Goal: Task Accomplishment & Management: Manage account settings

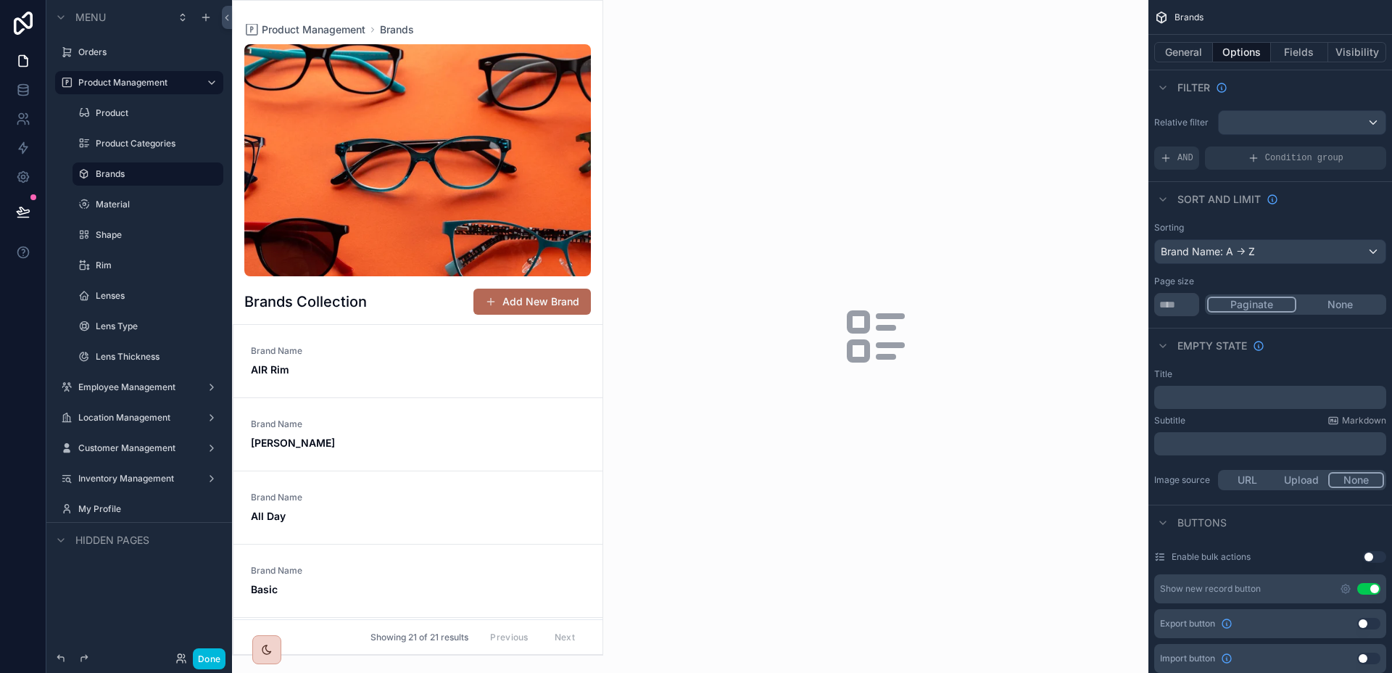
scroll to position [33, 0]
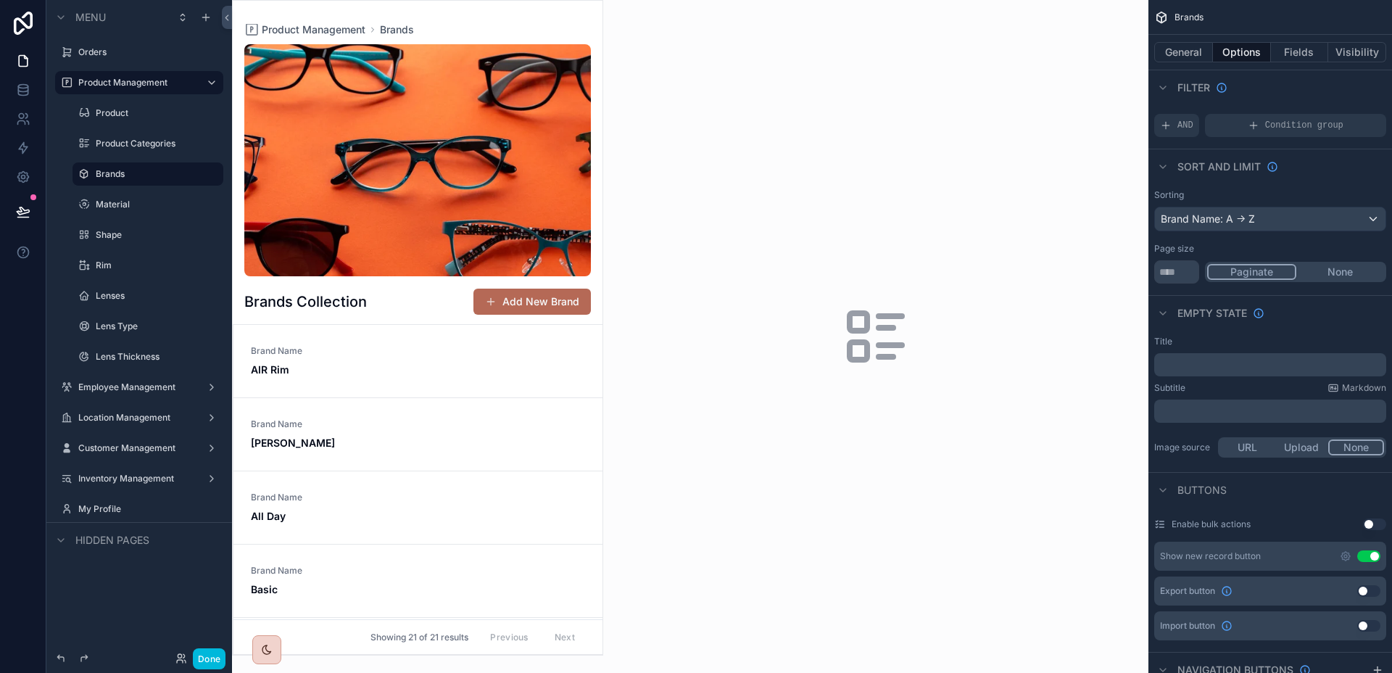
click at [510, 362] on div "Brand Name AIR Rim" at bounding box center [418, 361] width 334 height 32
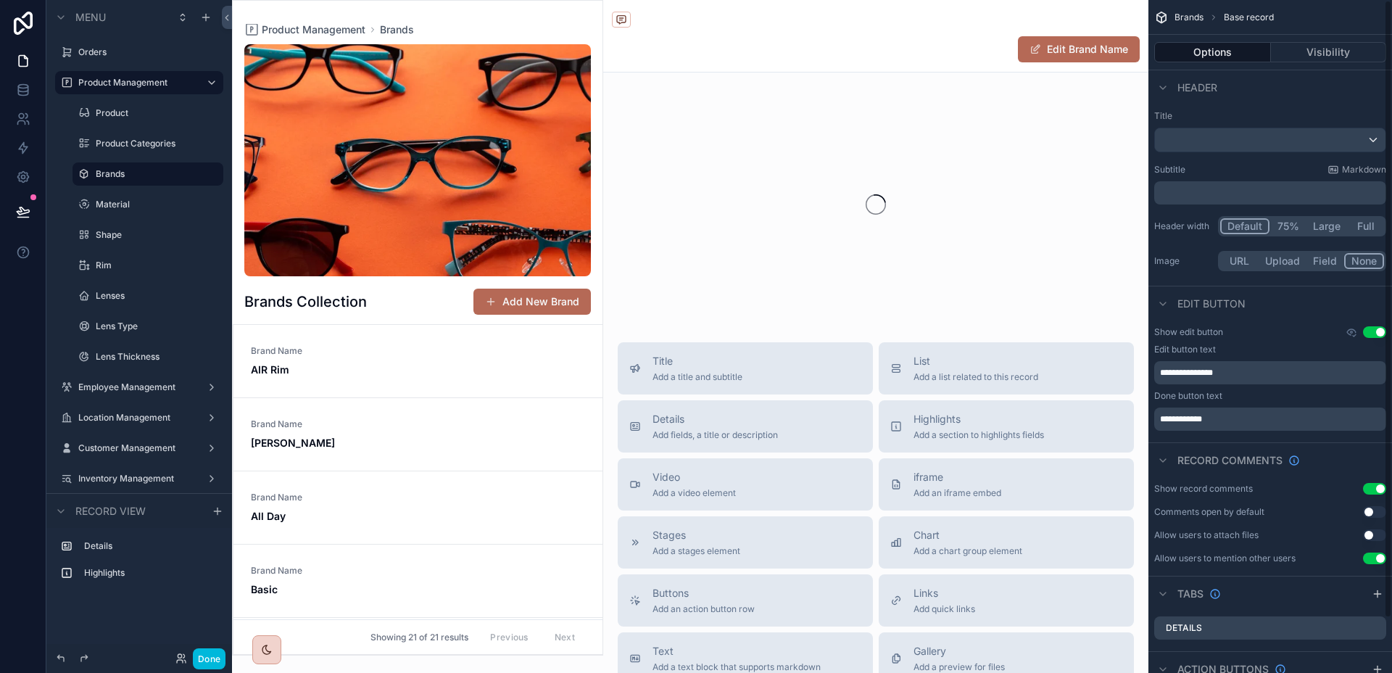
click at [456, 364] on div "Brand Name AIR Rim" at bounding box center [418, 361] width 334 height 32
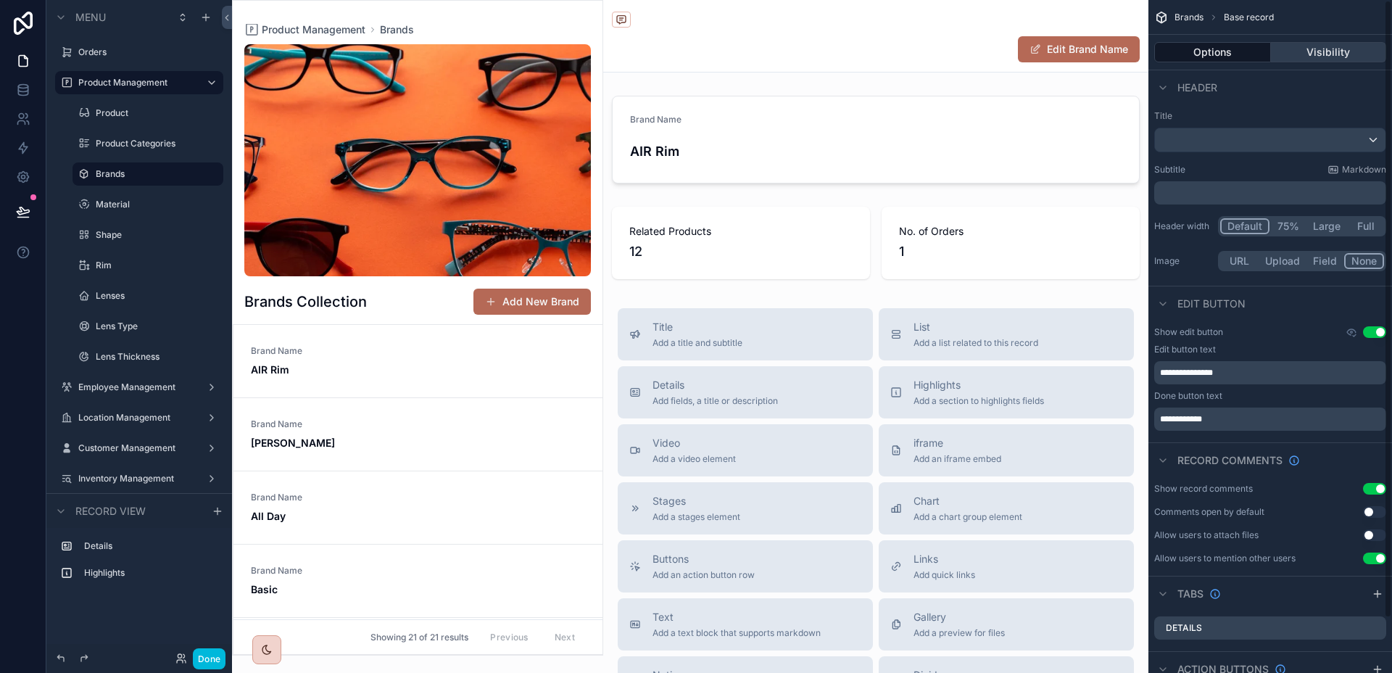
click at [1306, 57] on button "Visibility" at bounding box center [1329, 52] width 116 height 20
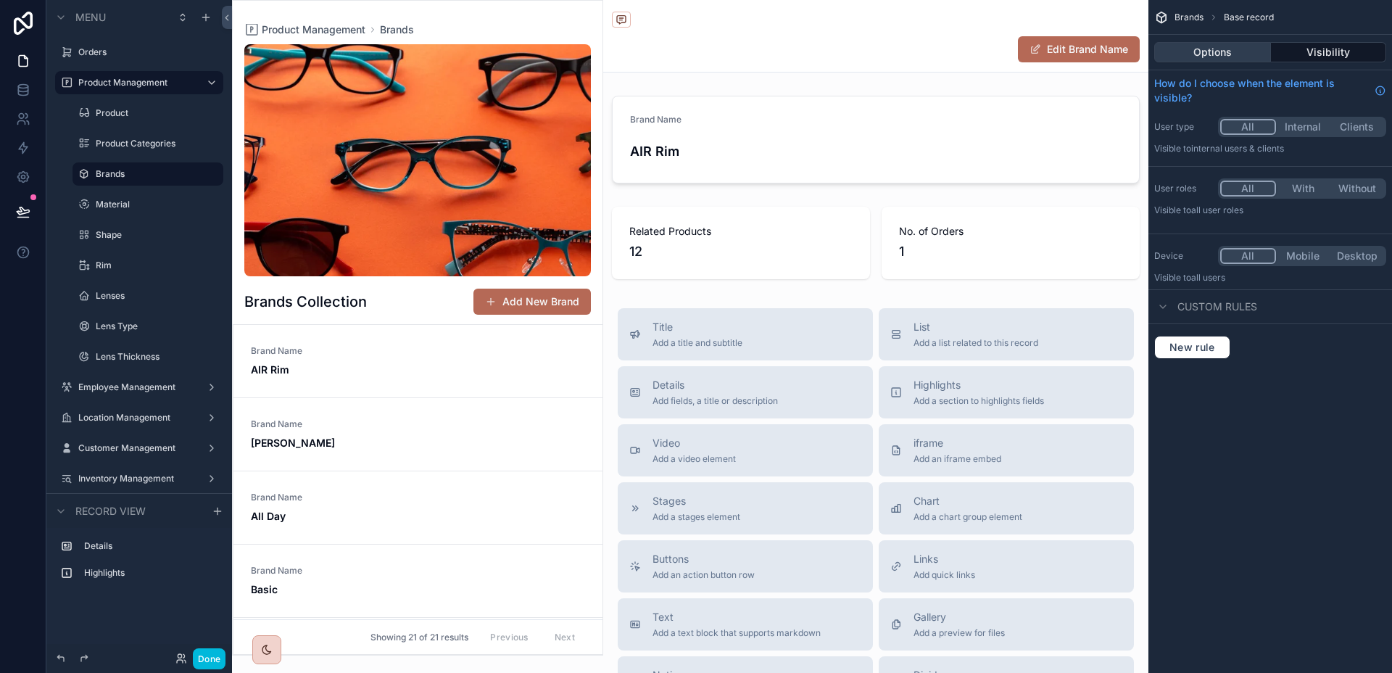
click at [1247, 52] on button "Options" at bounding box center [1212, 52] width 117 height 20
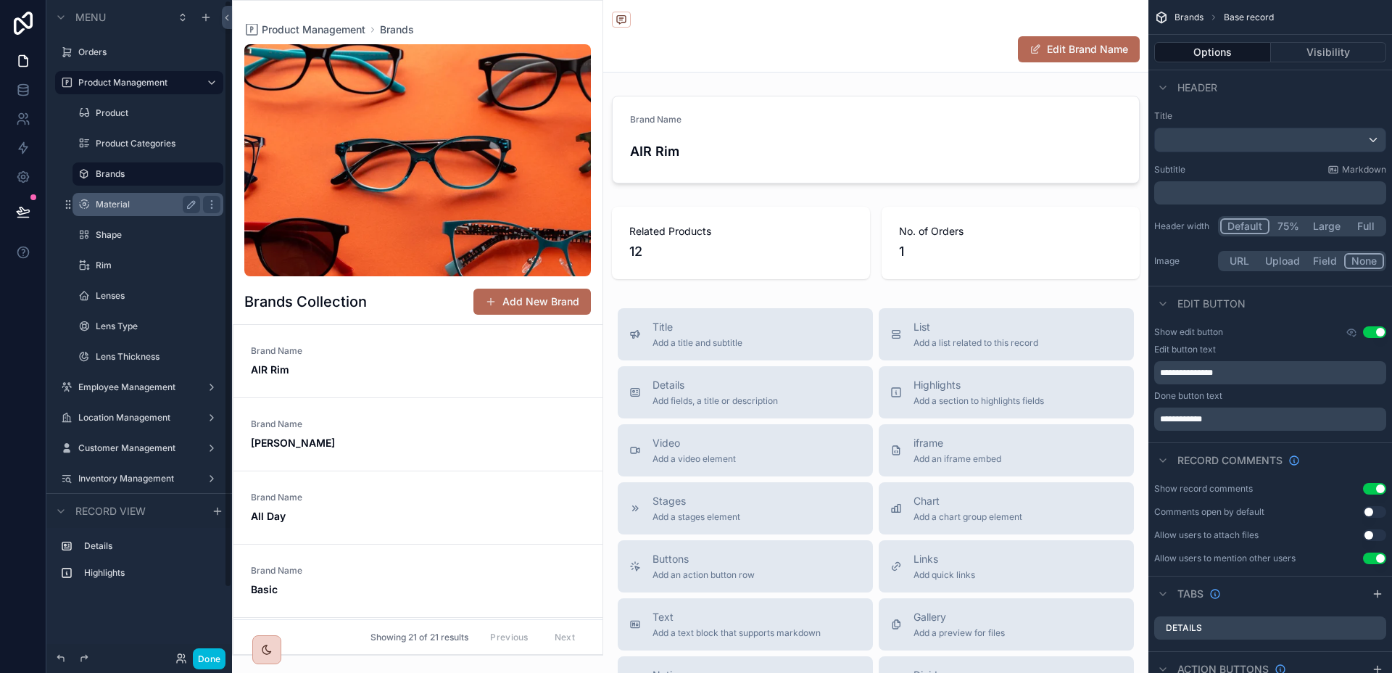
click at [151, 205] on label "Material" at bounding box center [145, 205] width 99 height 12
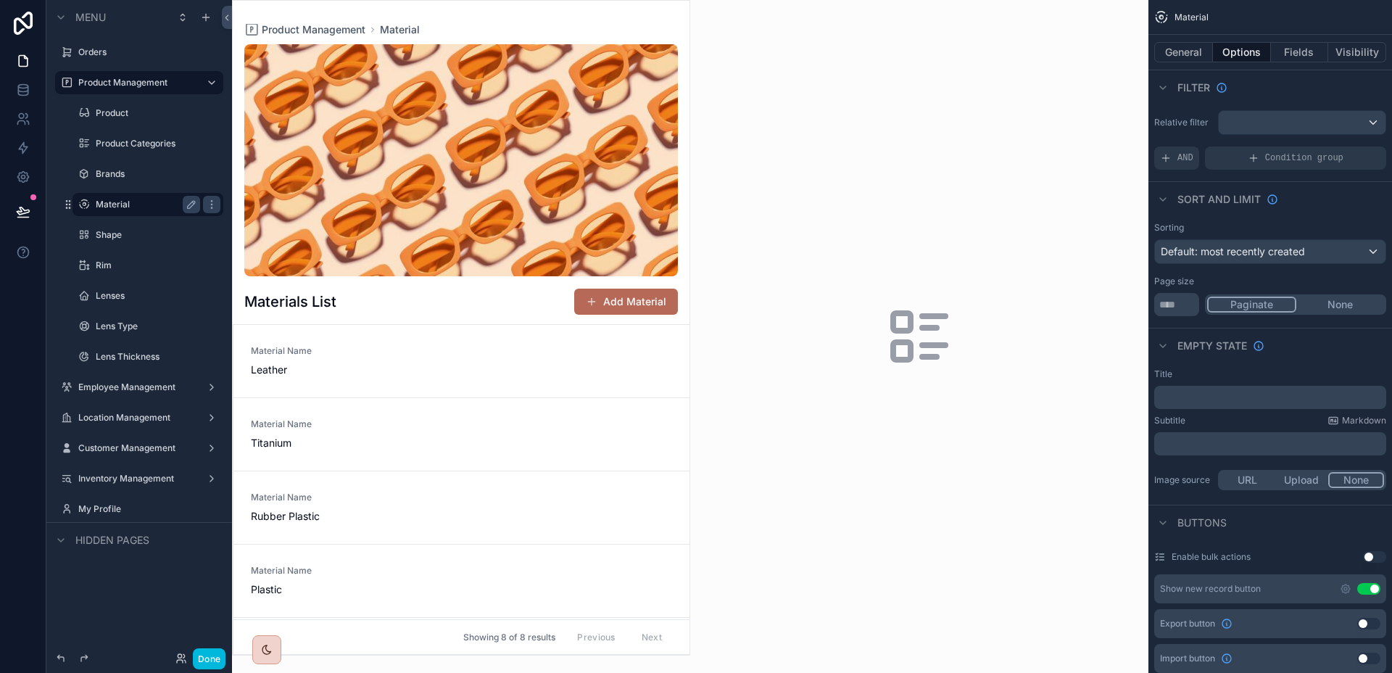
click at [425, 375] on div "scrollable content" at bounding box center [461, 328] width 457 height 654
click at [420, 371] on div "Material Name Leather" at bounding box center [461, 361] width 421 height 32
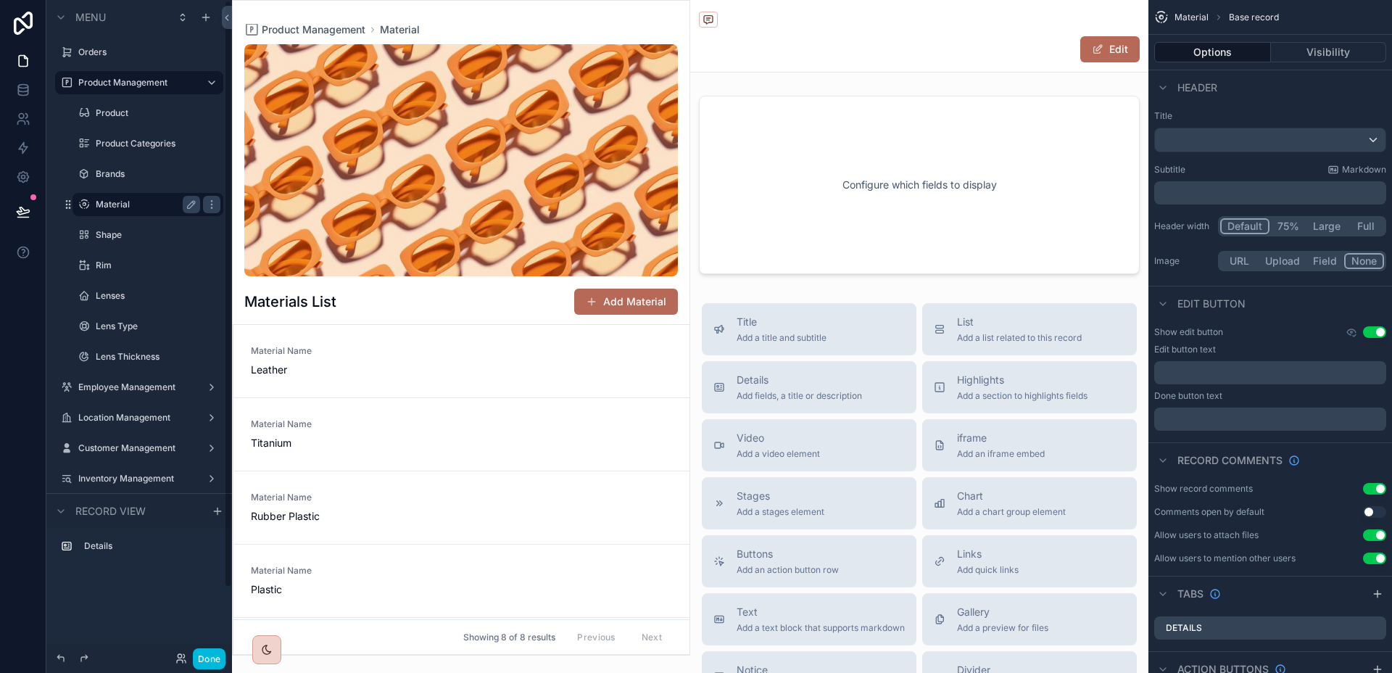
click at [166, 204] on label "Material" at bounding box center [145, 205] width 99 height 12
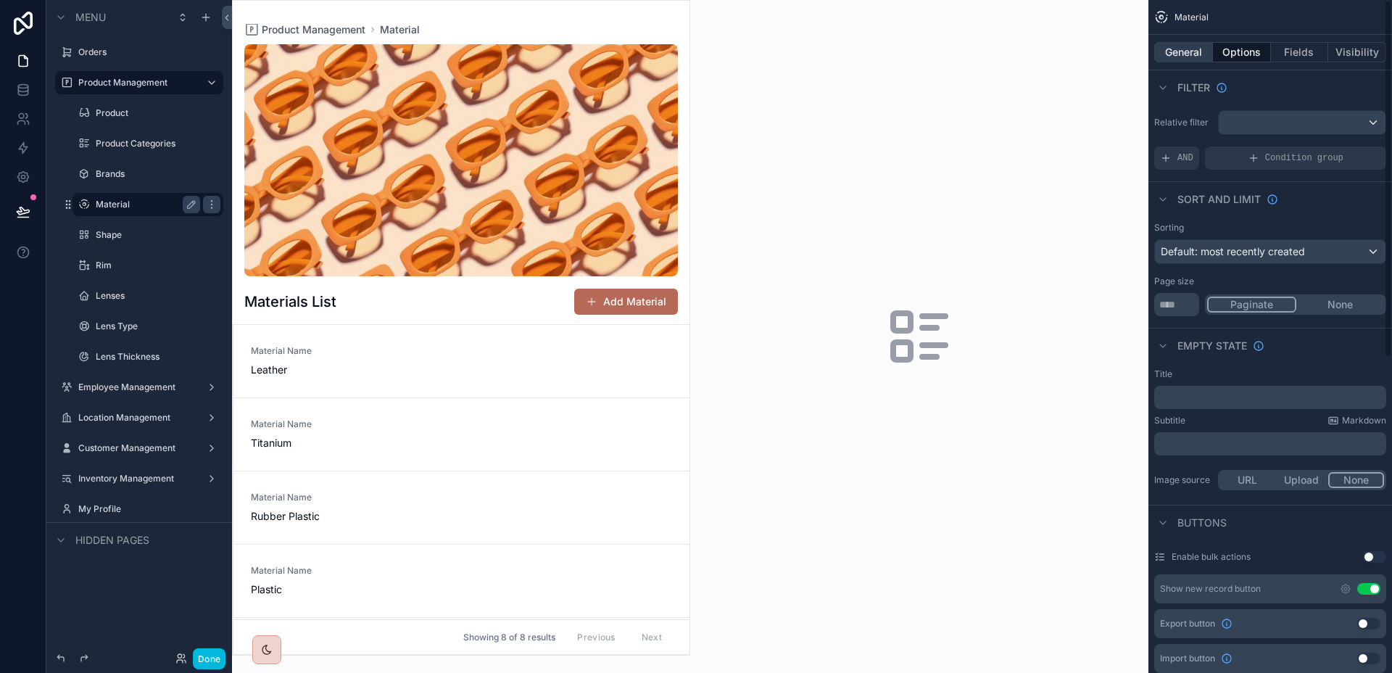
click at [1184, 47] on button "General" at bounding box center [1183, 52] width 59 height 20
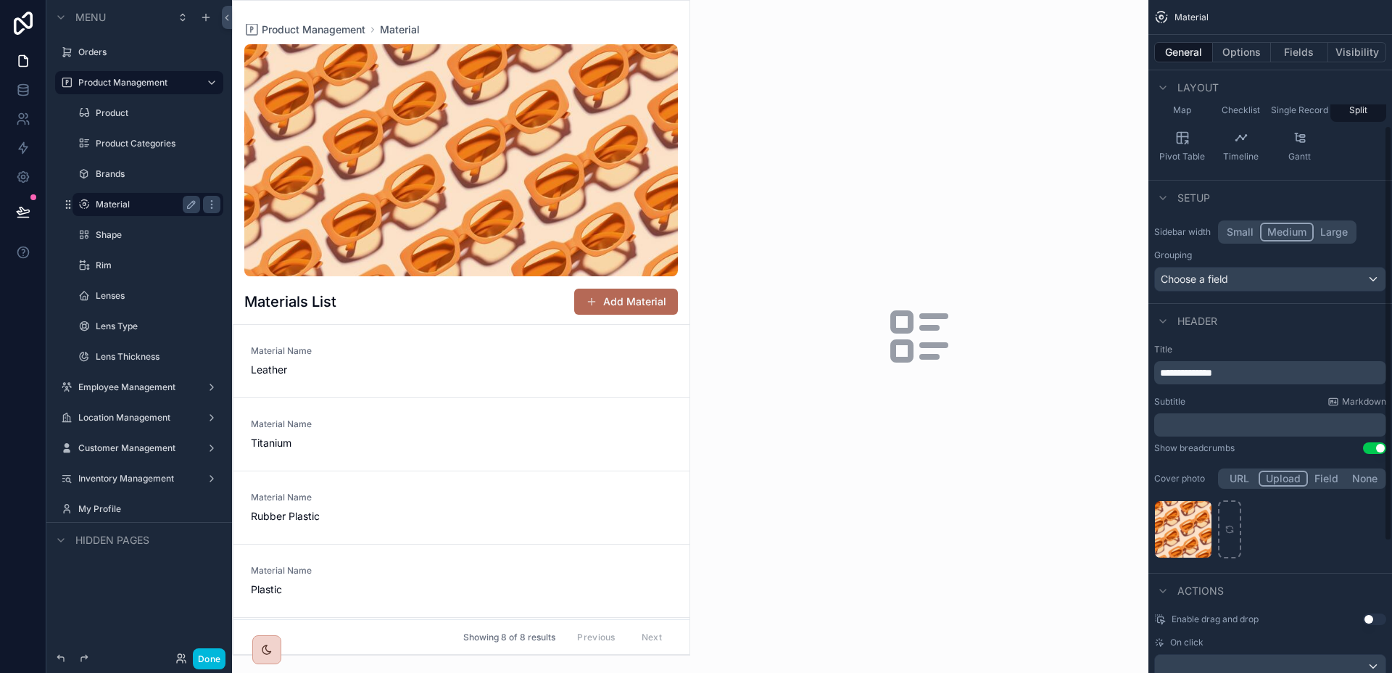
scroll to position [162, 0]
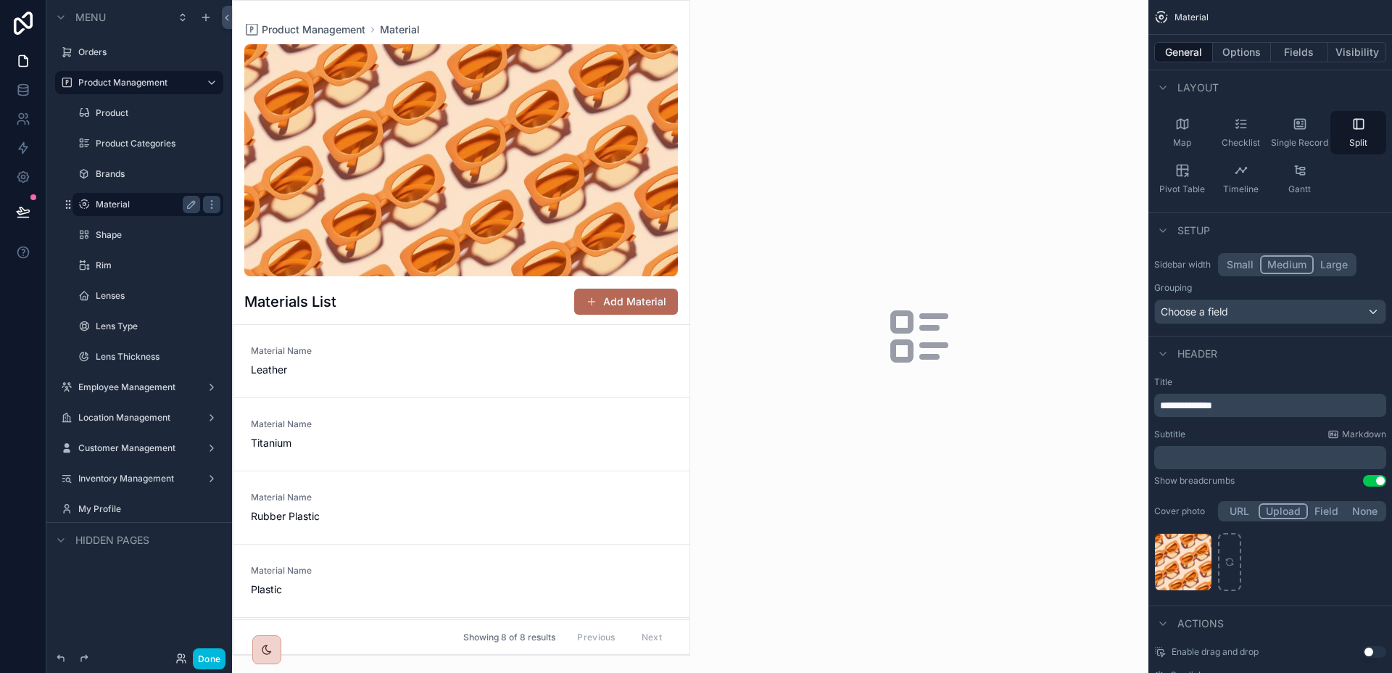
click at [1245, 263] on button "Small" at bounding box center [1240, 264] width 40 height 19
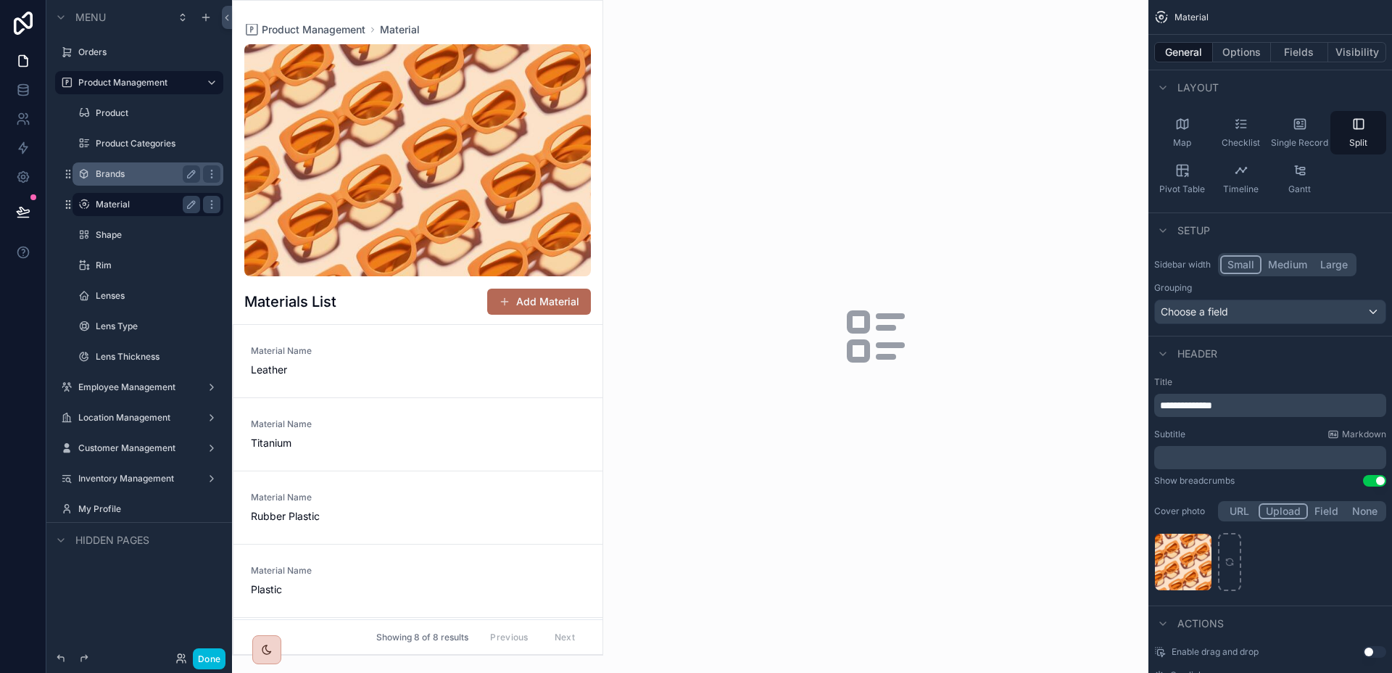
click at [151, 178] on label "Brands" at bounding box center [145, 174] width 99 height 12
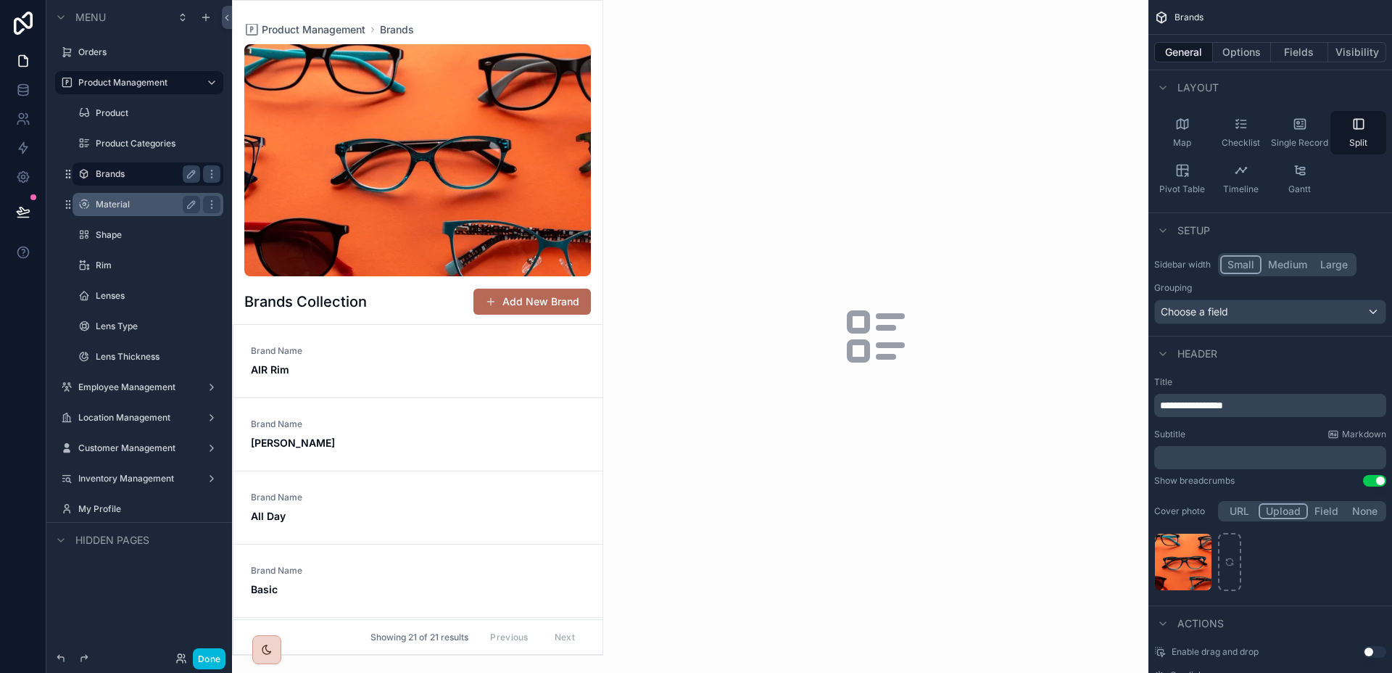
click at [136, 202] on label "Material" at bounding box center [145, 205] width 99 height 12
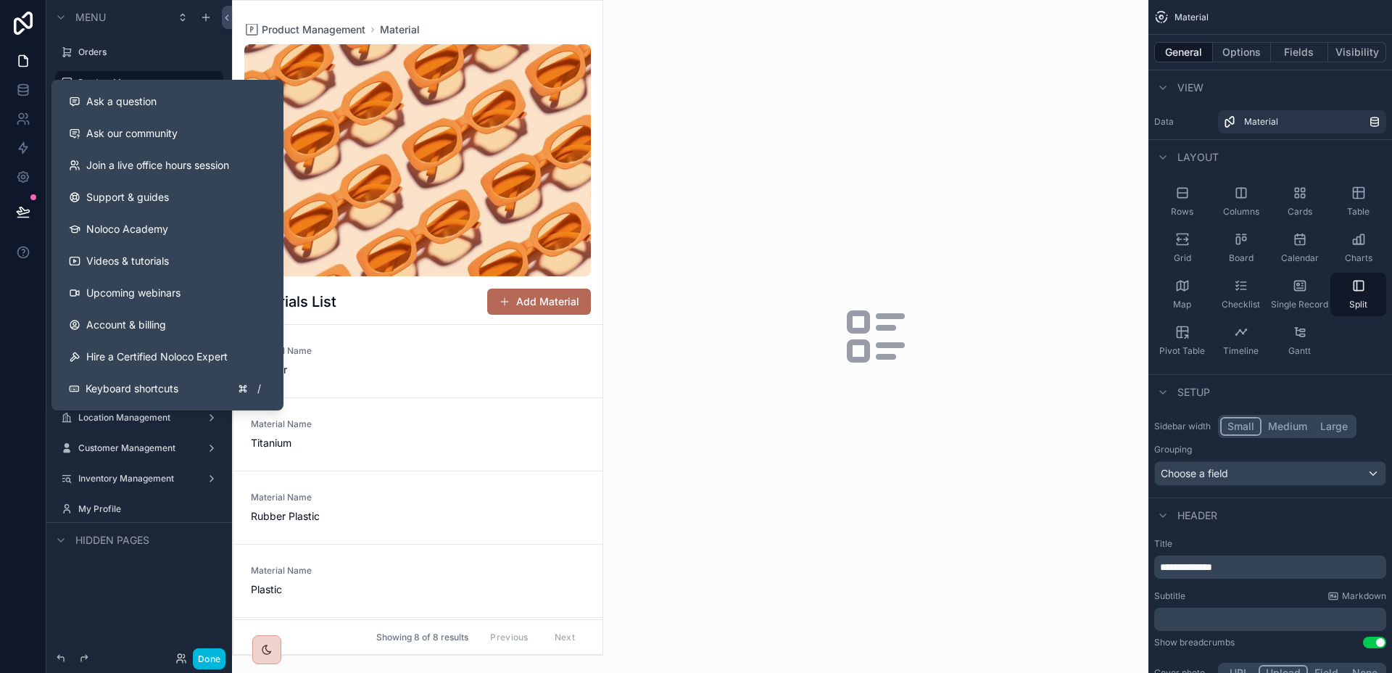
click at [681, 138] on div "scrollable content" at bounding box center [875, 336] width 545 height 673
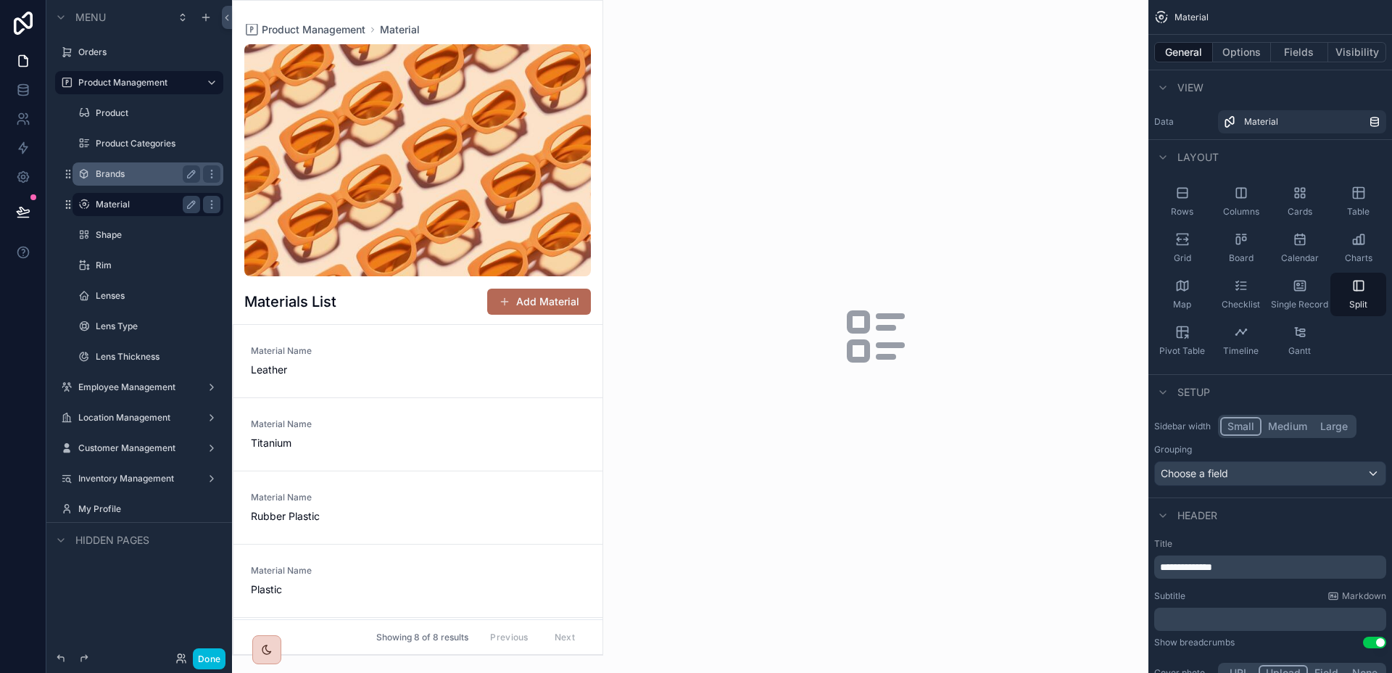
click at [125, 168] on label "Brands" at bounding box center [145, 174] width 99 height 12
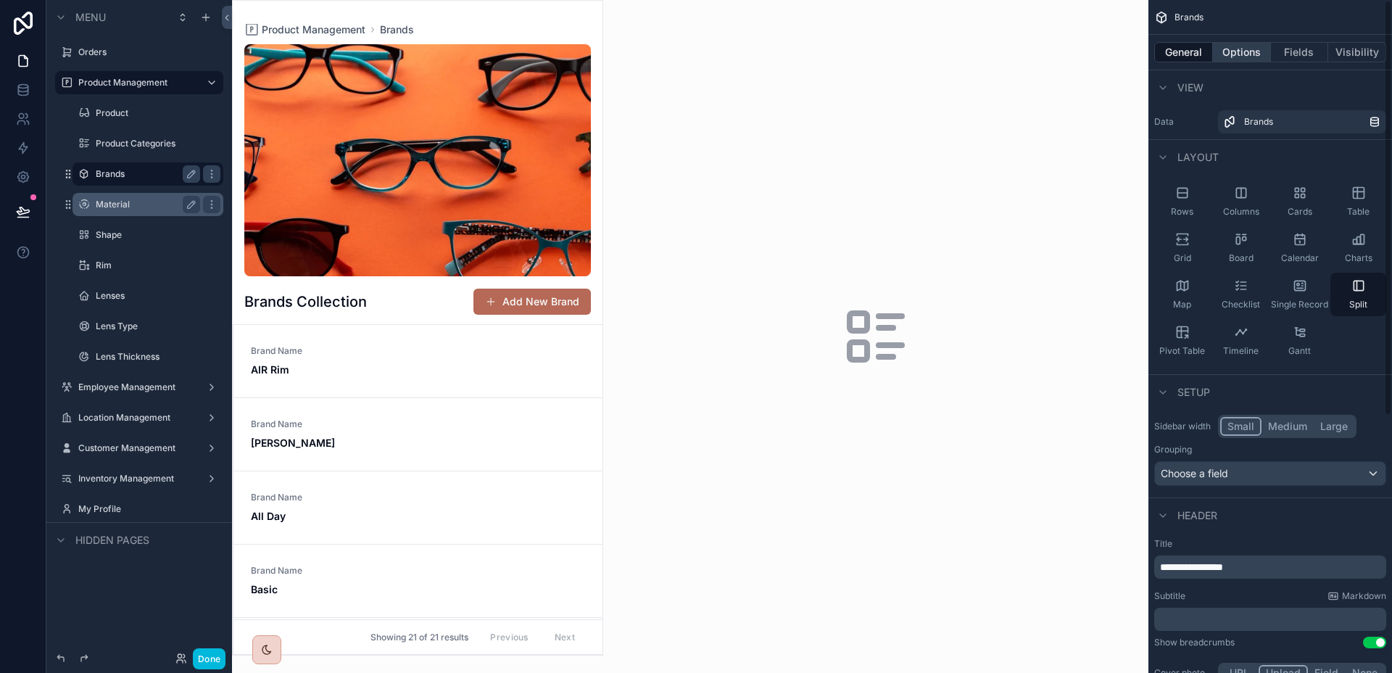
click at [1233, 43] on button "Options" at bounding box center [1242, 52] width 58 height 20
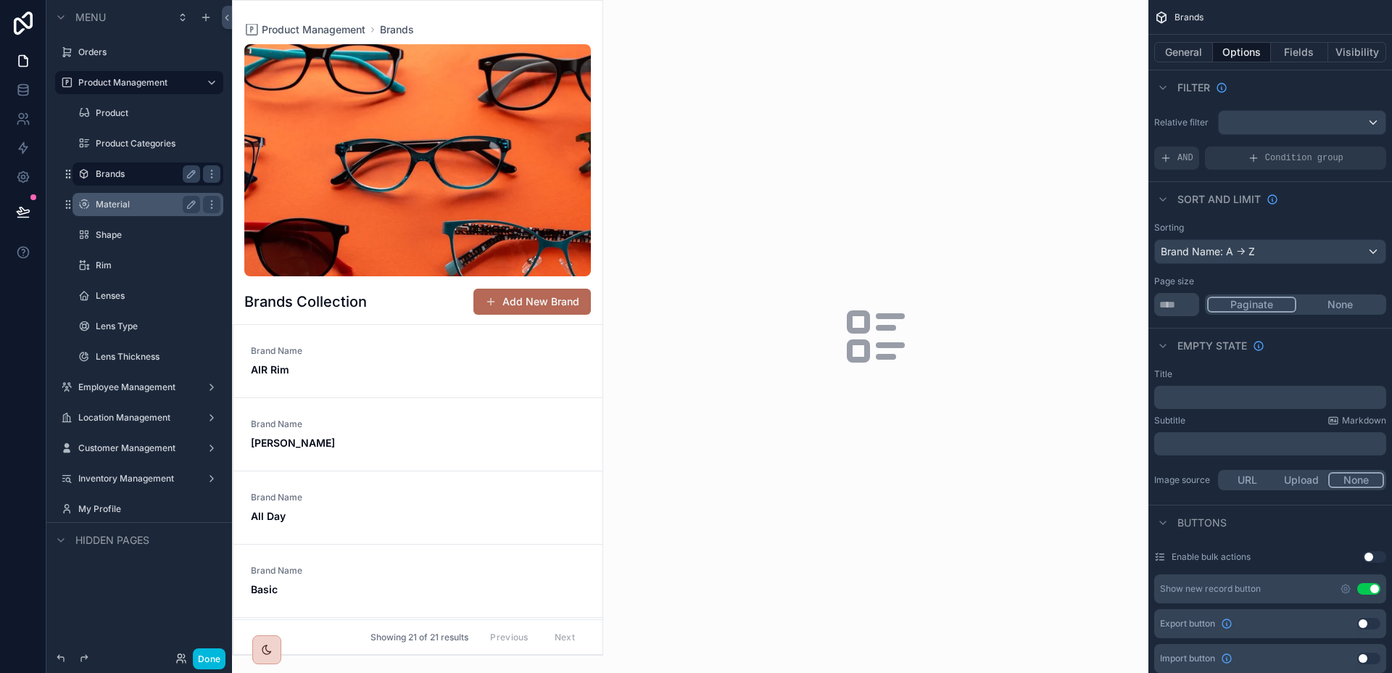
click at [127, 205] on label "Material" at bounding box center [145, 205] width 99 height 12
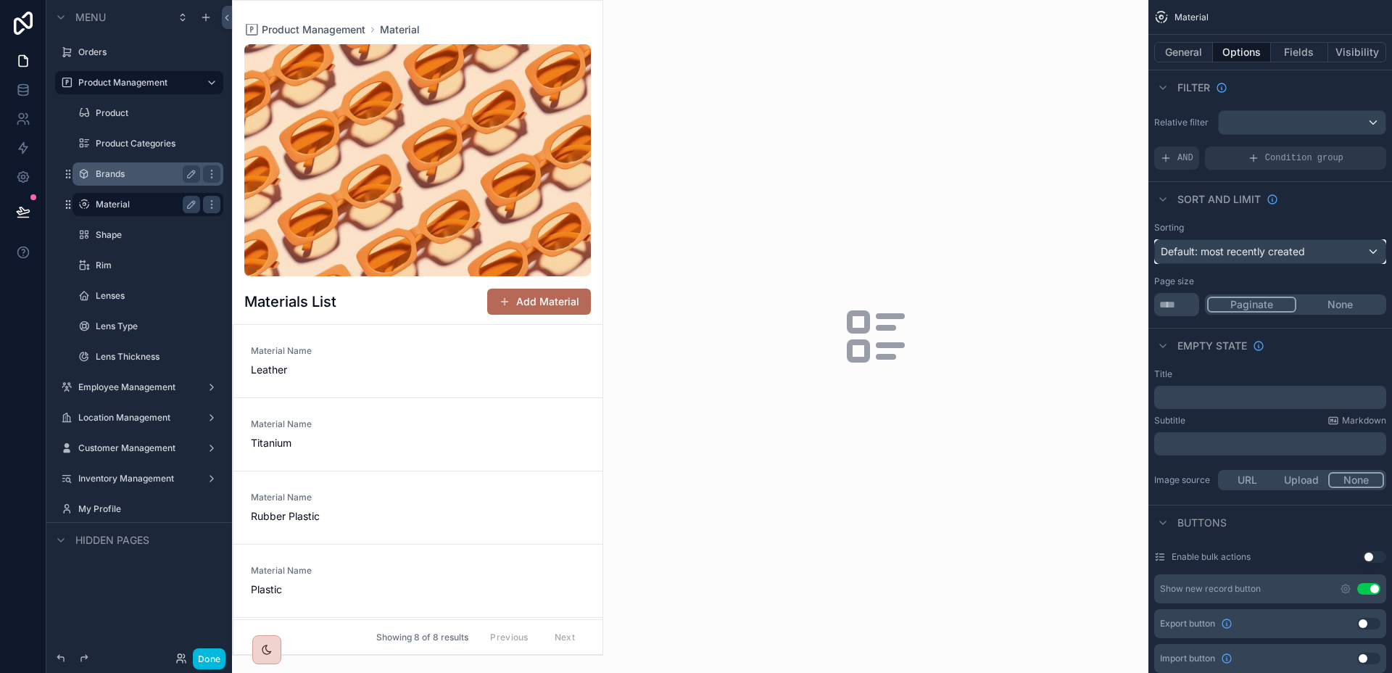
click at [1267, 251] on span "Default: most recently created" at bounding box center [1232, 251] width 144 height 12
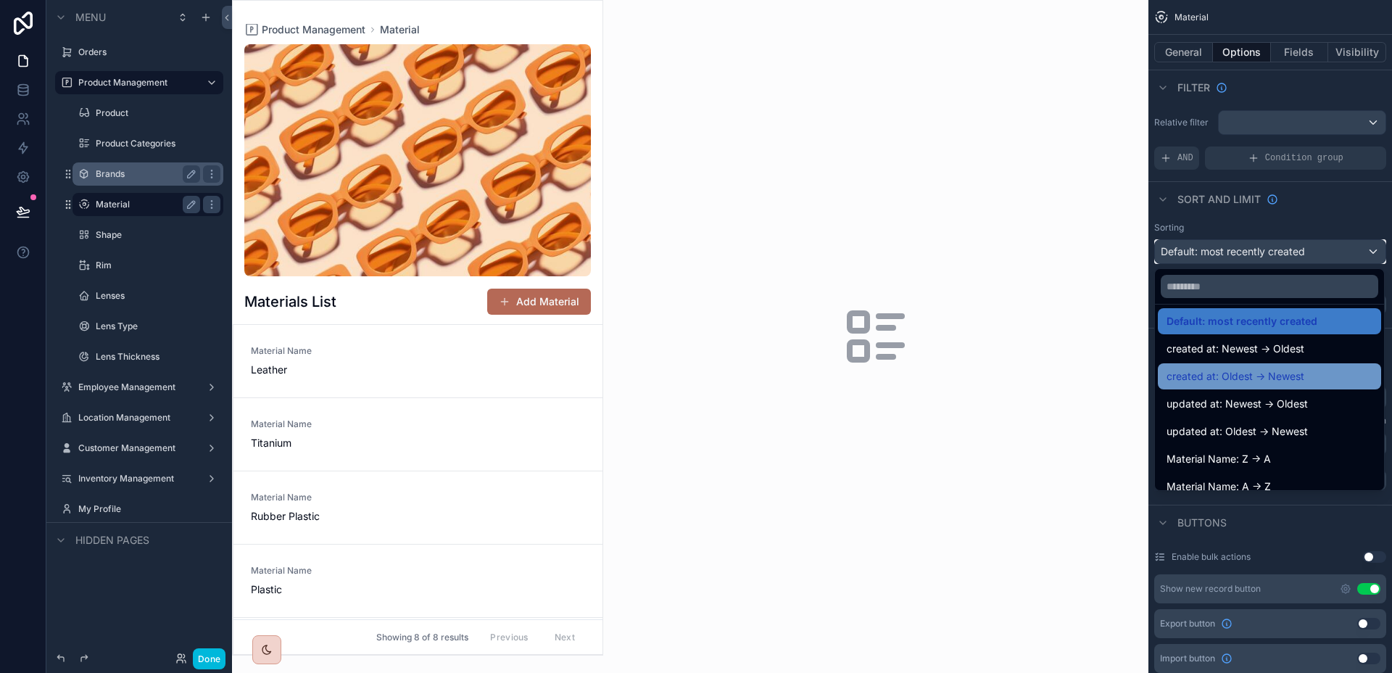
scroll to position [20, 0]
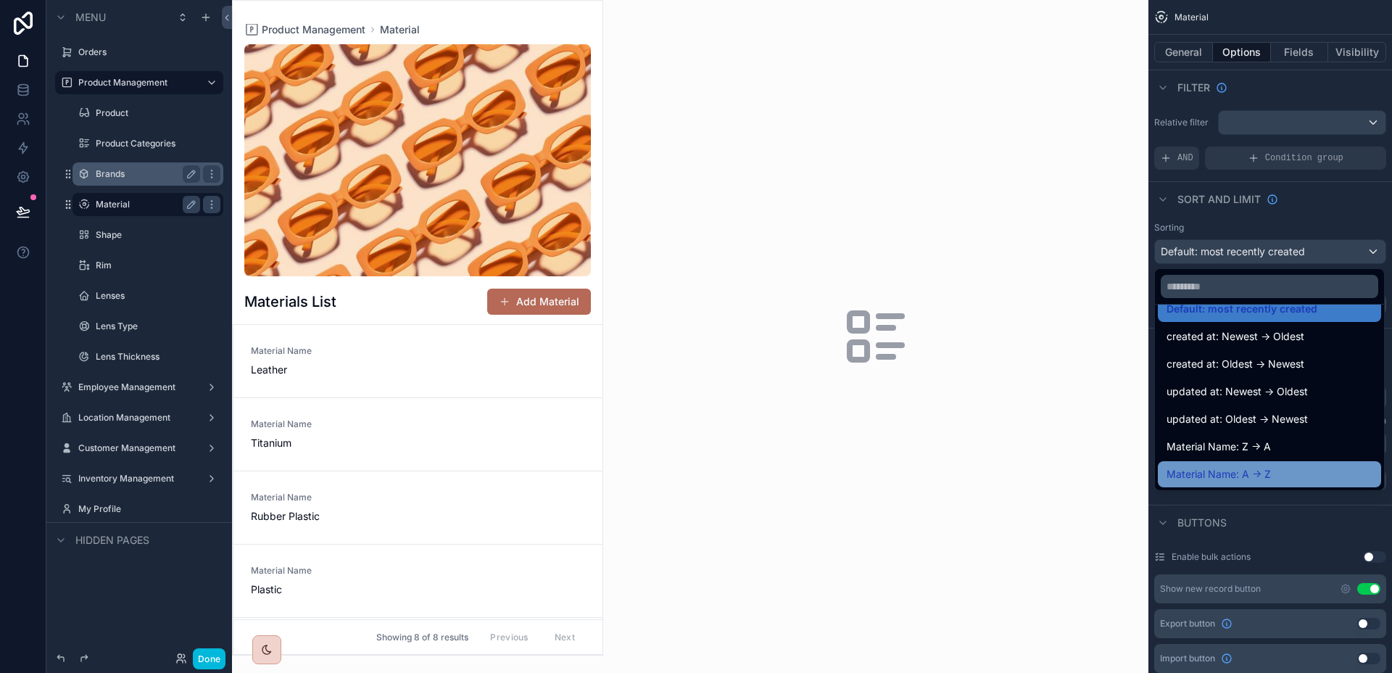
click at [1255, 475] on span "Material Name: A -> Z" at bounding box center [1218, 473] width 104 height 17
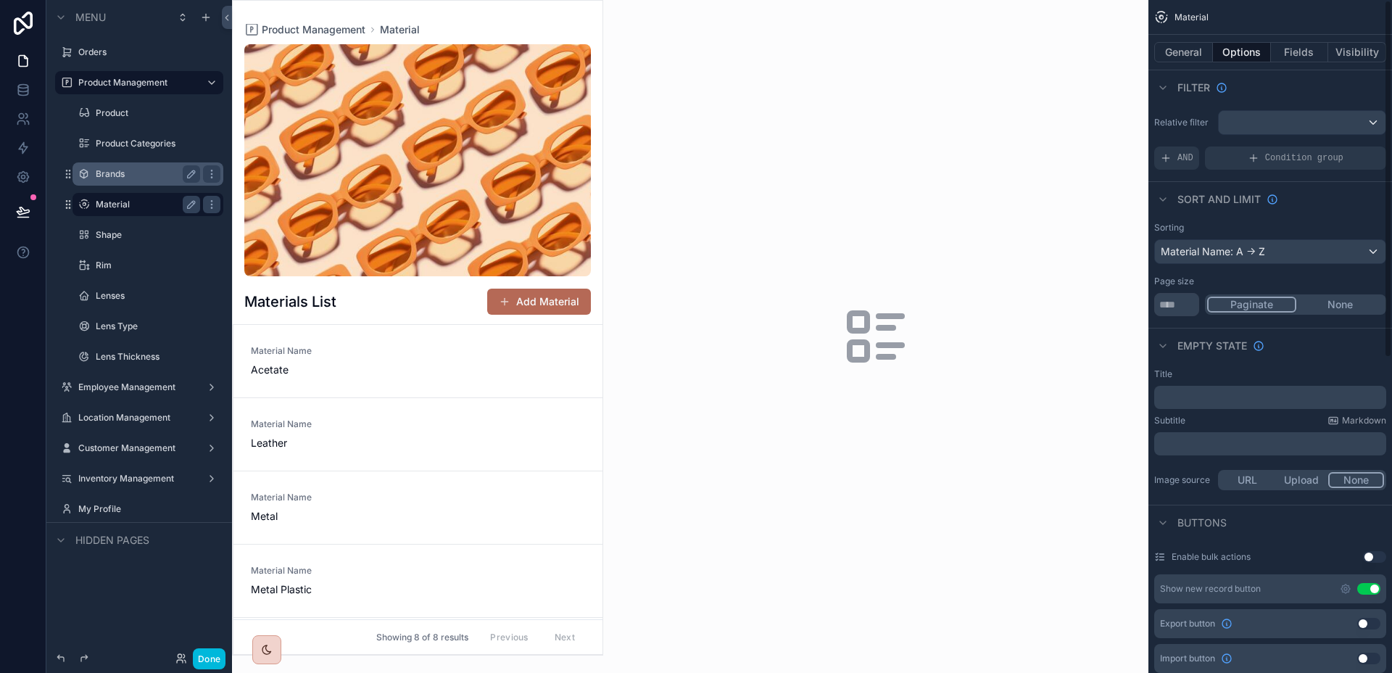
click at [1318, 212] on div "Sort And Limit" at bounding box center [1270, 198] width 244 height 35
click at [1189, 63] on div "General Options Fields Visibility" at bounding box center [1270, 52] width 244 height 35
click at [1192, 56] on button "General" at bounding box center [1183, 52] width 59 height 20
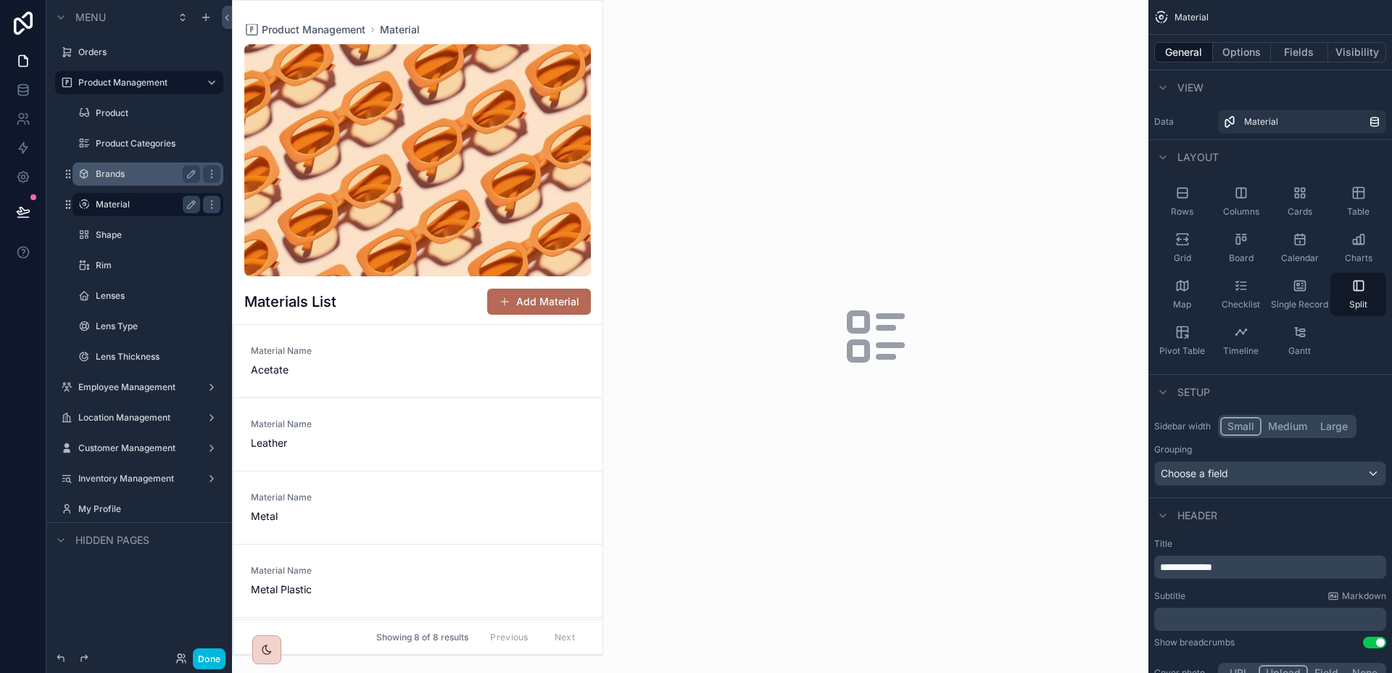
click at [1197, 54] on button "General" at bounding box center [1183, 52] width 59 height 20
click at [1223, 49] on button "Options" at bounding box center [1242, 52] width 58 height 20
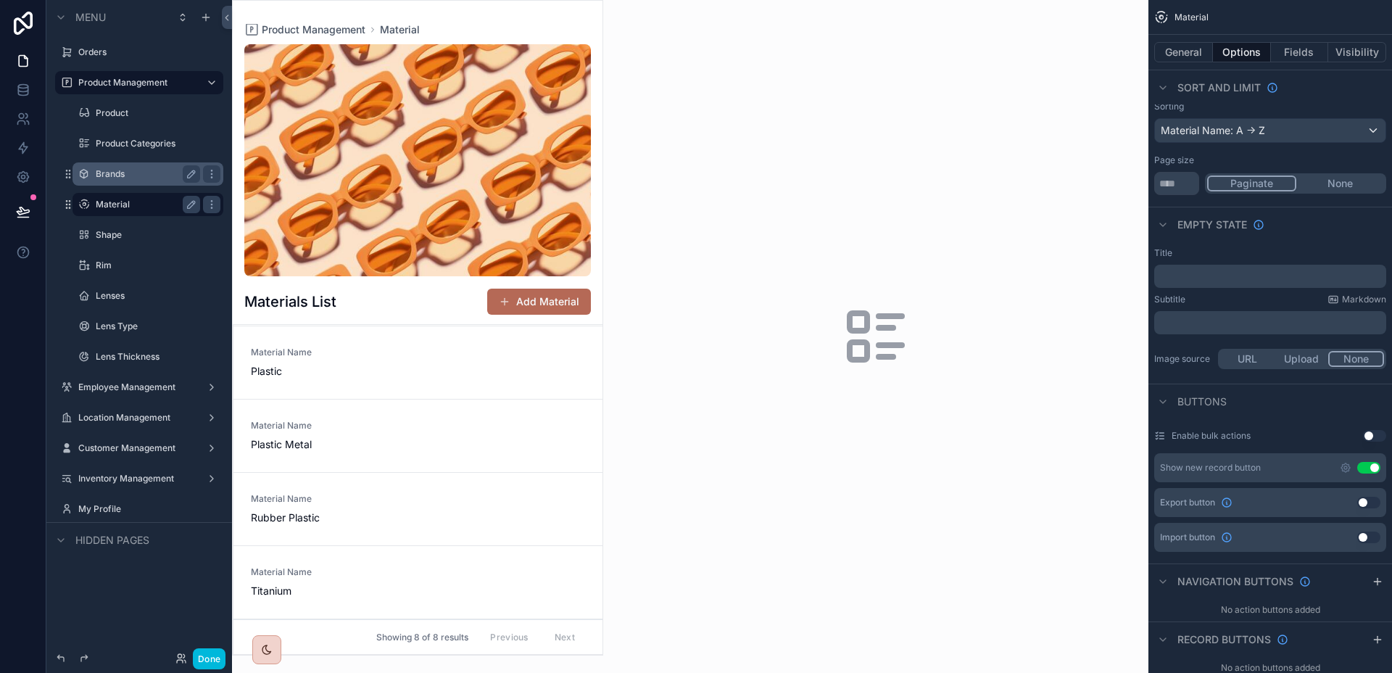
scroll to position [0, 0]
click at [1354, 183] on button "None" at bounding box center [1340, 183] width 88 height 16
click at [136, 162] on div "Brands" at bounding box center [147, 173] width 145 height 23
click at [130, 167] on div "Brands" at bounding box center [158, 173] width 125 height 17
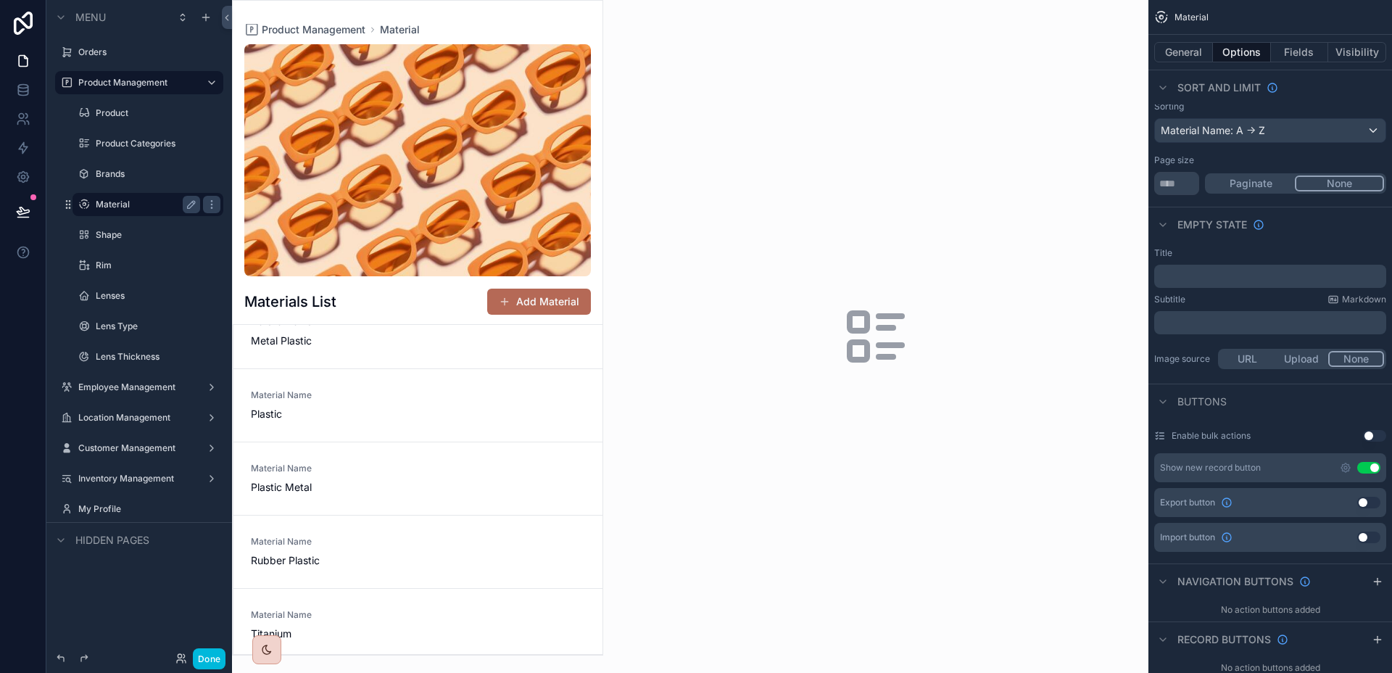
scroll to position [256, 0]
click at [113, 170] on label "Brands" at bounding box center [145, 174] width 99 height 12
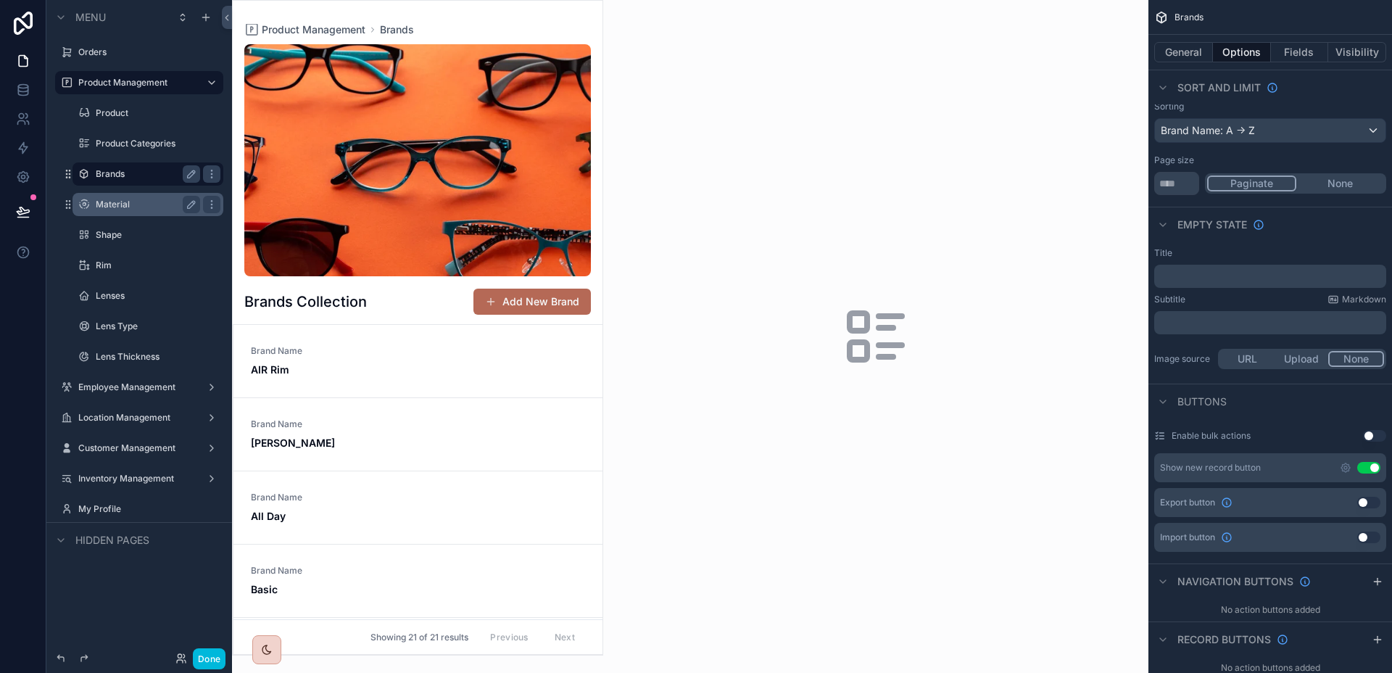
click at [597, 371] on div "scrollable content" at bounding box center [418, 328] width 370 height 654
click at [1247, 181] on button "Paginate" at bounding box center [1251, 183] width 89 height 16
click at [122, 207] on label "Material" at bounding box center [145, 205] width 99 height 12
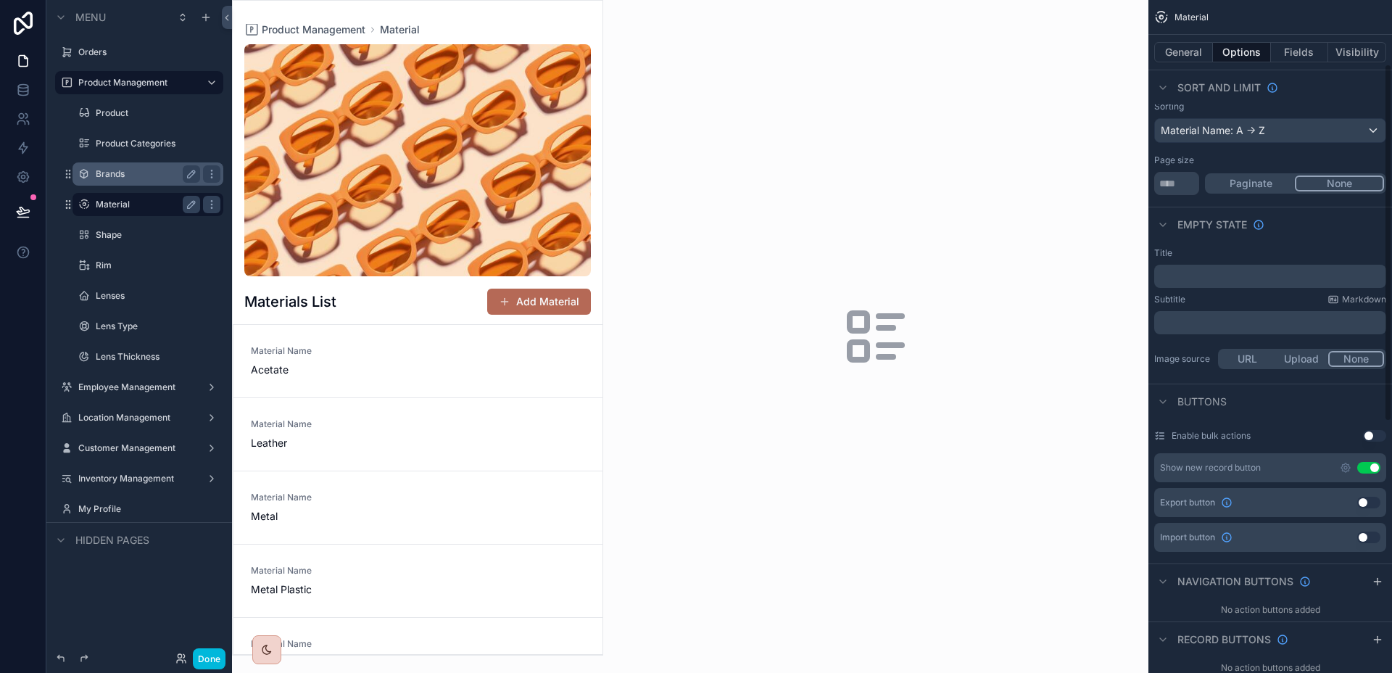
click at [1275, 186] on button "Paginate" at bounding box center [1251, 183] width 88 height 16
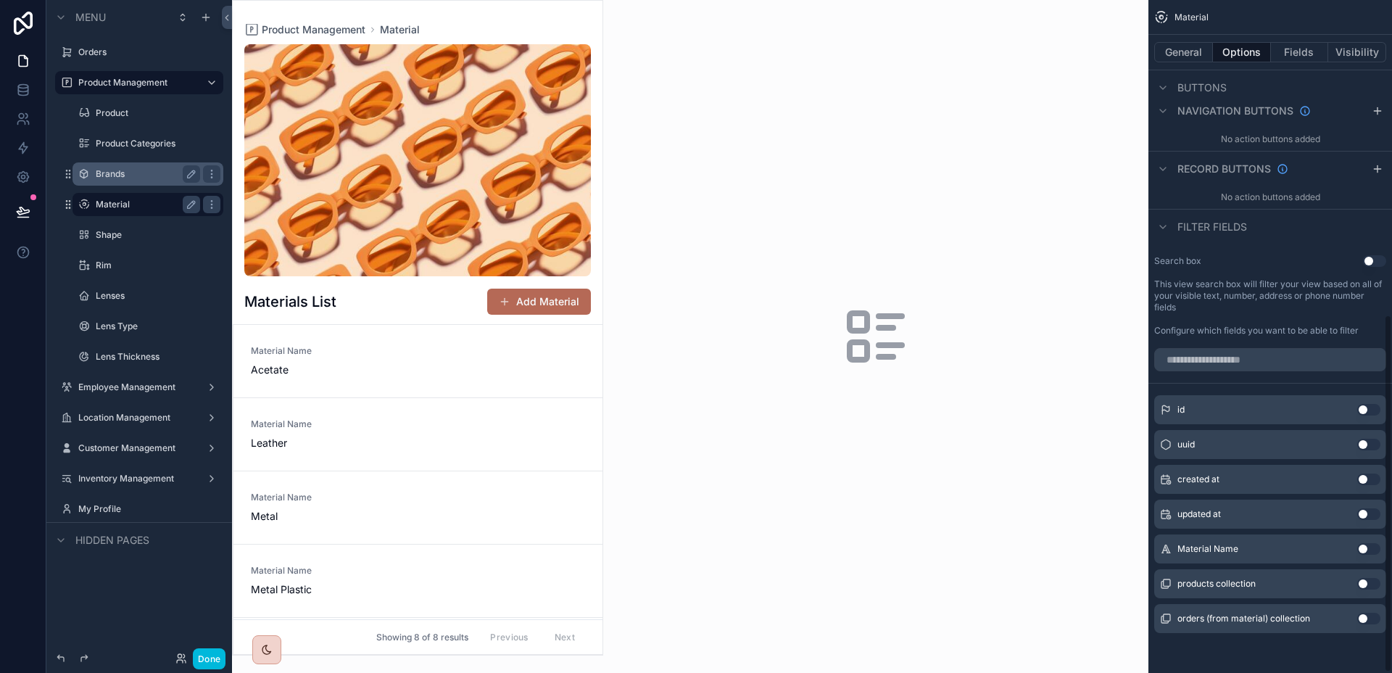
scroll to position [592, 0]
click at [115, 177] on label "Brands" at bounding box center [145, 174] width 99 height 12
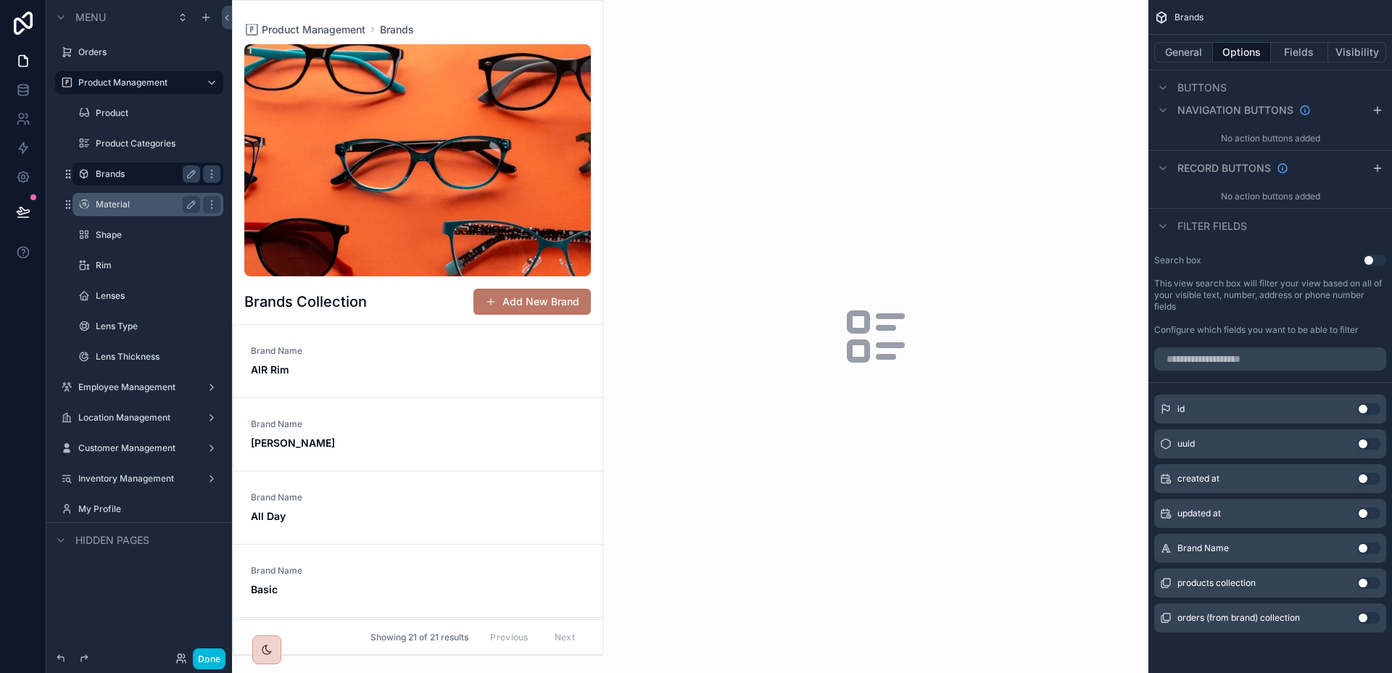
click at [535, 296] on button "Add New Brand" at bounding box center [531, 301] width 117 height 26
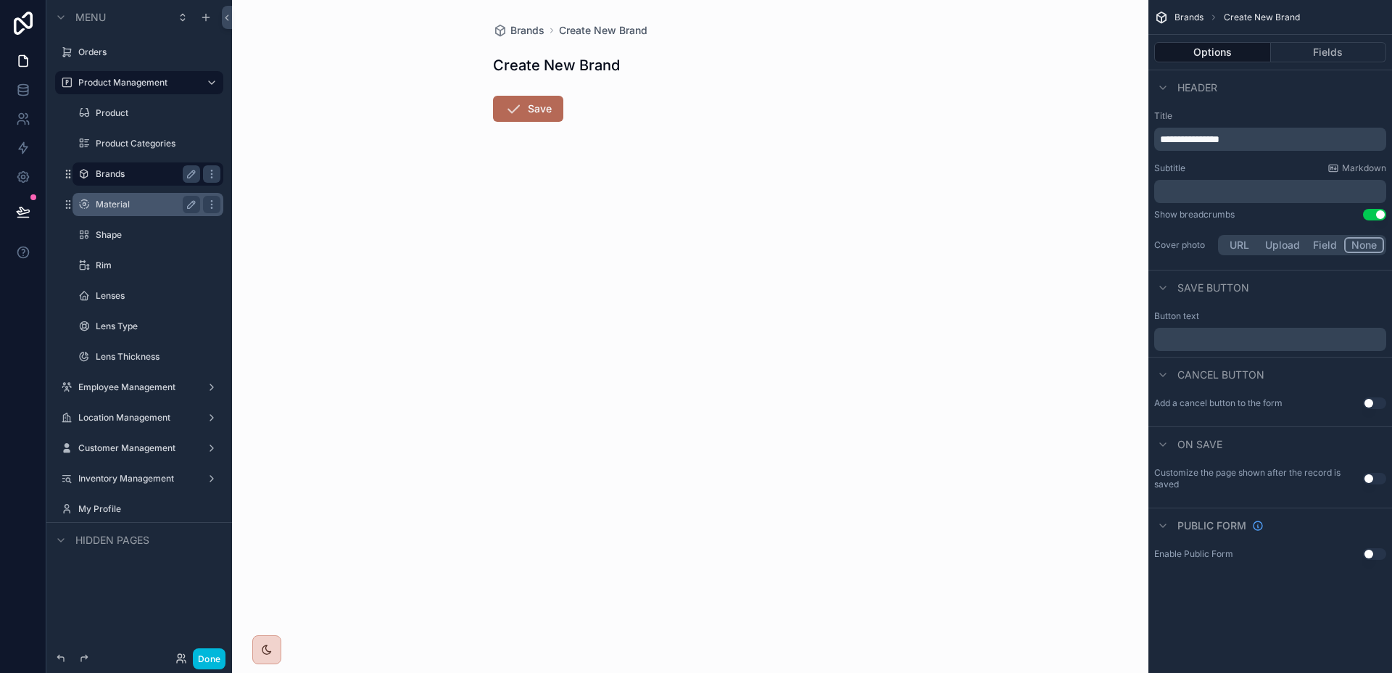
click at [130, 175] on label "Brands" at bounding box center [145, 174] width 99 height 12
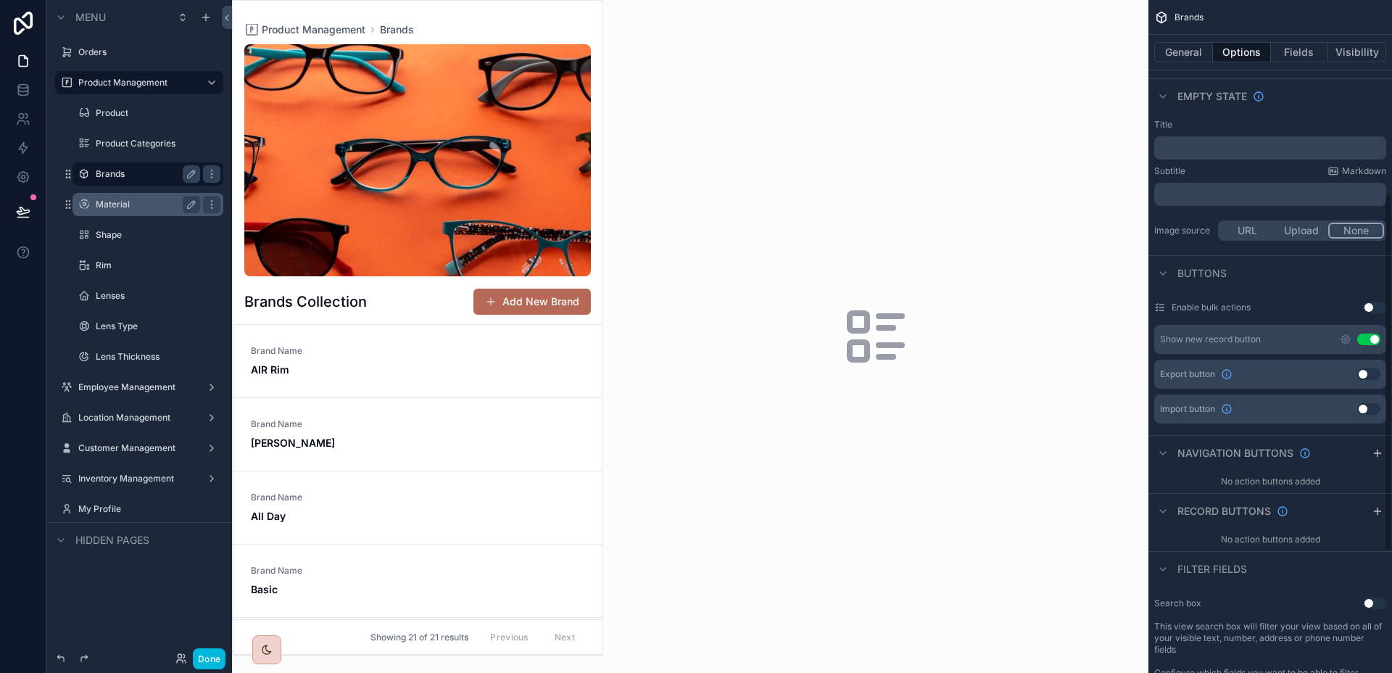
scroll to position [219, 0]
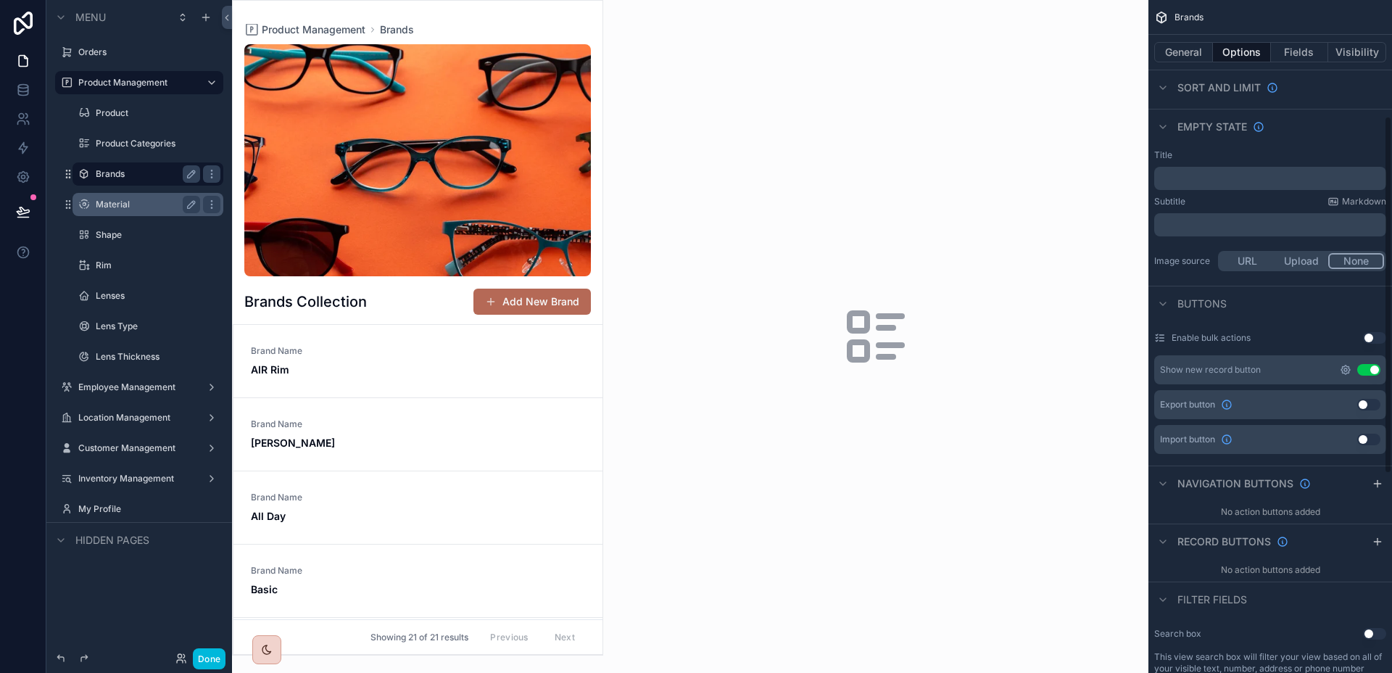
click at [1344, 370] on icon "scrollable content" at bounding box center [1345, 369] width 3 height 3
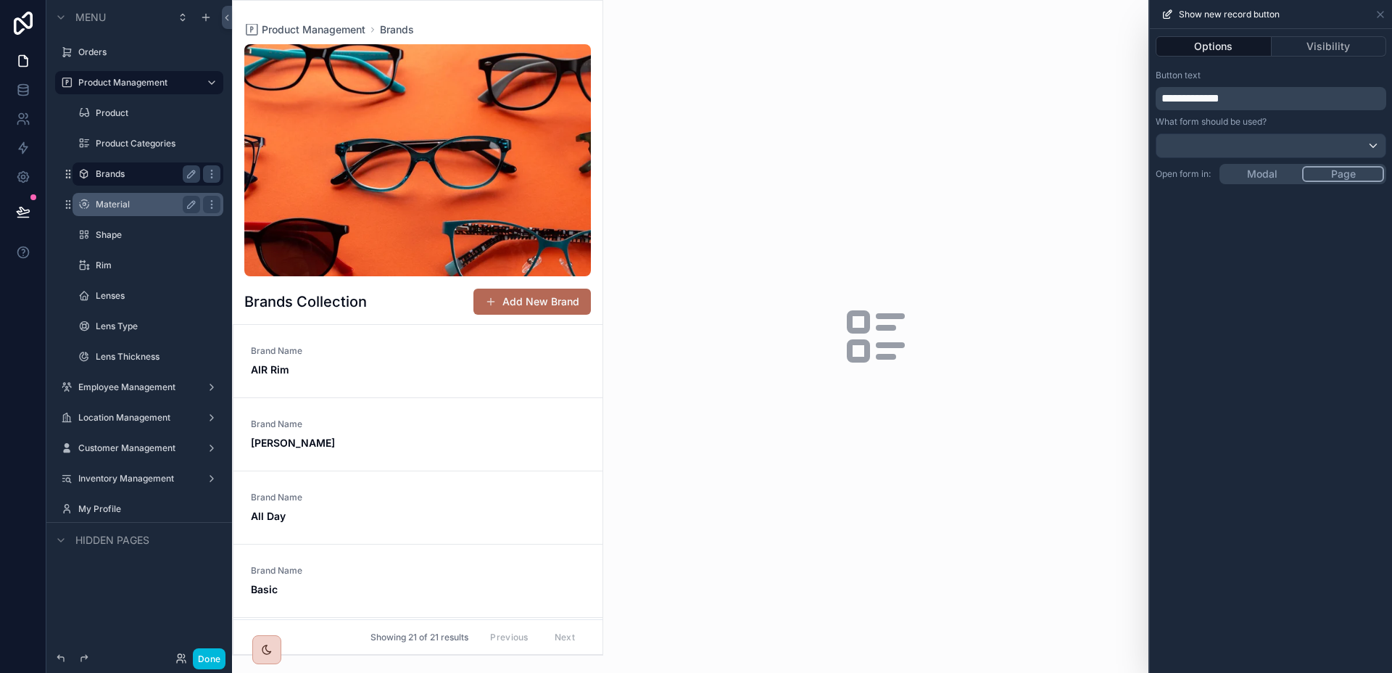
click at [1265, 177] on div "**********" at bounding box center [1270, 351] width 242 height 644
click at [1187, 98] on span "**********" at bounding box center [1190, 98] width 58 height 11
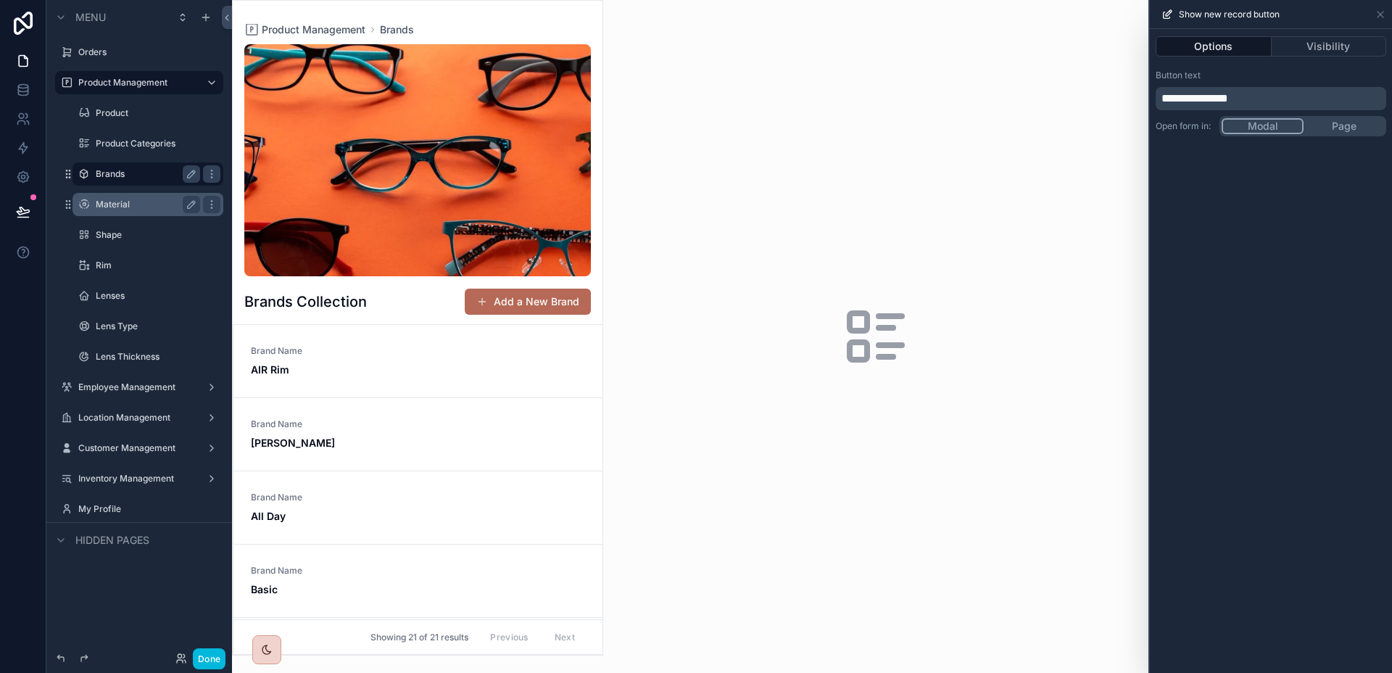
click at [1345, 365] on div "**********" at bounding box center [1270, 351] width 242 height 644
click at [563, 301] on button "Add a New Brand" at bounding box center [528, 301] width 126 height 26
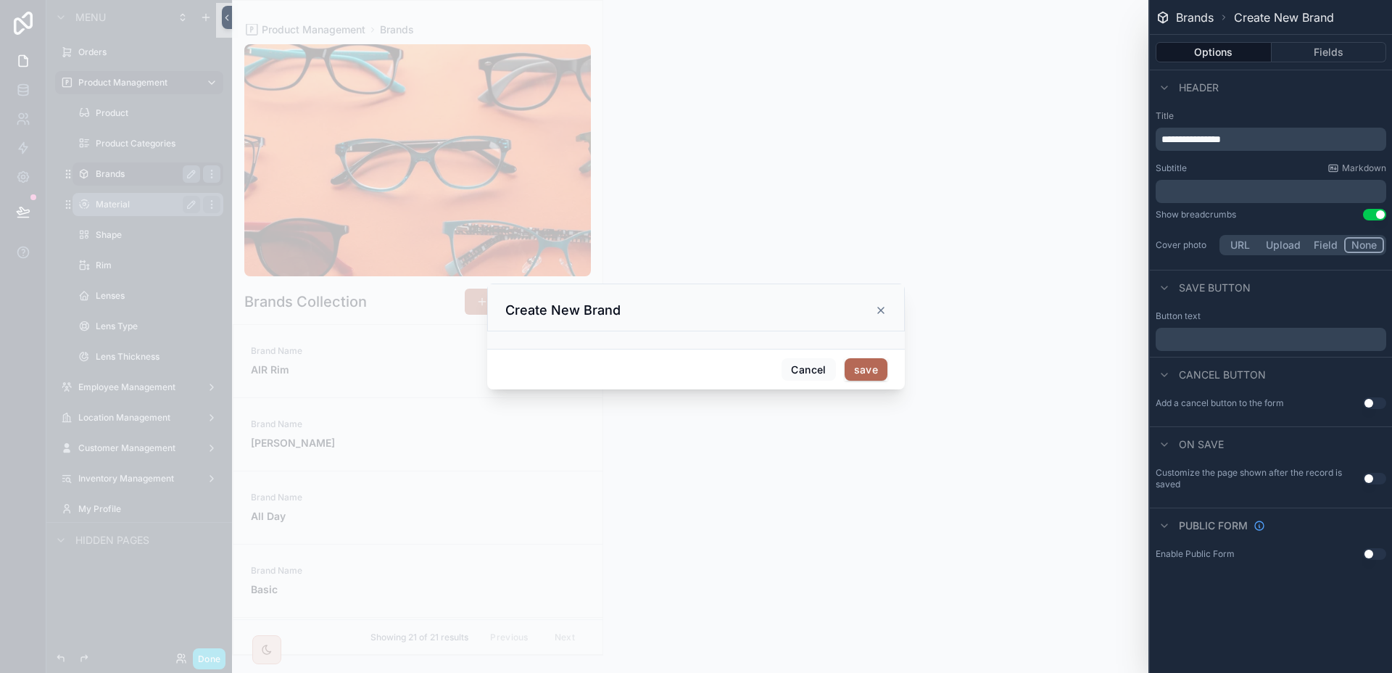
click at [1317, 62] on div "Options Fields" at bounding box center [1270, 52] width 242 height 35
click at [1319, 56] on button "Fields" at bounding box center [1328, 52] width 115 height 20
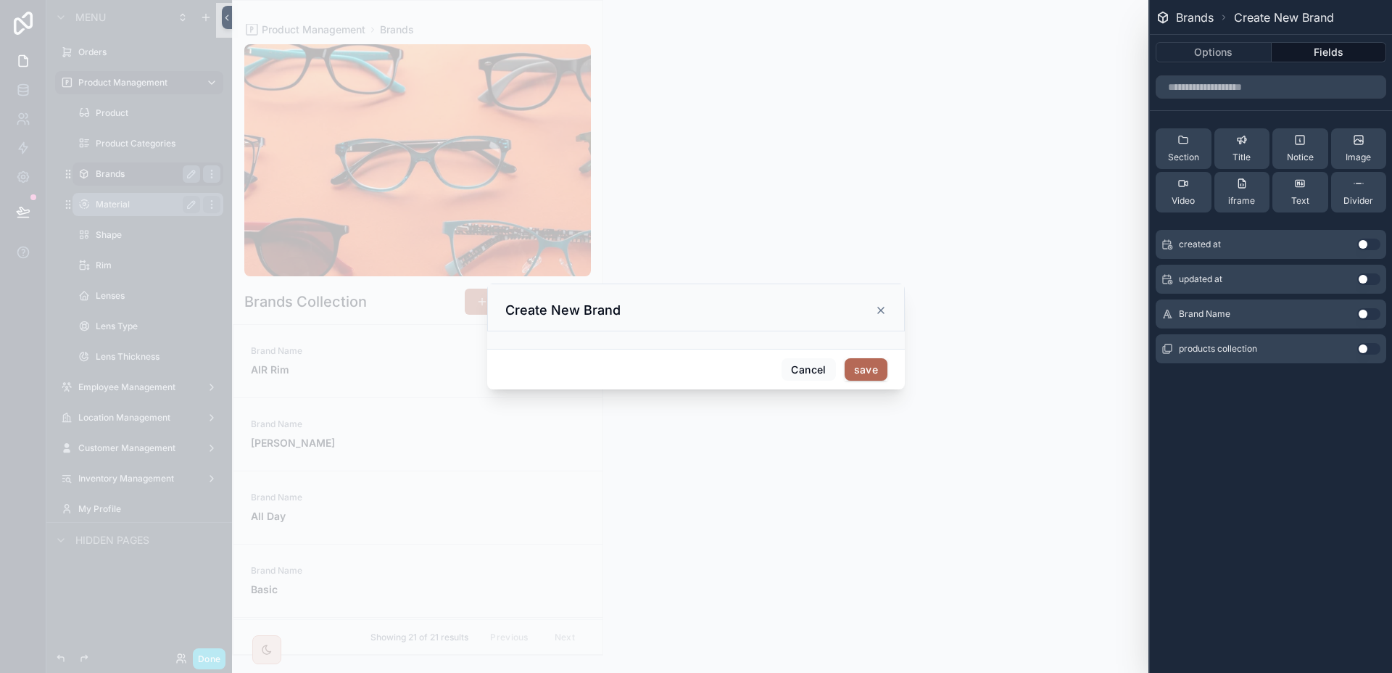
click at [1373, 318] on button "Use setting" at bounding box center [1368, 314] width 23 height 12
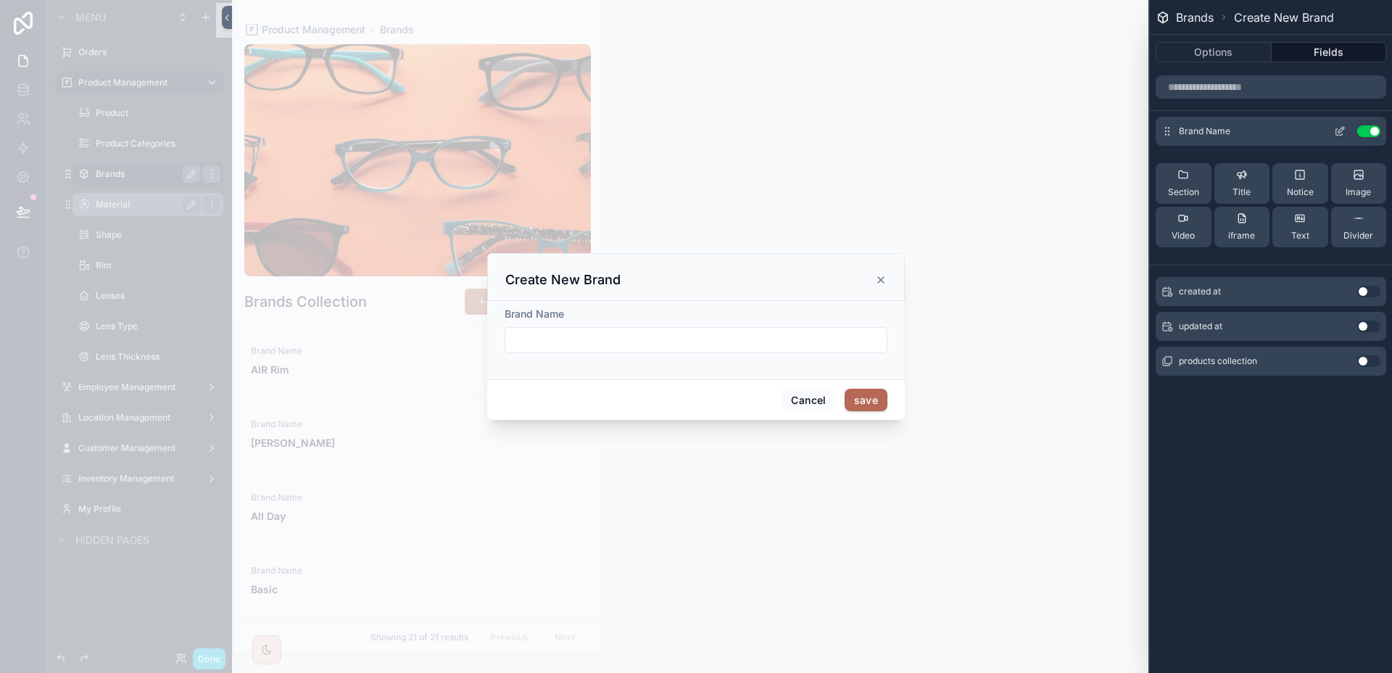
click at [1344, 129] on icon at bounding box center [1340, 131] width 12 height 12
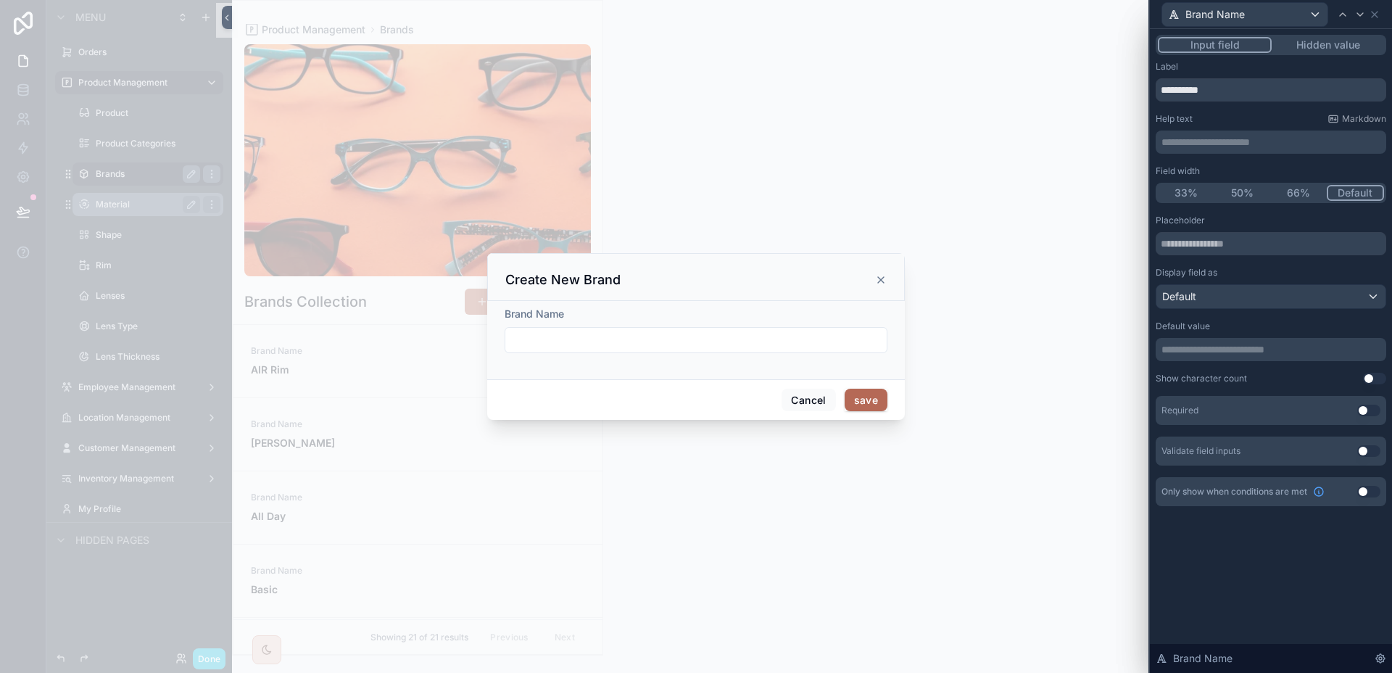
click at [1370, 409] on button "Use setting" at bounding box center [1368, 410] width 23 height 12
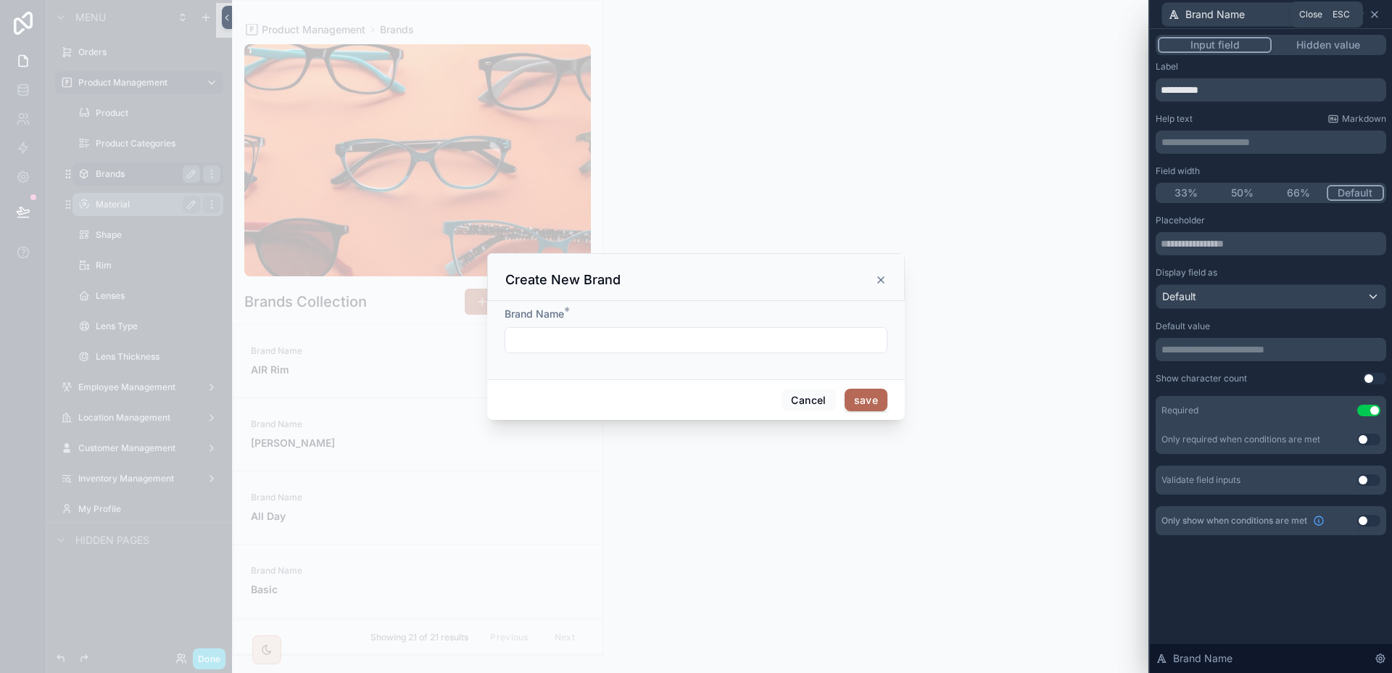
click at [1373, 12] on icon at bounding box center [1374, 15] width 12 height 12
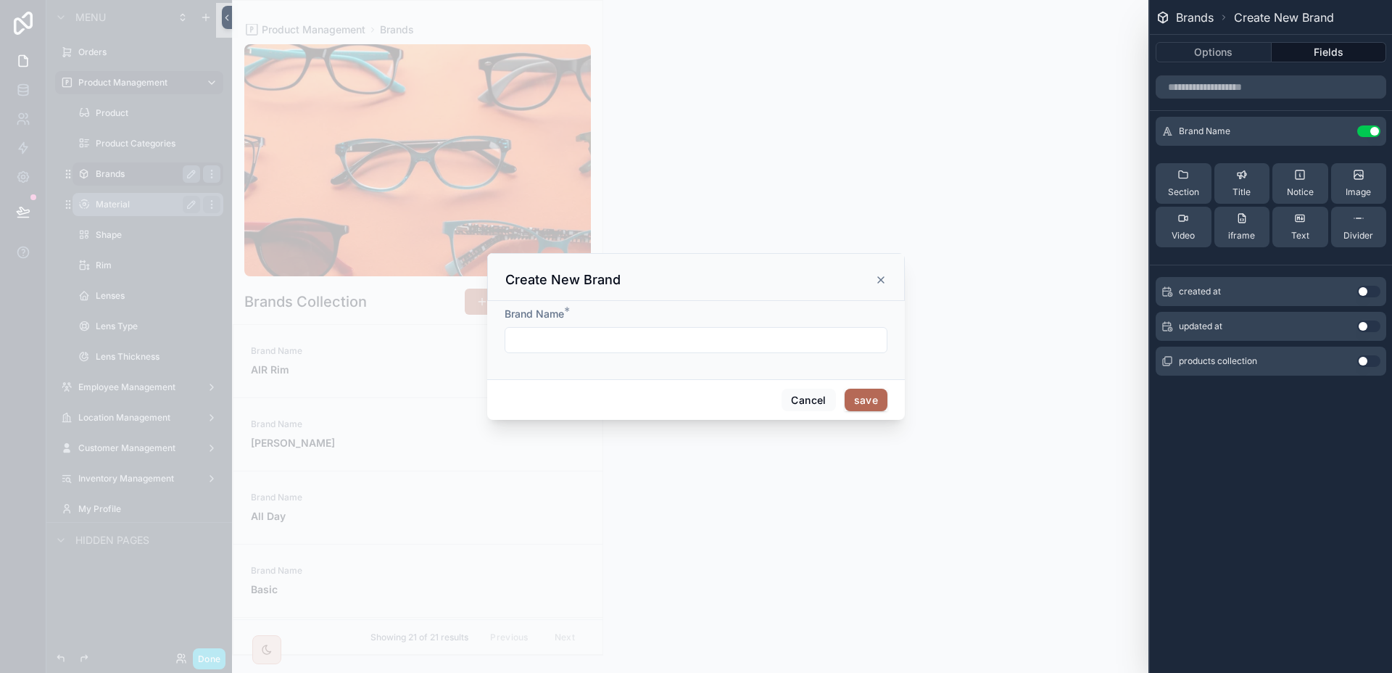
click at [876, 282] on icon "scrollable content" at bounding box center [881, 280] width 12 height 12
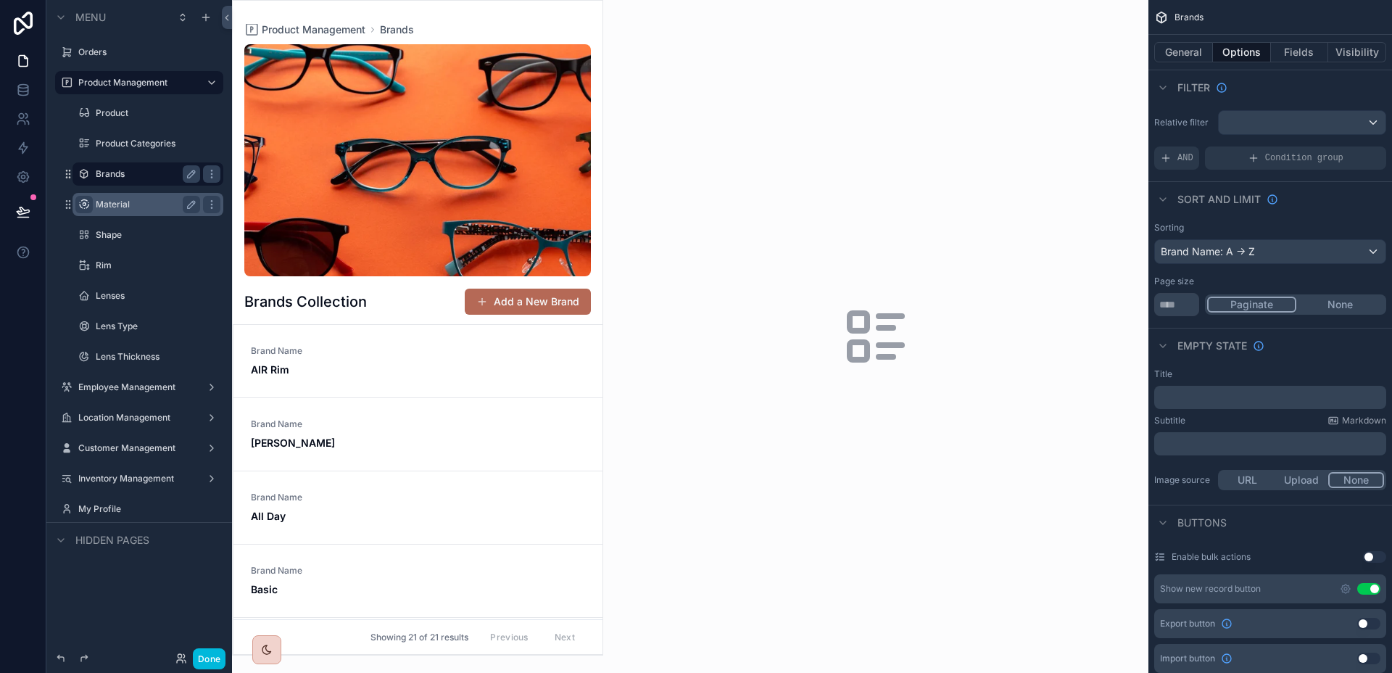
click at [86, 201] on icon "scrollable content" at bounding box center [84, 205] width 12 height 12
click at [971, 220] on div "scrollable content" at bounding box center [875, 336] width 545 height 673
click at [149, 207] on label "Material" at bounding box center [145, 205] width 99 height 12
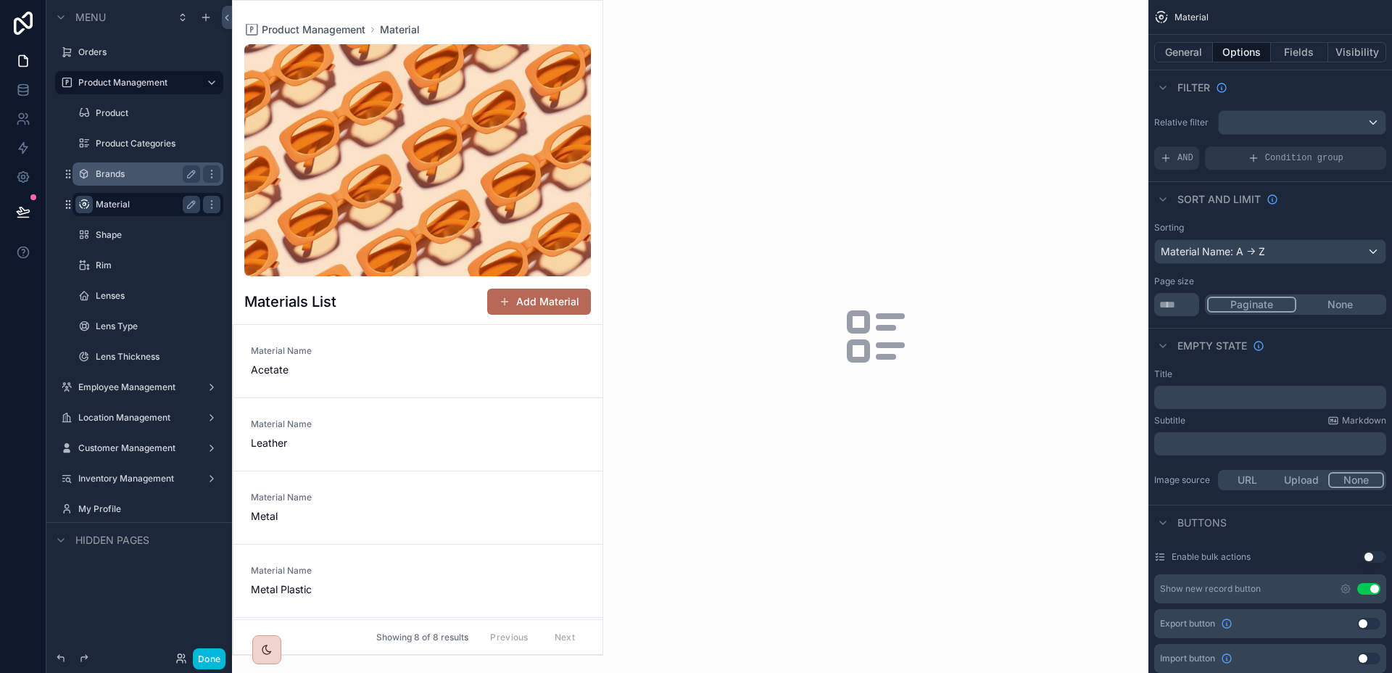
click at [148, 163] on div "Brands" at bounding box center [147, 173] width 145 height 23
click at [134, 171] on label "Brands" at bounding box center [155, 174] width 119 height 12
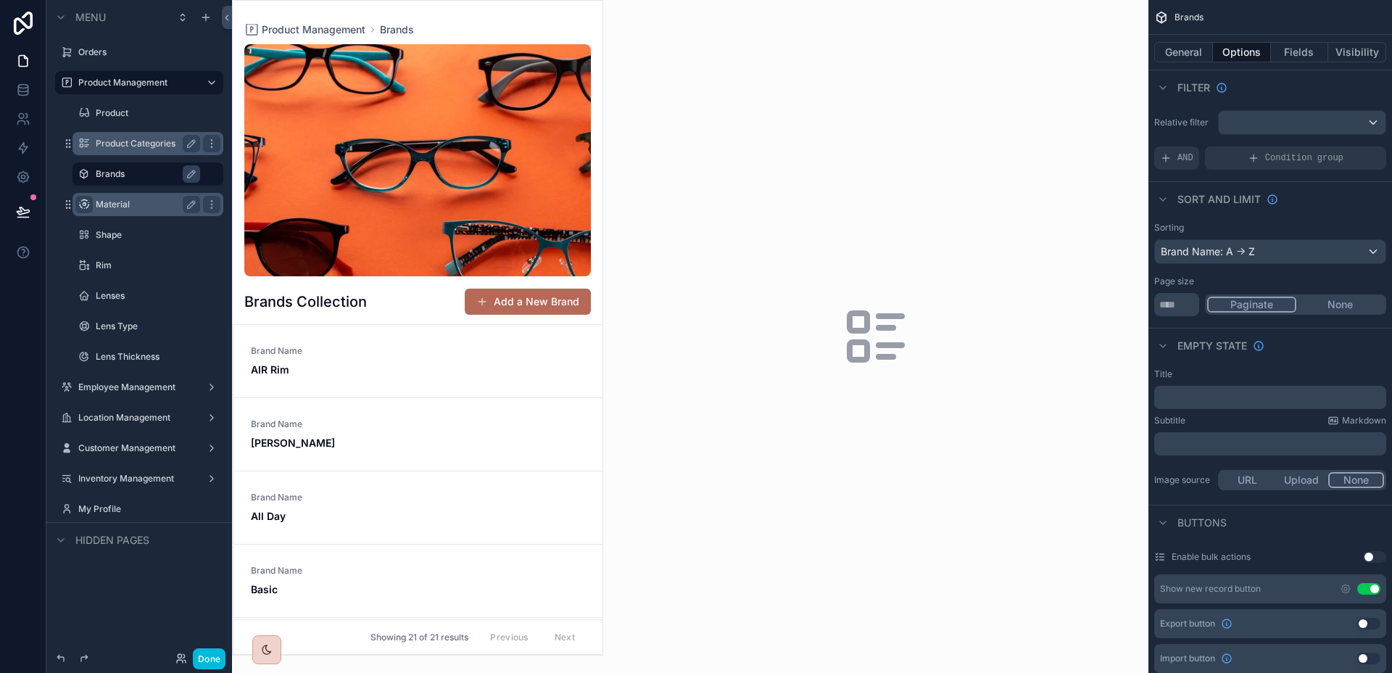
click at [141, 146] on label "Product Categories" at bounding box center [145, 144] width 99 height 12
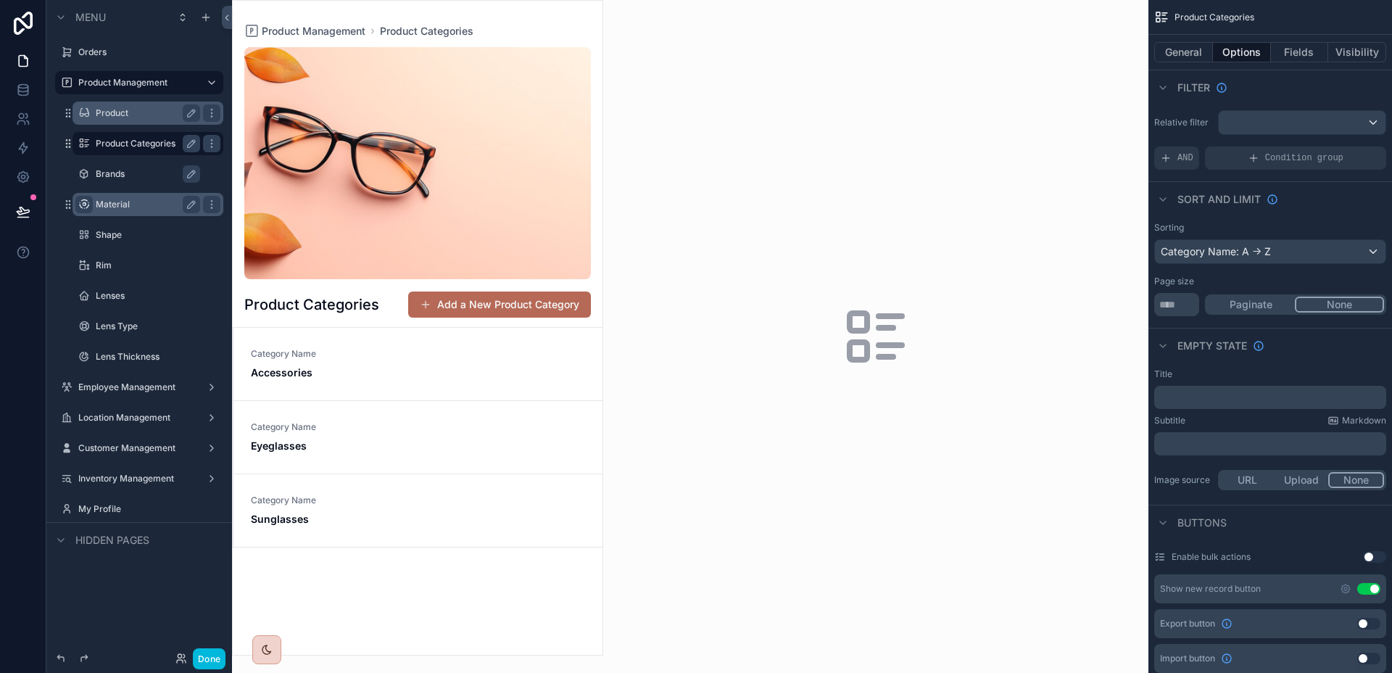
click at [138, 120] on div "Product" at bounding box center [148, 112] width 104 height 17
click at [132, 116] on label "Product" at bounding box center [145, 113] width 99 height 12
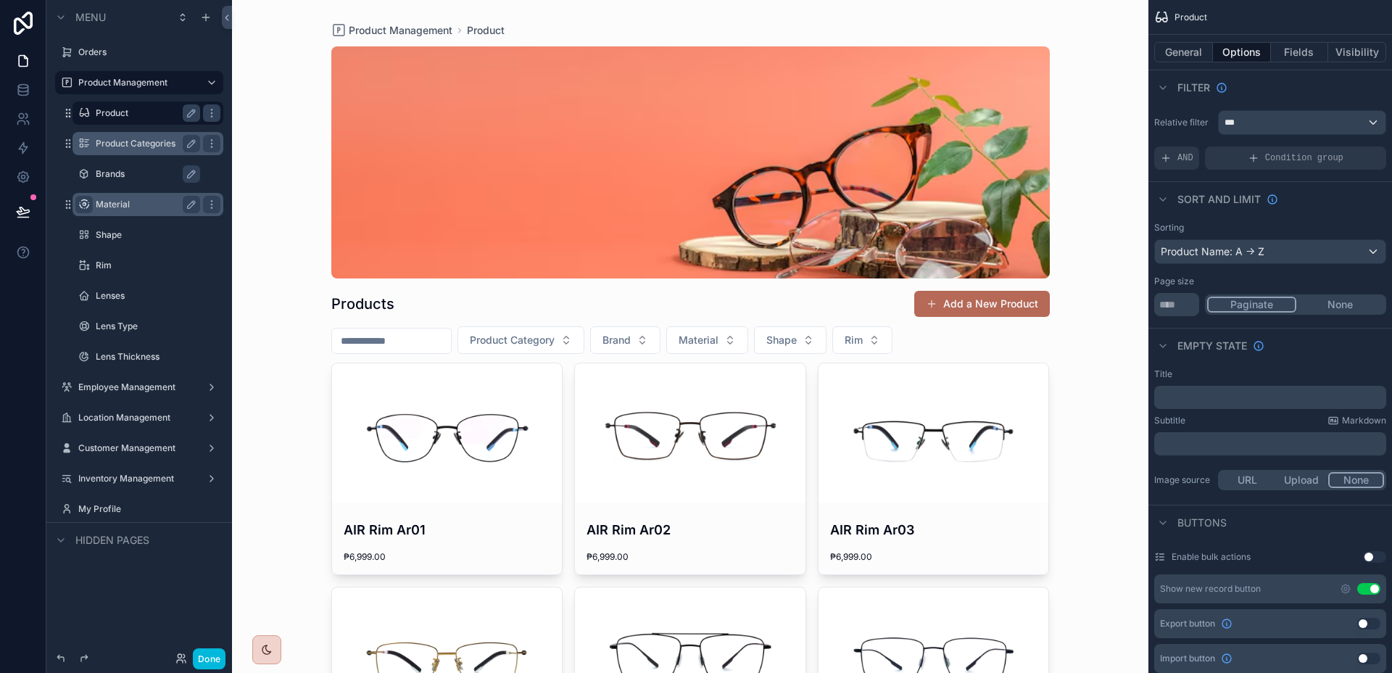
click at [131, 138] on label "Product Categories" at bounding box center [145, 144] width 99 height 12
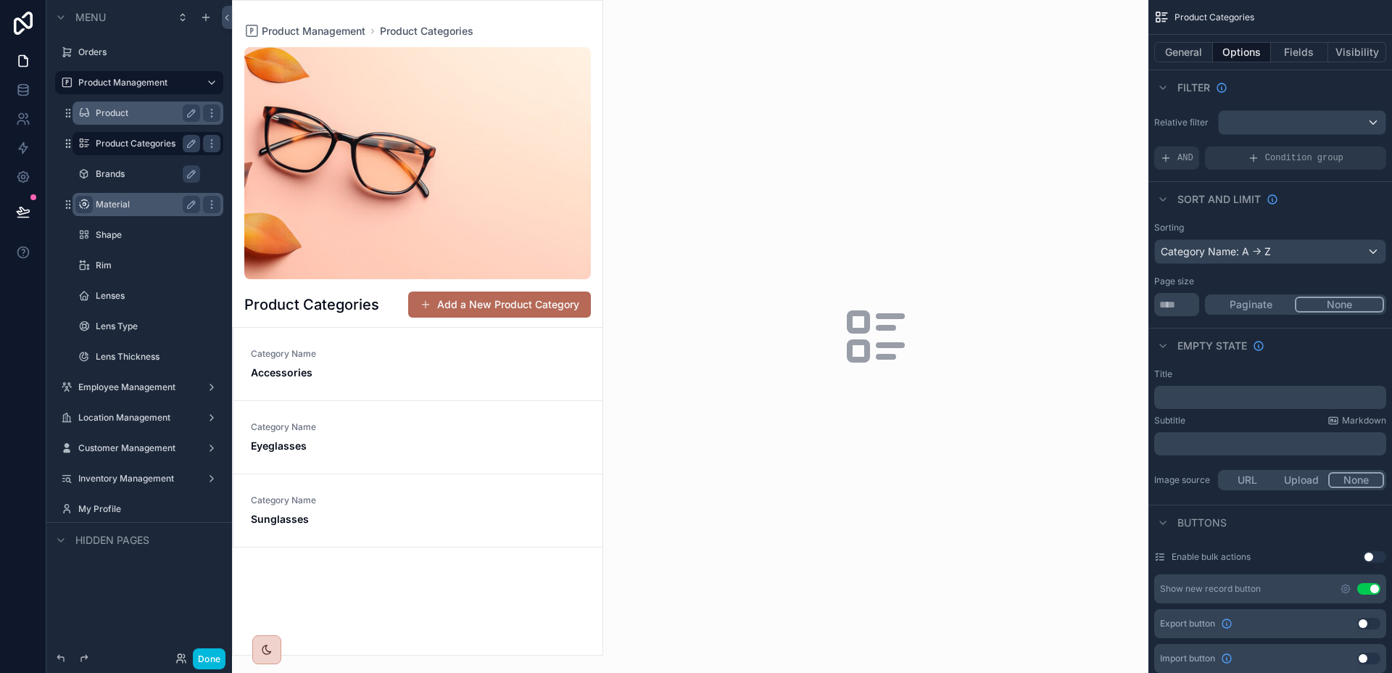
click at [128, 171] on label "Brands" at bounding box center [155, 174] width 119 height 12
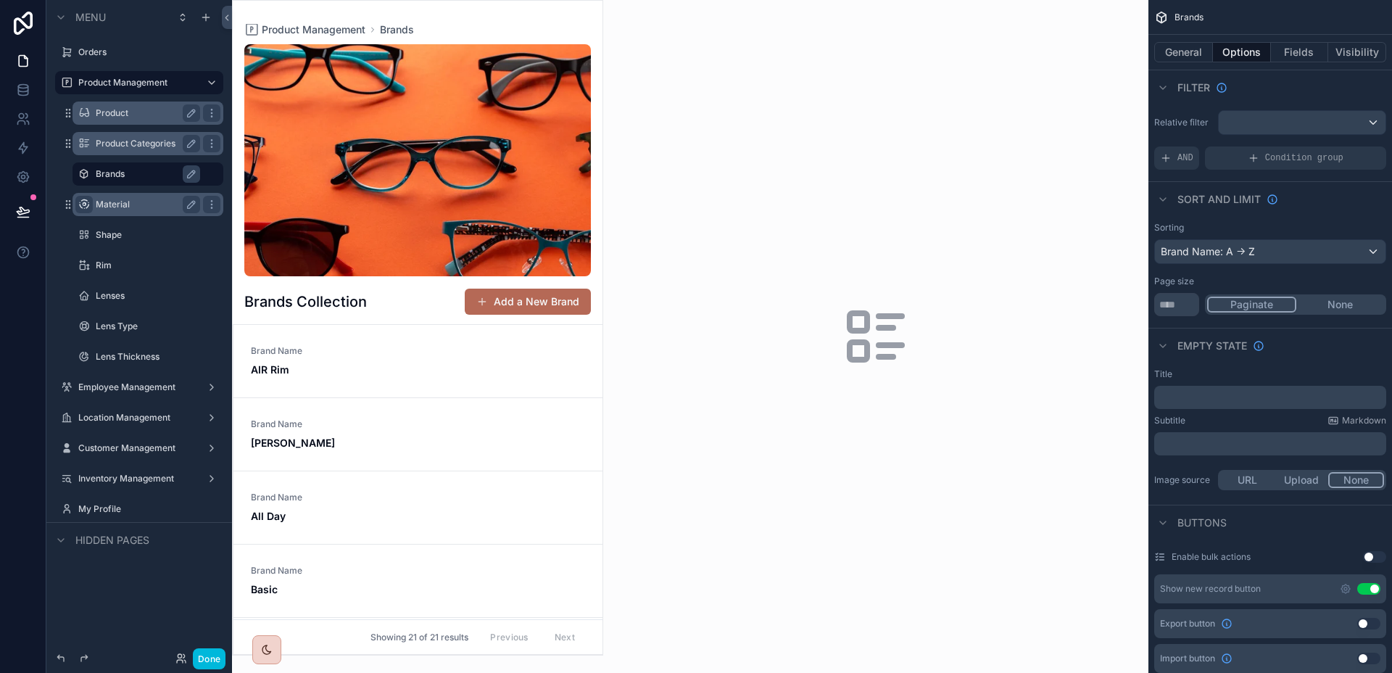
click at [128, 196] on div "Material" at bounding box center [148, 204] width 104 height 17
click at [128, 201] on label "Material" at bounding box center [145, 205] width 99 height 12
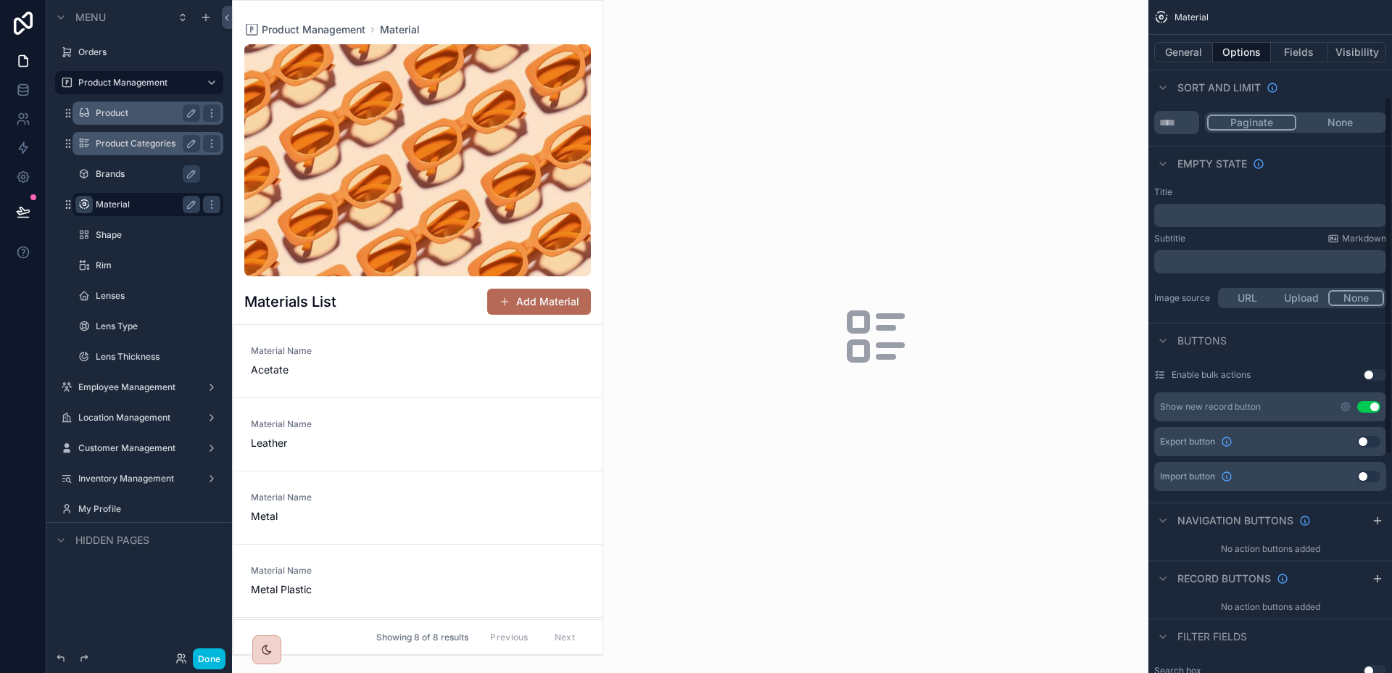
scroll to position [152, 0]
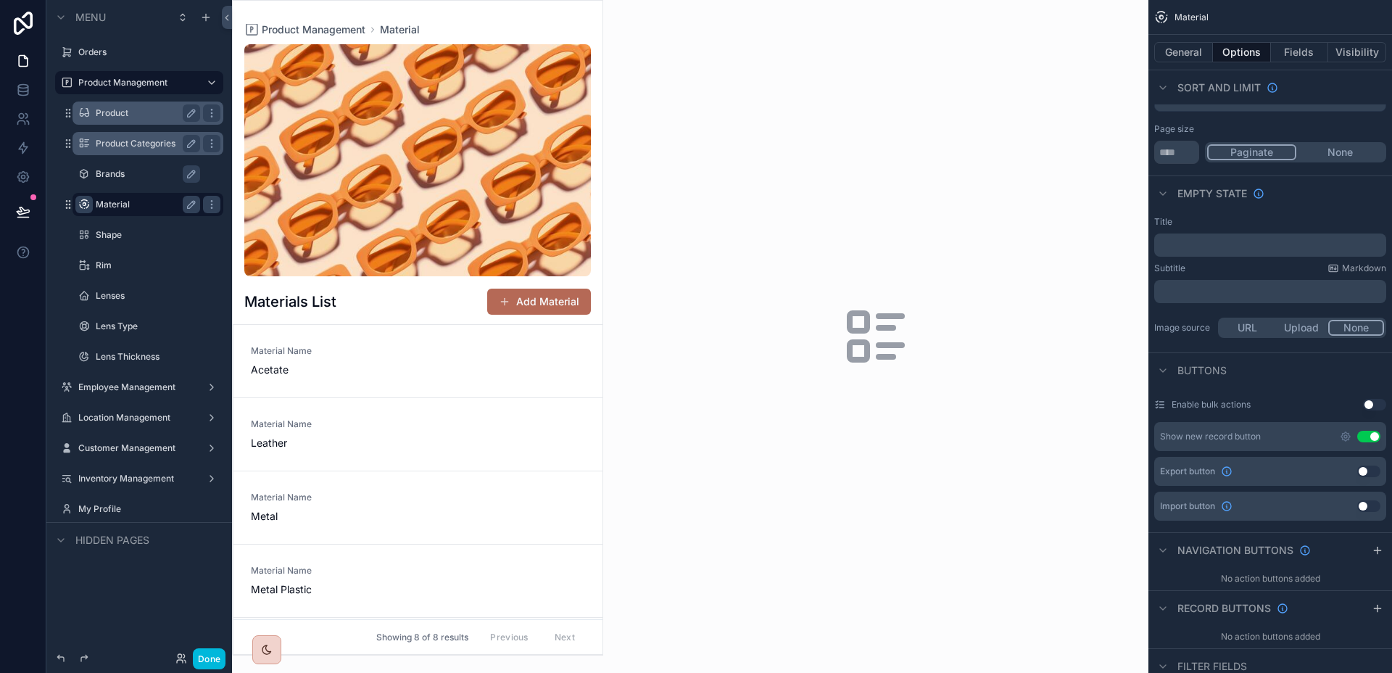
click at [107, 171] on label "Brands" at bounding box center [155, 174] width 119 height 12
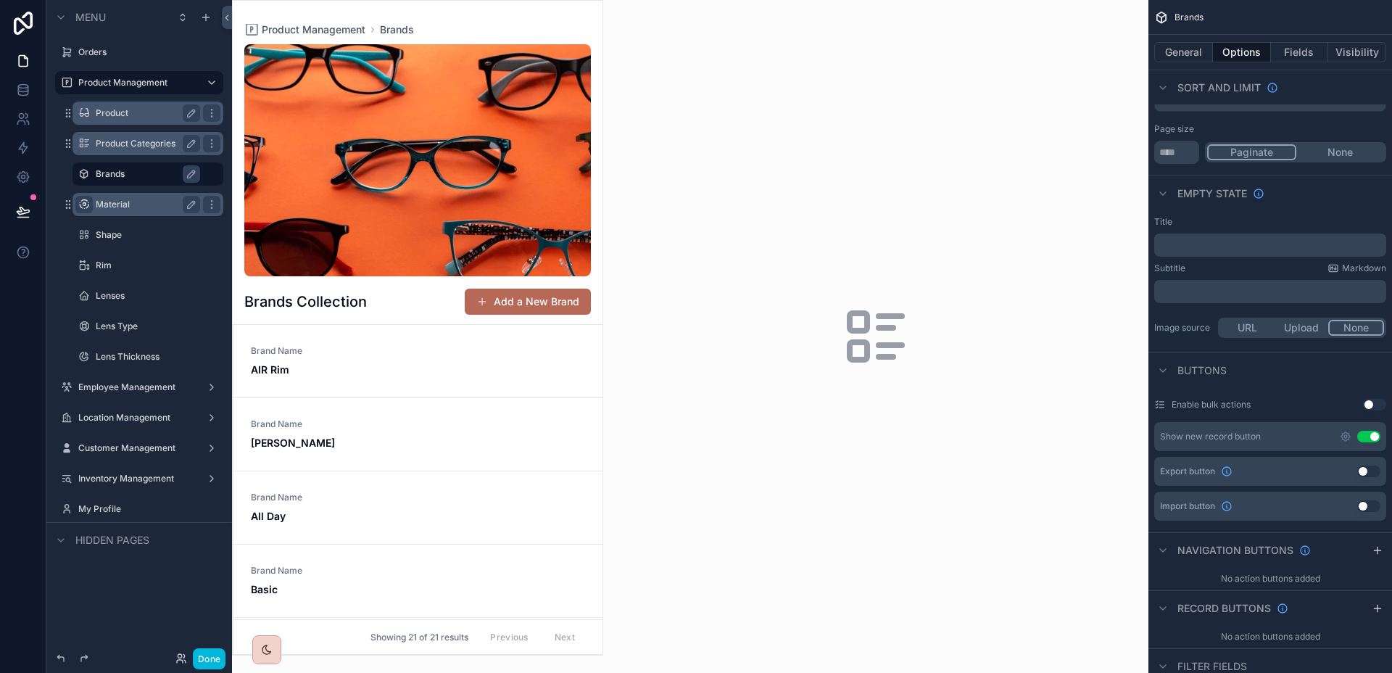
click at [112, 144] on label "Product Categories" at bounding box center [145, 144] width 99 height 12
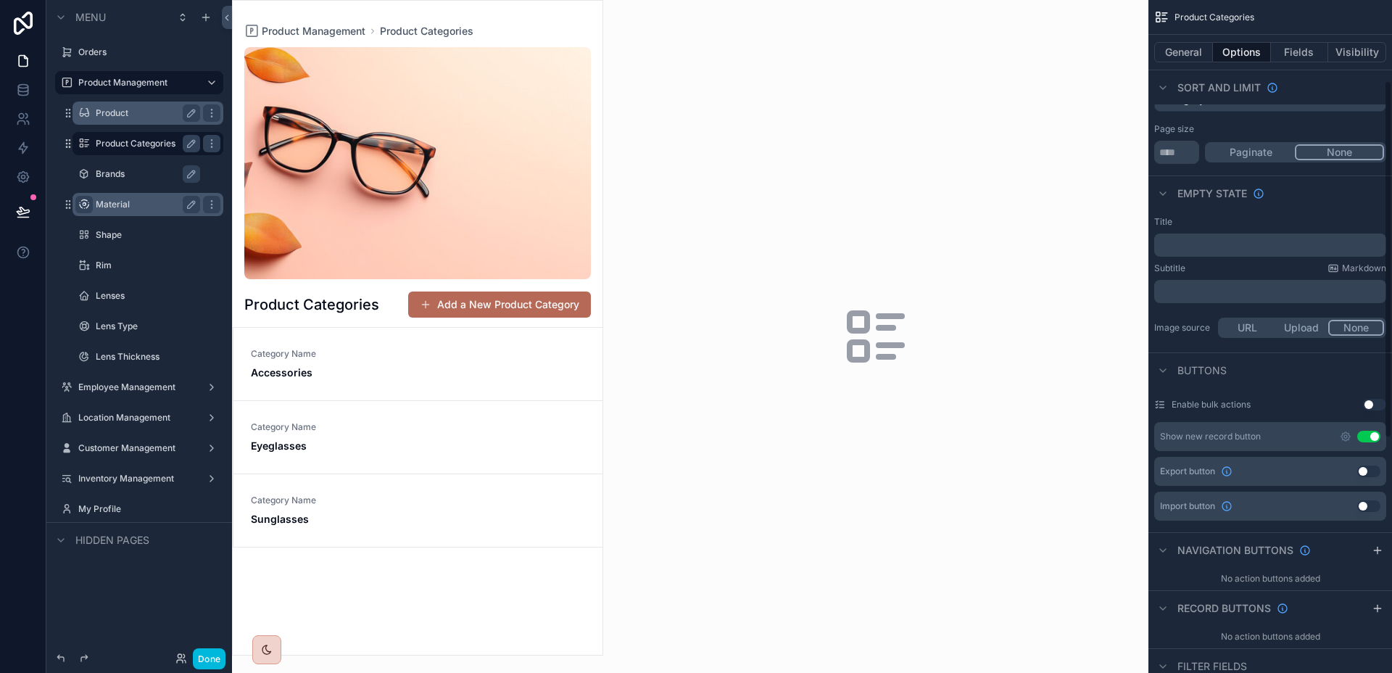
scroll to position [592, 0]
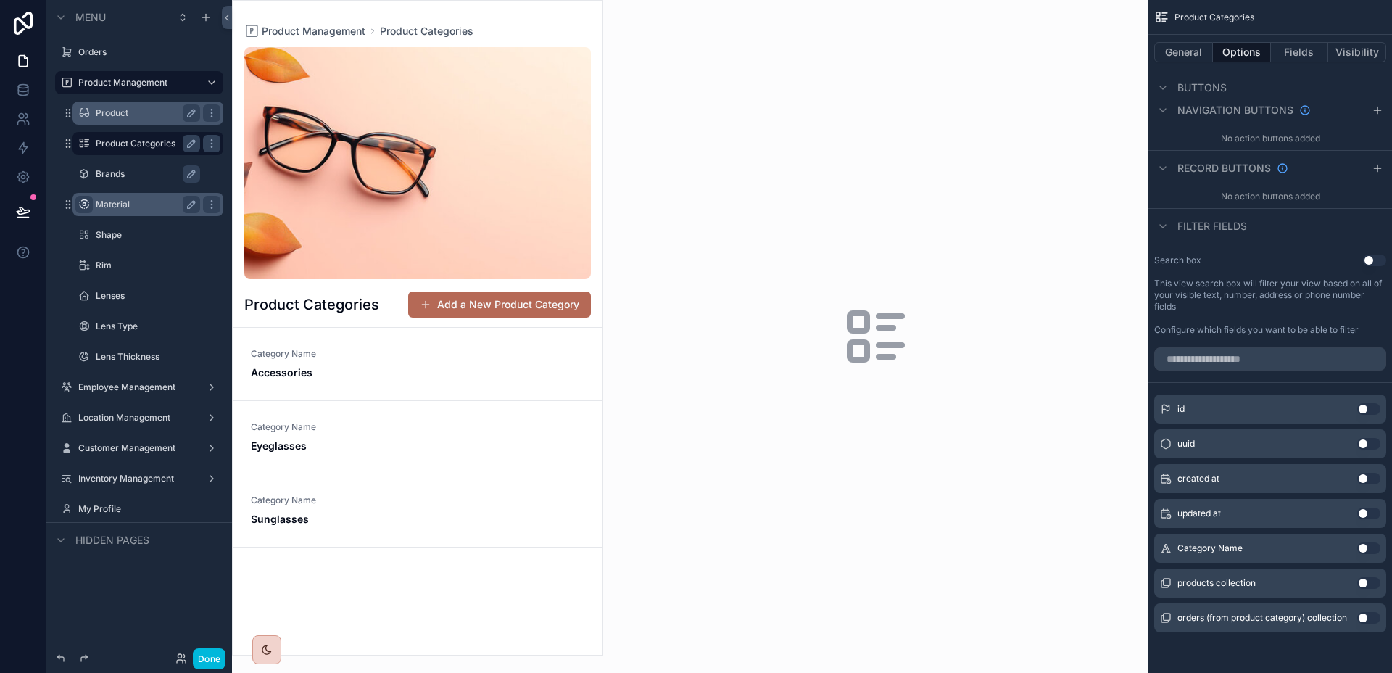
click at [1366, 549] on button "Use setting" at bounding box center [1368, 548] width 23 height 12
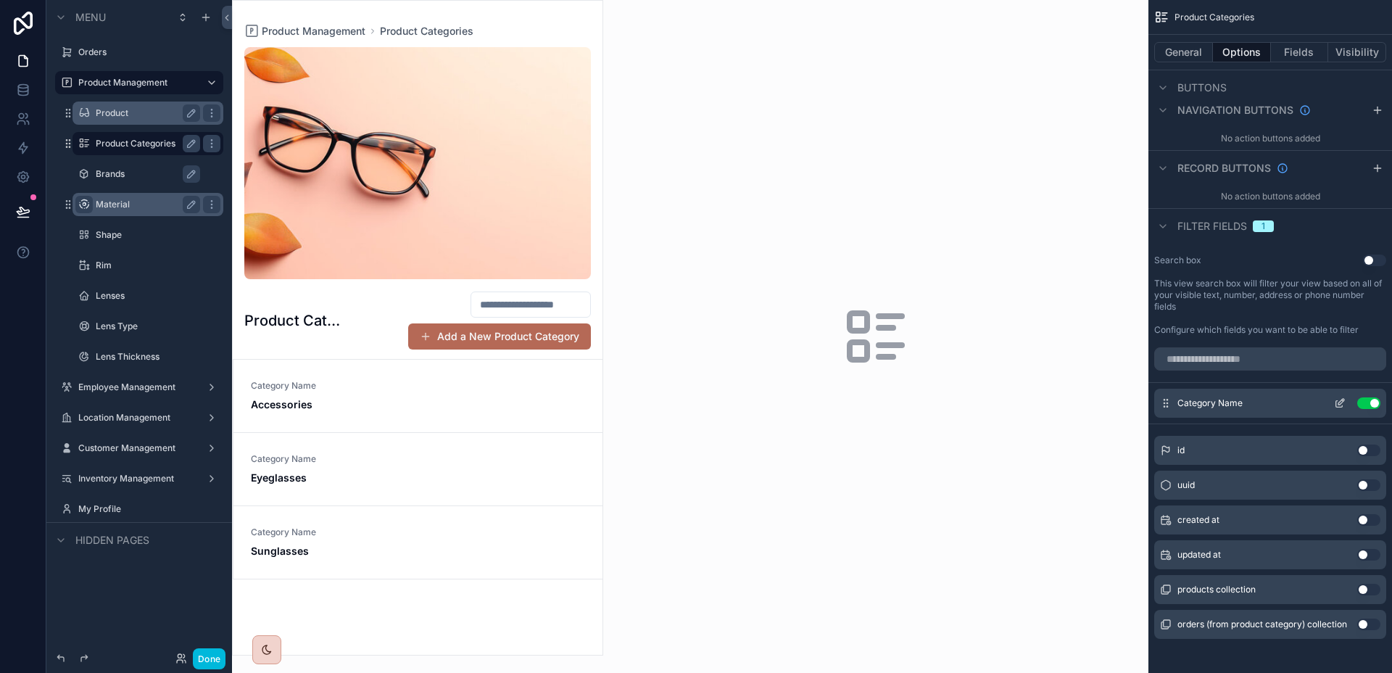
click at [1365, 406] on button "Use setting" at bounding box center [1368, 403] width 23 height 12
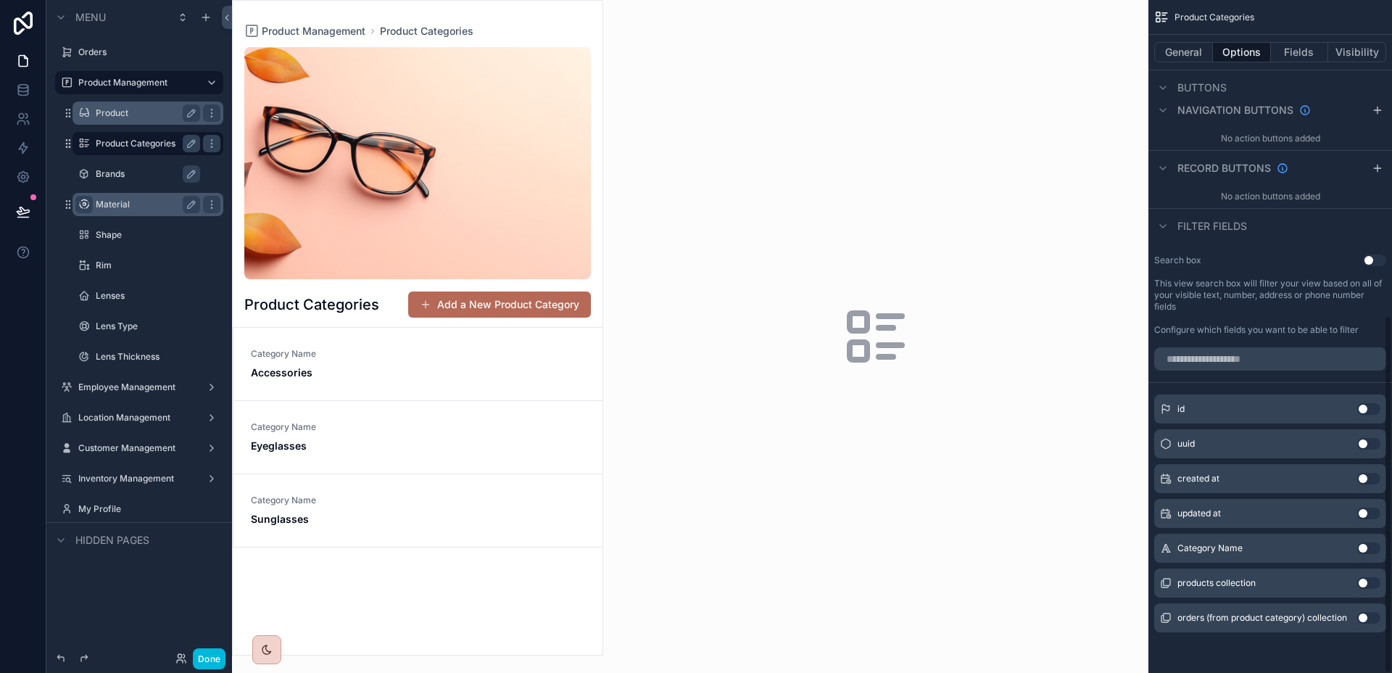
click at [135, 202] on label "Material" at bounding box center [145, 205] width 99 height 12
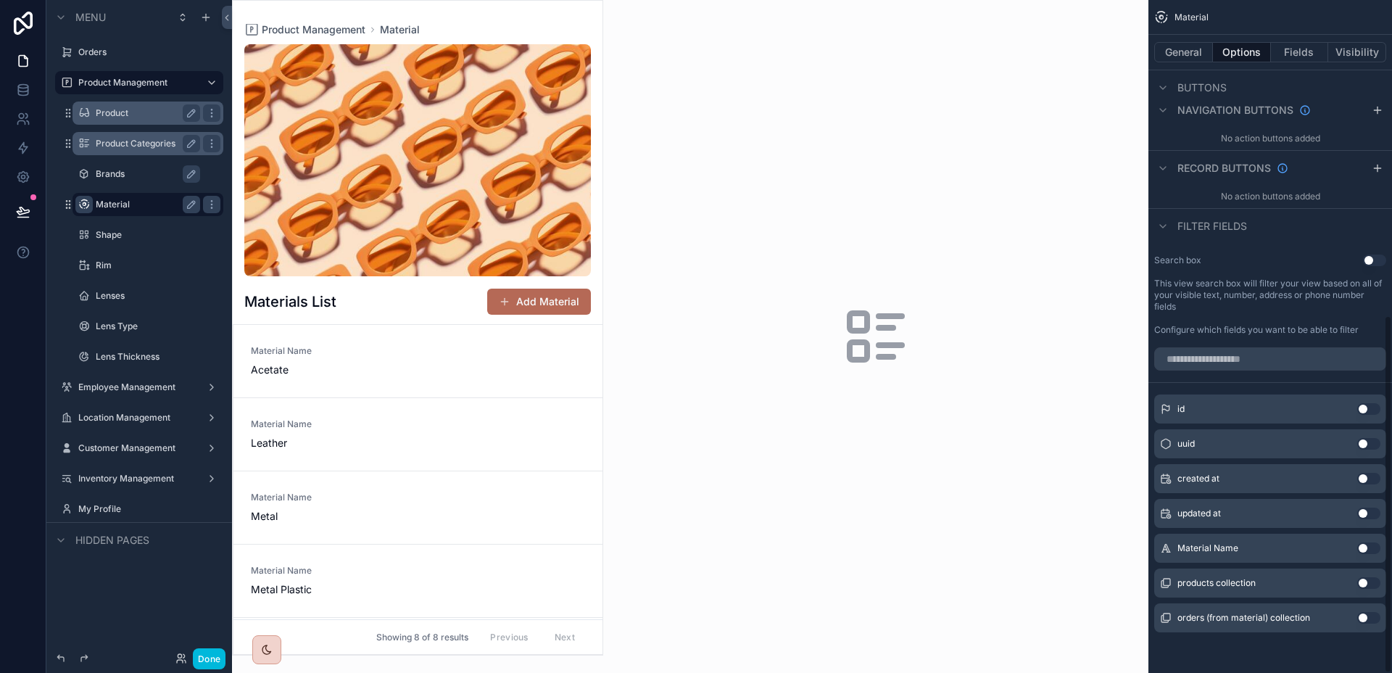
click at [128, 169] on label "Brands" at bounding box center [155, 174] width 119 height 12
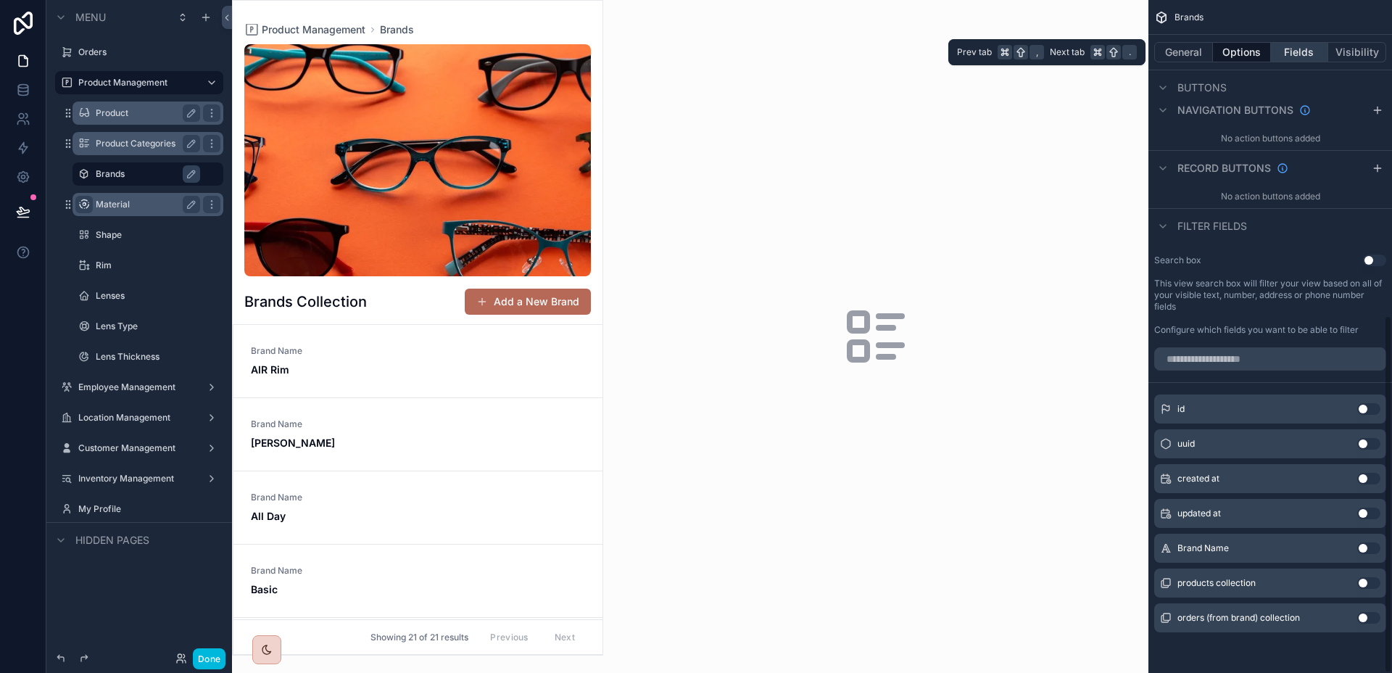
click at [1296, 52] on button "Fields" at bounding box center [1300, 52] width 58 height 20
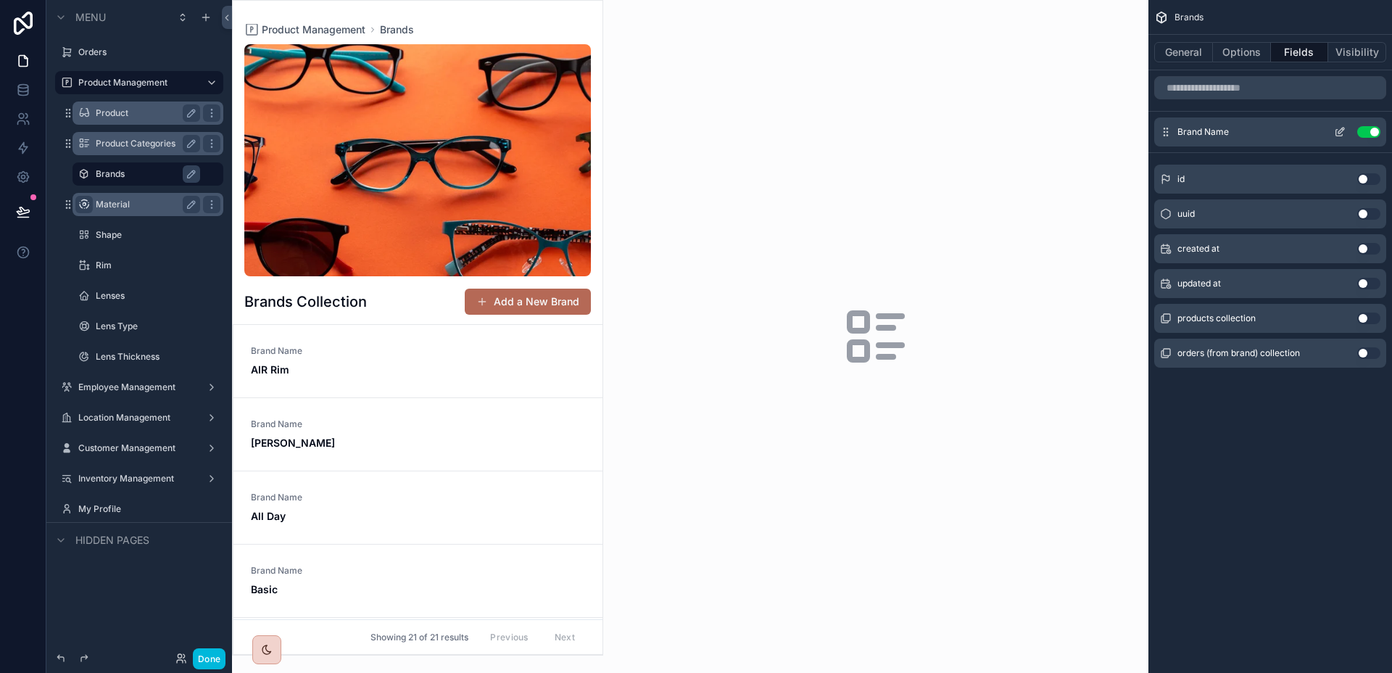
click at [1335, 129] on icon "scrollable content" at bounding box center [1340, 132] width 12 height 12
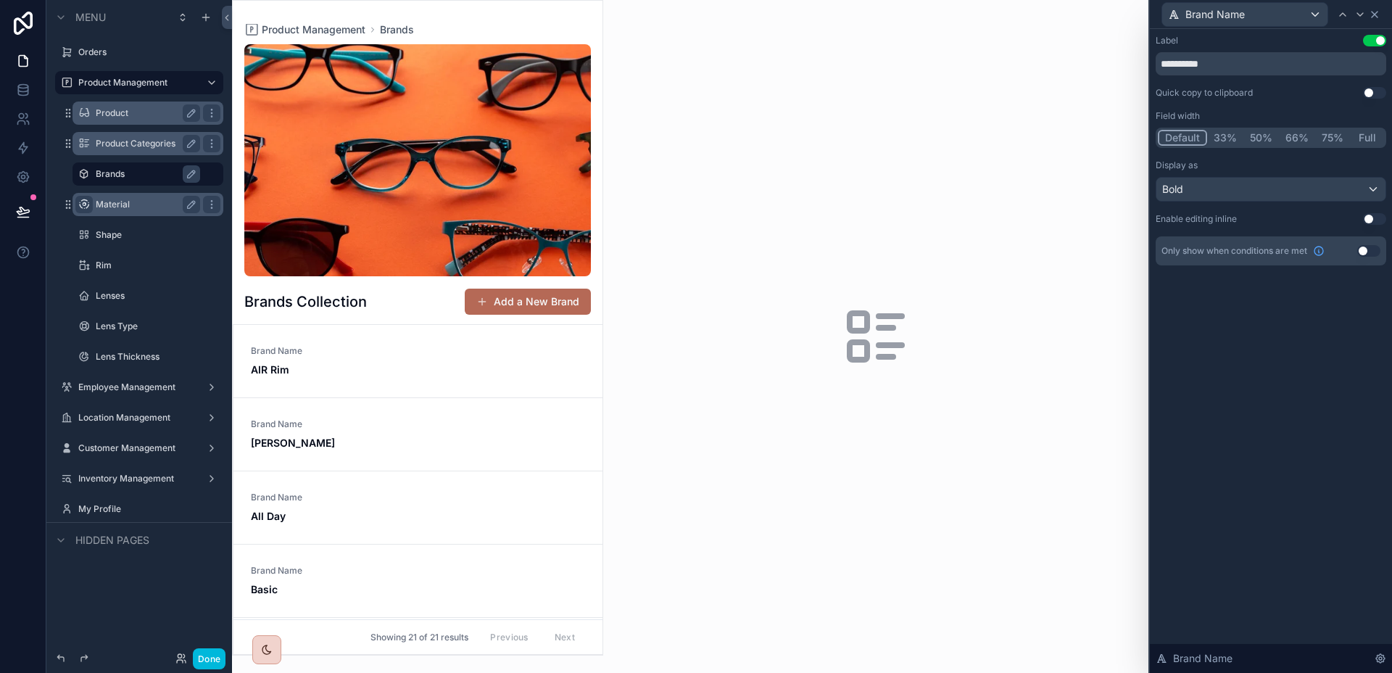
click at [1374, 9] on icon at bounding box center [1374, 15] width 12 height 12
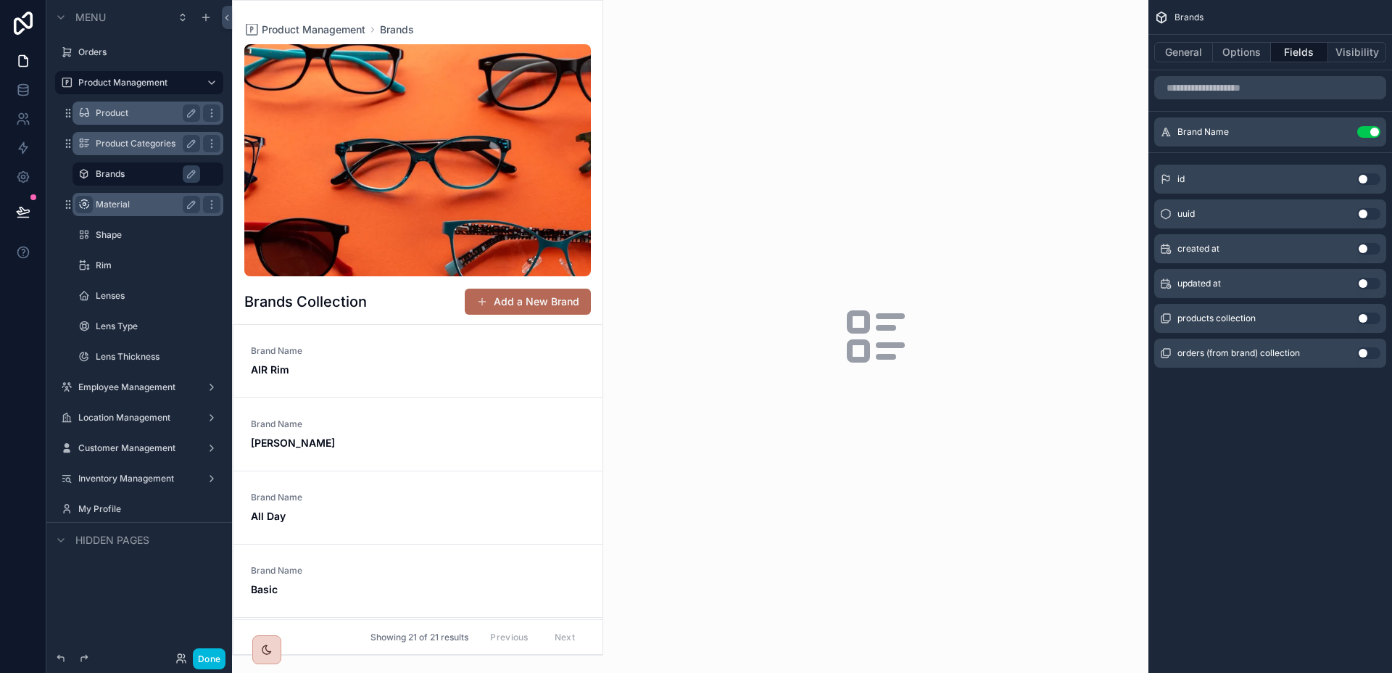
click at [120, 206] on label "Material" at bounding box center [145, 205] width 99 height 12
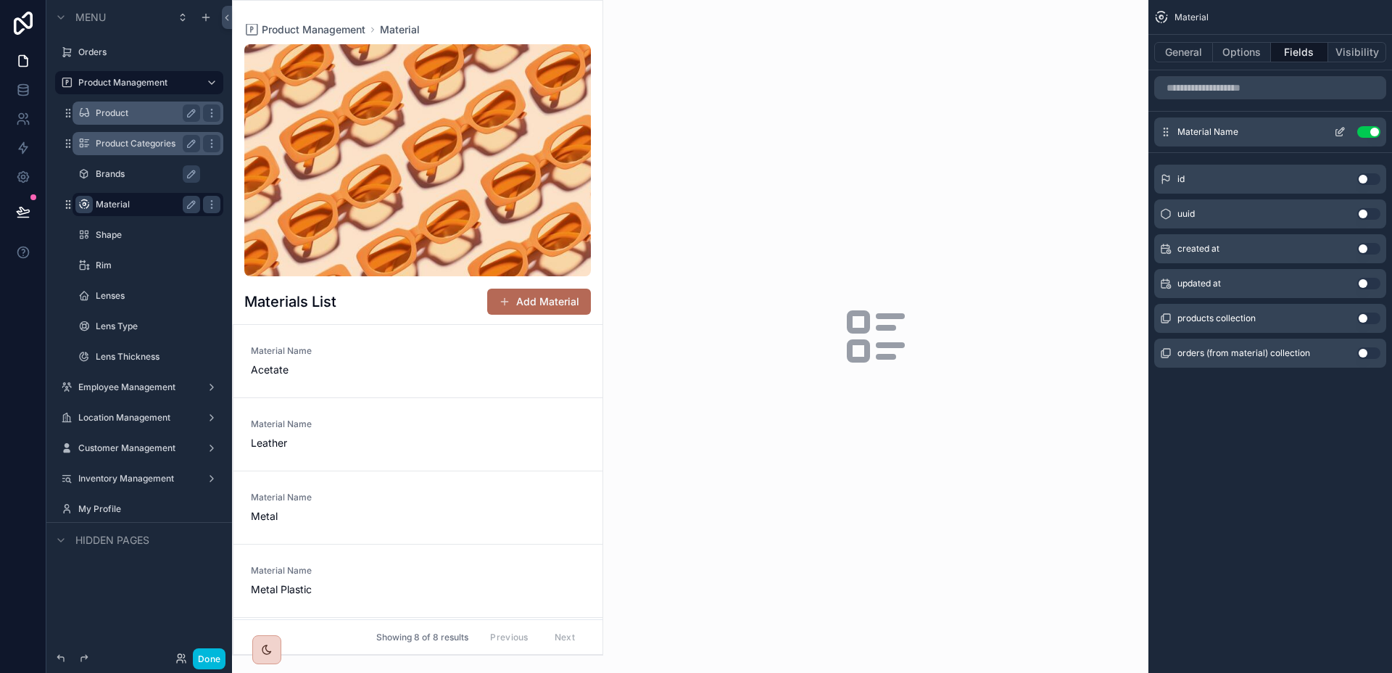
click at [1345, 131] on button "scrollable content" at bounding box center [1339, 132] width 23 height 12
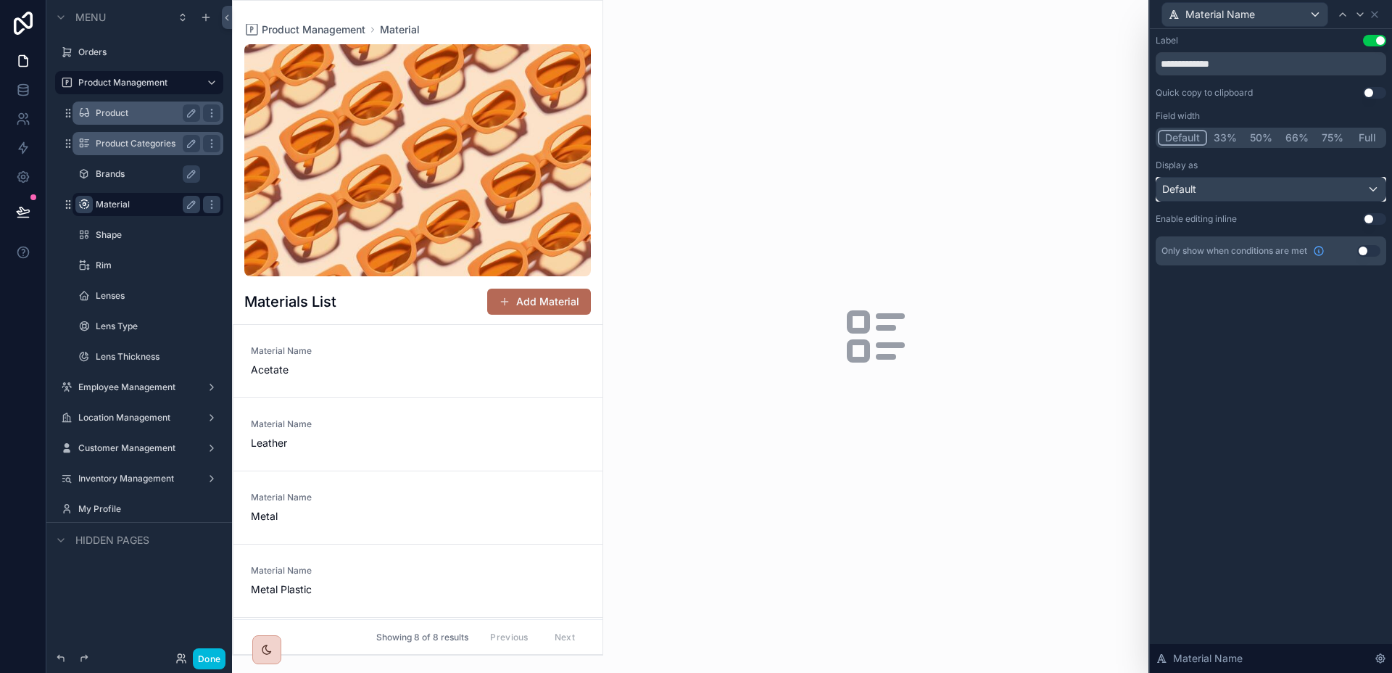
click at [1270, 190] on div "Default" at bounding box center [1270, 189] width 229 height 23
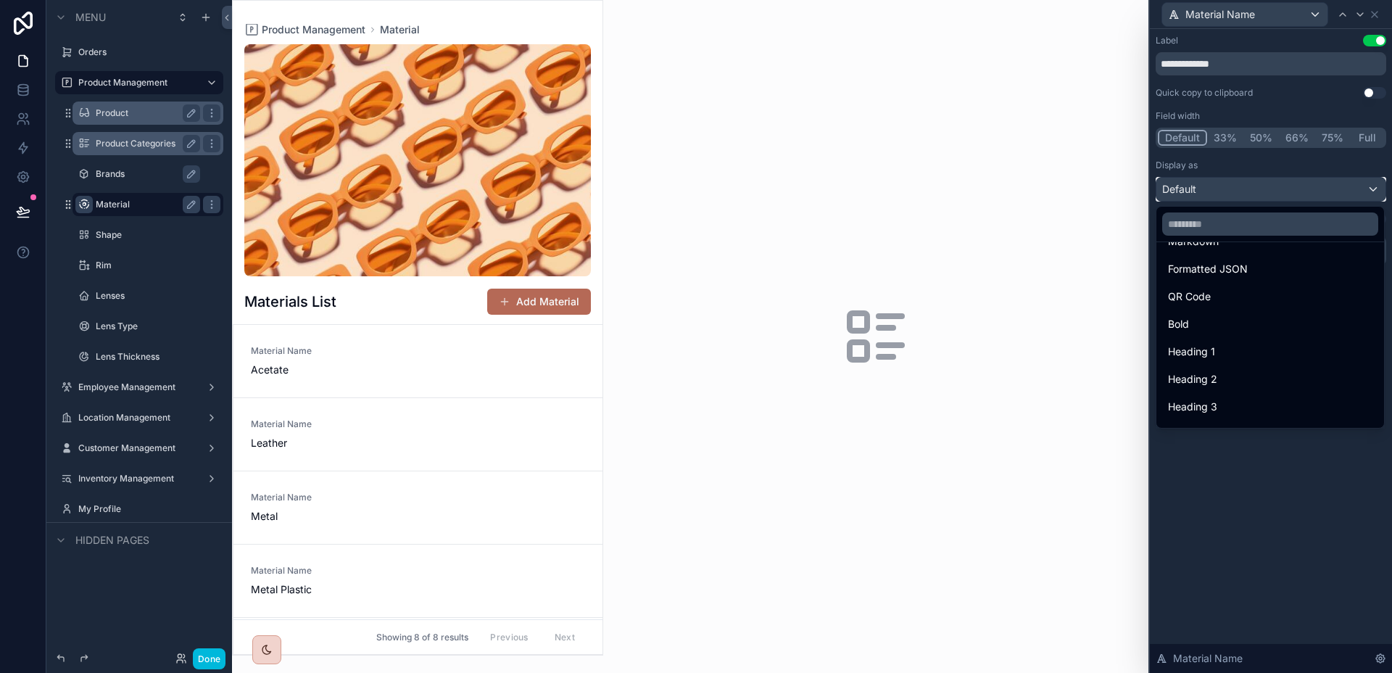
scroll to position [158, 0]
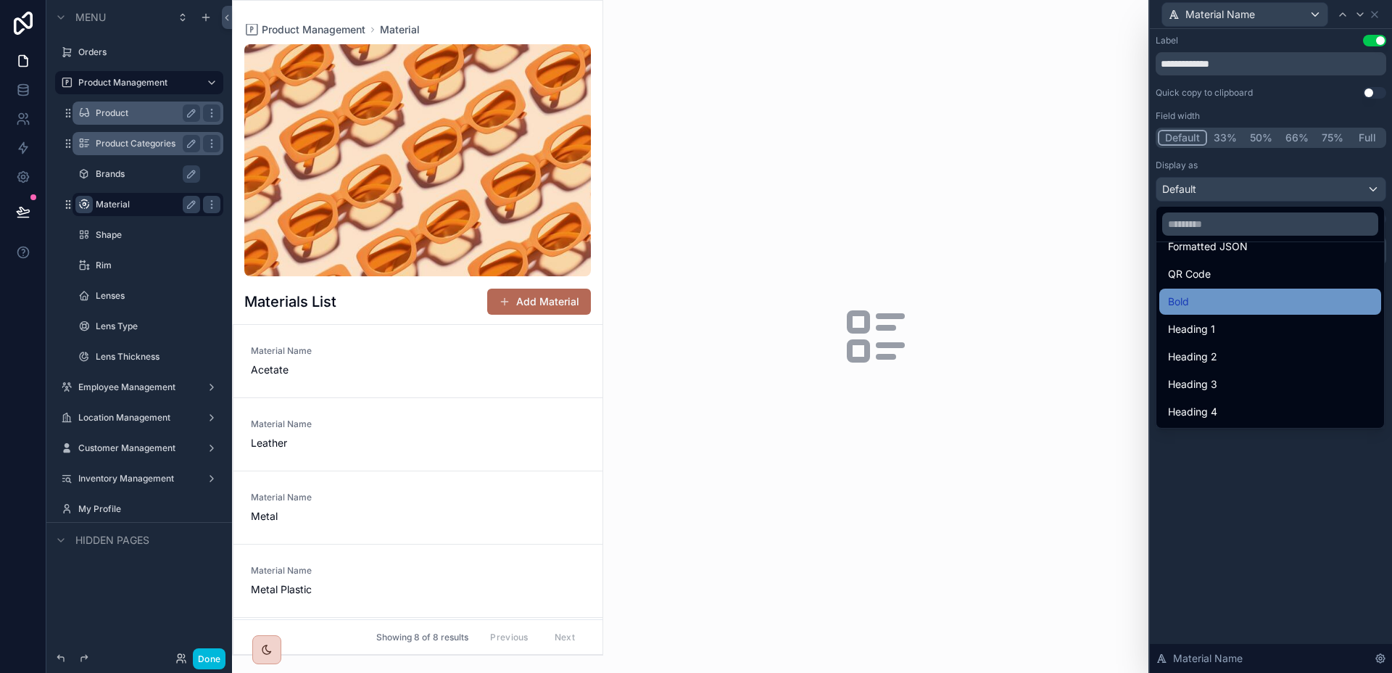
click at [1231, 296] on div "Bold" at bounding box center [1270, 301] width 204 height 17
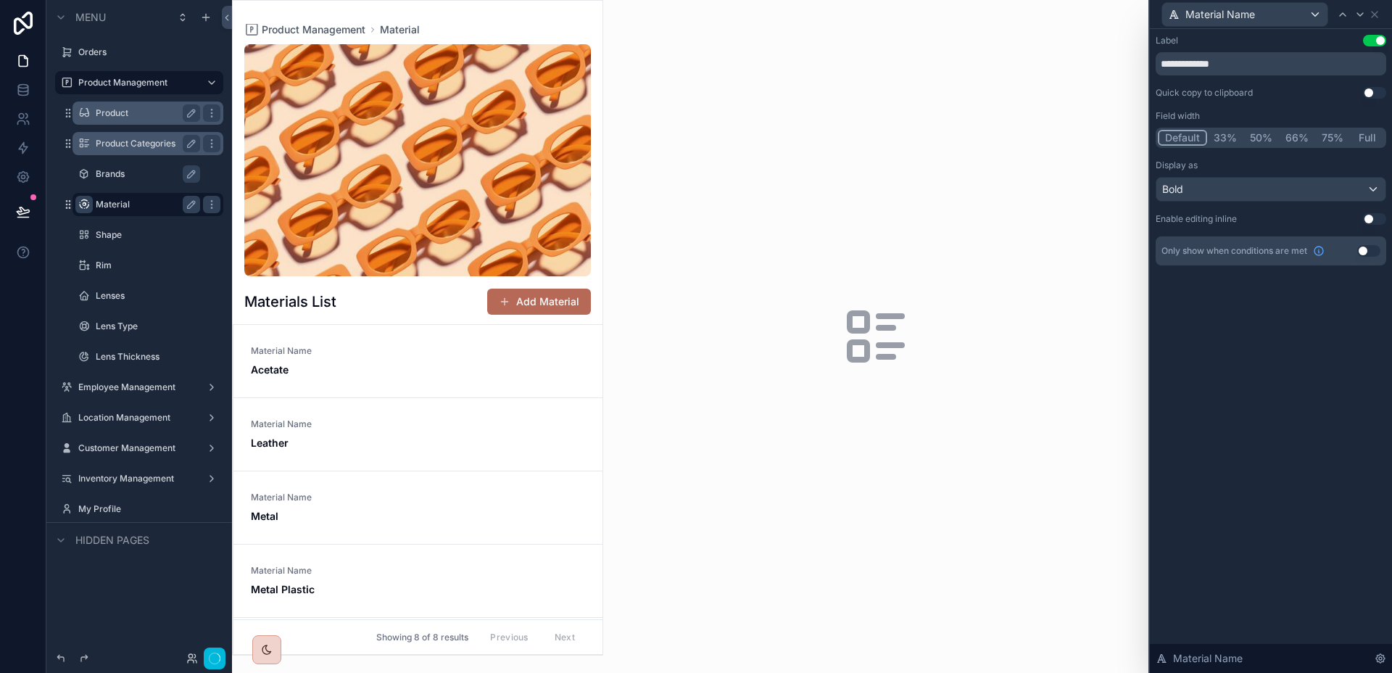
click at [1327, 439] on div "**********" at bounding box center [1270, 351] width 242 height 644
click at [1373, 18] on icon at bounding box center [1374, 15] width 12 height 12
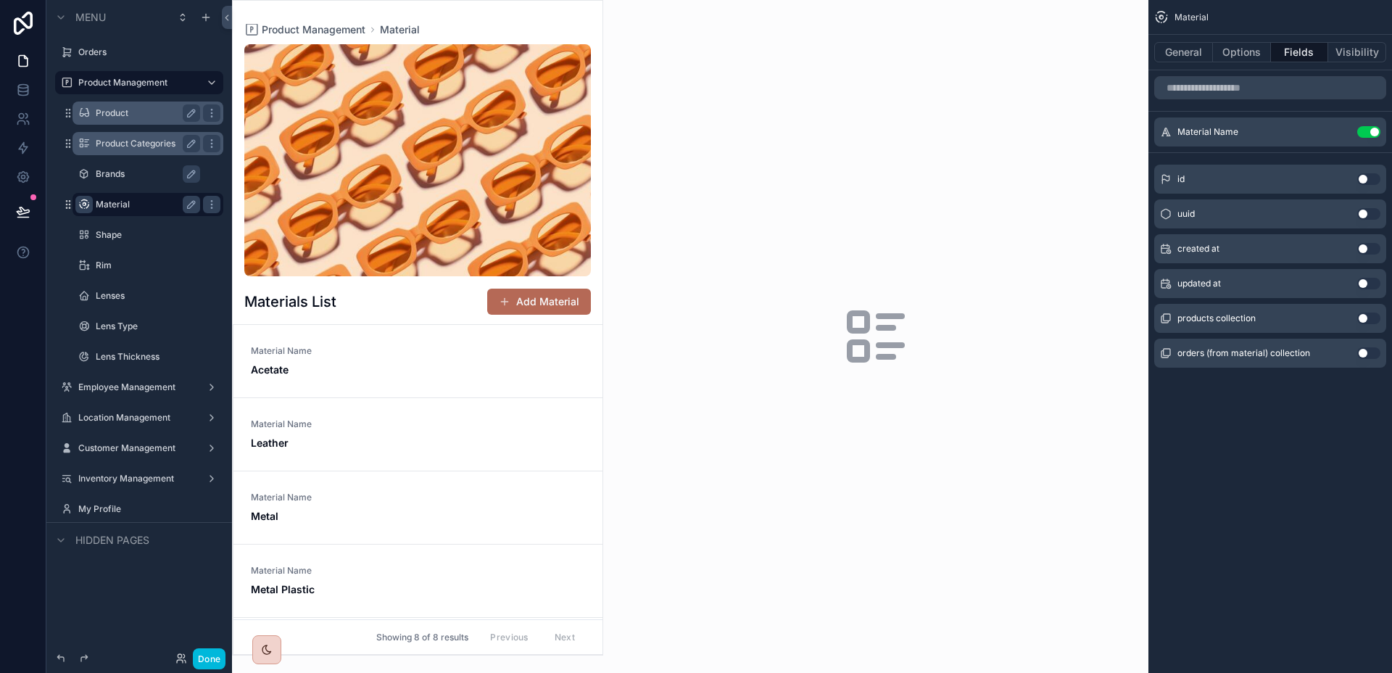
click at [139, 201] on label "Material" at bounding box center [145, 205] width 99 height 12
click at [1258, 57] on button "Options" at bounding box center [1242, 52] width 58 height 20
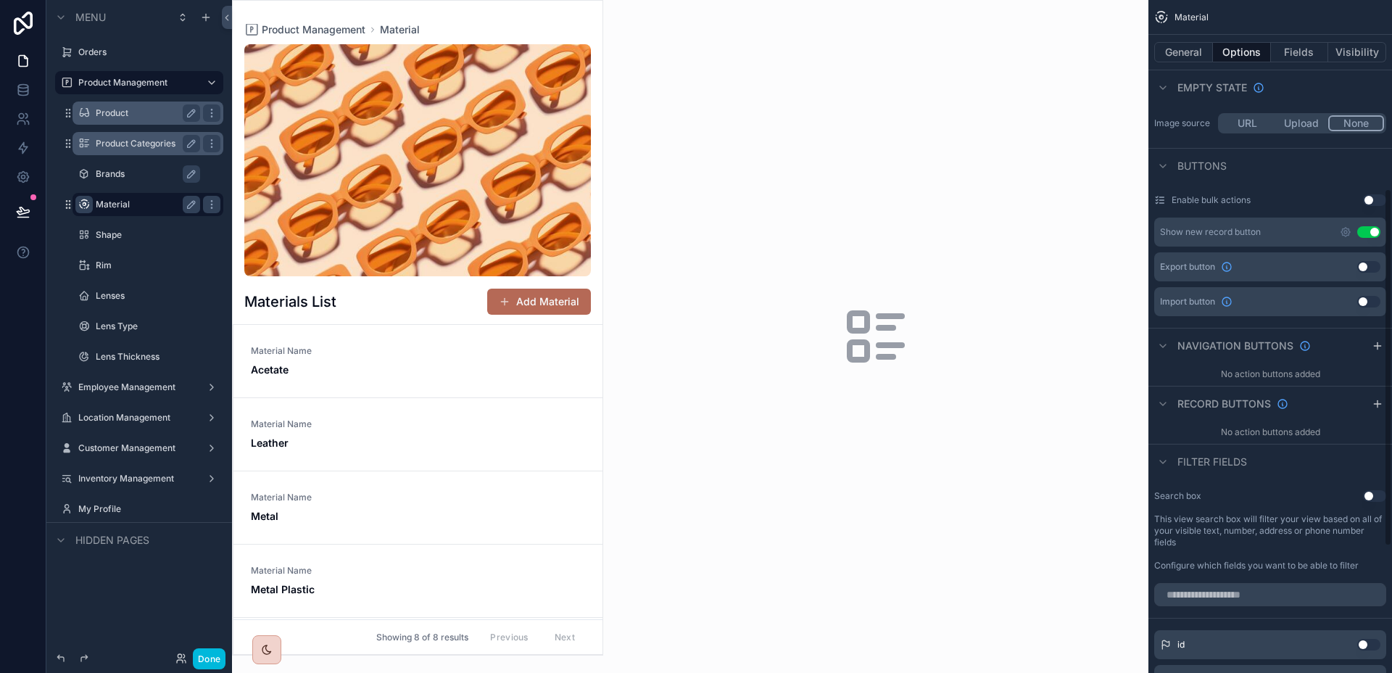
scroll to position [352, 0]
click at [1347, 237] on icon "scrollable content" at bounding box center [1345, 236] width 12 height 12
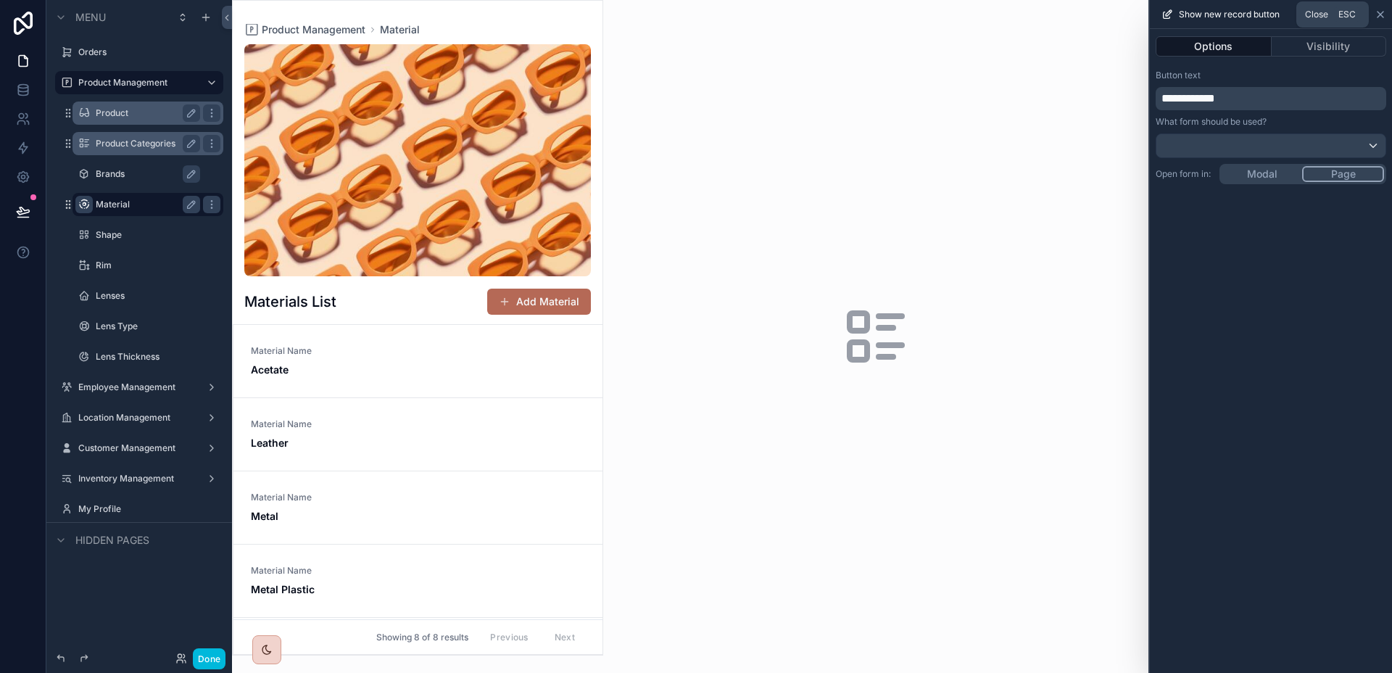
click at [1379, 14] on icon at bounding box center [1380, 15] width 6 height 6
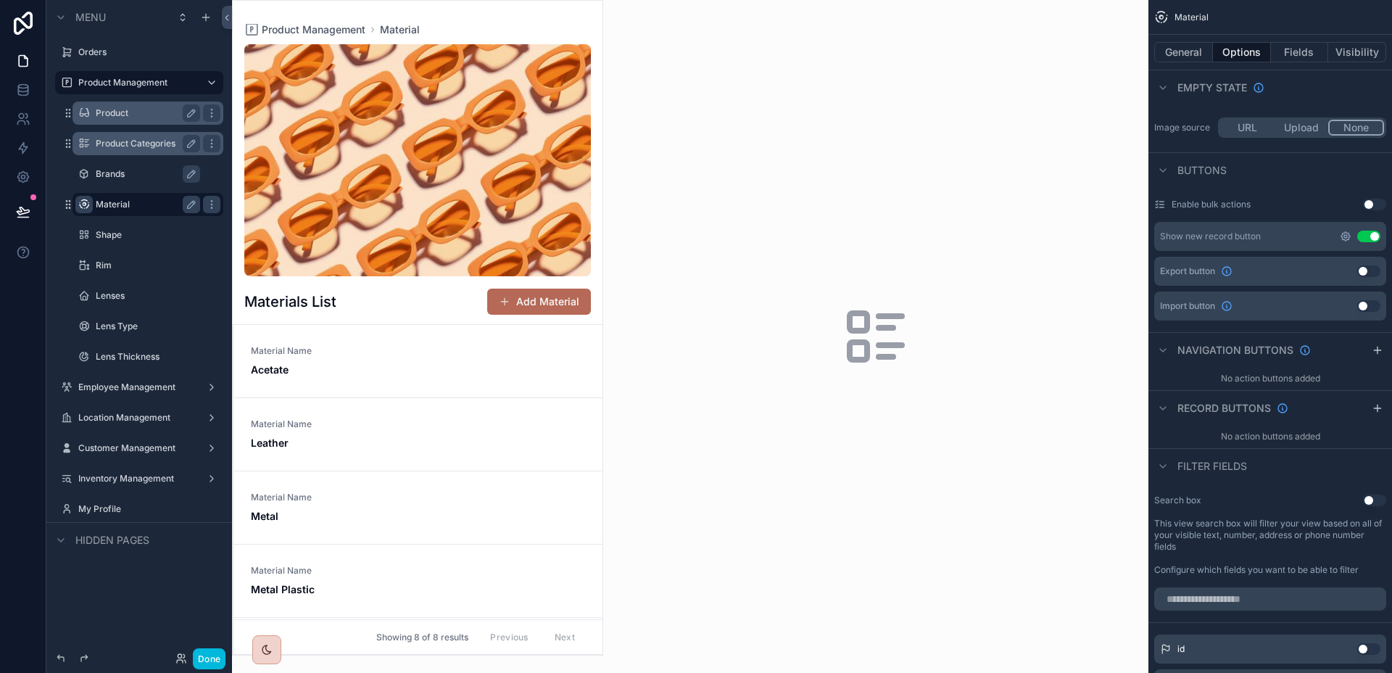
click at [1344, 236] on icon "scrollable content" at bounding box center [1345, 236] width 3 height 3
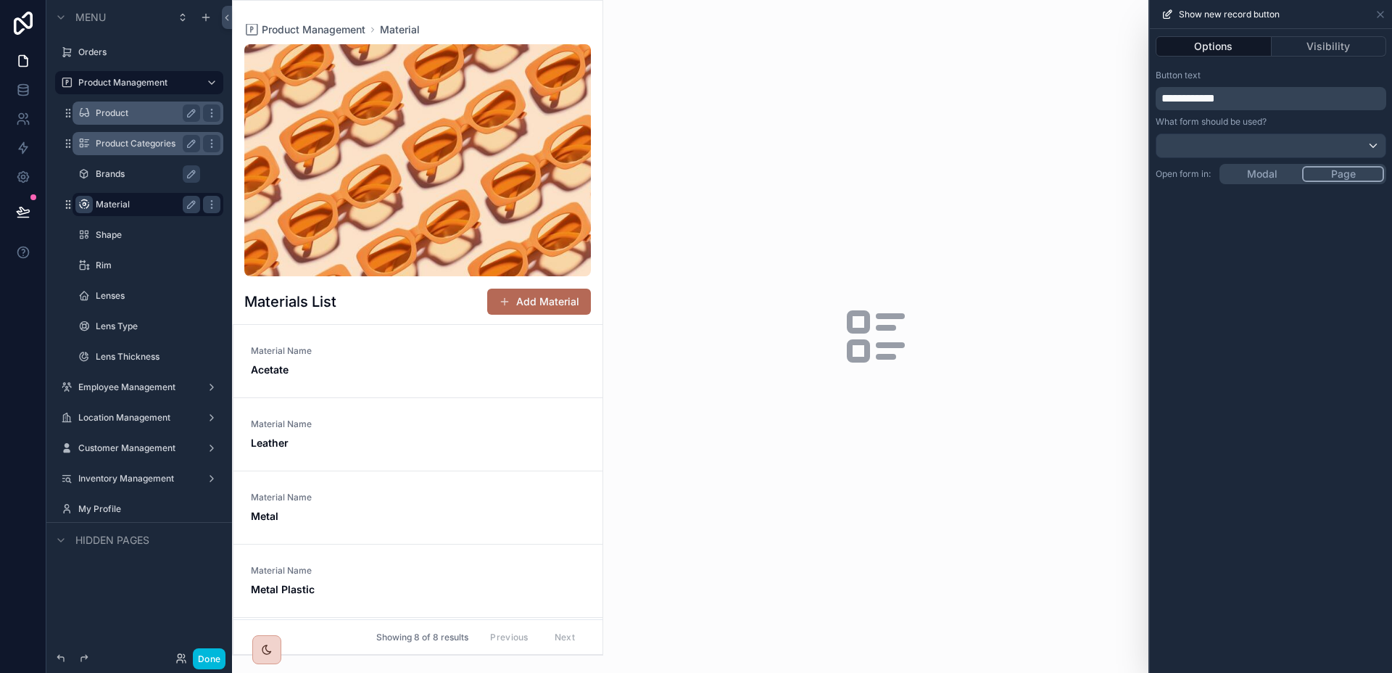
click at [1284, 177] on div "**********" at bounding box center [1270, 351] width 242 height 644
click at [1379, 17] on icon at bounding box center [1380, 15] width 12 height 12
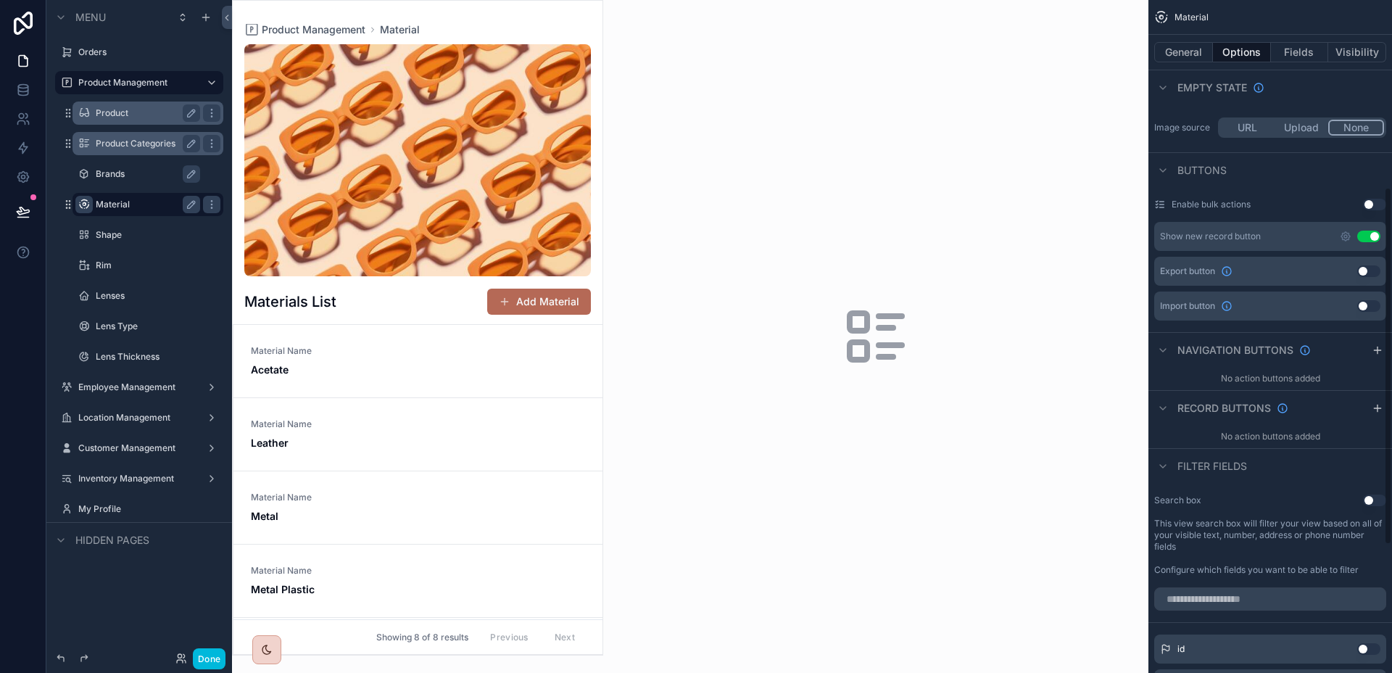
click at [115, 178] on label "Brands" at bounding box center [155, 174] width 119 height 12
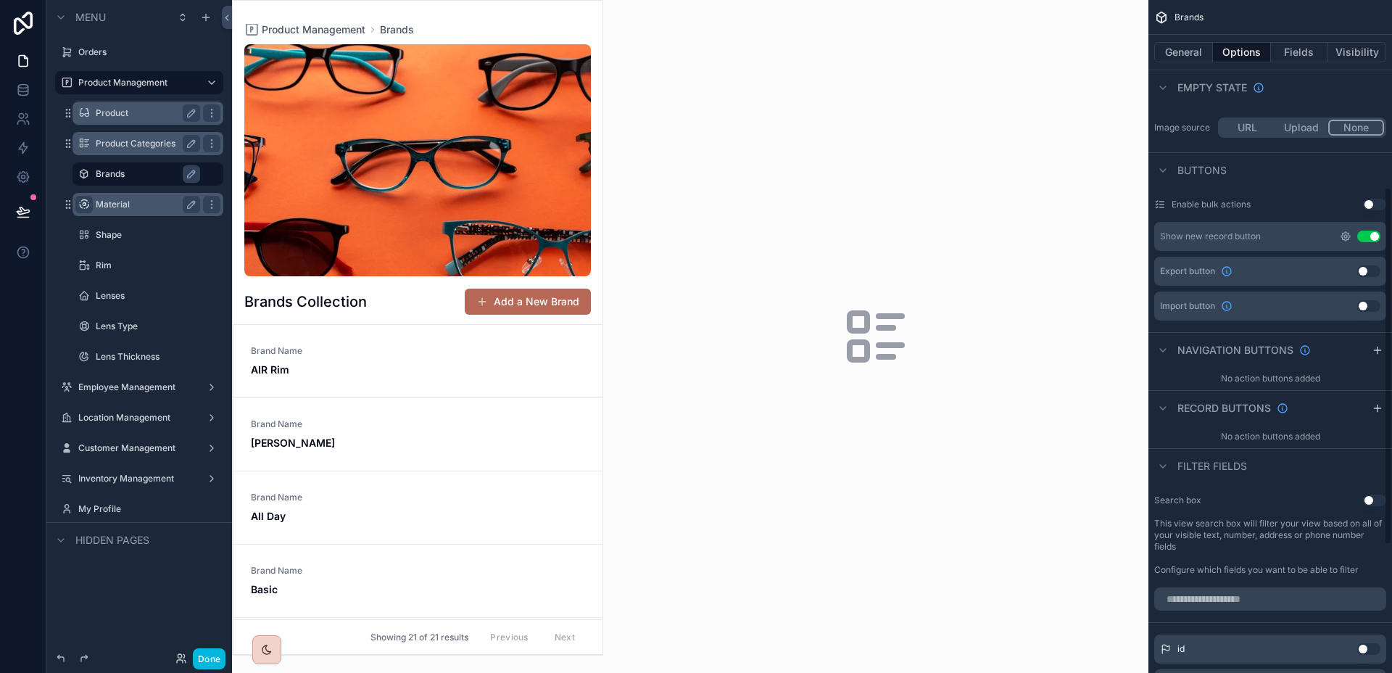
click at [1348, 239] on icon "scrollable content" at bounding box center [1345, 236] width 9 height 9
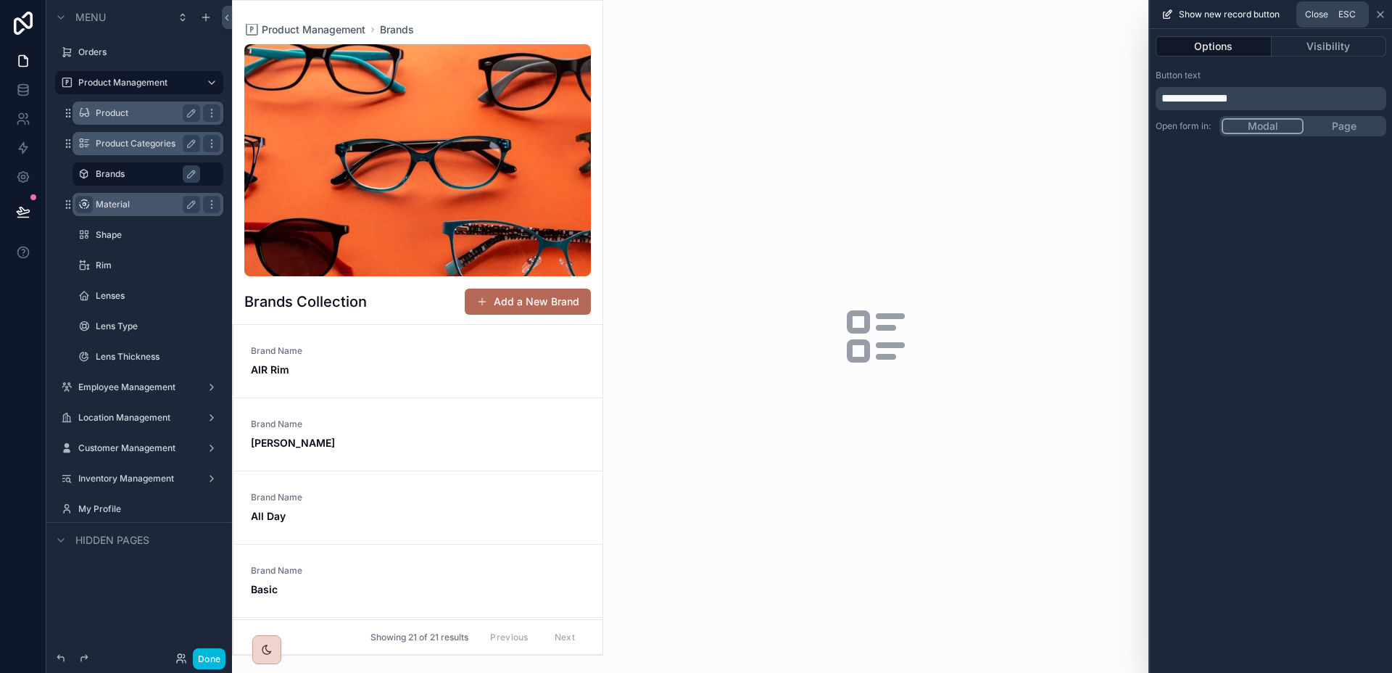
click at [1378, 11] on icon at bounding box center [1380, 15] width 12 height 12
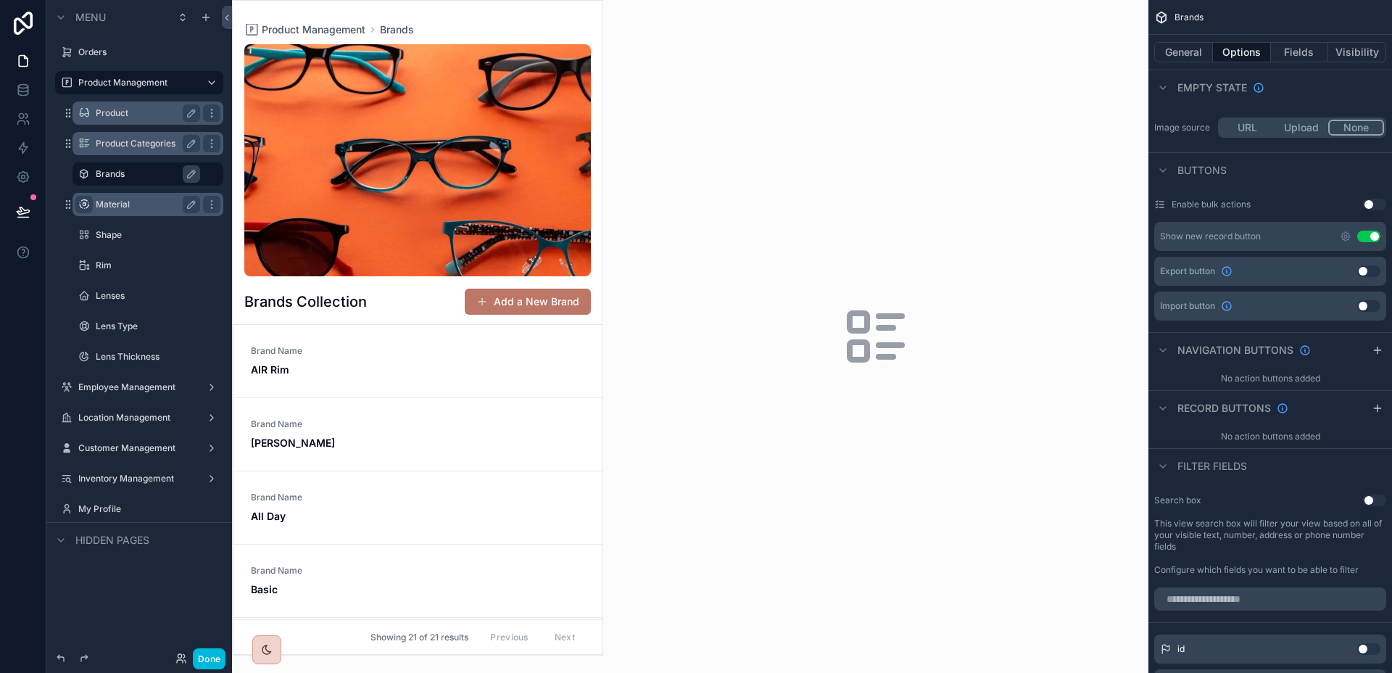
click at [524, 288] on button "Add a New Brand" at bounding box center [528, 301] width 126 height 26
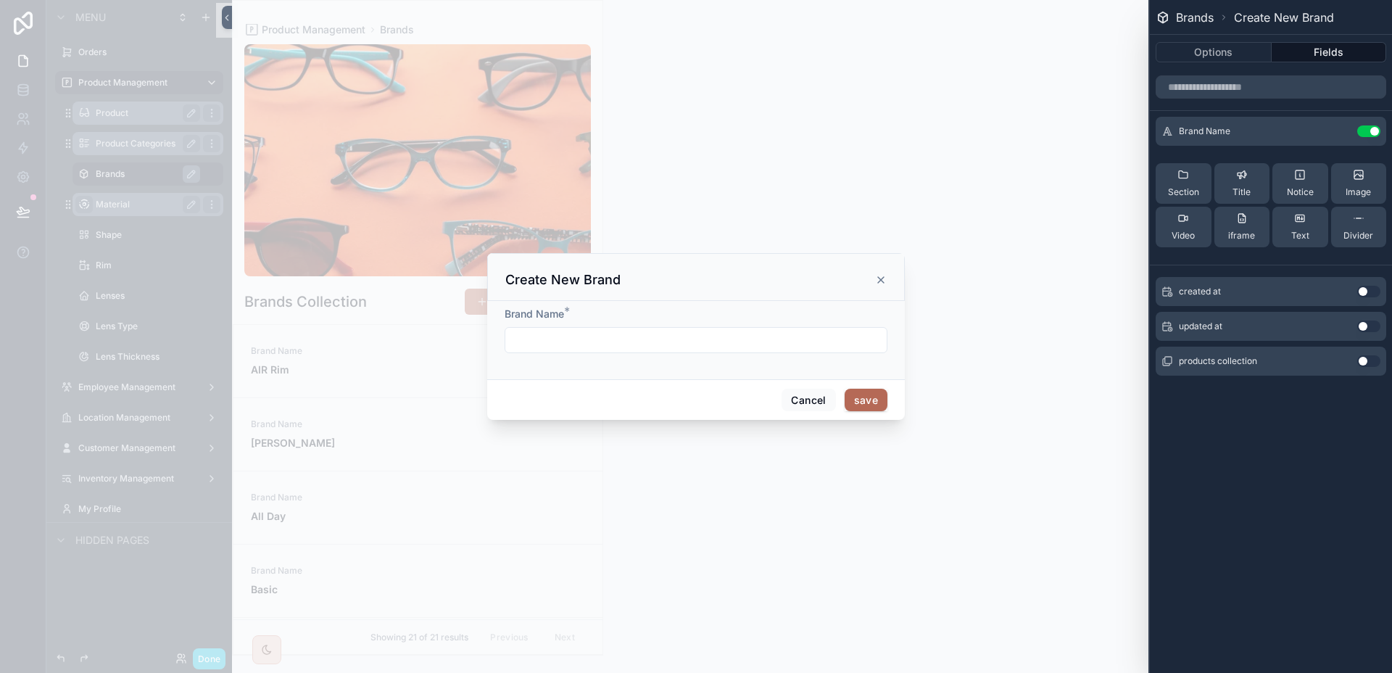
click at [882, 276] on icon "scrollable content" at bounding box center [881, 280] width 12 height 12
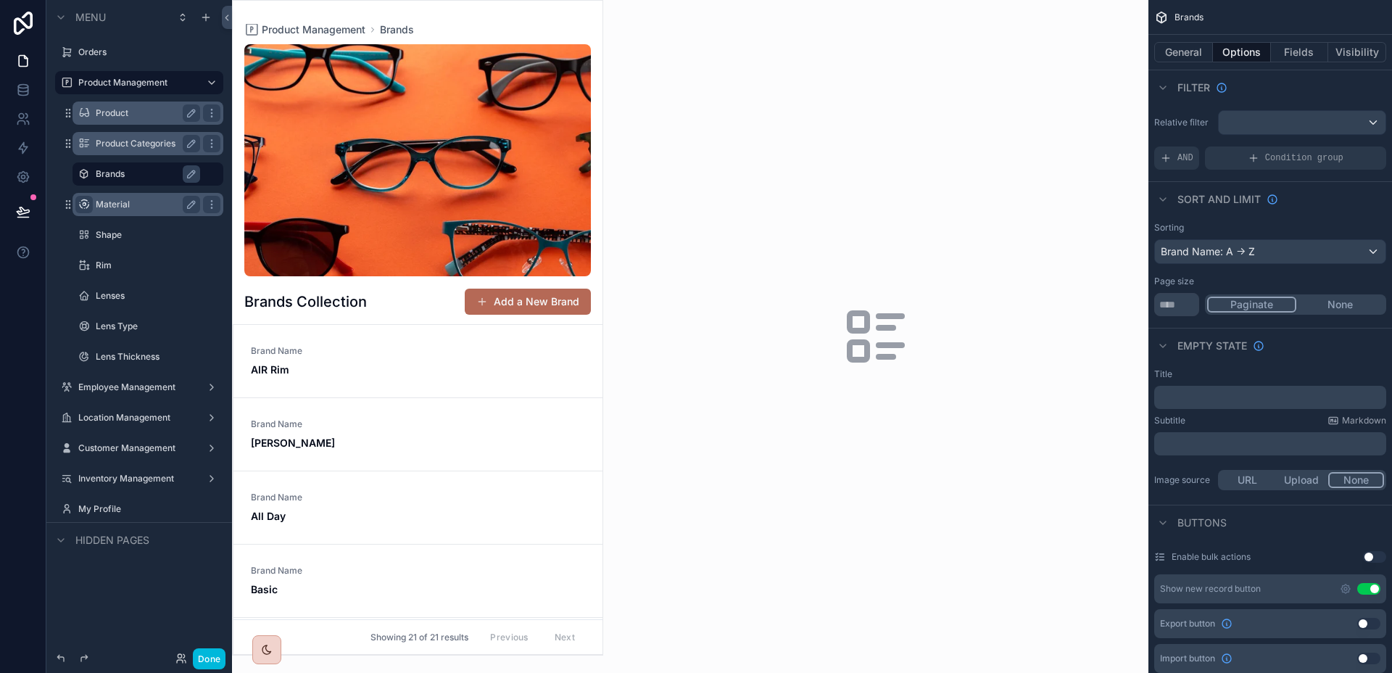
click at [156, 199] on label "Material" at bounding box center [145, 205] width 99 height 12
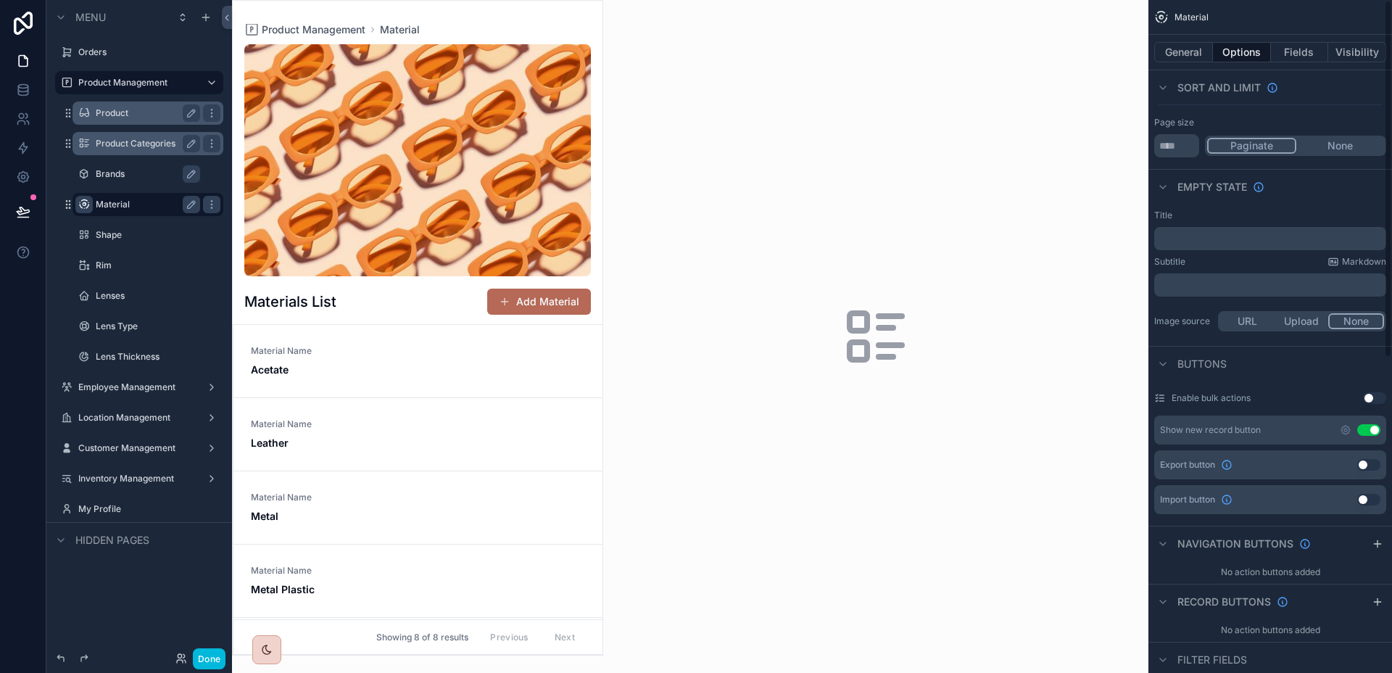
scroll to position [415, 0]
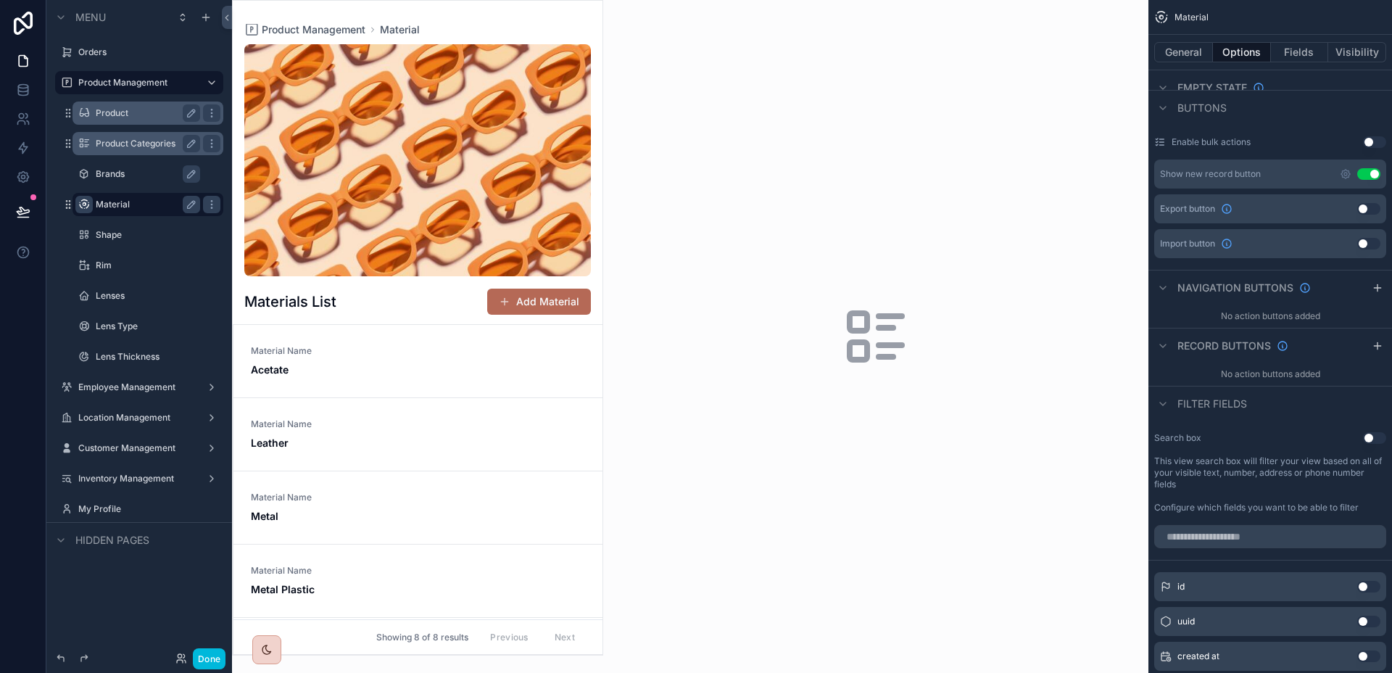
click at [554, 308] on div "scrollable content" at bounding box center [418, 328] width 370 height 654
click at [554, 308] on button "Add Material" at bounding box center [539, 301] width 104 height 26
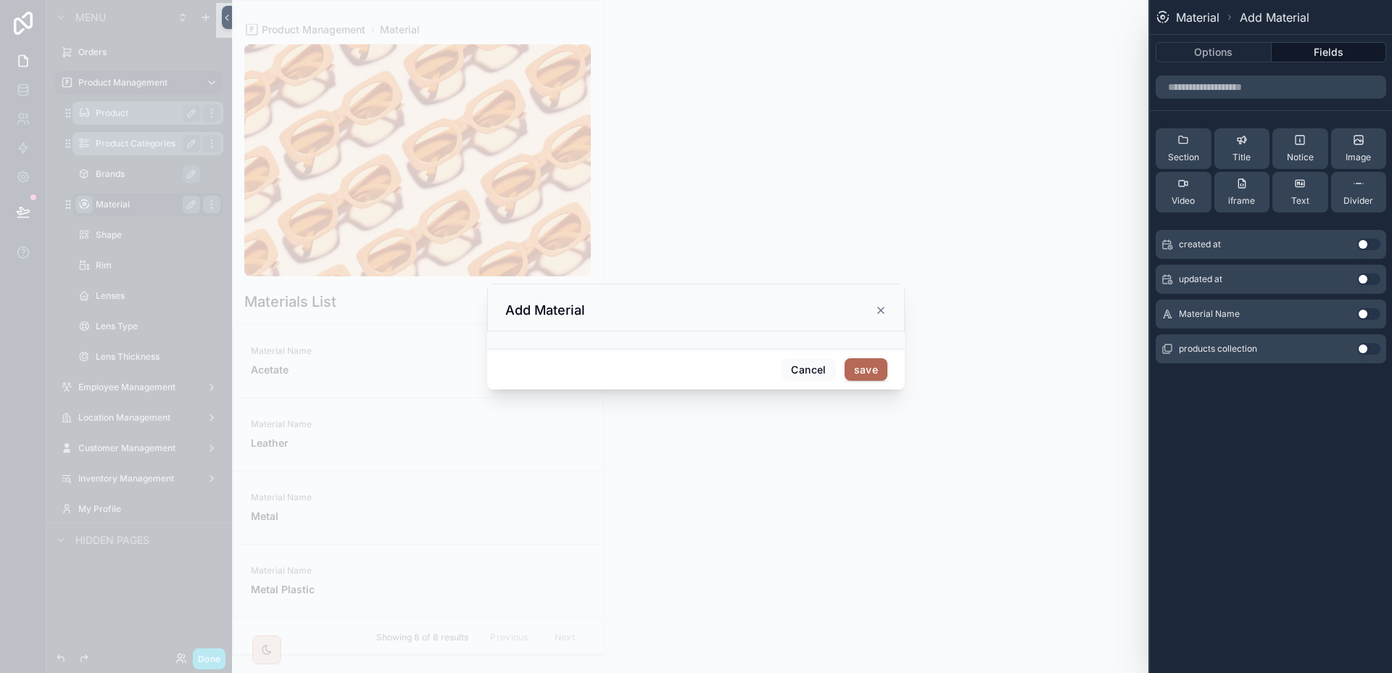
click at [1365, 315] on button "Use setting" at bounding box center [1368, 314] width 23 height 12
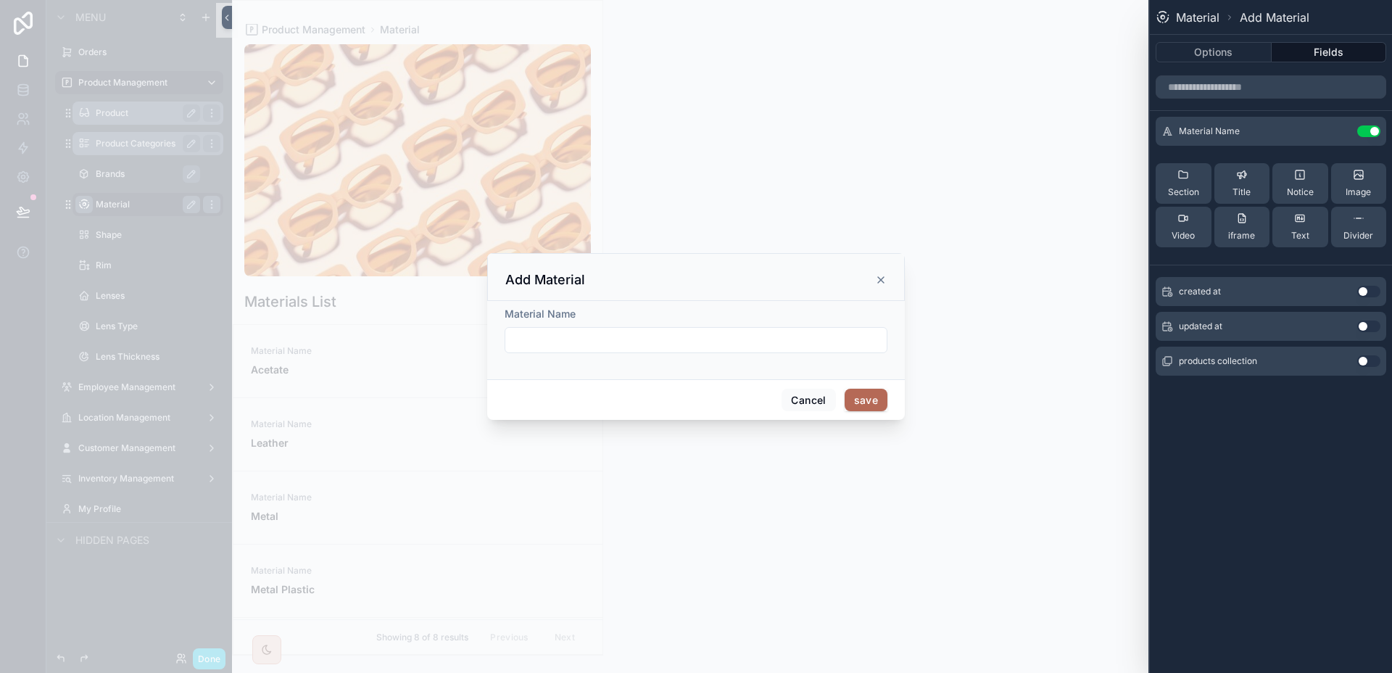
click at [1227, 62] on div "Options Fields" at bounding box center [1270, 52] width 242 height 35
click at [1228, 50] on button "Options" at bounding box center [1213, 52] width 116 height 20
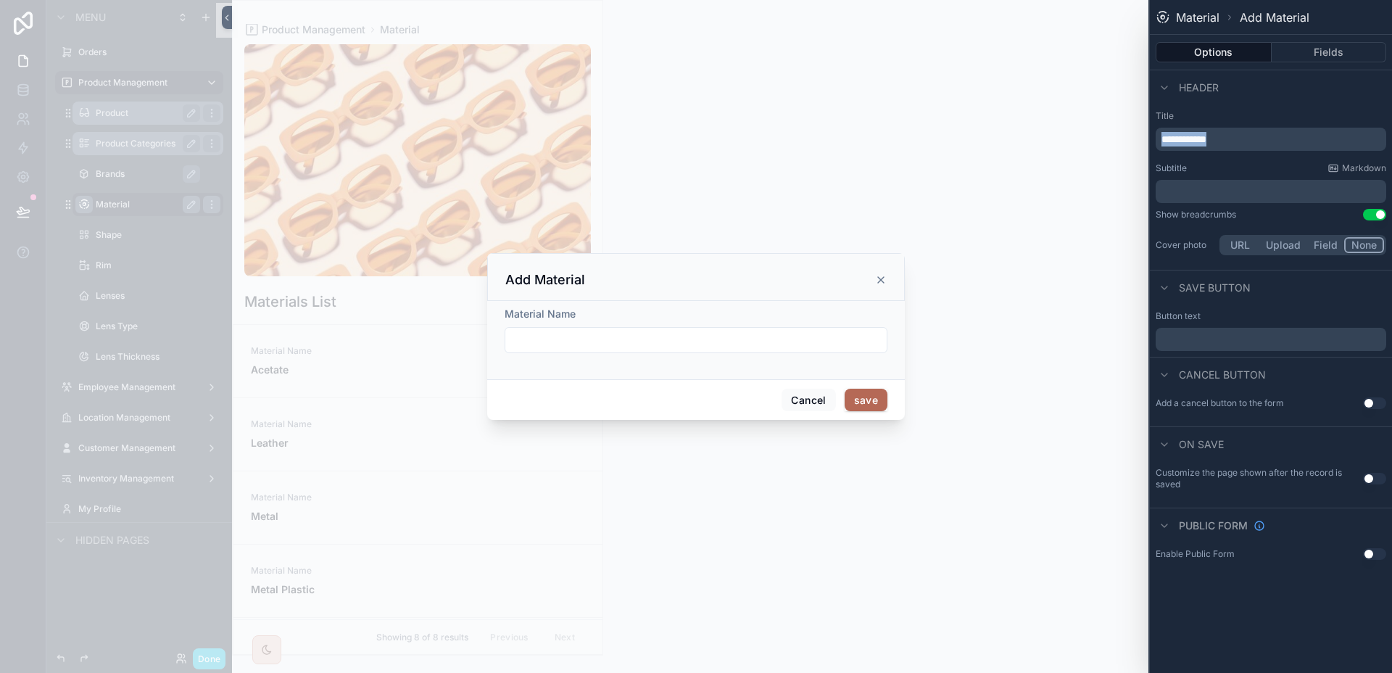
drag, startPoint x: 1235, startPoint y: 142, endPoint x: 1152, endPoint y: 142, distance: 83.3
click at [1152, 142] on div "**********" at bounding box center [1270, 183] width 242 height 159
click at [1242, 338] on p "﻿" at bounding box center [1272, 338] width 222 height 17
click at [1374, 399] on button "Use setting" at bounding box center [1374, 403] width 23 height 12
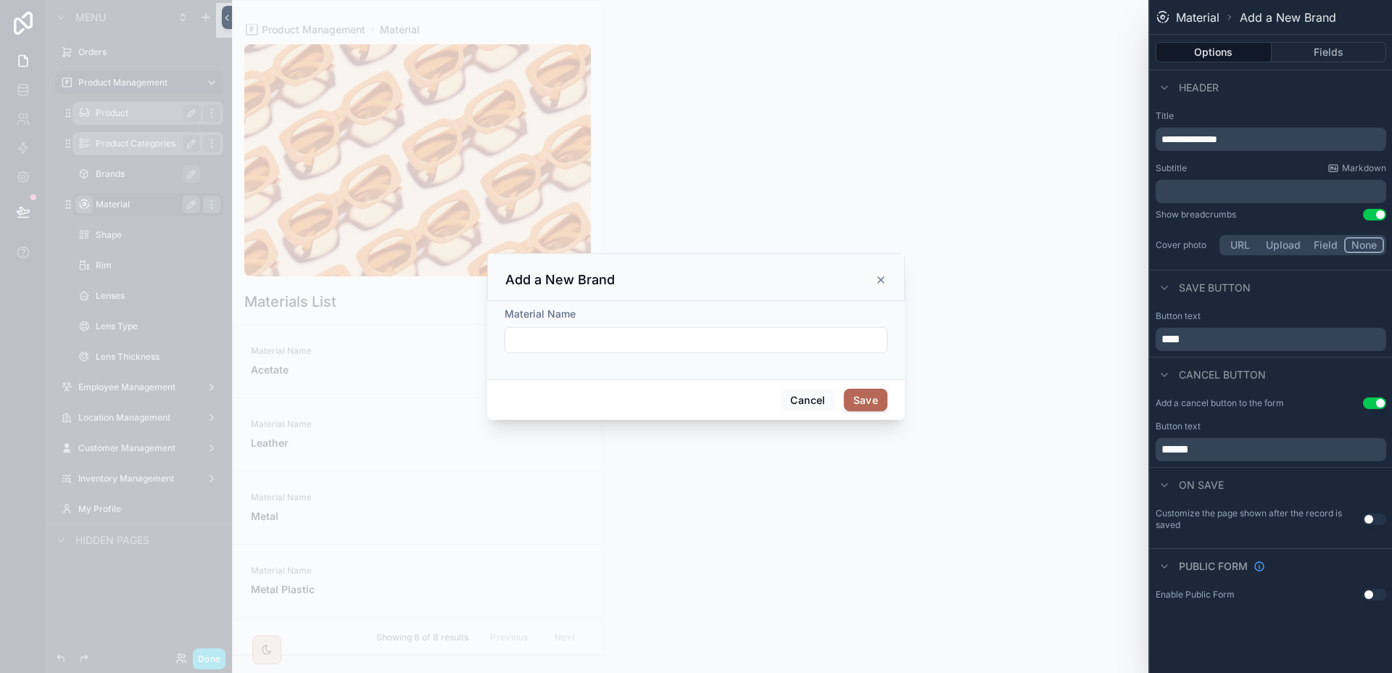
click at [1369, 517] on button "Use setting" at bounding box center [1374, 519] width 23 height 12
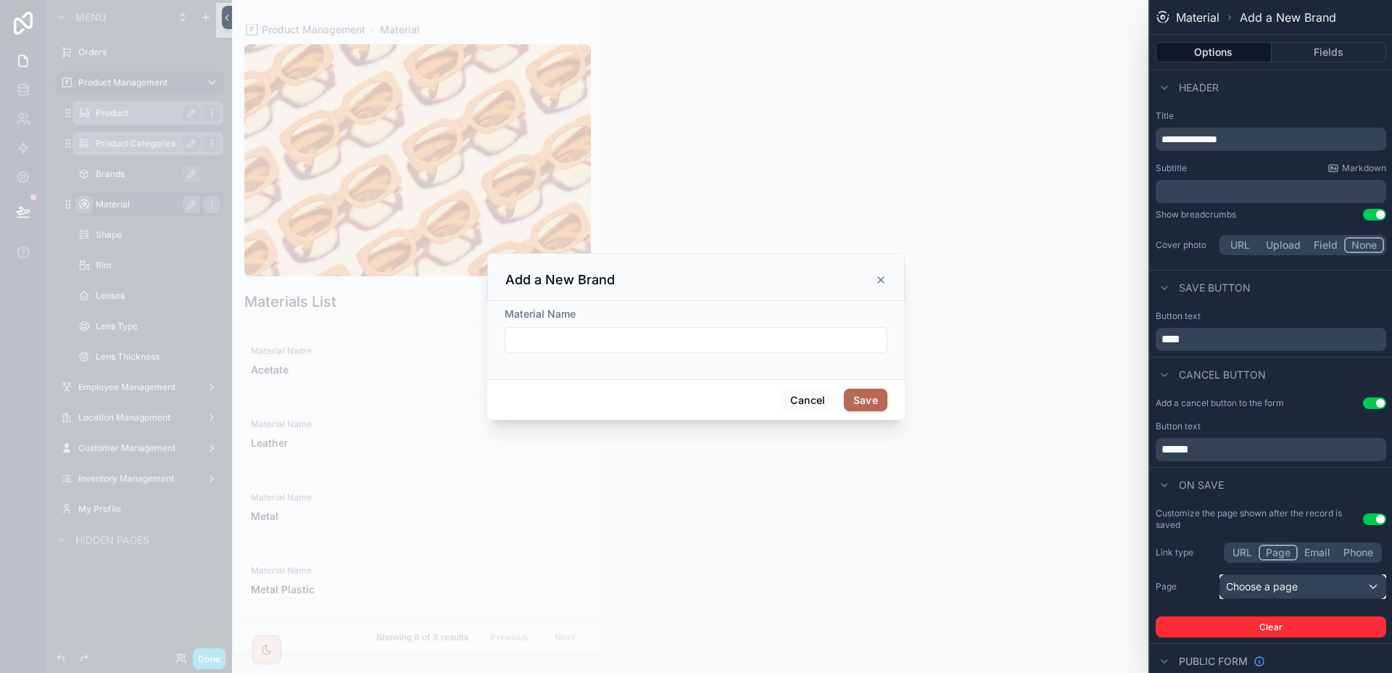
click at [1317, 586] on div "Choose a page" at bounding box center [1302, 586] width 165 height 23
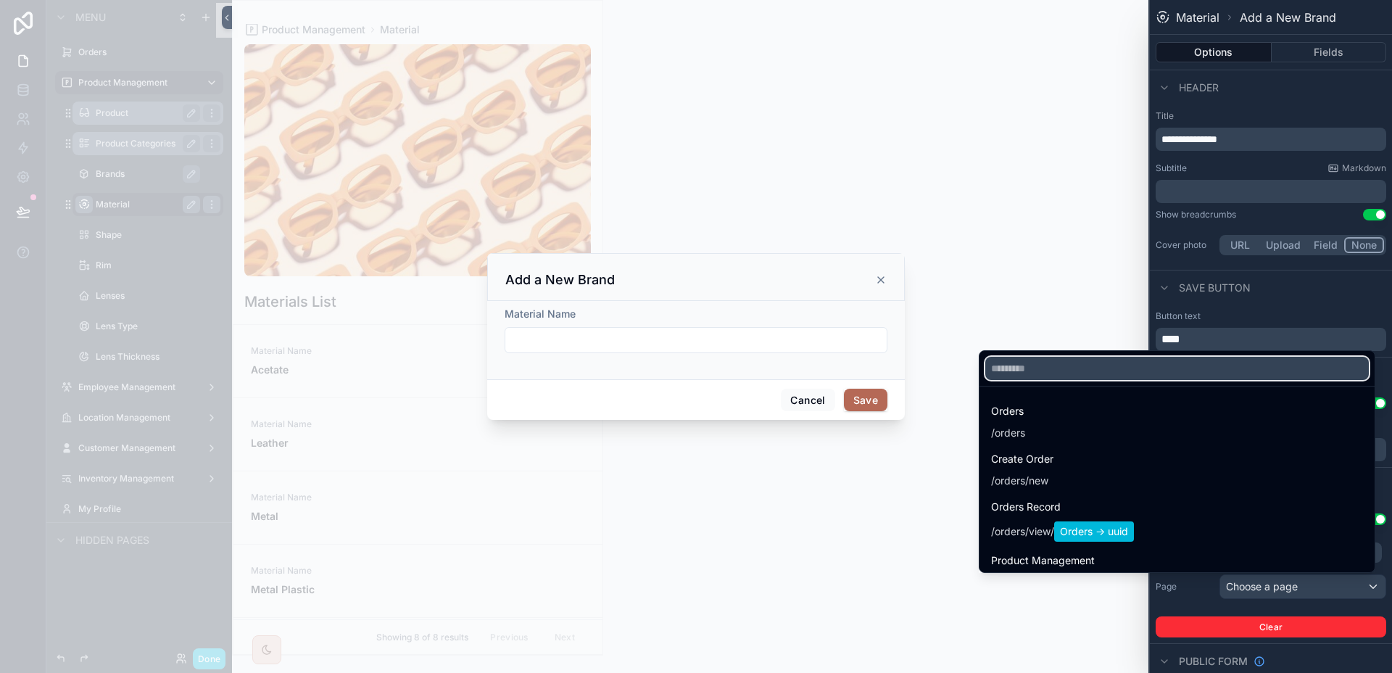
click at [1090, 367] on input "text" at bounding box center [1176, 368] width 383 height 23
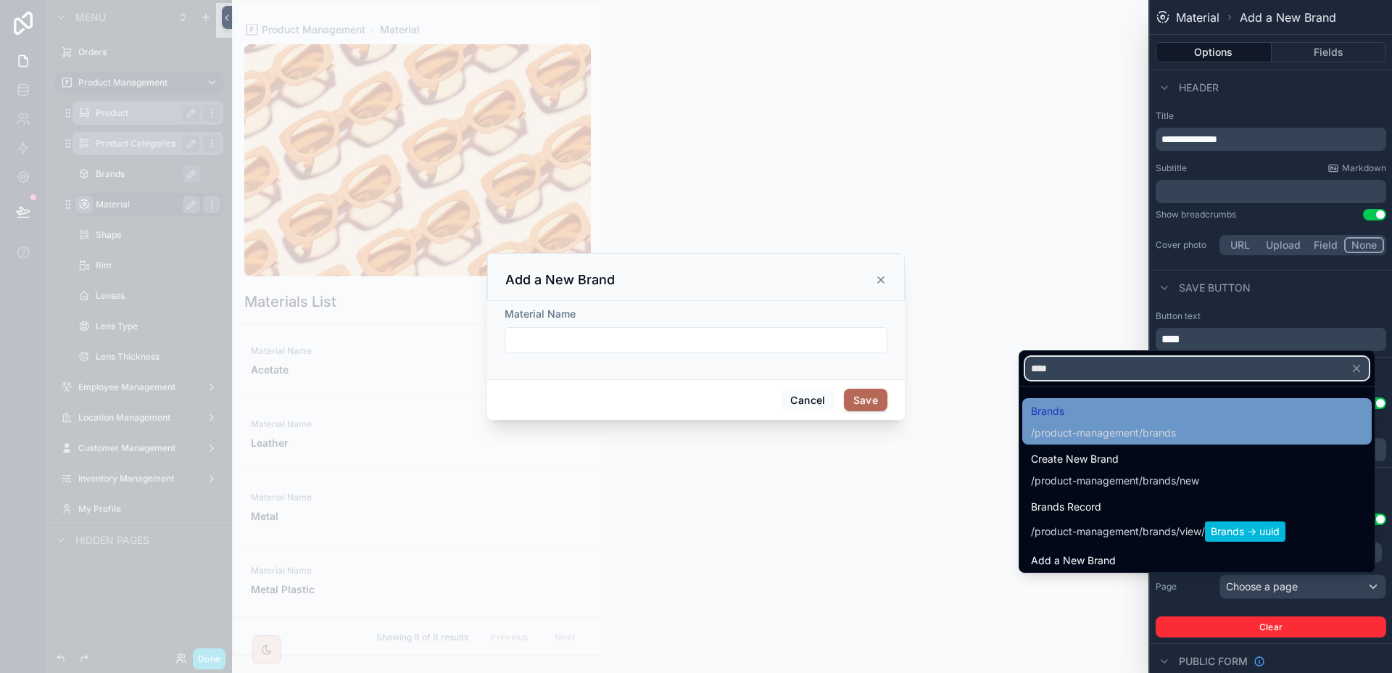
type input "****"
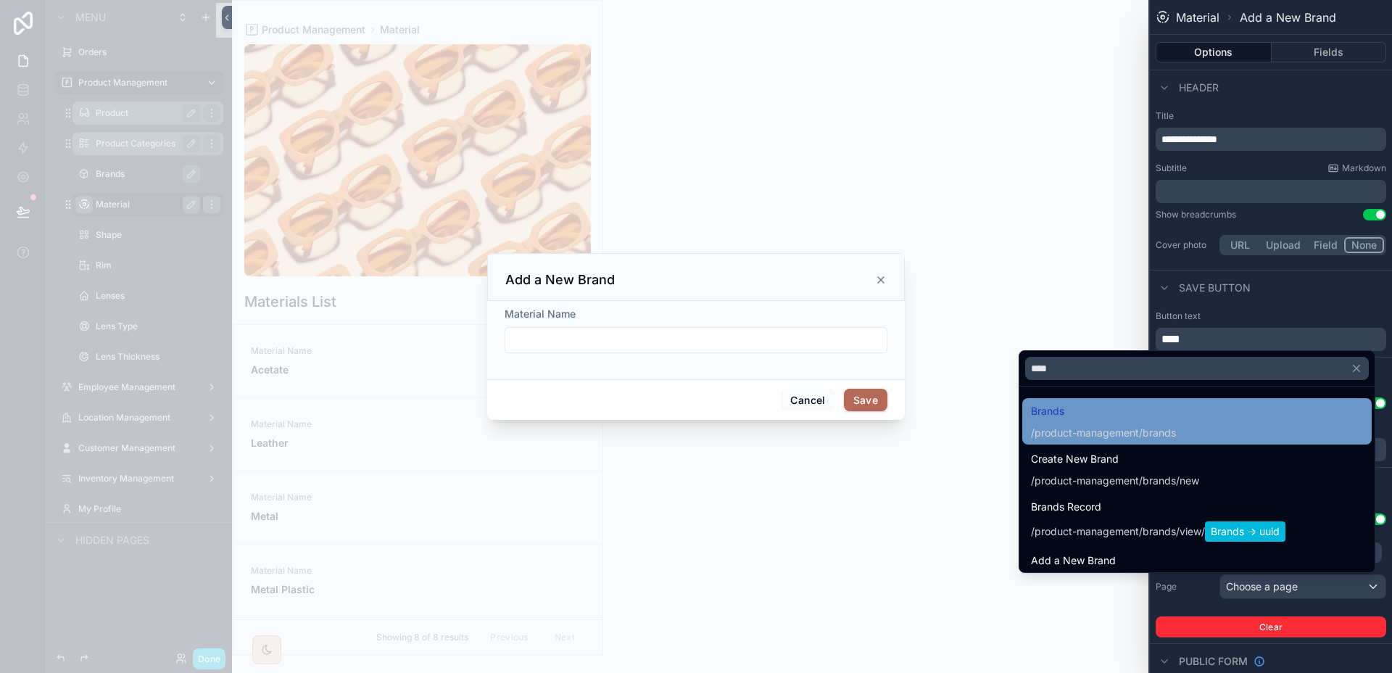
click at [1039, 433] on div "/product-management/brands" at bounding box center [1103, 432] width 145 height 14
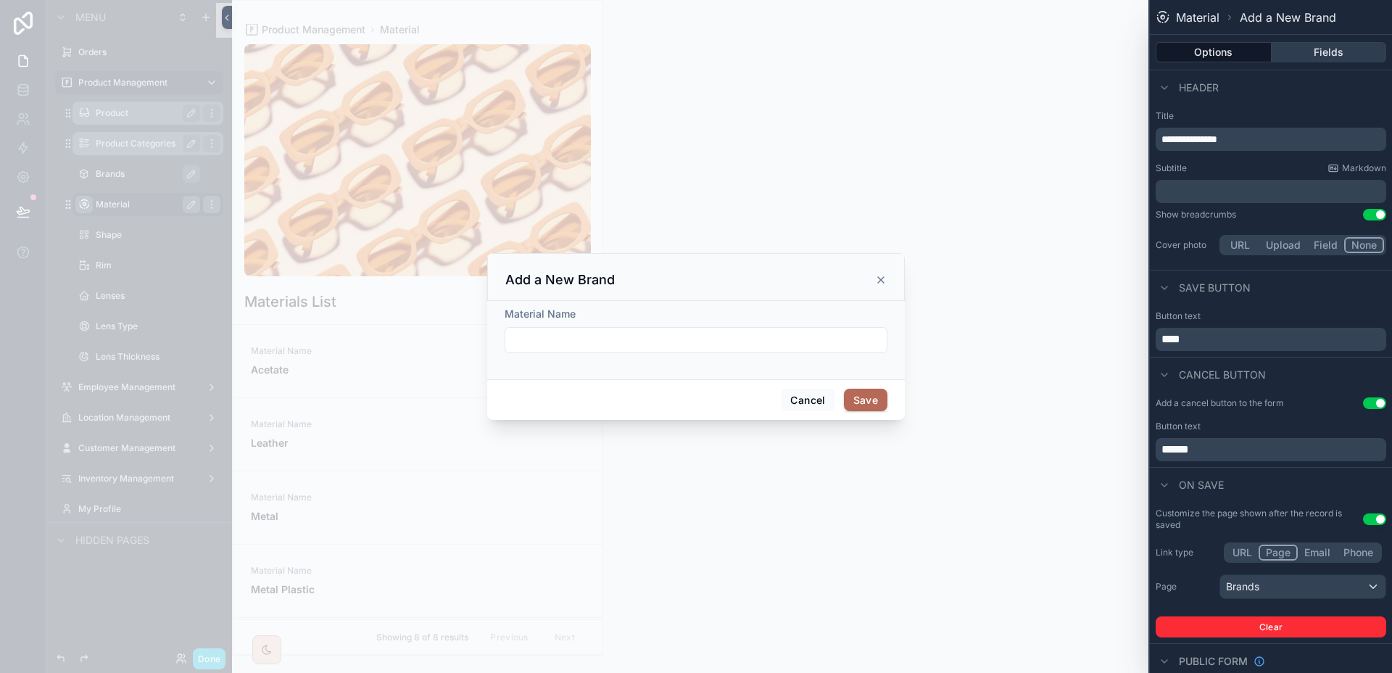
click at [1314, 57] on button "Fields" at bounding box center [1328, 52] width 115 height 20
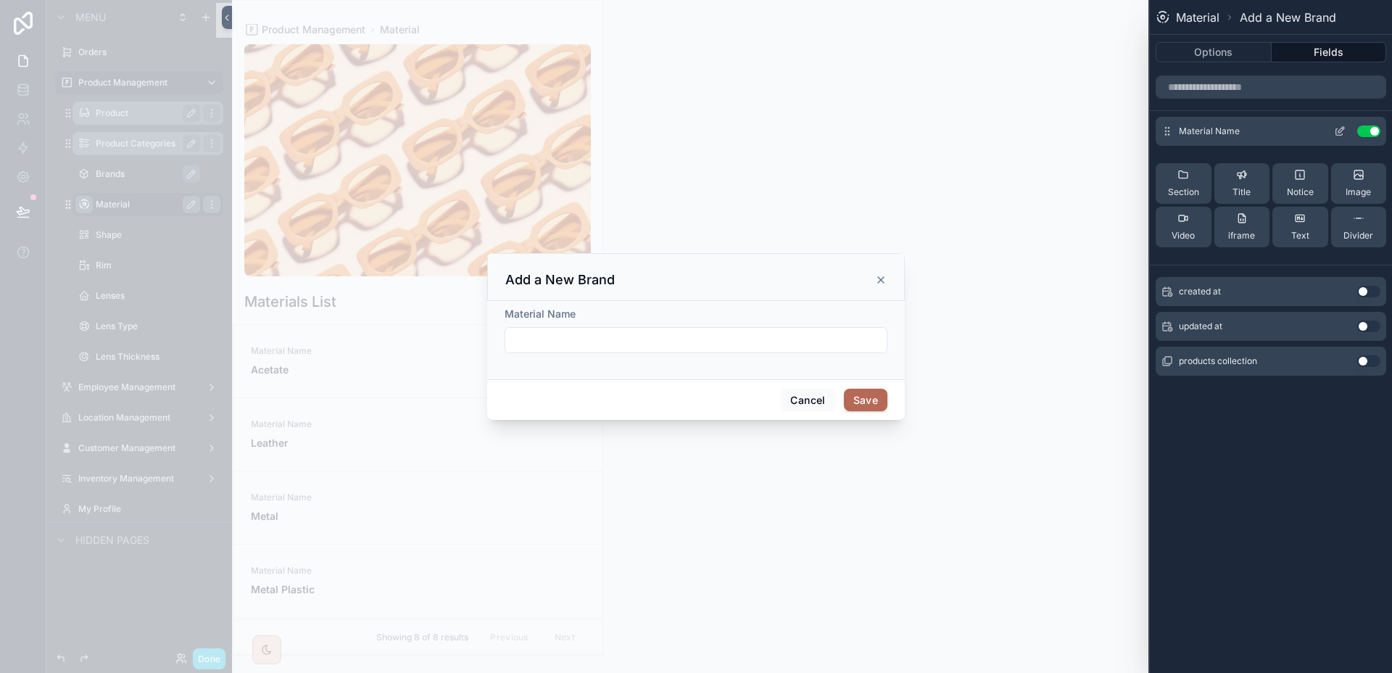
click at [1341, 129] on icon at bounding box center [1340, 131] width 12 height 12
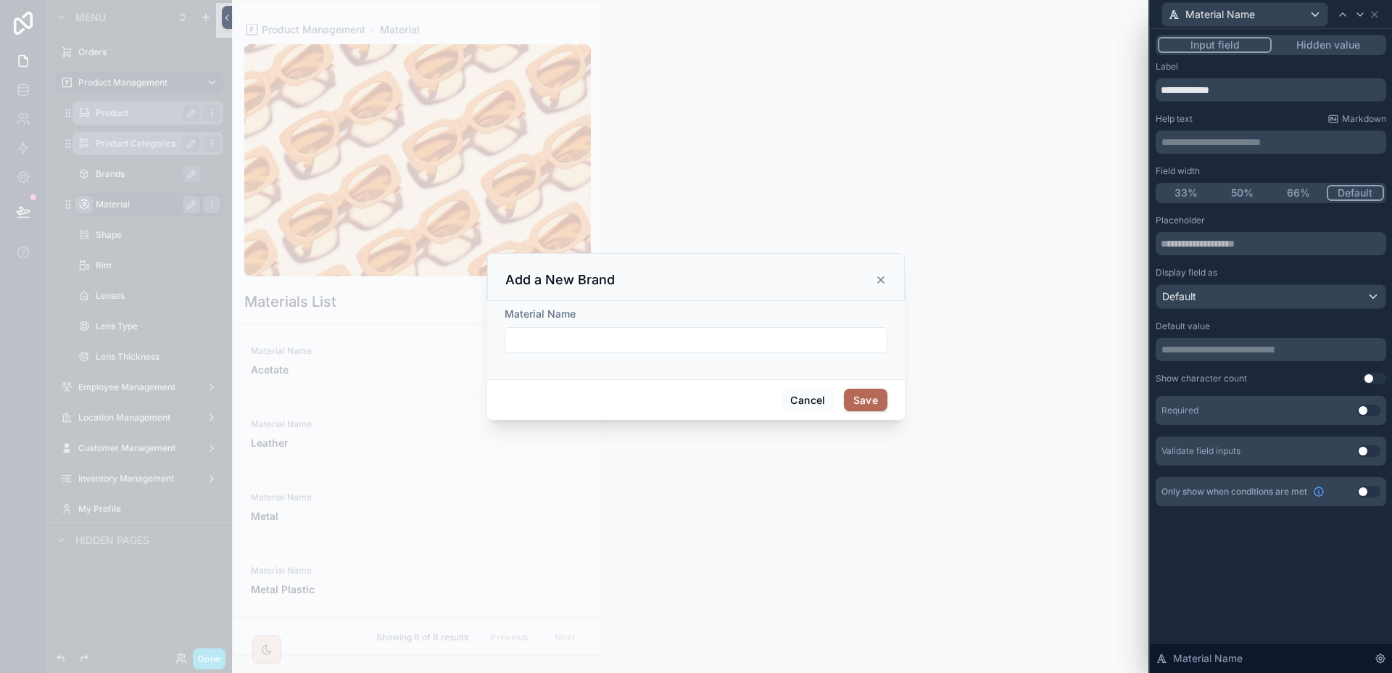
click at [1371, 406] on button "Use setting" at bounding box center [1368, 410] width 23 height 12
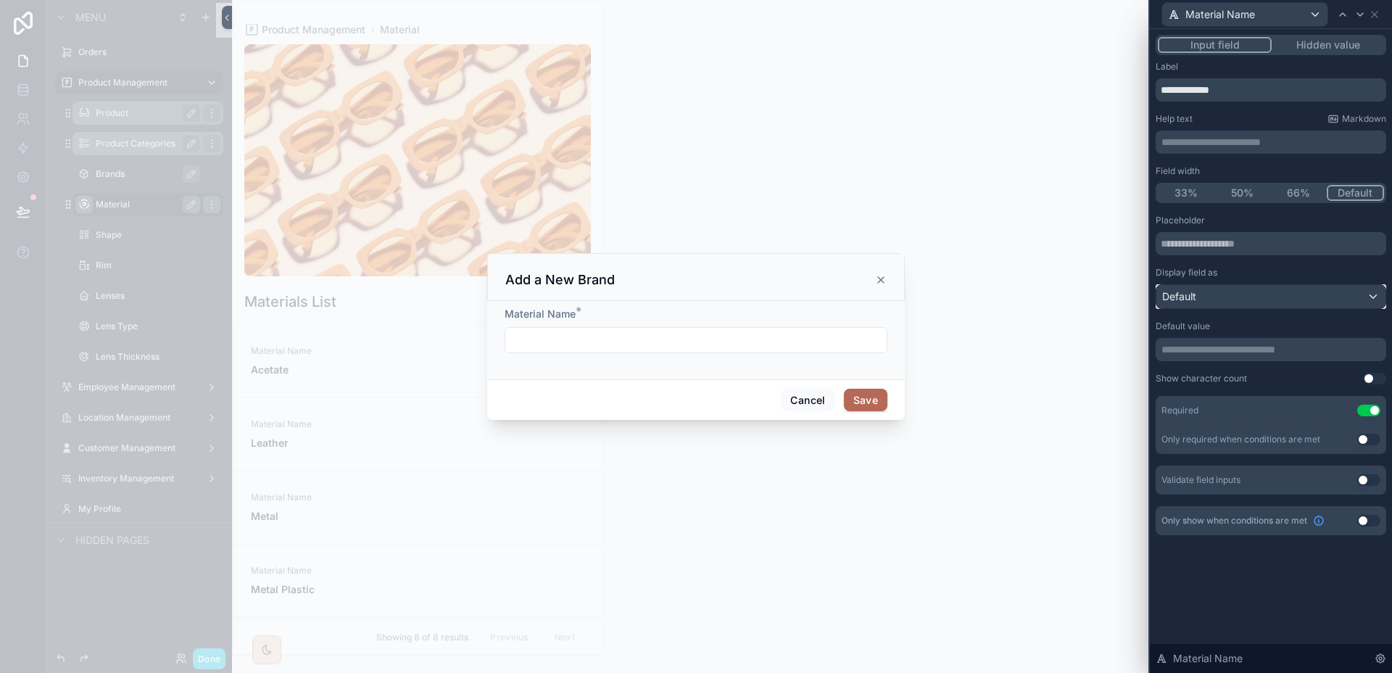
click at [1252, 299] on div "Default" at bounding box center [1270, 296] width 229 height 23
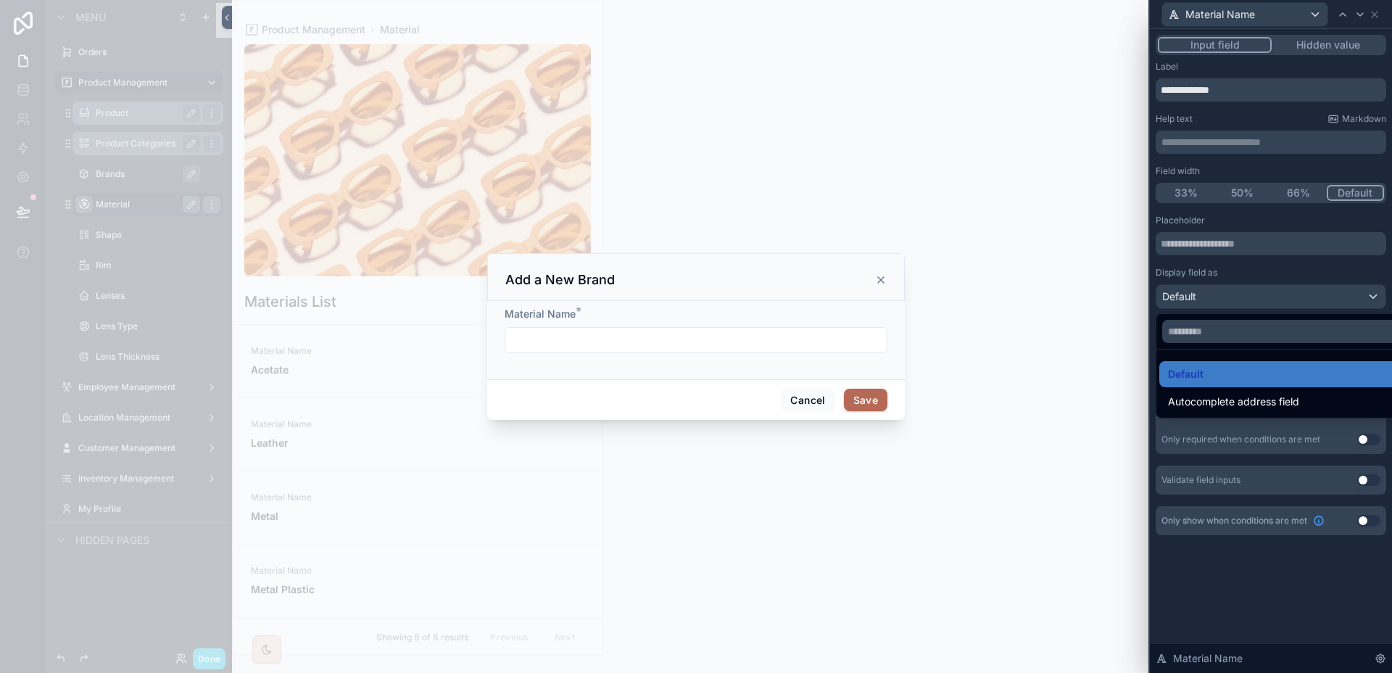
click at [1252, 299] on div at bounding box center [1270, 336] width 242 height 673
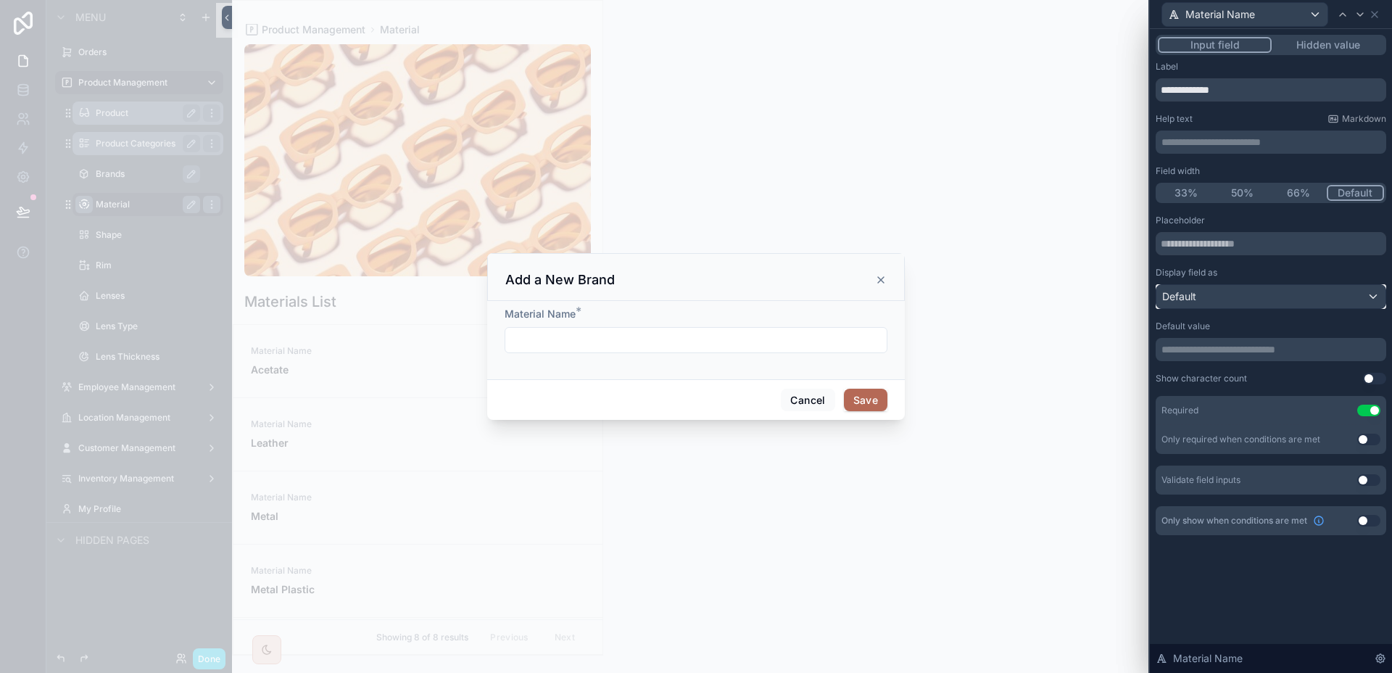
click at [1252, 299] on div "Default" at bounding box center [1270, 296] width 229 height 23
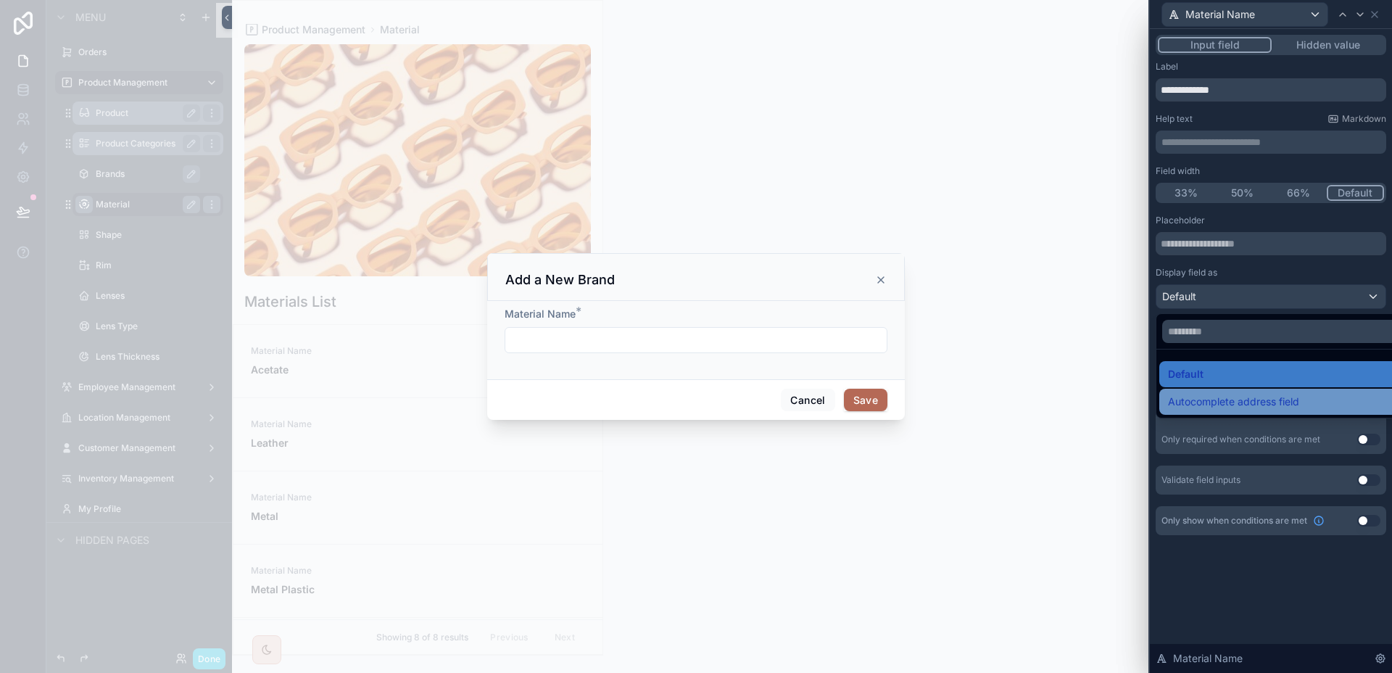
click at [1240, 394] on span "Autocomplete address field" at bounding box center [1233, 401] width 131 height 17
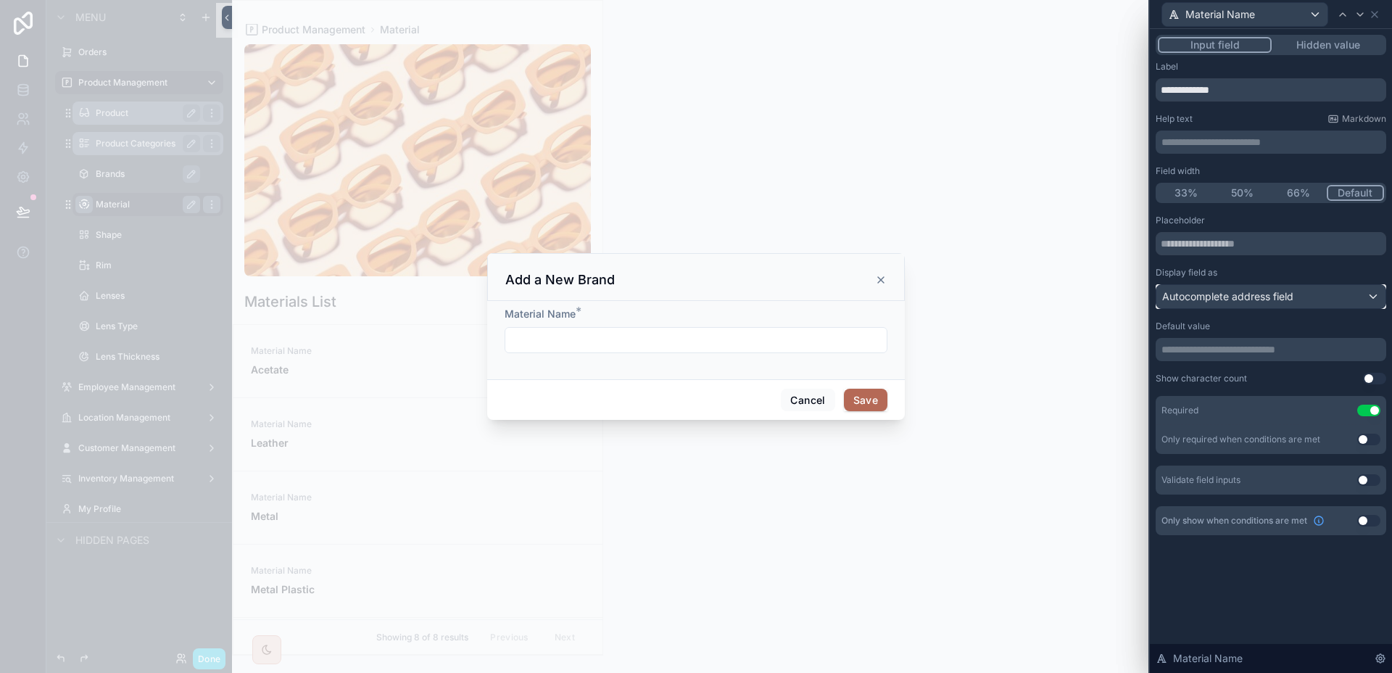
click at [1239, 304] on div "Autocomplete address field" at bounding box center [1270, 296] width 229 height 23
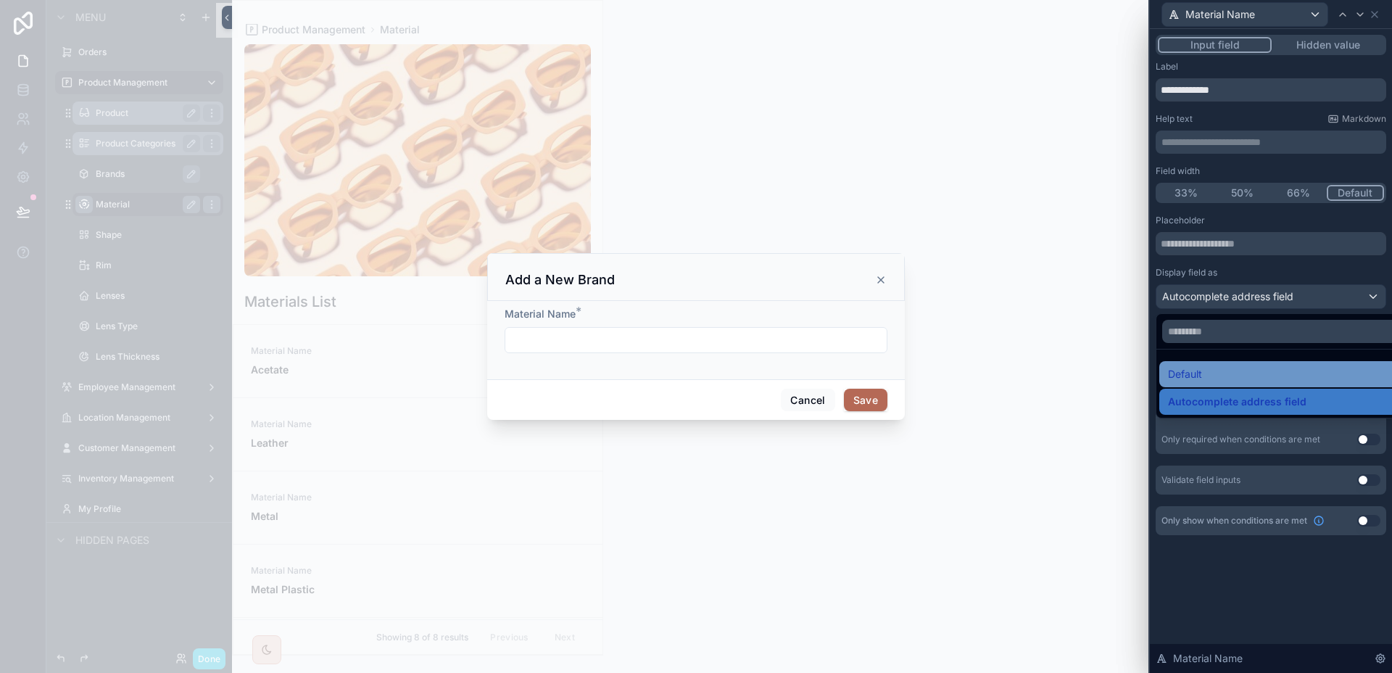
click at [1225, 382] on div "Default" at bounding box center [1287, 373] width 239 height 17
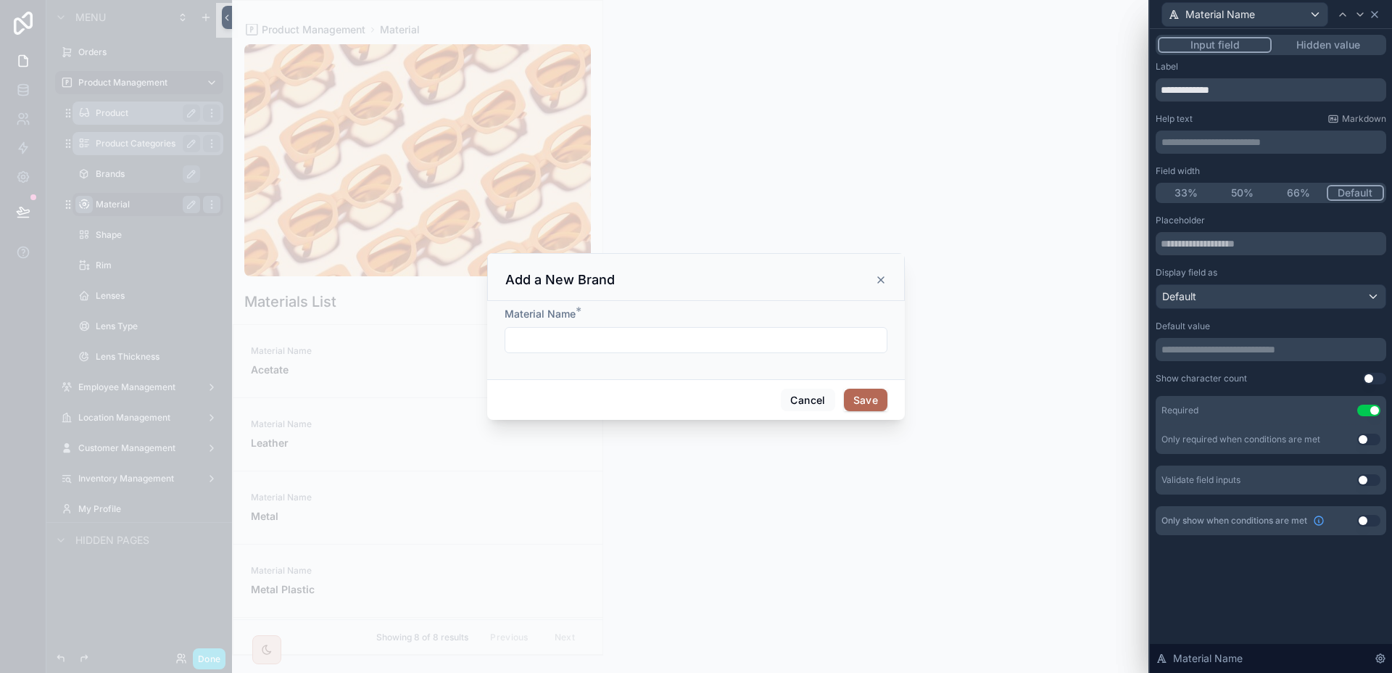
click at [1373, 18] on icon at bounding box center [1374, 15] width 12 height 12
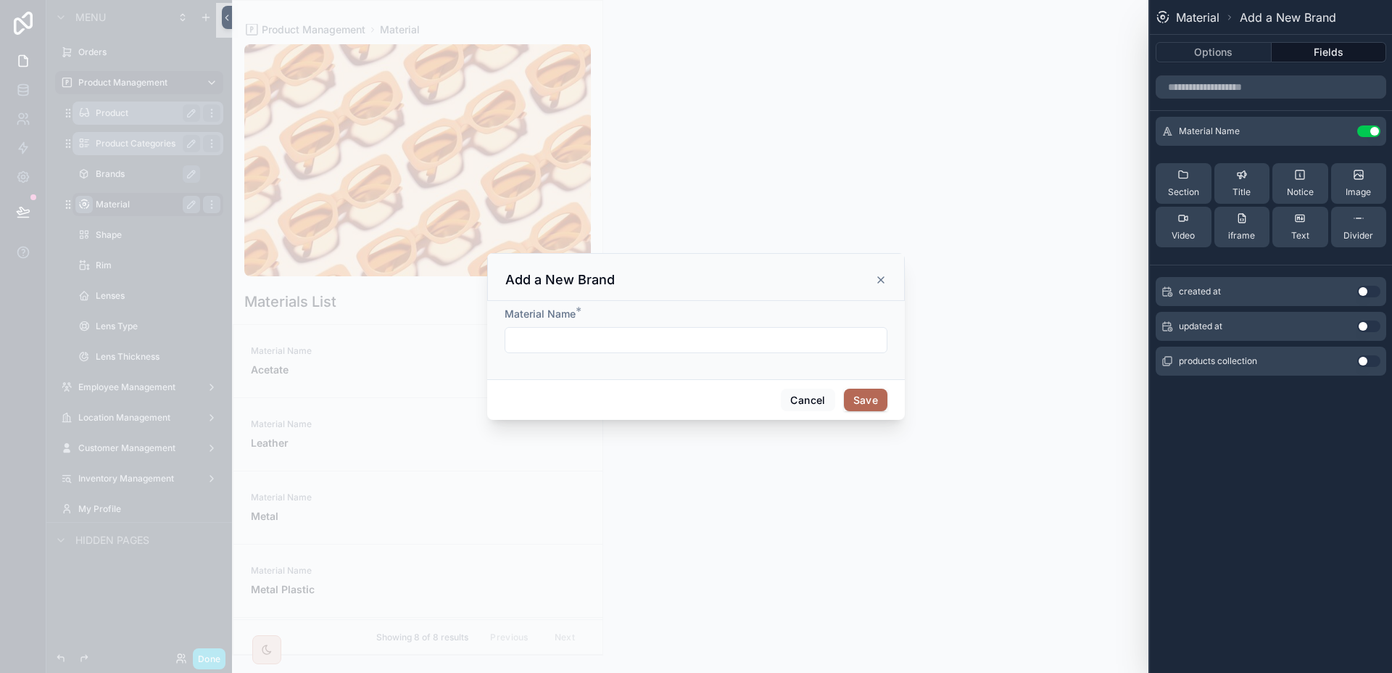
click at [881, 279] on icon "scrollable content" at bounding box center [881, 280] width 6 height 6
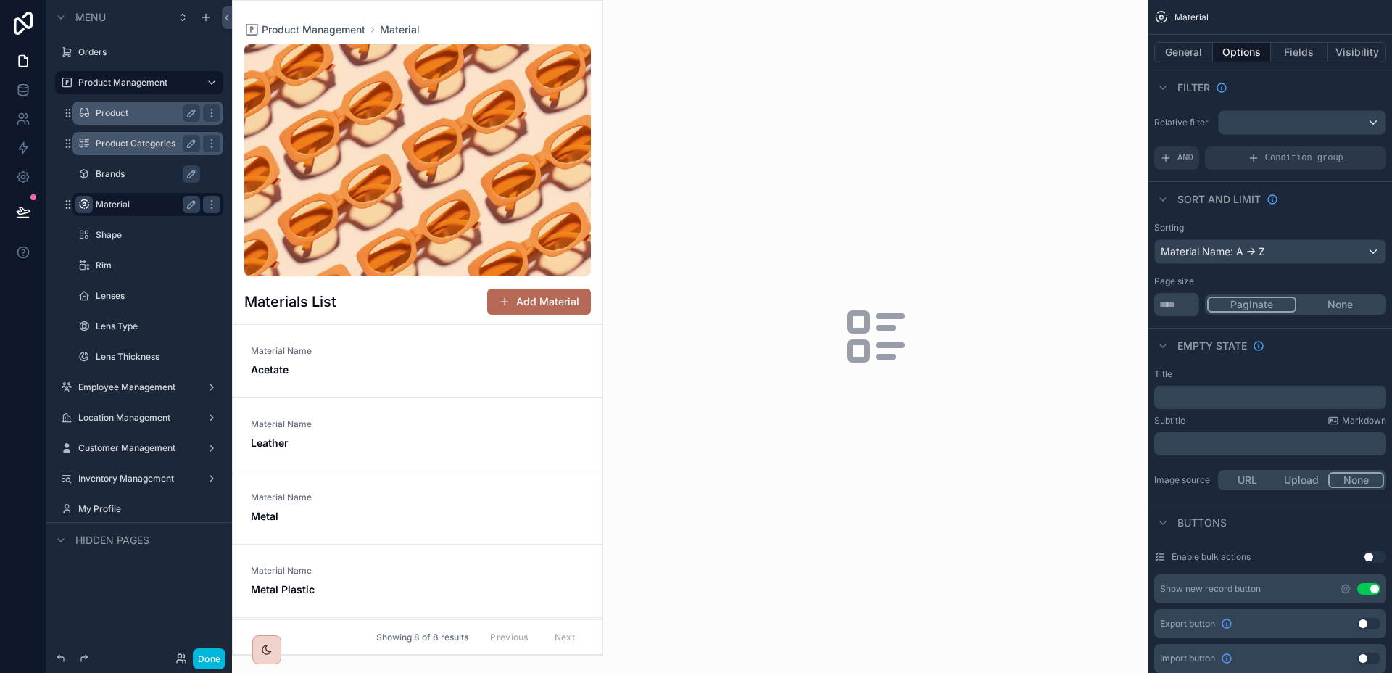
click at [140, 139] on label "Product Categories" at bounding box center [145, 144] width 99 height 12
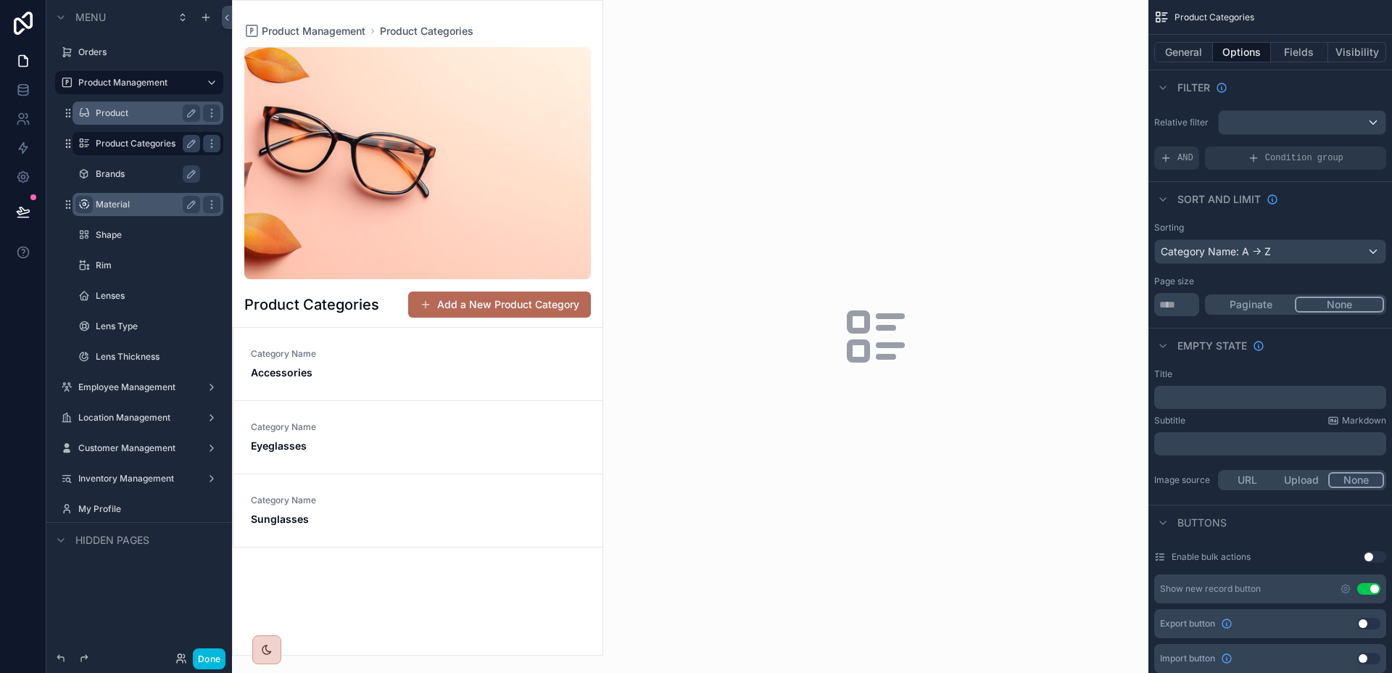
click at [496, 302] on div "scrollable content" at bounding box center [418, 328] width 370 height 654
click at [496, 304] on button "Add a New Product Category" at bounding box center [499, 304] width 183 height 26
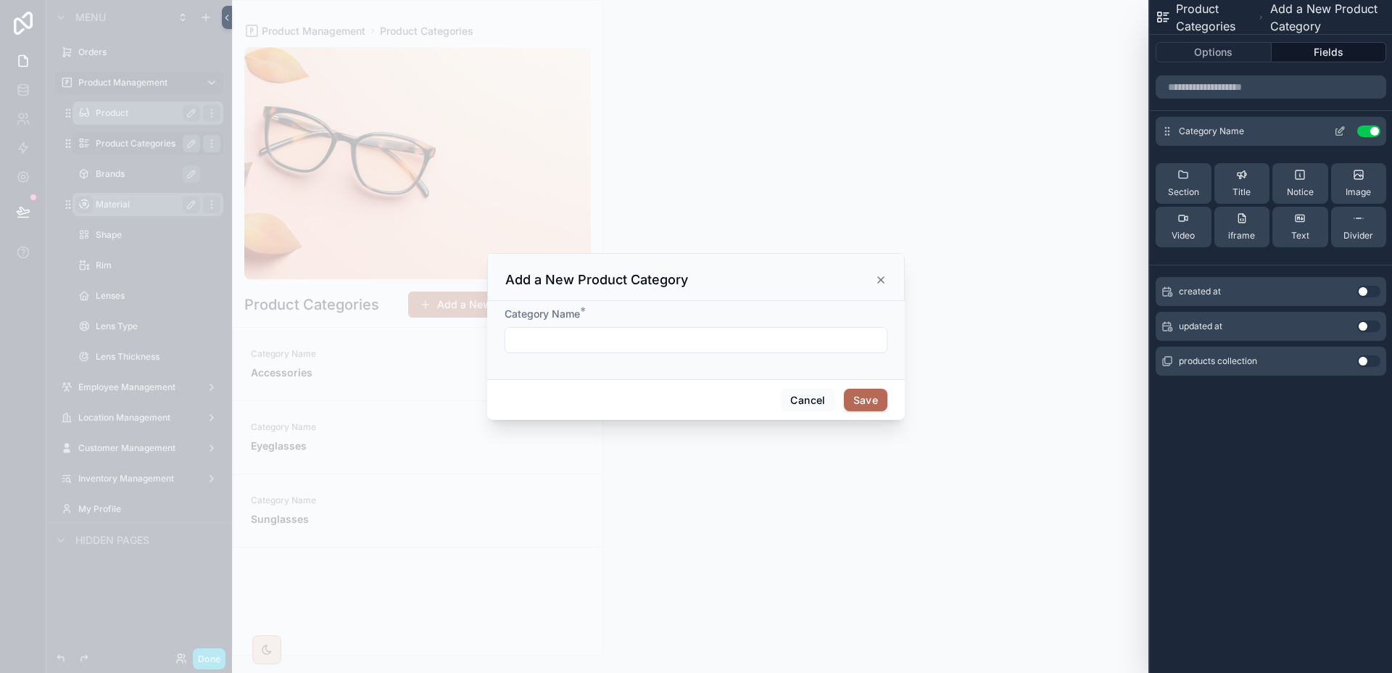
click at [1340, 129] on icon at bounding box center [1340, 131] width 12 height 12
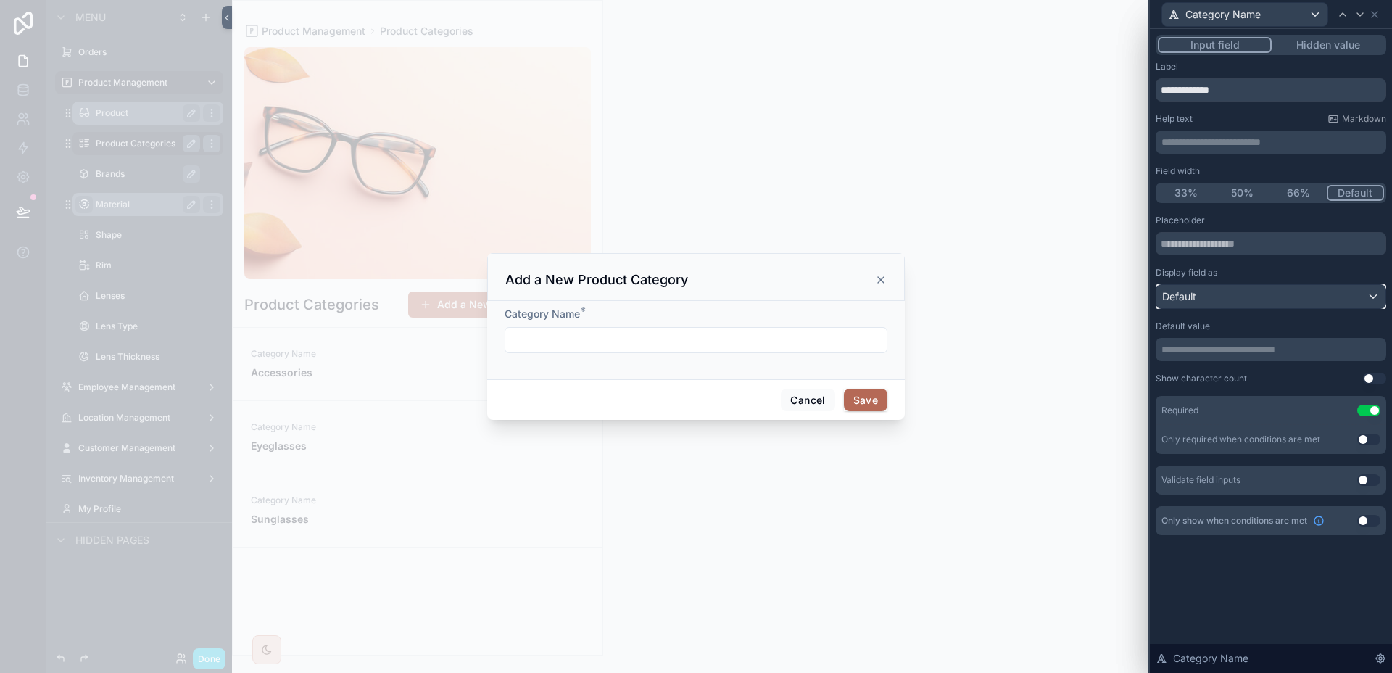
click at [1268, 294] on div "Default" at bounding box center [1270, 296] width 229 height 23
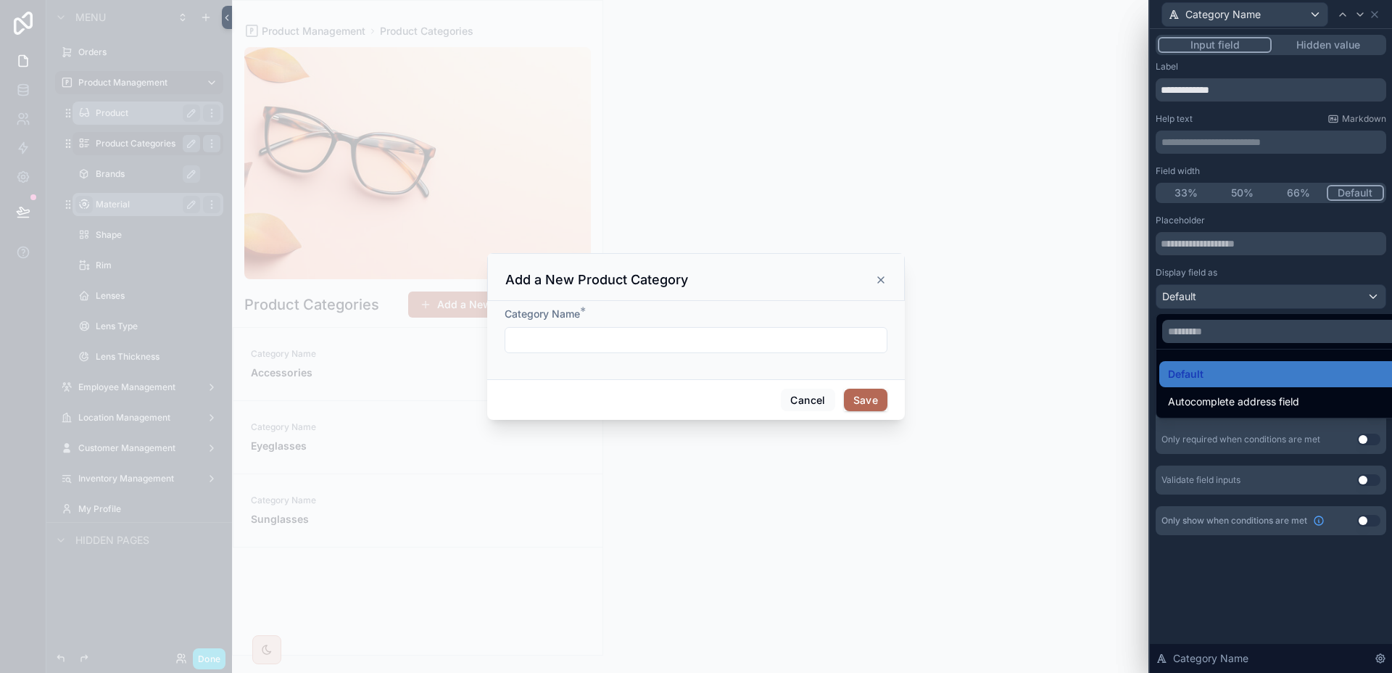
click at [1268, 295] on div at bounding box center [1270, 336] width 242 height 673
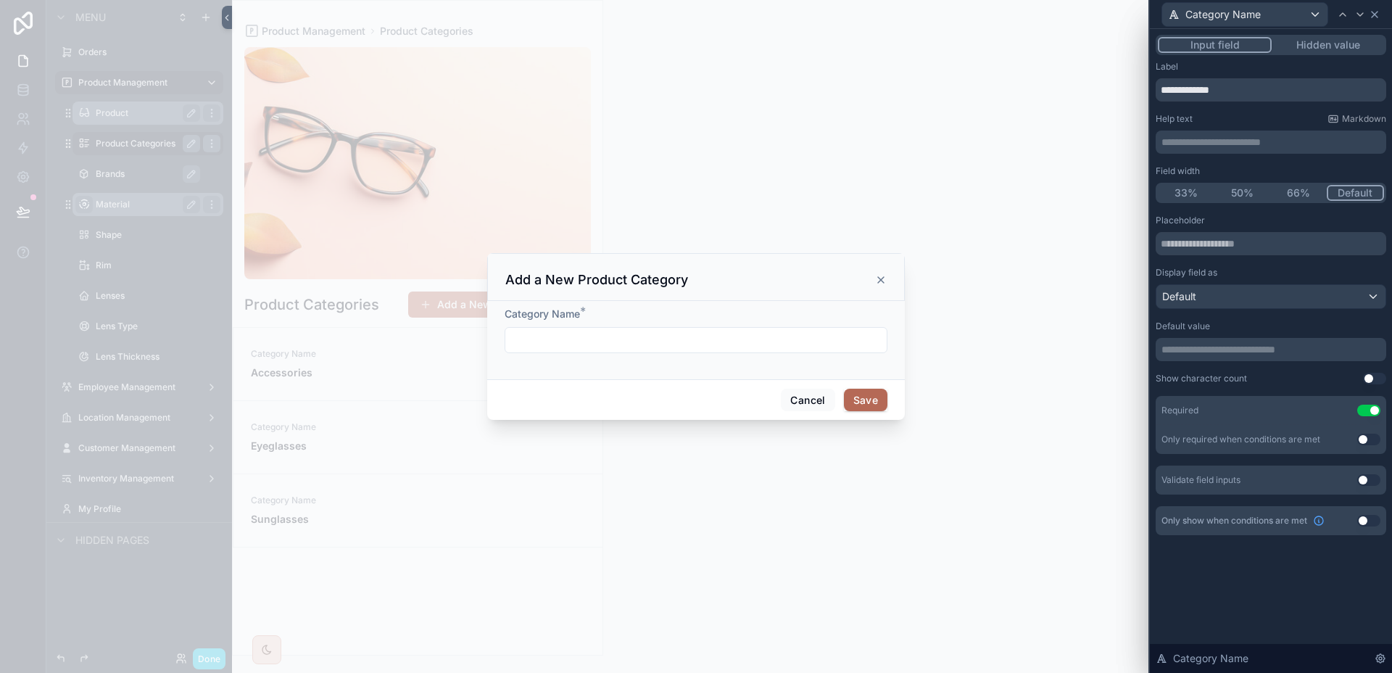
click at [1376, 14] on icon at bounding box center [1374, 15] width 12 height 12
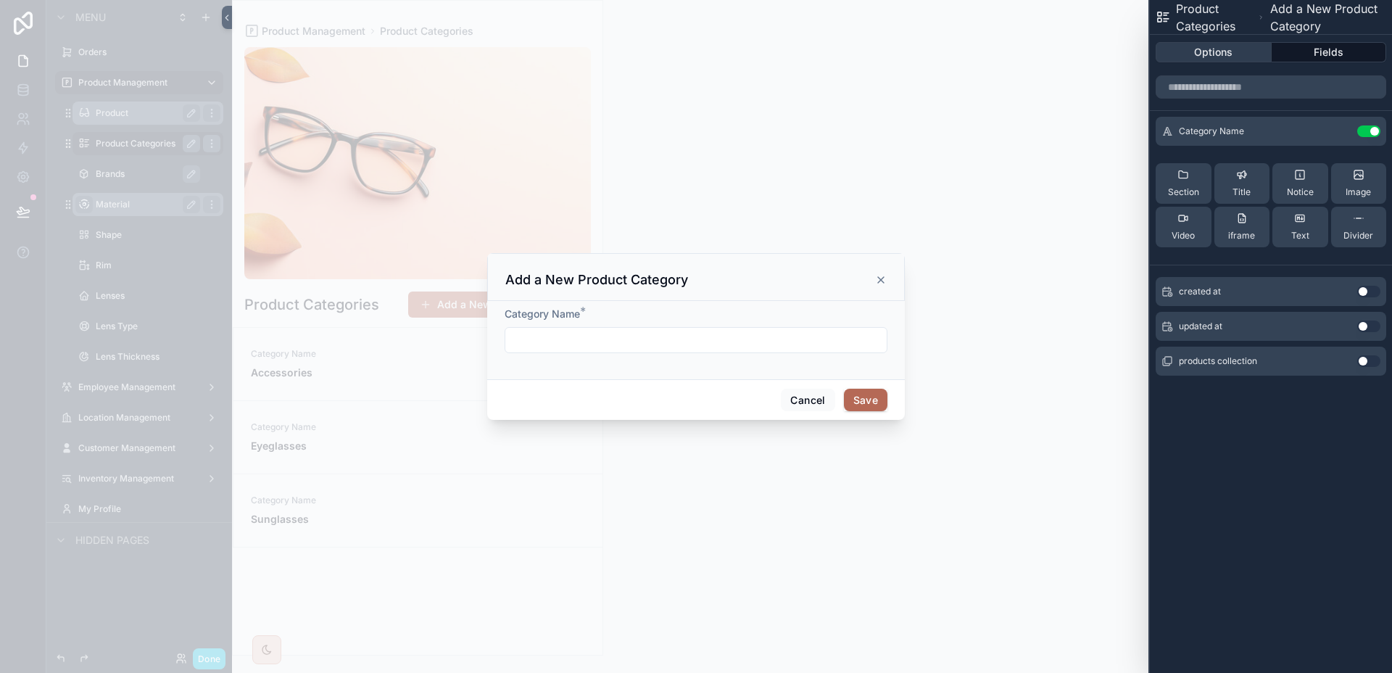
click at [1246, 56] on button "Options" at bounding box center [1213, 52] width 116 height 20
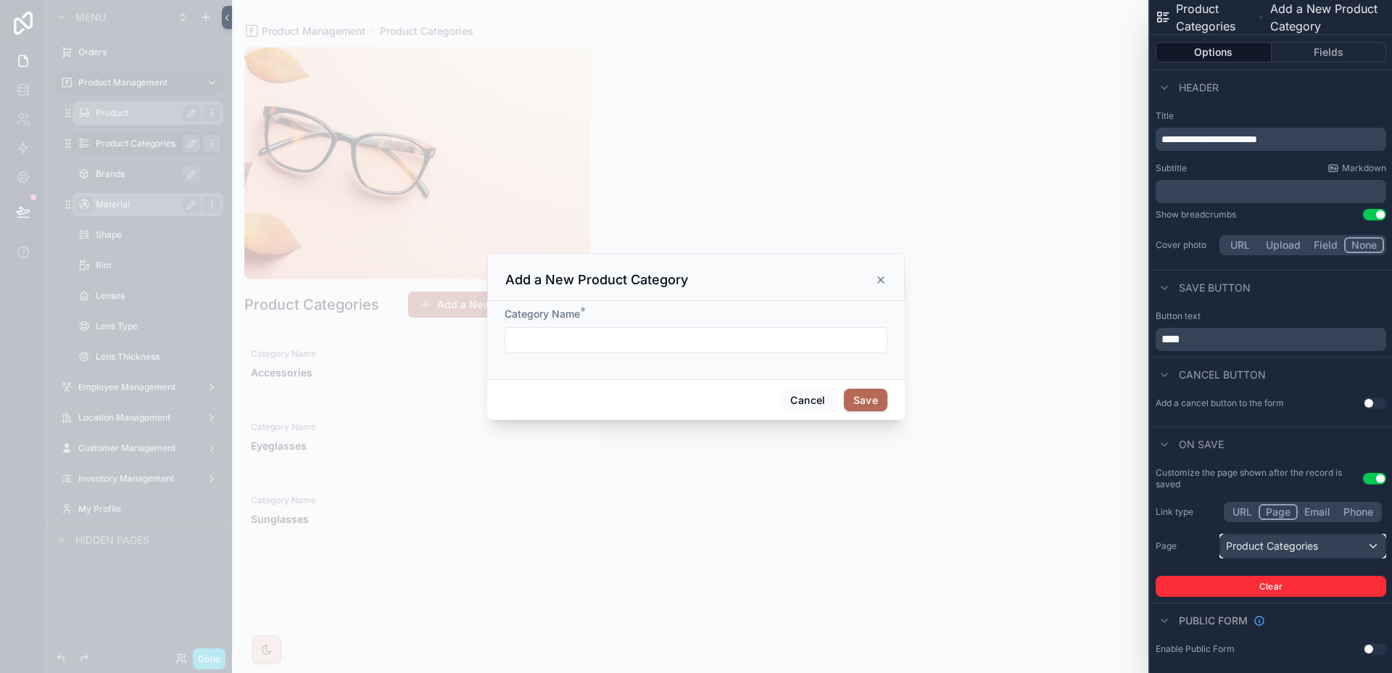
click at [1318, 547] on div "Product Categories" at bounding box center [1302, 545] width 165 height 23
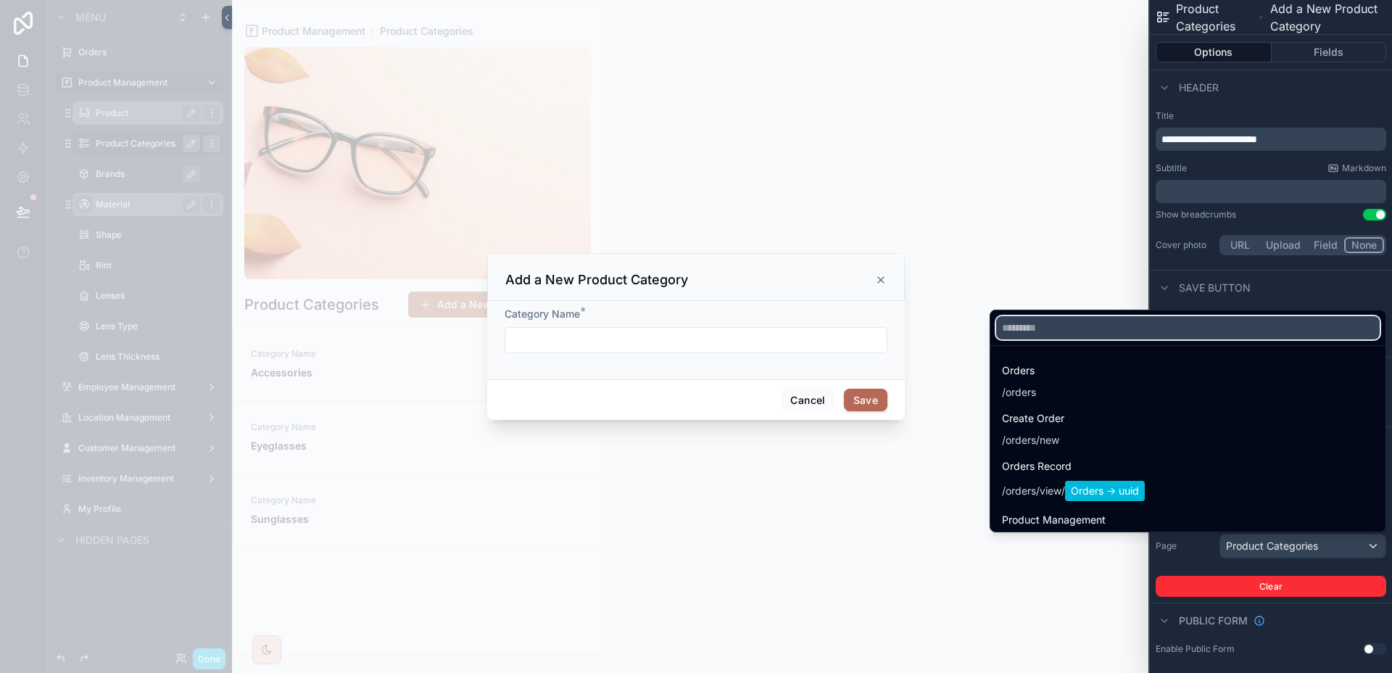
click at [1081, 329] on input "text" at bounding box center [1187, 327] width 383 height 23
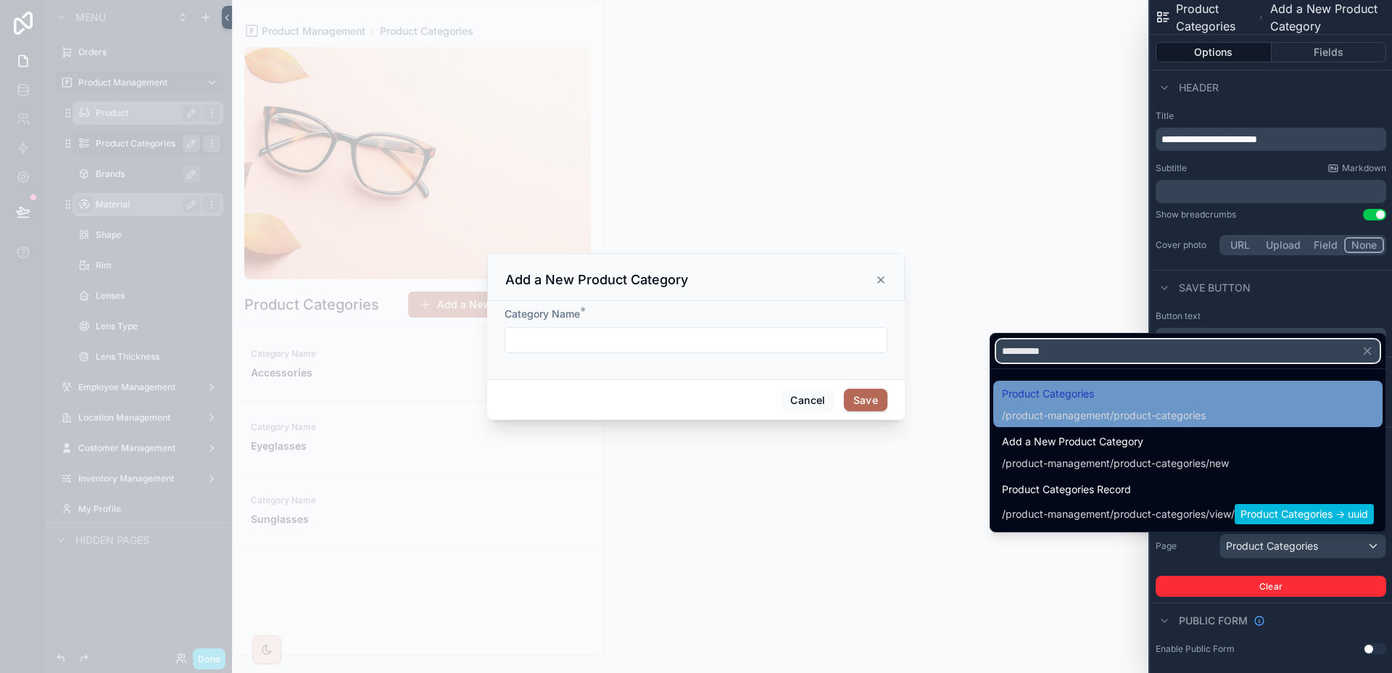
type input "**********"
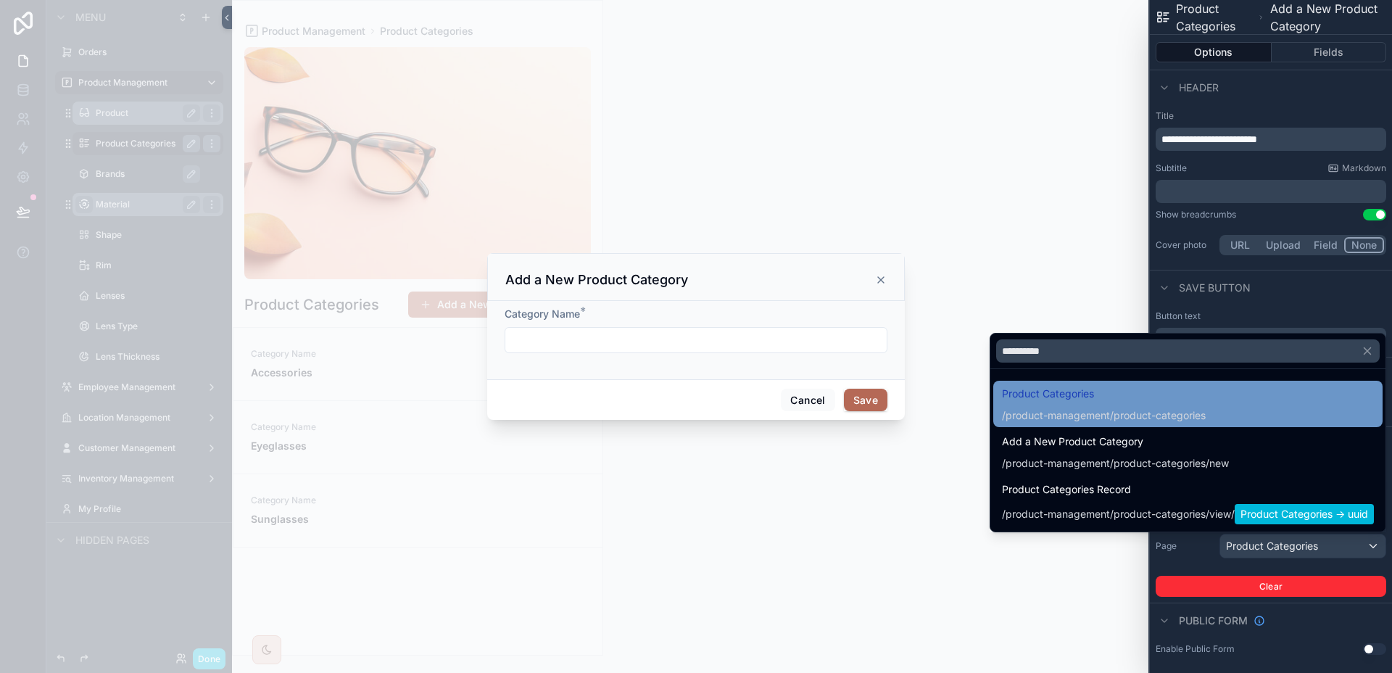
click at [1091, 391] on span "Product Categories" at bounding box center [1104, 393] width 204 height 17
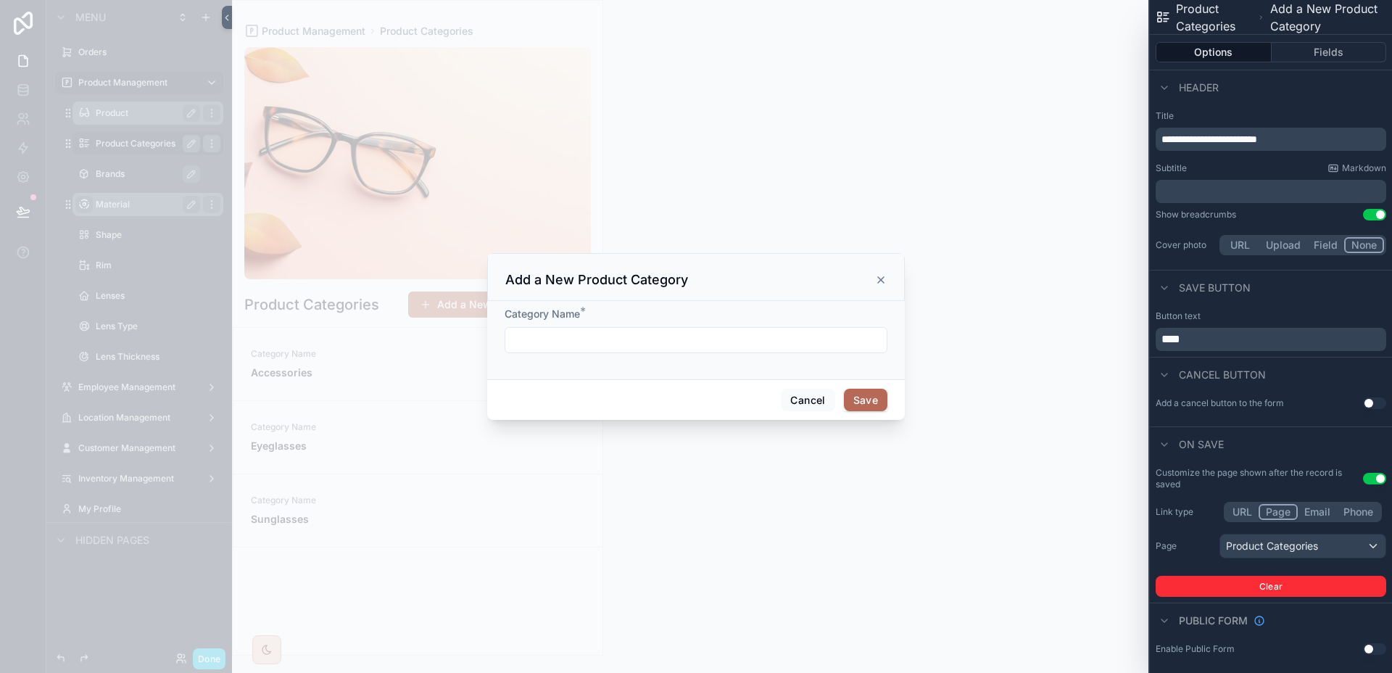
click at [1376, 403] on button "Use setting" at bounding box center [1374, 403] width 23 height 12
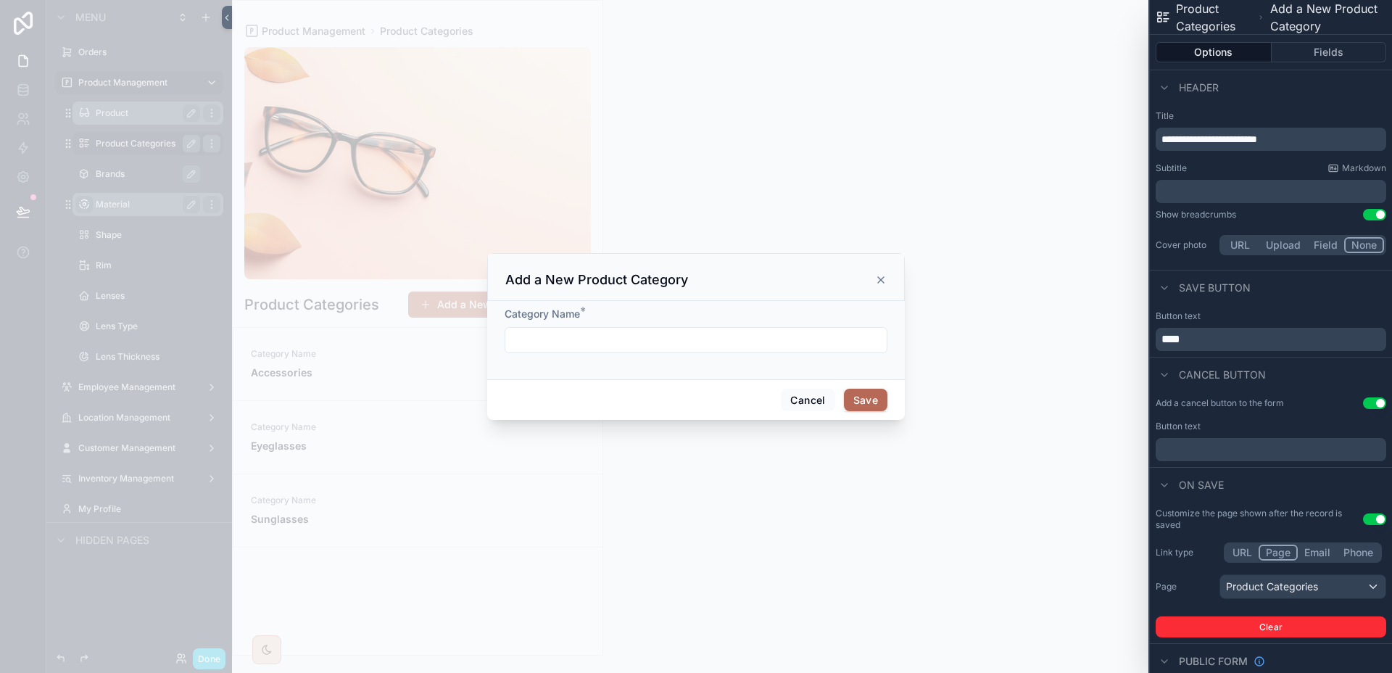
click at [1234, 437] on div "Button text ﻿" at bounding box center [1270, 440] width 230 height 41
click at [1219, 445] on p "﻿" at bounding box center [1272, 449] width 222 height 17
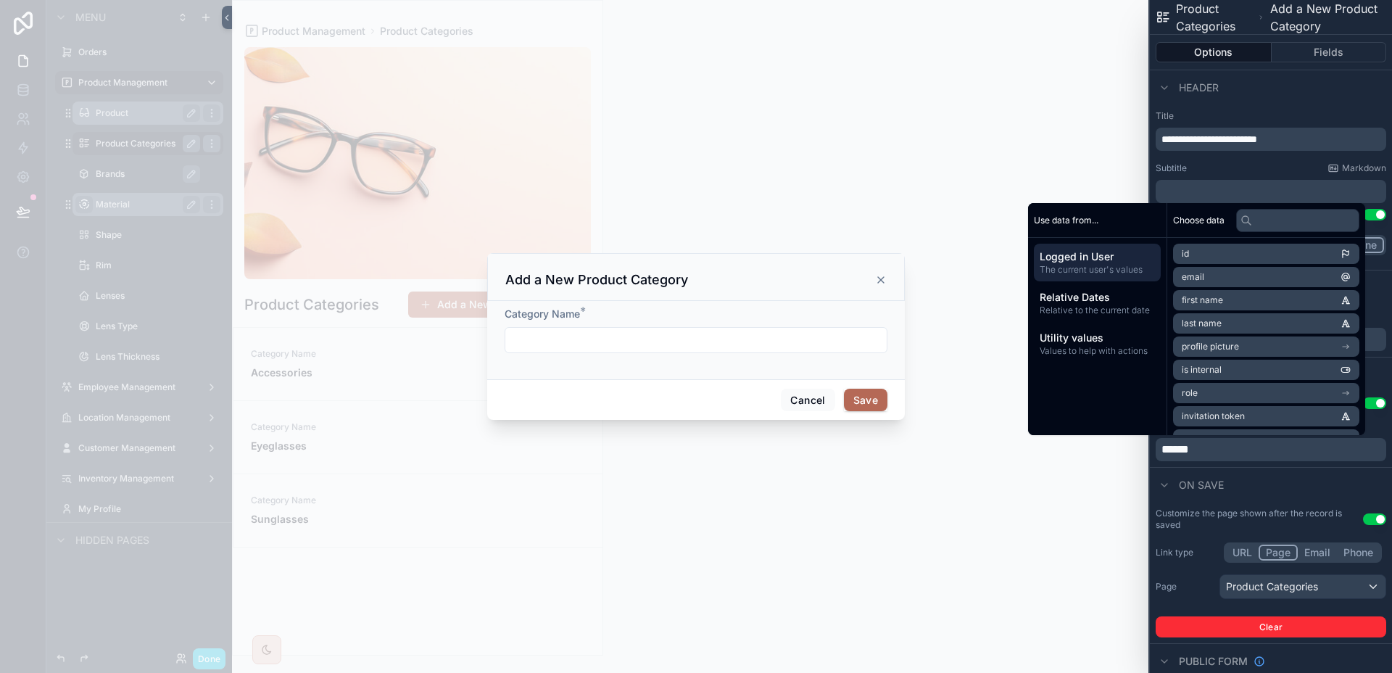
click at [1034, 496] on div "scrollable content" at bounding box center [696, 336] width 1392 height 673
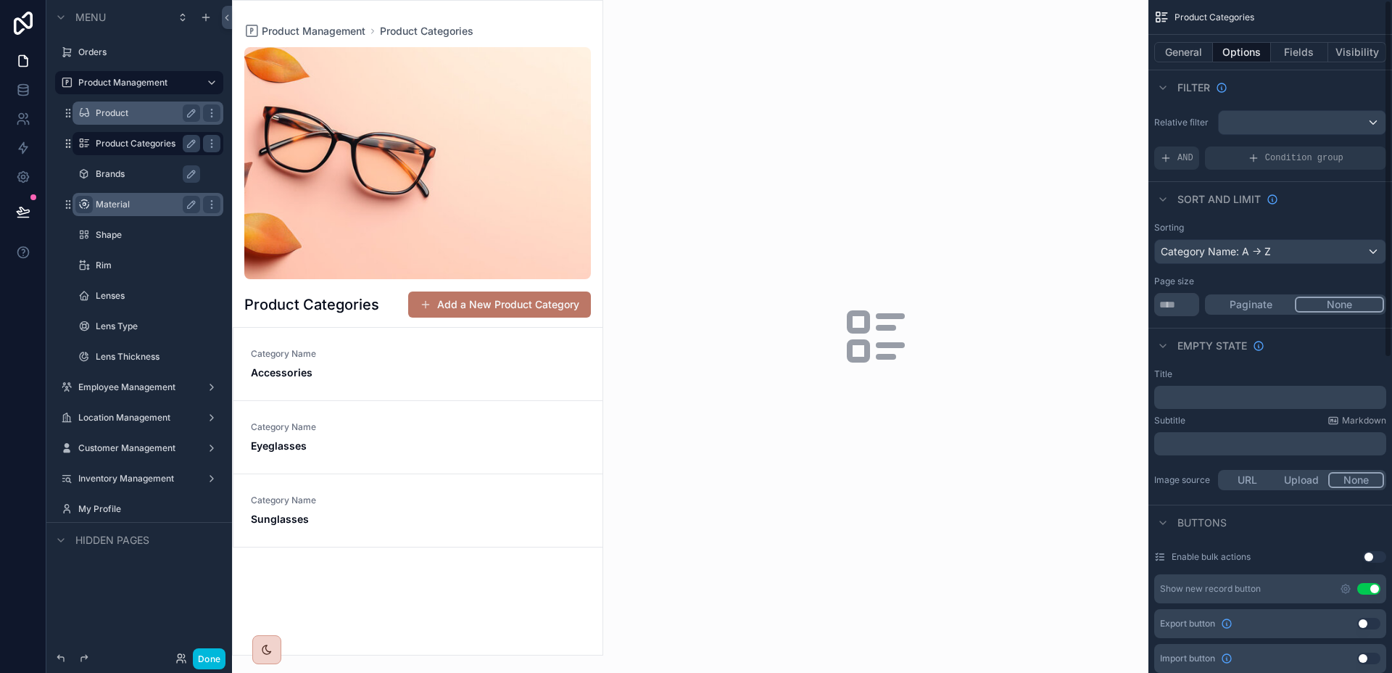
click at [556, 305] on button "Add a New Product Category" at bounding box center [499, 304] width 183 height 26
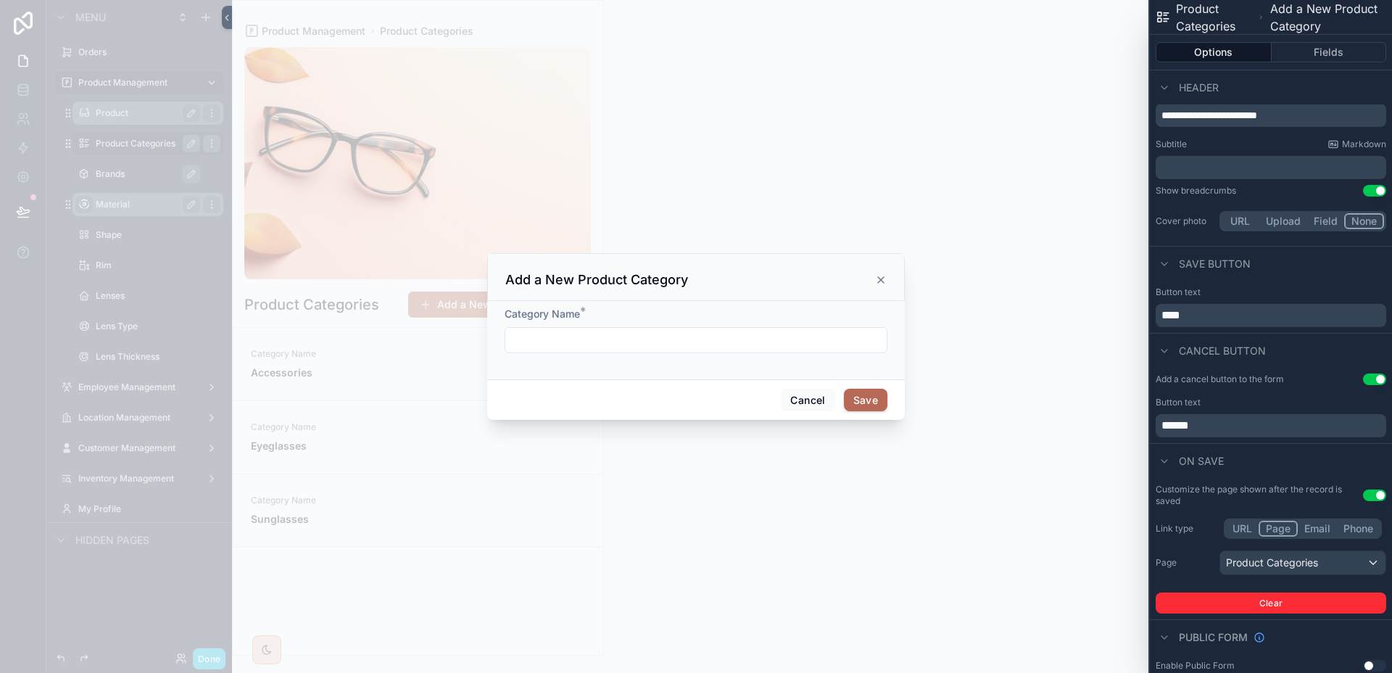
scroll to position [28, 0]
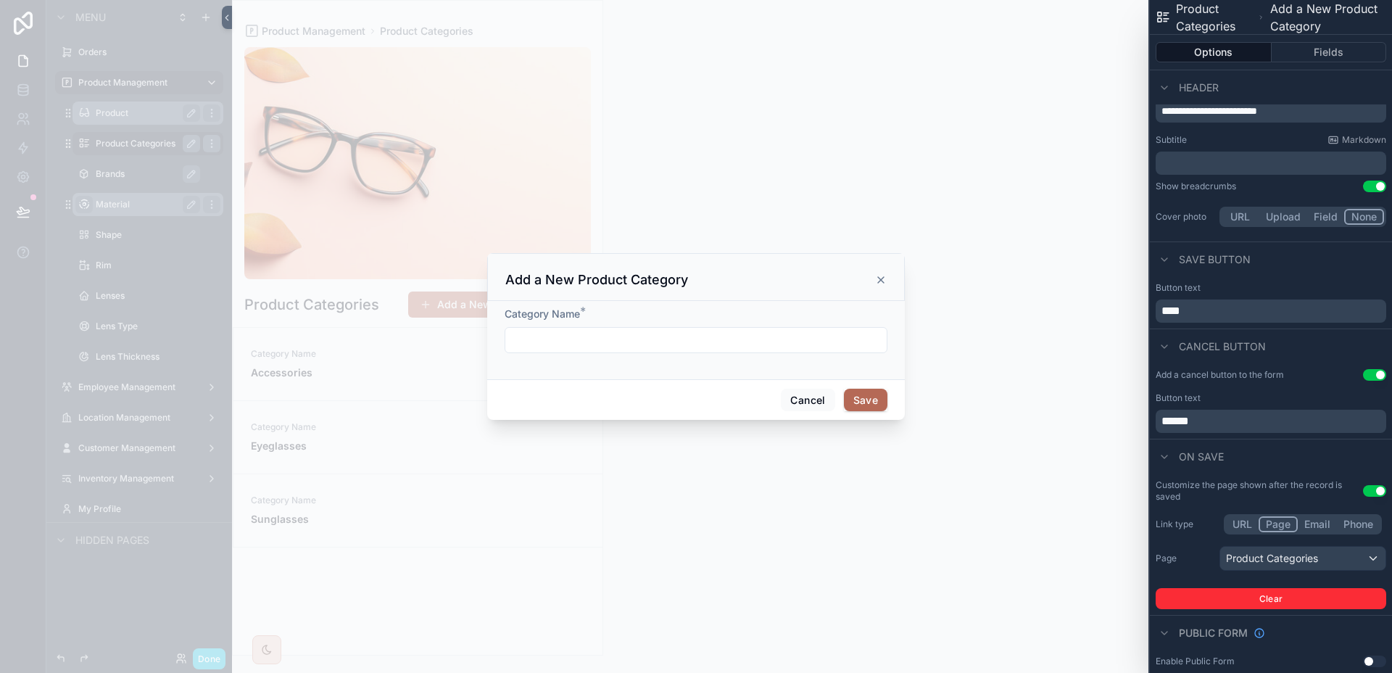
click at [889, 279] on div "Add a New Product Category" at bounding box center [695, 277] width 417 height 48
click at [879, 278] on icon "scrollable content" at bounding box center [881, 280] width 6 height 6
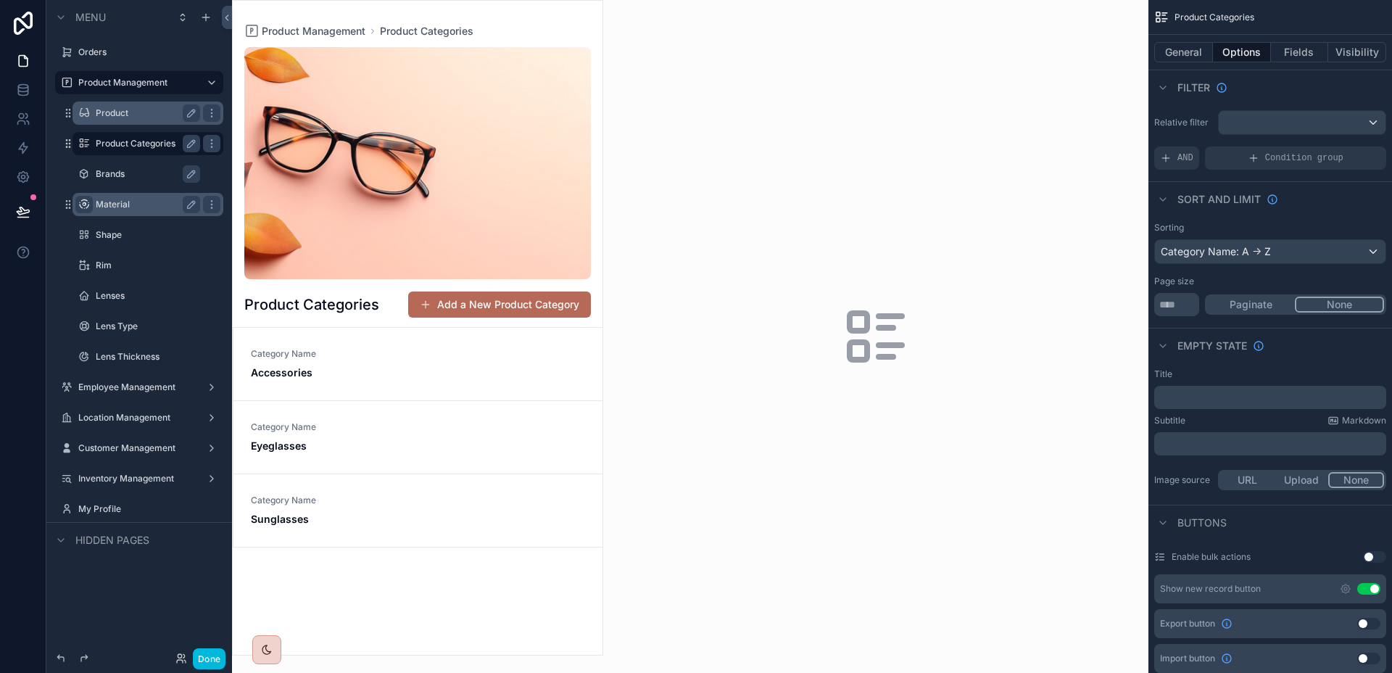
click at [492, 362] on div "Category Name Accessories" at bounding box center [418, 364] width 334 height 32
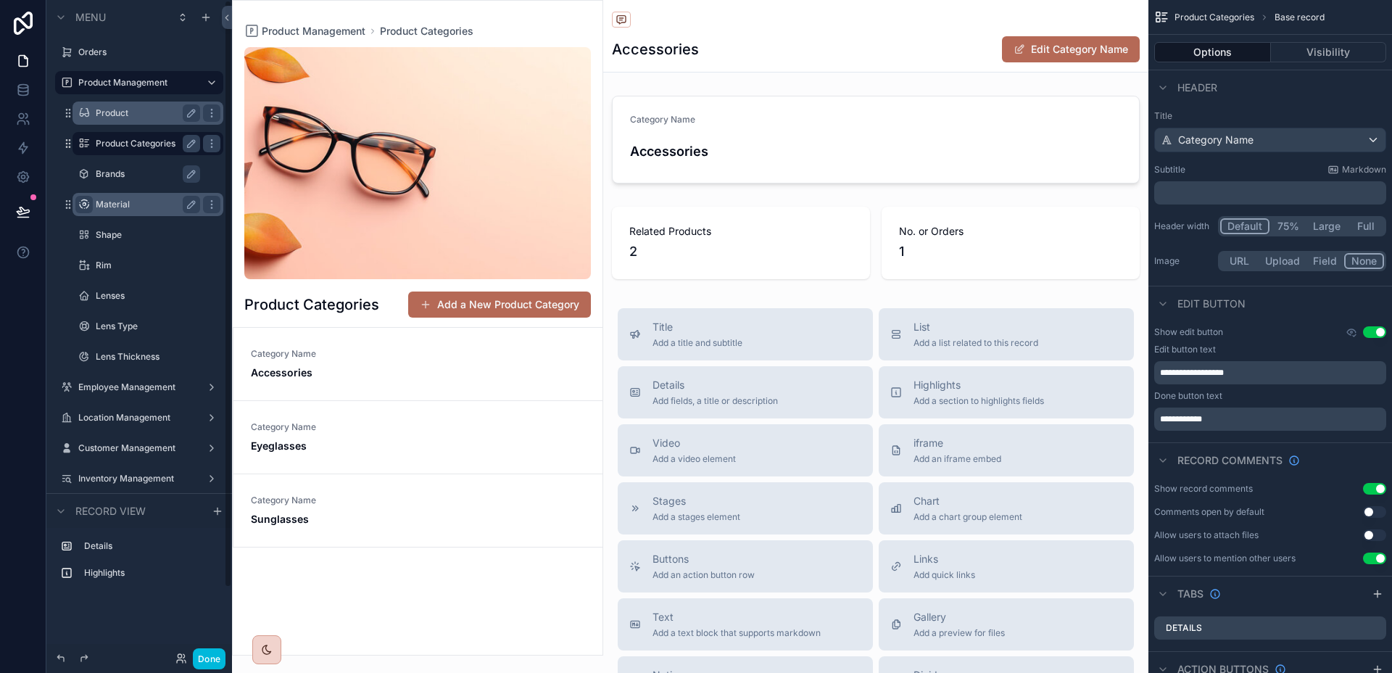
click at [122, 171] on label "Brands" at bounding box center [155, 174] width 119 height 12
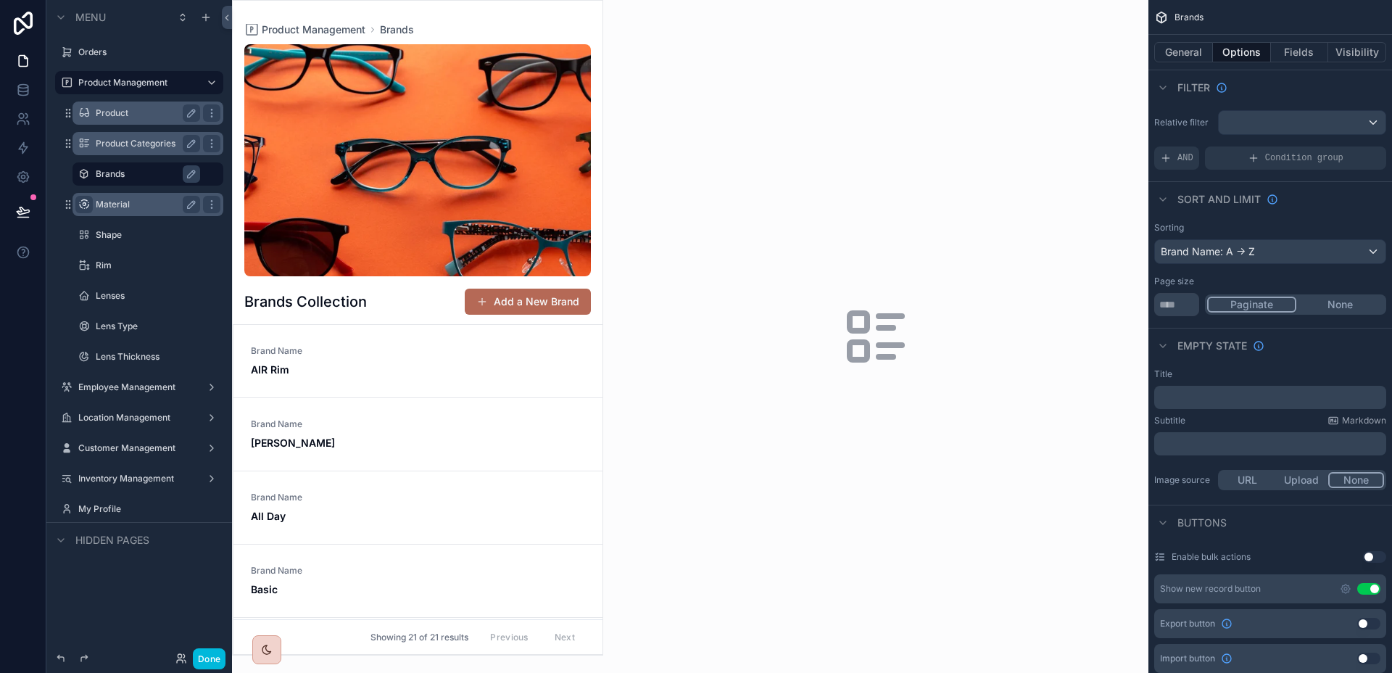
click at [552, 307] on div "scrollable content" at bounding box center [418, 328] width 370 height 654
click at [552, 307] on button "Add a New Brand" at bounding box center [528, 301] width 126 height 26
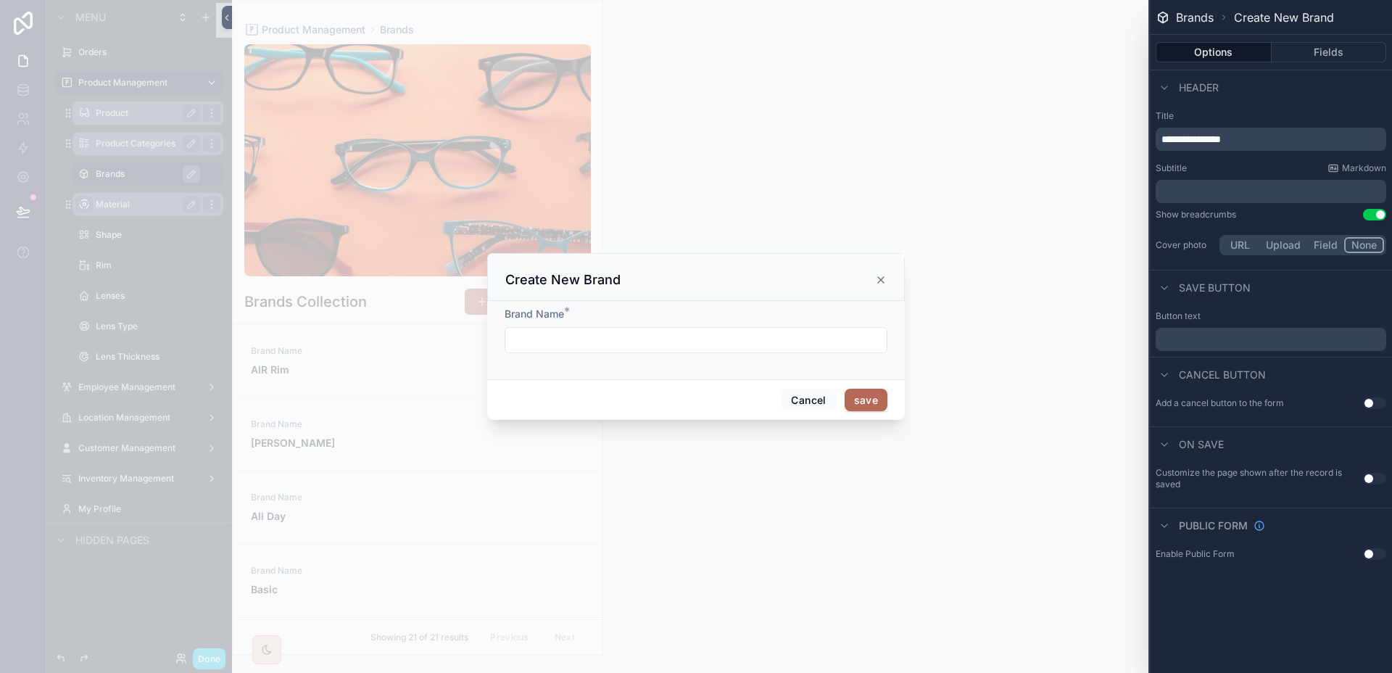
click at [1263, 339] on p "﻿" at bounding box center [1272, 338] width 222 height 17
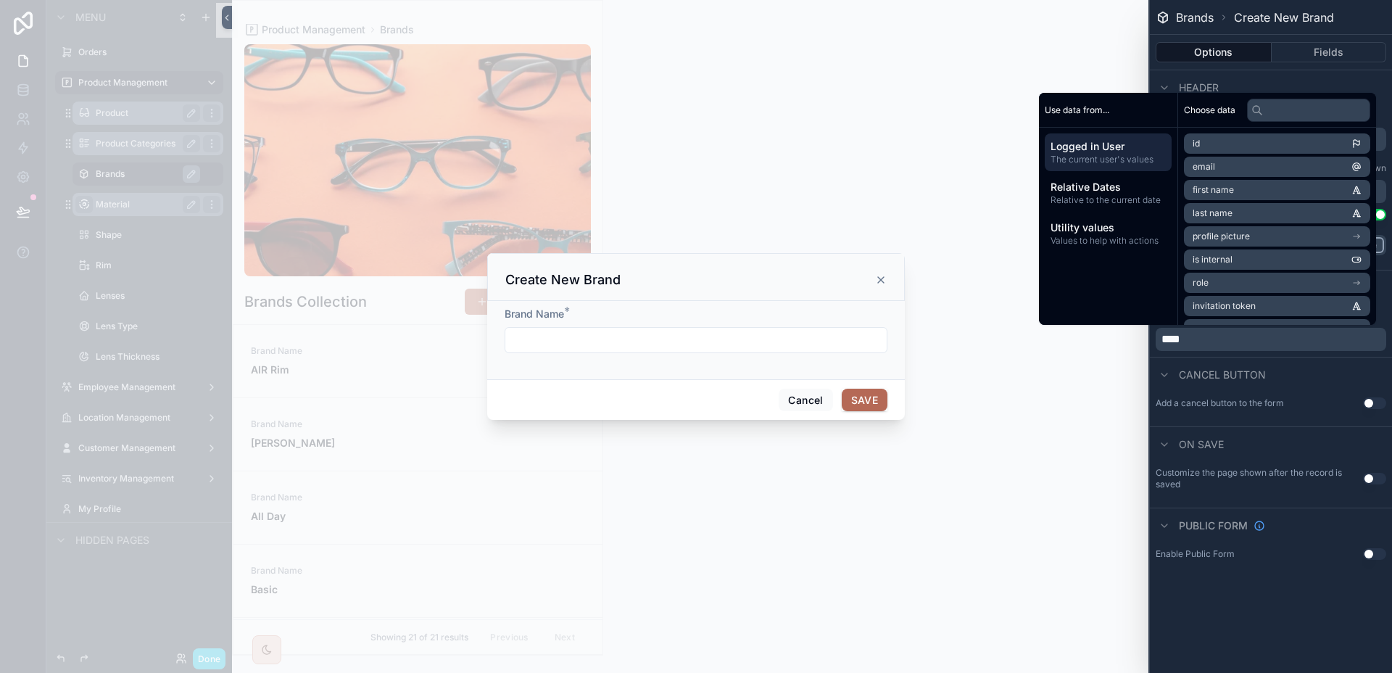
click at [1376, 408] on button "Use setting" at bounding box center [1374, 403] width 23 height 12
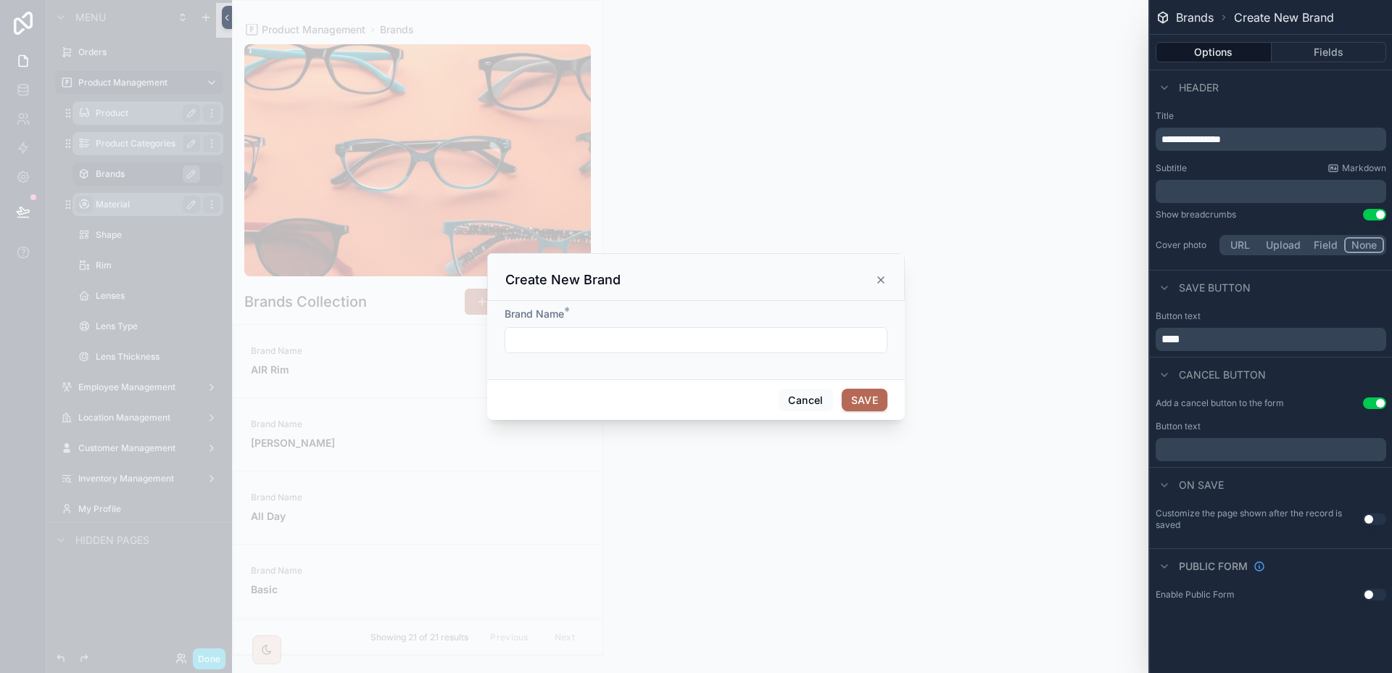
click at [1184, 444] on p "﻿" at bounding box center [1272, 449] width 222 height 17
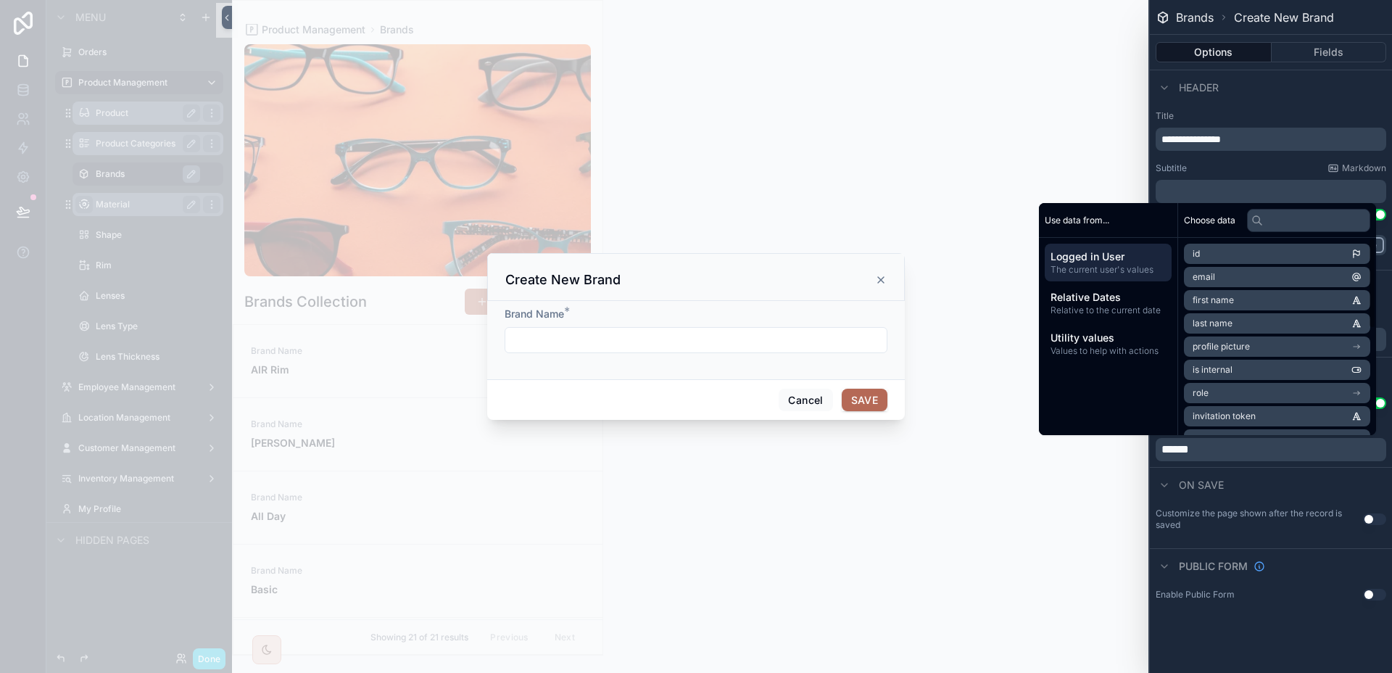
click at [1310, 481] on div "On save" at bounding box center [1270, 484] width 242 height 35
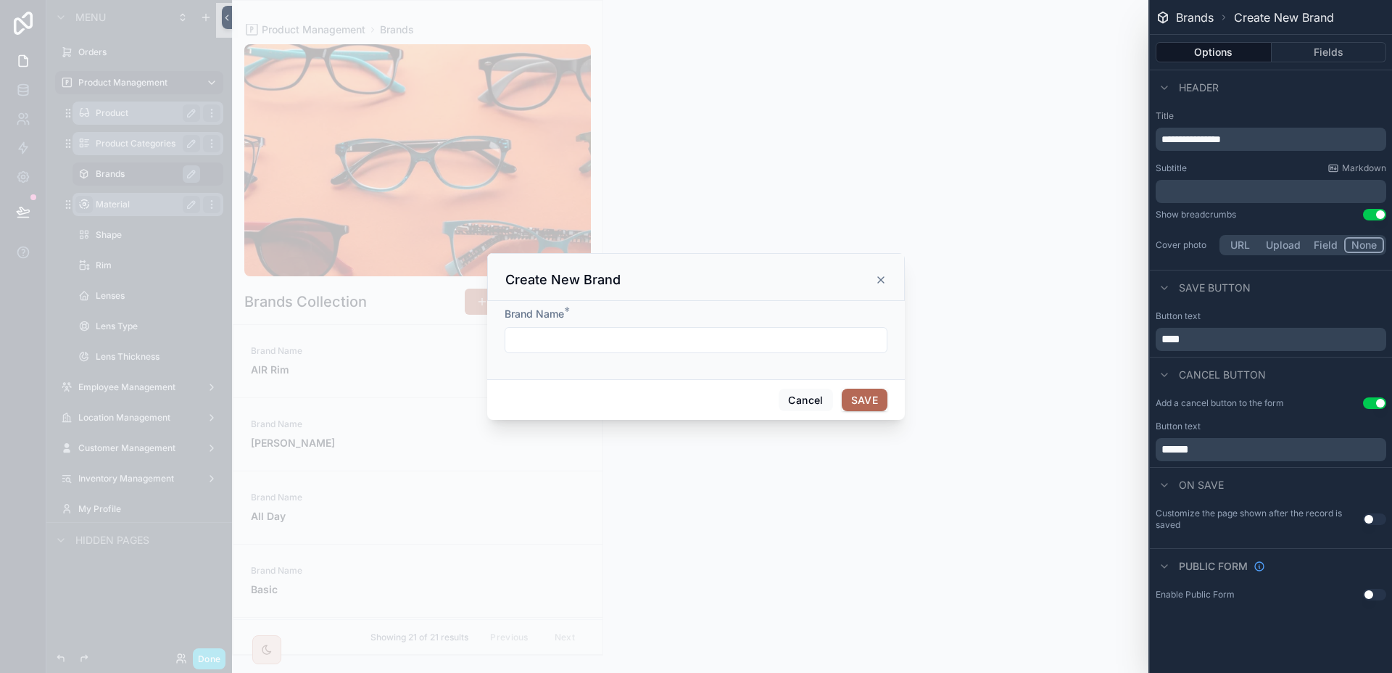
click at [1373, 396] on div "Add a cancel button to the form Use setting Button text ******" at bounding box center [1270, 428] width 242 height 75
click at [1371, 403] on button "Use setting" at bounding box center [1374, 403] width 23 height 12
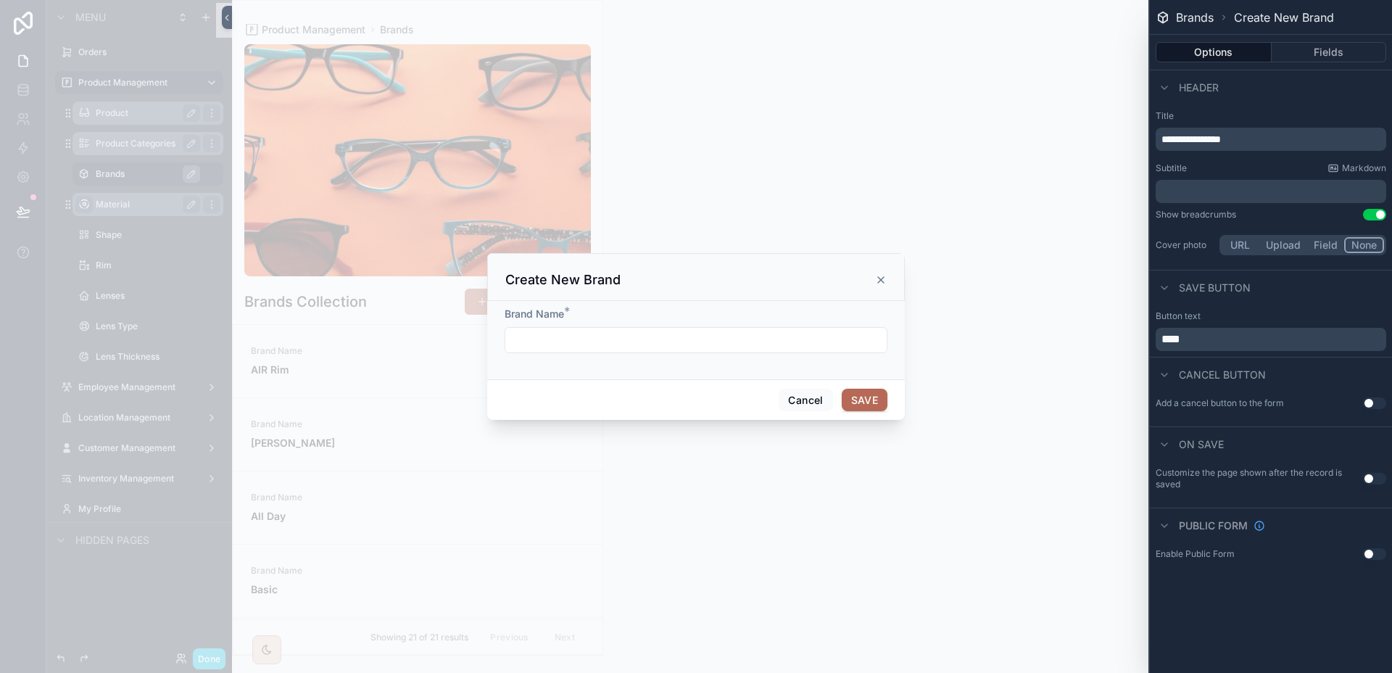
click at [1374, 478] on button "Use setting" at bounding box center [1374, 479] width 23 height 12
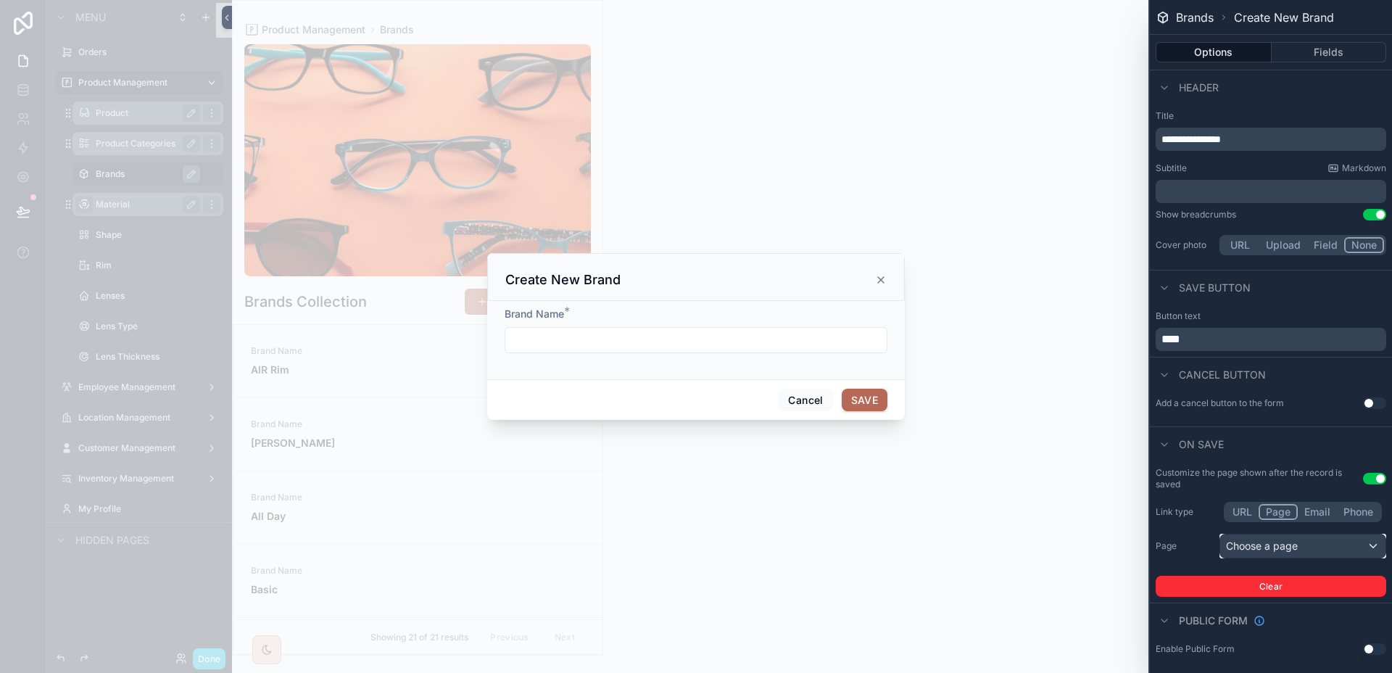
click at [1324, 546] on div "Choose a page" at bounding box center [1302, 545] width 165 height 23
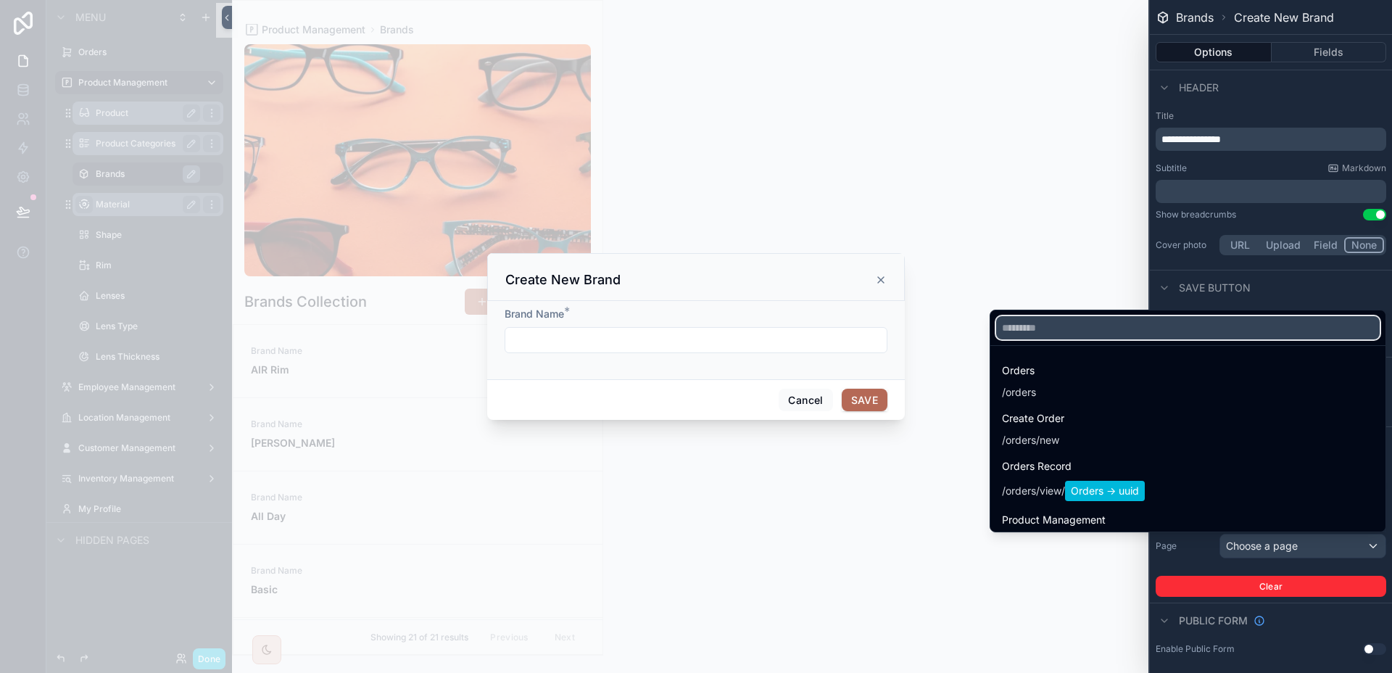
click at [1128, 328] on input "text" at bounding box center [1187, 327] width 383 height 23
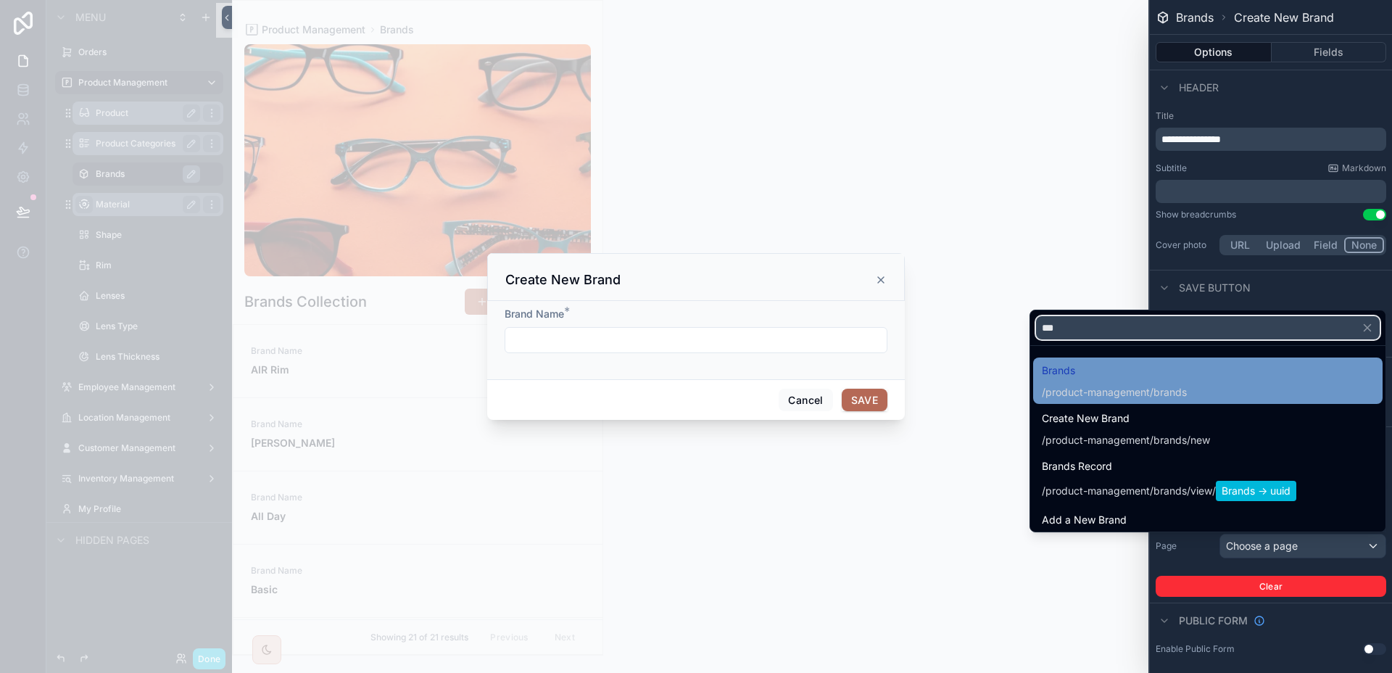
type input "***"
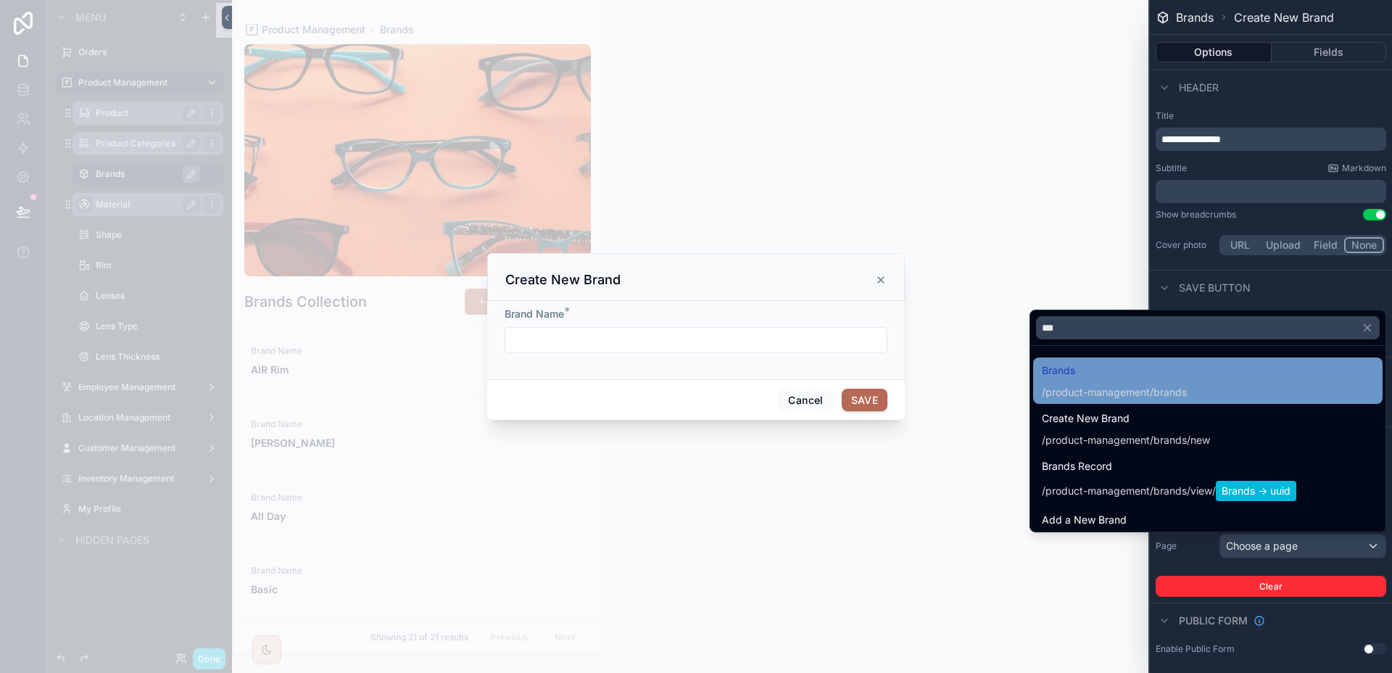
click at [1097, 375] on span "Brands" at bounding box center [1114, 370] width 145 height 17
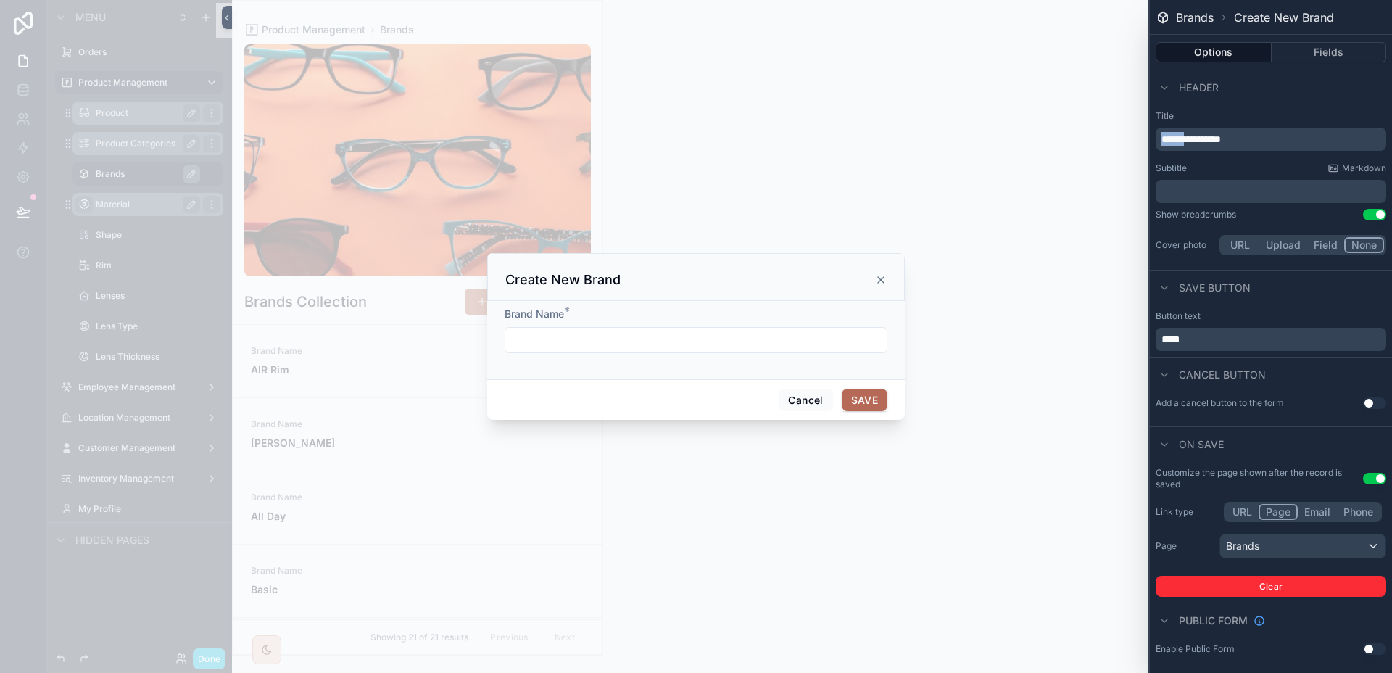
drag, startPoint x: 1194, startPoint y: 142, endPoint x: 1110, endPoint y: 131, distance: 84.8
click at [1110, 131] on div "**********" at bounding box center [696, 336] width 1392 height 673
click at [881, 278] on icon "scrollable content" at bounding box center [881, 280] width 12 height 12
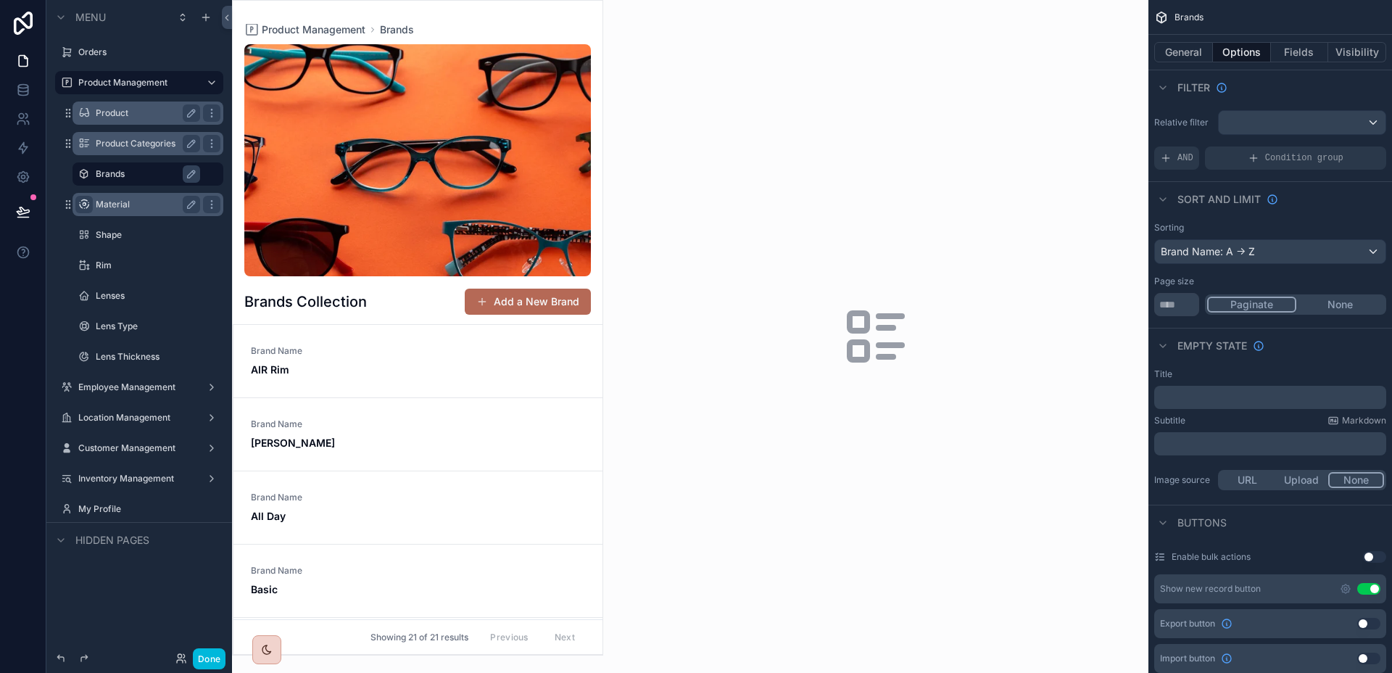
click at [124, 150] on div "Product Categories" at bounding box center [148, 143] width 104 height 17
click at [123, 140] on label "Product Categories" at bounding box center [145, 144] width 99 height 12
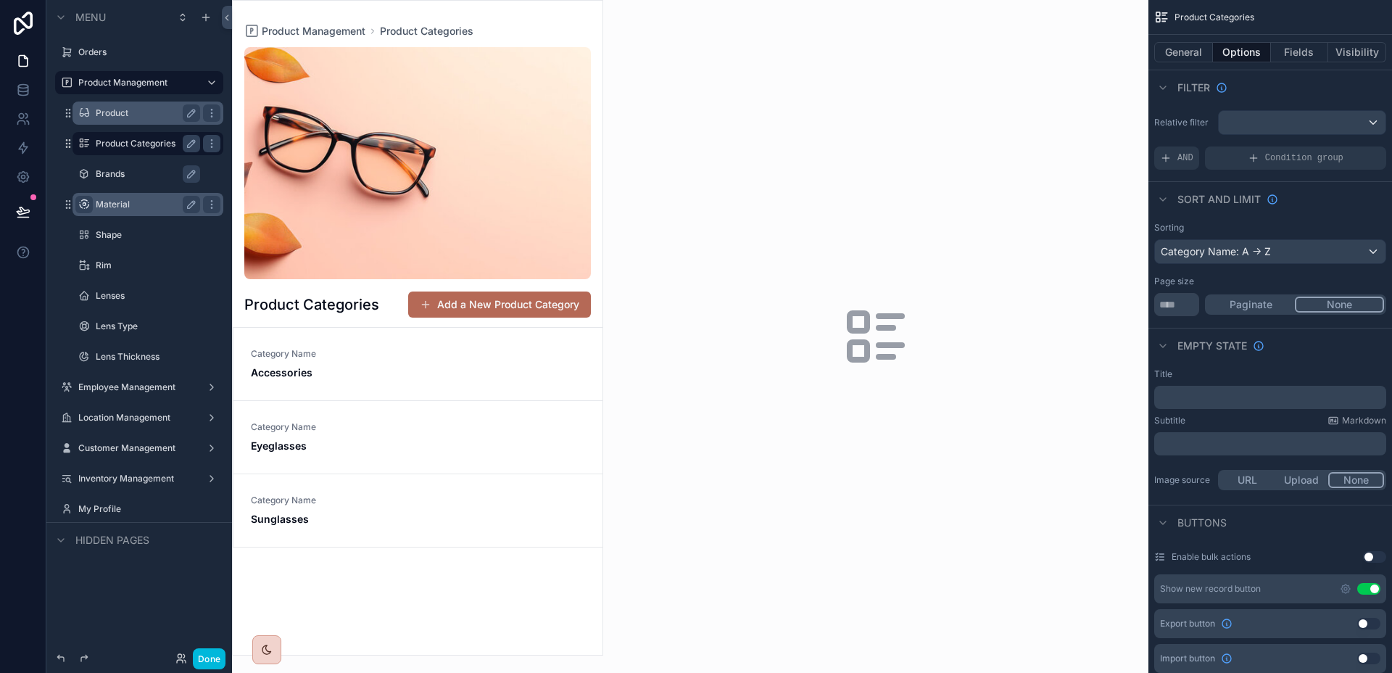
click at [433, 302] on div "scrollable content" at bounding box center [418, 328] width 370 height 654
click at [433, 302] on button "Add a New Product Category" at bounding box center [499, 304] width 183 height 26
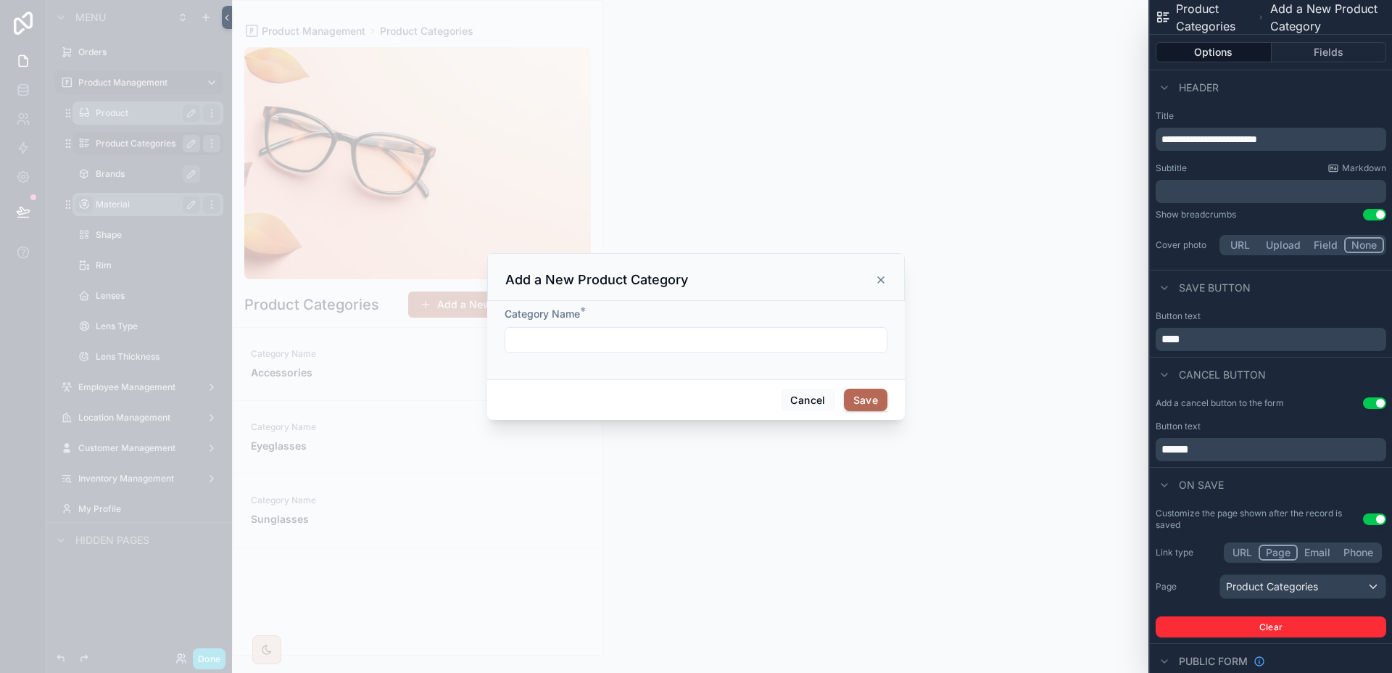
click at [1368, 402] on button "Use setting" at bounding box center [1374, 403] width 23 height 12
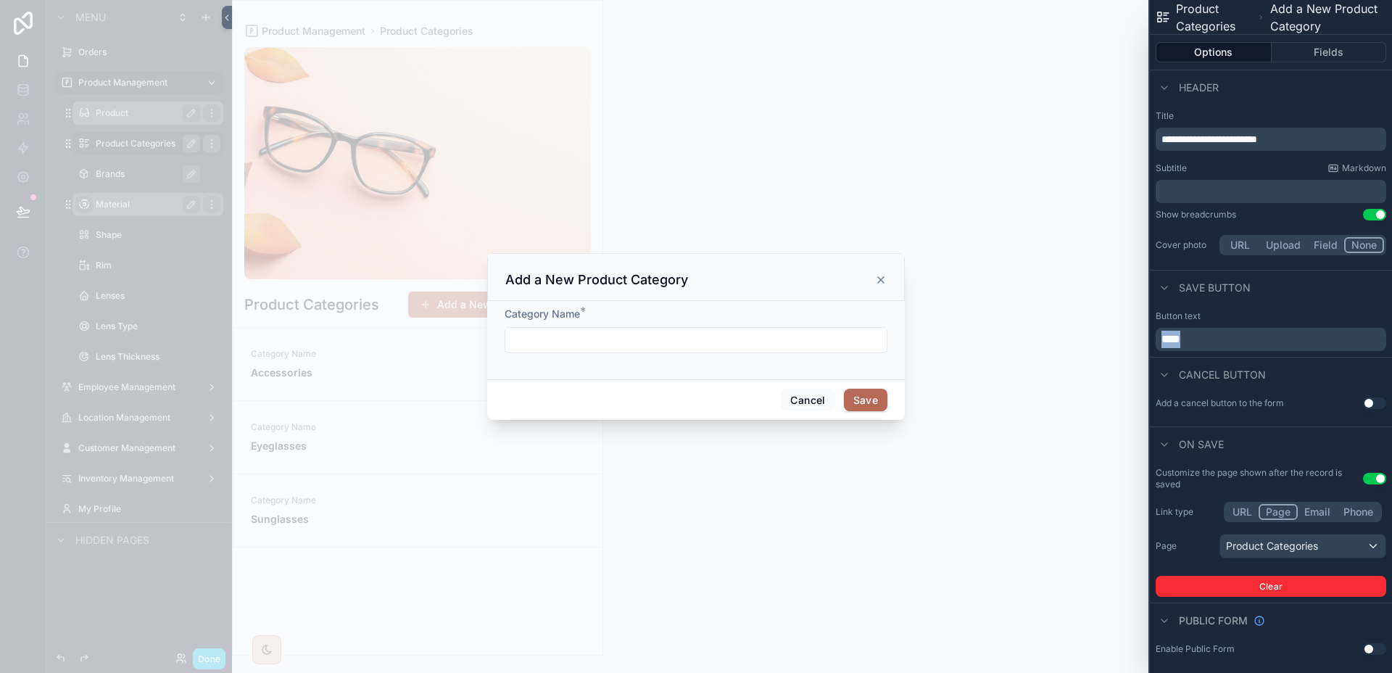
drag, startPoint x: 1221, startPoint y: 342, endPoint x: 1126, endPoint y: 338, distance: 95.0
click at [1126, 338] on div "**********" at bounding box center [696, 336] width 1392 height 673
click at [865, 283] on div "Add a New Product Category" at bounding box center [695, 279] width 381 height 17
click at [878, 280] on icon "scrollable content" at bounding box center [881, 280] width 12 height 12
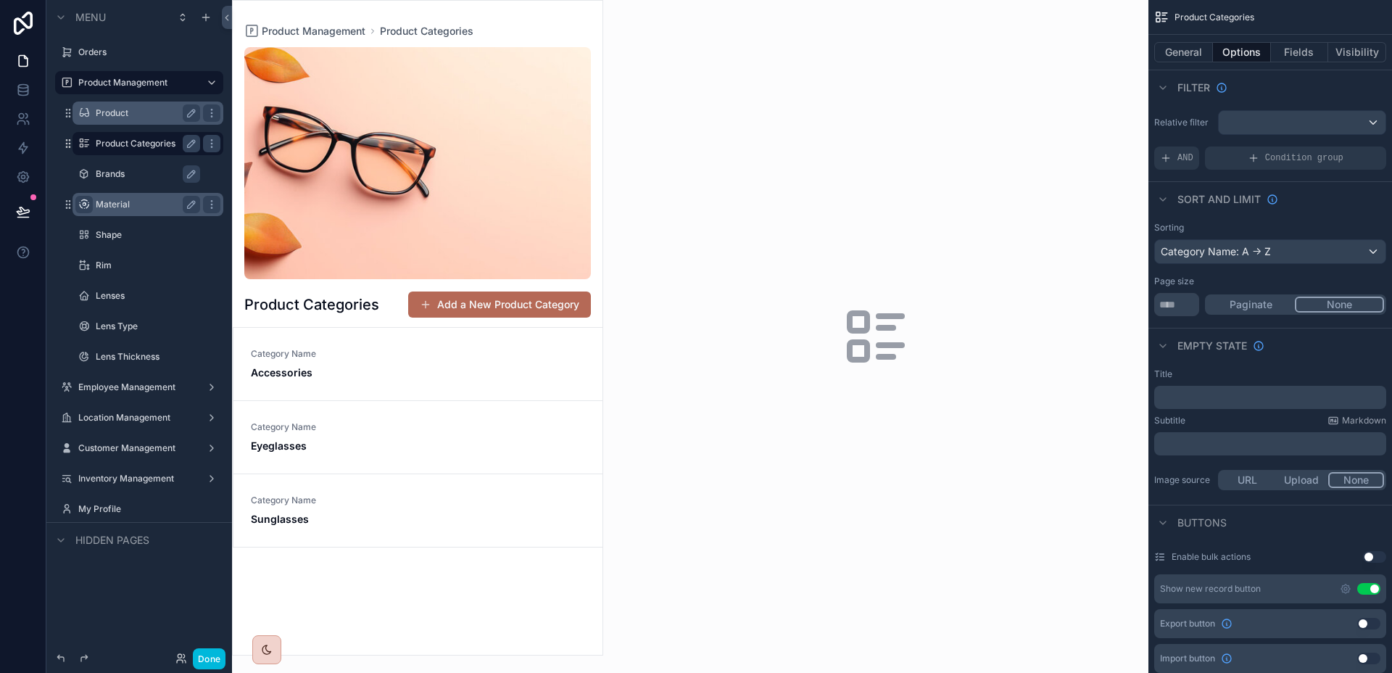
click at [117, 178] on label "Brands" at bounding box center [155, 174] width 119 height 12
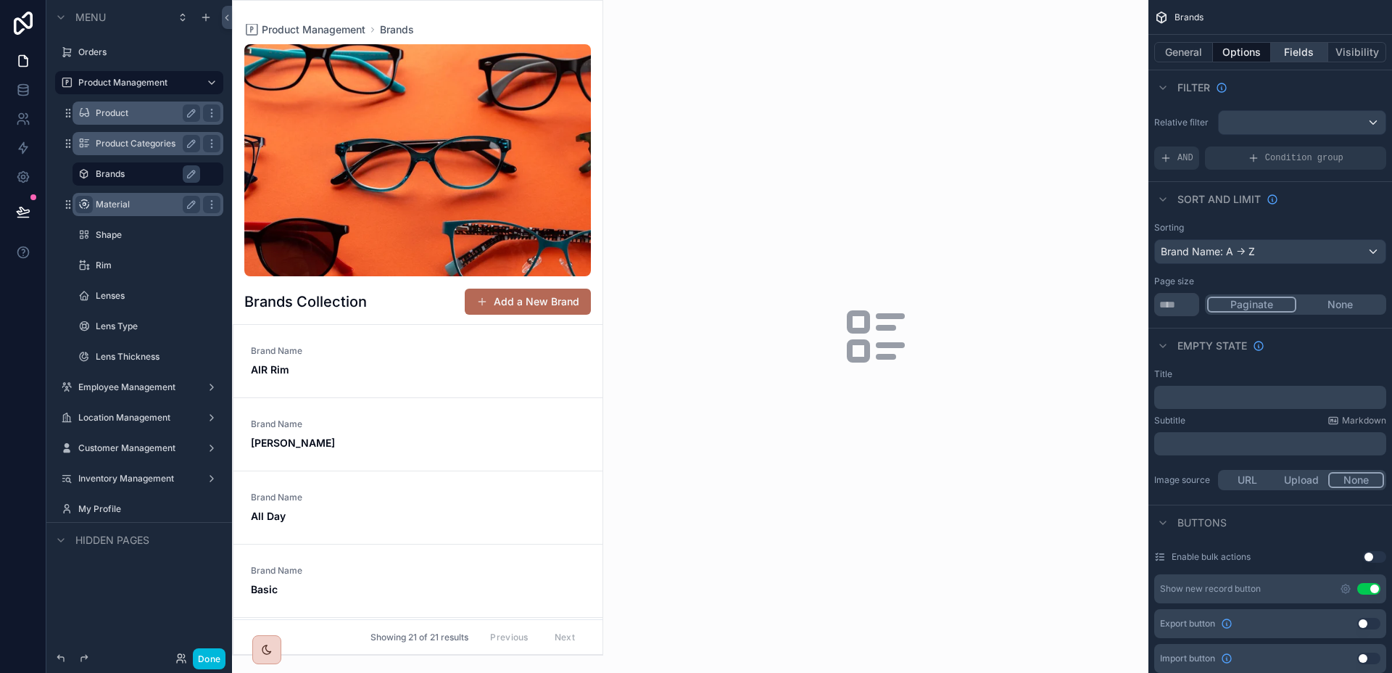
click at [1289, 57] on button "Fields" at bounding box center [1300, 52] width 58 height 20
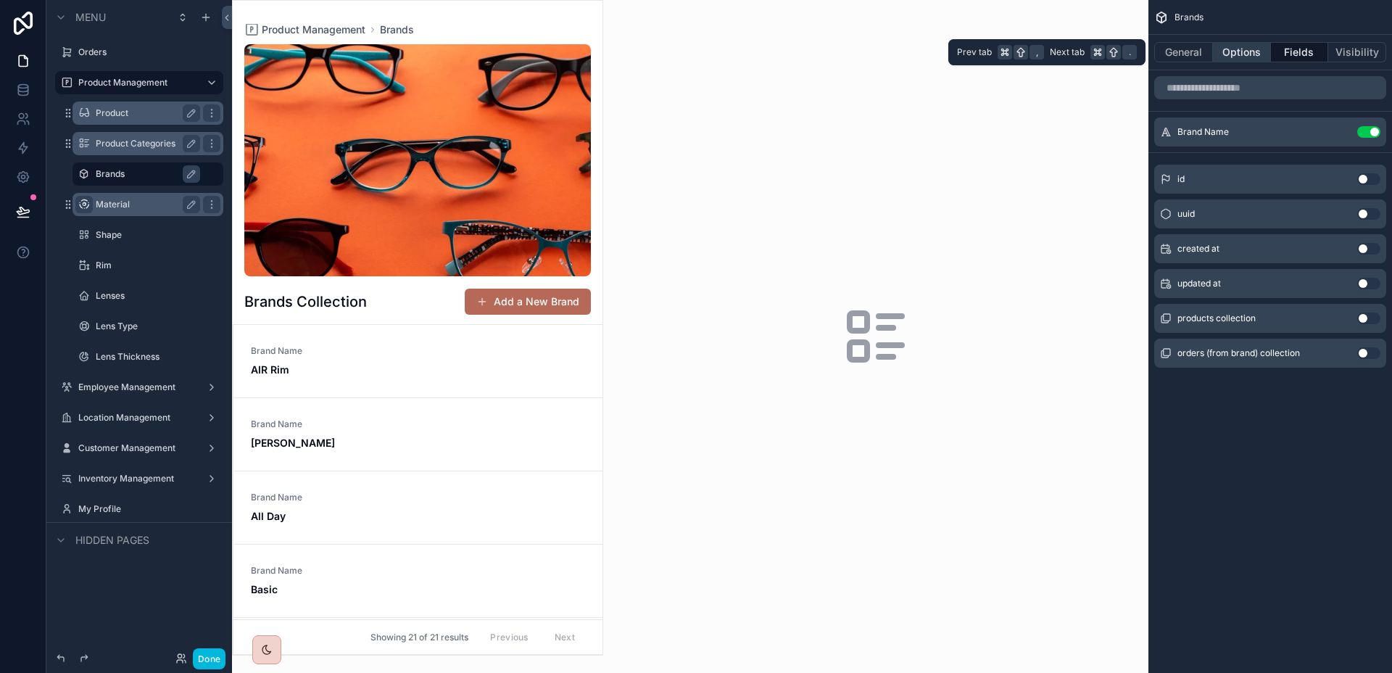
click at [1226, 57] on button "Options" at bounding box center [1242, 52] width 58 height 20
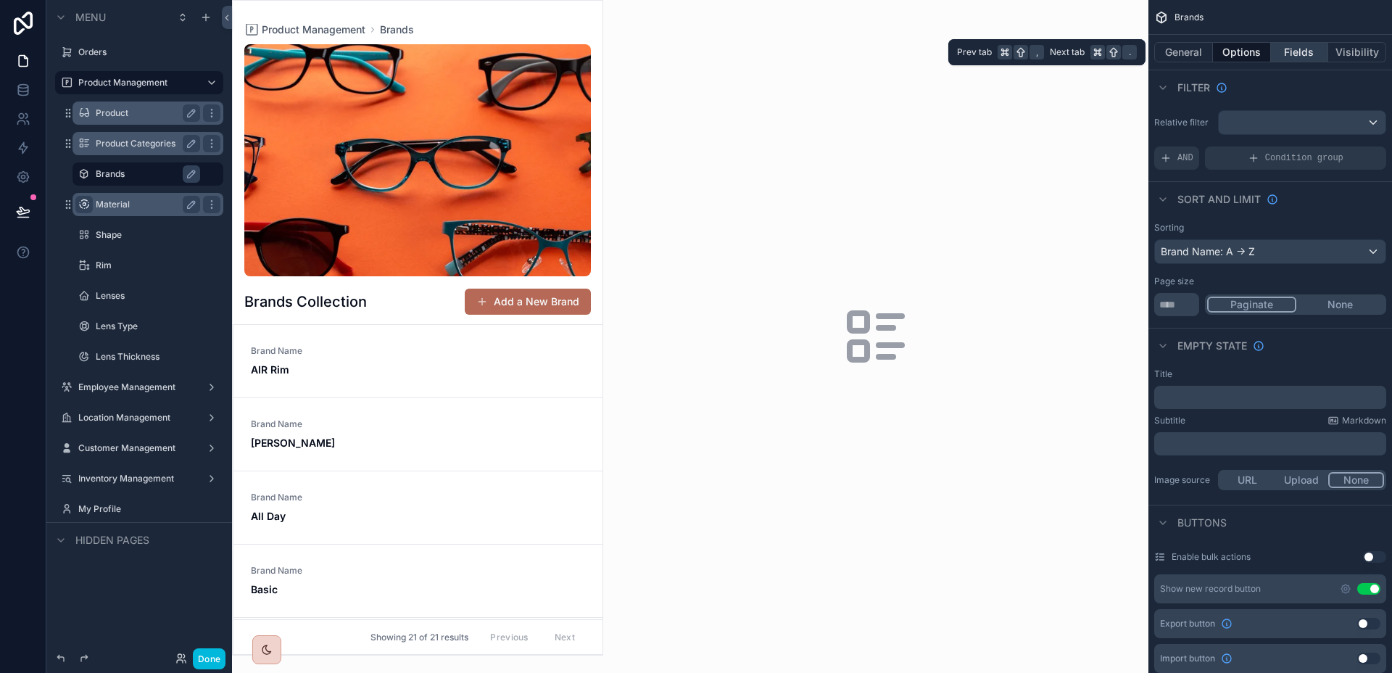
click at [1280, 57] on button "Fields" at bounding box center [1300, 52] width 58 height 20
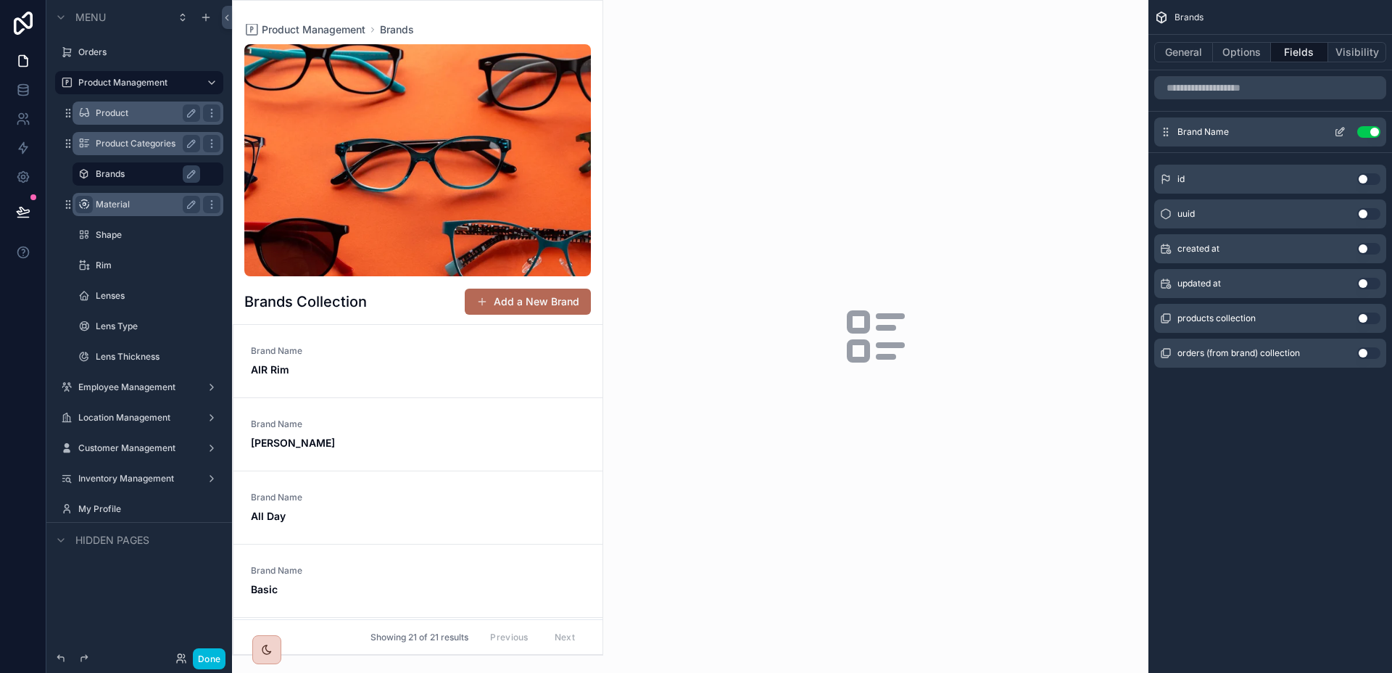
click at [1339, 135] on icon "scrollable content" at bounding box center [1340, 132] width 12 height 12
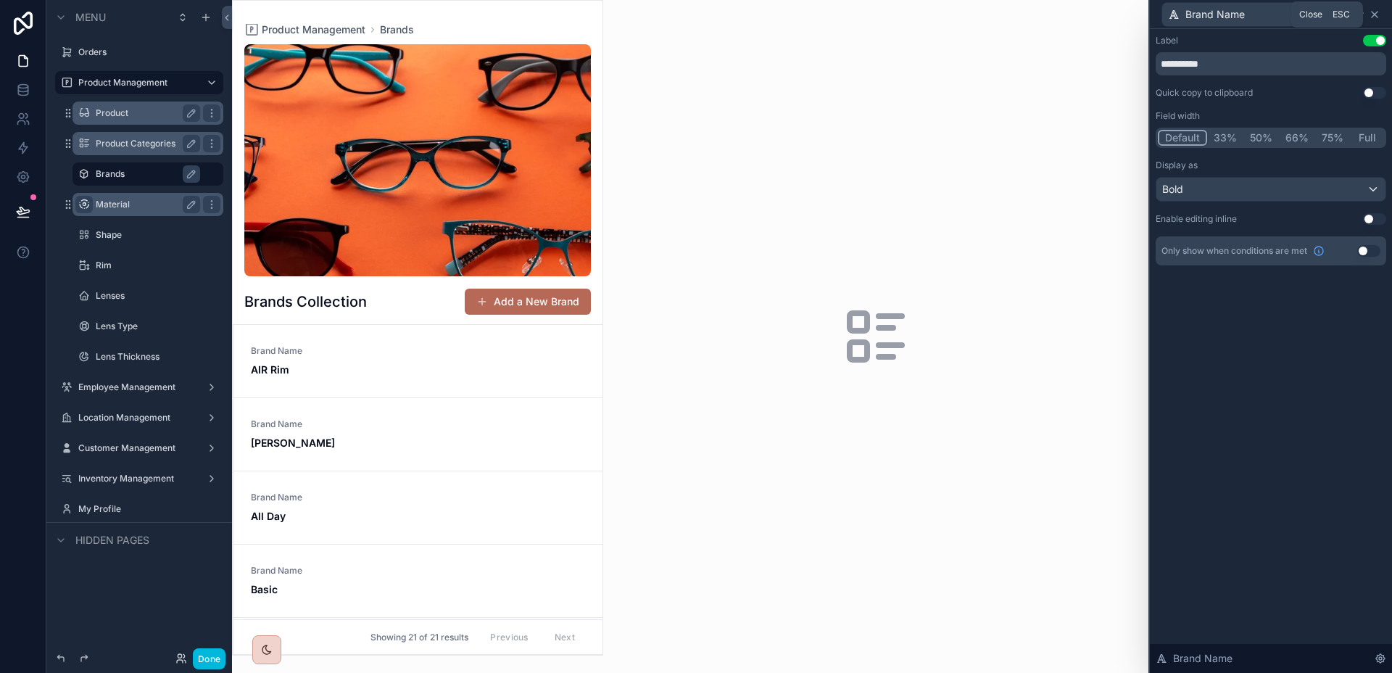
click at [1371, 11] on icon at bounding box center [1374, 15] width 12 height 12
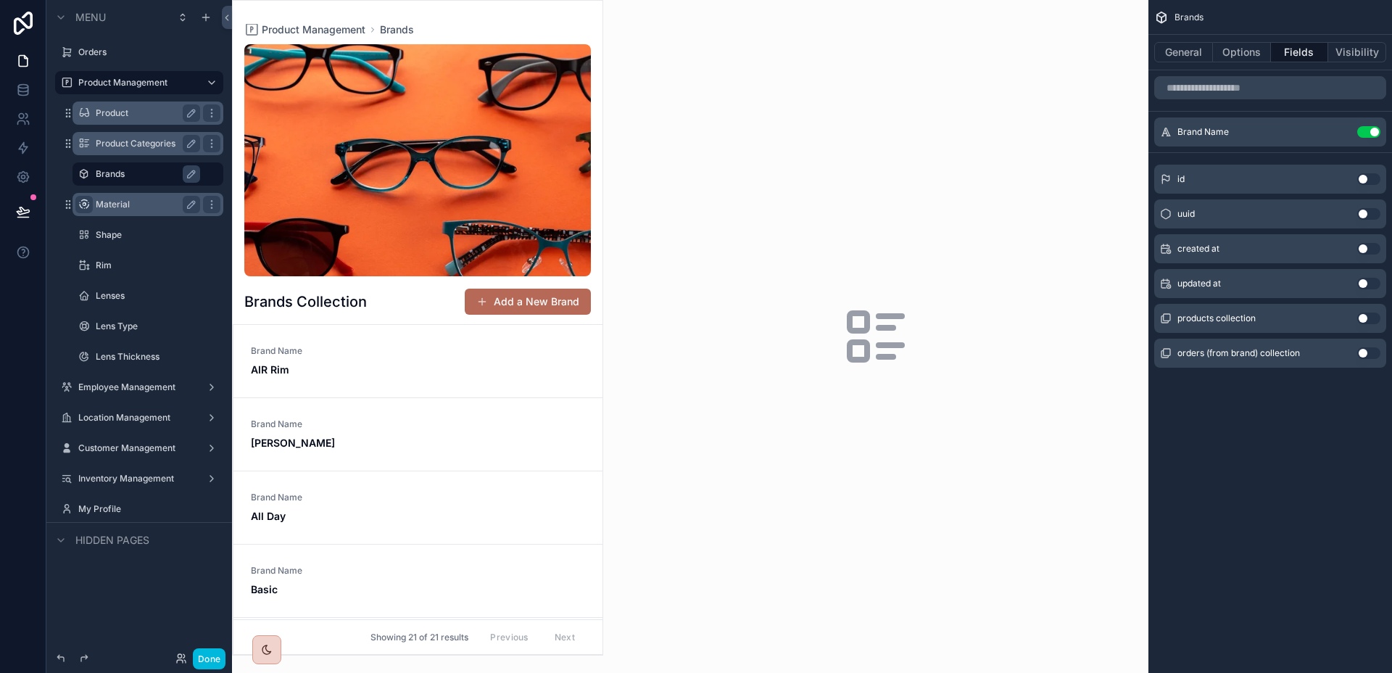
click at [527, 299] on div "scrollable content" at bounding box center [418, 328] width 370 height 654
click at [522, 302] on button "Add a New Brand" at bounding box center [528, 301] width 126 height 26
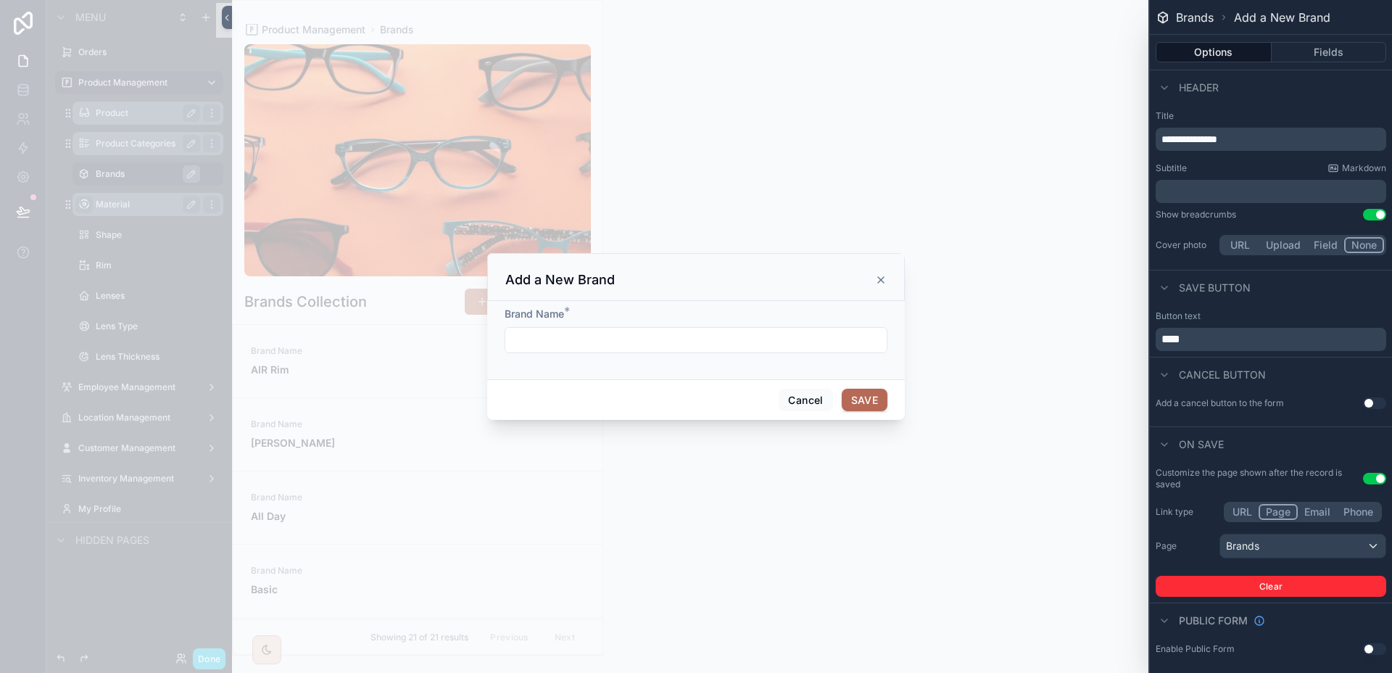
click at [878, 277] on icon "scrollable content" at bounding box center [881, 280] width 6 height 6
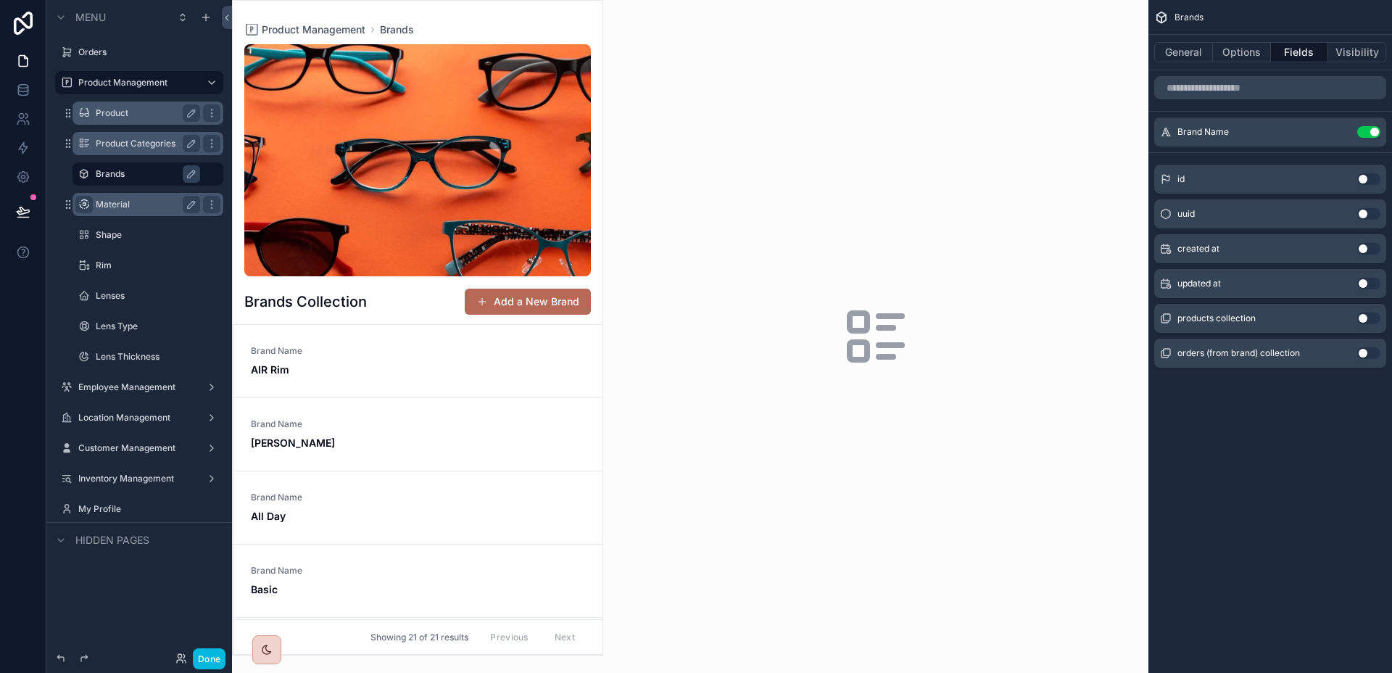
click at [118, 207] on label "Material" at bounding box center [145, 205] width 99 height 12
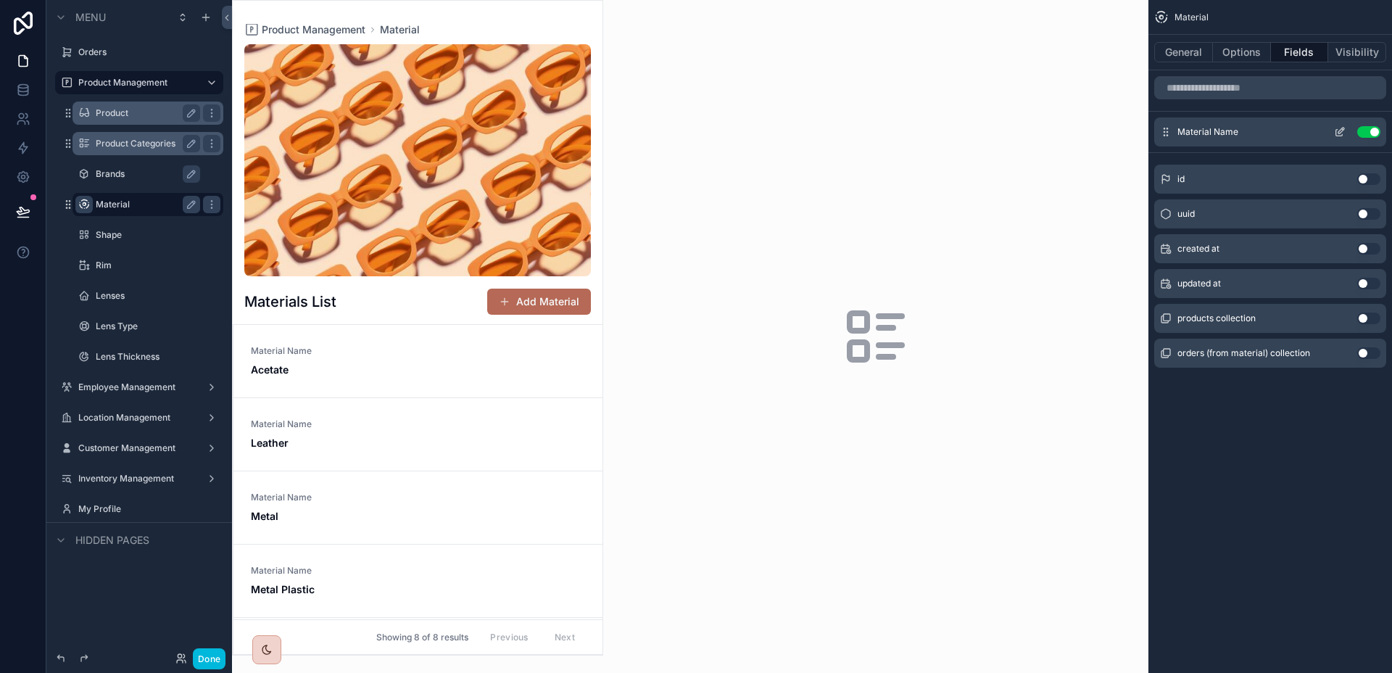
click at [1331, 131] on button "scrollable content" at bounding box center [1339, 132] width 23 height 12
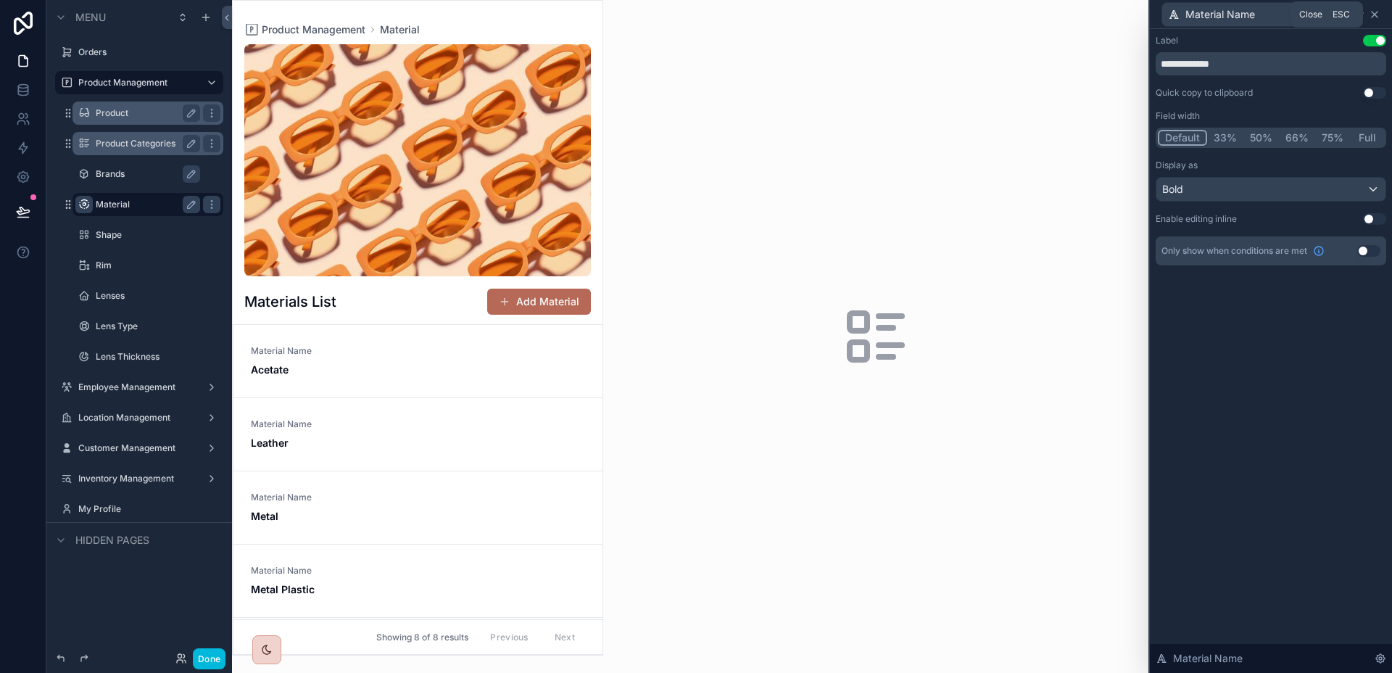
click at [1373, 14] on icon at bounding box center [1374, 15] width 6 height 6
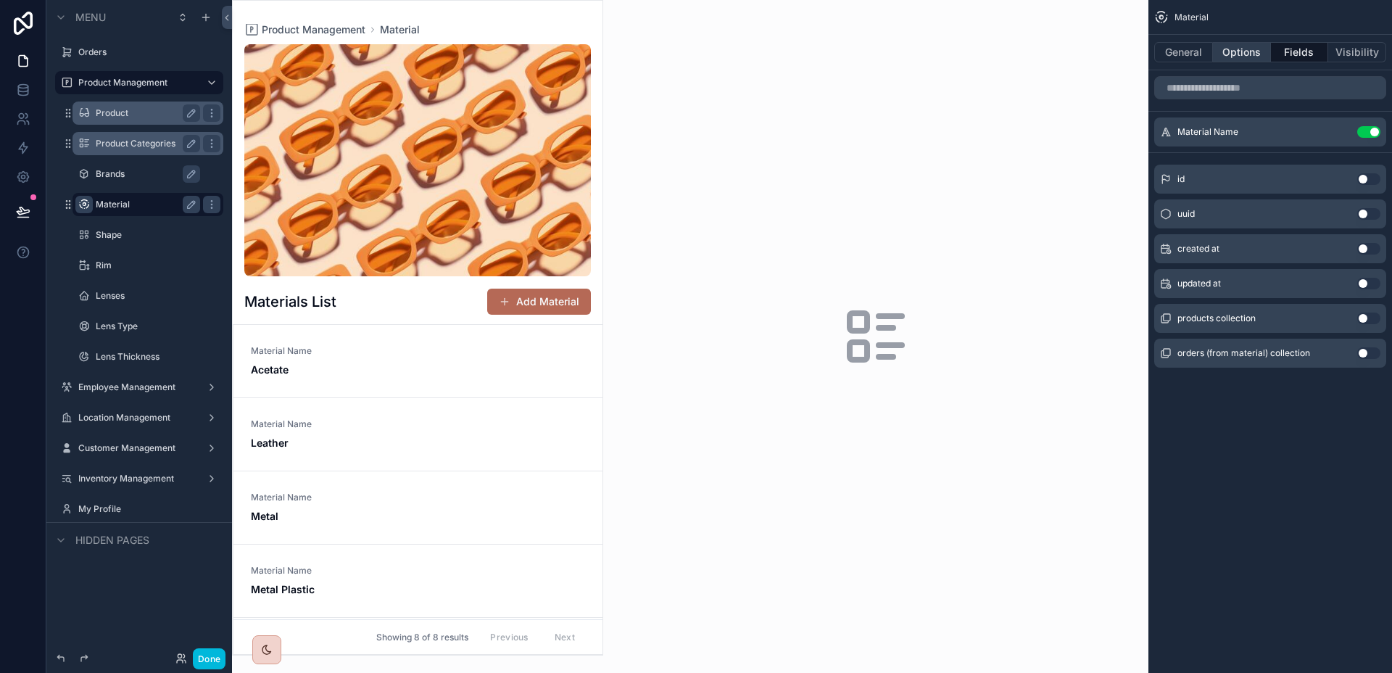
click at [1233, 50] on button "Options" at bounding box center [1242, 52] width 58 height 20
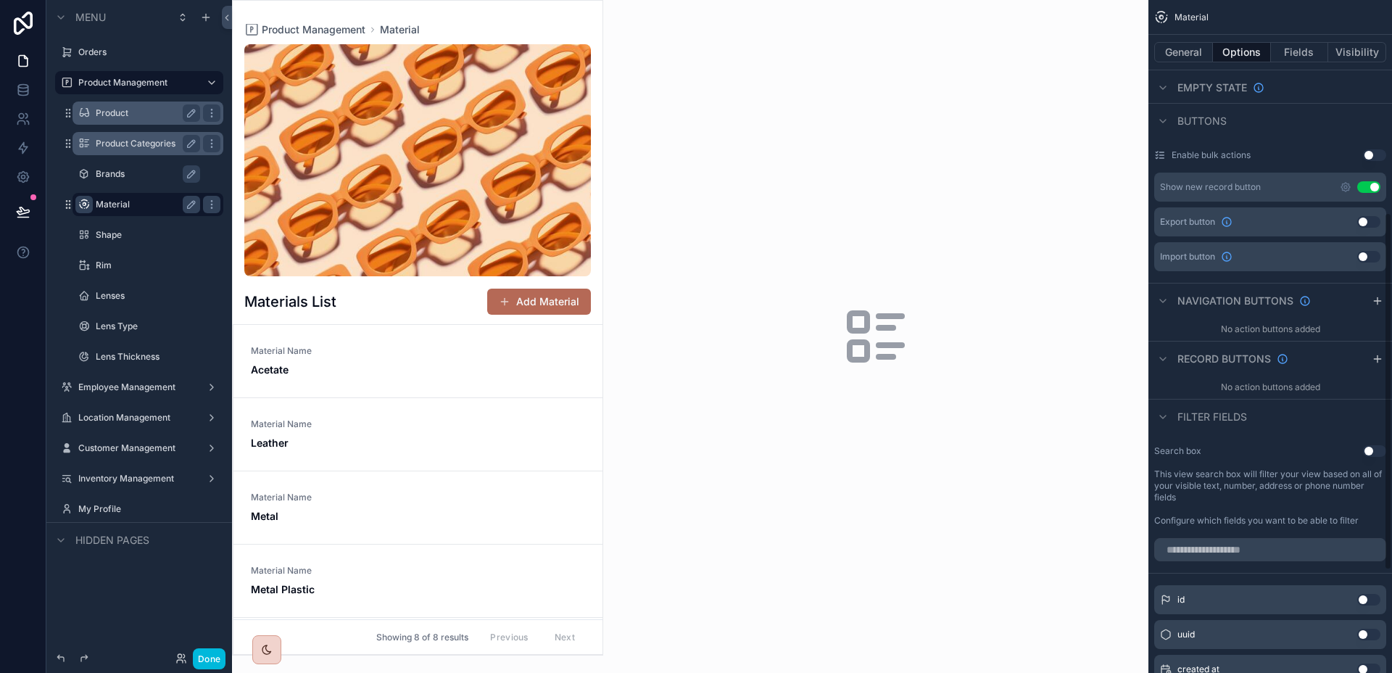
scroll to position [400, 0]
click at [1343, 187] on icon "scrollable content" at bounding box center [1345, 189] width 12 height 12
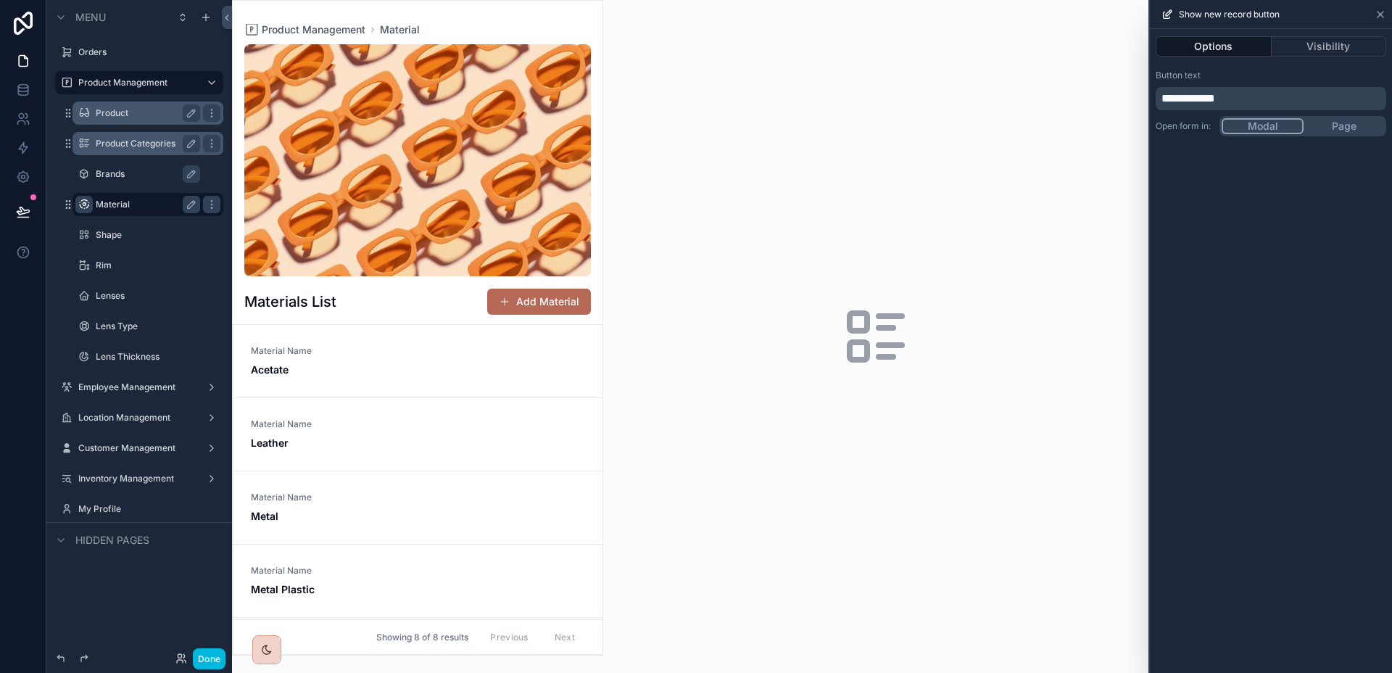
click at [1383, 12] on icon at bounding box center [1380, 15] width 12 height 12
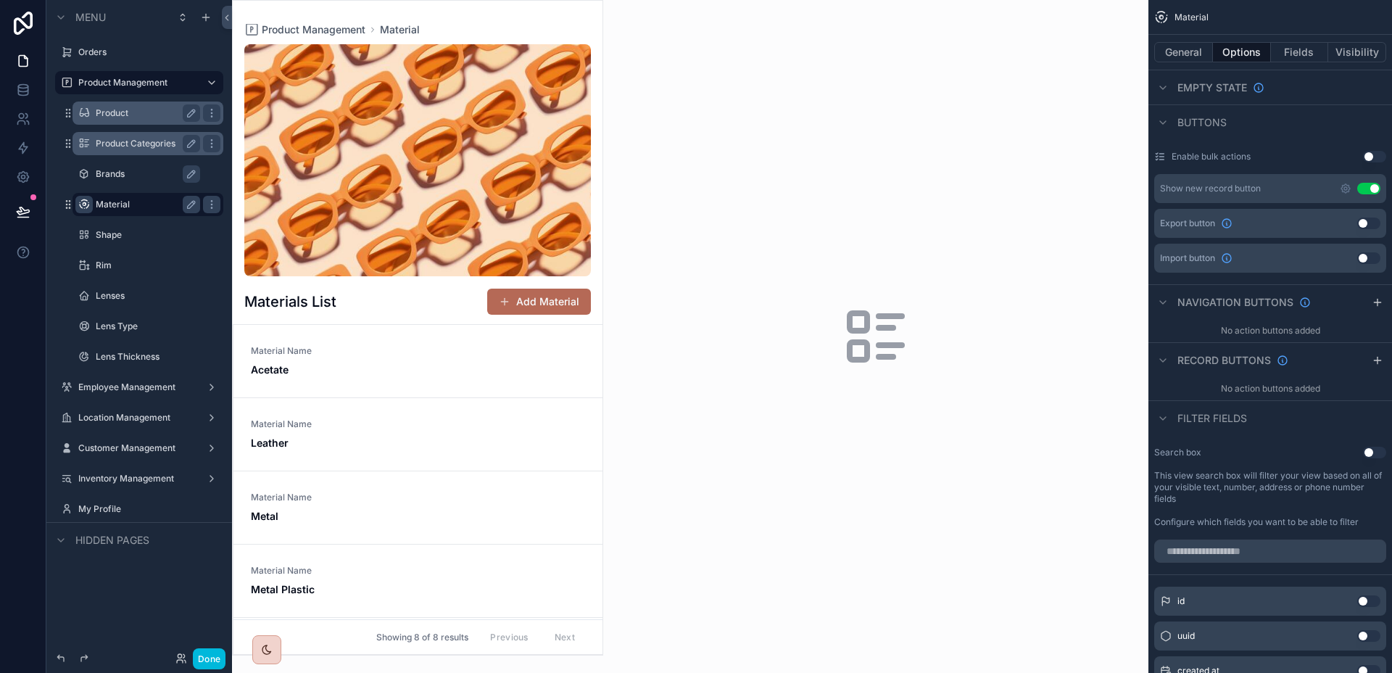
click at [536, 296] on div "scrollable content" at bounding box center [418, 328] width 370 height 654
click at [536, 297] on button "Add Material" at bounding box center [539, 301] width 104 height 26
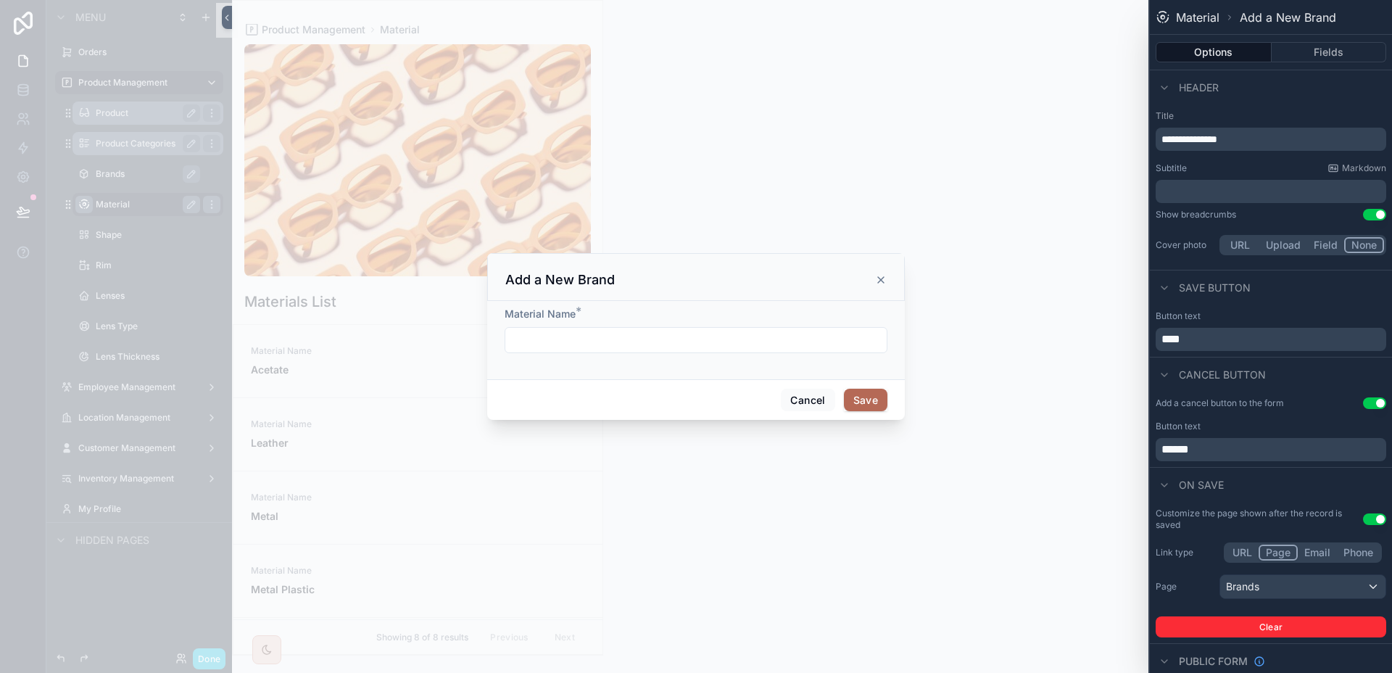
click at [883, 283] on icon "scrollable content" at bounding box center [881, 280] width 12 height 12
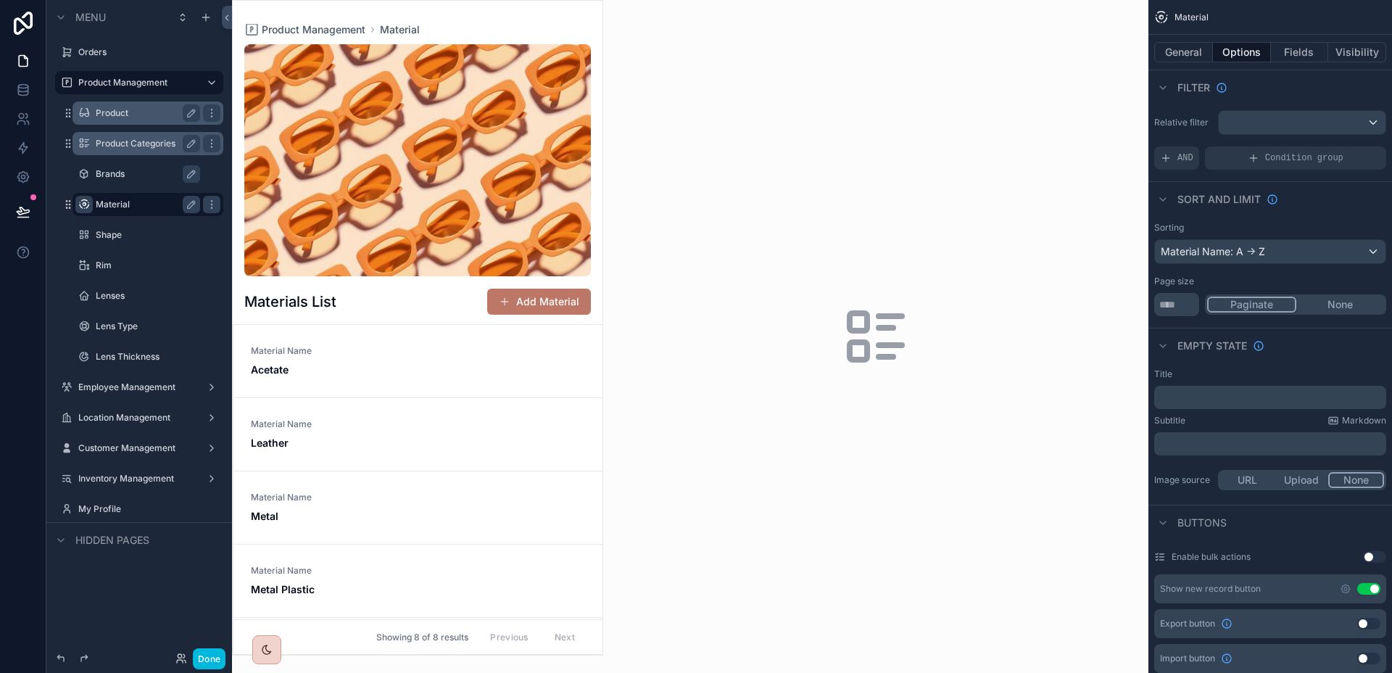
click at [510, 306] on span "scrollable content" at bounding box center [505, 302] width 12 height 12
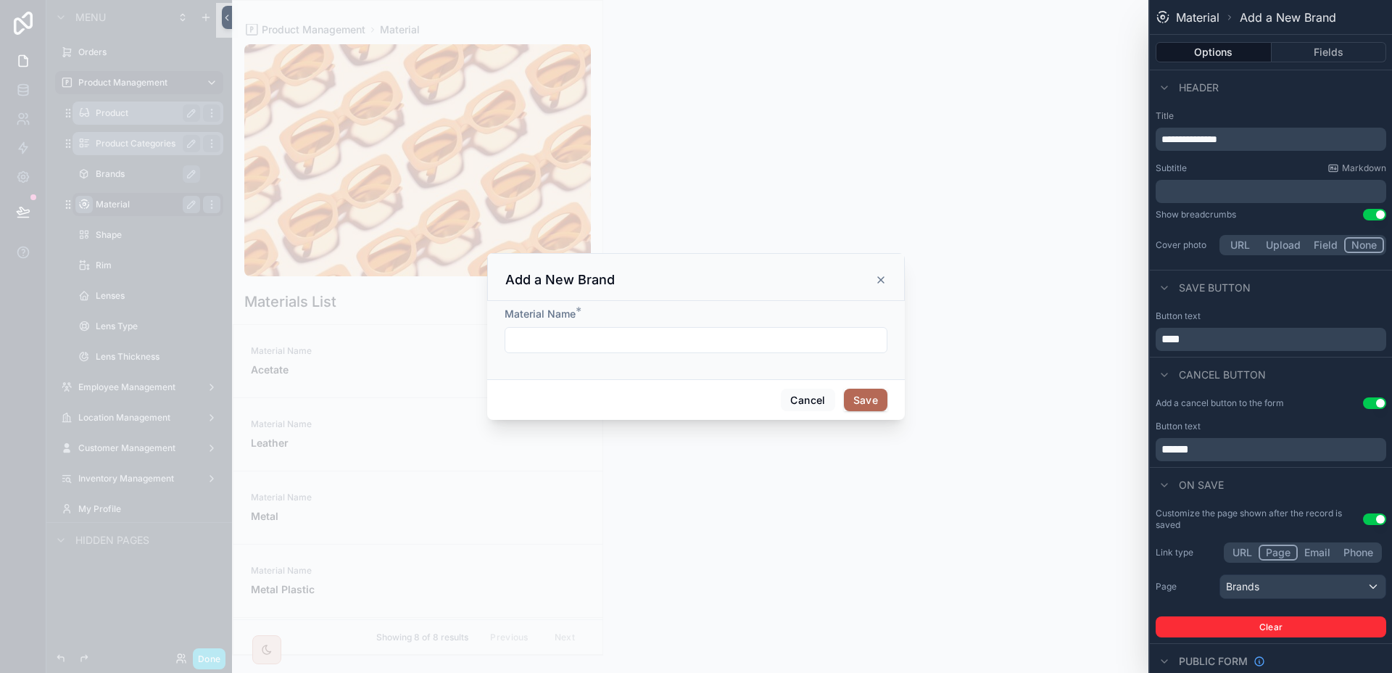
click at [1217, 138] on span "**********" at bounding box center [1189, 139] width 56 height 10
drag, startPoint x: 1250, startPoint y: 139, endPoint x: 1216, endPoint y: 136, distance: 34.3
click at [1216, 136] on p "**********" at bounding box center [1272, 139] width 222 height 14
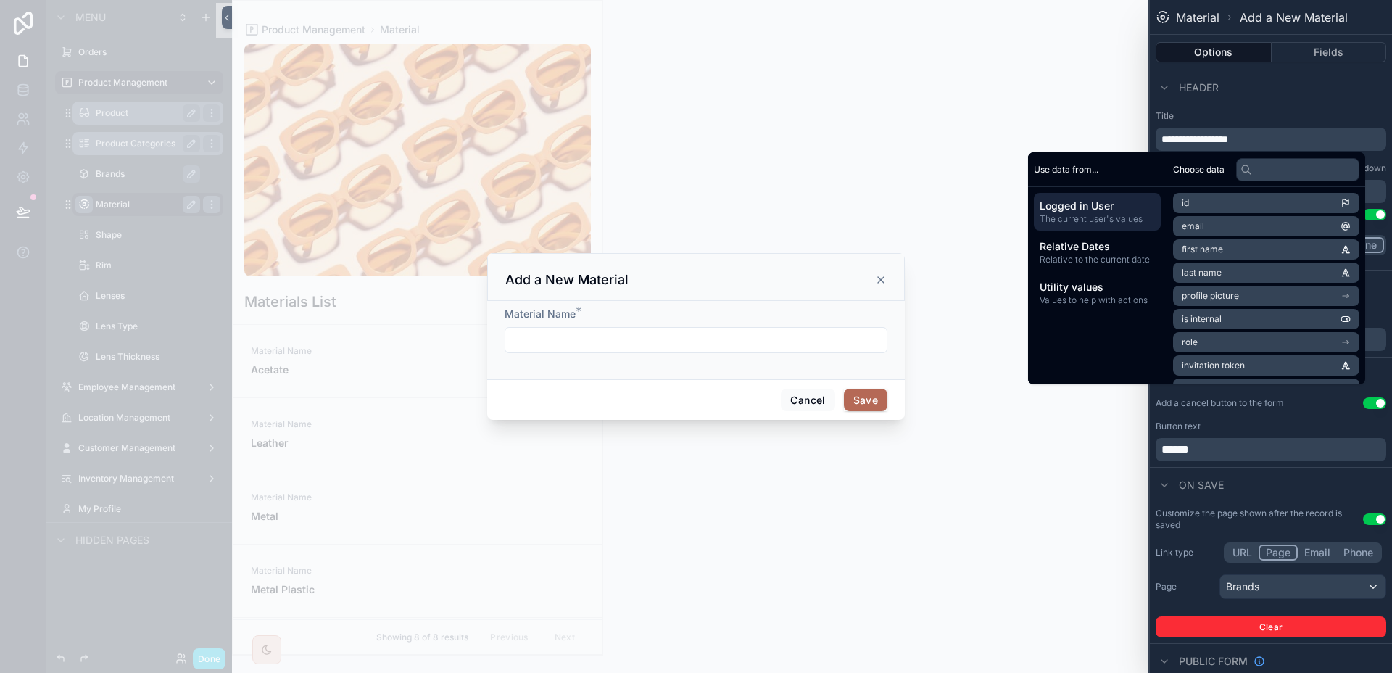
click at [1255, 112] on label "Title" at bounding box center [1270, 116] width 230 height 12
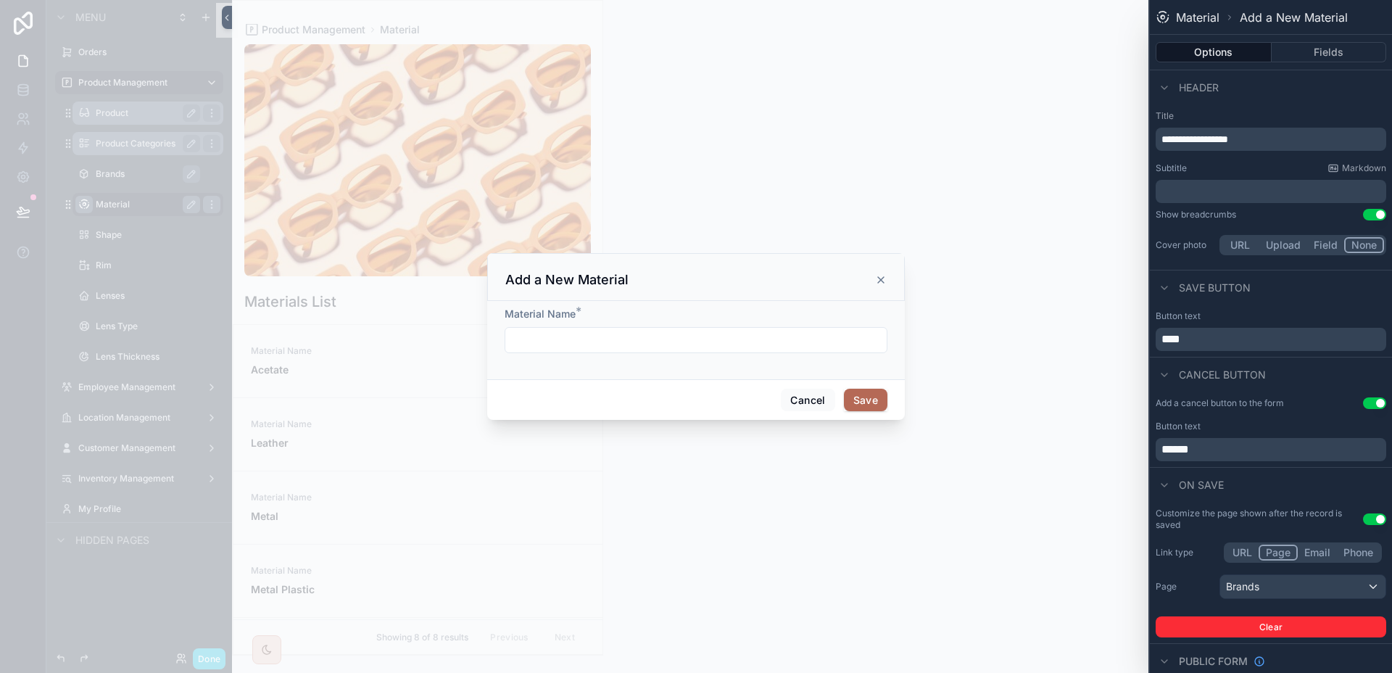
click at [1368, 396] on div "Add a cancel button to the form Use setting Button text ******" at bounding box center [1270, 428] width 242 height 75
click at [1363, 406] on button "Use setting" at bounding box center [1374, 403] width 23 height 12
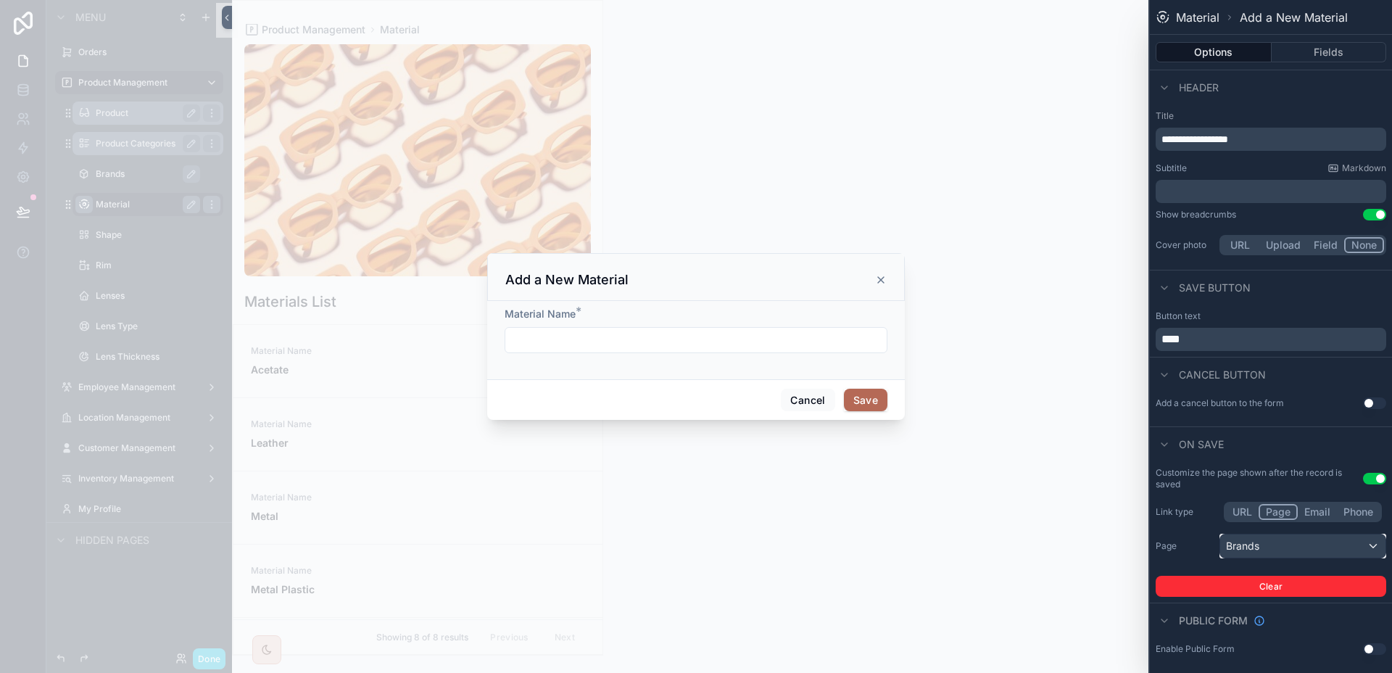
click at [1304, 552] on div "Brands" at bounding box center [1302, 545] width 165 height 23
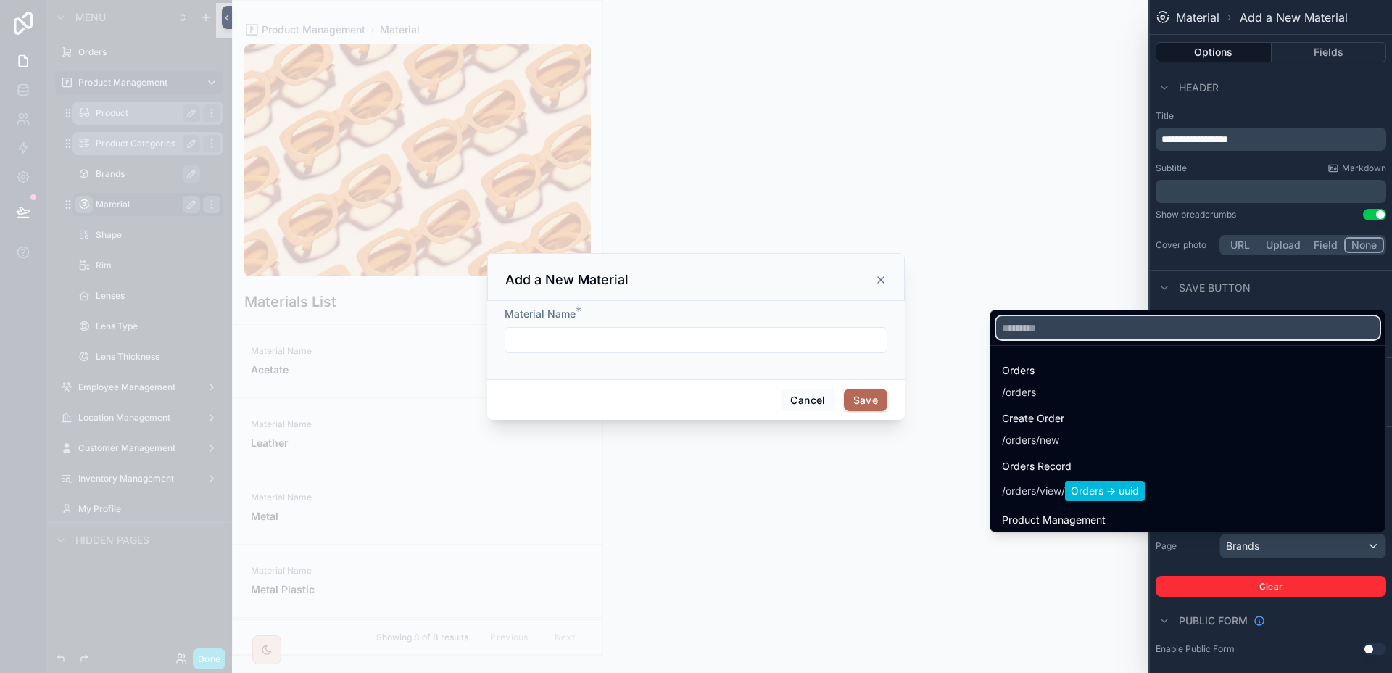
click at [1086, 335] on input "text" at bounding box center [1187, 327] width 383 height 23
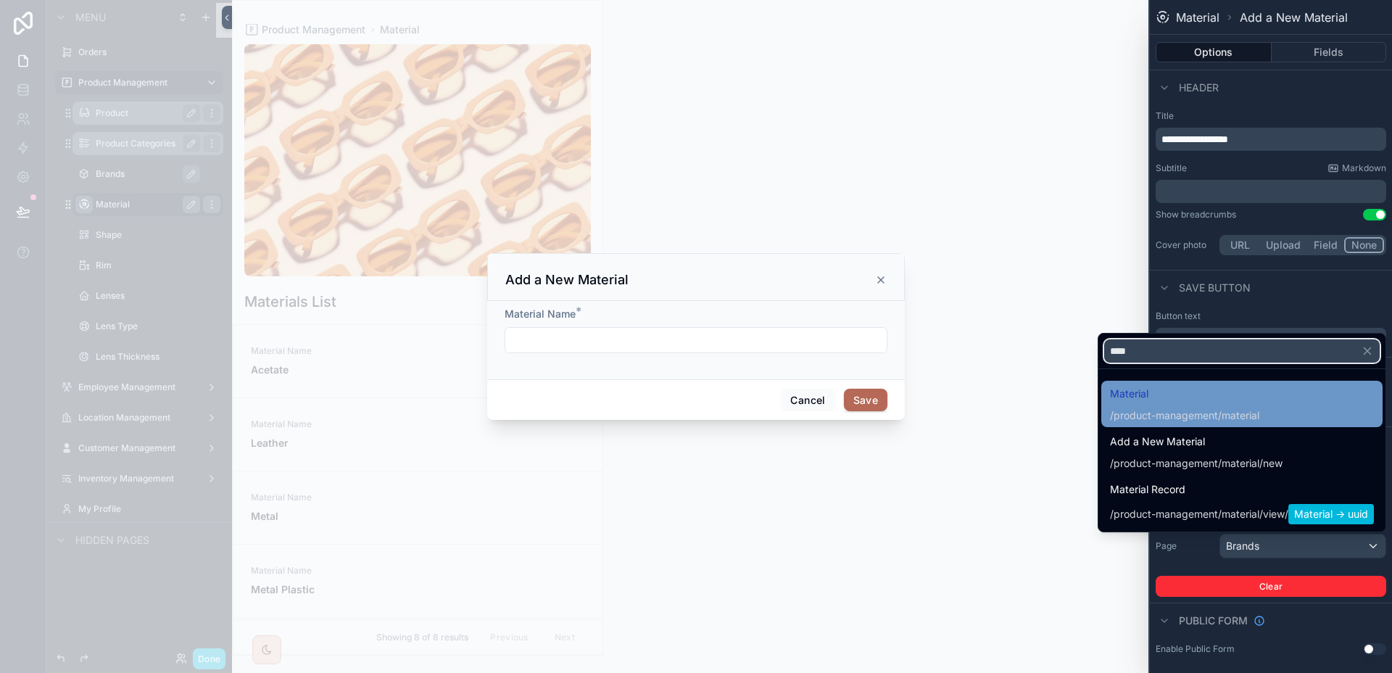
type input "****"
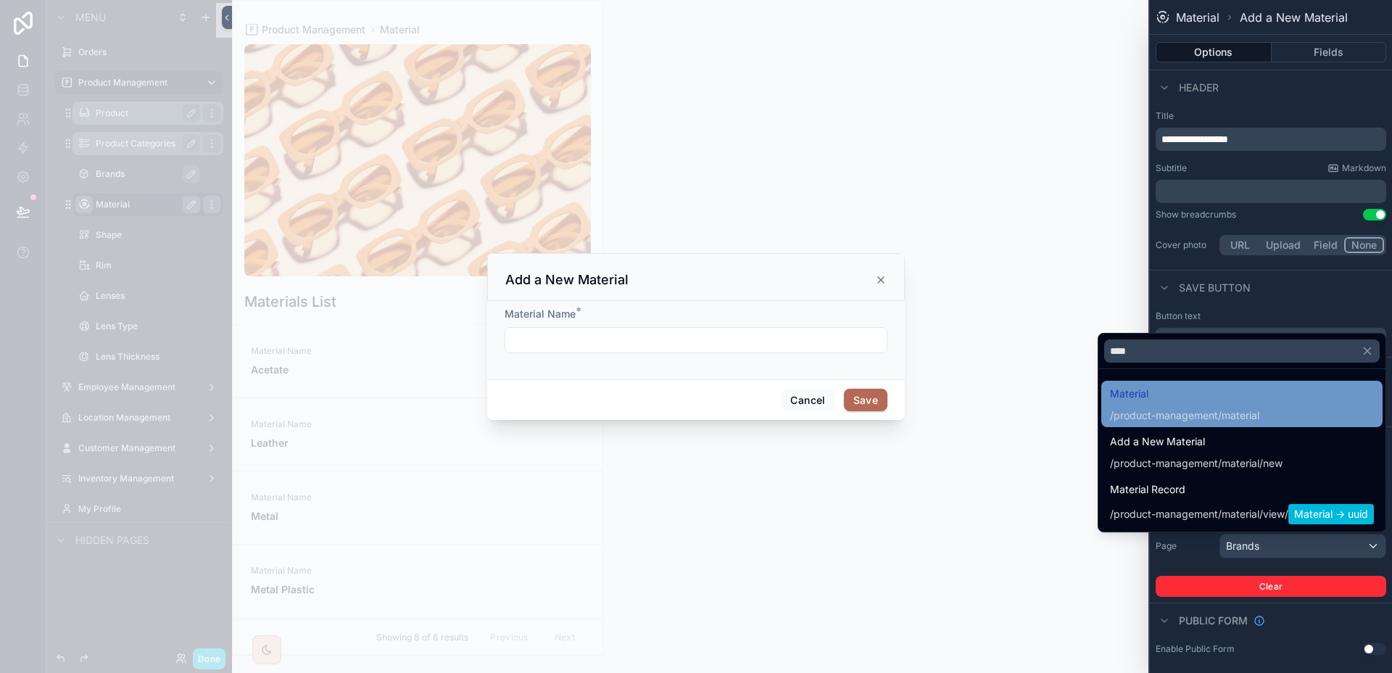
click at [1160, 385] on span "Material" at bounding box center [1184, 393] width 149 height 17
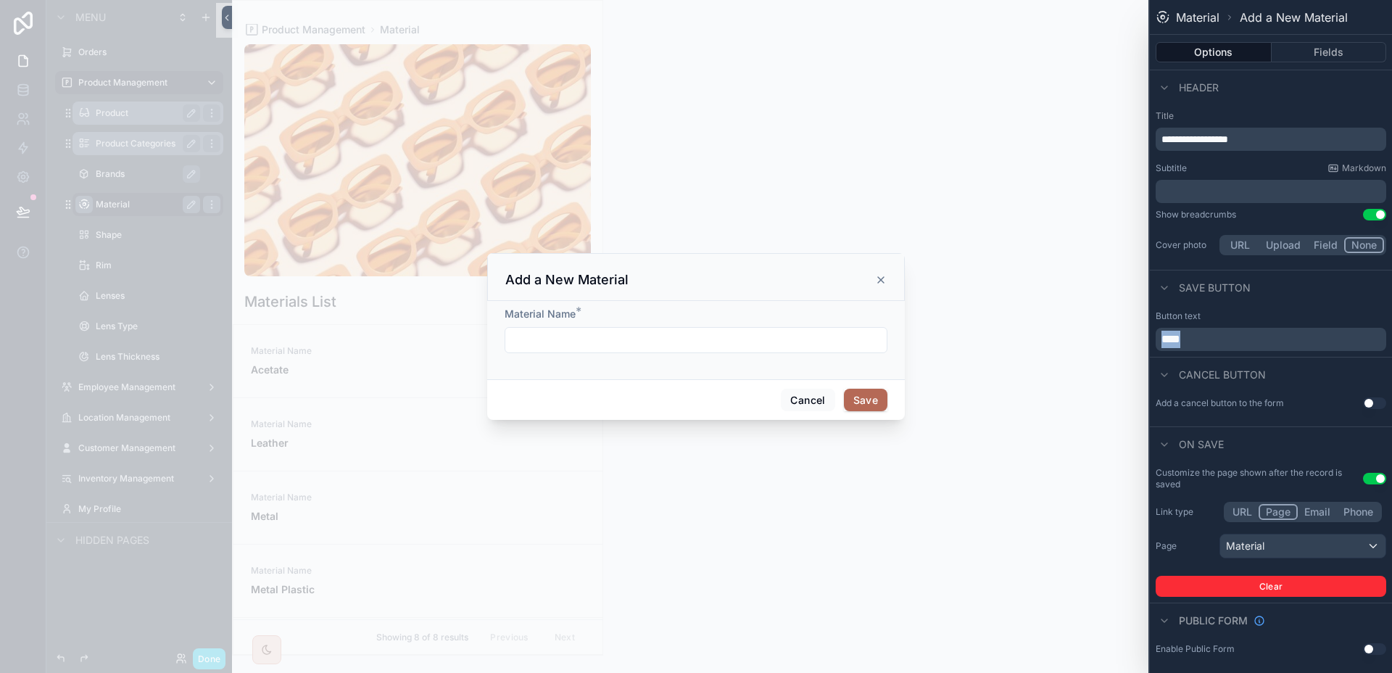
drag, startPoint x: 1213, startPoint y: 344, endPoint x: 1155, endPoint y: 343, distance: 57.3
click at [1155, 343] on div "****" at bounding box center [1270, 339] width 230 height 23
click at [1138, 352] on div "scrollable content" at bounding box center [696, 336] width 1392 height 673
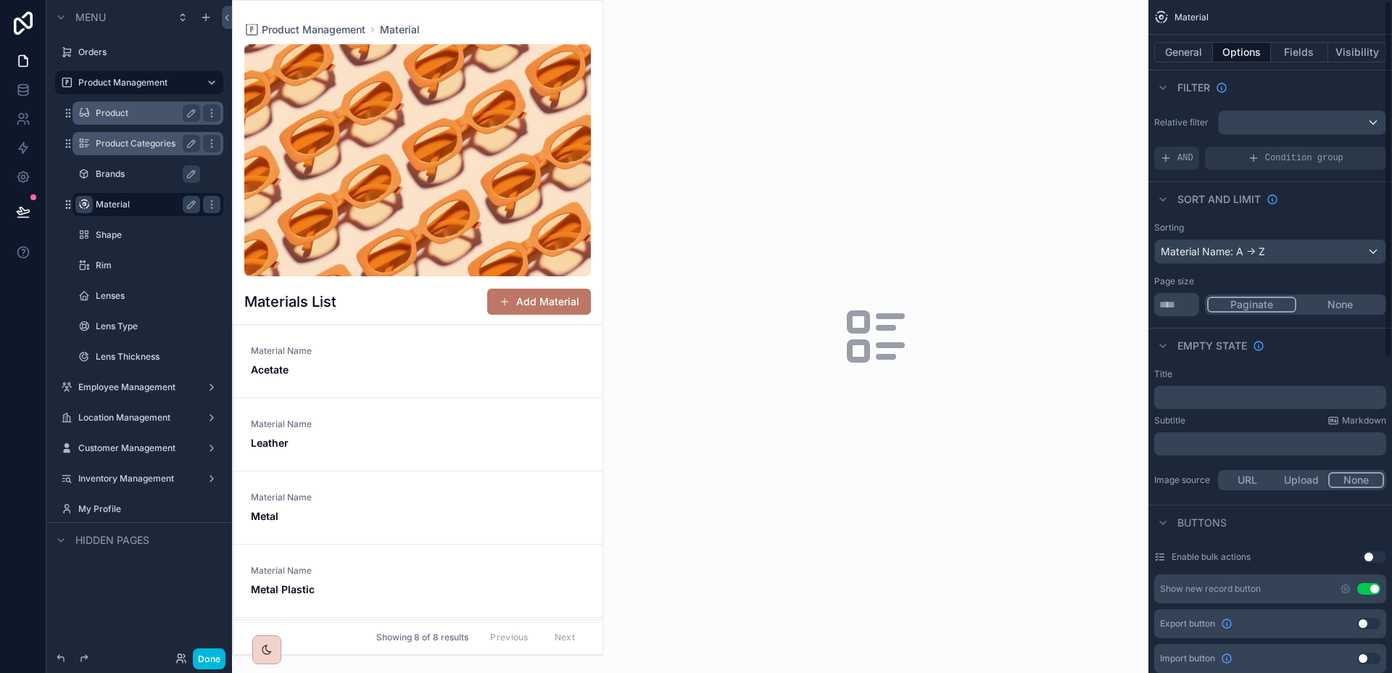
click at [536, 312] on button "Add Material" at bounding box center [539, 301] width 104 height 26
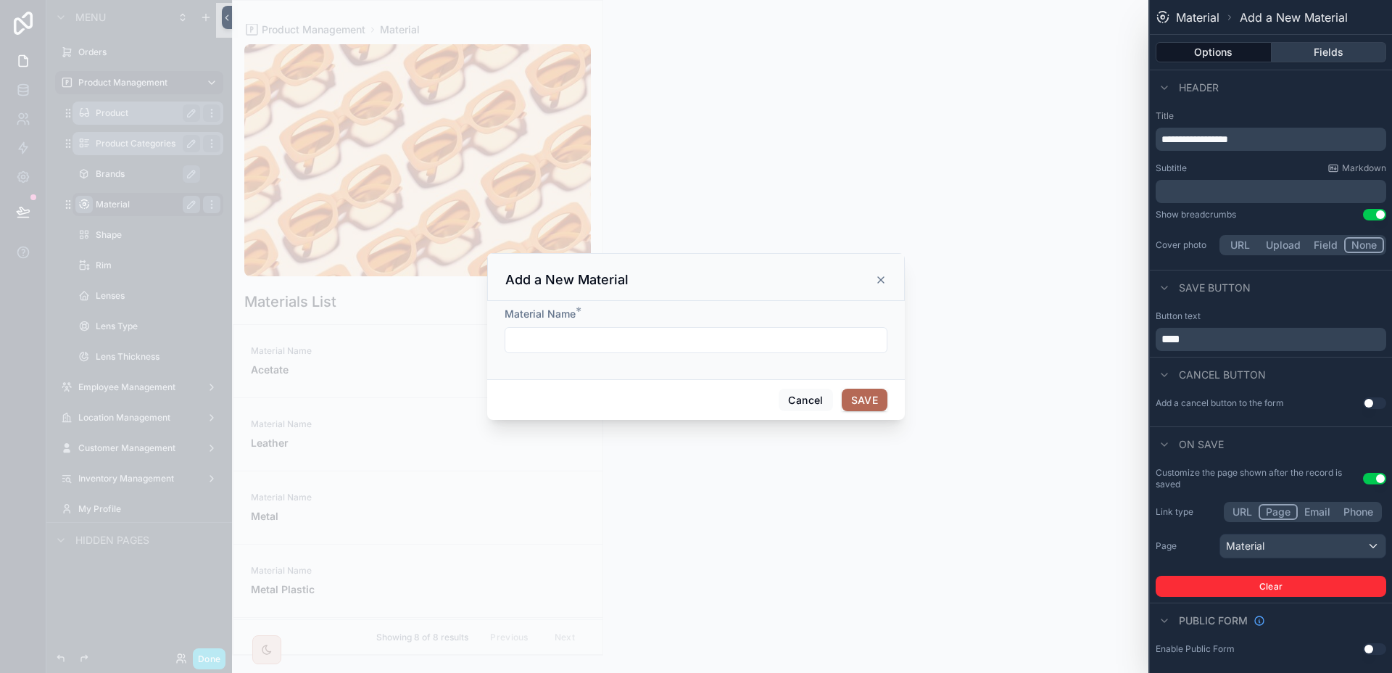
click at [1344, 62] on div "Options Fields" at bounding box center [1270, 52] width 242 height 35
click at [1344, 51] on button "Fields" at bounding box center [1328, 52] width 115 height 20
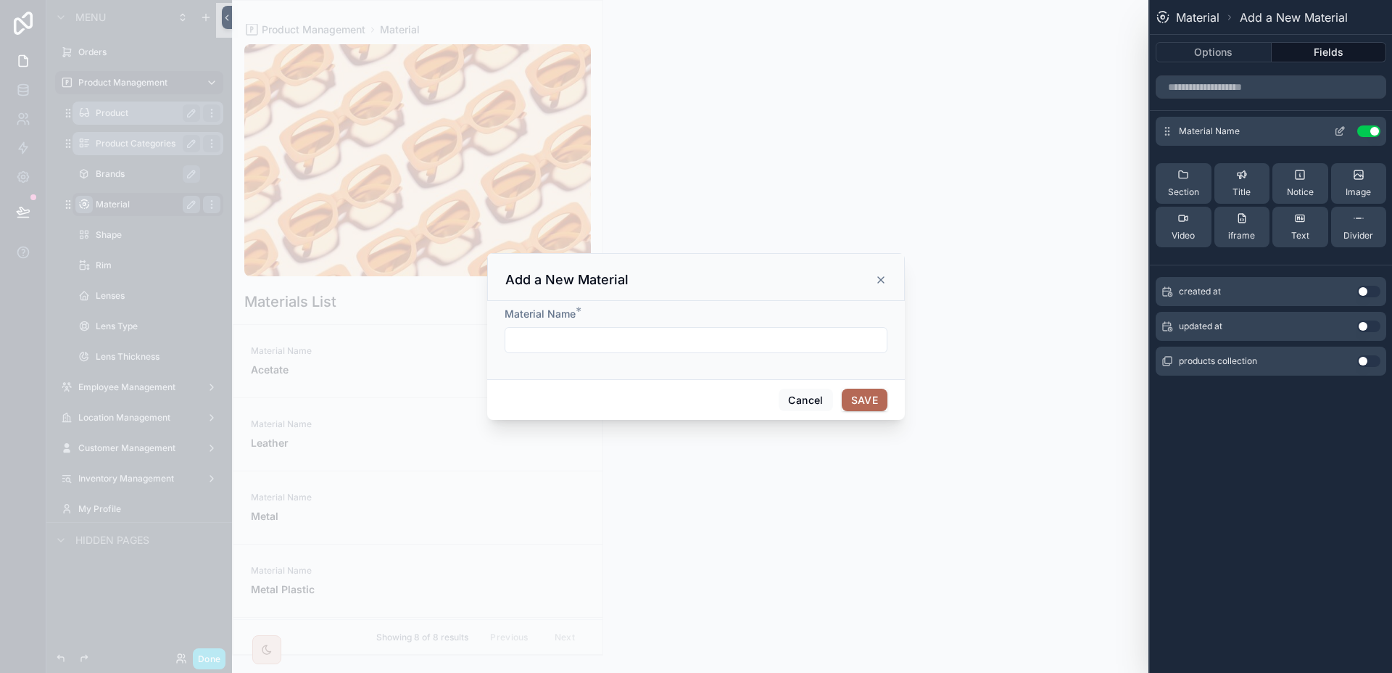
click at [1338, 128] on icon at bounding box center [1340, 131] width 12 height 12
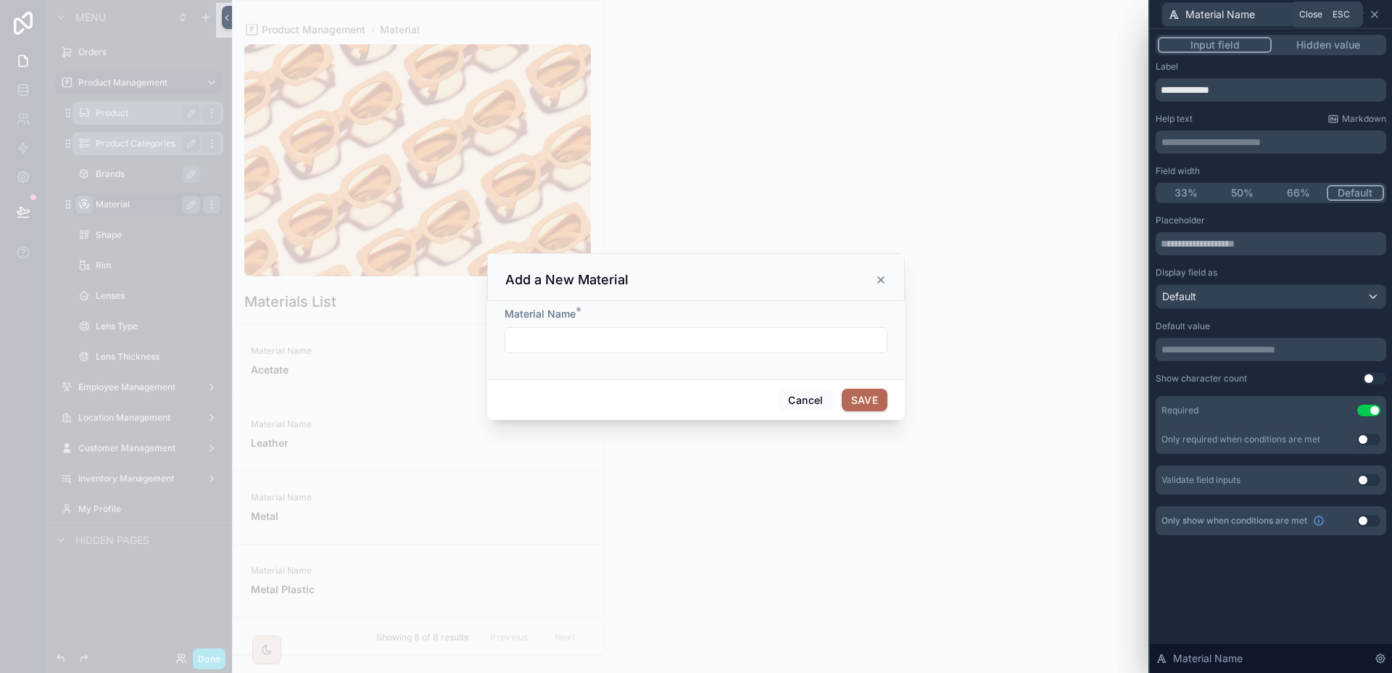
click at [1377, 14] on icon at bounding box center [1374, 15] width 12 height 12
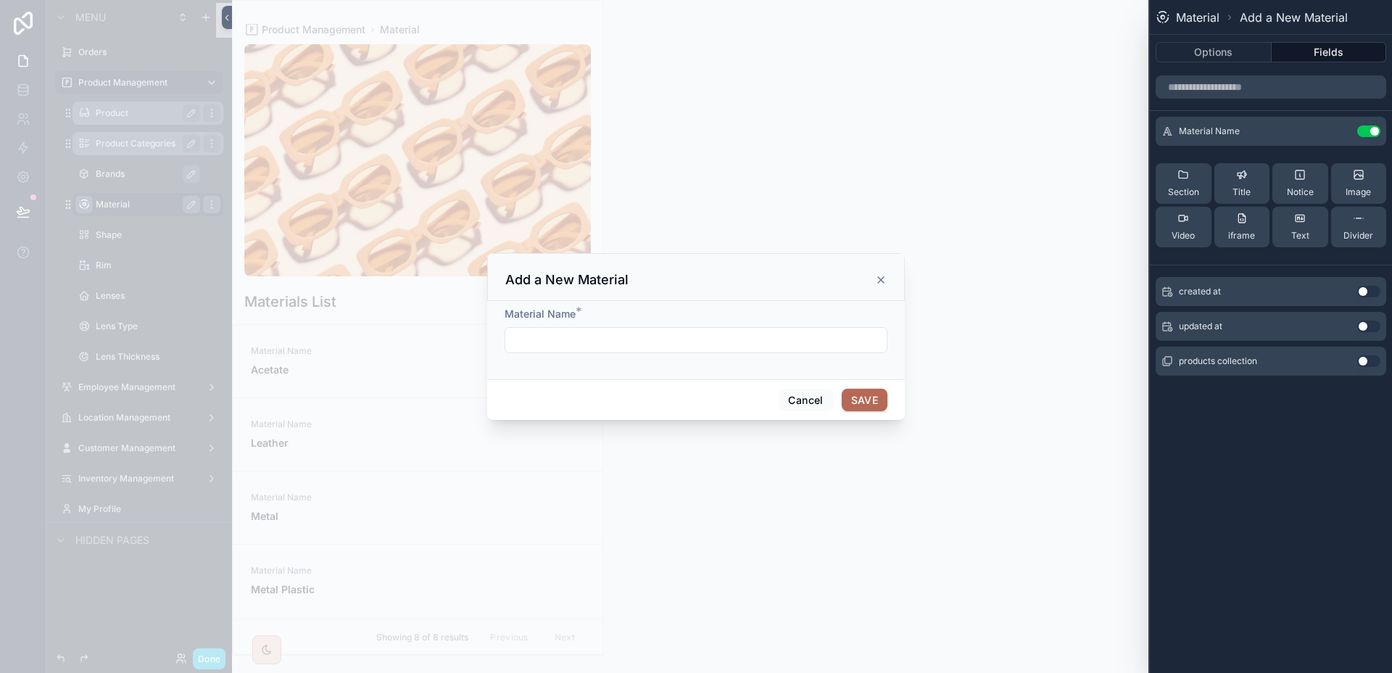
click at [881, 280] on icon "scrollable content" at bounding box center [881, 280] width 6 height 6
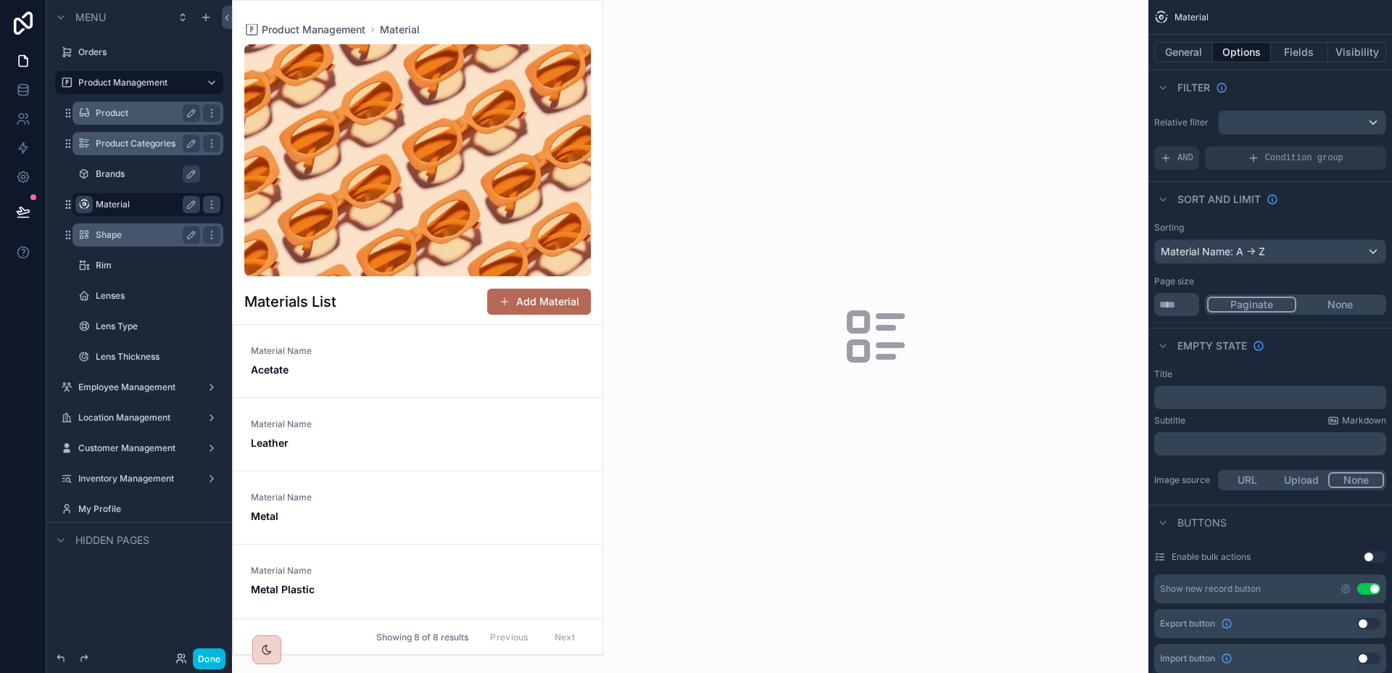
click at [132, 233] on label "Shape" at bounding box center [145, 235] width 99 height 12
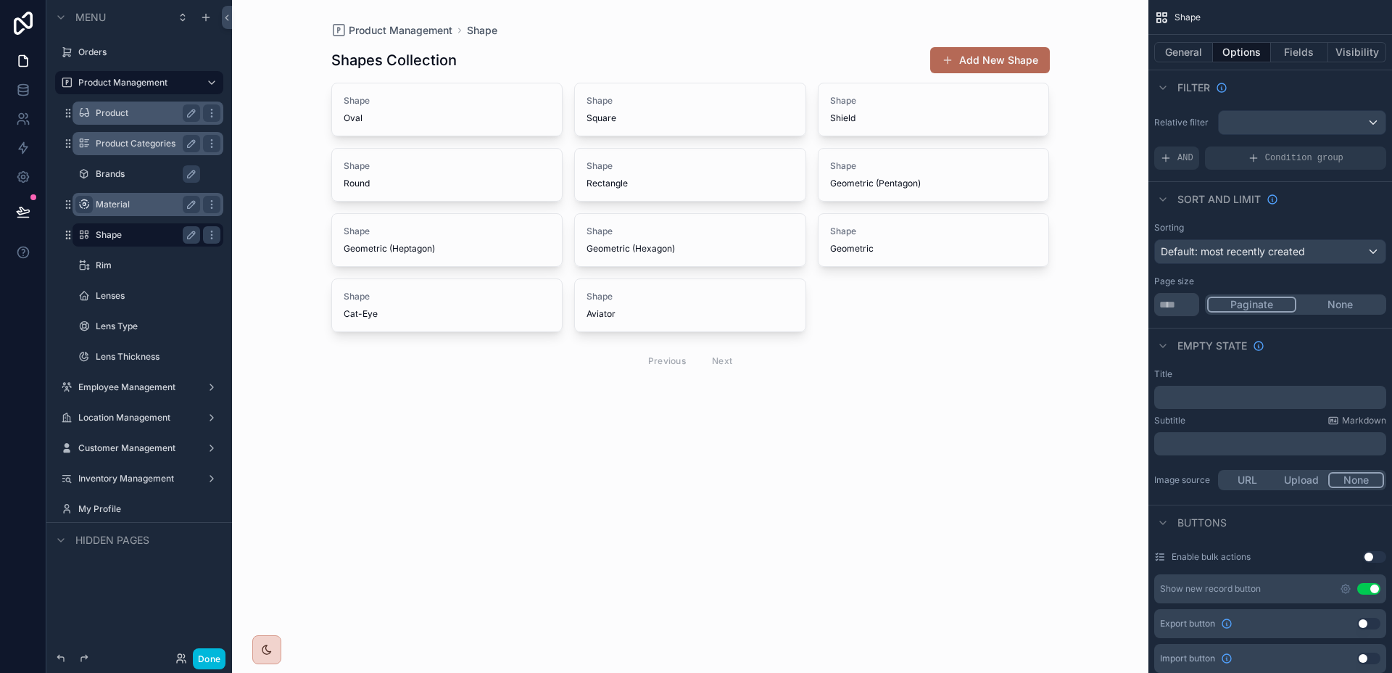
click at [128, 206] on label "Material" at bounding box center [145, 205] width 99 height 12
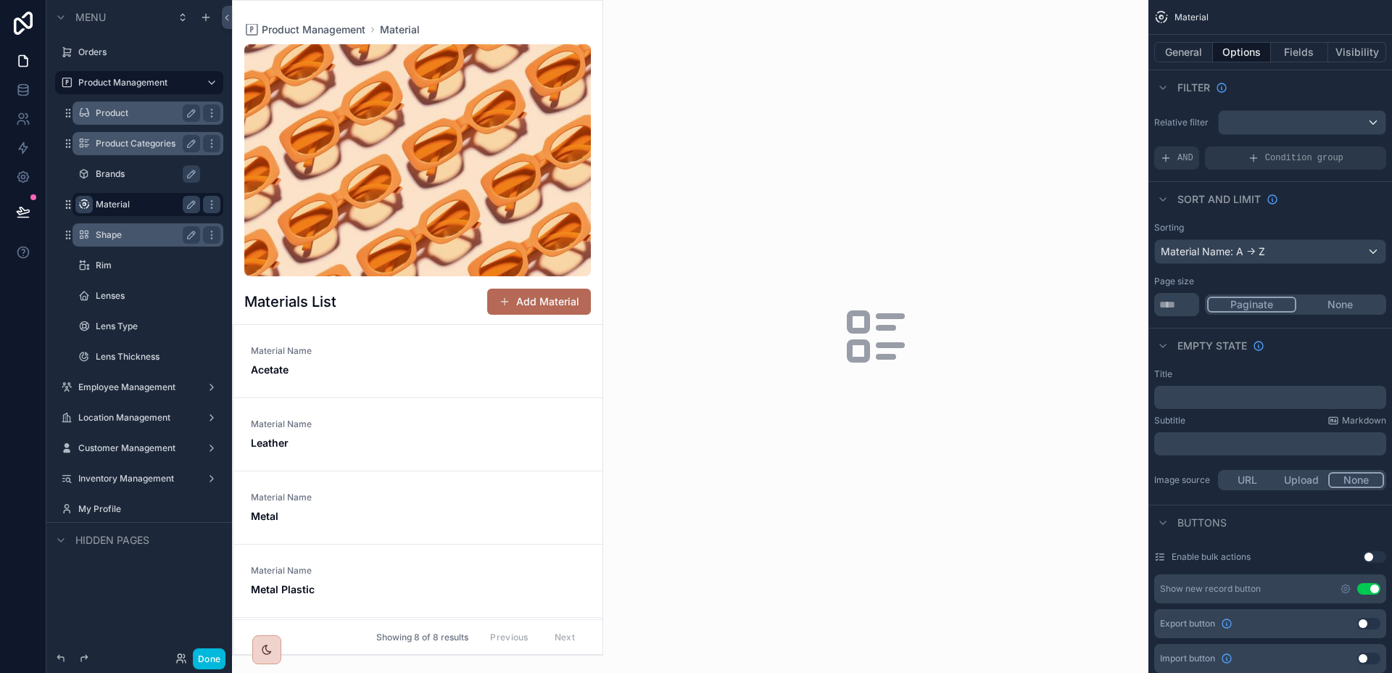
click at [125, 241] on div "Shape" at bounding box center [148, 234] width 104 height 17
click at [115, 232] on label "Shape" at bounding box center [145, 235] width 99 height 12
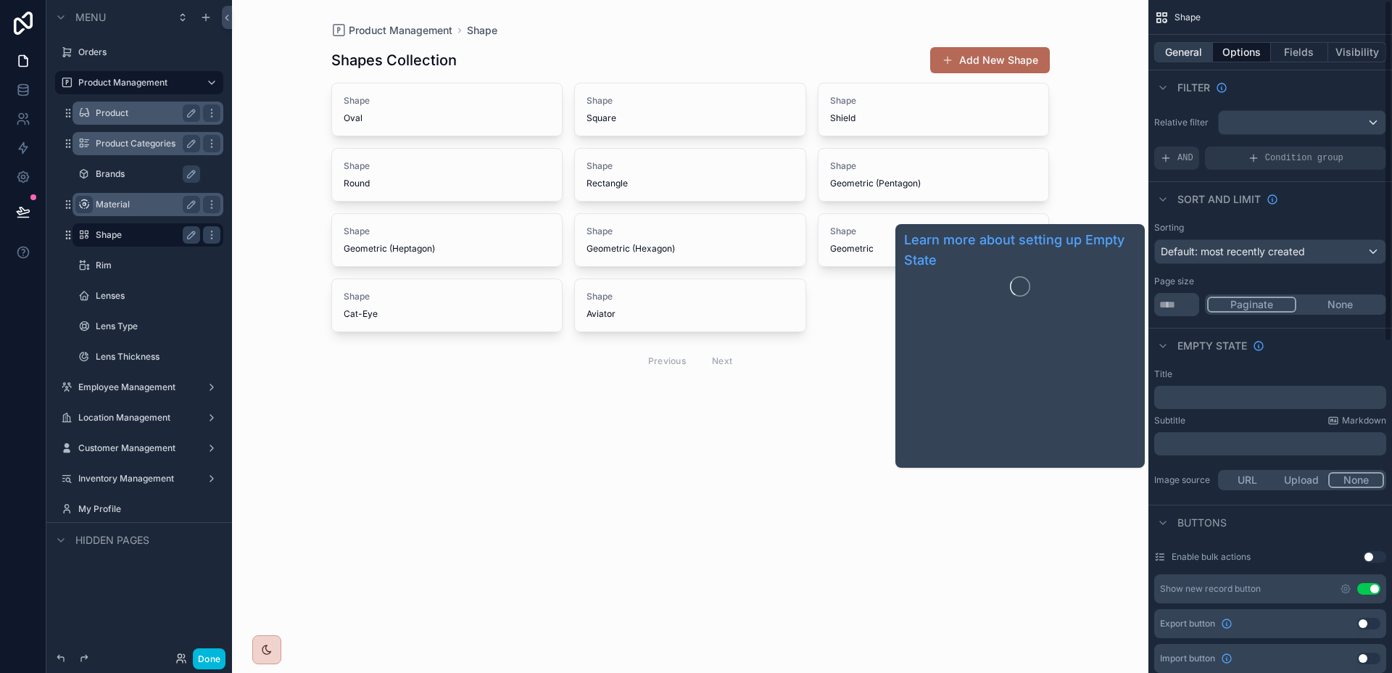
click at [1197, 60] on button "General" at bounding box center [1183, 52] width 59 height 20
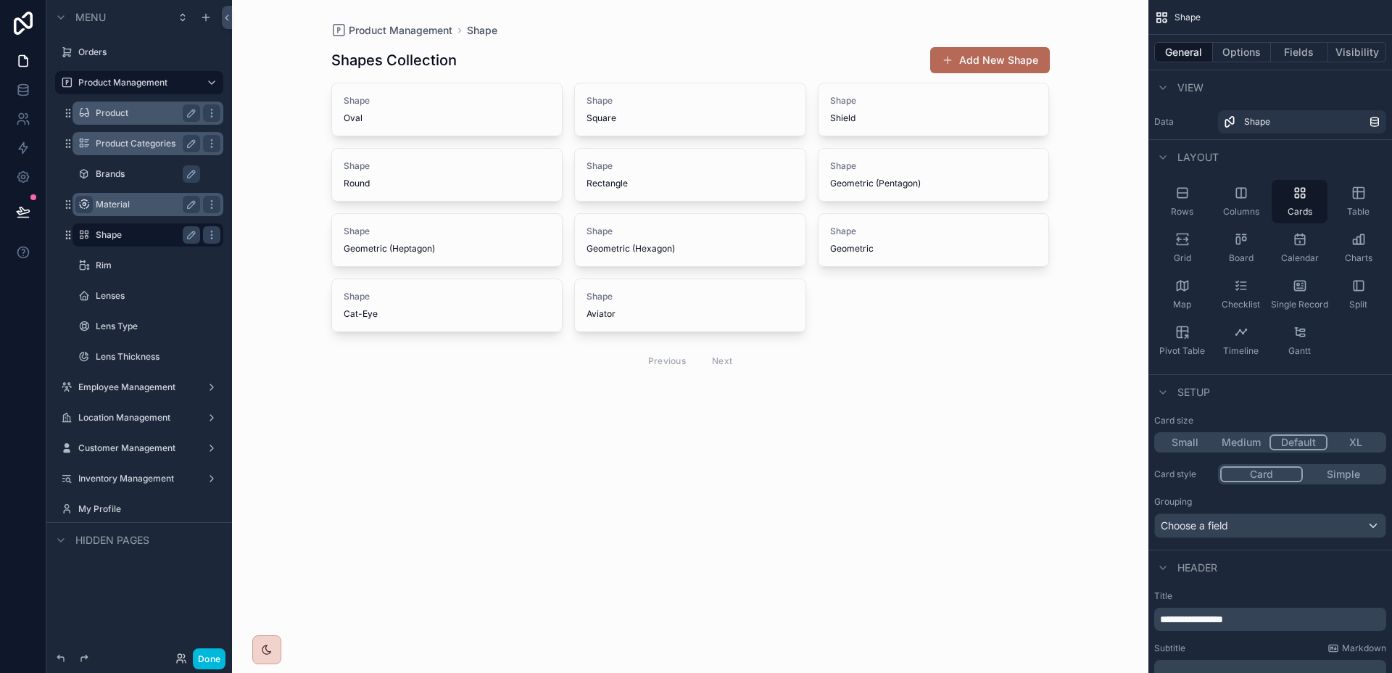
click at [1193, 54] on button "General" at bounding box center [1183, 52] width 59 height 20
click at [1346, 299] on div "Split" at bounding box center [1358, 294] width 56 height 43
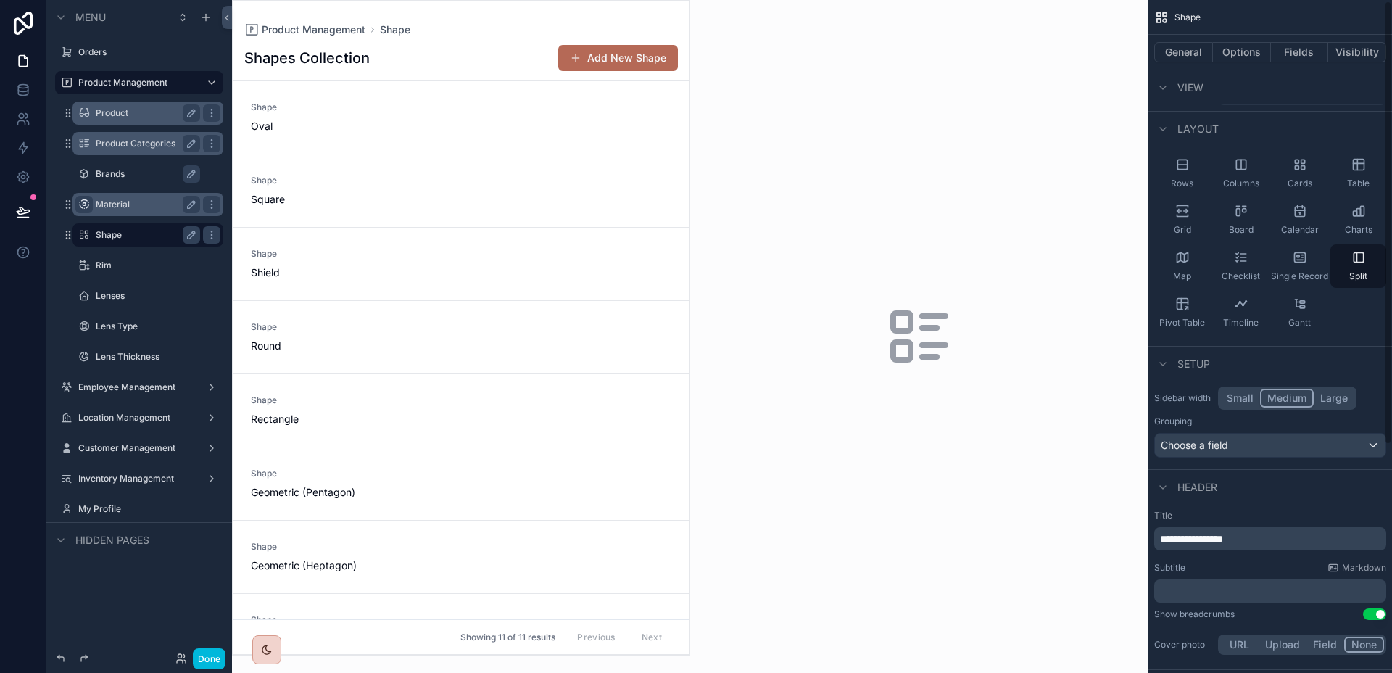
scroll to position [32, 0]
click at [1235, 396] on button "Small" at bounding box center [1240, 394] width 40 height 19
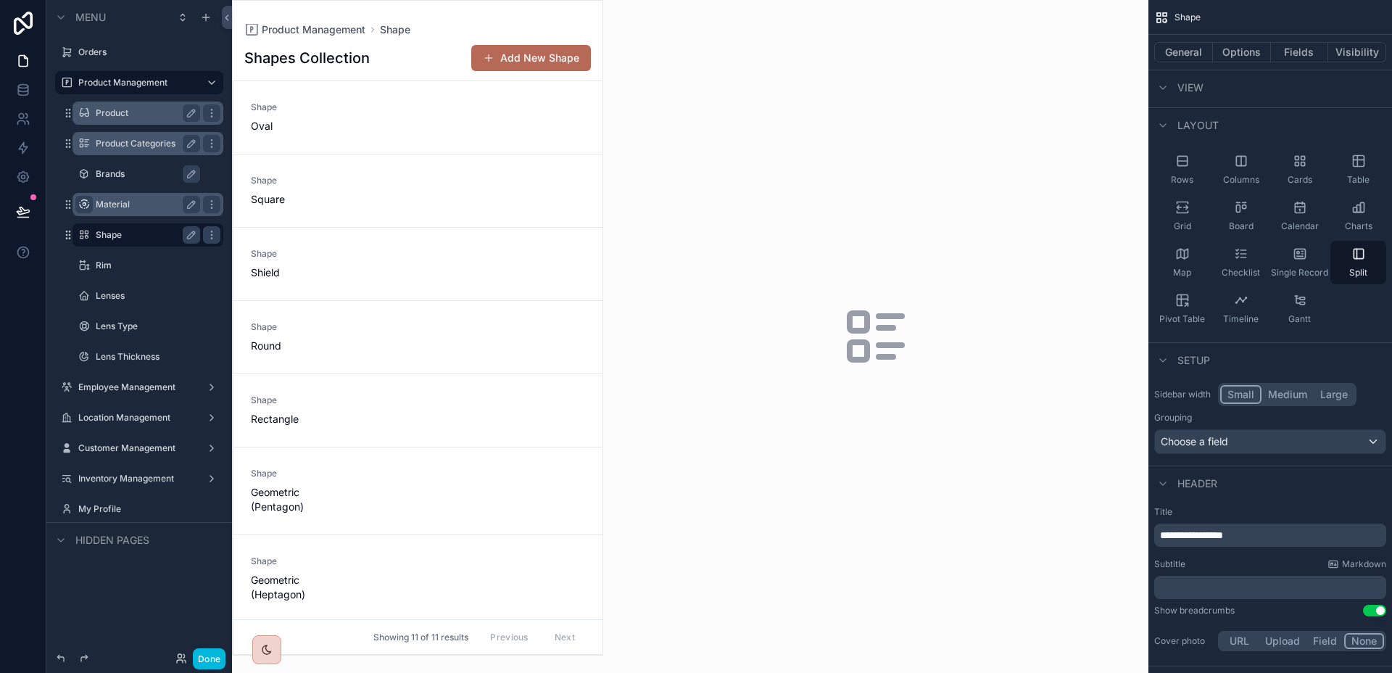
click at [133, 207] on label "Material" at bounding box center [145, 205] width 99 height 12
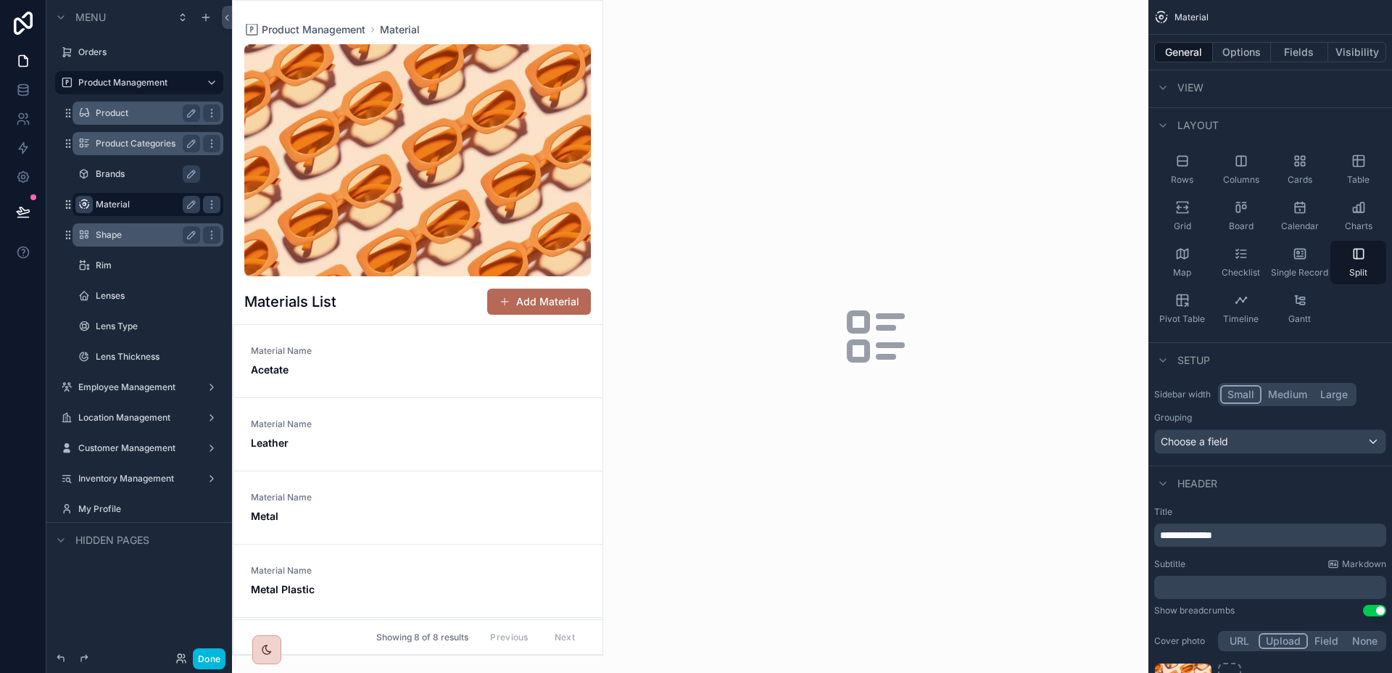
click at [139, 174] on label "Brands" at bounding box center [155, 174] width 119 height 12
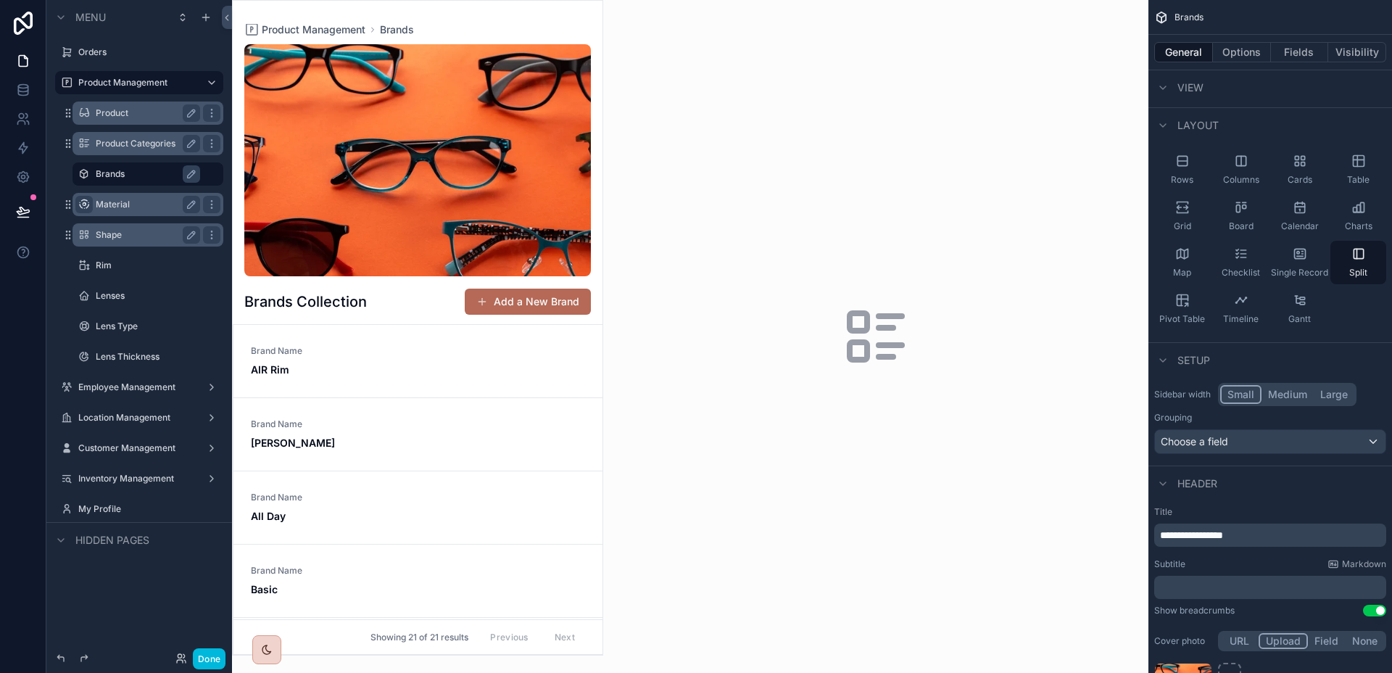
click at [136, 146] on label "Product Categories" at bounding box center [145, 144] width 99 height 12
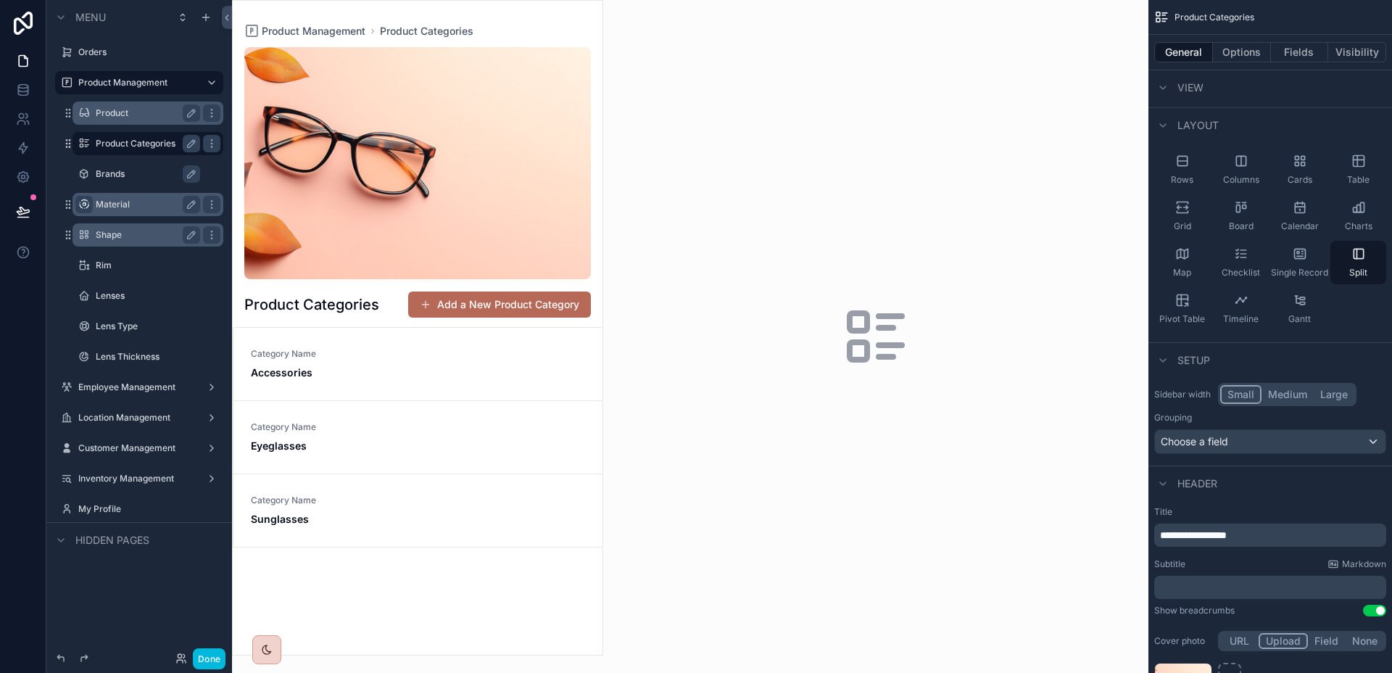
click at [133, 116] on label "Product" at bounding box center [145, 113] width 99 height 12
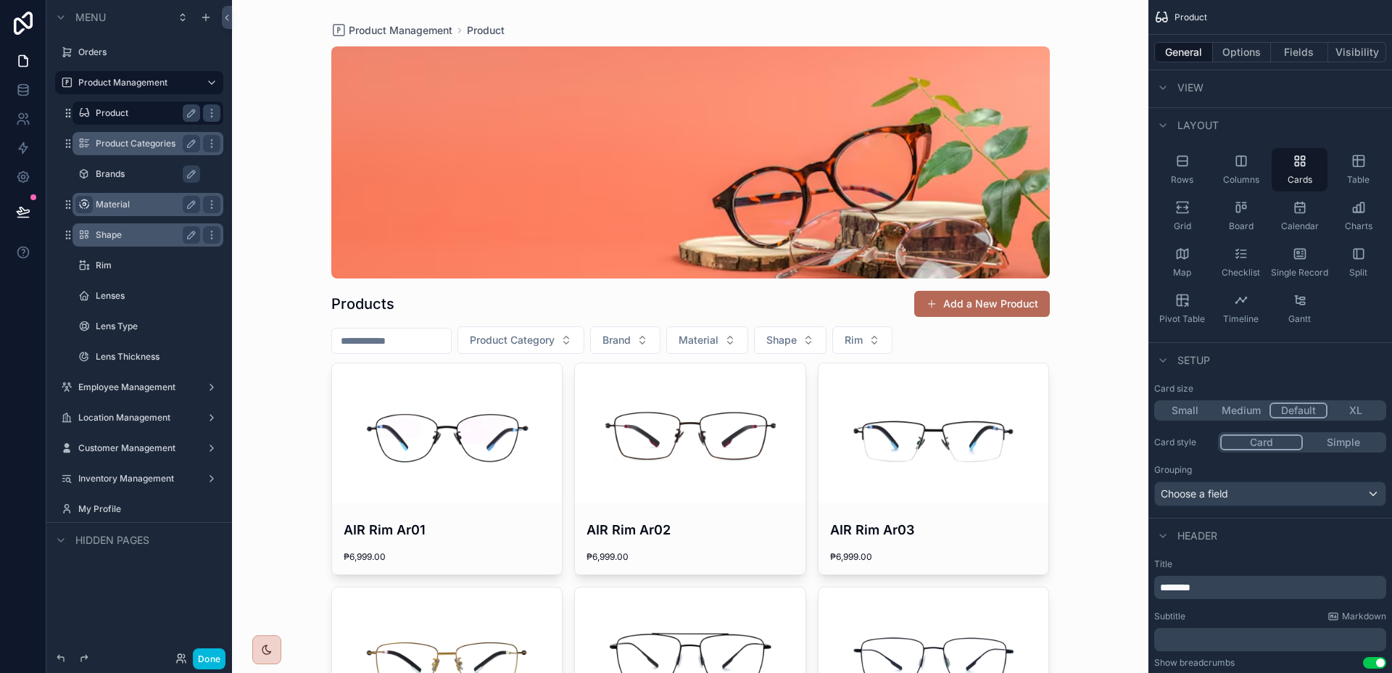
click at [134, 146] on label "Product Categories" at bounding box center [145, 144] width 99 height 12
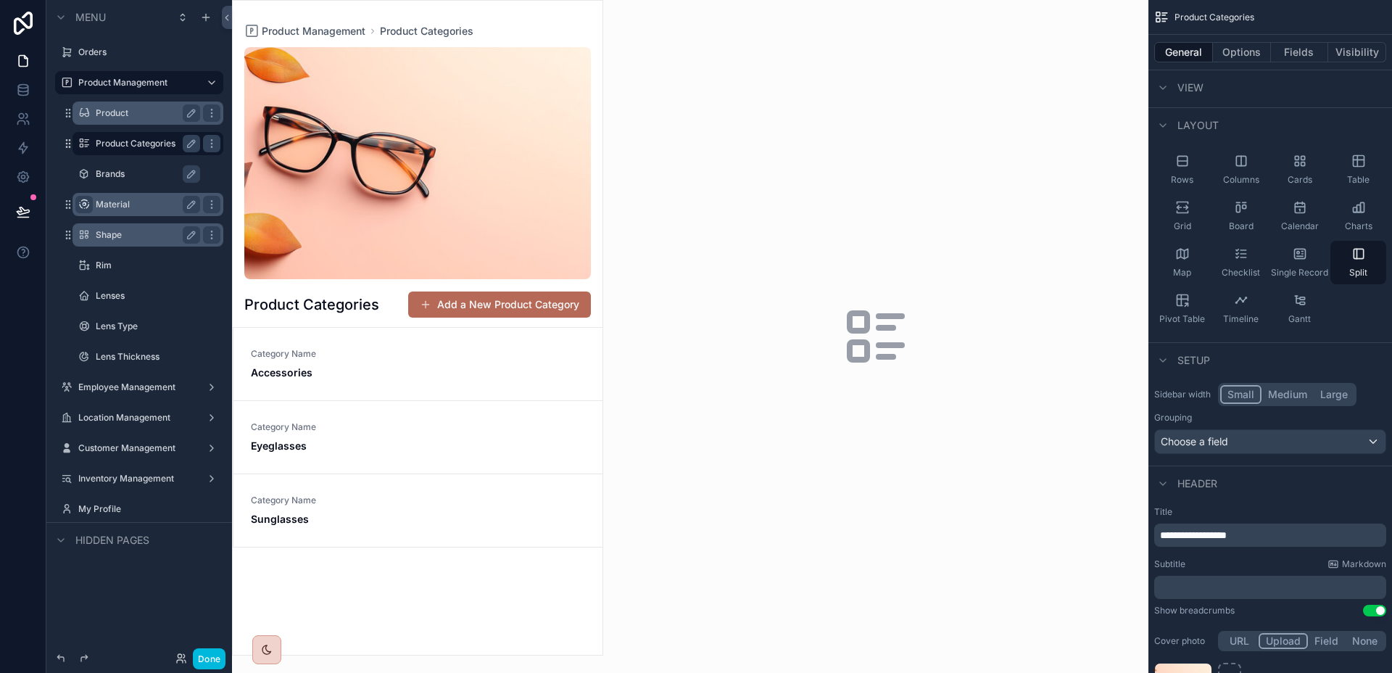
click at [127, 199] on label "Material" at bounding box center [145, 205] width 99 height 12
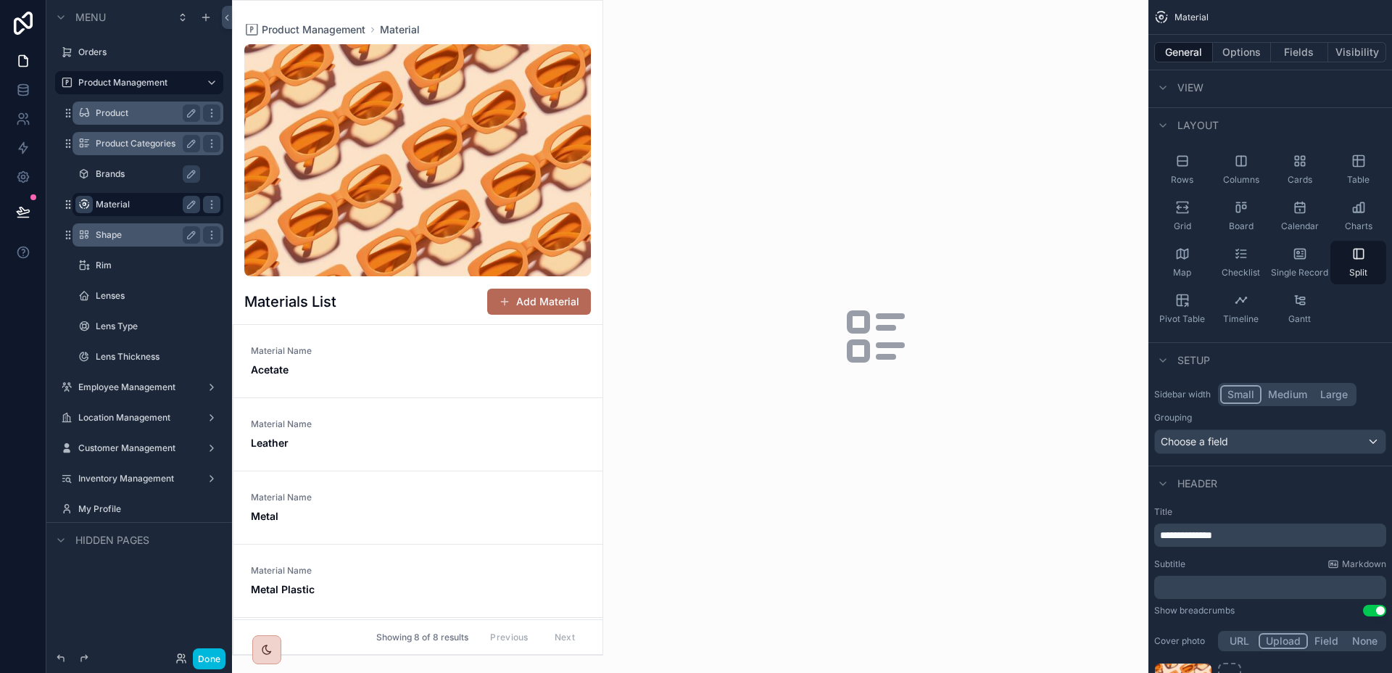
click at [122, 181] on div "Brands" at bounding box center [158, 173] width 125 height 17
click at [129, 205] on label "Material" at bounding box center [145, 205] width 99 height 12
click at [128, 175] on label "Brands" at bounding box center [145, 174] width 99 height 12
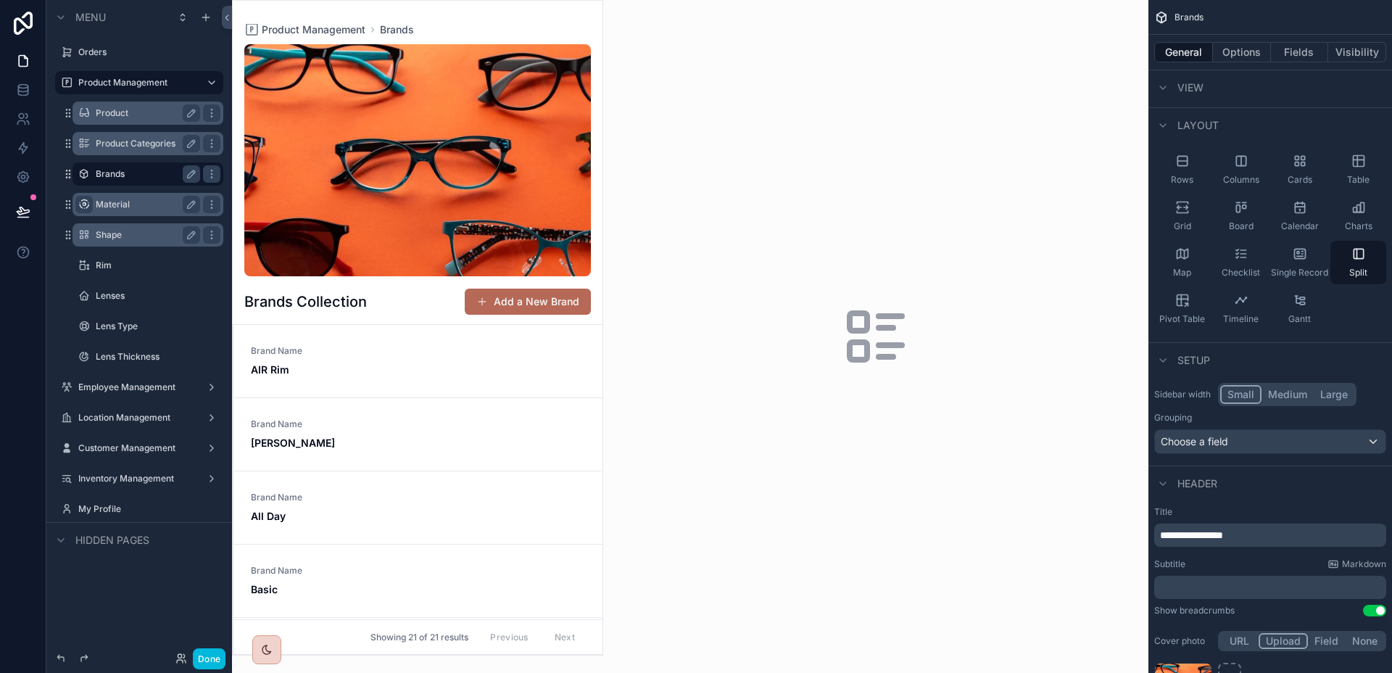
click at [136, 209] on label "Material" at bounding box center [145, 205] width 99 height 12
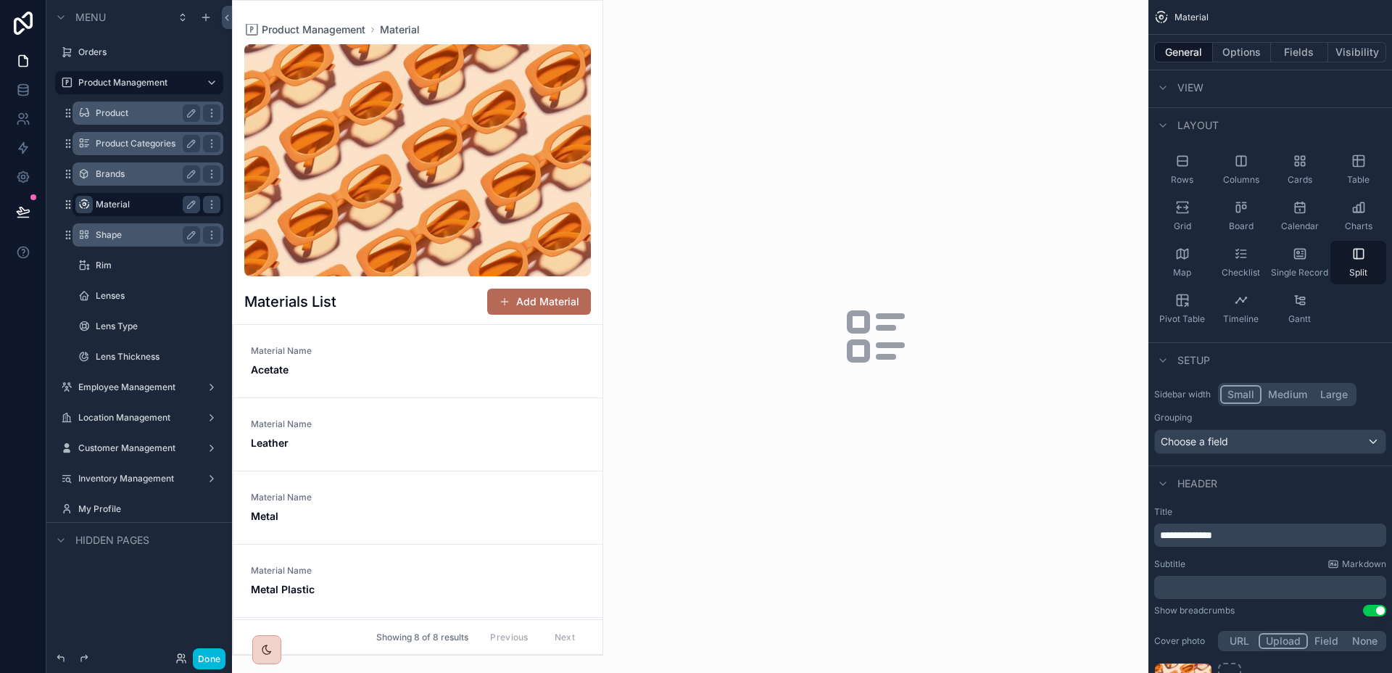
click at [124, 234] on label "Shape" at bounding box center [145, 235] width 99 height 12
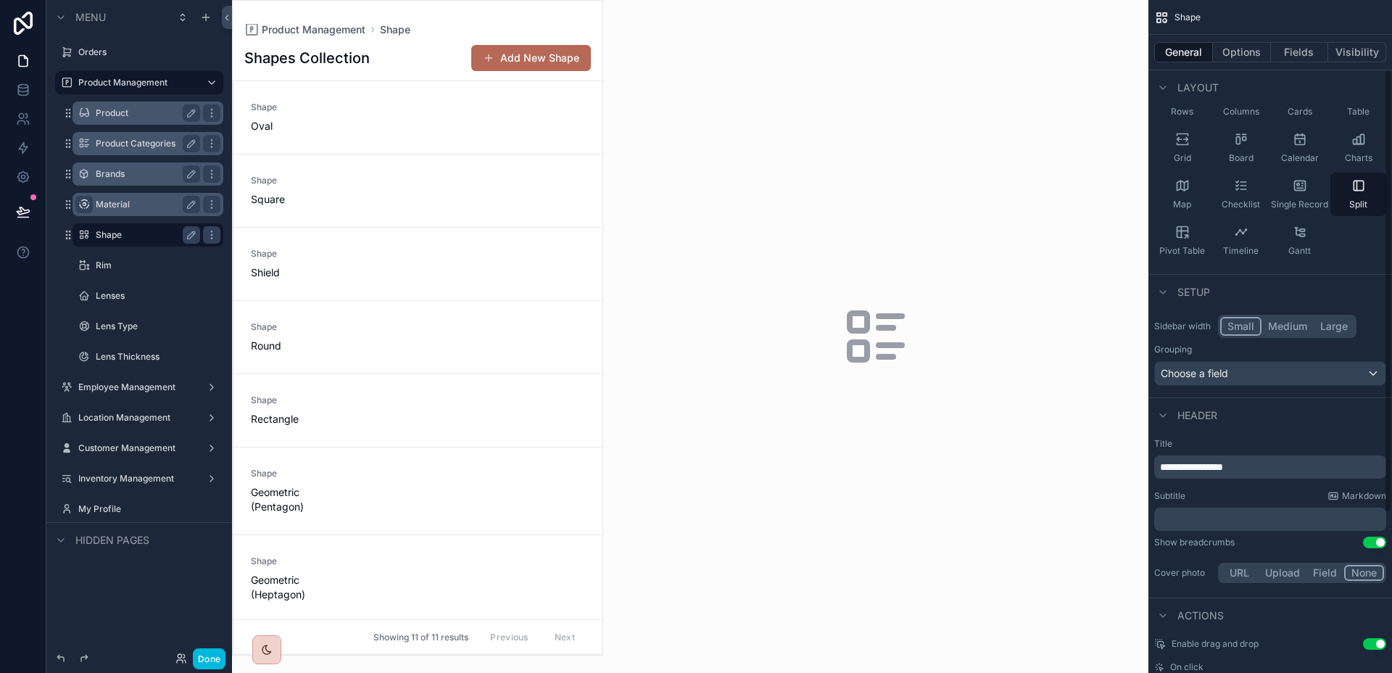
scroll to position [104, 0]
click at [1289, 572] on button "Upload" at bounding box center [1282, 568] width 48 height 16
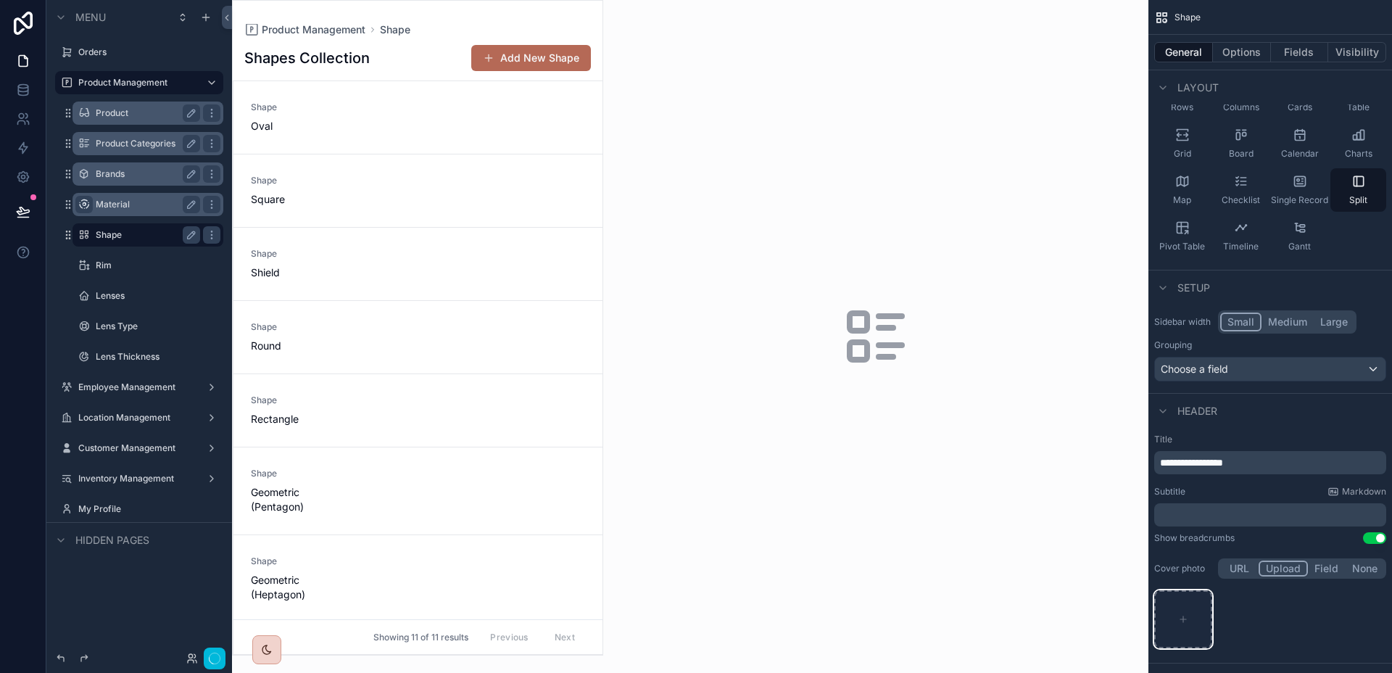
click at [1189, 603] on div "scrollable content" at bounding box center [1183, 619] width 58 height 58
type input "**********"
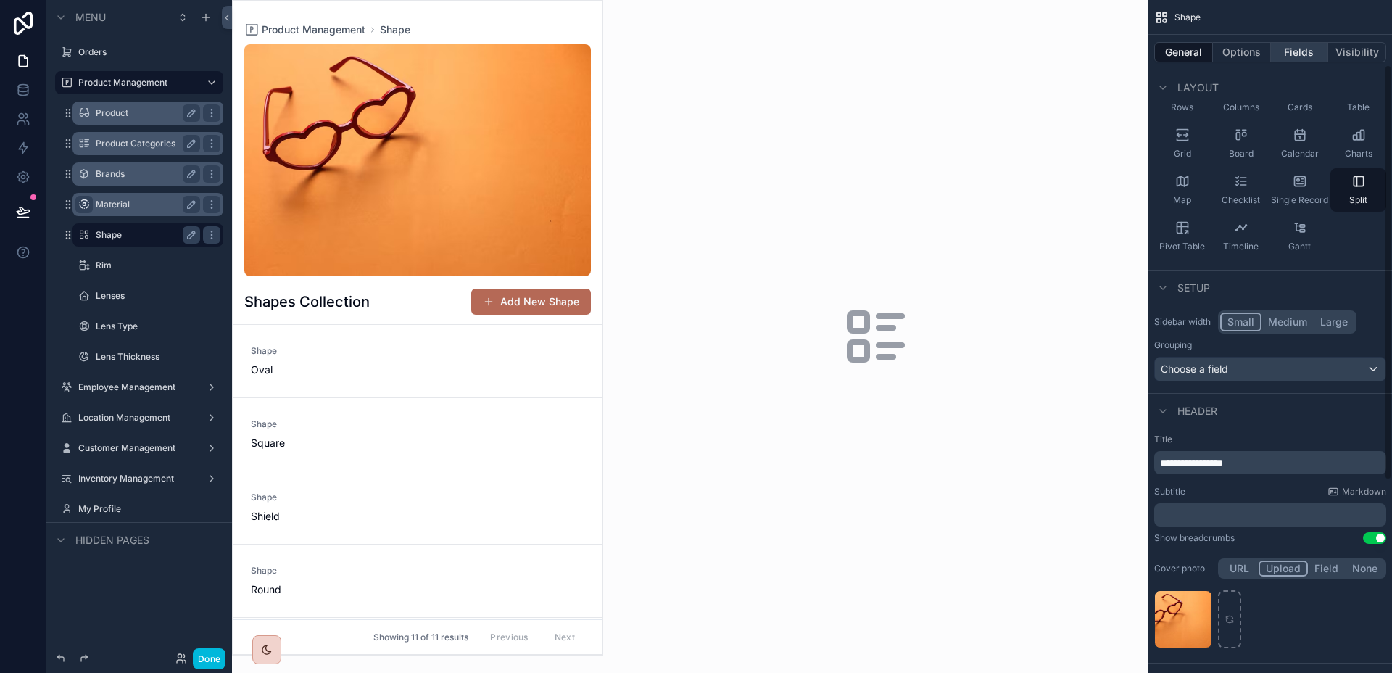
click at [1312, 49] on button "Fields" at bounding box center [1300, 52] width 58 height 20
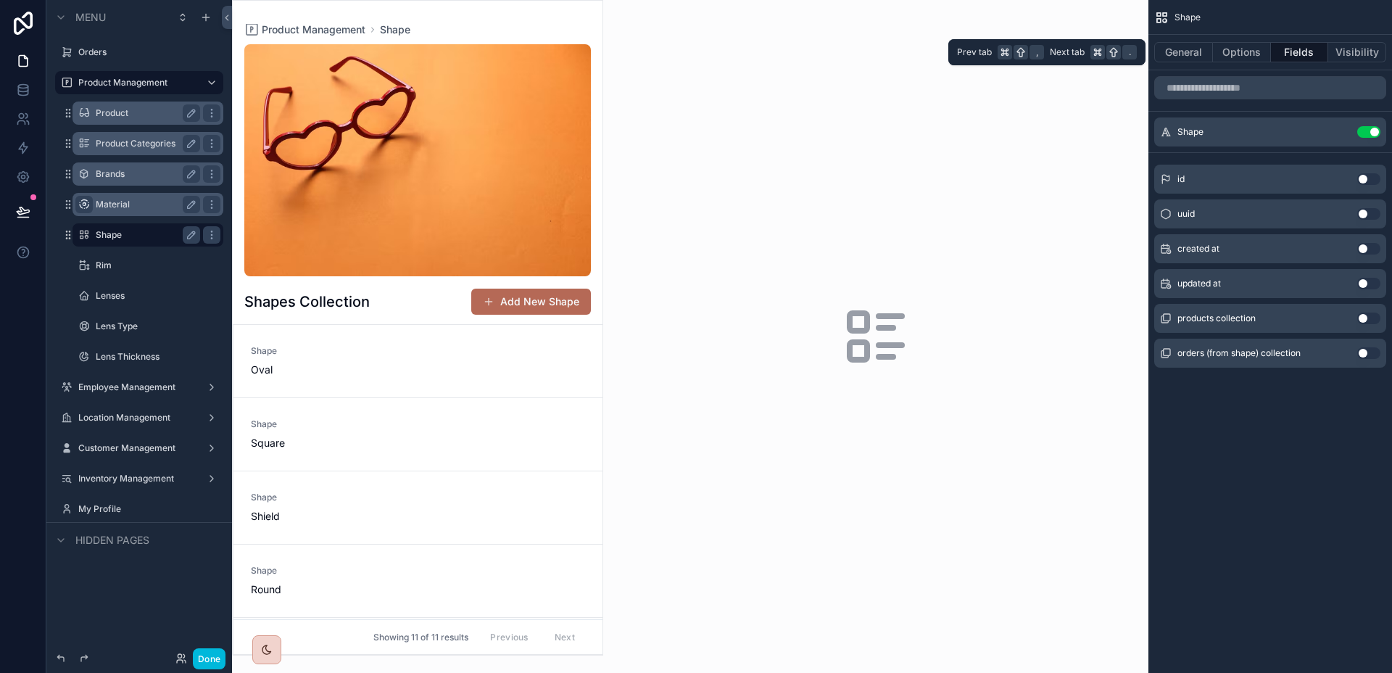
scroll to position [0, 0]
click at [1342, 131] on icon "scrollable content" at bounding box center [1340, 132] width 12 height 12
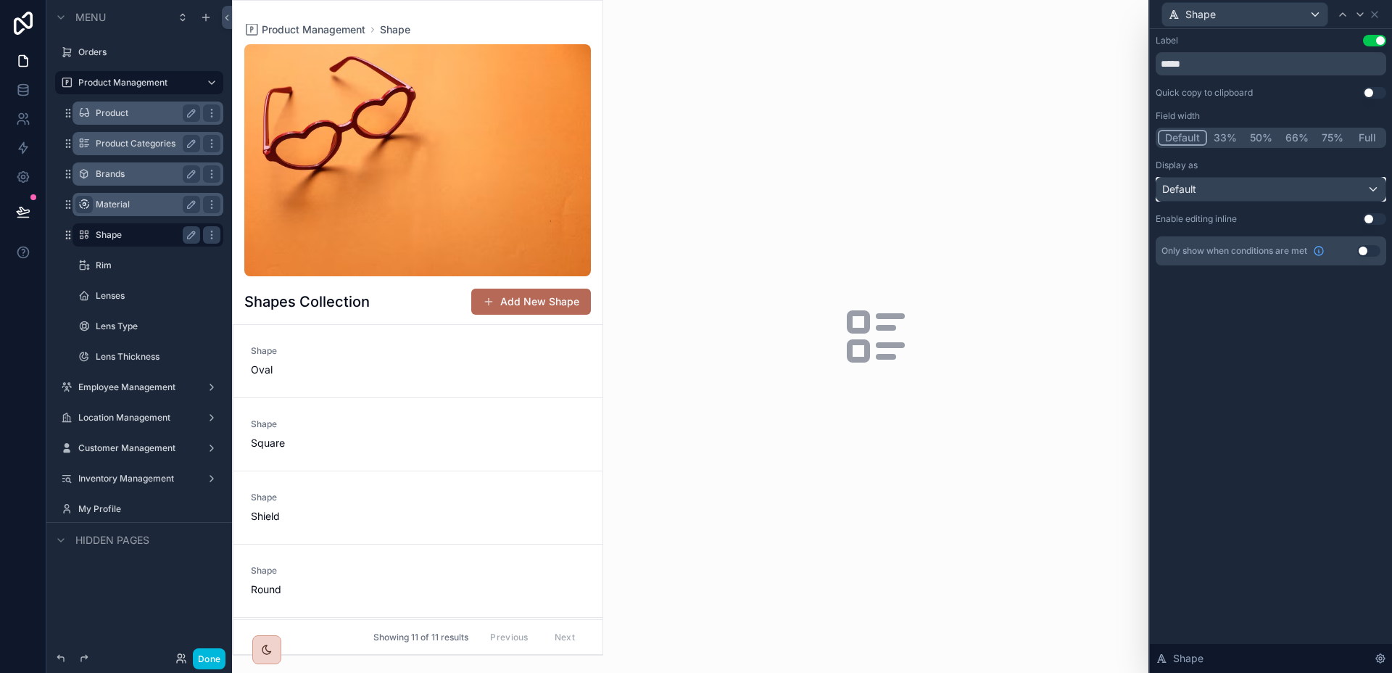
click at [1289, 186] on div "Default" at bounding box center [1270, 189] width 229 height 23
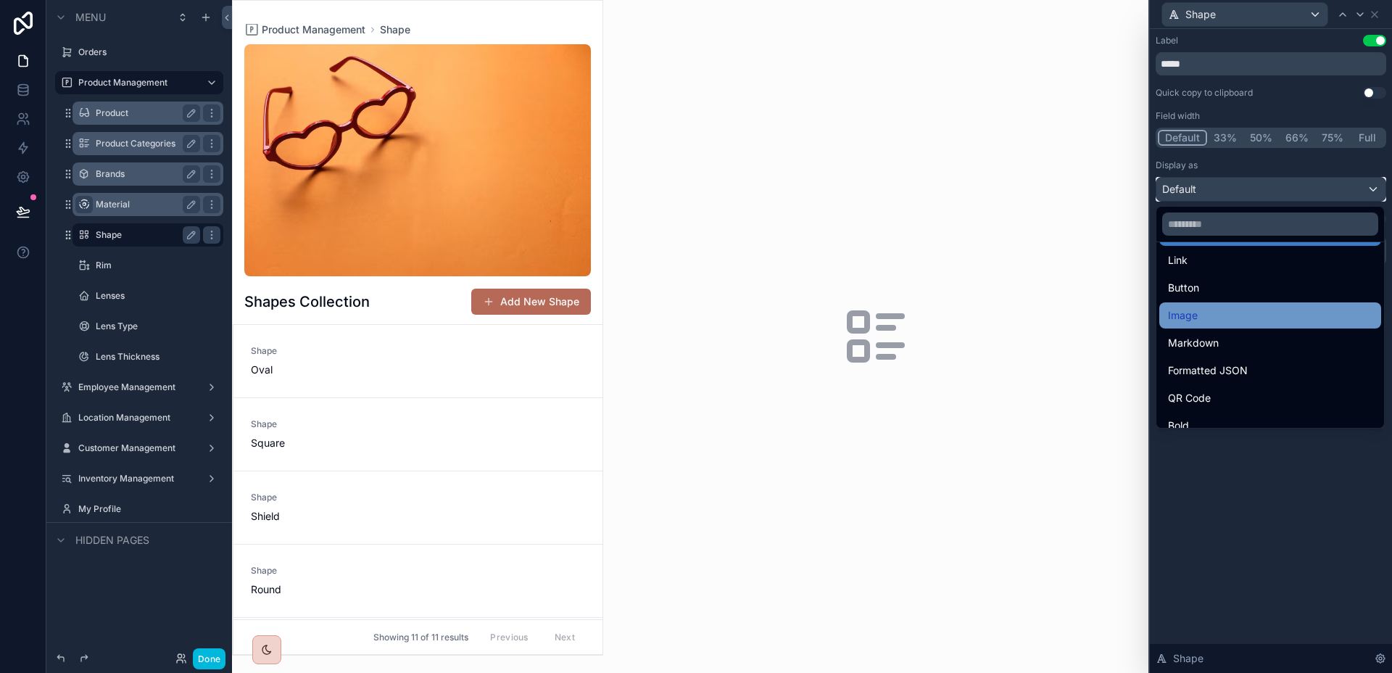
scroll to position [158, 0]
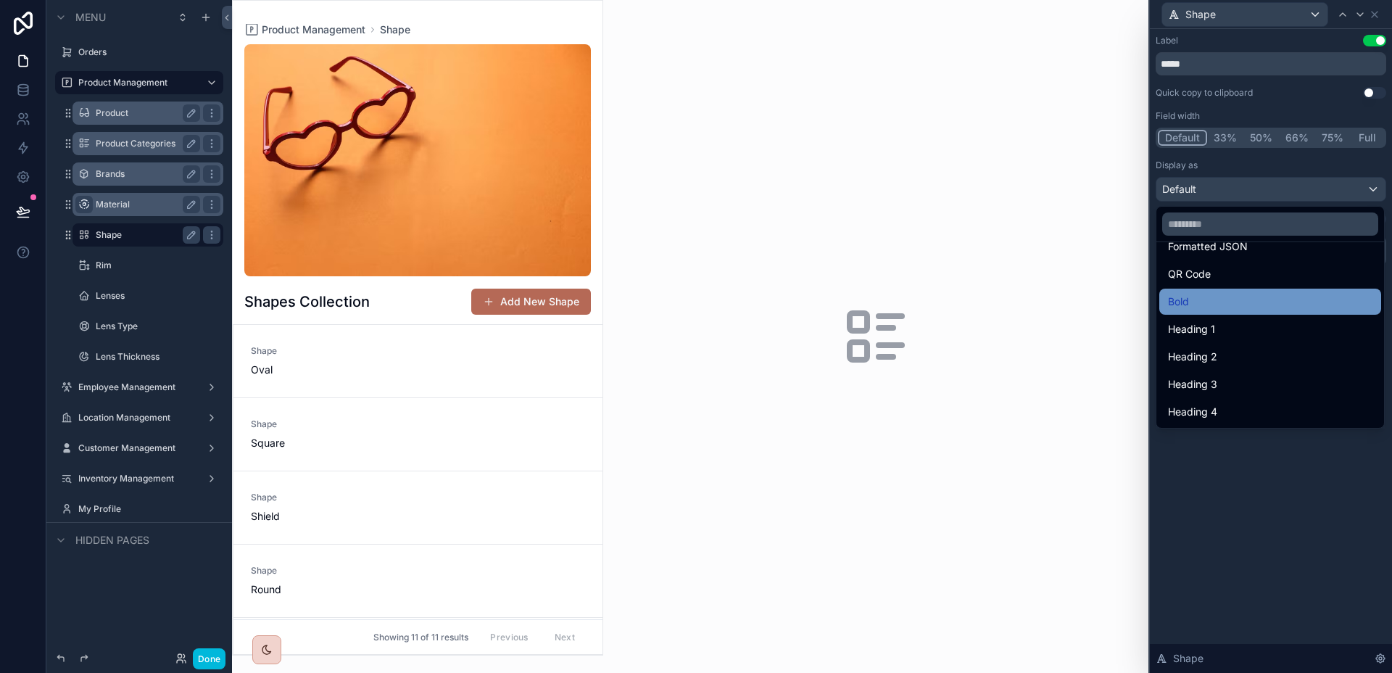
click at [1239, 301] on div "Bold" at bounding box center [1270, 301] width 204 height 17
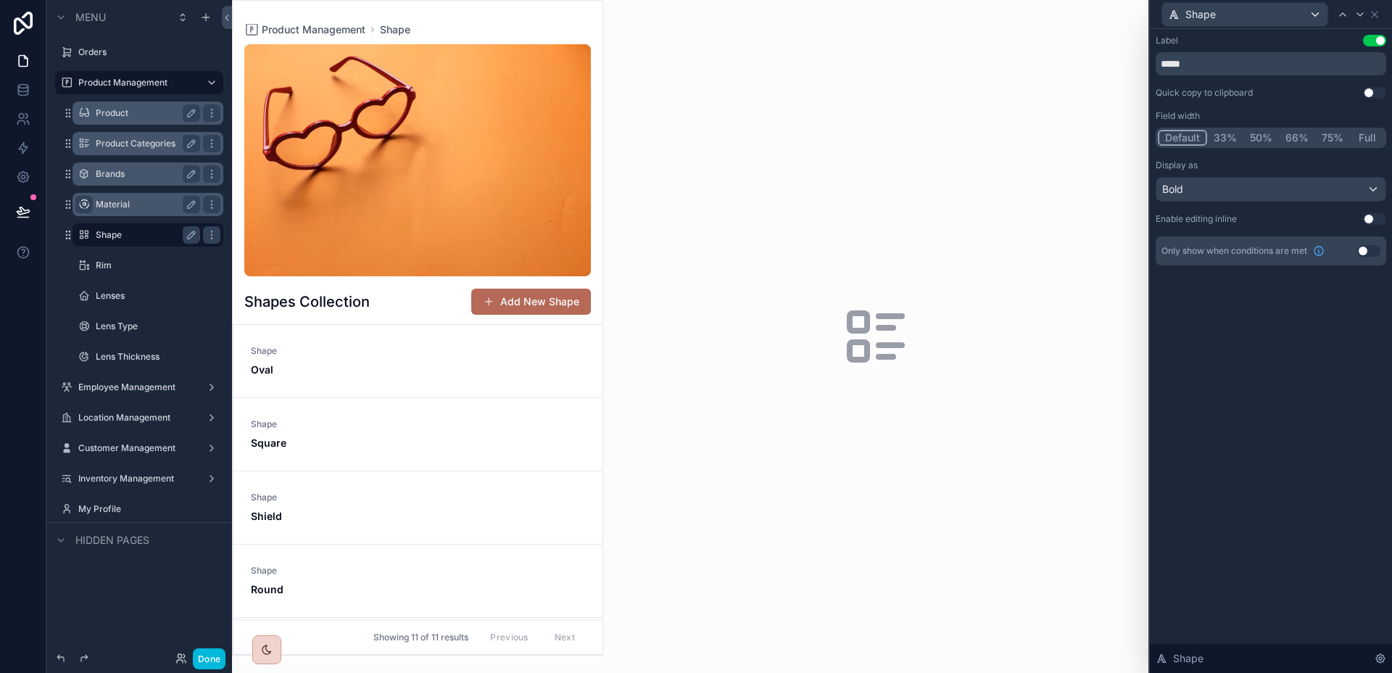
click at [1313, 441] on div "Label Use setting ***** Quick copy to clipboard Use setting Field width Default…" at bounding box center [1270, 351] width 242 height 644
click at [1376, 12] on icon at bounding box center [1374, 15] width 6 height 6
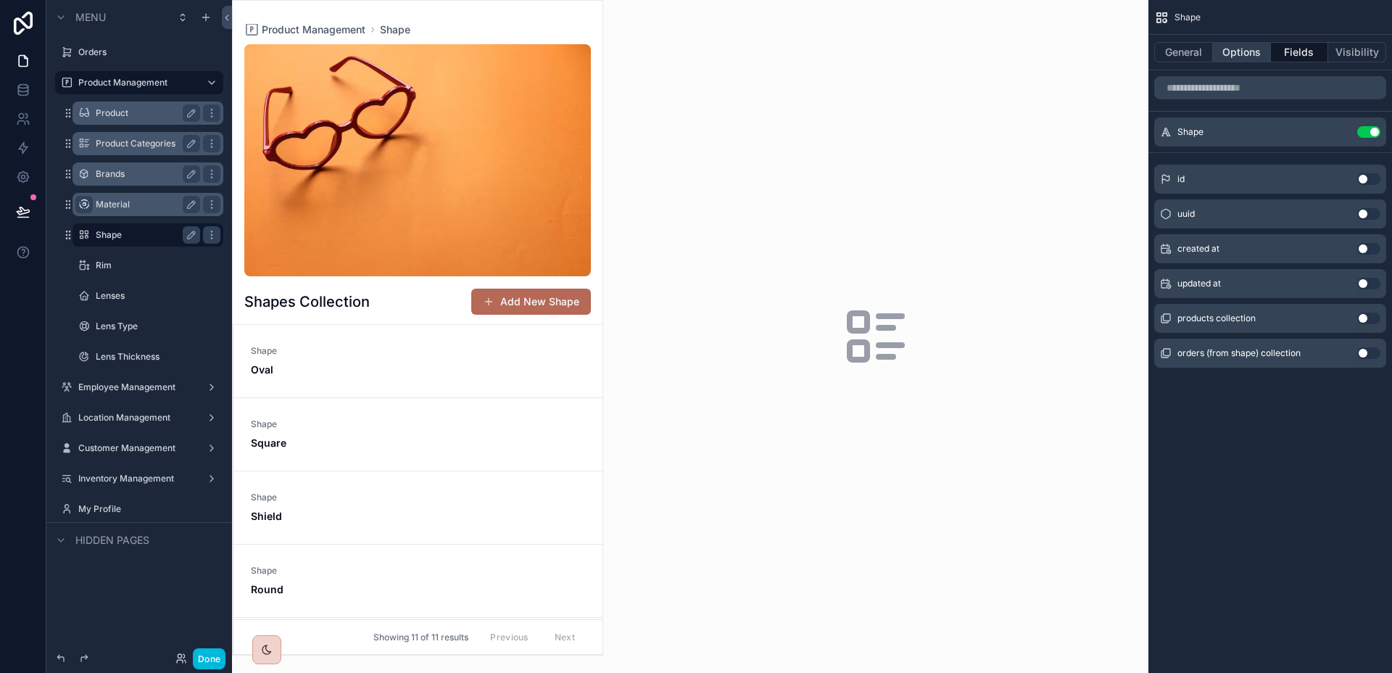
click at [1245, 57] on button "Options" at bounding box center [1242, 52] width 58 height 20
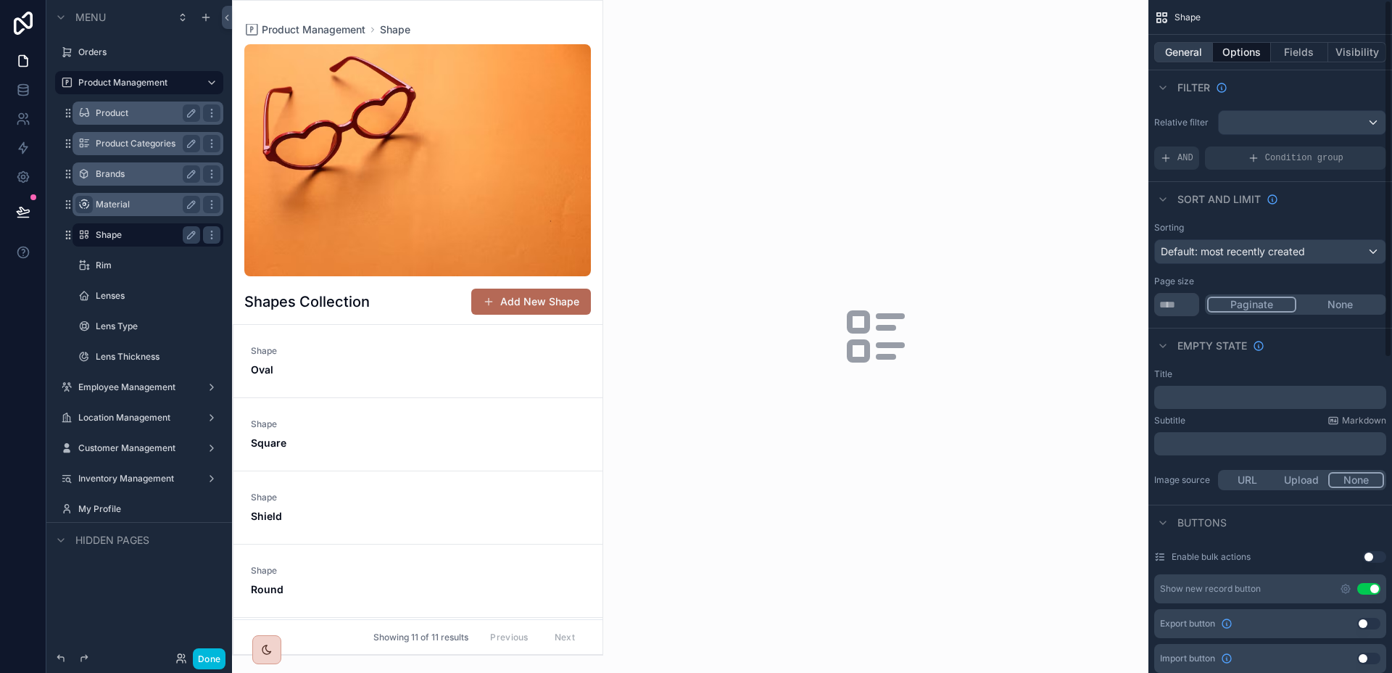
click at [1165, 52] on button "General" at bounding box center [1183, 52] width 59 height 20
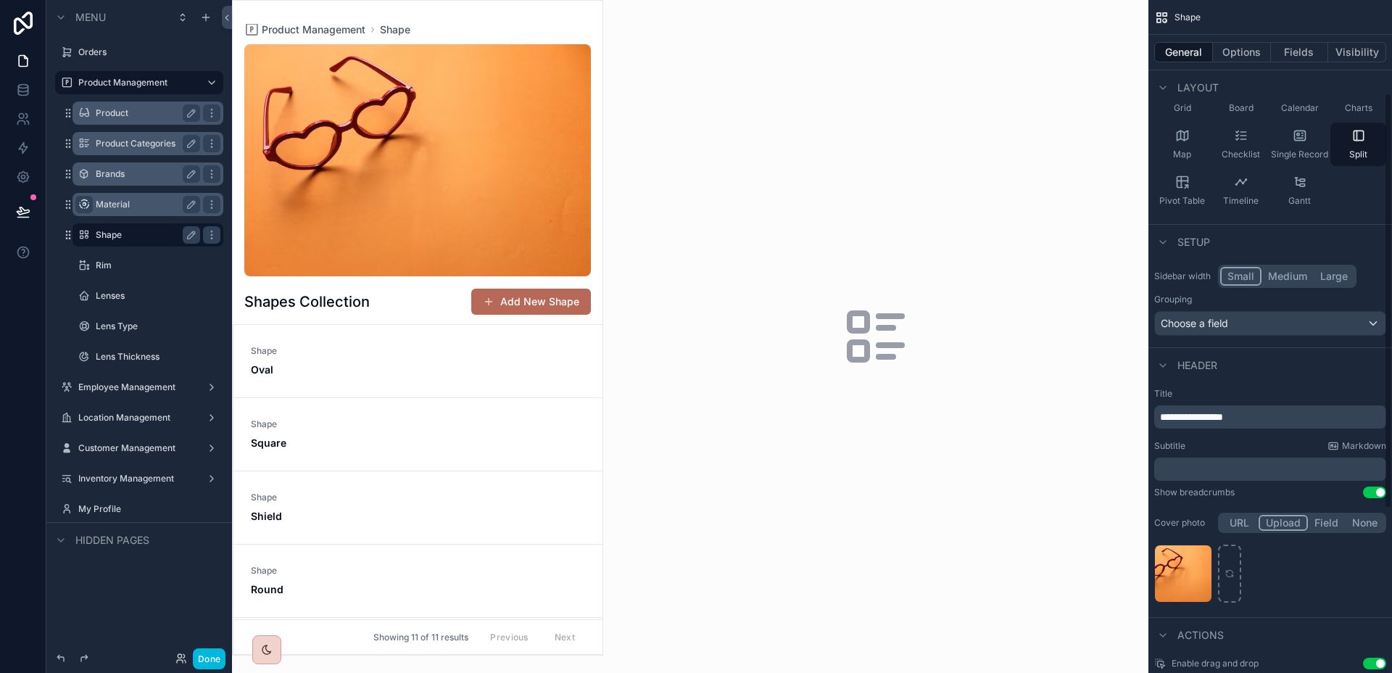
scroll to position [186, 0]
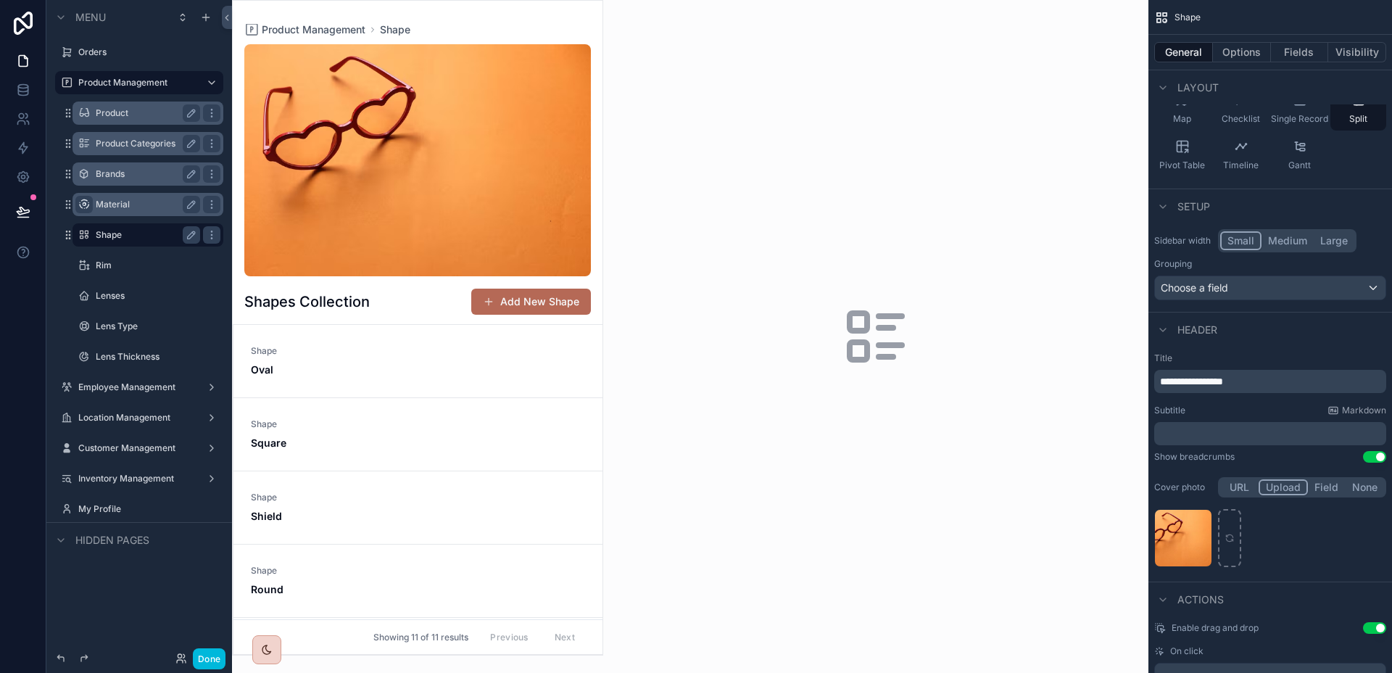
click at [144, 201] on label "Material" at bounding box center [145, 205] width 99 height 12
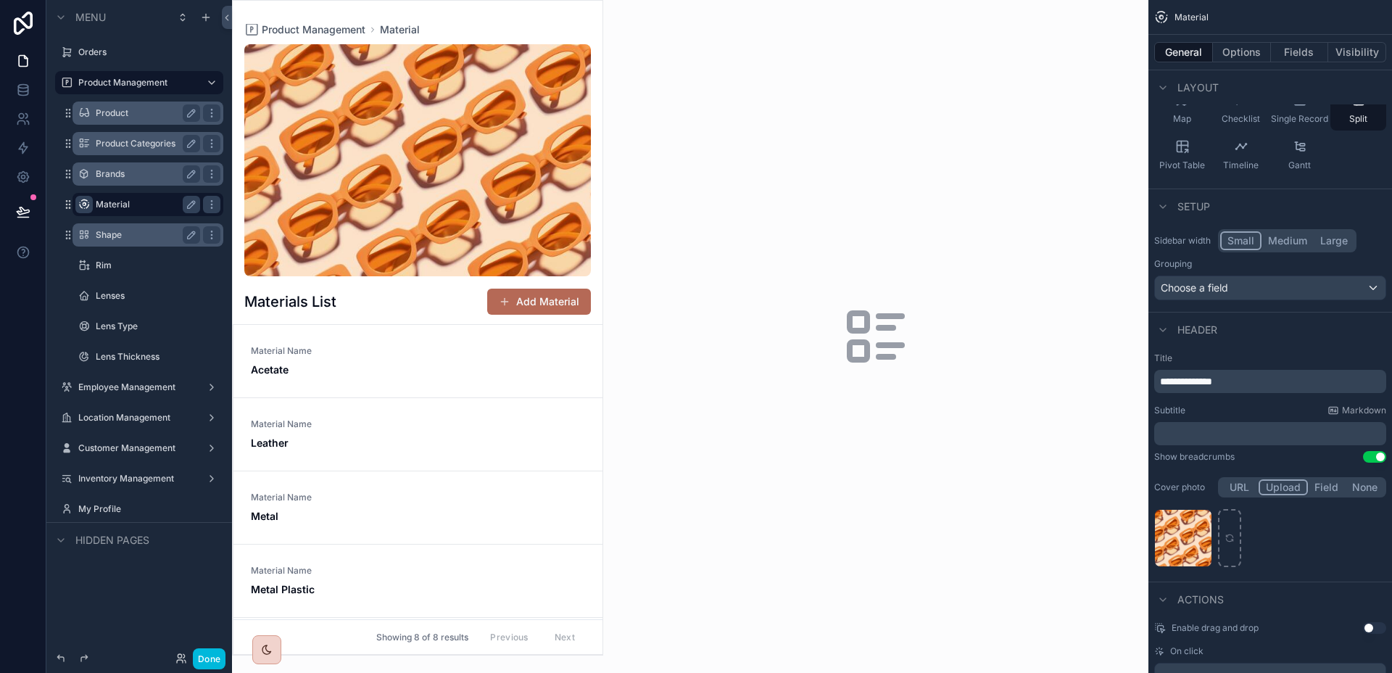
click at [135, 178] on label "Brands" at bounding box center [145, 174] width 99 height 12
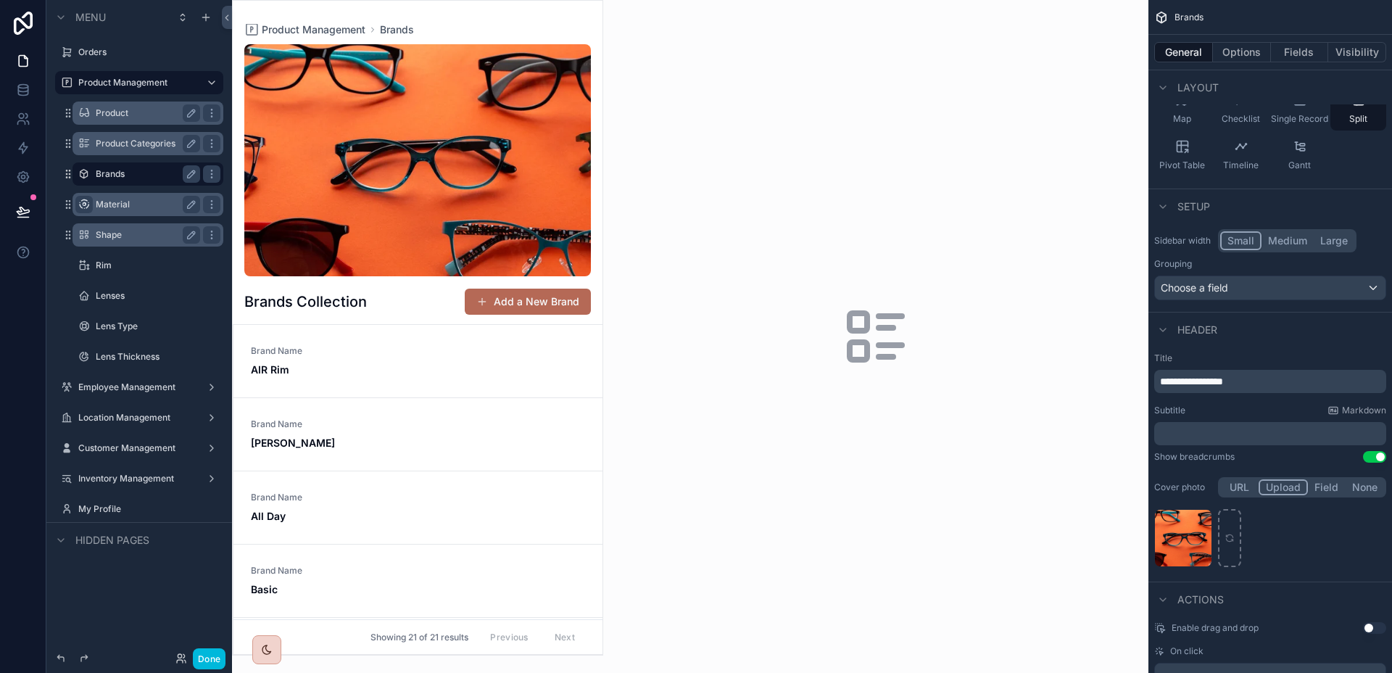
click at [136, 139] on label "Product Categories" at bounding box center [145, 144] width 99 height 12
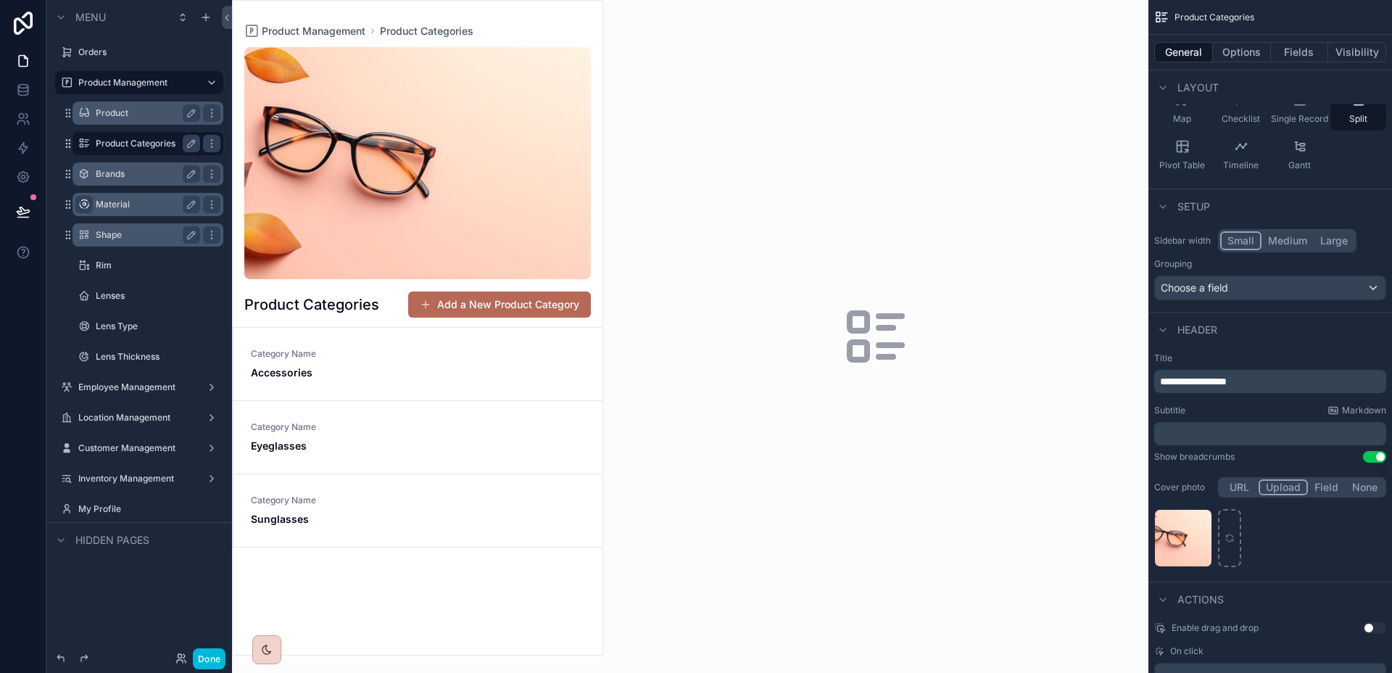
click at [131, 208] on label "Material" at bounding box center [145, 205] width 99 height 12
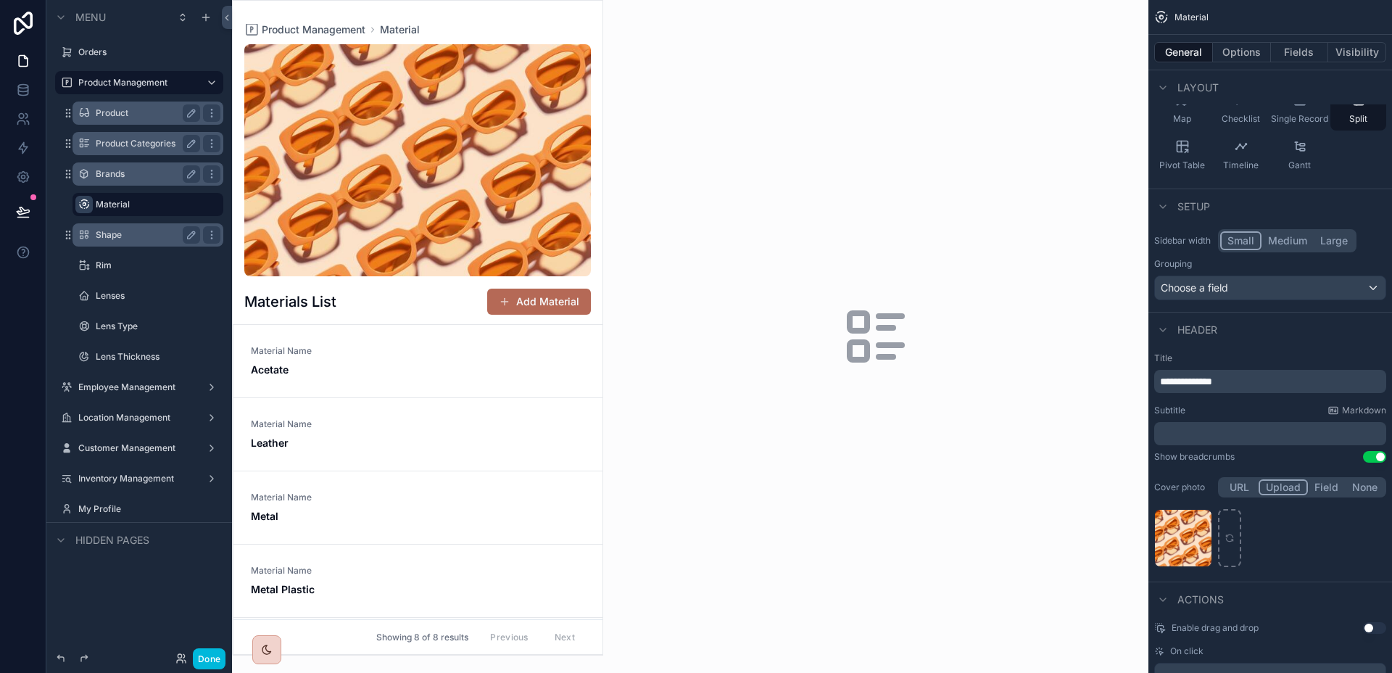
click at [119, 234] on label "Shape" at bounding box center [145, 235] width 99 height 12
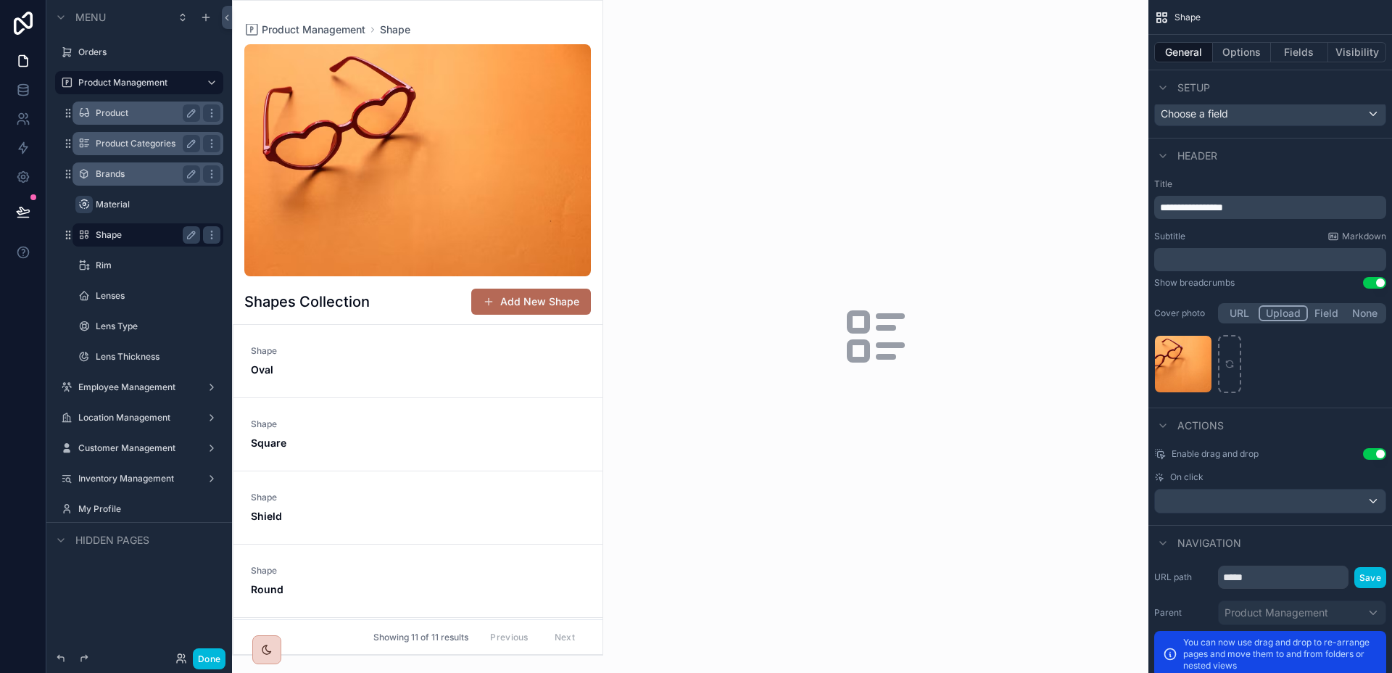
scroll to position [416, 0]
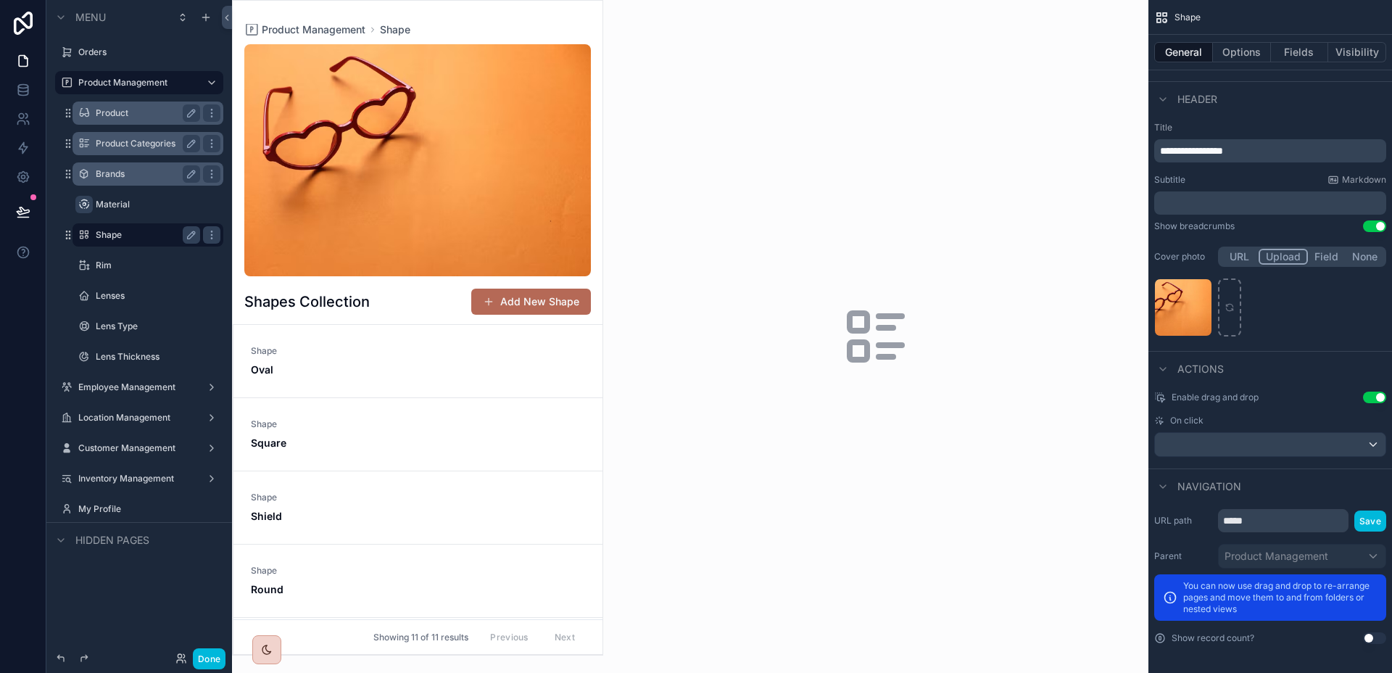
click at [1371, 398] on button "Use setting" at bounding box center [1374, 397] width 23 height 12
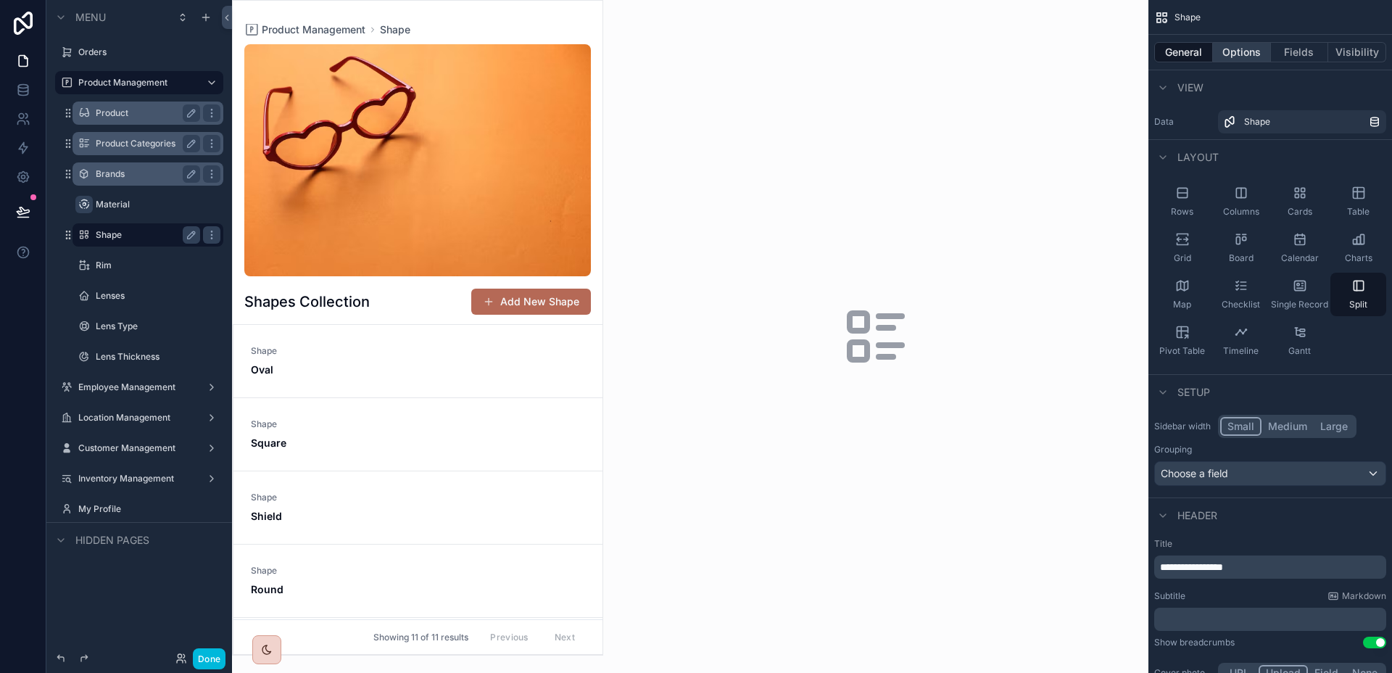
click at [1255, 54] on button "Options" at bounding box center [1242, 52] width 58 height 20
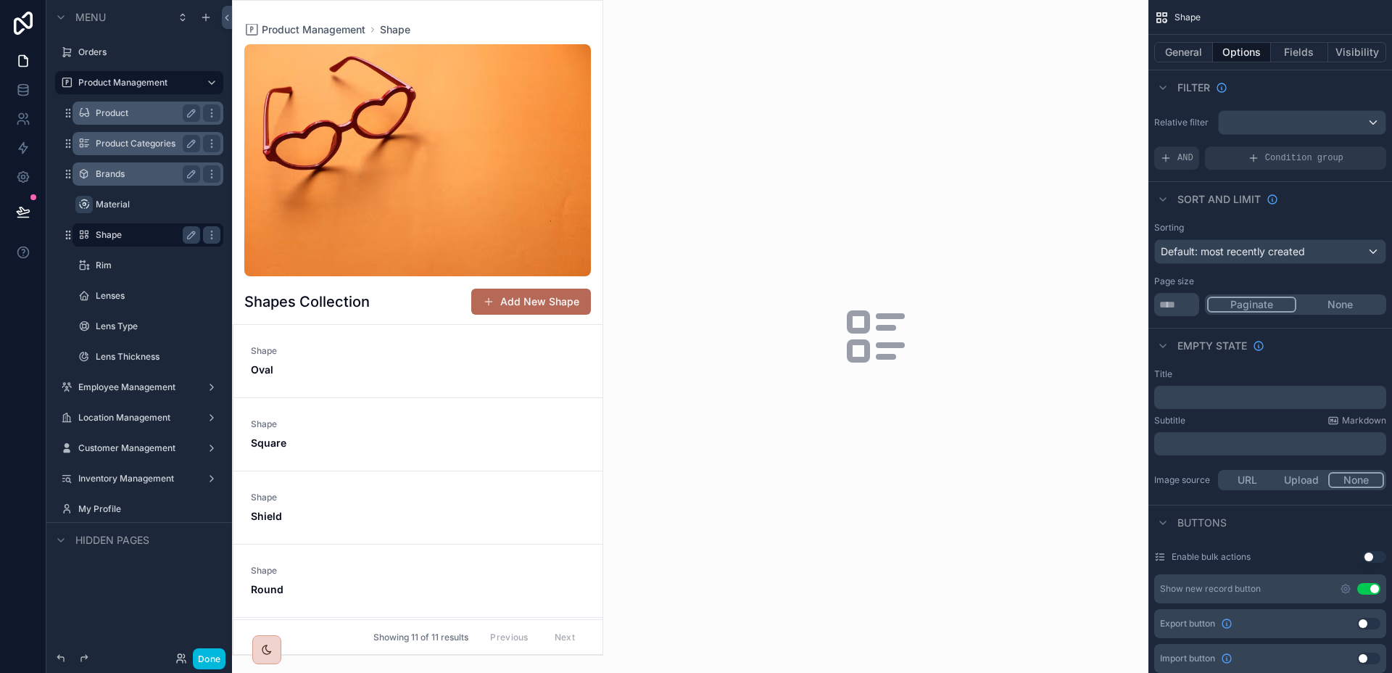
drag, startPoint x: 1279, startPoint y: 270, endPoint x: 1284, endPoint y: 256, distance: 14.7
click at [1279, 269] on div "Sorting Default: most recently created Page size ** Paginate None" at bounding box center [1270, 269] width 244 height 106
click at [1284, 252] on span "Default: most recently created" at bounding box center [1232, 251] width 144 height 12
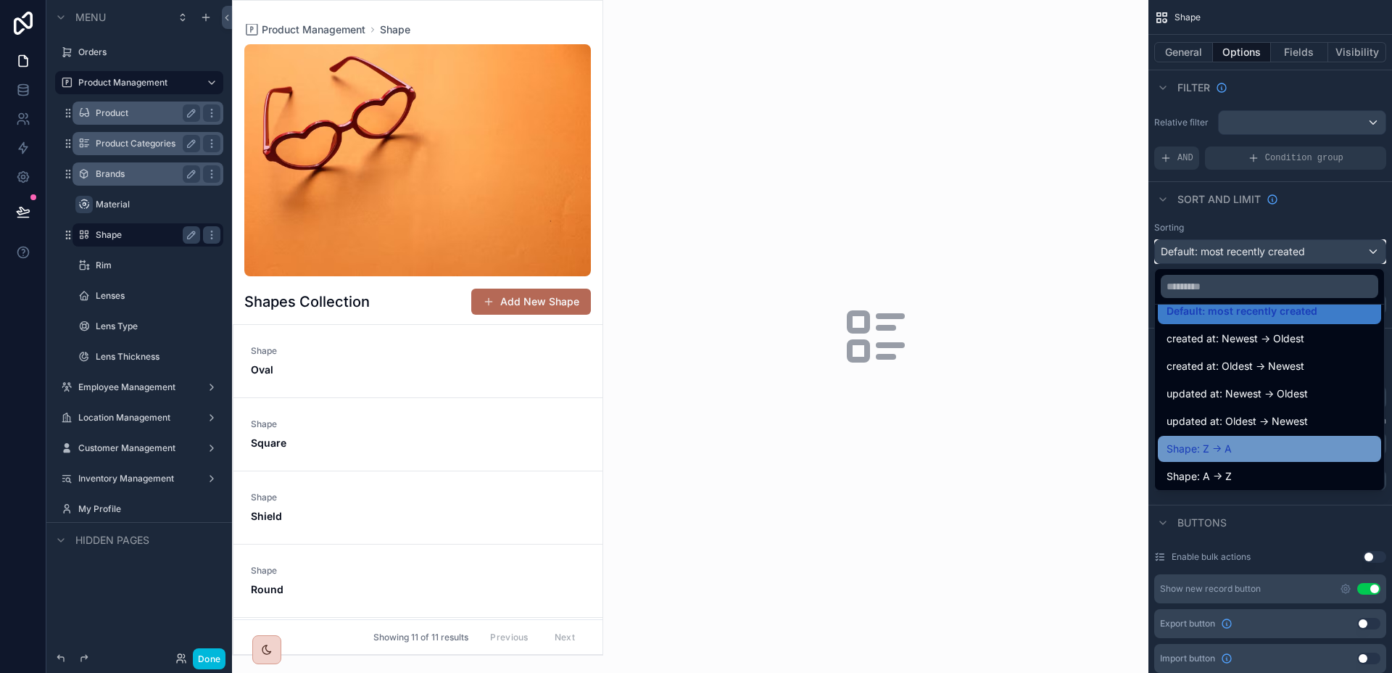
scroll to position [20, 0]
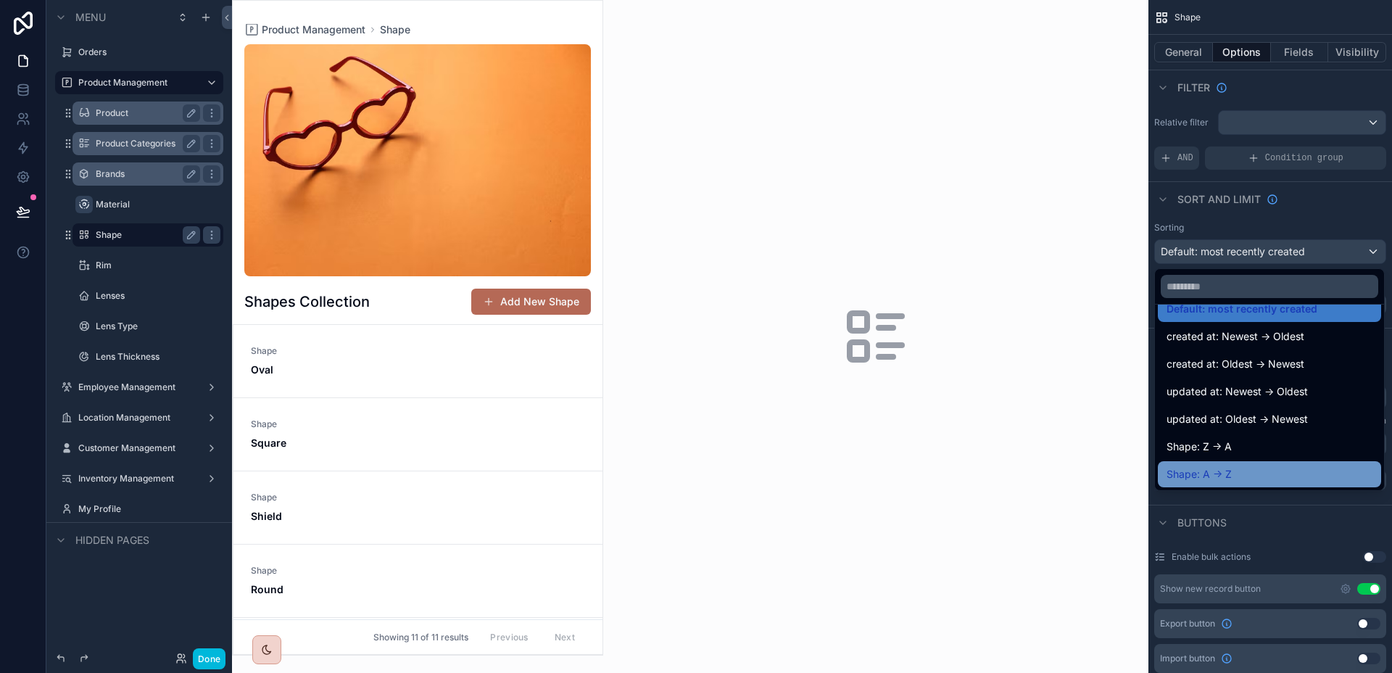
click at [1260, 481] on div "Shape: A -> Z" at bounding box center [1269, 473] width 206 height 17
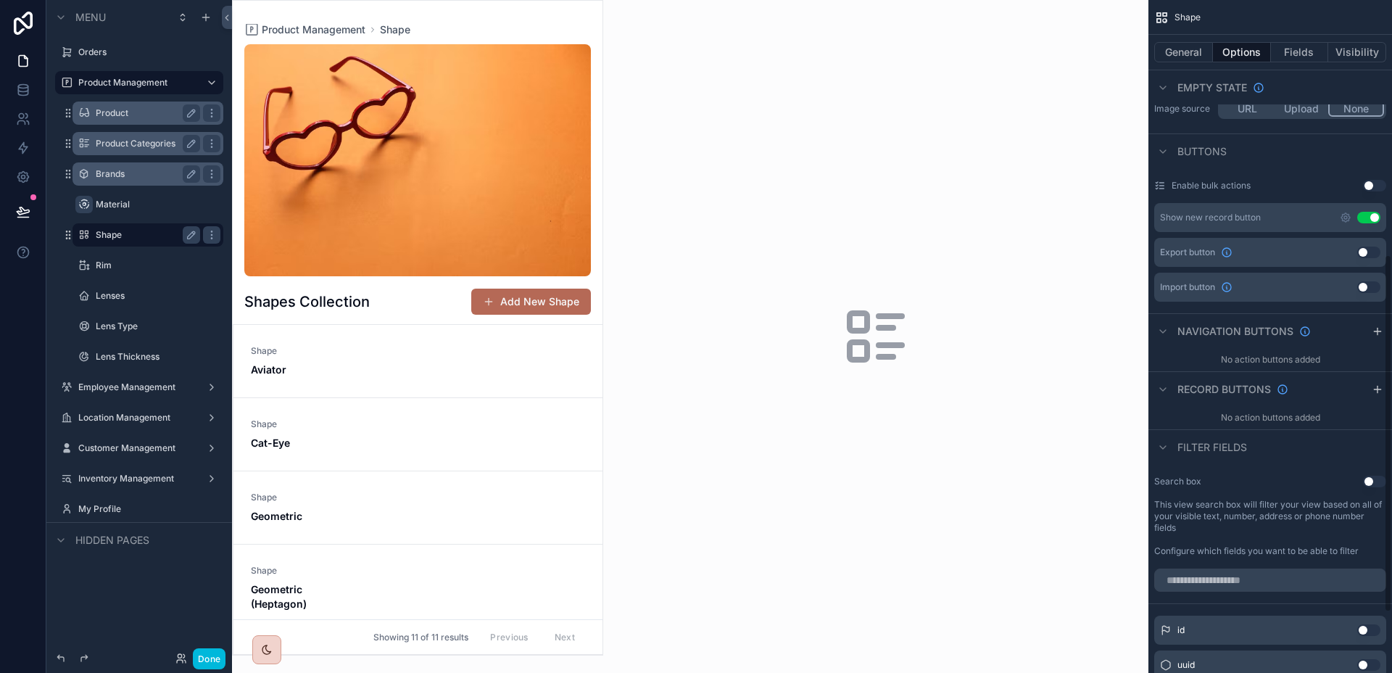
scroll to position [592, 0]
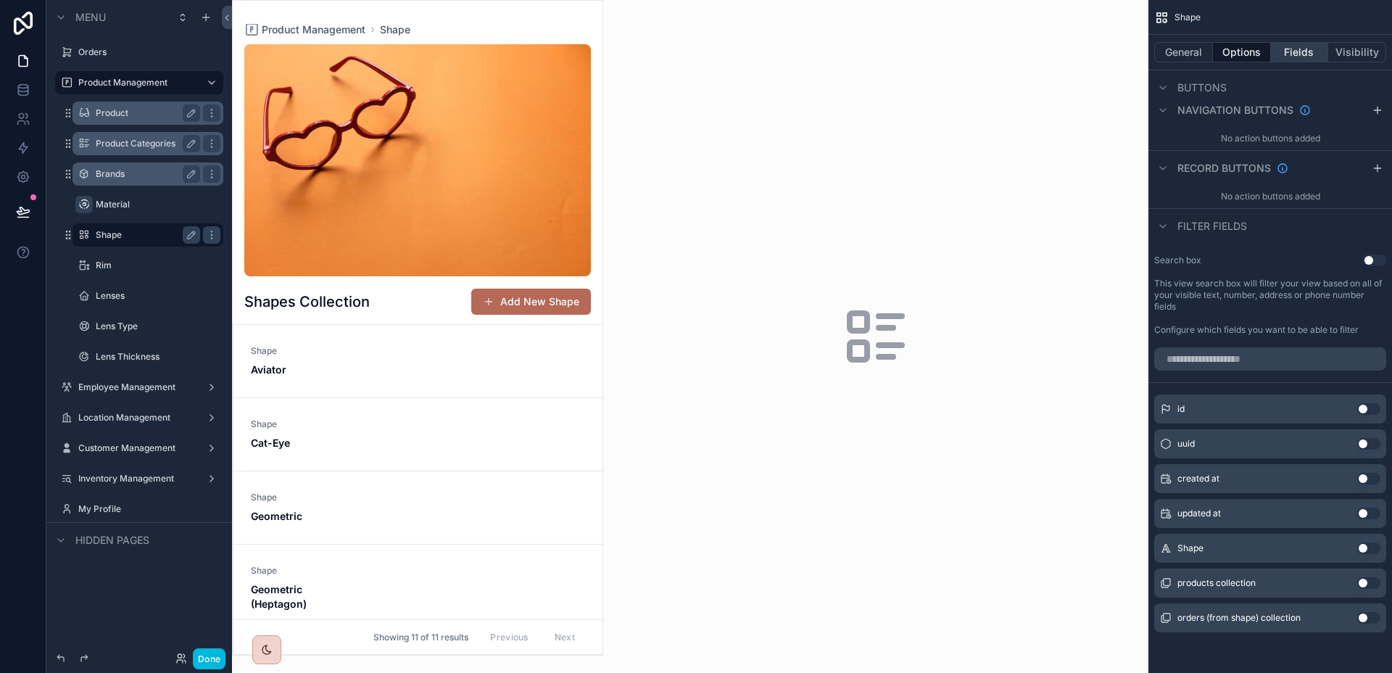
click at [1294, 51] on button "Fields" at bounding box center [1300, 52] width 58 height 20
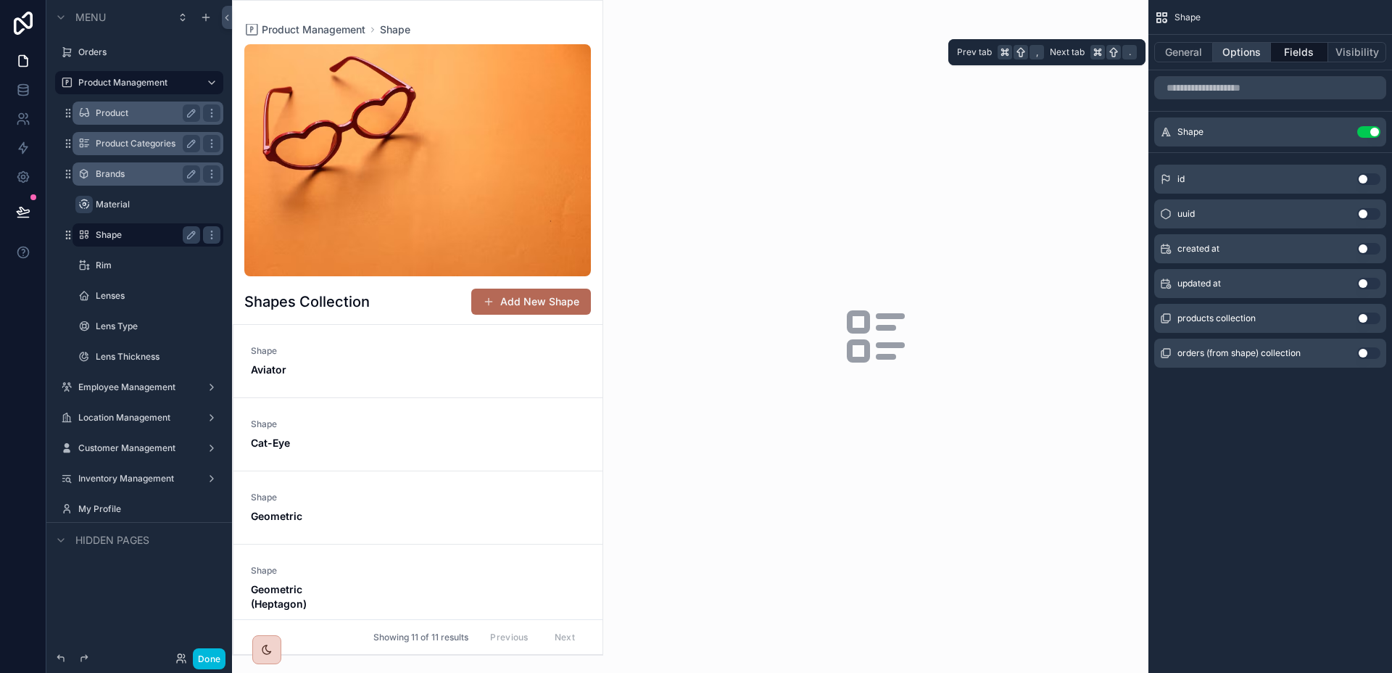
click at [1257, 56] on button "Options" at bounding box center [1242, 52] width 58 height 20
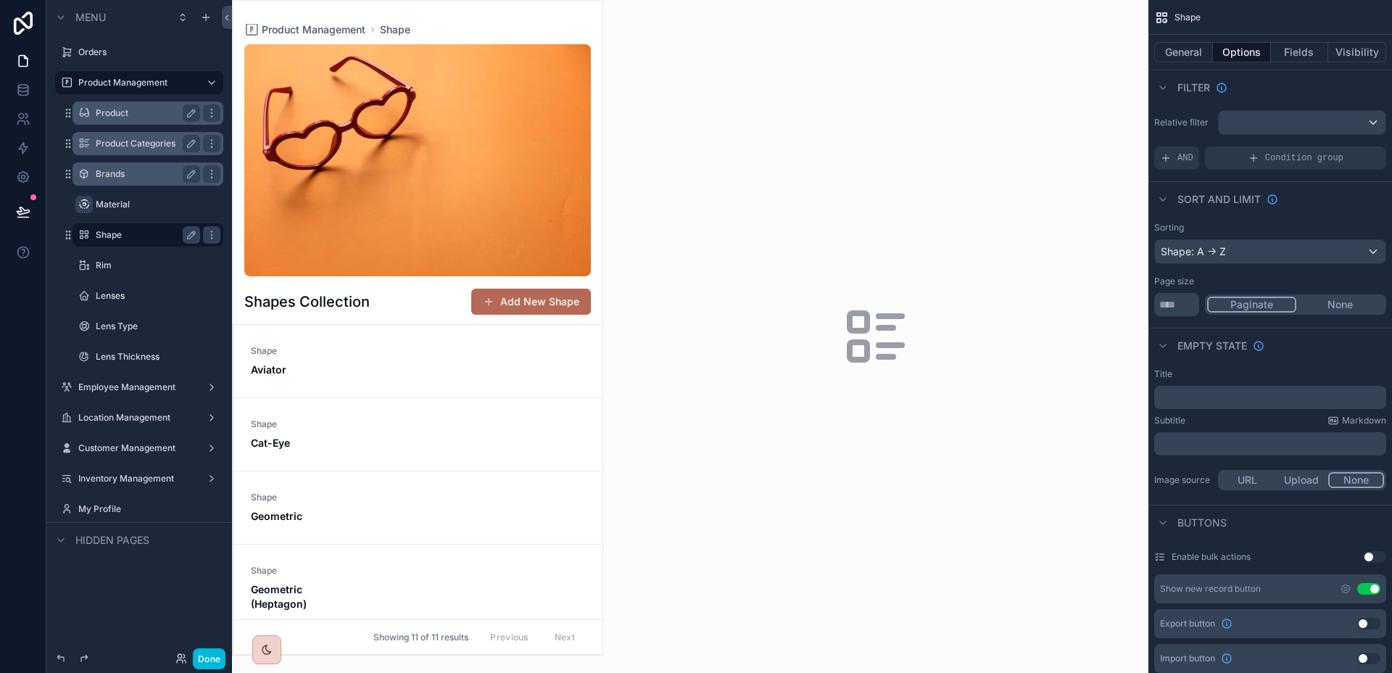
click at [1343, 587] on icon "scrollable content" at bounding box center [1345, 589] width 12 height 12
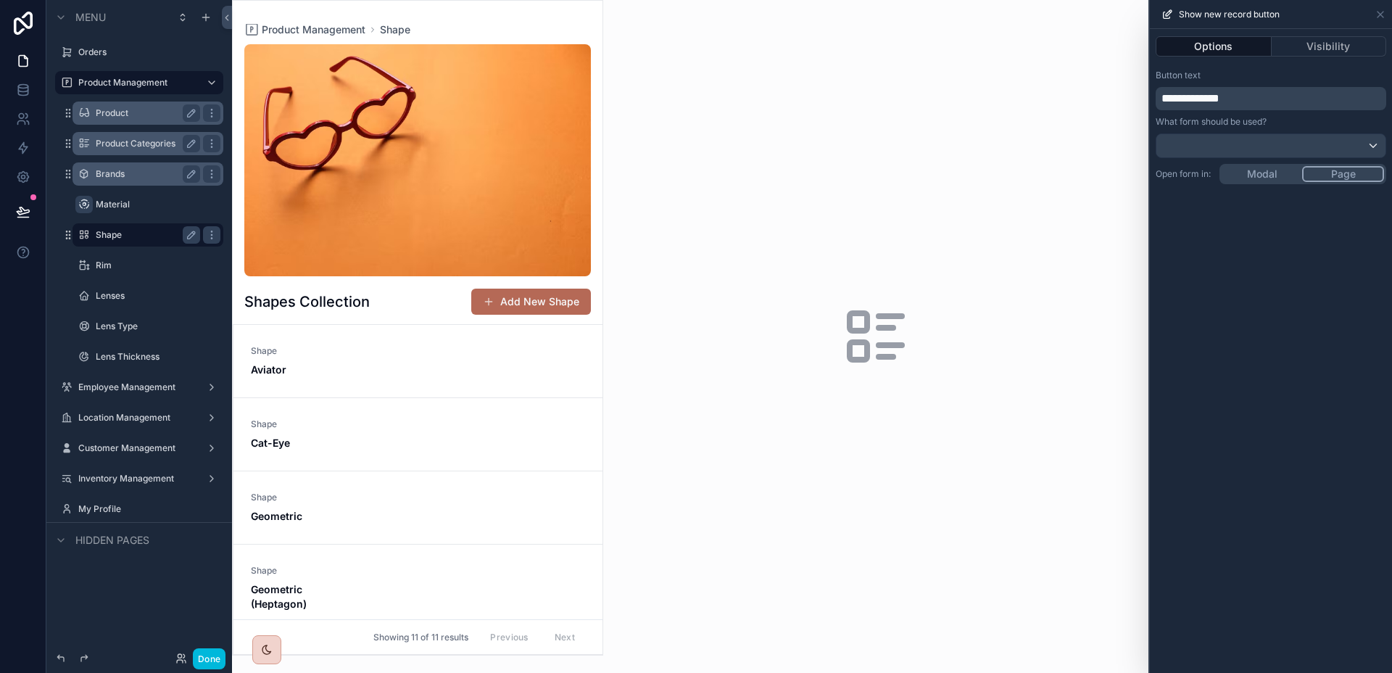
click at [1232, 178] on div "**********" at bounding box center [1270, 351] width 242 height 644
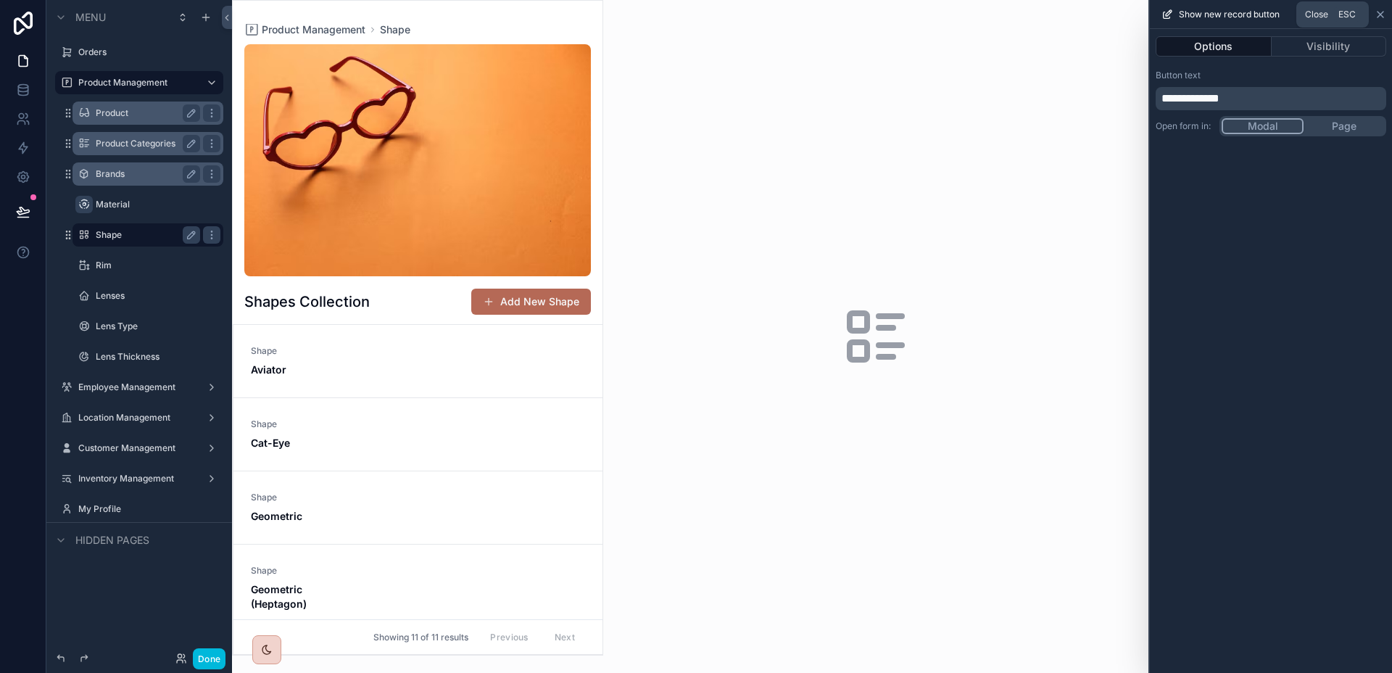
click at [1374, 16] on icon at bounding box center [1380, 15] width 12 height 12
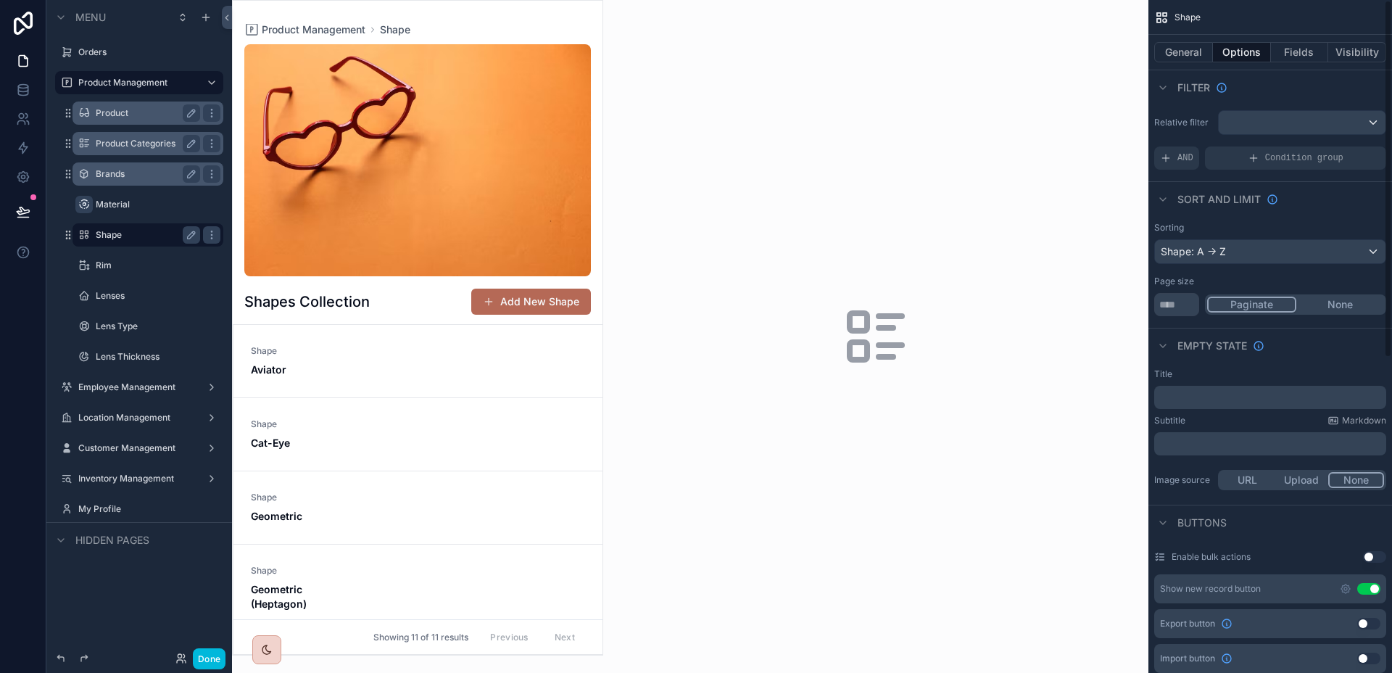
click at [565, 291] on div "scrollable content" at bounding box center [418, 328] width 370 height 654
click at [552, 296] on button "Add New Shape" at bounding box center [531, 301] width 120 height 26
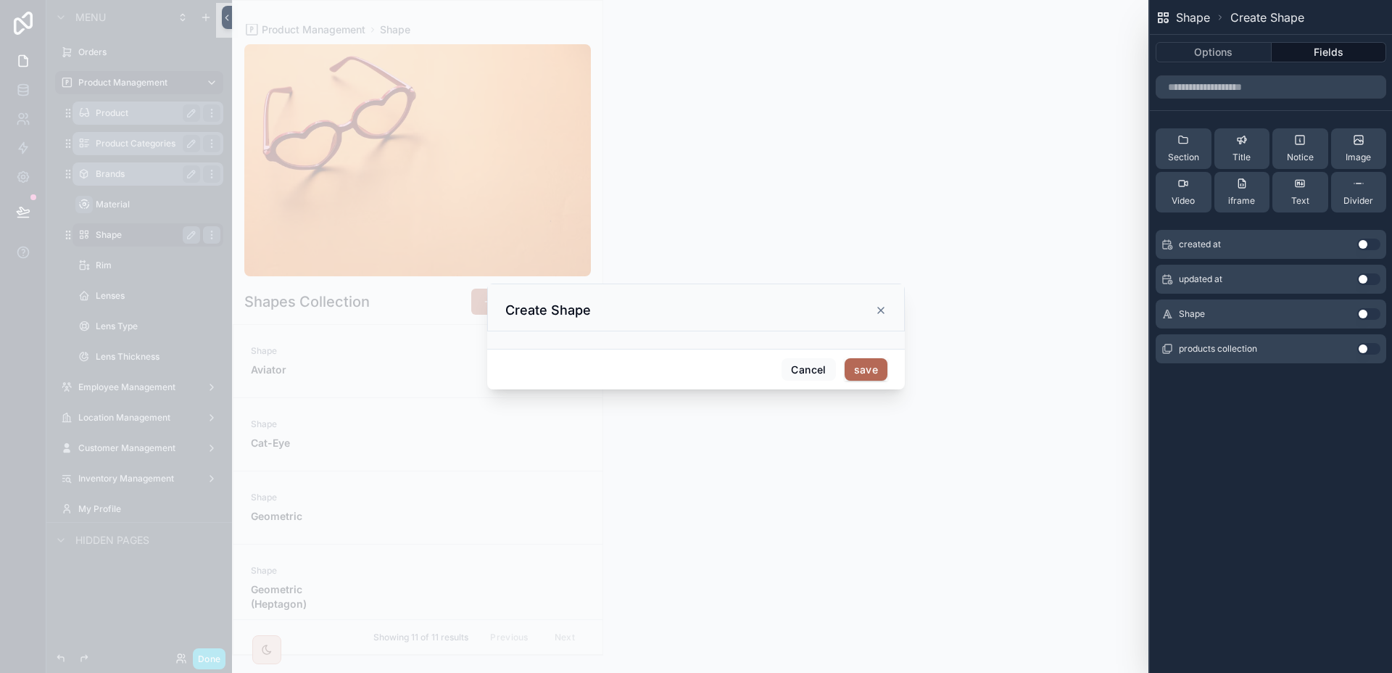
click at [878, 313] on icon "scrollable content" at bounding box center [881, 310] width 6 height 6
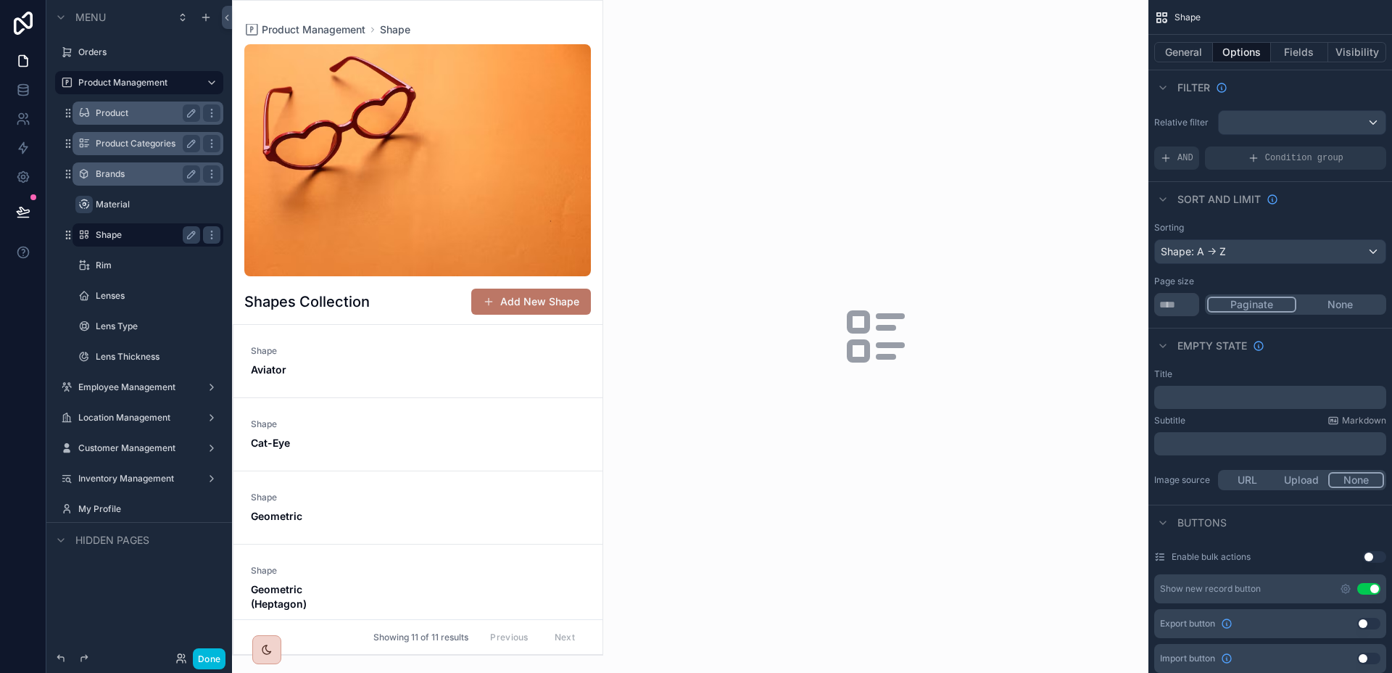
click at [562, 305] on button "Add New Shape" at bounding box center [531, 301] width 120 height 26
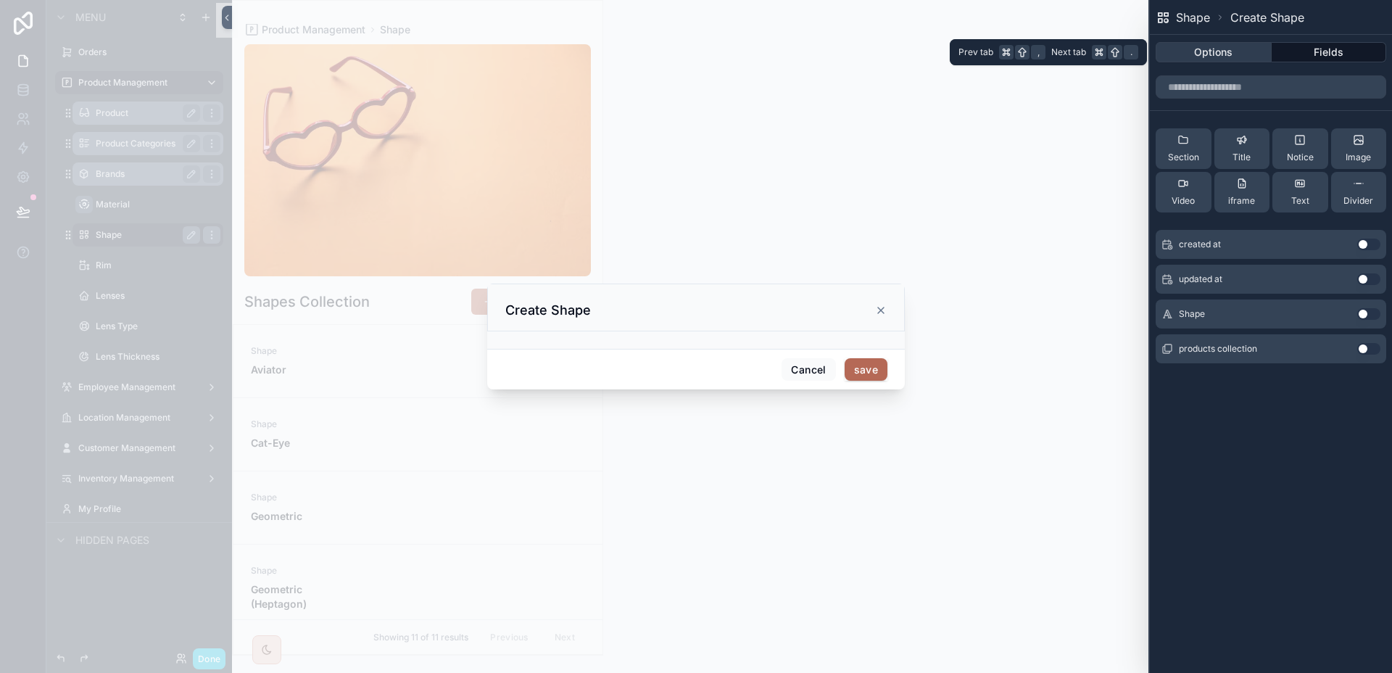
click at [1211, 60] on button "Options" at bounding box center [1213, 52] width 116 height 20
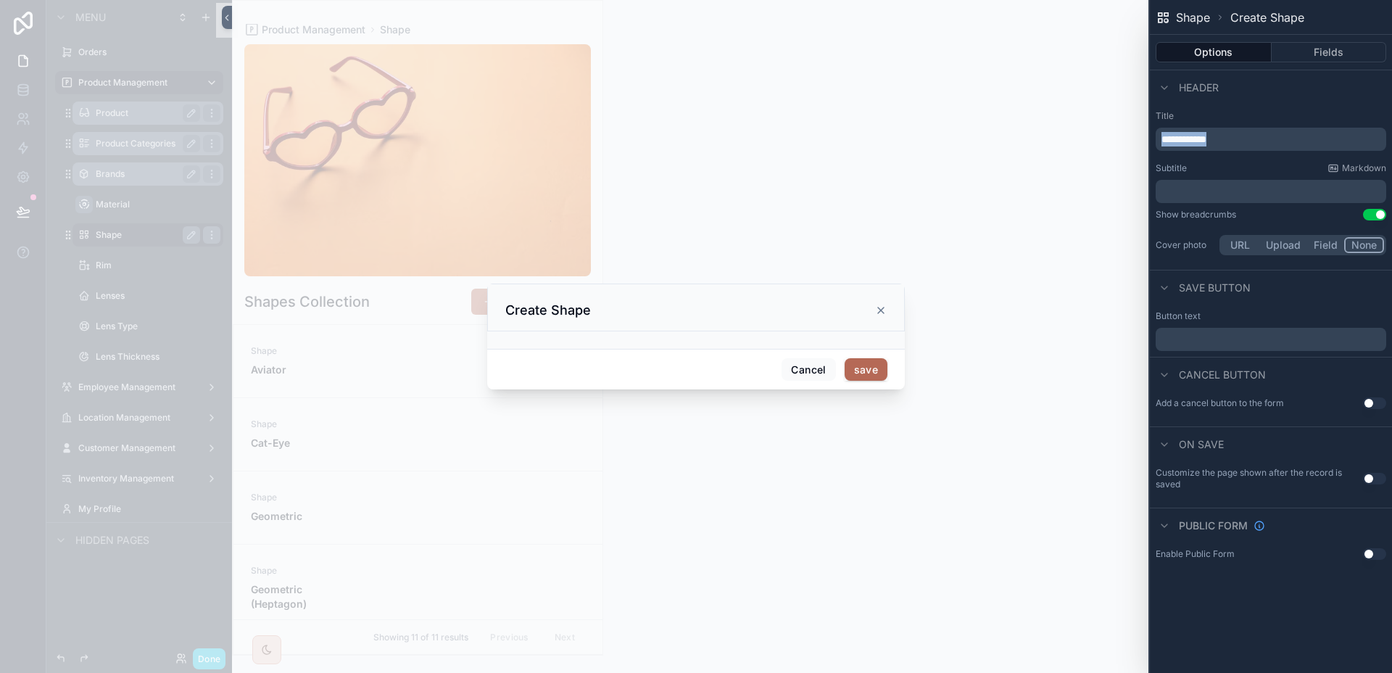
drag, startPoint x: 1238, startPoint y: 140, endPoint x: 1135, endPoint y: 133, distance: 103.1
click at [1135, 133] on div "**********" at bounding box center [696, 336] width 1392 height 673
click at [1228, 344] on p "﻿" at bounding box center [1272, 338] width 222 height 17
click at [1365, 476] on button "Use setting" at bounding box center [1374, 479] width 23 height 12
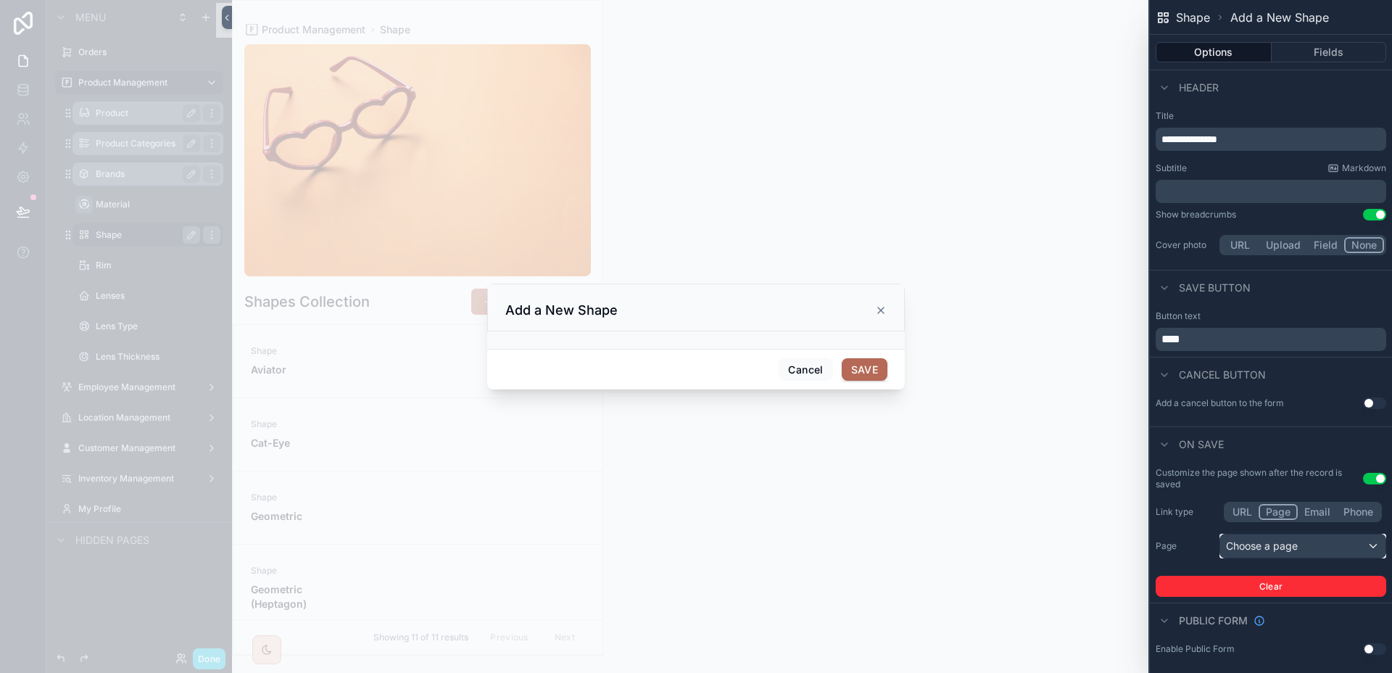
click at [1265, 557] on div "Choose a page" at bounding box center [1302, 545] width 165 height 23
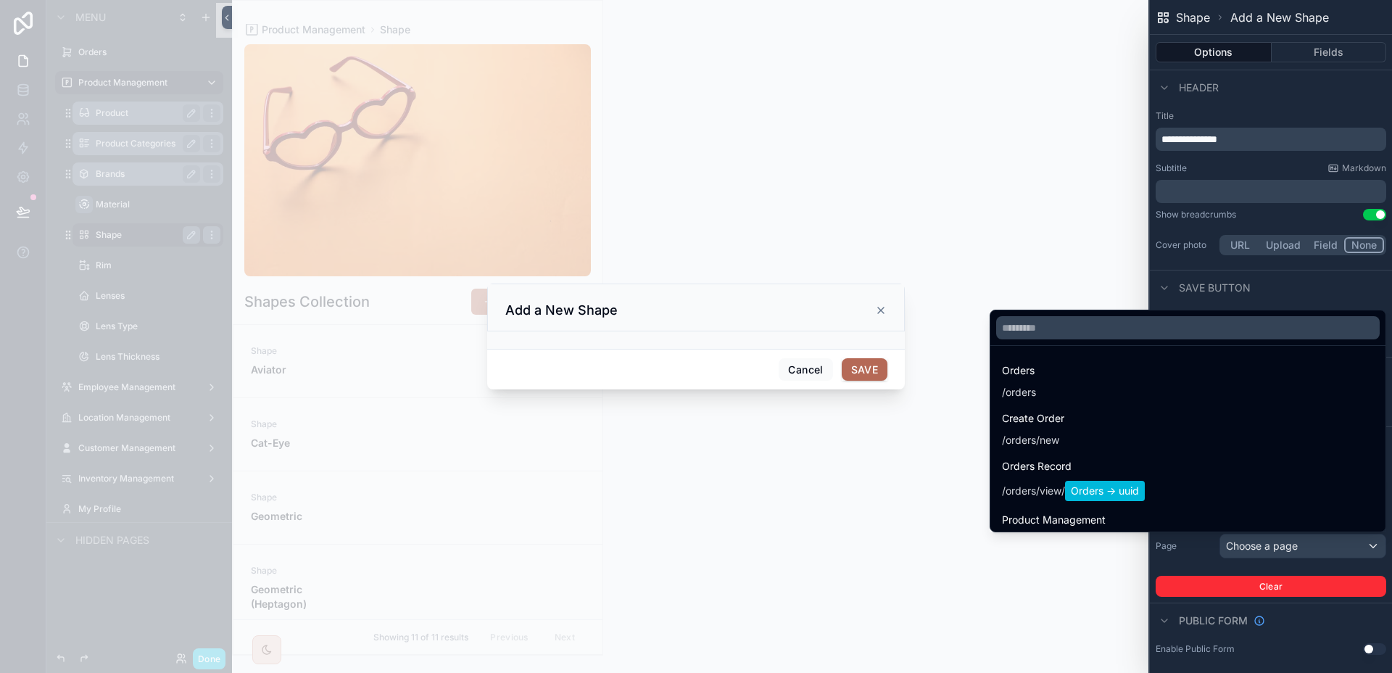
click at [1055, 342] on div at bounding box center [1187, 327] width 395 height 35
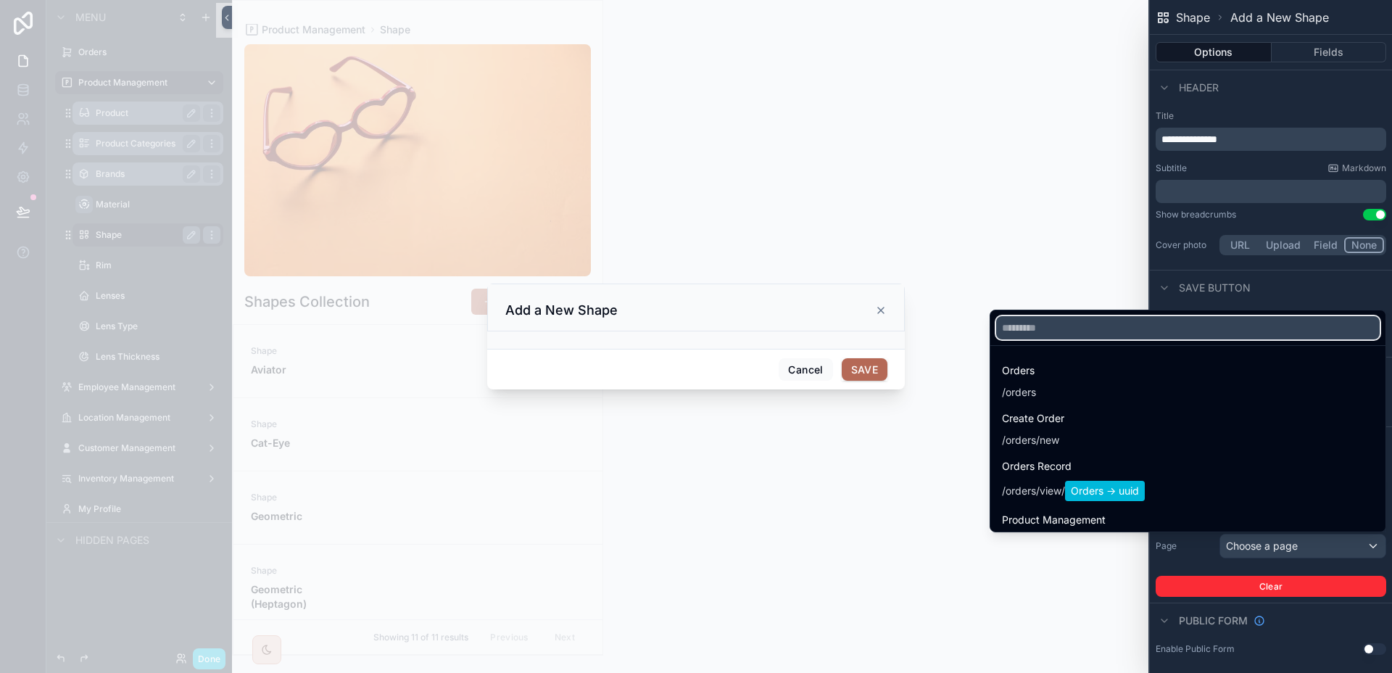
click at [1053, 331] on input "text" at bounding box center [1187, 327] width 383 height 23
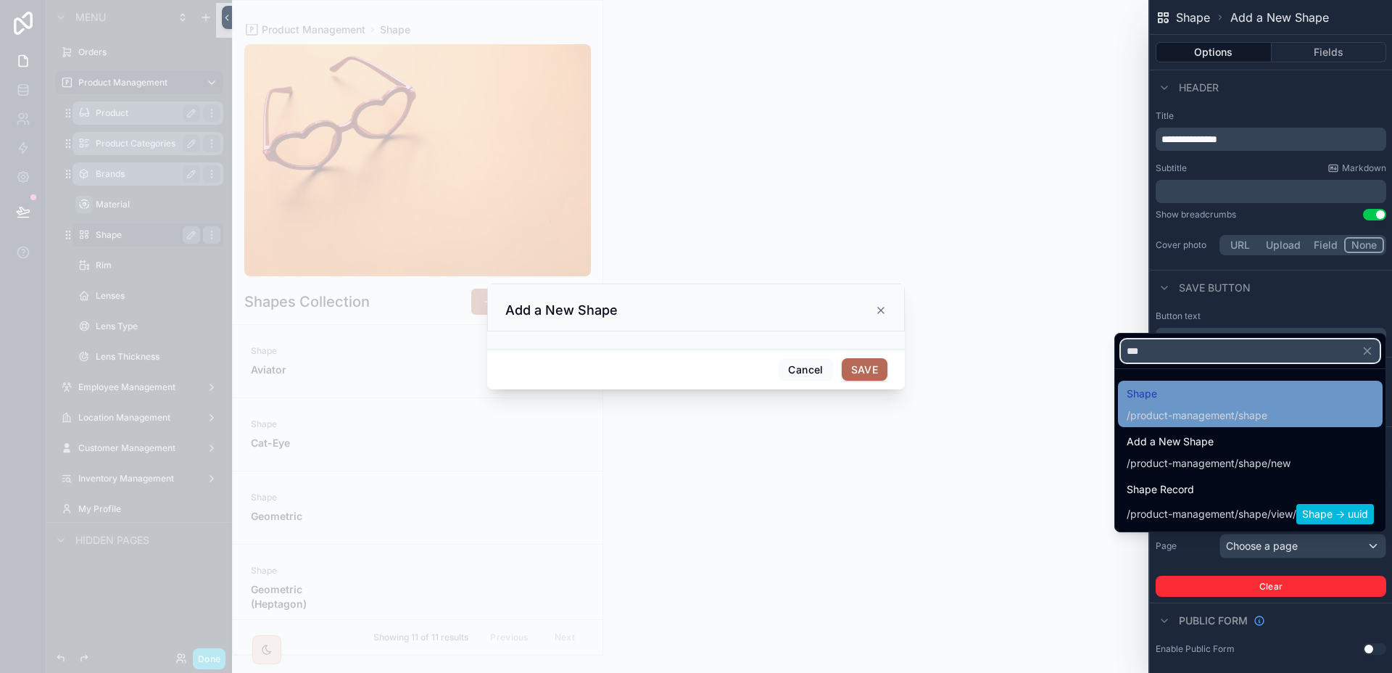
type input "***"
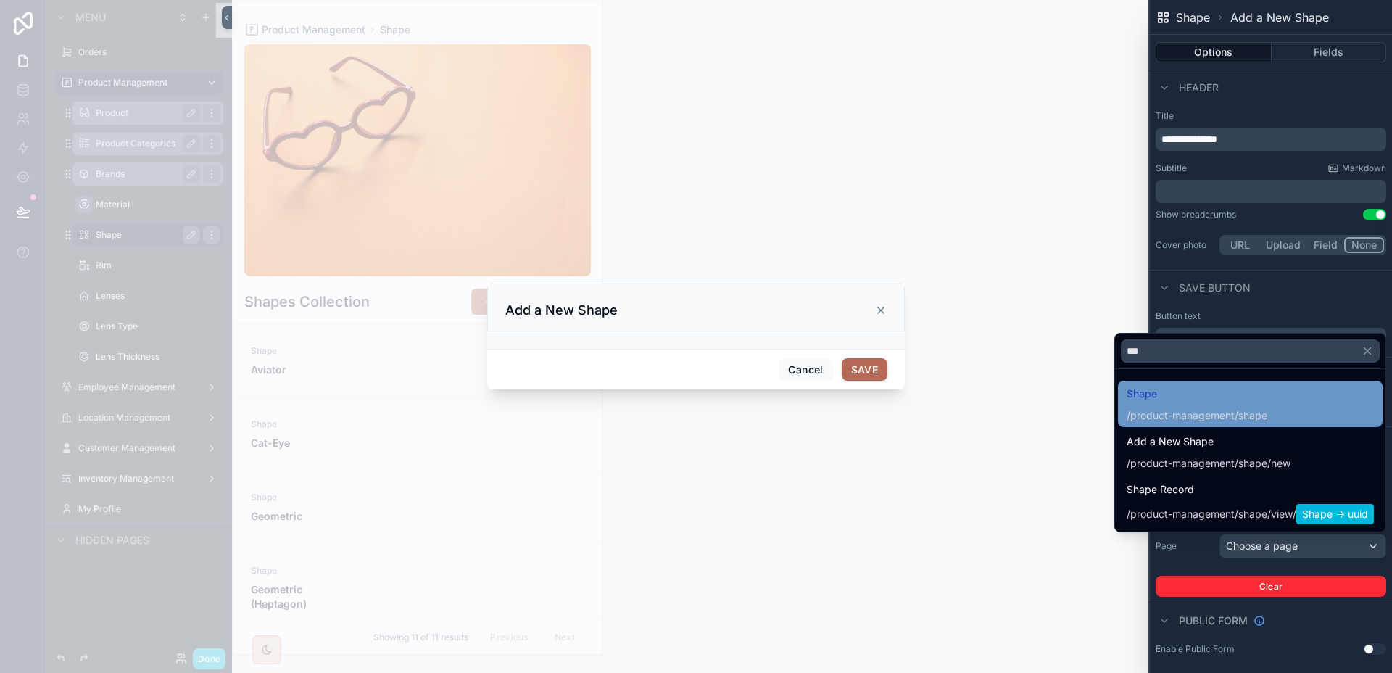
click at [1145, 391] on span "Shape" at bounding box center [1196, 393] width 141 height 17
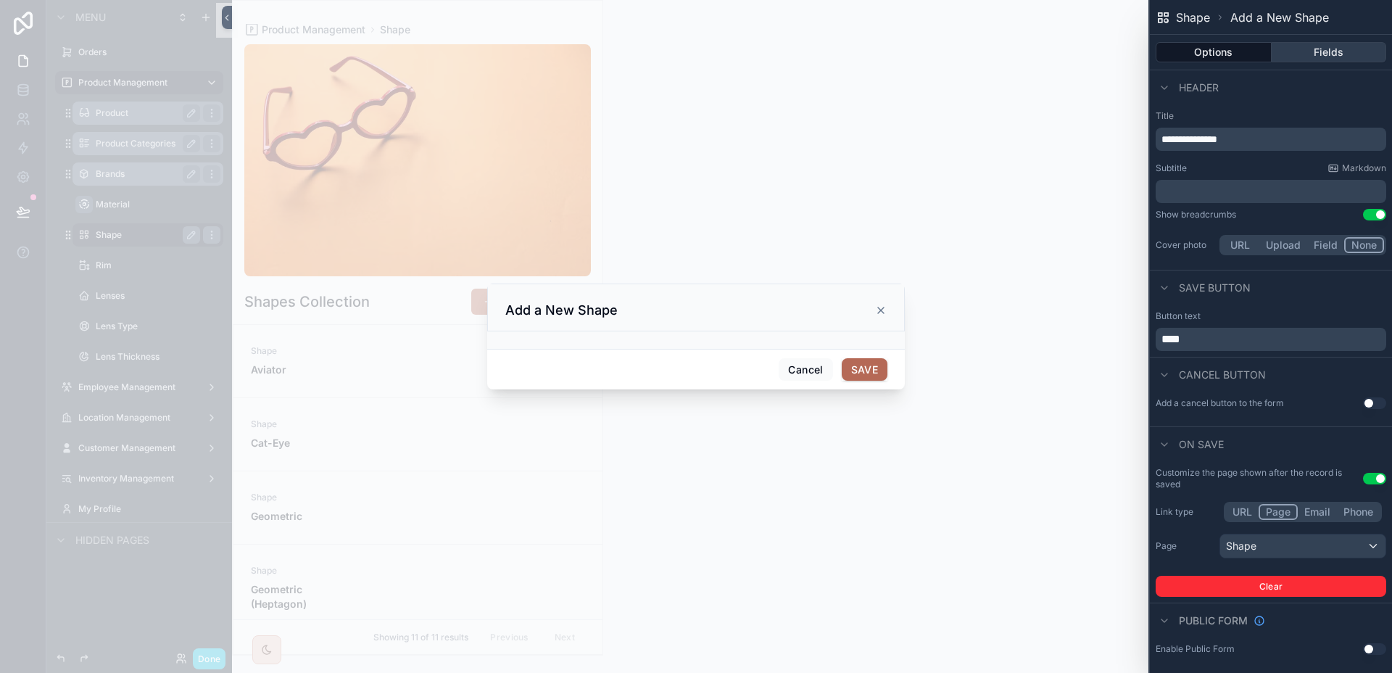
click at [1319, 60] on button "Fields" at bounding box center [1328, 52] width 115 height 20
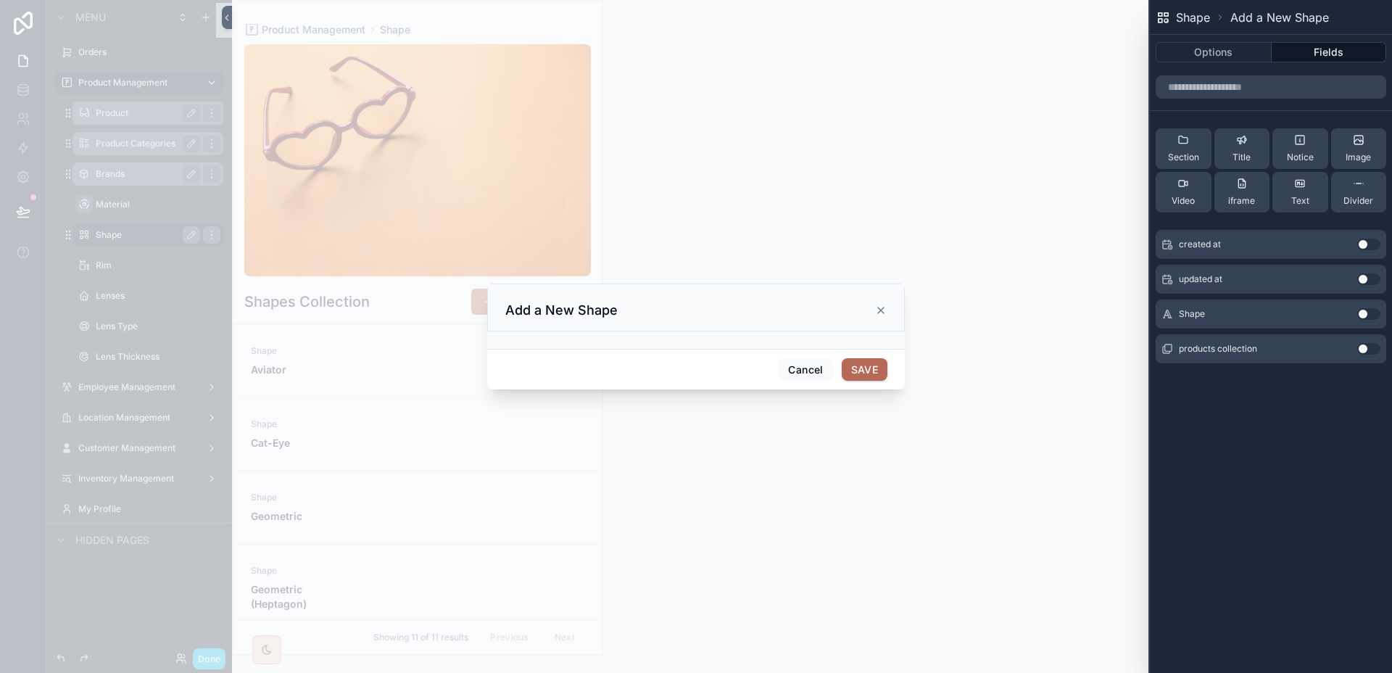
click at [1366, 314] on button "Use setting" at bounding box center [1368, 314] width 23 height 12
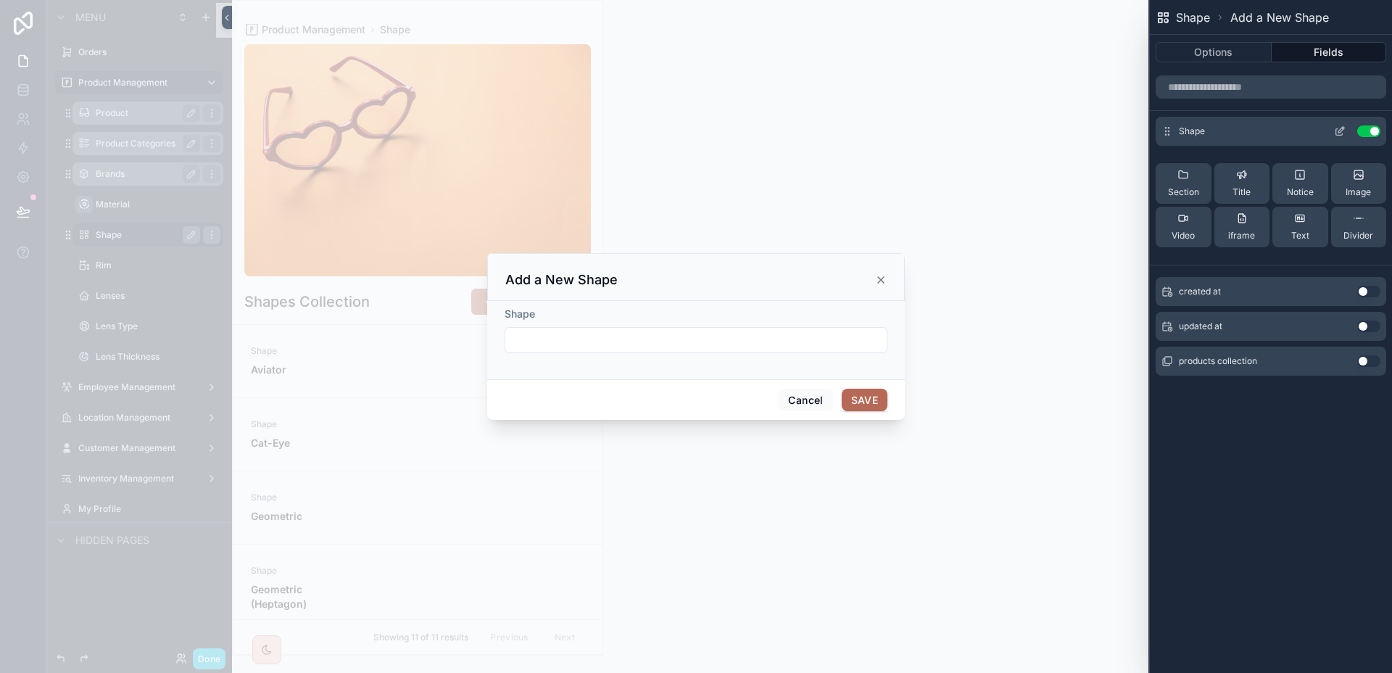
click at [1338, 130] on icon at bounding box center [1341, 130] width 6 height 6
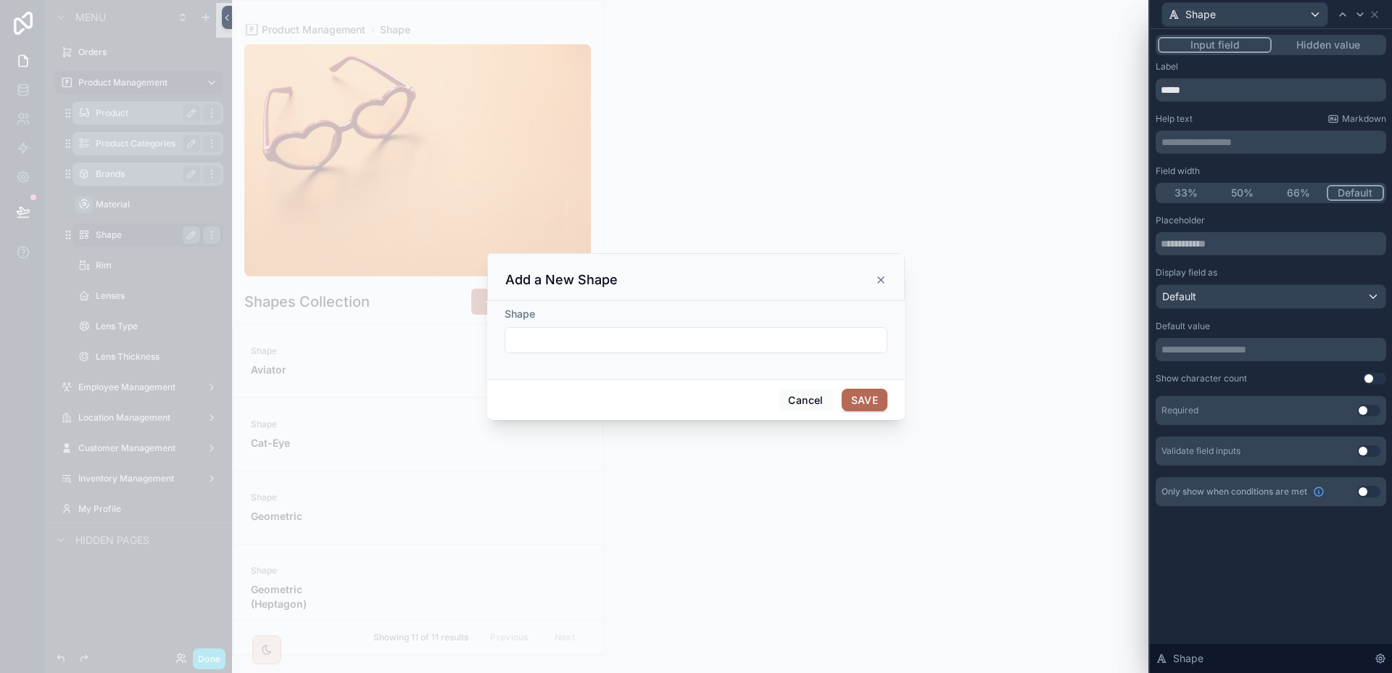
click at [1365, 417] on div "Required Use setting" at bounding box center [1270, 410] width 230 height 29
click at [1364, 414] on button "Use setting" at bounding box center [1368, 410] width 23 height 12
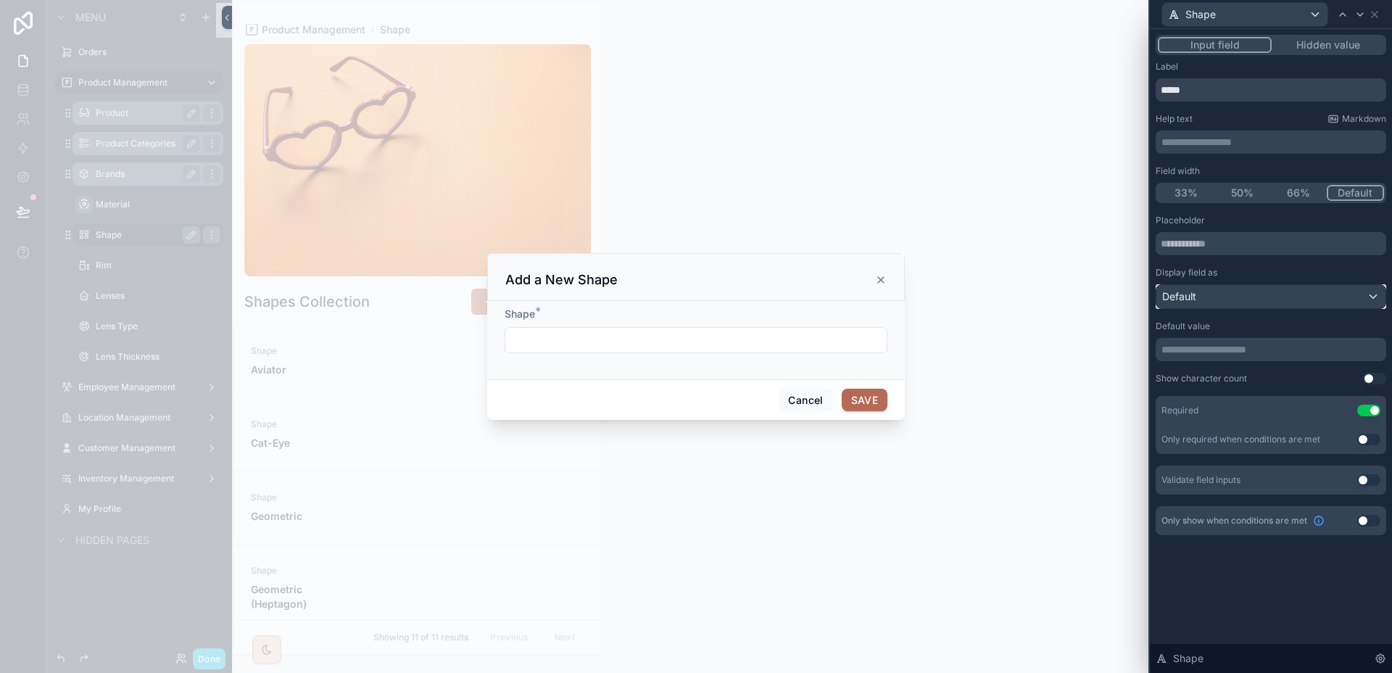
click at [1277, 294] on div "Default" at bounding box center [1270, 296] width 229 height 23
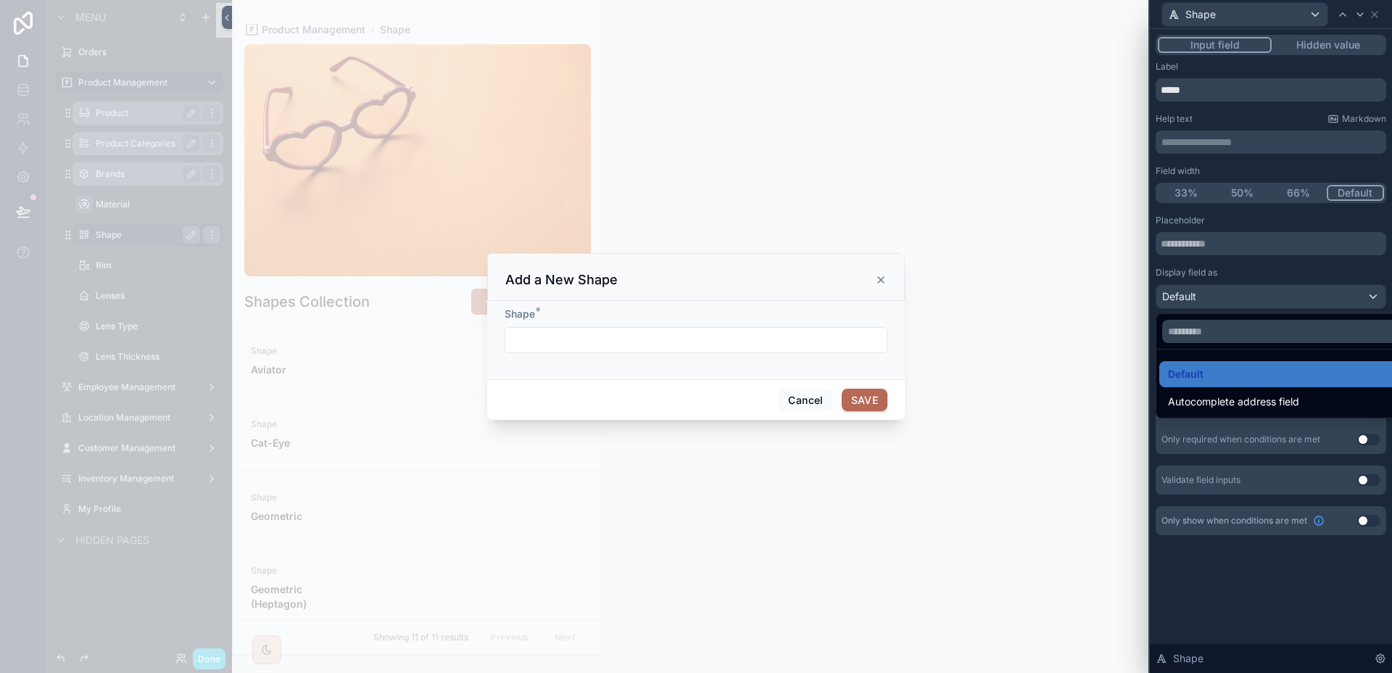
click at [1277, 294] on div at bounding box center [1270, 336] width 242 height 673
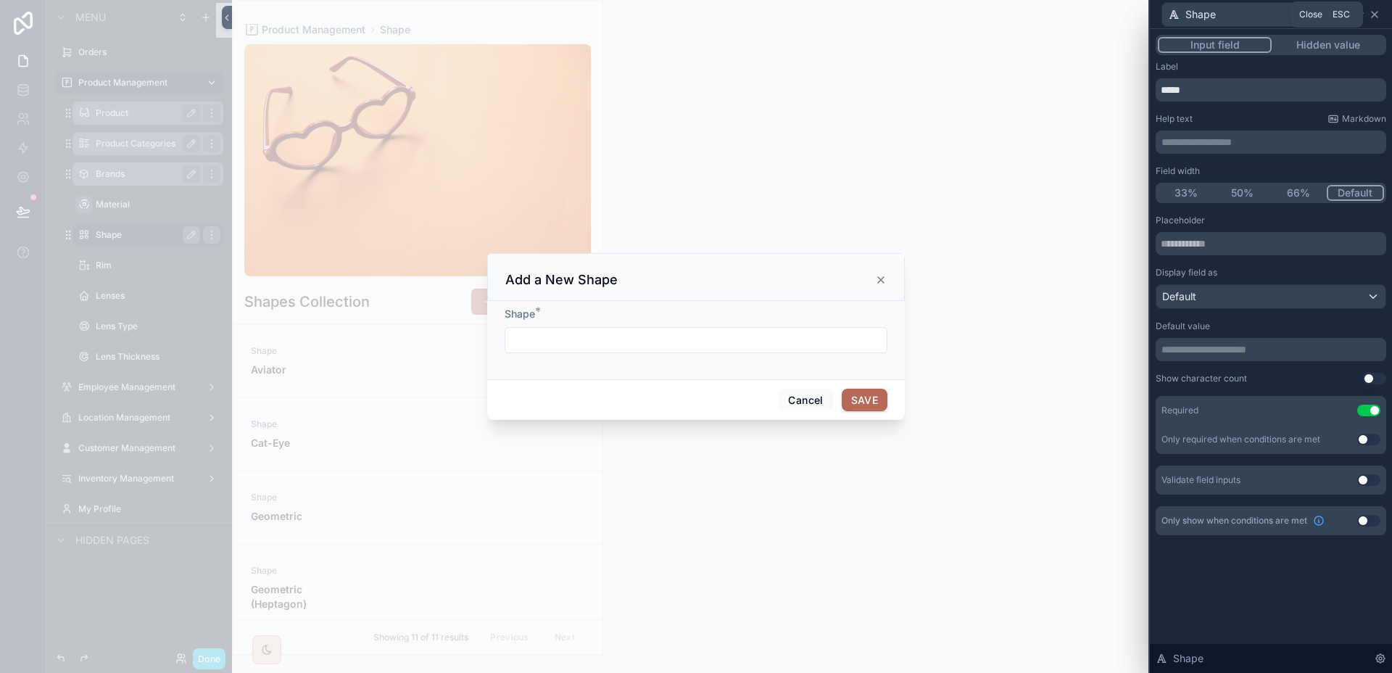
click at [1375, 16] on icon at bounding box center [1374, 15] width 12 height 12
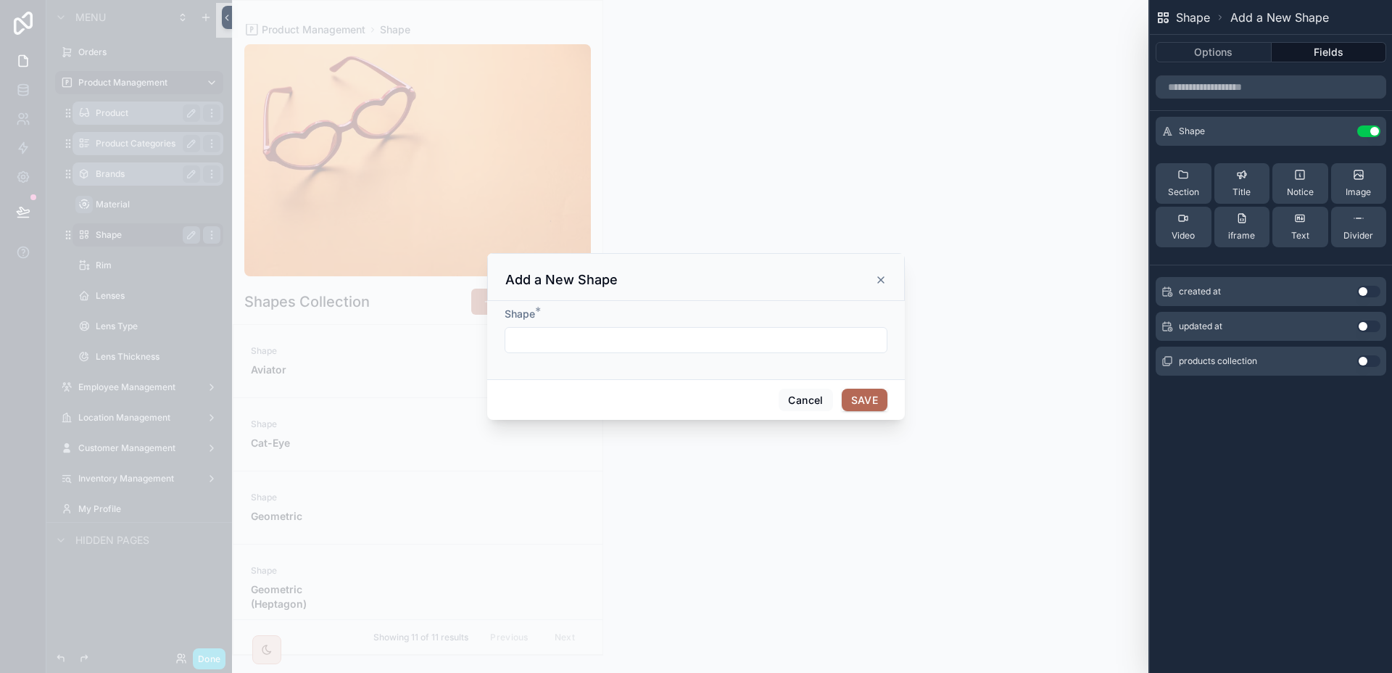
click at [882, 278] on icon "scrollable content" at bounding box center [881, 280] width 6 height 6
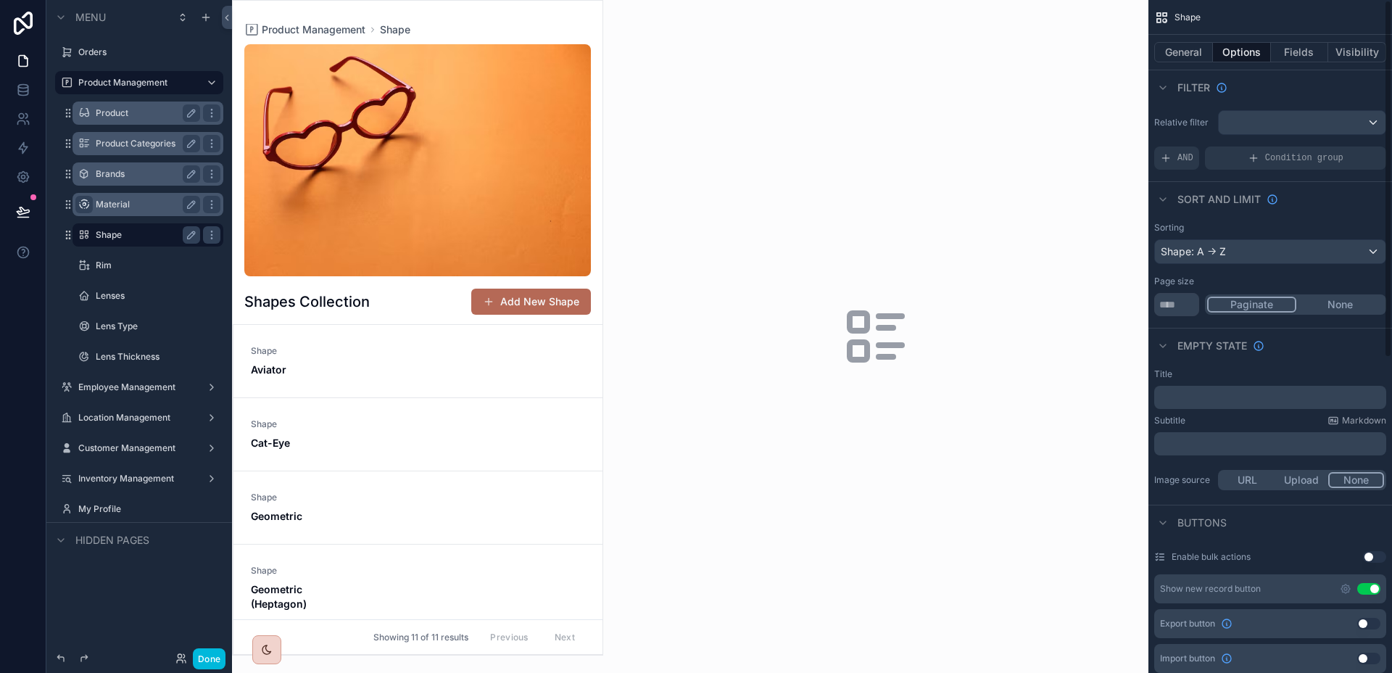
click at [99, 207] on label "Material" at bounding box center [145, 205] width 99 height 12
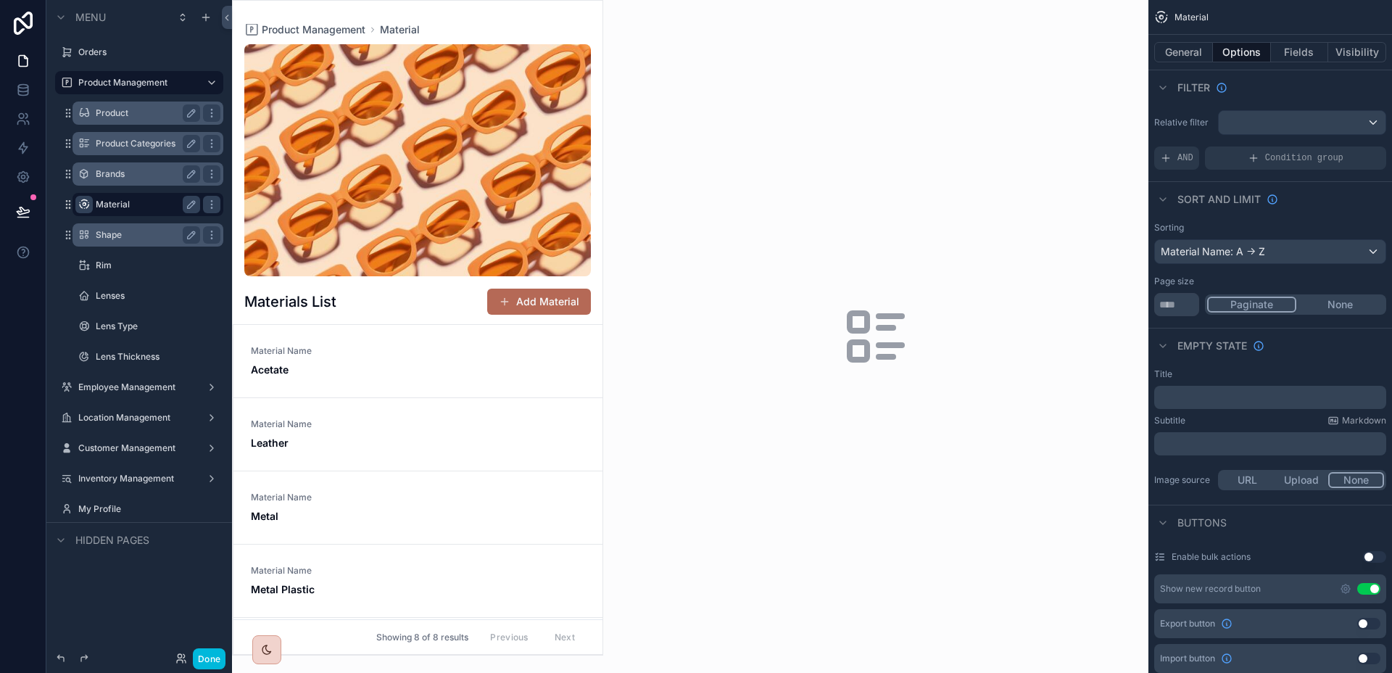
click at [117, 173] on label "Brands" at bounding box center [145, 174] width 99 height 12
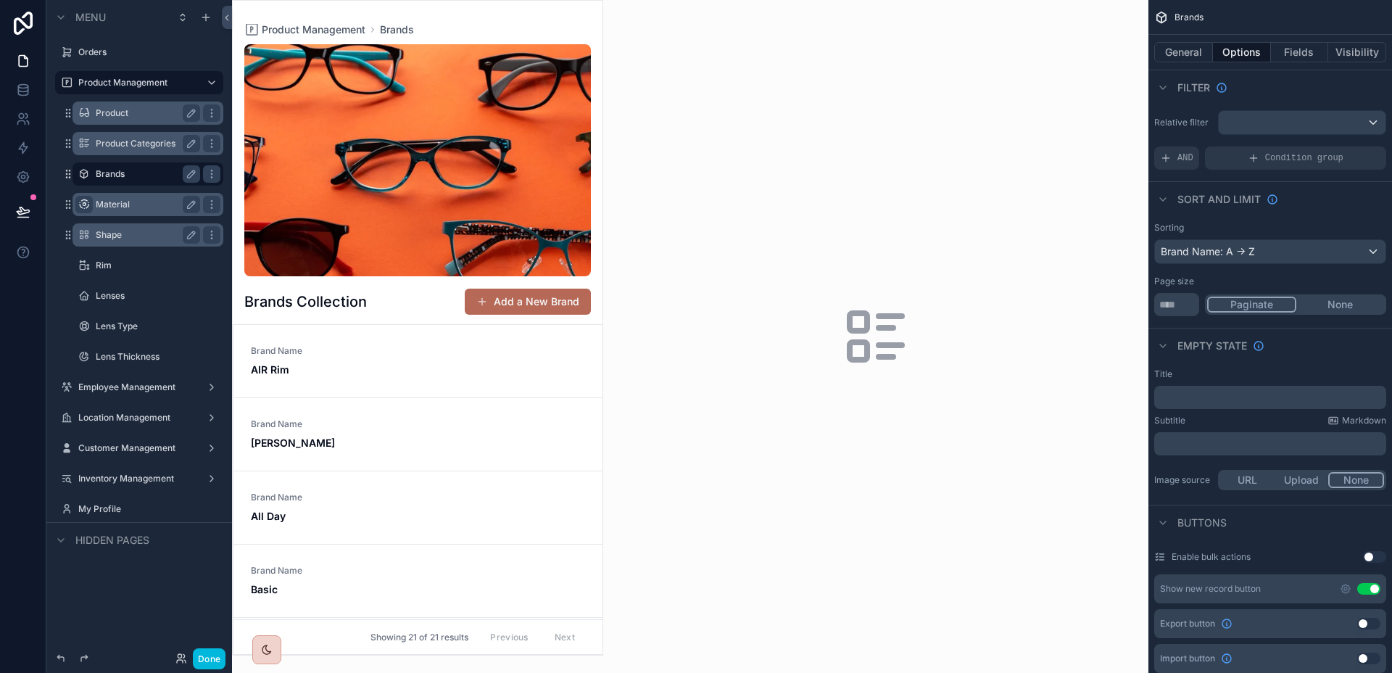
click at [116, 196] on div "Material" at bounding box center [148, 204] width 104 height 17
click at [119, 206] on label "Material" at bounding box center [145, 205] width 99 height 12
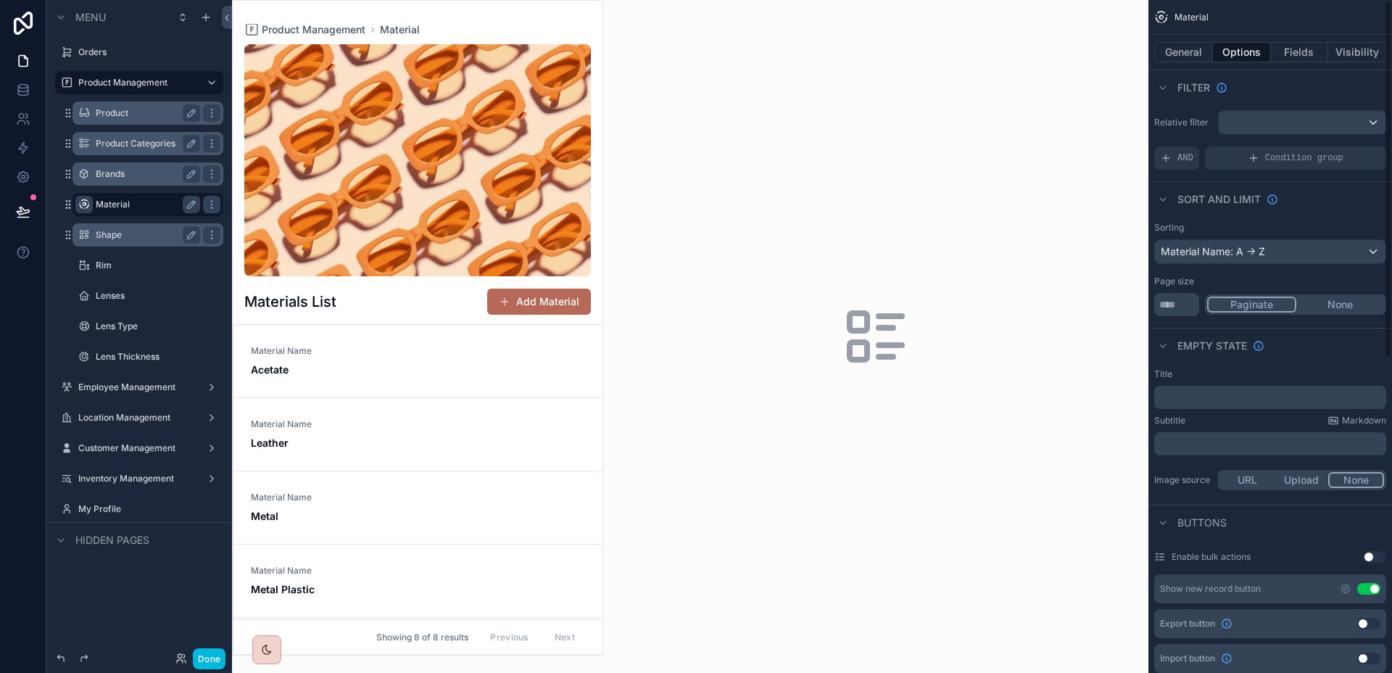
scroll to position [424, 0]
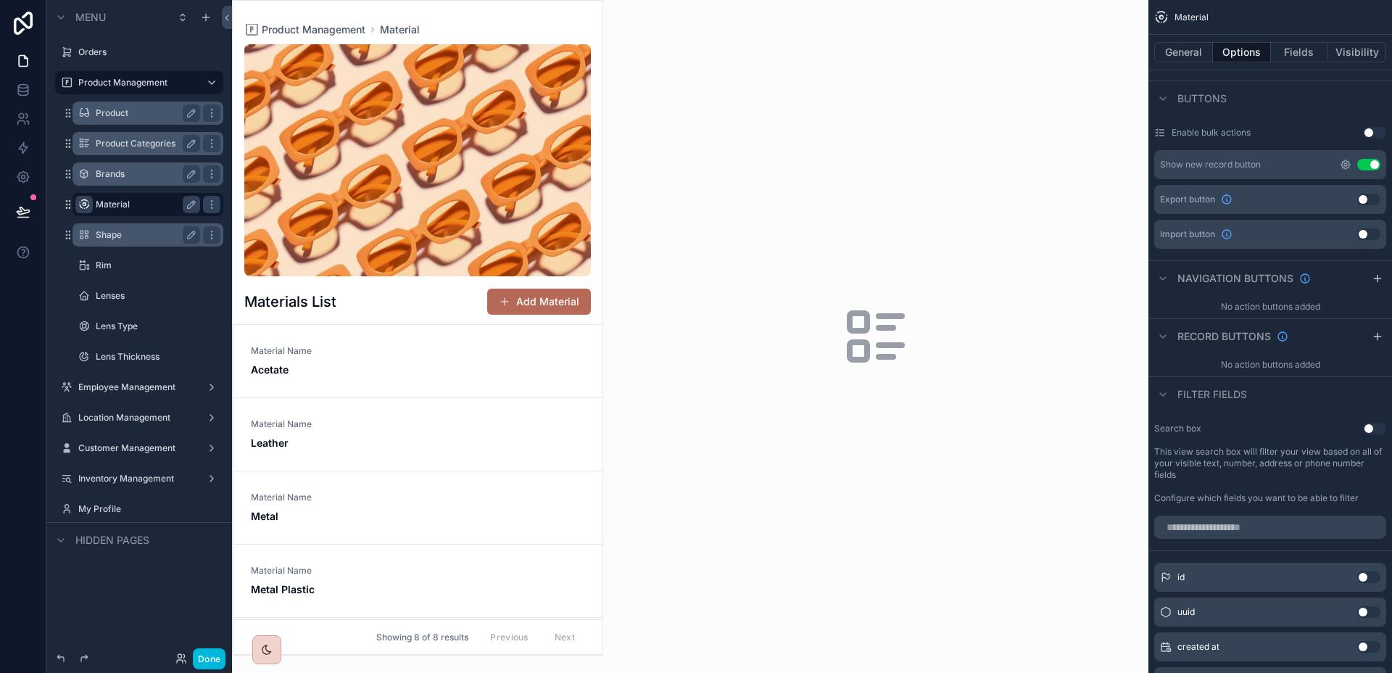
click at [1347, 167] on icon "scrollable content" at bounding box center [1345, 164] width 9 height 9
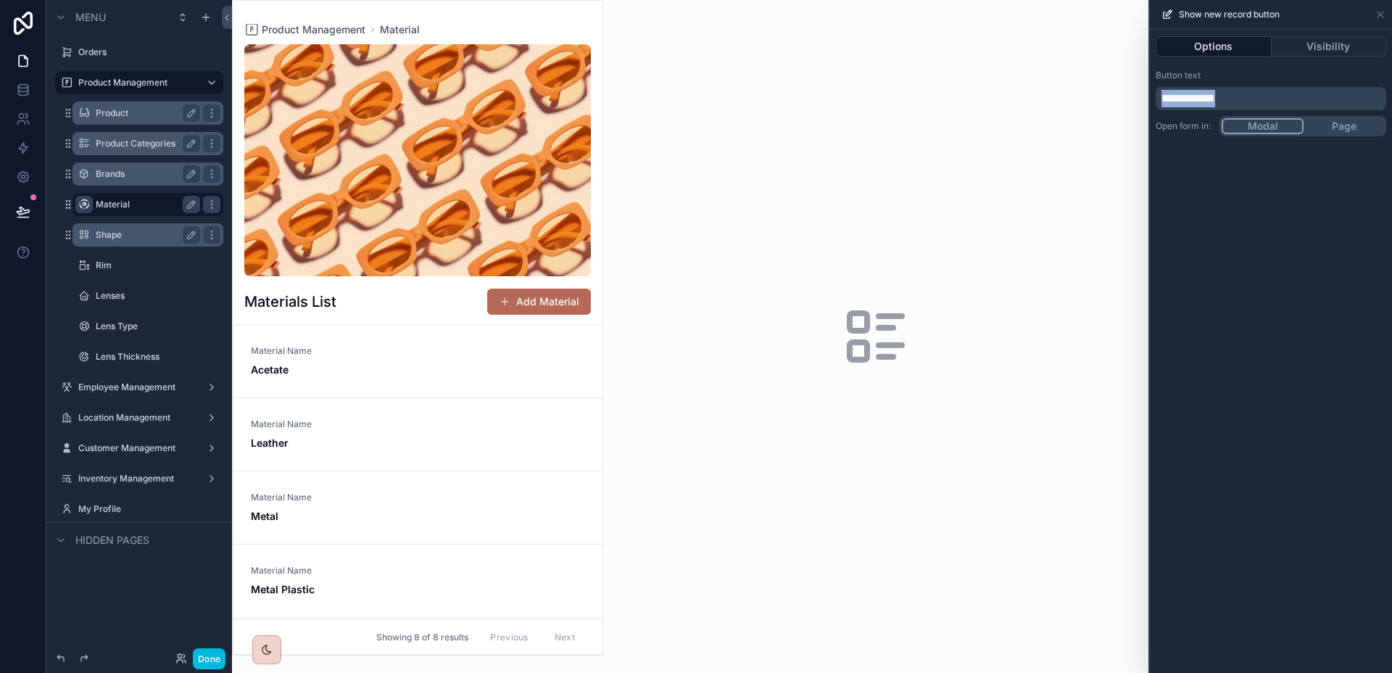
drag, startPoint x: 1256, startPoint y: 100, endPoint x: 1107, endPoint y: 100, distance: 148.6
click at [1107, 100] on div "**********" at bounding box center [696, 336] width 1392 height 673
click at [1376, 11] on icon at bounding box center [1380, 15] width 12 height 12
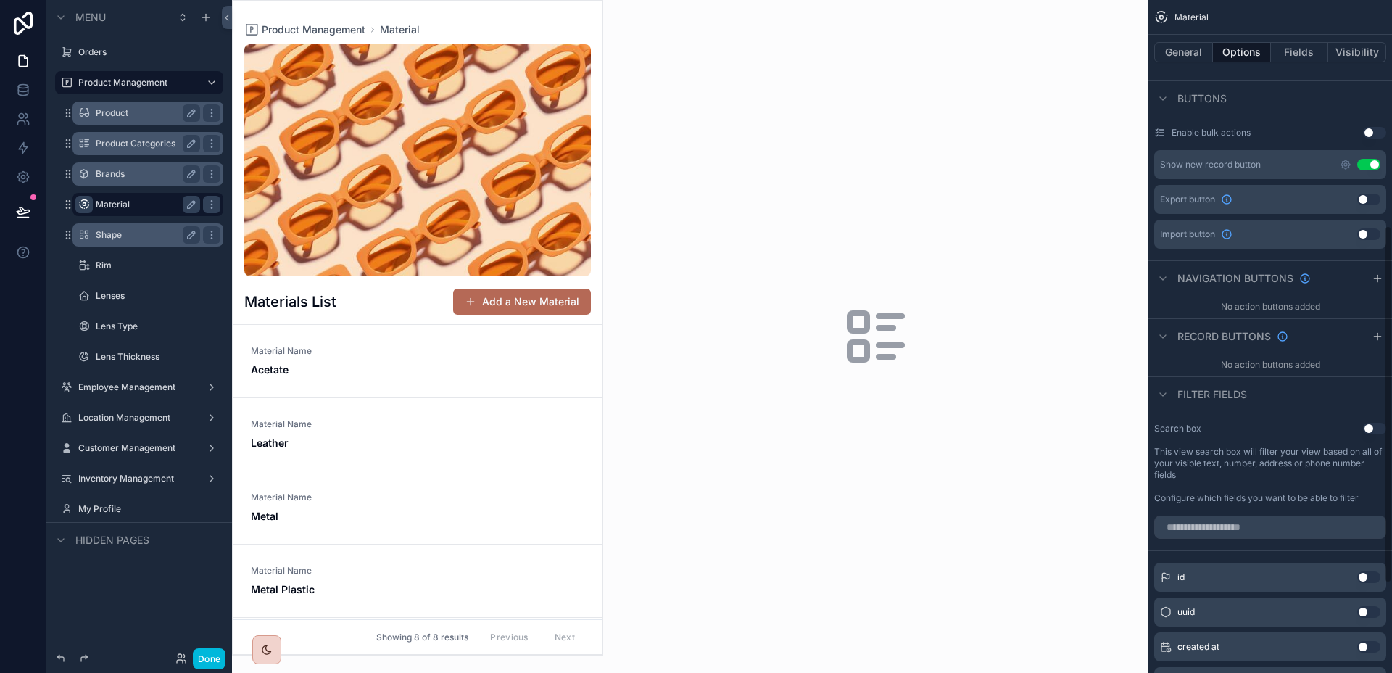
click at [122, 241] on div "Shape" at bounding box center [148, 234] width 104 height 17
click at [141, 231] on label "Shape" at bounding box center [145, 235] width 99 height 12
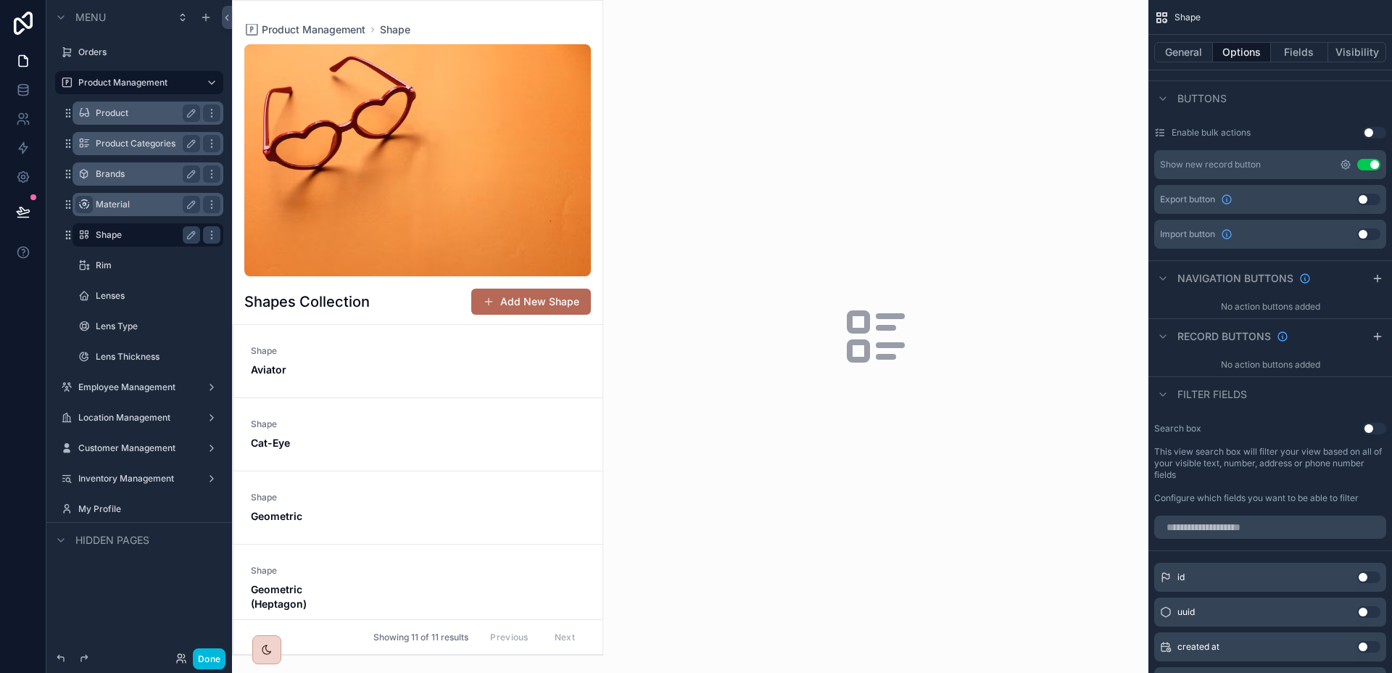
click at [1343, 166] on icon "scrollable content" at bounding box center [1345, 165] width 12 height 12
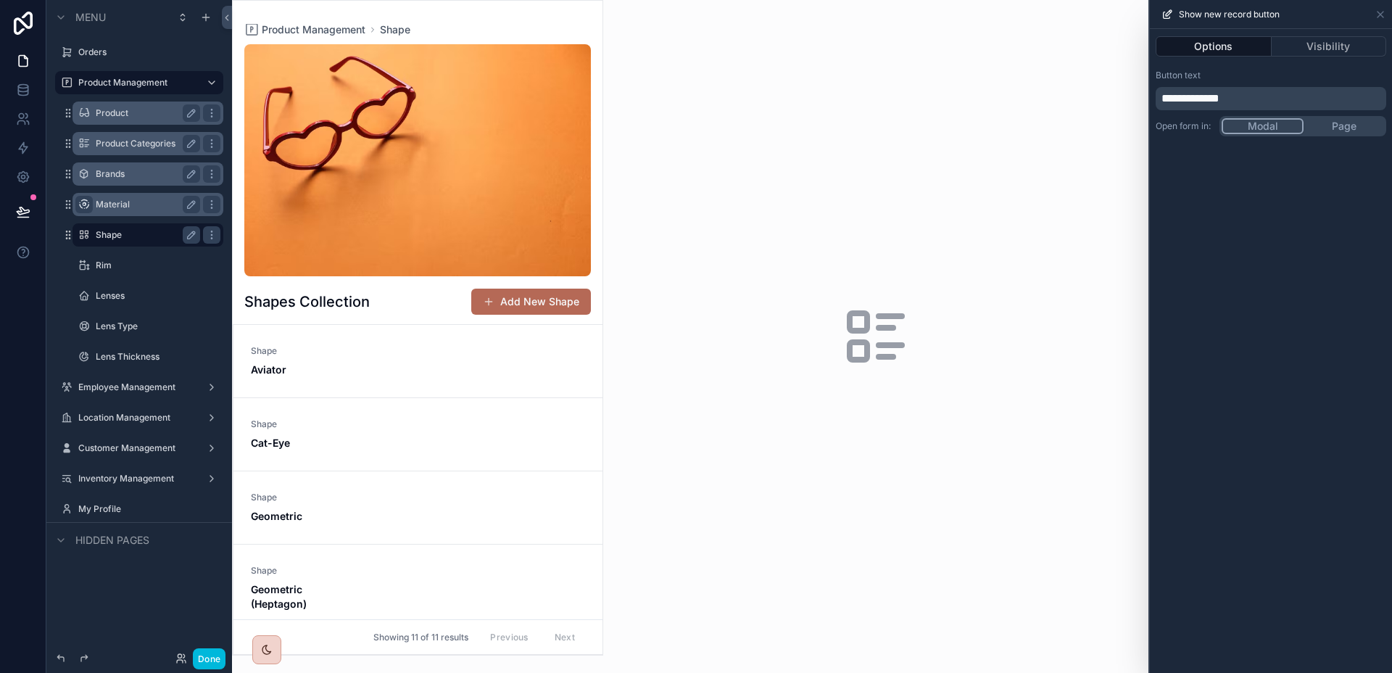
click at [1254, 99] on p "**********" at bounding box center [1272, 98] width 222 height 17
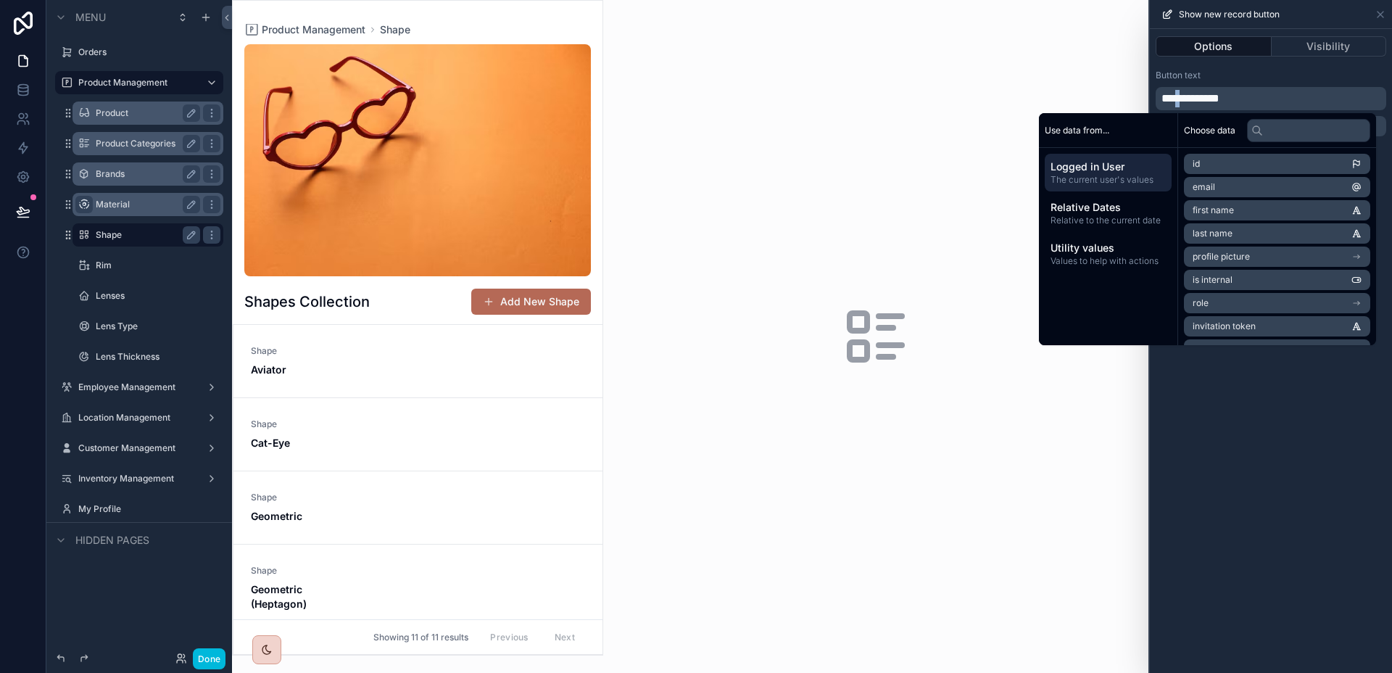
click at [1184, 99] on span "**********" at bounding box center [1190, 98] width 58 height 11
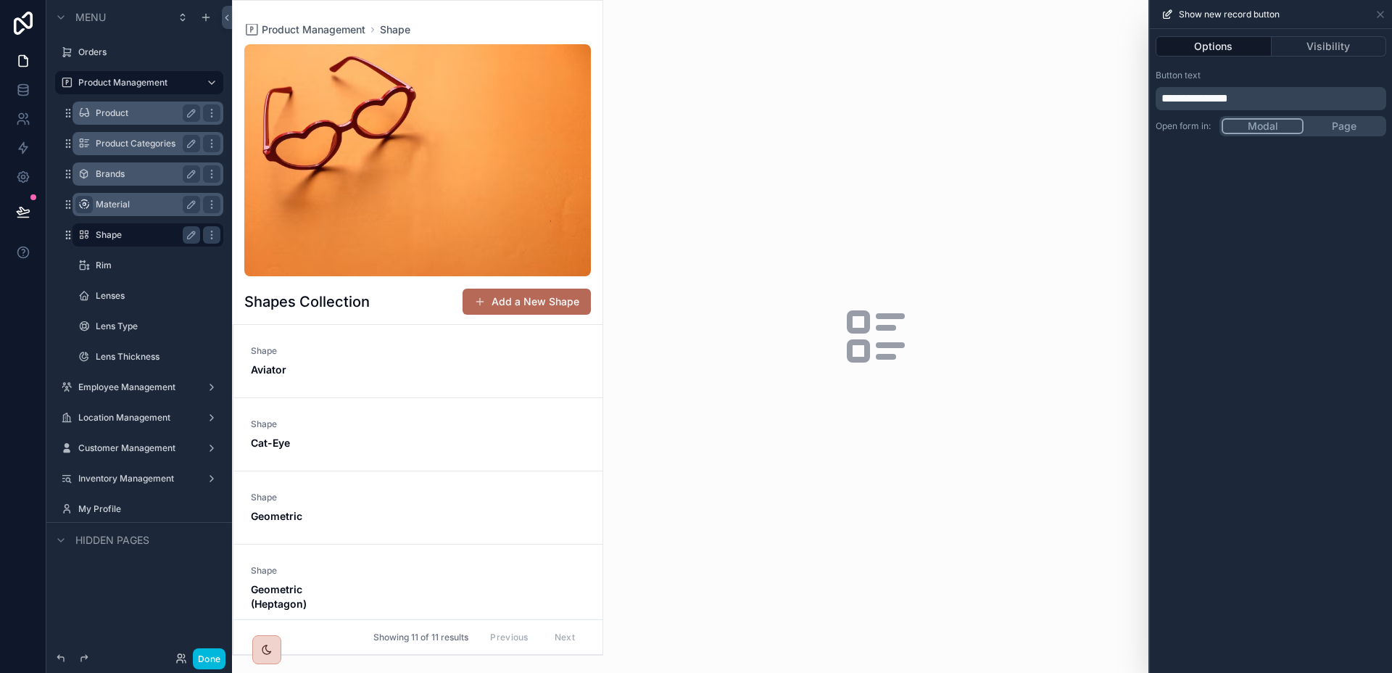
click at [1307, 450] on div "**********" at bounding box center [1270, 351] width 242 height 644
click at [127, 205] on label "Material" at bounding box center [145, 205] width 99 height 12
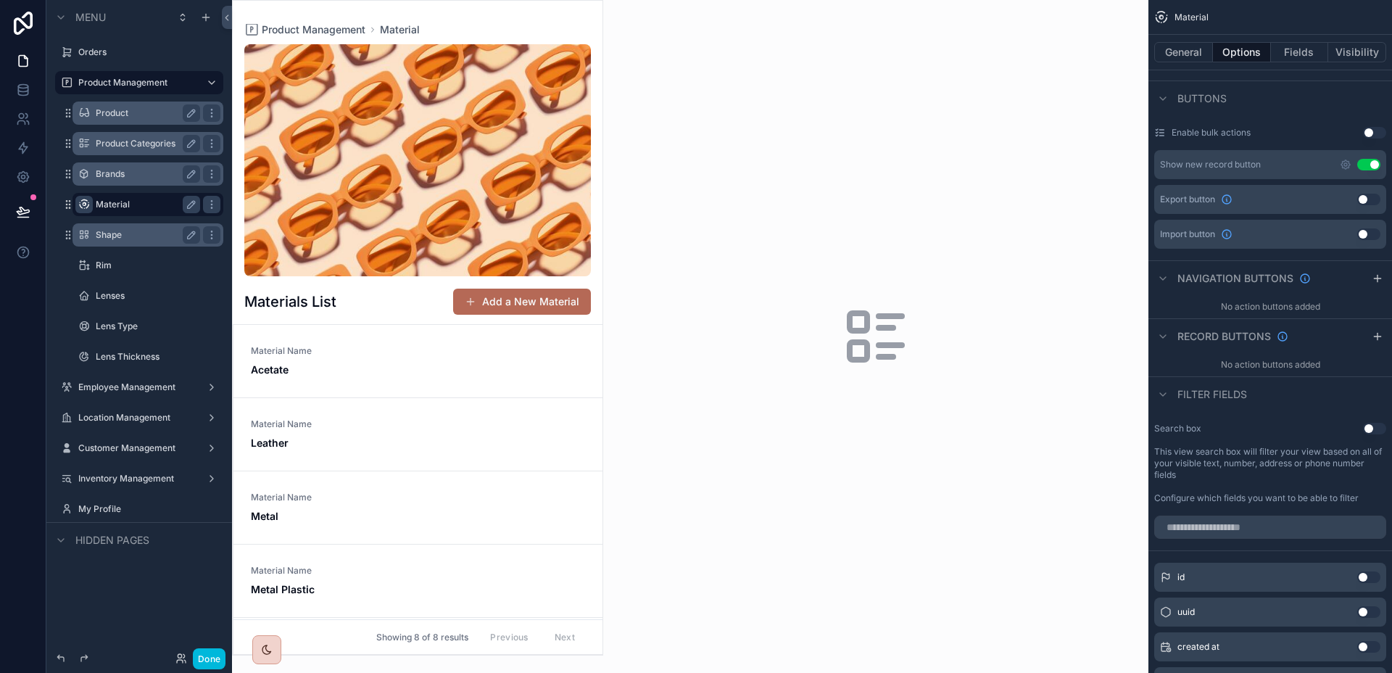
click at [117, 165] on div "Brands" at bounding box center [148, 173] width 104 height 17
click at [116, 167] on div "Brands" at bounding box center [148, 173] width 104 height 17
click at [113, 172] on label "Brands" at bounding box center [145, 174] width 99 height 12
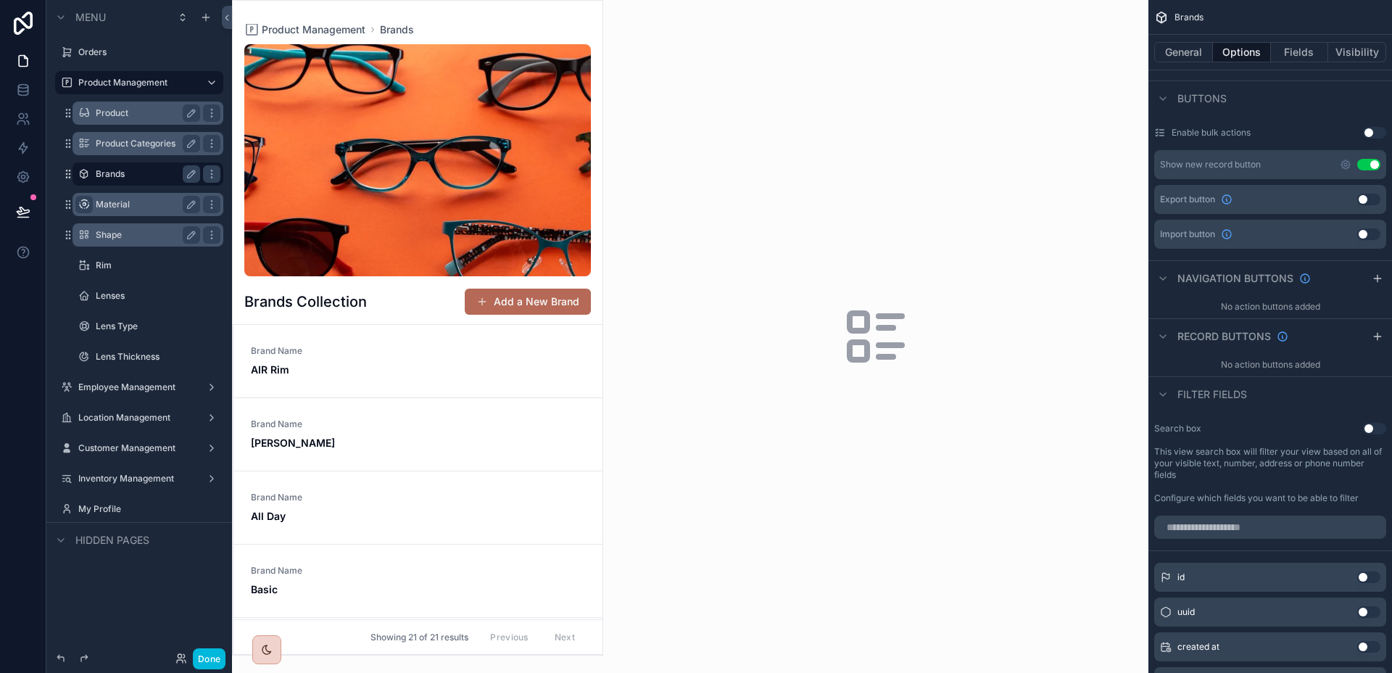
click at [116, 196] on div "Material" at bounding box center [148, 204] width 104 height 17
click at [117, 209] on label "Material" at bounding box center [145, 205] width 99 height 12
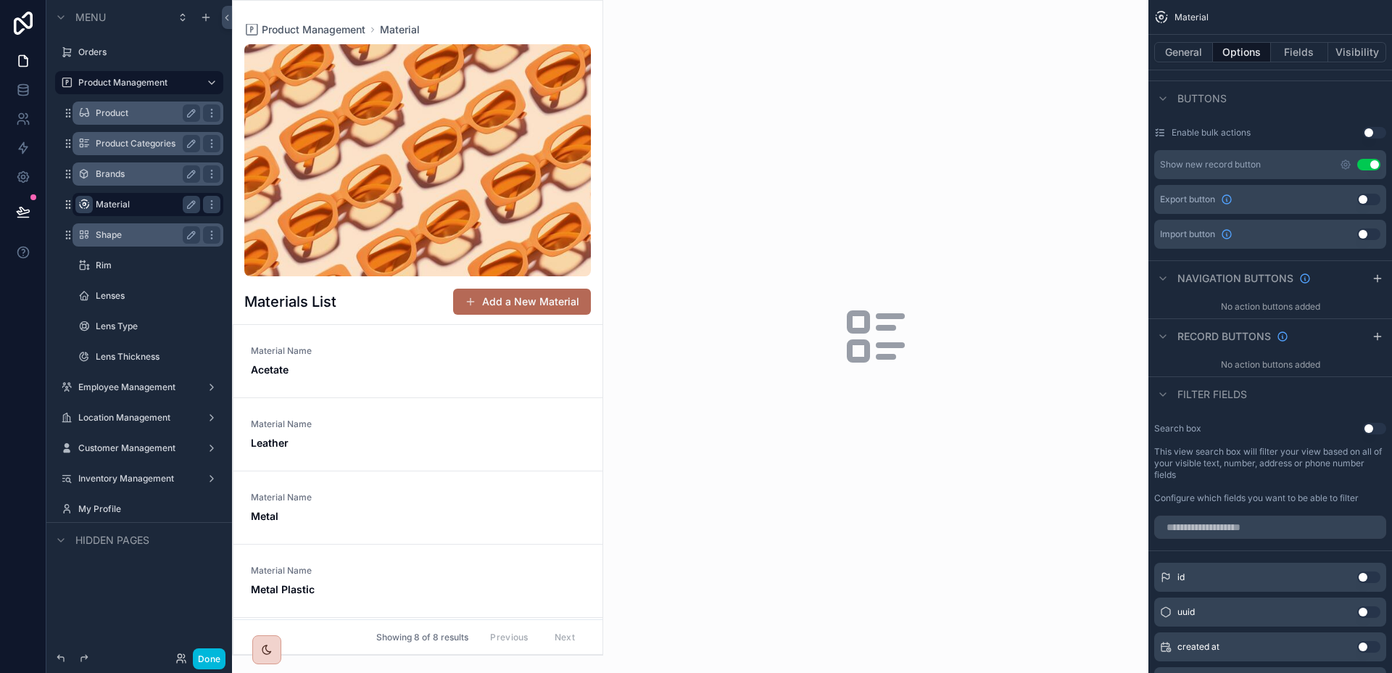
click at [112, 234] on label "Shape" at bounding box center [145, 235] width 99 height 12
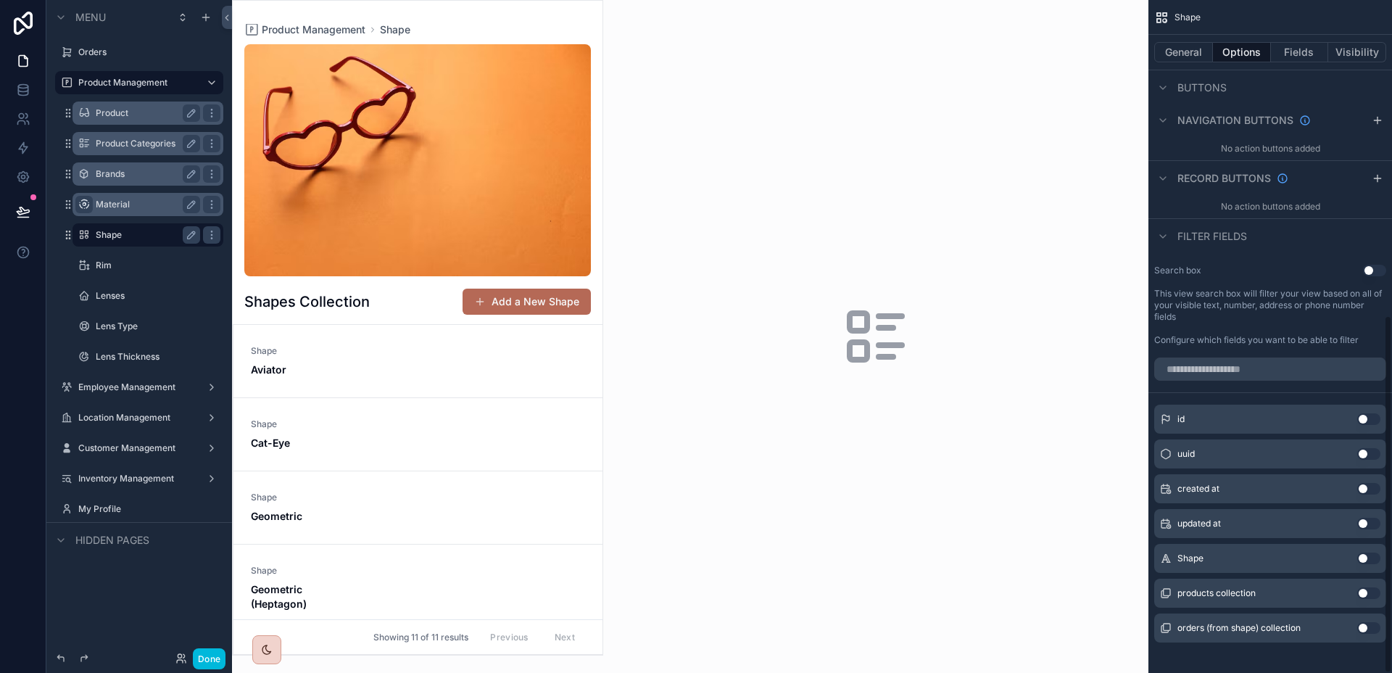
scroll to position [592, 0]
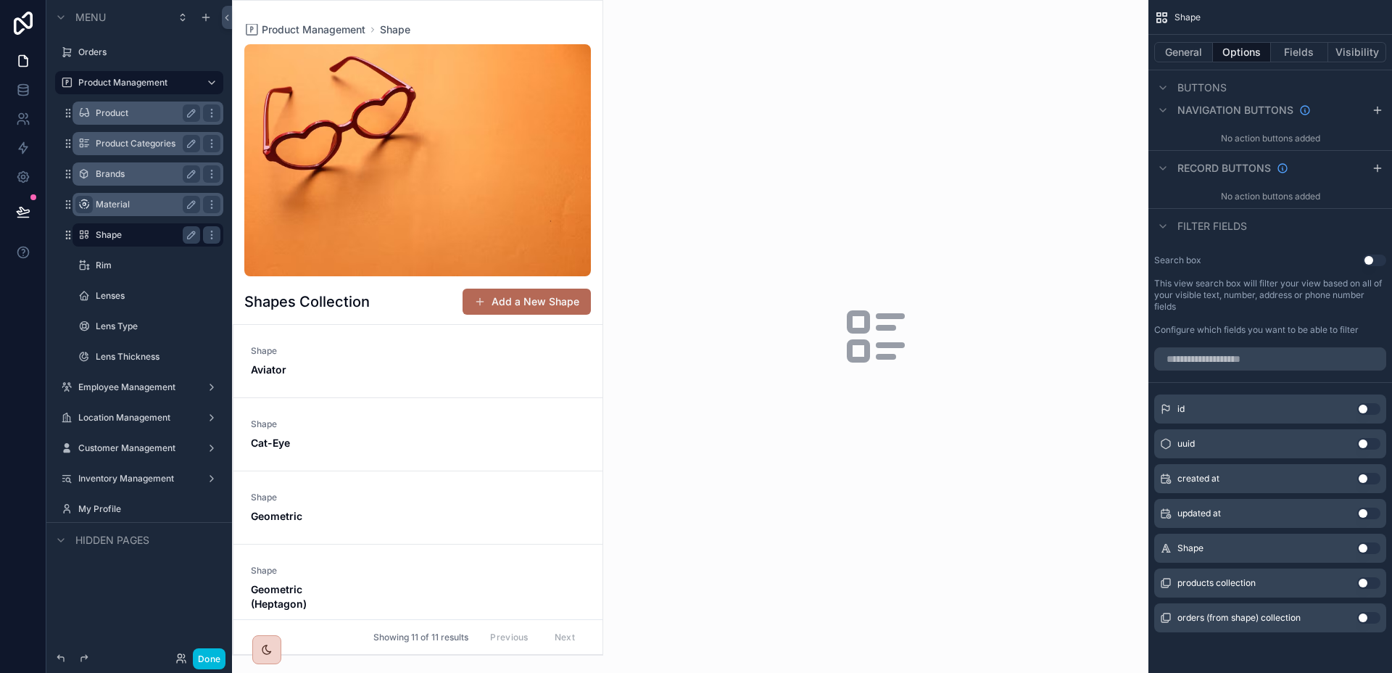
click at [422, 357] on div "Shape Aviator" at bounding box center [418, 361] width 334 height 32
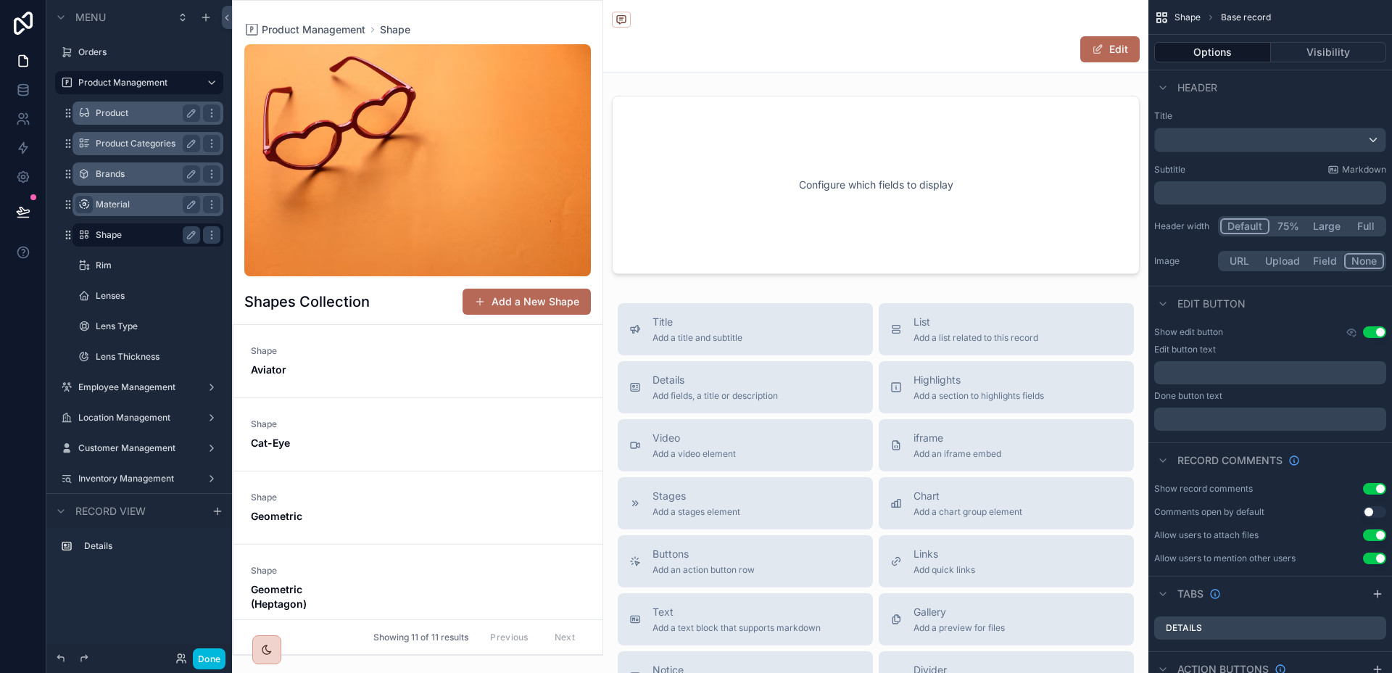
click at [1369, 532] on button "Use setting" at bounding box center [1374, 535] width 23 height 12
click at [130, 201] on label "Material" at bounding box center [145, 205] width 99 height 12
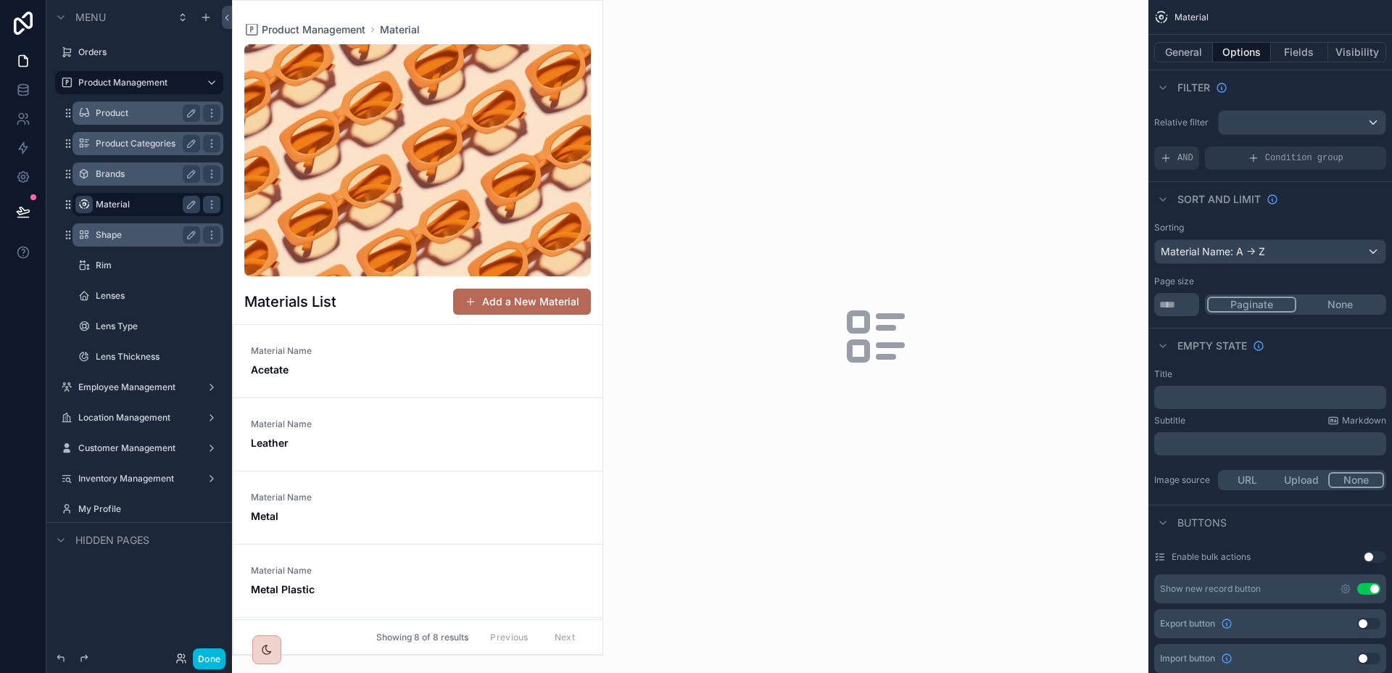
click at [359, 349] on div "scrollable content" at bounding box center [418, 328] width 370 height 654
click at [359, 349] on div "Material Name Acetate" at bounding box center [418, 361] width 334 height 32
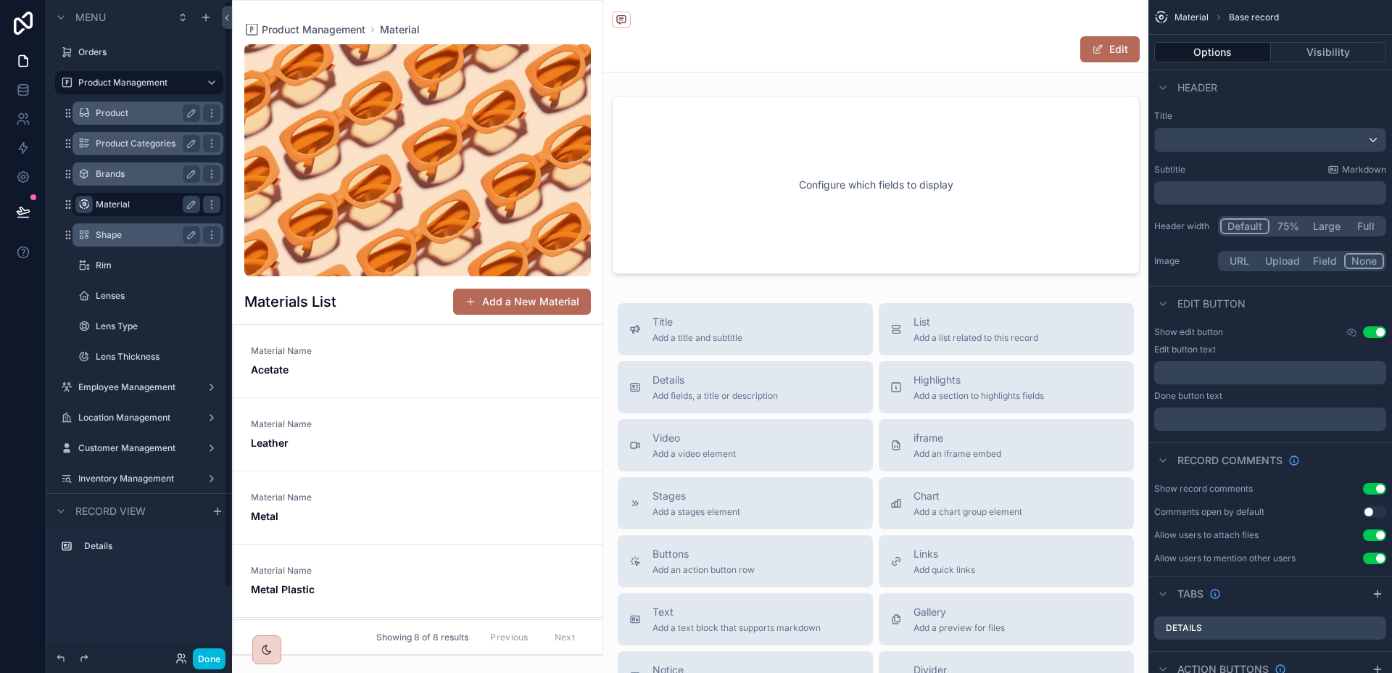
click at [111, 171] on label "Brands" at bounding box center [145, 174] width 99 height 12
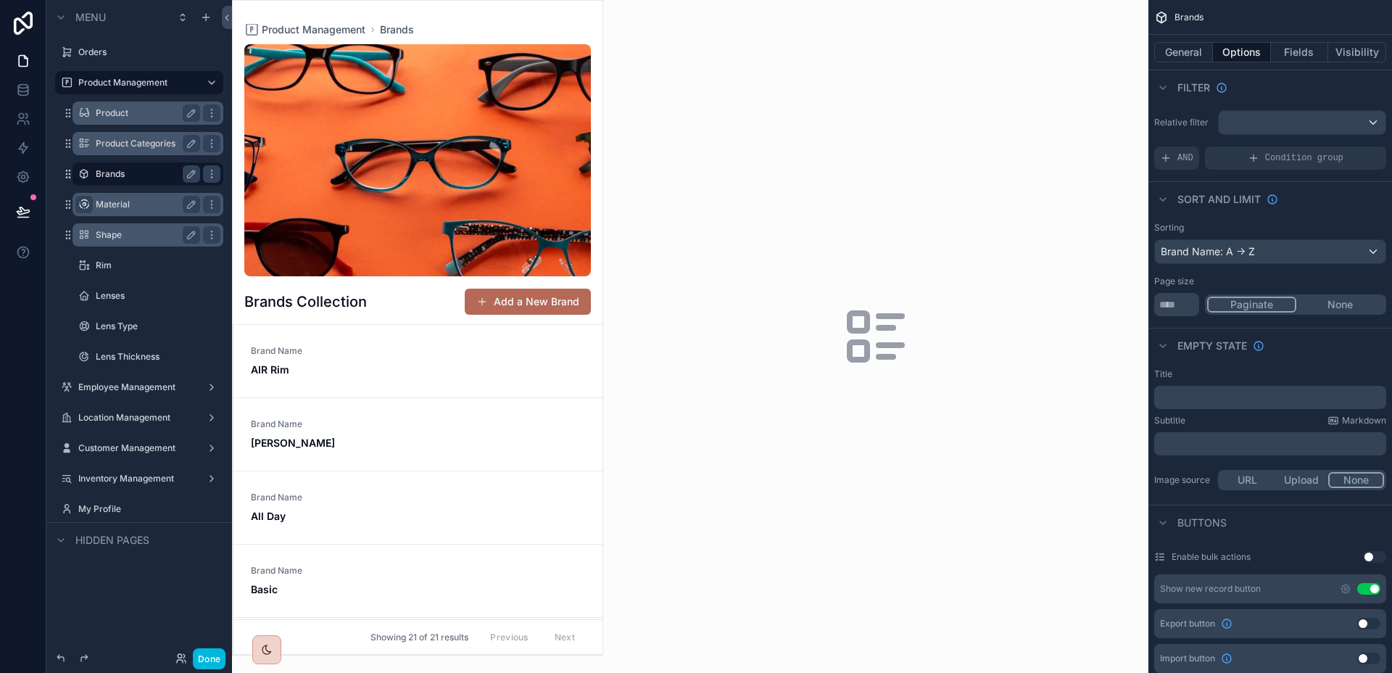
click at [362, 352] on div "scrollable content" at bounding box center [418, 328] width 370 height 654
click at [362, 352] on div "Brand Name AIR Rim" at bounding box center [418, 361] width 334 height 32
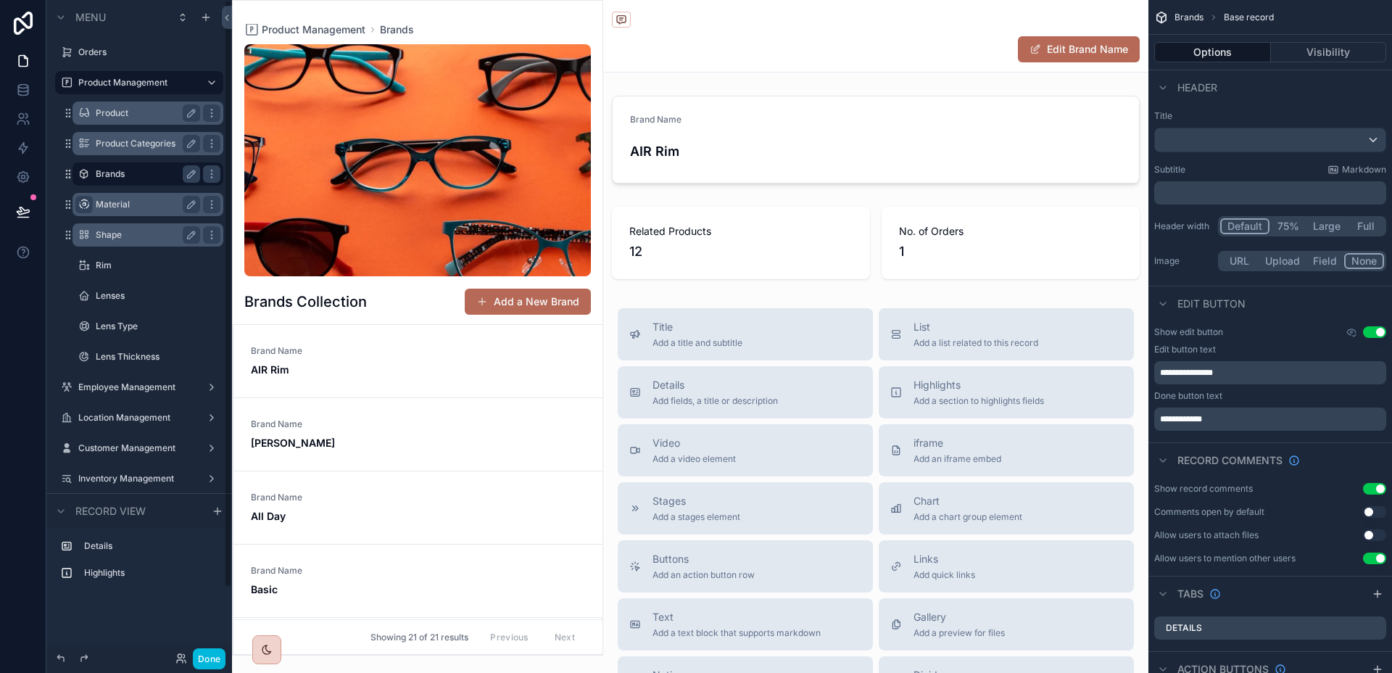
click at [129, 208] on label "Material" at bounding box center [145, 205] width 99 height 12
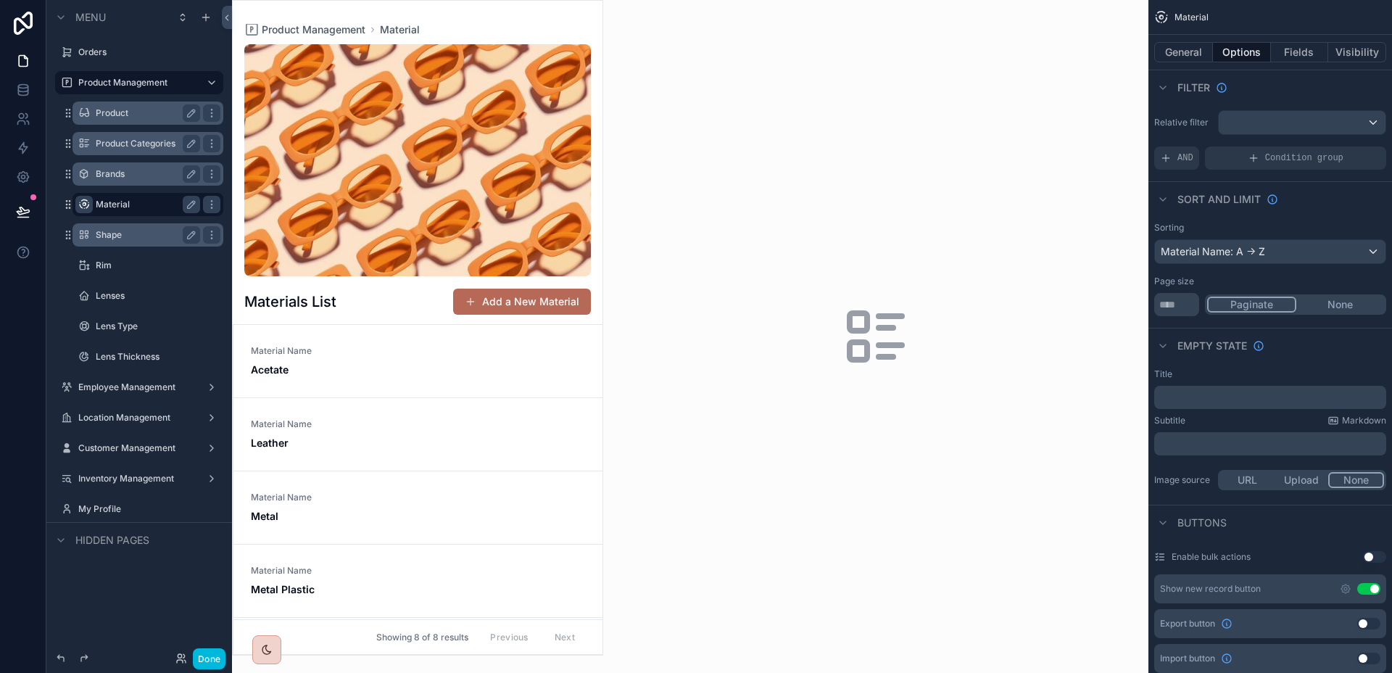
click at [332, 377] on div "scrollable content" at bounding box center [418, 328] width 370 height 654
click at [318, 377] on link "Material Name Acetate" at bounding box center [417, 361] width 369 height 73
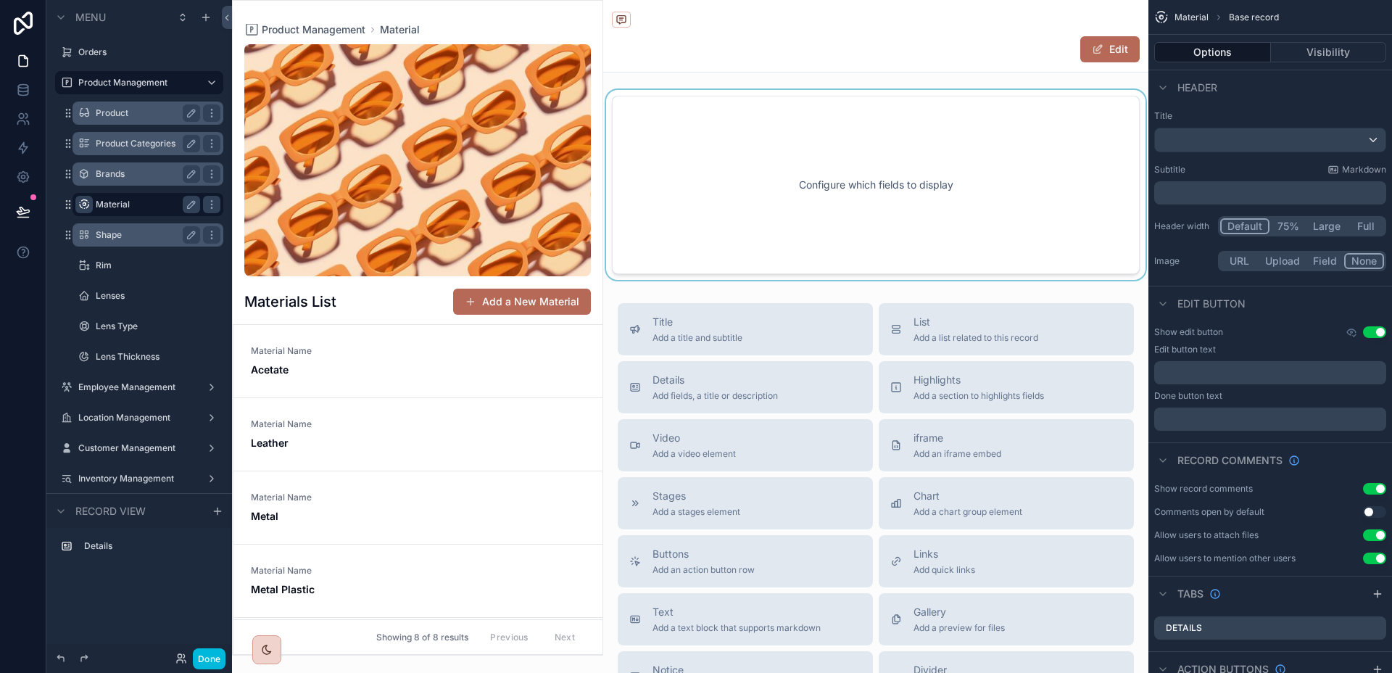
click at [890, 242] on div "scrollable content" at bounding box center [875, 185] width 545 height 190
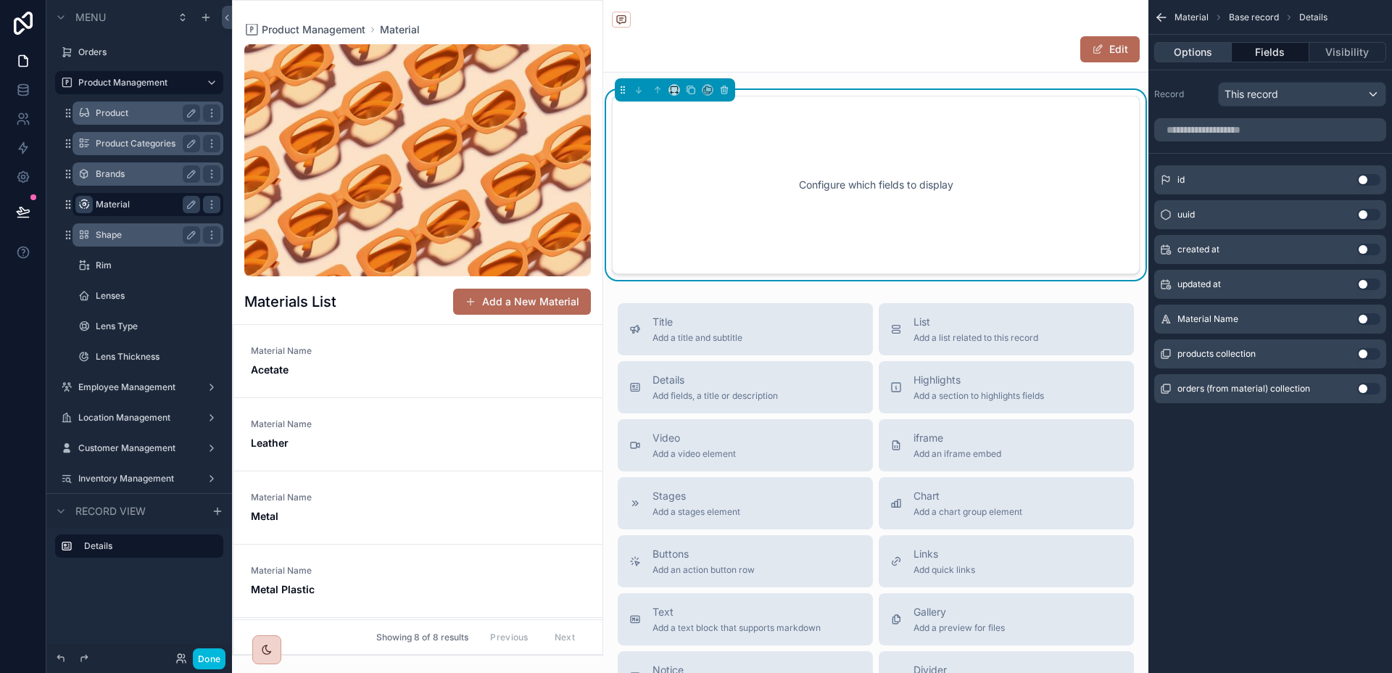
click at [1221, 60] on button "Options" at bounding box center [1193, 52] width 78 height 20
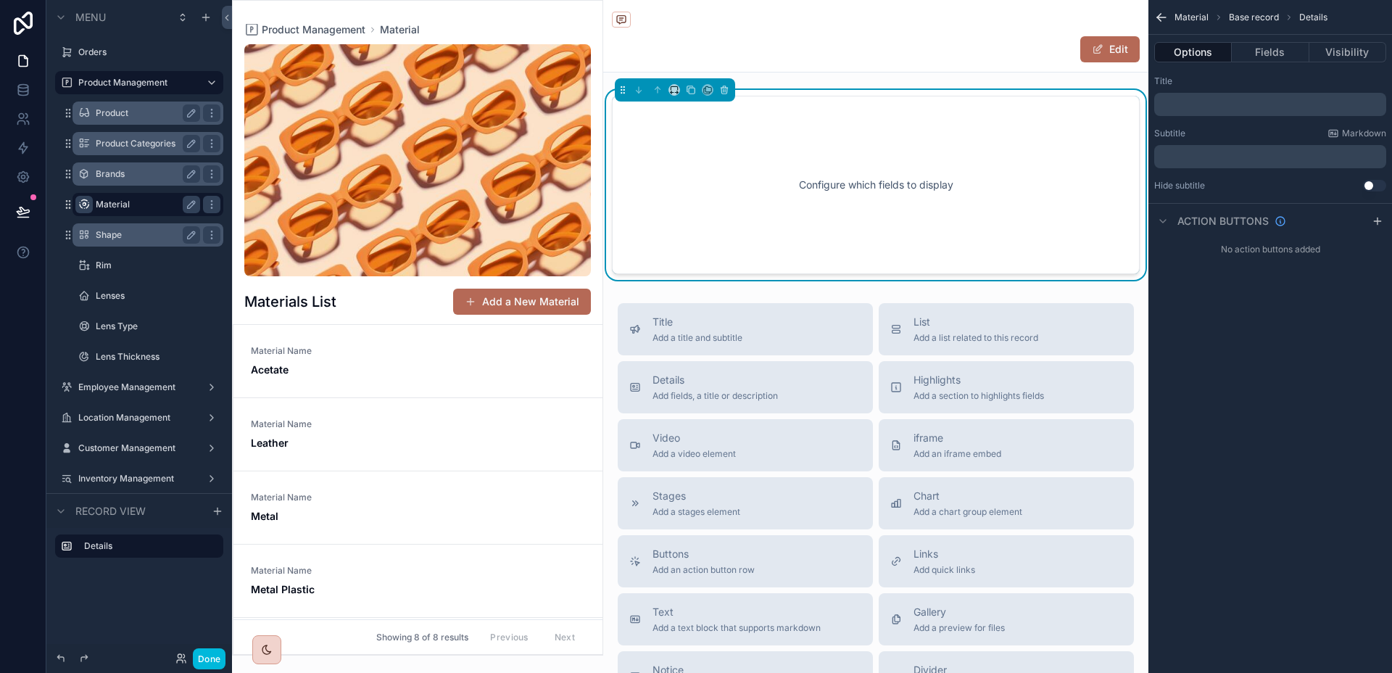
click at [1225, 99] on p "﻿" at bounding box center [1271, 105] width 223 height 12
click at [1252, 56] on button "Fields" at bounding box center [1269, 52] width 77 height 20
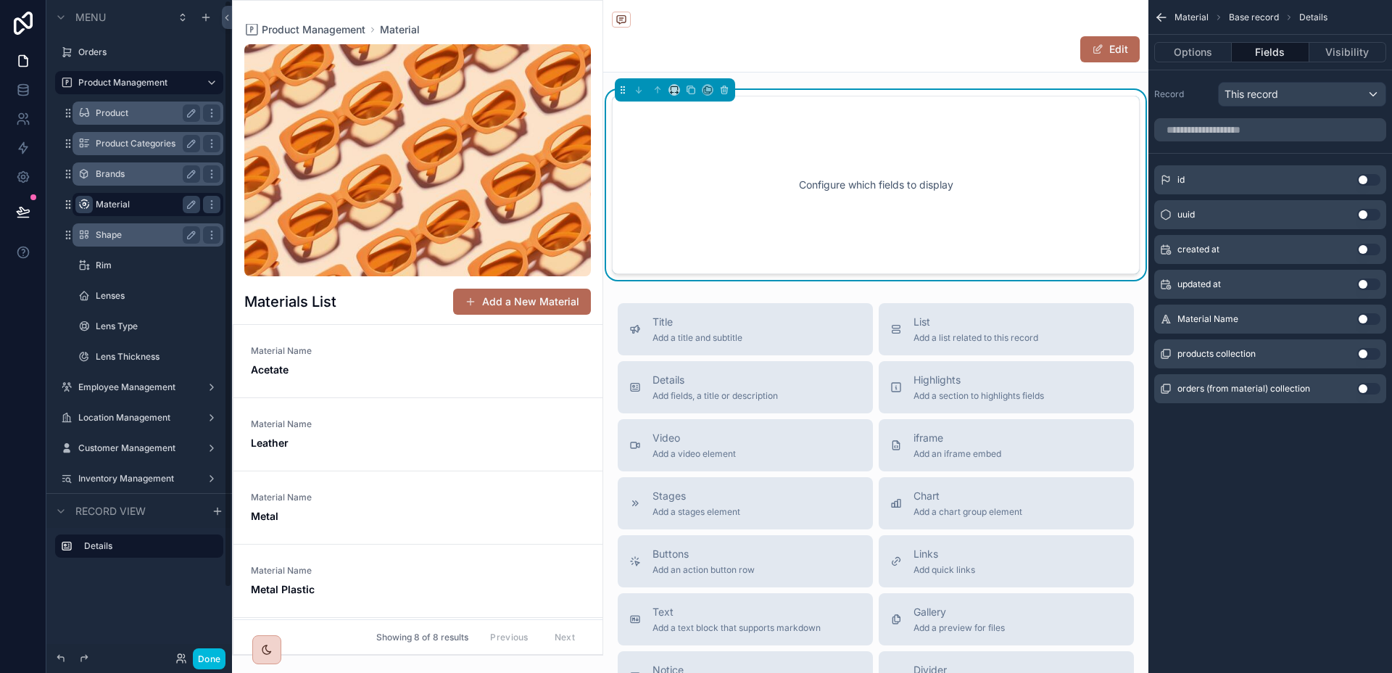
click at [124, 178] on label "Brands" at bounding box center [145, 174] width 99 height 12
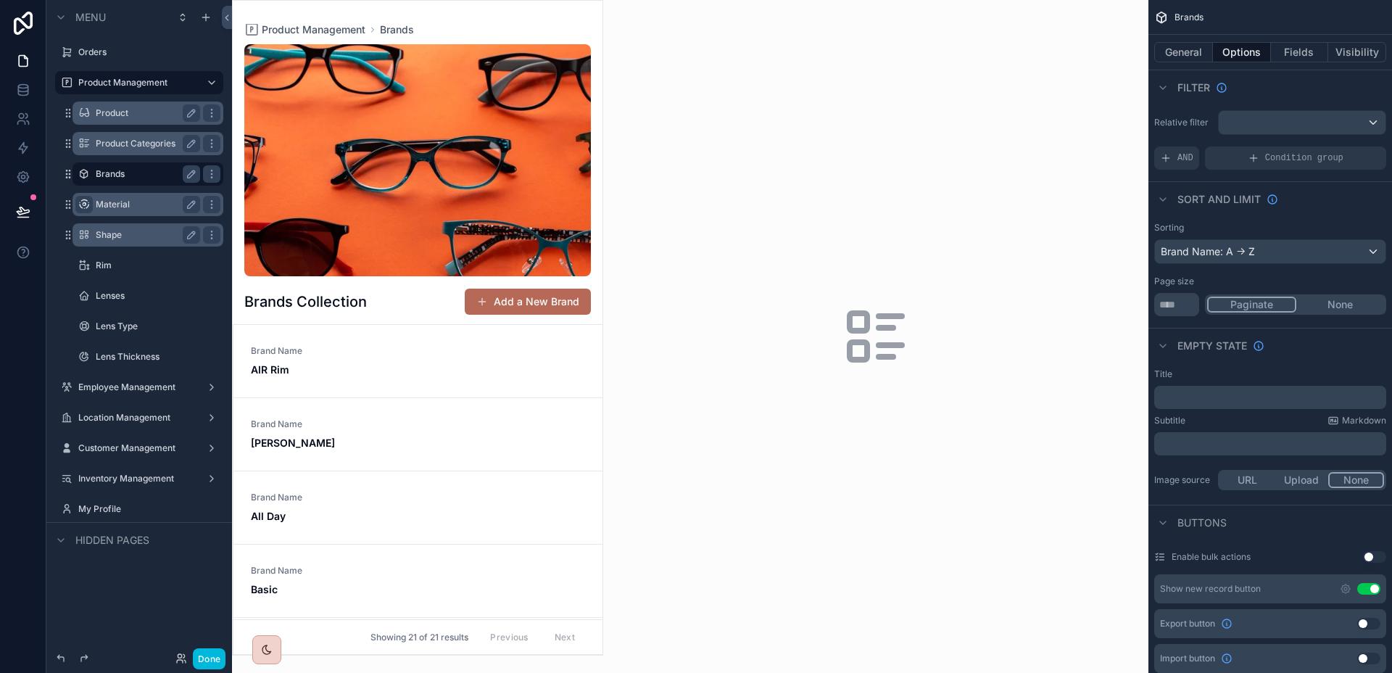
click at [839, 180] on div "scrollable content" at bounding box center [875, 336] width 545 height 673
click at [415, 407] on div "scrollable content" at bounding box center [418, 328] width 370 height 654
click at [410, 377] on link "Brand Name AIR Rim" at bounding box center [417, 361] width 369 height 73
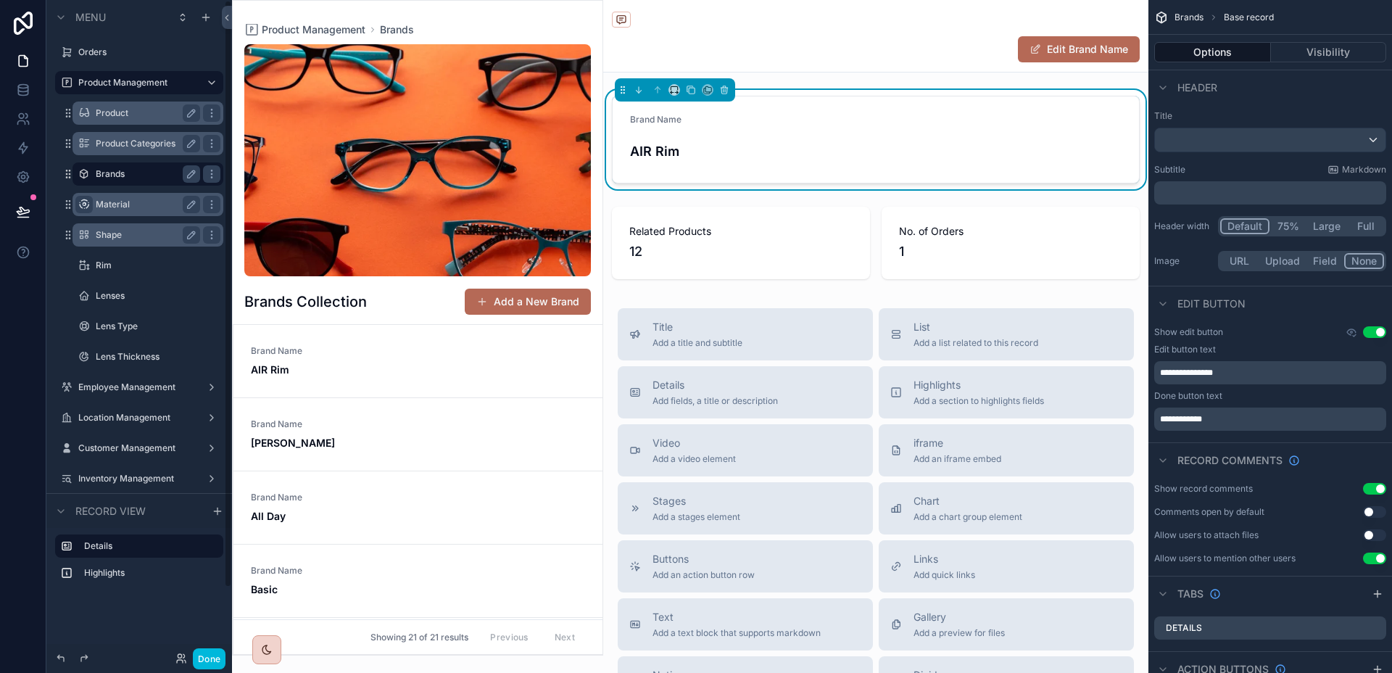
click at [120, 199] on label "Material" at bounding box center [145, 205] width 99 height 12
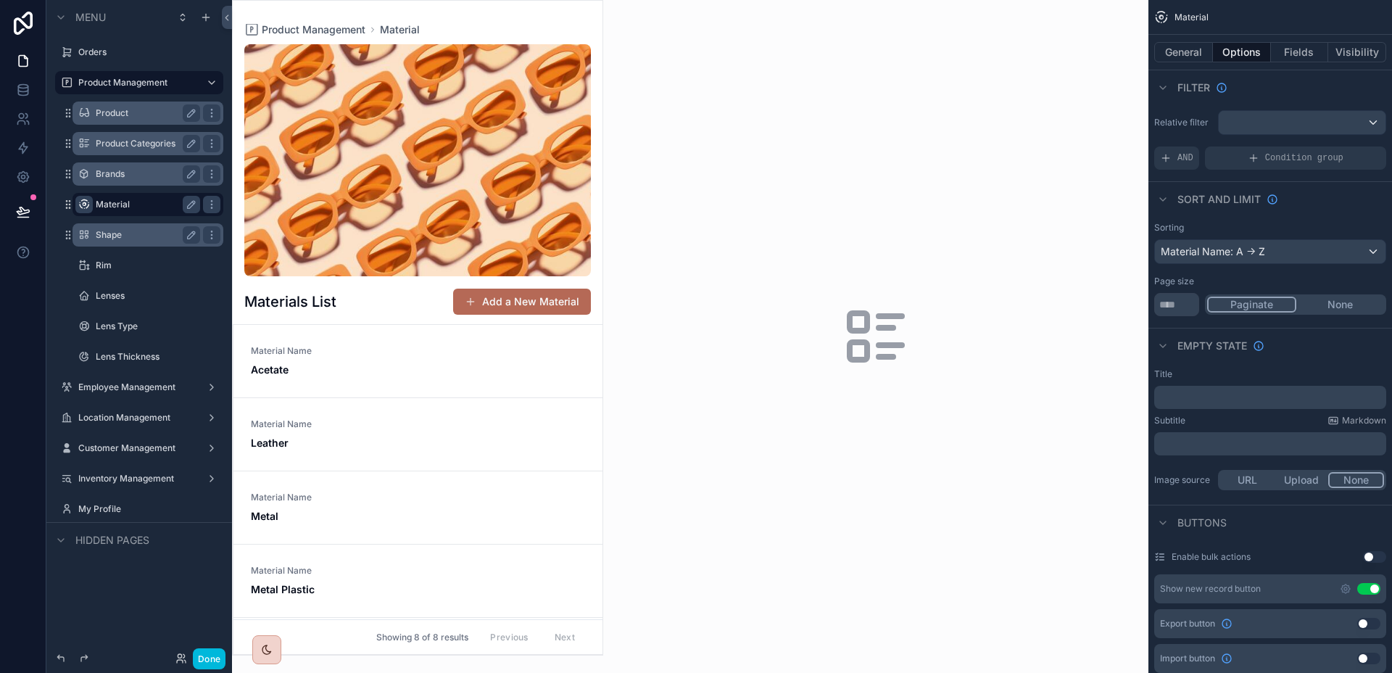
click at [283, 378] on div "scrollable content" at bounding box center [418, 328] width 370 height 654
click at [324, 369] on span "Acetate" at bounding box center [301, 369] width 100 height 14
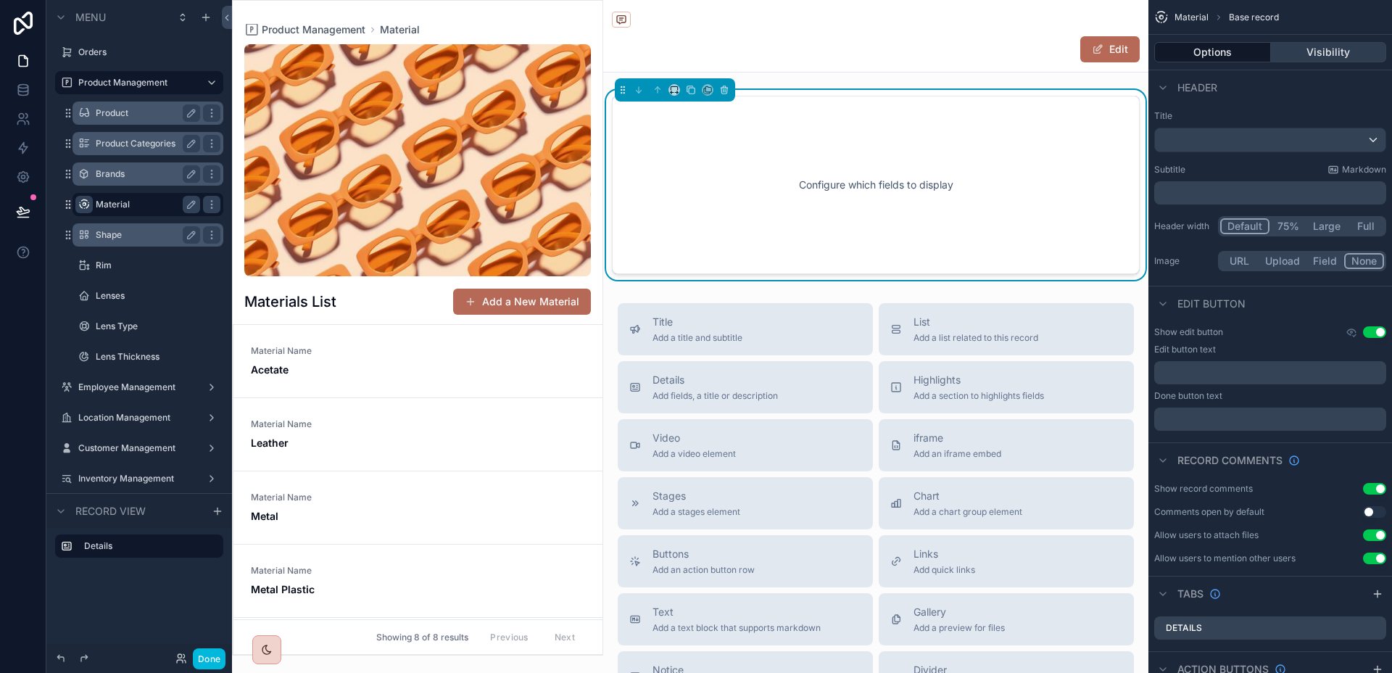
click at [1324, 54] on button "Visibility" at bounding box center [1329, 52] width 116 height 20
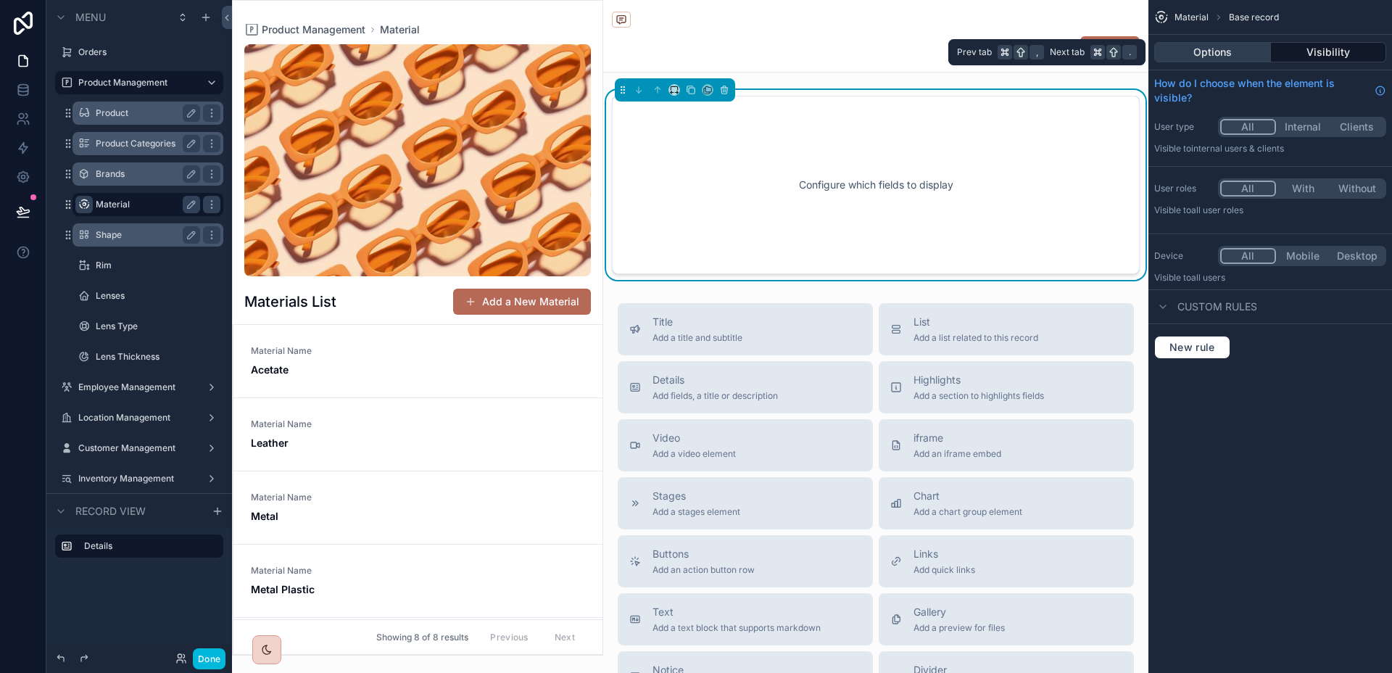
click at [1260, 54] on button "Options" at bounding box center [1212, 52] width 117 height 20
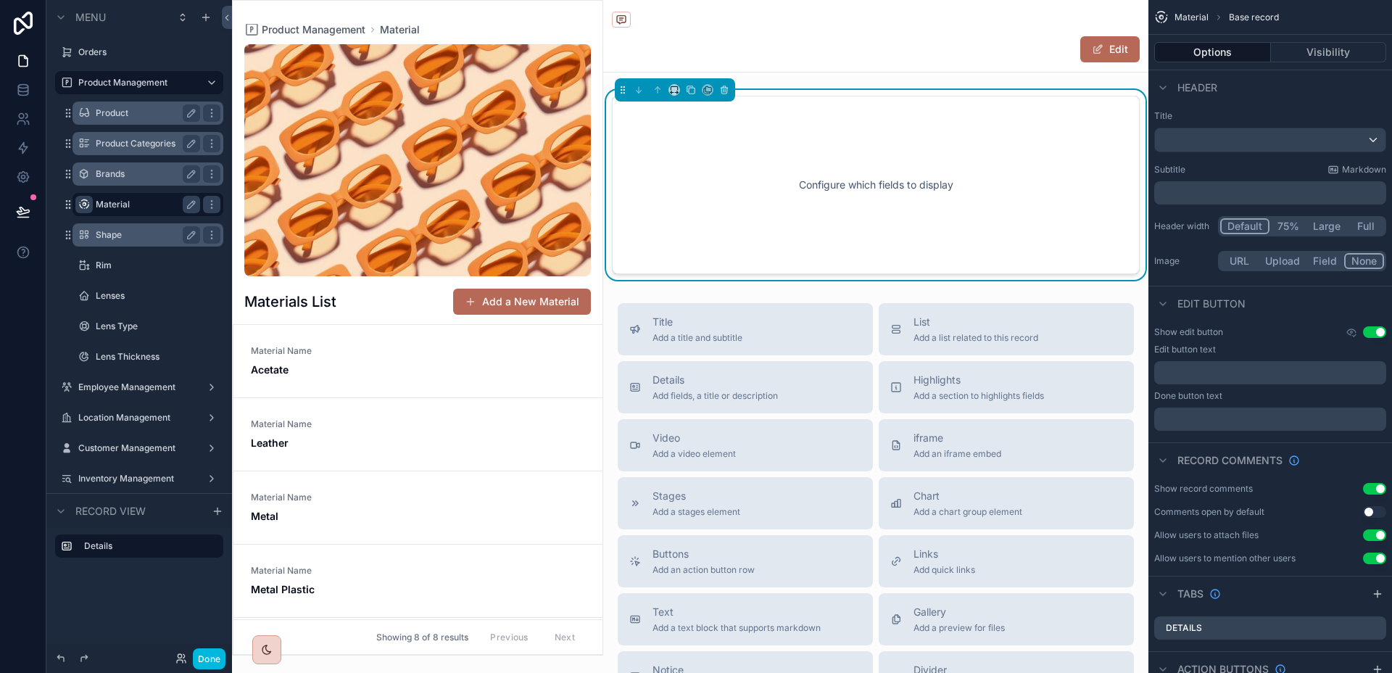
click at [1057, 138] on div "Configure which fields to display" at bounding box center [876, 185] width 480 height 130
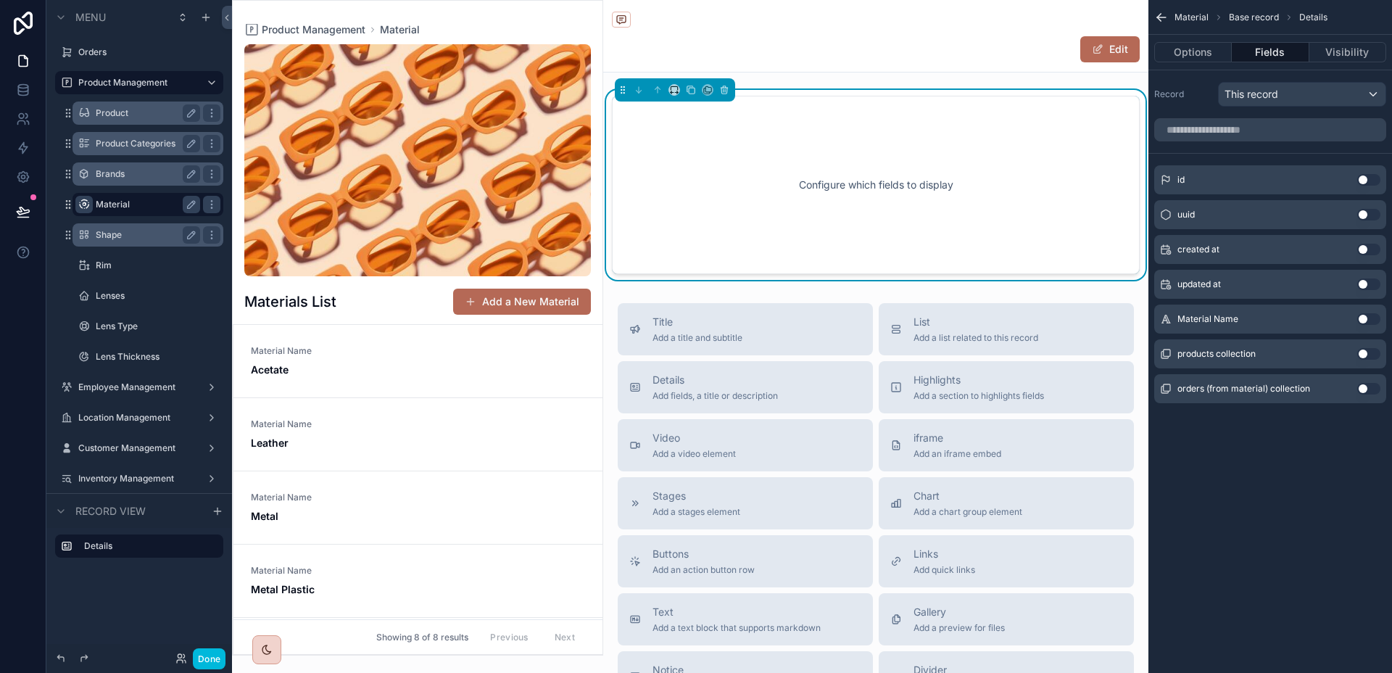
click at [1369, 317] on button "Use setting" at bounding box center [1368, 319] width 23 height 12
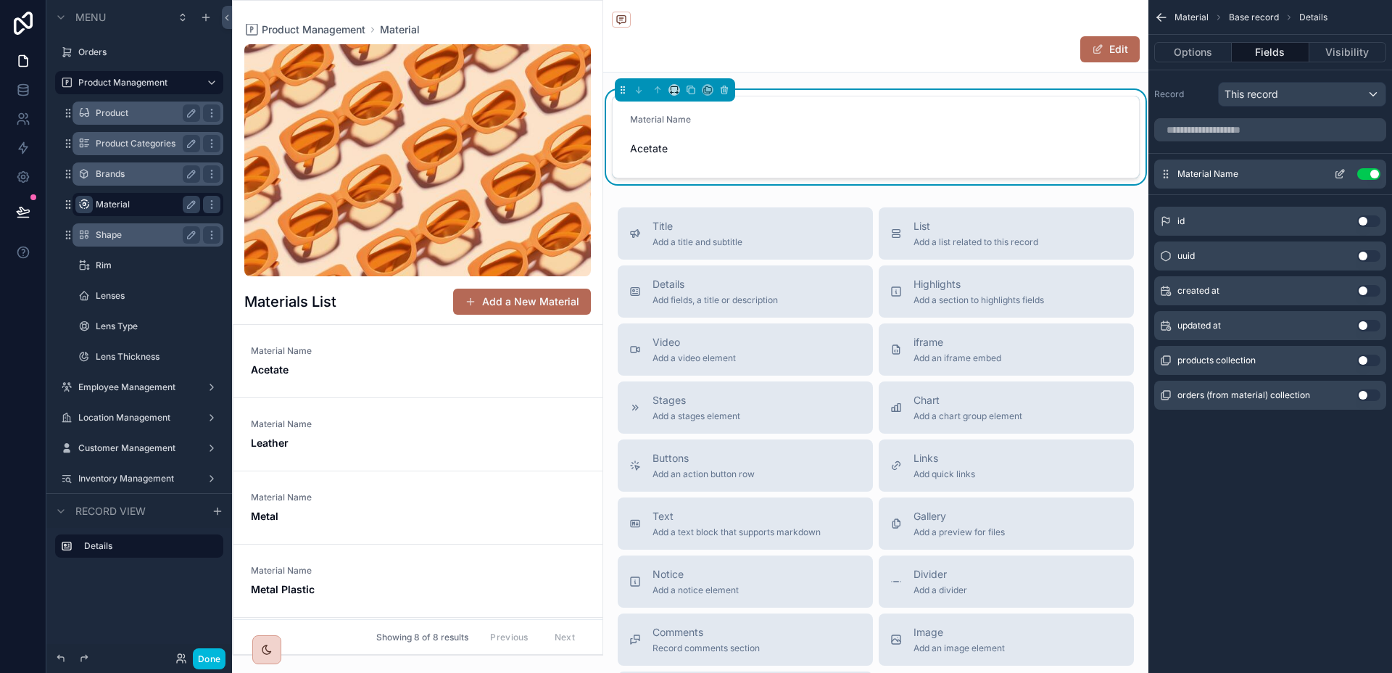
click at [1337, 169] on icon "scrollable content" at bounding box center [1340, 174] width 12 height 12
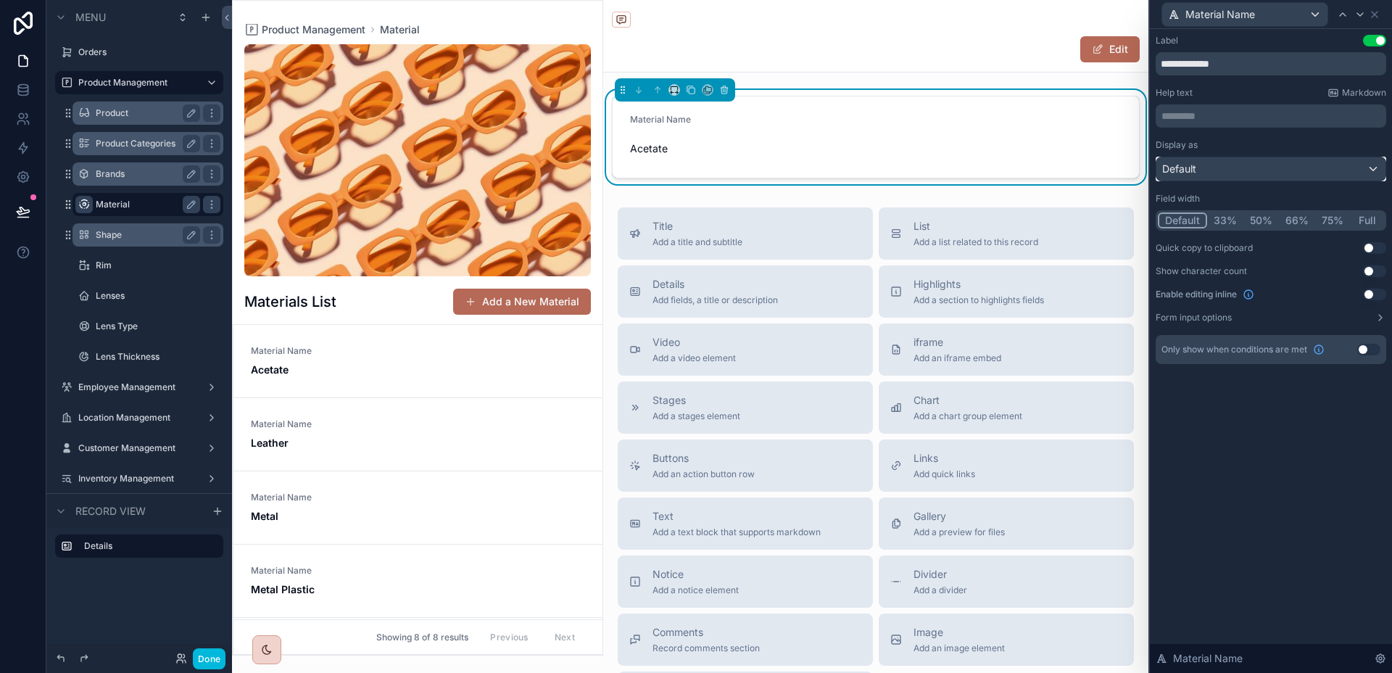
click at [1337, 169] on div "Default" at bounding box center [1270, 168] width 229 height 23
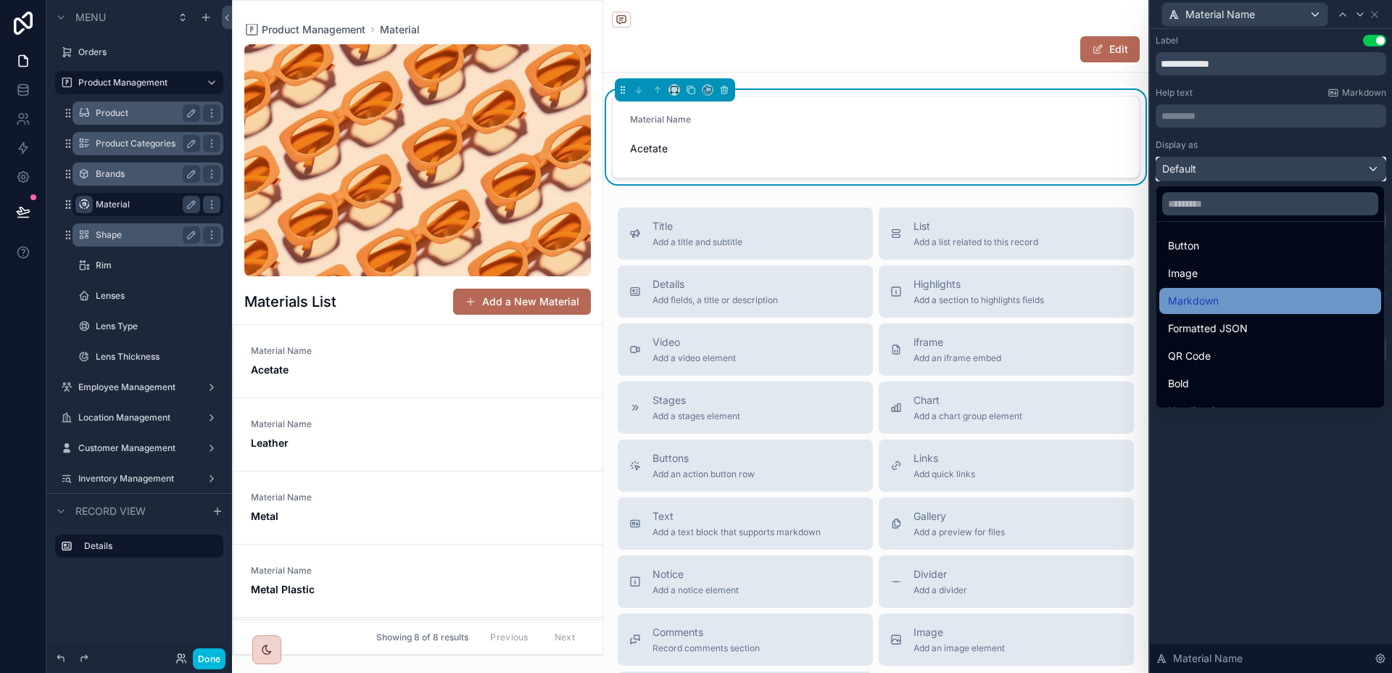
scroll to position [158, 0]
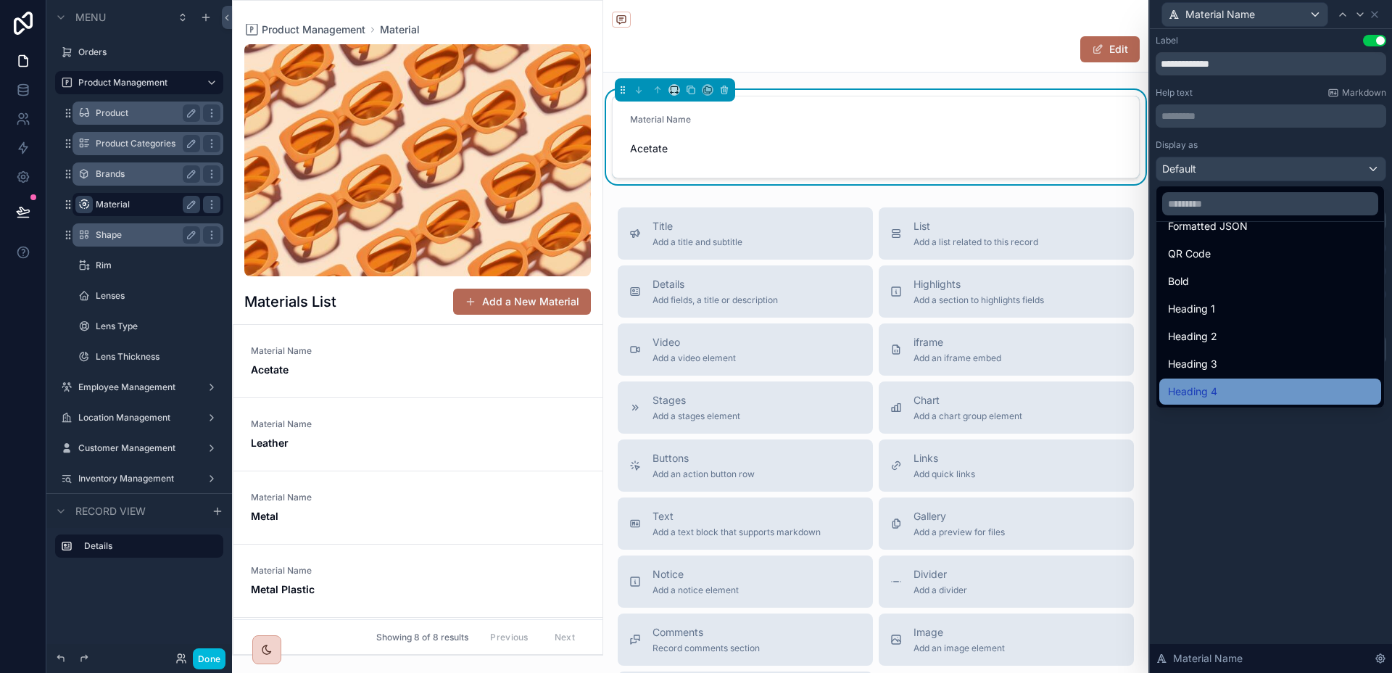
click at [1228, 392] on div "Heading 4" at bounding box center [1270, 391] width 204 height 17
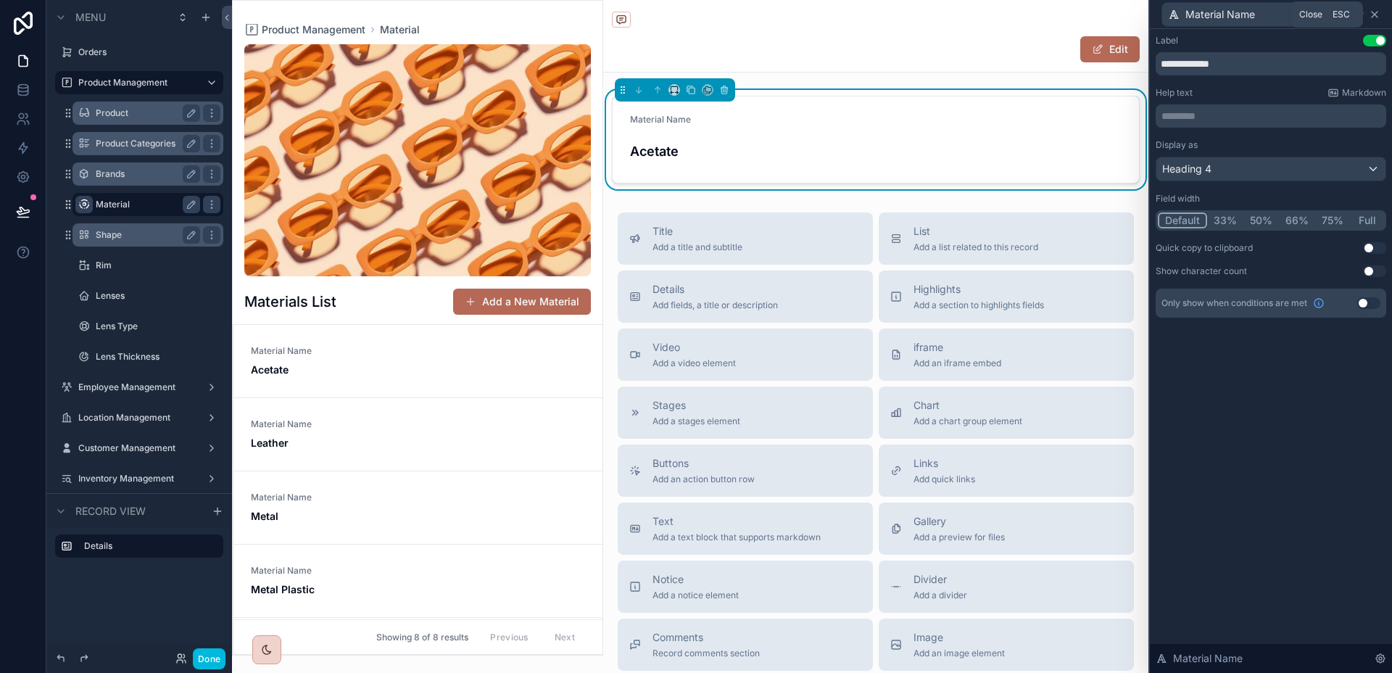
click at [1373, 14] on icon at bounding box center [1374, 15] width 12 height 12
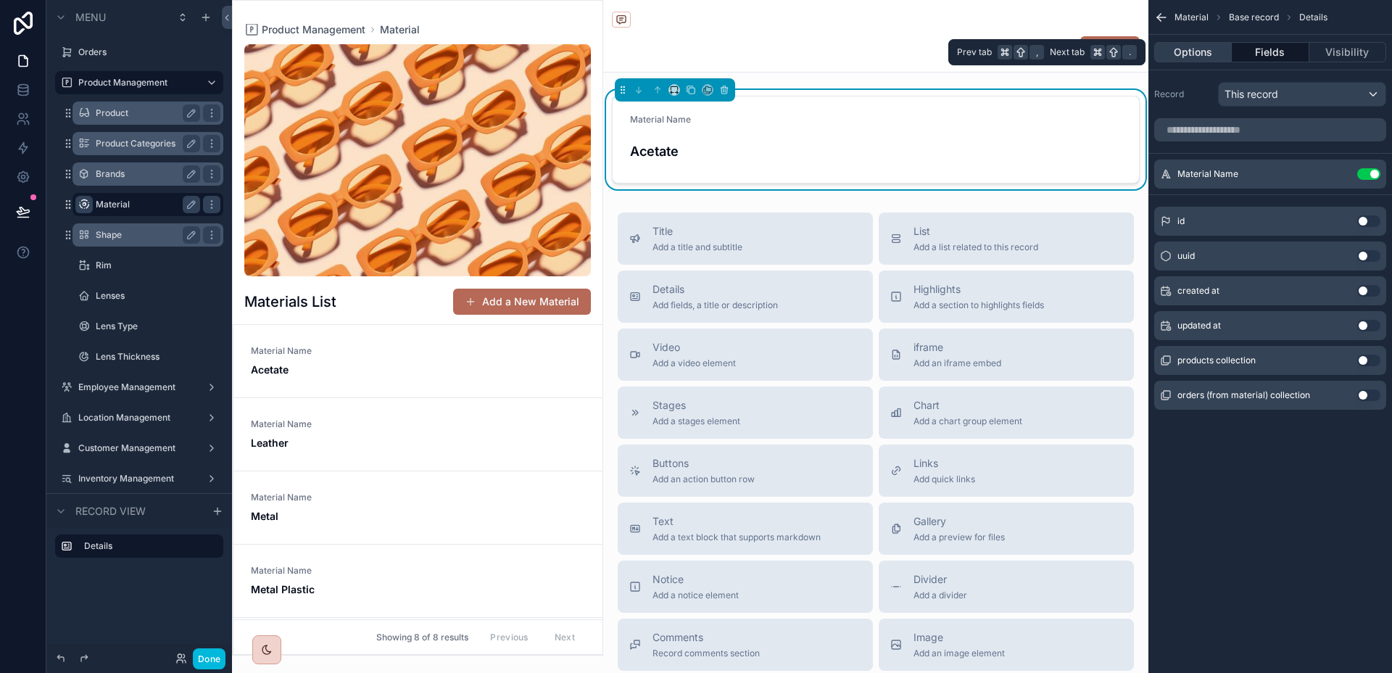
click at [1207, 49] on button "Options" at bounding box center [1193, 52] width 78 height 20
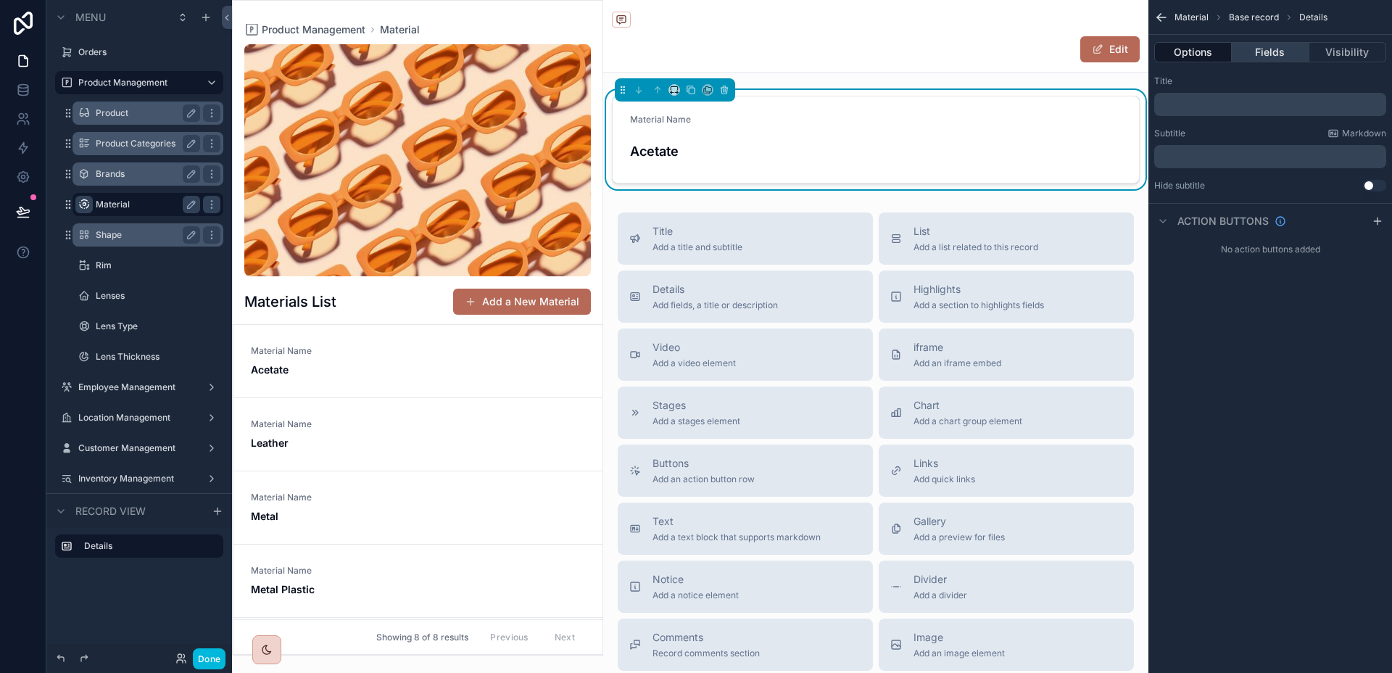
click at [1269, 53] on button "Fields" at bounding box center [1269, 52] width 77 height 20
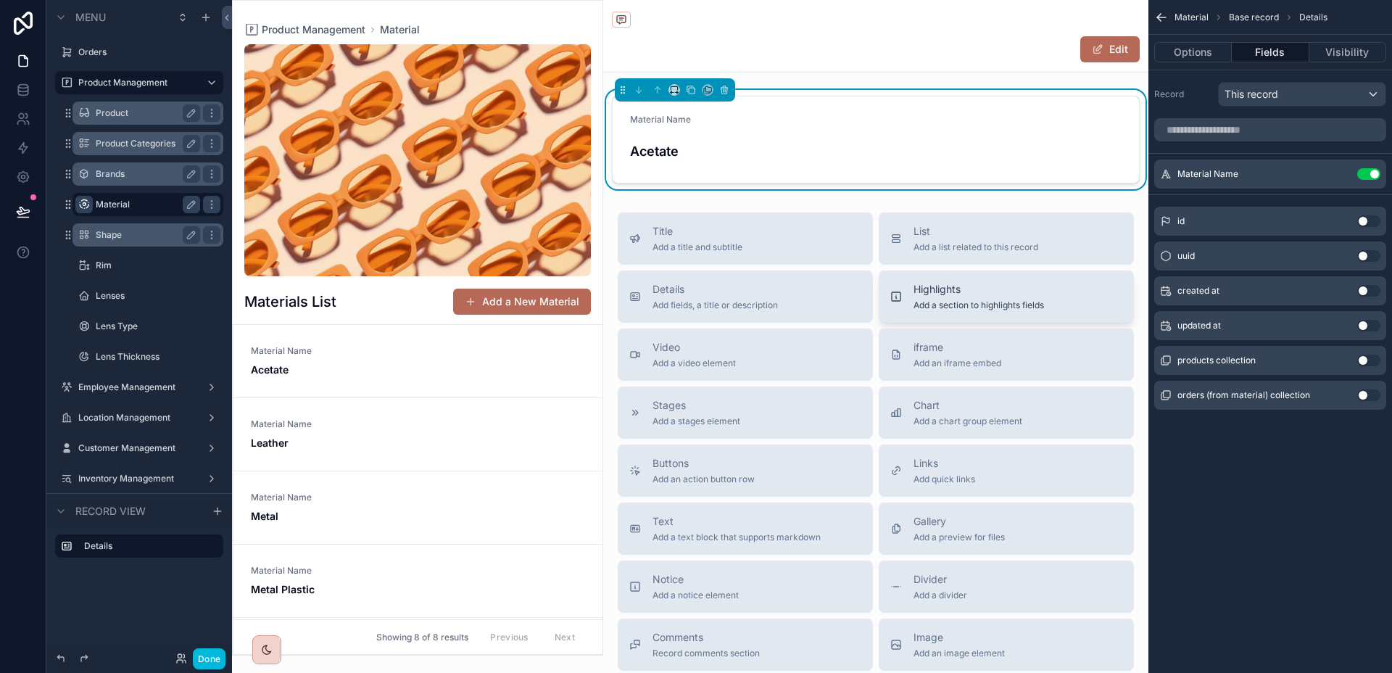
click at [946, 307] on span "Add a section to highlights fields" at bounding box center [978, 305] width 130 height 12
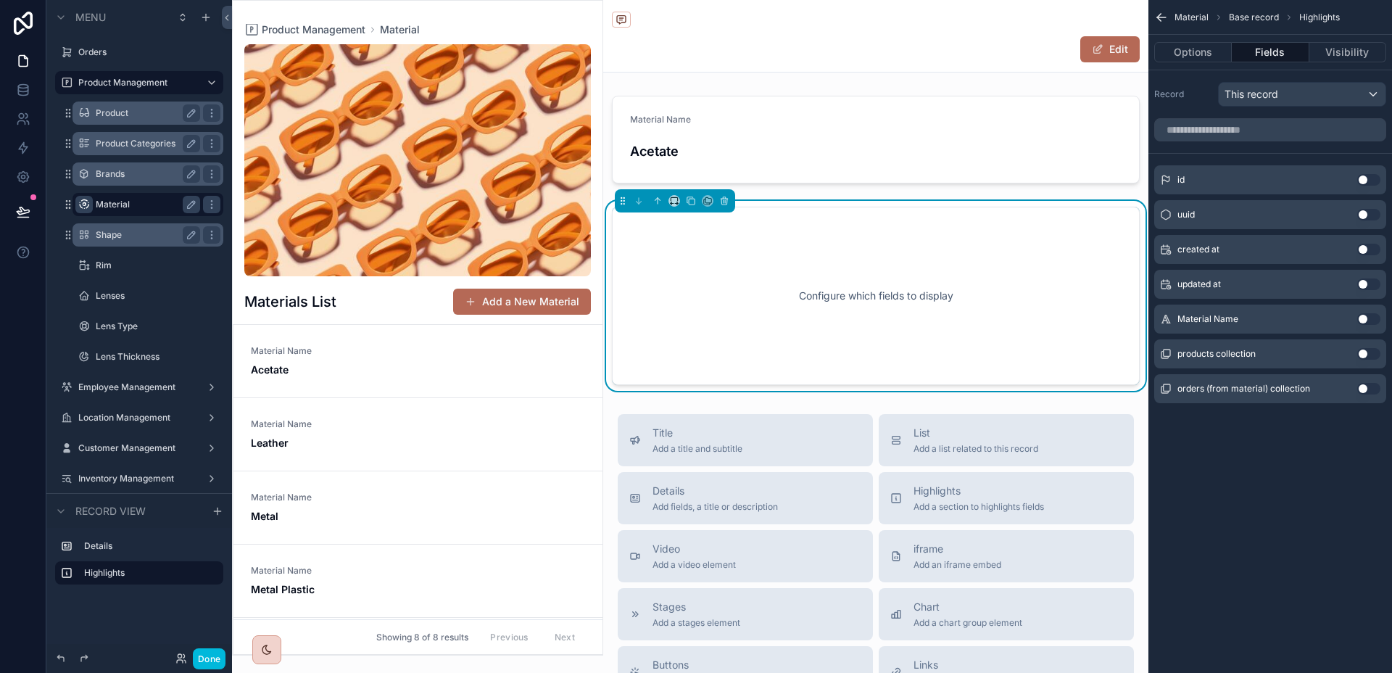
click at [1364, 352] on button "Use setting" at bounding box center [1368, 354] width 23 height 12
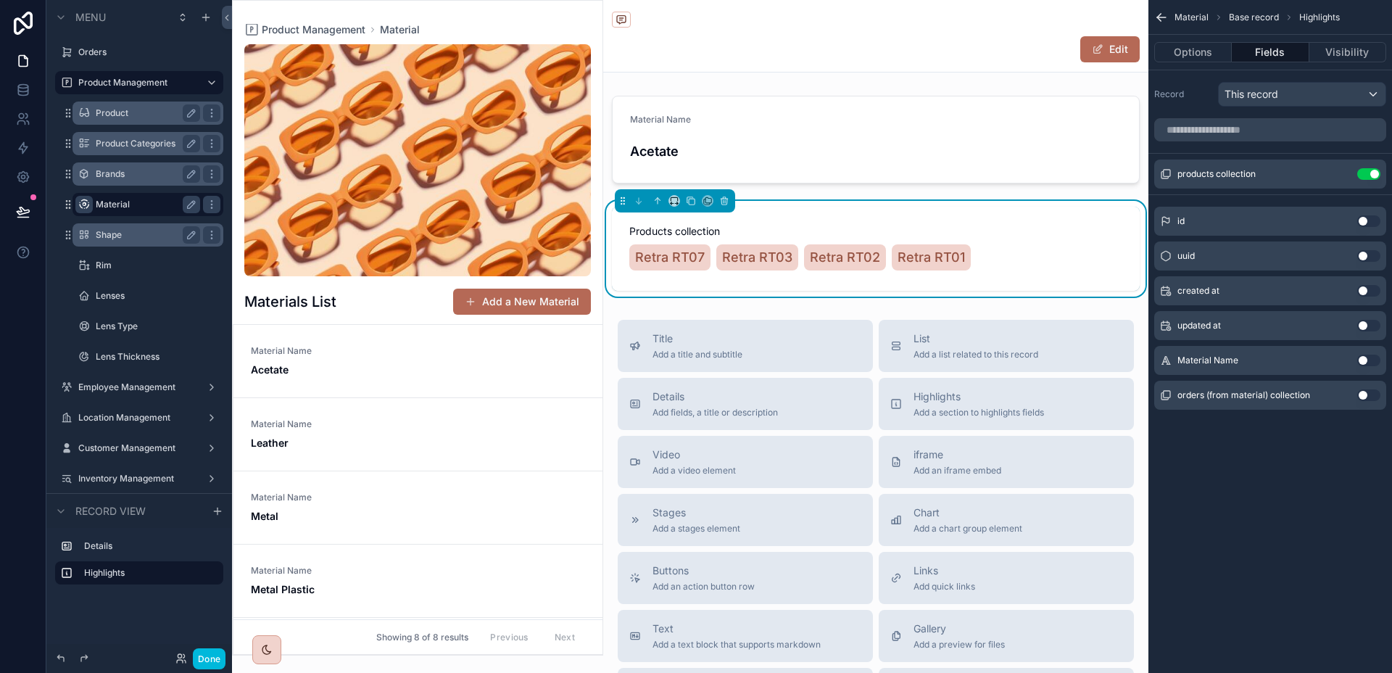
click at [1370, 391] on button "Use setting" at bounding box center [1368, 395] width 23 height 12
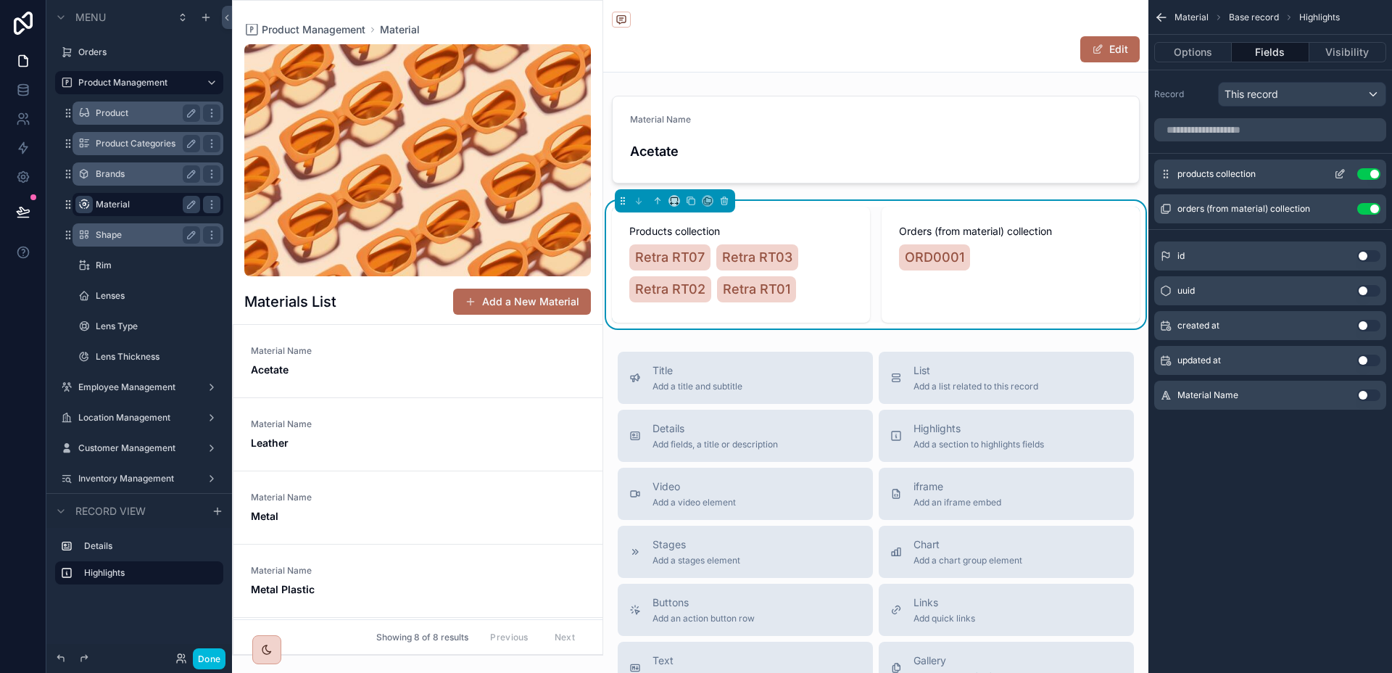
click at [1339, 181] on div "products collection Use setting" at bounding box center [1270, 173] width 232 height 29
click at [1337, 175] on icon "scrollable content" at bounding box center [1340, 174] width 12 height 12
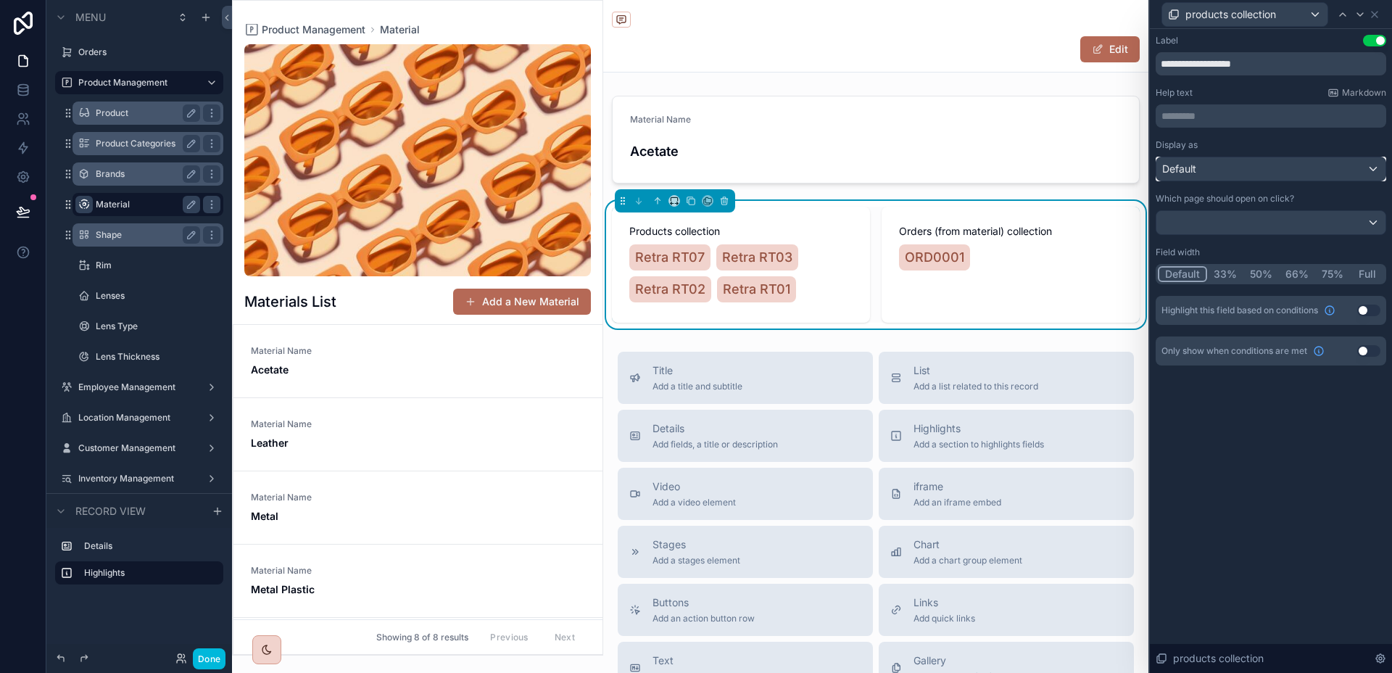
click at [1252, 172] on div "Default" at bounding box center [1270, 168] width 229 height 23
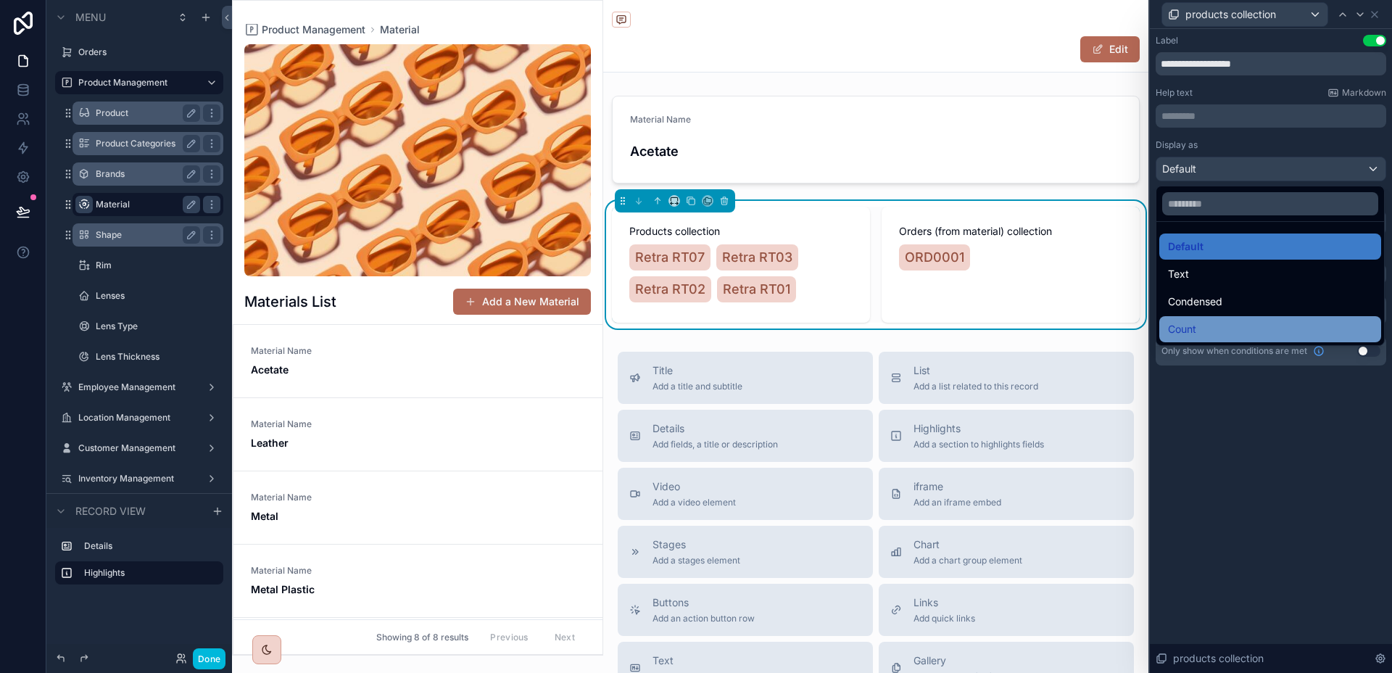
click at [1236, 336] on div "Count" at bounding box center [1270, 328] width 204 height 17
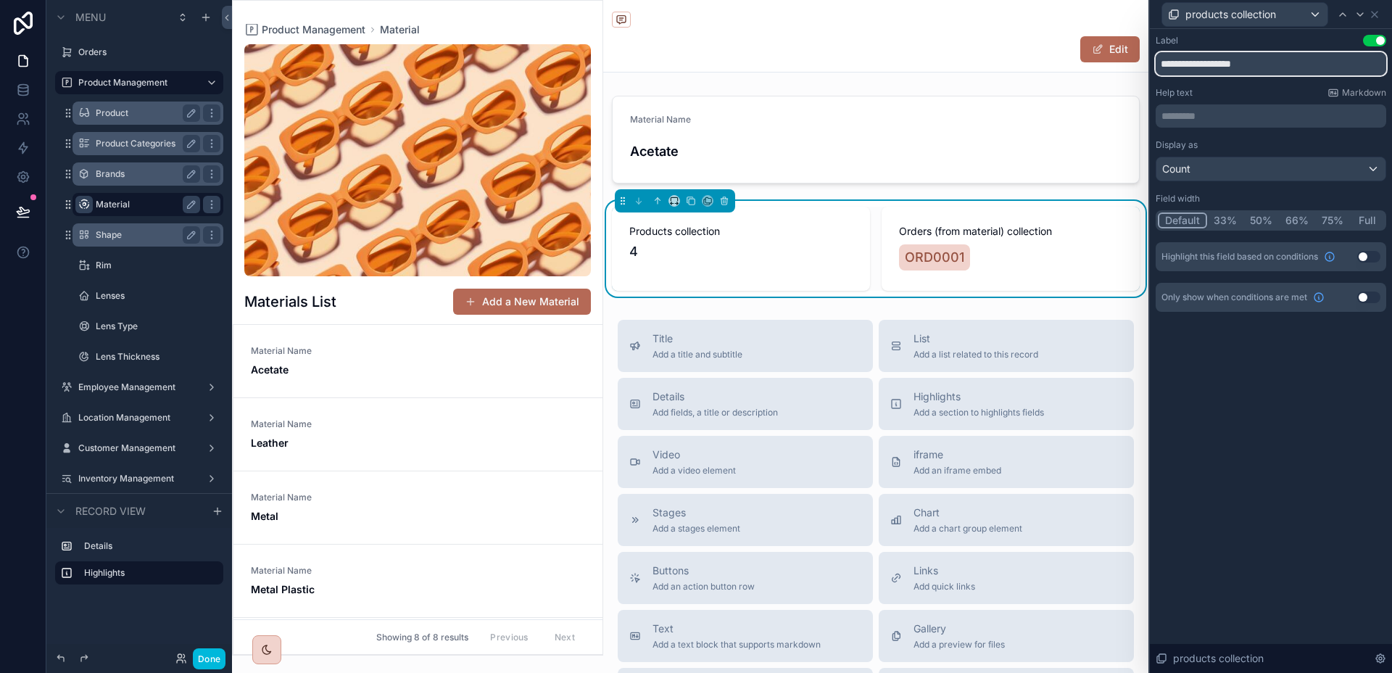
drag, startPoint x: 1261, startPoint y: 70, endPoint x: 1154, endPoint y: 70, distance: 107.3
click at [1154, 70] on div "**********" at bounding box center [1270, 187] width 242 height 317
type input "**********"
click at [1360, 18] on icon at bounding box center [1360, 15] width 12 height 12
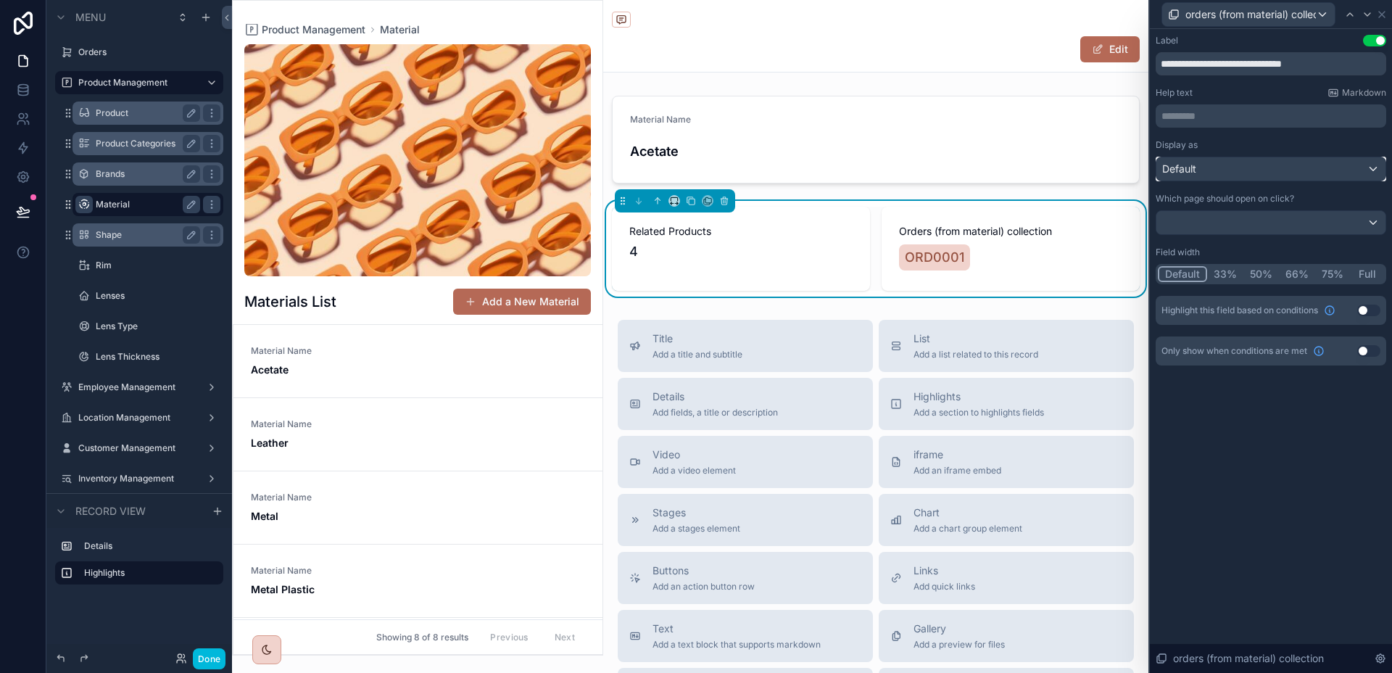
click at [1254, 177] on div "Default" at bounding box center [1270, 168] width 229 height 23
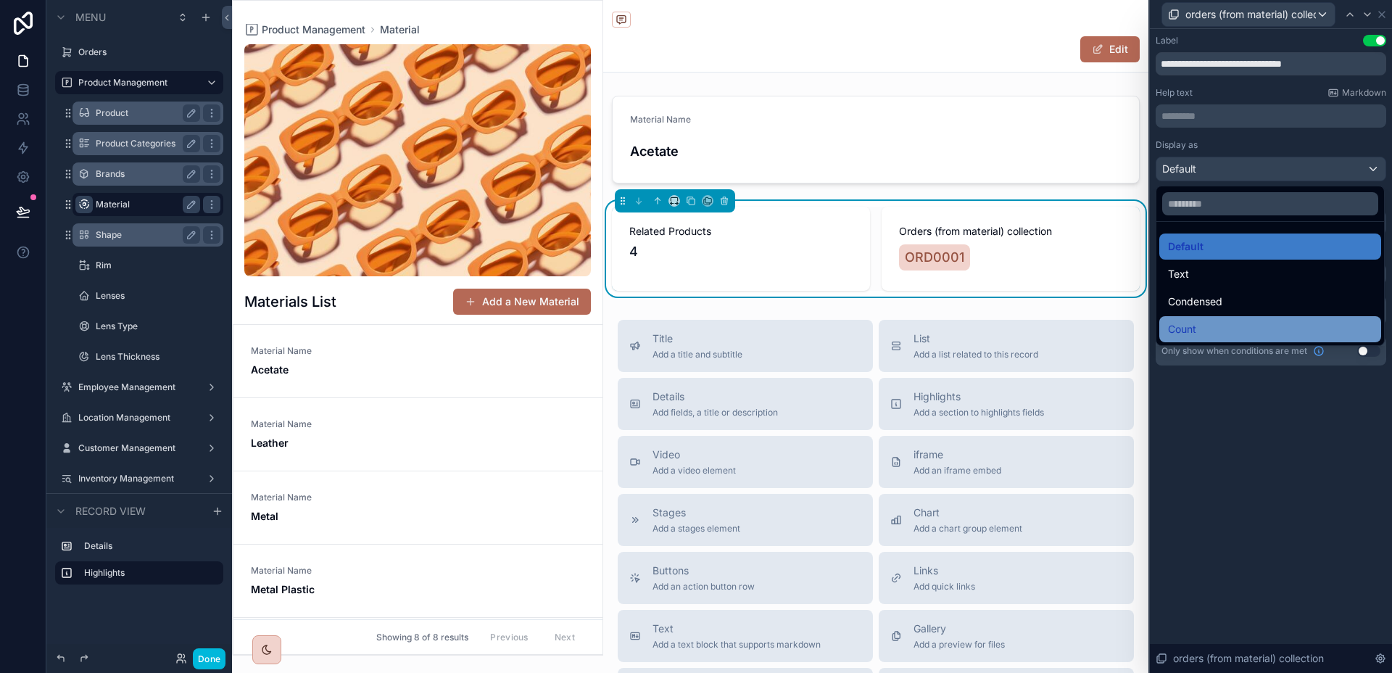
click at [1215, 320] on div "Count" at bounding box center [1270, 328] width 204 height 17
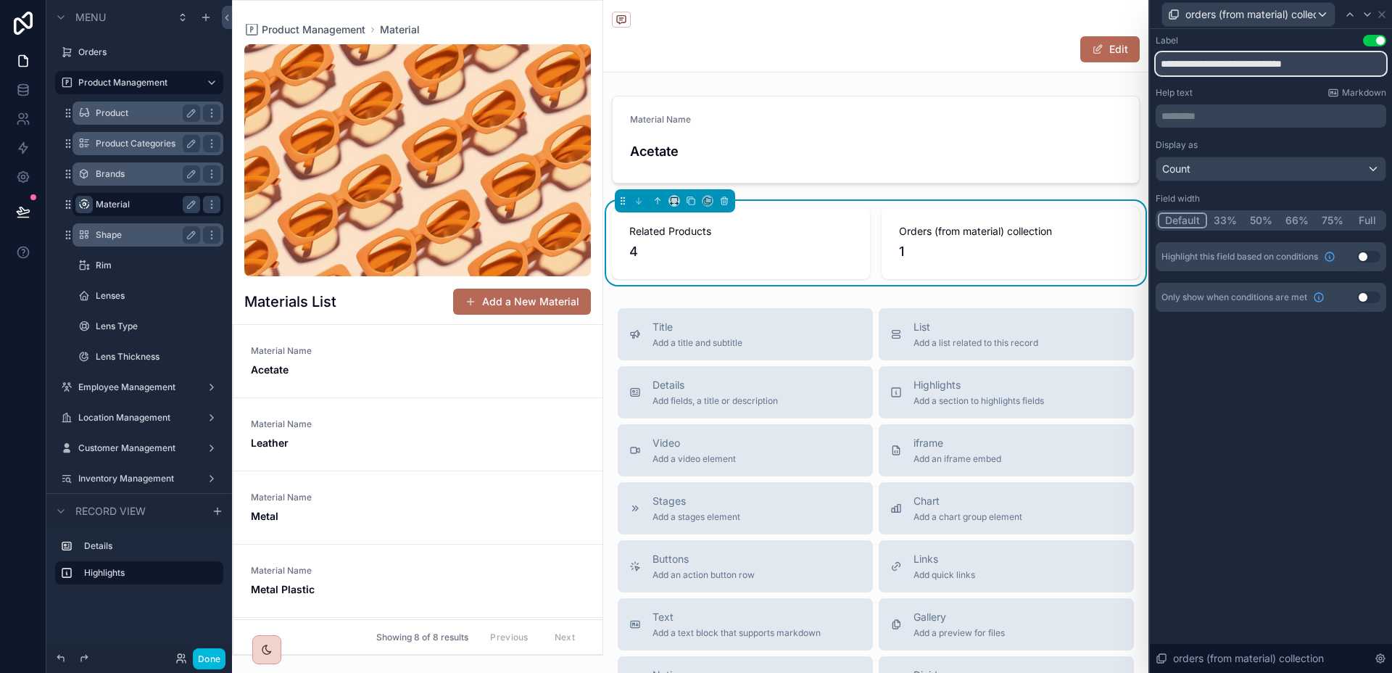
click at [1247, 70] on input "**********" at bounding box center [1270, 63] width 230 height 23
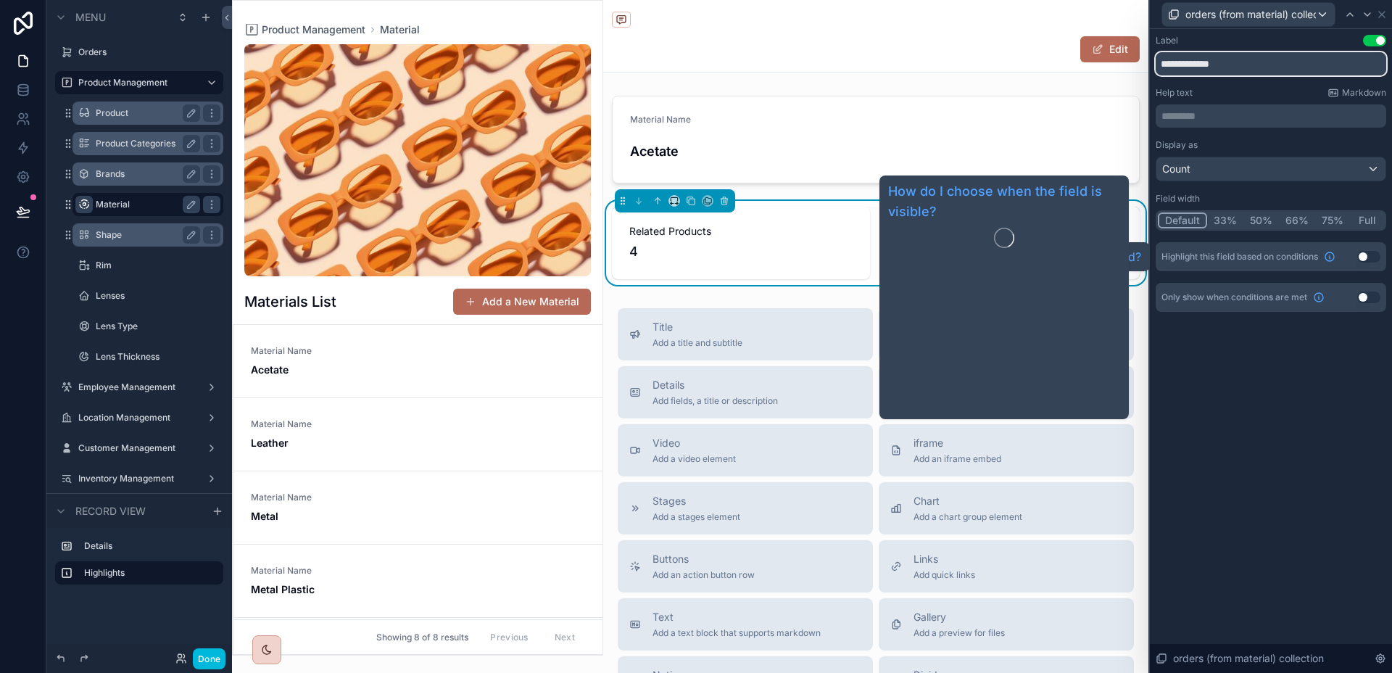
type input "**********"
click at [1322, 425] on div "**********" at bounding box center [1270, 351] width 242 height 644
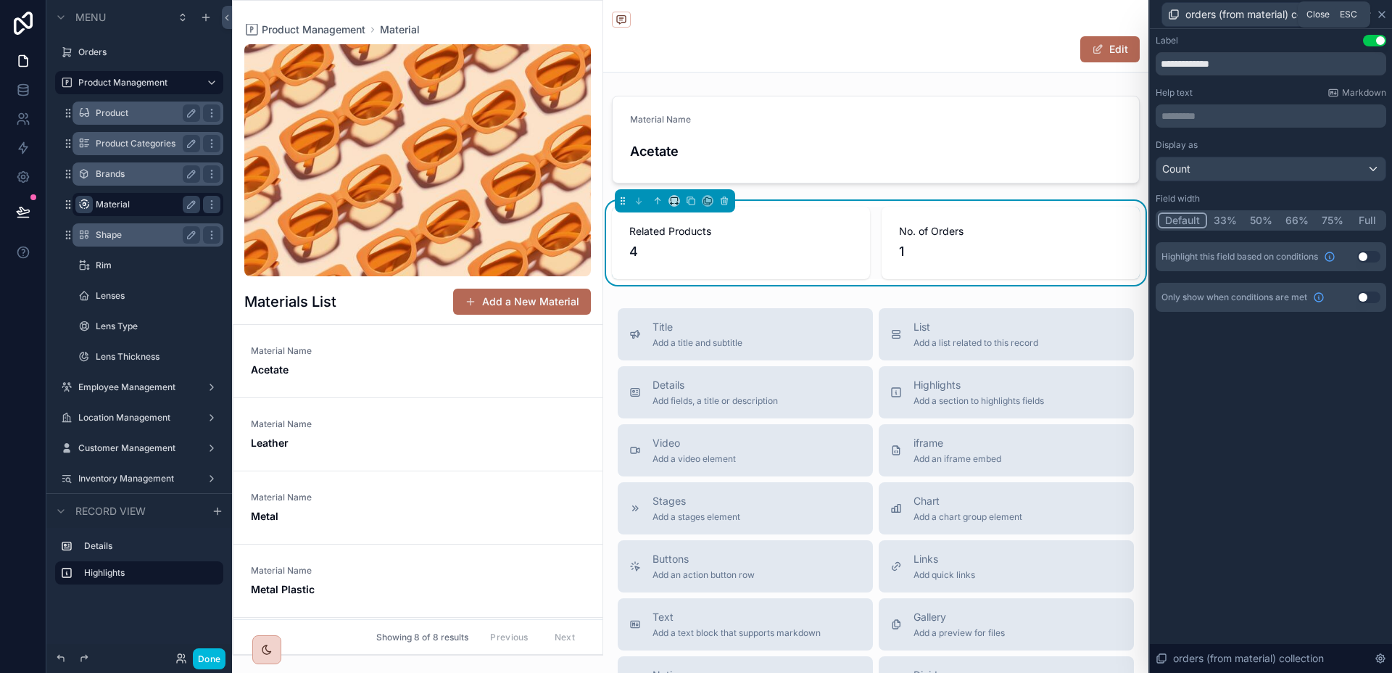
click at [1384, 16] on icon at bounding box center [1382, 15] width 6 height 6
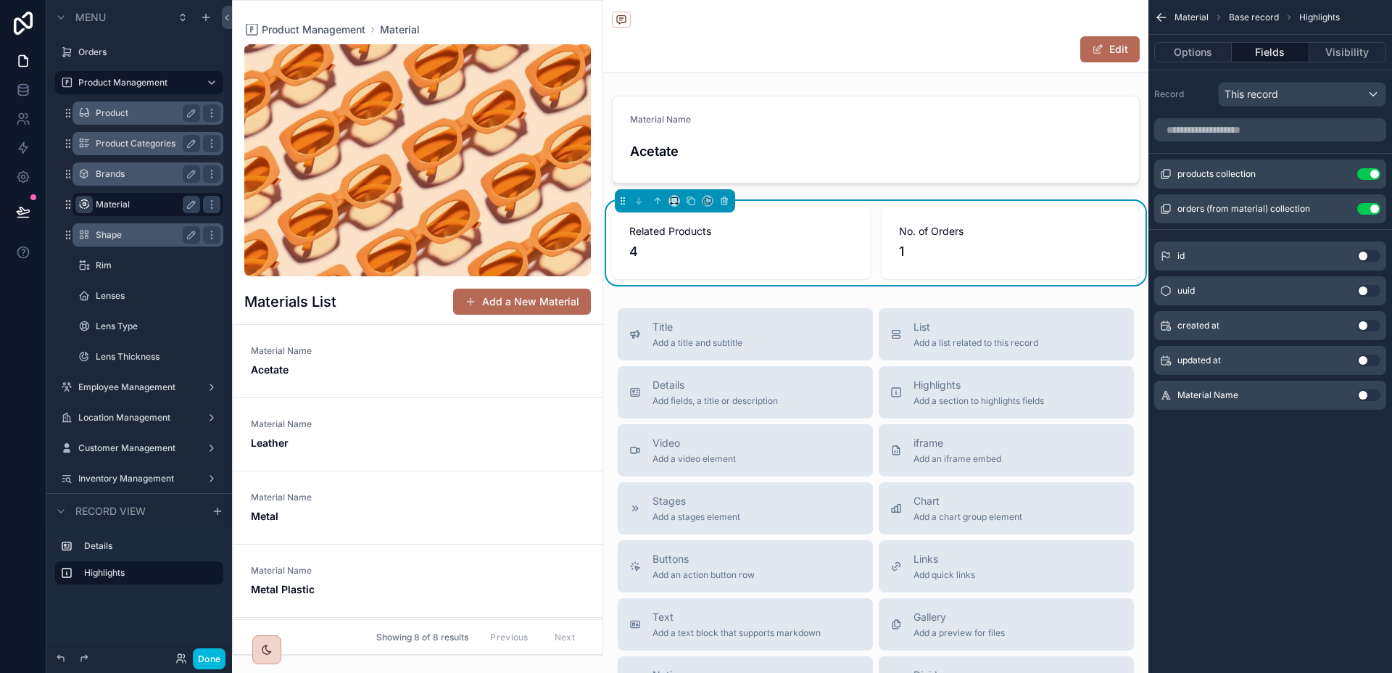
click at [428, 384] on link "Material Name Acetate" at bounding box center [417, 361] width 369 height 73
click at [426, 373] on div "Material Name Acetate" at bounding box center [418, 361] width 334 height 32
click at [122, 181] on div "Brands" at bounding box center [148, 173] width 104 height 17
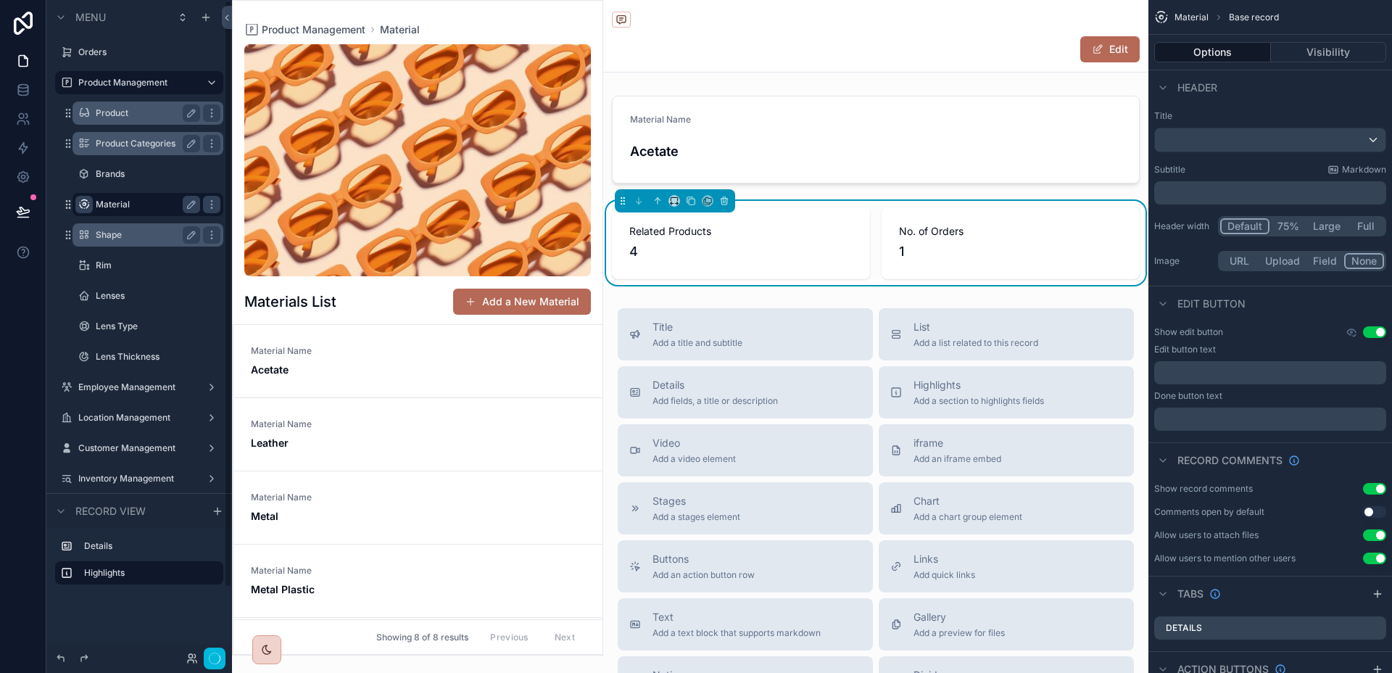
click at [117, 170] on label "Brands" at bounding box center [155, 174] width 119 height 12
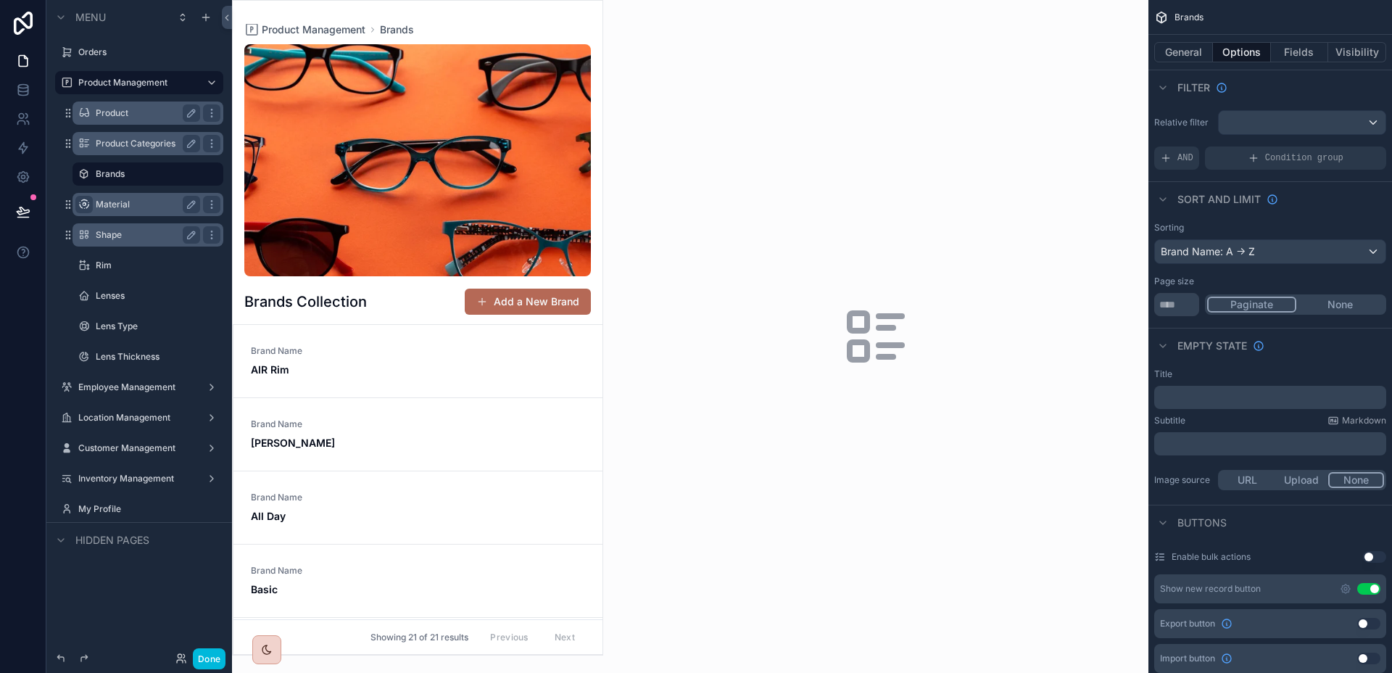
click at [454, 345] on div "scrollable content" at bounding box center [418, 328] width 370 height 654
click at [409, 351] on div "Brand Name AIR Rim" at bounding box center [418, 361] width 334 height 32
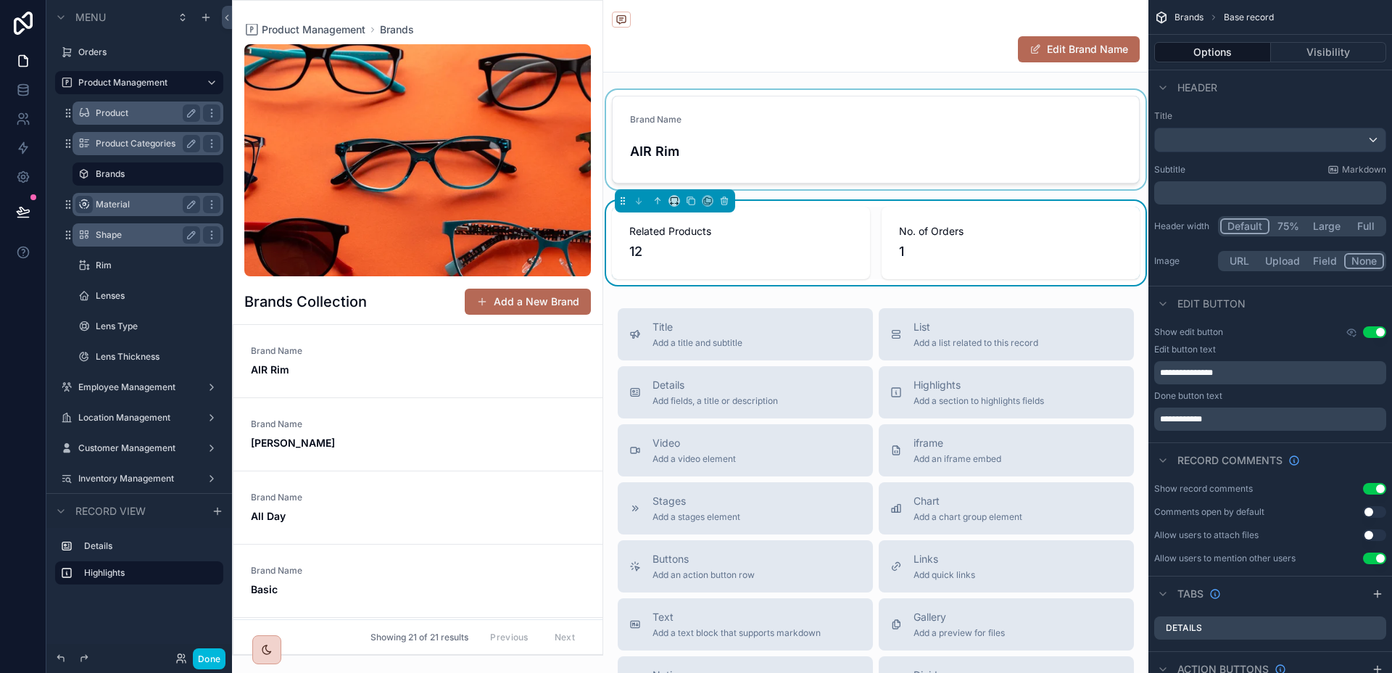
click at [1111, 158] on div "scrollable content" at bounding box center [875, 139] width 545 height 99
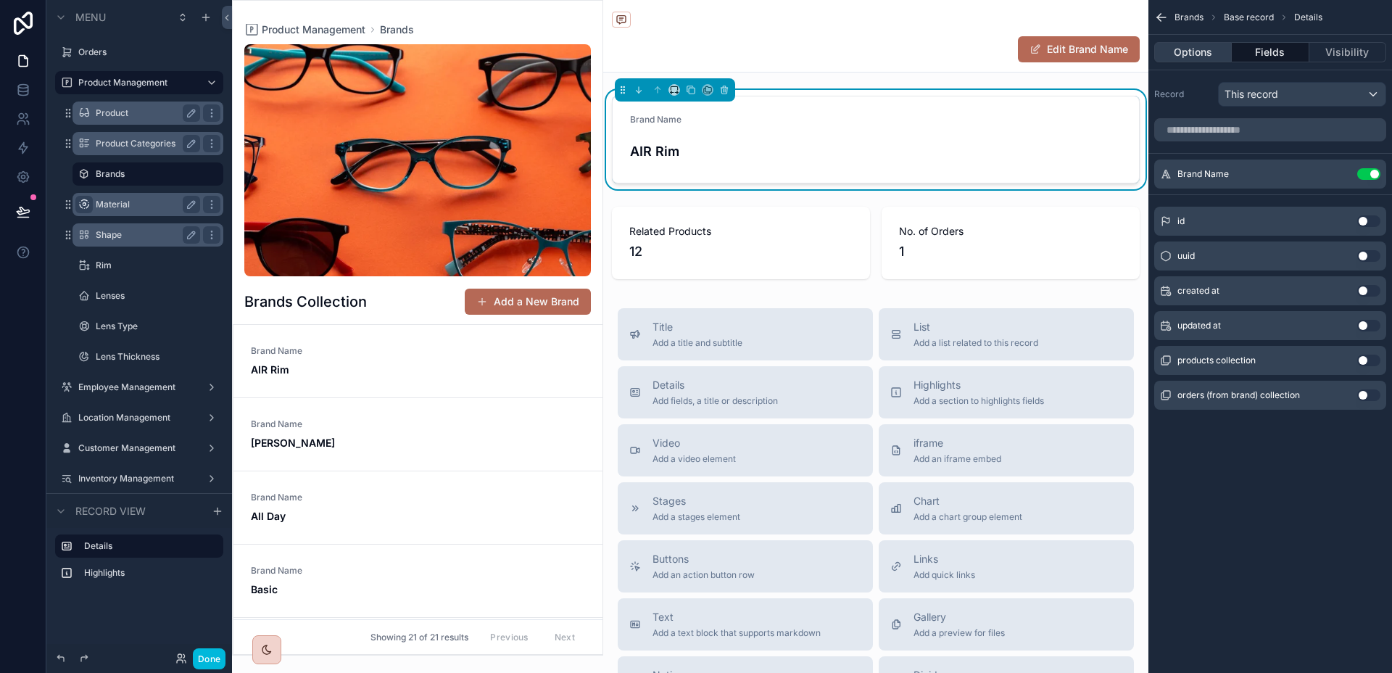
click at [1193, 56] on button "Options" at bounding box center [1193, 52] width 78 height 20
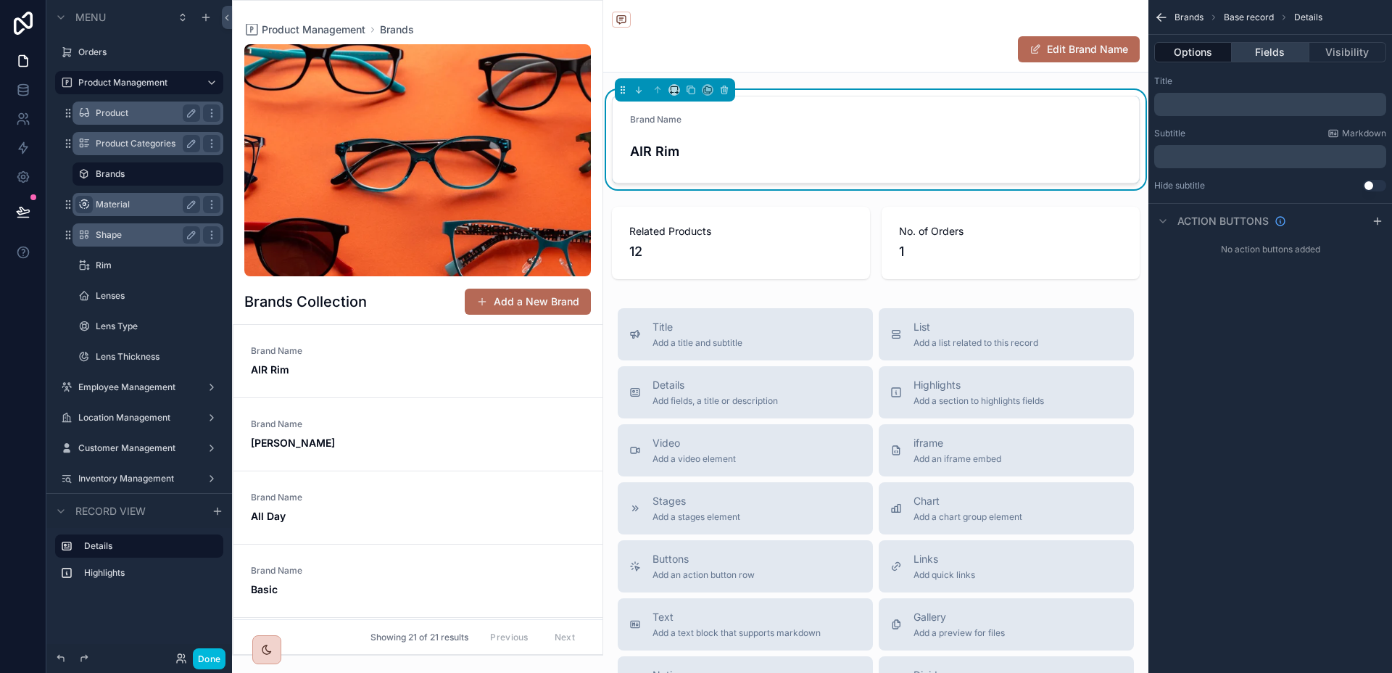
click at [1279, 56] on button "Fields" at bounding box center [1269, 52] width 77 height 20
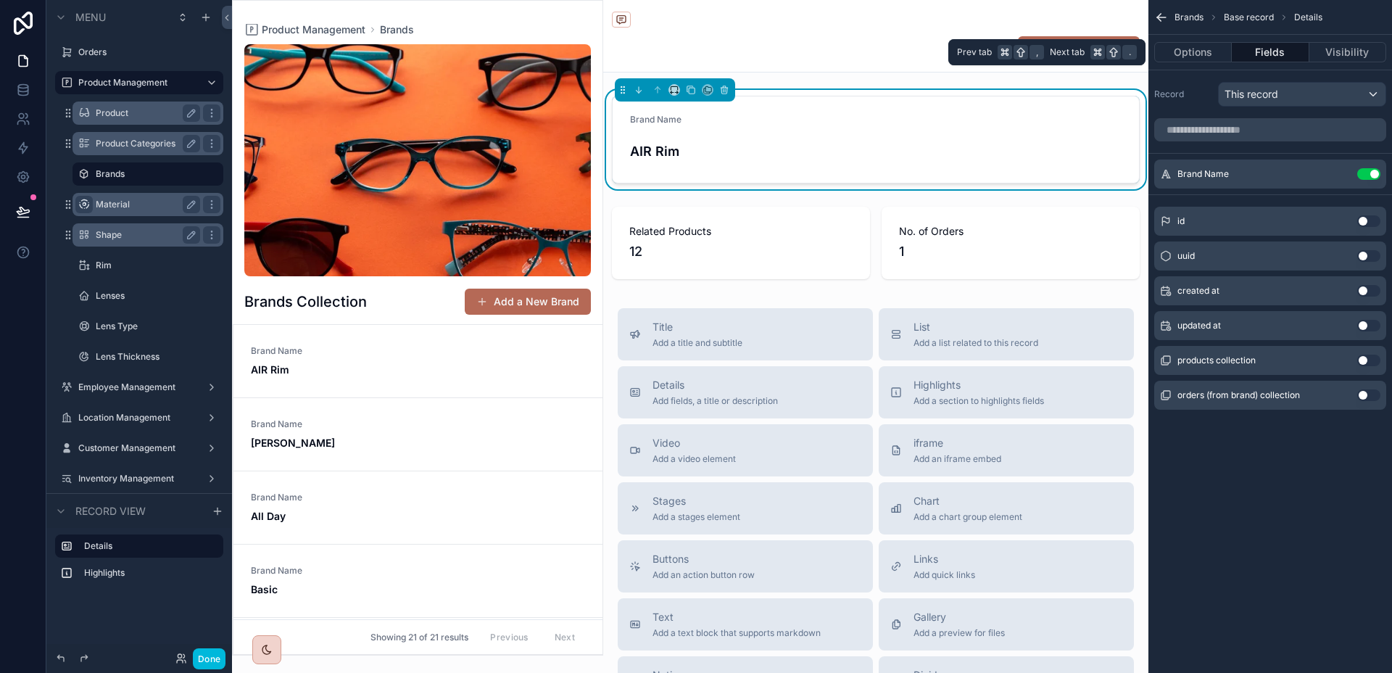
click at [1295, 54] on button "Fields" at bounding box center [1269, 52] width 77 height 20
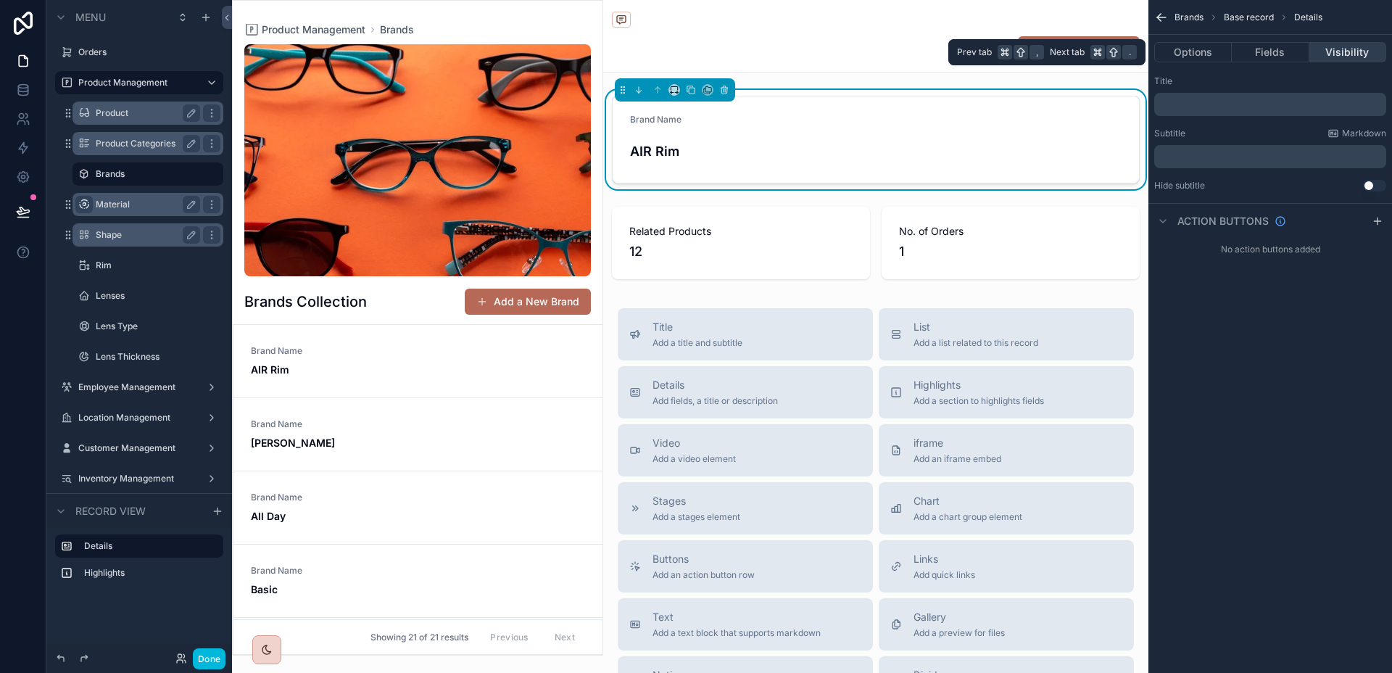
click at [1329, 52] on button "Visibility" at bounding box center [1347, 52] width 77 height 20
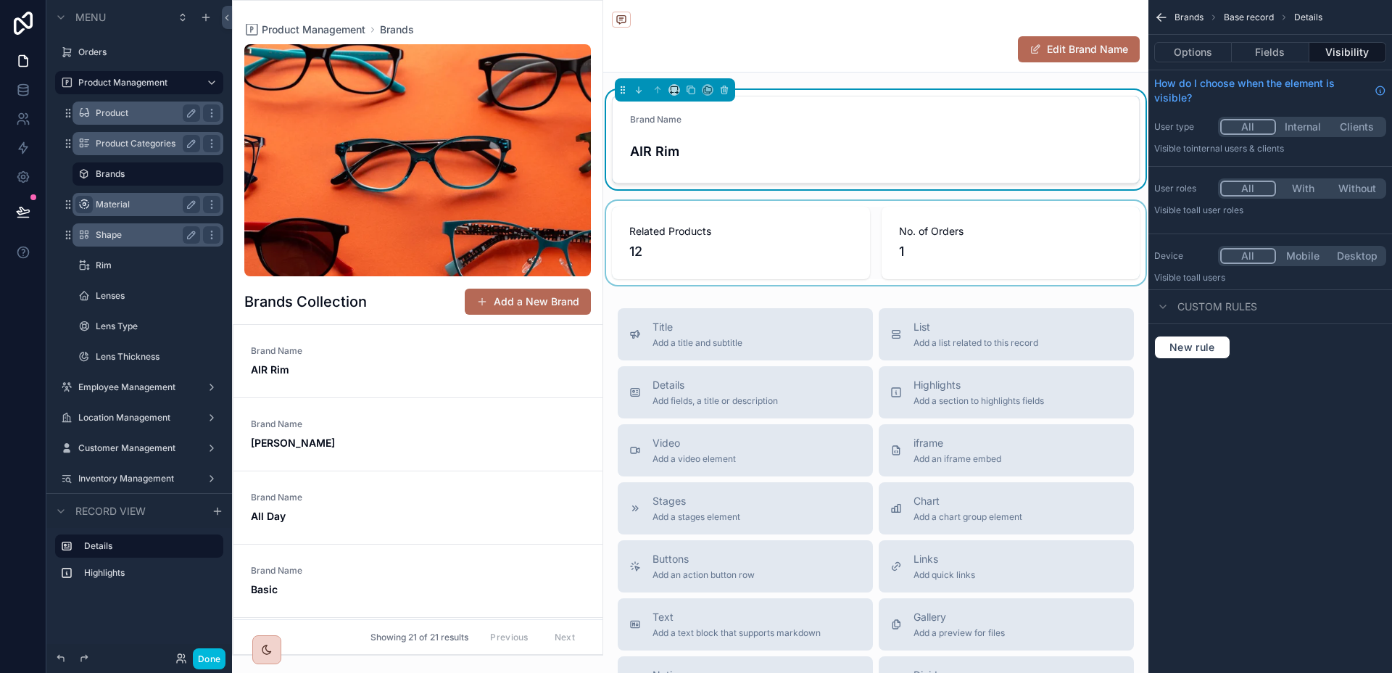
click at [864, 243] on div "scrollable content" at bounding box center [875, 243] width 545 height 84
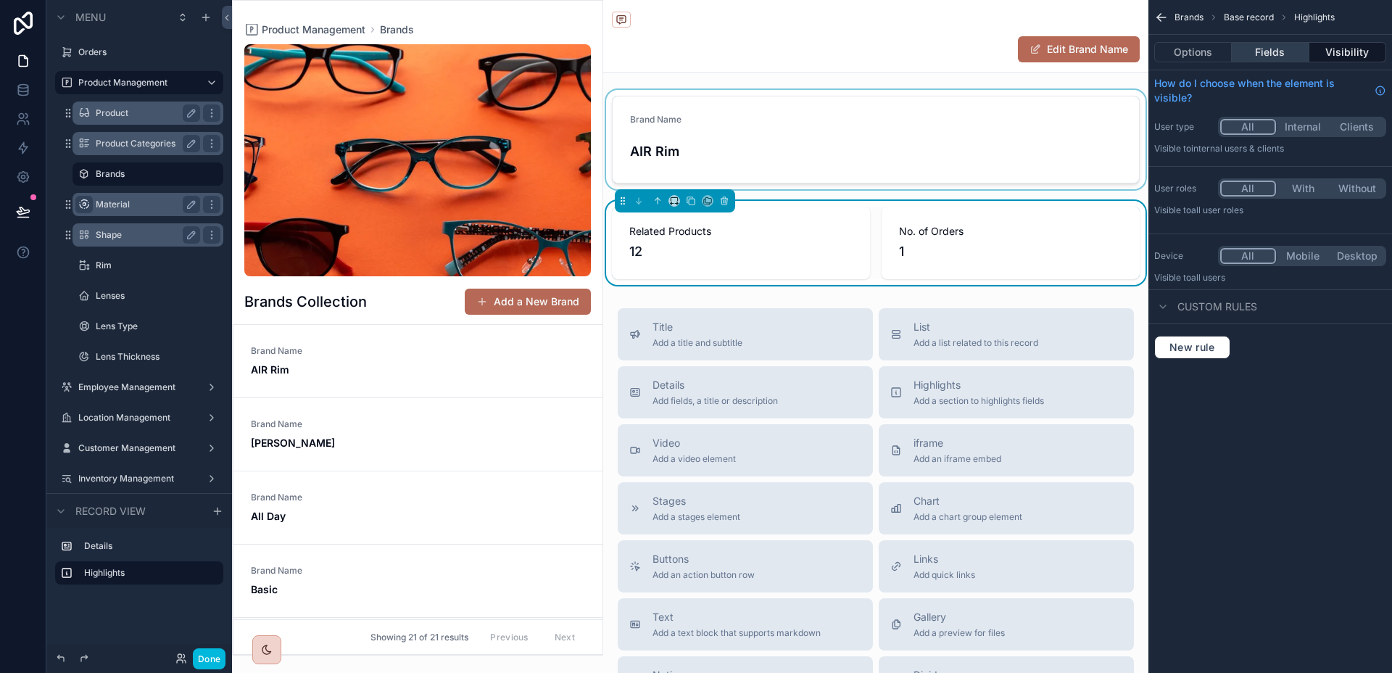
click at [1291, 54] on button "Fields" at bounding box center [1269, 52] width 77 height 20
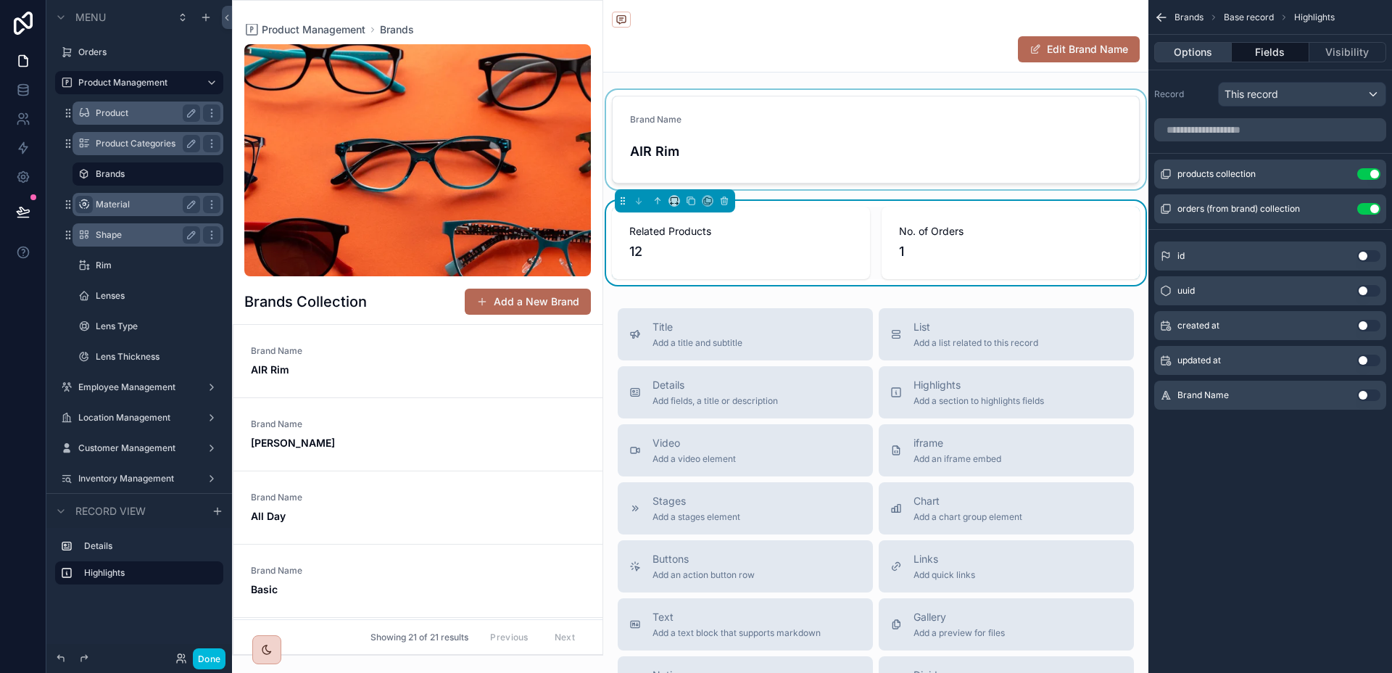
click at [1210, 57] on button "Options" at bounding box center [1193, 52] width 78 height 20
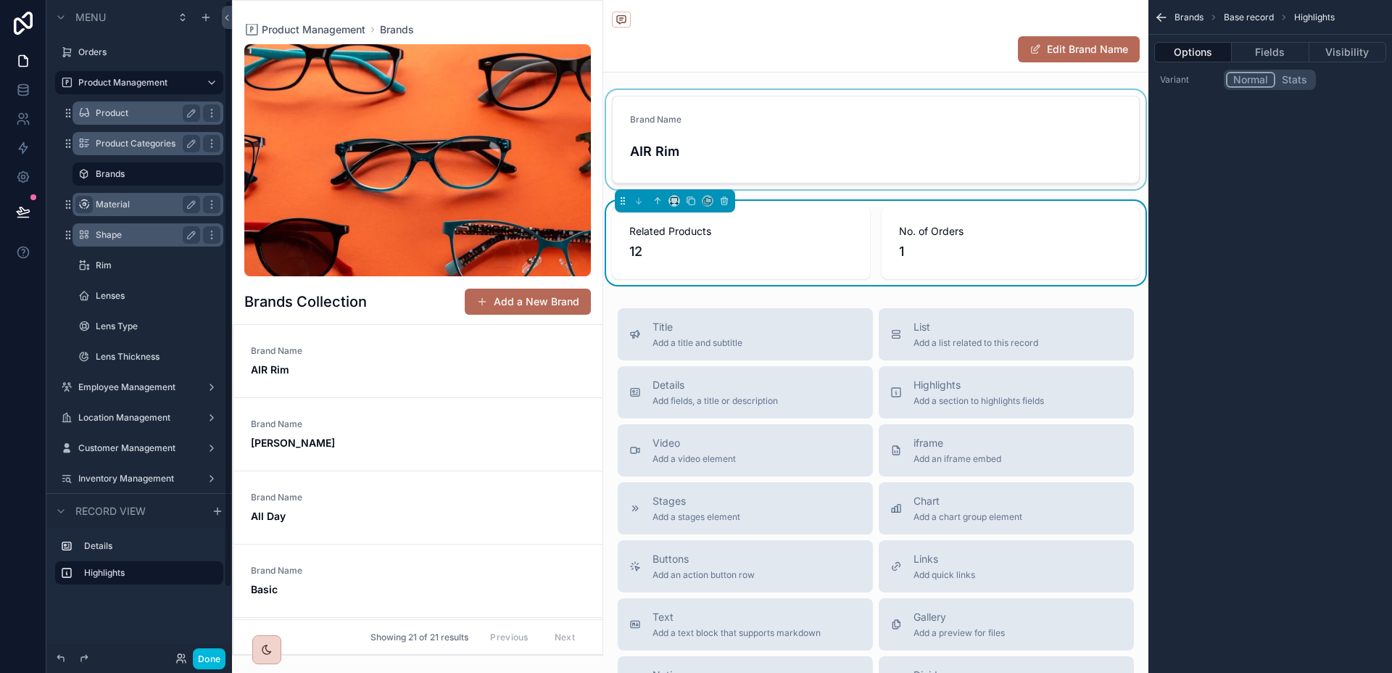
click at [118, 207] on label "Material" at bounding box center [145, 205] width 99 height 12
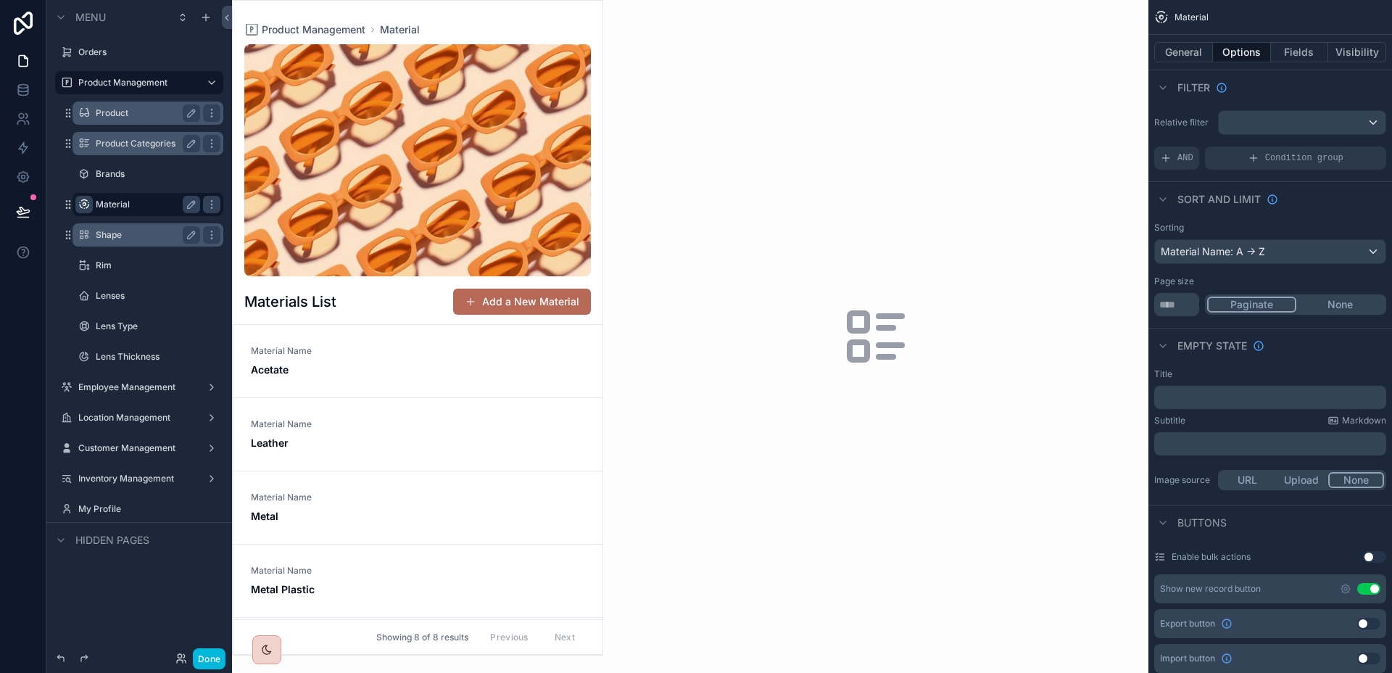
click at [428, 365] on div "scrollable content" at bounding box center [418, 328] width 370 height 654
click at [425, 357] on div "Material Name Acetate" at bounding box center [418, 361] width 334 height 32
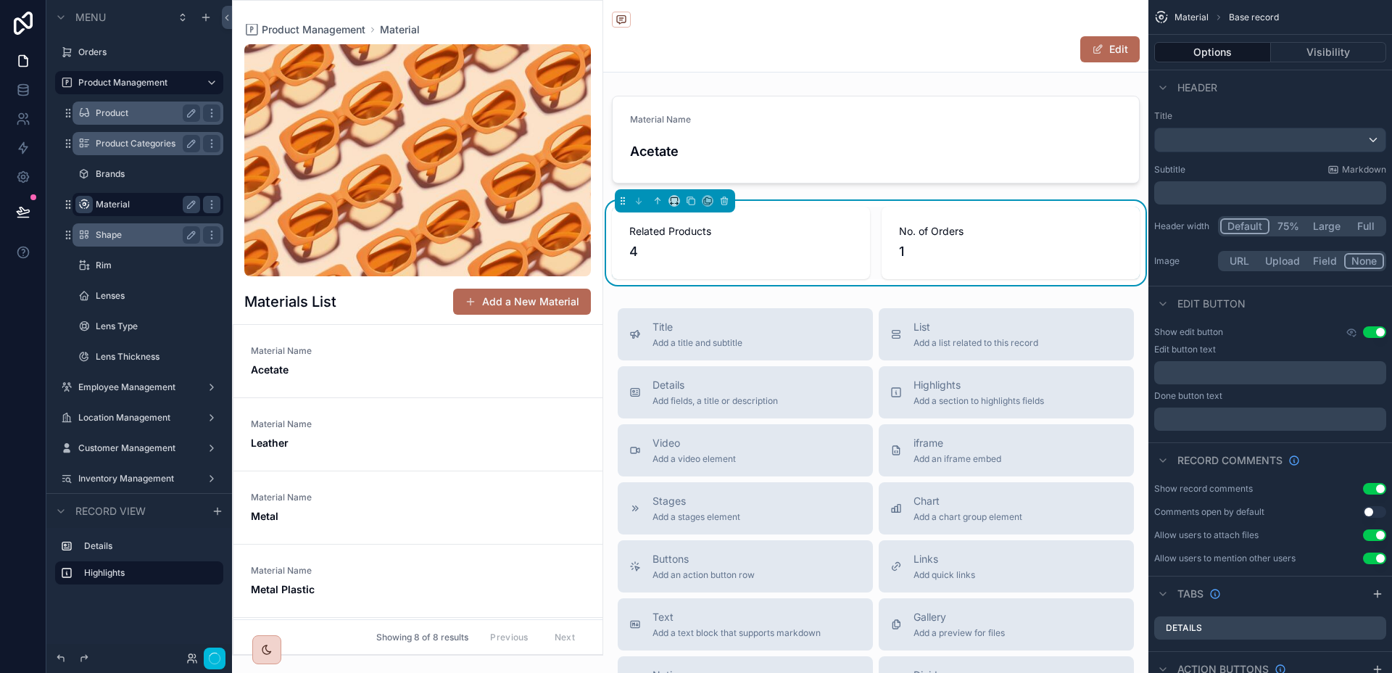
click at [422, 357] on div "Material Name Acetate" at bounding box center [418, 361] width 334 height 32
click at [1263, 362] on div "﻿" at bounding box center [1270, 372] width 232 height 23
click at [1250, 368] on p "﻿" at bounding box center [1271, 373] width 223 height 12
click at [1300, 402] on div "**********" at bounding box center [1270, 387] width 232 height 87
click at [1262, 415] on p "﻿" at bounding box center [1271, 419] width 223 height 12
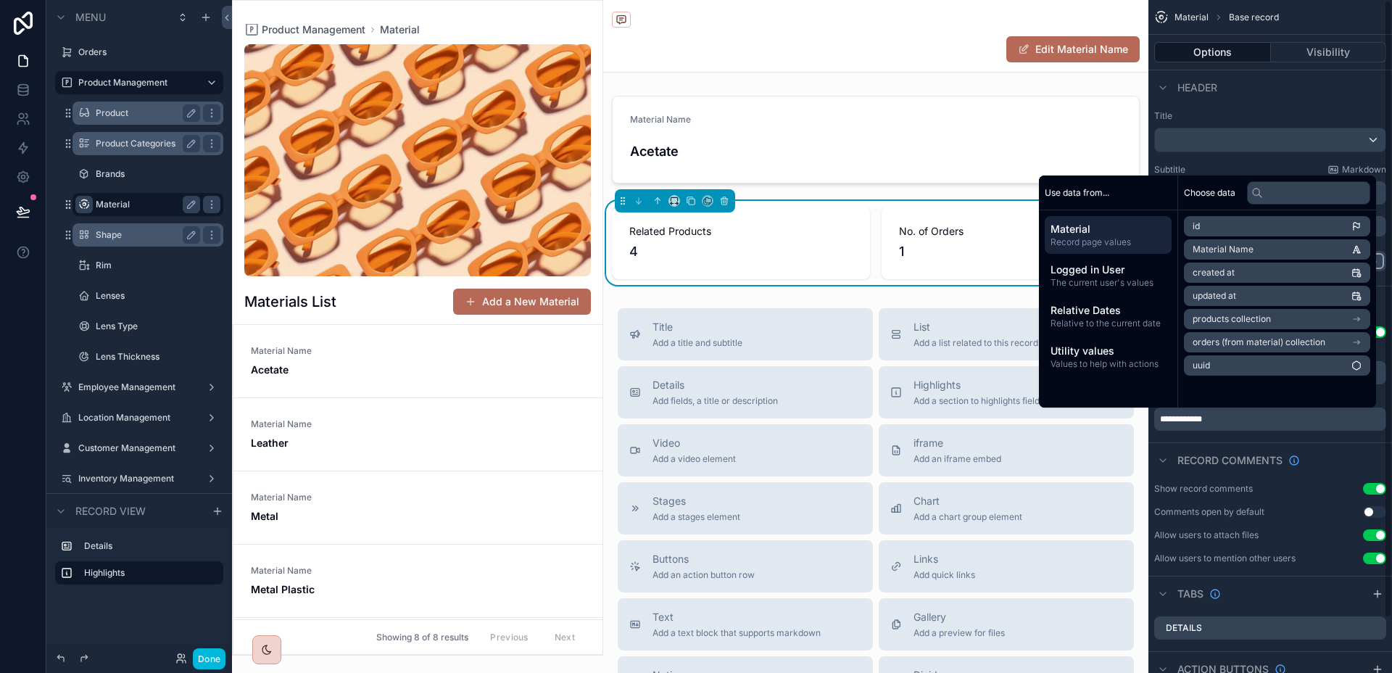
click at [1375, 534] on button "Use setting" at bounding box center [1374, 535] width 23 height 12
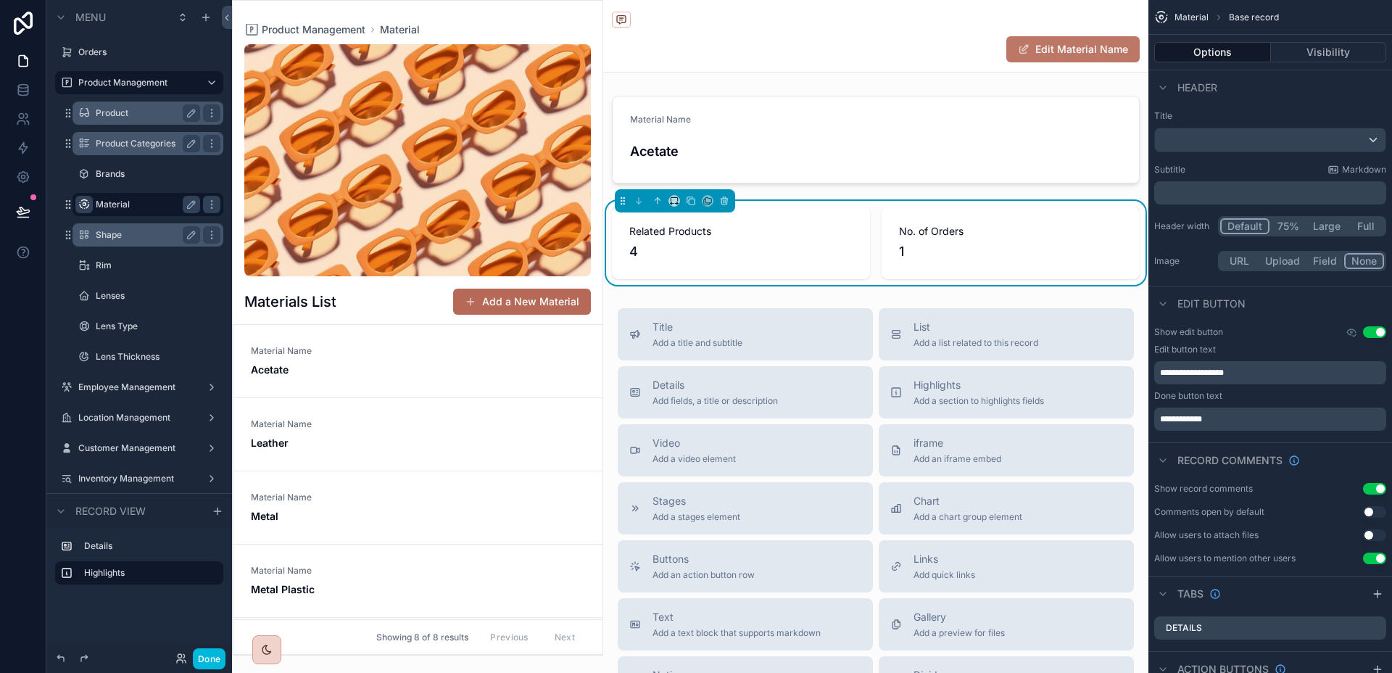
click at [1050, 40] on button "Edit Material Name" at bounding box center [1072, 49] width 133 height 26
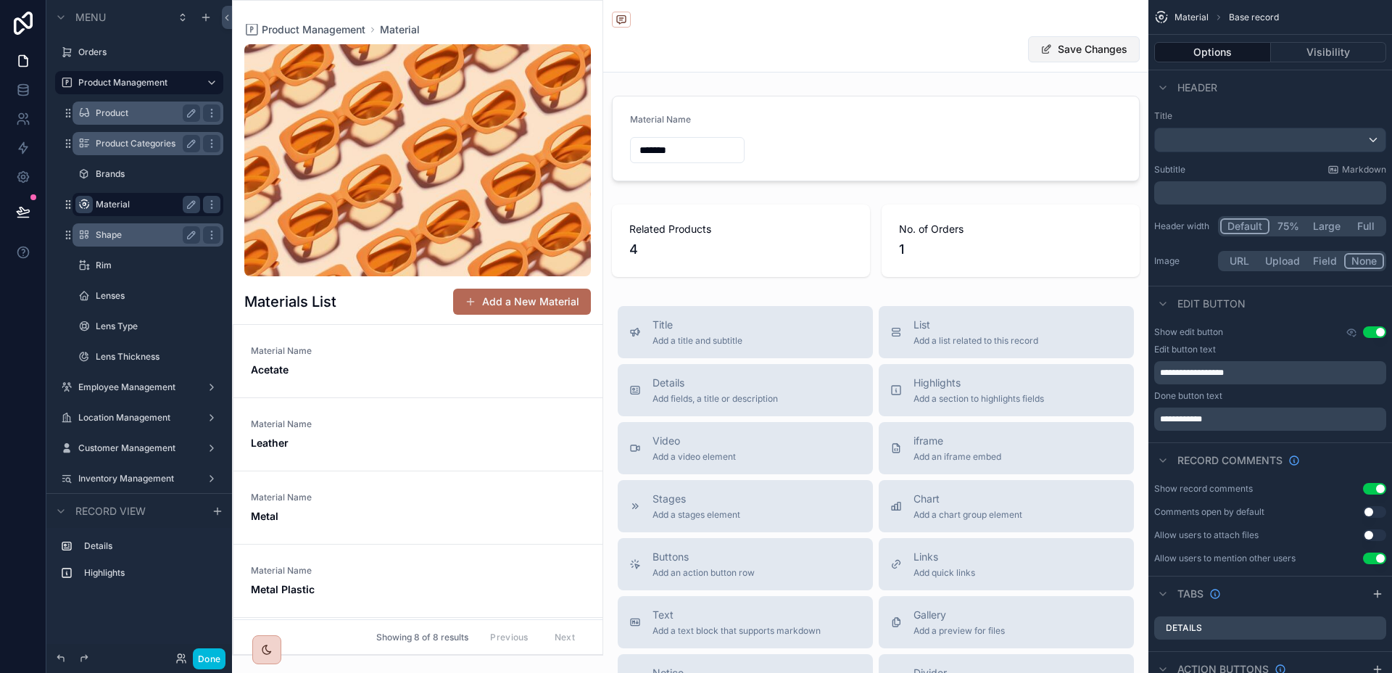
click at [1050, 42] on button "Save Changes" at bounding box center [1084, 49] width 112 height 26
click at [1330, 58] on button "Visibility" at bounding box center [1329, 52] width 116 height 20
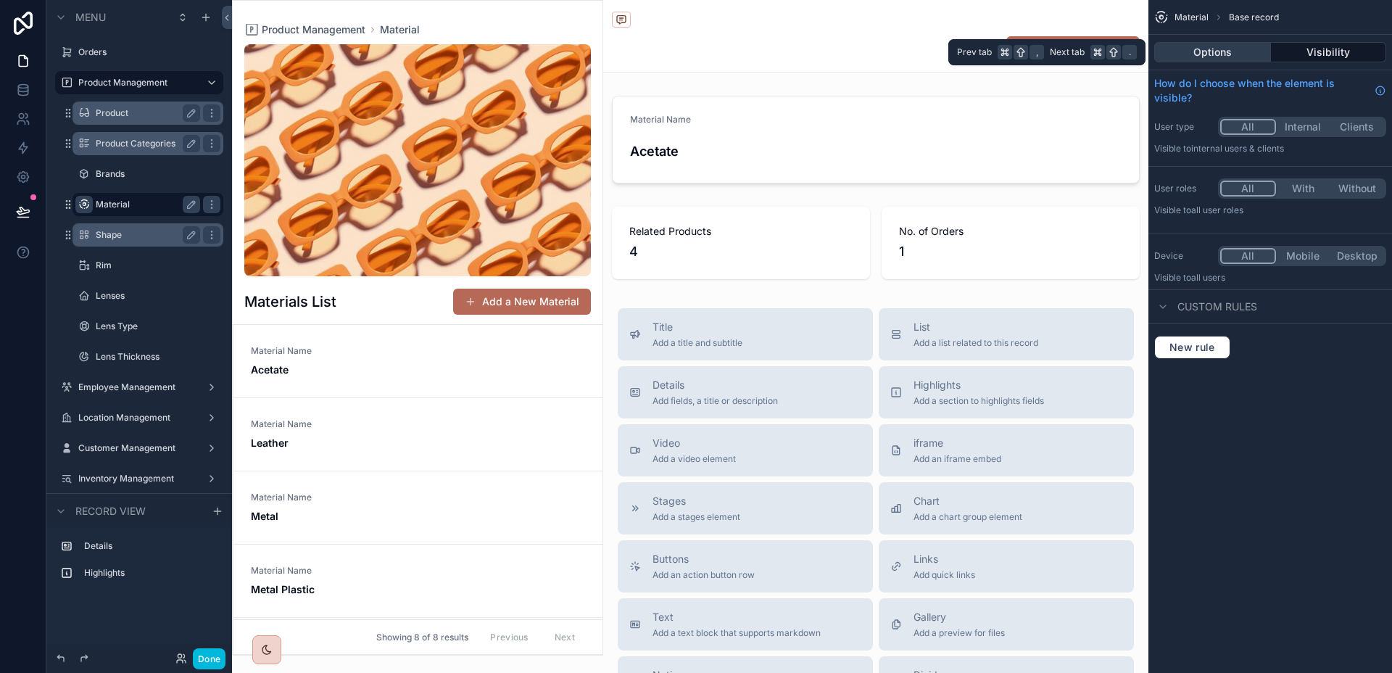
click at [1236, 59] on button "Options" at bounding box center [1212, 52] width 117 height 20
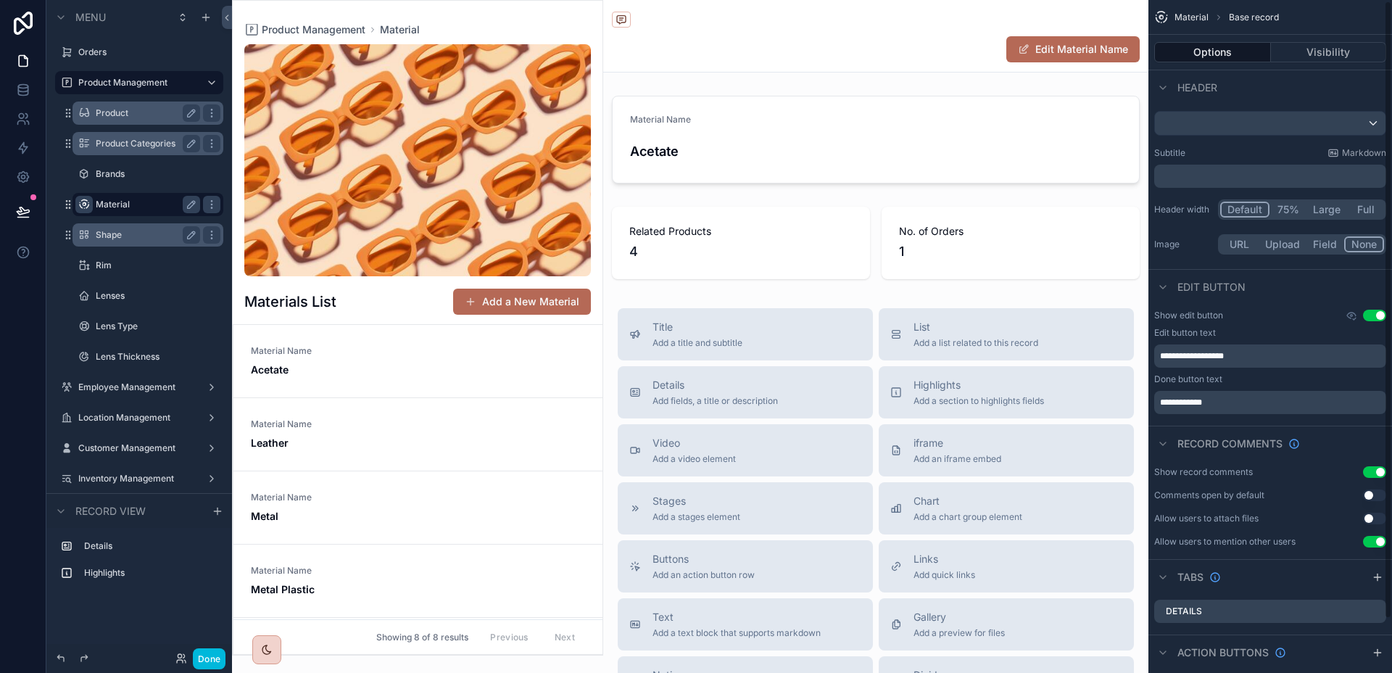
scroll to position [59, 0]
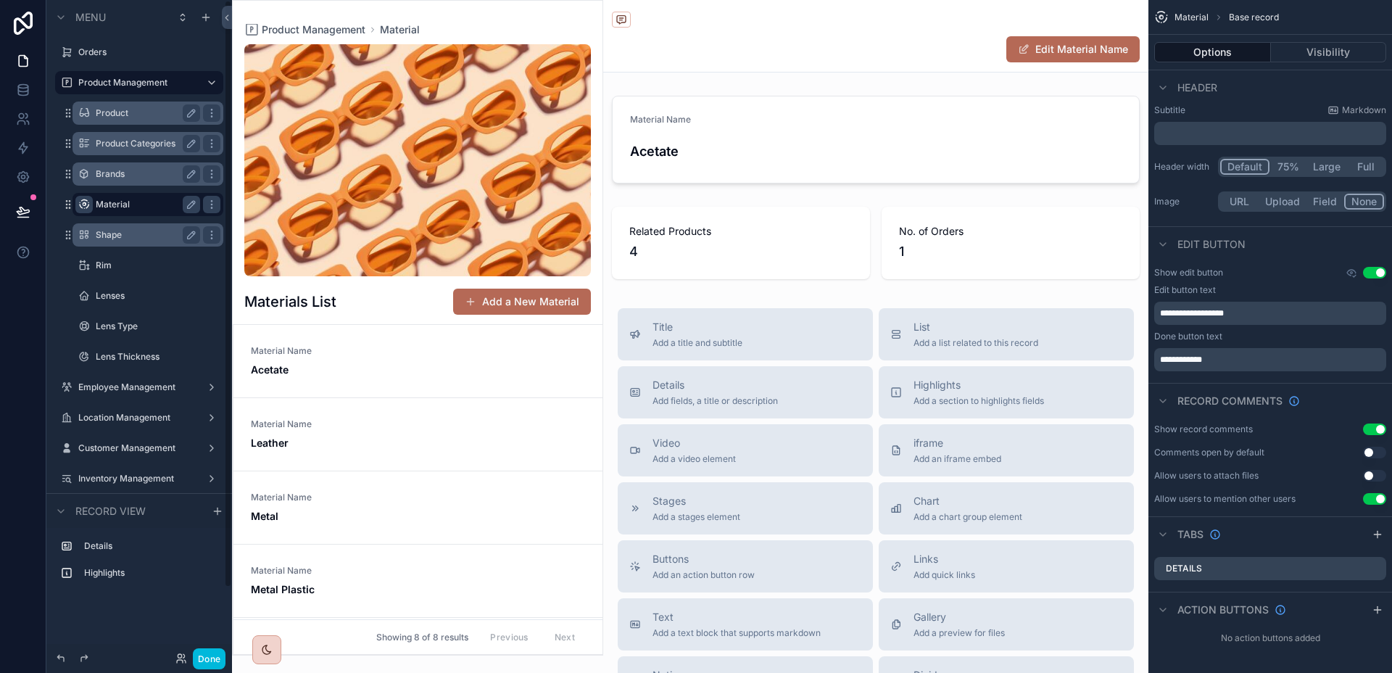
click at [114, 178] on label "Brands" at bounding box center [145, 174] width 99 height 12
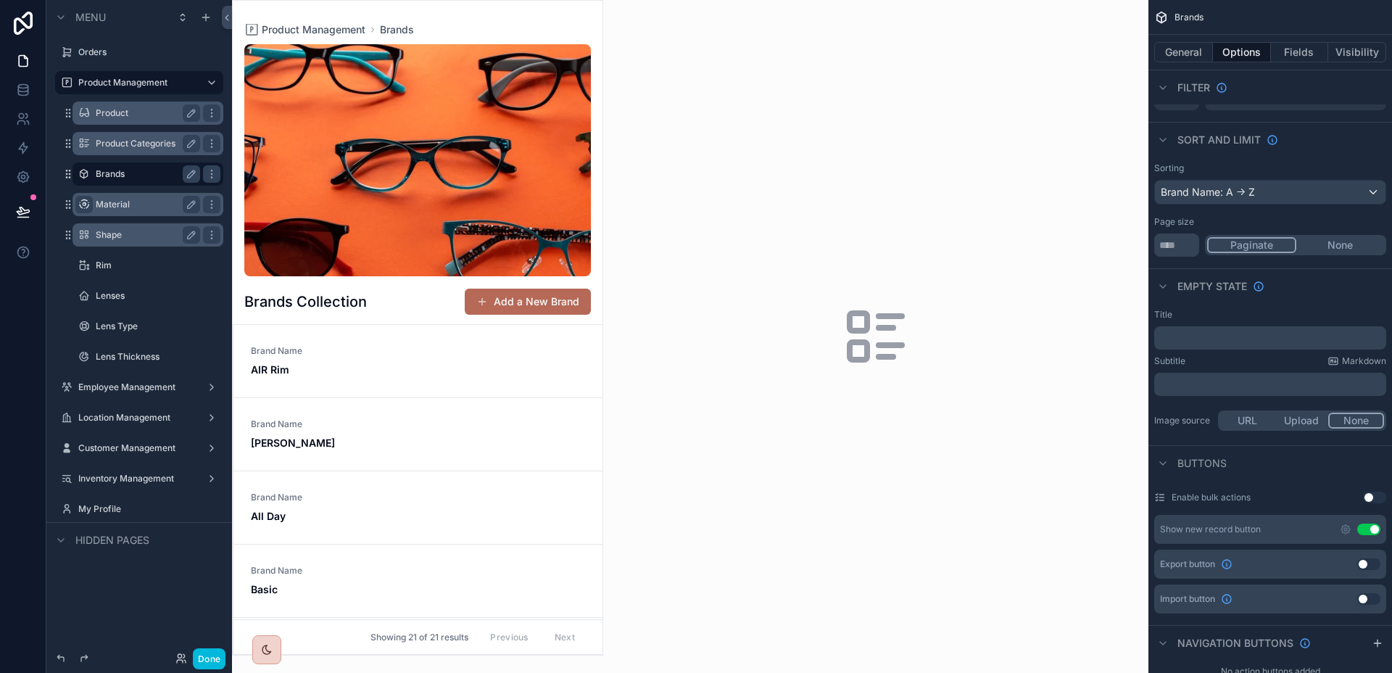
click at [483, 362] on div "scrollable content" at bounding box center [418, 328] width 370 height 654
click at [484, 339] on link "Brand Name AIR Rim" at bounding box center [417, 361] width 369 height 73
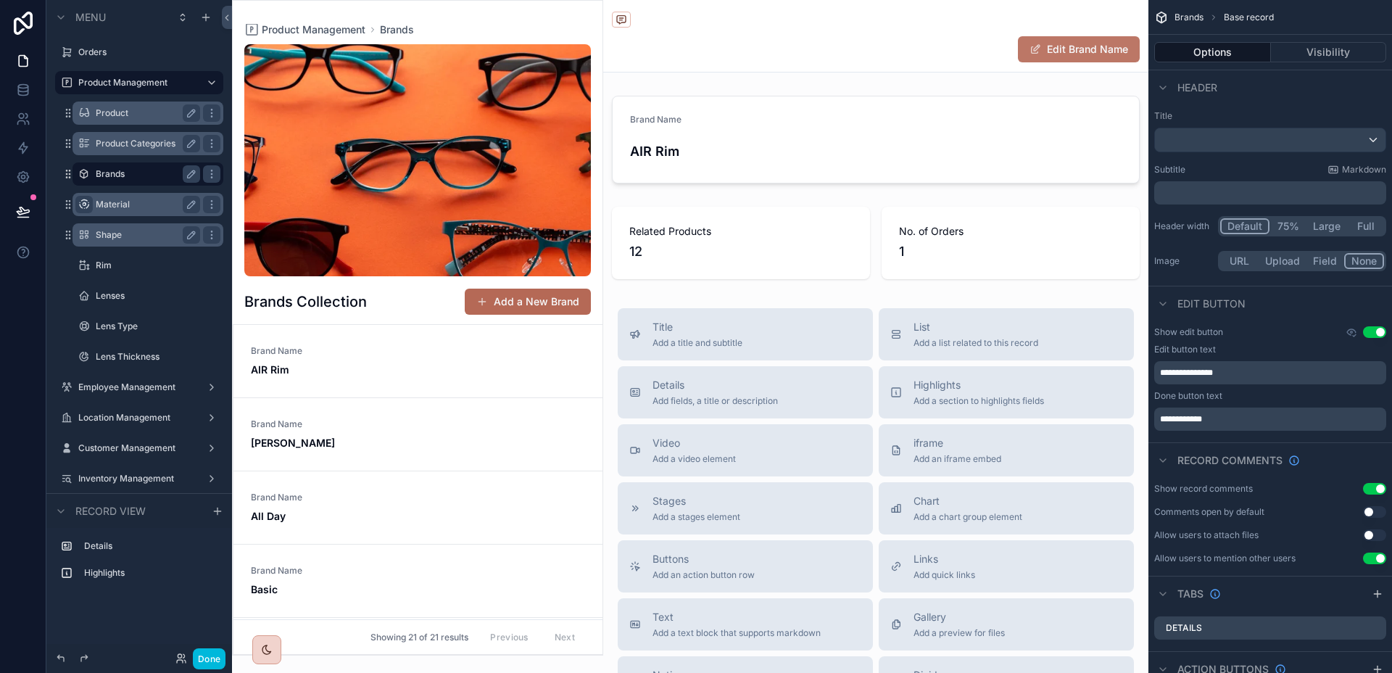
click at [1086, 53] on button "Edit Brand Name" at bounding box center [1079, 49] width 122 height 26
click at [1117, 57] on button "Save Changes" at bounding box center [1084, 49] width 112 height 26
click at [133, 138] on label "Product Categories" at bounding box center [145, 144] width 99 height 12
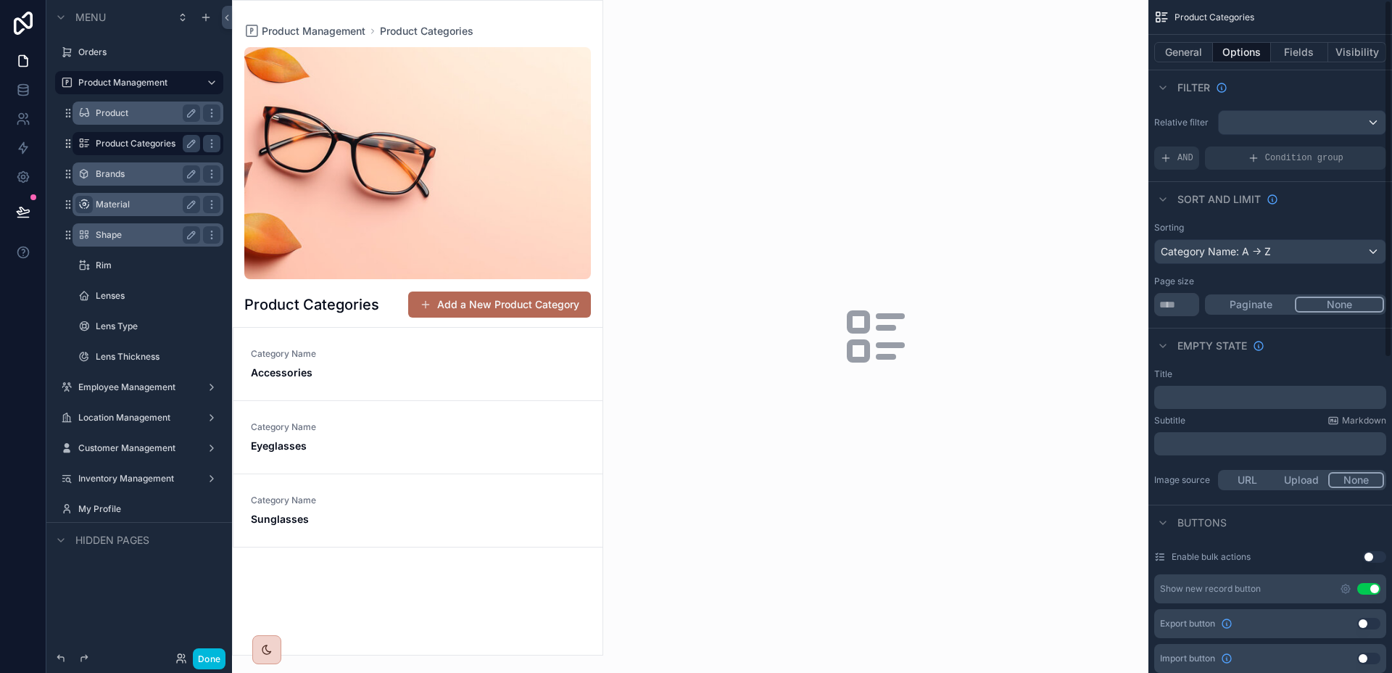
drag, startPoint x: 1018, startPoint y: 211, endPoint x: 914, endPoint y: 239, distance: 108.1
click at [1018, 211] on div "scrollable content" at bounding box center [875, 336] width 545 height 673
click at [329, 379] on div "scrollable content" at bounding box center [418, 328] width 370 height 654
click at [337, 365] on span "Accessories" at bounding box center [301, 372] width 100 height 14
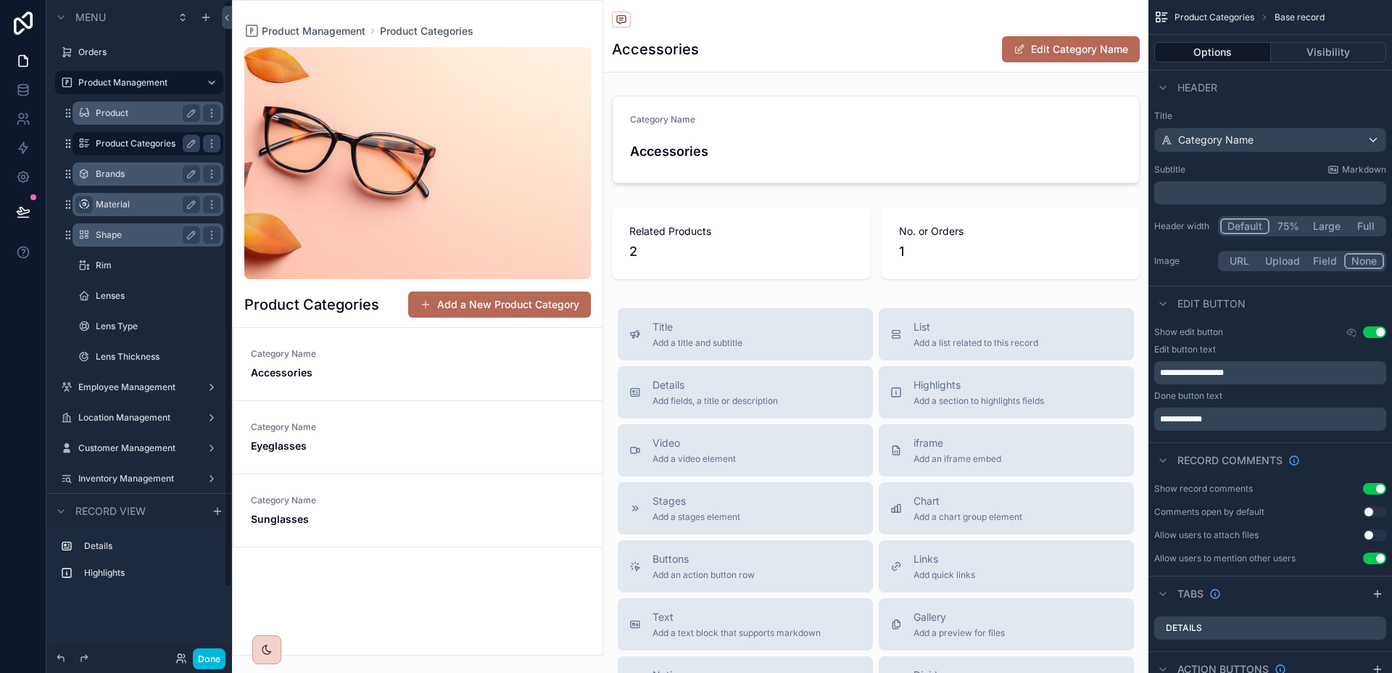
click at [133, 174] on label "Brands" at bounding box center [145, 174] width 99 height 12
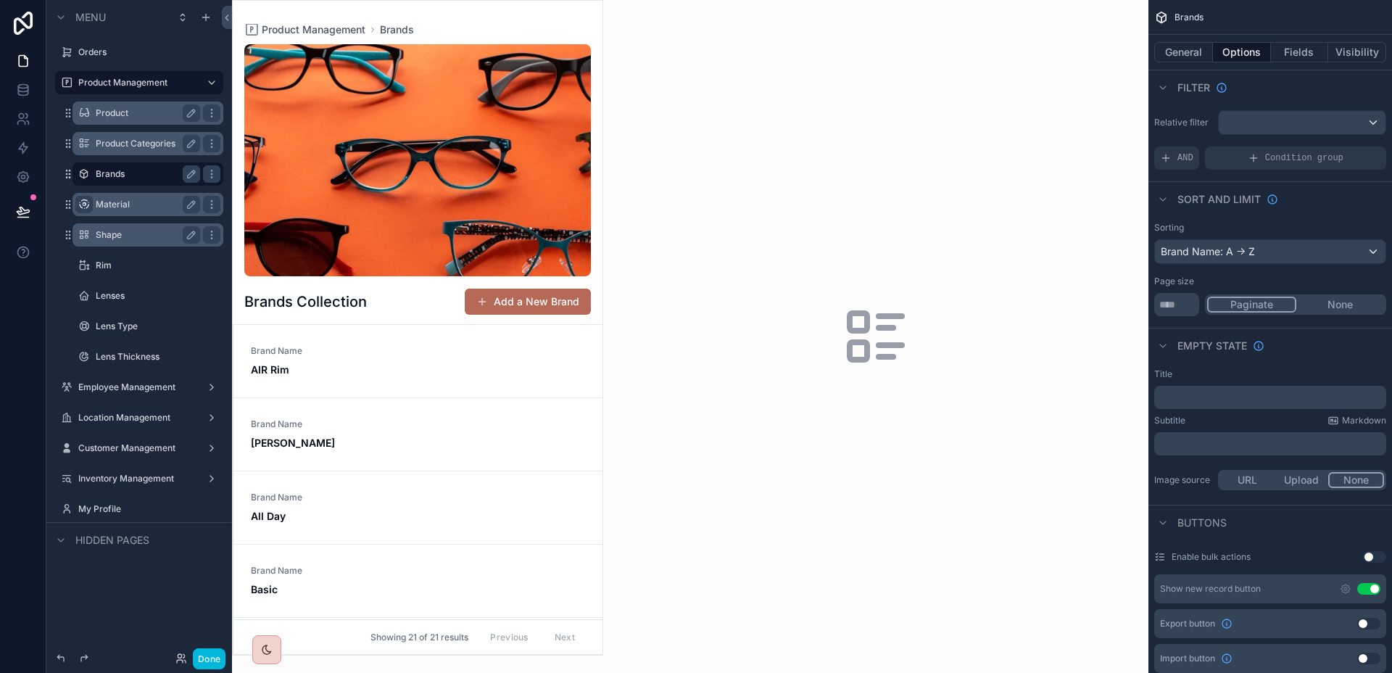
click at [460, 394] on div "scrollable content" at bounding box center [418, 328] width 370 height 654
click at [452, 382] on link "Brand Name AIR Rim" at bounding box center [417, 361] width 369 height 73
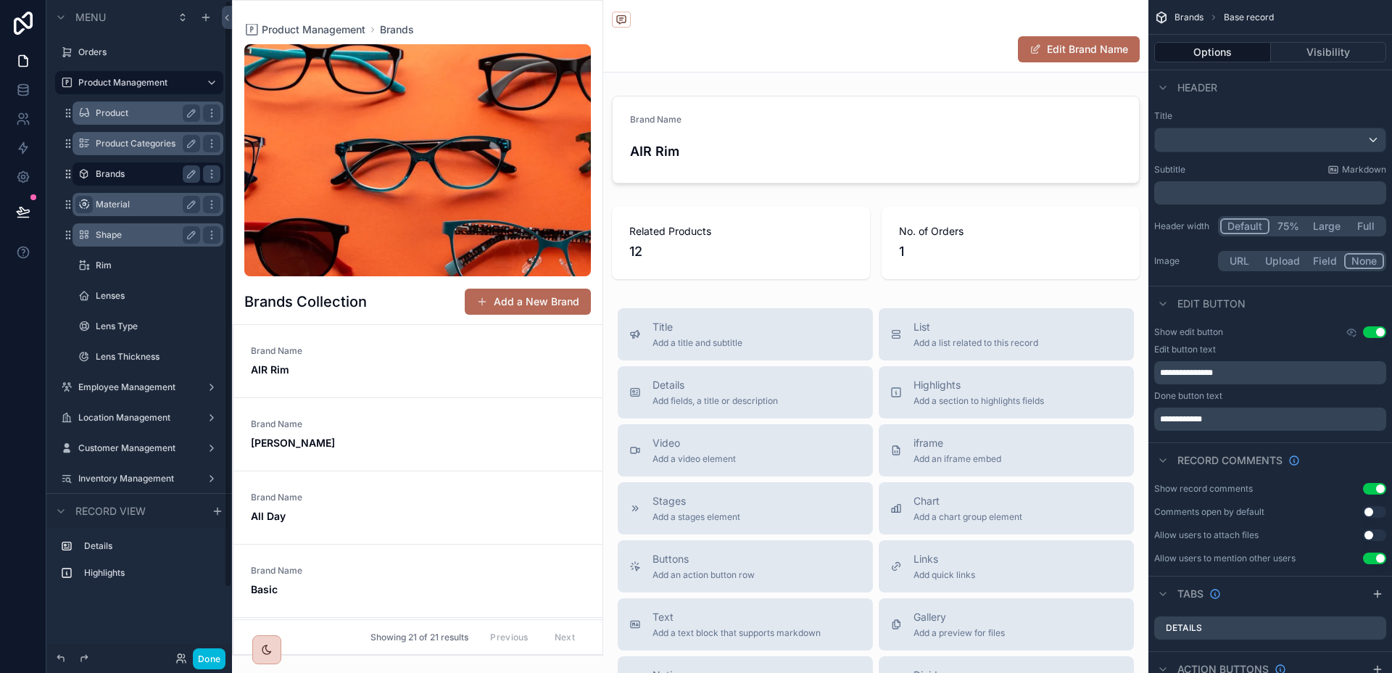
click at [98, 202] on label "Material" at bounding box center [145, 205] width 99 height 12
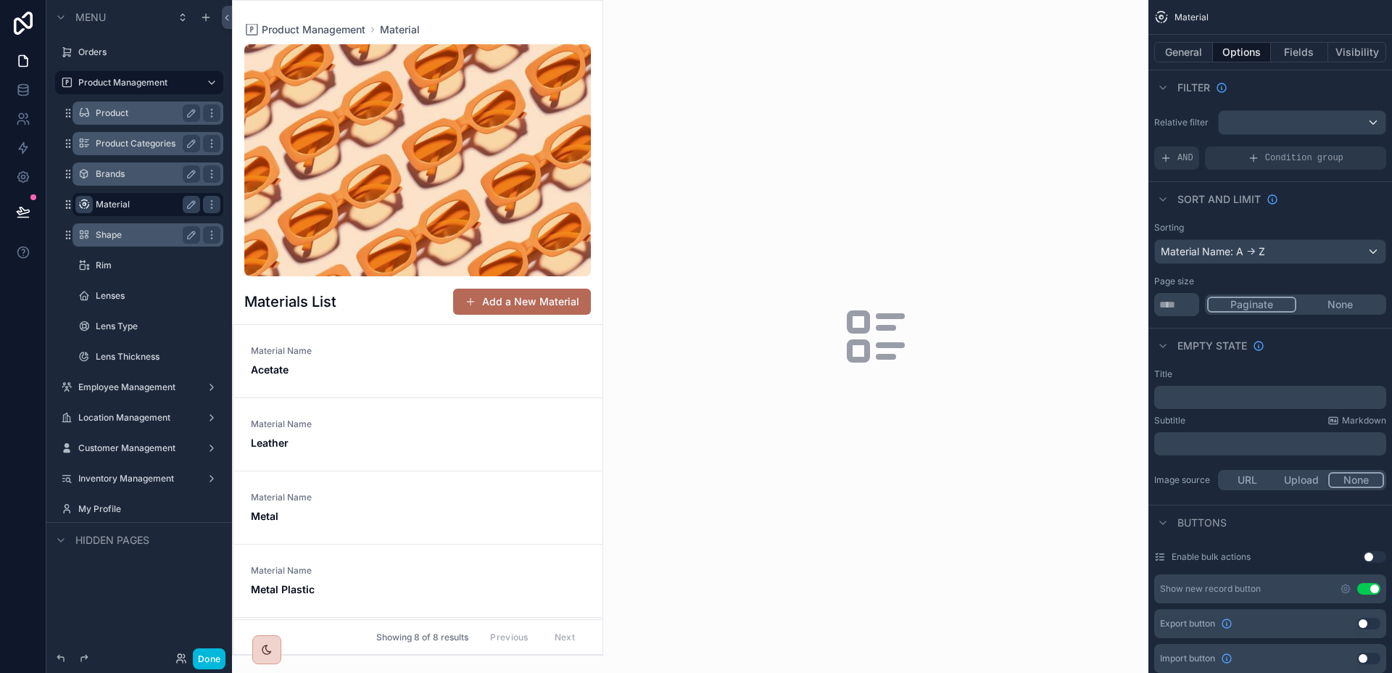
click at [296, 361] on div "scrollable content" at bounding box center [418, 328] width 370 height 654
click at [311, 357] on div "Material Name Acetate" at bounding box center [301, 361] width 100 height 32
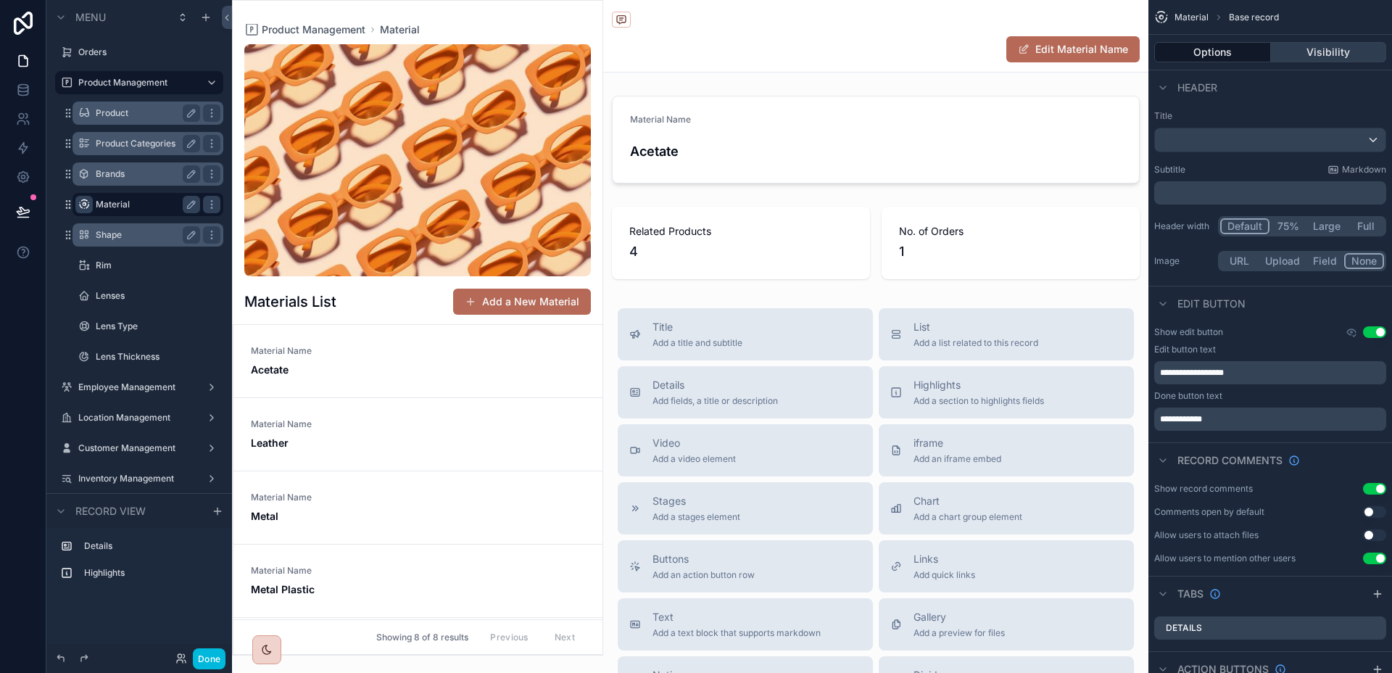
click at [1349, 47] on button "Visibility" at bounding box center [1329, 52] width 116 height 20
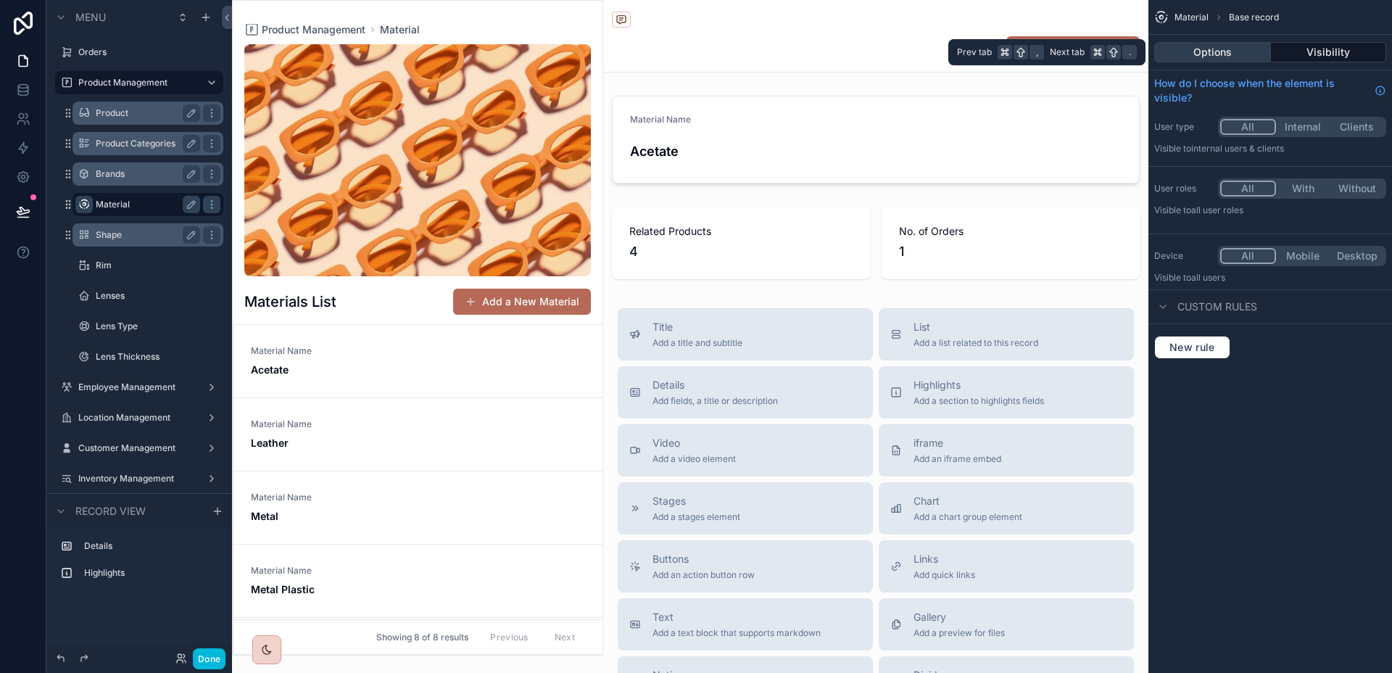
click at [1269, 49] on button "Options" at bounding box center [1212, 52] width 117 height 20
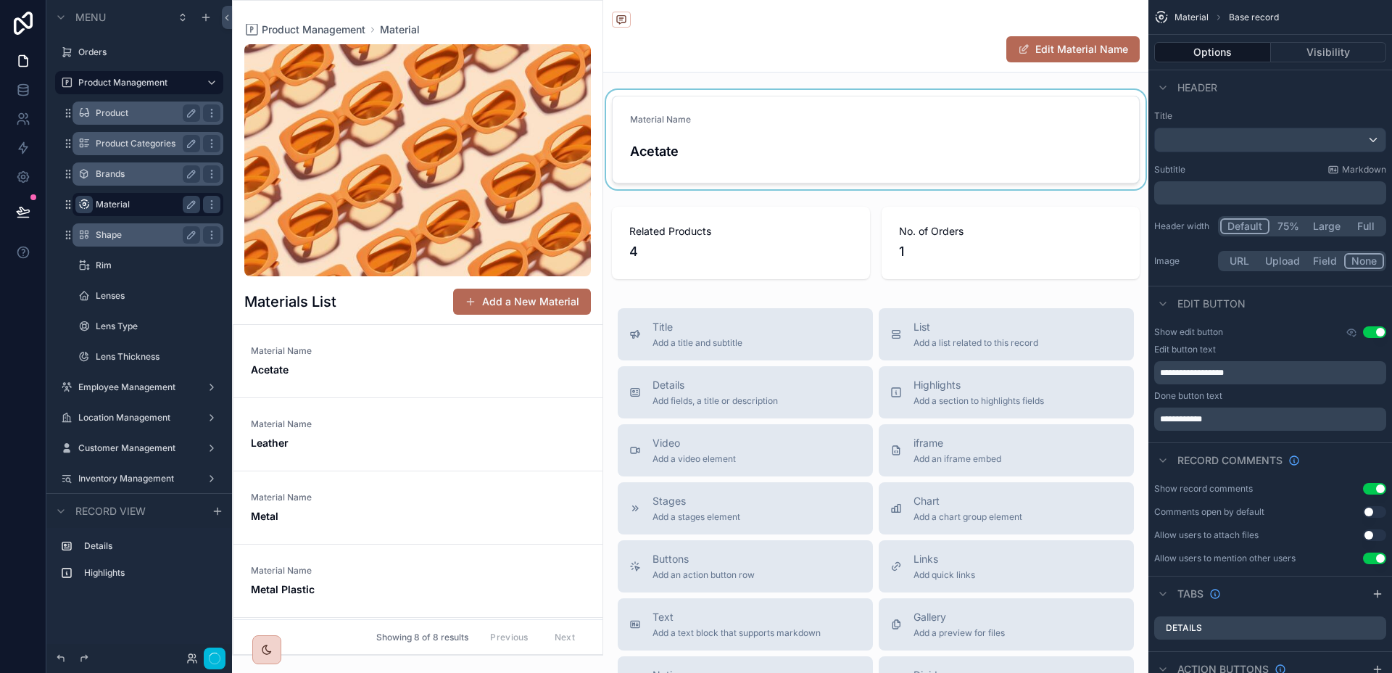
click at [1015, 115] on div "scrollable content" at bounding box center [875, 139] width 545 height 99
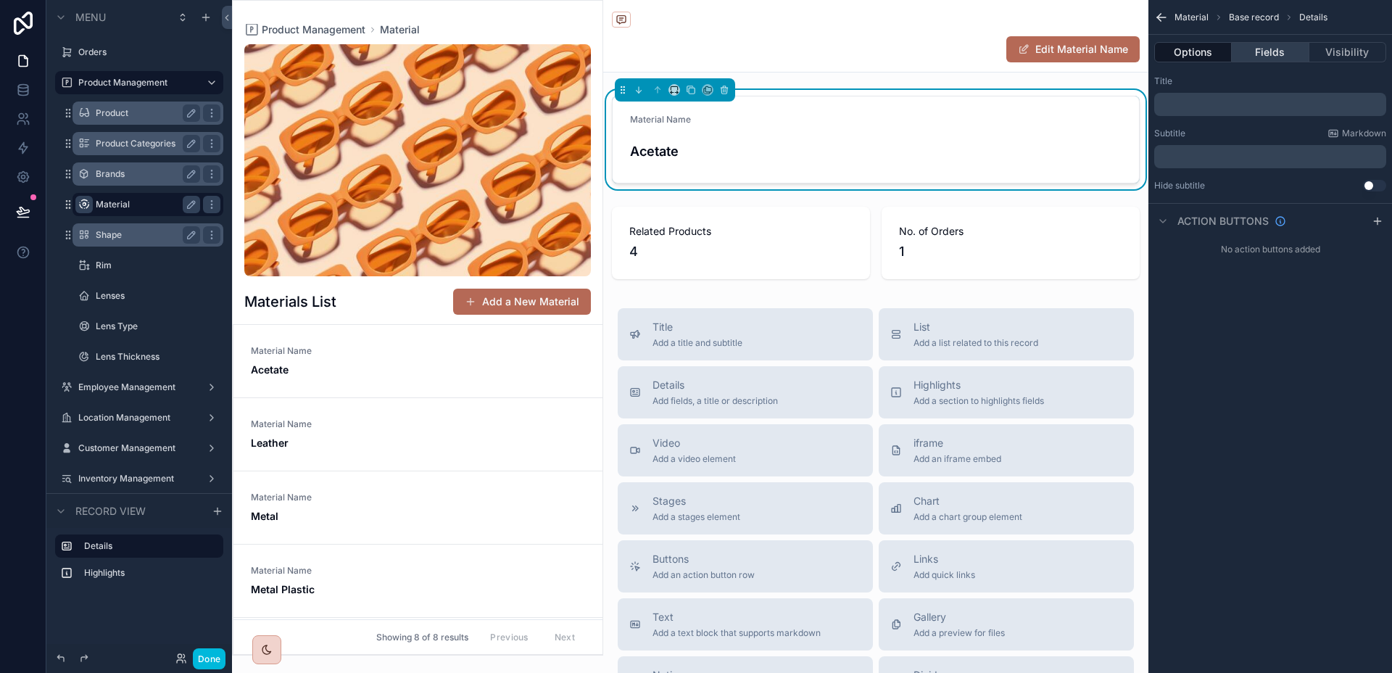
click at [1288, 59] on button "Fields" at bounding box center [1269, 52] width 77 height 20
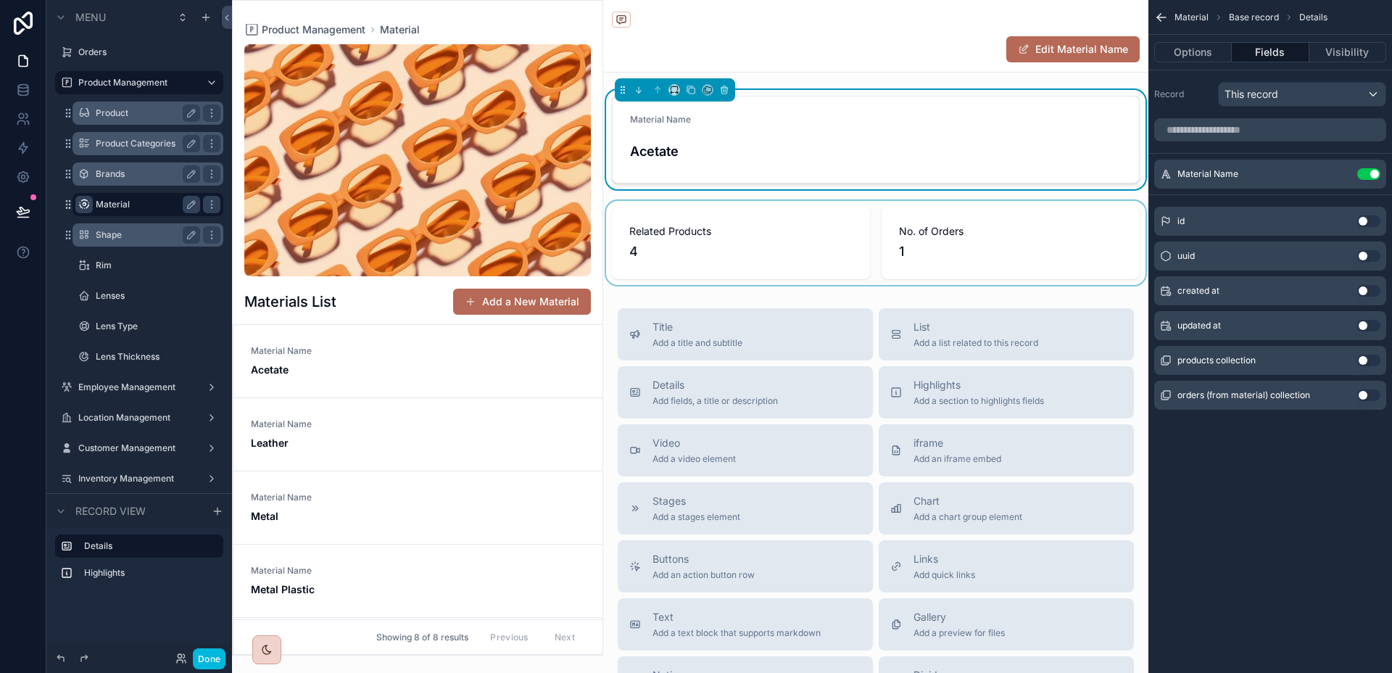
click at [991, 220] on div "scrollable content" at bounding box center [875, 243] width 545 height 84
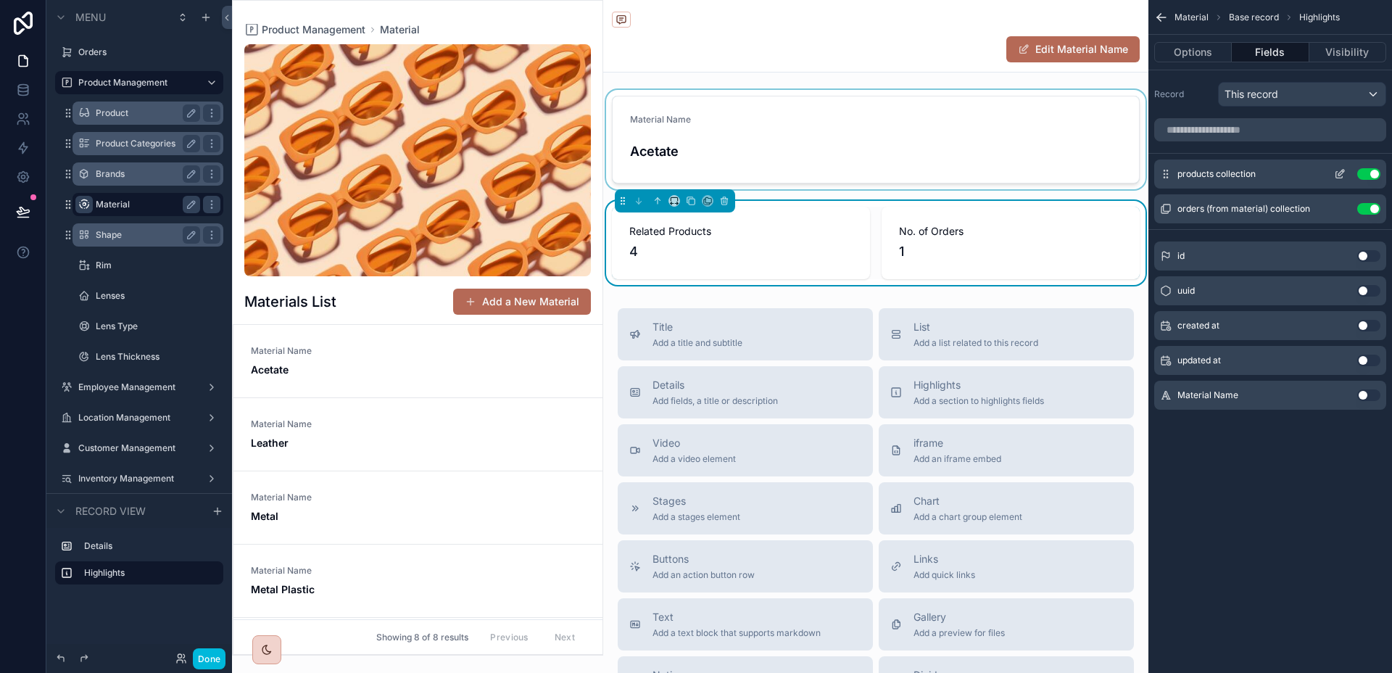
click at [1342, 174] on icon "scrollable content" at bounding box center [1340, 174] width 12 height 12
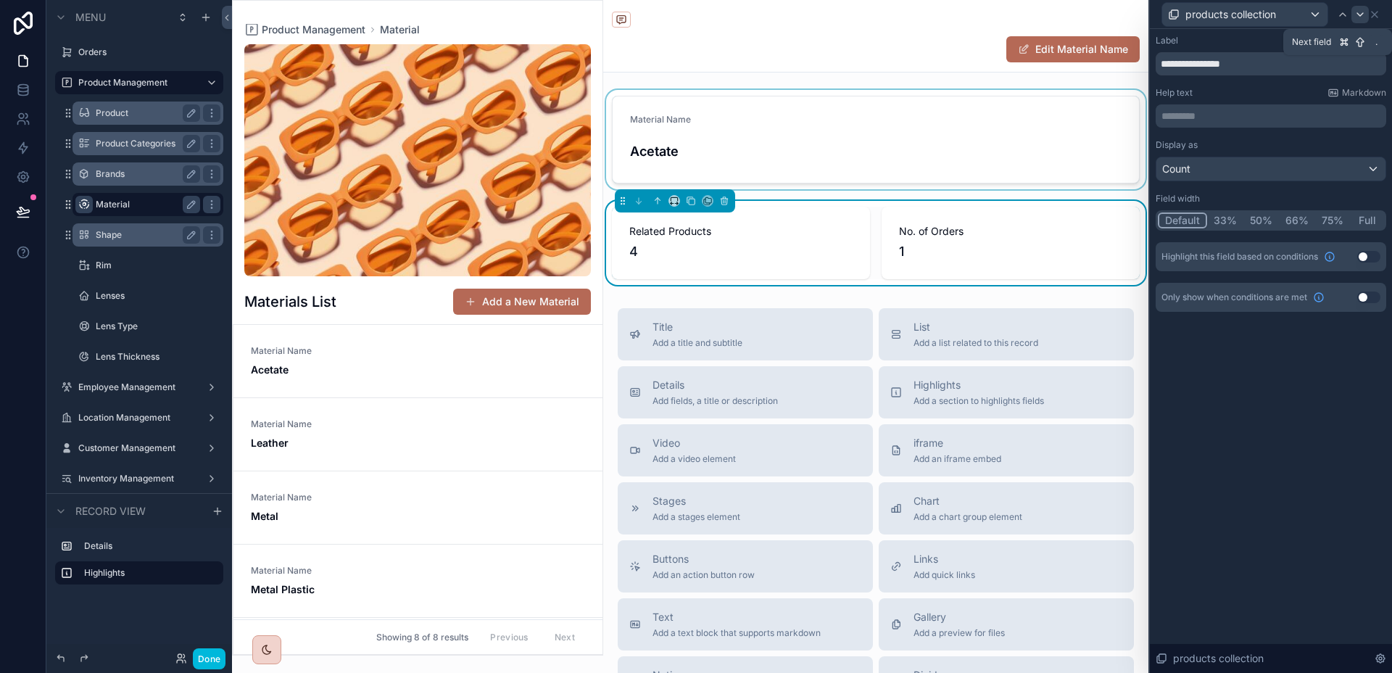
click at [1362, 17] on icon at bounding box center [1360, 15] width 12 height 12
click at [1379, 17] on icon at bounding box center [1382, 15] width 12 height 12
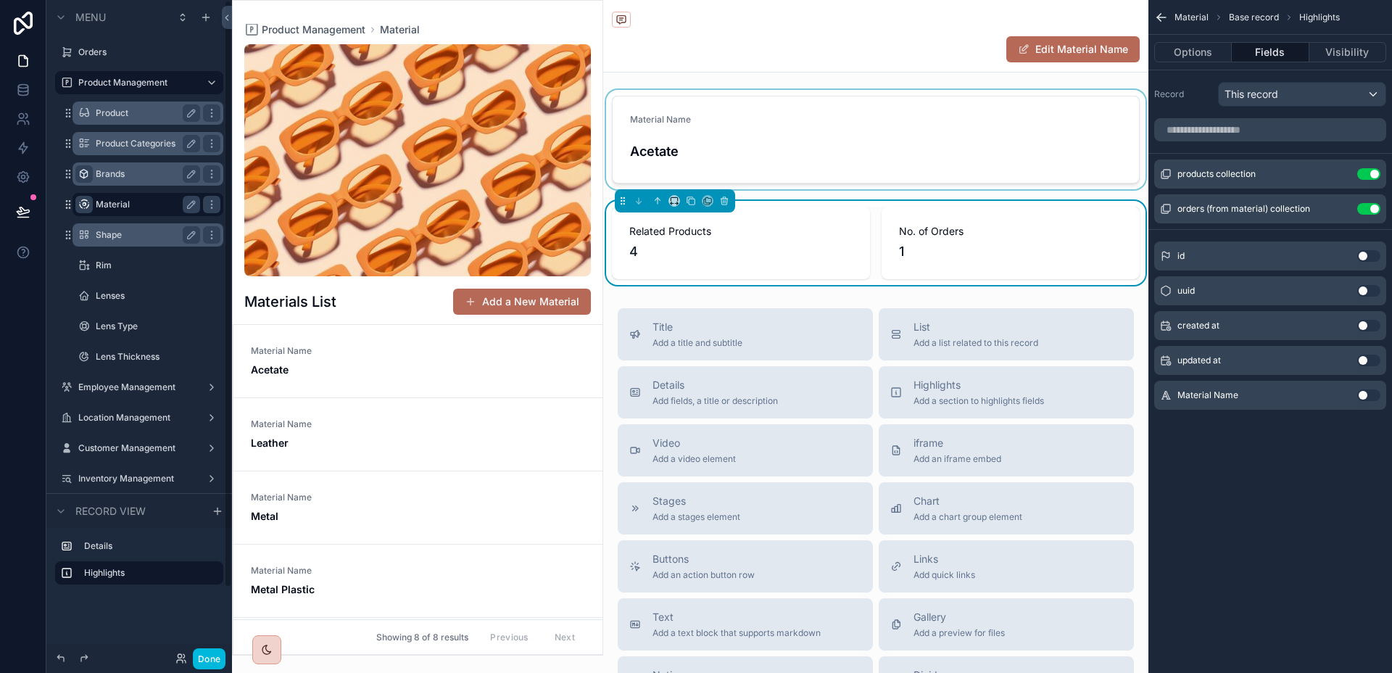
click at [87, 172] on icon "scrollable content" at bounding box center [84, 174] width 12 height 12
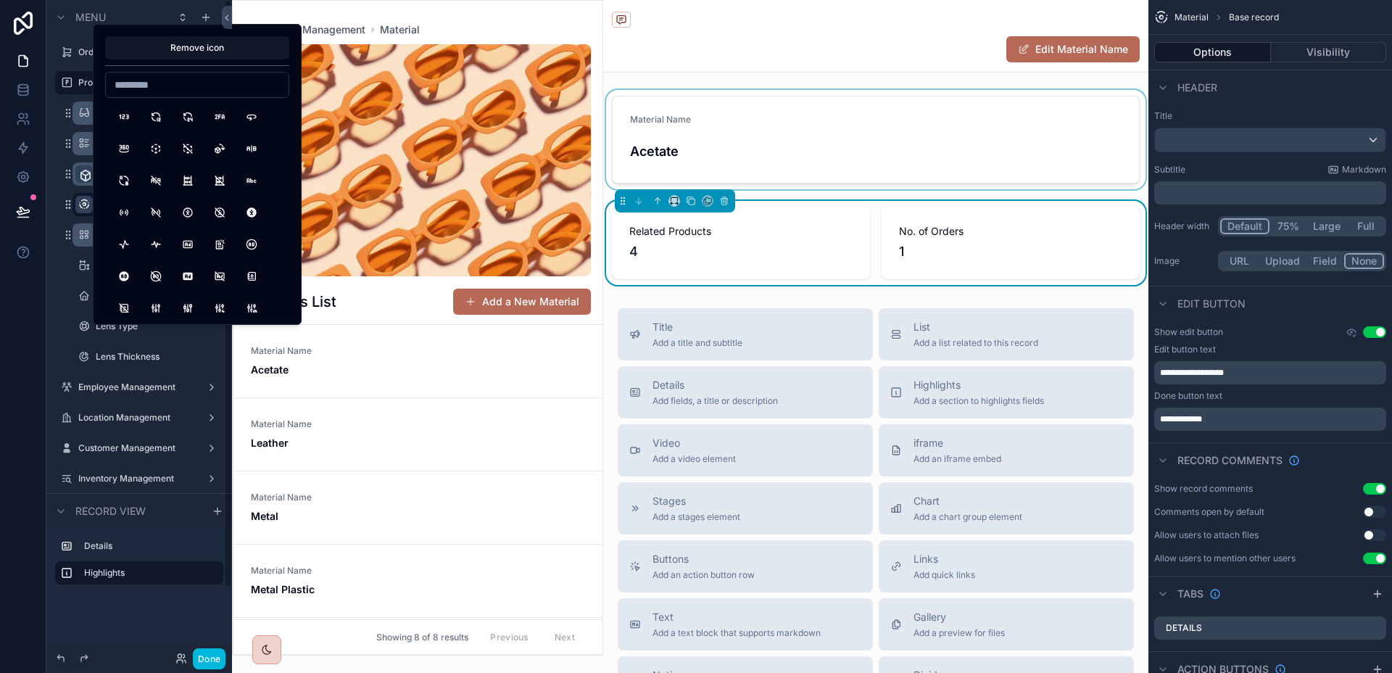
click at [677, 159] on div "scrollable content" at bounding box center [875, 139] width 545 height 99
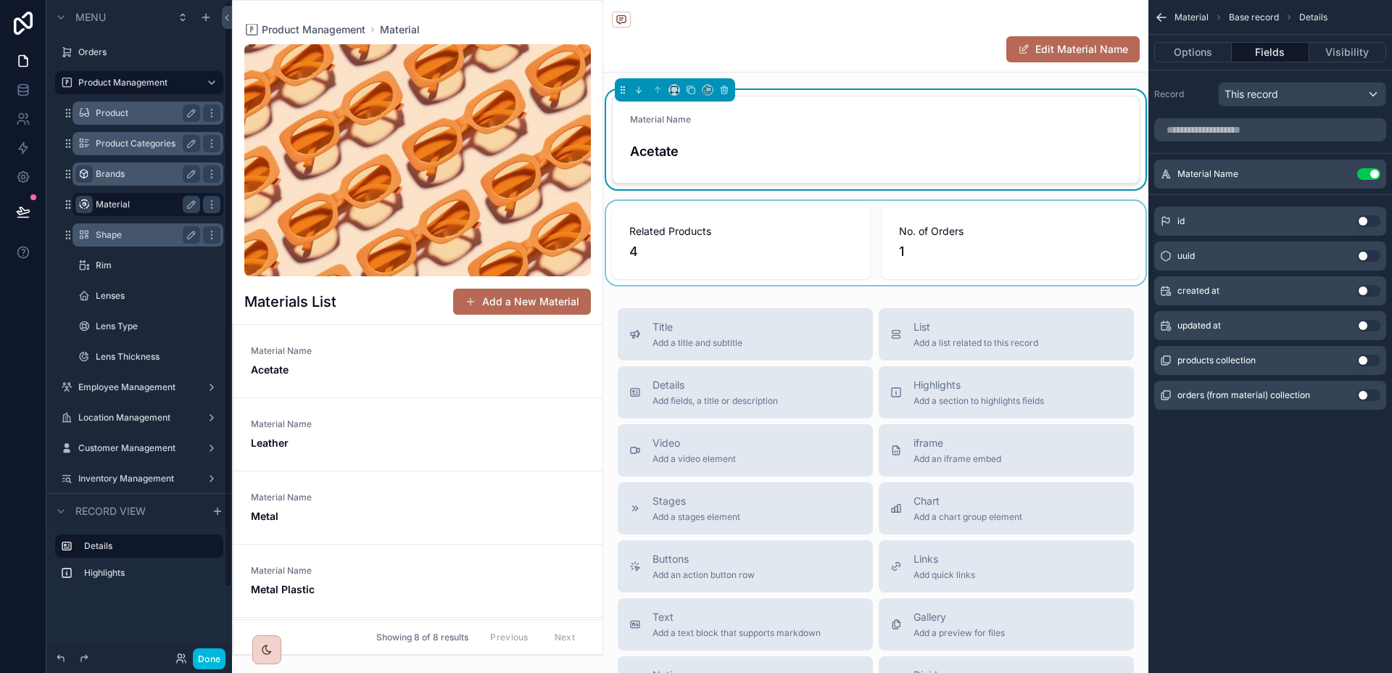
click at [100, 167] on div "Brands" at bounding box center [148, 173] width 104 height 17
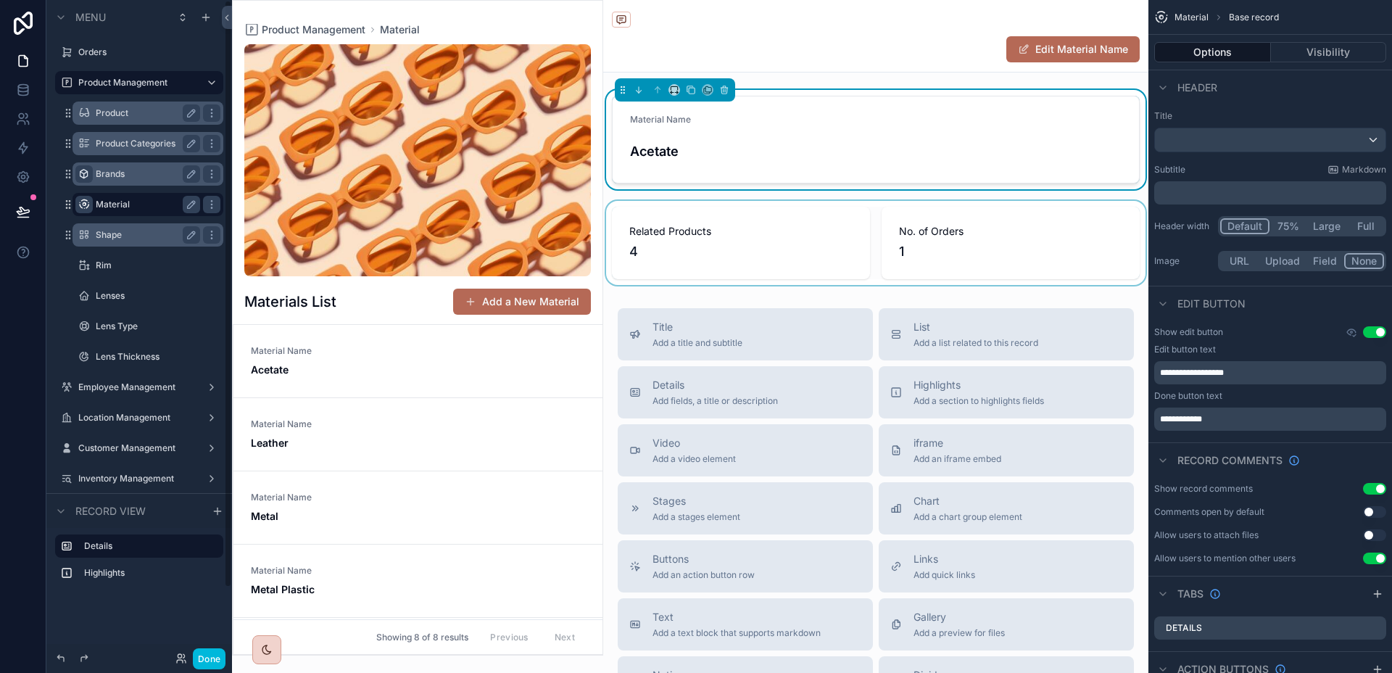
click at [122, 197] on div "Material" at bounding box center [148, 204] width 104 height 17
click at [123, 178] on label "Brands" at bounding box center [145, 174] width 99 height 12
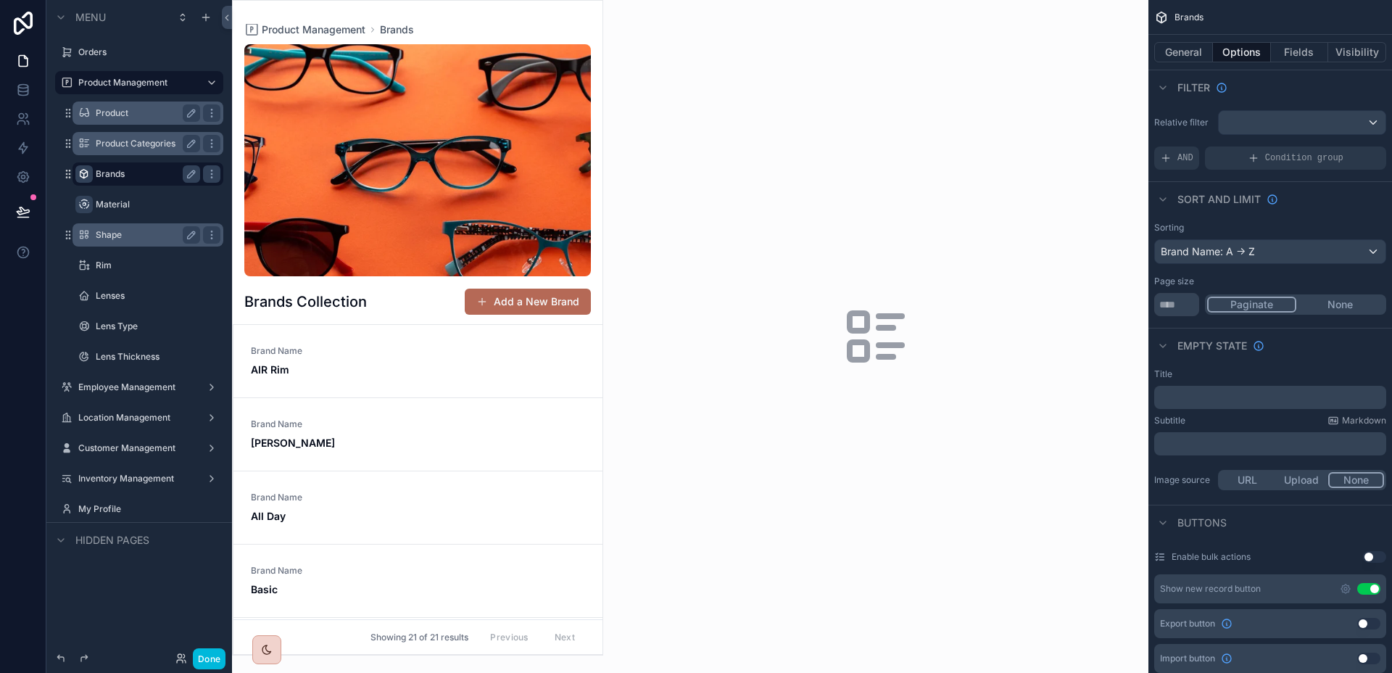
click at [320, 376] on div "scrollable content" at bounding box center [418, 328] width 370 height 654
click at [320, 376] on span "AIR Rim" at bounding box center [301, 369] width 100 height 14
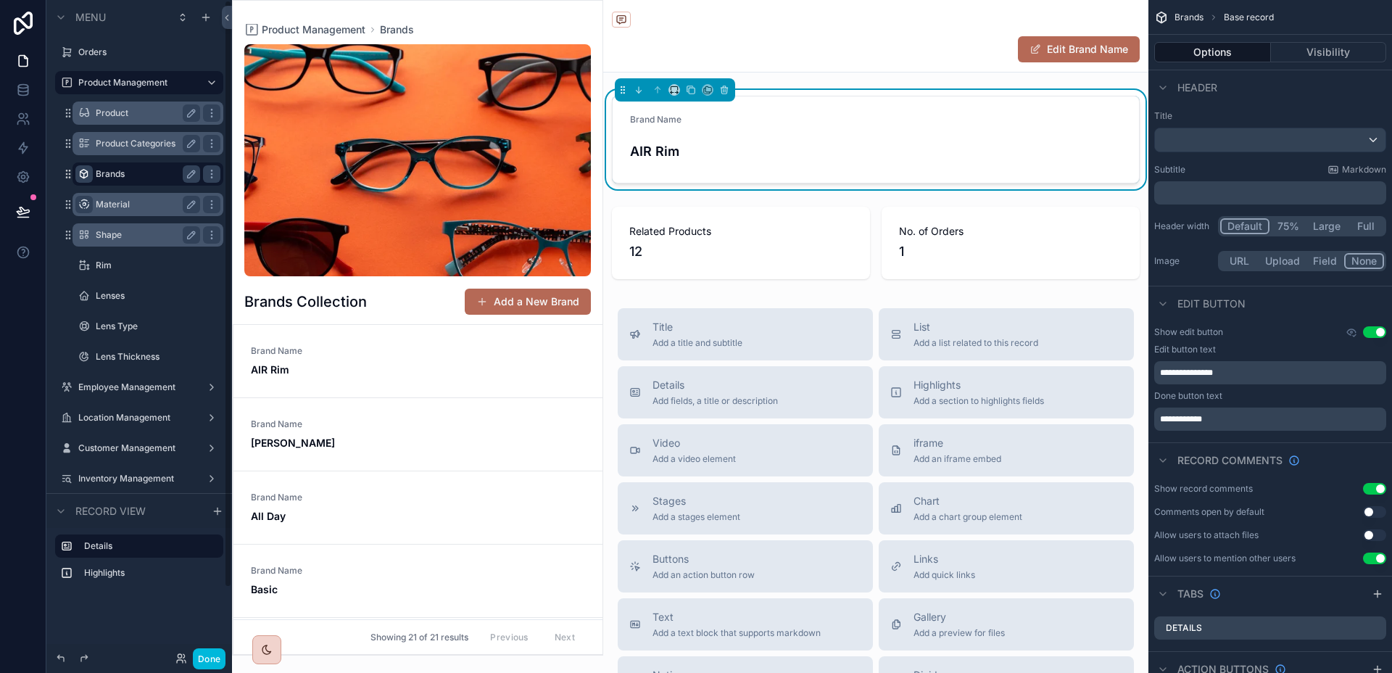
click at [141, 205] on label "Material" at bounding box center [145, 205] width 99 height 12
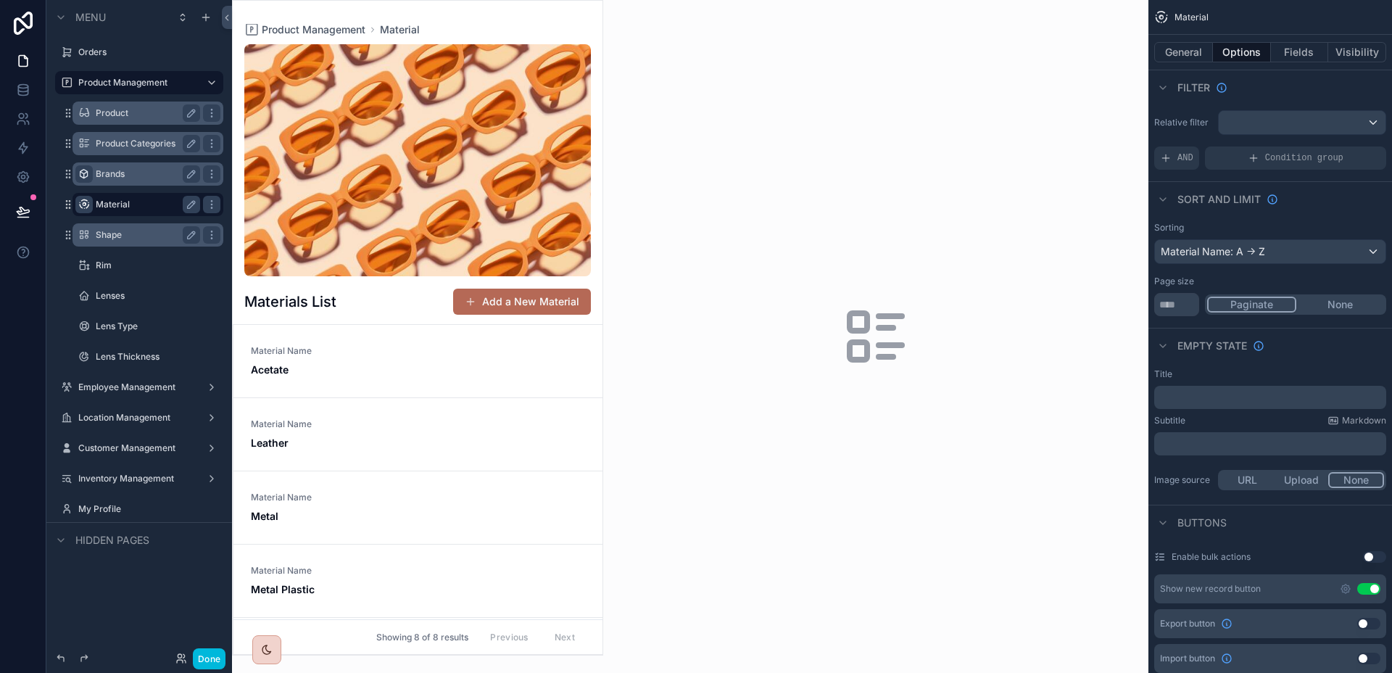
click at [129, 232] on label "Shape" at bounding box center [145, 235] width 99 height 12
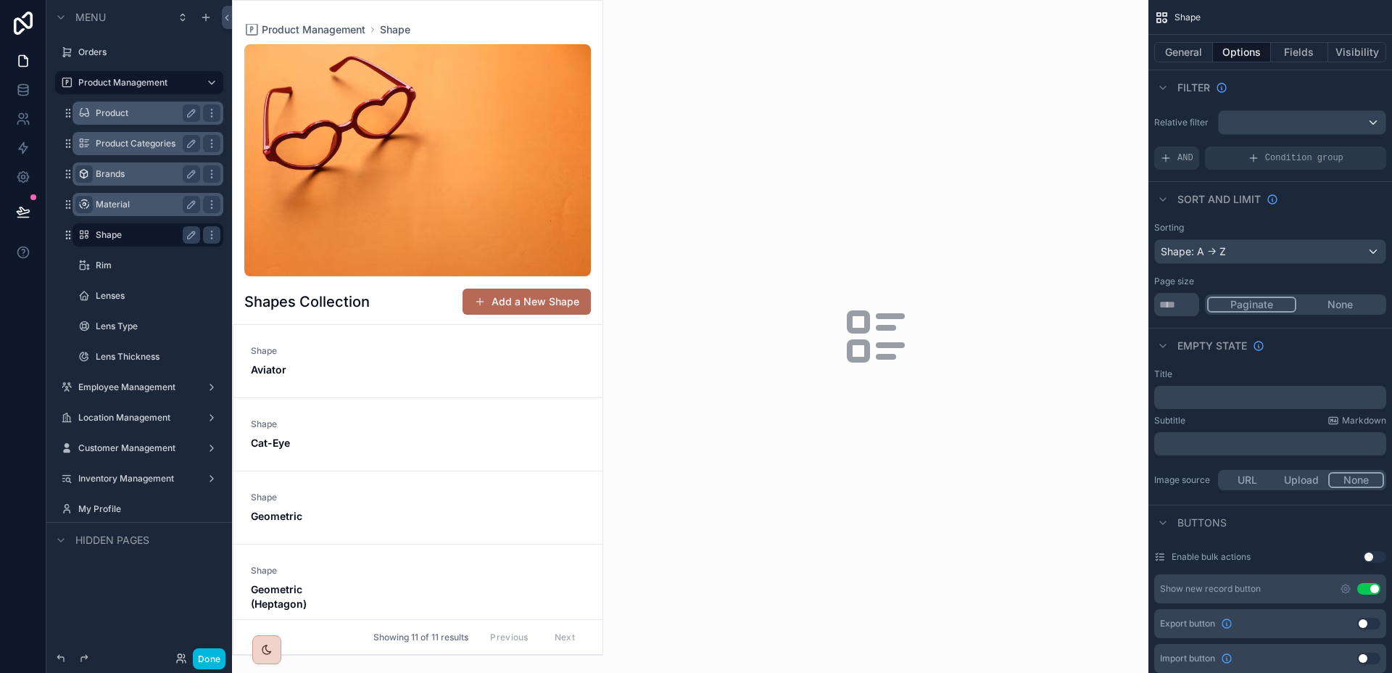
click at [438, 362] on div "scrollable content" at bounding box center [418, 328] width 370 height 654
click at [432, 357] on div "Shape Aviator" at bounding box center [418, 361] width 334 height 32
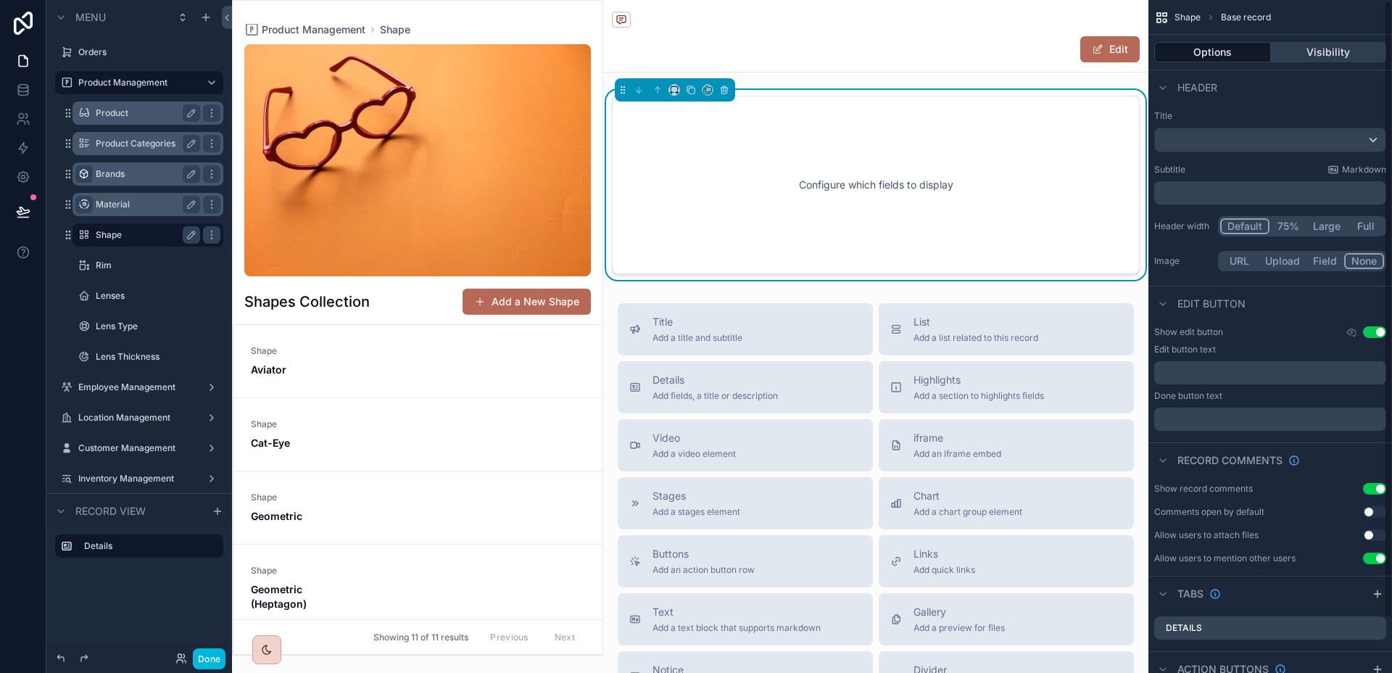
click at [1316, 57] on button "Visibility" at bounding box center [1329, 52] width 116 height 20
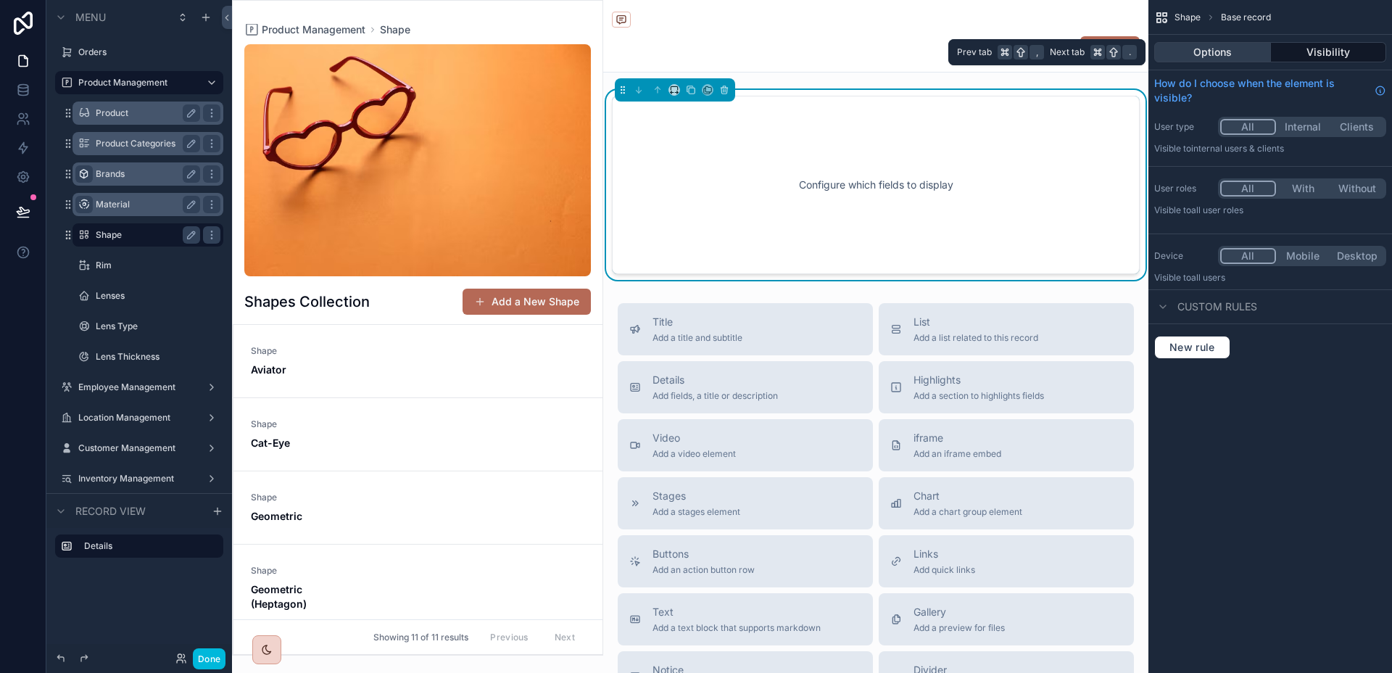
click at [1241, 57] on button "Options" at bounding box center [1212, 52] width 117 height 20
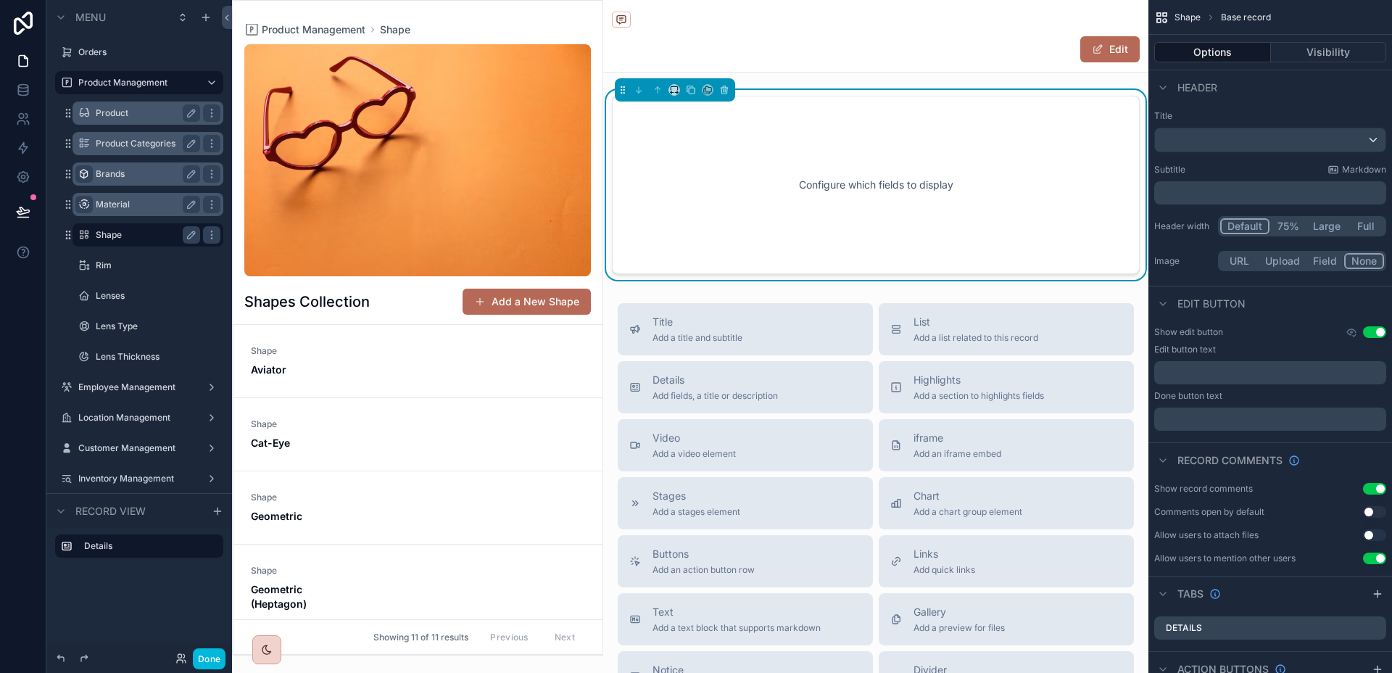
click at [1062, 149] on div "Configure which fields to display" at bounding box center [876, 185] width 480 height 130
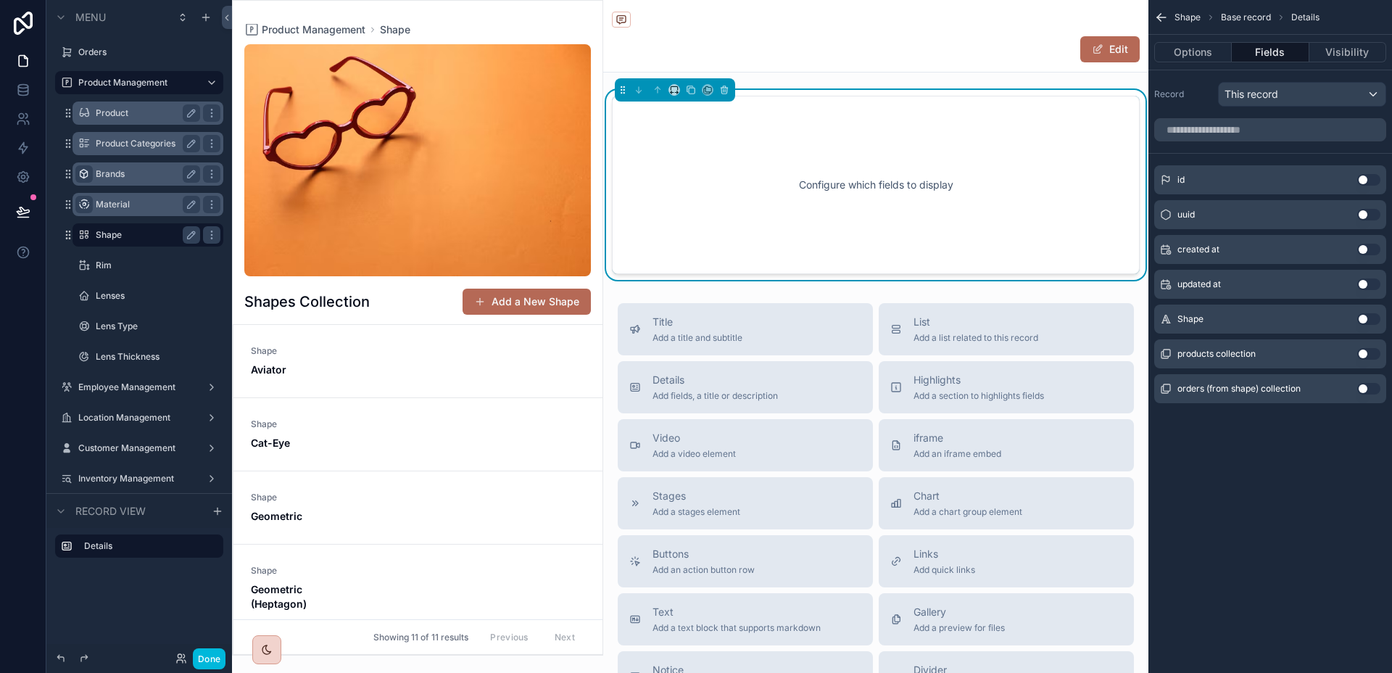
click at [1368, 317] on button "Use setting" at bounding box center [1368, 319] width 23 height 12
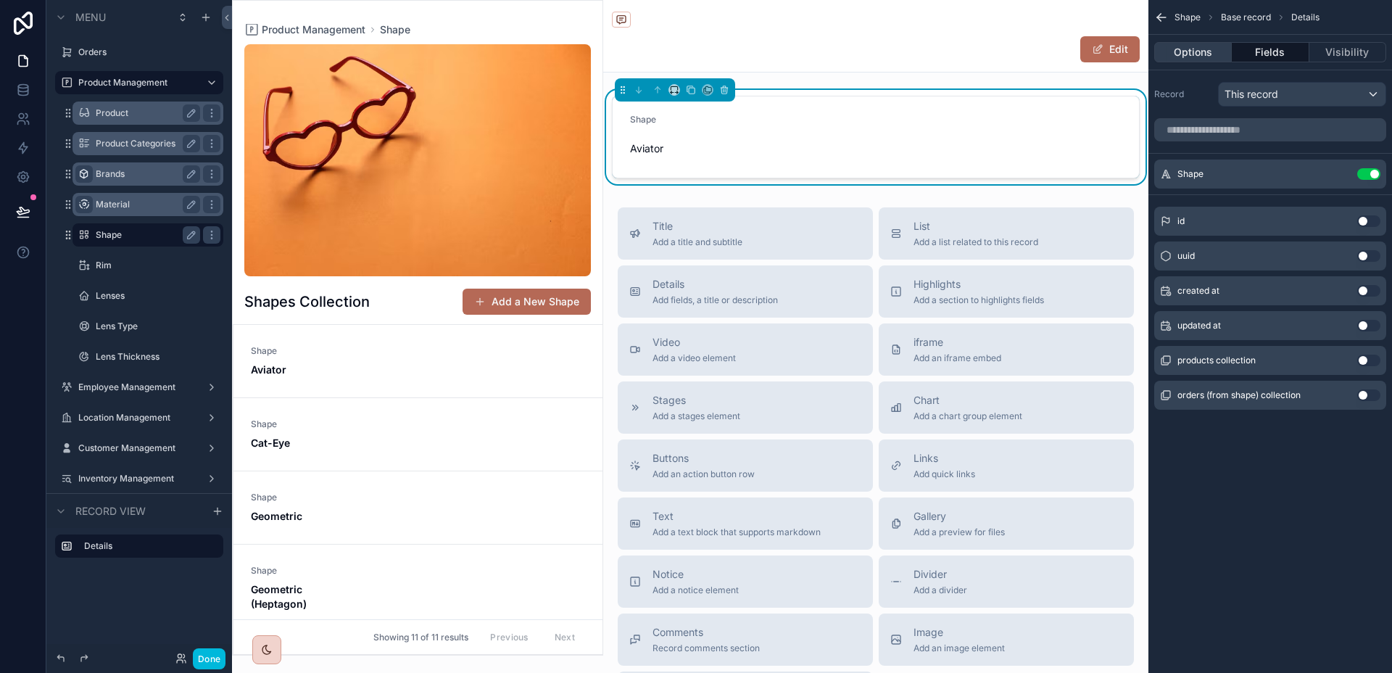
click at [1210, 59] on button "Options" at bounding box center [1193, 52] width 78 height 20
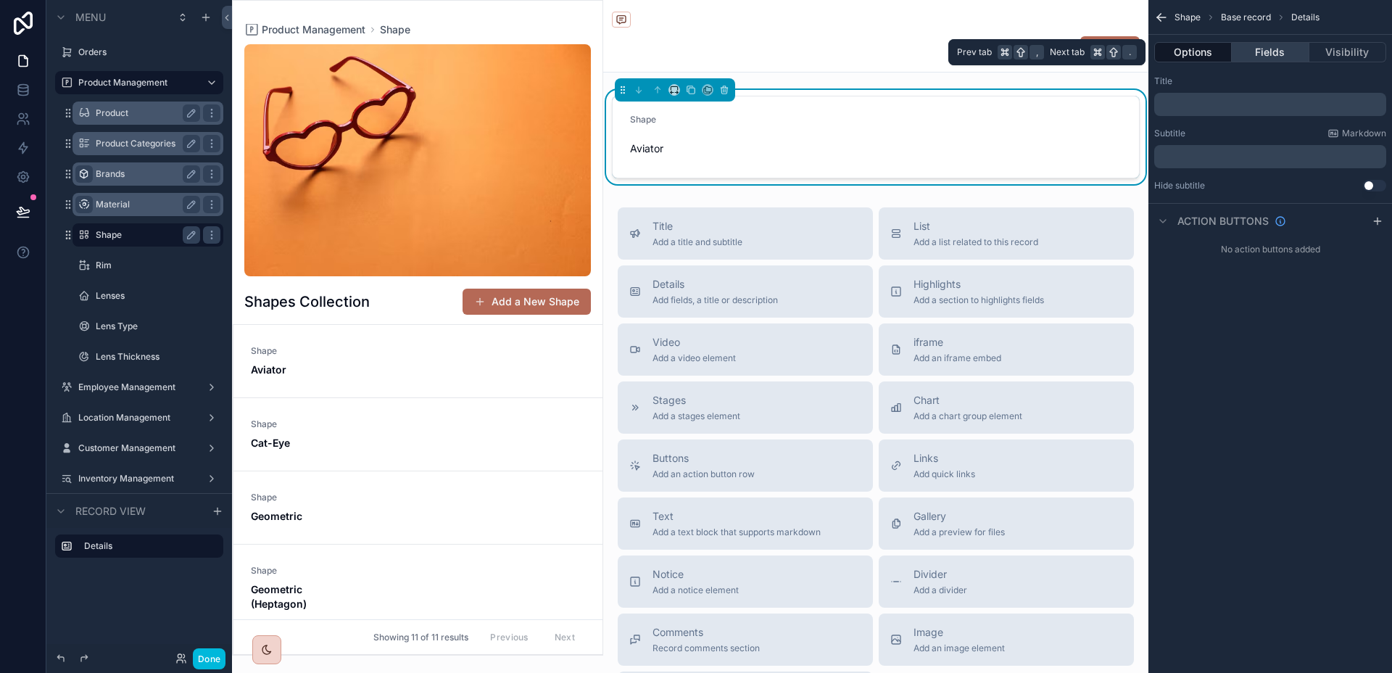
click at [1283, 52] on button "Fields" at bounding box center [1269, 52] width 77 height 20
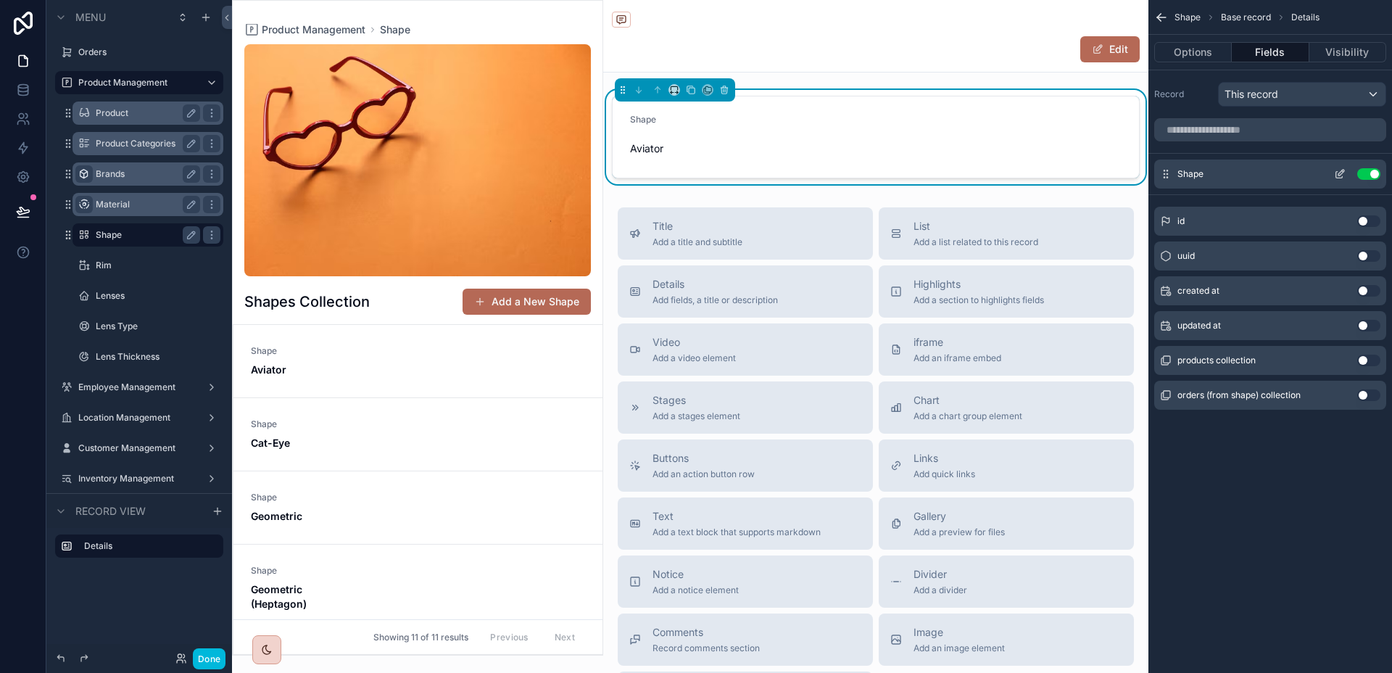
click at [1337, 172] on icon "scrollable content" at bounding box center [1340, 174] width 12 height 12
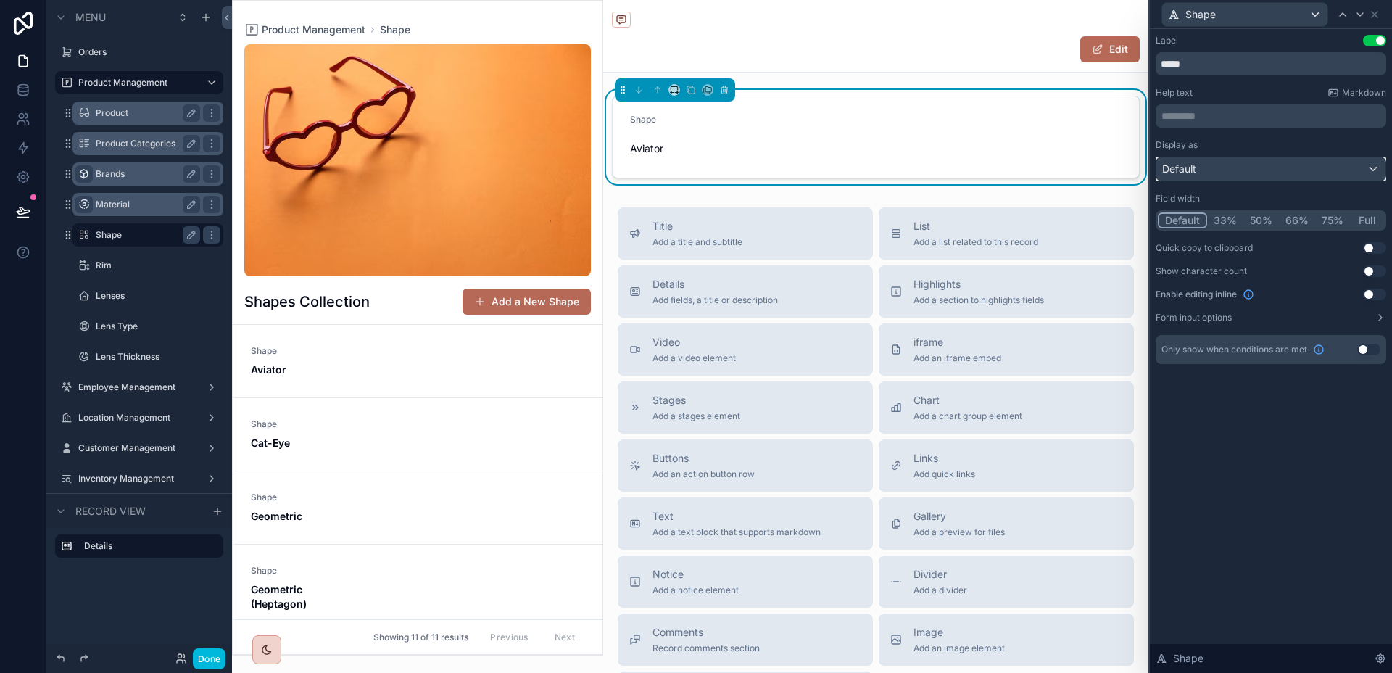
click at [1234, 162] on div "Default" at bounding box center [1270, 168] width 229 height 23
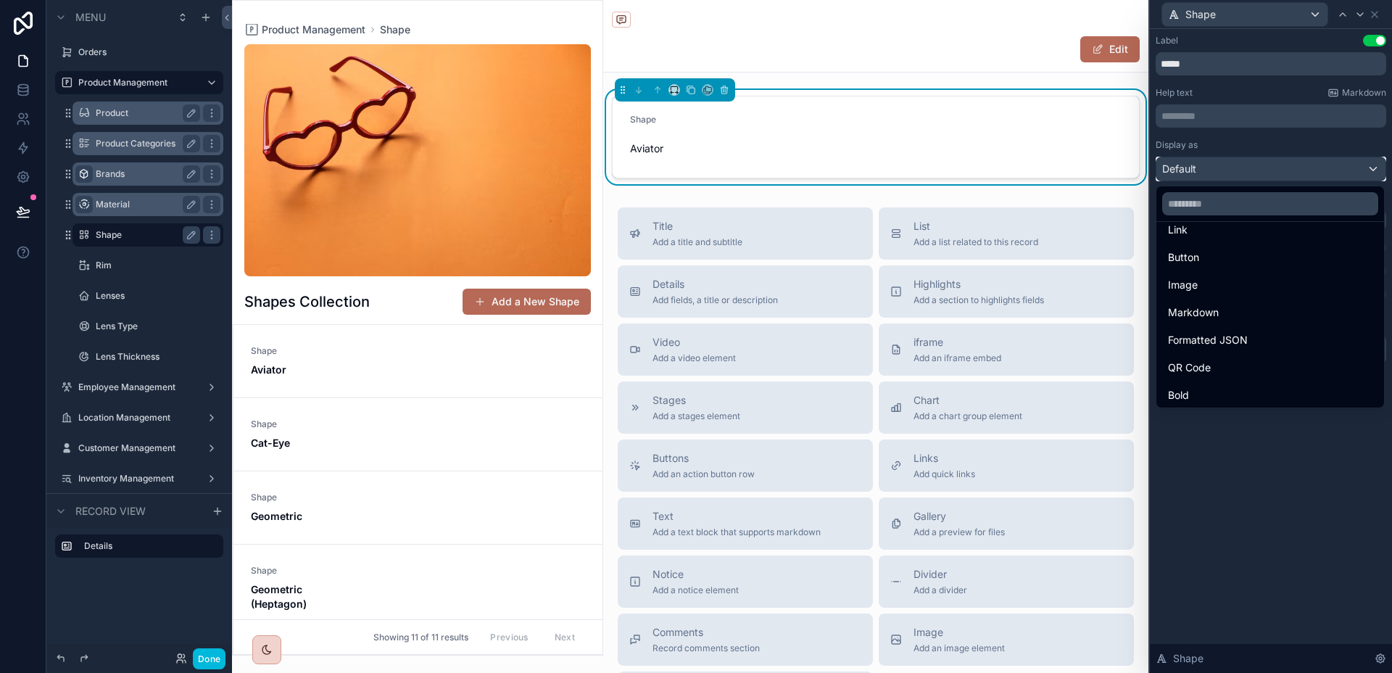
scroll to position [158, 0]
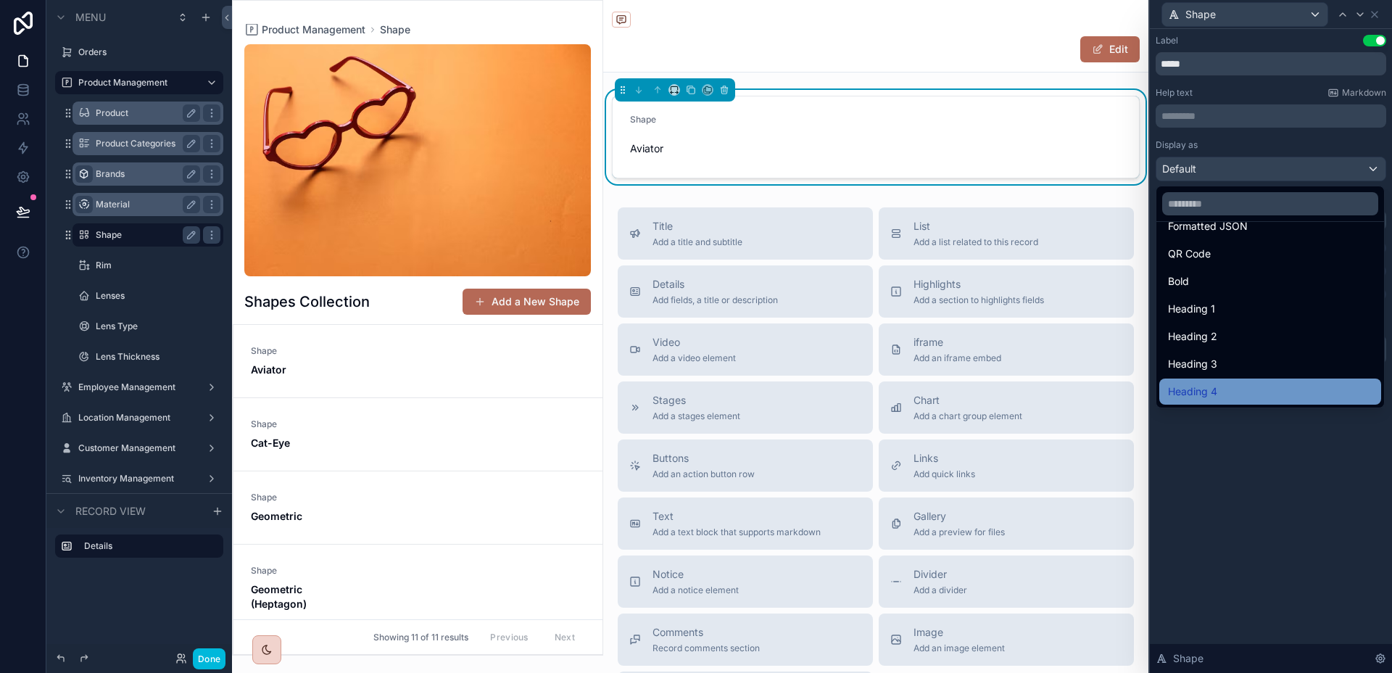
click at [1245, 401] on div "Heading 4" at bounding box center [1270, 391] width 222 height 26
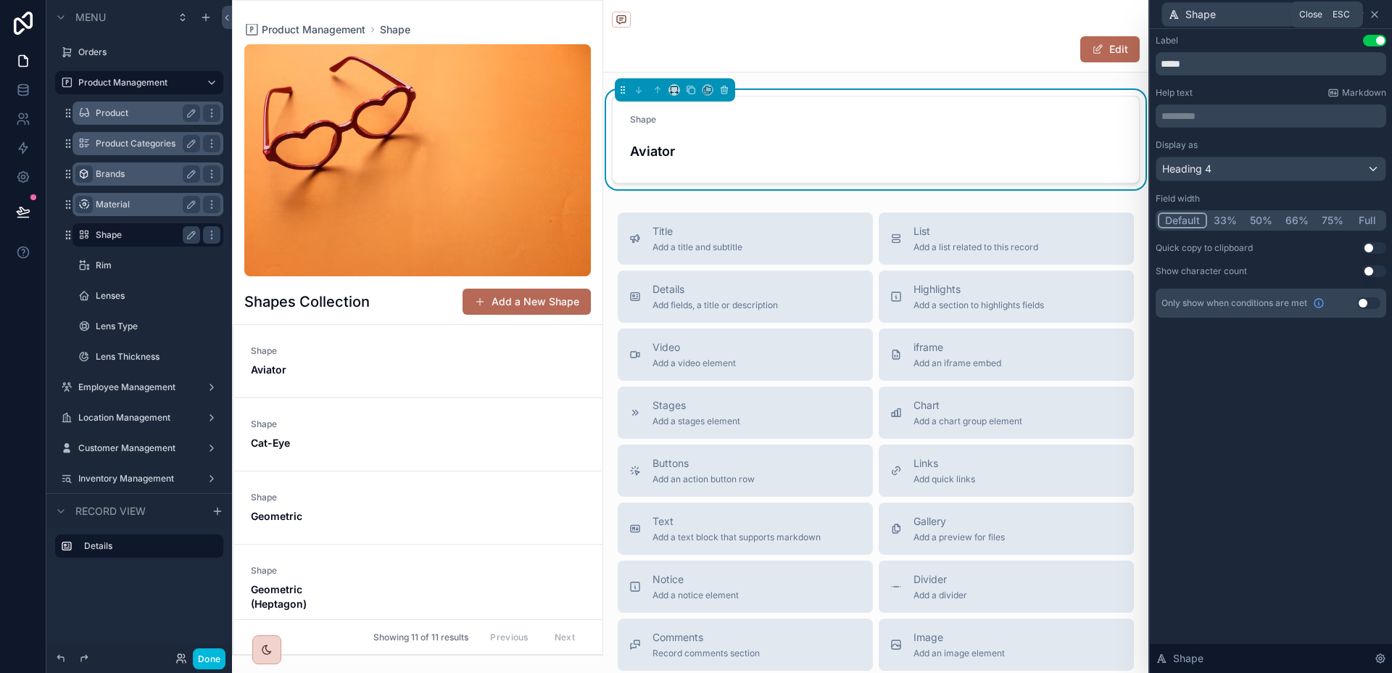
click at [1373, 12] on icon at bounding box center [1374, 15] width 12 height 12
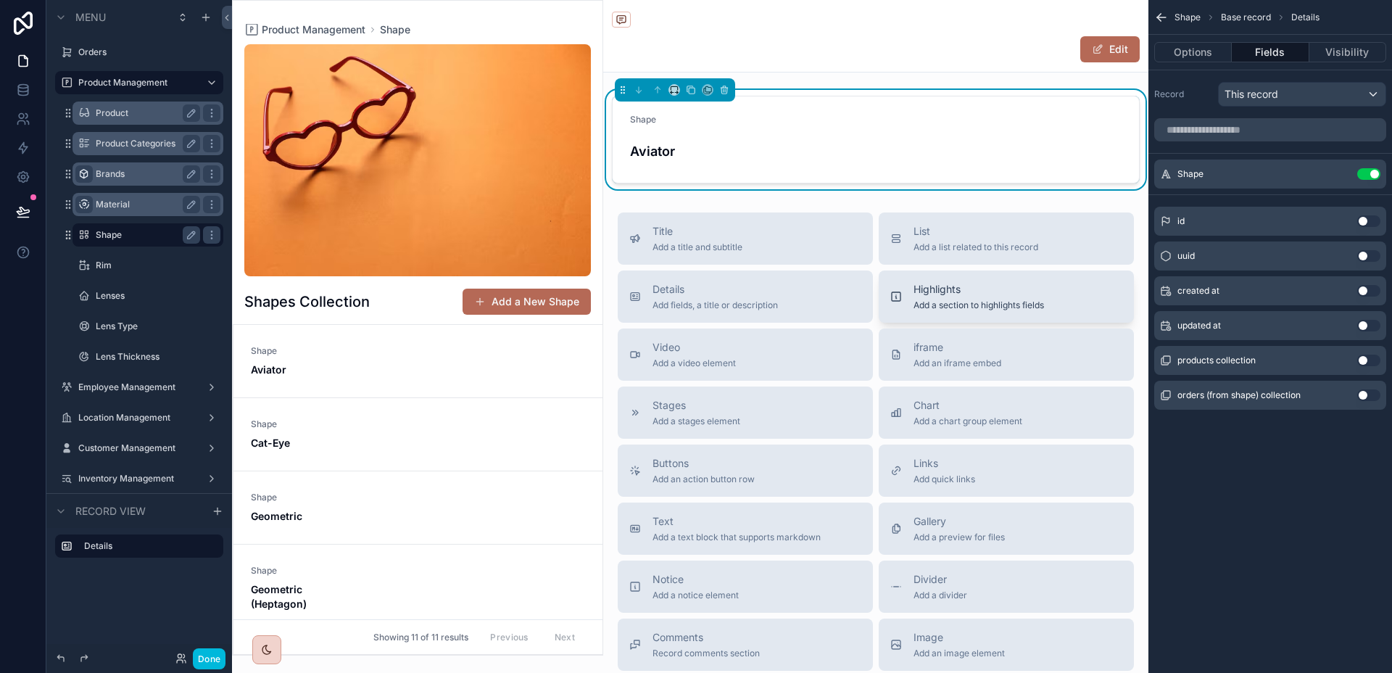
click at [913, 304] on span "Add a section to highlights fields" at bounding box center [978, 305] width 130 height 12
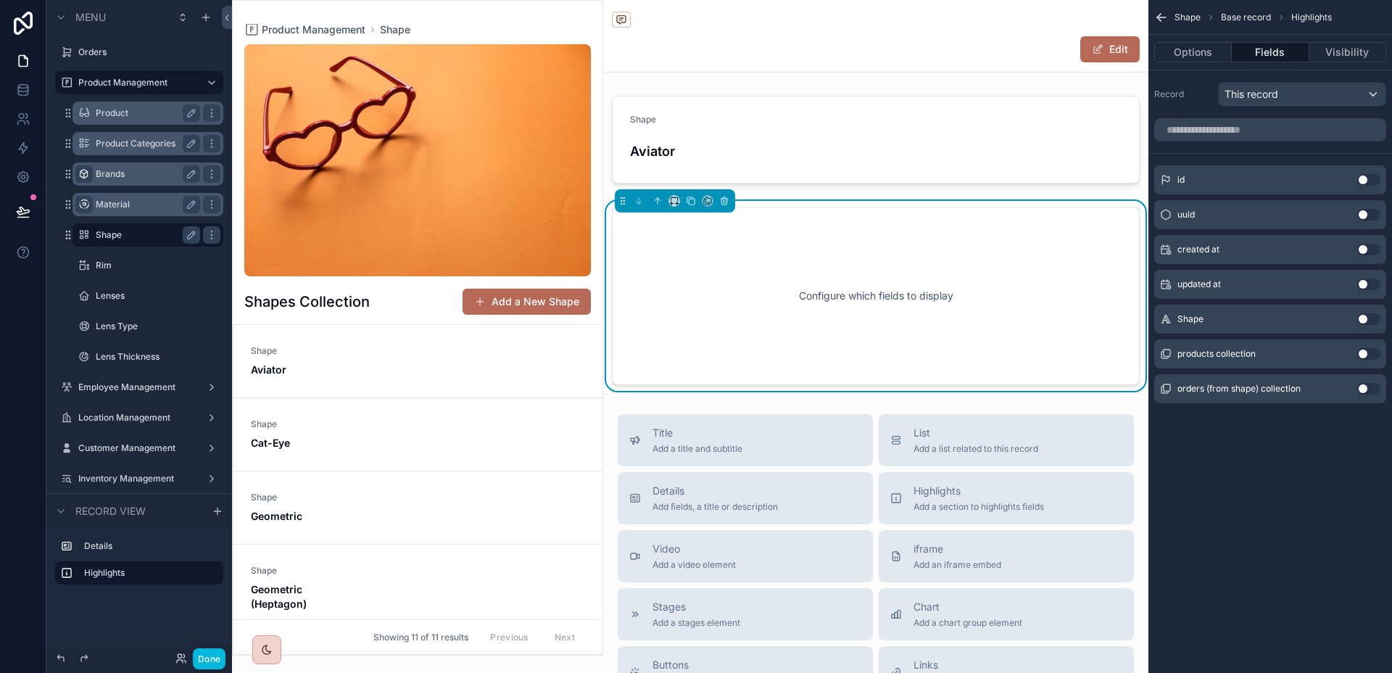
click at [1375, 354] on button "Use setting" at bounding box center [1368, 354] width 23 height 12
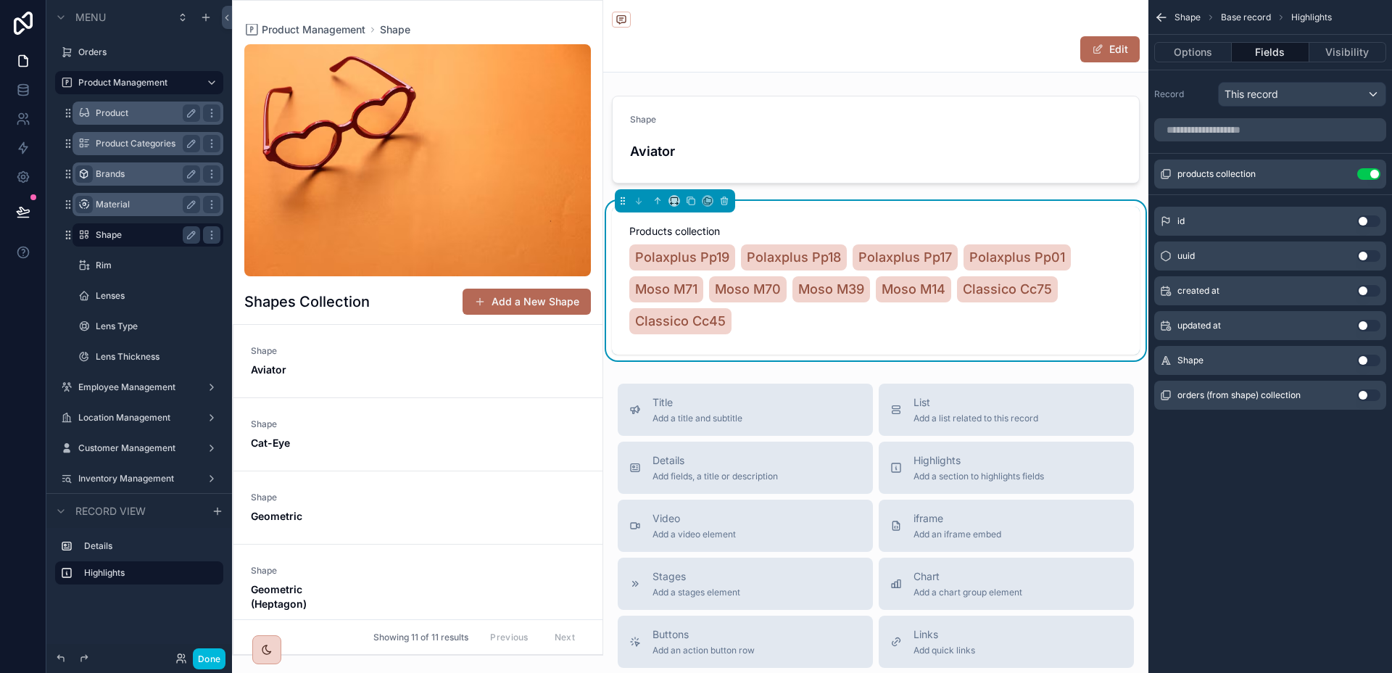
click at [1368, 390] on button "Use setting" at bounding box center [1368, 395] width 23 height 12
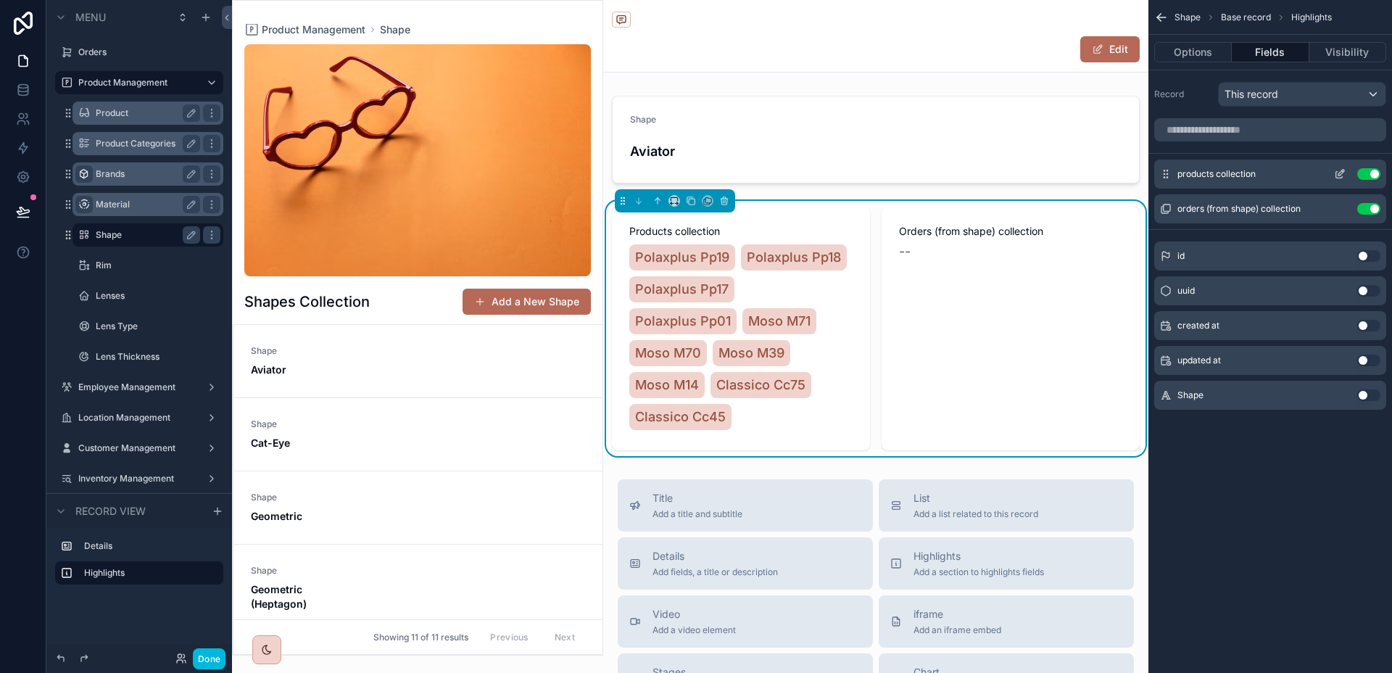
click at [1339, 172] on icon "scrollable content" at bounding box center [1340, 174] width 12 height 12
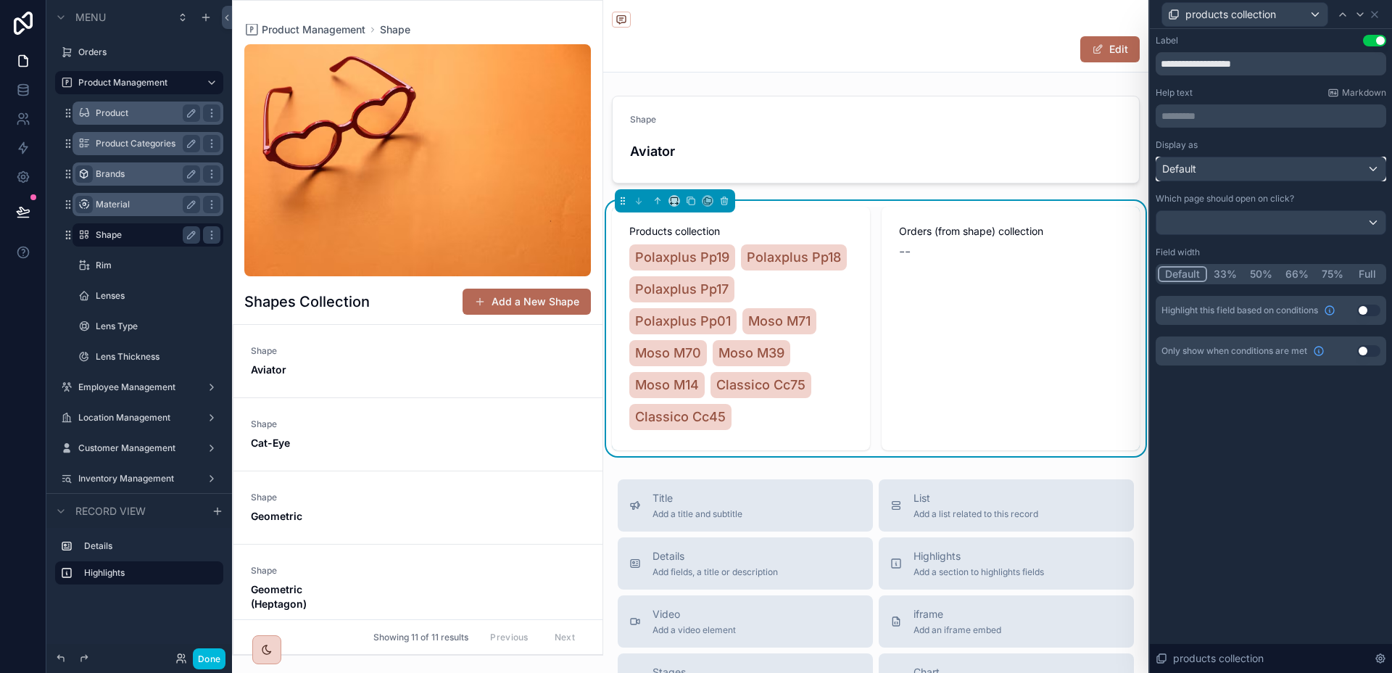
click at [1318, 169] on div "Default" at bounding box center [1270, 168] width 229 height 23
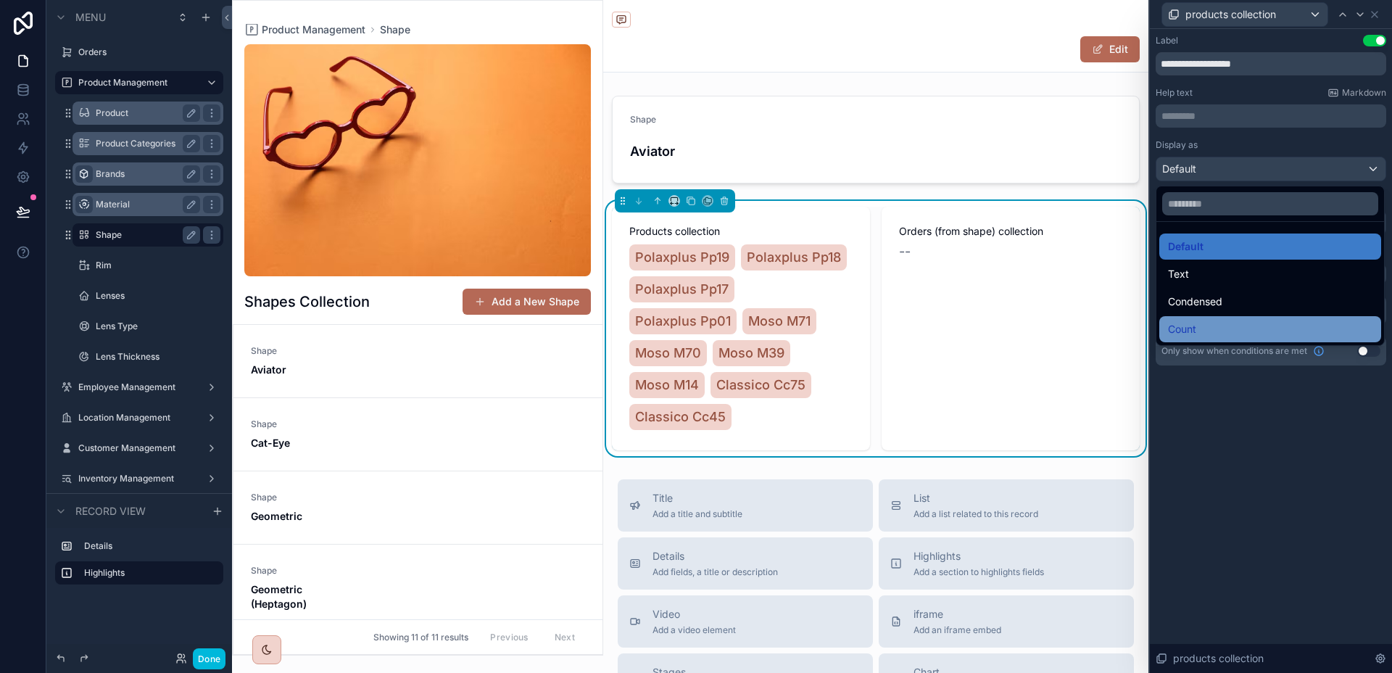
click at [1244, 317] on div "Count" at bounding box center [1270, 329] width 222 height 26
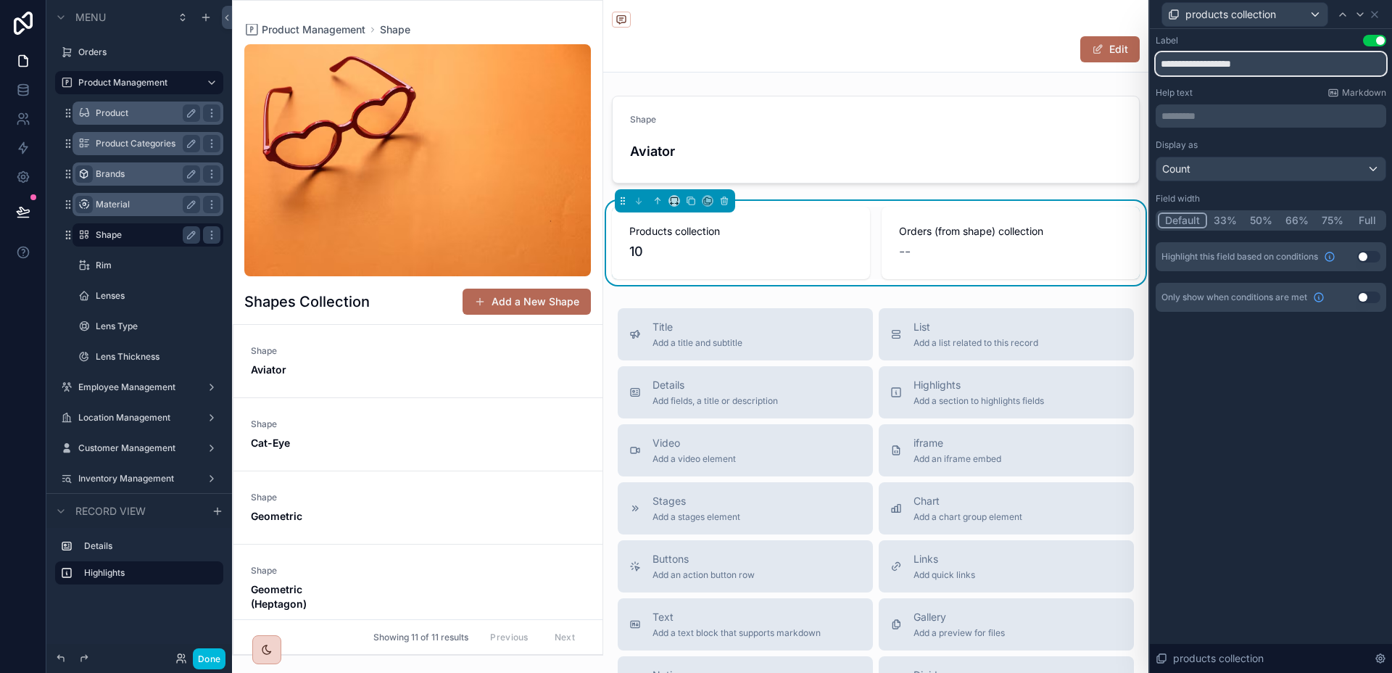
drag, startPoint x: 1252, startPoint y: 73, endPoint x: 1152, endPoint y: 62, distance: 100.6
click at [1152, 62] on div "**********" at bounding box center [1270, 187] width 242 height 317
type input "**********"
click at [1360, 13] on div "Close Esc" at bounding box center [1326, 14] width 72 height 26
click at [1360, 17] on div "Close Esc" at bounding box center [1326, 14] width 72 height 26
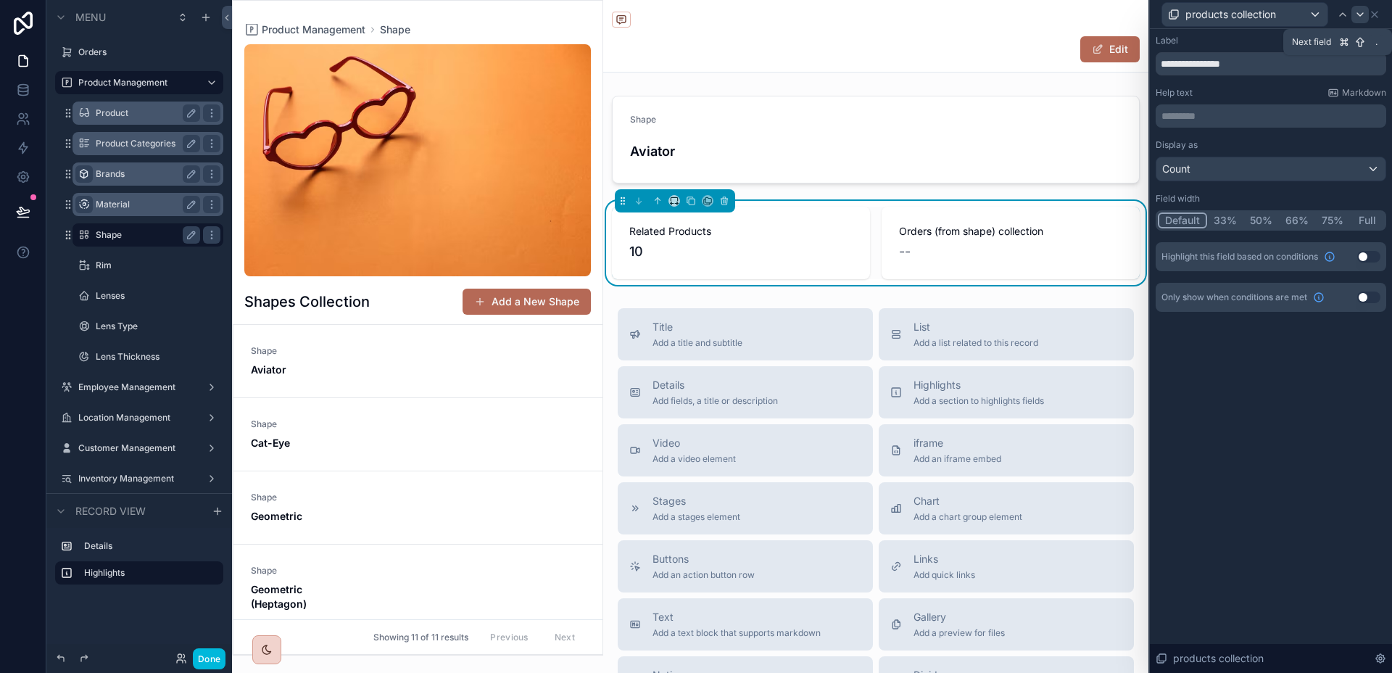
click at [1360, 13] on icon at bounding box center [1360, 15] width 12 height 12
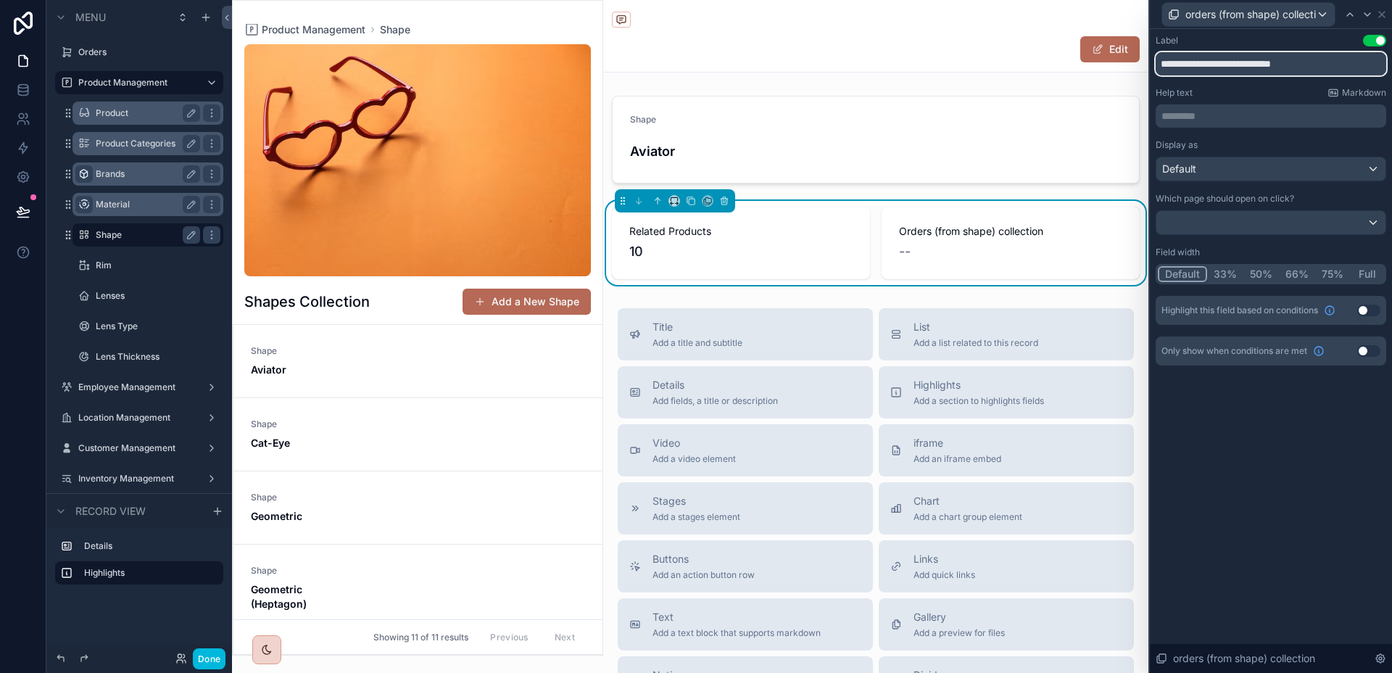
click at [1273, 61] on input "**********" at bounding box center [1270, 63] width 230 height 23
type input "**********"
click at [1283, 166] on div "Default" at bounding box center [1270, 168] width 229 height 23
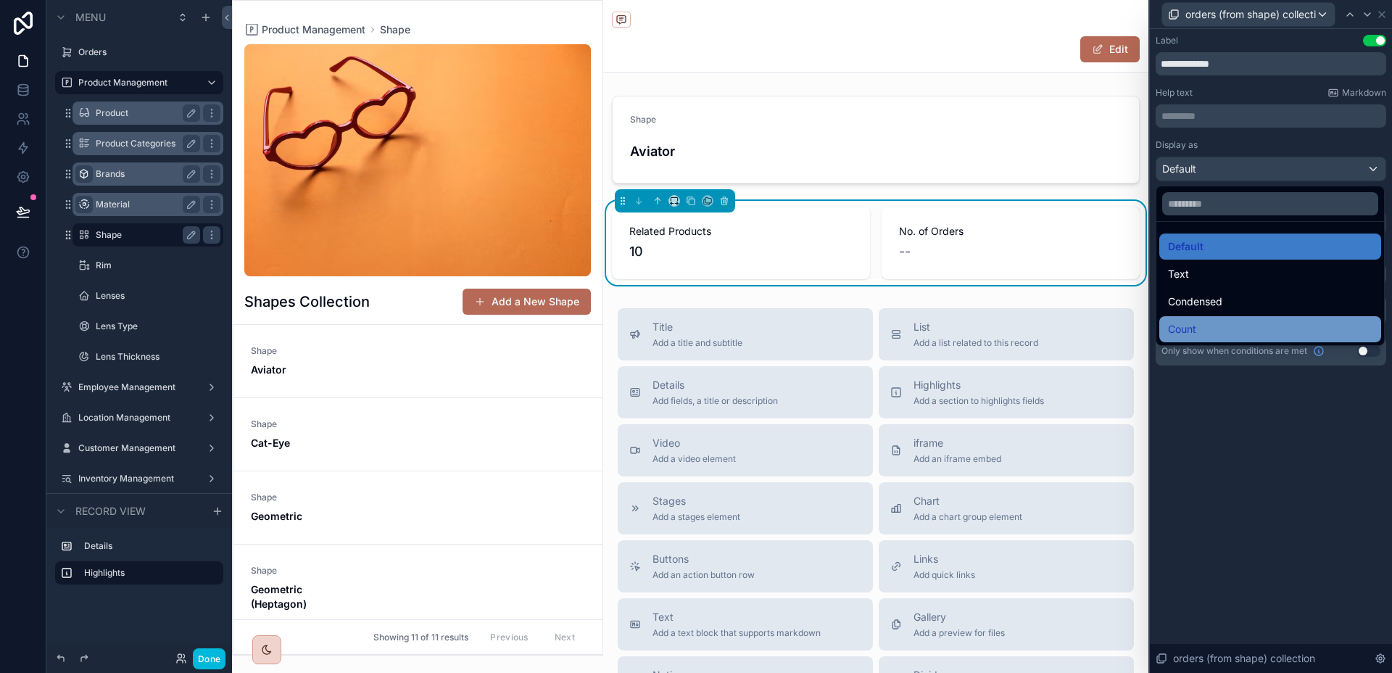
click at [1200, 330] on div "Count" at bounding box center [1270, 328] width 204 height 17
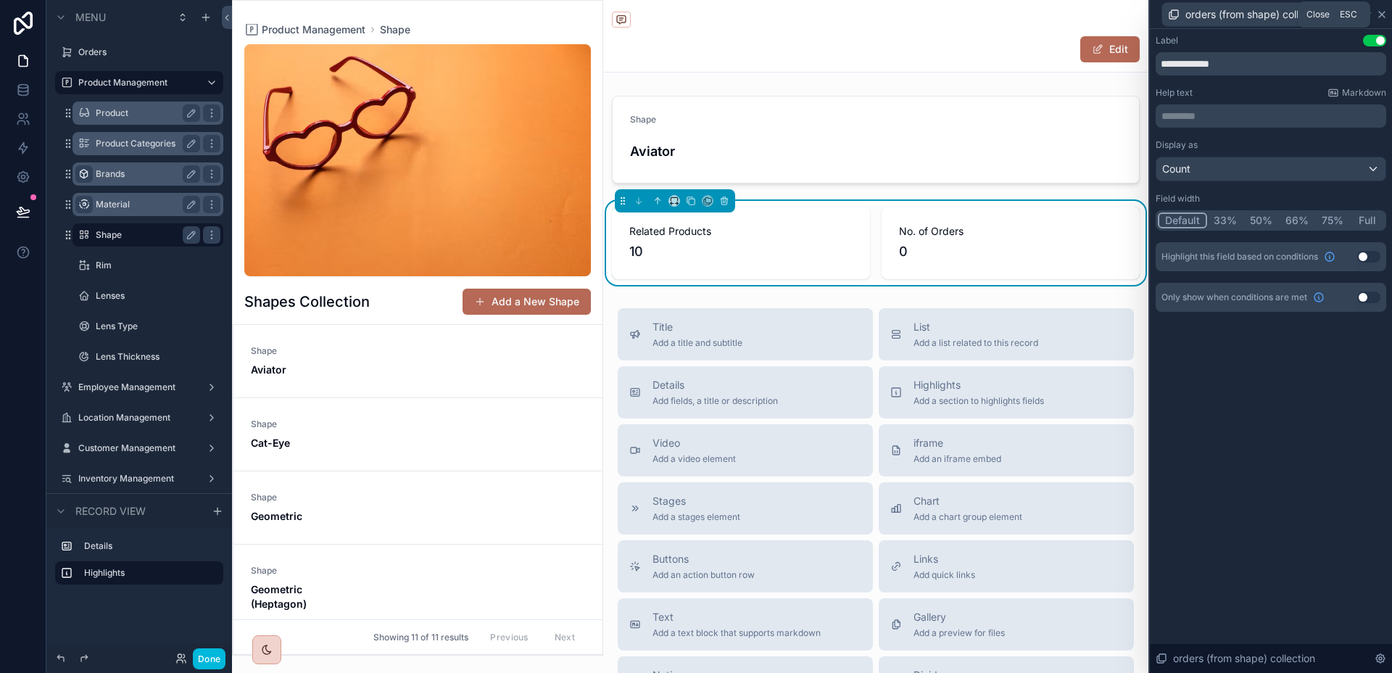
click at [1379, 17] on icon at bounding box center [1382, 15] width 12 height 12
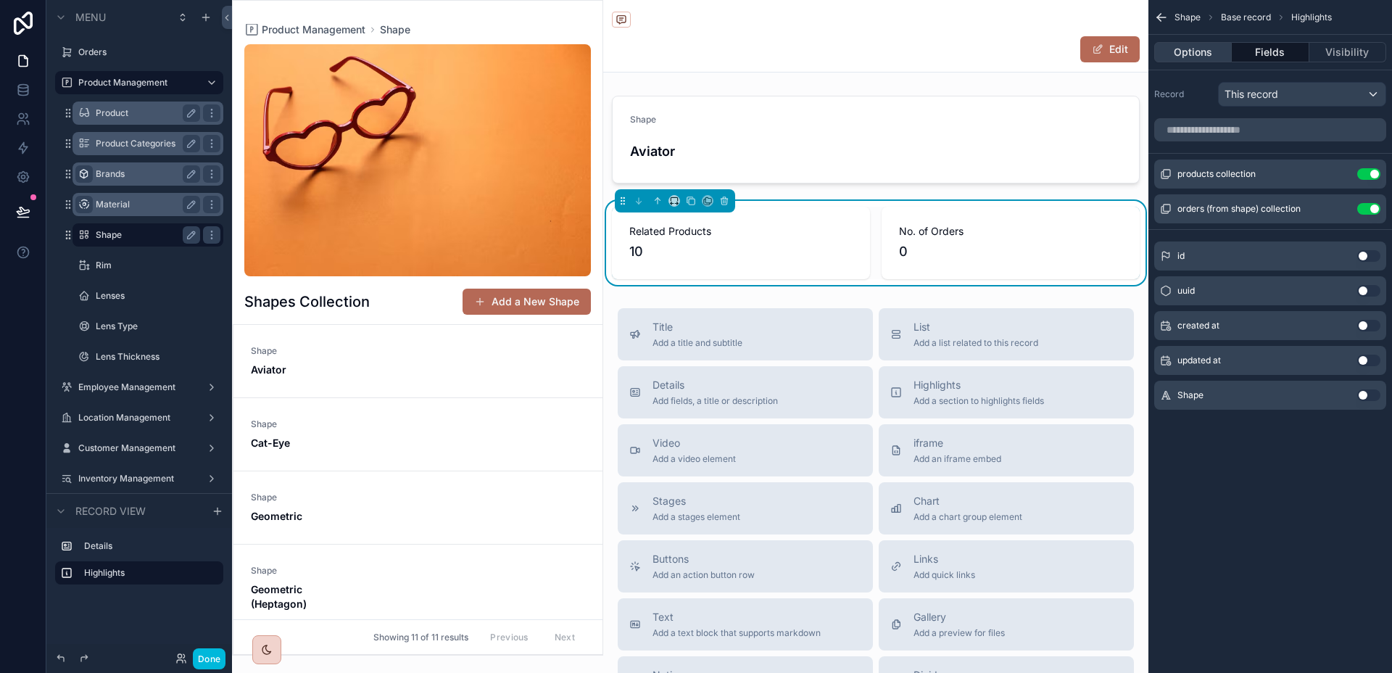
click at [1217, 62] on button "Options" at bounding box center [1193, 52] width 78 height 20
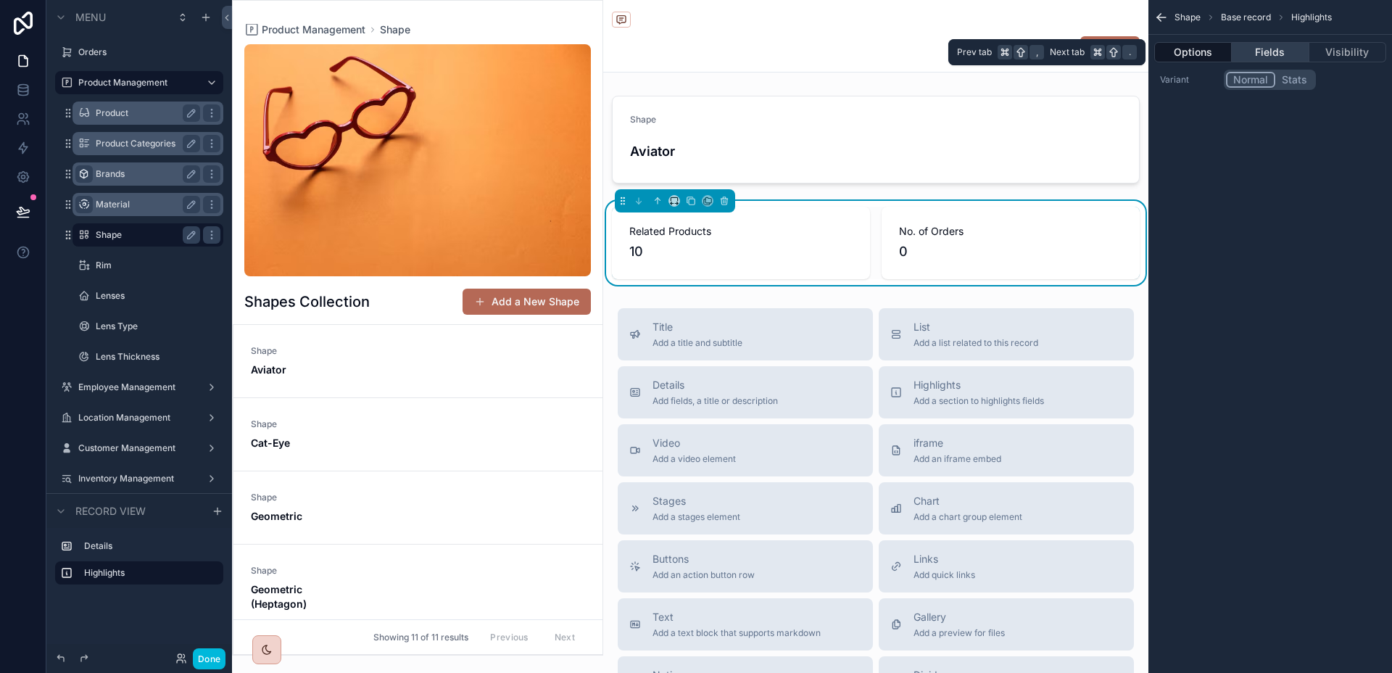
click at [1271, 43] on button "Fields" at bounding box center [1269, 52] width 77 height 20
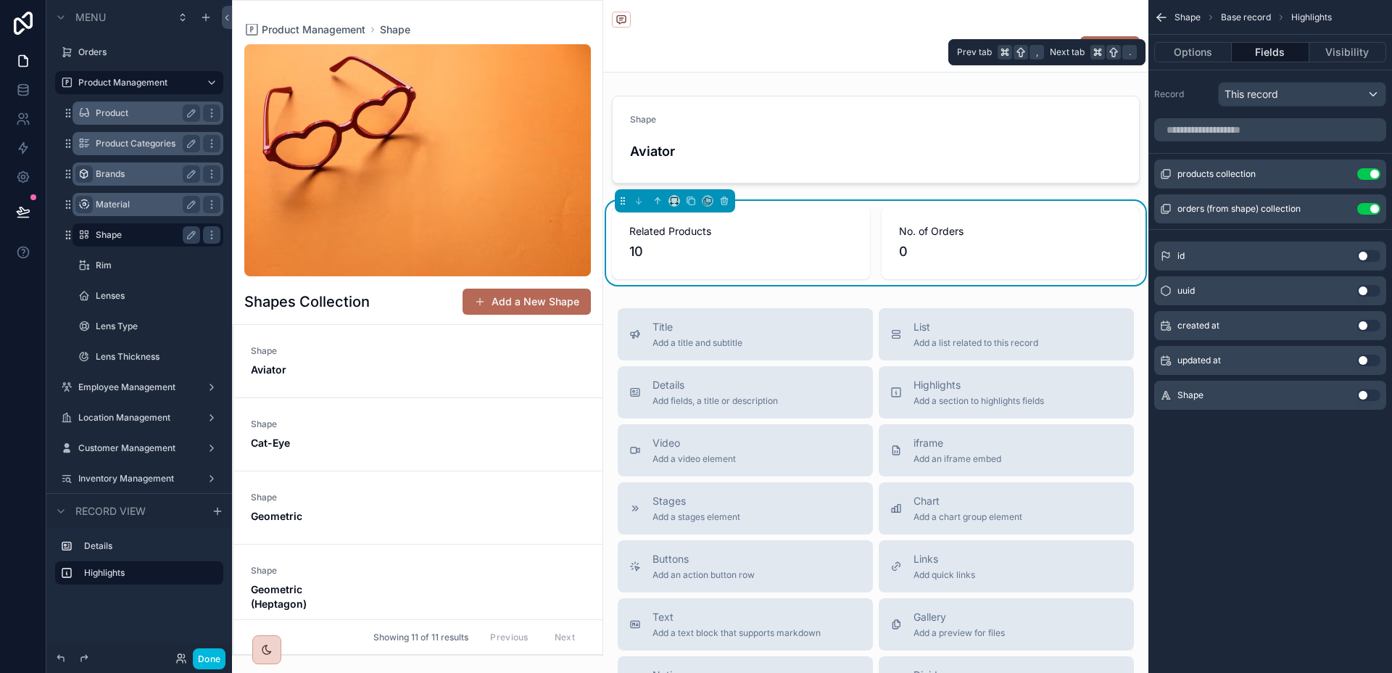
click at [1302, 54] on button "Fields" at bounding box center [1269, 52] width 77 height 20
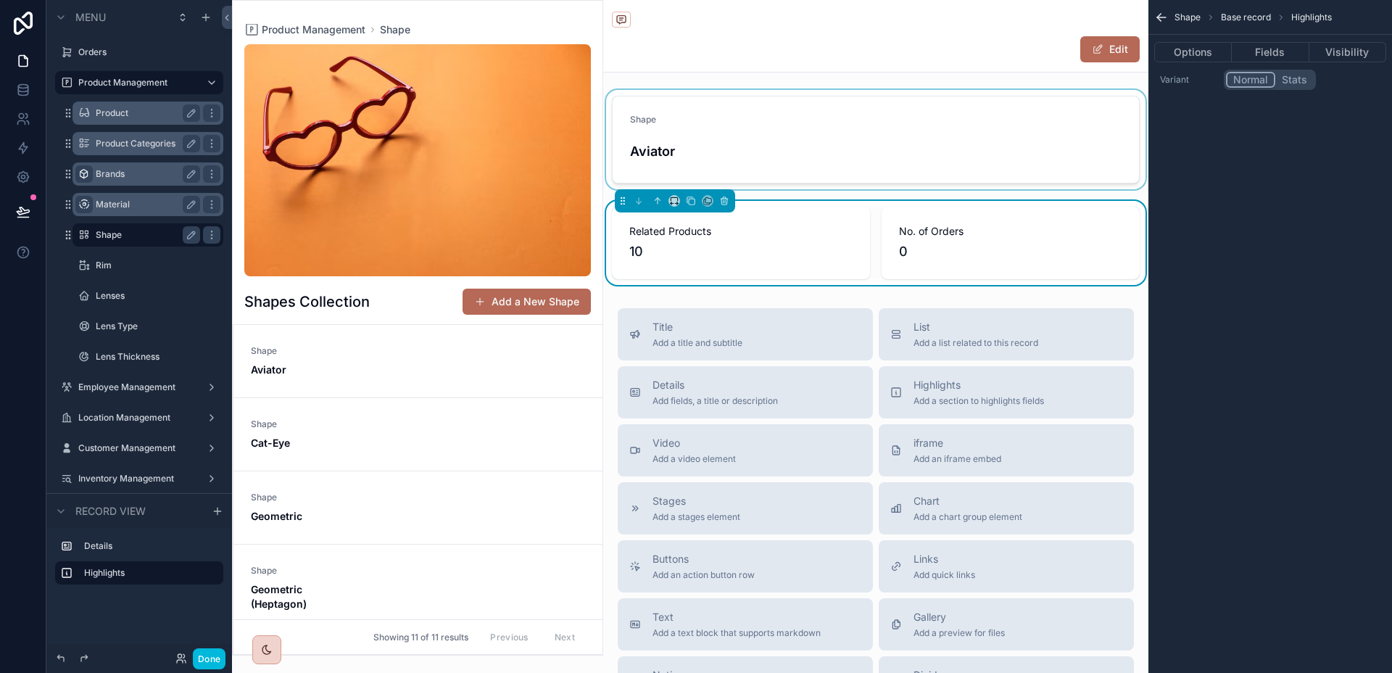
click at [968, 150] on div "scrollable content" at bounding box center [875, 139] width 545 height 99
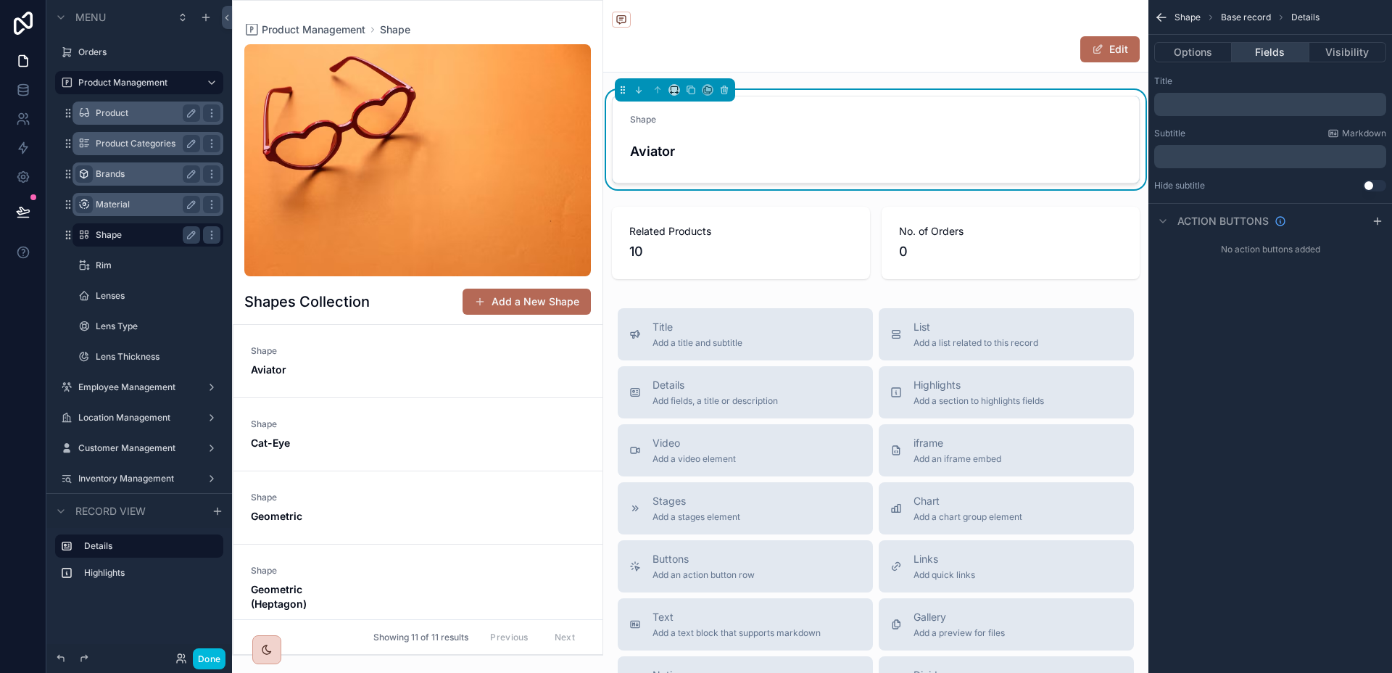
click at [1292, 49] on button "Fields" at bounding box center [1269, 52] width 77 height 20
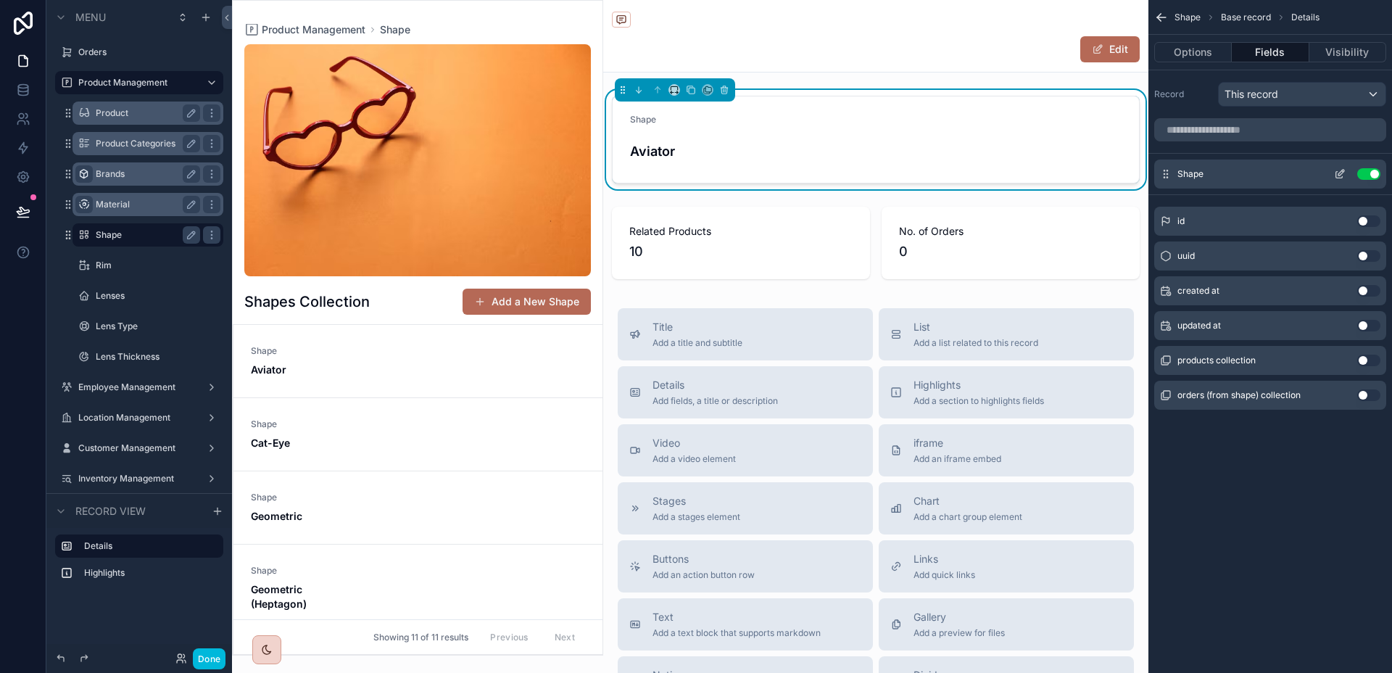
click at [1339, 170] on icon "scrollable content" at bounding box center [1340, 174] width 12 height 12
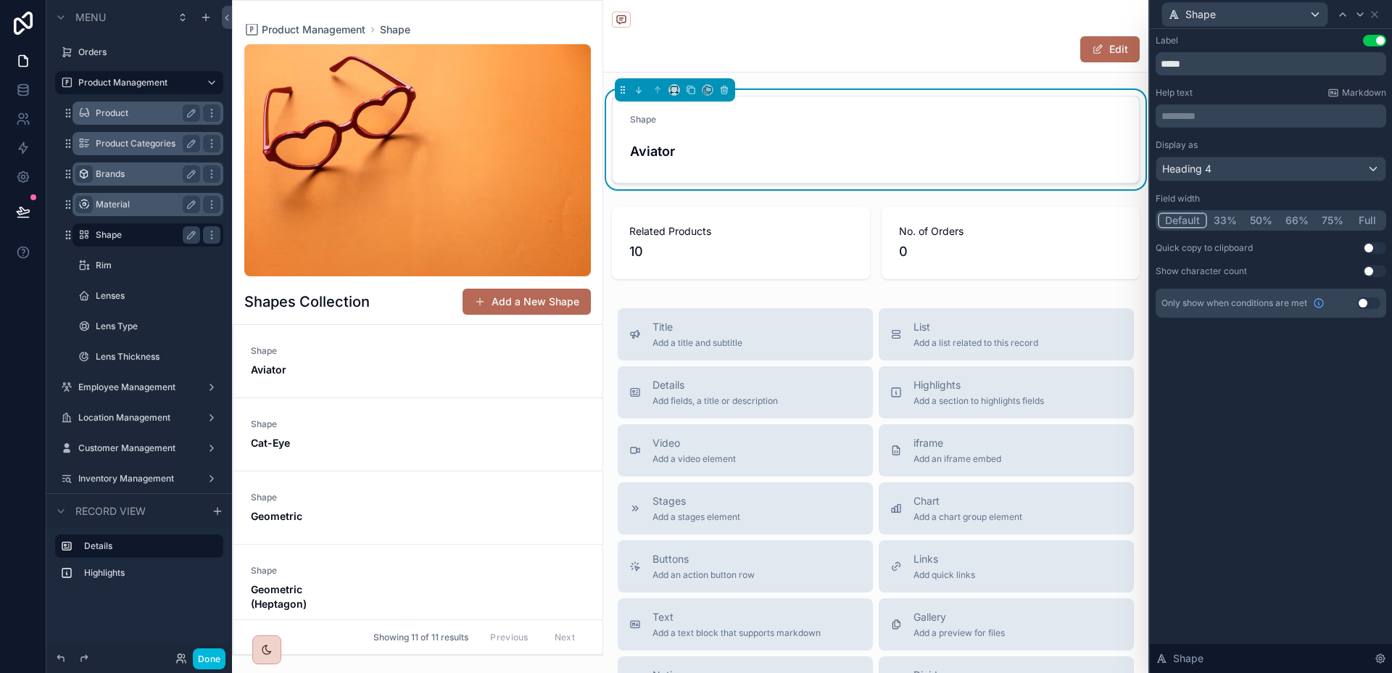
click at [1380, 13] on div "Shape" at bounding box center [1270, 14] width 230 height 28
click at [1379, 13] on icon at bounding box center [1374, 15] width 12 height 12
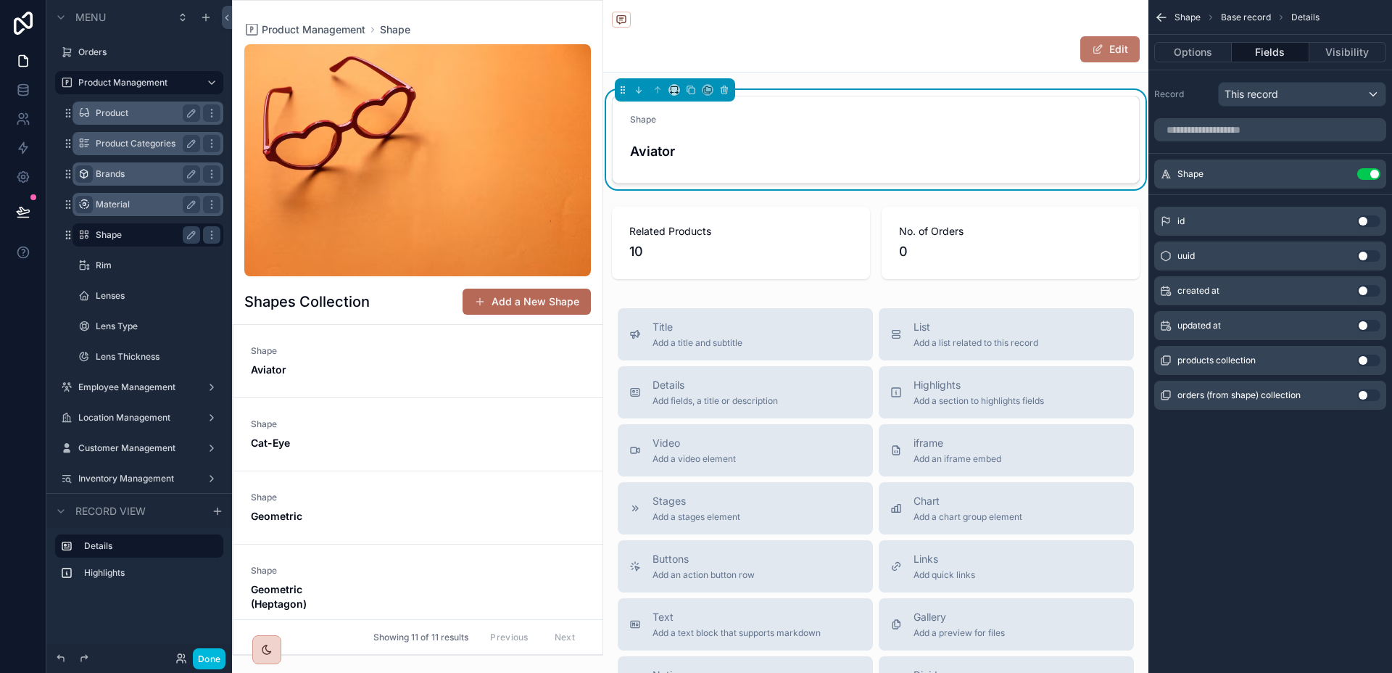
click at [1113, 51] on button "Edit" at bounding box center [1109, 49] width 59 height 26
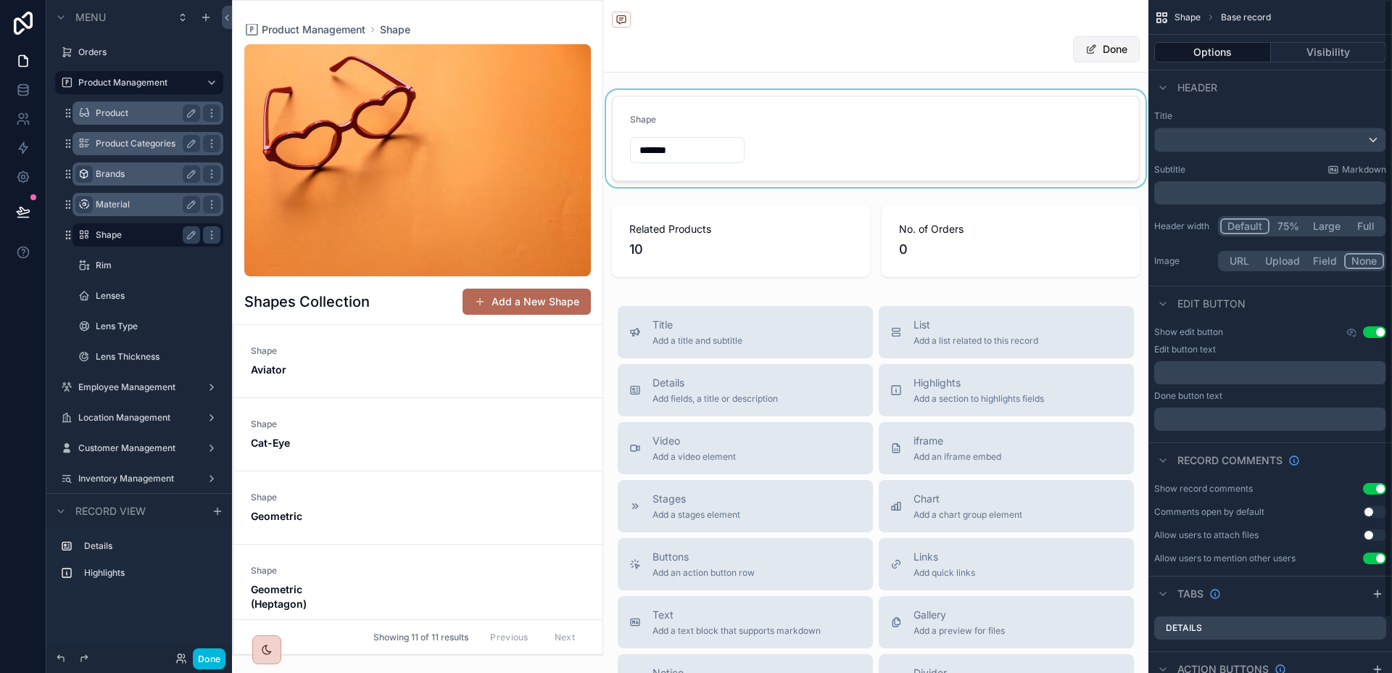
click at [1109, 54] on button "Done" at bounding box center [1106, 49] width 67 height 26
click at [1201, 374] on p "﻿" at bounding box center [1271, 373] width 223 height 12
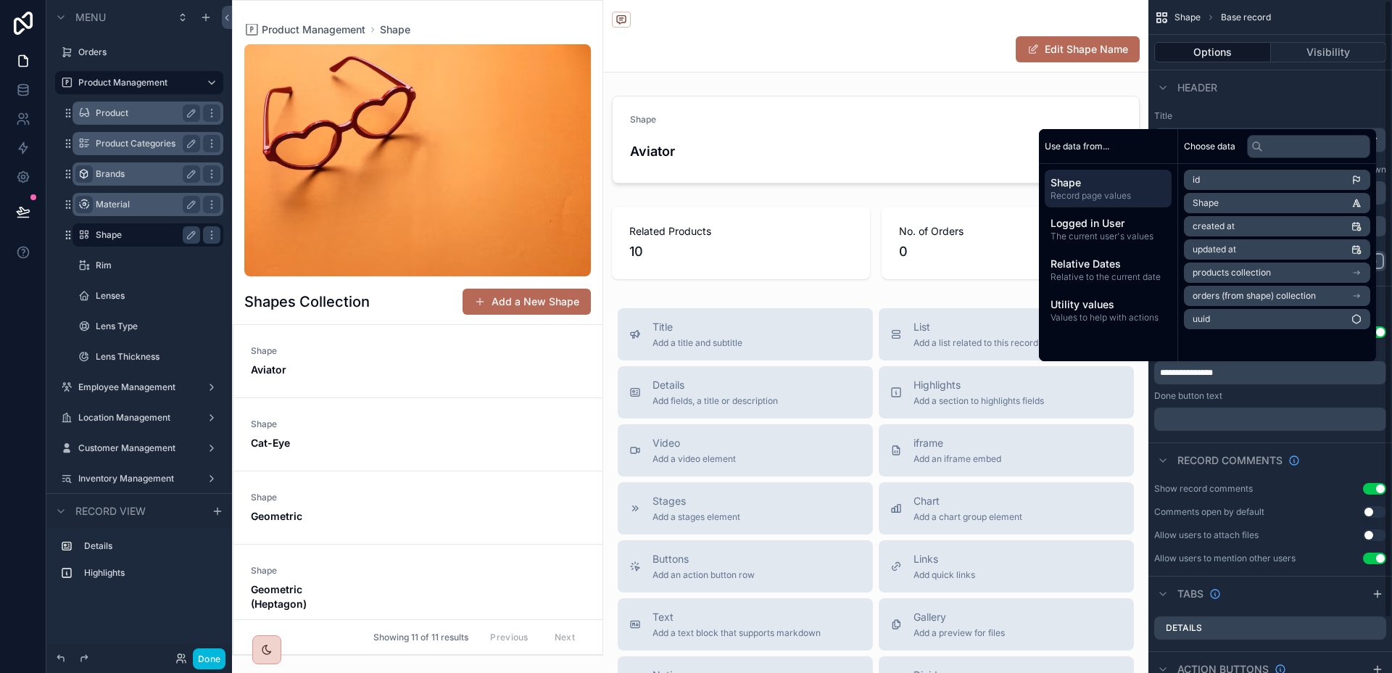
click at [1213, 421] on p "﻿" at bounding box center [1271, 419] width 223 height 12
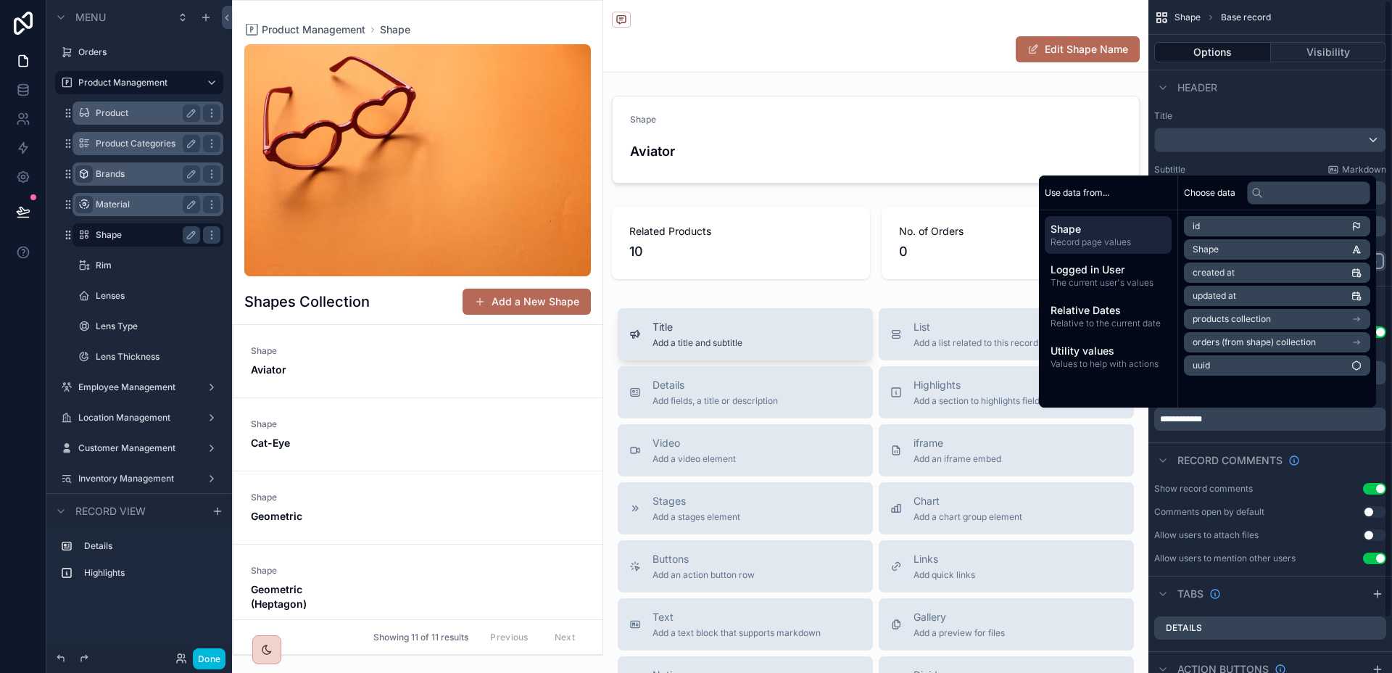
click at [825, 308] on button "Title Add a title and subtitle" at bounding box center [745, 334] width 255 height 52
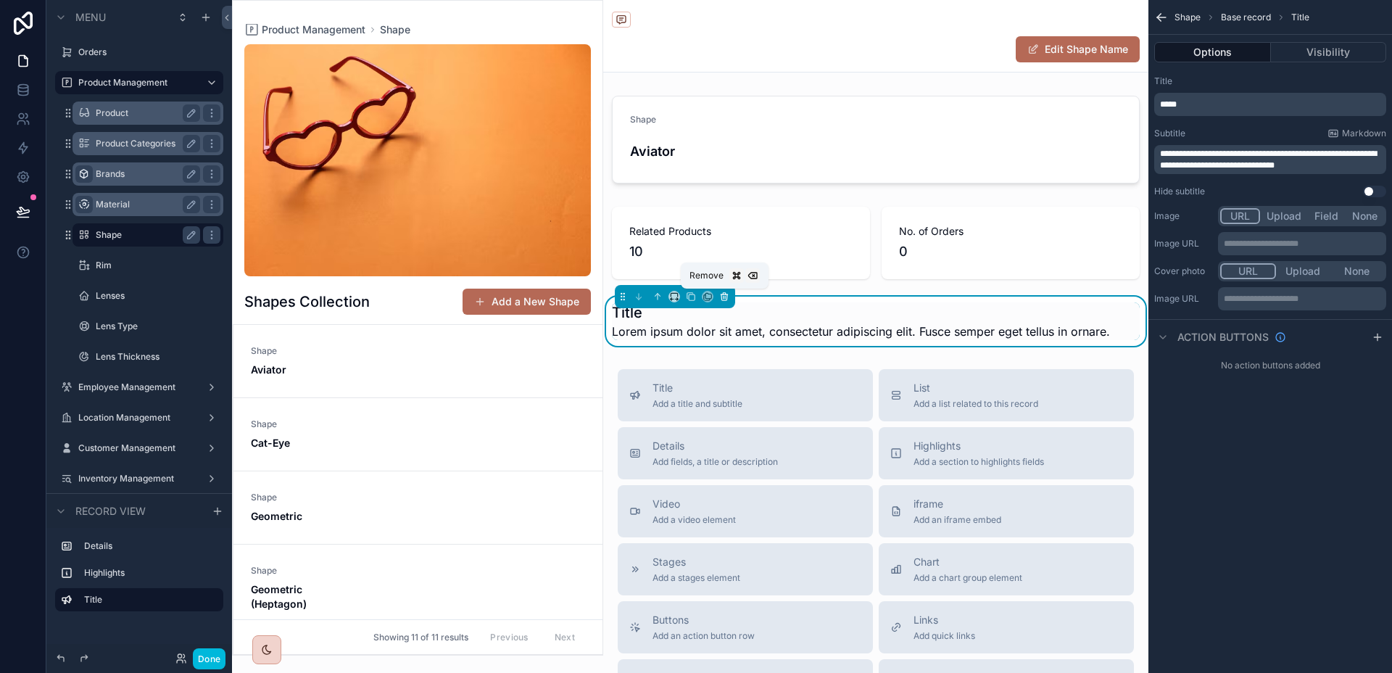
click at [726, 296] on icon "scrollable content" at bounding box center [724, 296] width 10 height 10
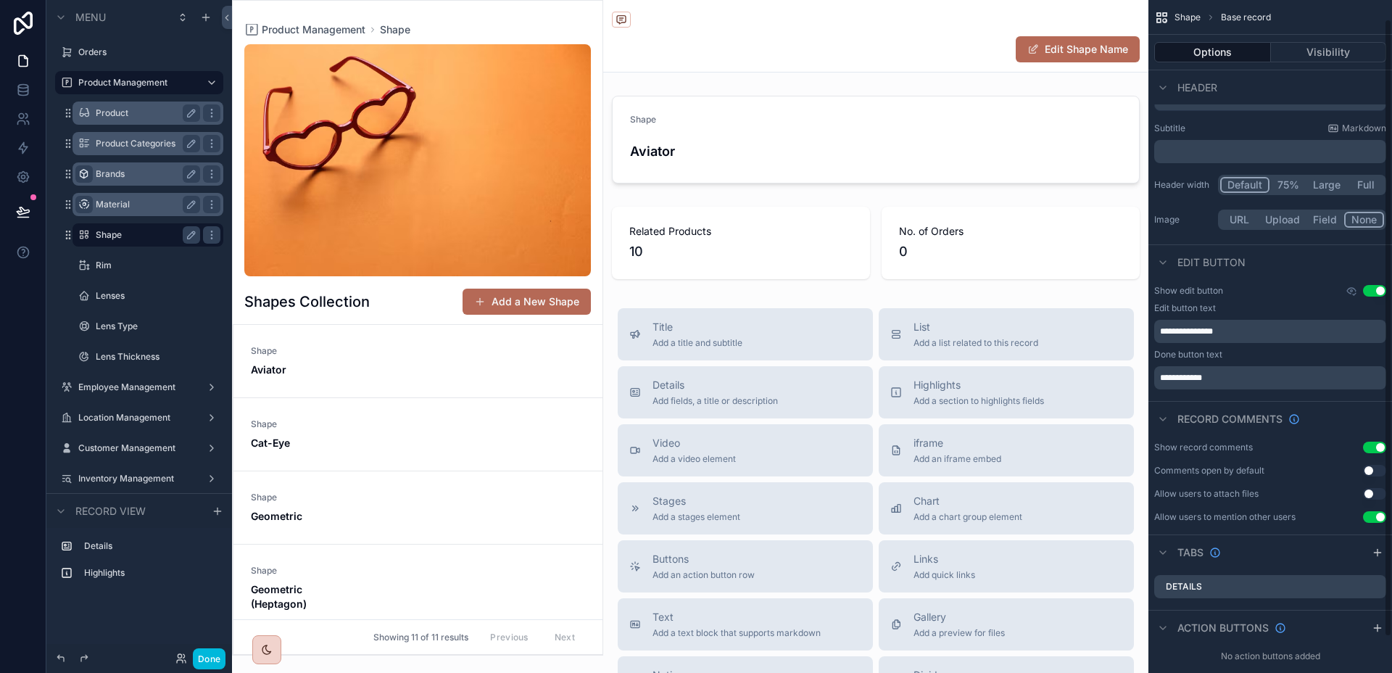
scroll to position [0, 0]
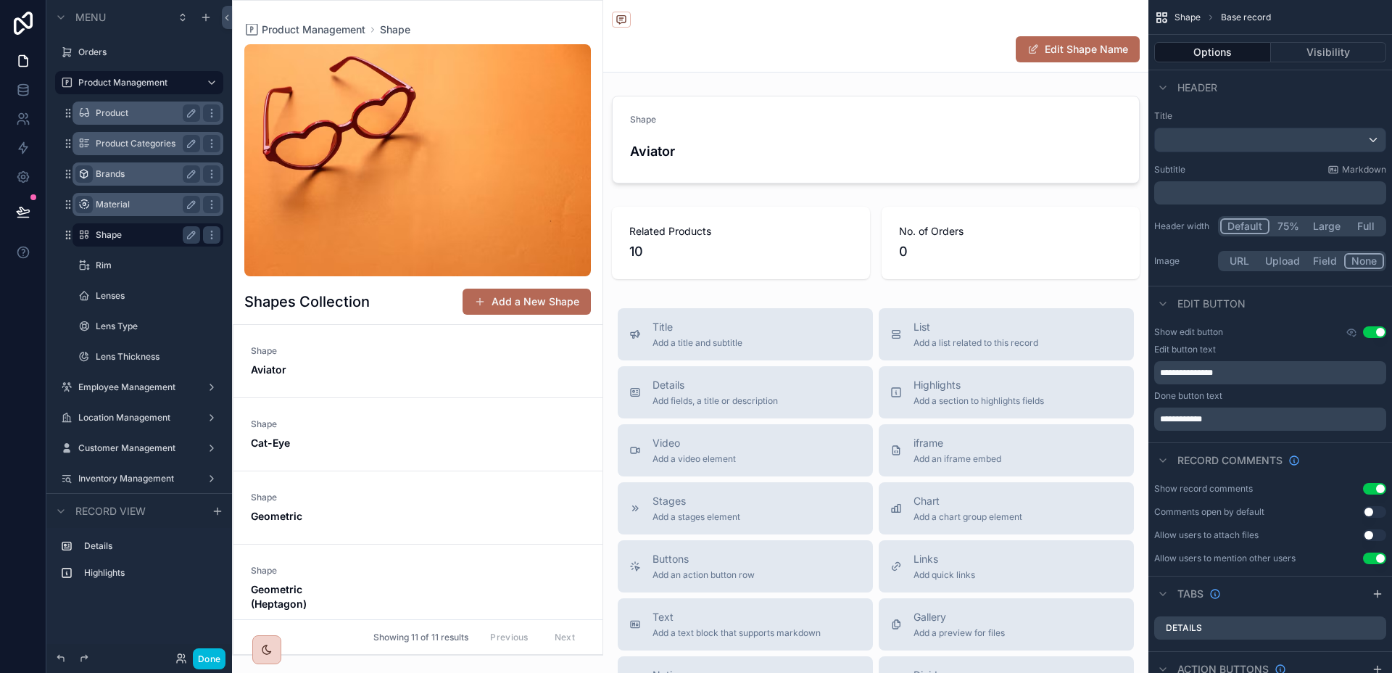
click at [515, 369] on div "scrollable content" at bounding box center [418, 328] width 370 height 654
click at [467, 370] on div "Shape Aviator" at bounding box center [418, 361] width 334 height 32
click at [519, 338] on link "Shape Aviator" at bounding box center [417, 361] width 369 height 73
click at [434, 351] on div "Shape Aviator" at bounding box center [418, 361] width 334 height 32
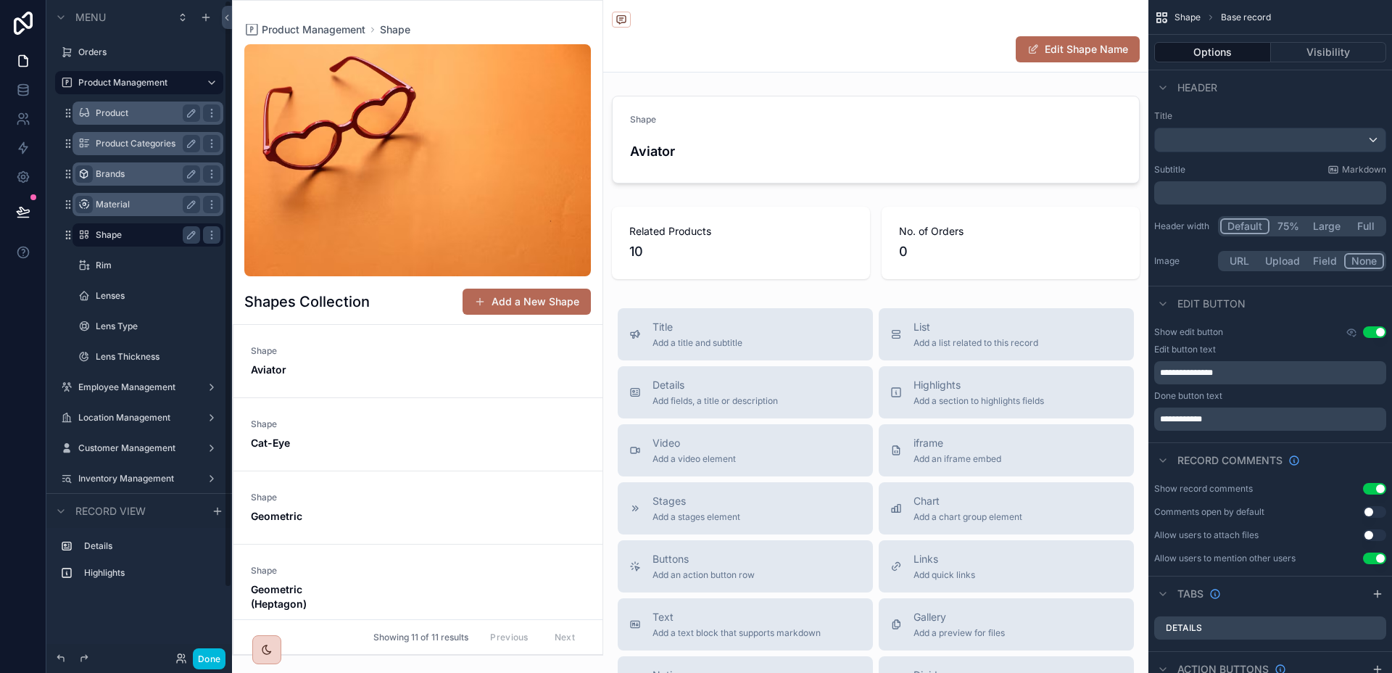
click at [112, 223] on div "Shape" at bounding box center [147, 234] width 145 height 23
click at [109, 230] on label "Shape" at bounding box center [155, 235] width 119 height 12
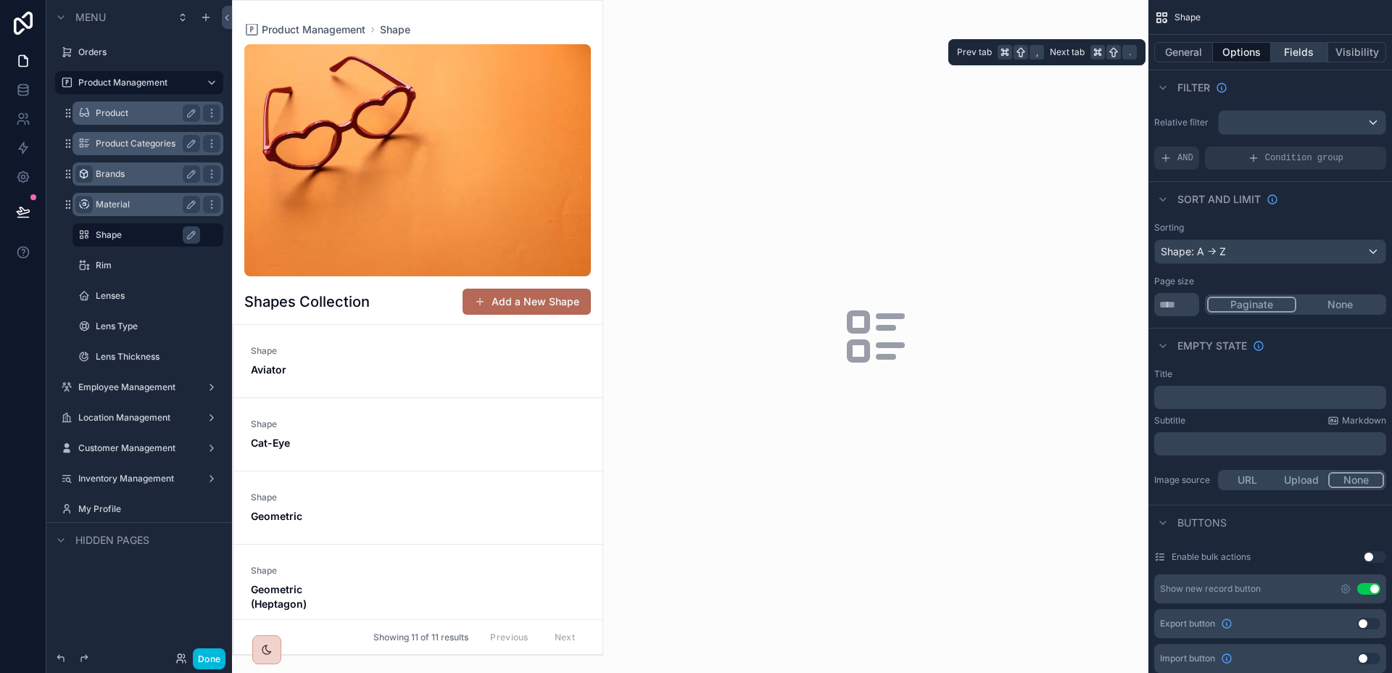
click at [1287, 57] on button "Fields" at bounding box center [1300, 52] width 58 height 20
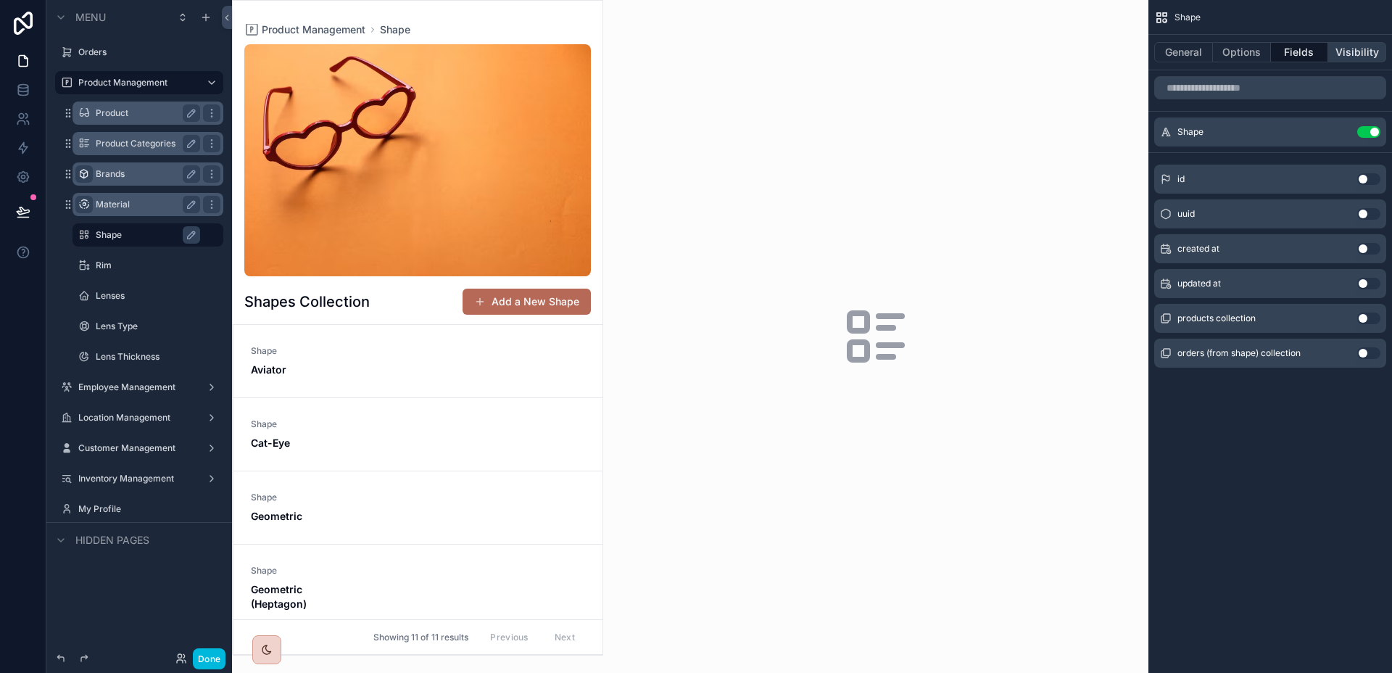
click at [1349, 55] on button "Visibility" at bounding box center [1357, 52] width 58 height 20
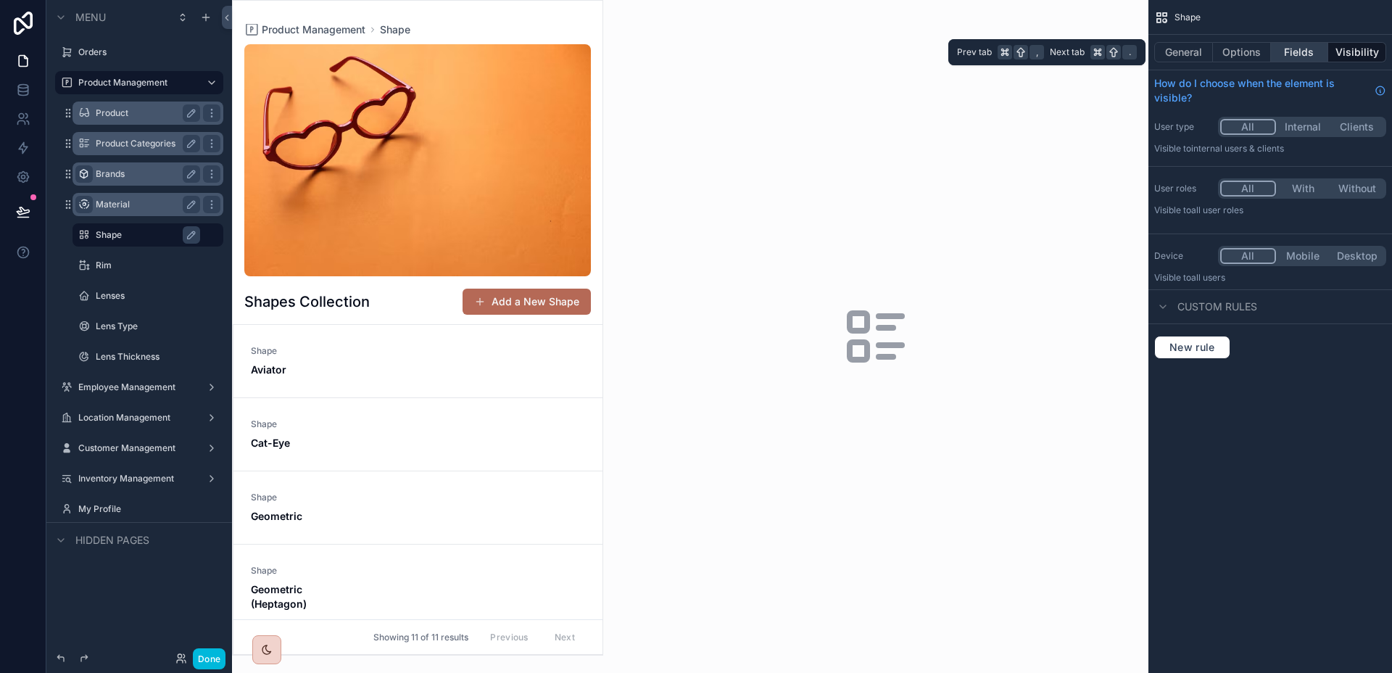
click at [1297, 55] on button "Fields" at bounding box center [1300, 52] width 58 height 20
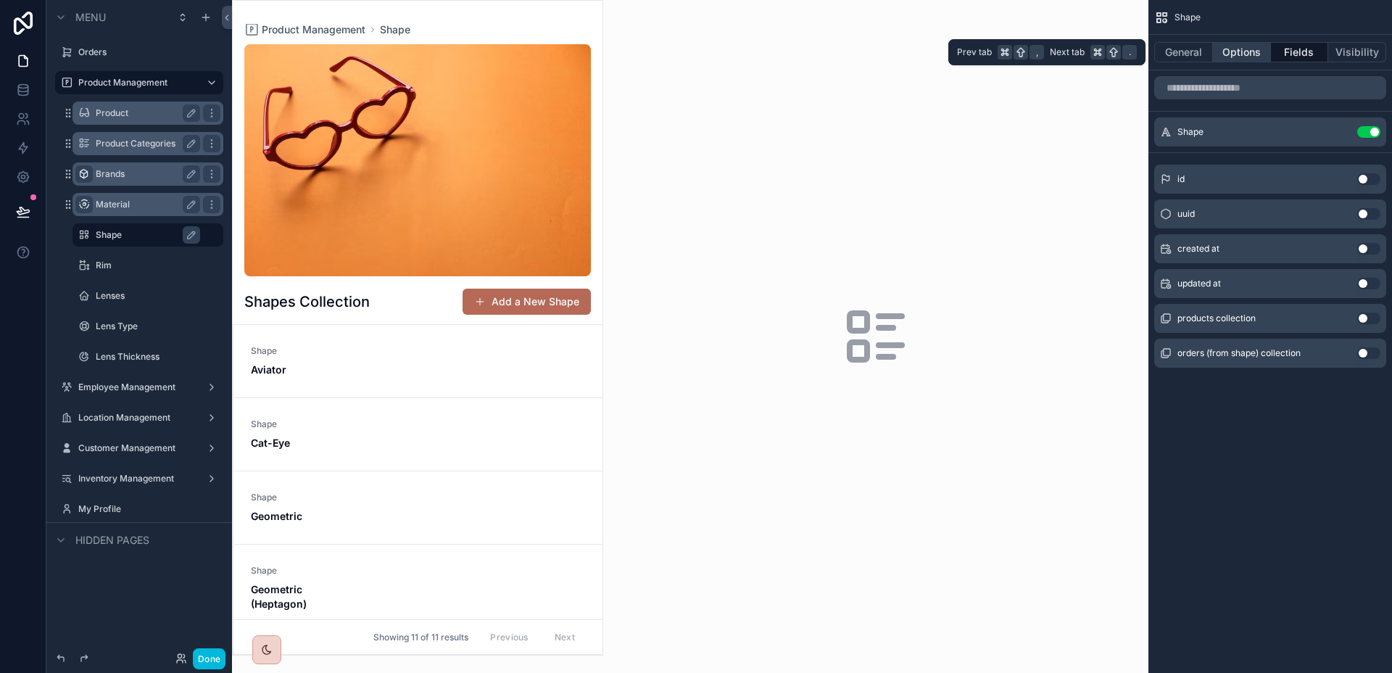
click at [1234, 56] on button "Options" at bounding box center [1242, 52] width 58 height 20
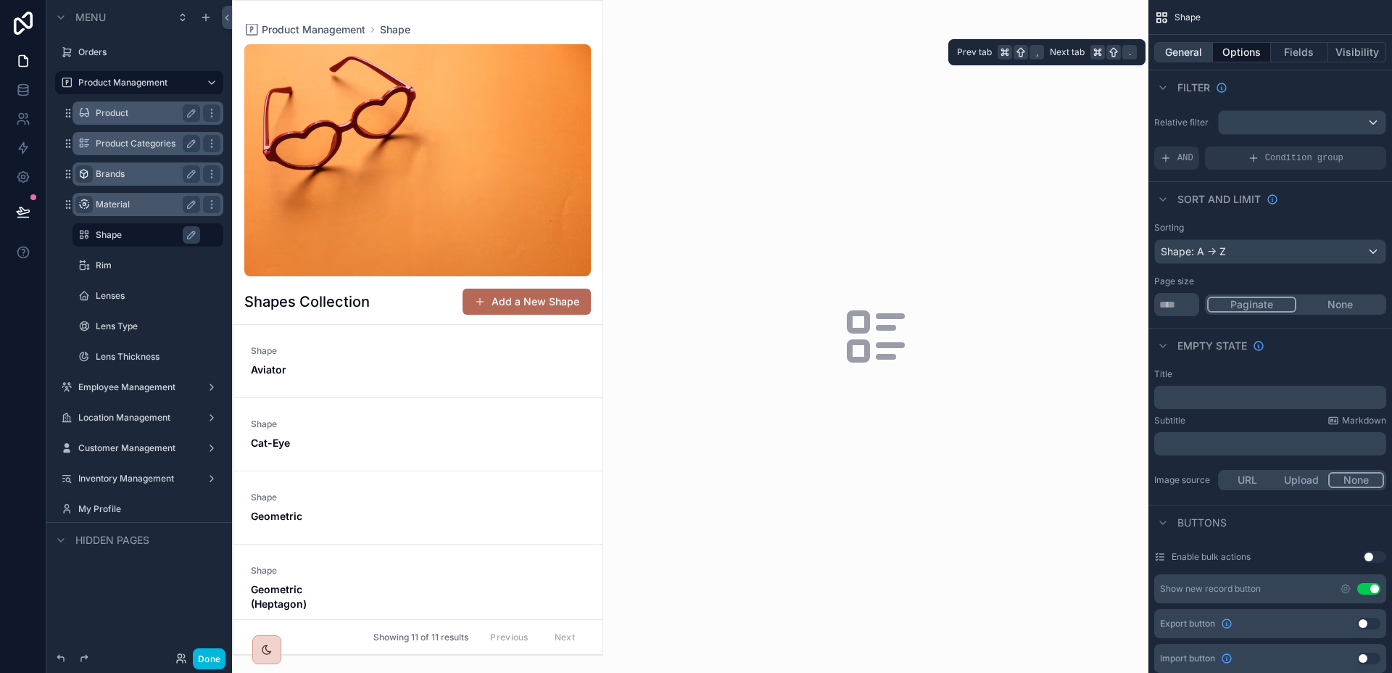
click at [1182, 54] on button "General" at bounding box center [1183, 52] width 59 height 20
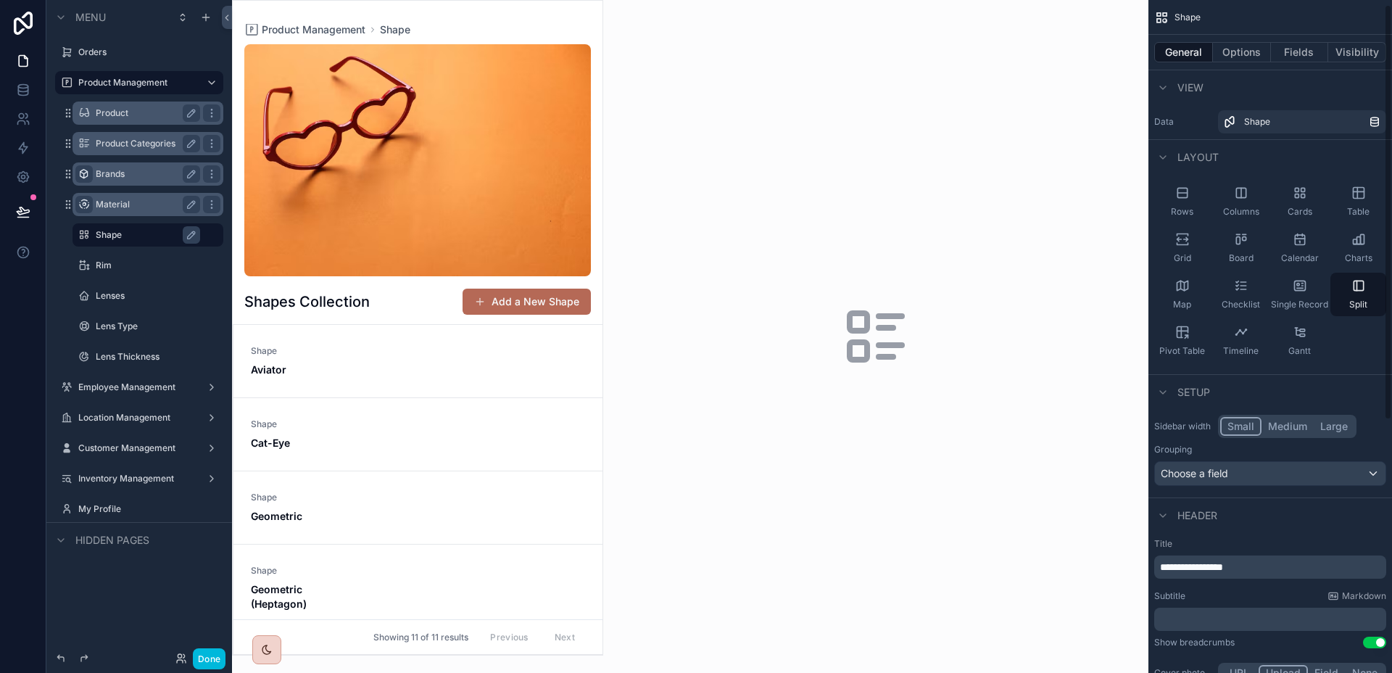
scroll to position [416, 0]
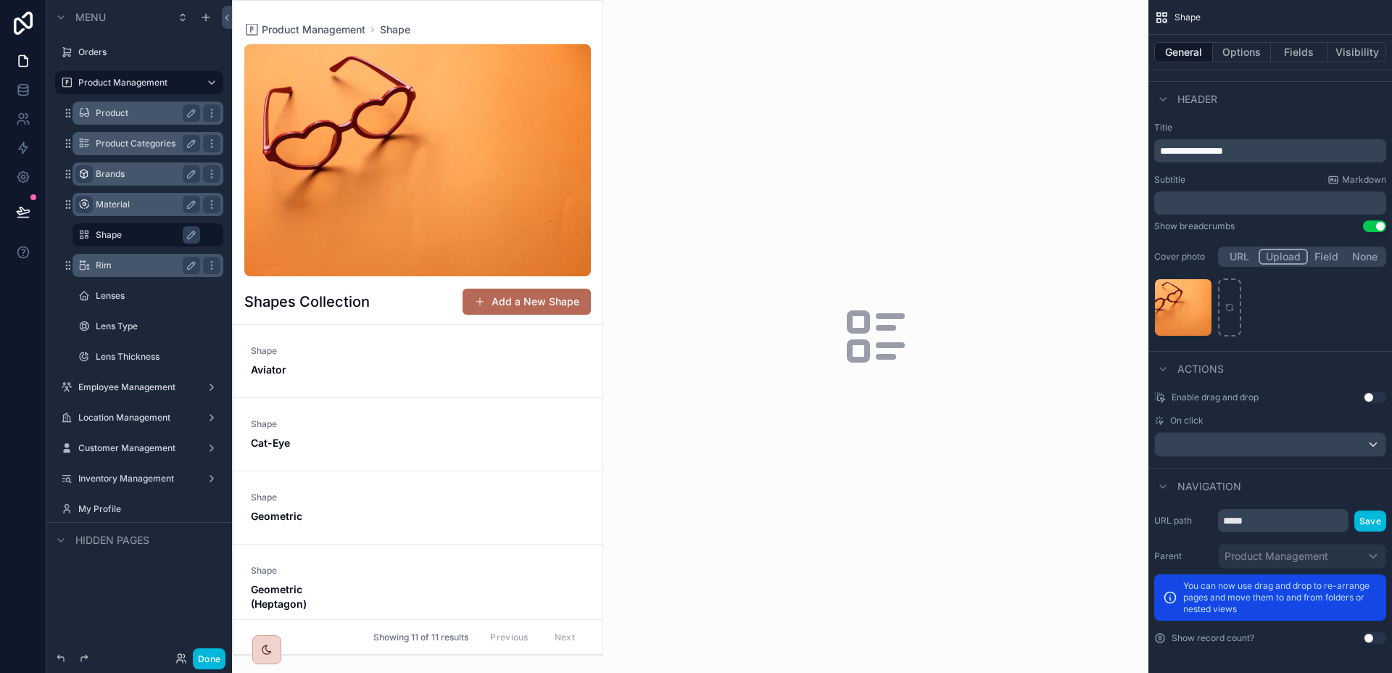
click at [111, 263] on label "Rim" at bounding box center [145, 265] width 99 height 12
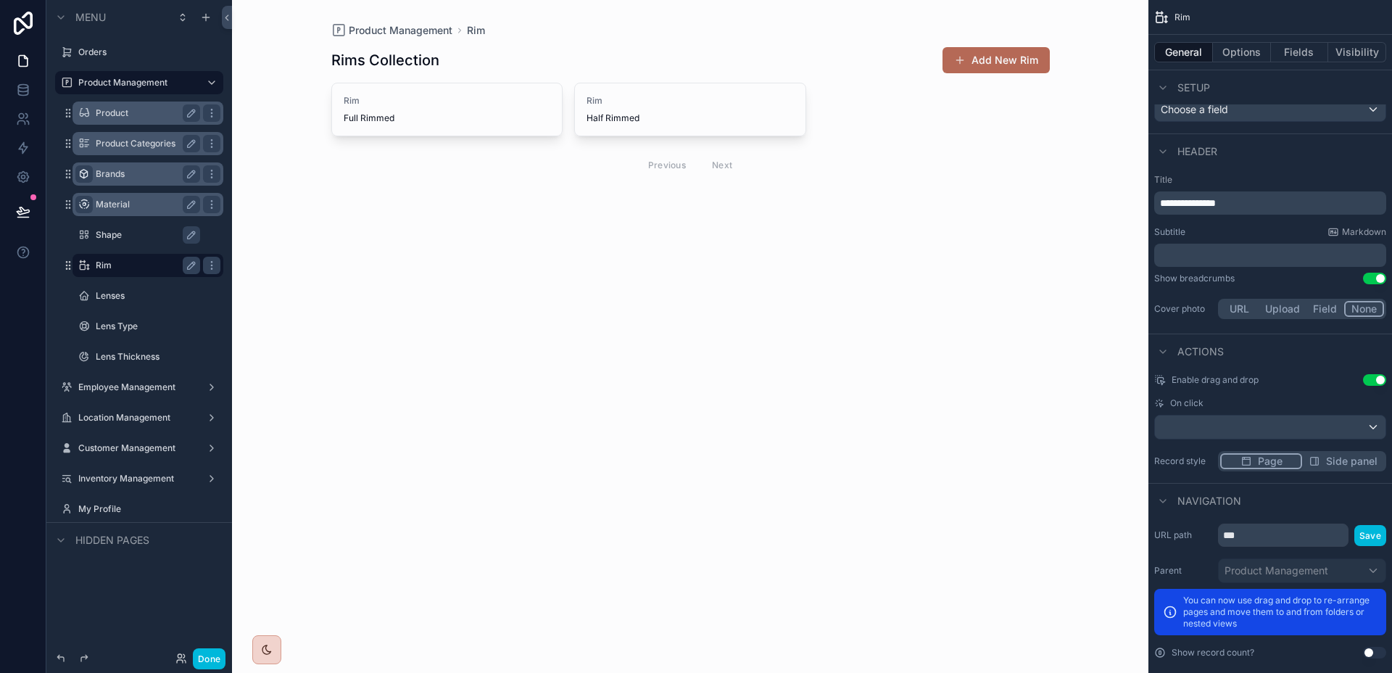
click at [116, 233] on label "Shape" at bounding box center [155, 235] width 119 height 12
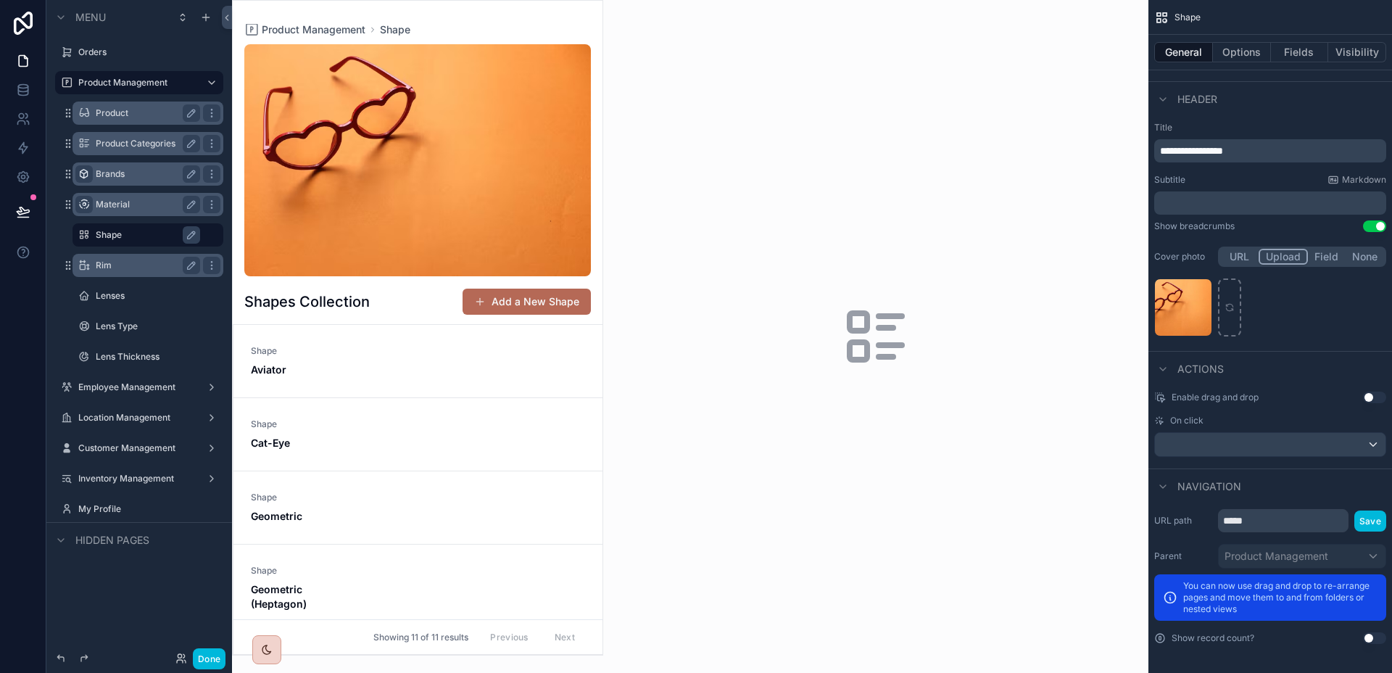
click at [116, 258] on div "Rim" at bounding box center [148, 265] width 104 height 17
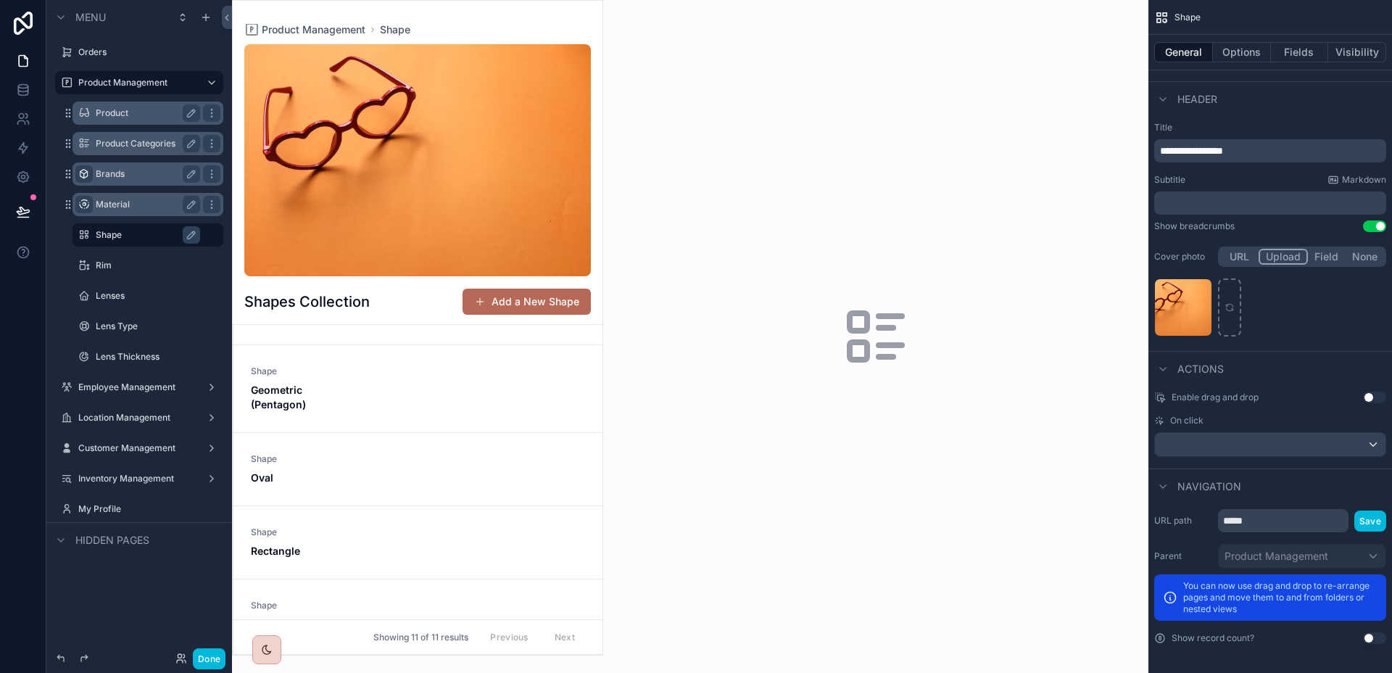
scroll to position [374, 0]
click at [403, 417] on link "Shape Geometric (Pentagon)" at bounding box center [417, 390] width 369 height 88
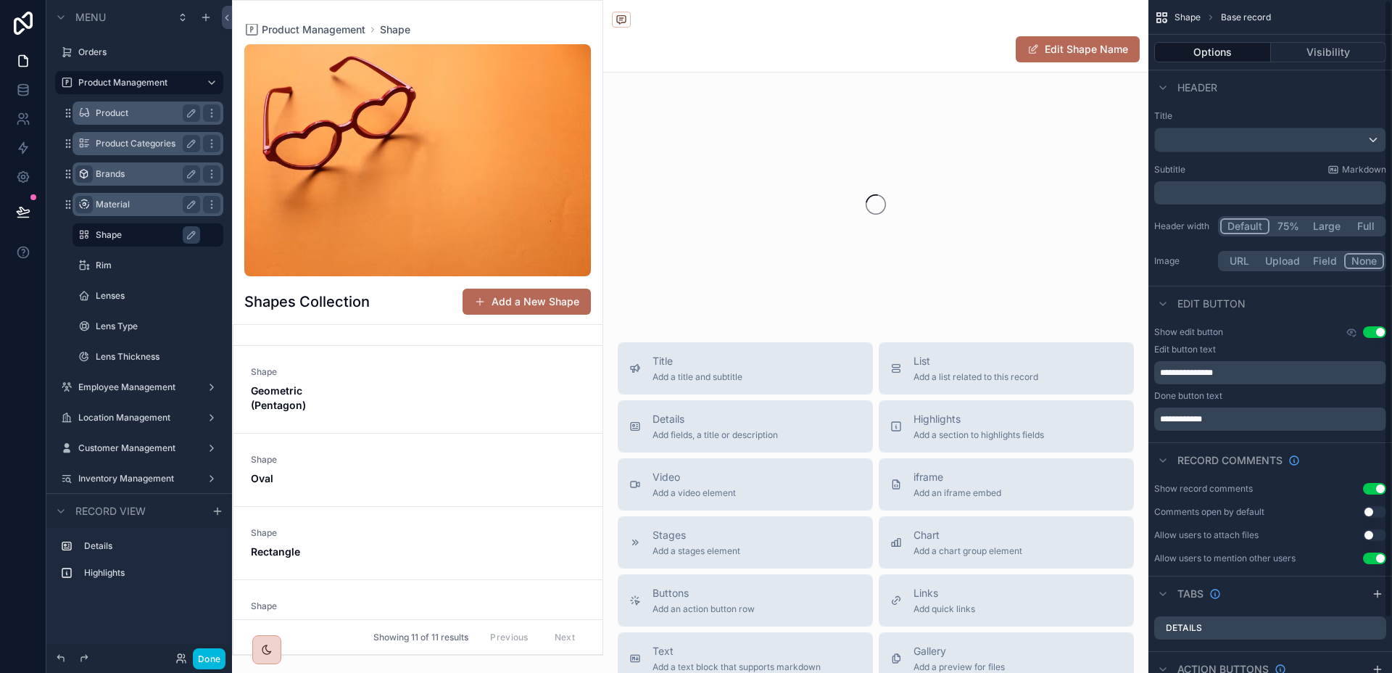
click at [397, 406] on div "Shape Geometric (Pentagon)" at bounding box center [418, 389] width 334 height 46
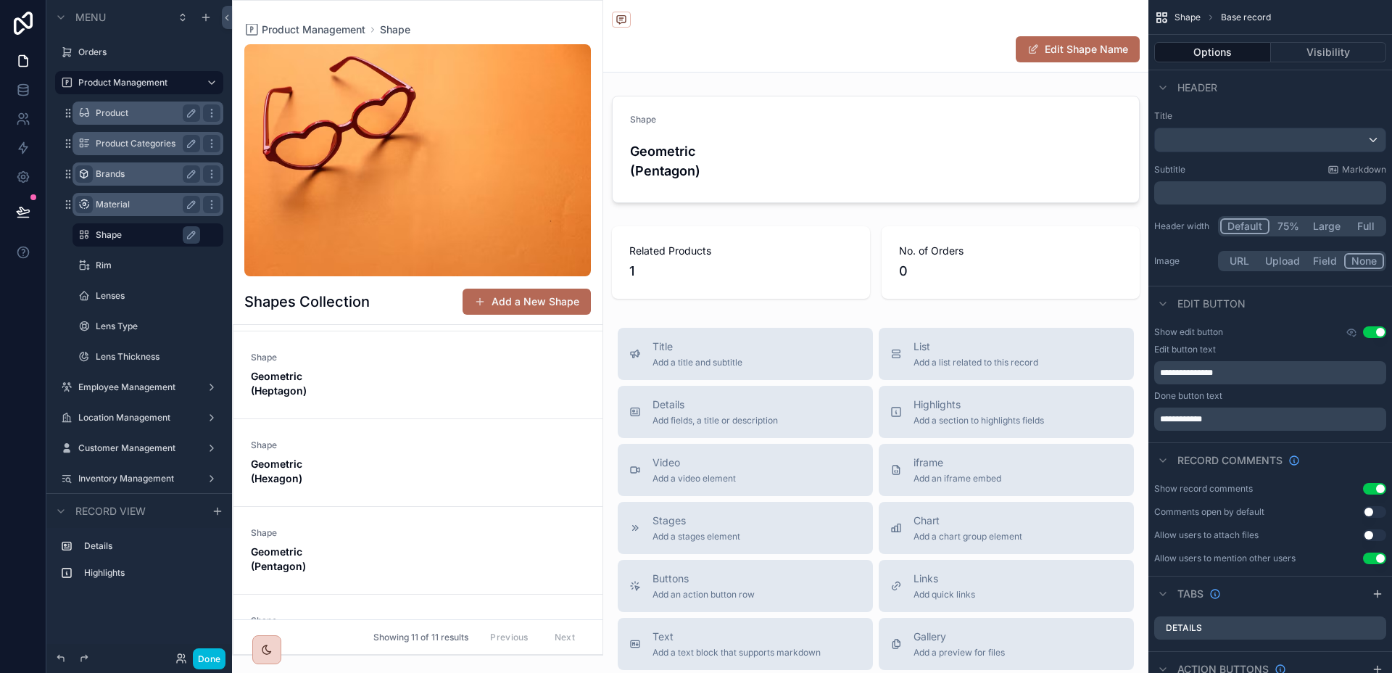
scroll to position [173, 0]
click at [402, 462] on link "Shape Geometric (Hexagon)" at bounding box center [417, 503] width 369 height 88
click at [386, 416] on div "Shape Geometric (Heptagon)" at bounding box center [418, 414] width 334 height 46
click at [126, 206] on label "Material" at bounding box center [145, 205] width 99 height 12
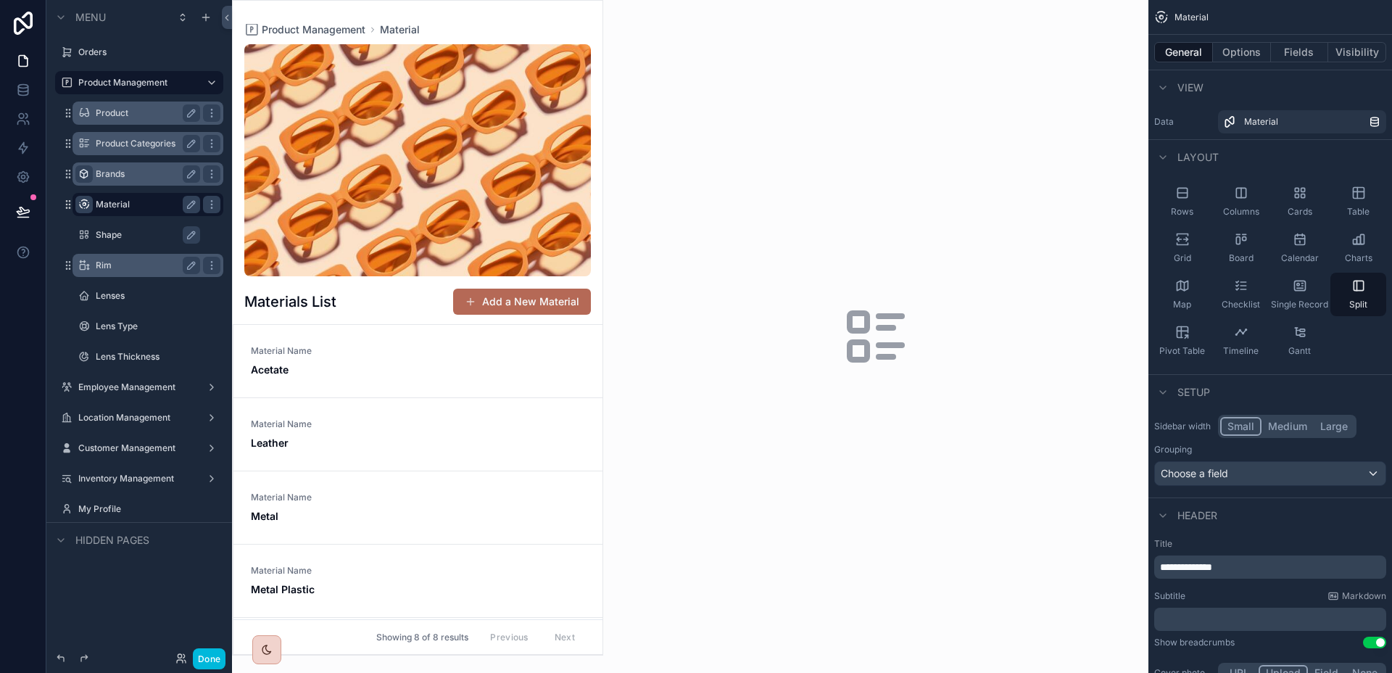
click at [115, 258] on div "Rim" at bounding box center [148, 265] width 104 height 17
click at [108, 264] on label "Rim" at bounding box center [145, 265] width 99 height 12
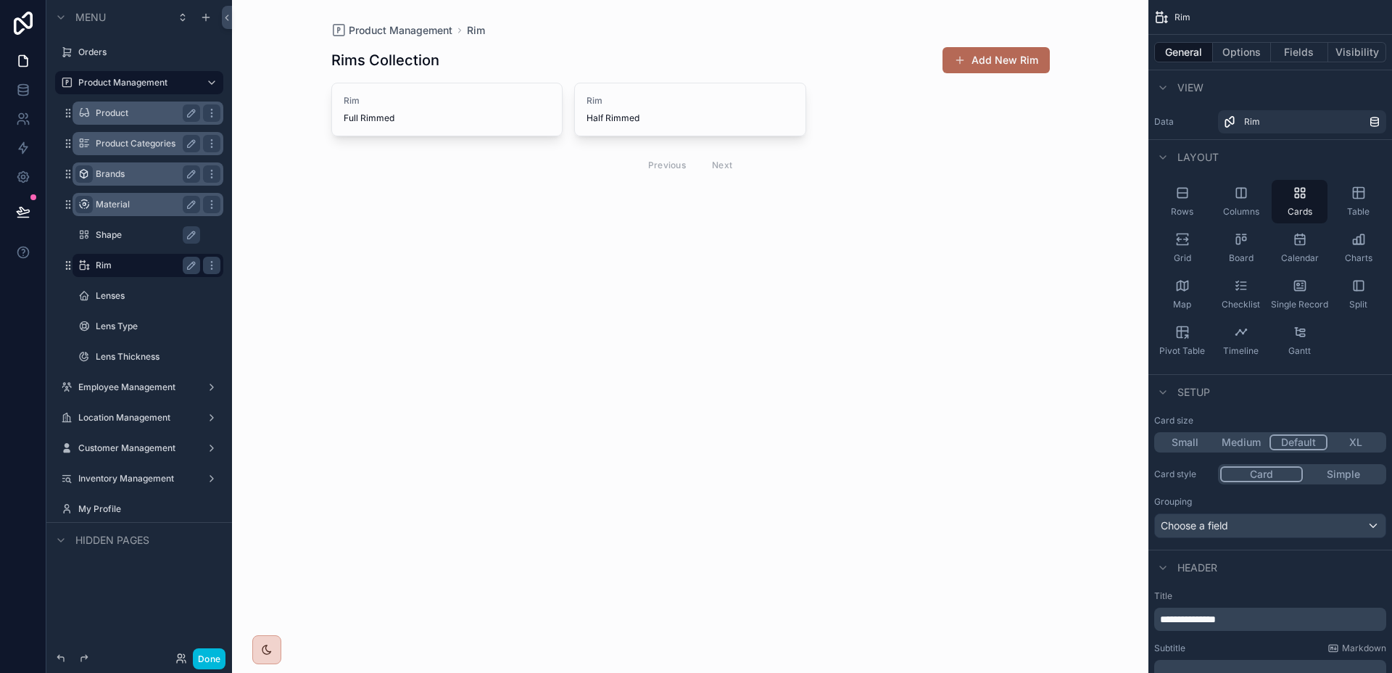
click at [112, 228] on div "Shape" at bounding box center [158, 234] width 125 height 17
click at [110, 231] on label "Shape" at bounding box center [155, 235] width 119 height 12
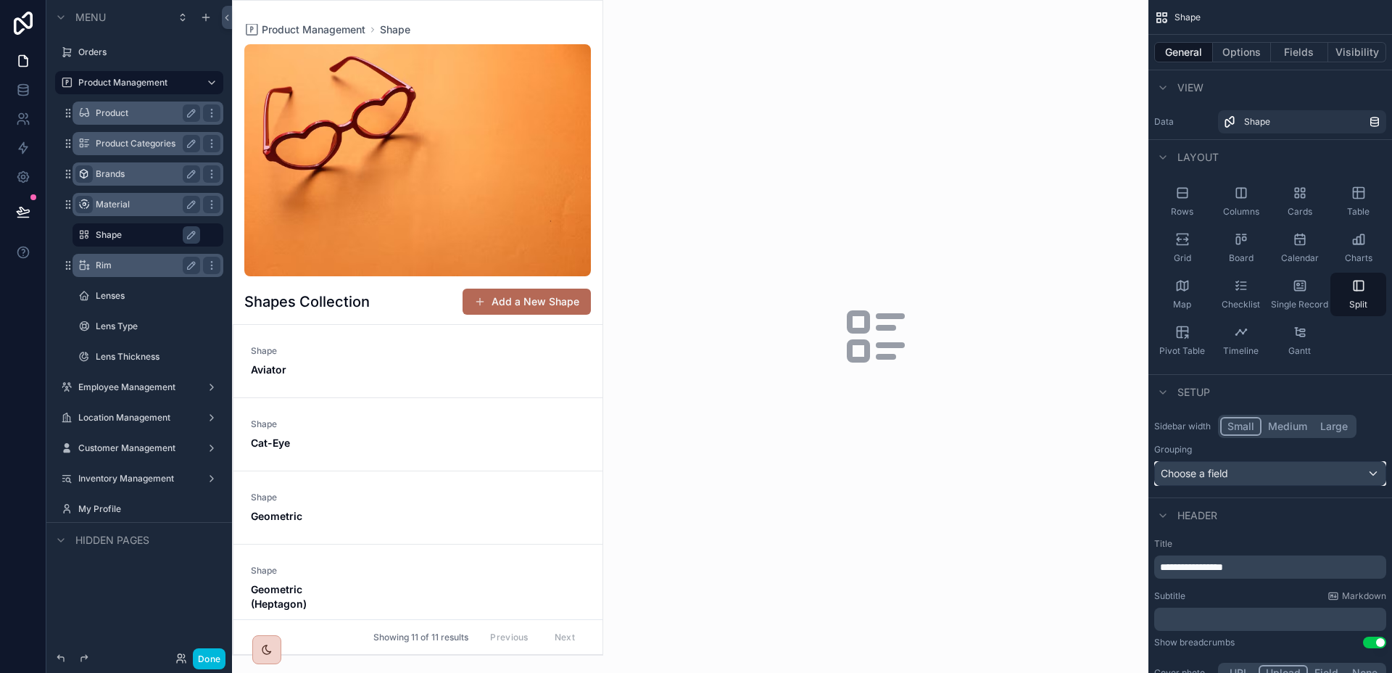
click at [1326, 479] on div "Choose a field" at bounding box center [1270, 473] width 230 height 23
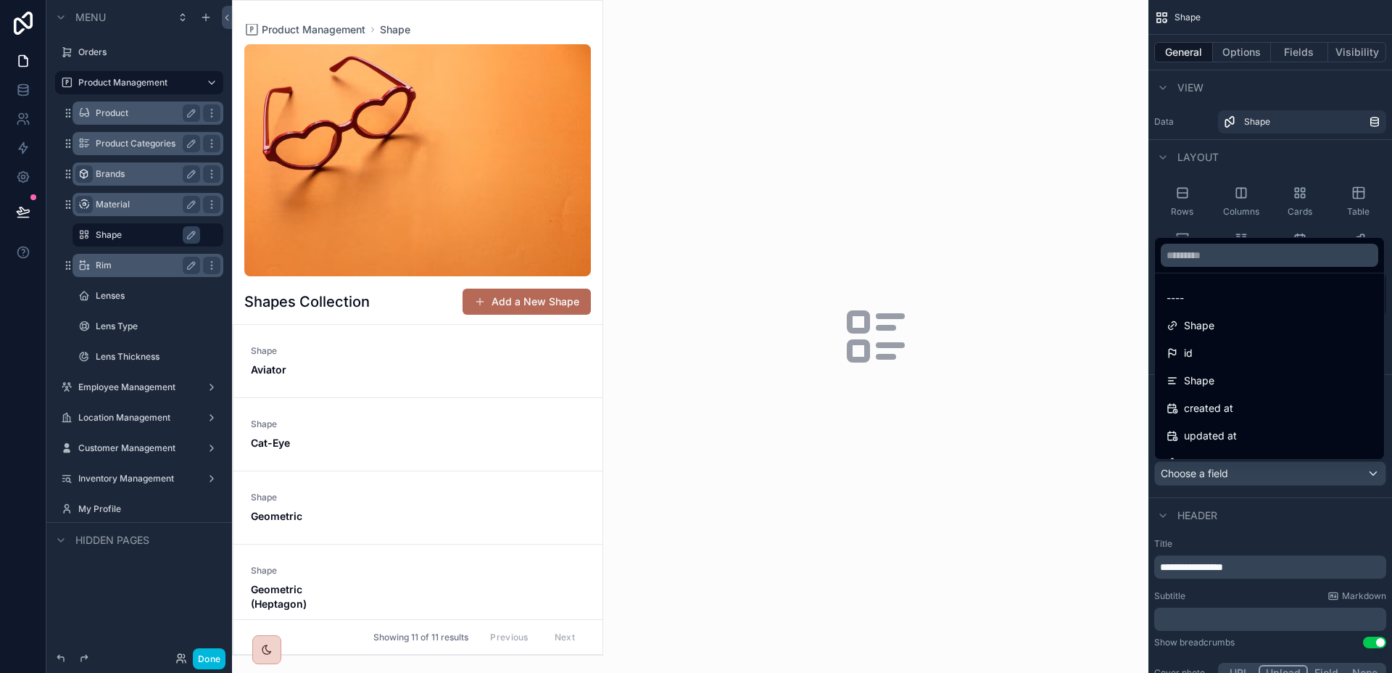
click at [1326, 479] on div "scrollable content" at bounding box center [696, 336] width 1392 height 673
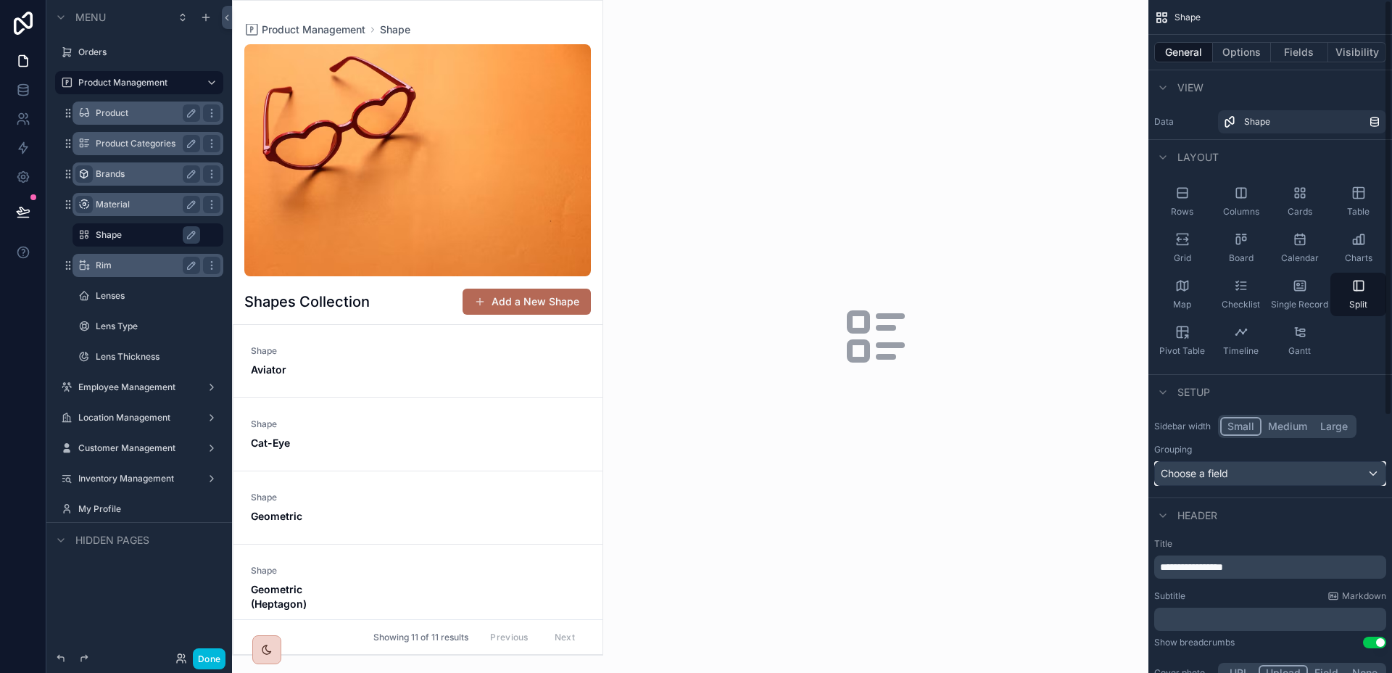
click at [1326, 479] on div "Choose a field" at bounding box center [1270, 473] width 230 height 23
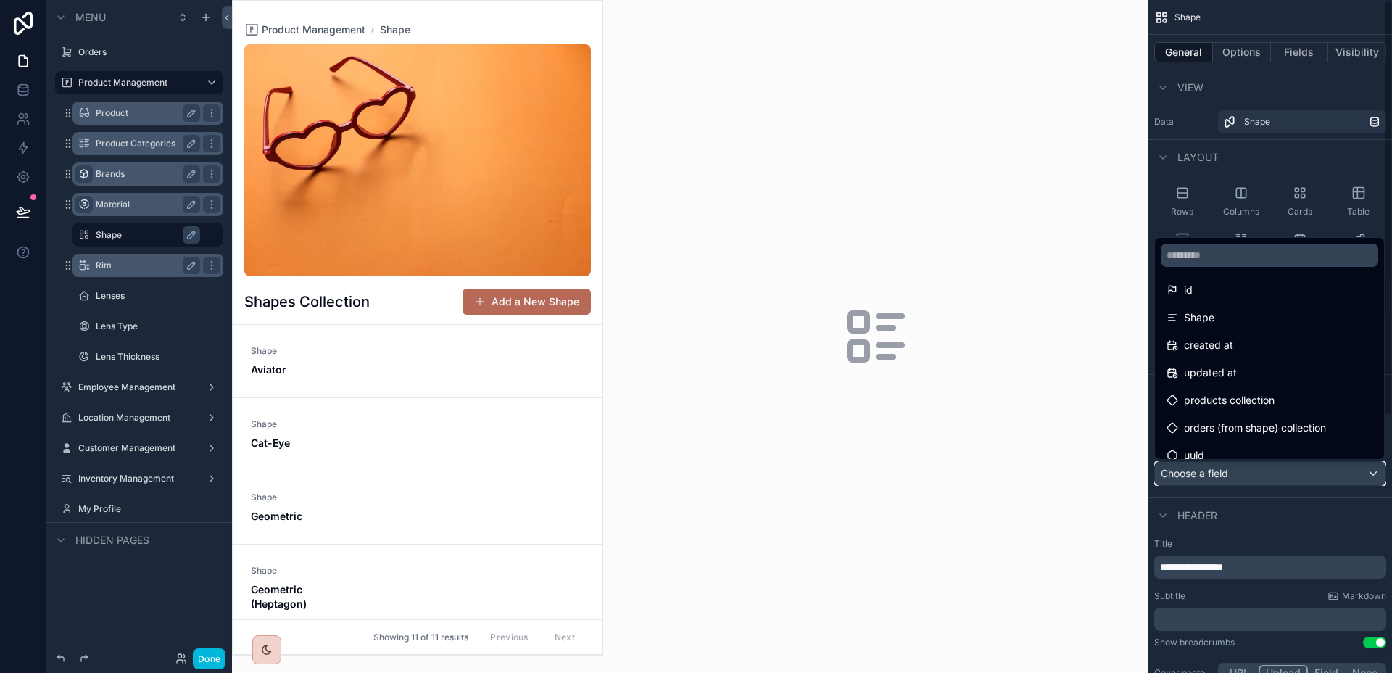
scroll to position [75, 0]
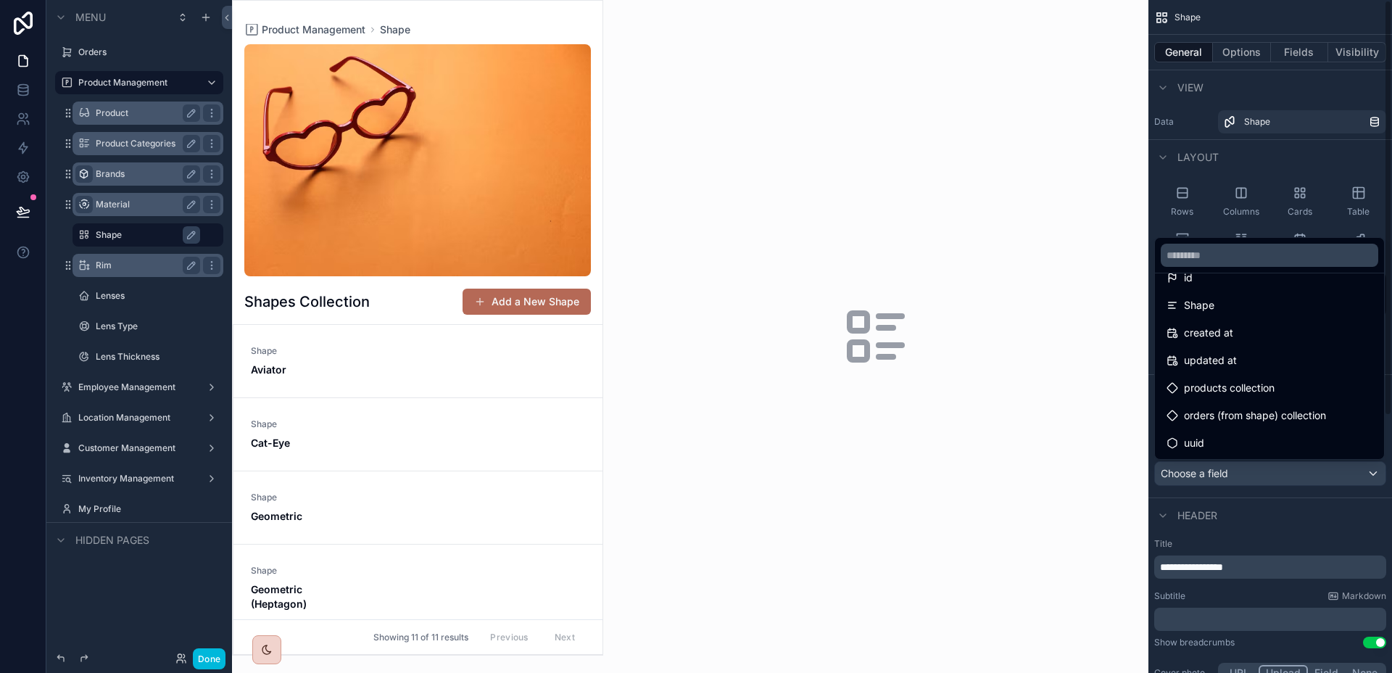
click at [1314, 497] on div "scrollable content" at bounding box center [696, 336] width 1392 height 673
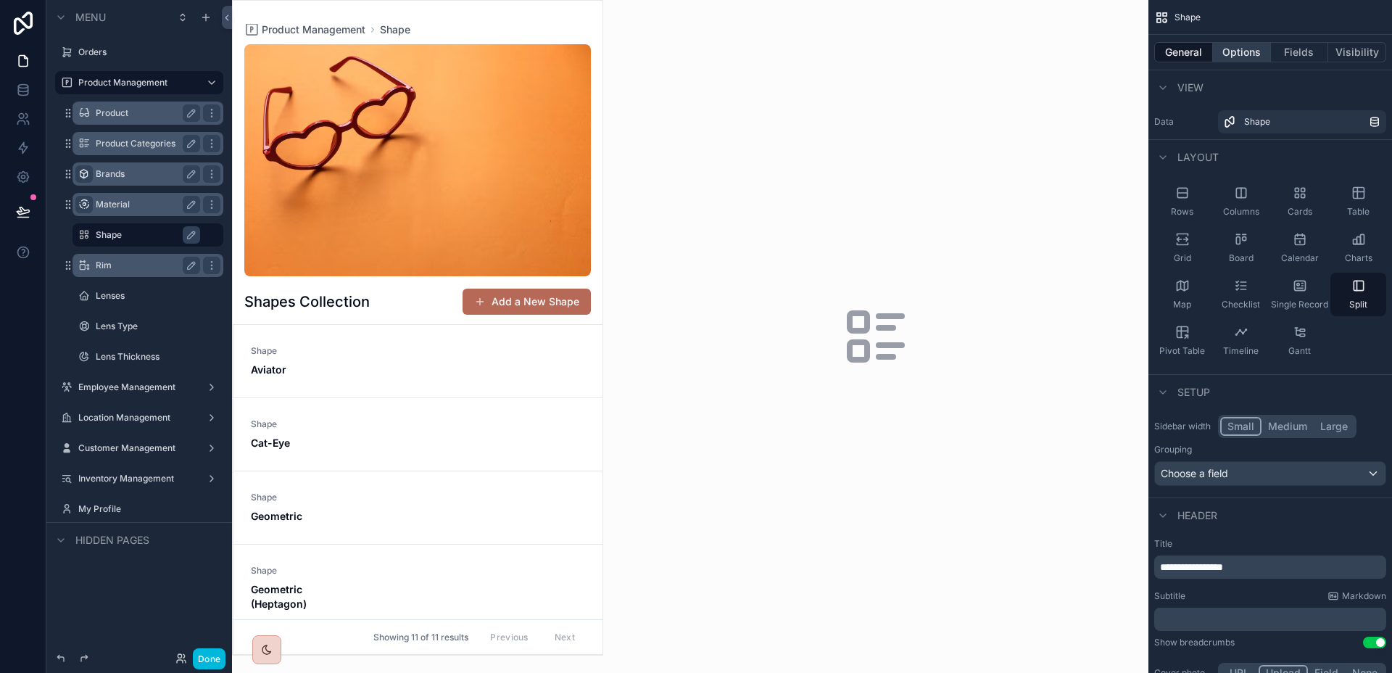
click at [1239, 54] on button "Options" at bounding box center [1242, 52] width 58 height 20
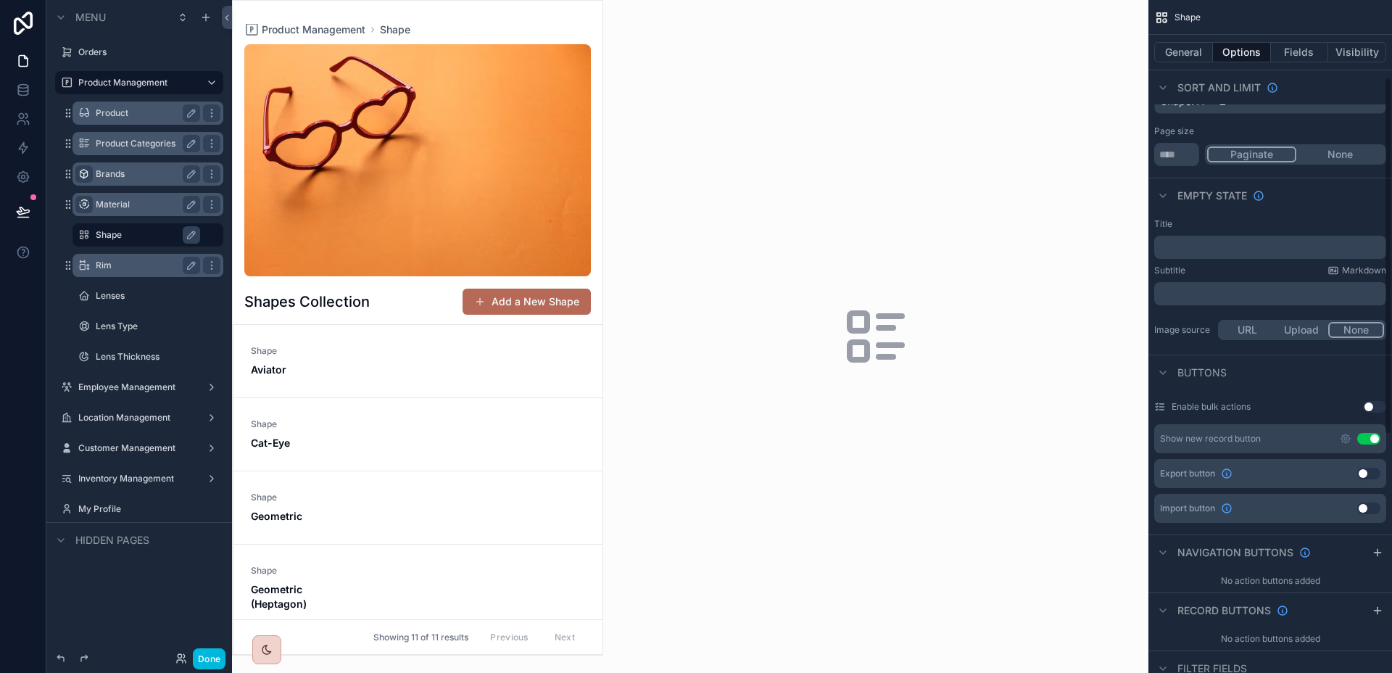
scroll to position [145, 0]
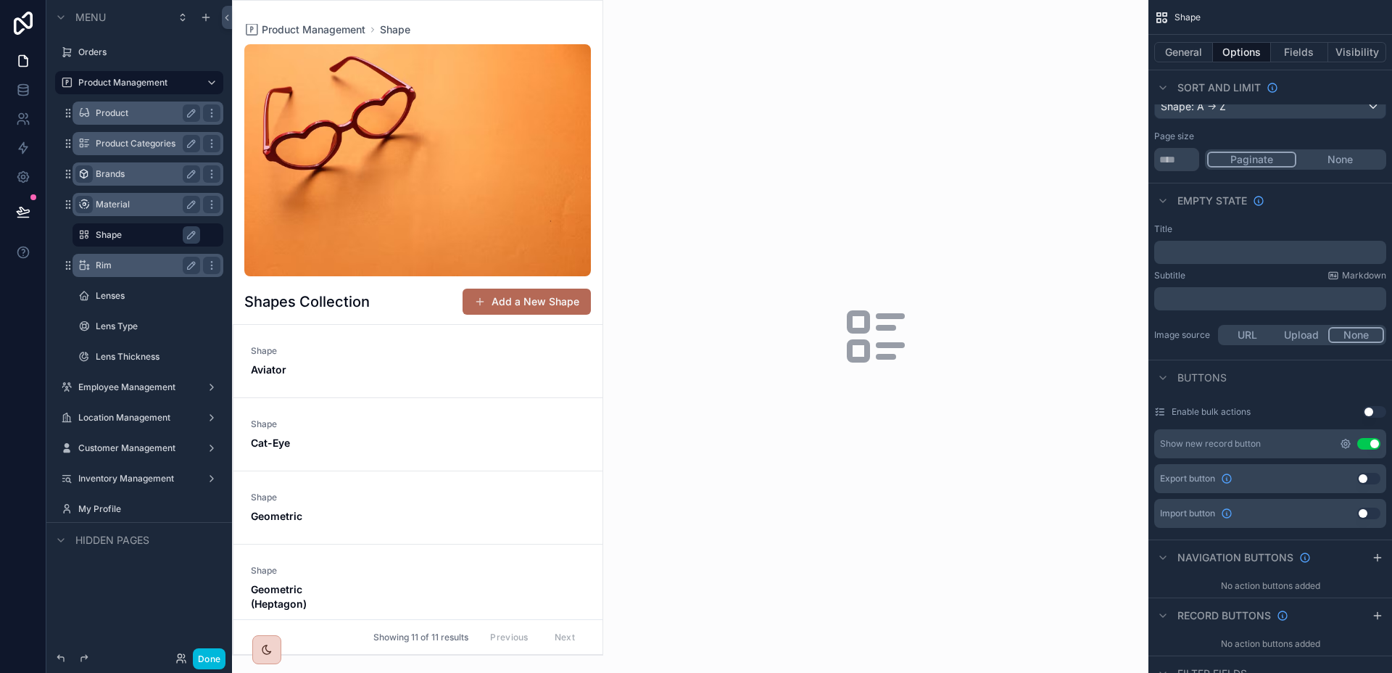
click at [1348, 441] on icon "scrollable content" at bounding box center [1345, 443] width 9 height 9
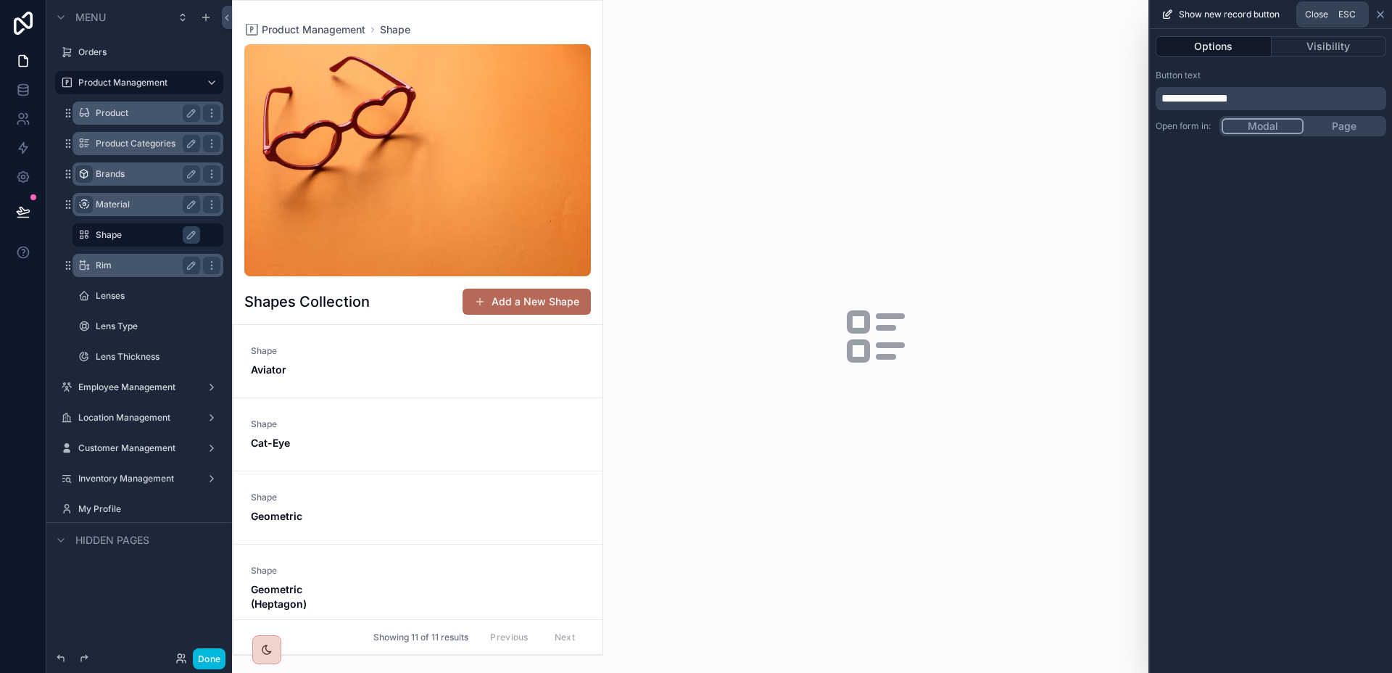
click at [1376, 14] on icon at bounding box center [1380, 15] width 12 height 12
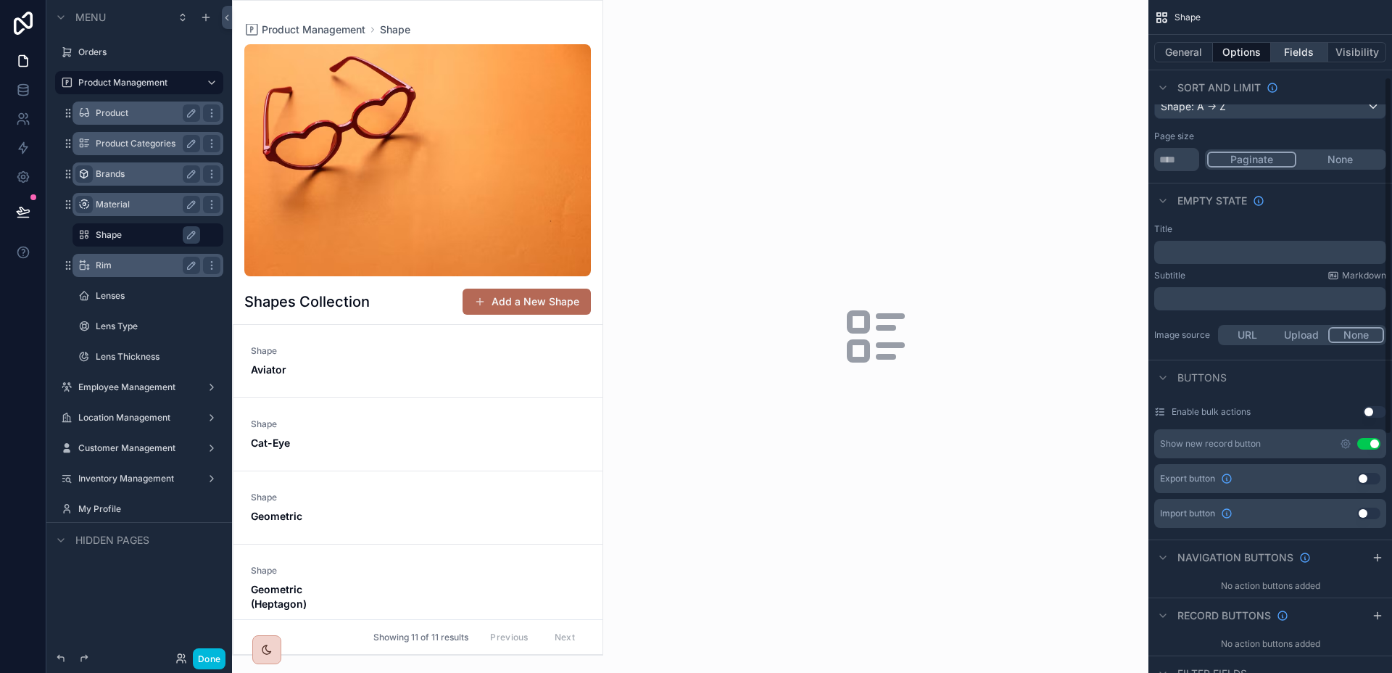
click at [1301, 56] on button "Fields" at bounding box center [1300, 52] width 58 height 20
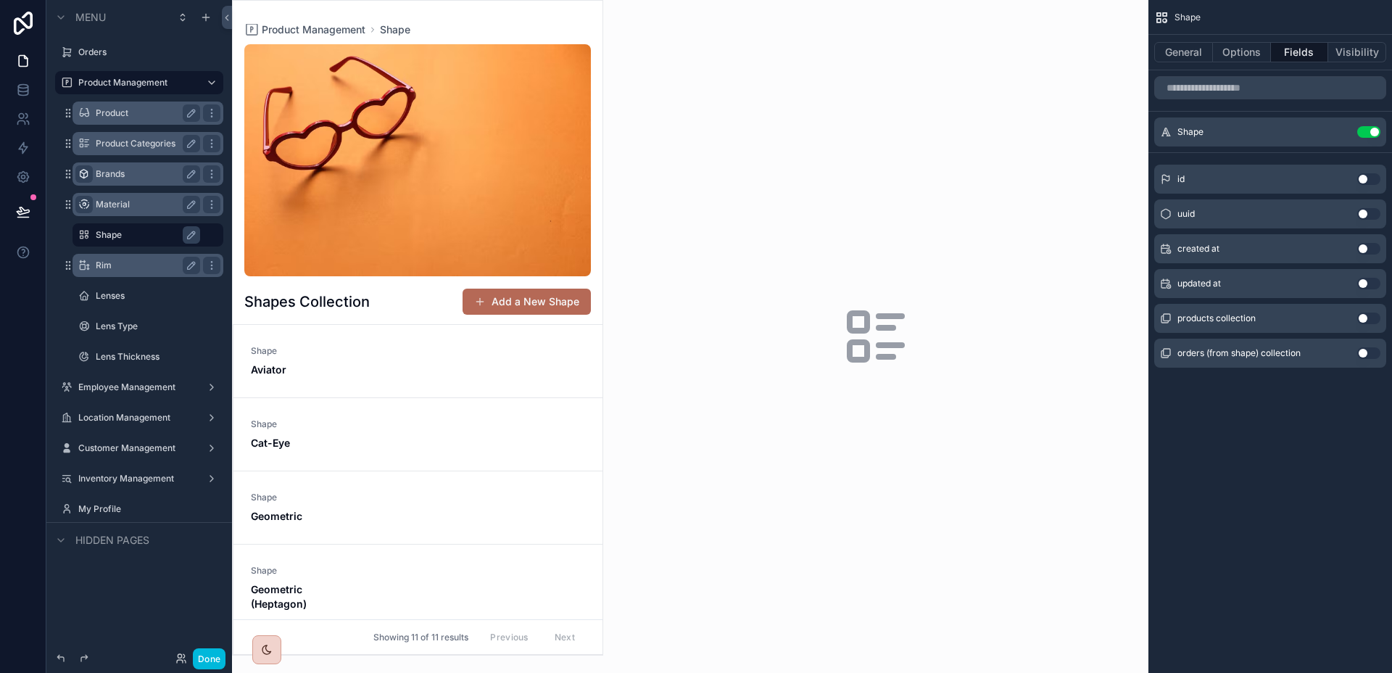
click at [1347, 62] on div "General Options Fields Visibility" at bounding box center [1270, 52] width 244 height 35
click at [1347, 59] on button "Visibility" at bounding box center [1357, 52] width 58 height 20
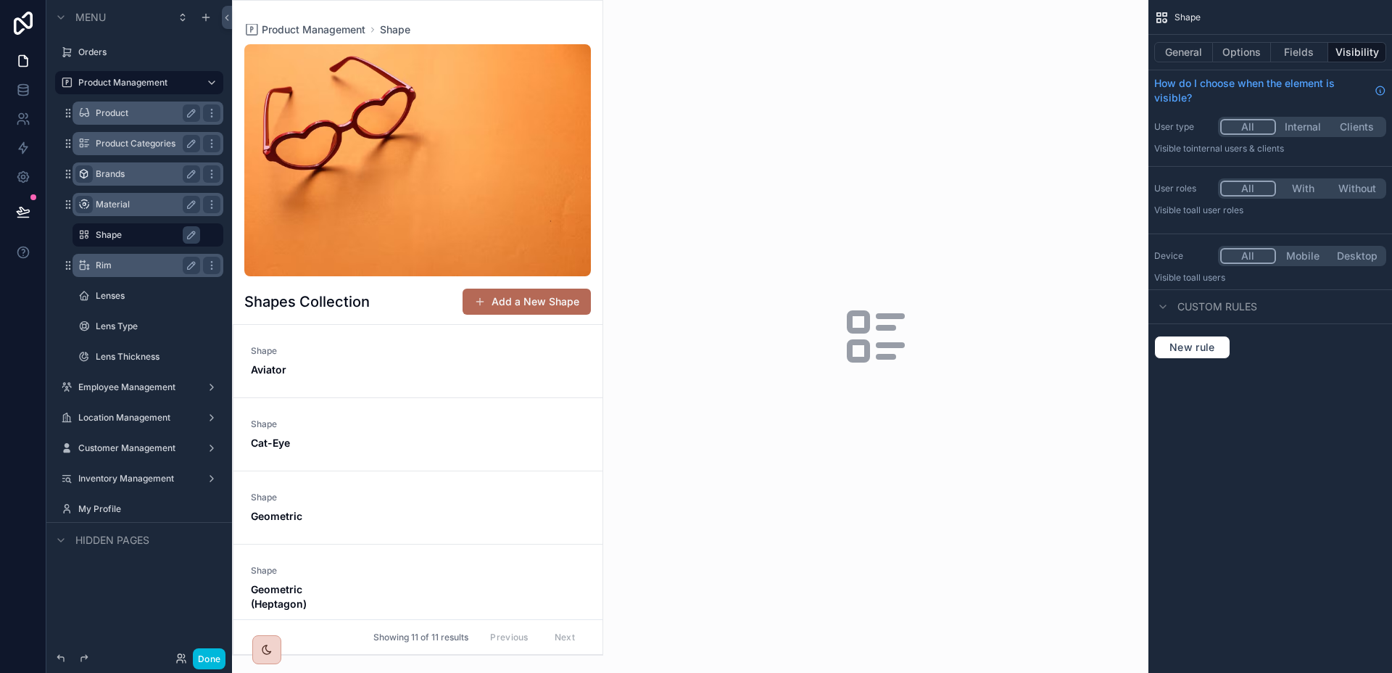
click at [1197, 22] on div "Shape" at bounding box center [1270, 17] width 244 height 35
click at [117, 266] on label "Rim" at bounding box center [145, 265] width 99 height 12
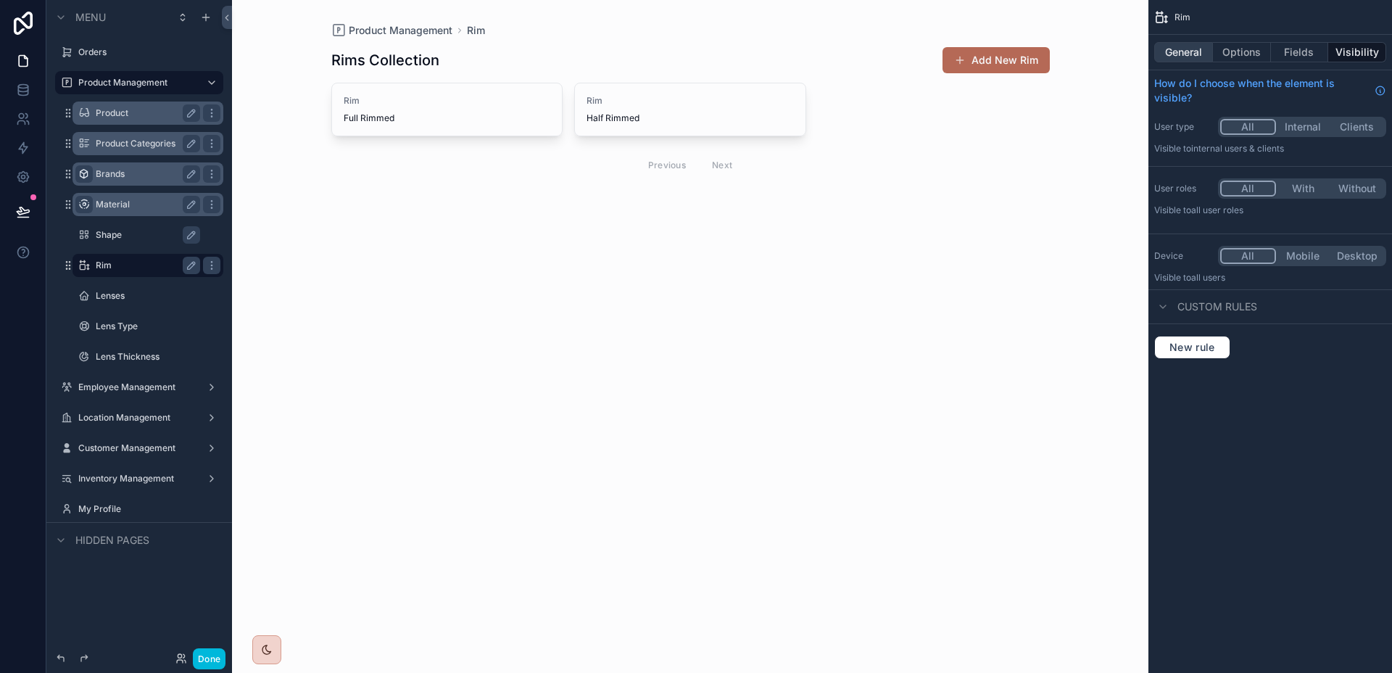
click at [1196, 57] on button "General" at bounding box center [1183, 52] width 59 height 20
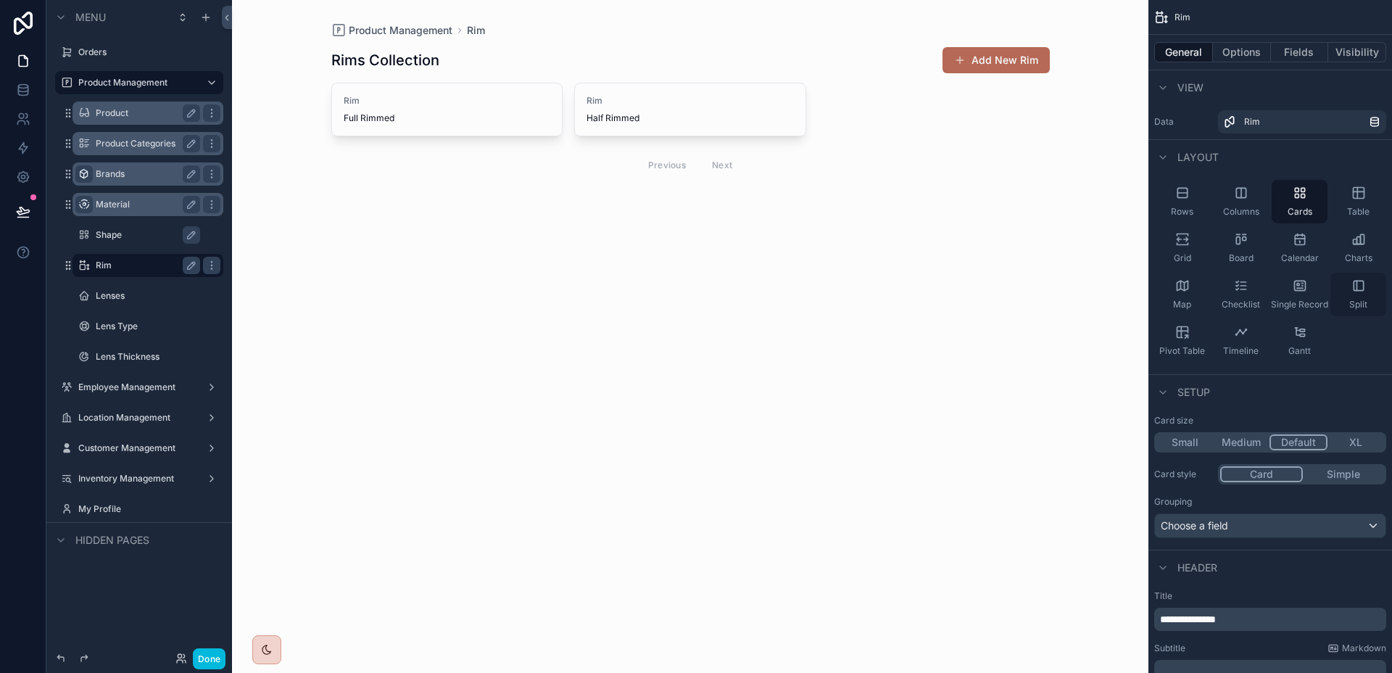
click at [1337, 288] on div "Split" at bounding box center [1358, 294] width 56 height 43
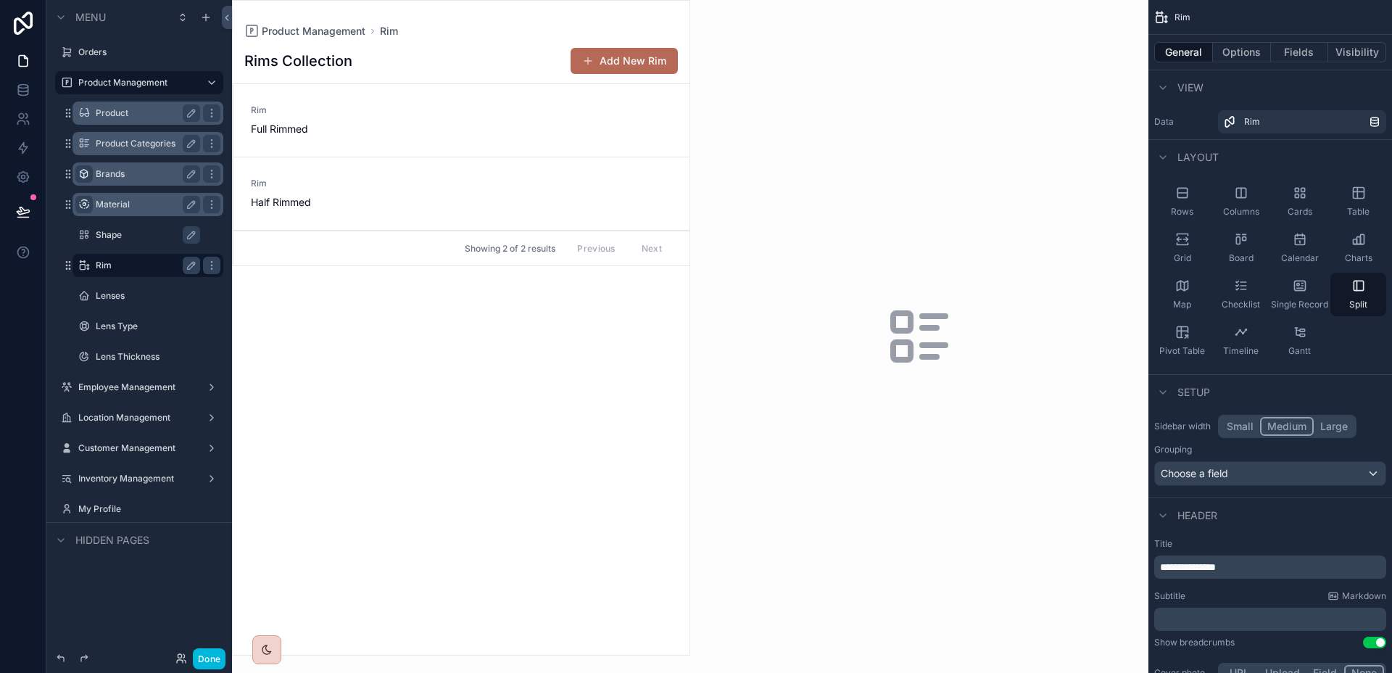
click at [1238, 429] on button "Small" at bounding box center [1240, 426] width 40 height 19
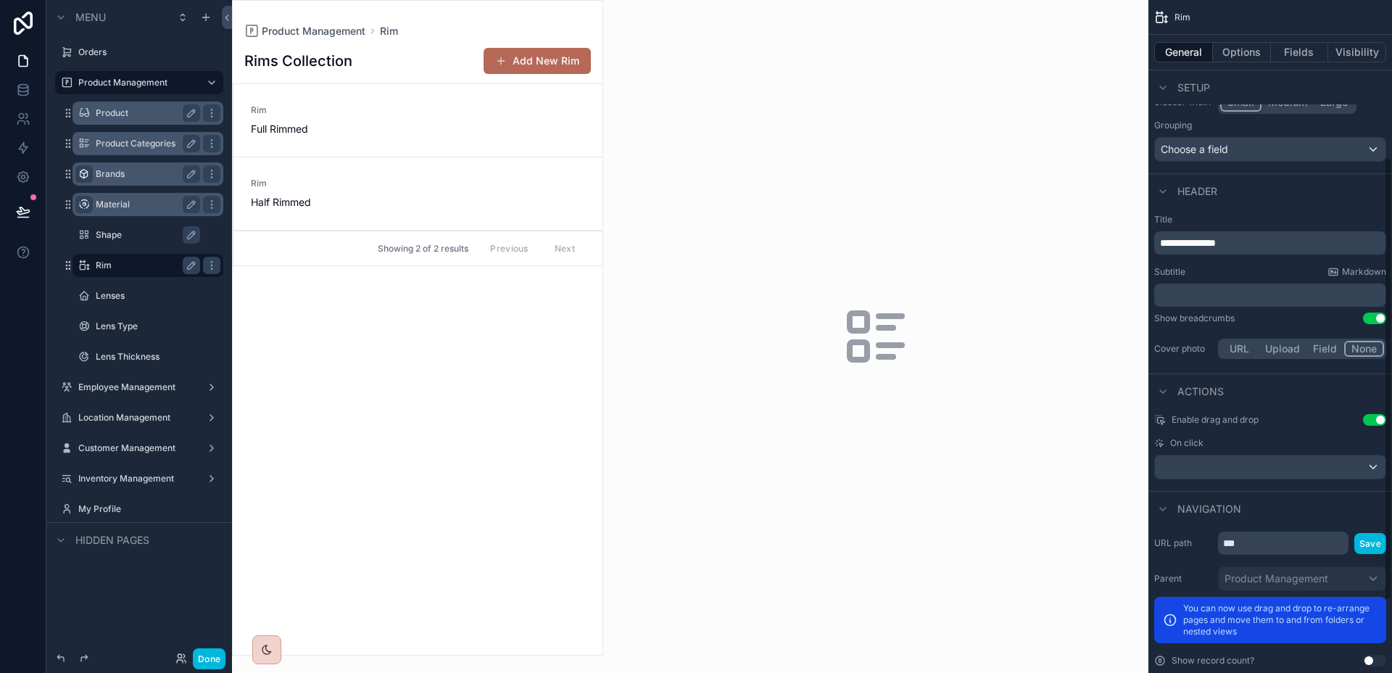
scroll to position [346, 0]
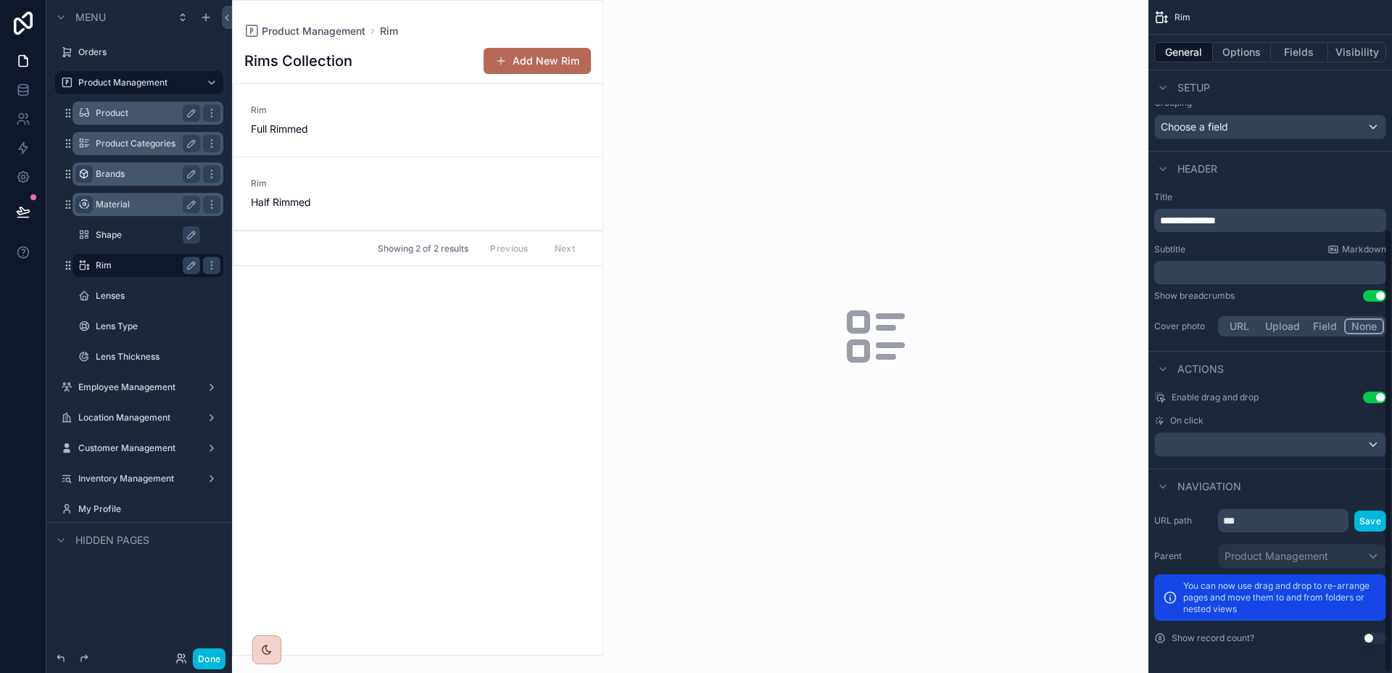
click at [1374, 397] on button "Use setting" at bounding box center [1374, 397] width 23 height 12
click at [1368, 525] on button "Save" at bounding box center [1370, 520] width 32 height 21
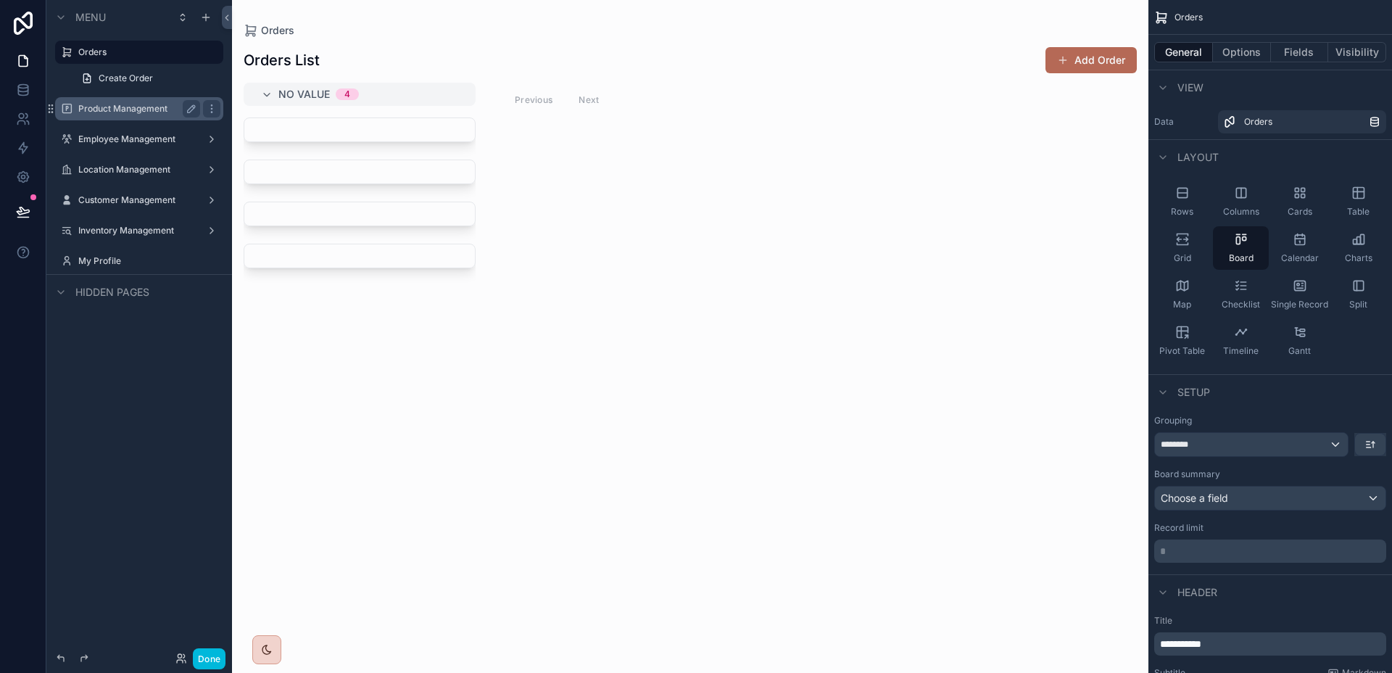
click at [101, 108] on label "Product Management" at bounding box center [136, 109] width 116 height 12
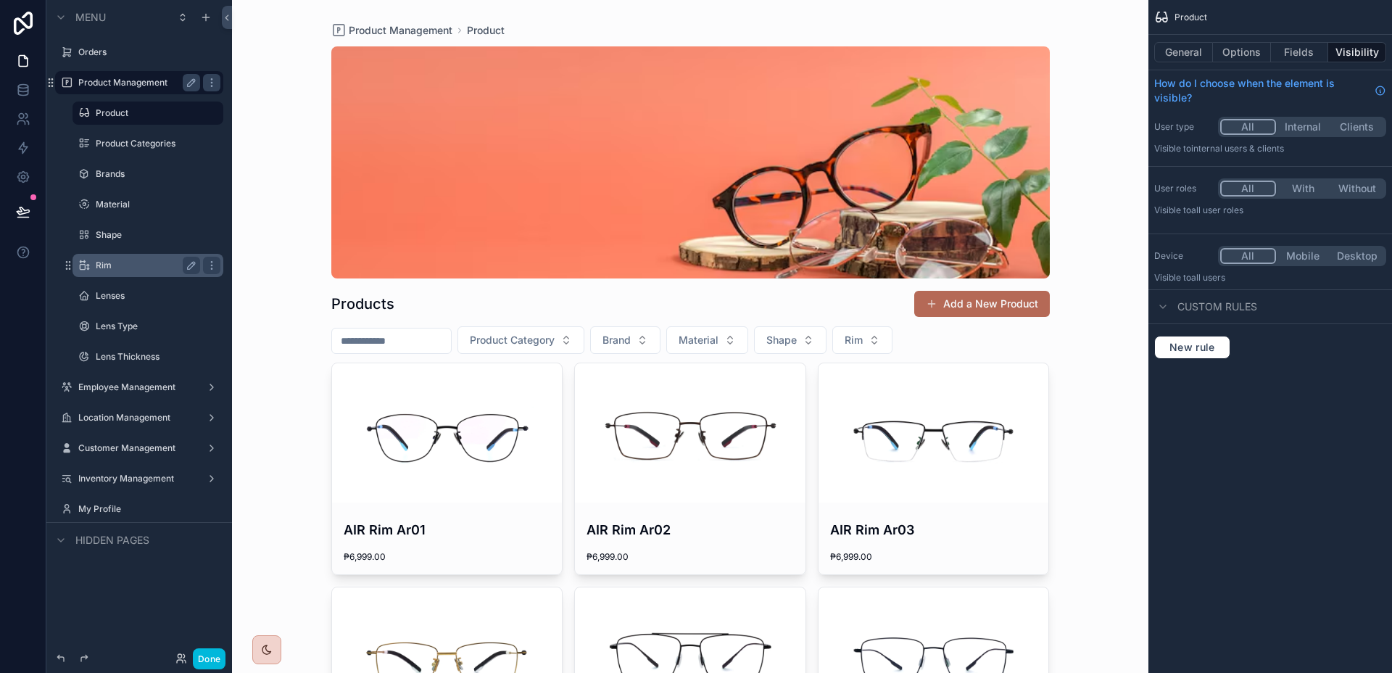
click at [120, 259] on label "Rim" at bounding box center [145, 265] width 99 height 12
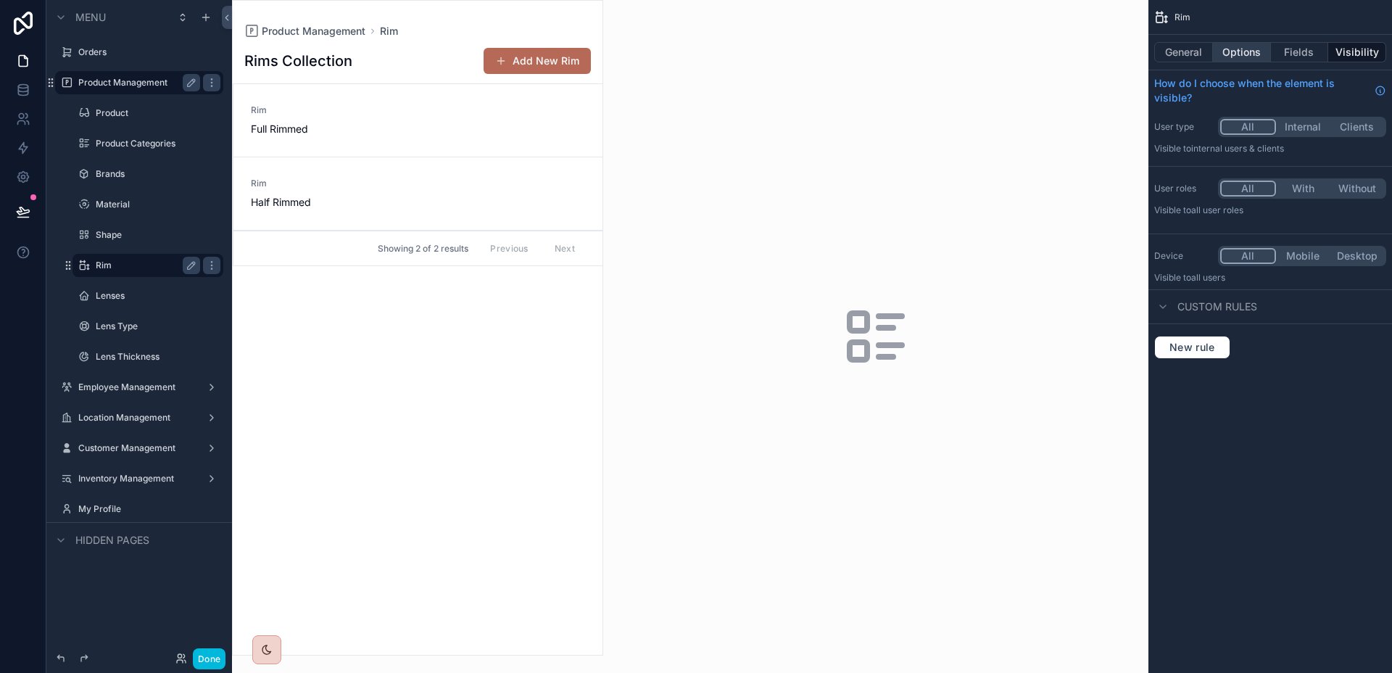
click at [1242, 51] on button "Options" at bounding box center [1242, 52] width 58 height 20
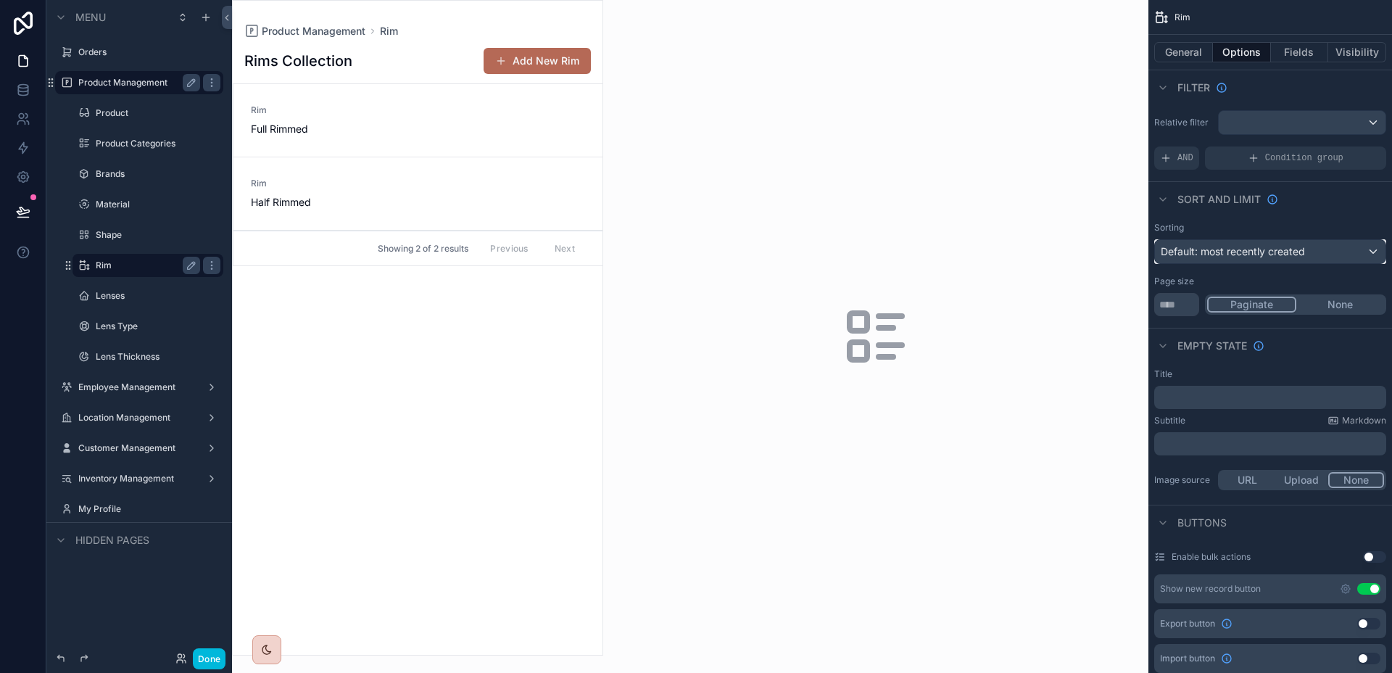
click at [1306, 249] on div "Default: most recently created" at bounding box center [1270, 251] width 230 height 23
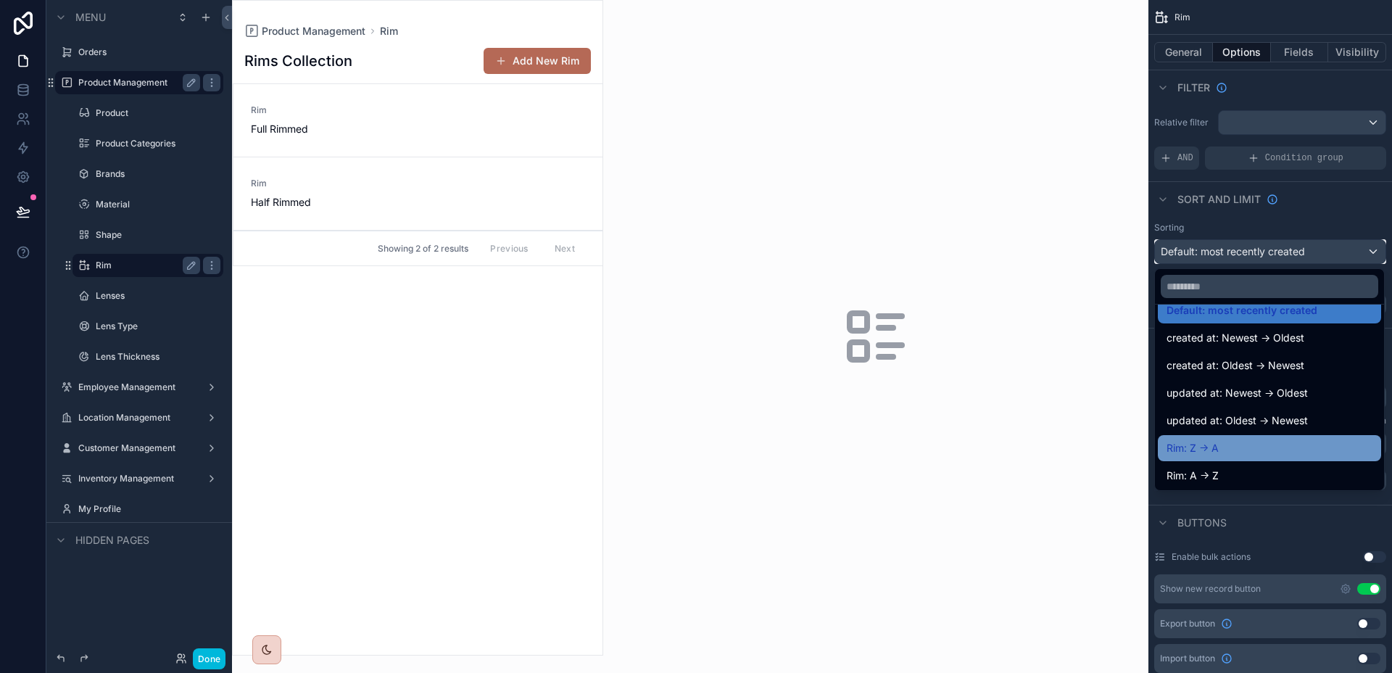
scroll to position [20, 0]
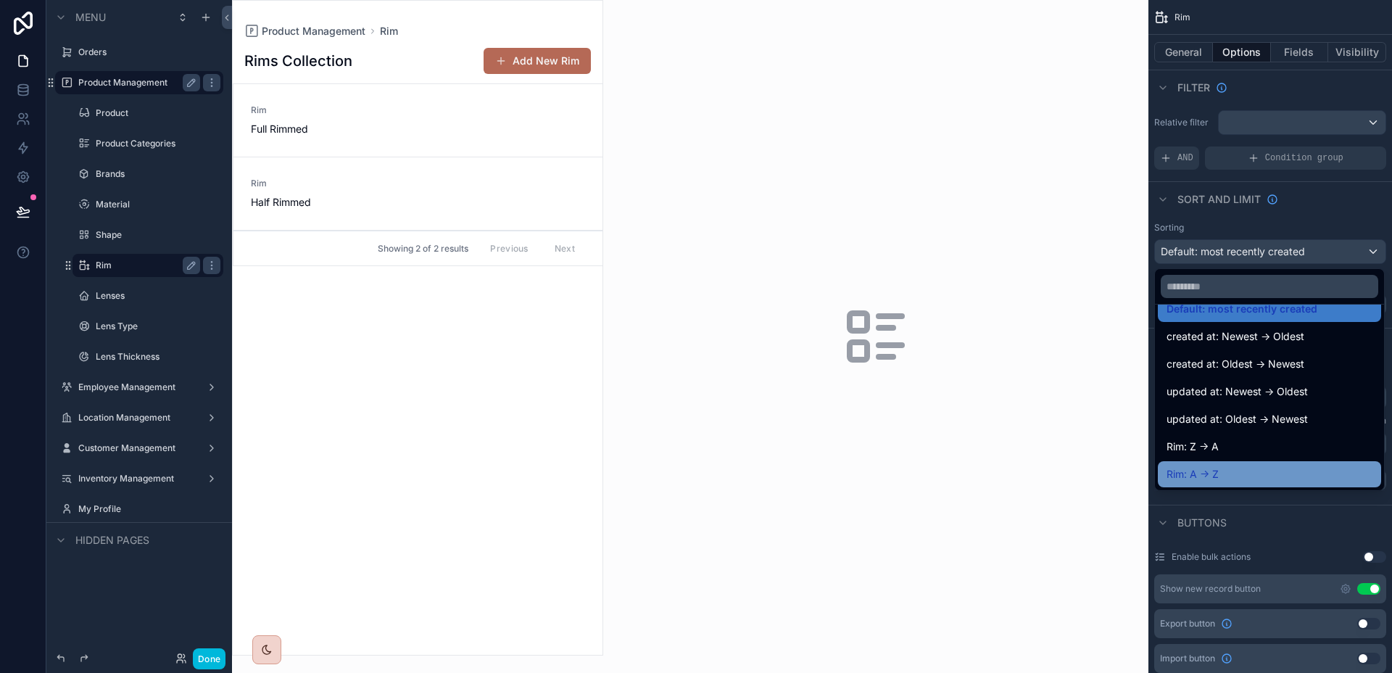
click at [1226, 462] on div "Rim: A -> Z" at bounding box center [1268, 474] width 223 height 26
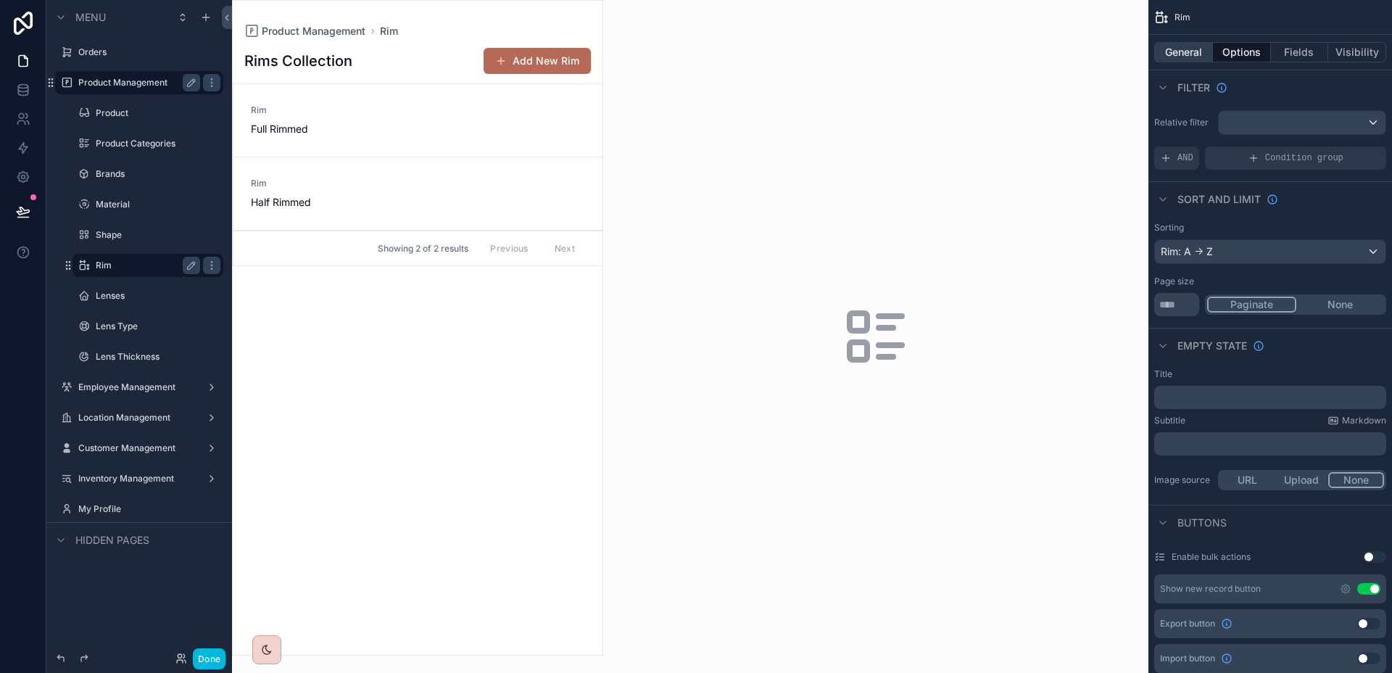
click at [1198, 52] on button "General" at bounding box center [1183, 52] width 59 height 20
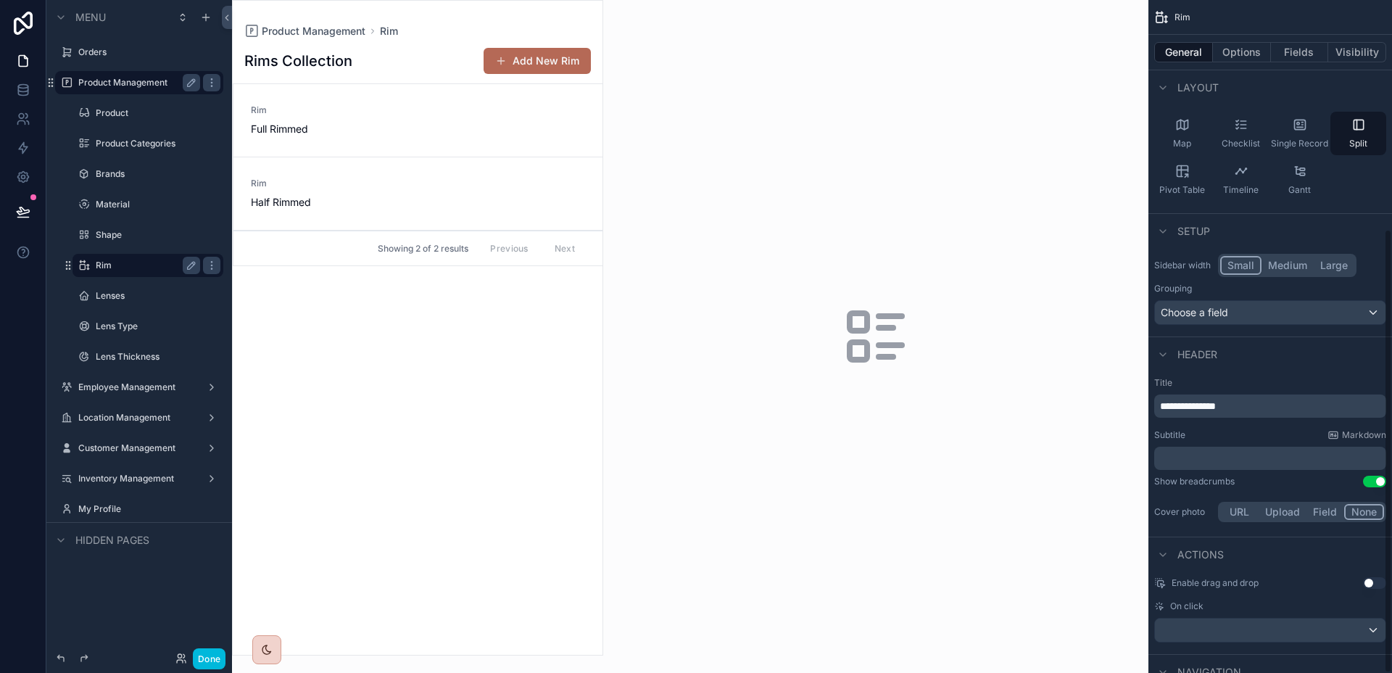
scroll to position [346, 0]
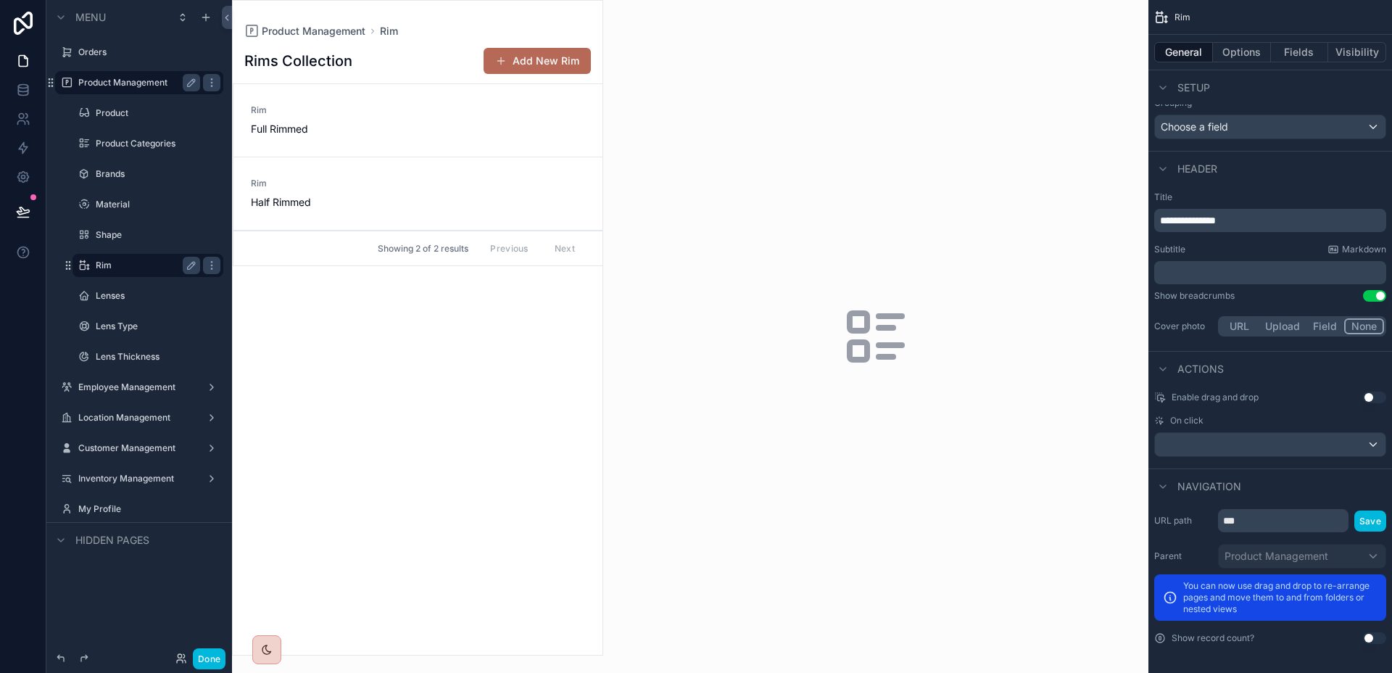
click at [1313, 322] on button "Field" at bounding box center [1325, 326] width 38 height 16
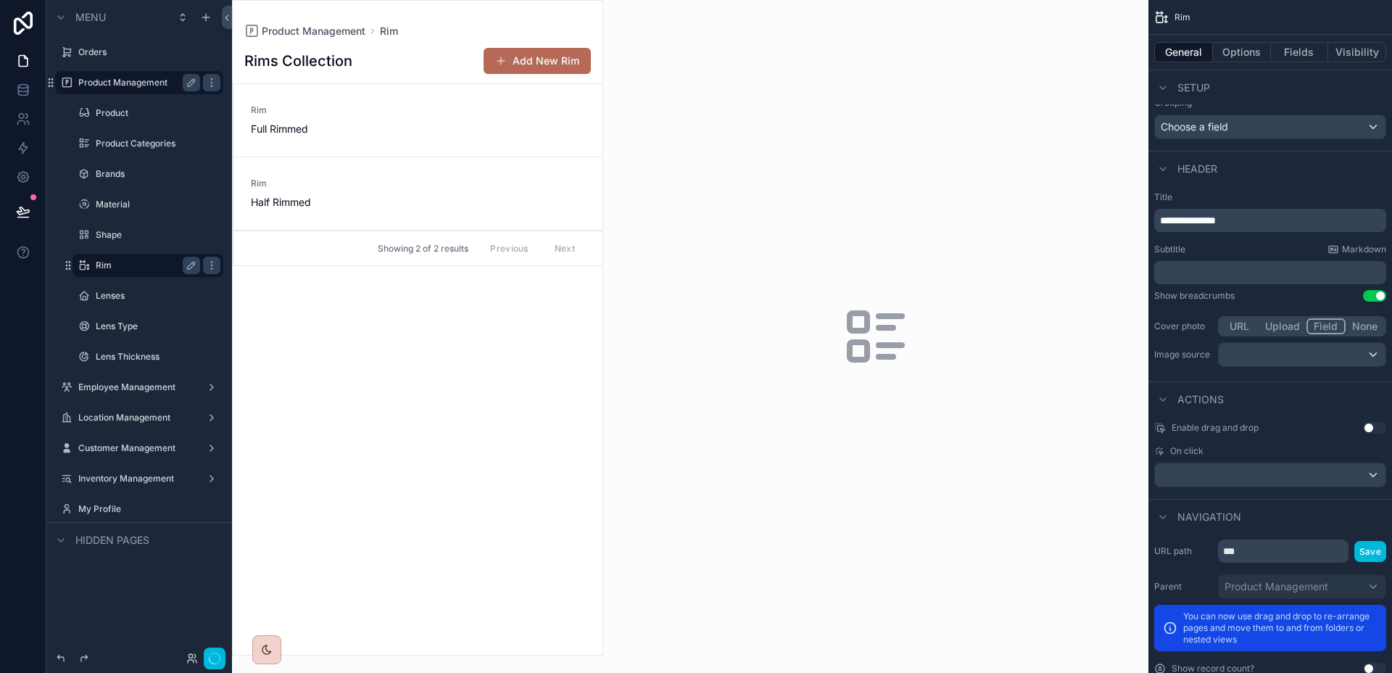
click at [1276, 326] on button "Upload" at bounding box center [1282, 326] width 48 height 16
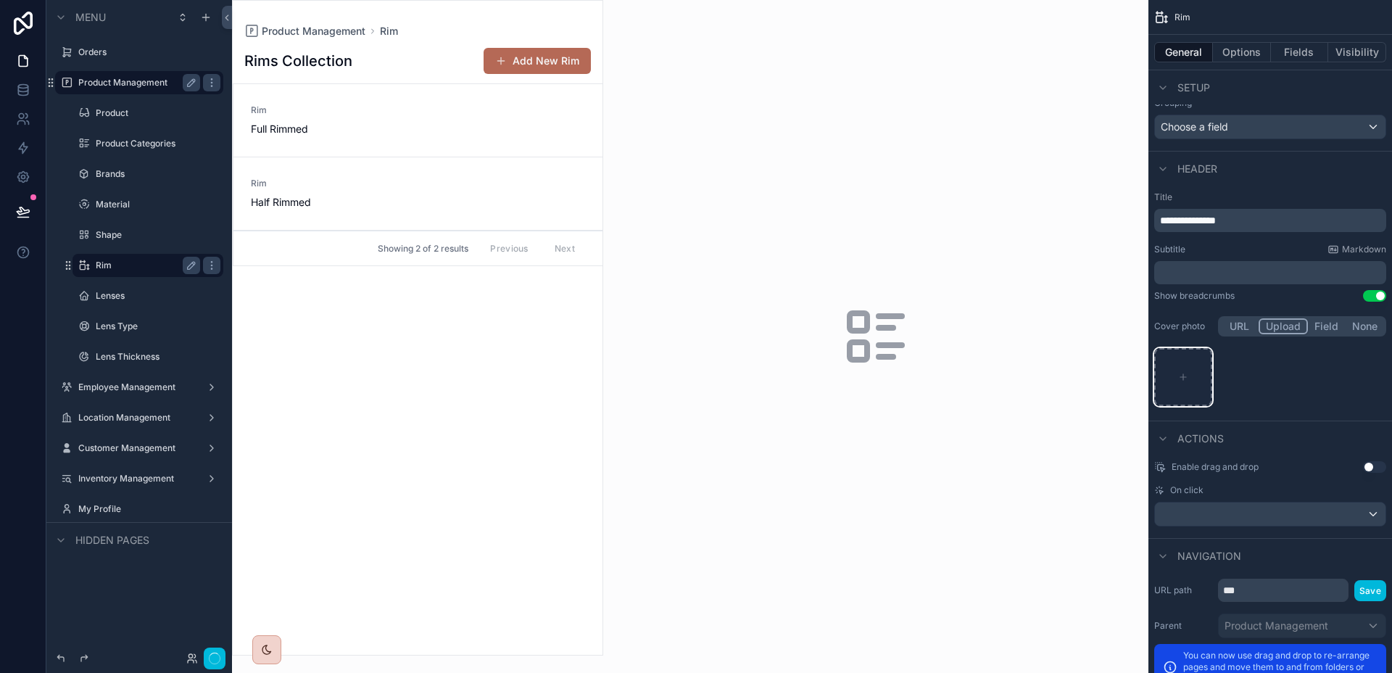
click at [1189, 381] on div "scrollable content" at bounding box center [1183, 377] width 58 height 58
type input "**********"
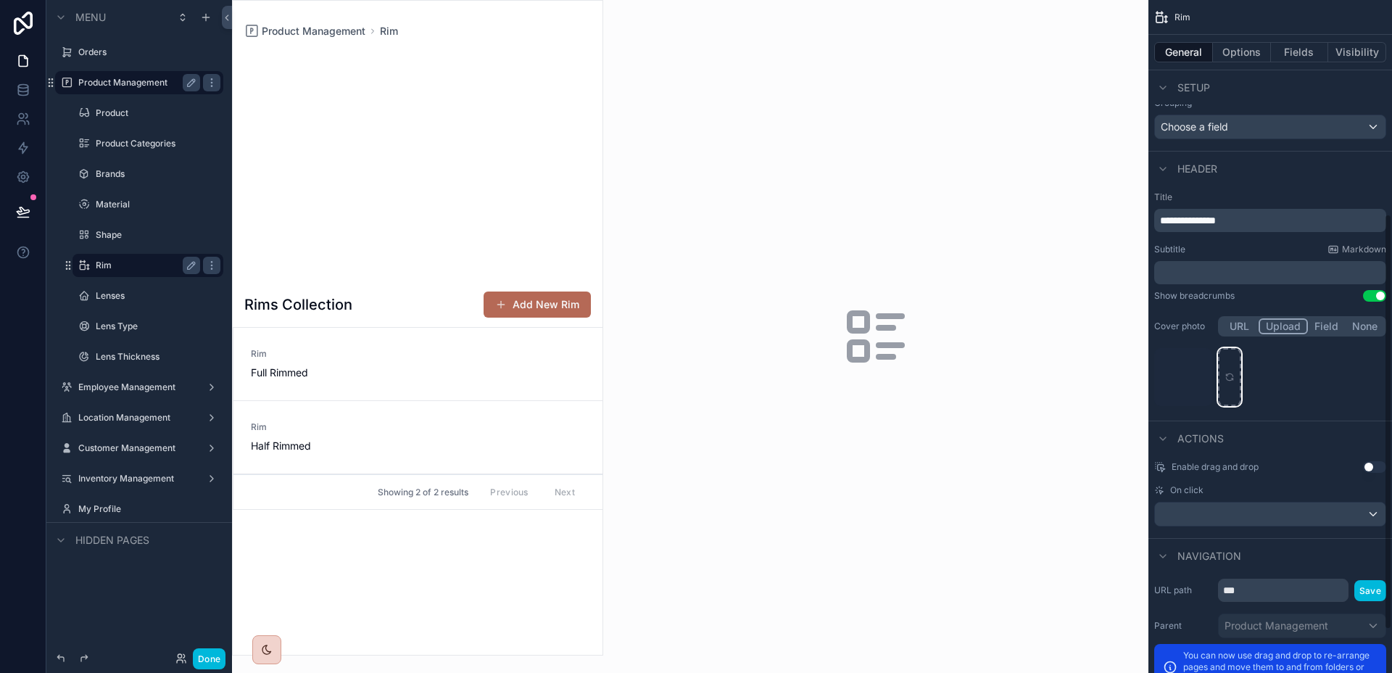
scroll to position [0, 0]
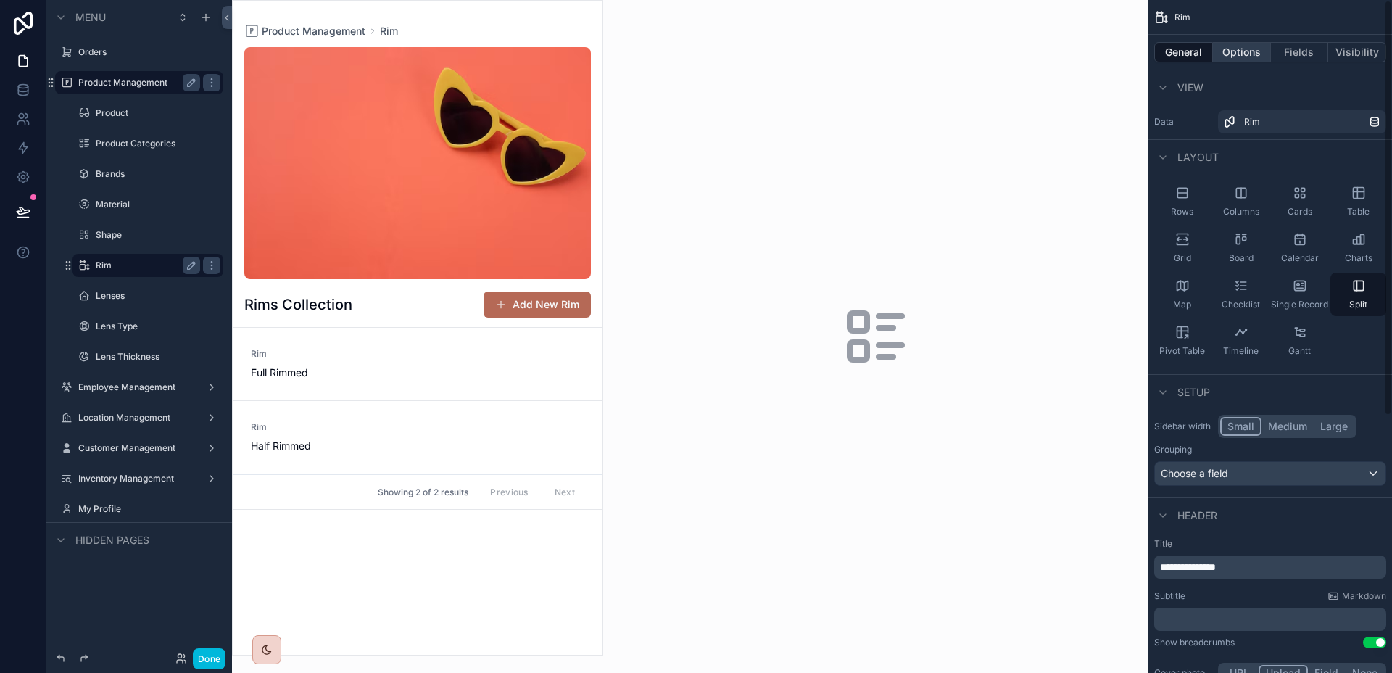
click at [1265, 53] on button "Options" at bounding box center [1242, 52] width 58 height 20
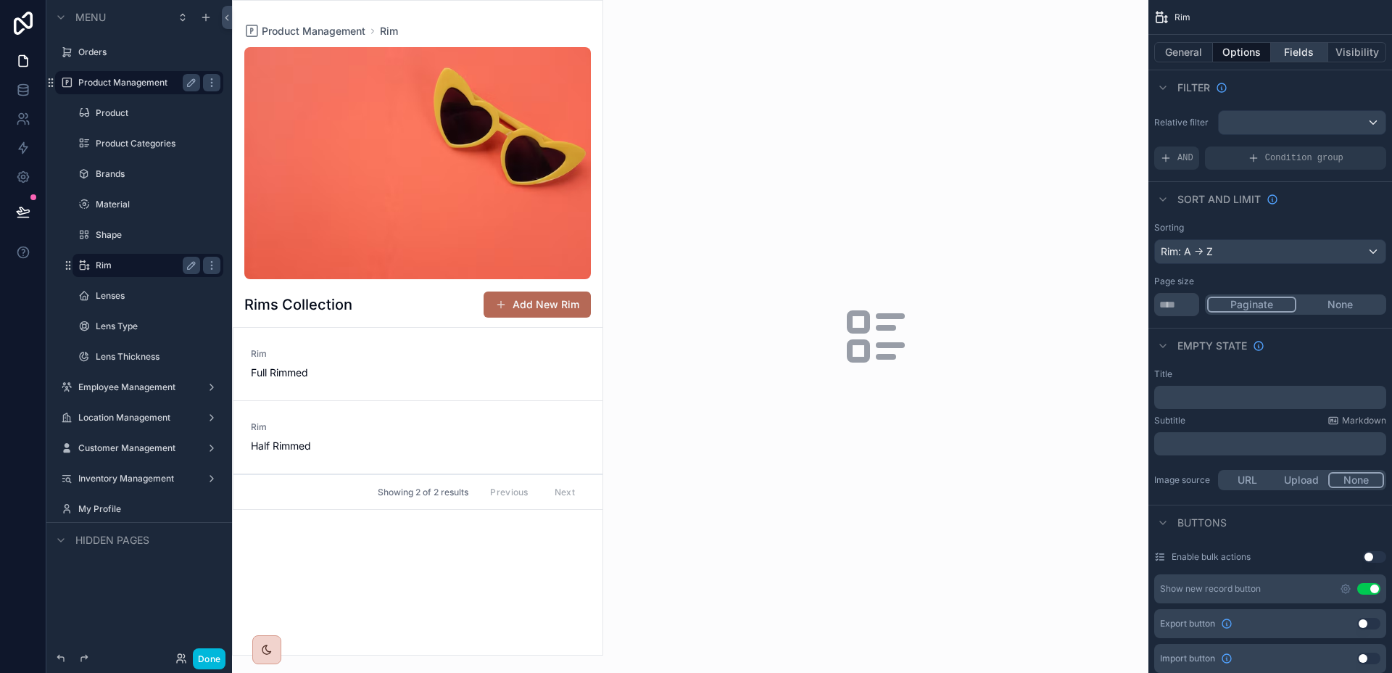
click at [1305, 47] on button "Fields" at bounding box center [1300, 52] width 58 height 20
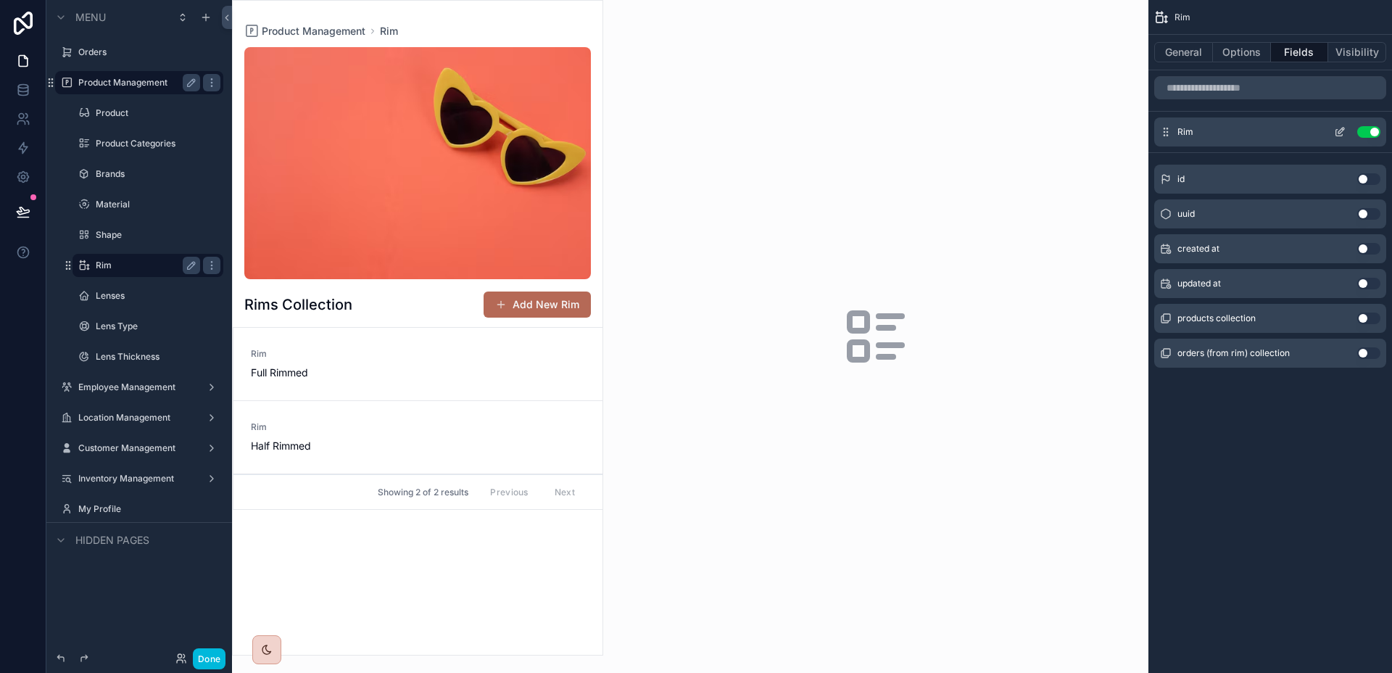
click at [1336, 132] on icon "scrollable content" at bounding box center [1340, 132] width 12 height 12
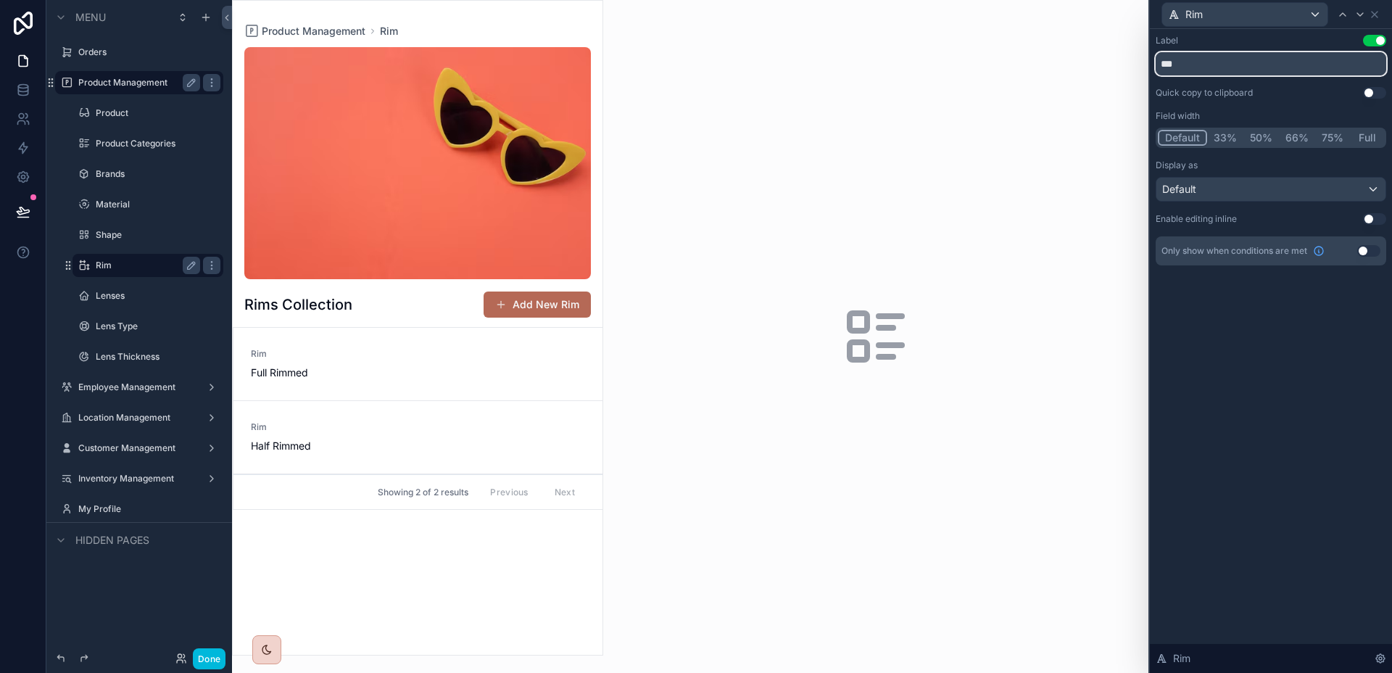
click at [1260, 72] on input "***" at bounding box center [1270, 63] width 230 height 23
click at [1265, 178] on div "Default" at bounding box center [1270, 189] width 229 height 23
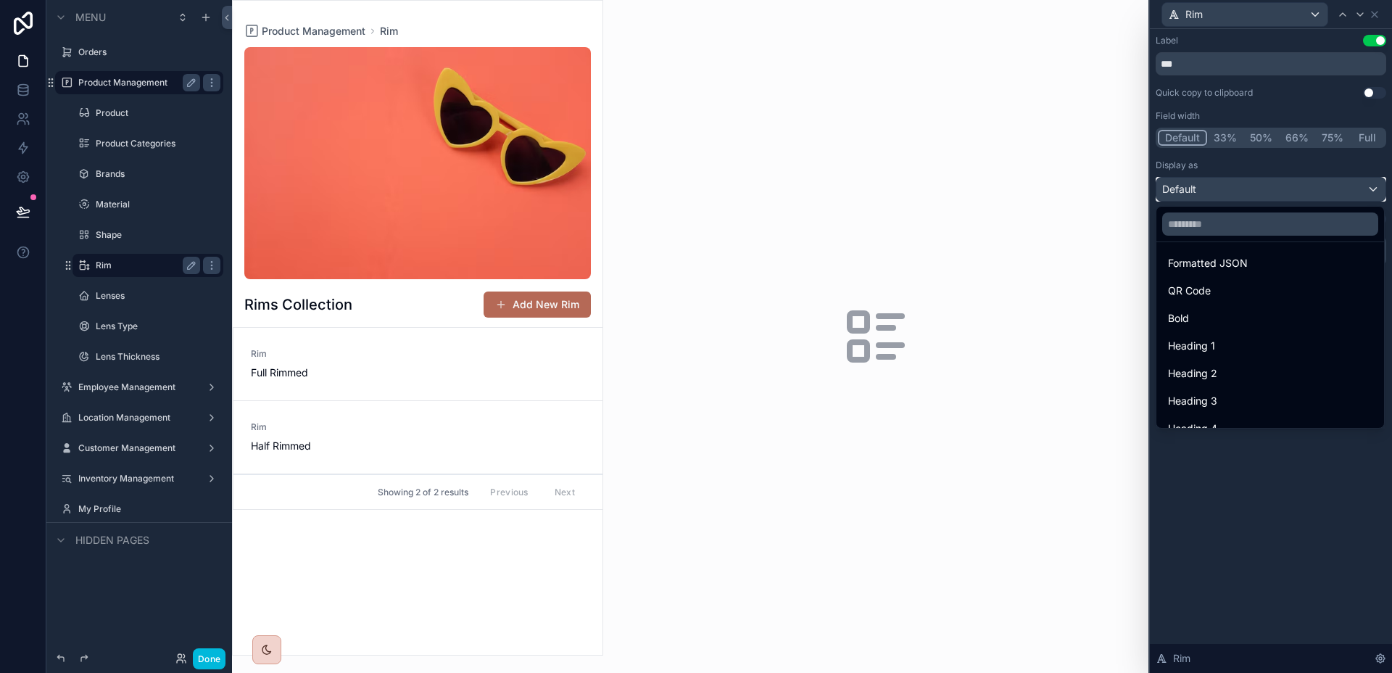
scroll to position [158, 0]
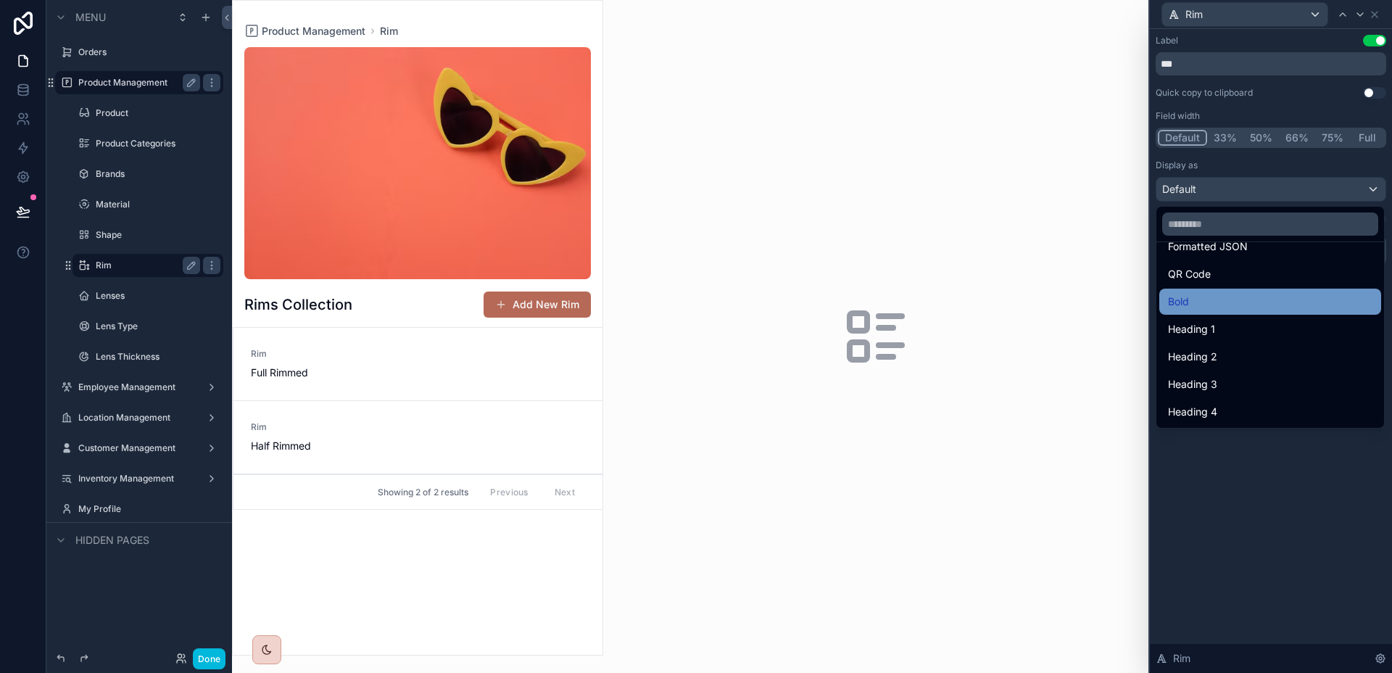
click at [1212, 308] on div "Bold" at bounding box center [1270, 301] width 204 height 17
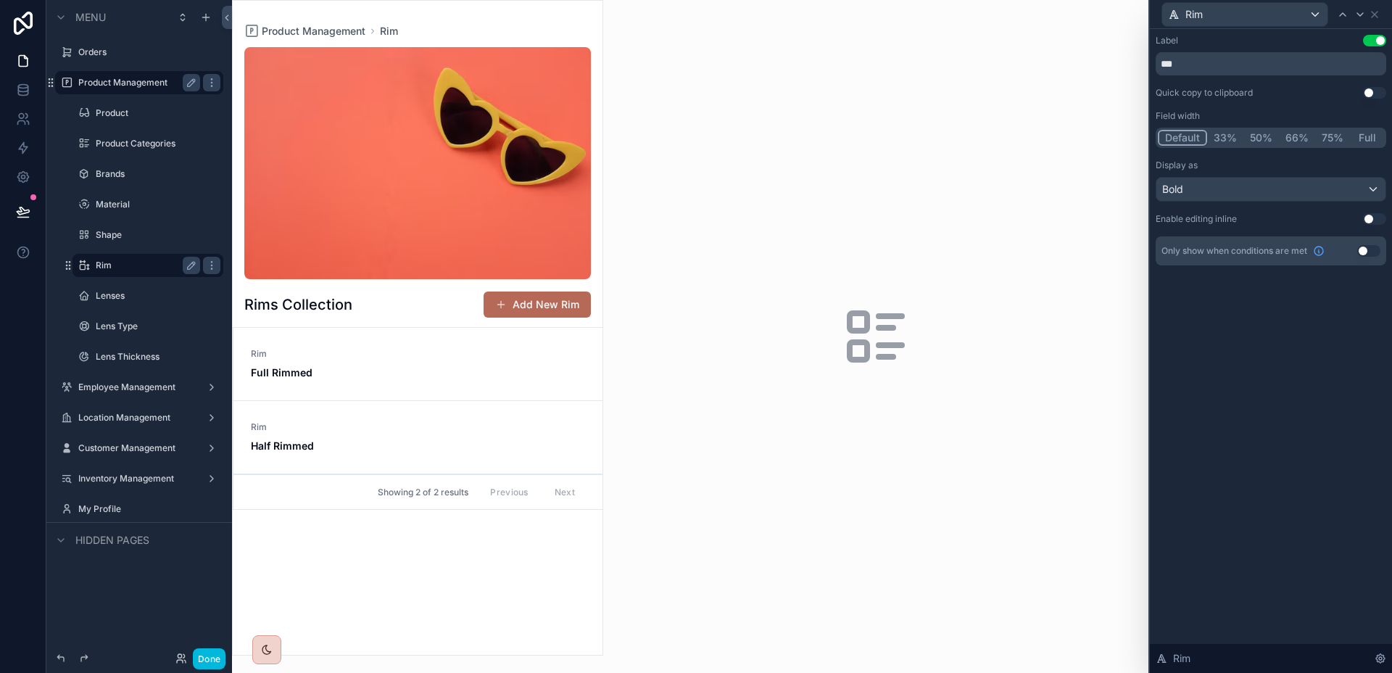
click at [1277, 462] on div "Label Use setting *** Quick copy to clipboard Use setting Field width Default 3…" at bounding box center [1270, 351] width 242 height 644
click at [1373, 11] on icon at bounding box center [1374, 15] width 12 height 12
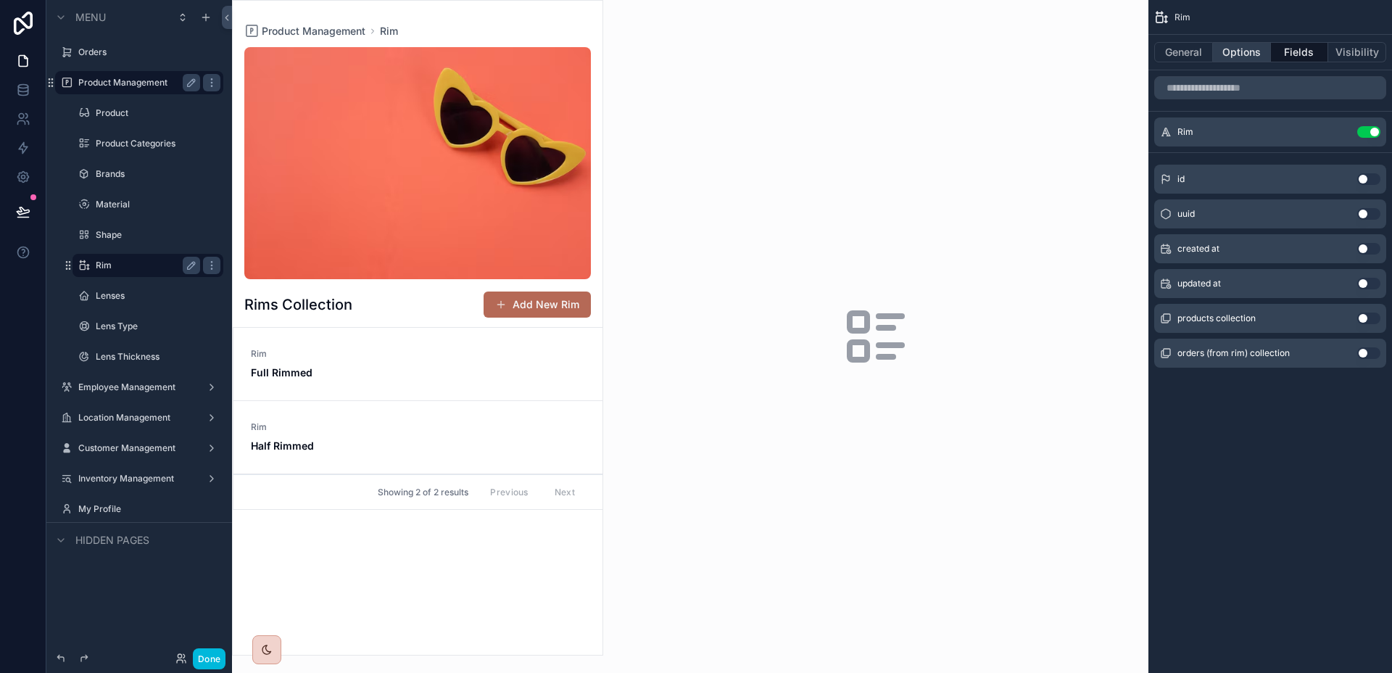
click at [1249, 54] on button "Options" at bounding box center [1242, 52] width 58 height 20
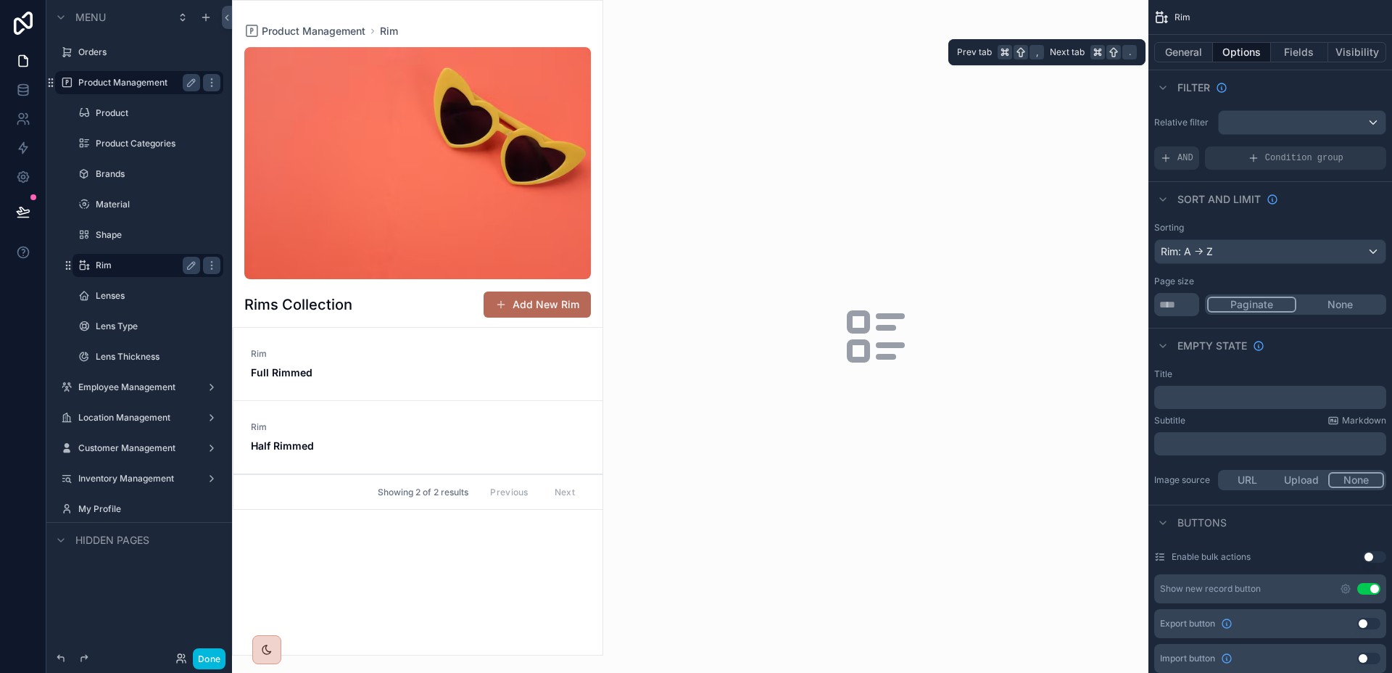
click at [1221, 51] on button "Options" at bounding box center [1242, 52] width 58 height 20
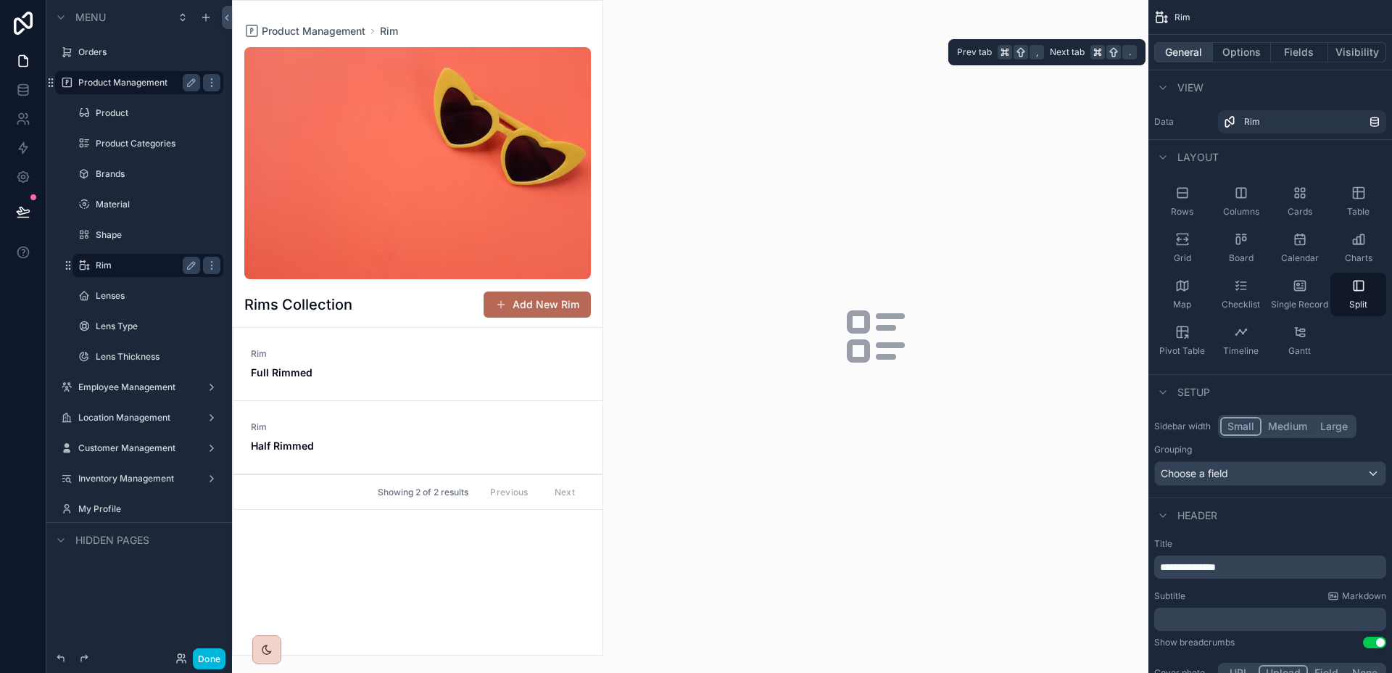
click at [1164, 56] on button "General" at bounding box center [1183, 52] width 59 height 20
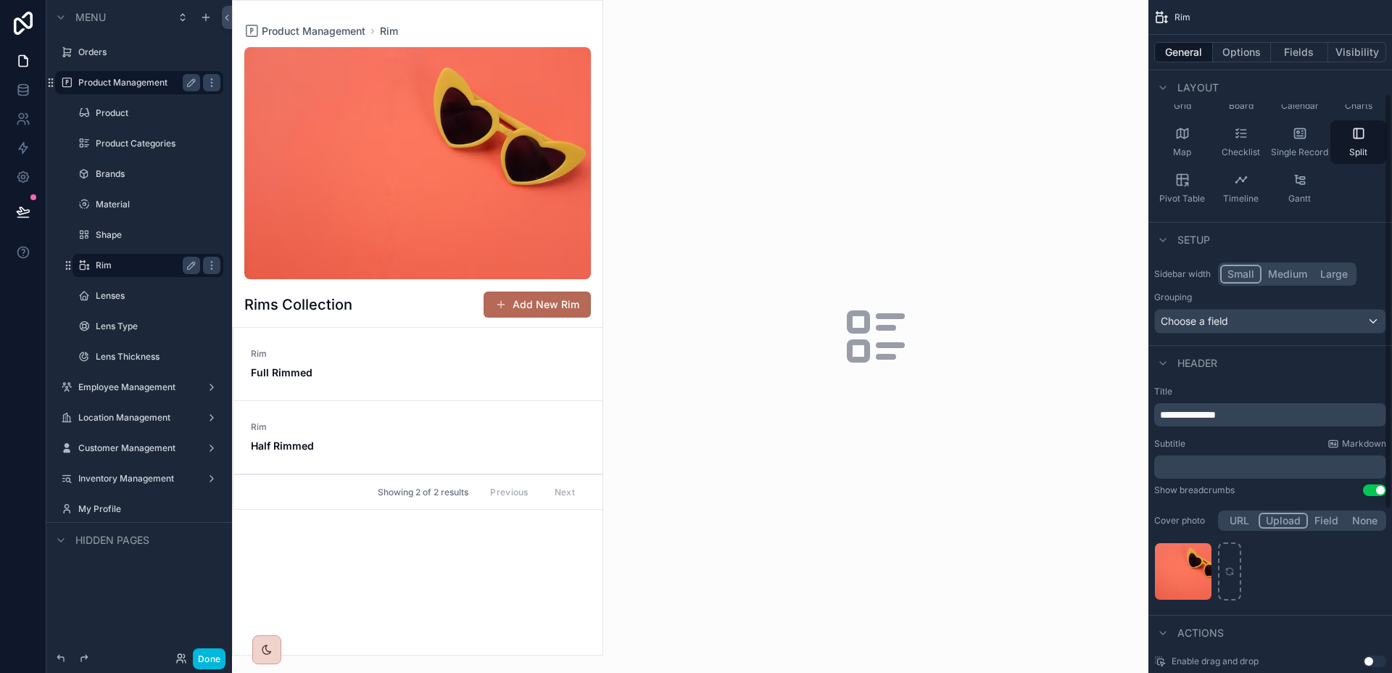
scroll to position [0, 0]
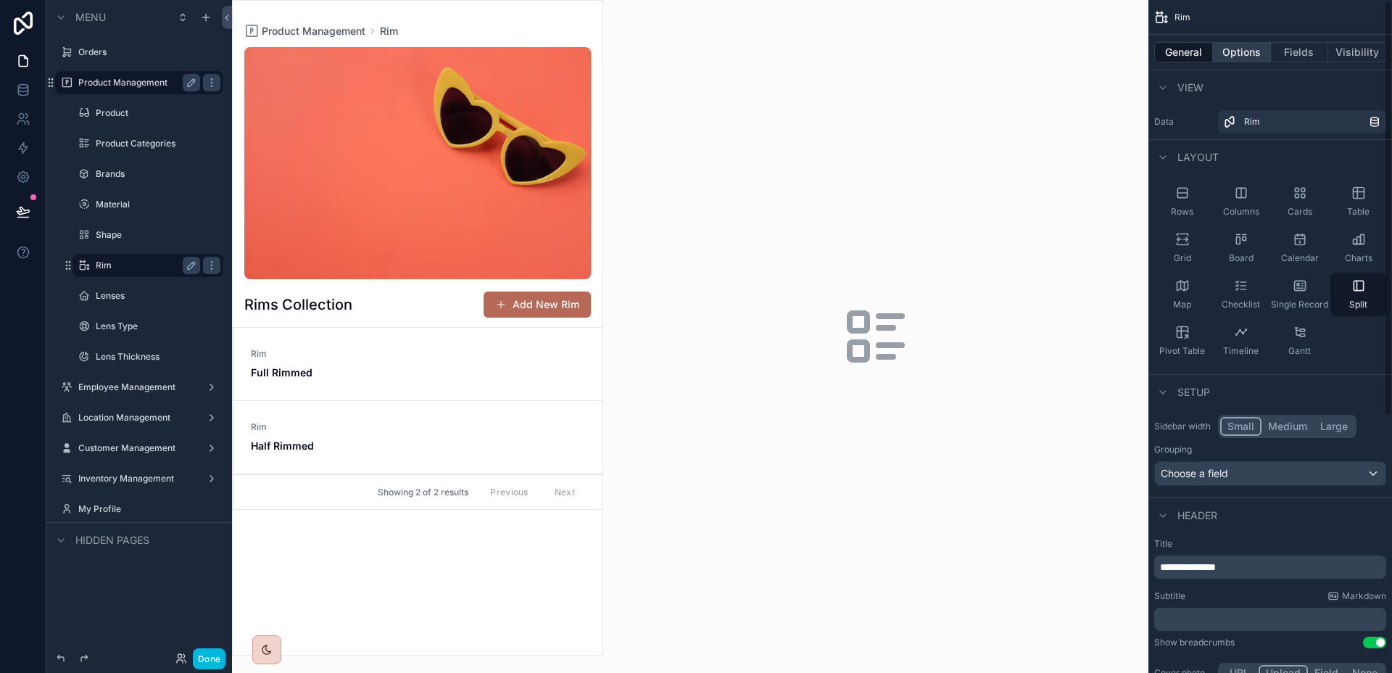
click at [1257, 54] on button "Options" at bounding box center [1242, 52] width 58 height 20
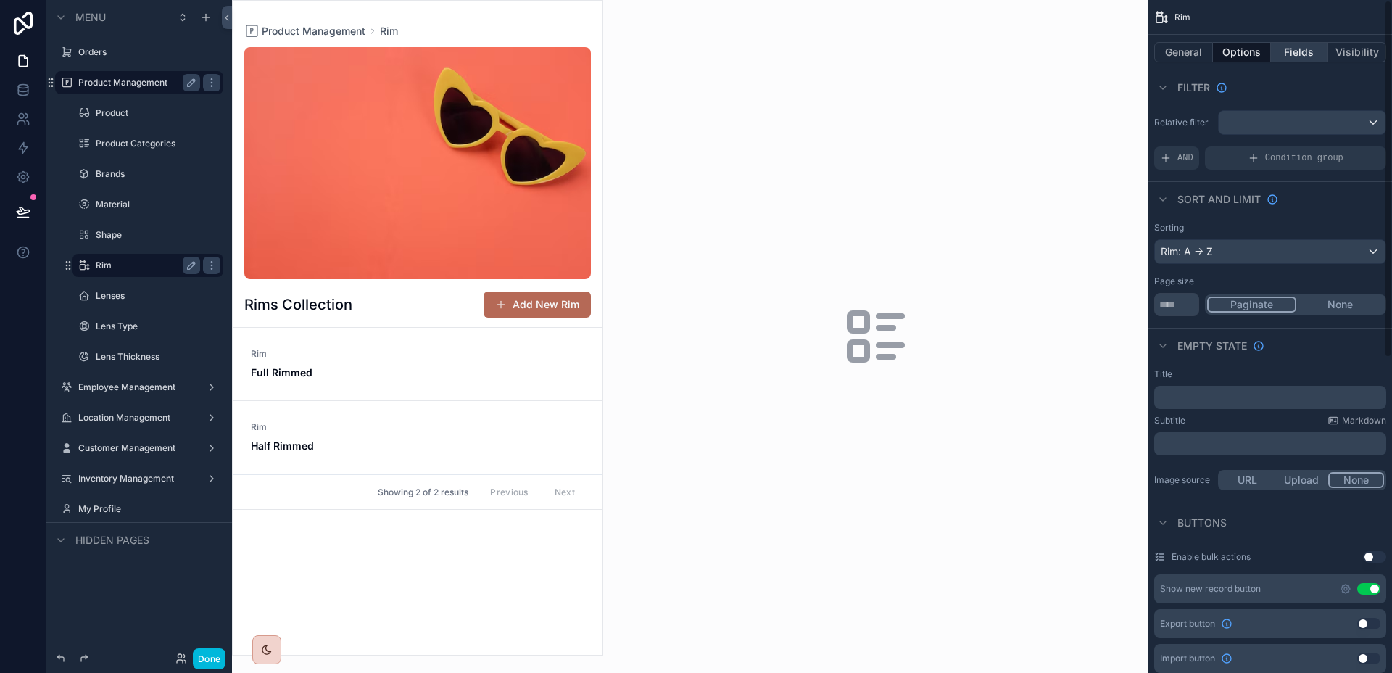
click at [1286, 46] on button "Fields" at bounding box center [1300, 52] width 58 height 20
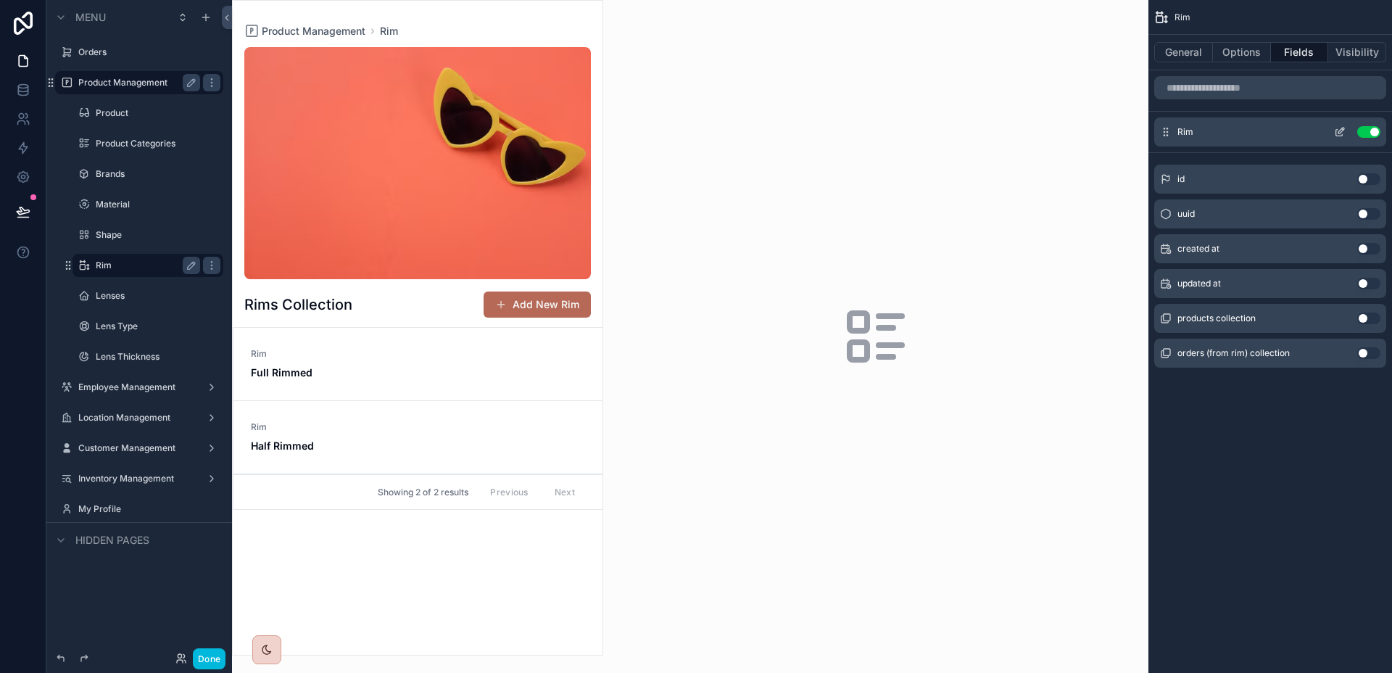
click at [1334, 135] on icon "scrollable content" at bounding box center [1340, 132] width 12 height 12
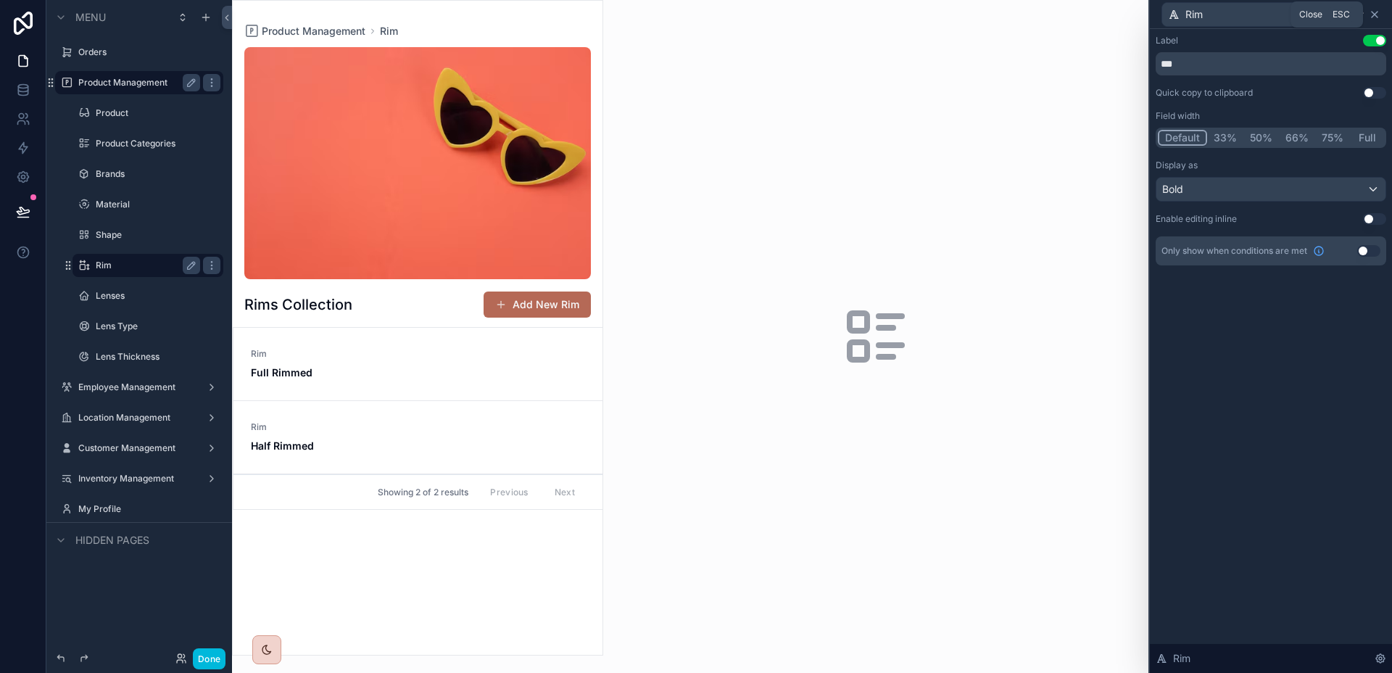
click at [1378, 12] on icon at bounding box center [1374, 15] width 12 height 12
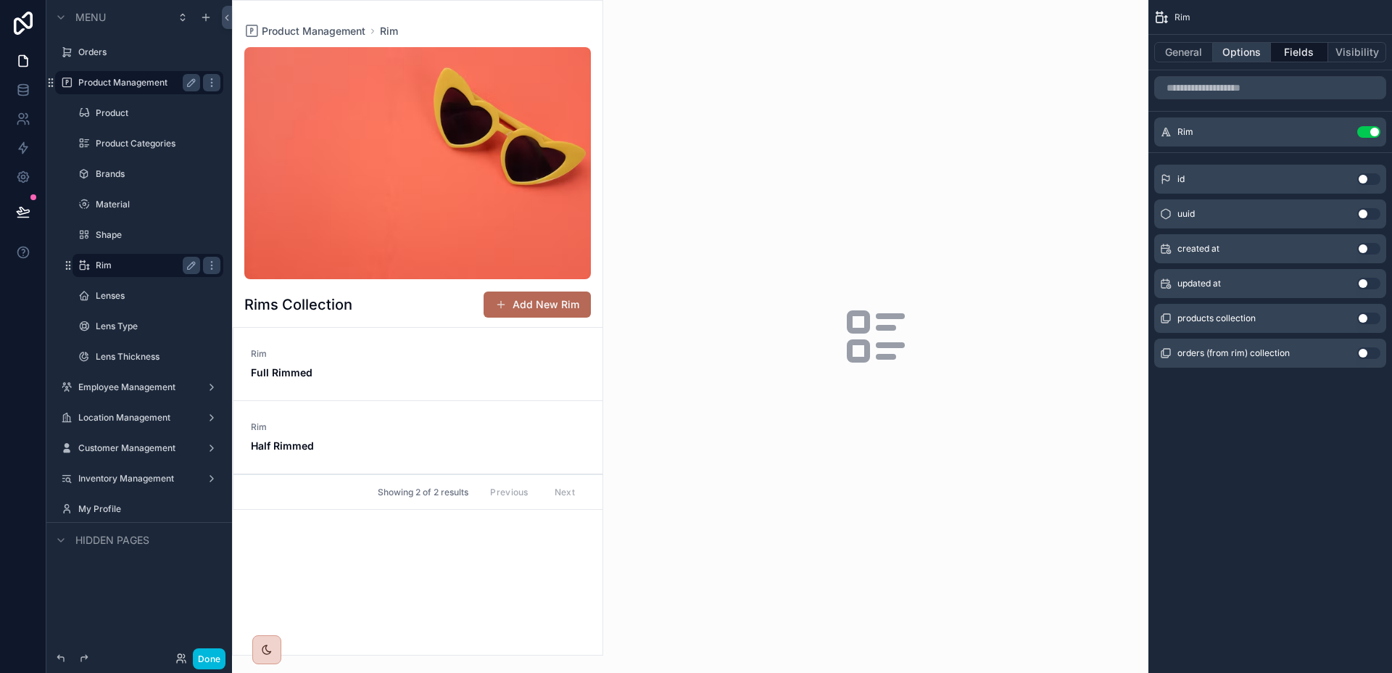
click at [1242, 44] on button "Options" at bounding box center [1242, 52] width 58 height 20
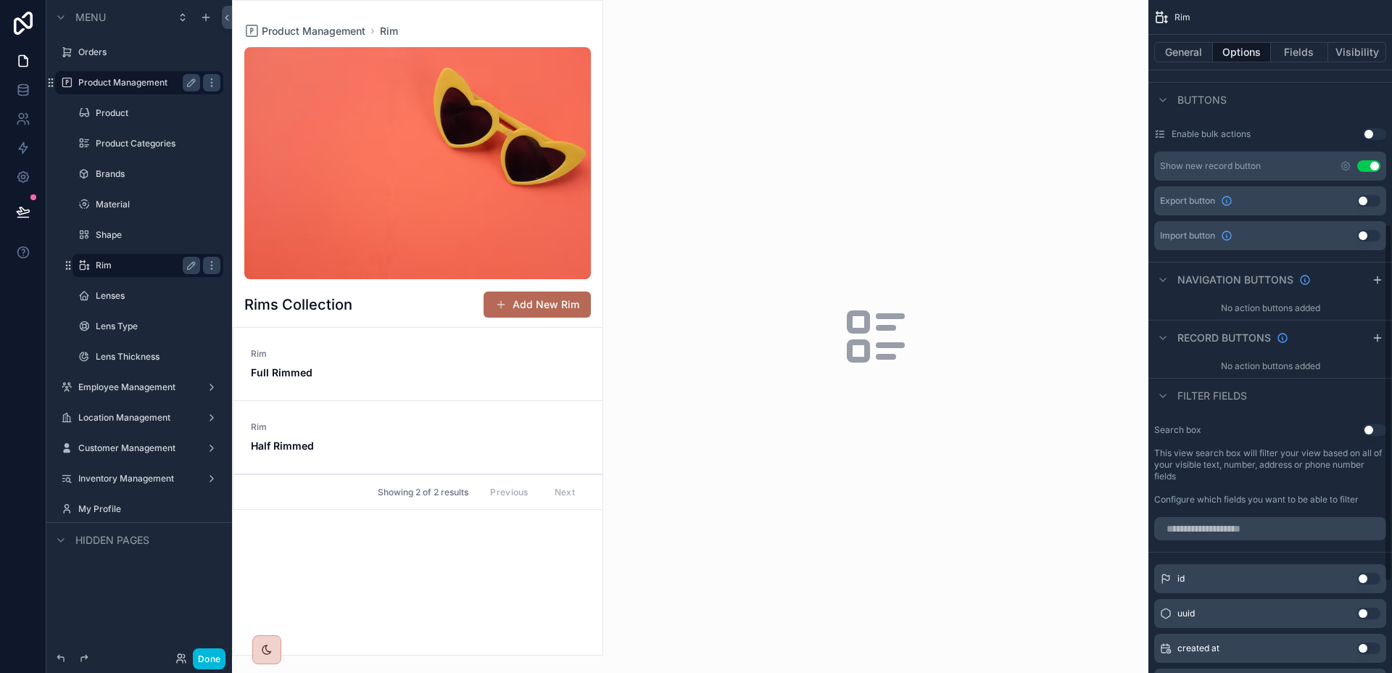
scroll to position [421, 0]
click at [1342, 163] on icon "scrollable content" at bounding box center [1345, 168] width 12 height 12
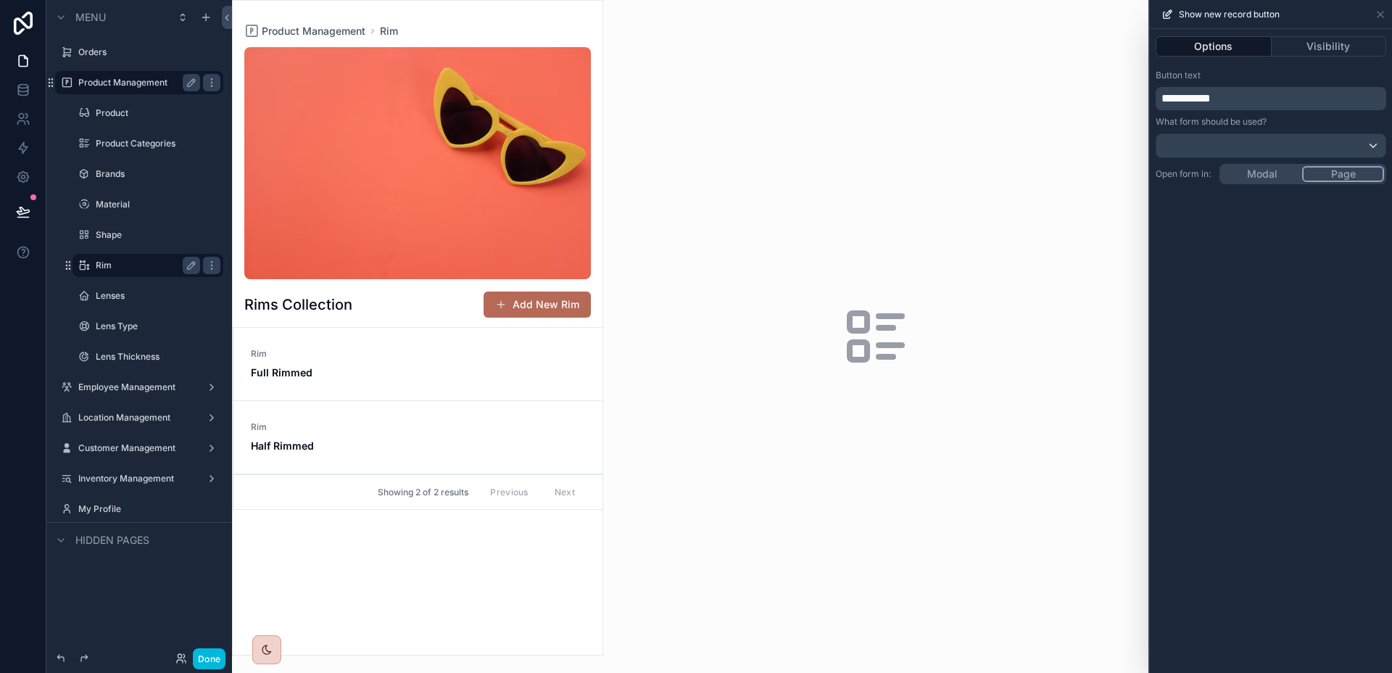
click at [1285, 176] on div "**********" at bounding box center [1270, 351] width 242 height 644
click at [1186, 101] on span "**********" at bounding box center [1185, 98] width 49 height 11
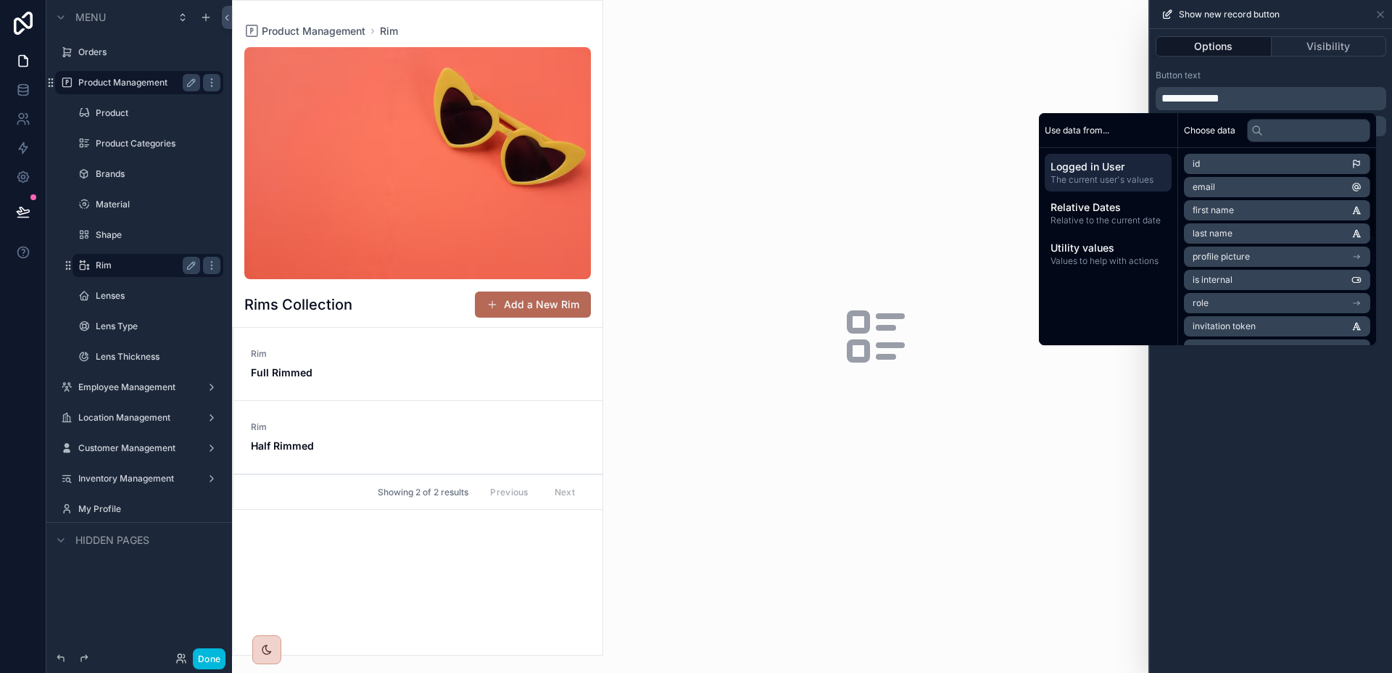
click at [1293, 478] on div "**********" at bounding box center [1270, 351] width 242 height 644
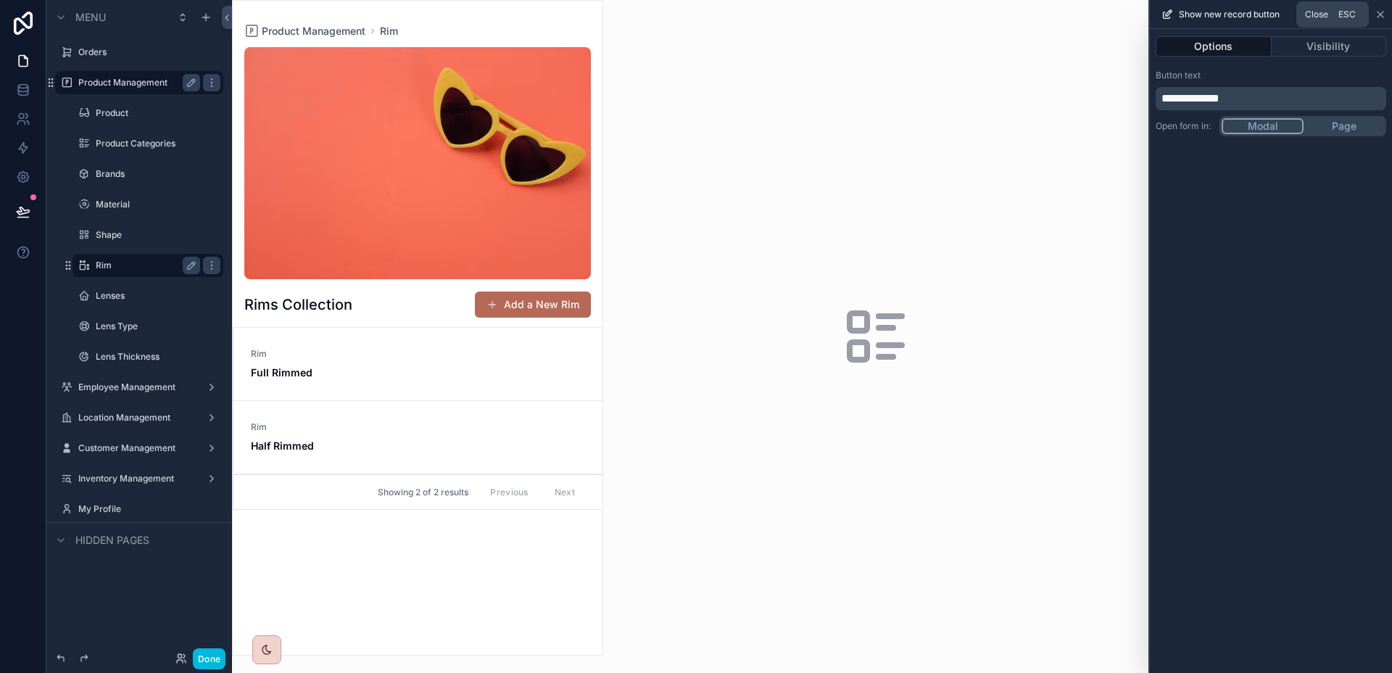
click at [1381, 13] on icon at bounding box center [1380, 15] width 12 height 12
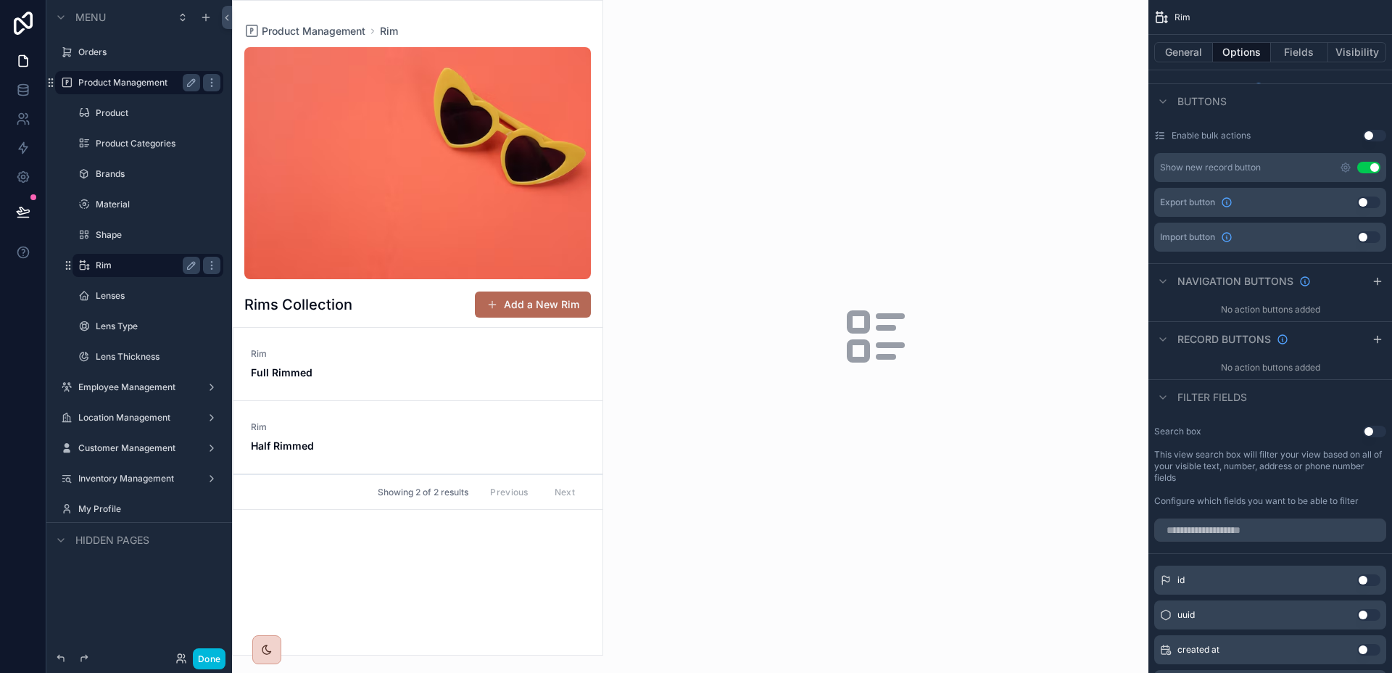
click at [538, 307] on div "scrollable content" at bounding box center [418, 328] width 370 height 654
click at [544, 299] on button "Add a New Rim" at bounding box center [533, 304] width 116 height 26
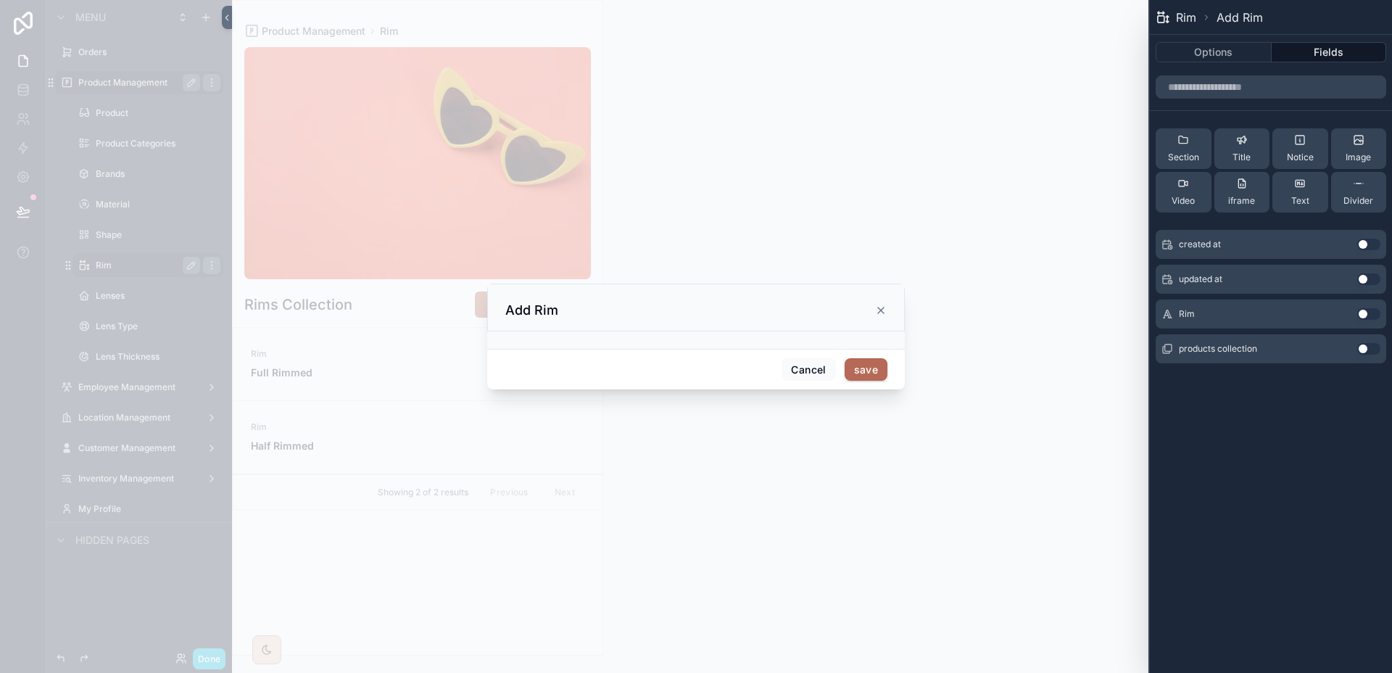
click at [1365, 318] on button "Use setting" at bounding box center [1368, 314] width 23 height 12
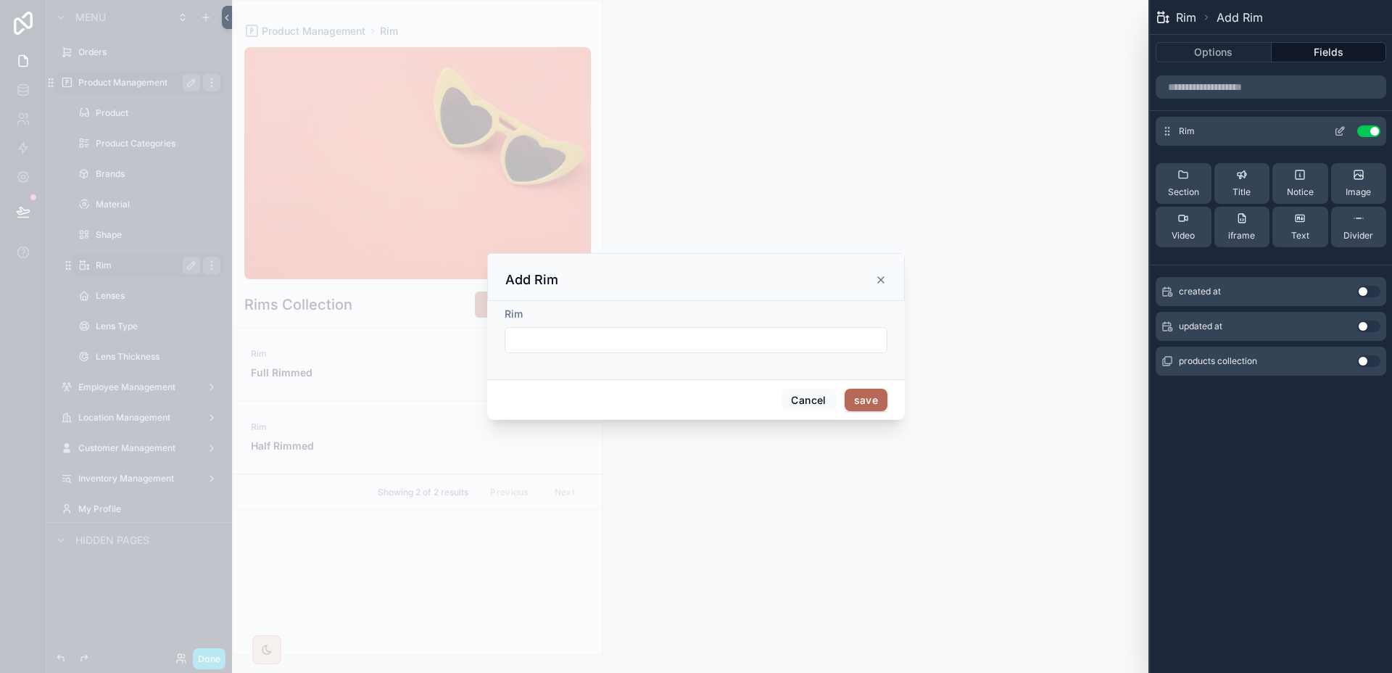
click at [1338, 129] on icon at bounding box center [1340, 131] width 12 height 12
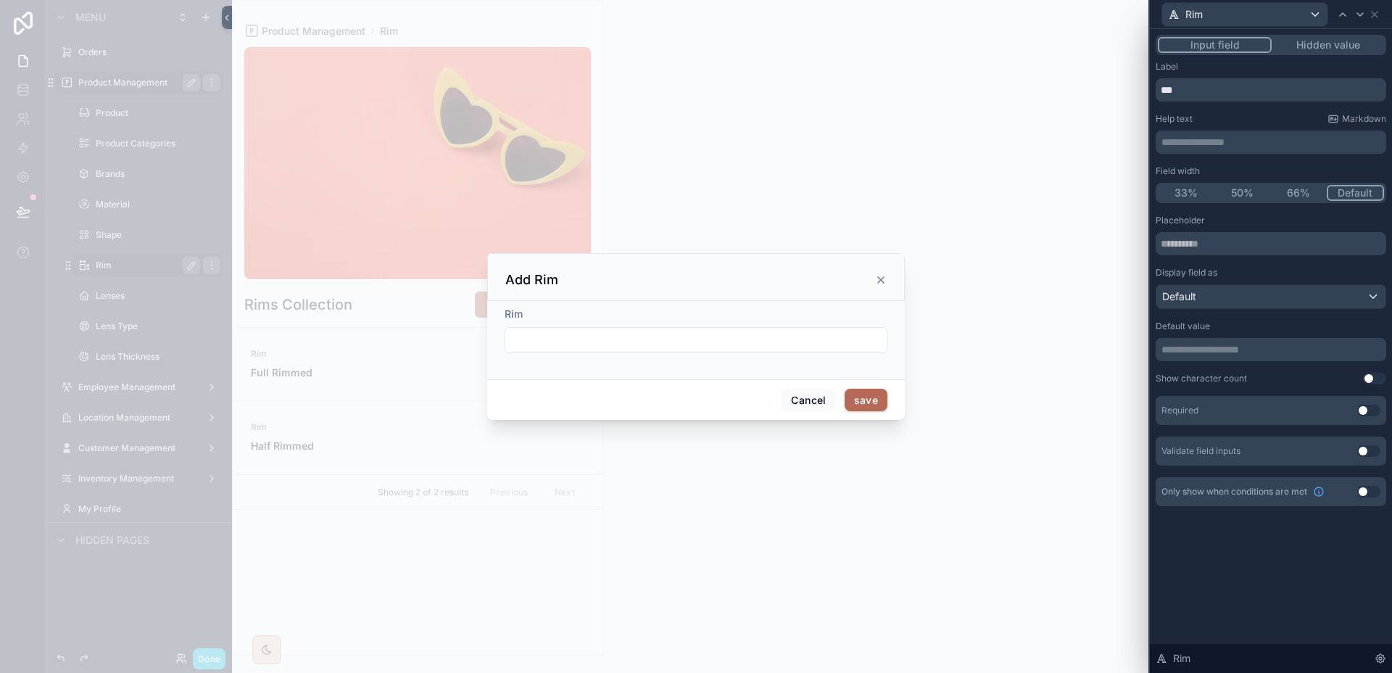
click at [1366, 405] on button "Use setting" at bounding box center [1368, 410] width 23 height 12
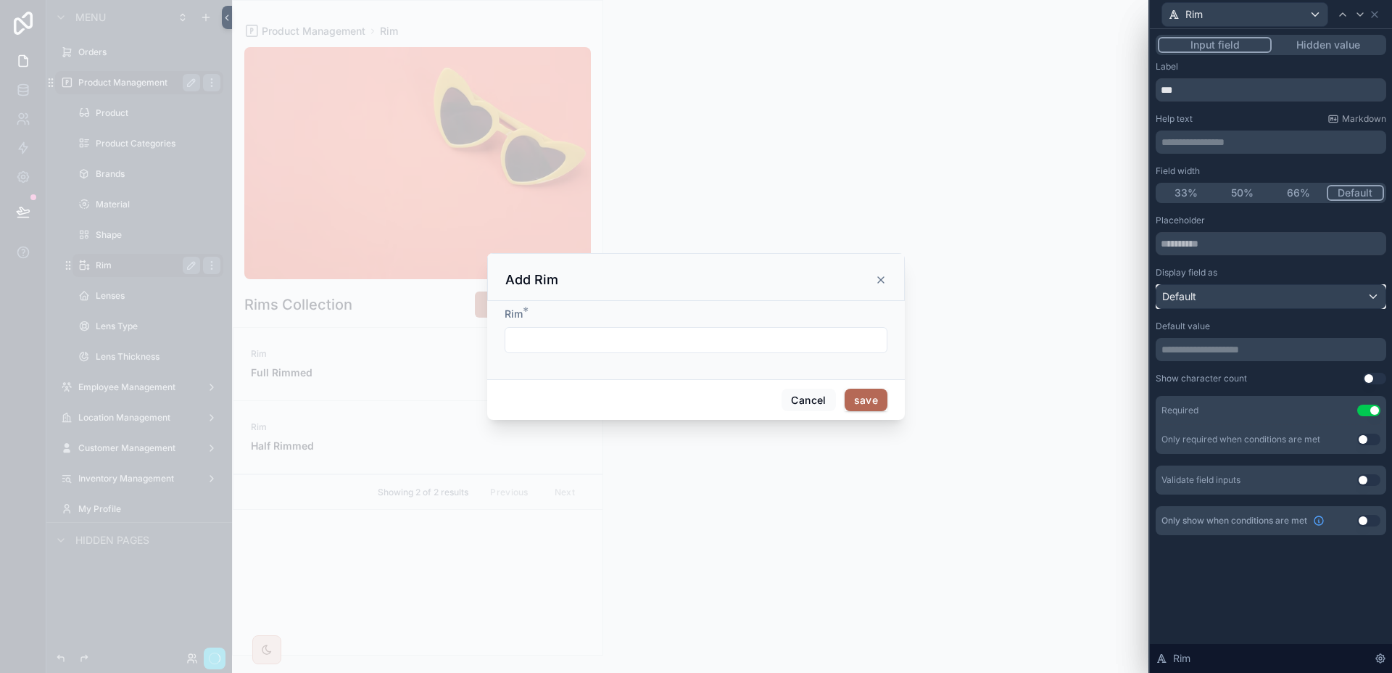
click at [1290, 304] on div "Default" at bounding box center [1270, 296] width 229 height 23
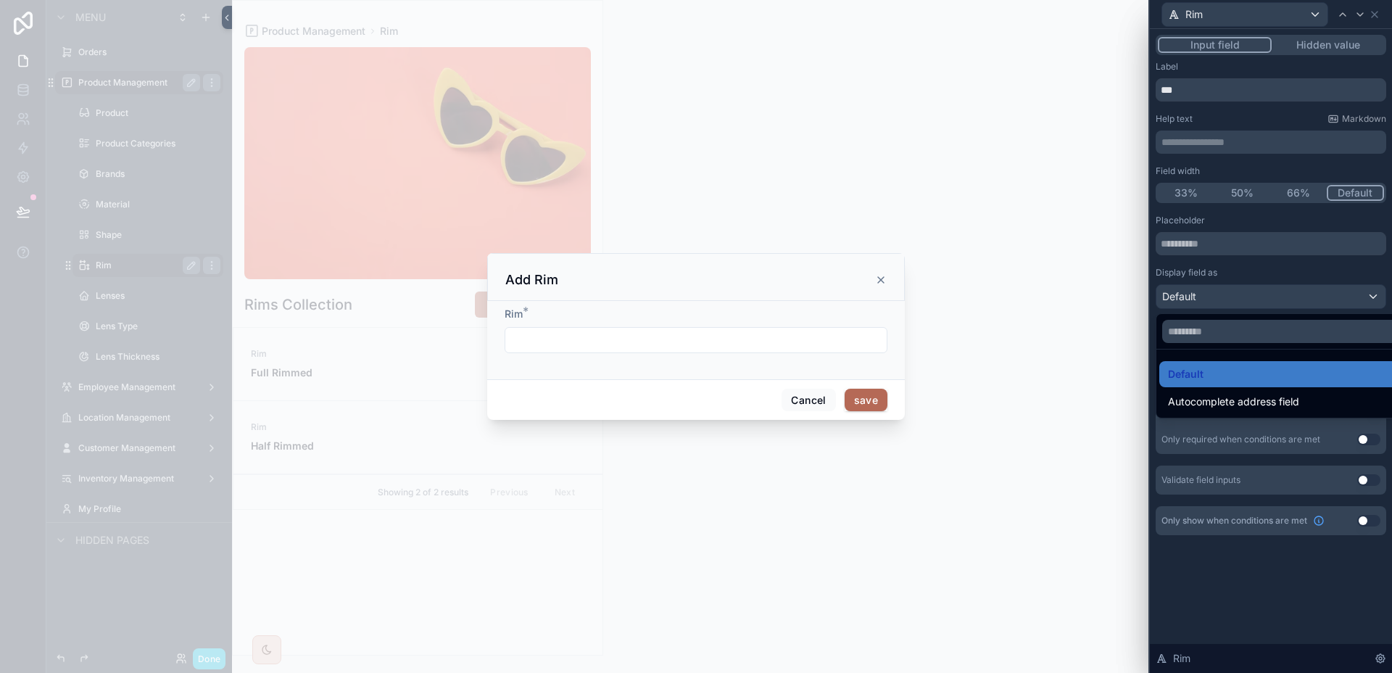
click at [1289, 307] on div at bounding box center [1270, 336] width 242 height 673
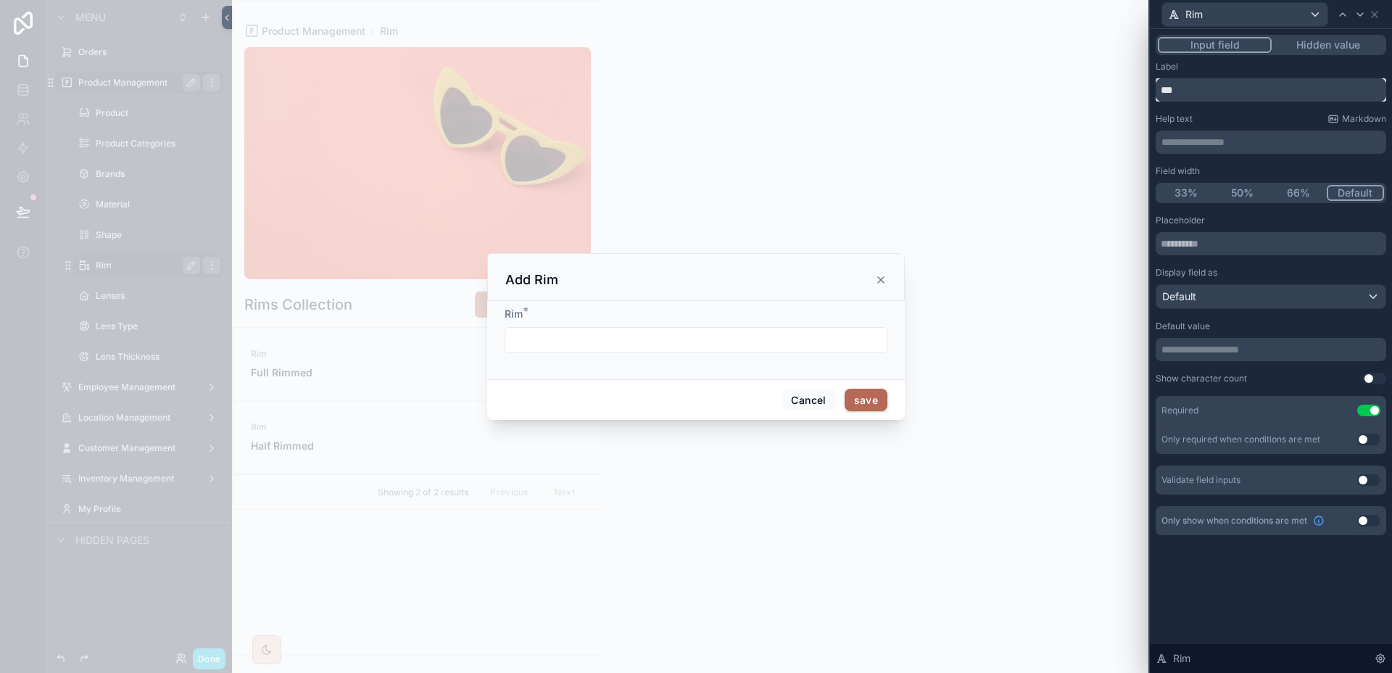
click at [1215, 91] on input "***" at bounding box center [1270, 89] width 230 height 23
click at [1376, 15] on icon at bounding box center [1374, 15] width 12 height 12
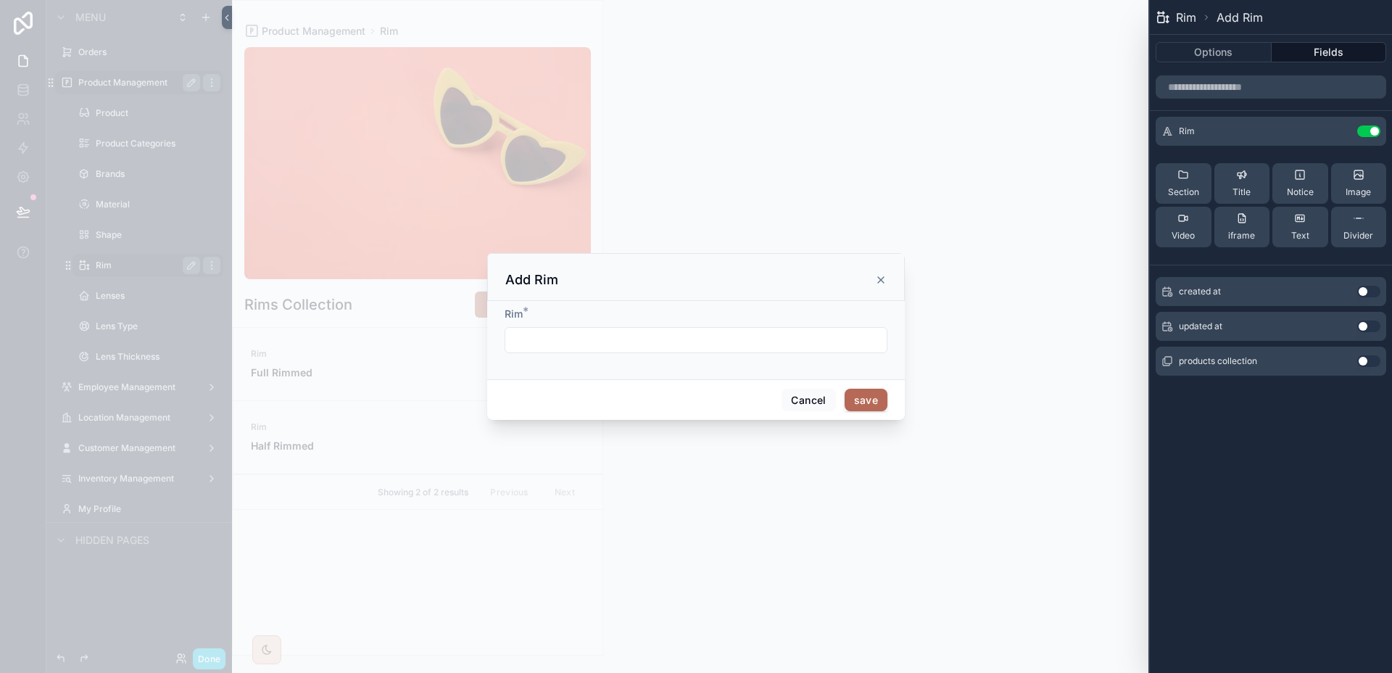
click at [1236, 68] on div "Options Fields" at bounding box center [1270, 52] width 242 height 35
click at [1231, 59] on button "Options" at bounding box center [1213, 52] width 116 height 20
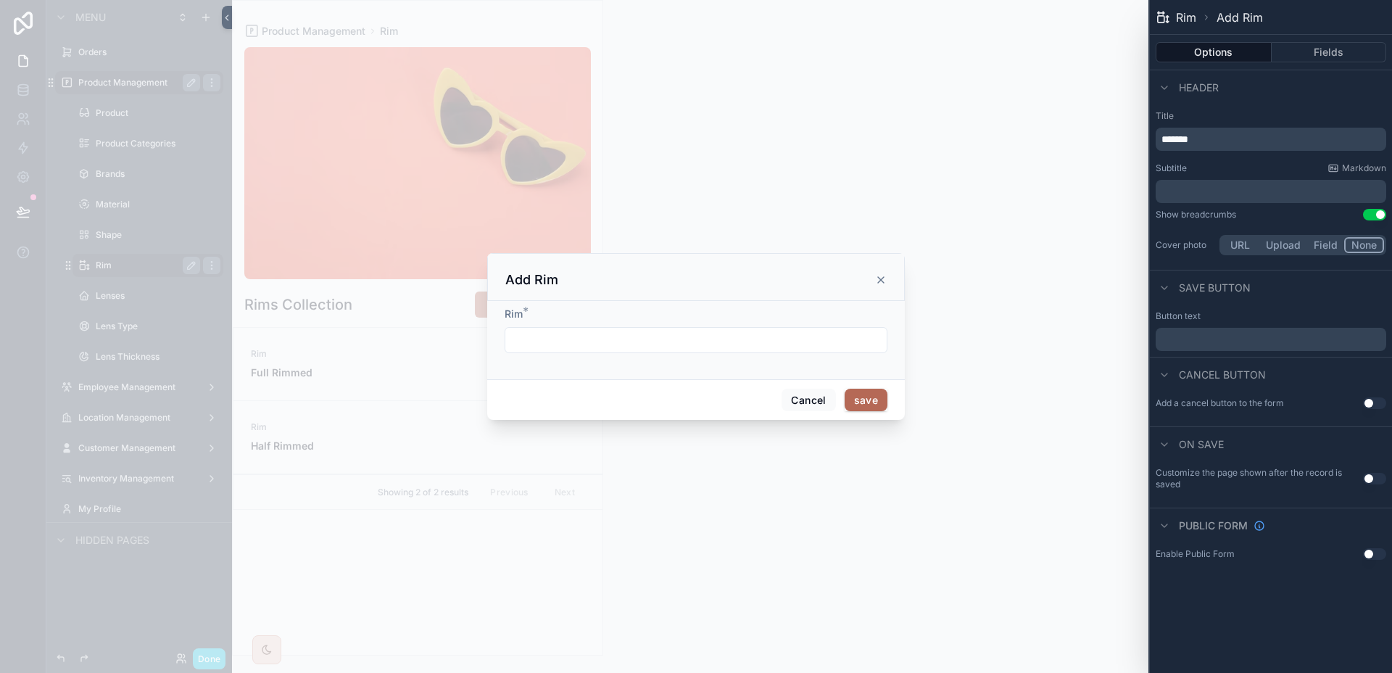
click at [1233, 337] on p "﻿" at bounding box center [1272, 338] width 222 height 17
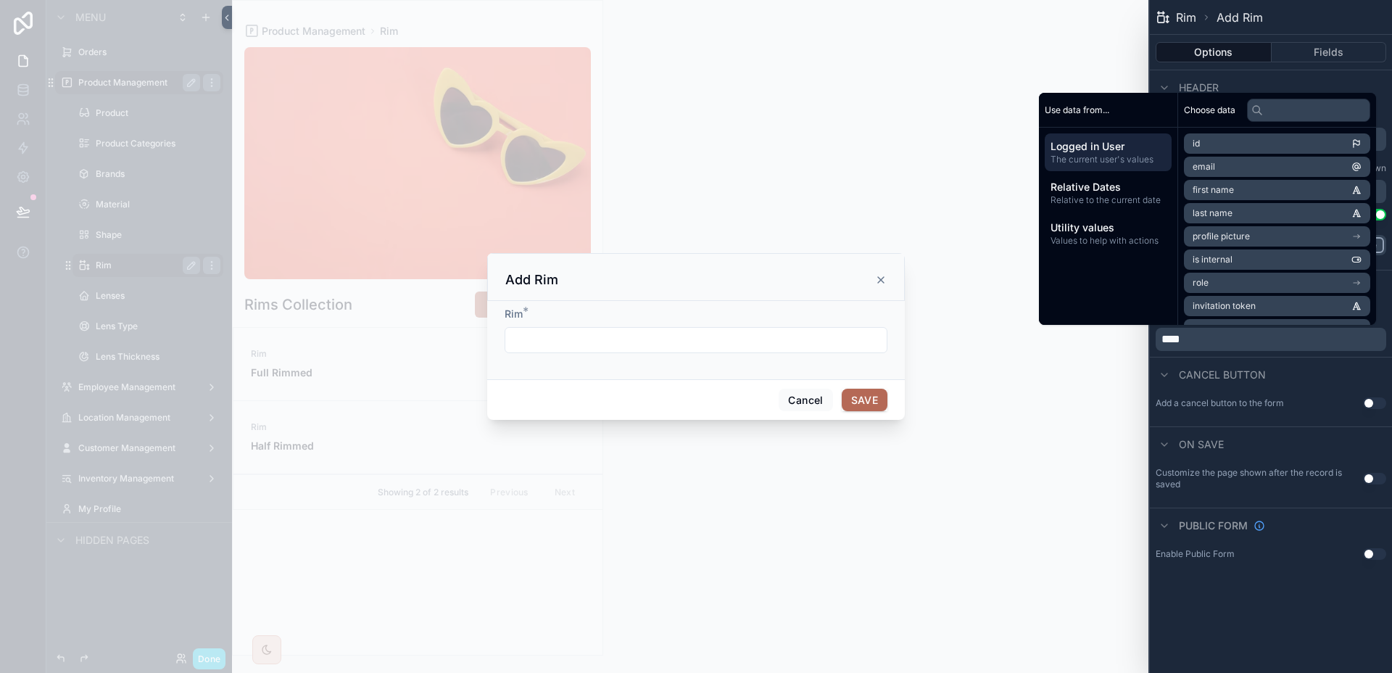
click at [1375, 480] on button "Use setting" at bounding box center [1374, 479] width 23 height 12
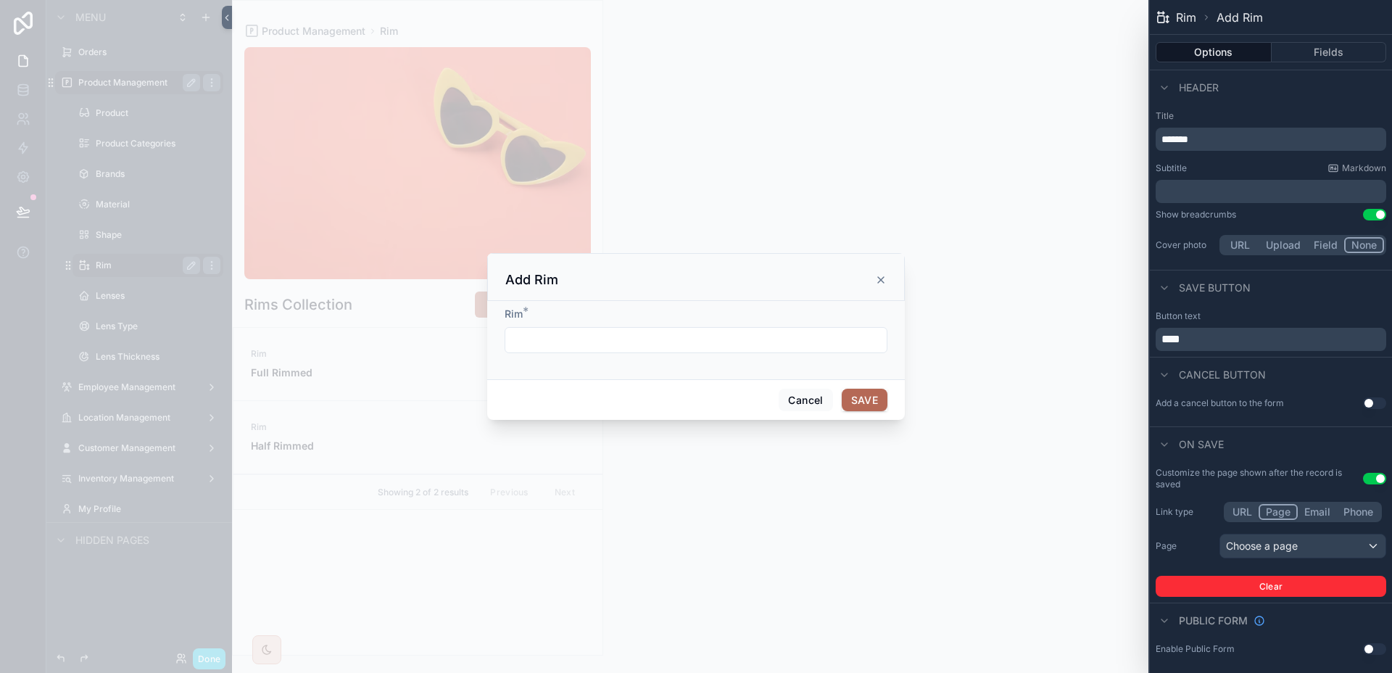
click at [1186, 142] on span "*******" at bounding box center [1174, 139] width 27 height 10
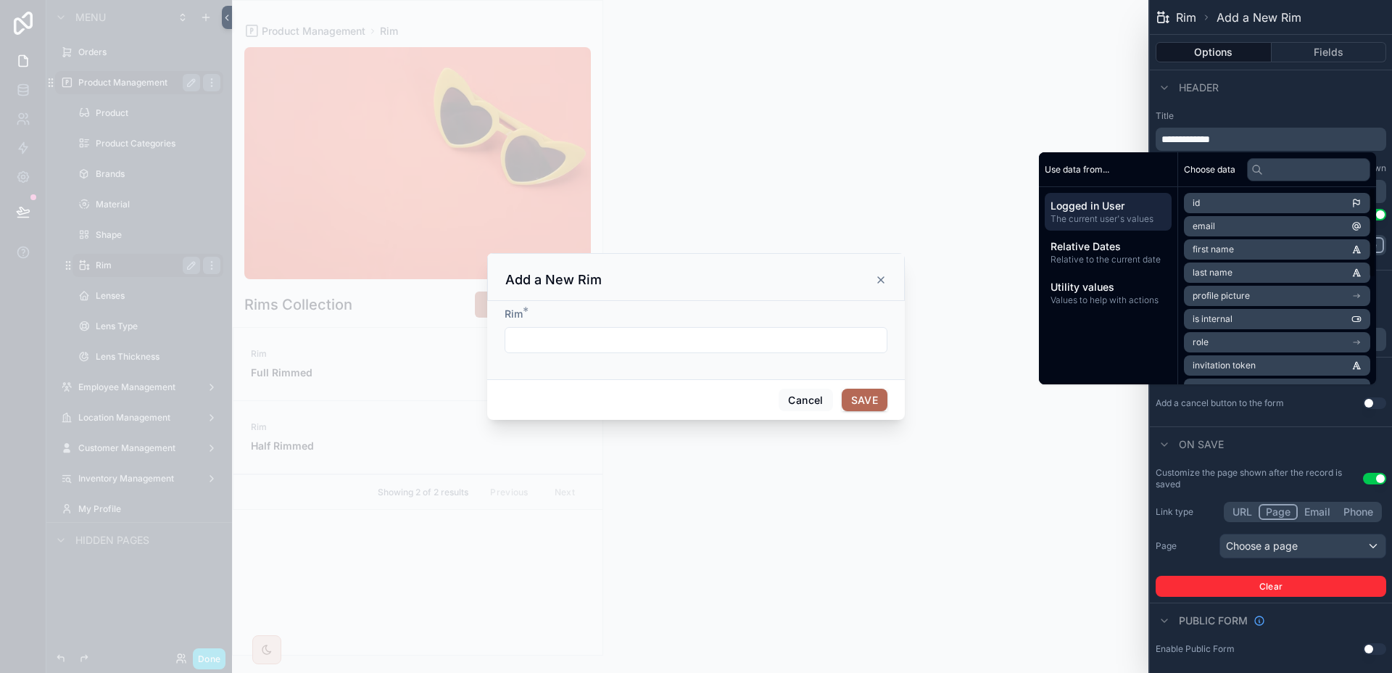
click at [1387, 307] on div "Button text ****" at bounding box center [1270, 330] width 242 height 52
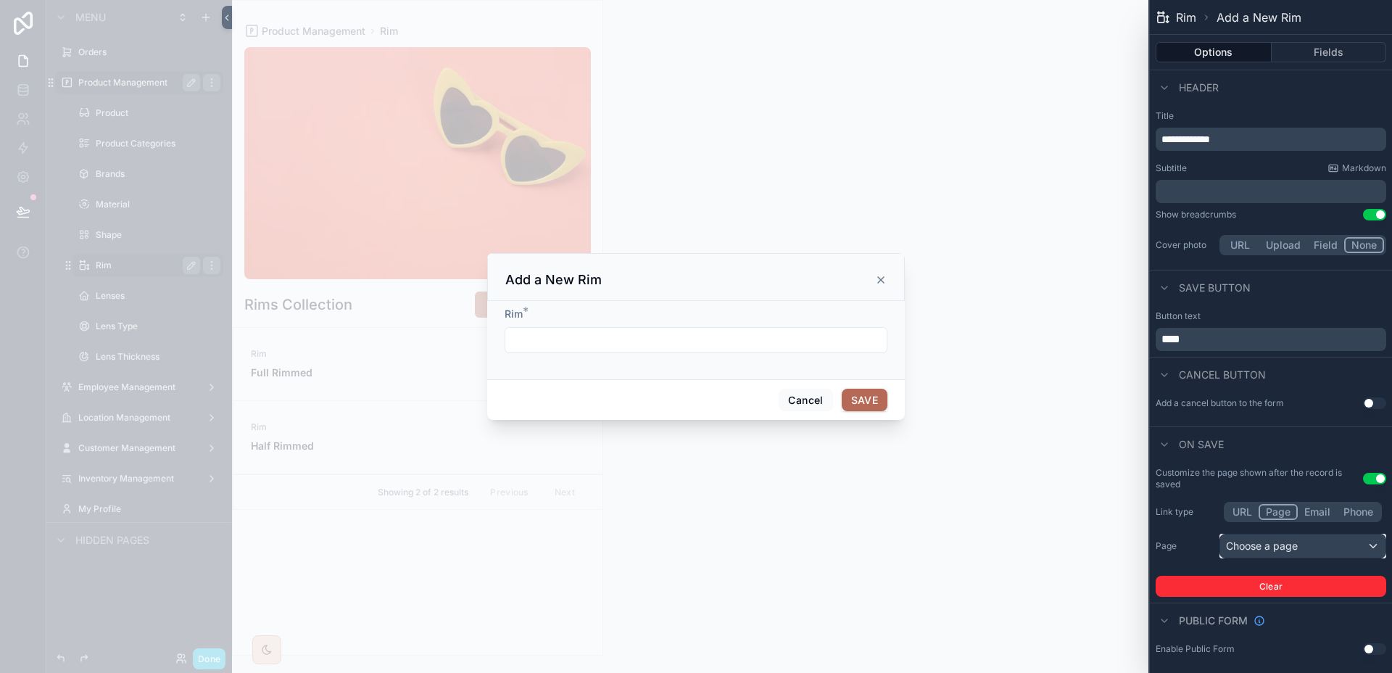
click at [1309, 547] on div "Choose a page" at bounding box center [1302, 545] width 165 height 23
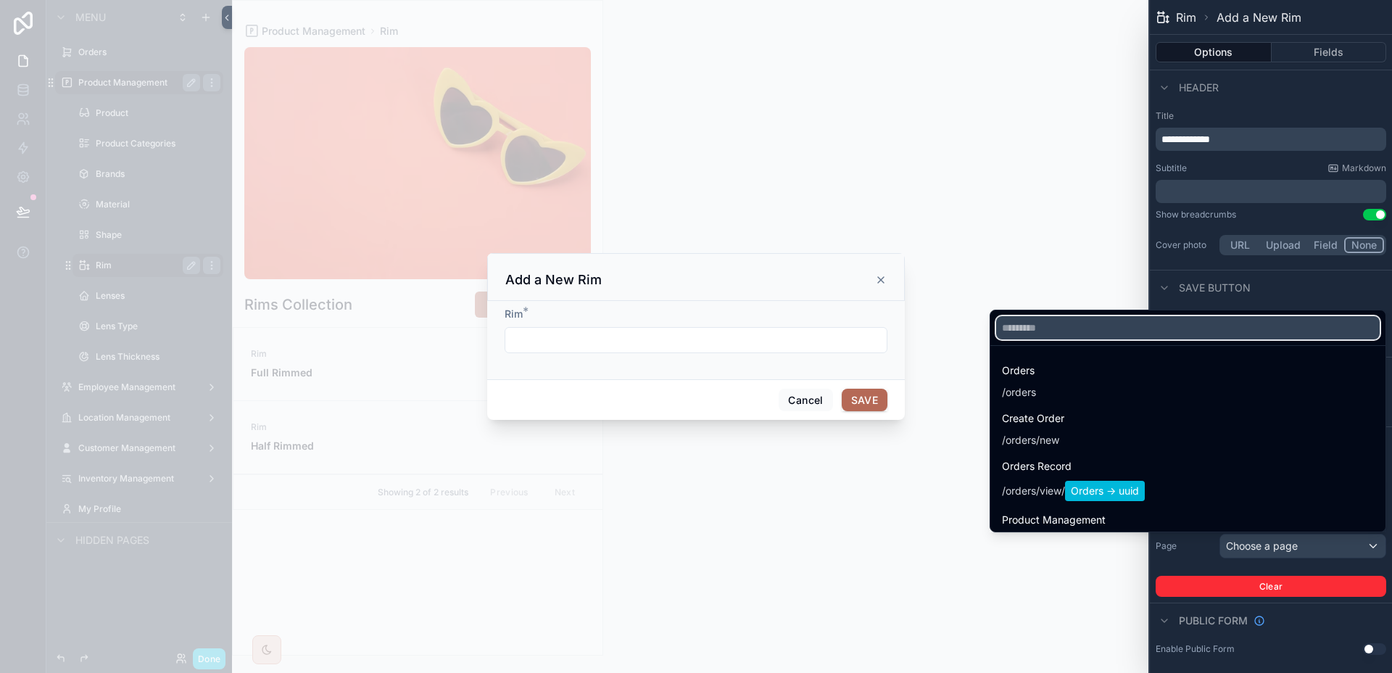
click at [1050, 330] on input "text" at bounding box center [1187, 327] width 383 height 23
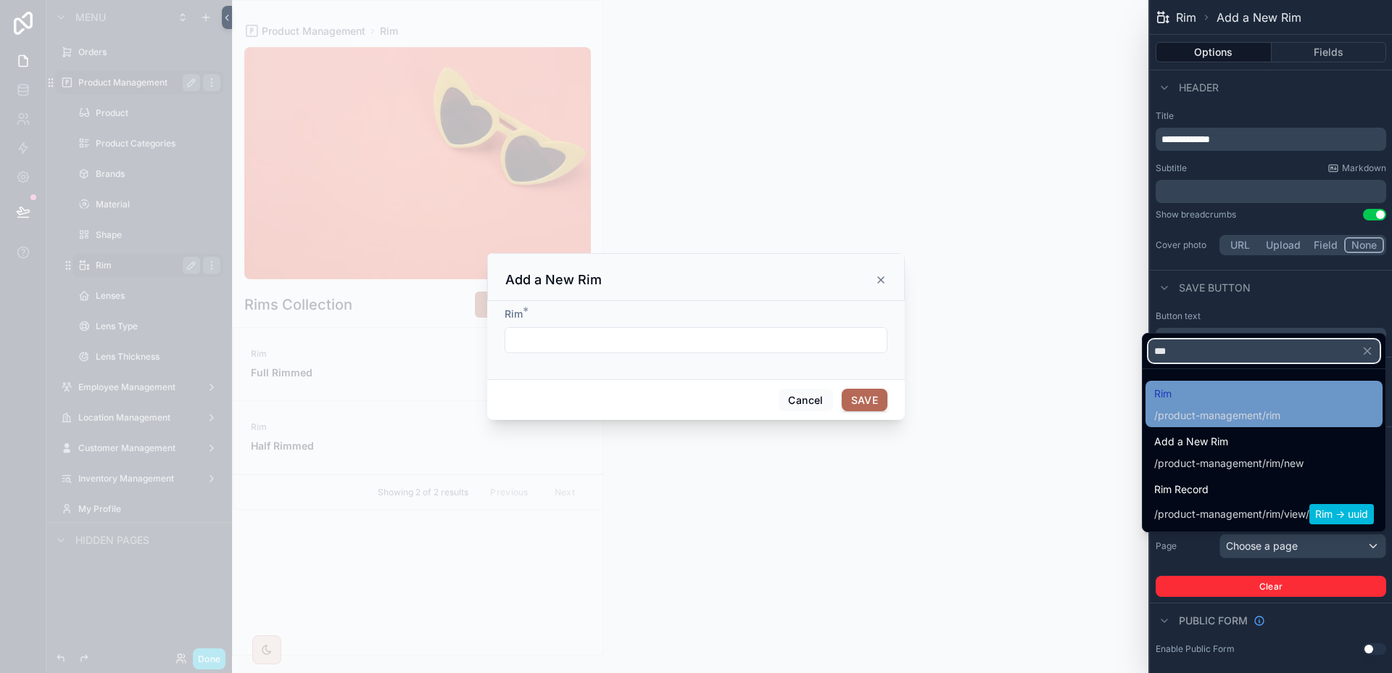
type input "***"
click at [1228, 395] on span "Rim" at bounding box center [1217, 393] width 126 height 17
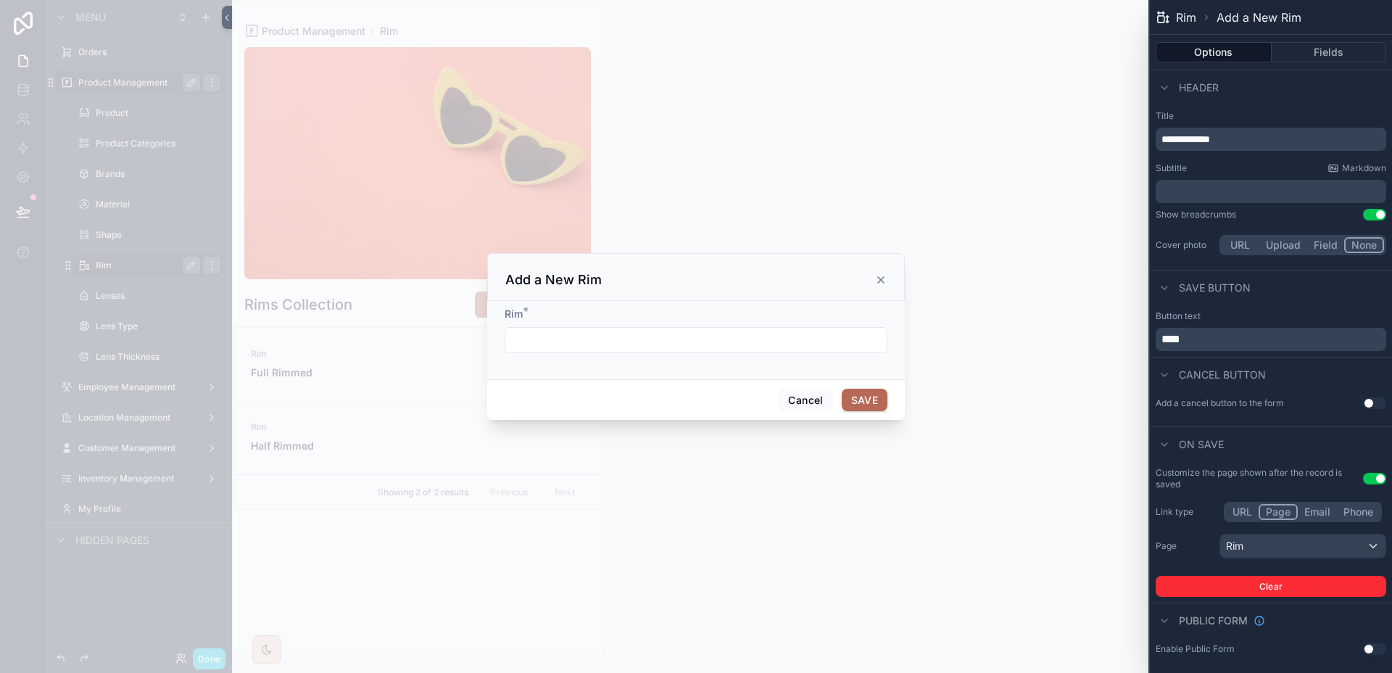
click at [1077, 453] on div "scrollable content" at bounding box center [696, 336] width 1392 height 673
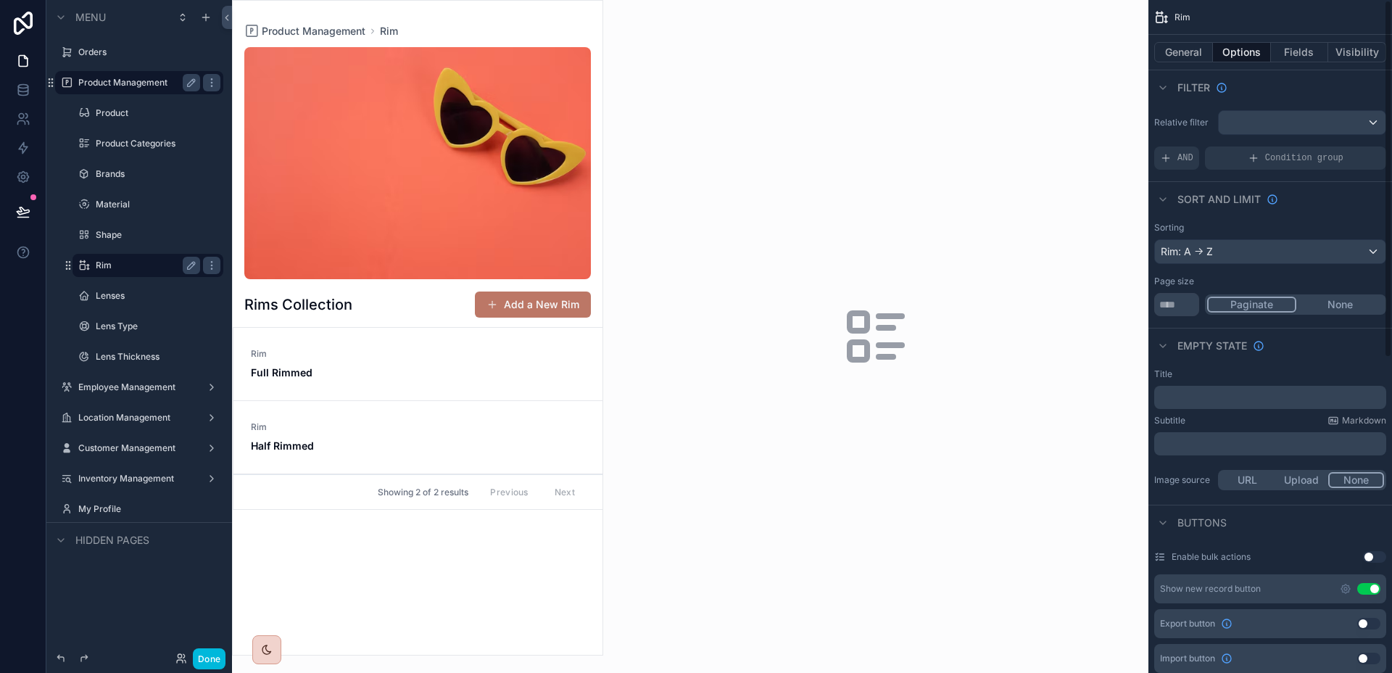
click at [497, 312] on button "Add a New Rim" at bounding box center [533, 304] width 116 height 26
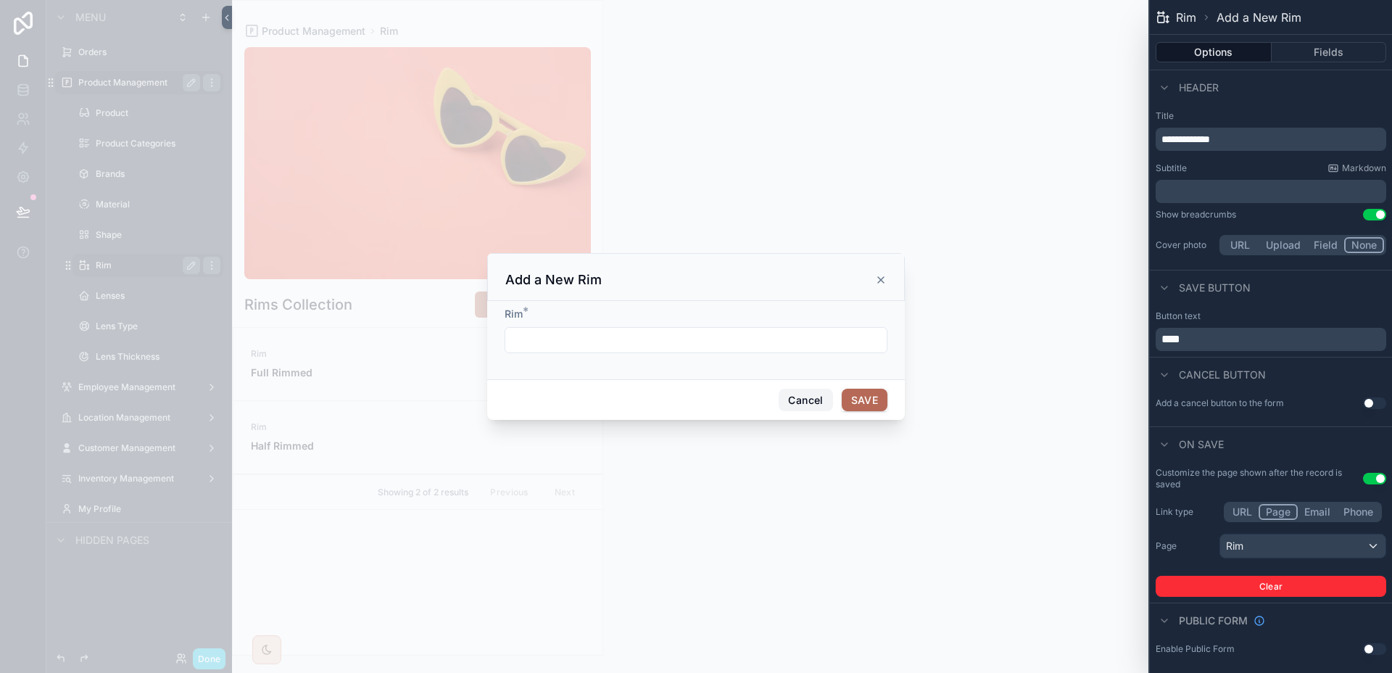
click at [799, 394] on button "Cancel" at bounding box center [805, 399] width 54 height 23
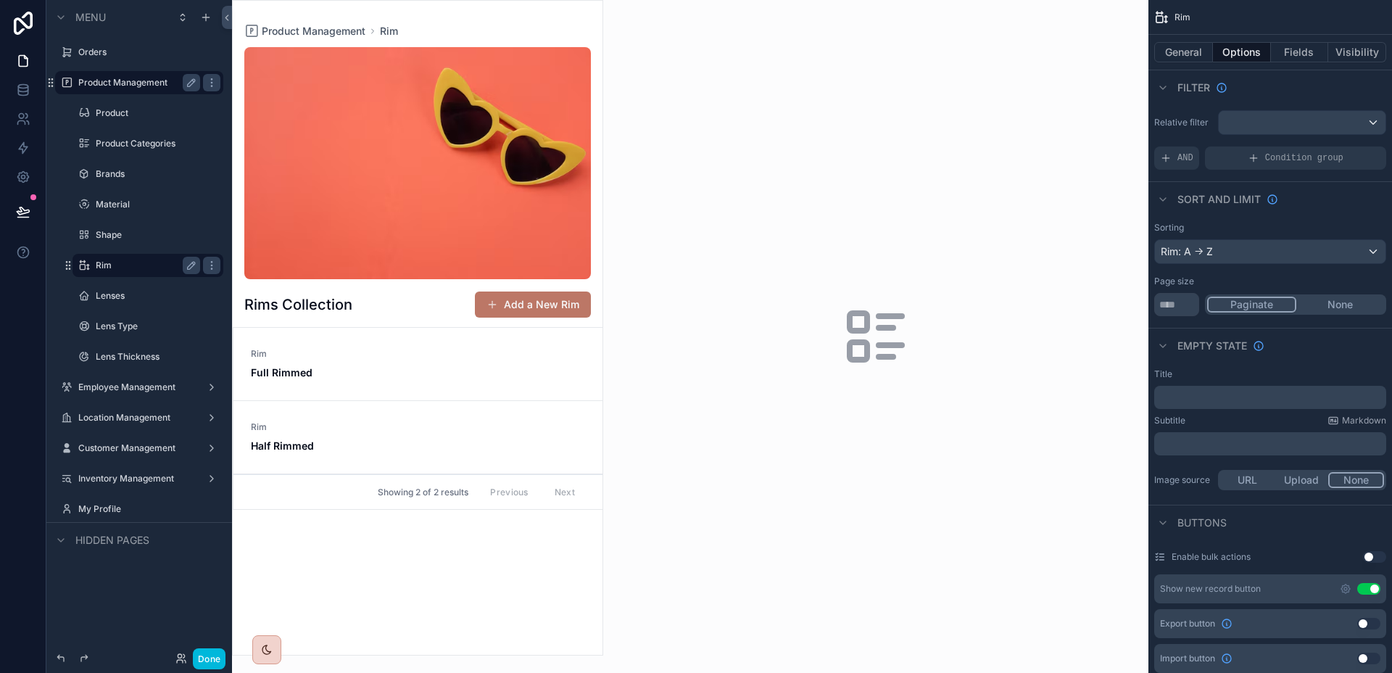
click at [569, 298] on button "Add a New Rim" at bounding box center [533, 304] width 116 height 26
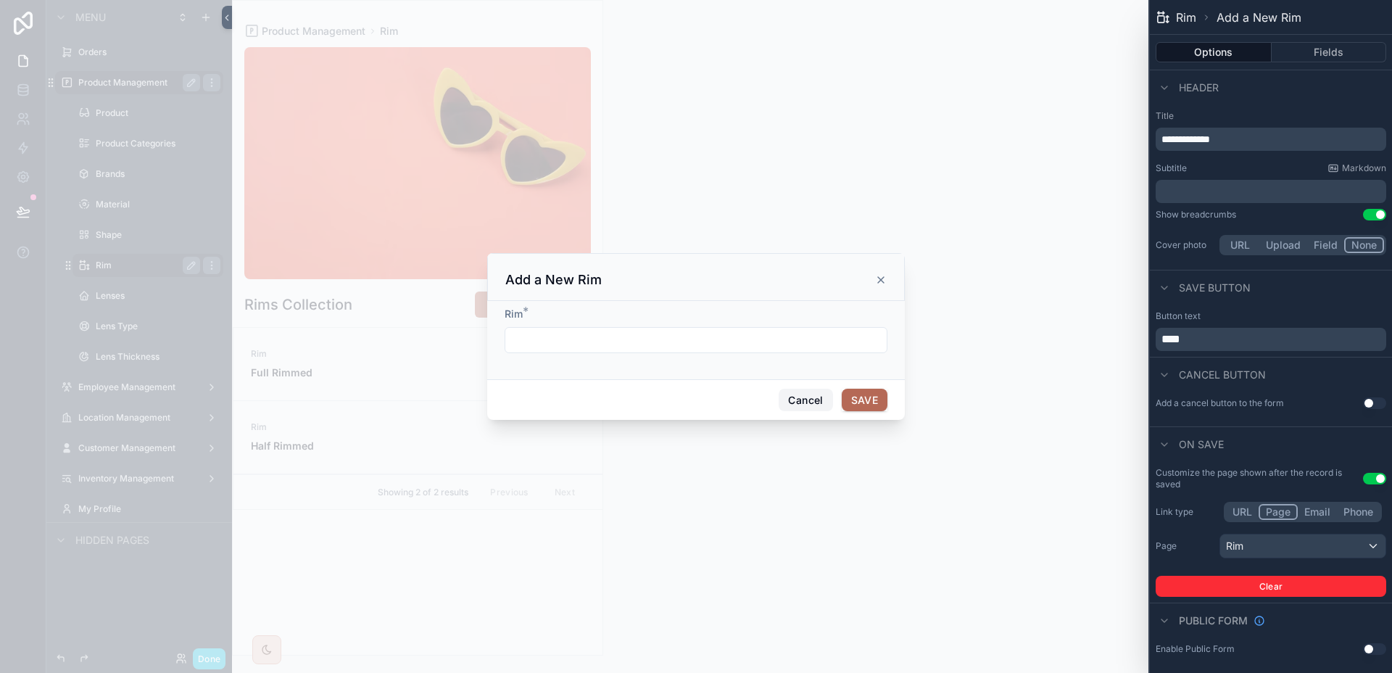
click at [810, 398] on button "Cancel" at bounding box center [805, 399] width 54 height 23
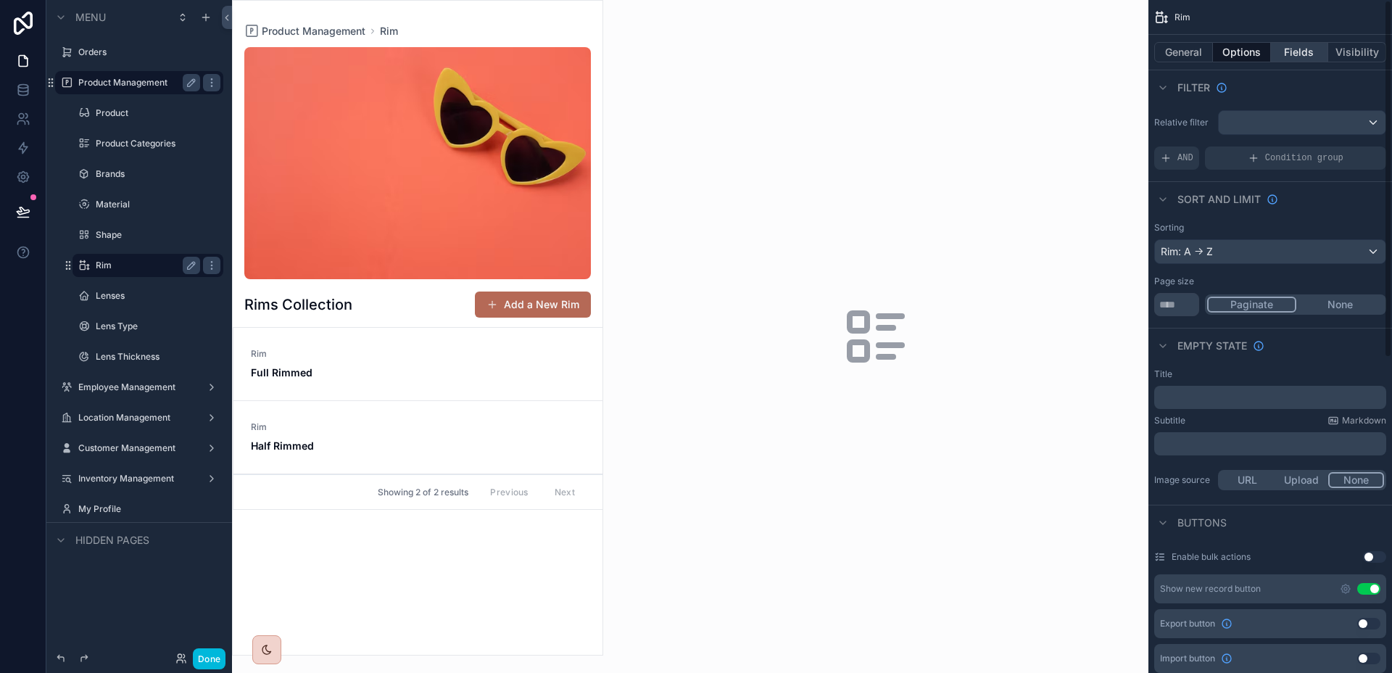
click at [1314, 48] on button "Fields" at bounding box center [1300, 52] width 58 height 20
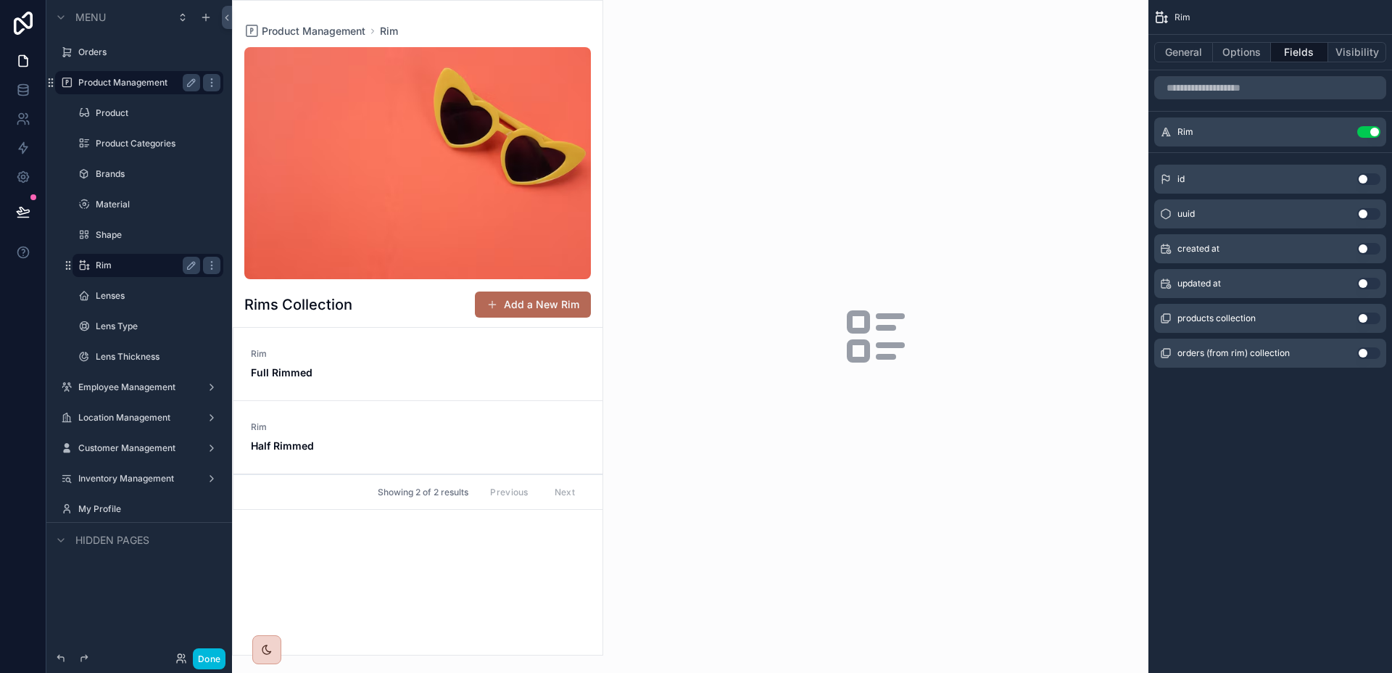
click at [271, 399] on link "Rim Full Rimmed" at bounding box center [417, 364] width 369 height 73
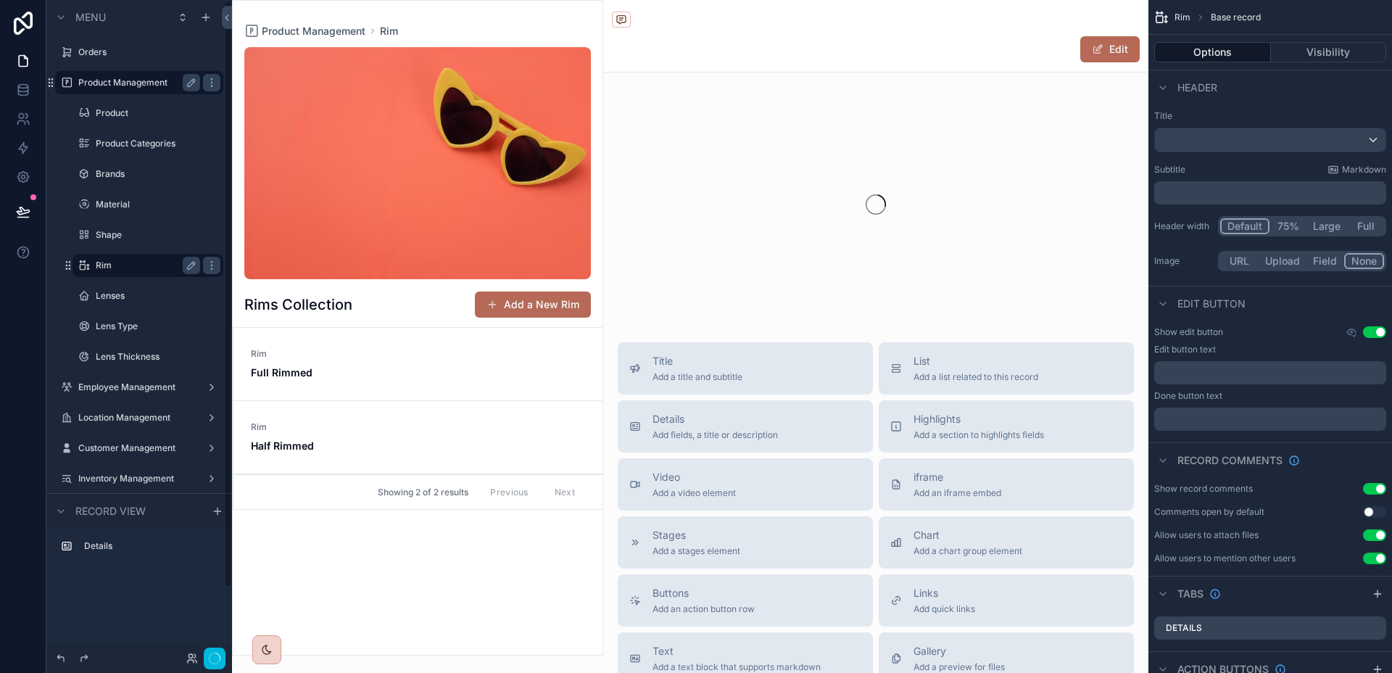
click at [304, 373] on strong "Full Rimmed" at bounding box center [282, 372] width 62 height 12
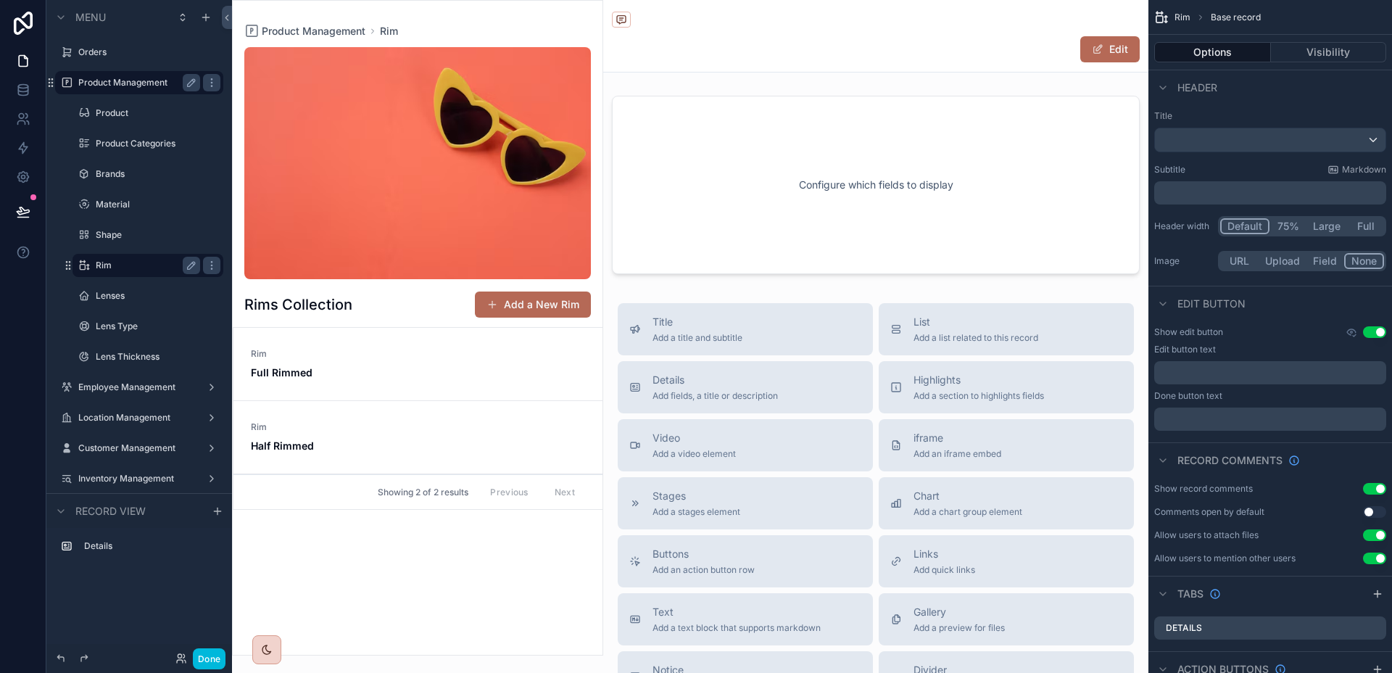
click at [939, 196] on div "scrollable content" at bounding box center [875, 185] width 545 height 190
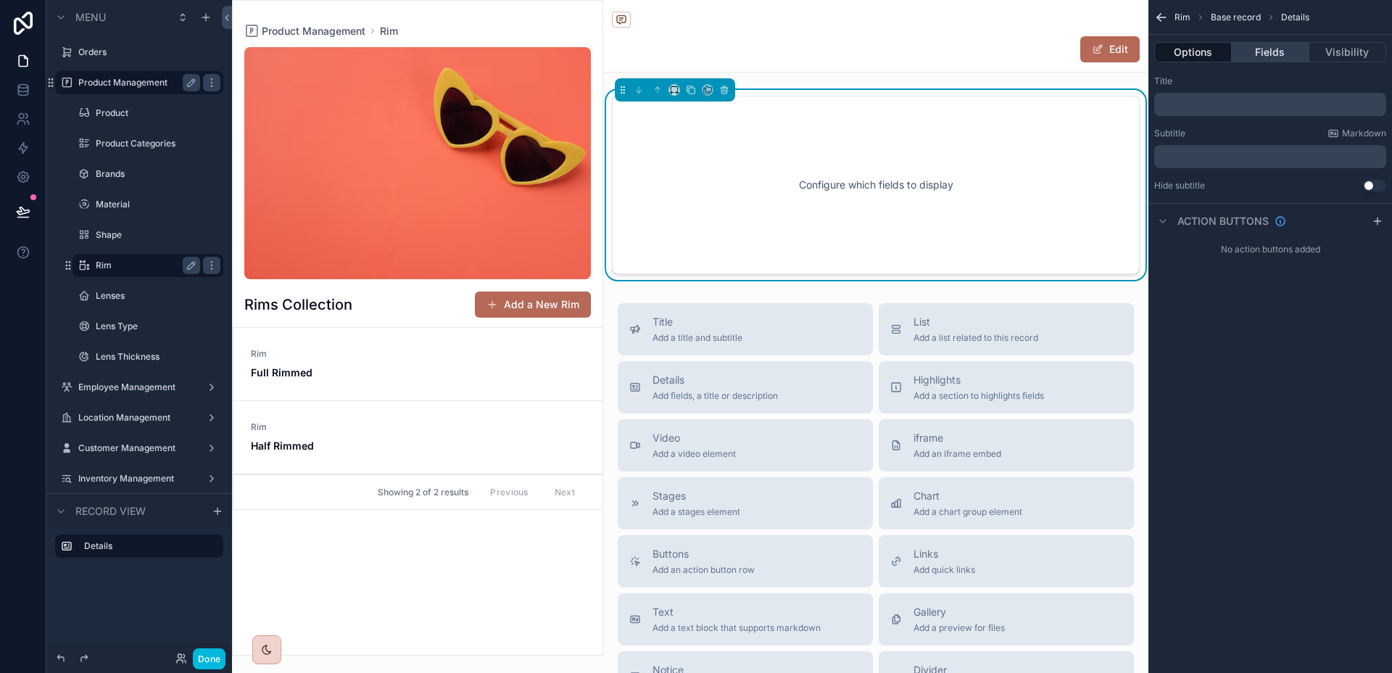
click at [1284, 58] on button "Fields" at bounding box center [1269, 52] width 77 height 20
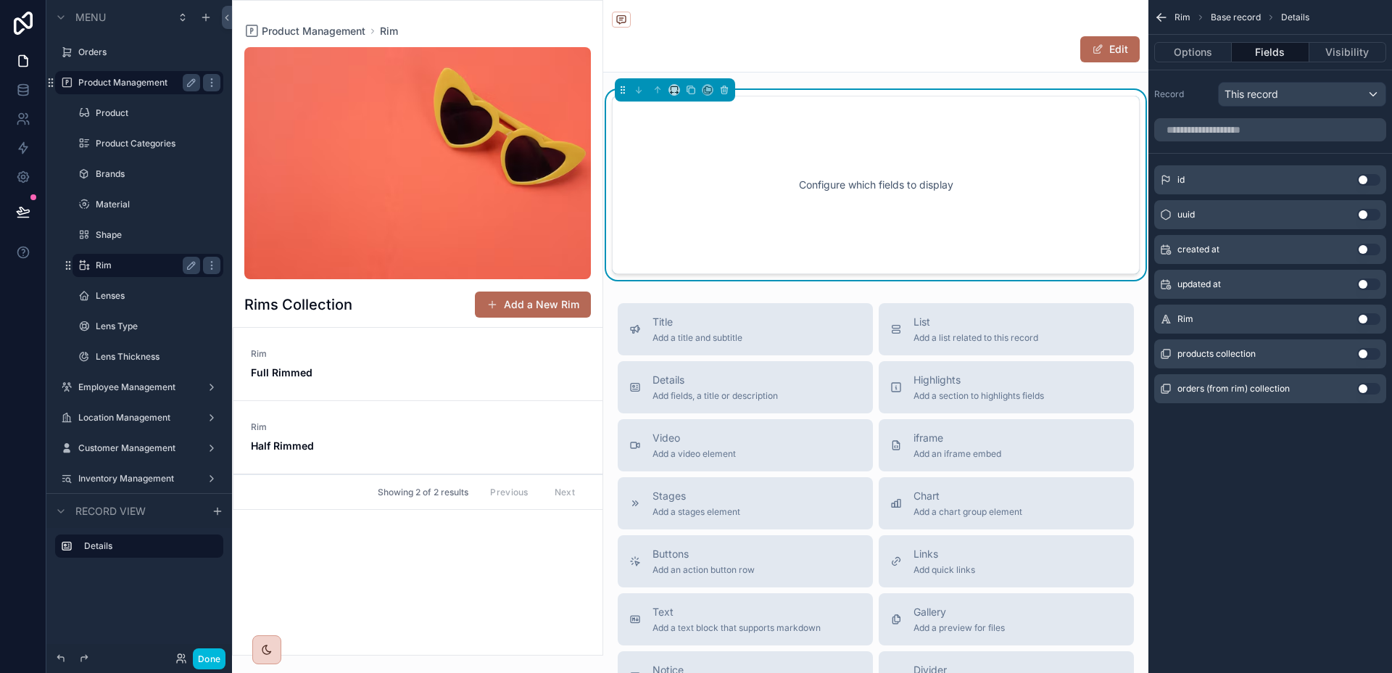
click at [1366, 324] on button "Use setting" at bounding box center [1368, 319] width 23 height 12
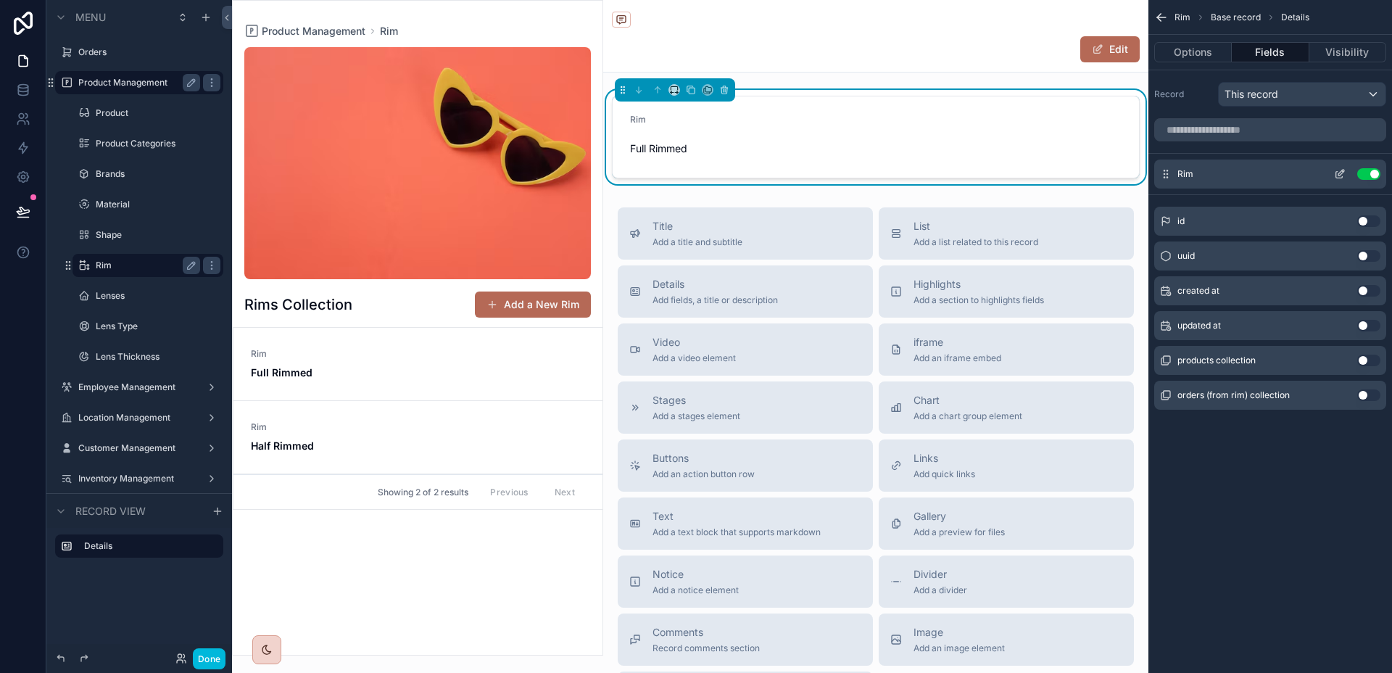
click at [1343, 175] on icon "scrollable content" at bounding box center [1340, 174] width 12 height 12
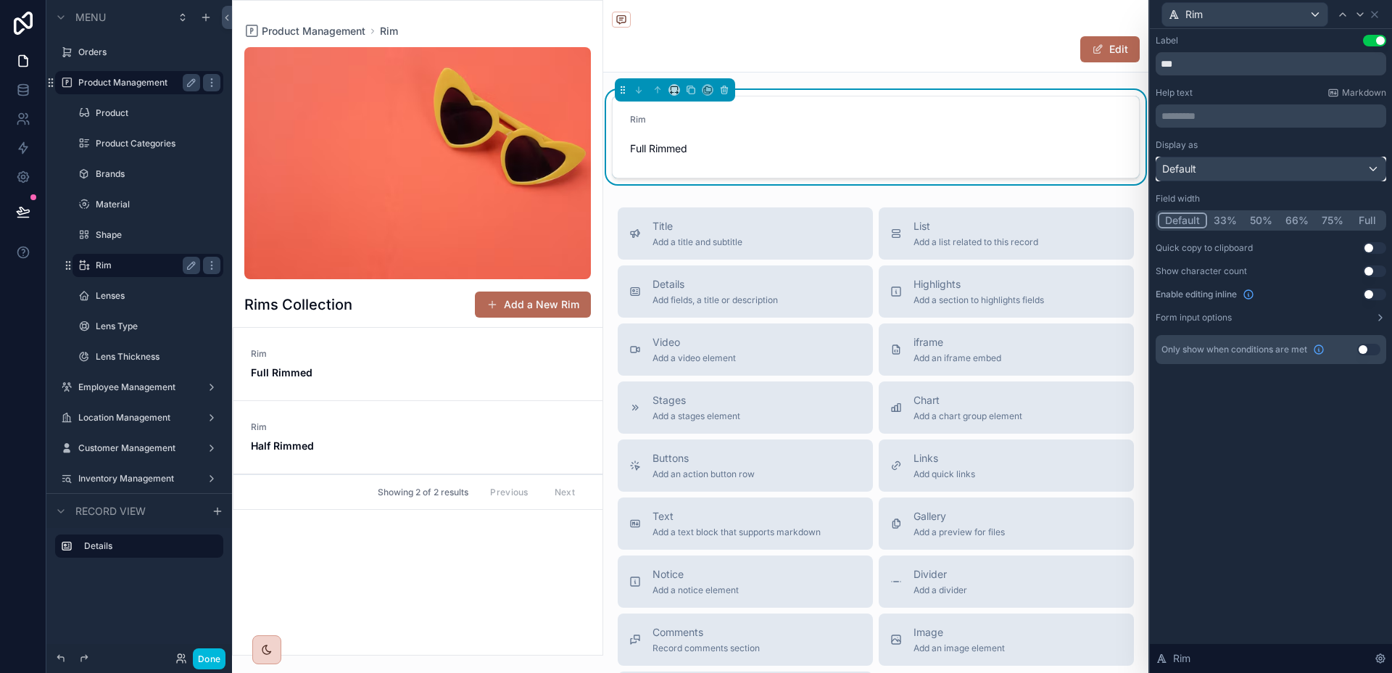
click at [1310, 167] on div "Default" at bounding box center [1270, 168] width 229 height 23
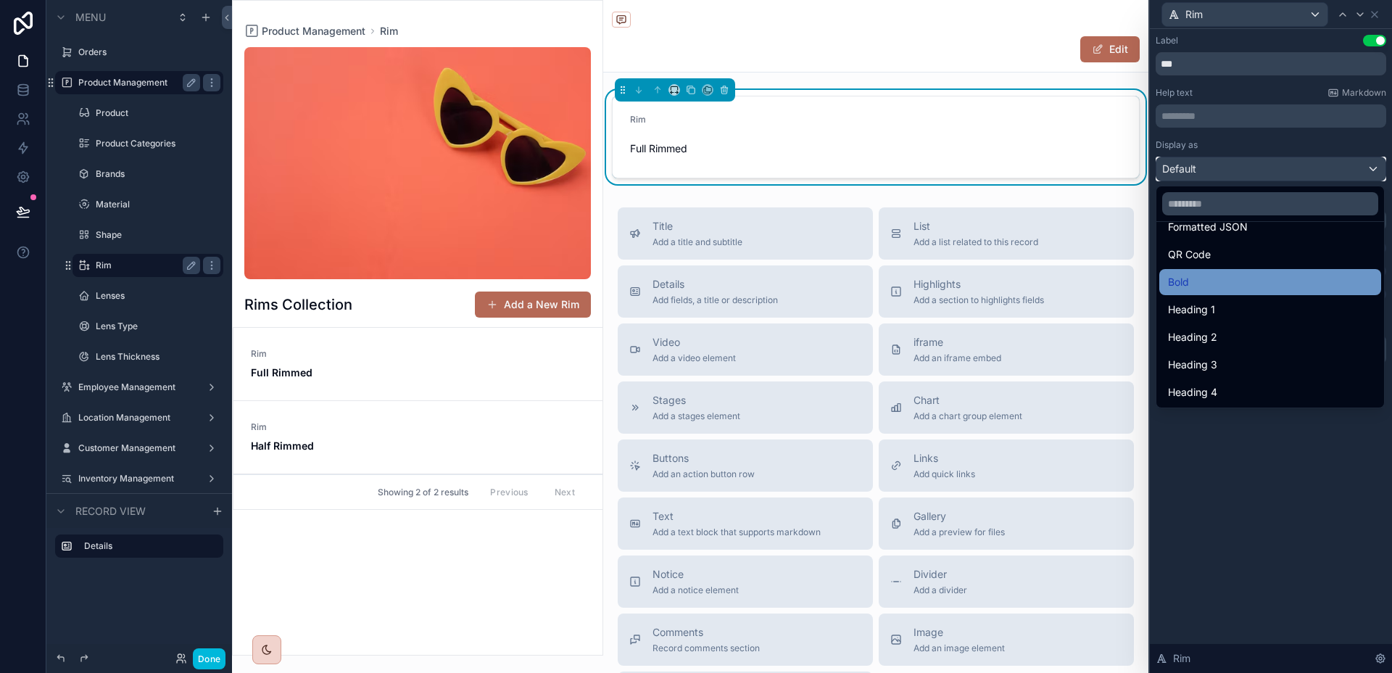
scroll to position [158, 0]
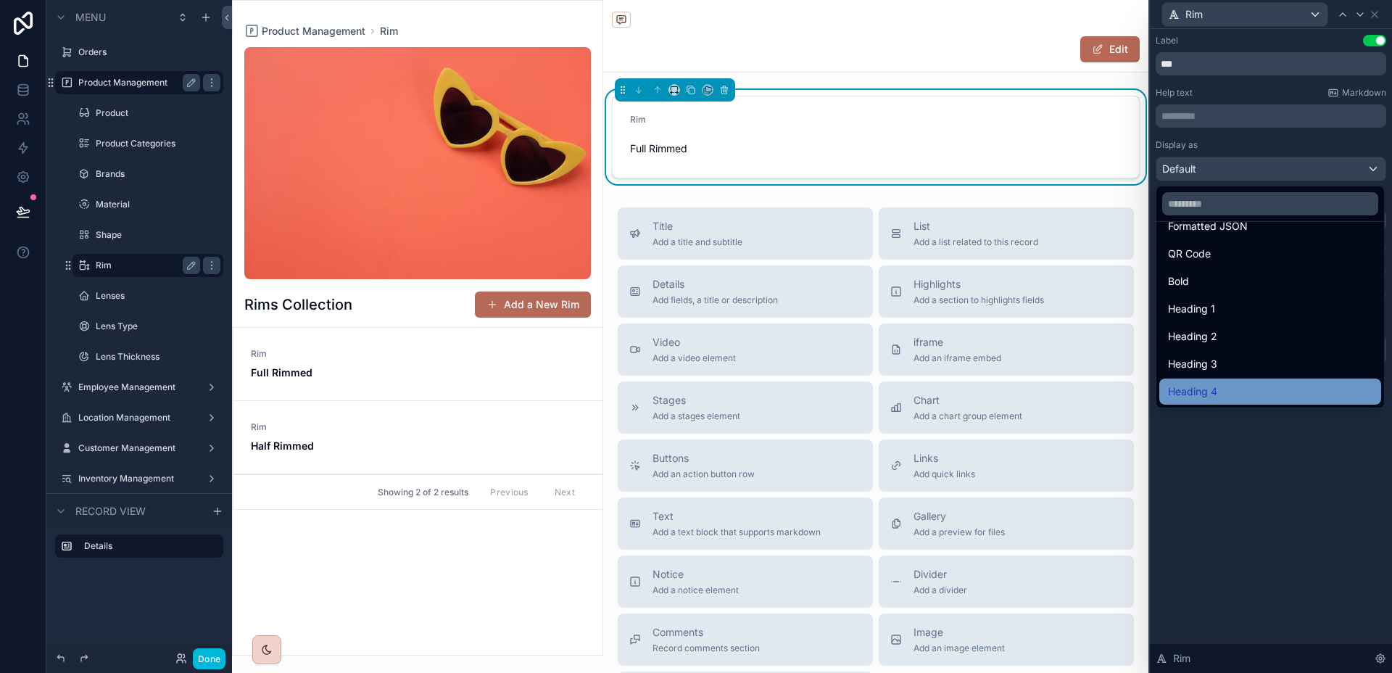
click at [1229, 389] on div "Heading 4" at bounding box center [1270, 391] width 204 height 17
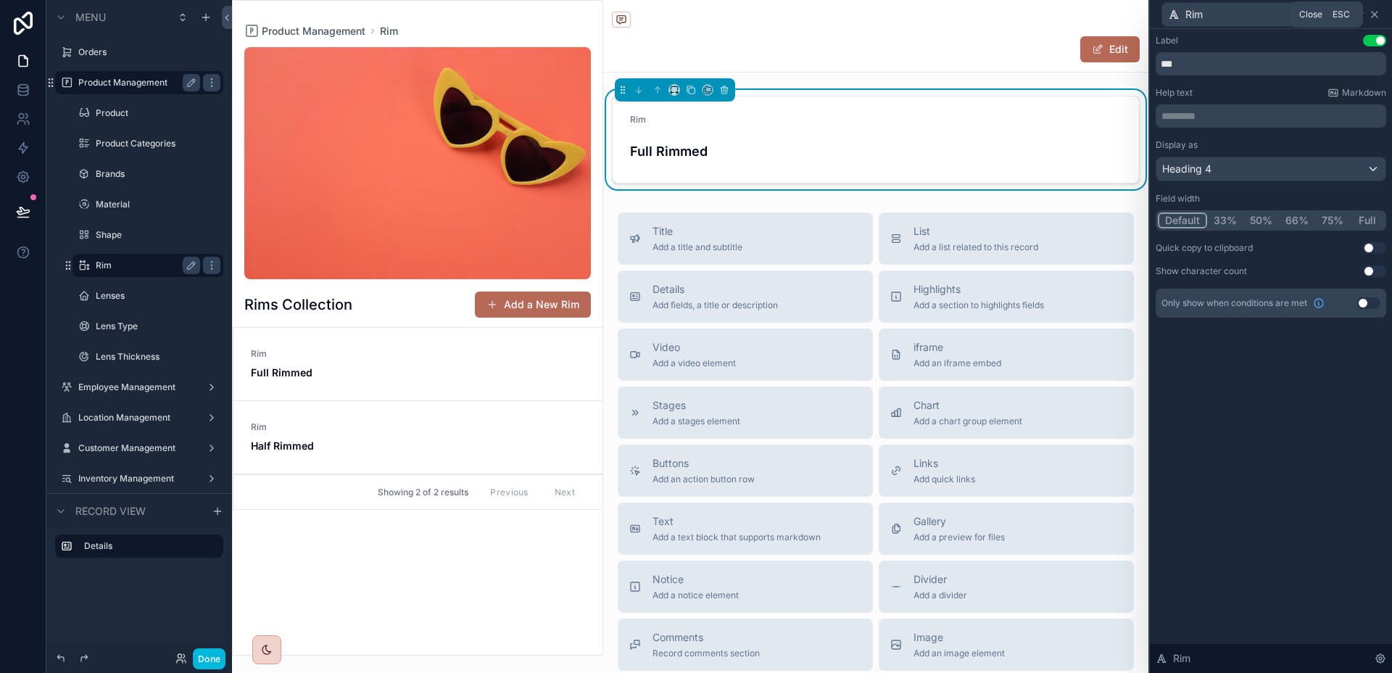
click at [1379, 18] on icon at bounding box center [1374, 15] width 12 height 12
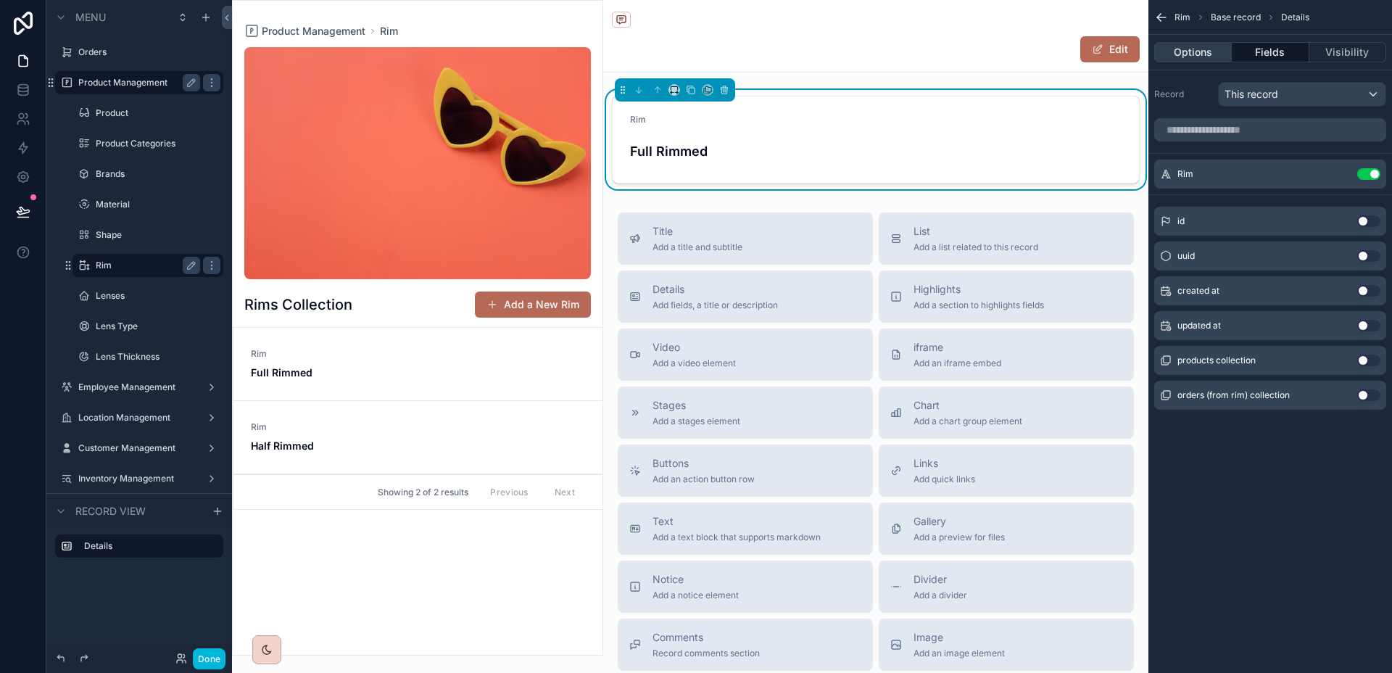
click at [1203, 57] on button "Options" at bounding box center [1193, 52] width 78 height 20
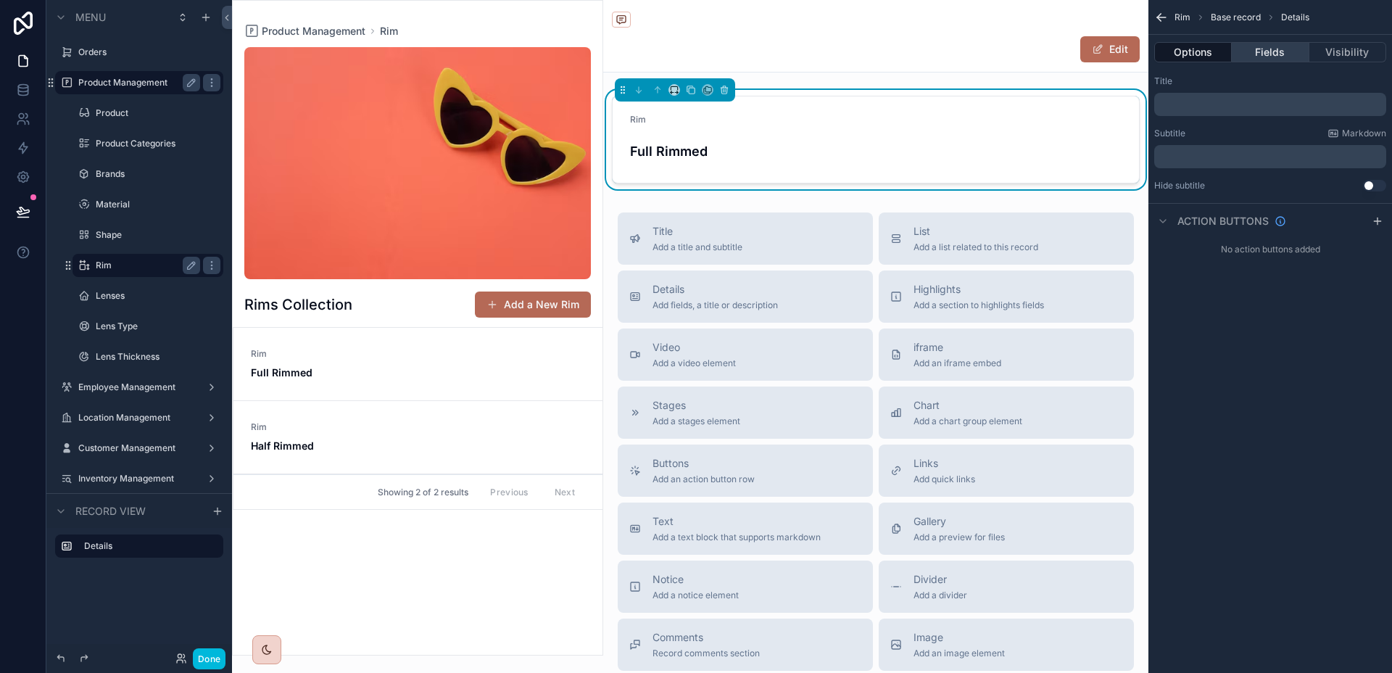
click at [1271, 43] on button "Fields" at bounding box center [1269, 52] width 77 height 20
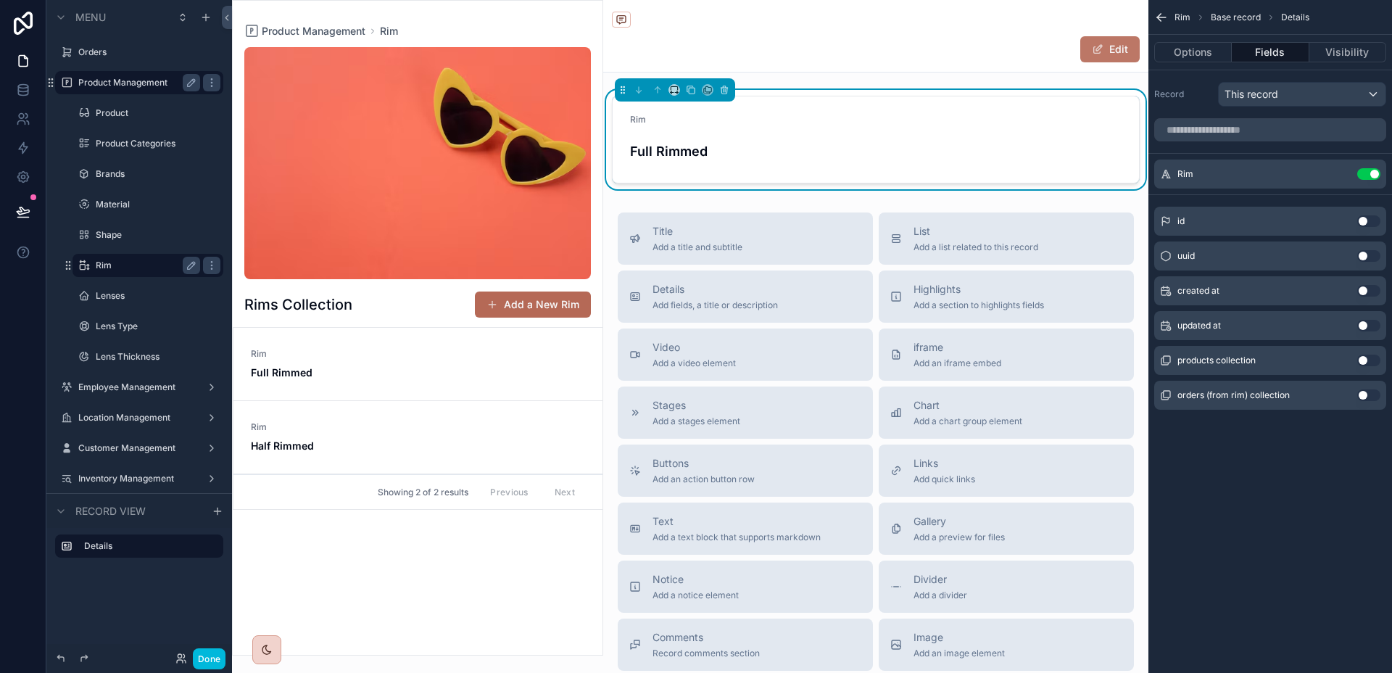
drag, startPoint x: 1060, startPoint y: 55, endPoint x: 1069, endPoint y: 55, distance: 8.7
click at [1060, 55] on div "Edit" at bounding box center [1085, 50] width 109 height 28
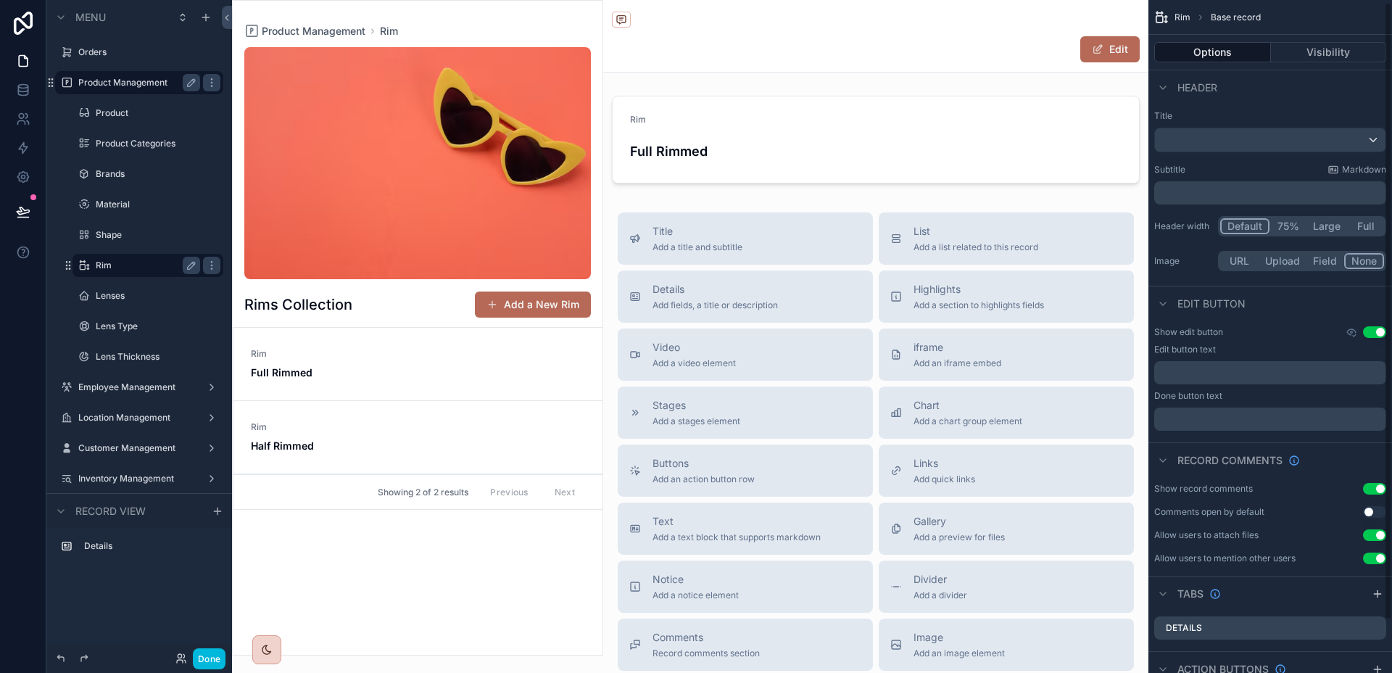
scroll to position [34, 0]
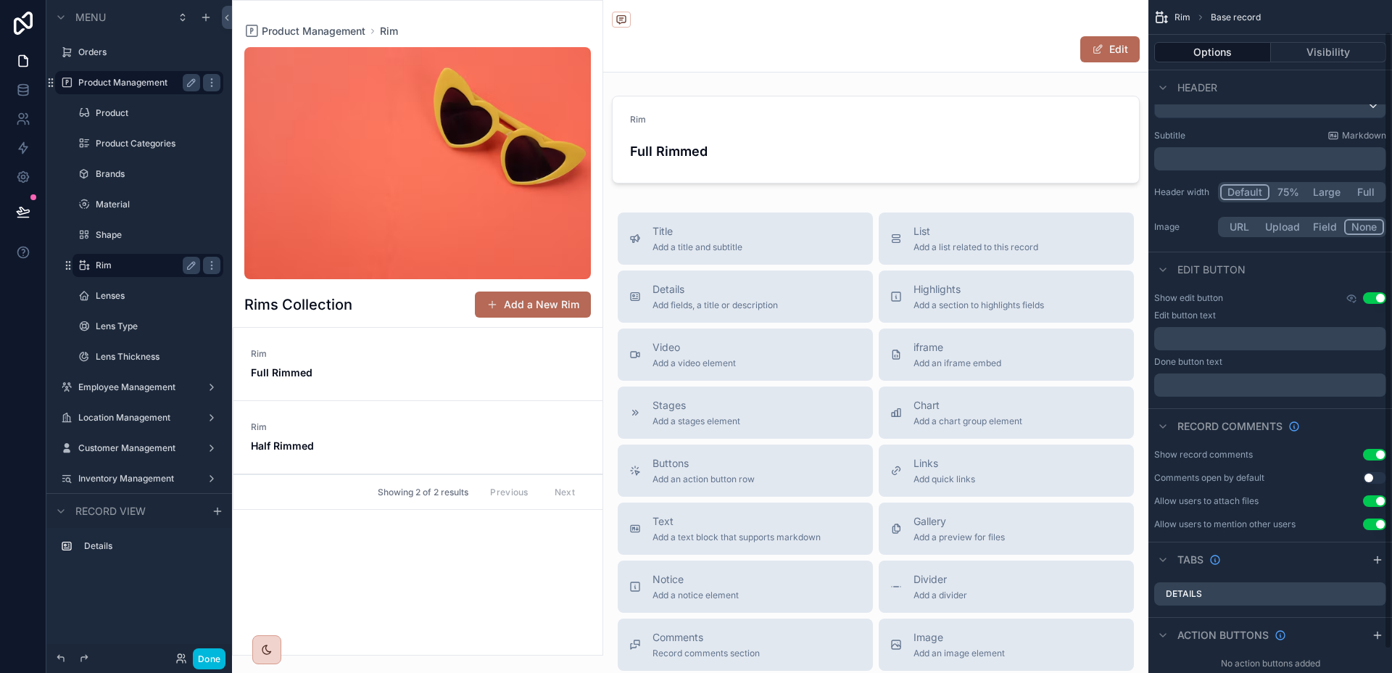
click at [1267, 345] on div "﻿" at bounding box center [1270, 338] width 232 height 23
click at [1375, 507] on div "Show record comments Use setting Comments open by default Use setting Allow use…" at bounding box center [1270, 489] width 244 height 93
click at [1369, 500] on button "Use setting" at bounding box center [1374, 501] width 23 height 12
click at [1205, 341] on p "﻿" at bounding box center [1271, 339] width 223 height 12
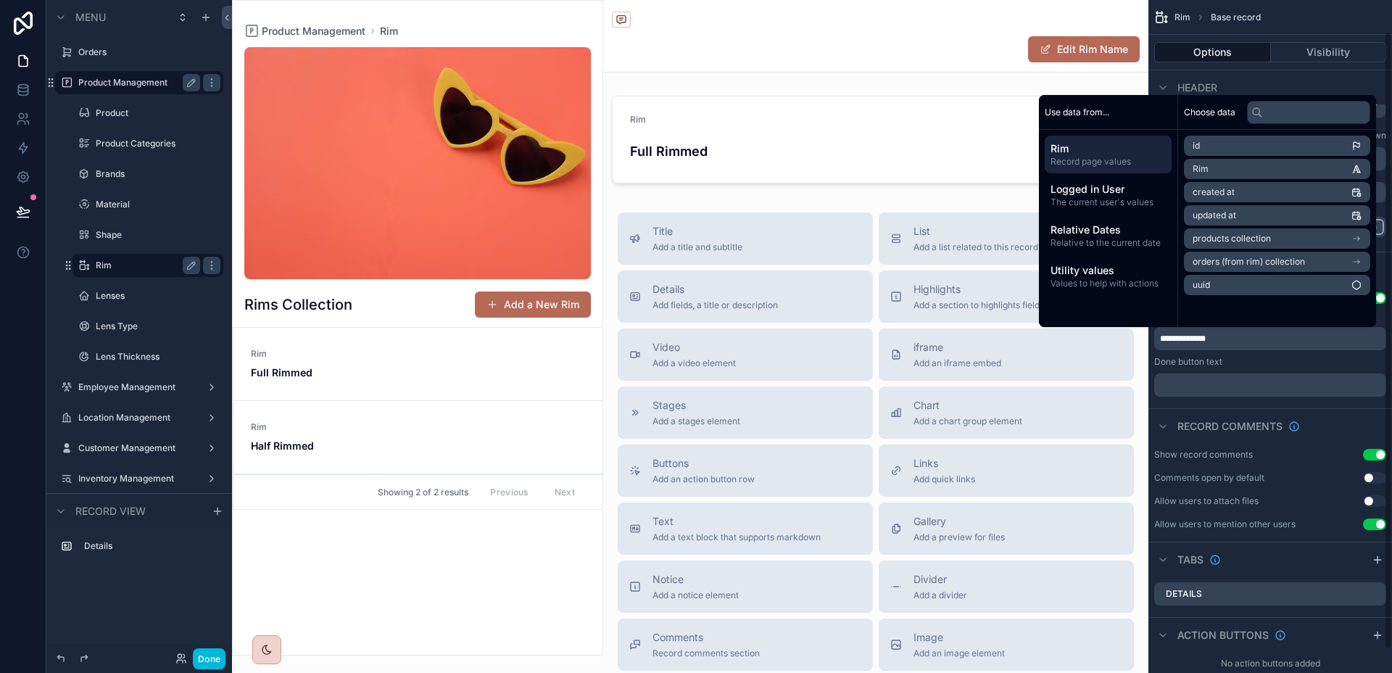
click at [1218, 383] on p "﻿" at bounding box center [1271, 385] width 223 height 12
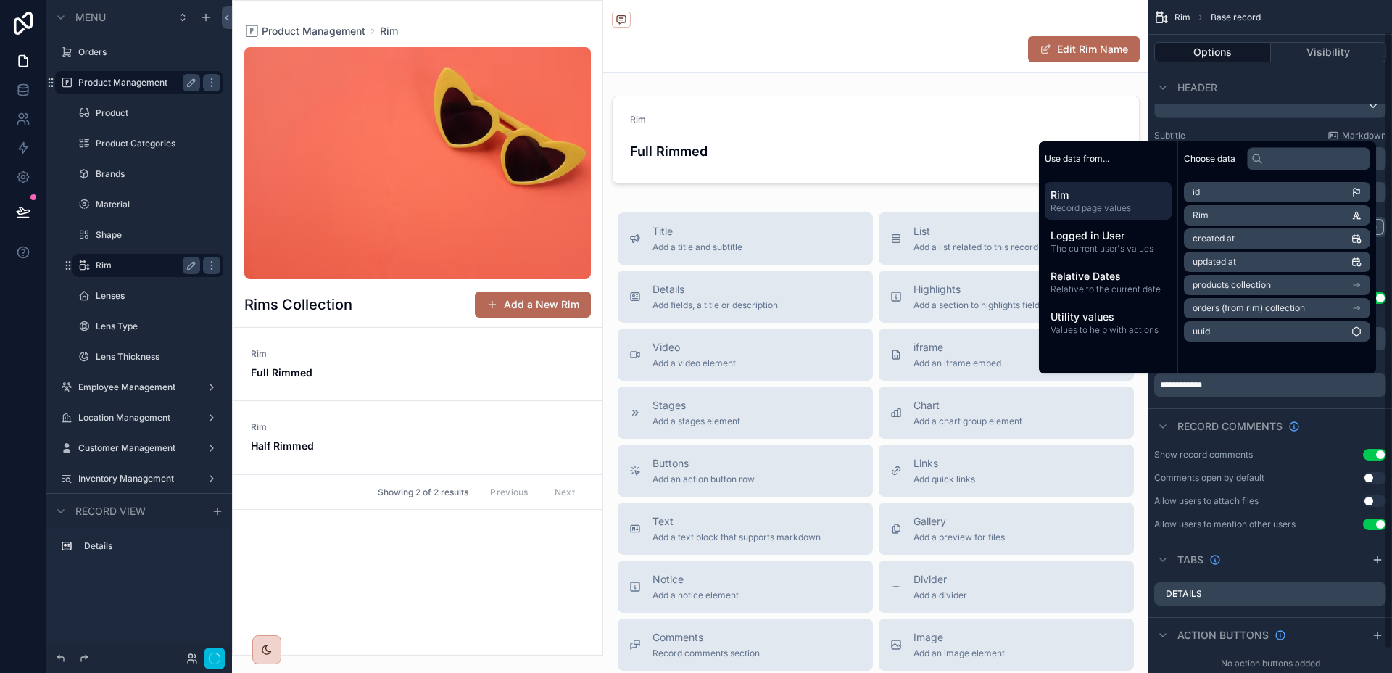
click at [1302, 411] on div "Record comments" at bounding box center [1270, 425] width 244 height 35
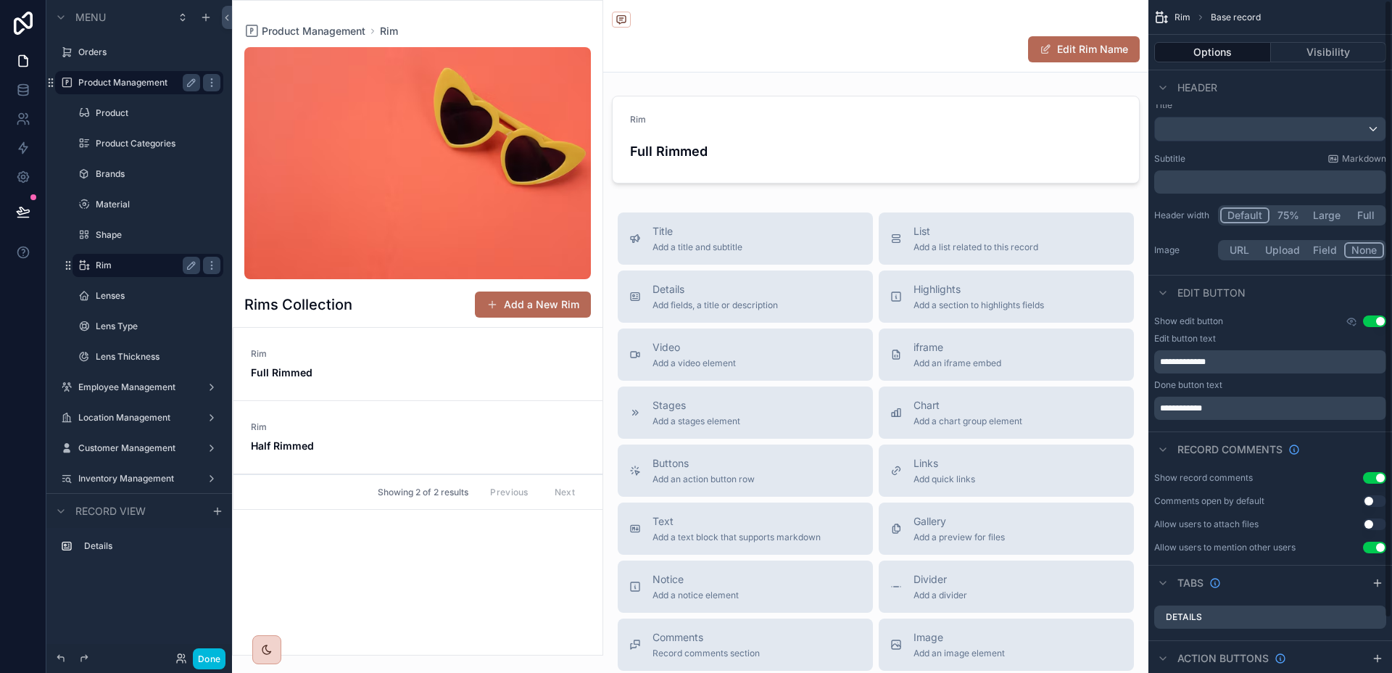
scroll to position [0, 0]
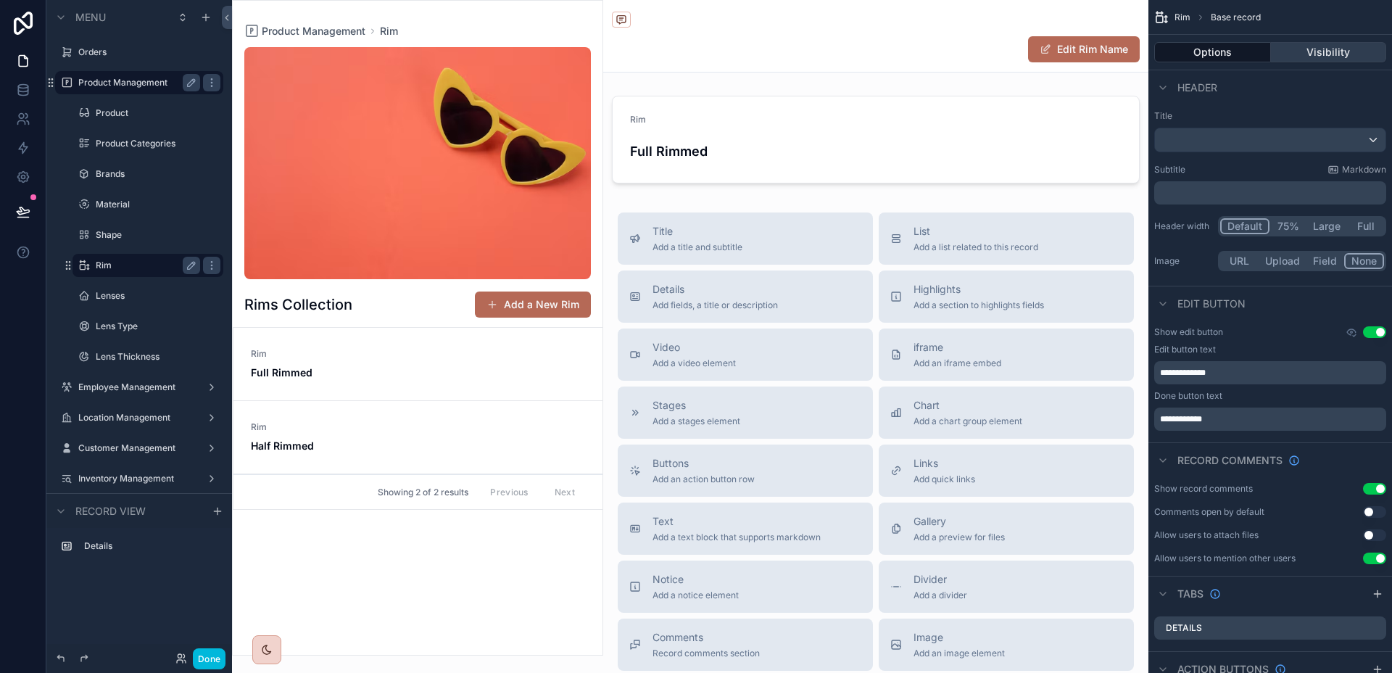
click at [1307, 58] on button "Visibility" at bounding box center [1329, 52] width 116 height 20
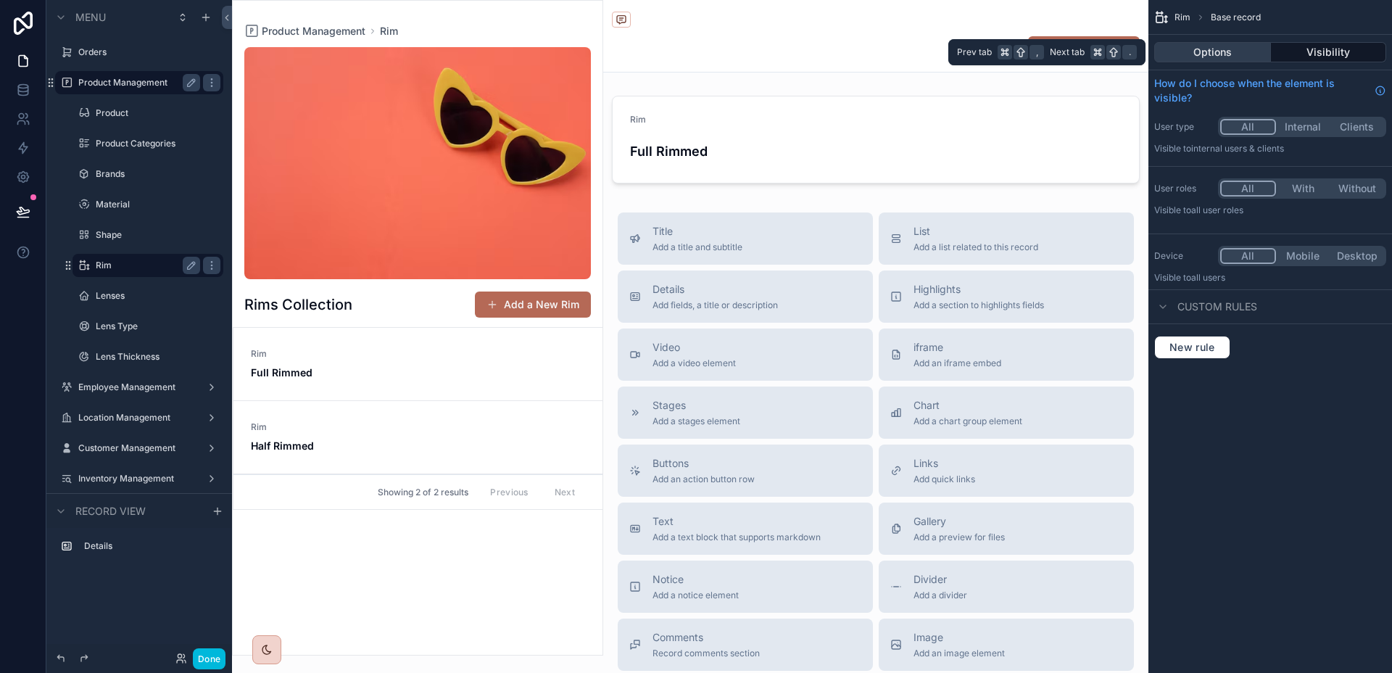
click at [1250, 57] on button "Options" at bounding box center [1212, 52] width 117 height 20
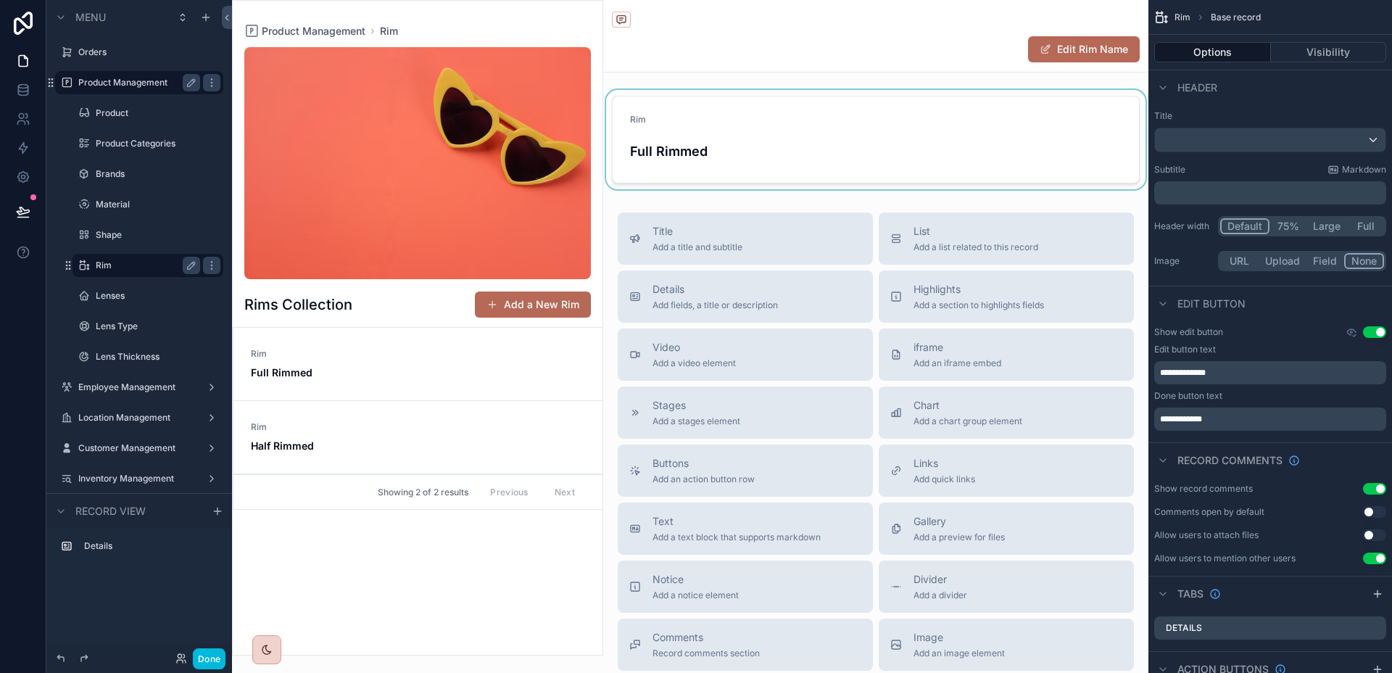
click at [999, 162] on div "scrollable content" at bounding box center [875, 139] width 545 height 99
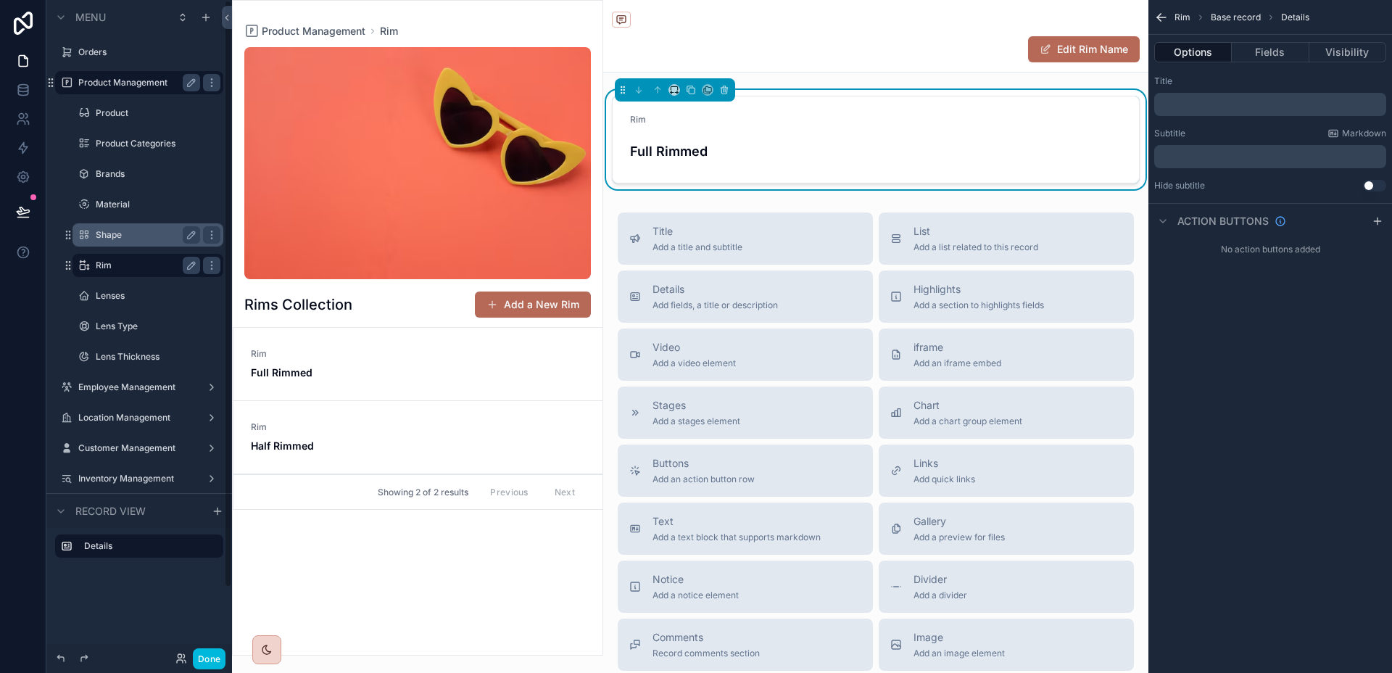
click at [121, 239] on label "Shape" at bounding box center [145, 235] width 99 height 12
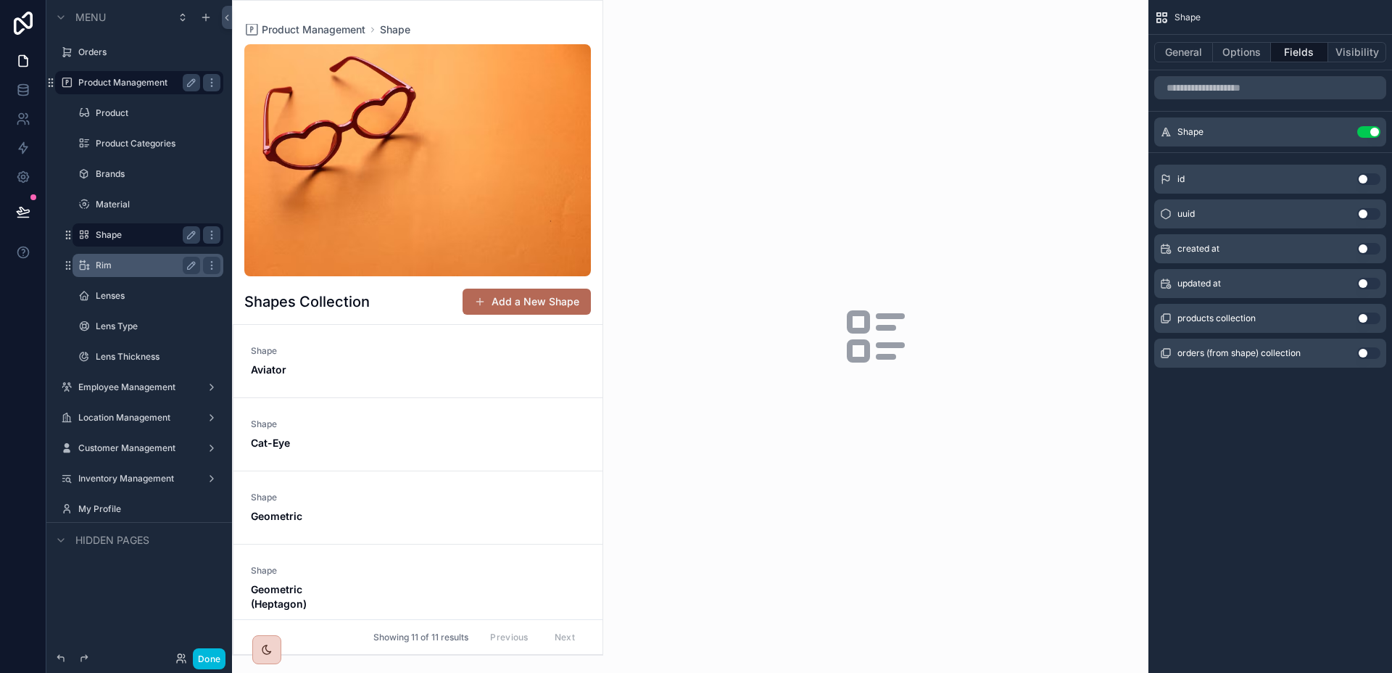
click at [351, 375] on div "scrollable content" at bounding box center [418, 328] width 370 height 654
click at [354, 370] on div "Shape Aviator" at bounding box center [418, 361] width 334 height 32
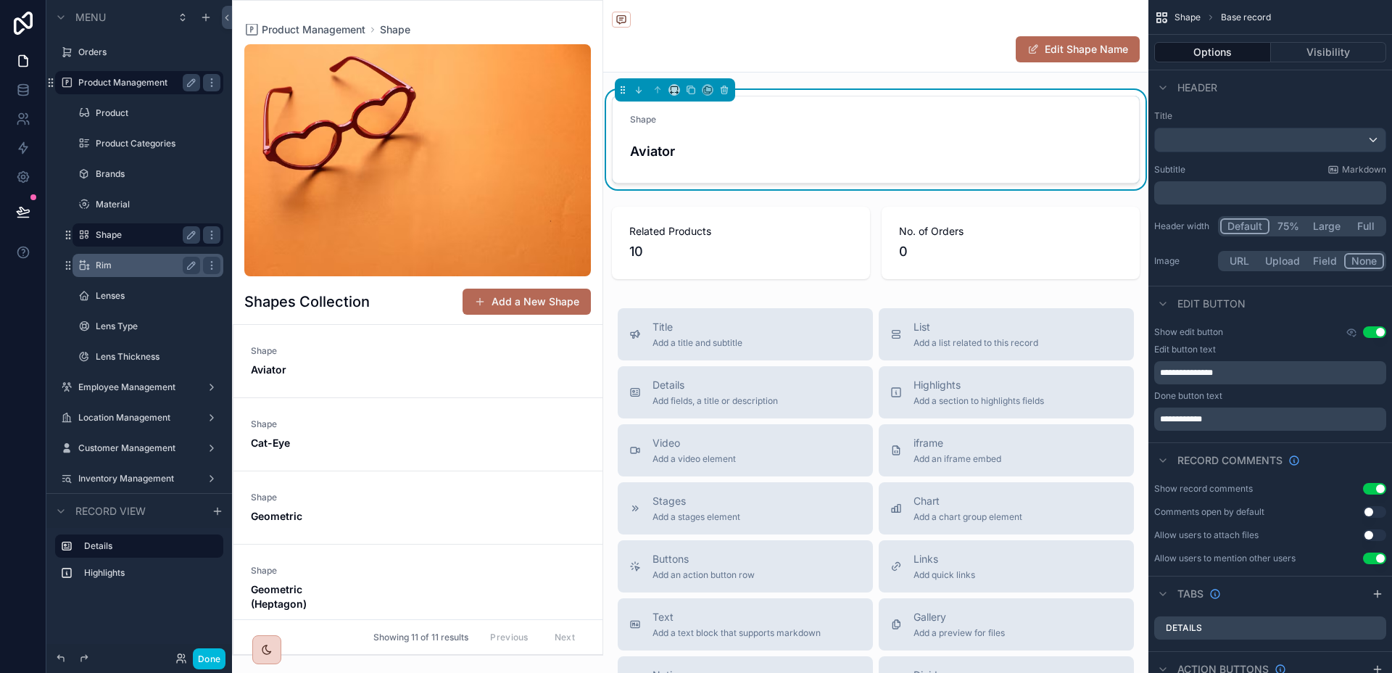
click at [841, 191] on div "Shape Aviator Related Products 10 No. of Orders 0" at bounding box center [875, 187] width 545 height 195
click at [855, 149] on form "Shape Aviator" at bounding box center [875, 139] width 526 height 86
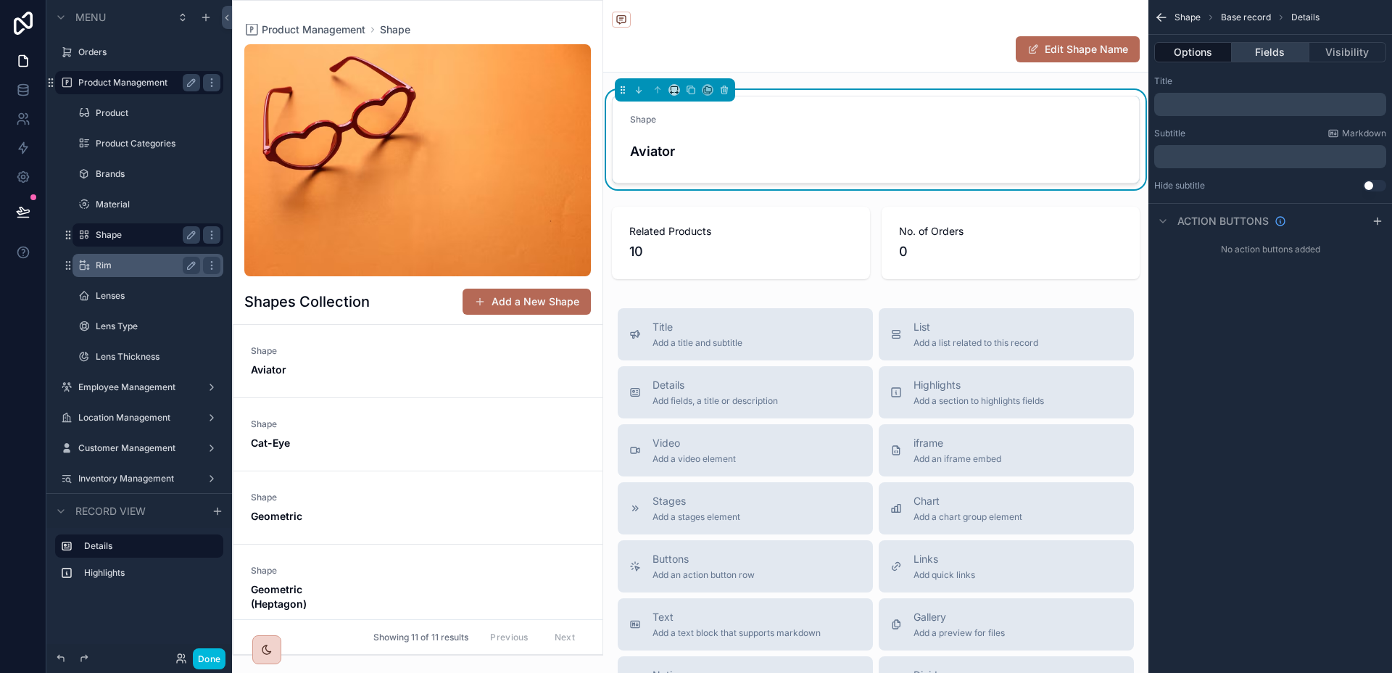
click at [1295, 59] on button "Fields" at bounding box center [1269, 52] width 77 height 20
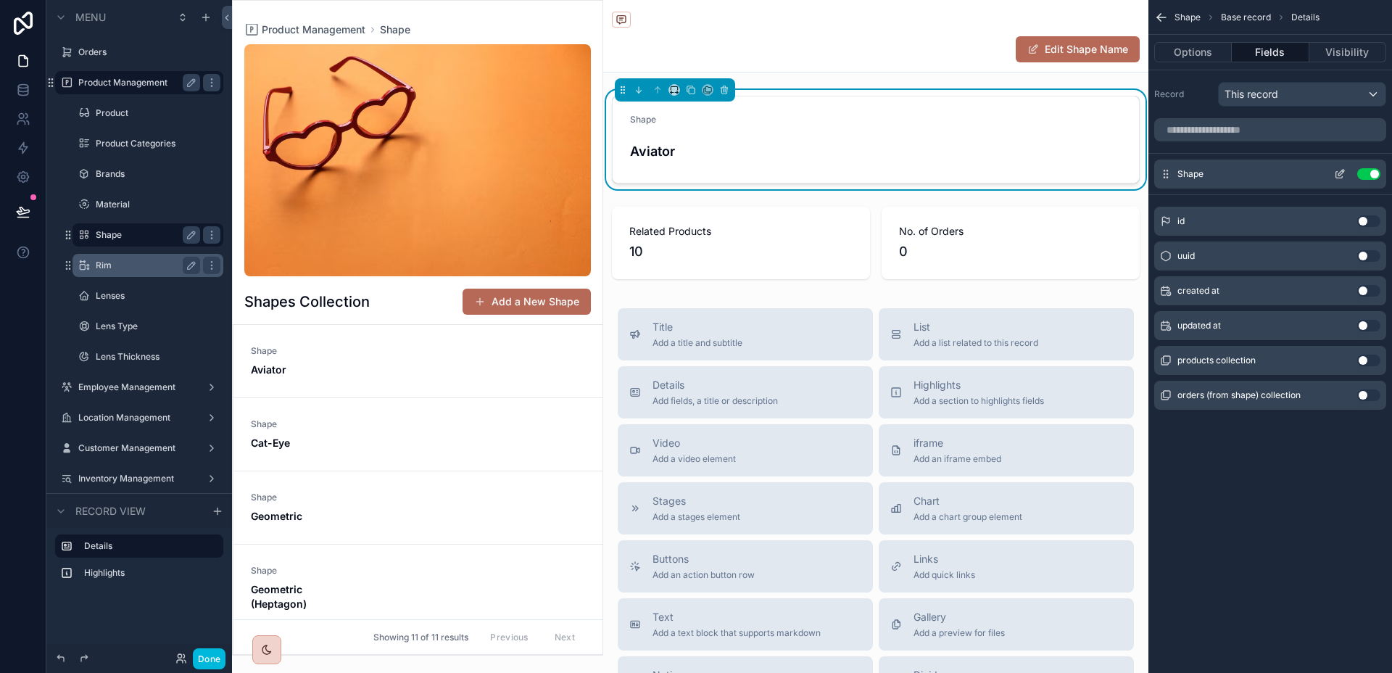
click at [1344, 172] on icon "scrollable content" at bounding box center [1340, 174] width 12 height 12
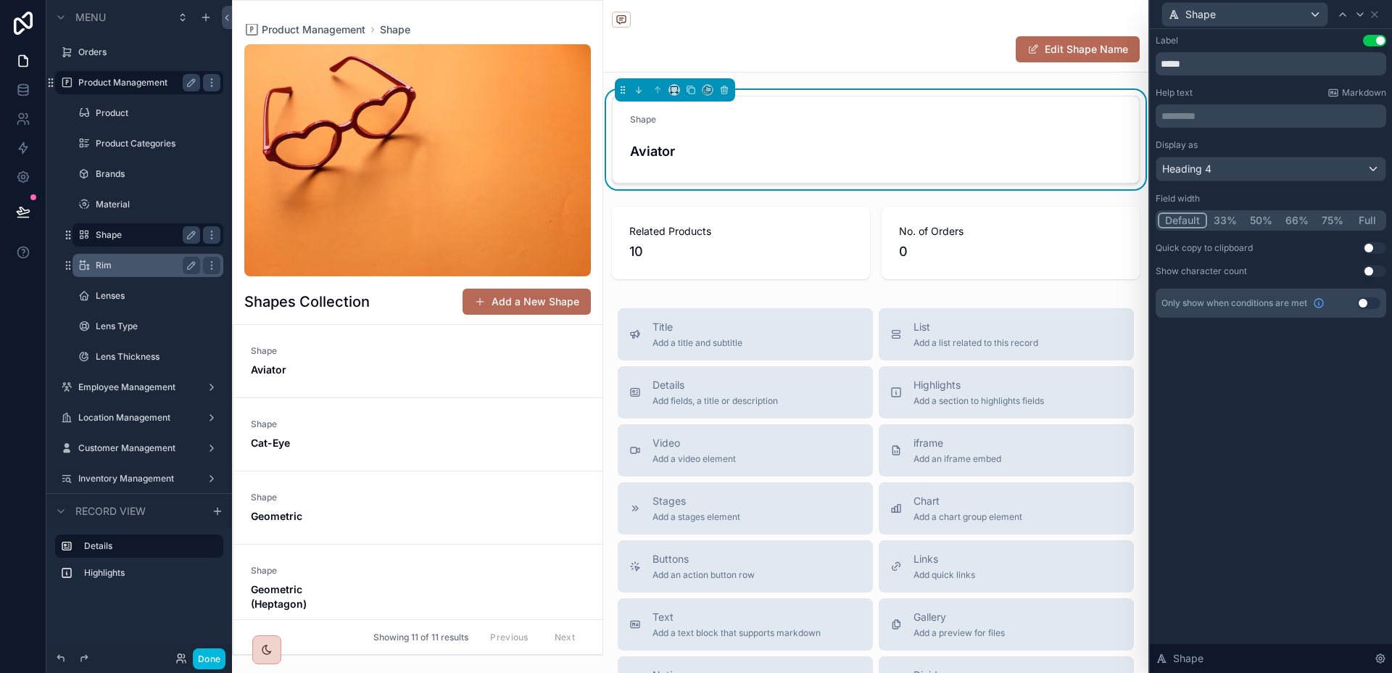
click at [1384, 5] on div "Shape" at bounding box center [1270, 14] width 230 height 28
click at [1374, 18] on icon at bounding box center [1374, 15] width 12 height 12
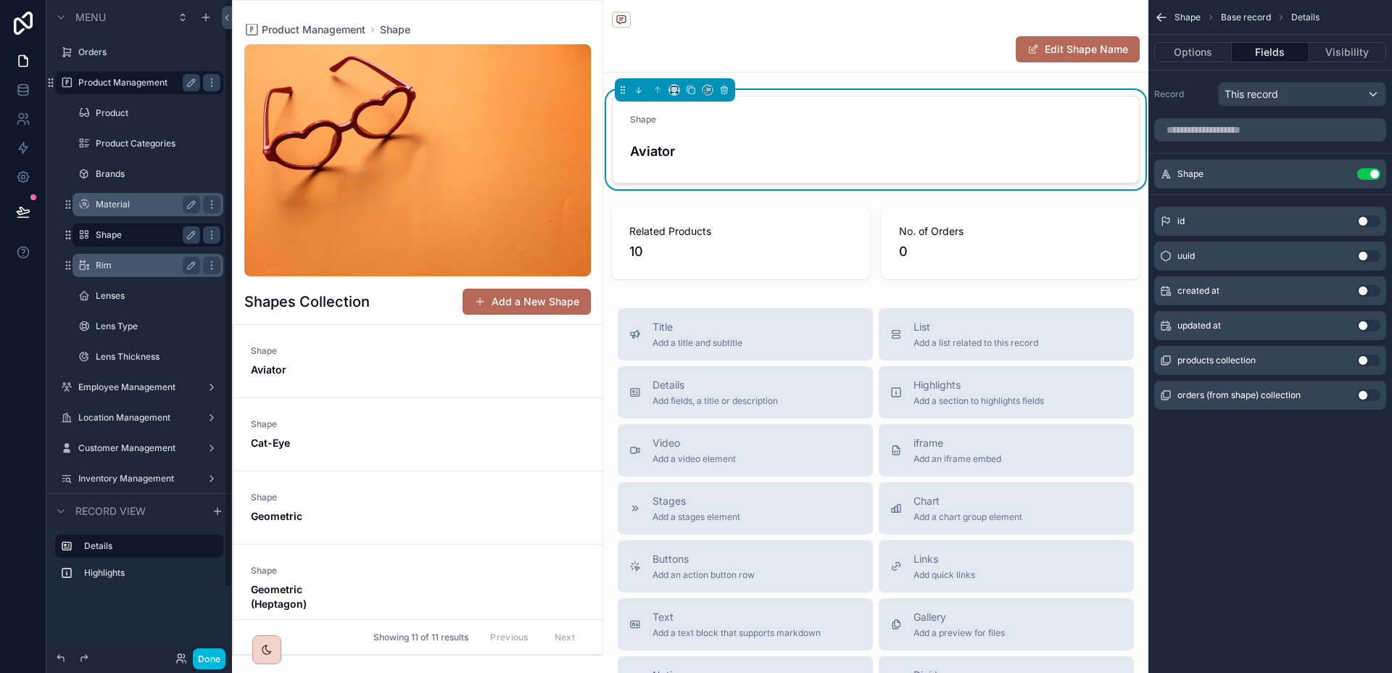
click at [130, 209] on label "Material" at bounding box center [145, 205] width 99 height 12
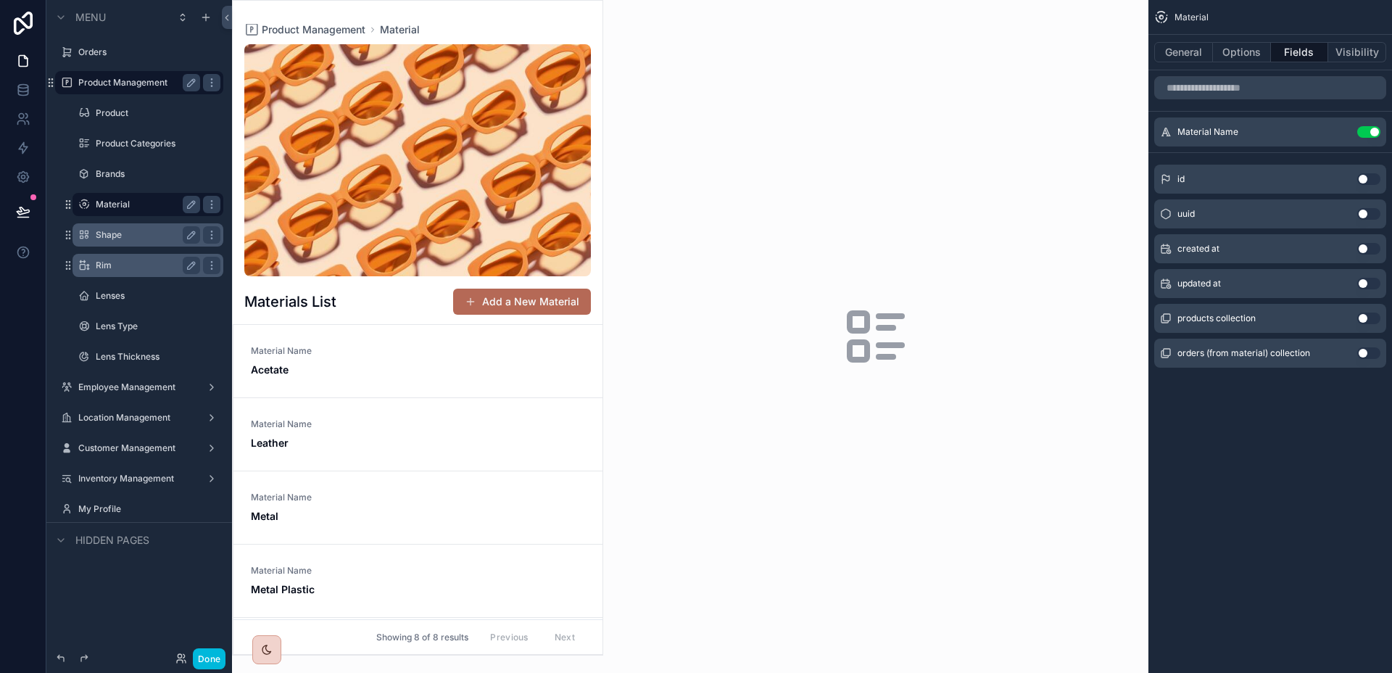
click at [370, 365] on div "scrollable content" at bounding box center [418, 328] width 370 height 654
click at [365, 359] on div "Material Name Acetate" at bounding box center [418, 361] width 334 height 32
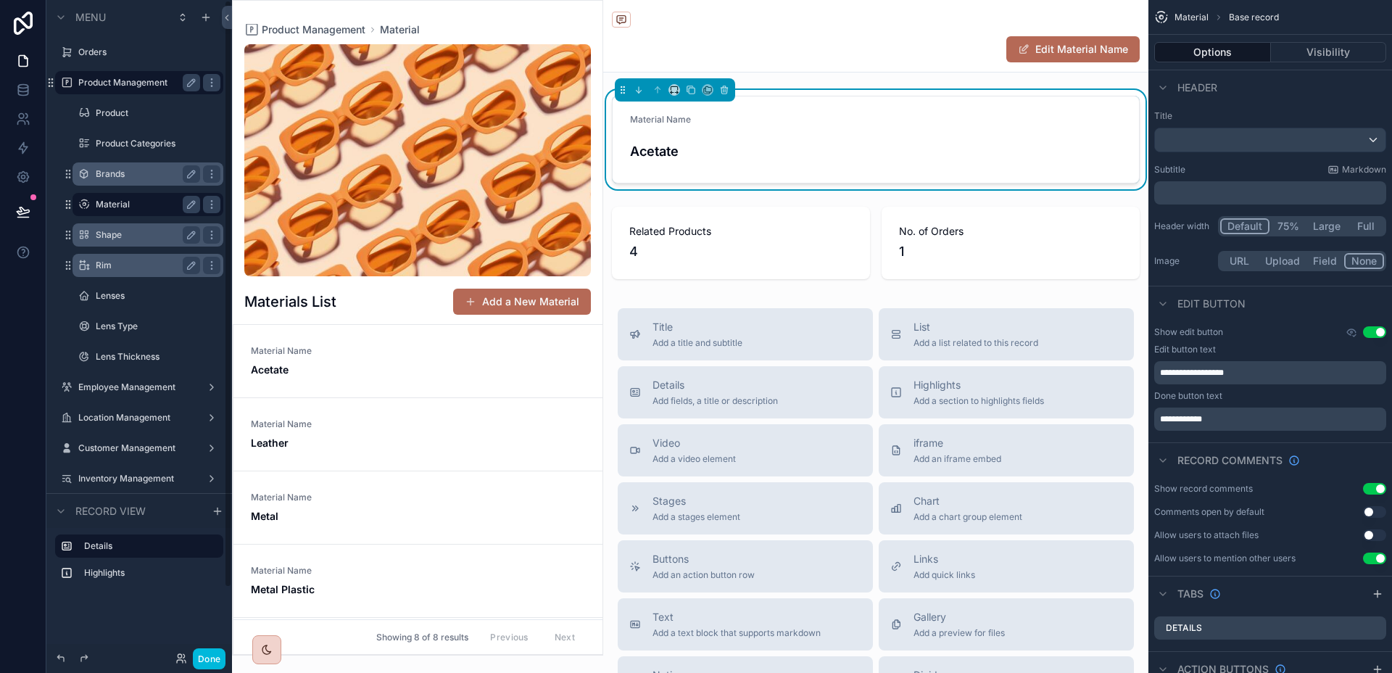
click at [125, 172] on label "Brands" at bounding box center [145, 174] width 99 height 12
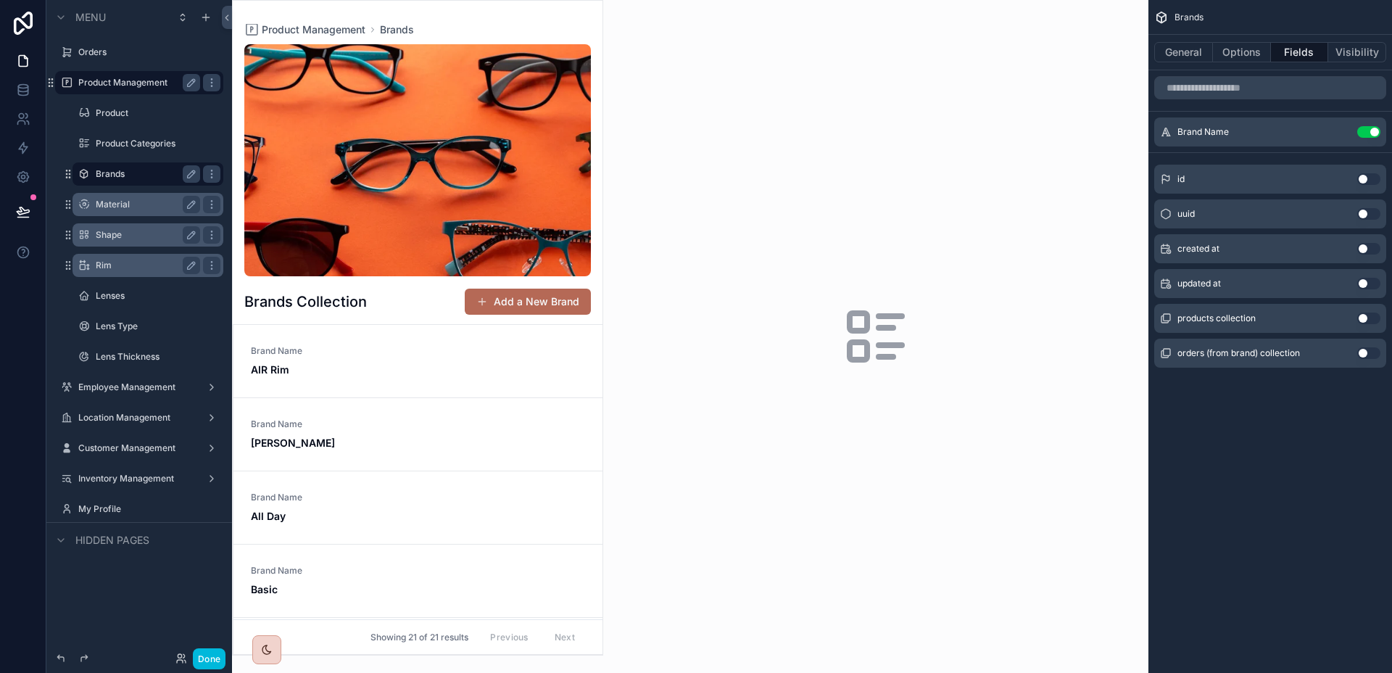
click at [402, 348] on div "scrollable content" at bounding box center [418, 328] width 370 height 654
click at [344, 355] on span "Brand Name" at bounding box center [301, 351] width 100 height 12
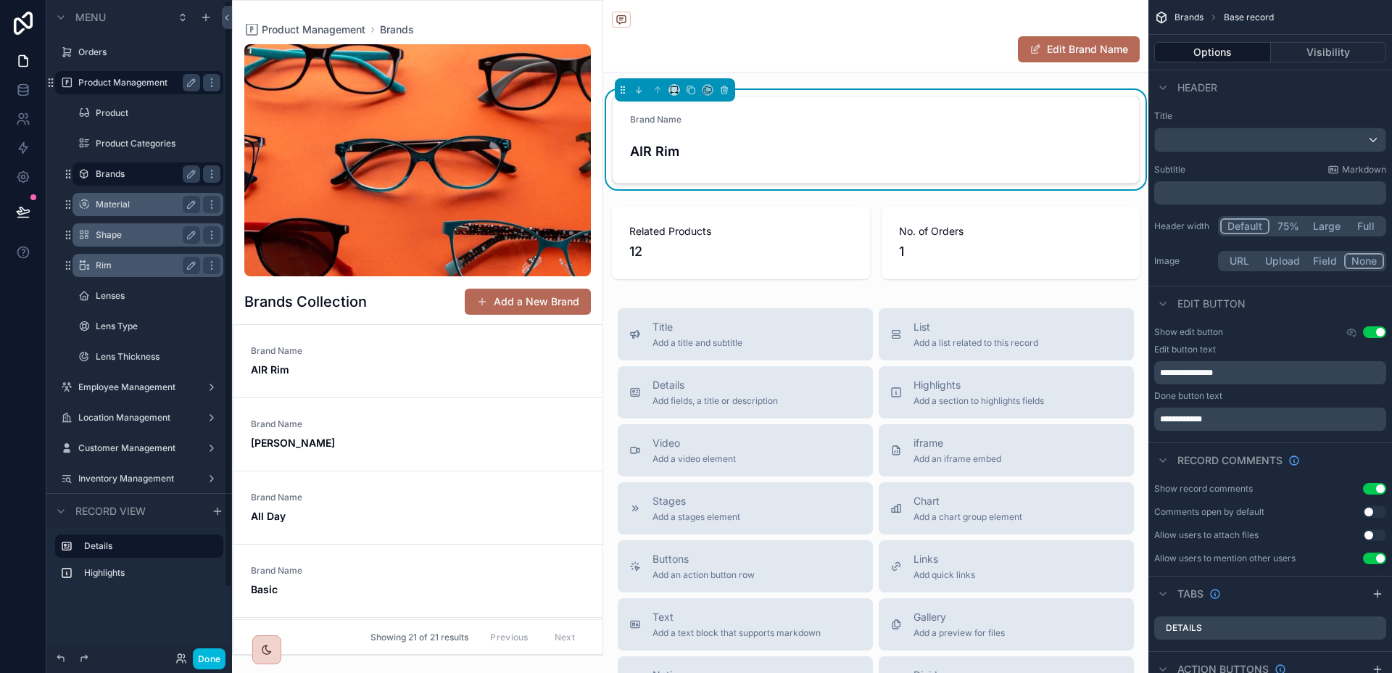
click at [120, 263] on label "Rim" at bounding box center [145, 265] width 99 height 12
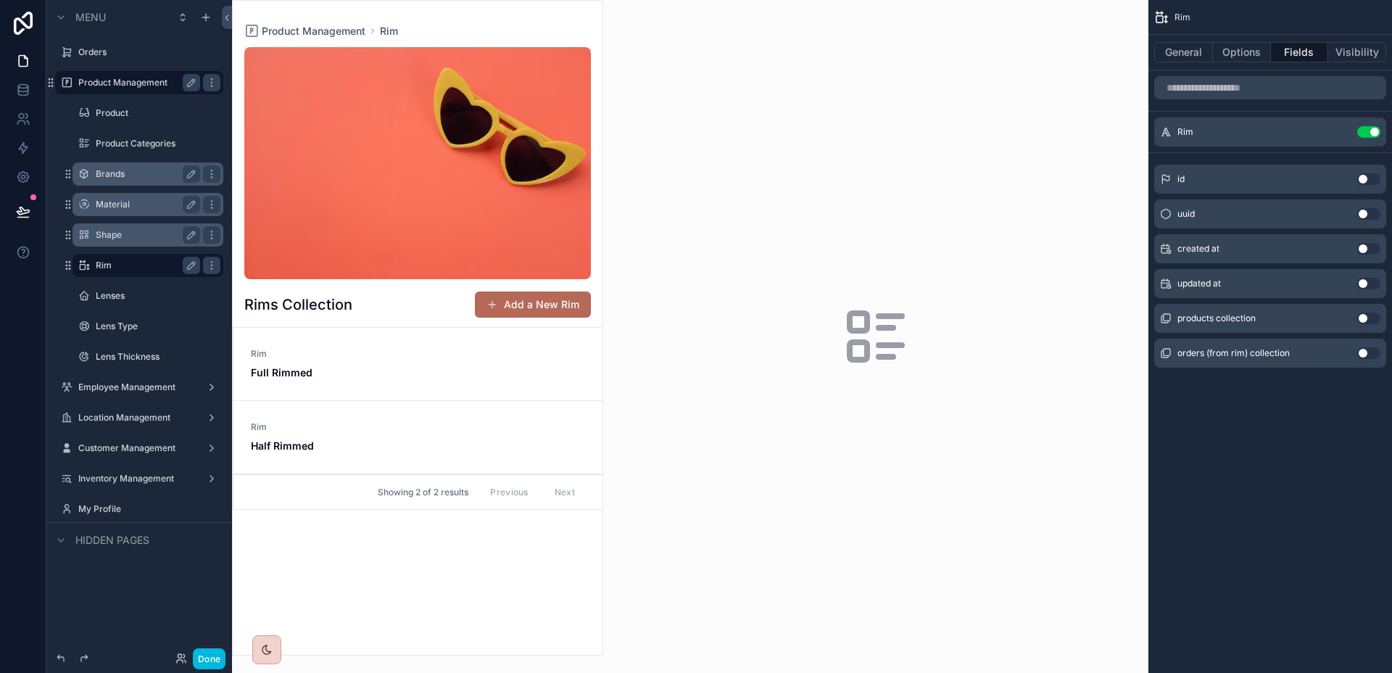
click at [424, 344] on div "scrollable content" at bounding box center [418, 328] width 370 height 654
click at [424, 344] on link "Rim Full Rimmed" at bounding box center [417, 364] width 369 height 73
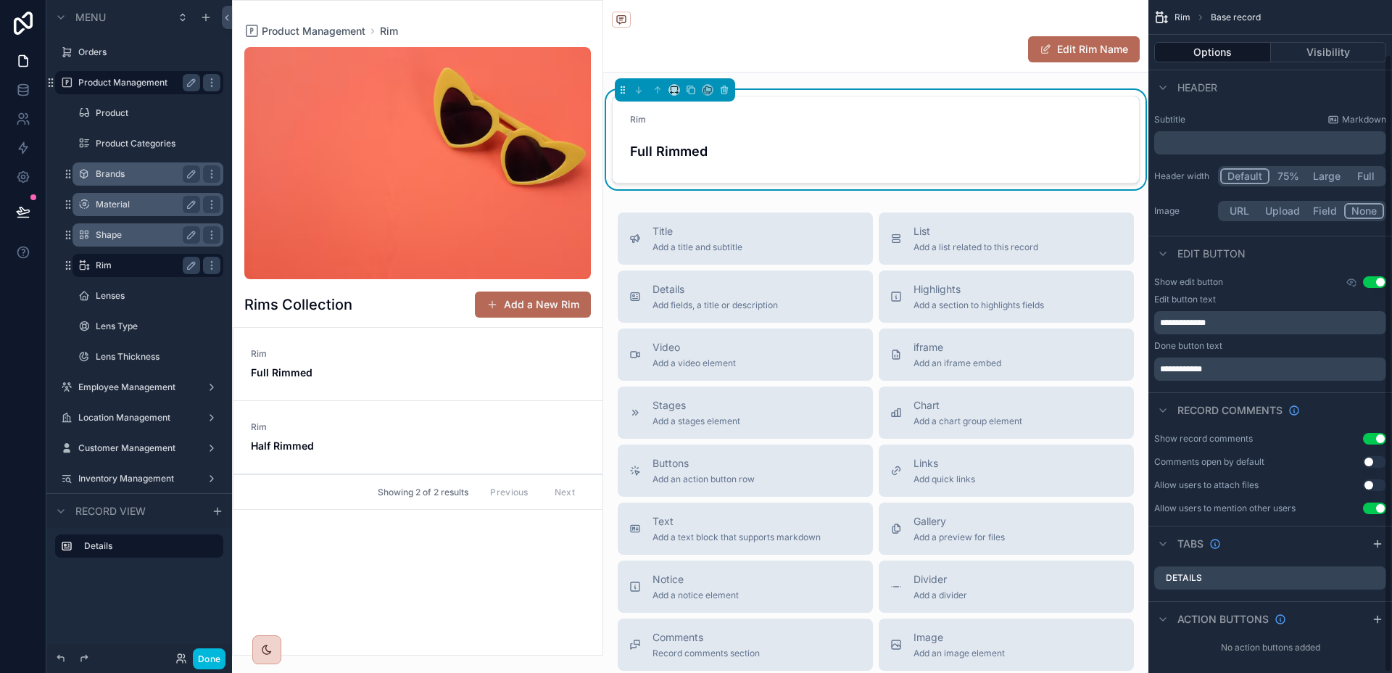
scroll to position [59, 0]
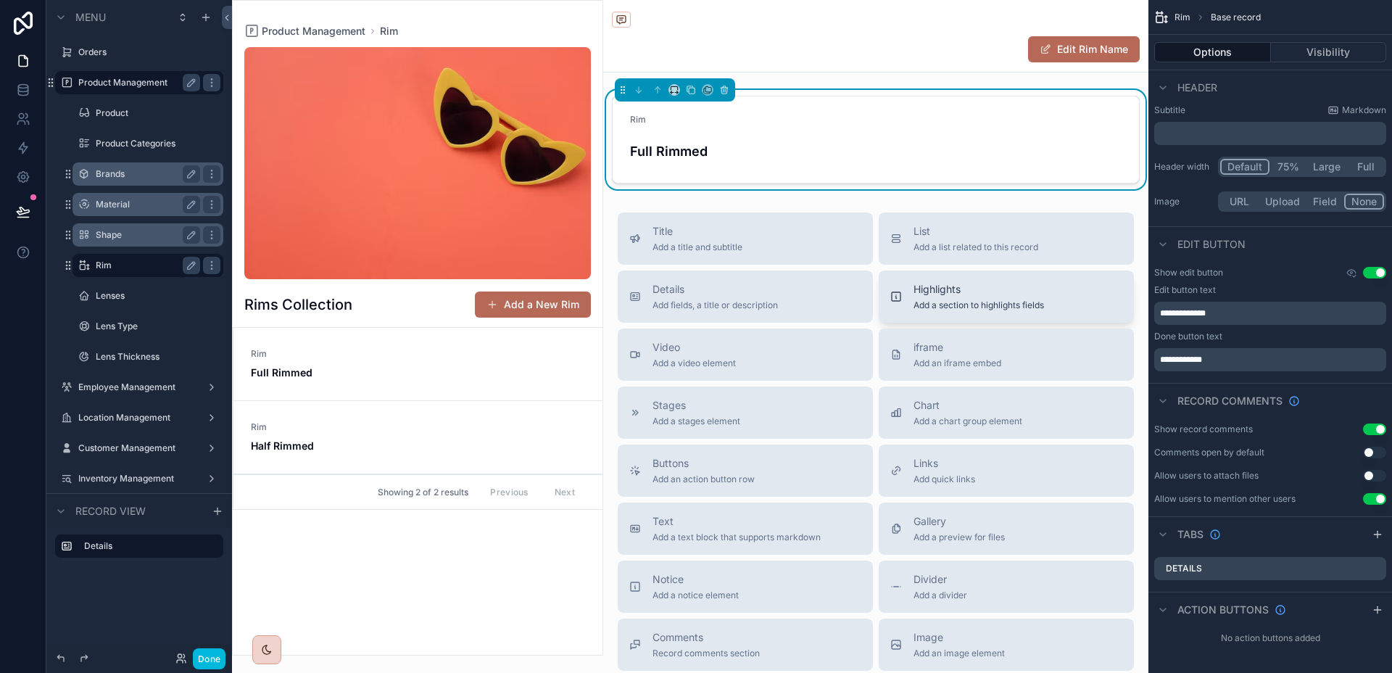
click at [956, 294] on span "Highlights" at bounding box center [978, 289] width 130 height 14
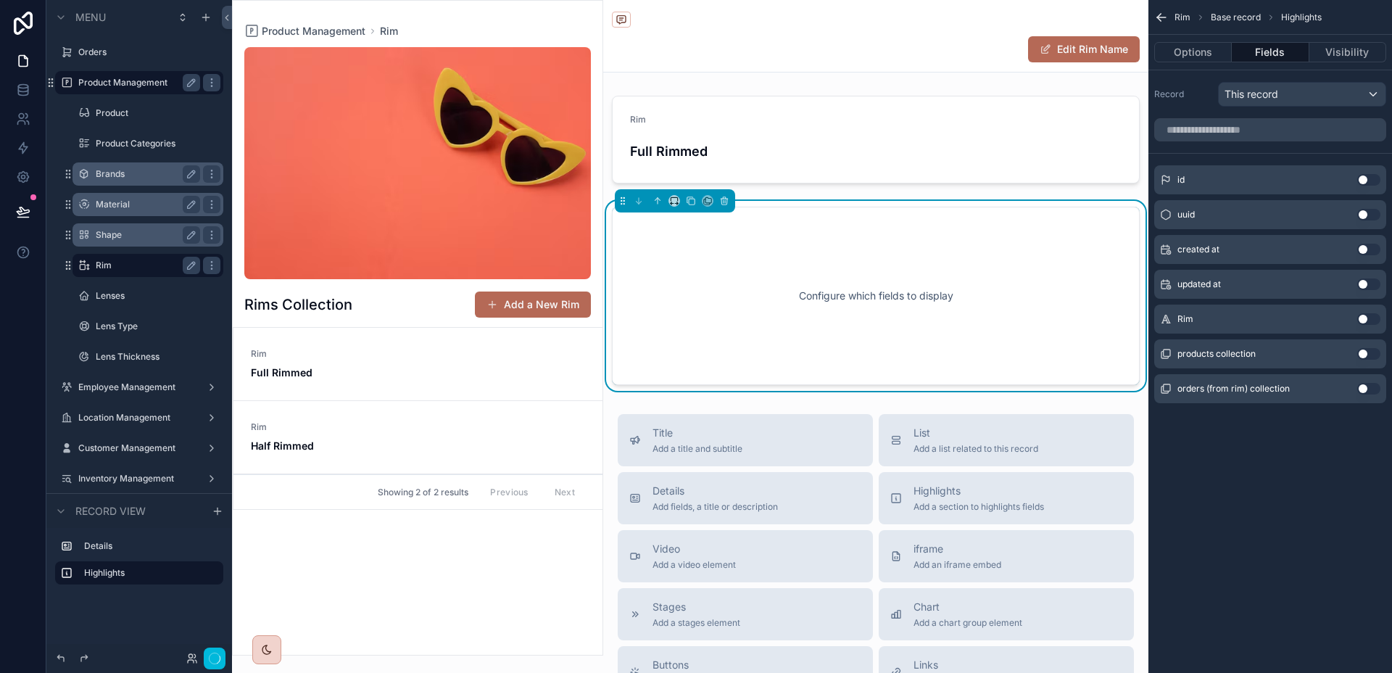
scroll to position [0, 0]
click at [905, 285] on div "Configure which fields to display" at bounding box center [876, 295] width 480 height 130
click at [1368, 353] on button "Use setting" at bounding box center [1368, 354] width 23 height 12
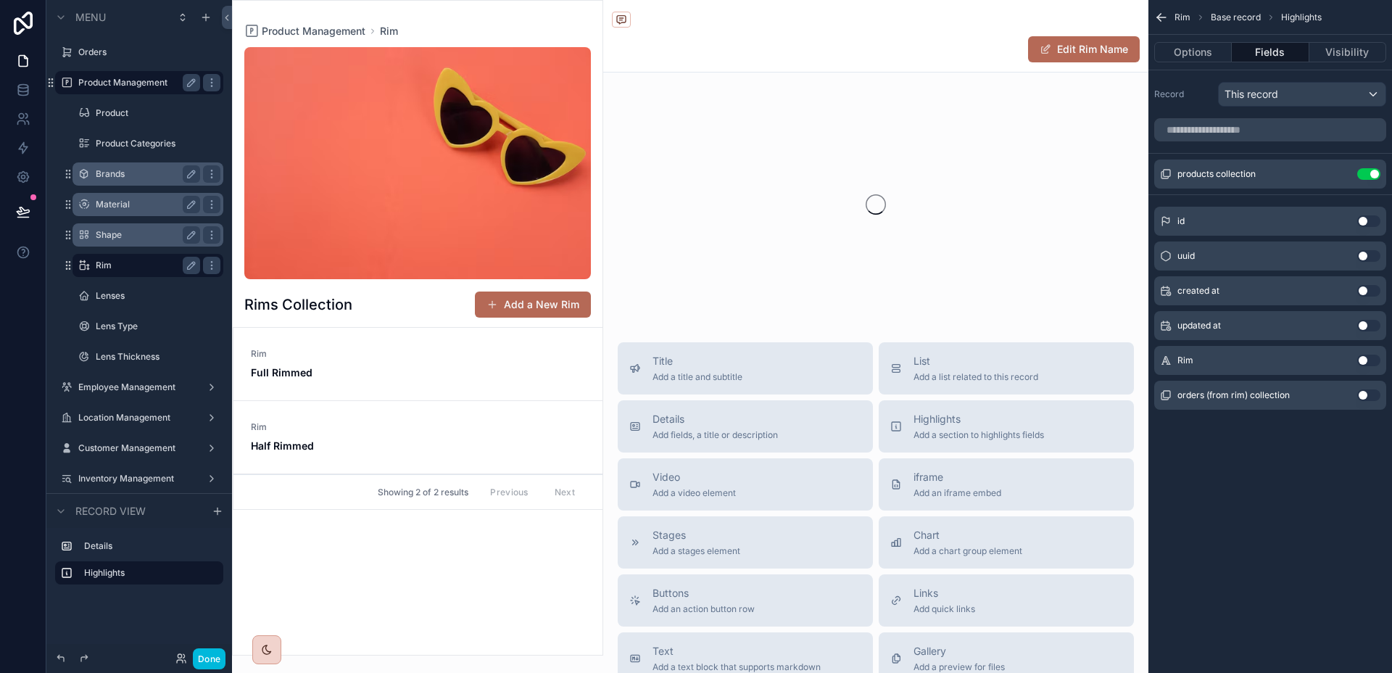
click at [1368, 394] on button "Use setting" at bounding box center [1368, 395] width 23 height 12
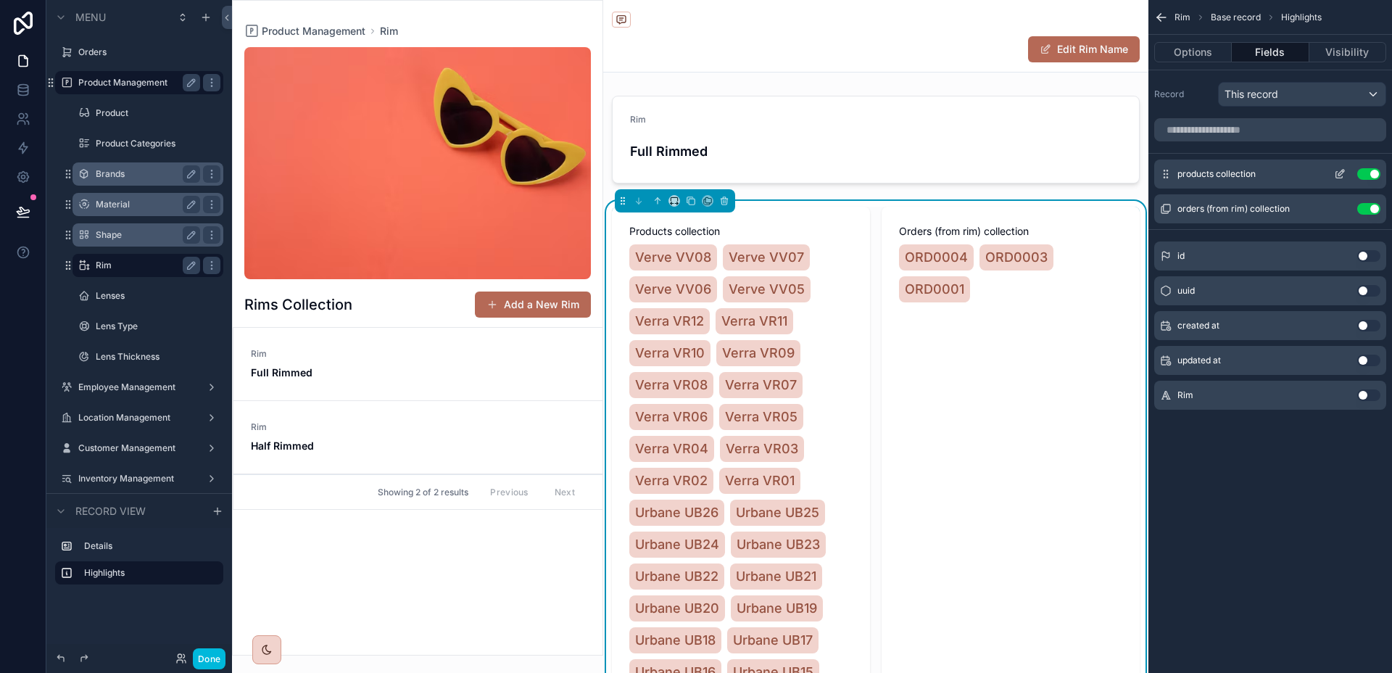
click at [1338, 172] on icon "scrollable content" at bounding box center [1341, 173] width 6 height 6
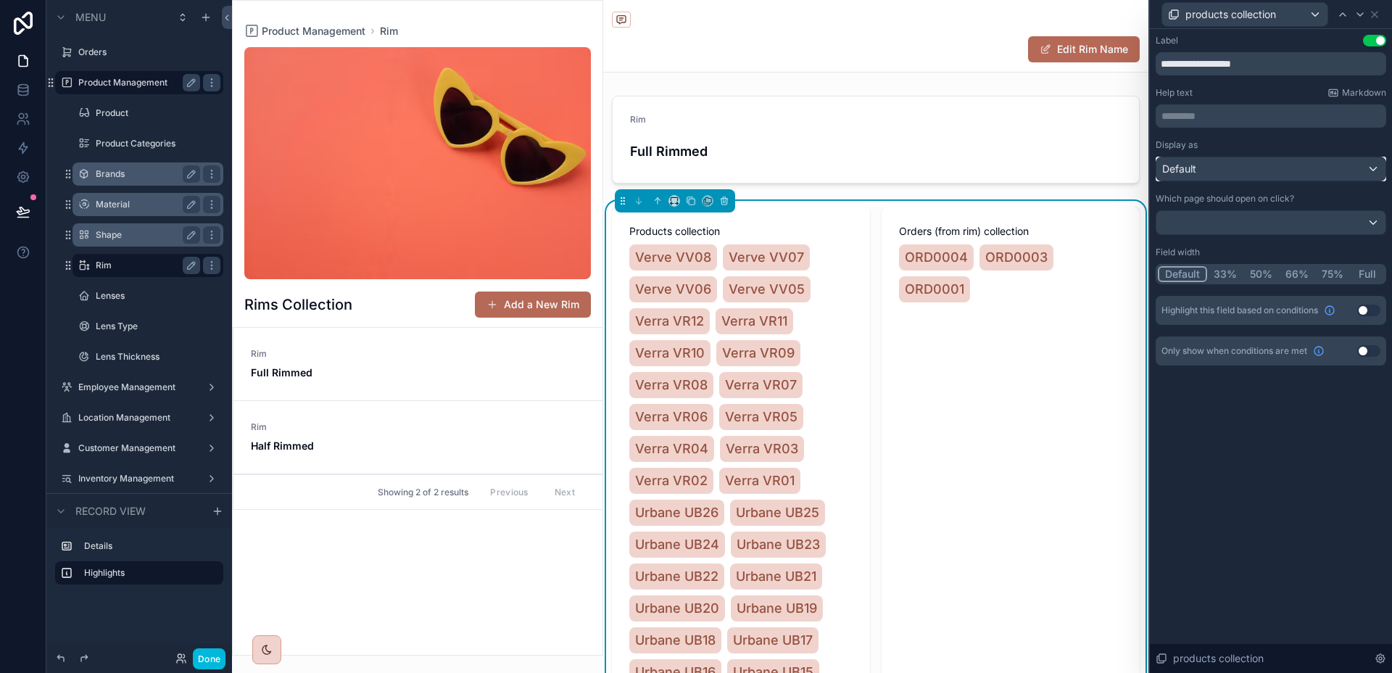
click at [1298, 161] on div "Default" at bounding box center [1270, 168] width 229 height 23
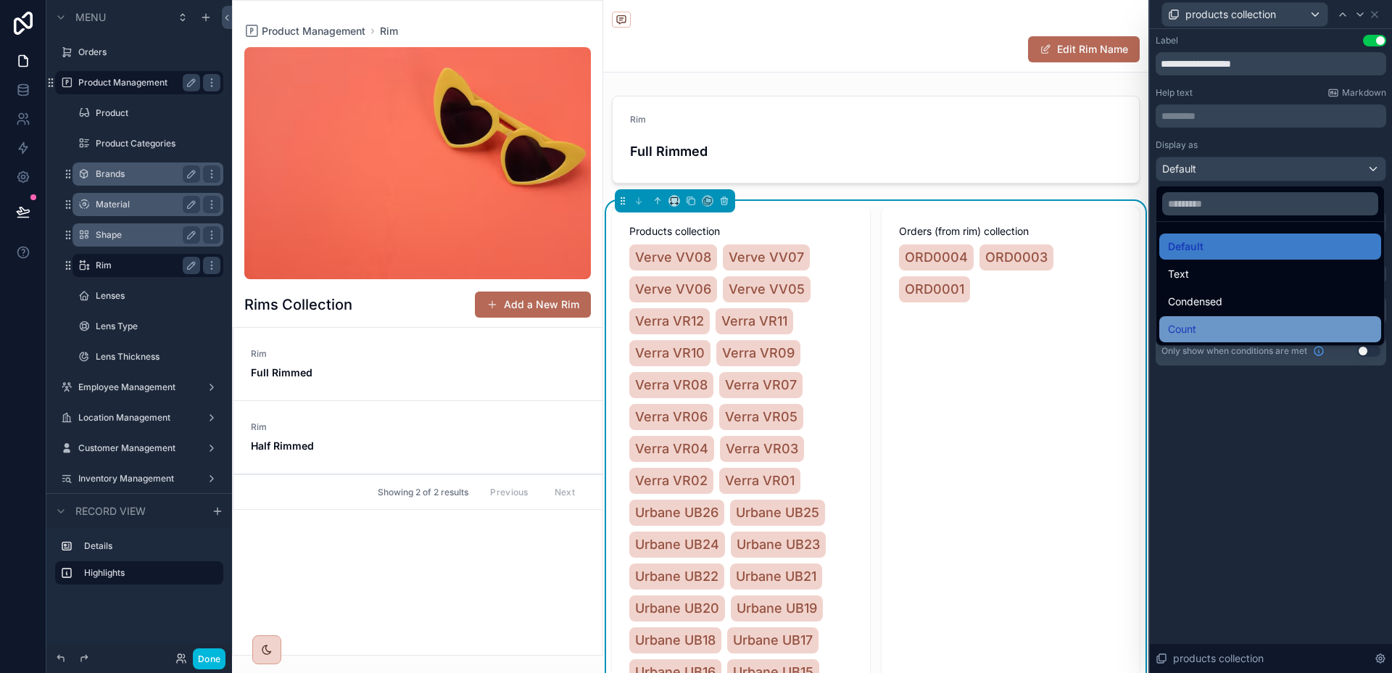
click at [1234, 328] on div "Count" at bounding box center [1270, 328] width 204 height 17
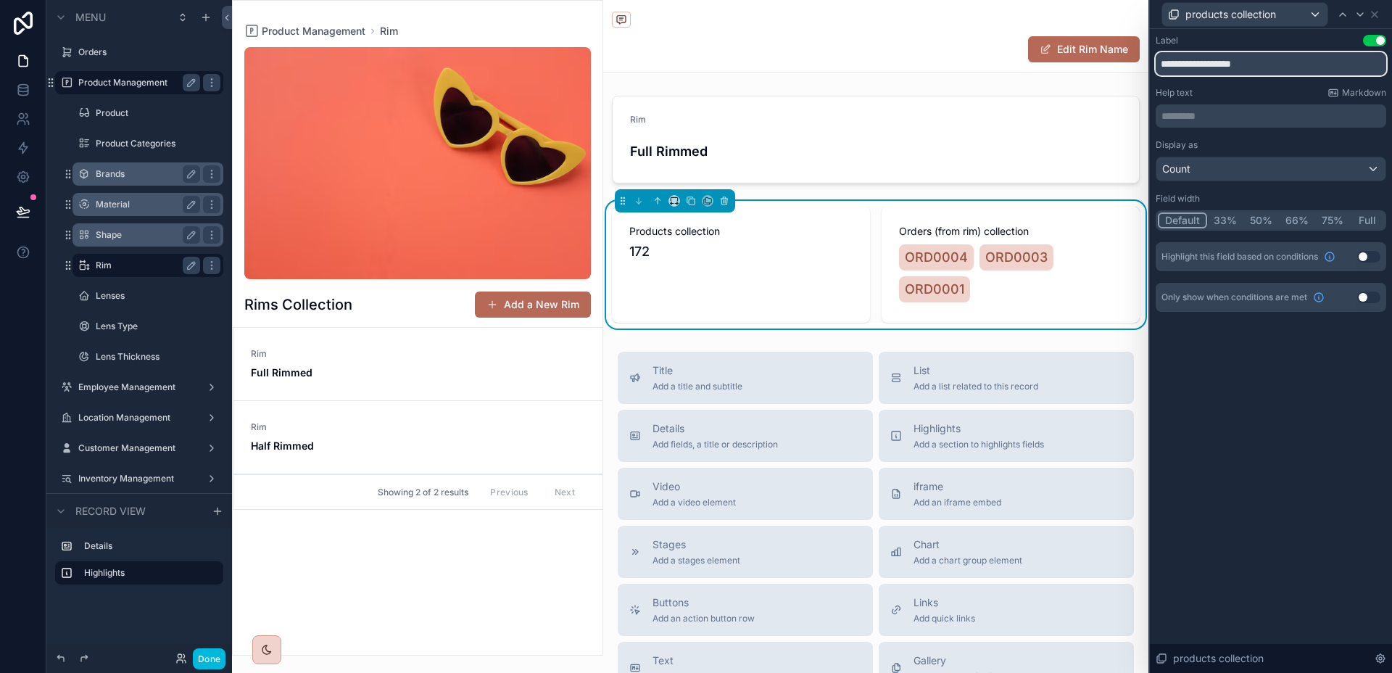
drag, startPoint x: 1260, startPoint y: 64, endPoint x: 1147, endPoint y: 63, distance: 113.8
click at [1147, 63] on div "**********" at bounding box center [696, 336] width 1392 height 673
type input "**********"
click at [1359, 17] on icon at bounding box center [1360, 15] width 12 height 12
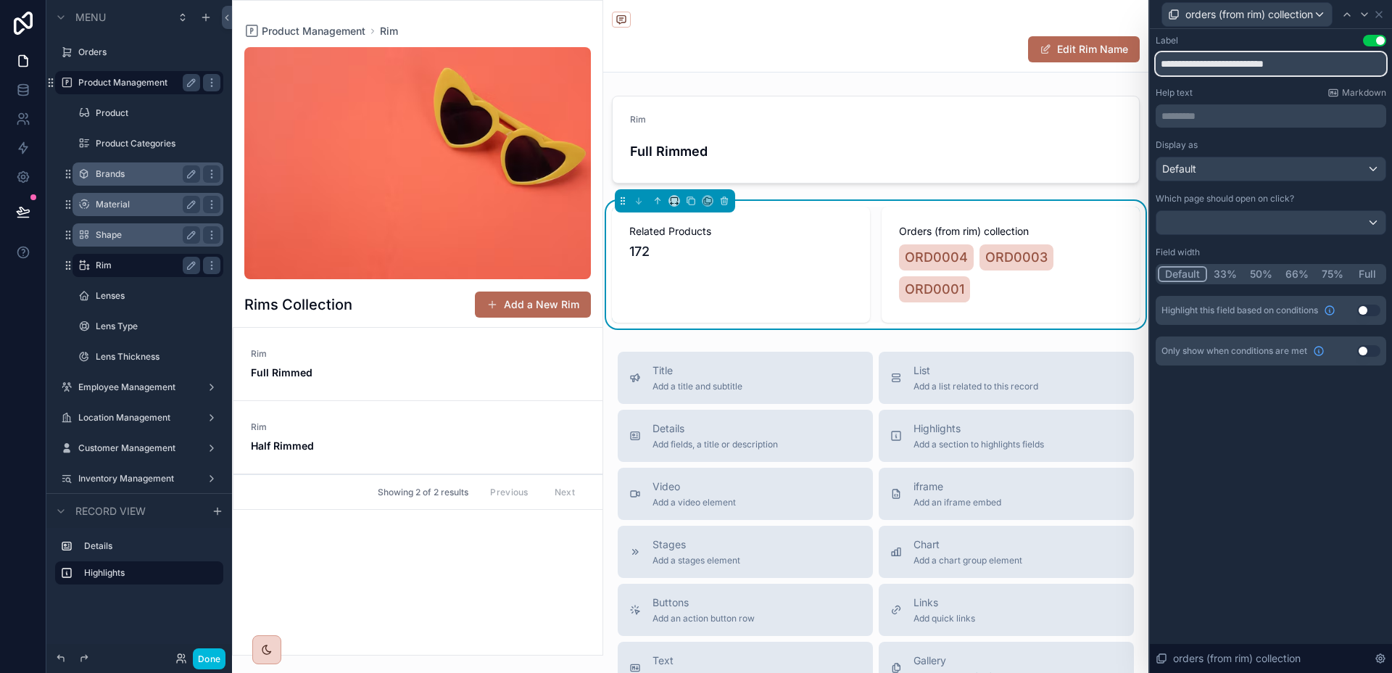
click at [1277, 65] on input "**********" at bounding box center [1270, 63] width 230 height 23
type input "**********"
click at [1308, 422] on div "**********" at bounding box center [1270, 351] width 242 height 644
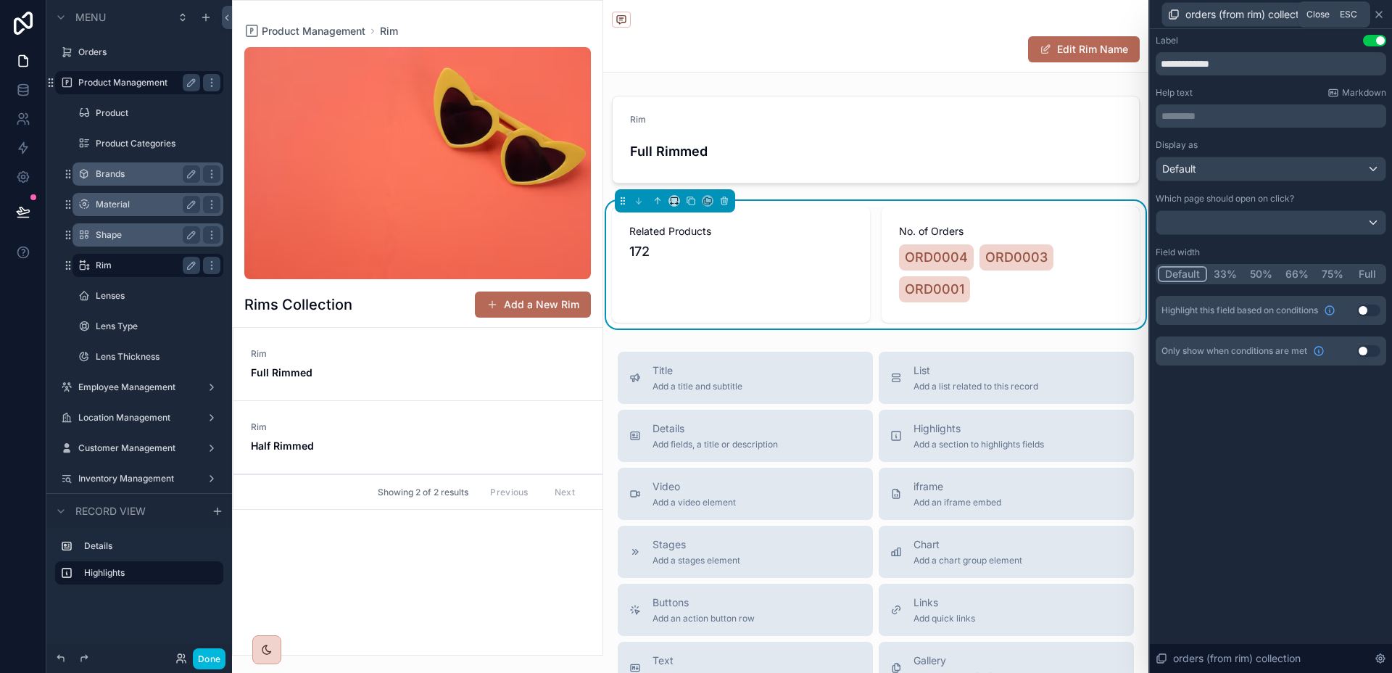
click at [1381, 17] on icon at bounding box center [1379, 15] width 12 height 12
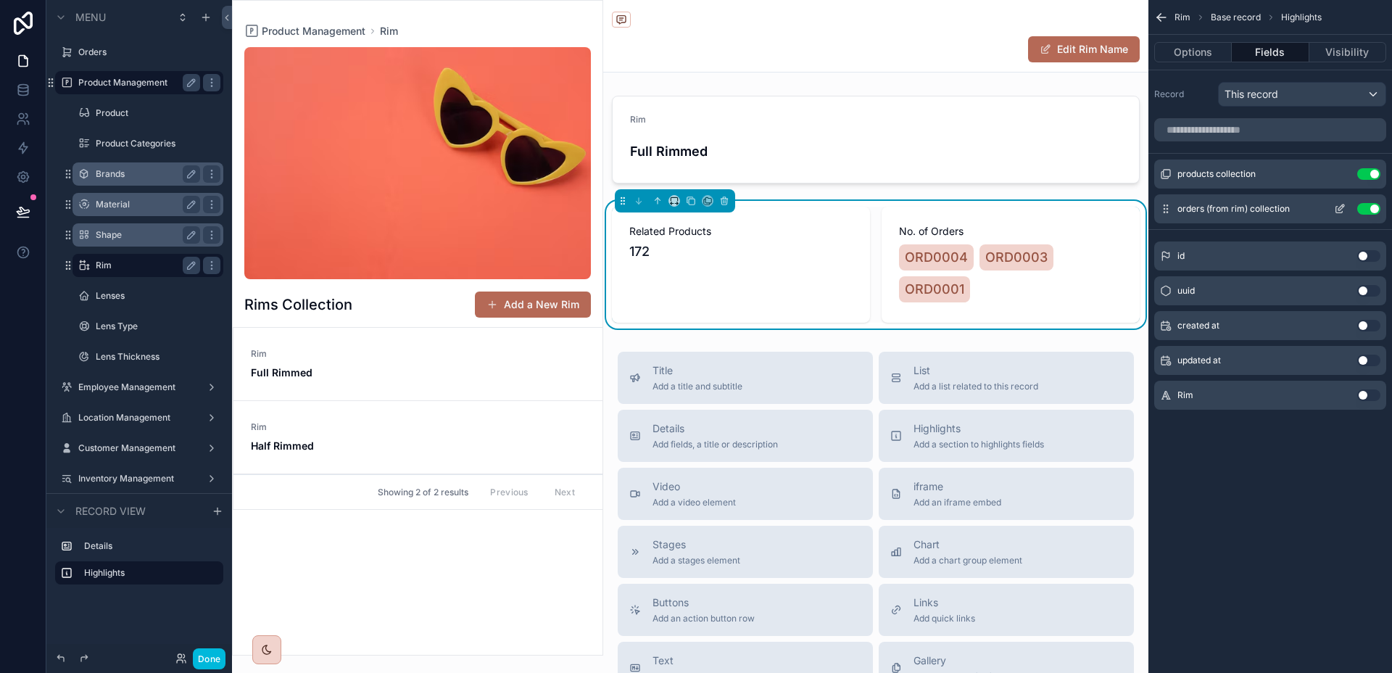
click at [1331, 207] on button "scrollable content" at bounding box center [1339, 209] width 23 height 12
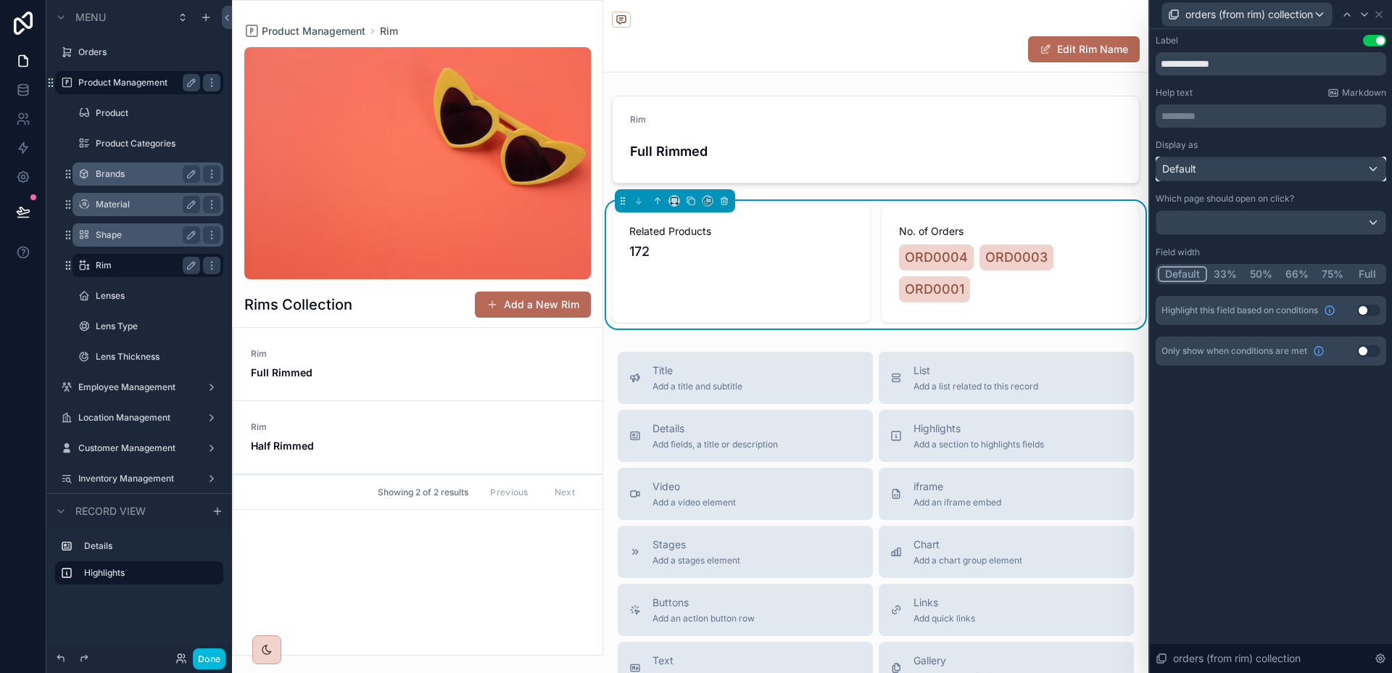
click at [1255, 170] on div "Default" at bounding box center [1270, 168] width 229 height 23
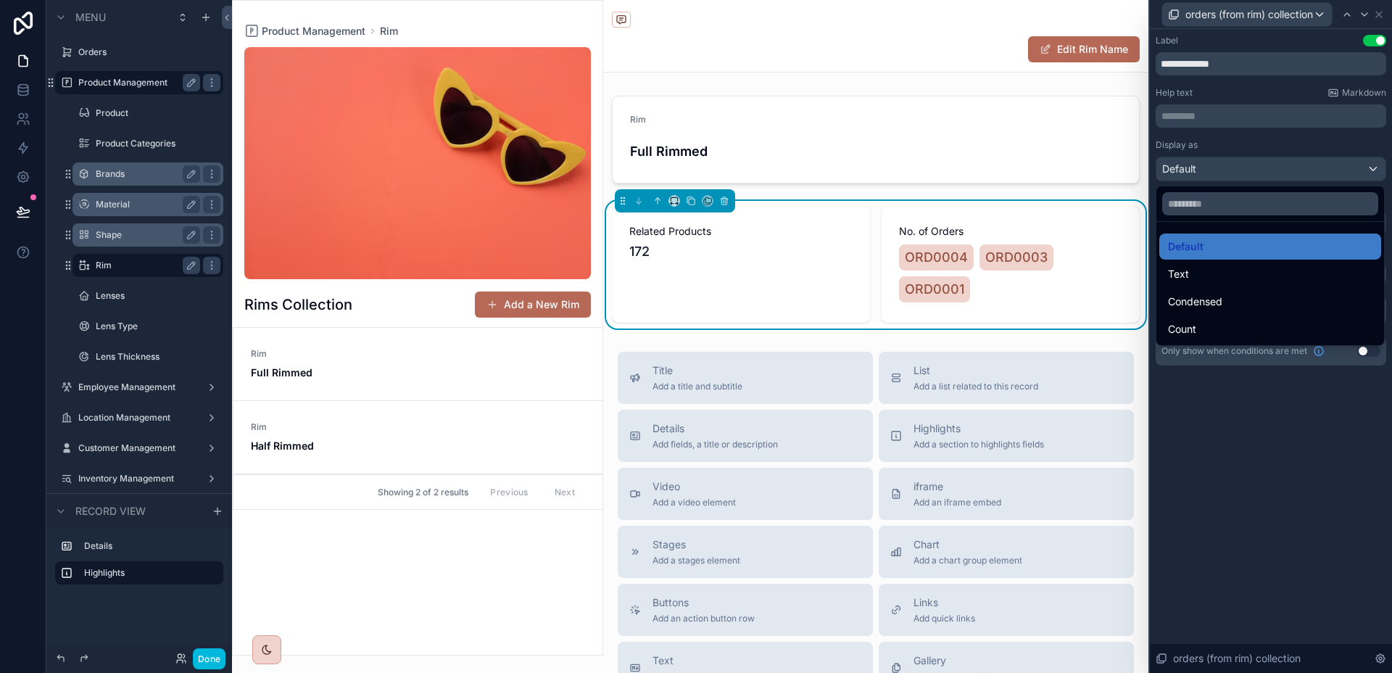
click at [1188, 328] on span "Count" at bounding box center [1182, 328] width 28 height 17
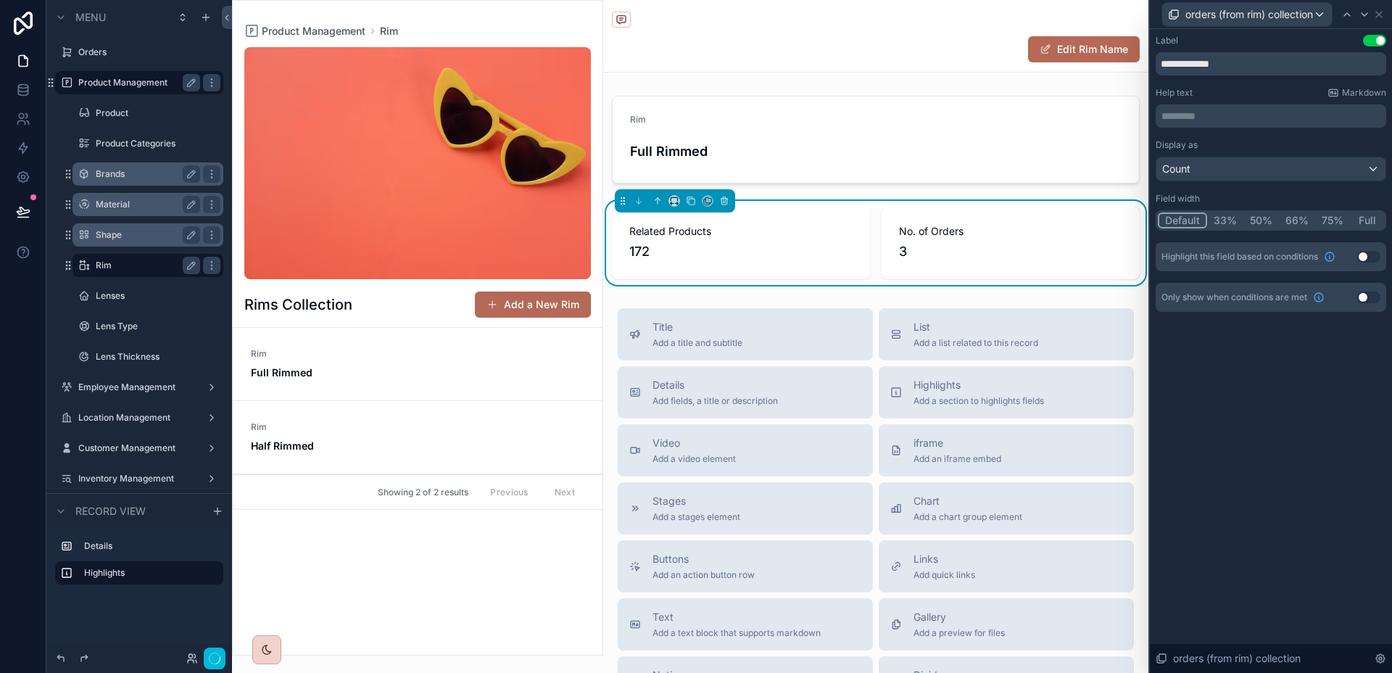
click at [1295, 452] on div "**********" at bounding box center [1270, 351] width 242 height 644
click at [1380, 16] on icon at bounding box center [1379, 15] width 12 height 12
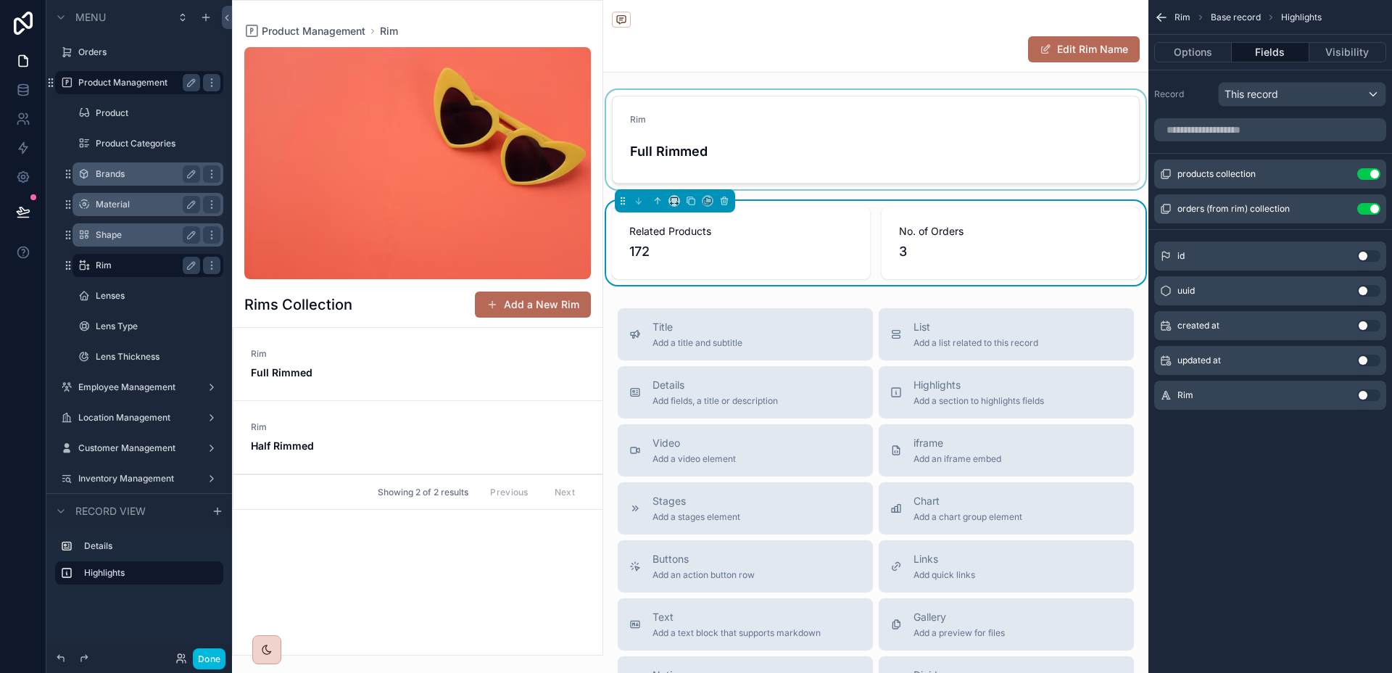
click at [995, 155] on div "scrollable content" at bounding box center [875, 139] width 545 height 99
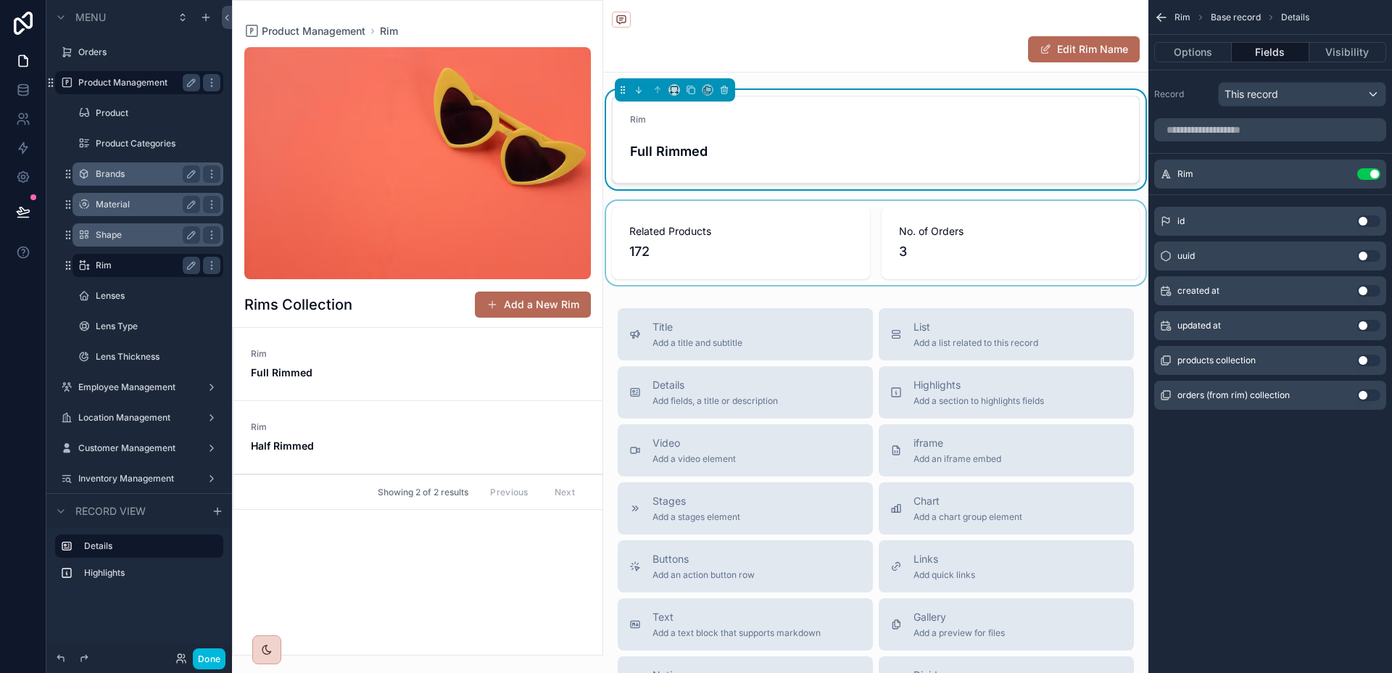
click at [967, 212] on div "scrollable content" at bounding box center [875, 243] width 545 height 84
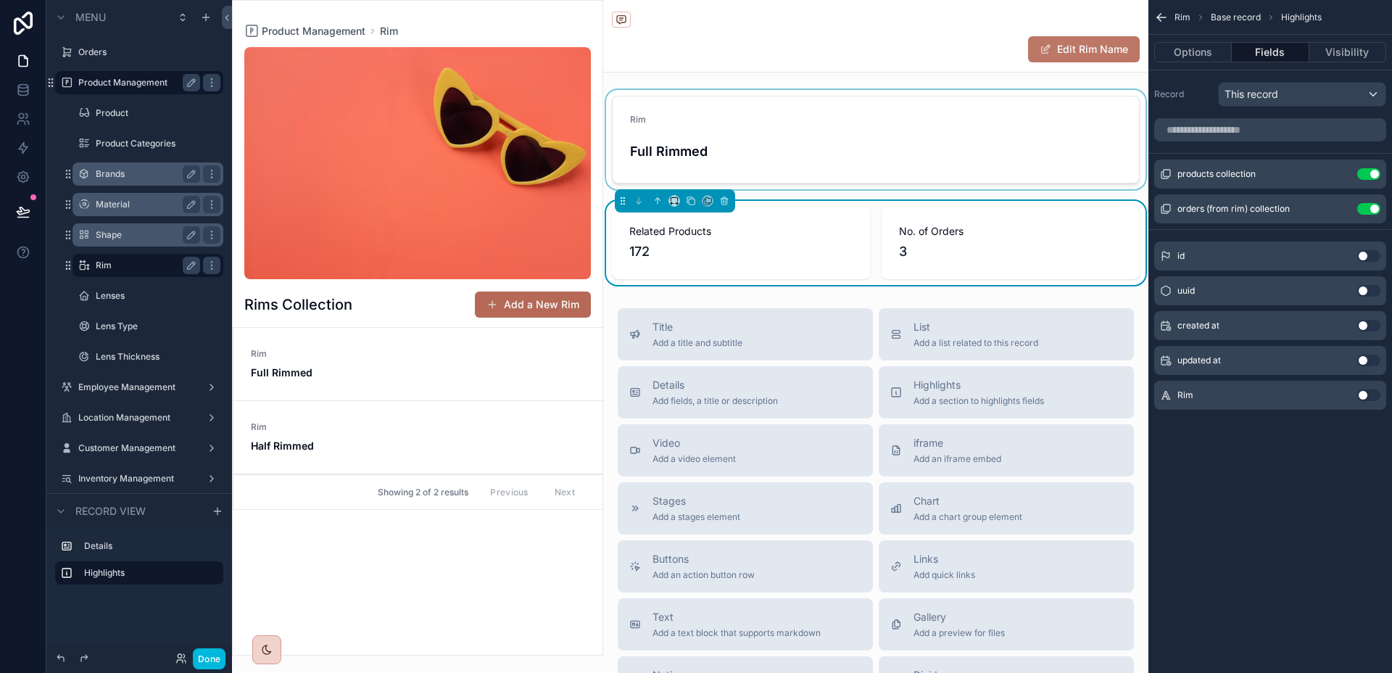
click at [1057, 46] on button "Edit Rim Name" at bounding box center [1084, 49] width 112 height 26
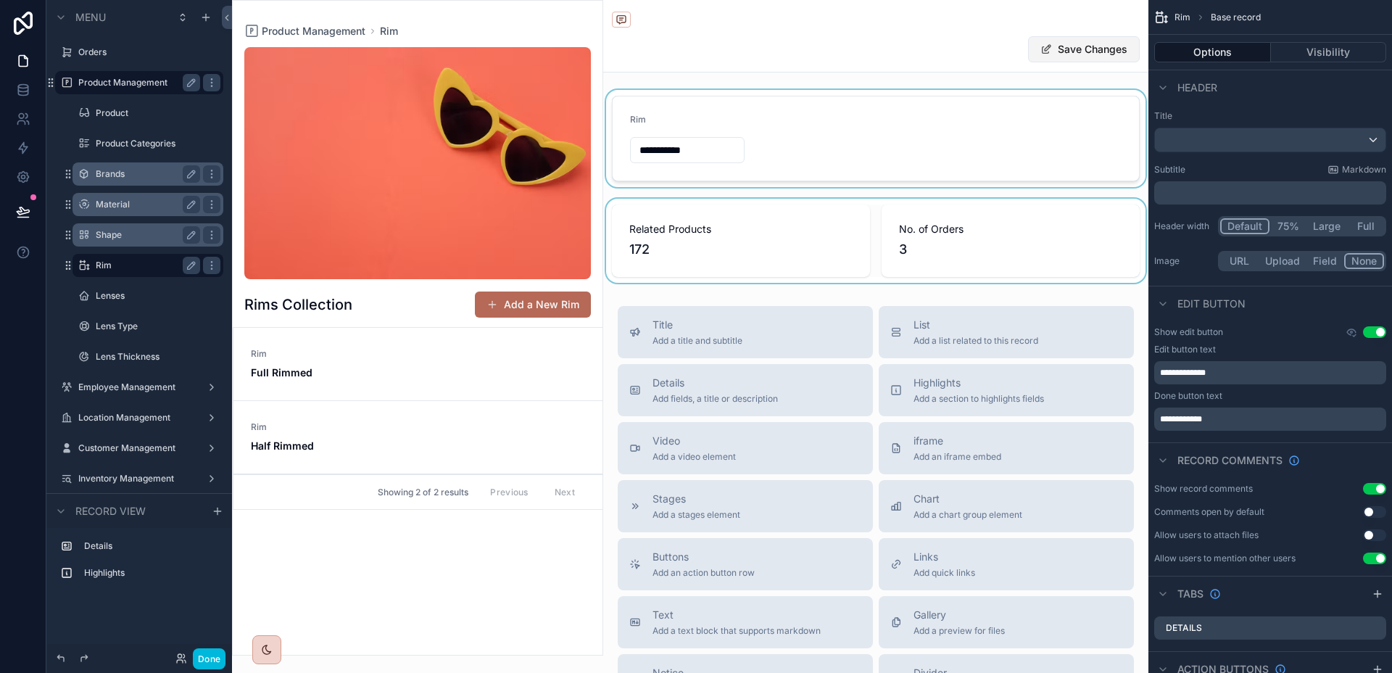
click at [1057, 46] on button "Save Changes" at bounding box center [1084, 49] width 112 height 26
click at [1006, 114] on div "scrollable content" at bounding box center [875, 139] width 545 height 99
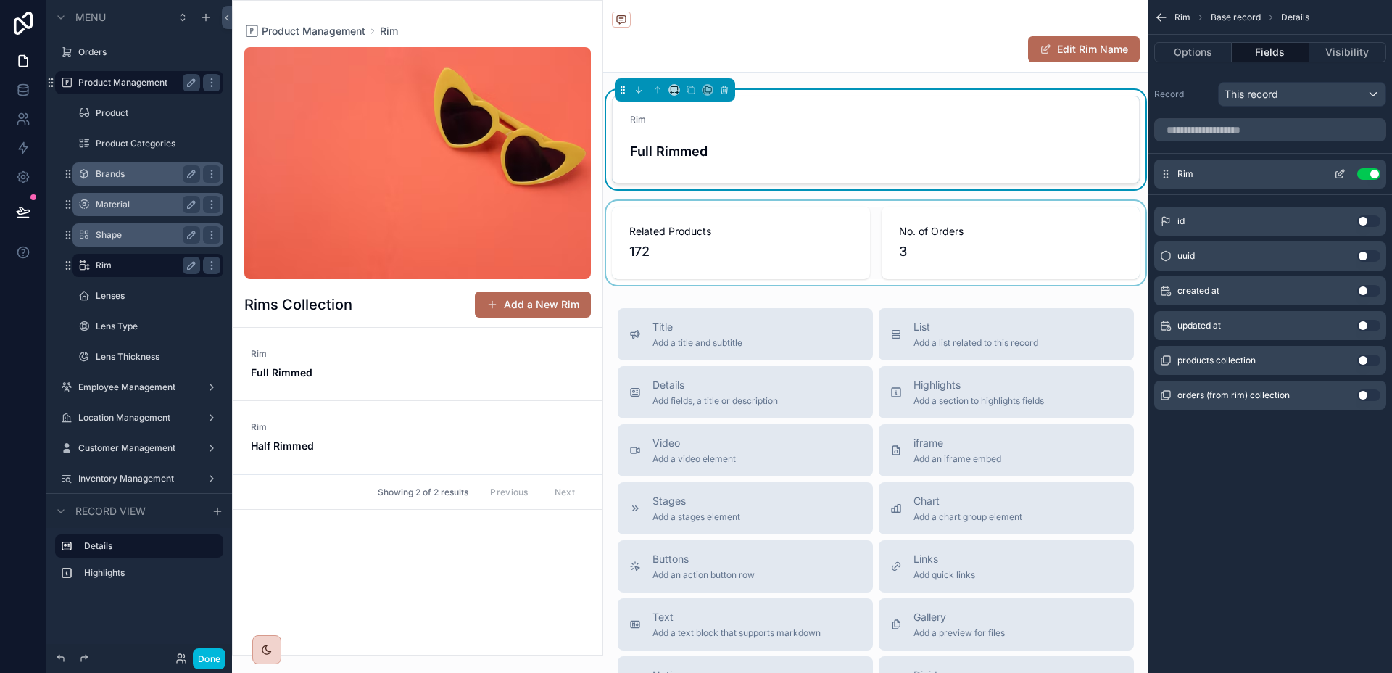
click at [1334, 173] on icon "scrollable content" at bounding box center [1340, 174] width 12 height 12
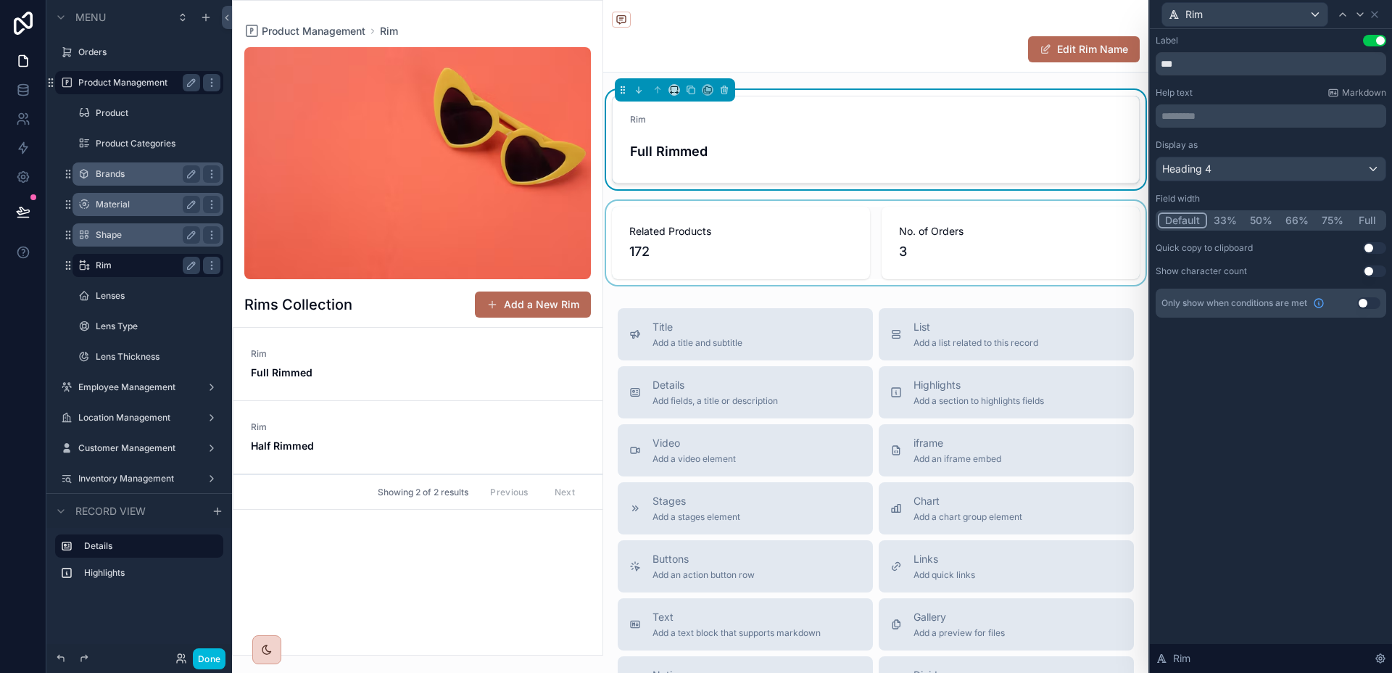
click at [1362, 217] on button "Full" at bounding box center [1367, 220] width 34 height 16
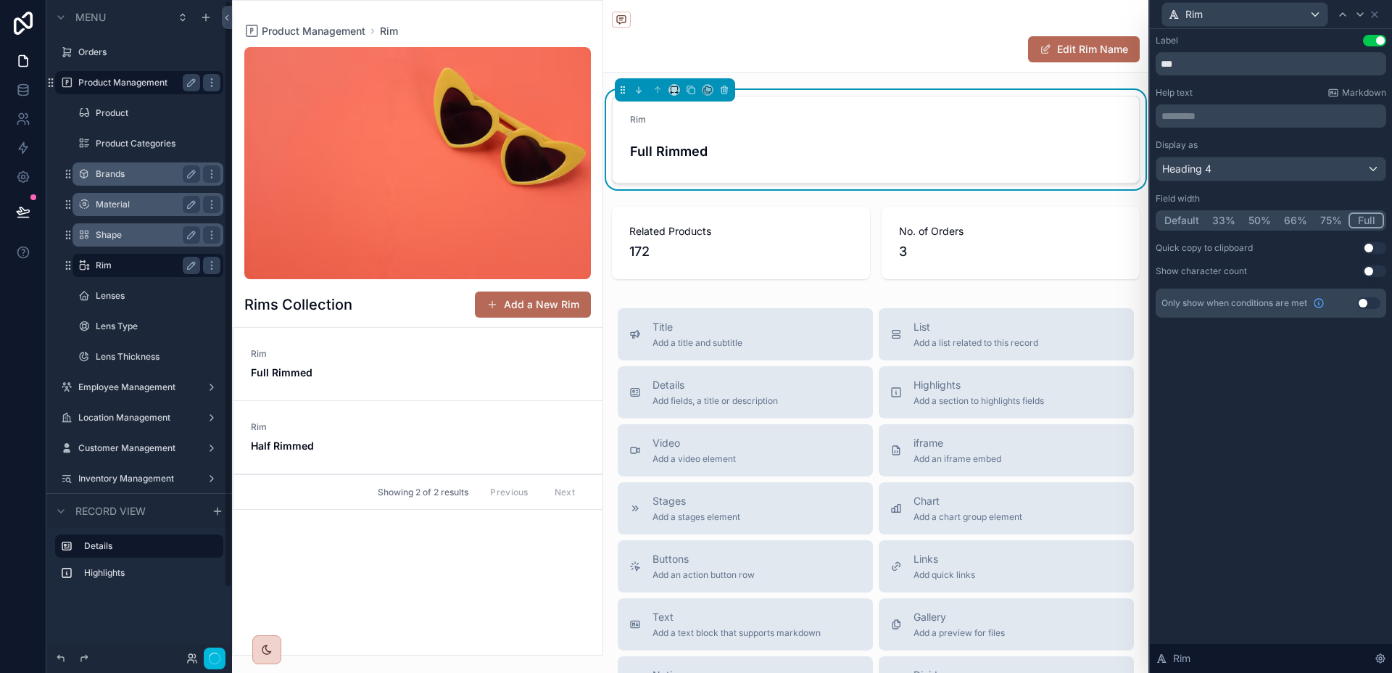
click at [104, 238] on label "Shape" at bounding box center [145, 235] width 99 height 12
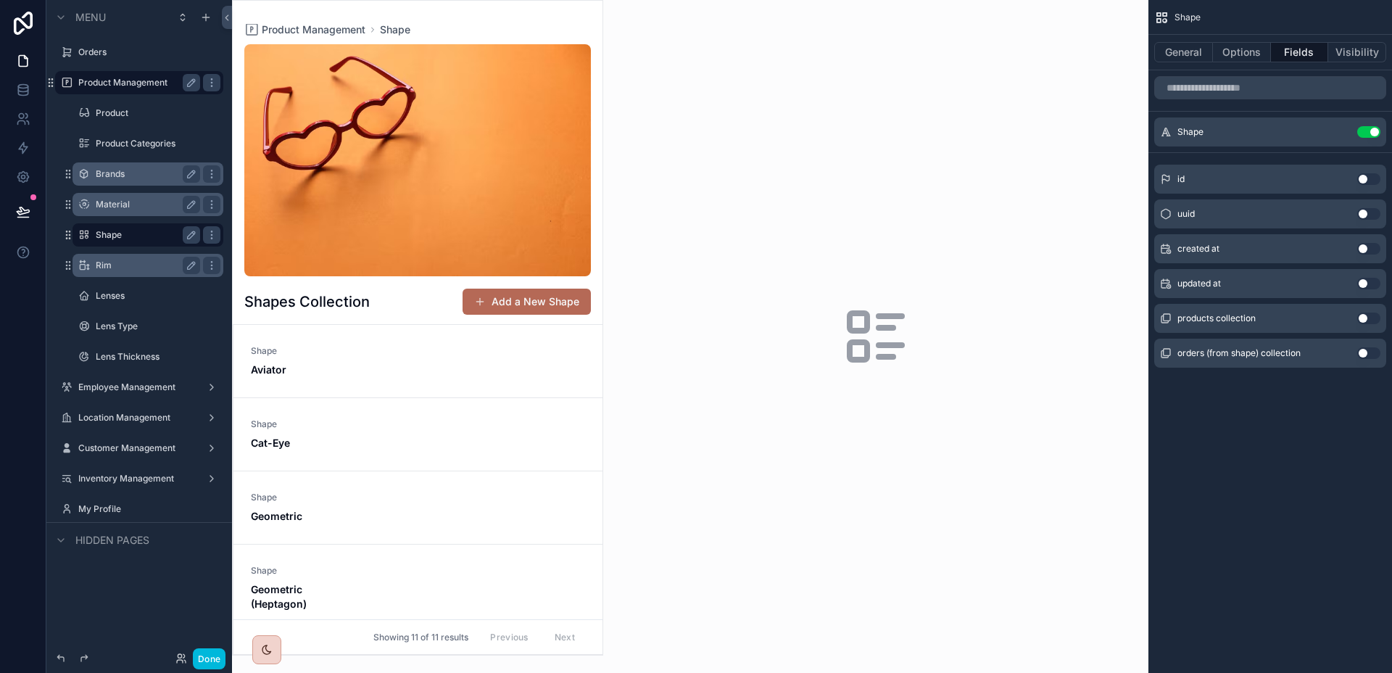
click at [882, 171] on div "scrollable content" at bounding box center [875, 336] width 545 height 673
click at [1342, 134] on icon "scrollable content" at bounding box center [1340, 132] width 12 height 12
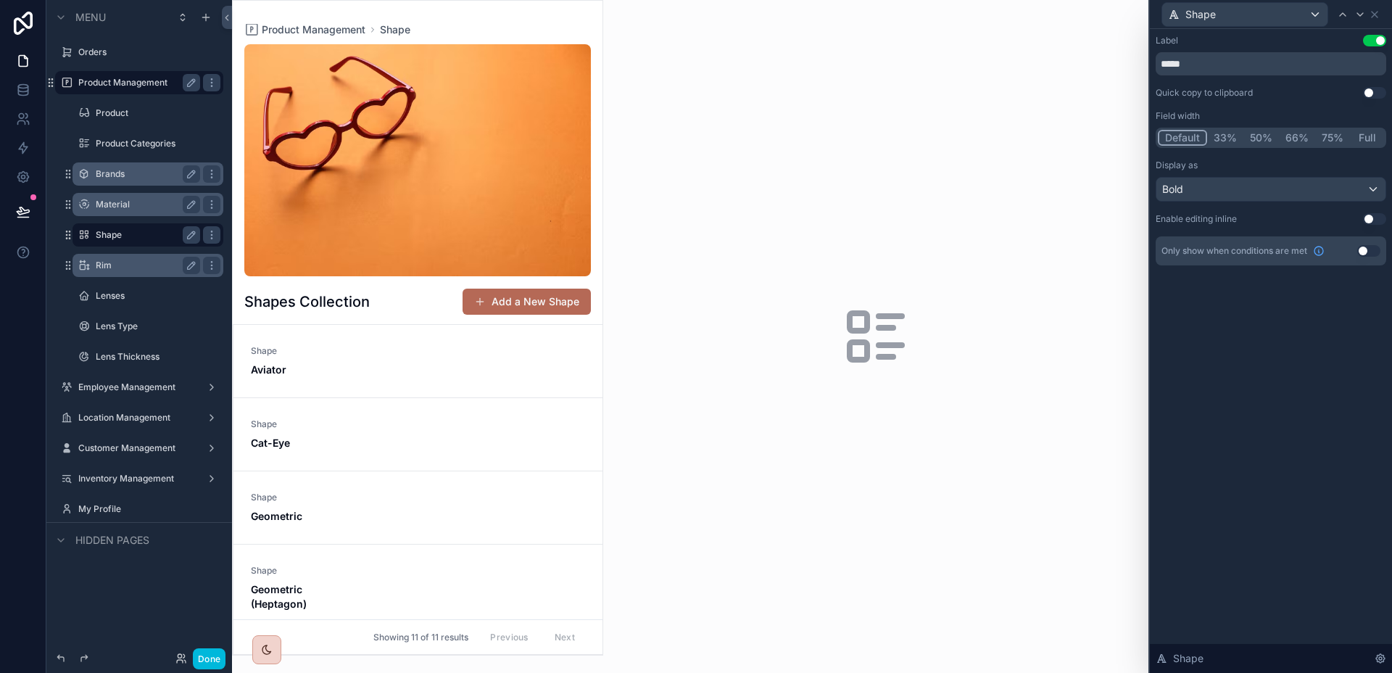
click at [1363, 139] on button "Full" at bounding box center [1367, 138] width 34 height 16
click at [111, 201] on label "Material" at bounding box center [145, 205] width 99 height 12
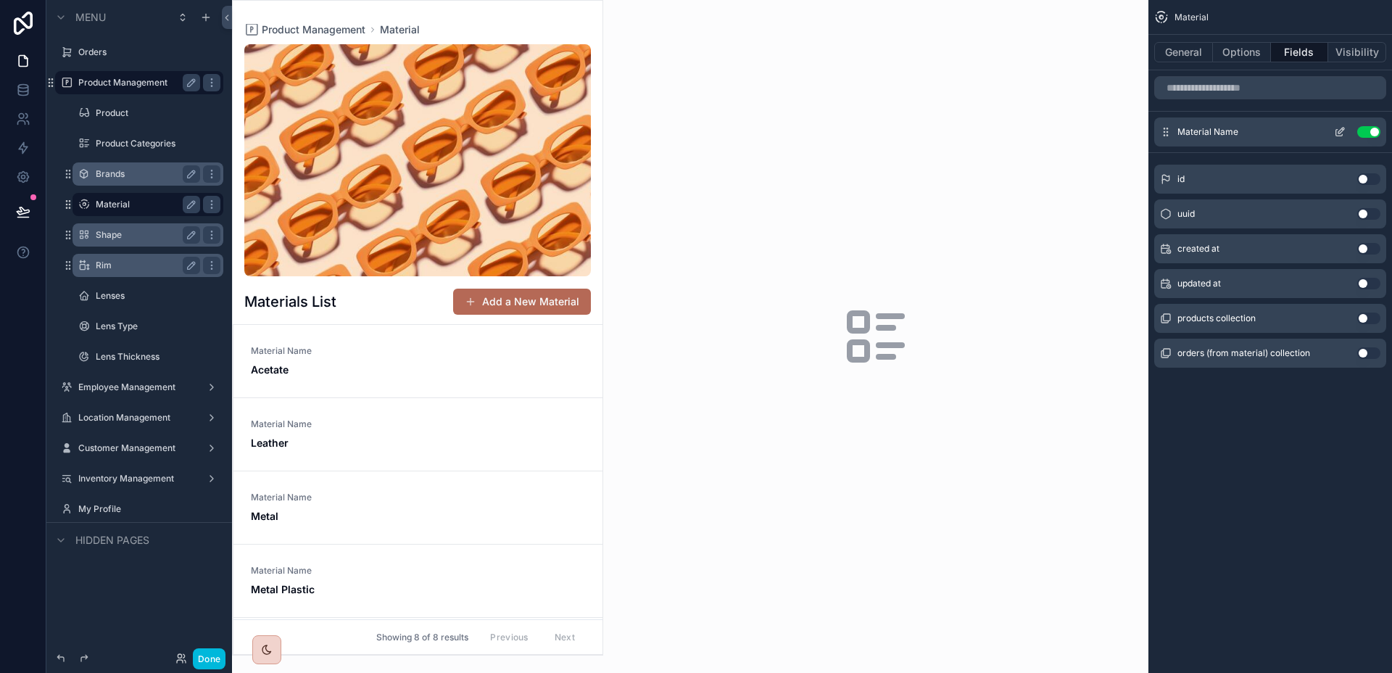
click at [1321, 136] on div "Material Name Use setting" at bounding box center [1270, 131] width 232 height 29
click at [1339, 131] on icon "scrollable content" at bounding box center [1341, 131] width 6 height 6
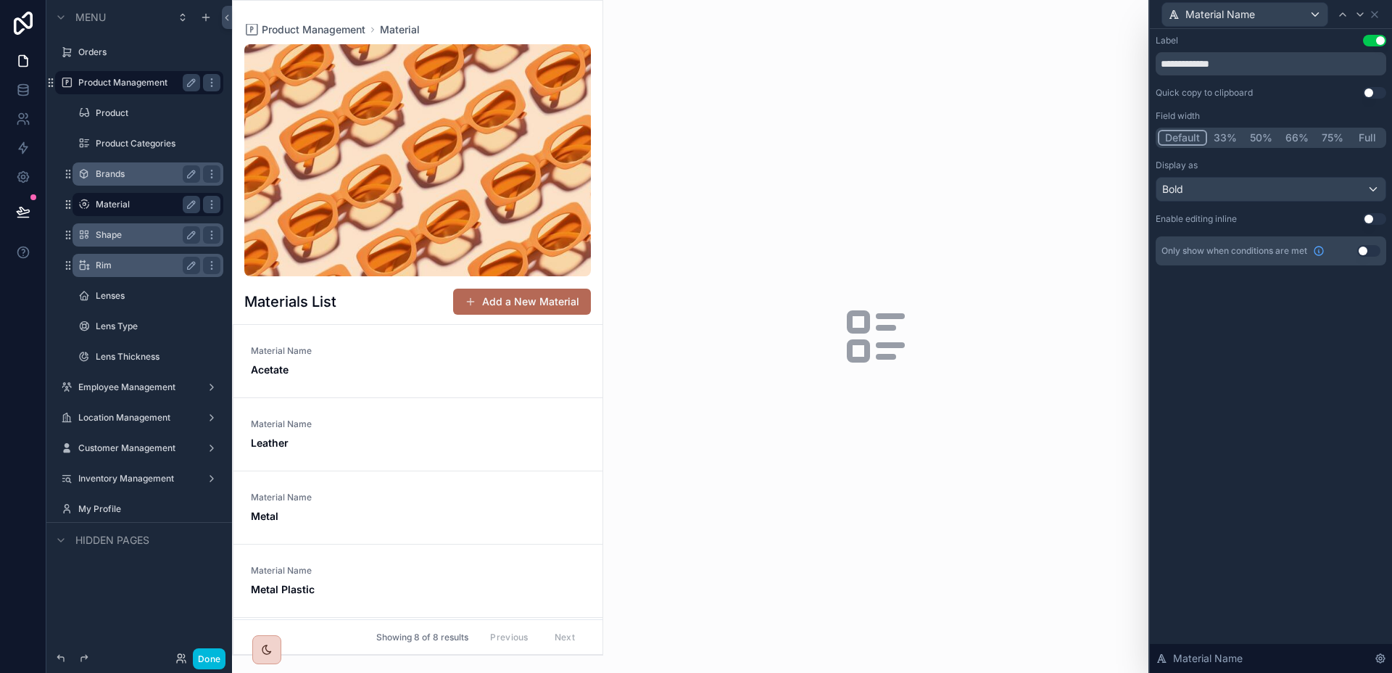
click at [1366, 138] on button "Full" at bounding box center [1367, 138] width 34 height 16
click at [423, 362] on div "scrollable content" at bounding box center [418, 328] width 370 height 654
click at [413, 356] on span "Material Name" at bounding box center [418, 351] width 334 height 12
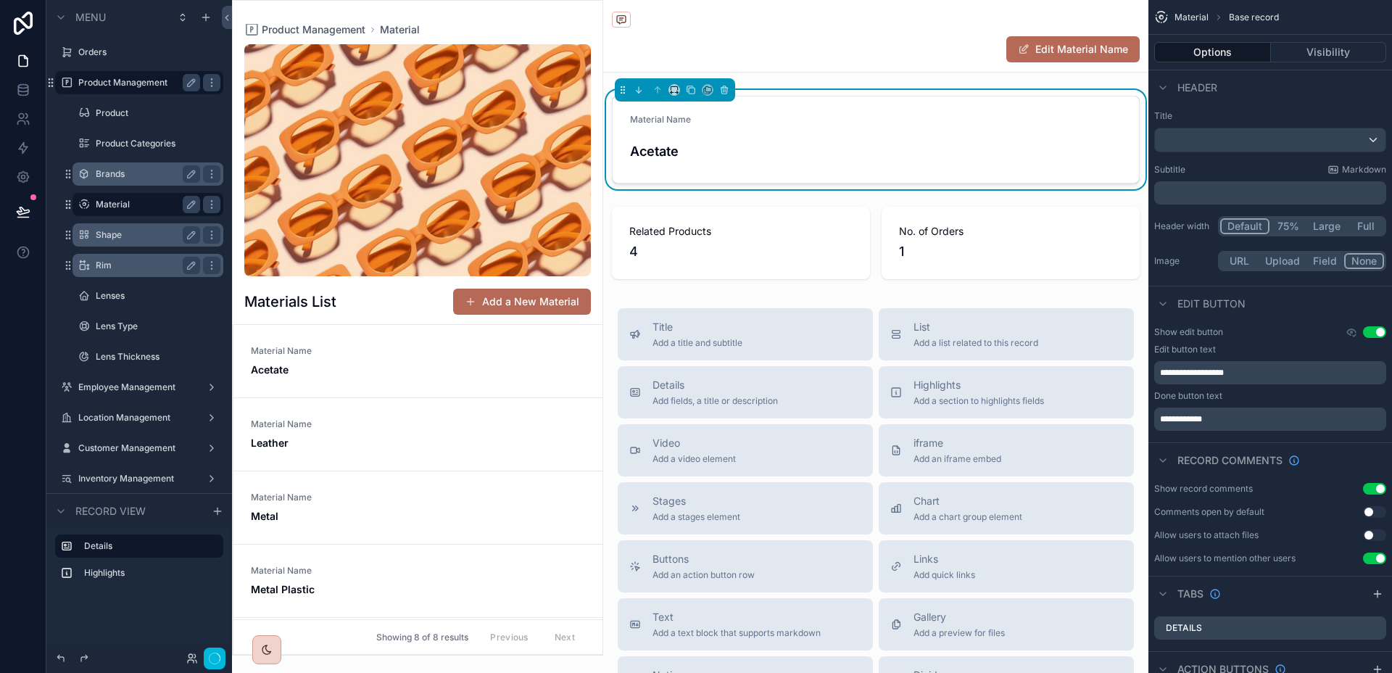
click at [972, 162] on form "Material Name Acetate" at bounding box center [875, 139] width 526 height 86
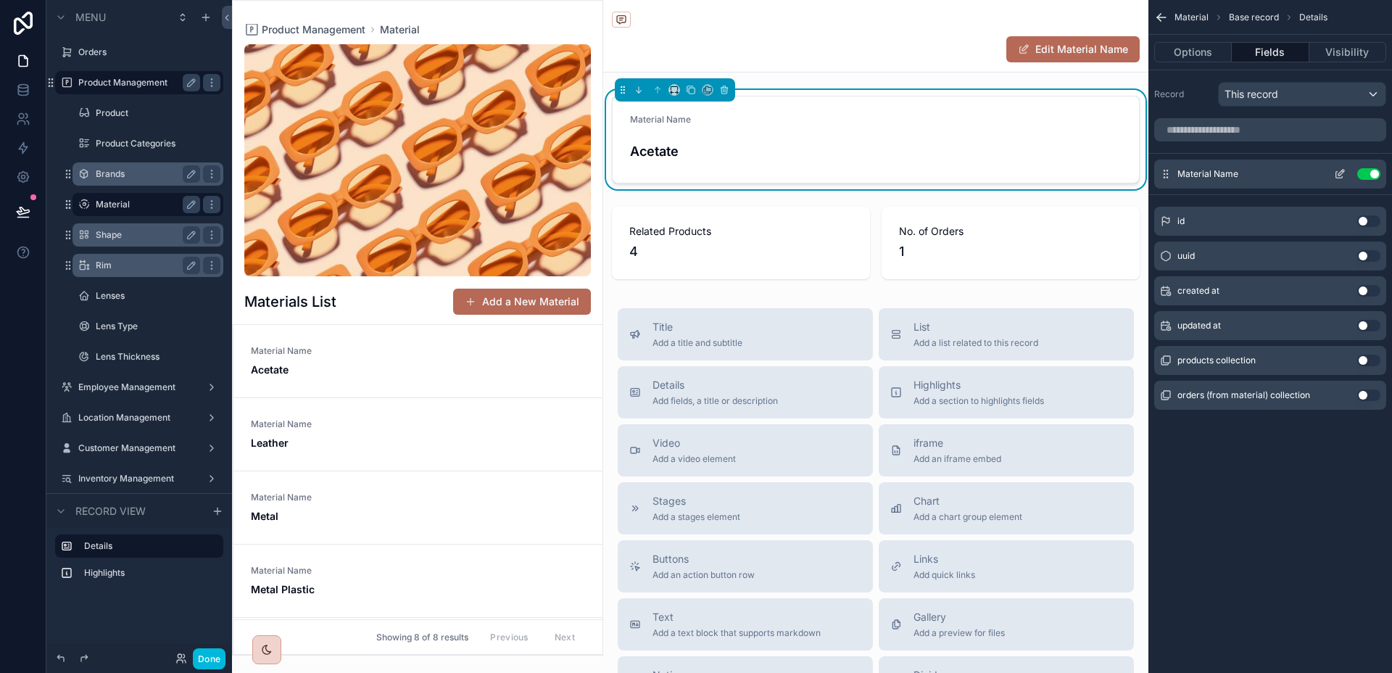
click at [1337, 175] on icon "scrollable content" at bounding box center [1340, 174] width 12 height 12
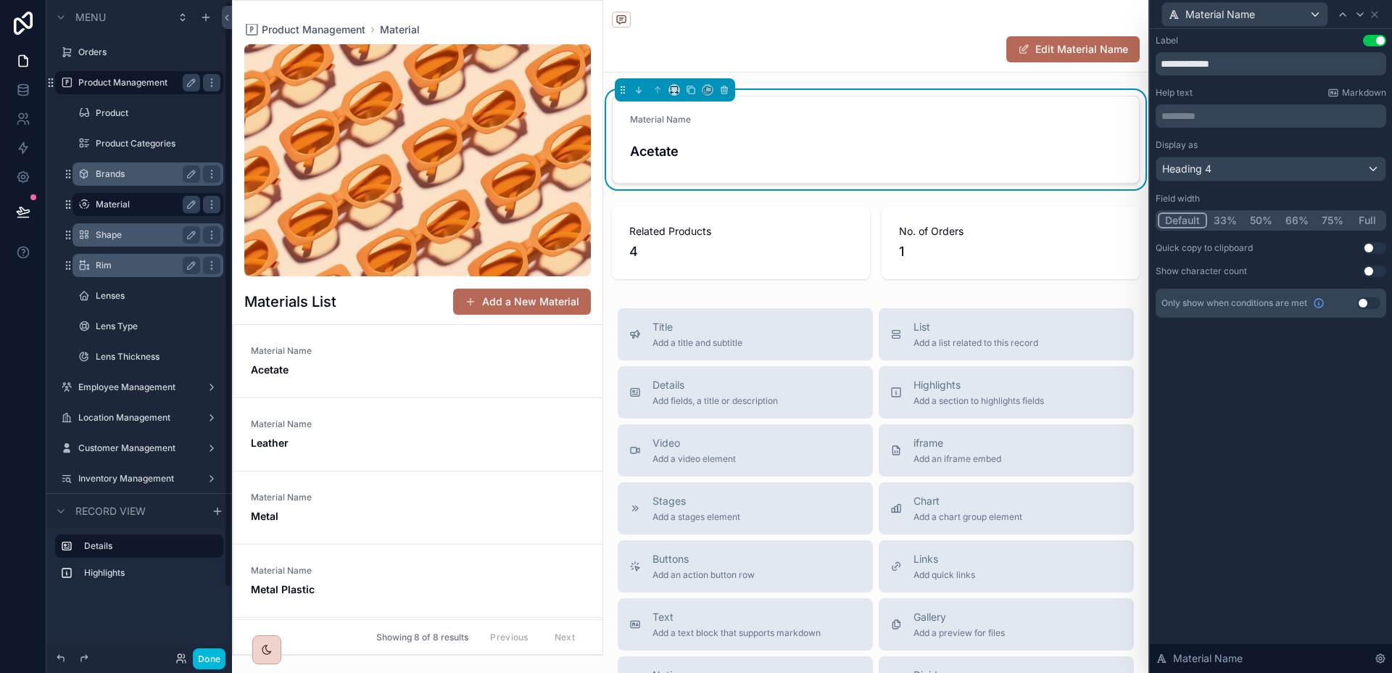
click at [119, 177] on label "Brands" at bounding box center [145, 174] width 99 height 12
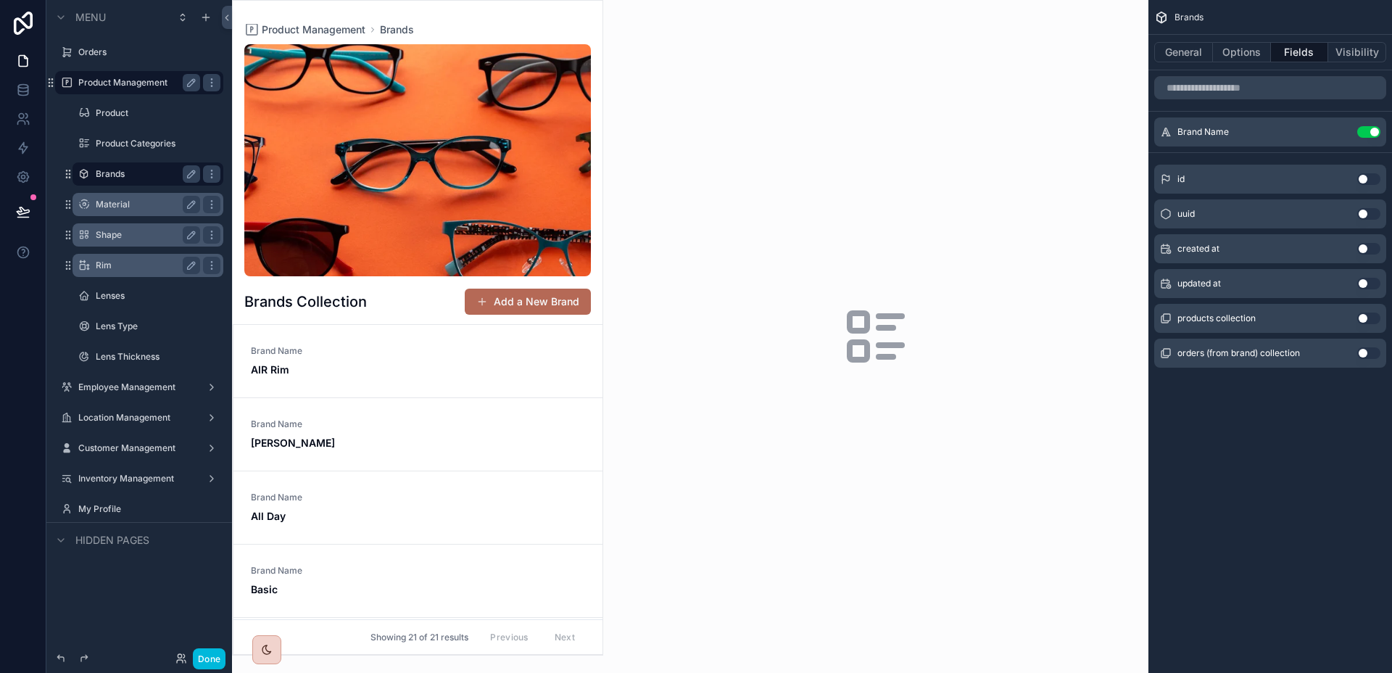
click at [1002, 169] on div "scrollable content" at bounding box center [875, 336] width 545 height 673
click at [444, 365] on div "scrollable content" at bounding box center [418, 328] width 370 height 654
click at [444, 365] on div "Brand Name AIR Rim" at bounding box center [418, 361] width 334 height 32
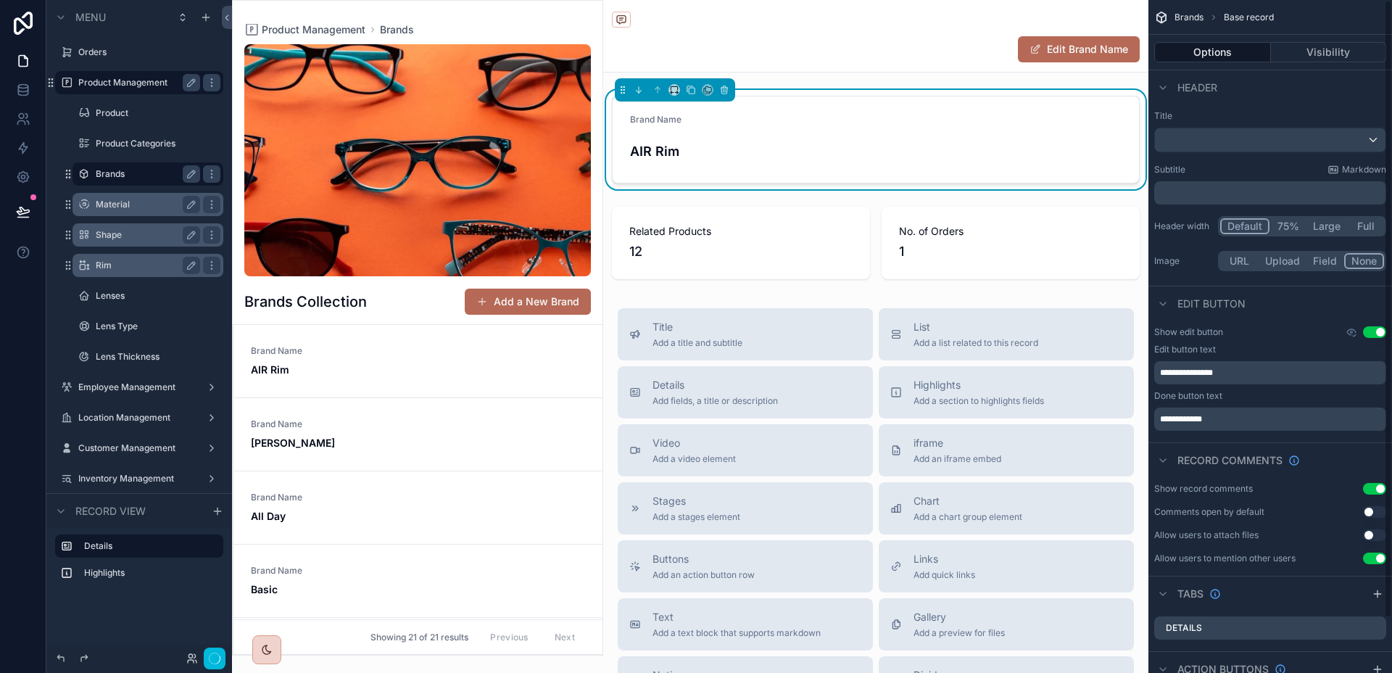
click at [991, 139] on div "AIR Rim" at bounding box center [875, 151] width 491 height 28
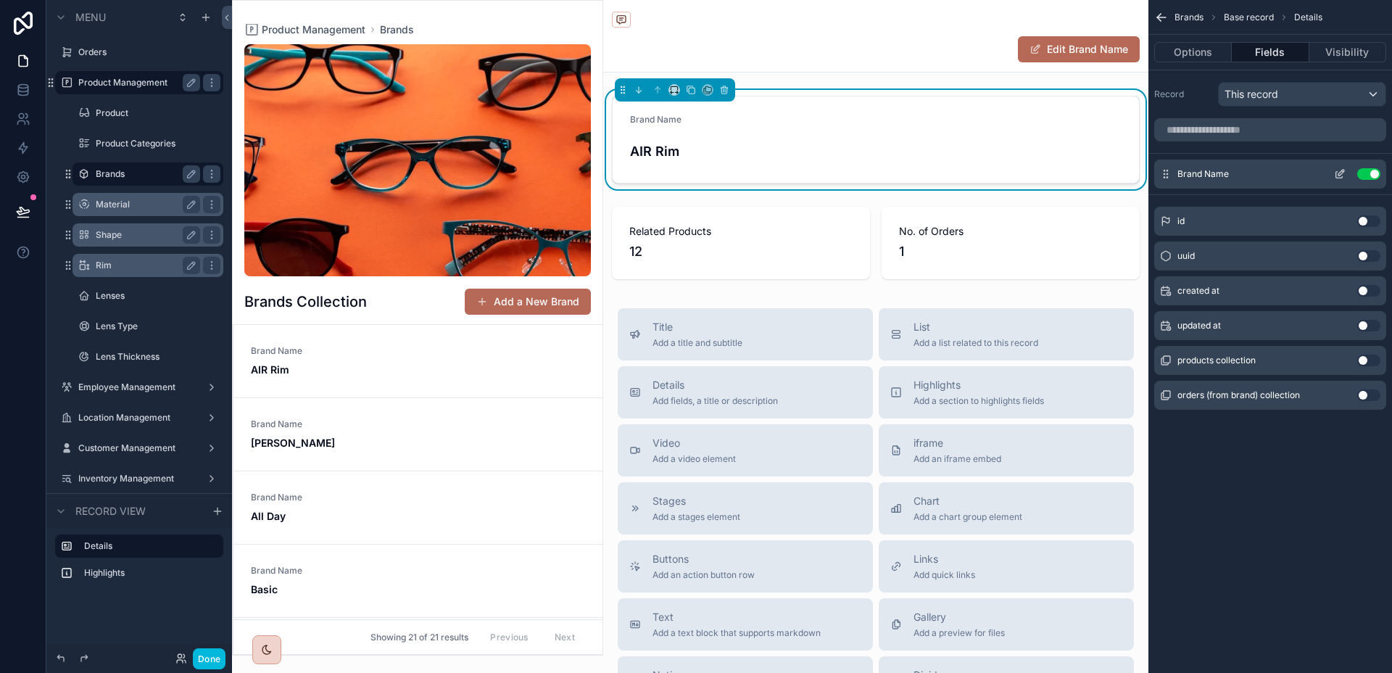
click at [1336, 170] on icon "scrollable content" at bounding box center [1340, 174] width 12 height 12
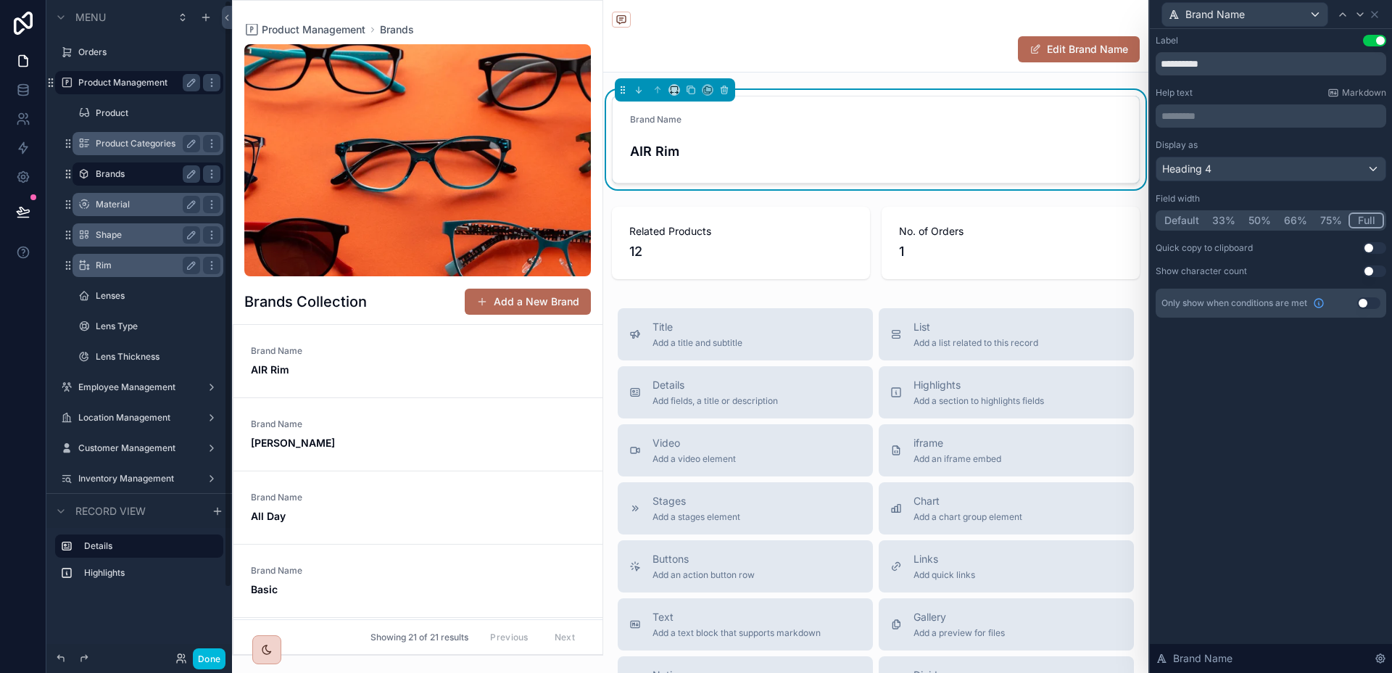
click at [146, 145] on label "Product Categories" at bounding box center [145, 144] width 99 height 12
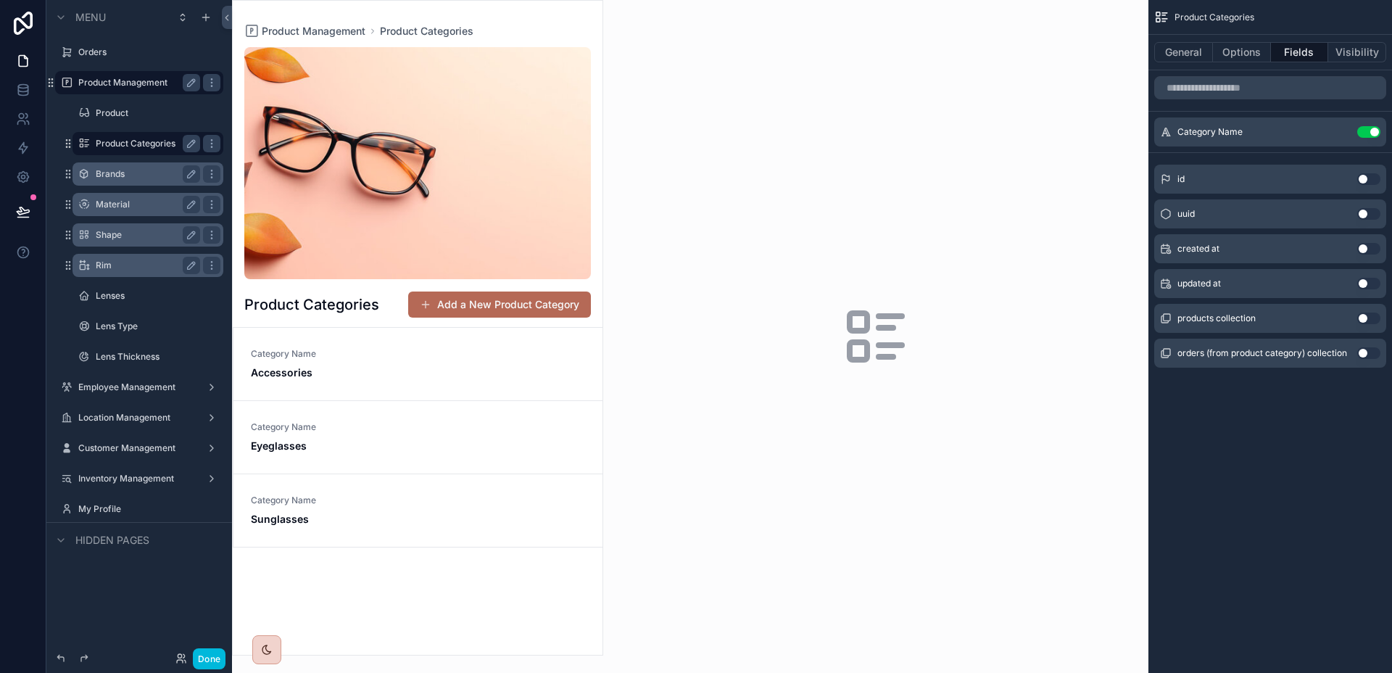
click at [1047, 216] on div "scrollable content" at bounding box center [875, 336] width 545 height 673
click at [463, 358] on div "scrollable content" at bounding box center [418, 328] width 370 height 654
click at [463, 357] on div "Category Name Accessories" at bounding box center [418, 364] width 334 height 32
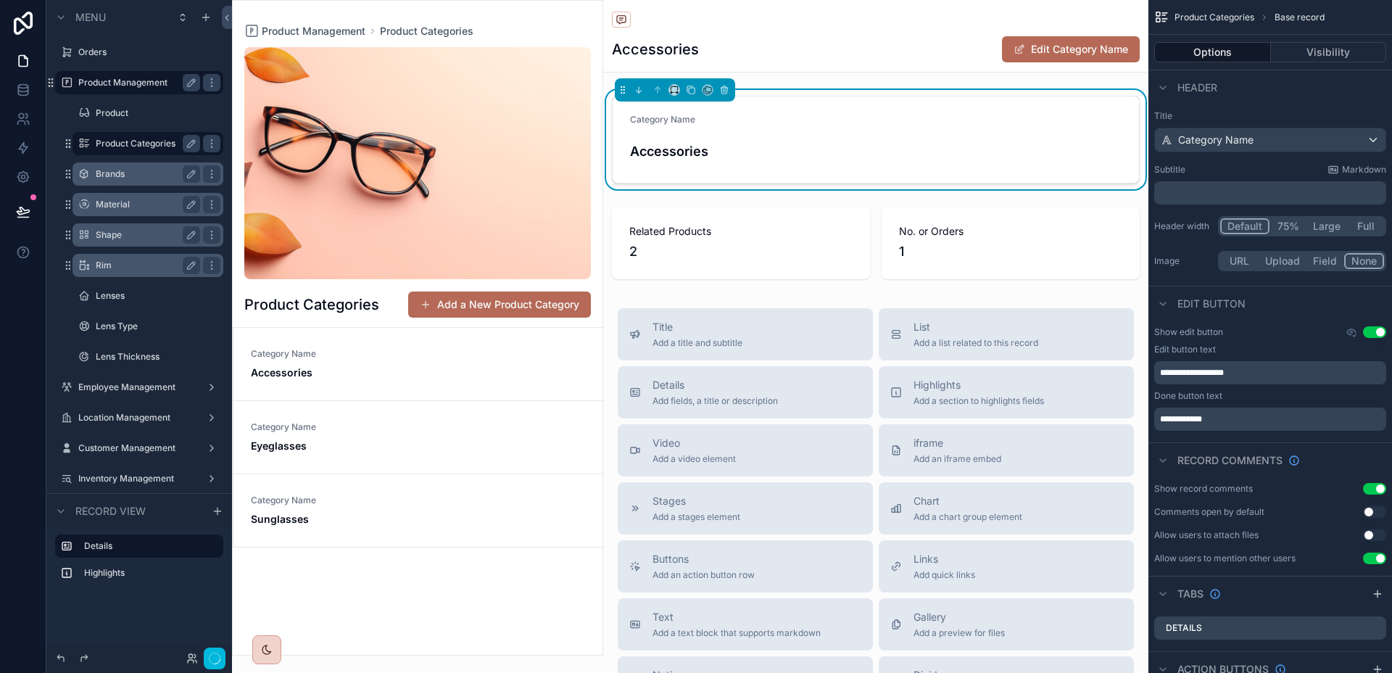
click at [1039, 133] on div "Category Name Accessories" at bounding box center [875, 139] width 491 height 51
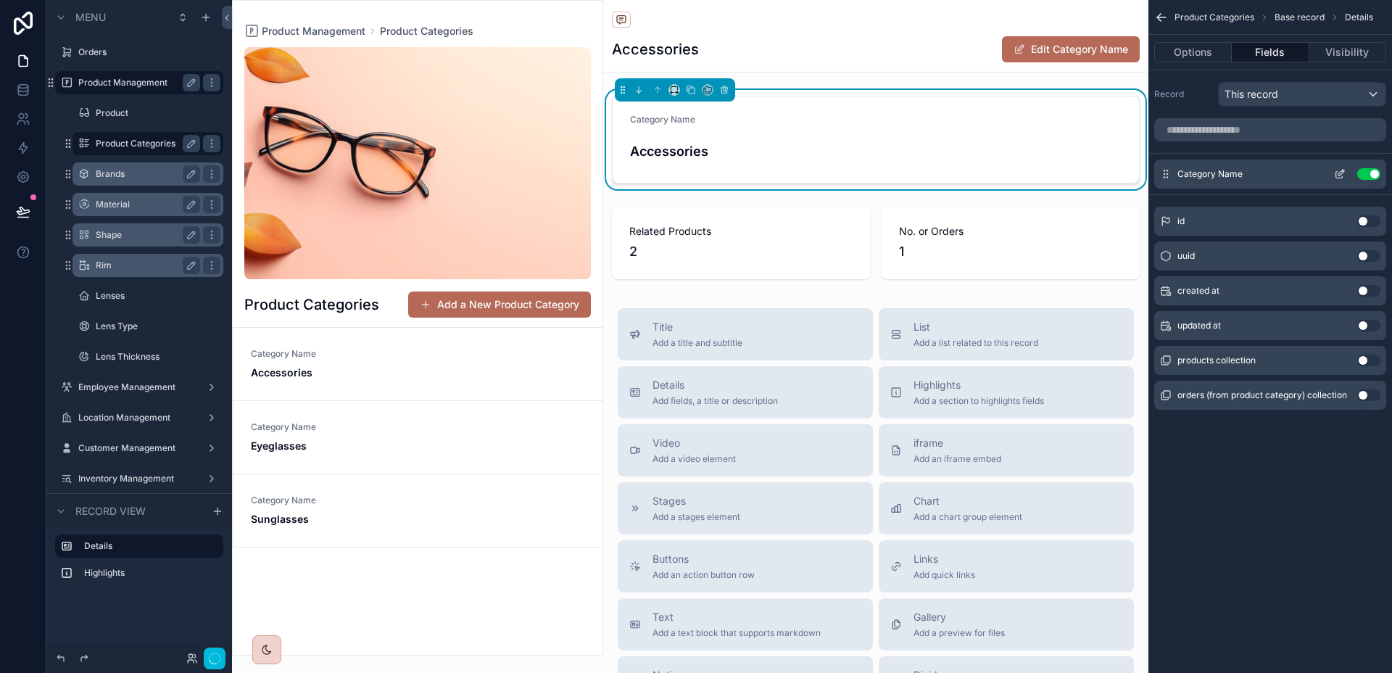
click at [1342, 170] on icon "scrollable content" at bounding box center [1340, 174] width 12 height 12
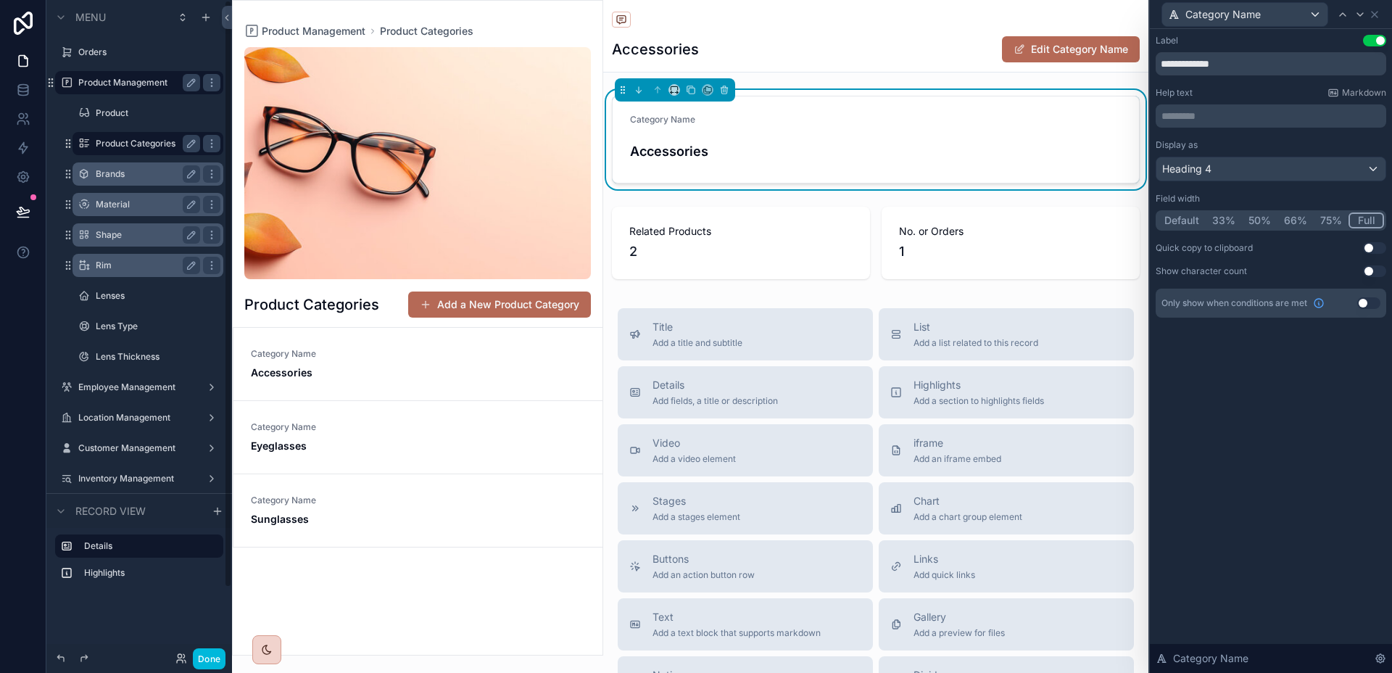
click at [128, 201] on label "Material" at bounding box center [145, 205] width 99 height 12
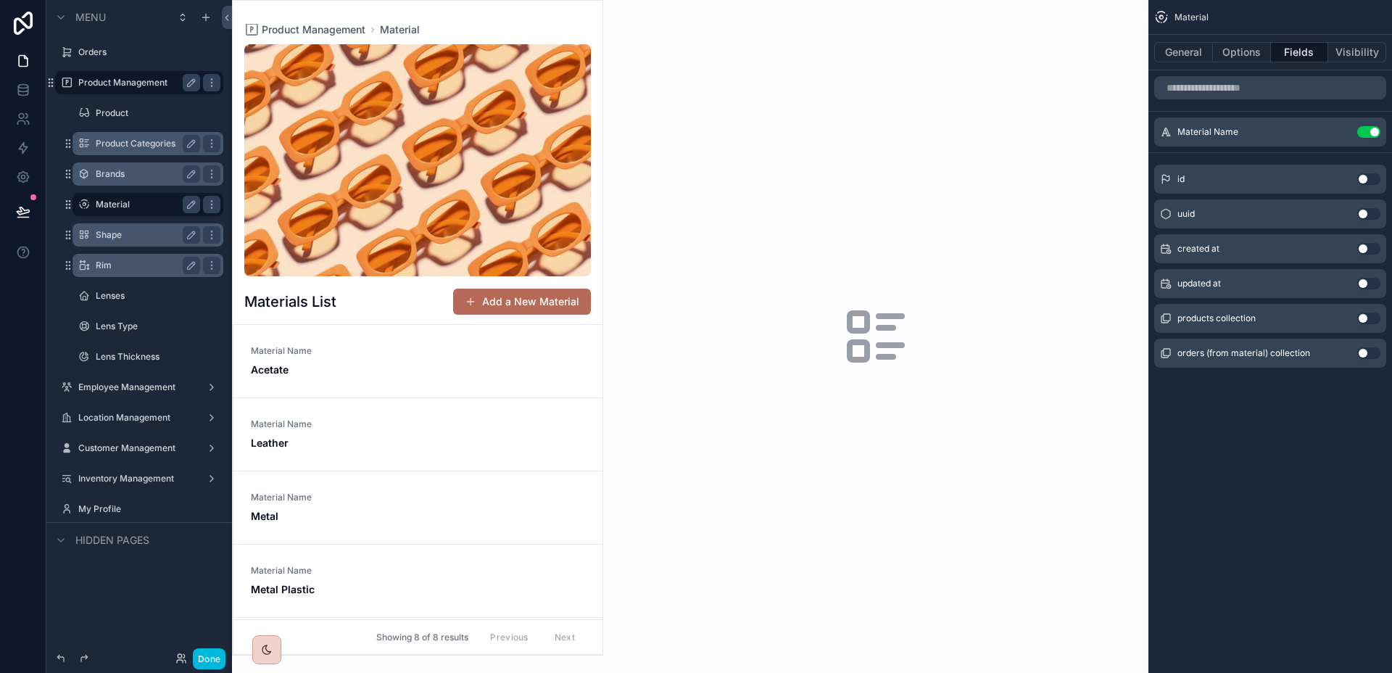
click at [311, 346] on div "scrollable content" at bounding box center [418, 328] width 370 height 654
click at [311, 356] on span "Material Name" at bounding box center [418, 351] width 334 height 12
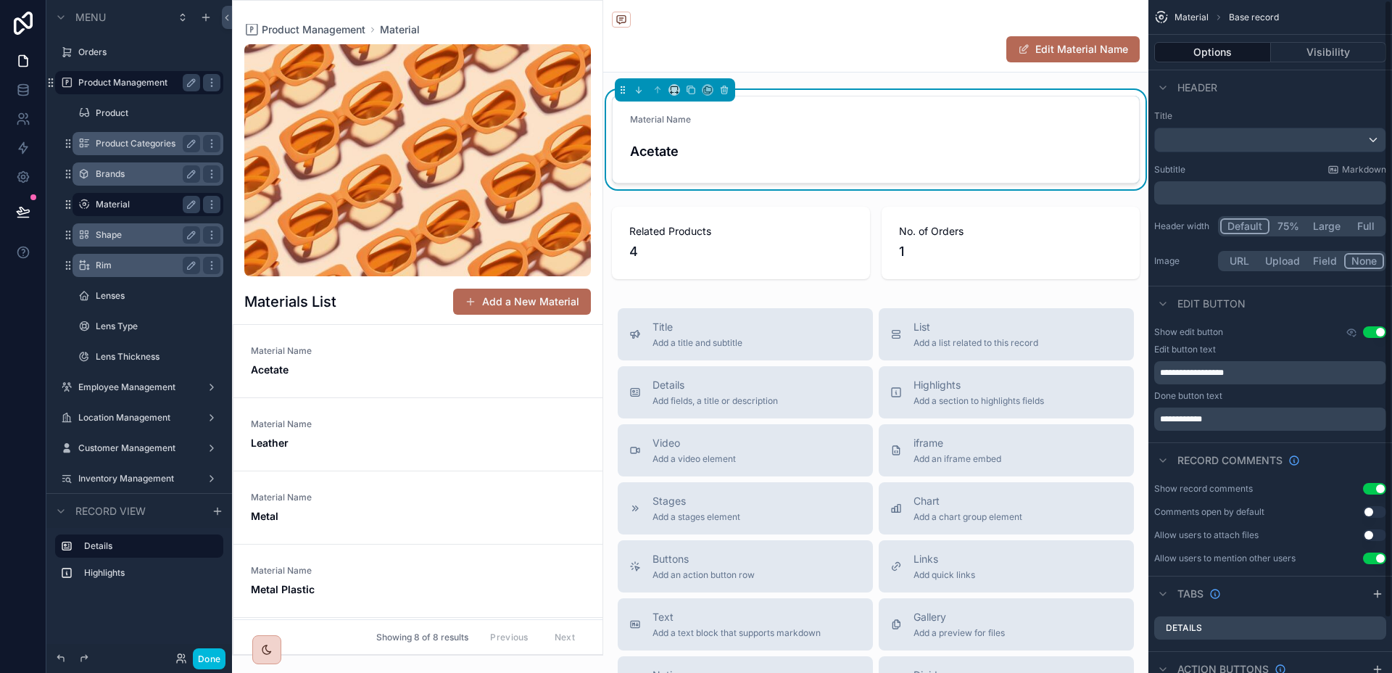
click at [1045, 131] on form "Material Name Acetate" at bounding box center [875, 139] width 526 height 86
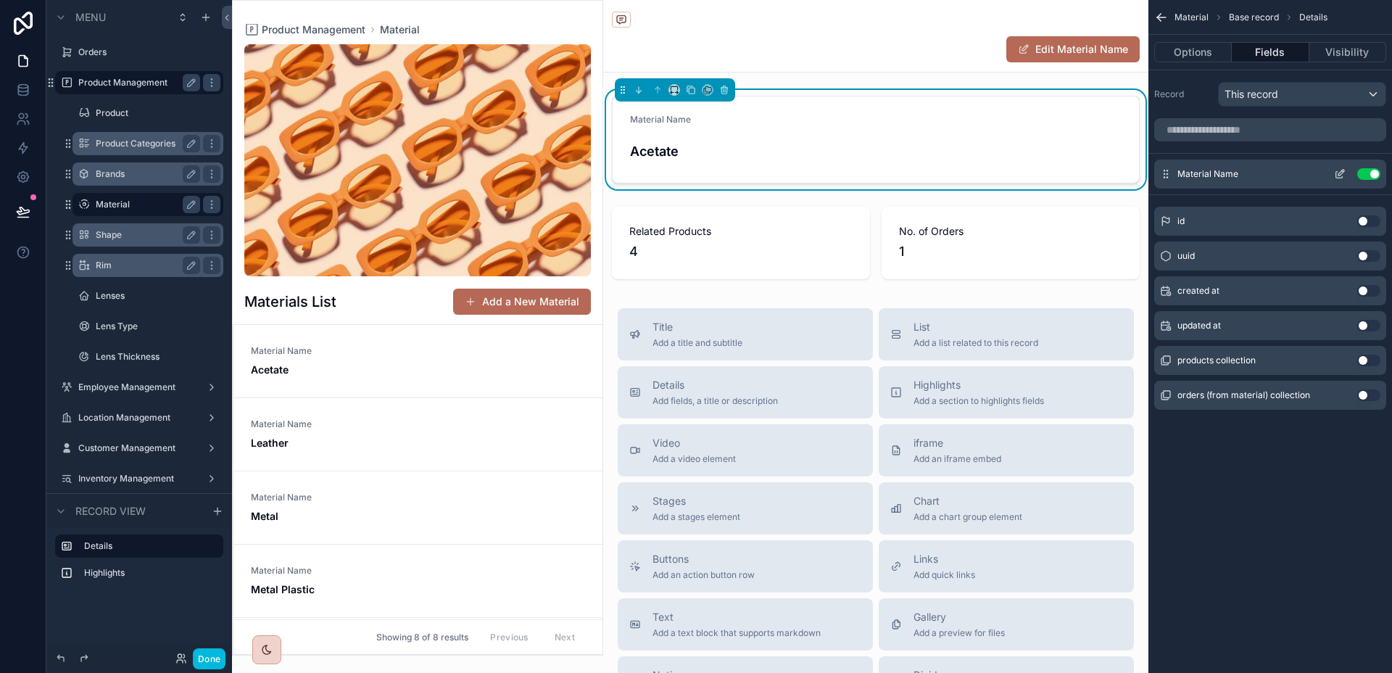
click at [1339, 171] on icon "scrollable content" at bounding box center [1340, 174] width 12 height 12
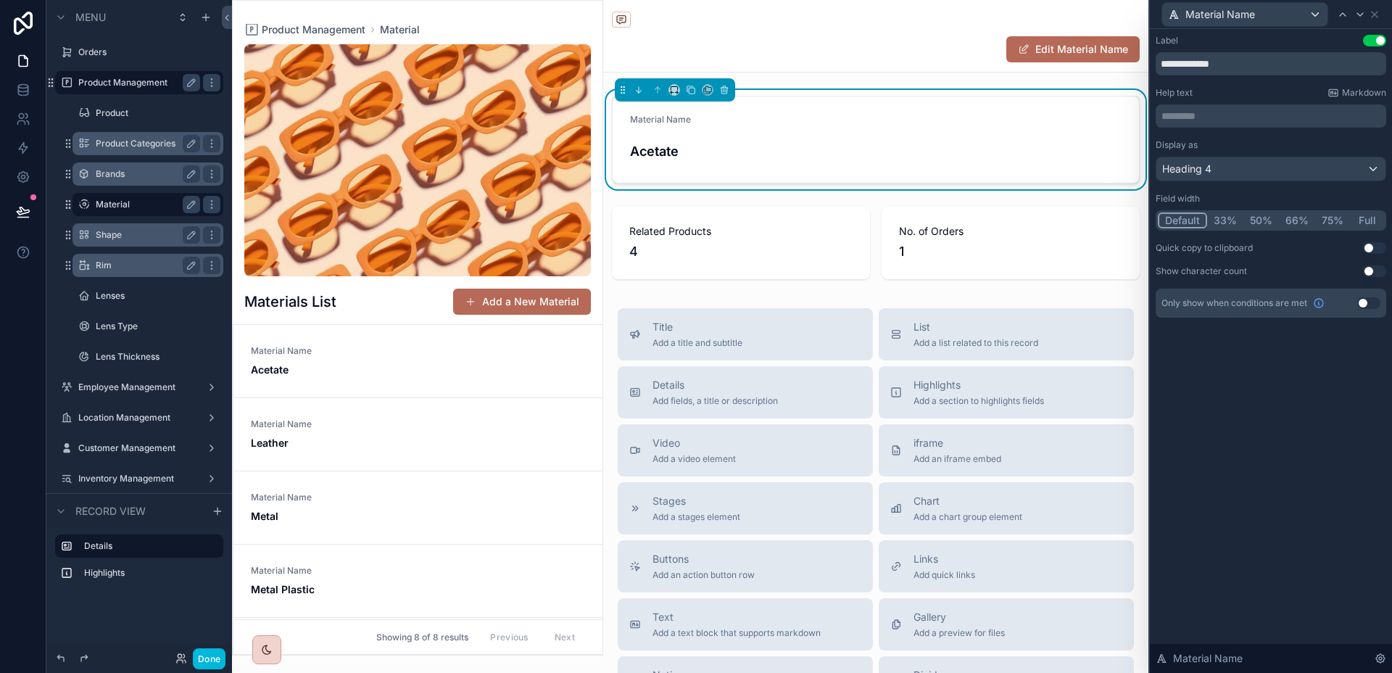
click at [1368, 219] on button "Full" at bounding box center [1367, 220] width 34 height 16
click at [118, 237] on label "Shape" at bounding box center [145, 235] width 99 height 12
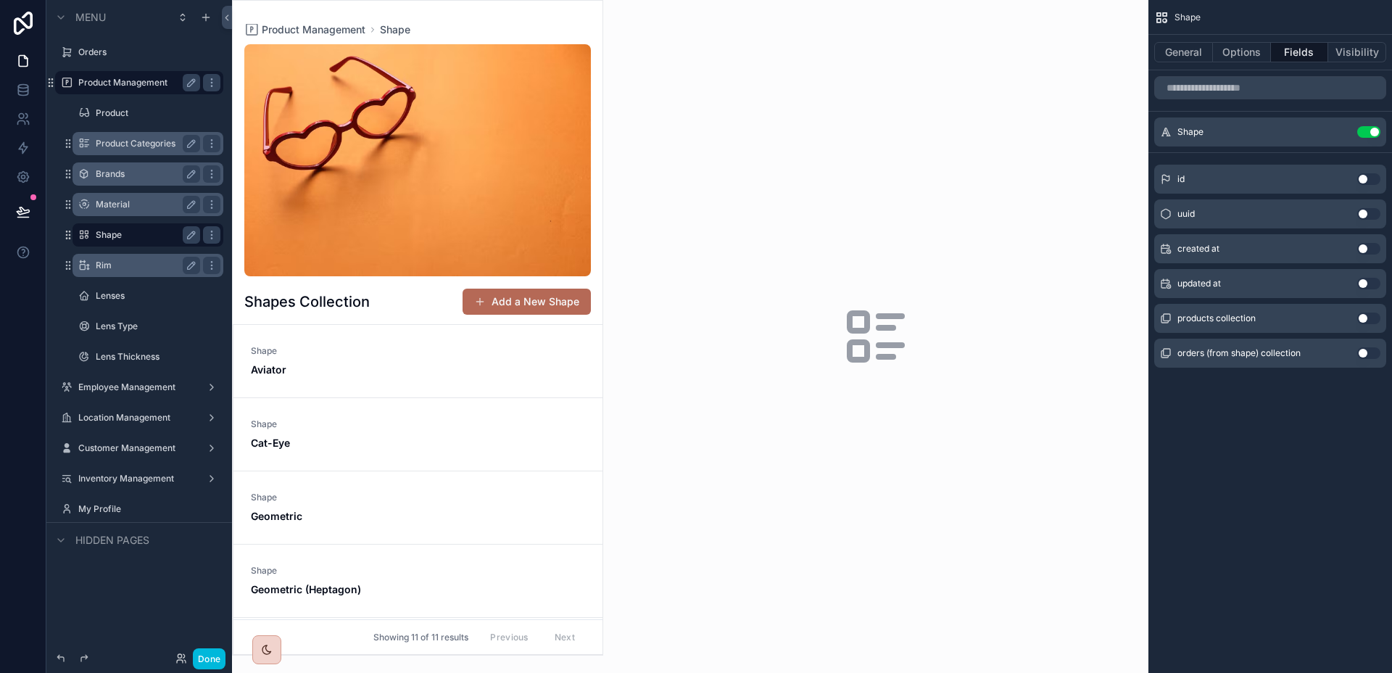
click at [376, 354] on div "scrollable content" at bounding box center [418, 328] width 370 height 654
click at [368, 355] on span "Shape" at bounding box center [418, 351] width 334 height 12
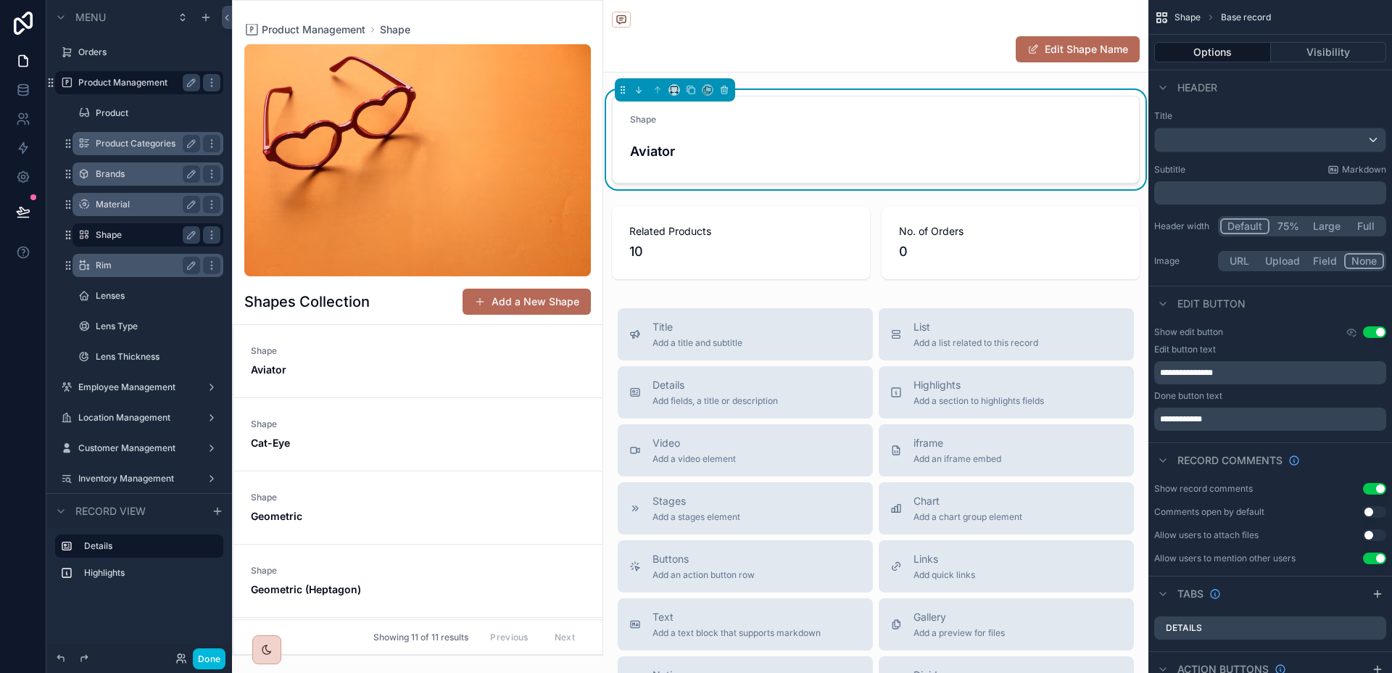
click at [368, 355] on span "Shape" at bounding box center [418, 351] width 334 height 12
click at [775, 175] on form "Shape Aviator" at bounding box center [875, 139] width 526 height 86
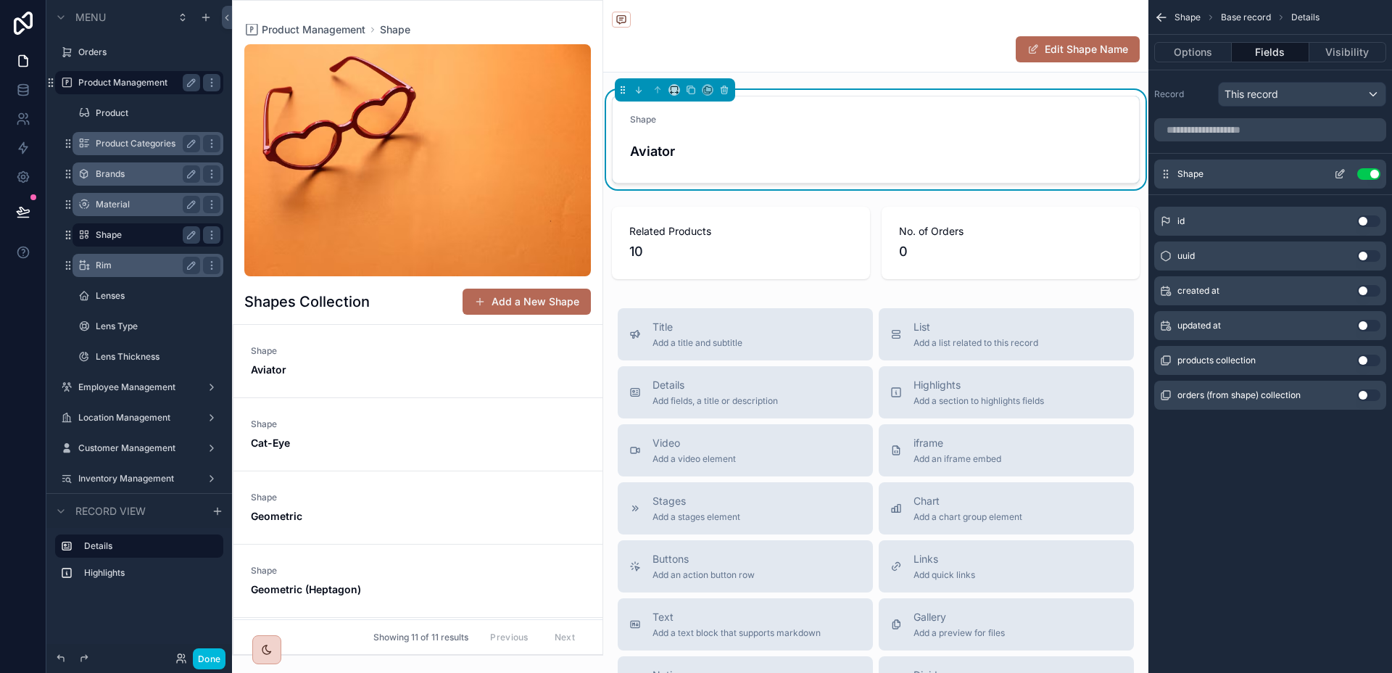
click at [1339, 175] on icon "scrollable content" at bounding box center [1341, 173] width 6 height 6
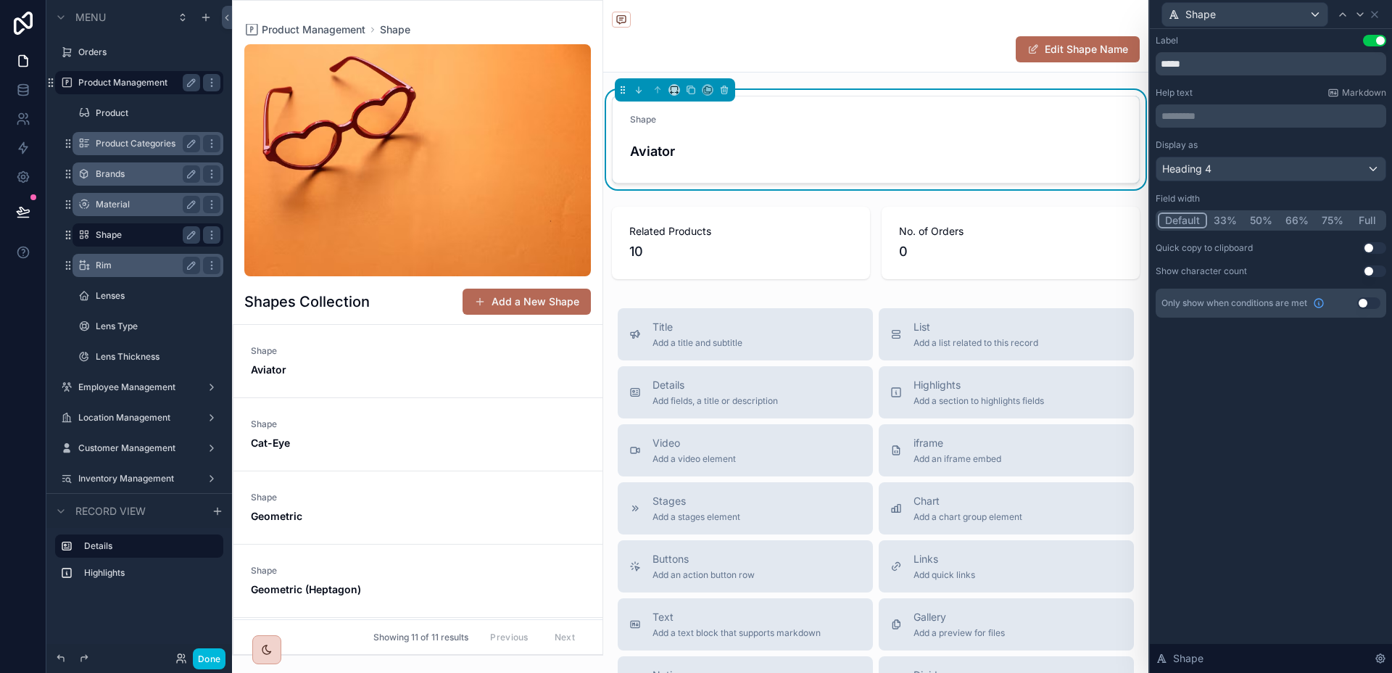
click at [1368, 217] on button "Full" at bounding box center [1367, 220] width 34 height 16
click at [124, 273] on div "Rim" at bounding box center [148, 265] width 104 height 17
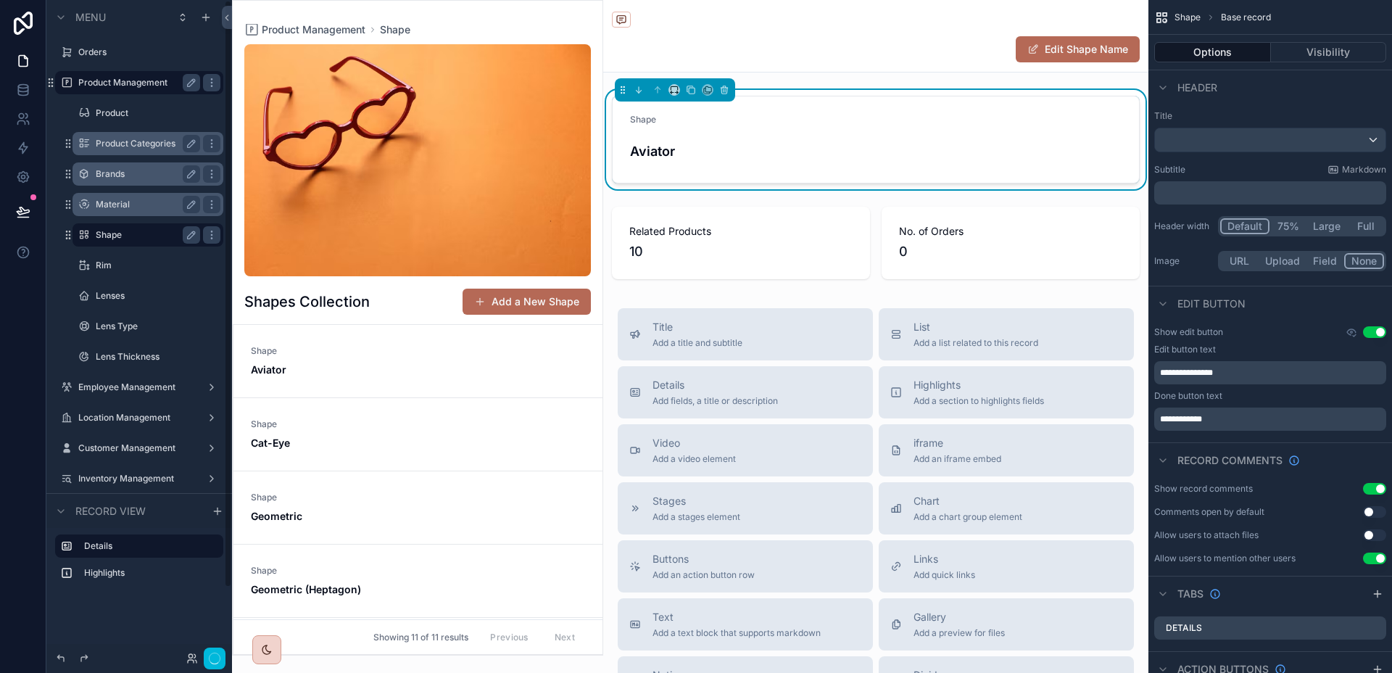
click at [339, 354] on span "Shape" at bounding box center [418, 351] width 334 height 12
click at [109, 248] on div "scrollable content" at bounding box center [148, 249] width 168 height 3
click at [104, 265] on label "Rim" at bounding box center [145, 265] width 99 height 12
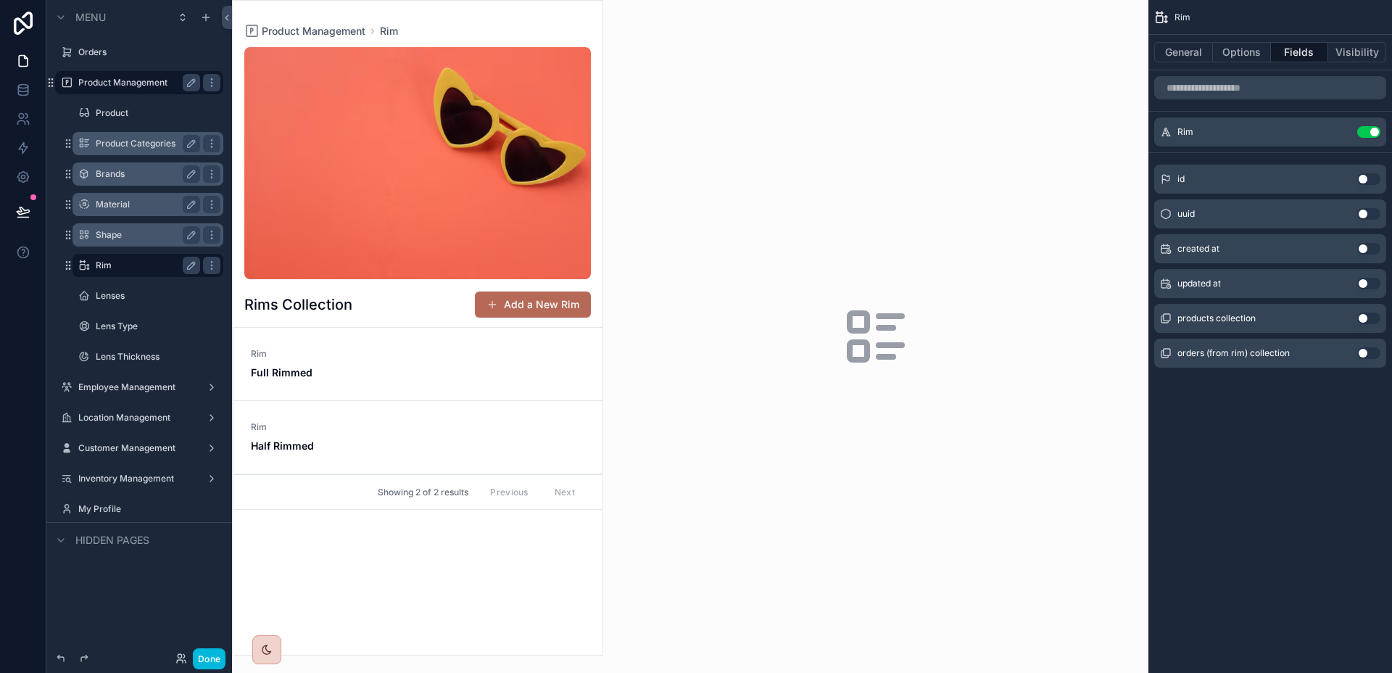
click at [104, 264] on label "Rim" at bounding box center [145, 265] width 99 height 12
click at [336, 372] on div "scrollable content" at bounding box center [418, 328] width 370 height 654
click at [333, 362] on div "Rim Full Rimmed" at bounding box center [301, 364] width 100 height 32
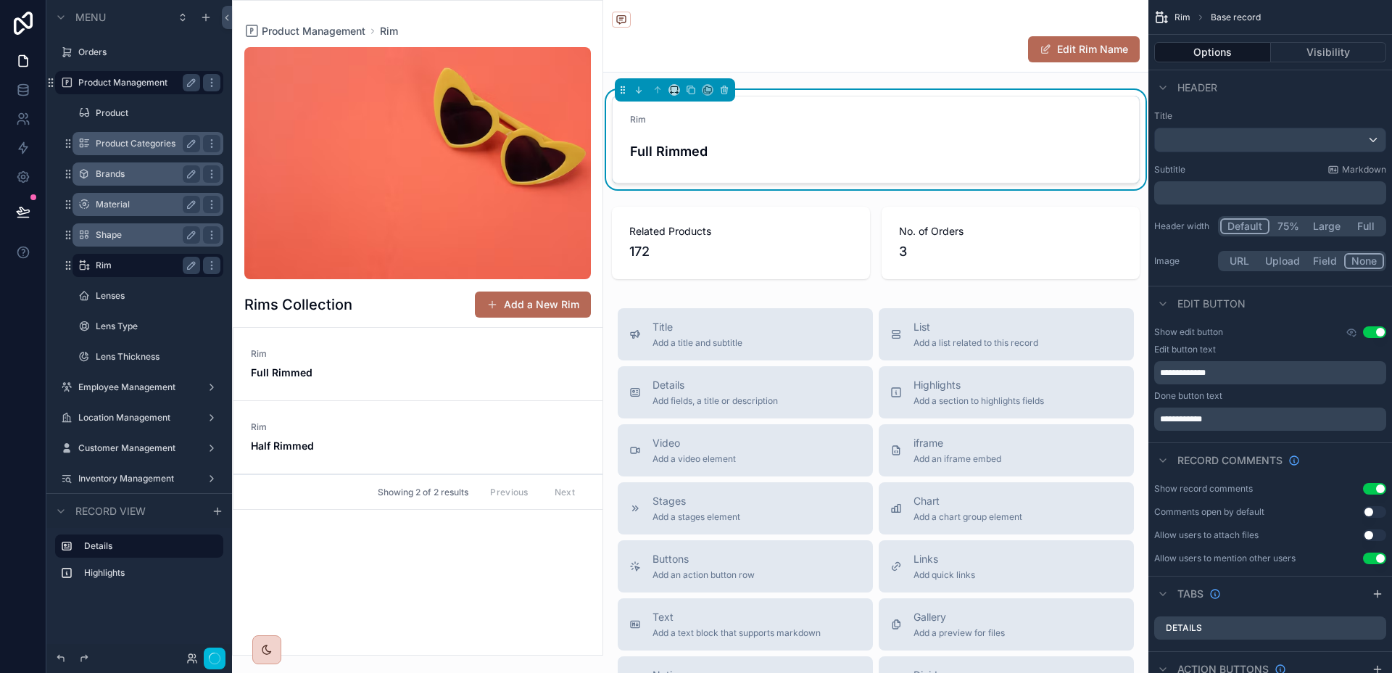
click at [333, 362] on div "Rim Full Rimmed" at bounding box center [301, 364] width 100 height 32
click at [897, 137] on div "Full Rimmed" at bounding box center [875, 151] width 491 height 28
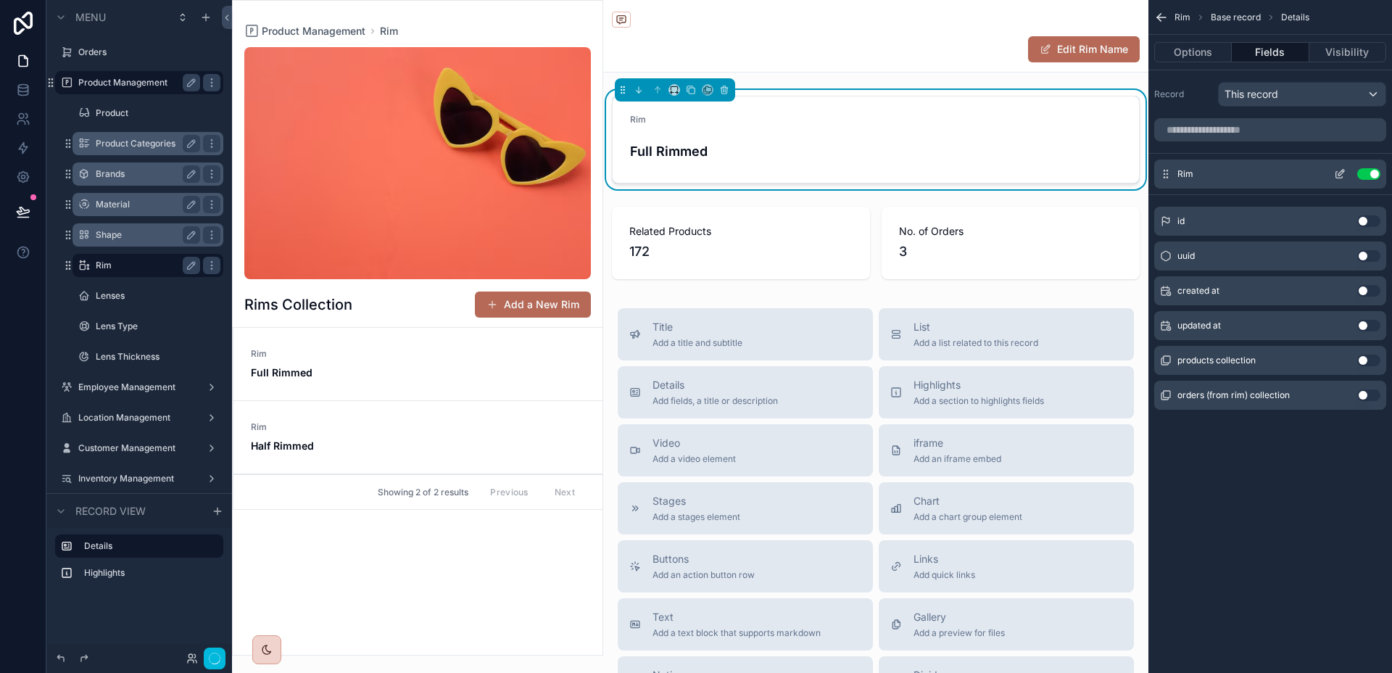
click at [1347, 173] on button "scrollable content" at bounding box center [1339, 174] width 23 height 12
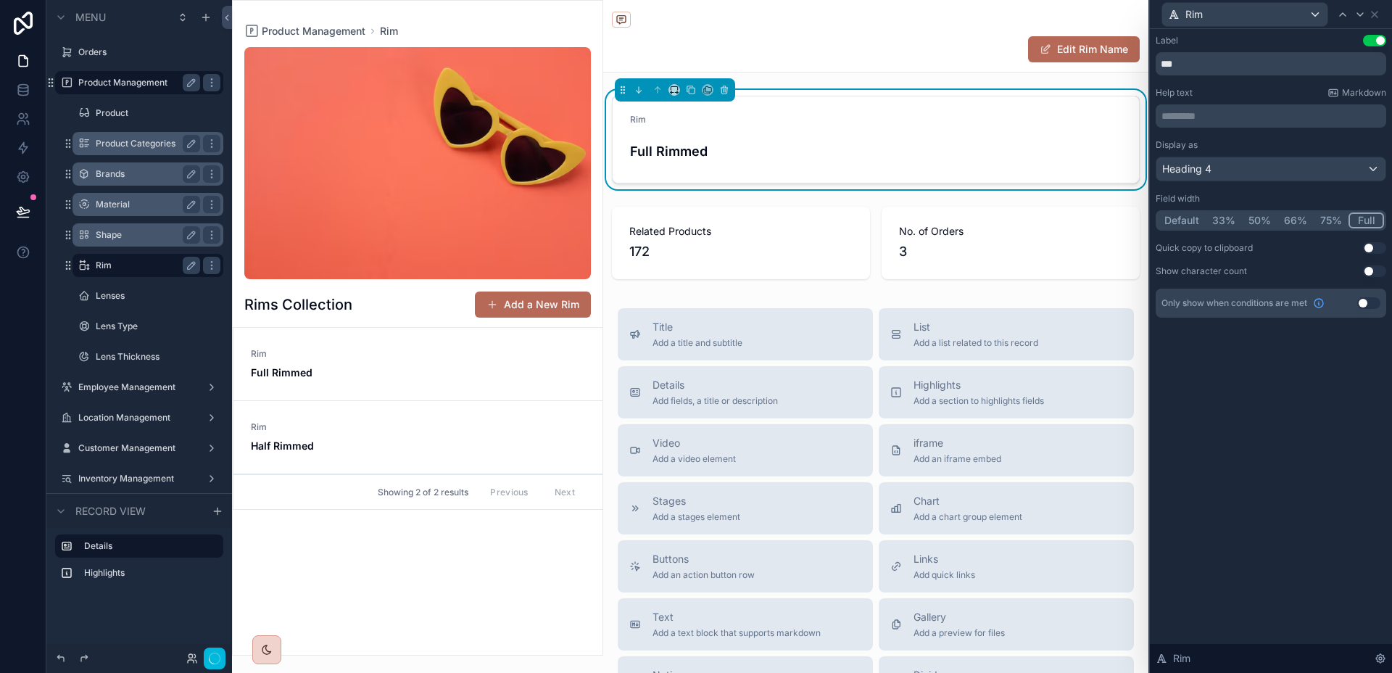
click at [1360, 219] on button "Full" at bounding box center [1366, 220] width 36 height 16
click at [1094, 41] on button "Edit Rim Name" at bounding box center [1084, 49] width 112 height 26
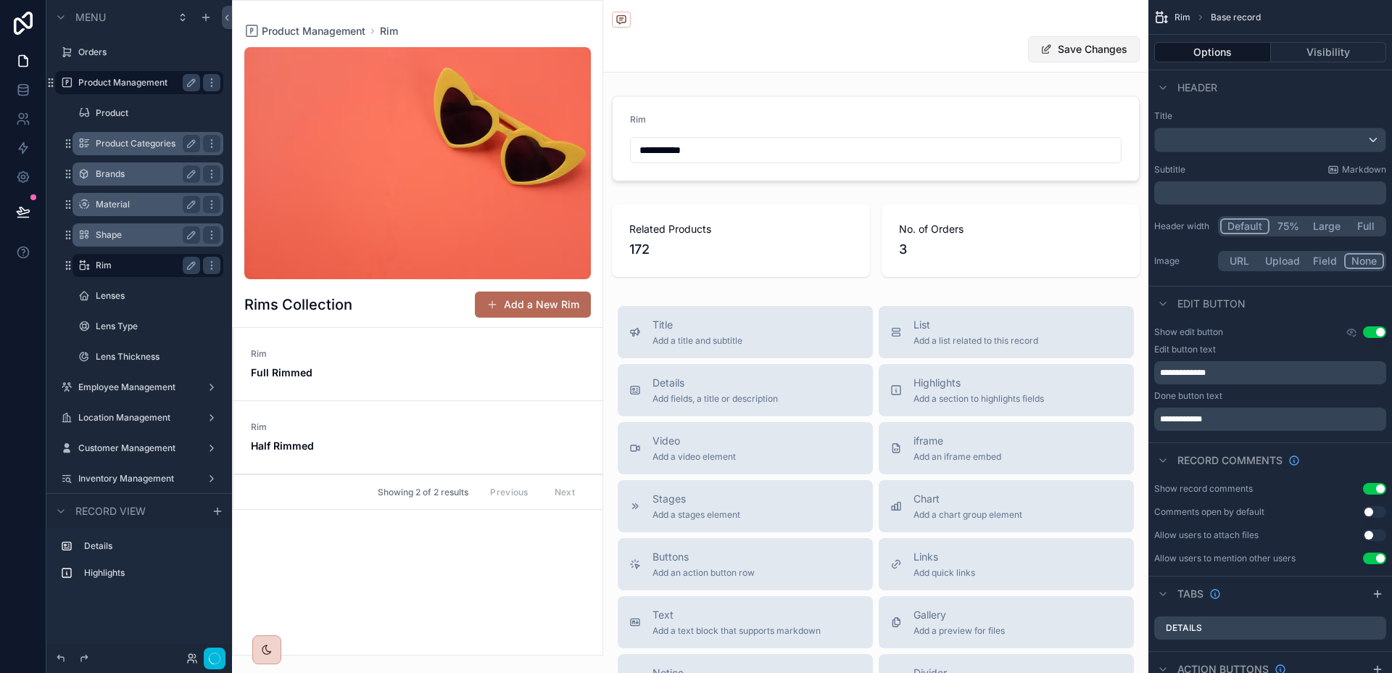
click at [1094, 41] on button "Save Changes" at bounding box center [1084, 49] width 112 height 26
click at [126, 301] on label "Lenses" at bounding box center [145, 296] width 99 height 12
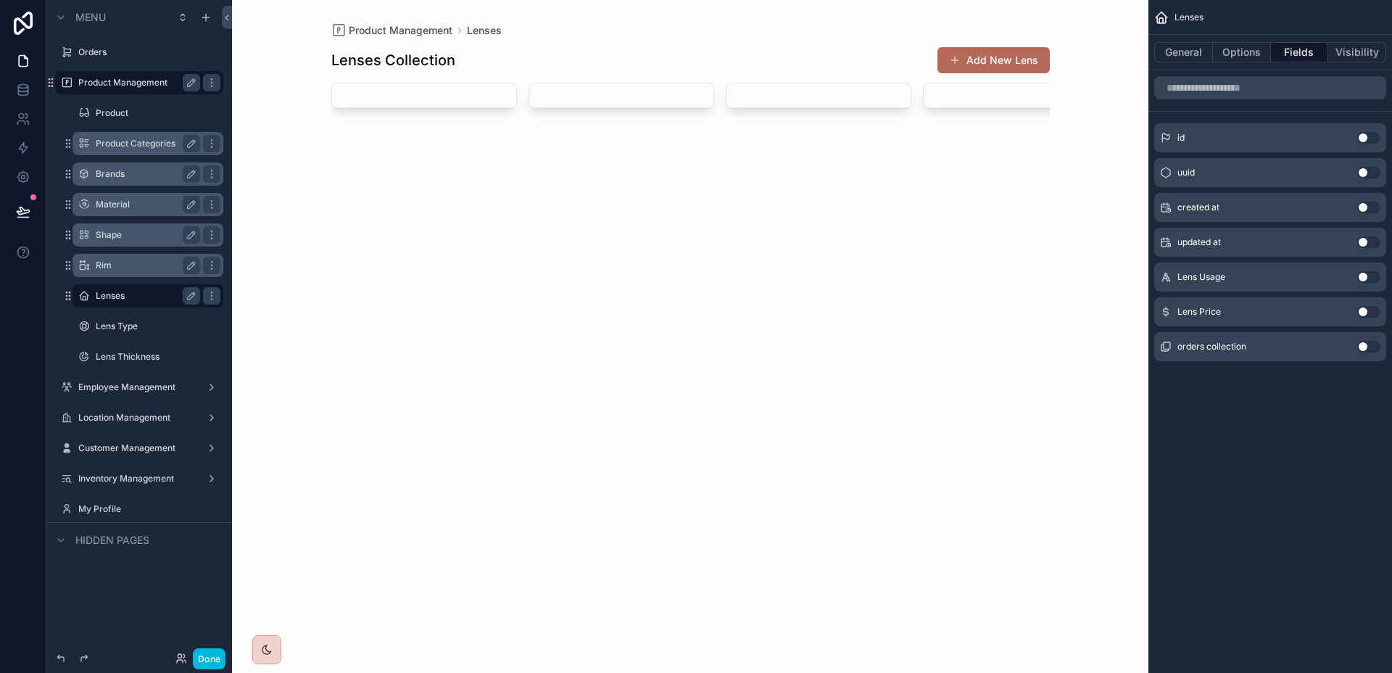
click at [1361, 275] on button "Use setting" at bounding box center [1368, 277] width 23 height 12
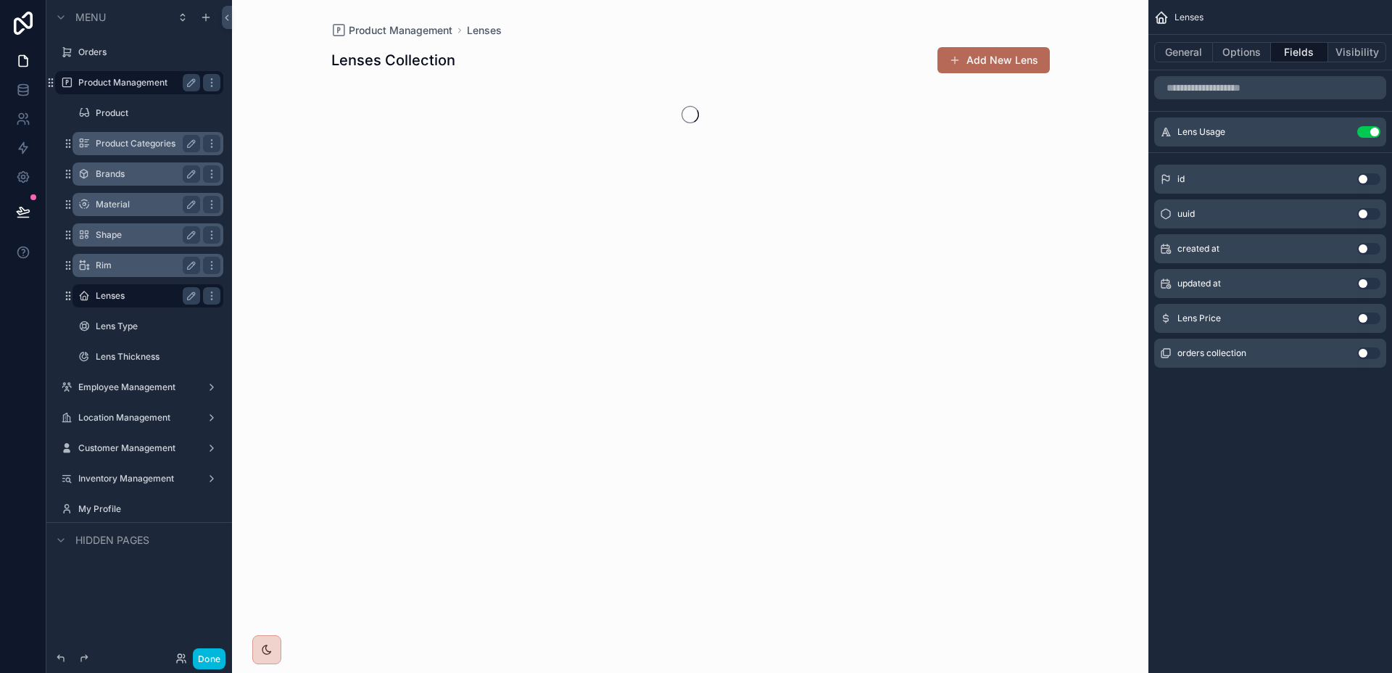
click at [1368, 312] on button "Use setting" at bounding box center [1368, 318] width 23 height 12
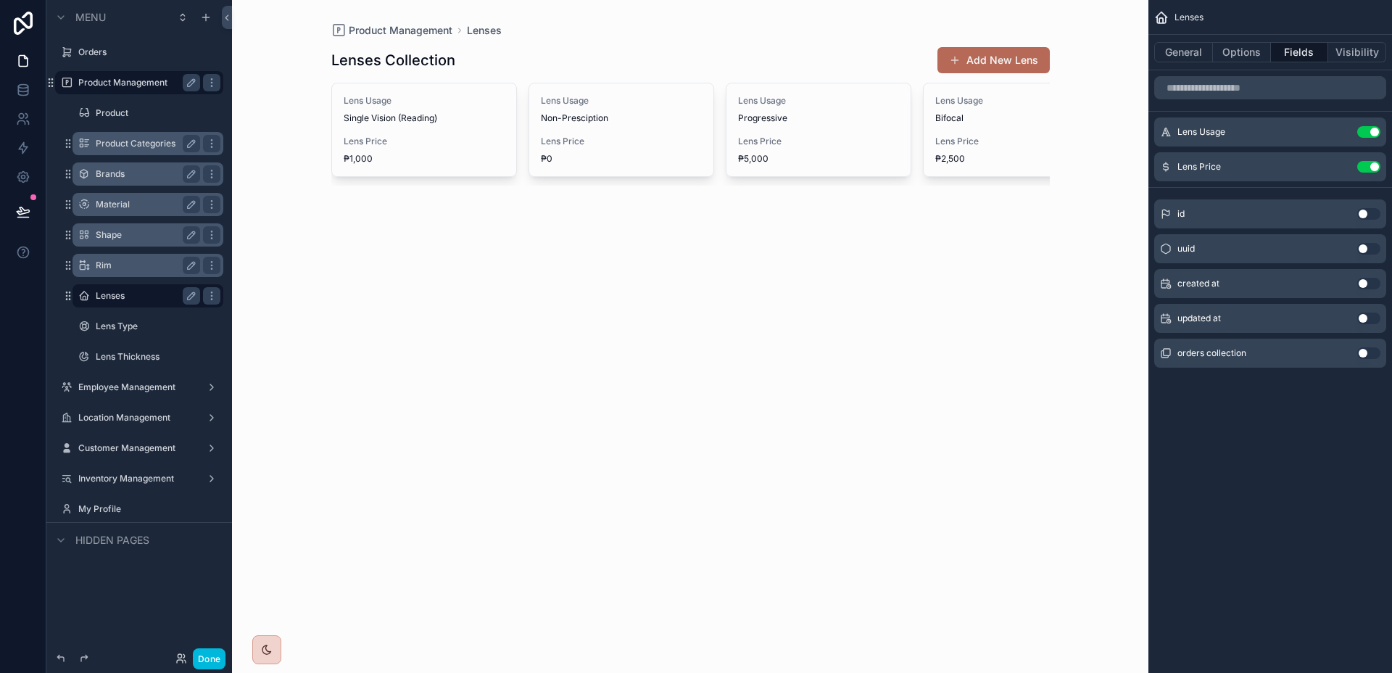
drag, startPoint x: 750, startPoint y: 189, endPoint x: 1107, endPoint y: 207, distance: 357.1
click at [1107, 207] on div "Product Management Lenses Lenses Collection Add New Lens Lens Usage Single Visi…" at bounding box center [690, 336] width 916 height 673
drag, startPoint x: 766, startPoint y: 191, endPoint x: 989, endPoint y: 209, distance: 223.2
click at [989, 209] on div "scrollable content" at bounding box center [690, 116] width 741 height 232
click at [1210, 58] on button "General" at bounding box center [1183, 52] width 59 height 20
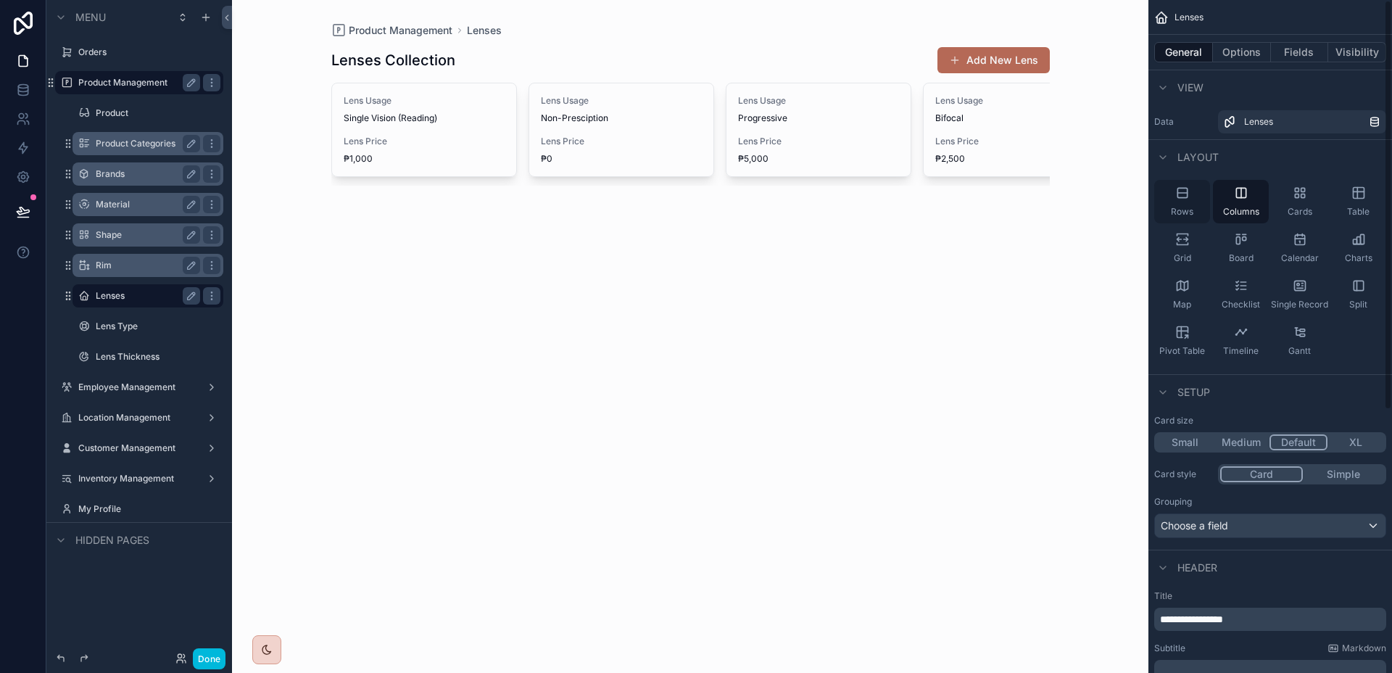
click at [1202, 195] on div "Rows" at bounding box center [1182, 201] width 56 height 43
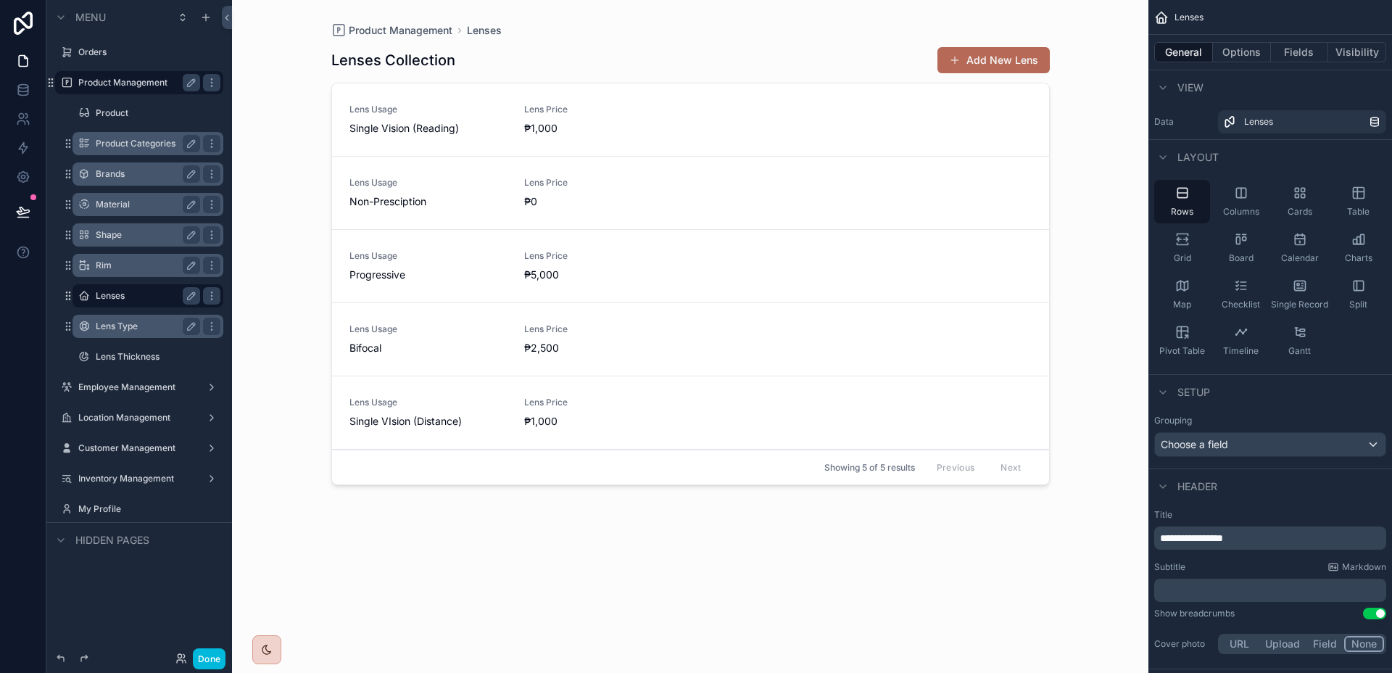
click at [159, 332] on div "Lens Type" at bounding box center [148, 325] width 104 height 17
click at [1338, 285] on div "Split" at bounding box center [1358, 294] width 56 height 43
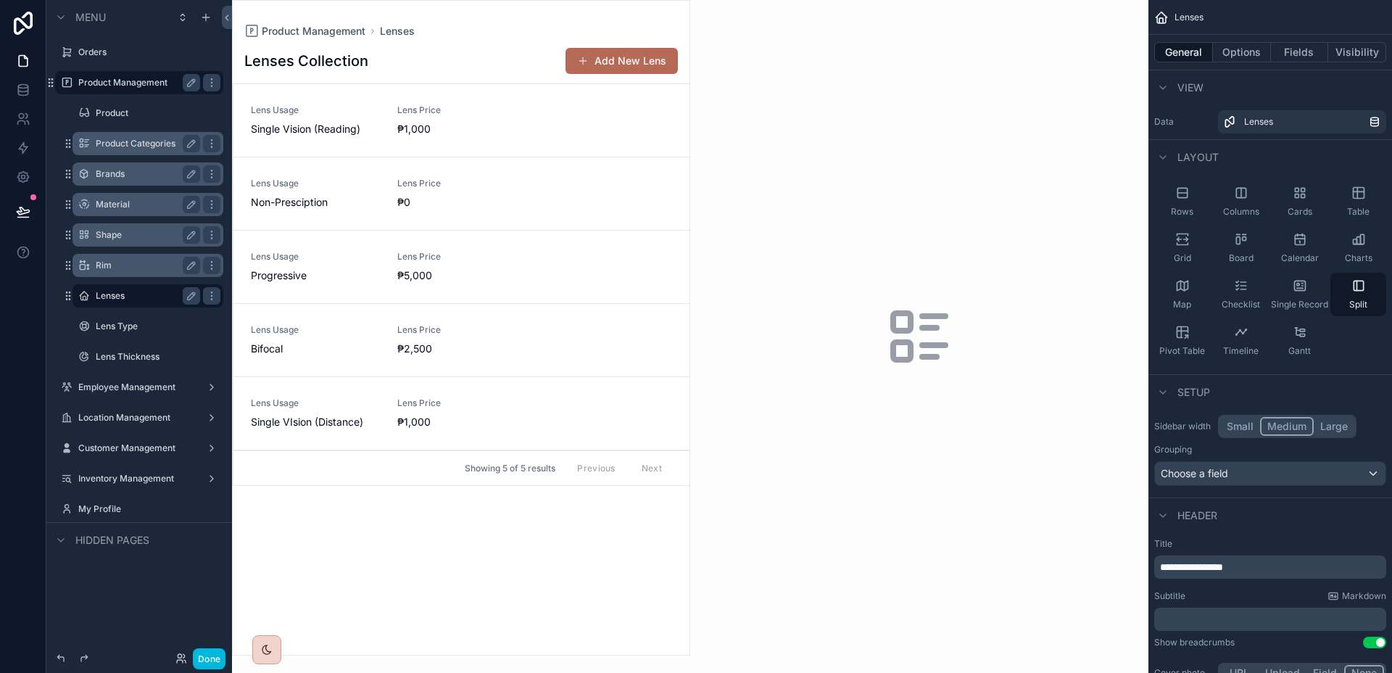
click at [1235, 425] on button "Small" at bounding box center [1240, 426] width 40 height 19
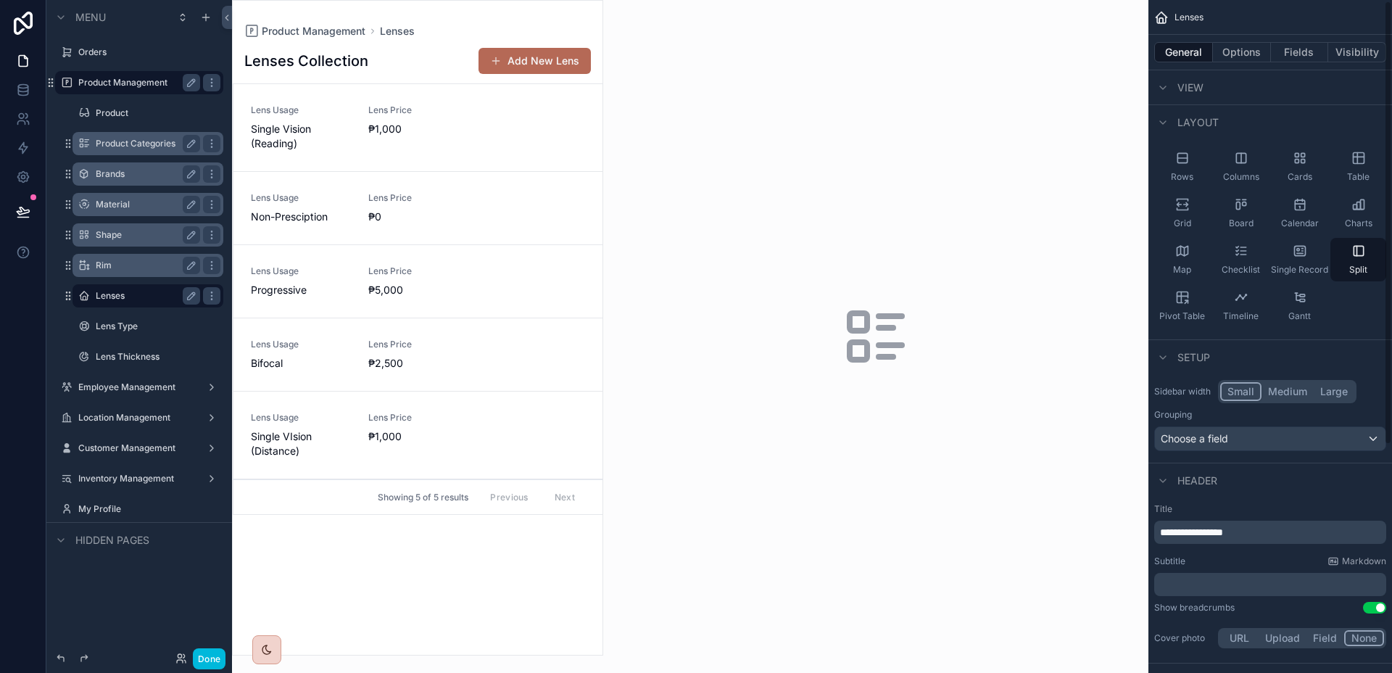
scroll to position [171, 0]
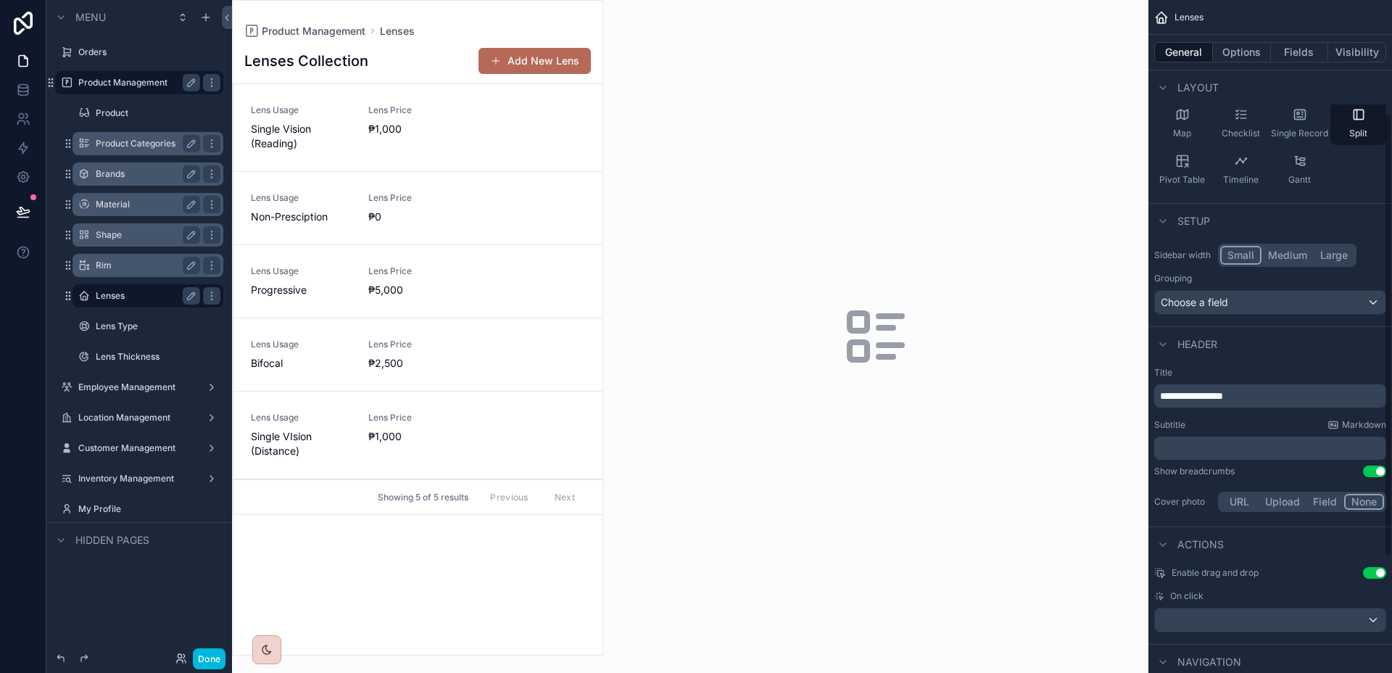
click at [1293, 514] on div "Cover photo URL Upload Field None" at bounding box center [1270, 501] width 232 height 26
click at [1282, 509] on button "Upload" at bounding box center [1282, 502] width 48 height 16
click at [1182, 552] on icon "scrollable content" at bounding box center [1183, 552] width 6 height 0
type input "**********"
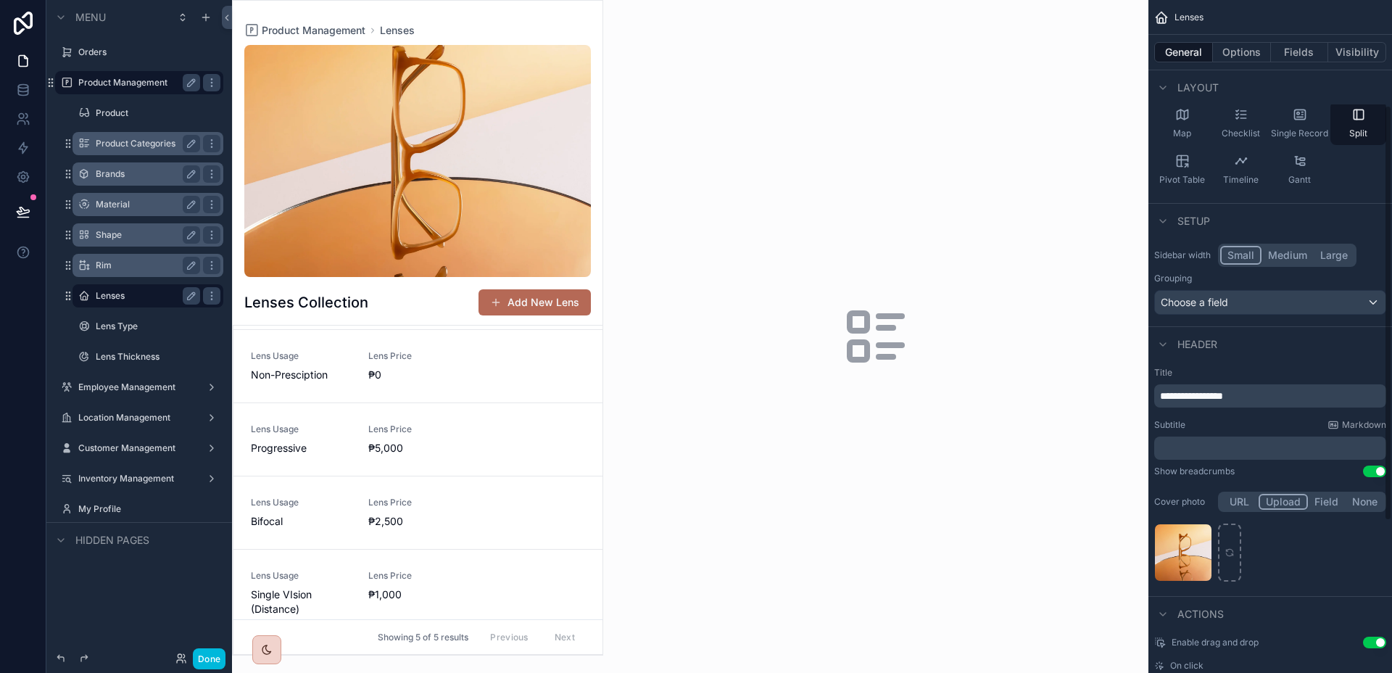
scroll to position [101, 0]
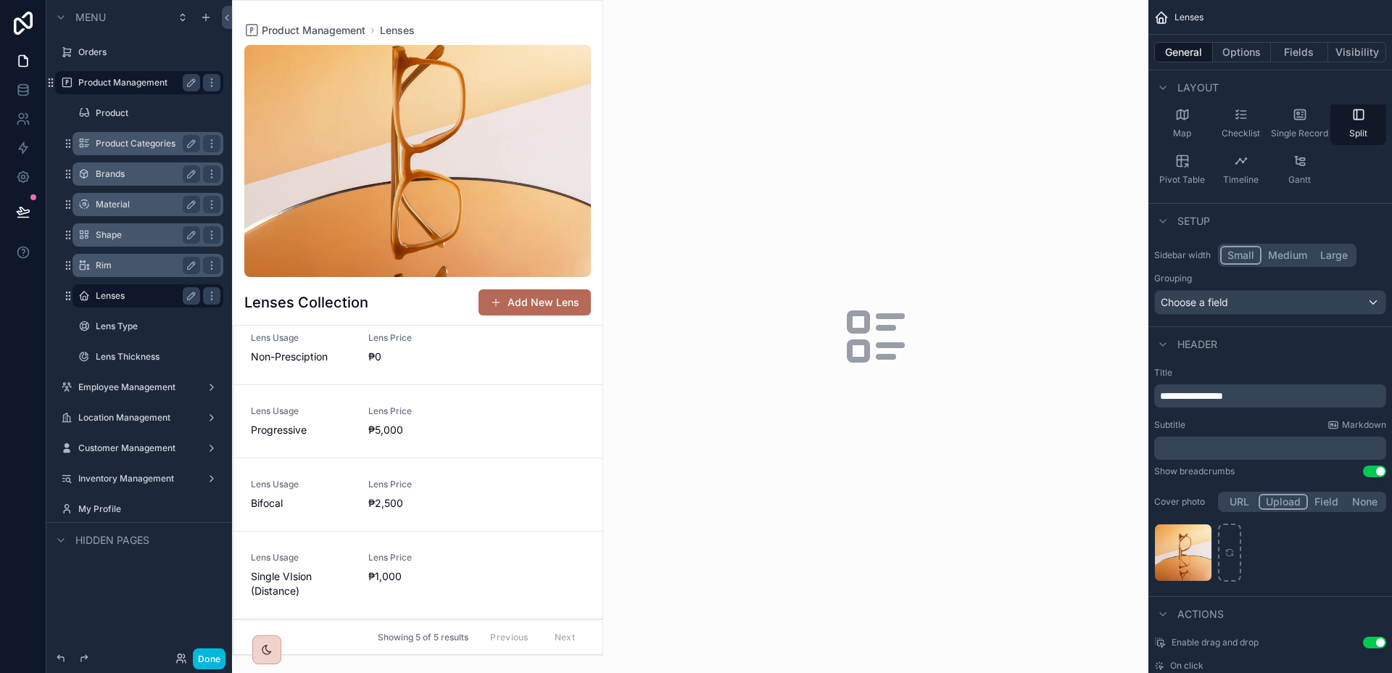
click at [108, 265] on label "Rim" at bounding box center [145, 265] width 99 height 12
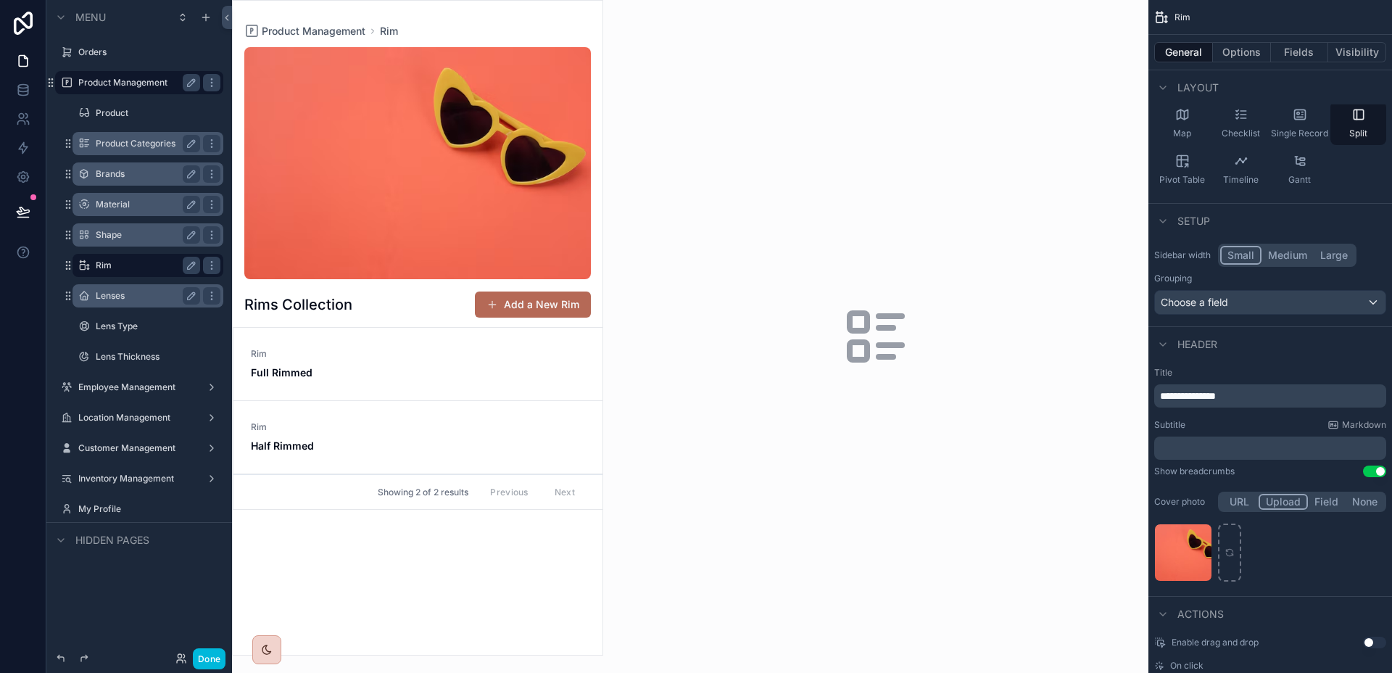
click at [111, 292] on label "Lenses" at bounding box center [145, 296] width 99 height 12
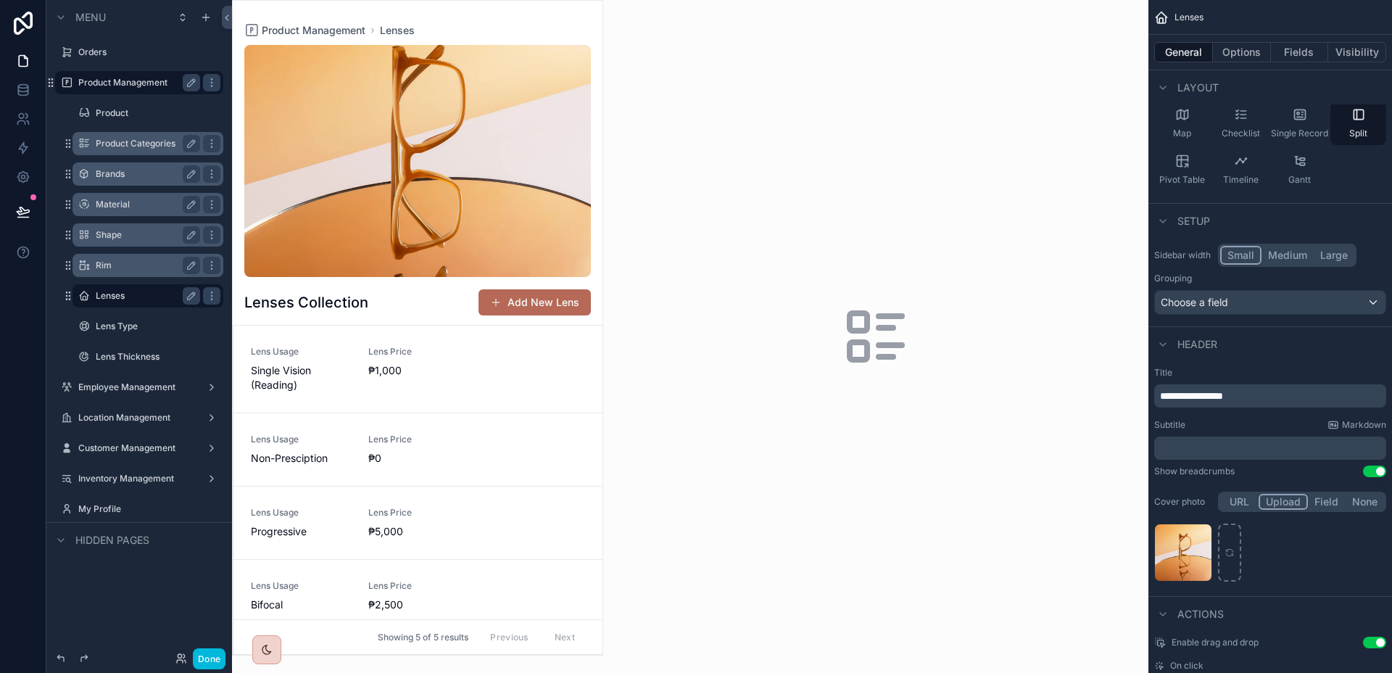
click at [112, 268] on label "Rim" at bounding box center [145, 265] width 99 height 12
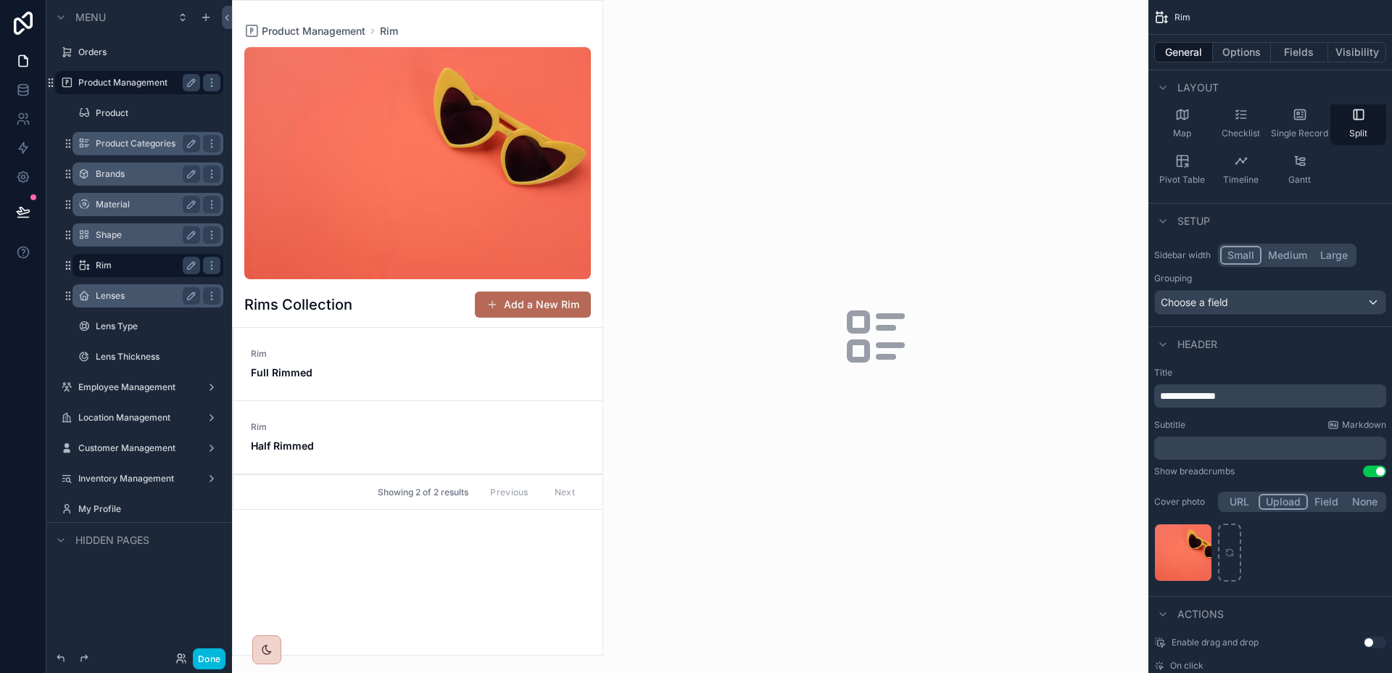
click at [128, 83] on label "Product Management" at bounding box center [136, 83] width 116 height 12
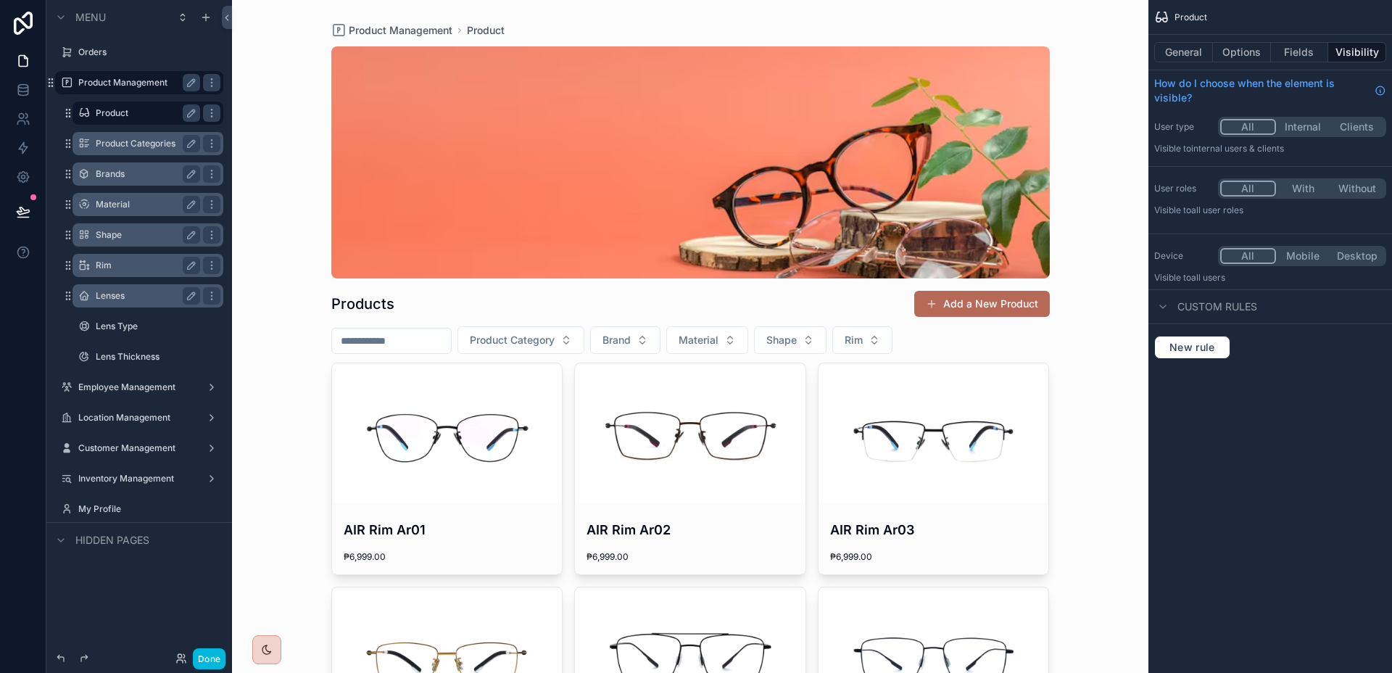
click at [128, 109] on label "Product" at bounding box center [145, 113] width 99 height 12
click at [132, 141] on label "Product Categories" at bounding box center [145, 144] width 99 height 12
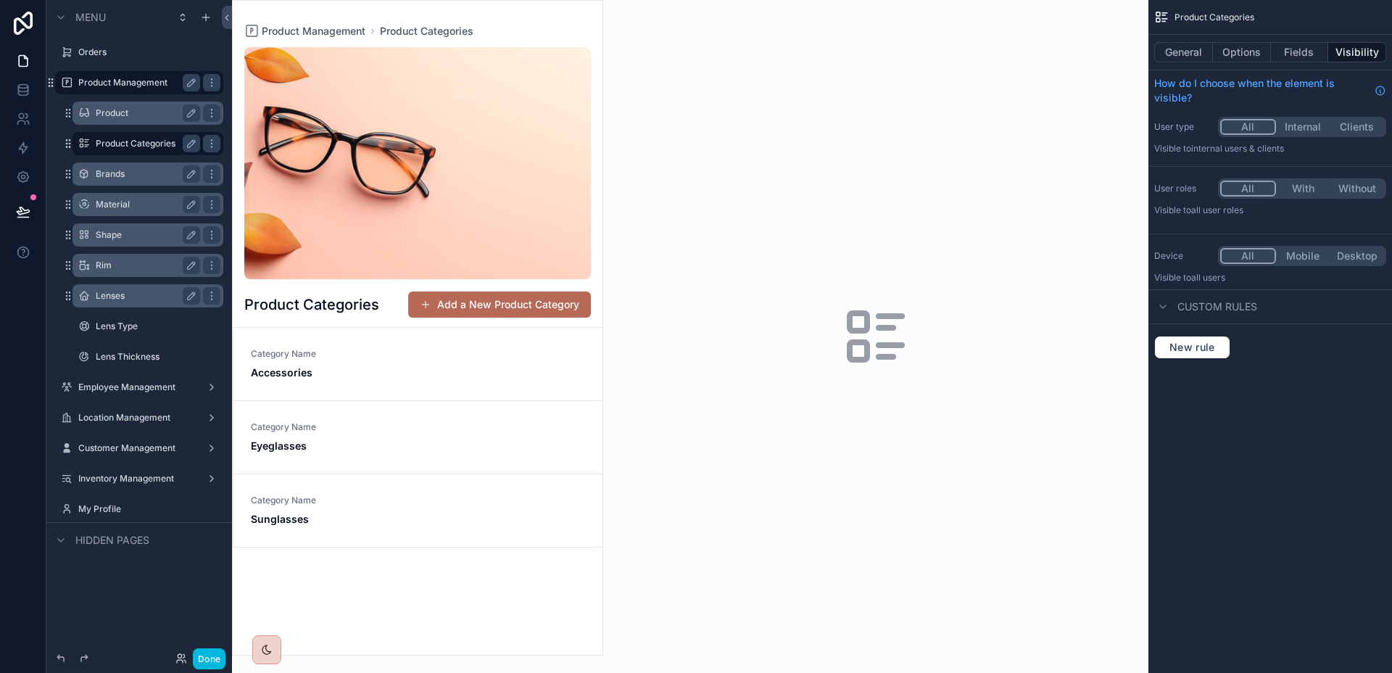
click at [131, 165] on div "Brands" at bounding box center [148, 173] width 104 height 17
click at [125, 175] on label "Brands" at bounding box center [145, 174] width 99 height 12
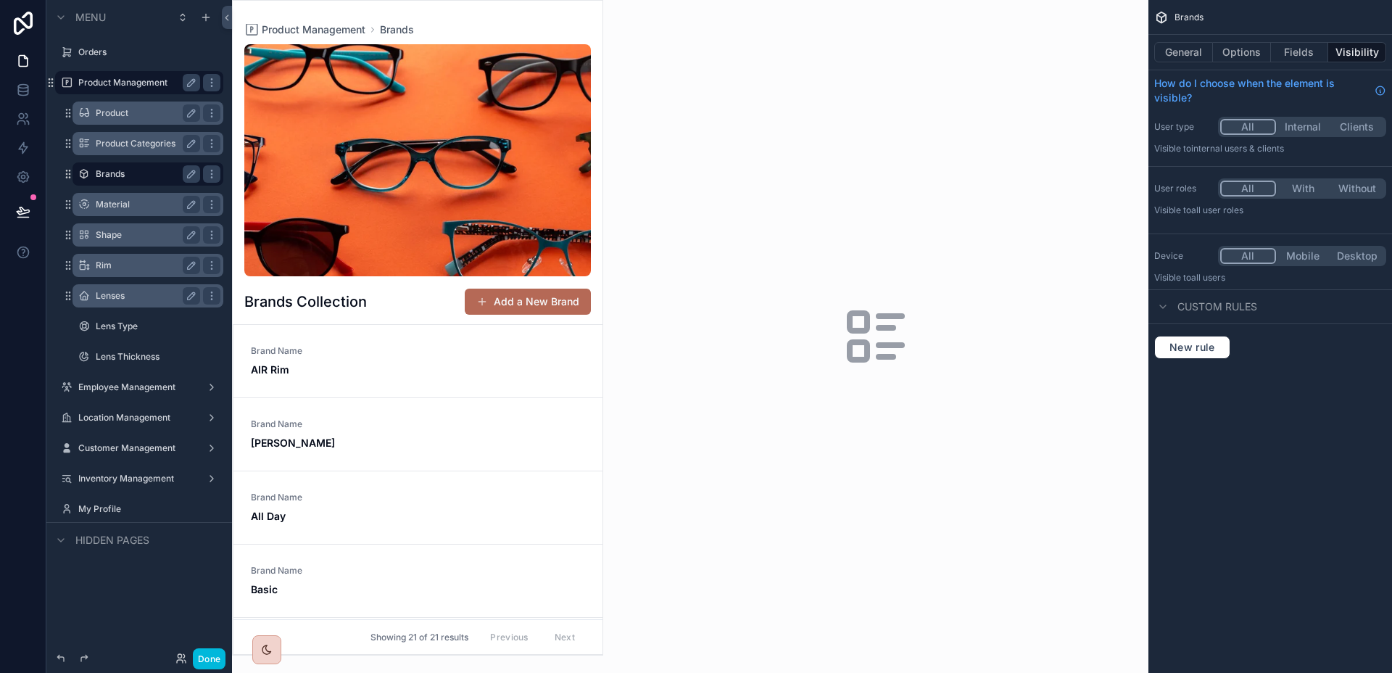
click at [124, 196] on div "Material" at bounding box center [148, 204] width 104 height 17
click at [124, 204] on label "Material" at bounding box center [145, 205] width 99 height 12
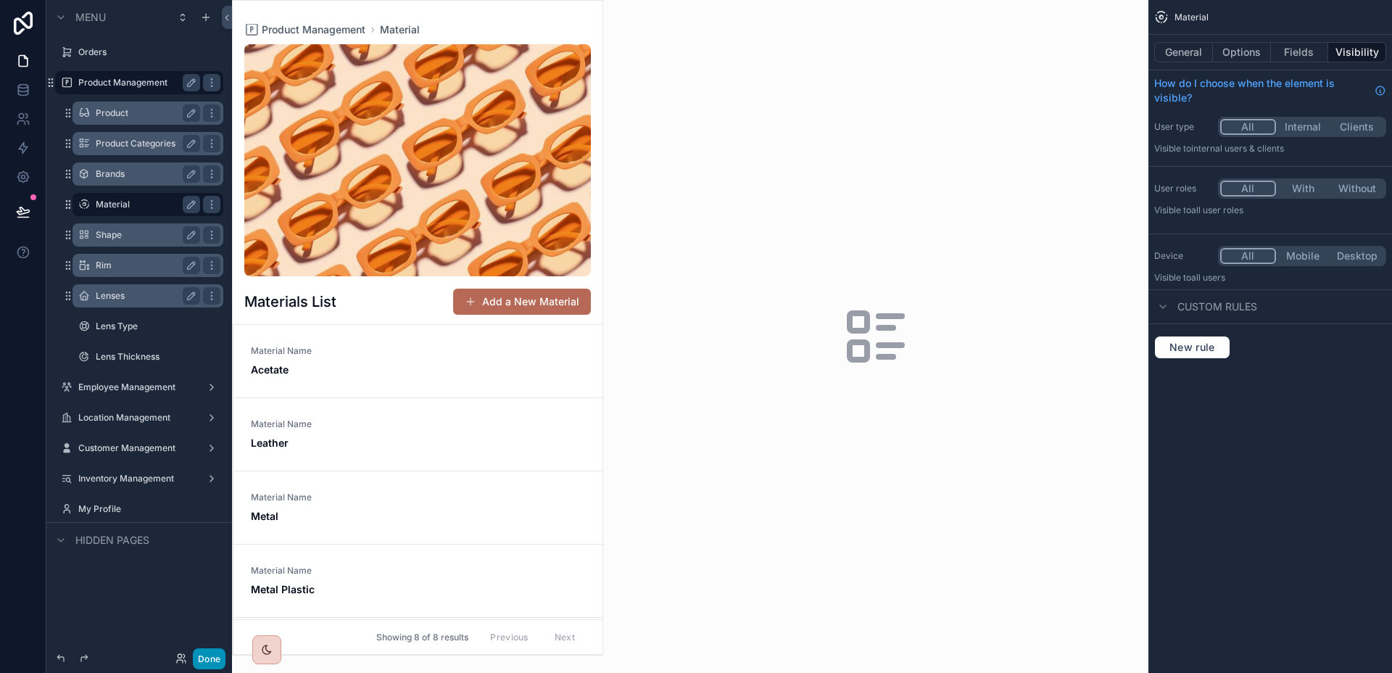
click at [201, 651] on button "Done" at bounding box center [209, 658] width 33 height 21
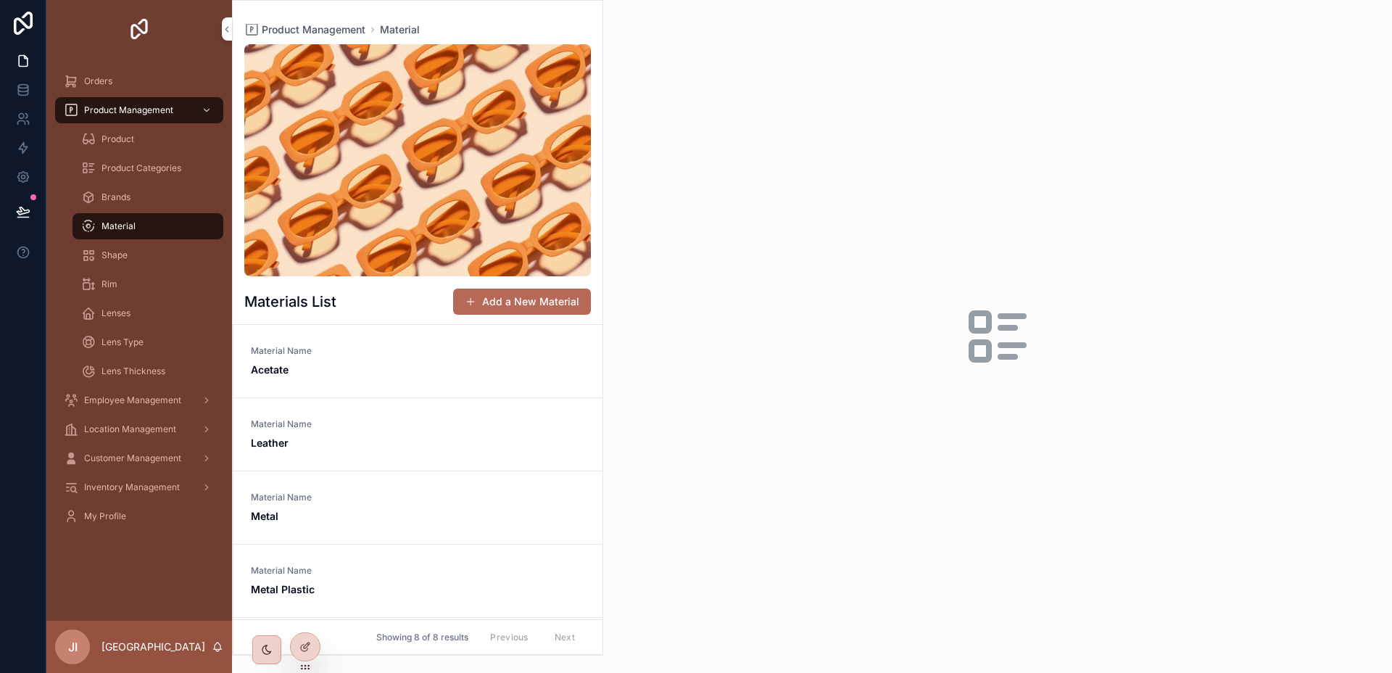
click at [396, 365] on span "Acetate" at bounding box center [418, 369] width 334 height 14
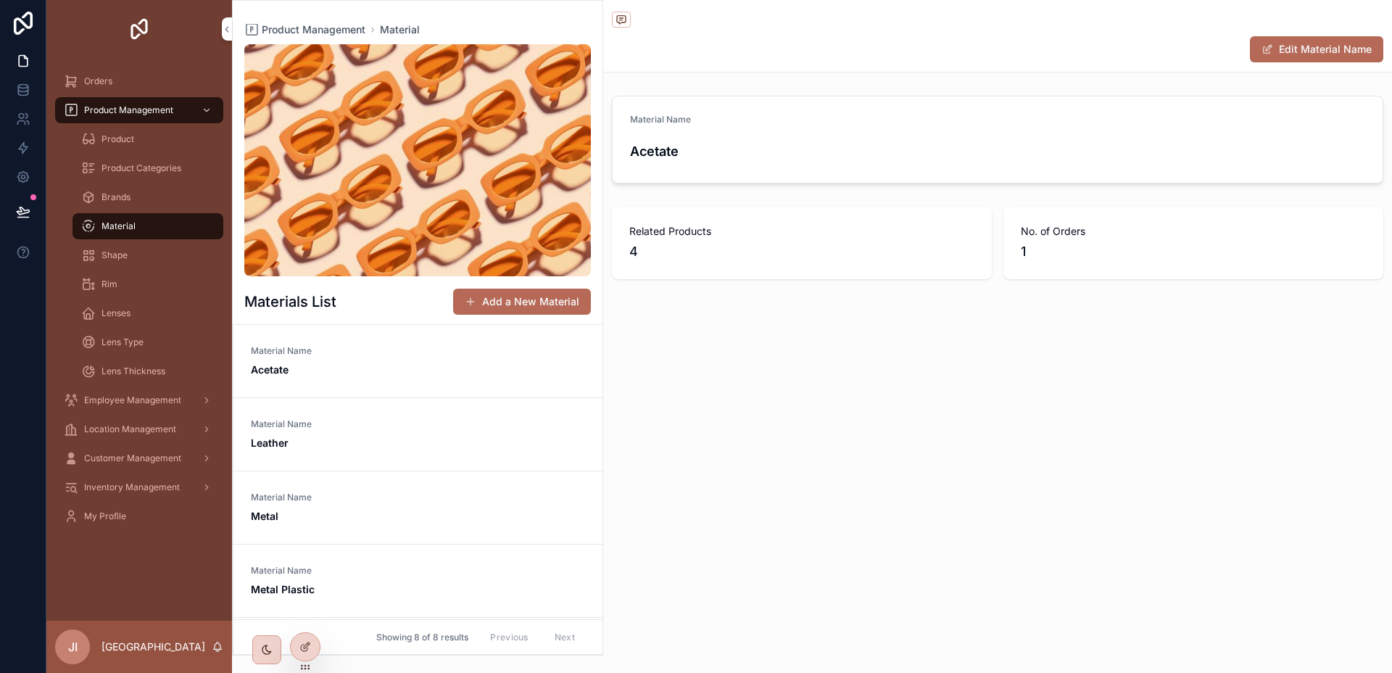
click at [136, 223] on div "Material" at bounding box center [147, 226] width 133 height 23
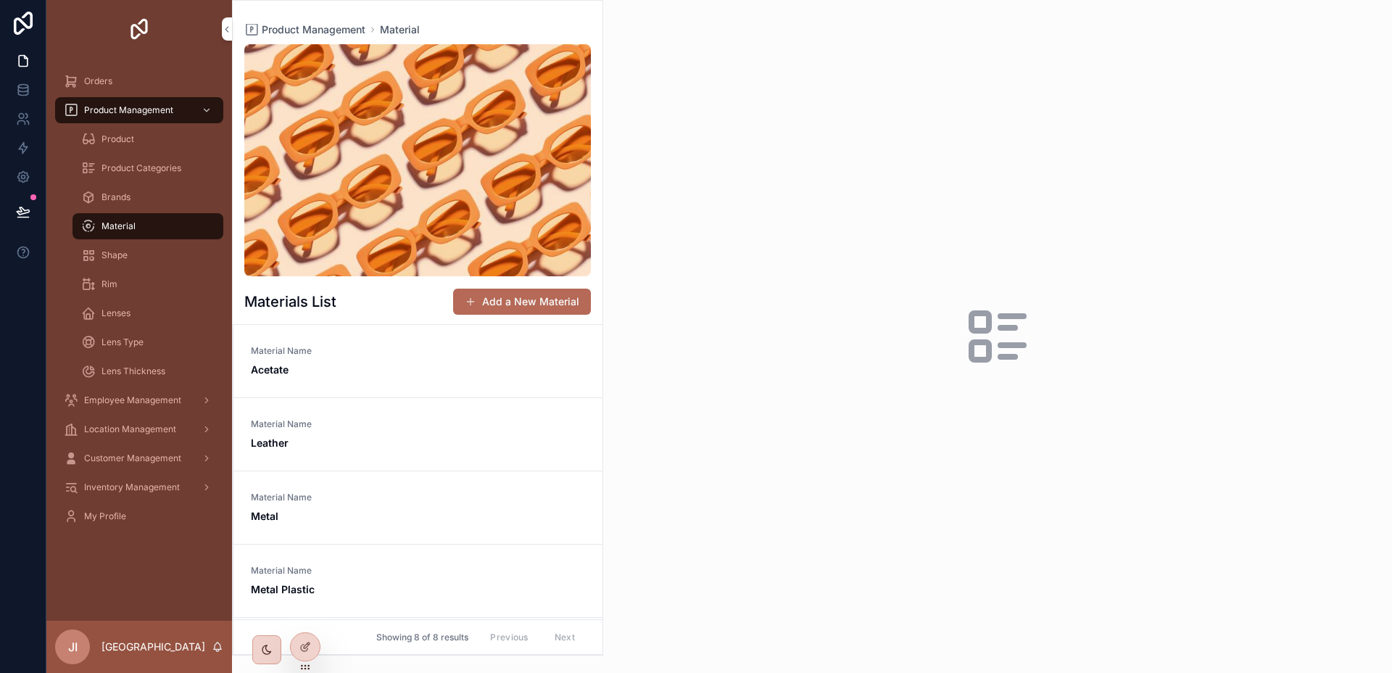
click at [133, 249] on div "Shape" at bounding box center [147, 255] width 133 height 23
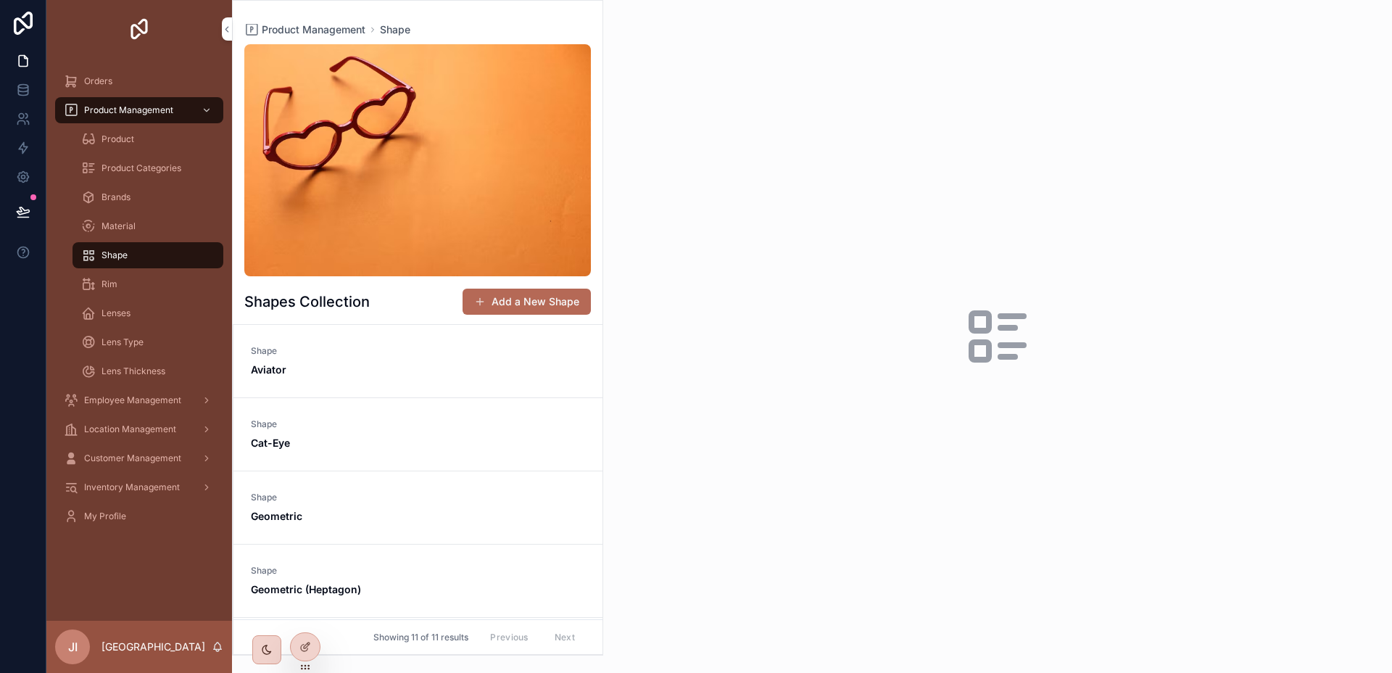
click at [402, 352] on span "Shape" at bounding box center [418, 351] width 334 height 12
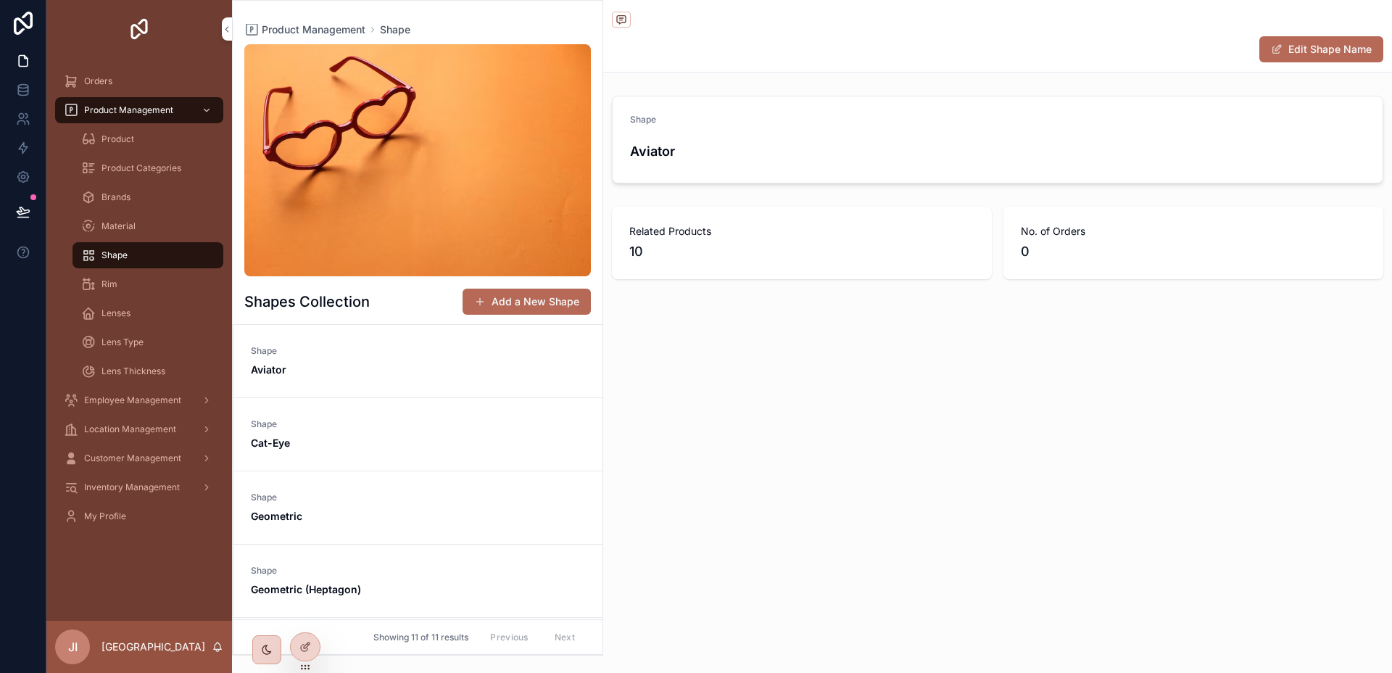
click at [138, 323] on div "Lenses" at bounding box center [147, 313] width 133 height 23
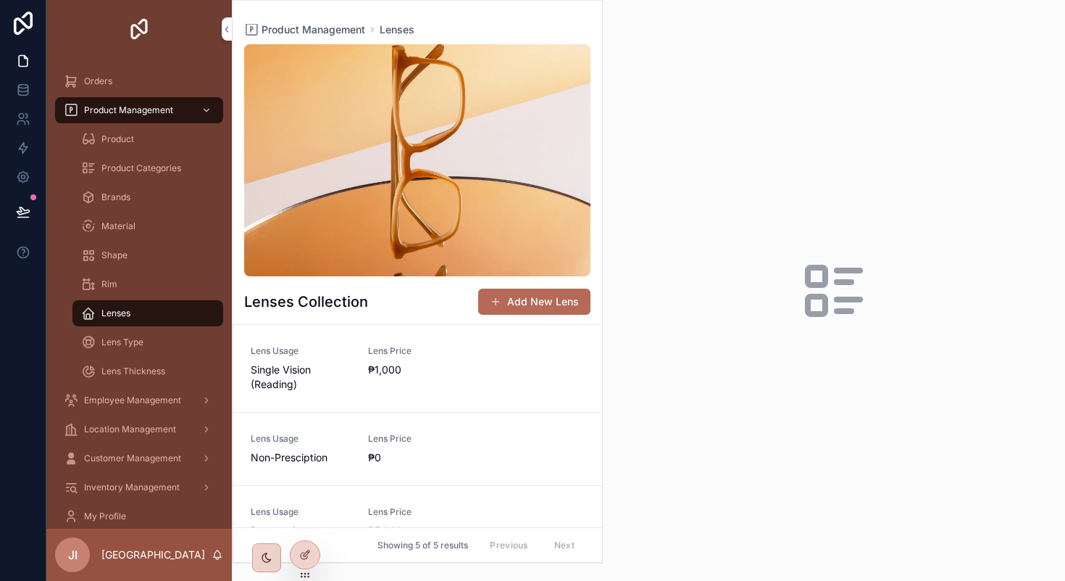
click at [447, 344] on link "Lens Usage Single Vision (Reading) Lens Price ₱1,000" at bounding box center [417, 369] width 369 height 88
click at [438, 354] on span "Lens Price" at bounding box center [418, 351] width 100 height 12
click at [492, 375] on div "Lens Usage Single Vision (Reading) Lens Price ₱1,000" at bounding box center [418, 368] width 334 height 46
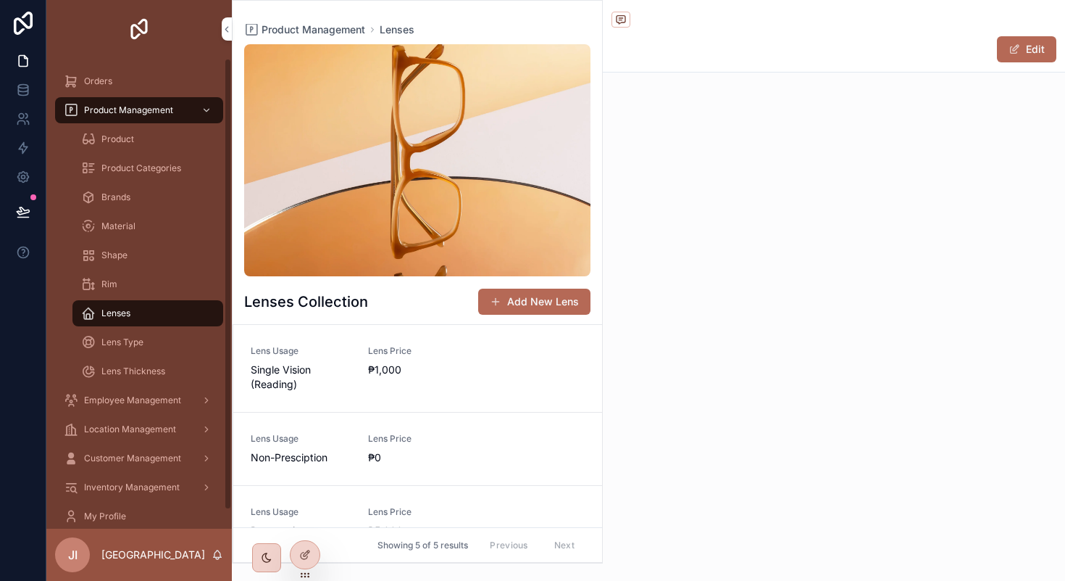
click at [133, 279] on div "Rim" at bounding box center [147, 284] width 133 height 23
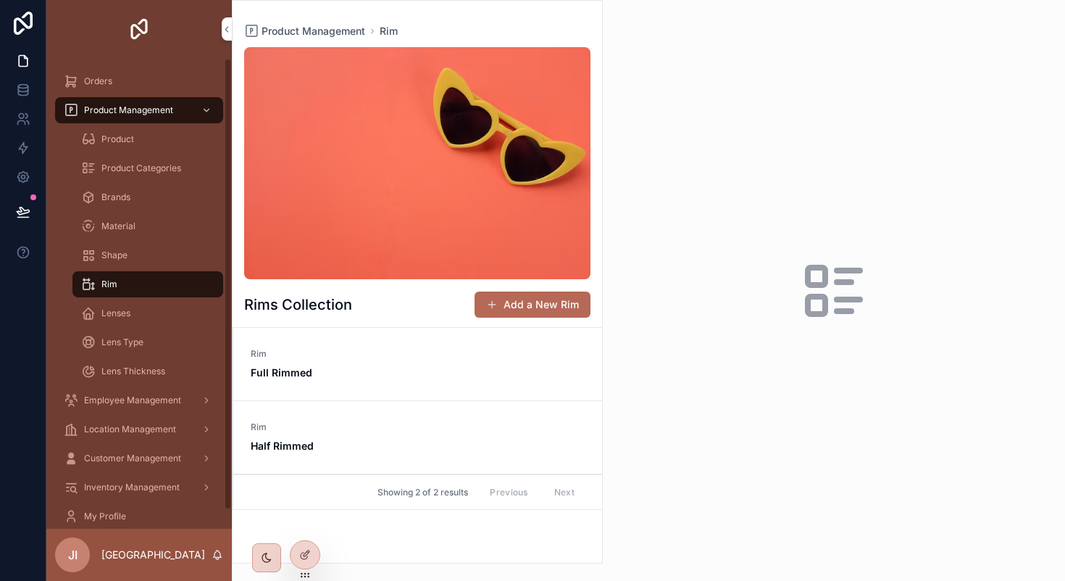
click at [367, 352] on div "Rim Full Rimmed" at bounding box center [418, 364] width 334 height 32
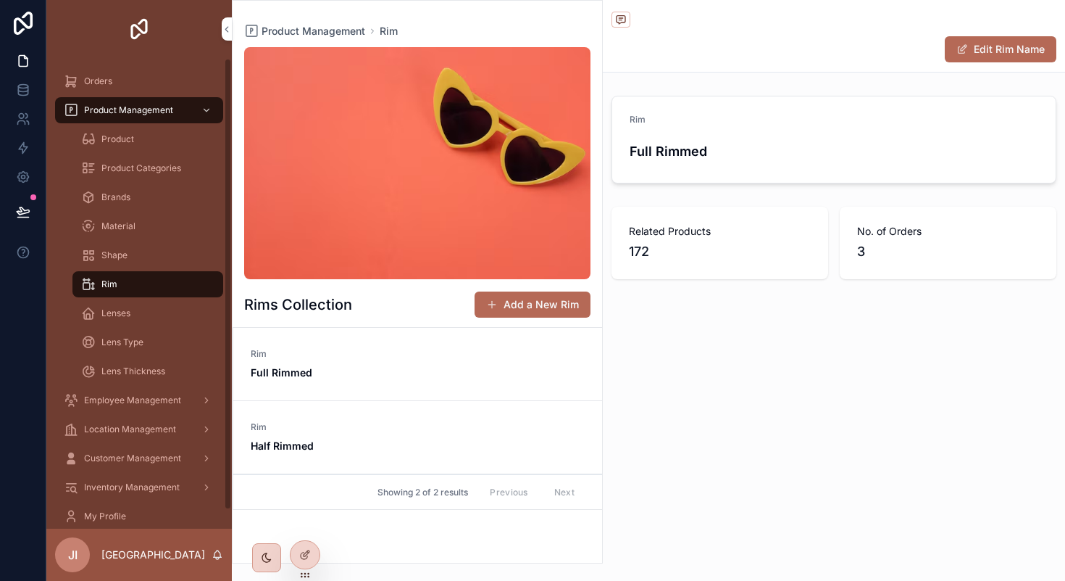
click at [138, 251] on div "Shape" at bounding box center [147, 255] width 133 height 23
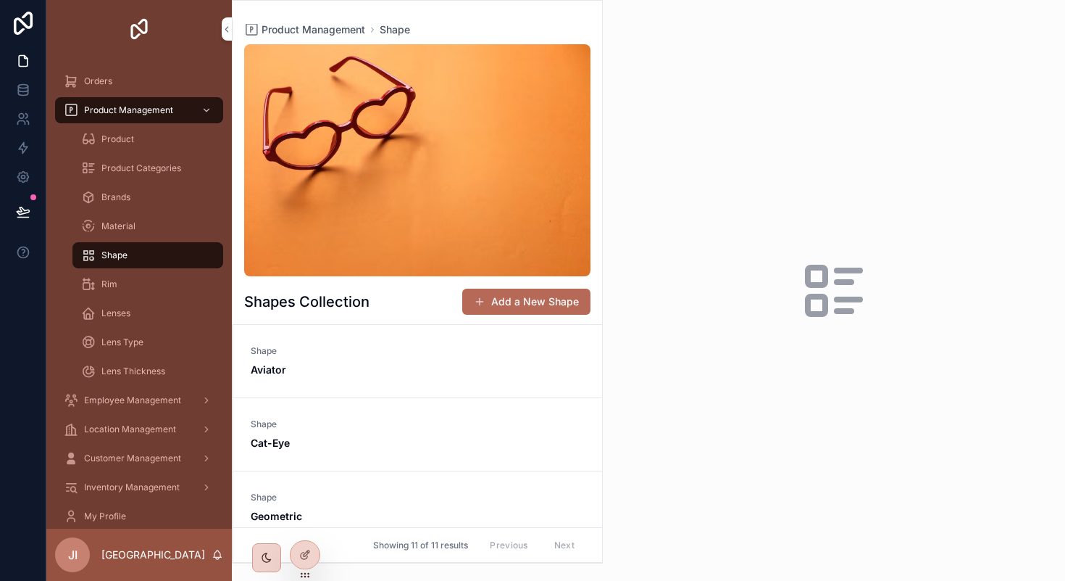
click at [335, 360] on div "Shape Aviator" at bounding box center [418, 361] width 334 height 32
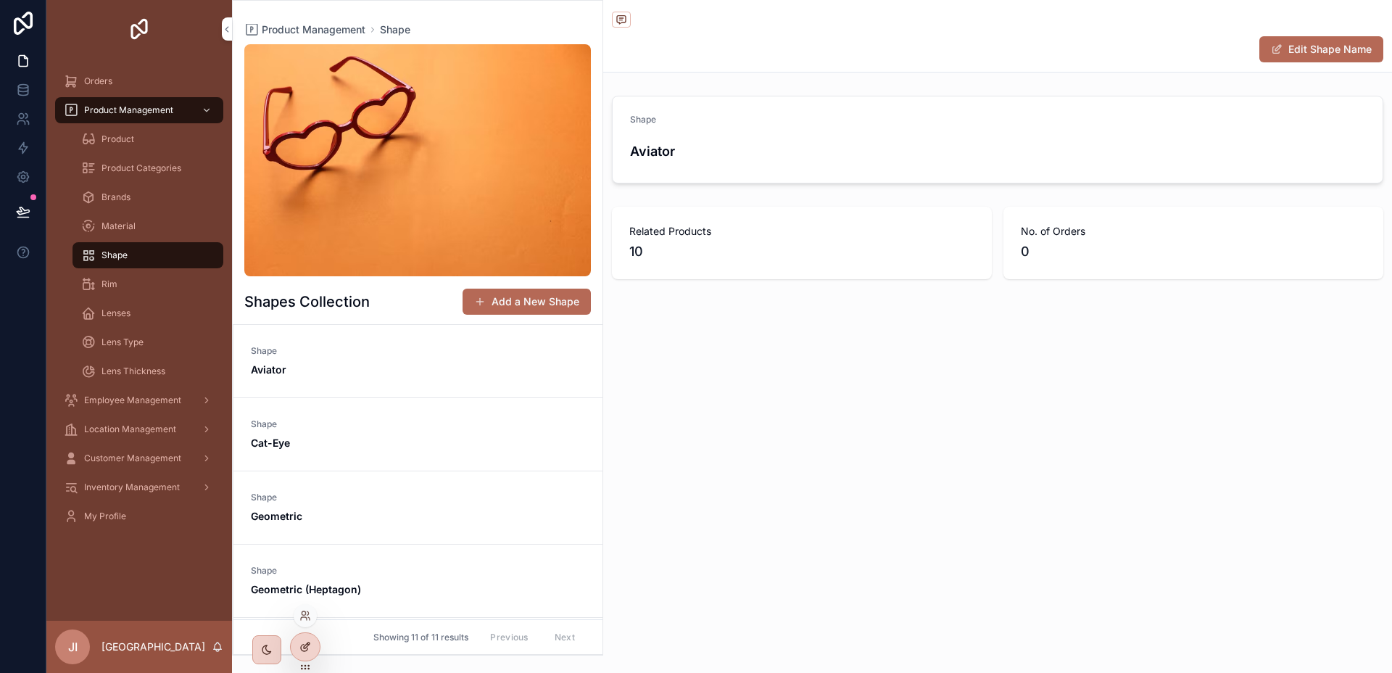
click at [306, 641] on icon at bounding box center [305, 647] width 12 height 12
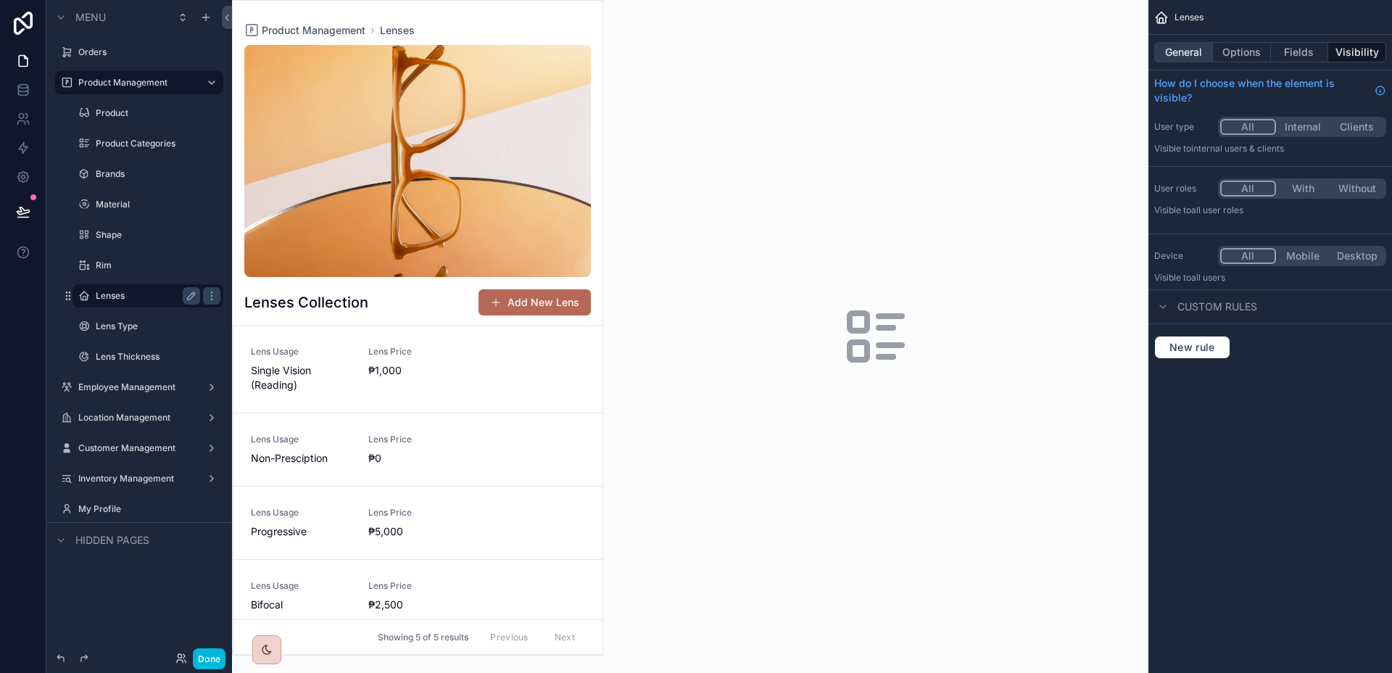
click at [1190, 49] on button "General" at bounding box center [1183, 52] width 59 height 20
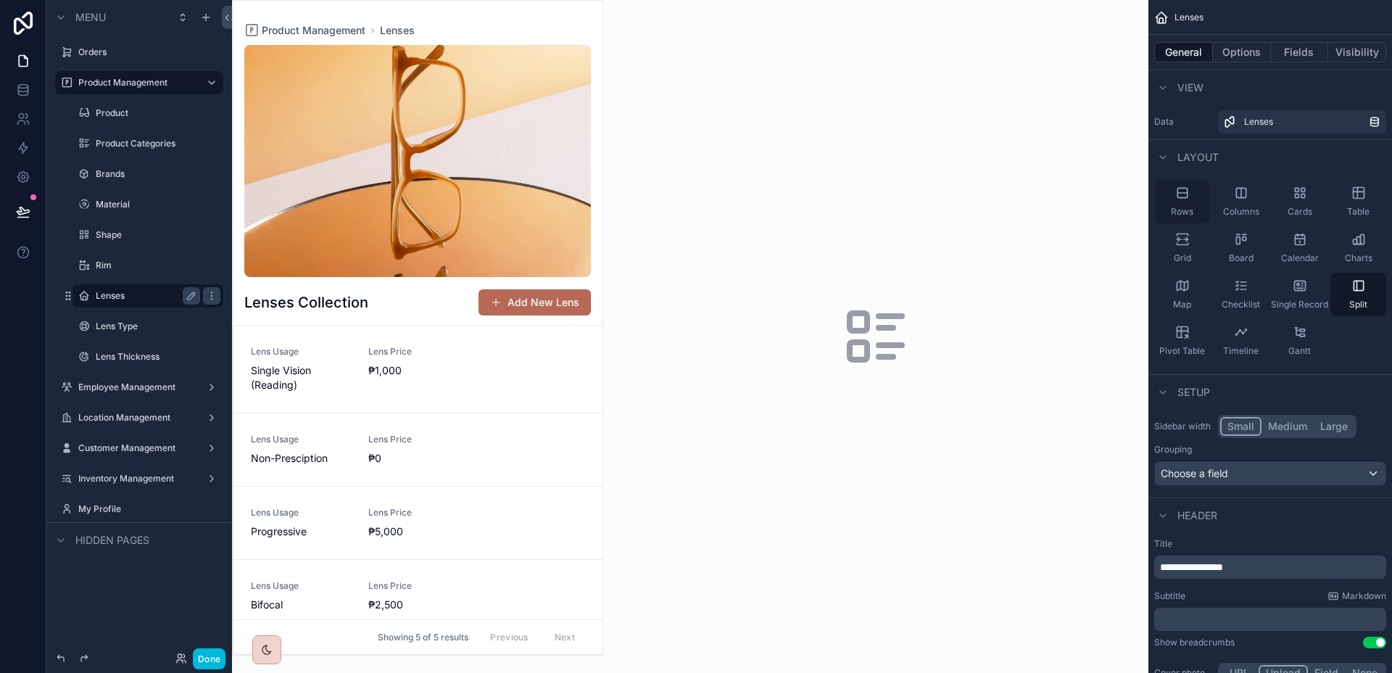
click at [1176, 198] on icon "scrollable content" at bounding box center [1182, 193] width 14 height 14
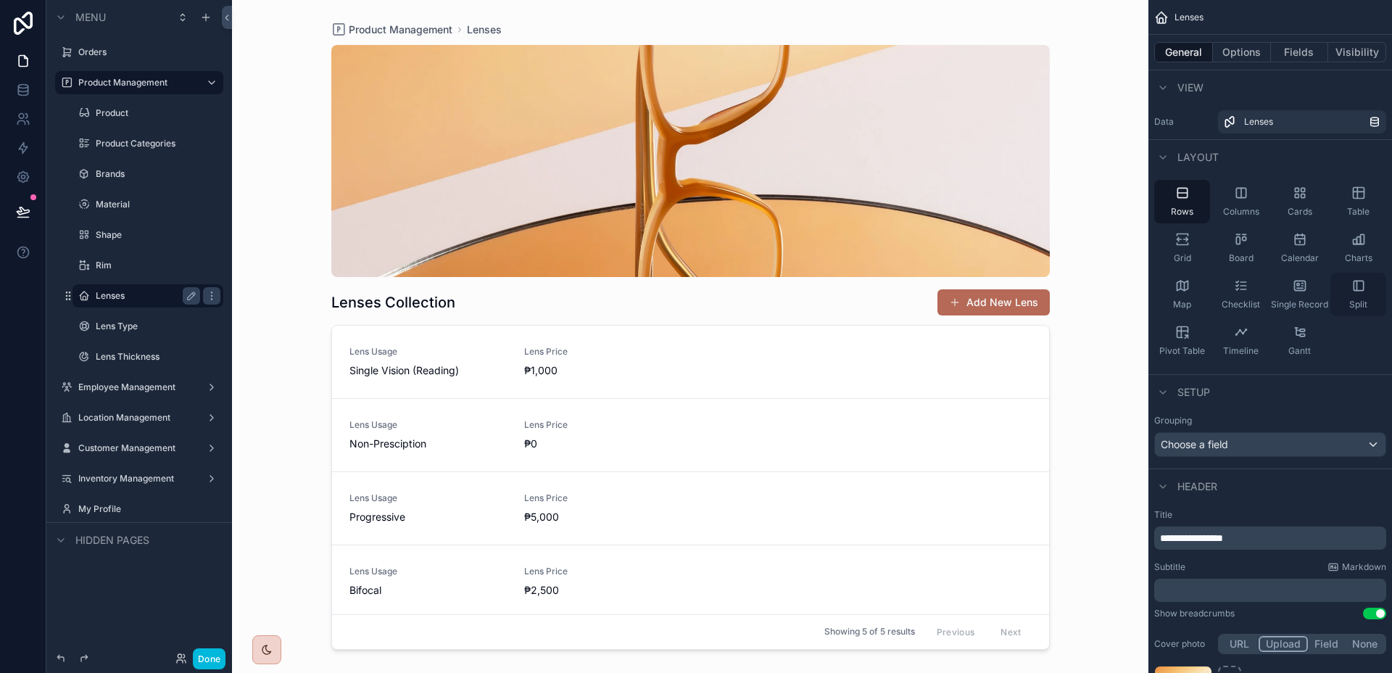
click at [1360, 285] on icon "scrollable content" at bounding box center [1358, 285] width 14 height 14
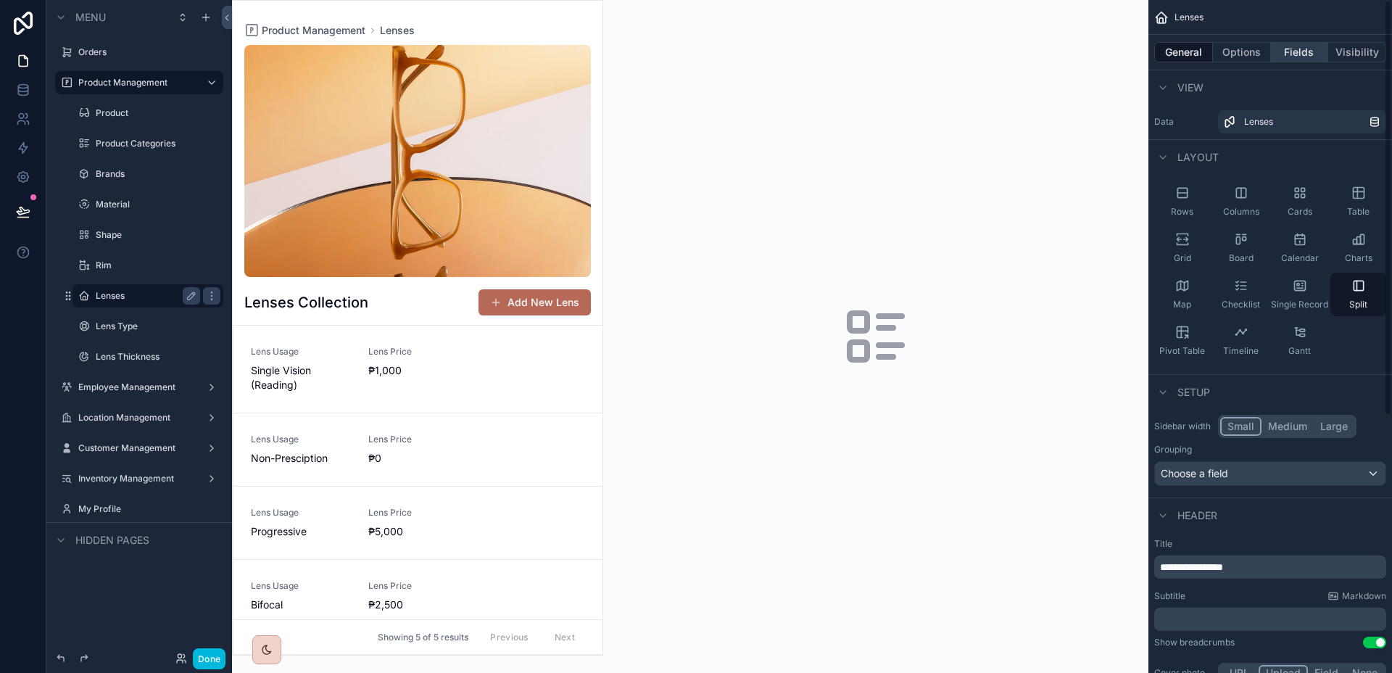
click at [1276, 51] on button "Fields" at bounding box center [1300, 52] width 58 height 20
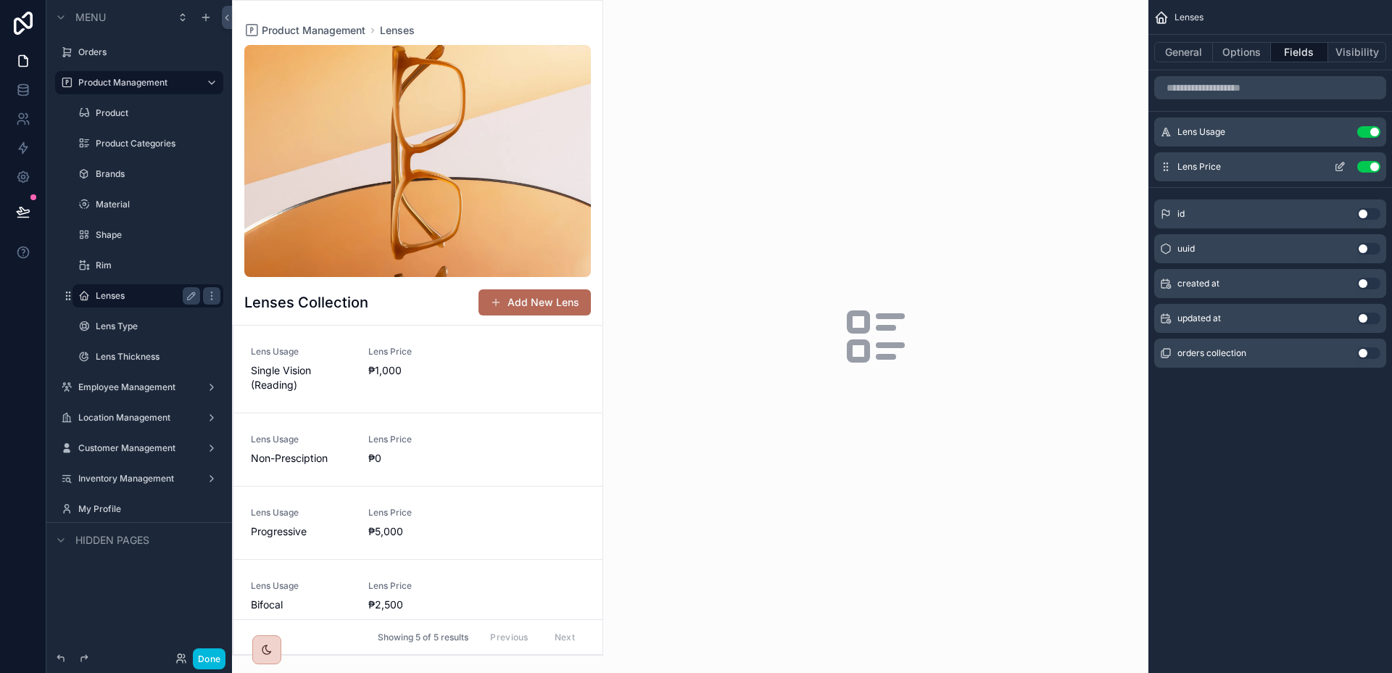
click at [1365, 168] on button "Use setting" at bounding box center [1368, 167] width 23 height 12
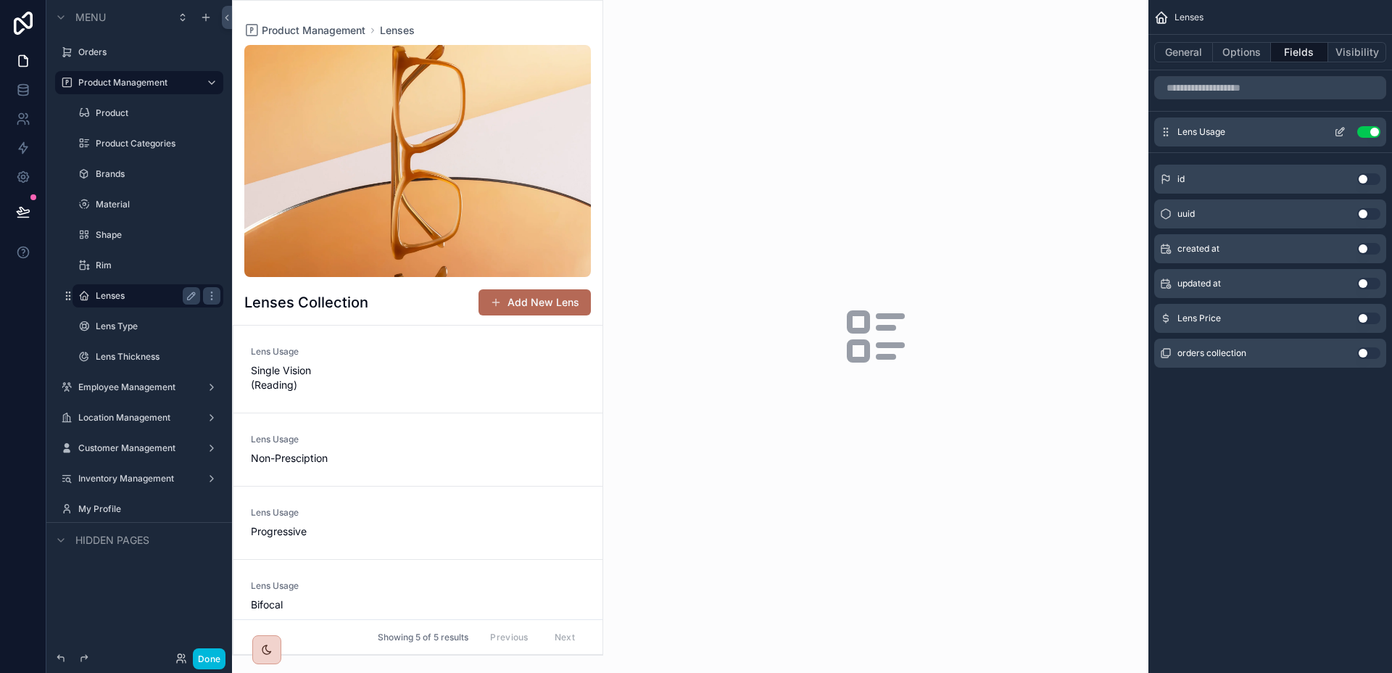
click at [1342, 128] on icon "scrollable content" at bounding box center [1342, 128] width 1 height 1
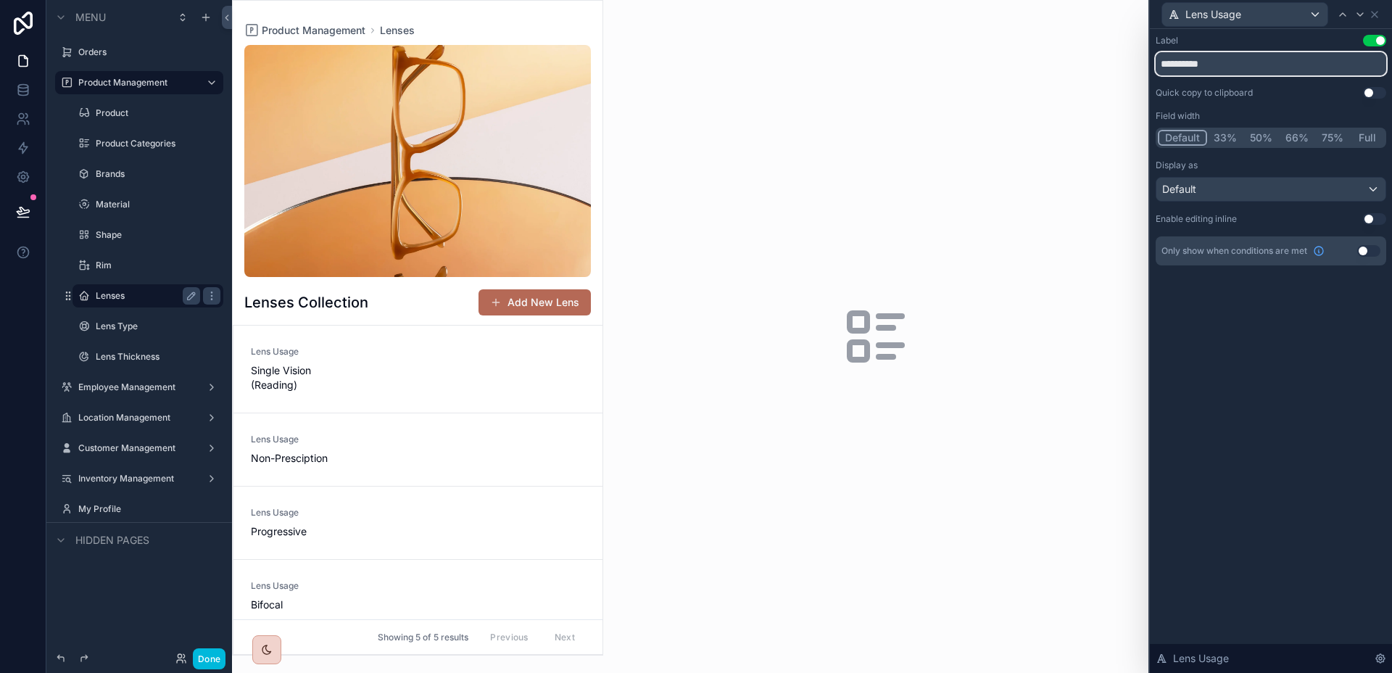
drag, startPoint x: 1242, startPoint y: 67, endPoint x: 1233, endPoint y: 67, distance: 9.4
click at [1233, 67] on input "**********" at bounding box center [1270, 63] width 230 height 23
click at [1366, 133] on button "Full" at bounding box center [1367, 138] width 34 height 16
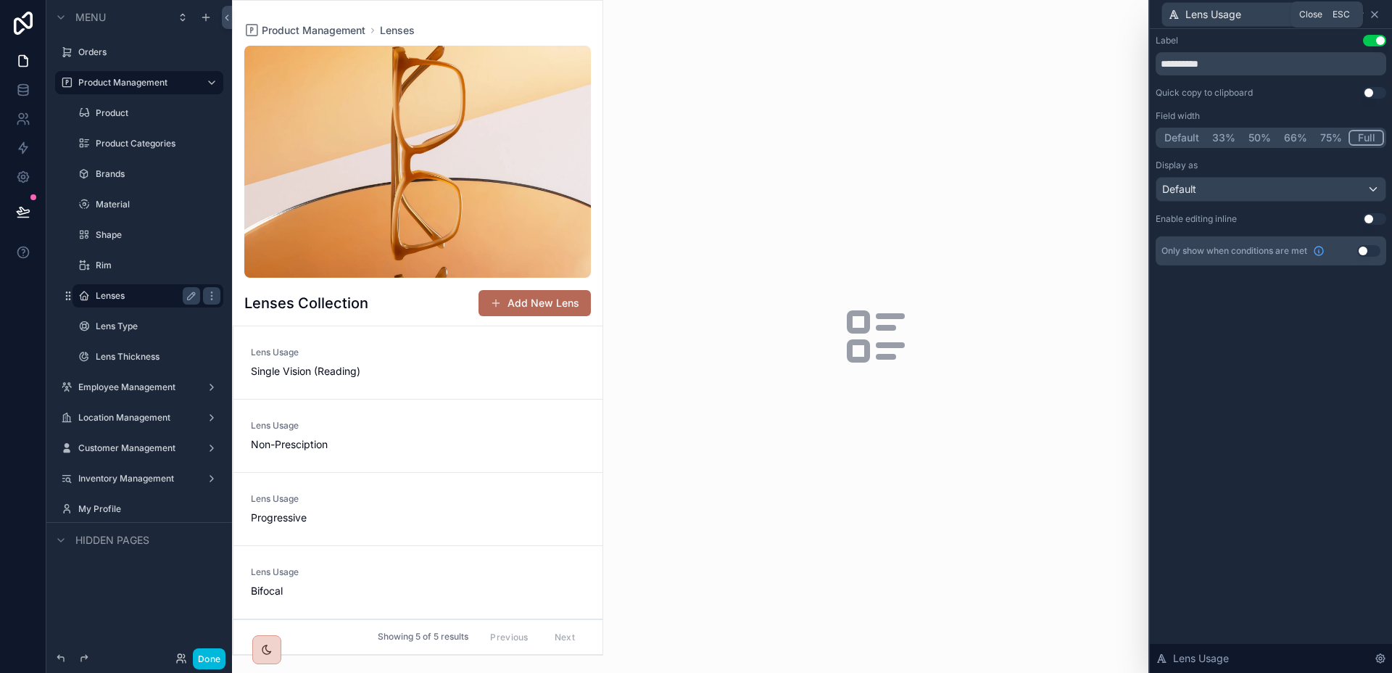
click at [1379, 11] on icon at bounding box center [1374, 15] width 12 height 12
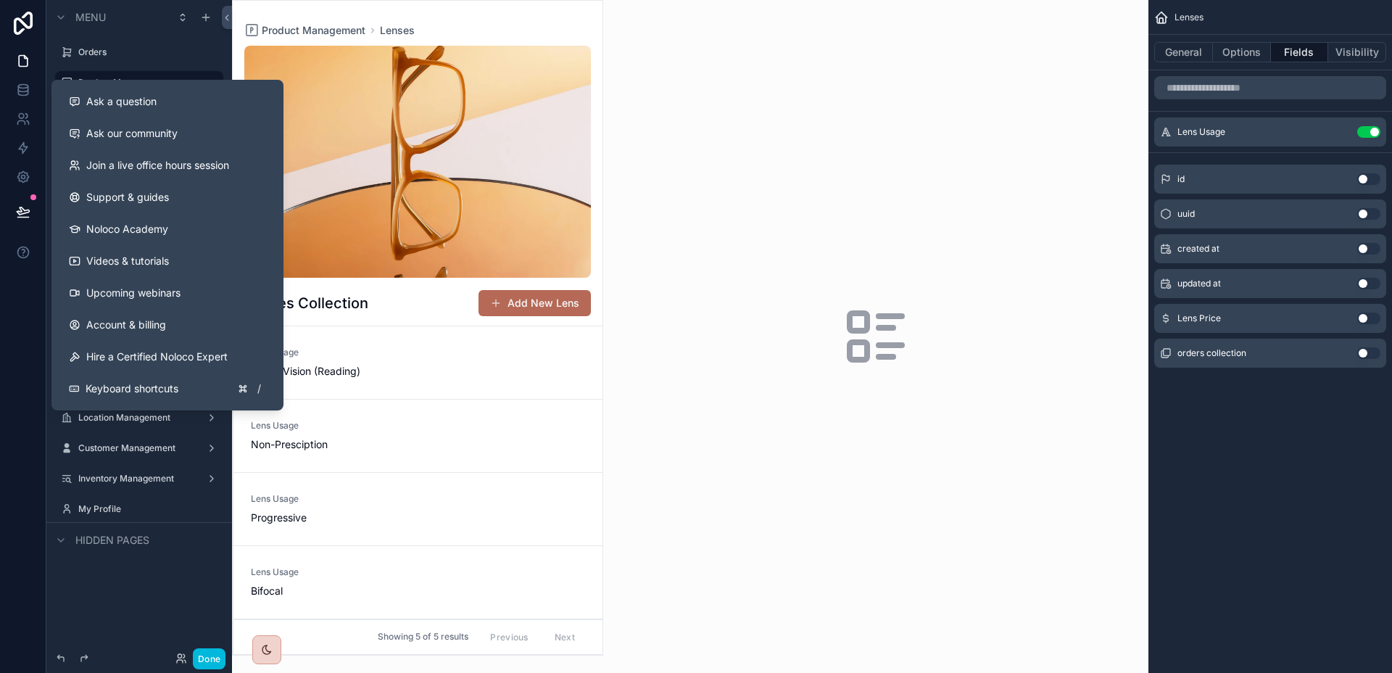
click at [899, 180] on div "scrollable content" at bounding box center [875, 336] width 545 height 673
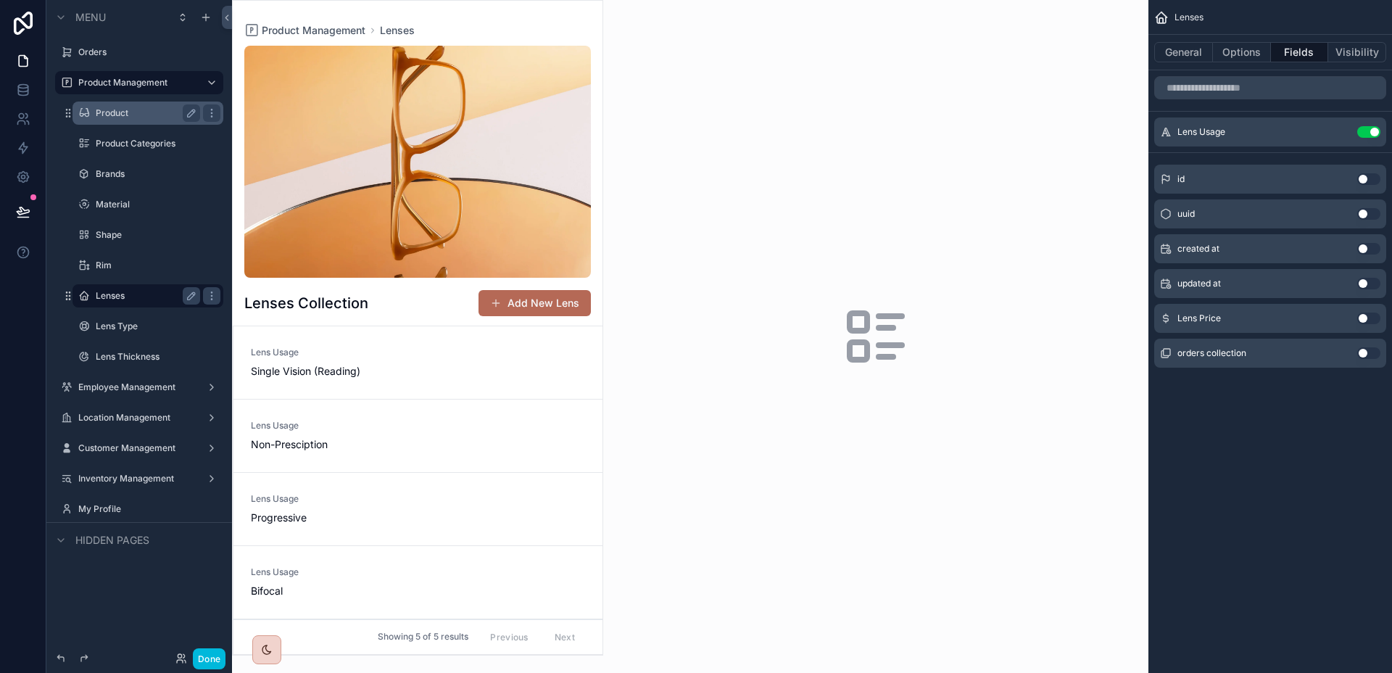
click at [99, 111] on label "Product" at bounding box center [145, 113] width 99 height 12
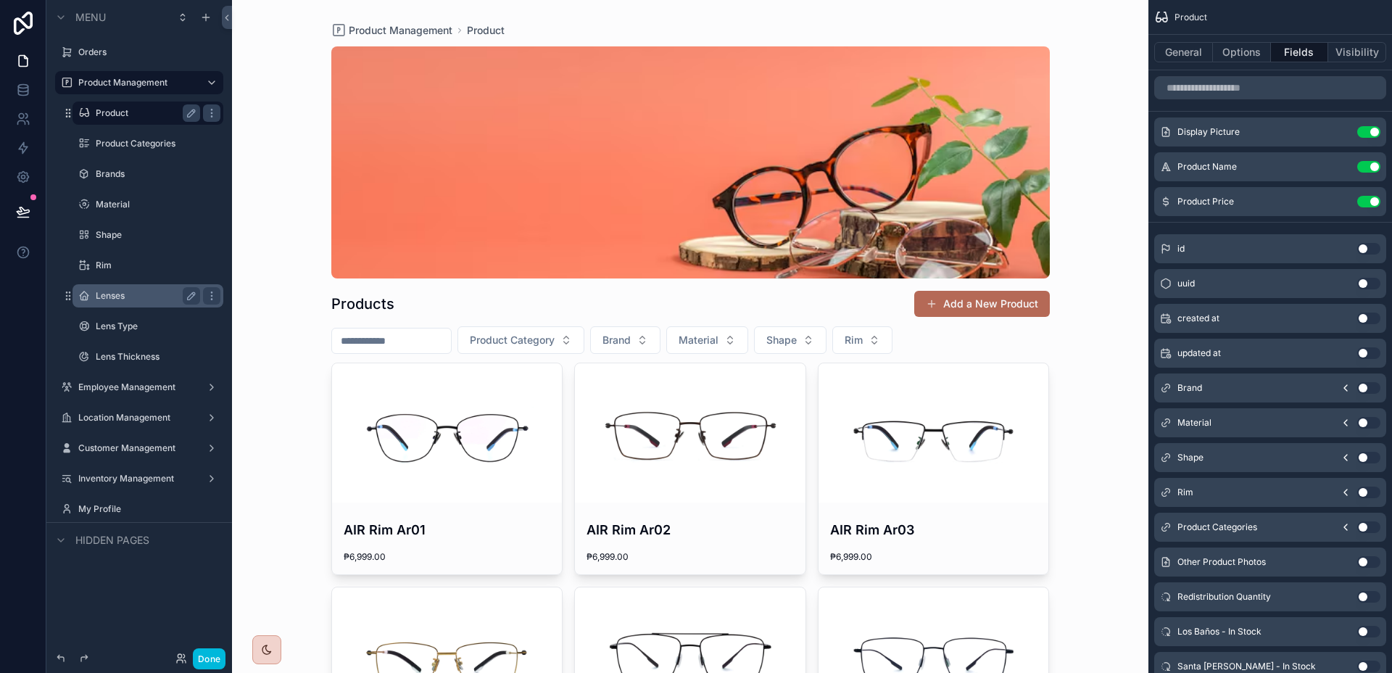
click at [136, 147] on label "Product Categories" at bounding box center [155, 144] width 119 height 12
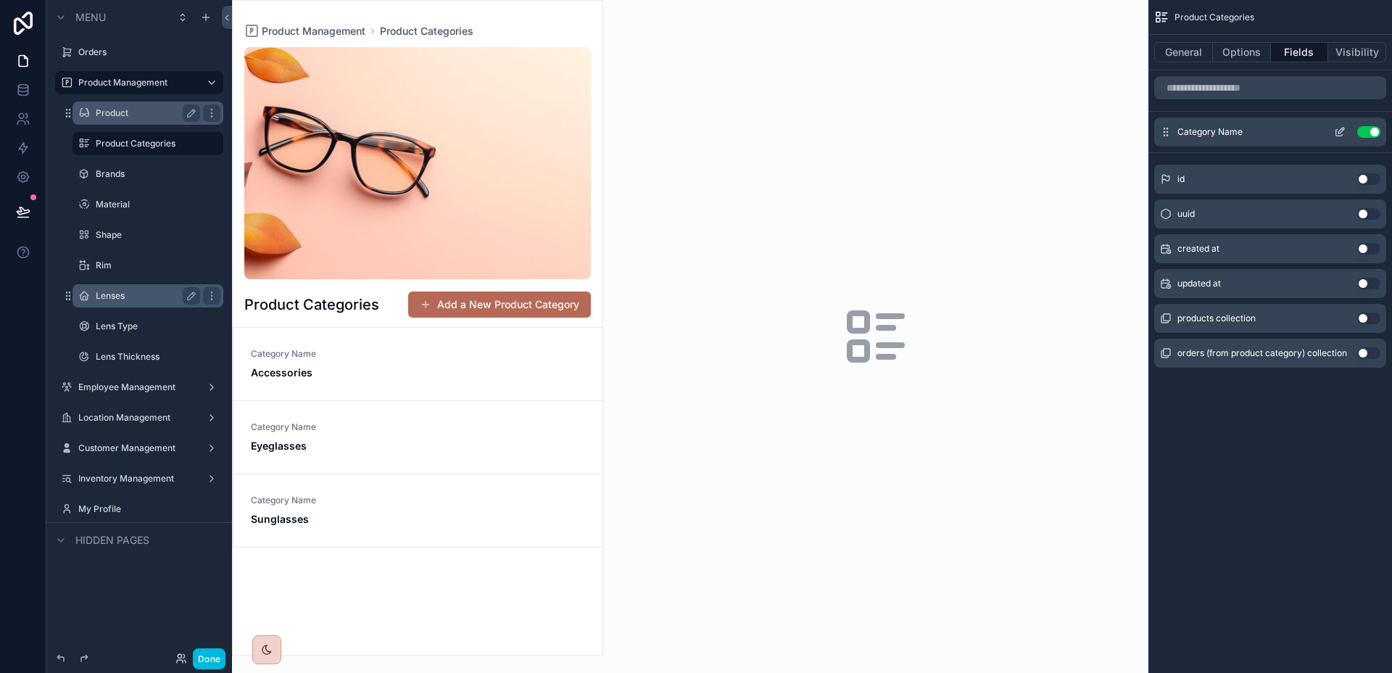
click at [1344, 131] on icon "scrollable content" at bounding box center [1340, 132] width 12 height 12
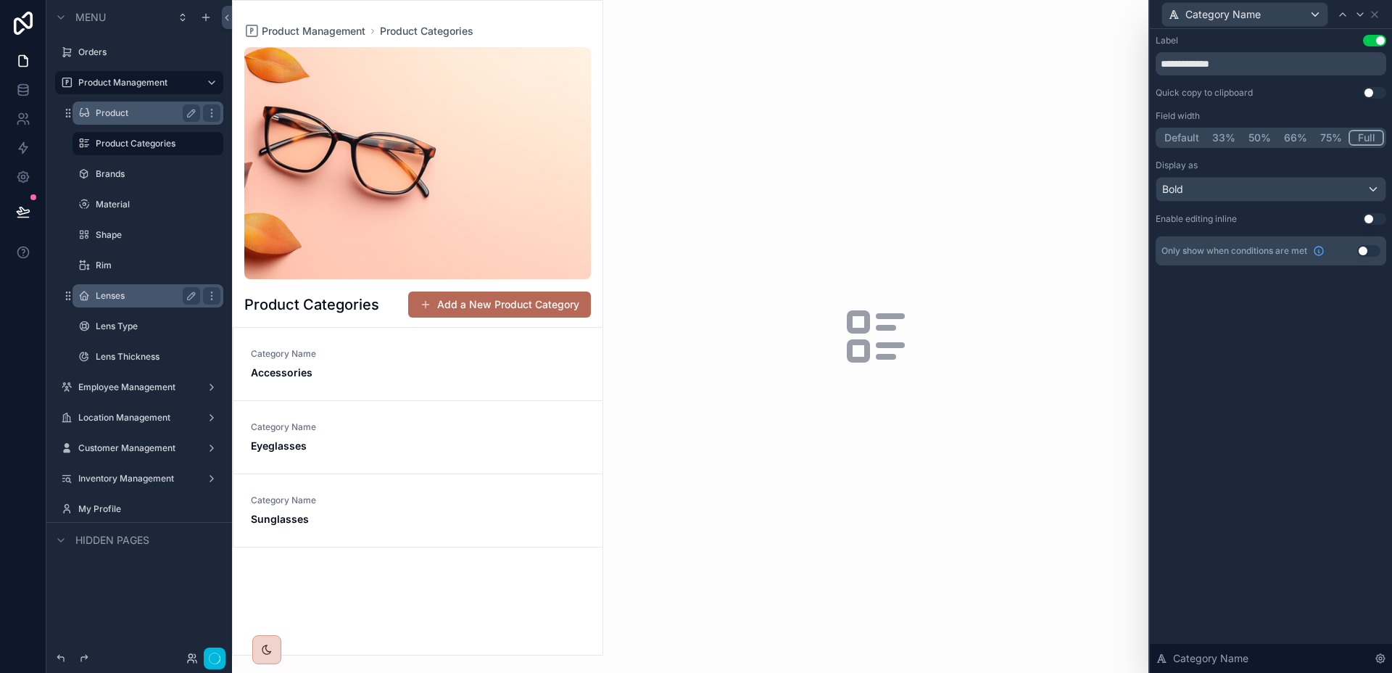
click at [1363, 136] on button "Full" at bounding box center [1366, 138] width 36 height 16
click at [117, 173] on label "Brands" at bounding box center [145, 174] width 99 height 12
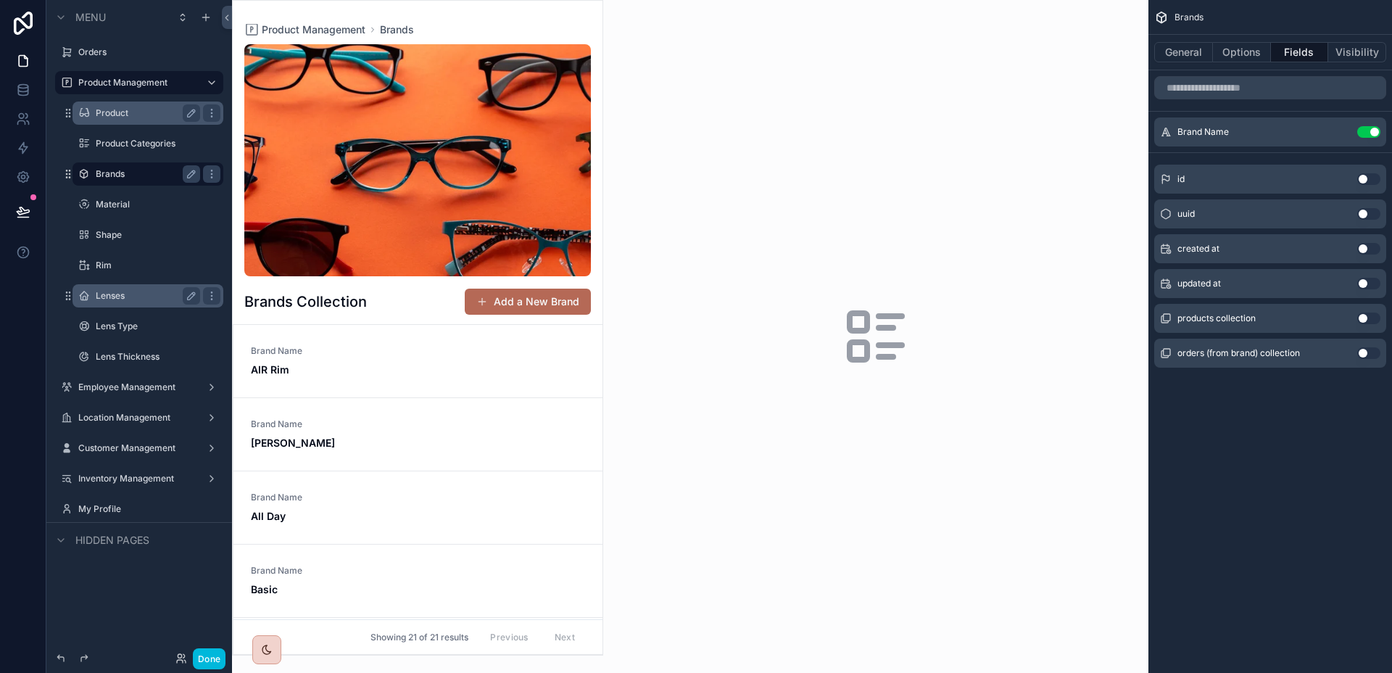
click at [351, 384] on div "scrollable content" at bounding box center [418, 328] width 370 height 654
click at [353, 381] on link "Brand Name AIR Rim" at bounding box center [417, 361] width 369 height 73
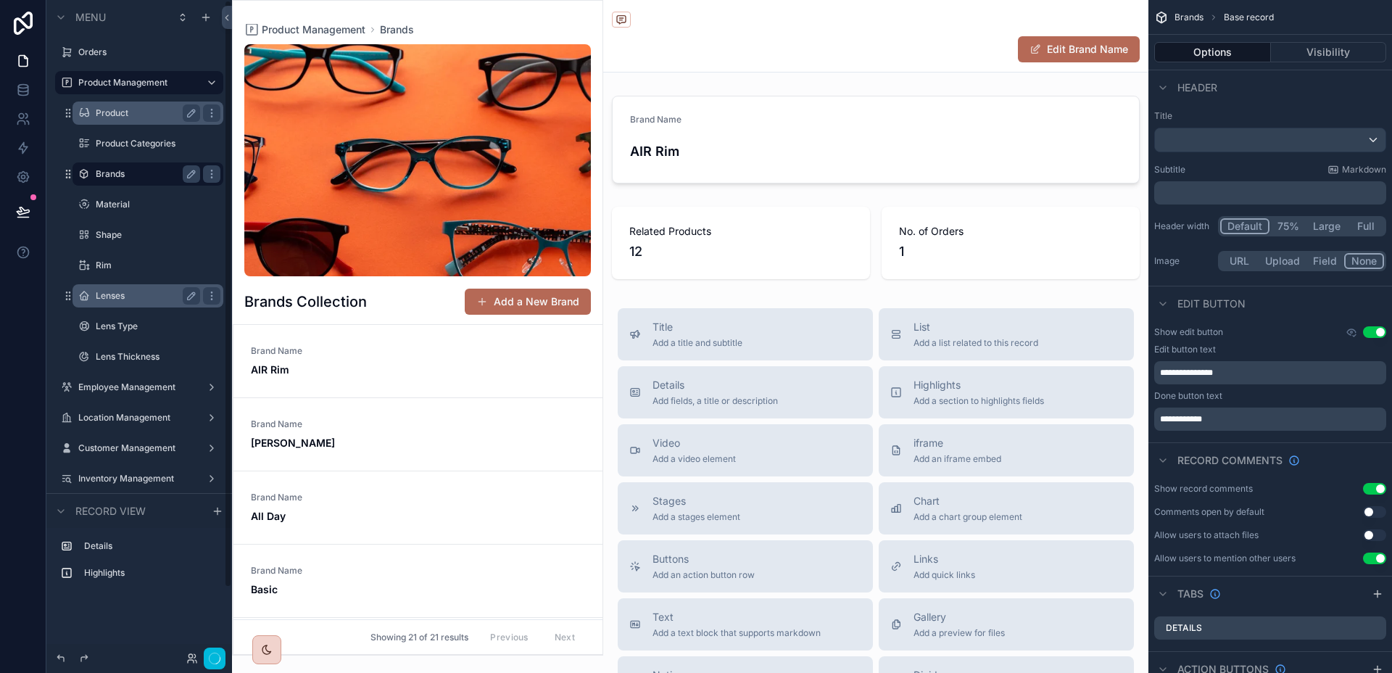
click at [131, 170] on label "Brands" at bounding box center [145, 174] width 99 height 12
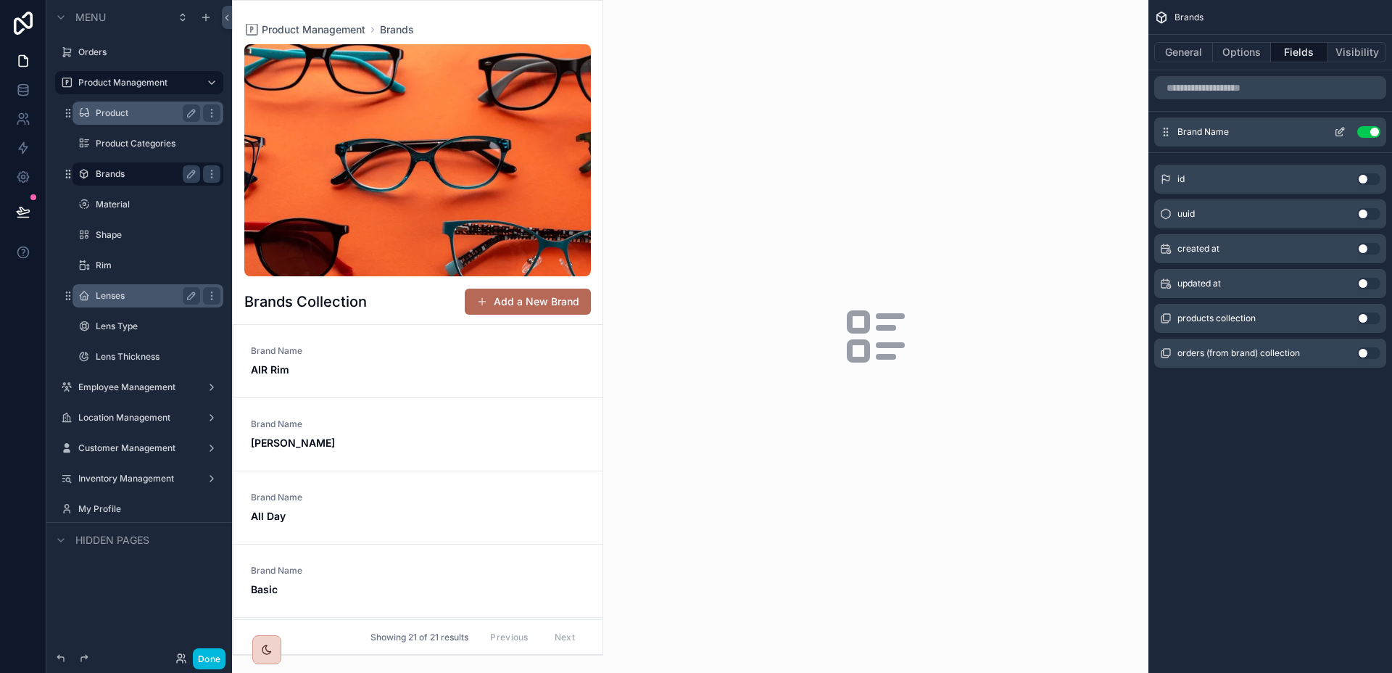
click at [1344, 132] on icon "scrollable content" at bounding box center [1340, 132] width 12 height 12
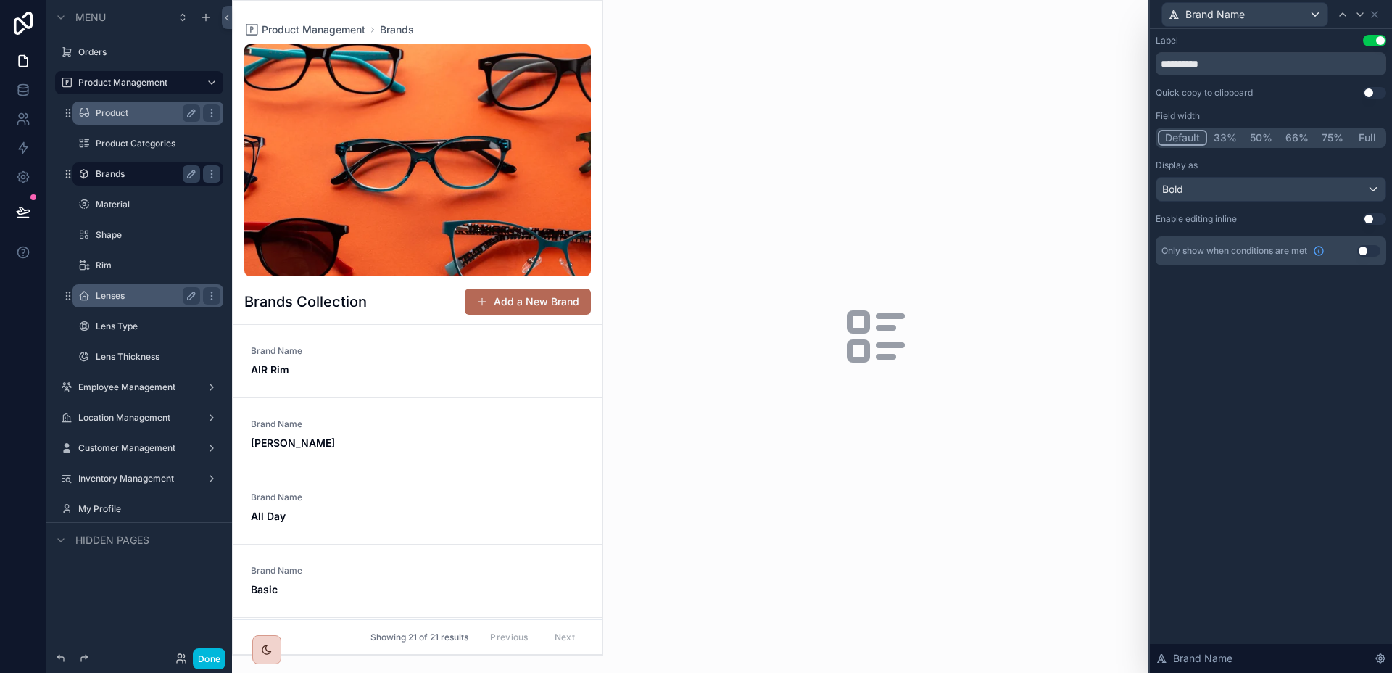
click at [1358, 139] on button "Full" at bounding box center [1367, 138] width 34 height 16
click at [117, 208] on label "Material" at bounding box center [145, 205] width 99 height 12
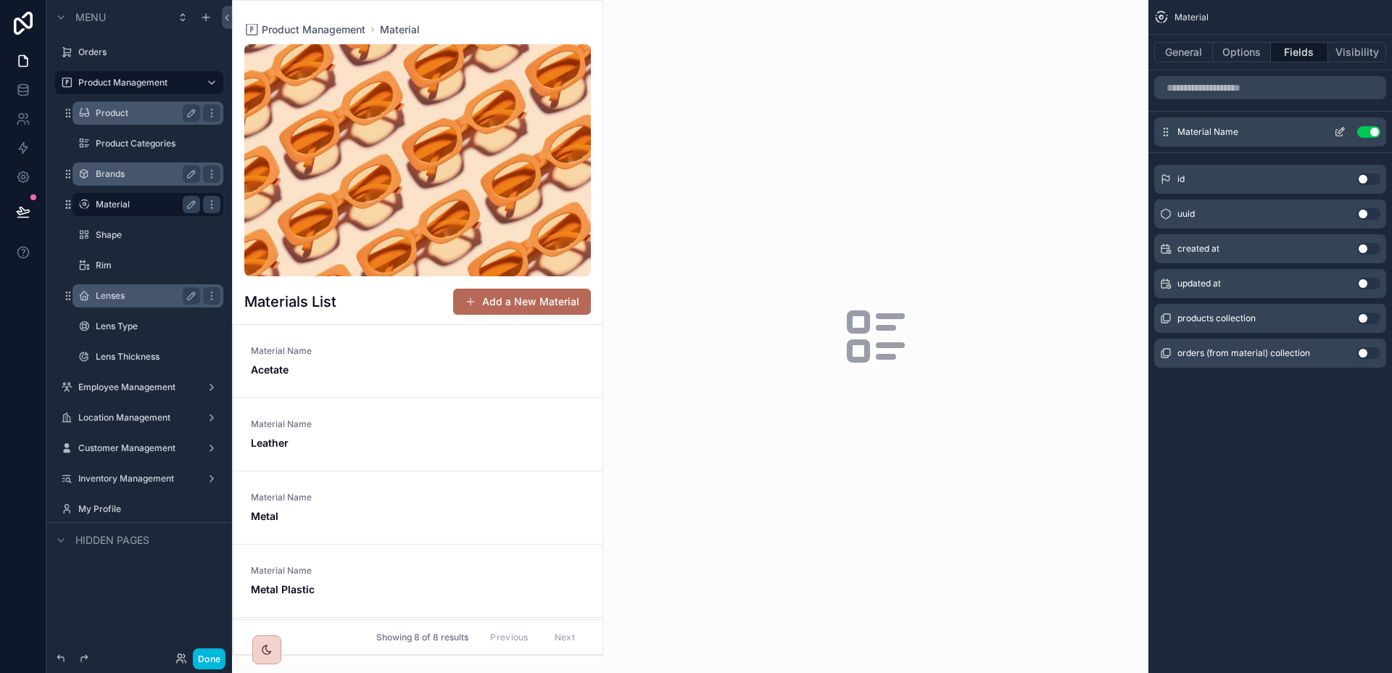
click at [1346, 128] on button "scrollable content" at bounding box center [1339, 132] width 23 height 12
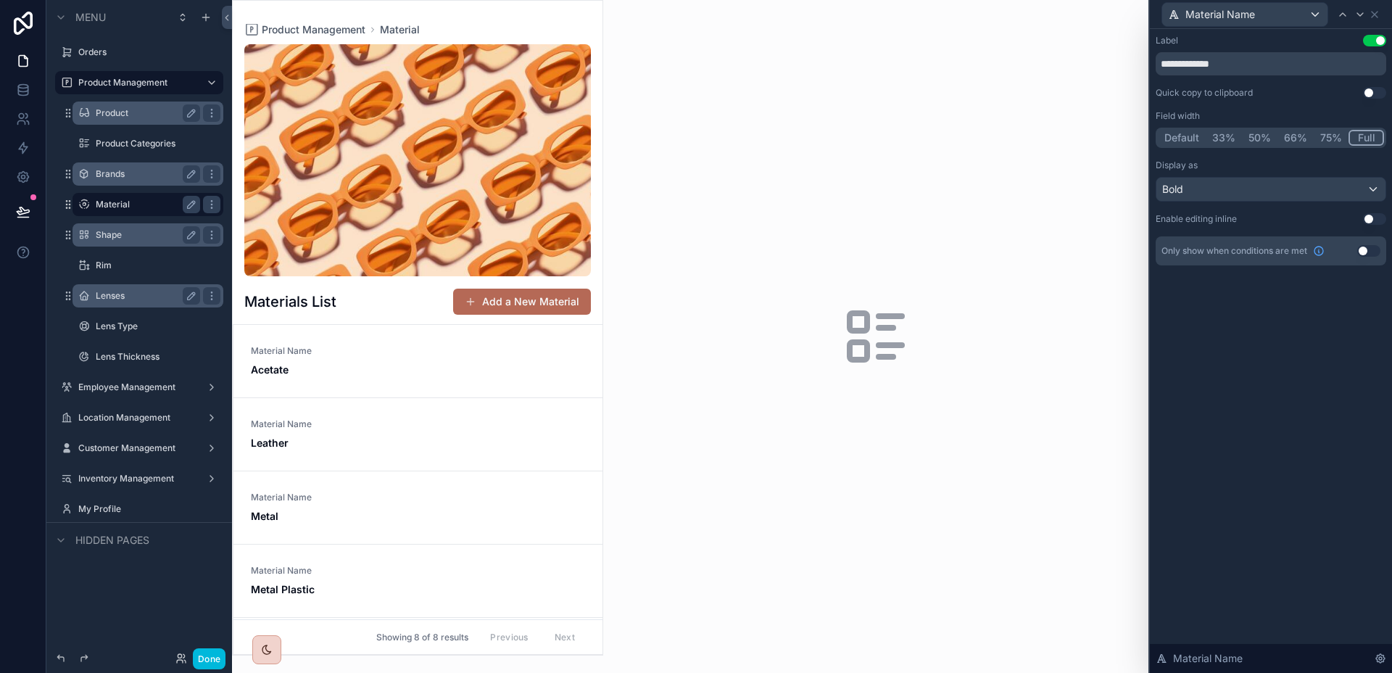
click at [128, 233] on label "Shape" at bounding box center [145, 235] width 99 height 12
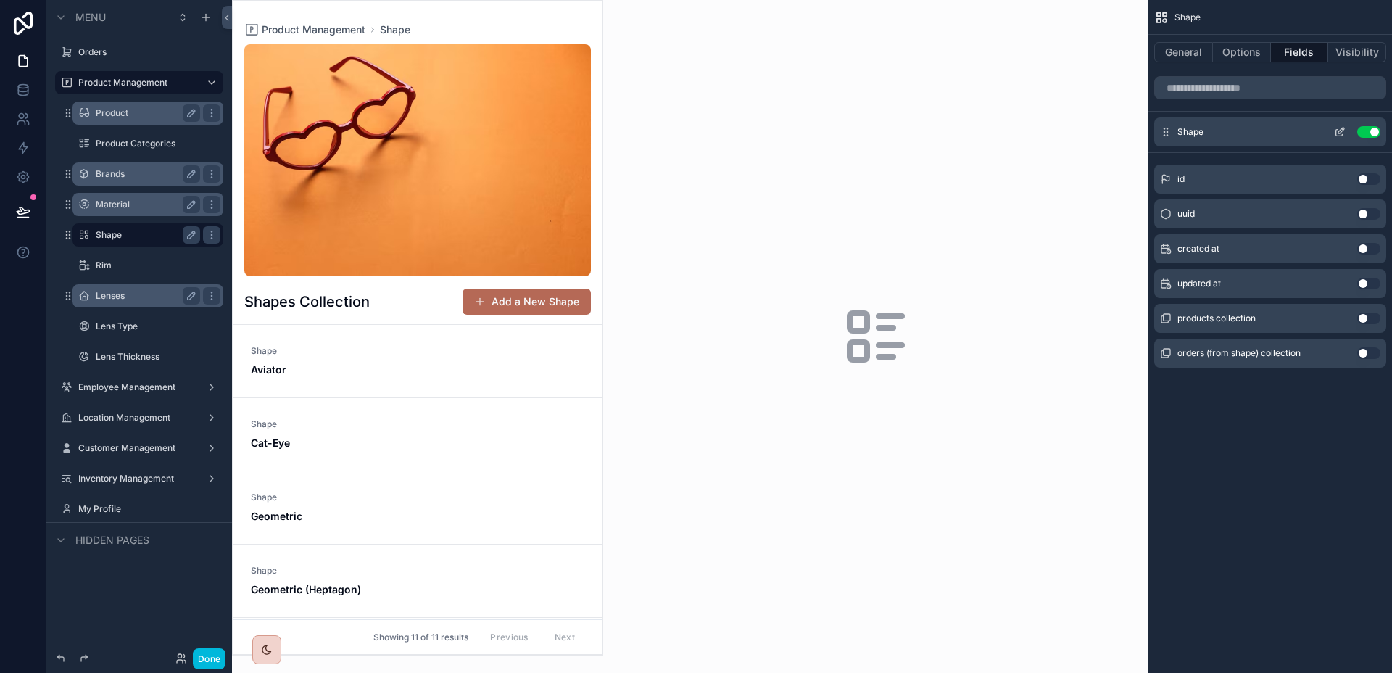
click at [1338, 125] on div "Shape Use setting" at bounding box center [1270, 131] width 232 height 29
click at [1339, 129] on icon "scrollable content" at bounding box center [1340, 132] width 12 height 12
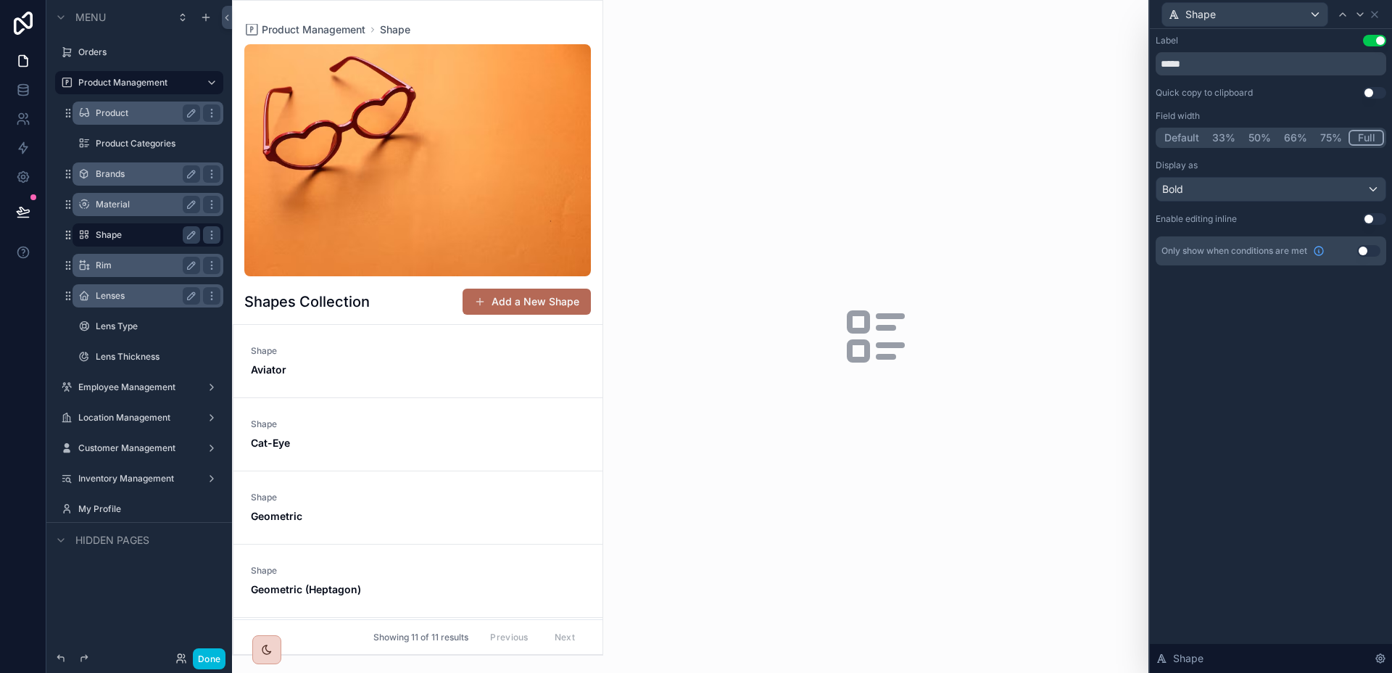
click at [104, 262] on label "Rim" at bounding box center [145, 265] width 99 height 12
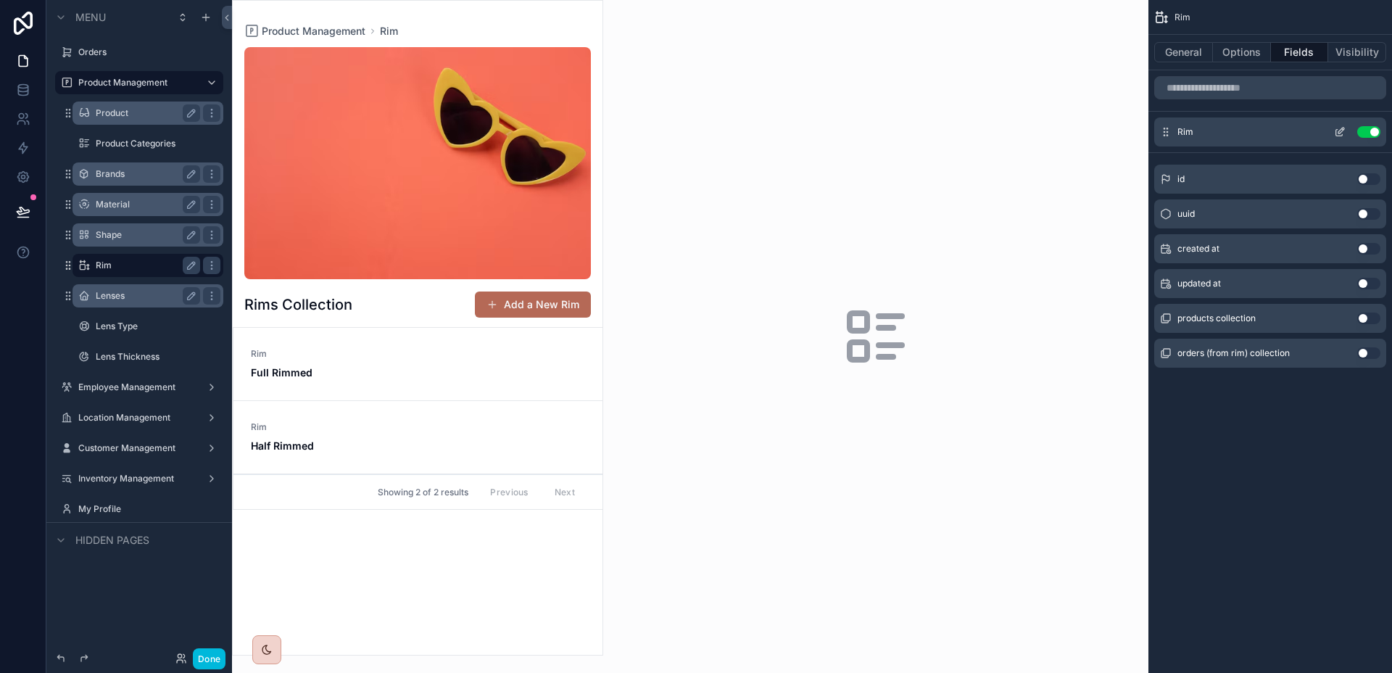
click at [1334, 133] on icon "scrollable content" at bounding box center [1340, 132] width 12 height 12
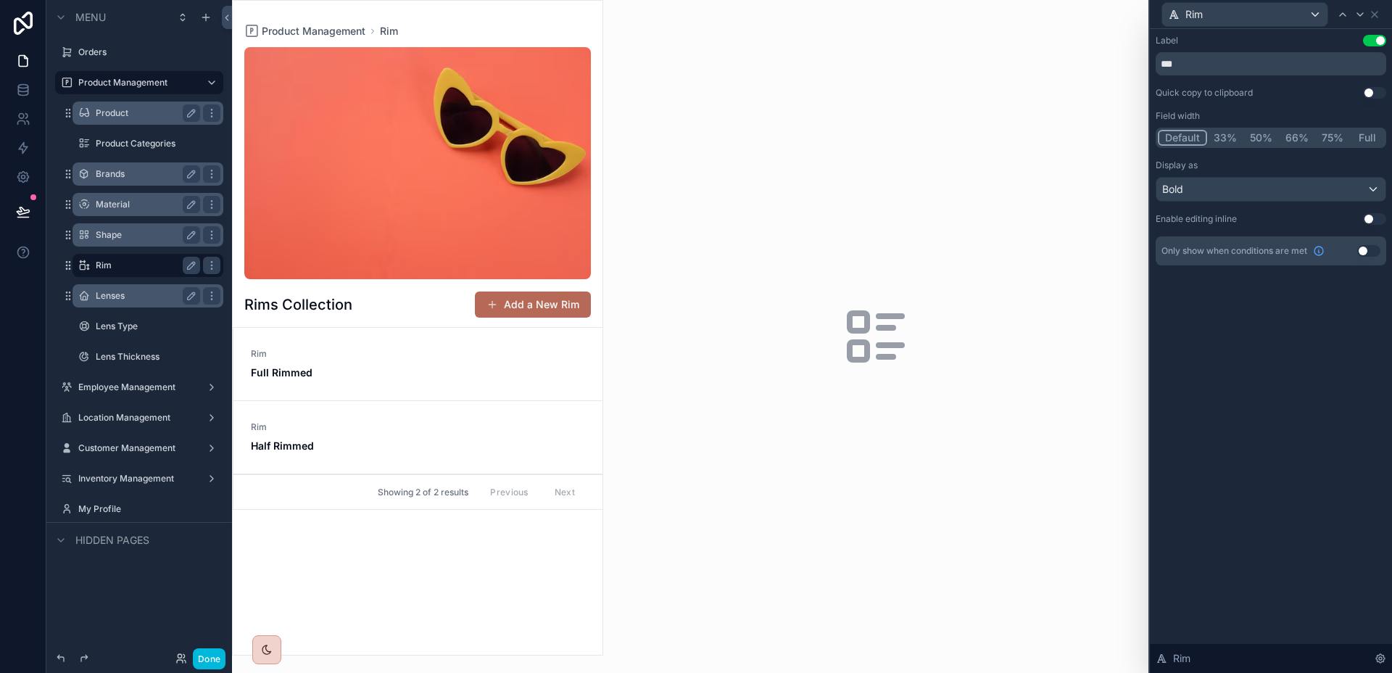
click at [1360, 139] on button "Full" at bounding box center [1367, 138] width 34 height 16
click at [1364, 138] on button "Full" at bounding box center [1366, 138] width 36 height 16
click at [1377, 13] on icon at bounding box center [1374, 15] width 12 height 12
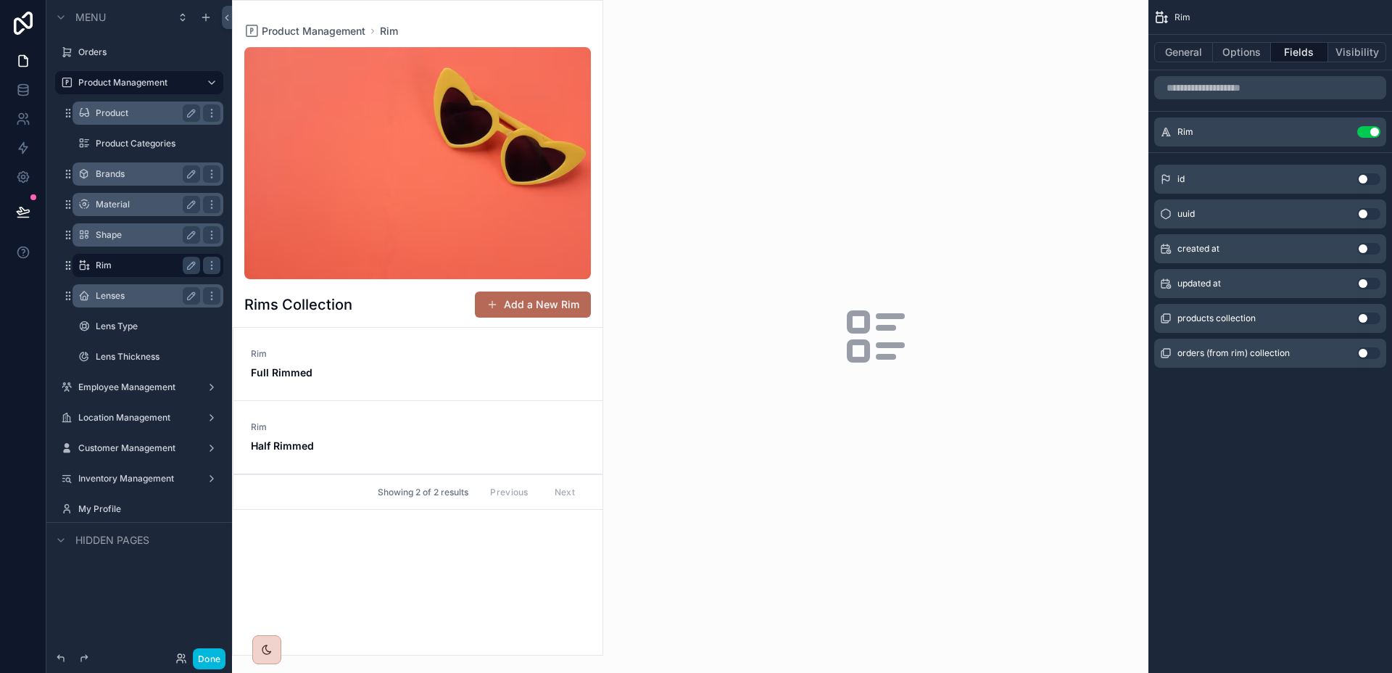
click at [146, 297] on label "Lenses" at bounding box center [145, 296] width 99 height 12
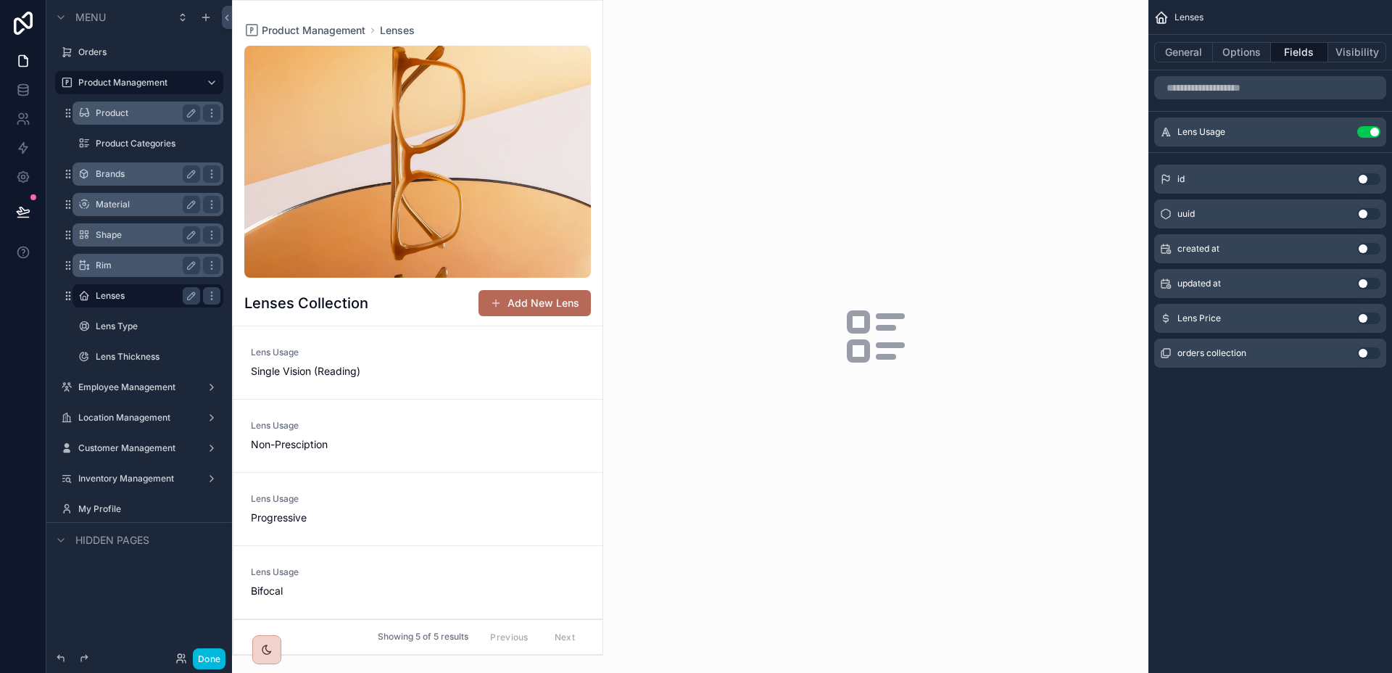
click at [548, 350] on div "scrollable content" at bounding box center [418, 328] width 370 height 654
click at [1334, 133] on icon "scrollable content" at bounding box center [1340, 132] width 12 height 12
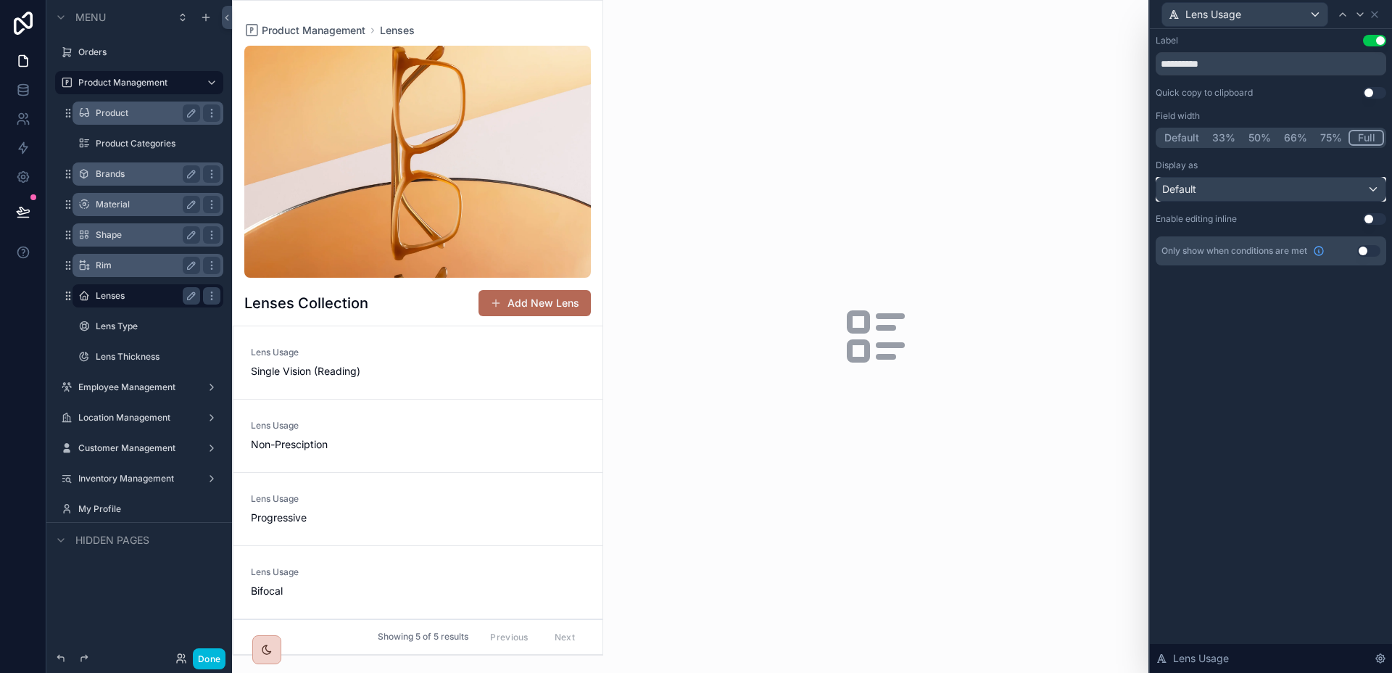
click at [1325, 189] on div "Default" at bounding box center [1270, 189] width 229 height 23
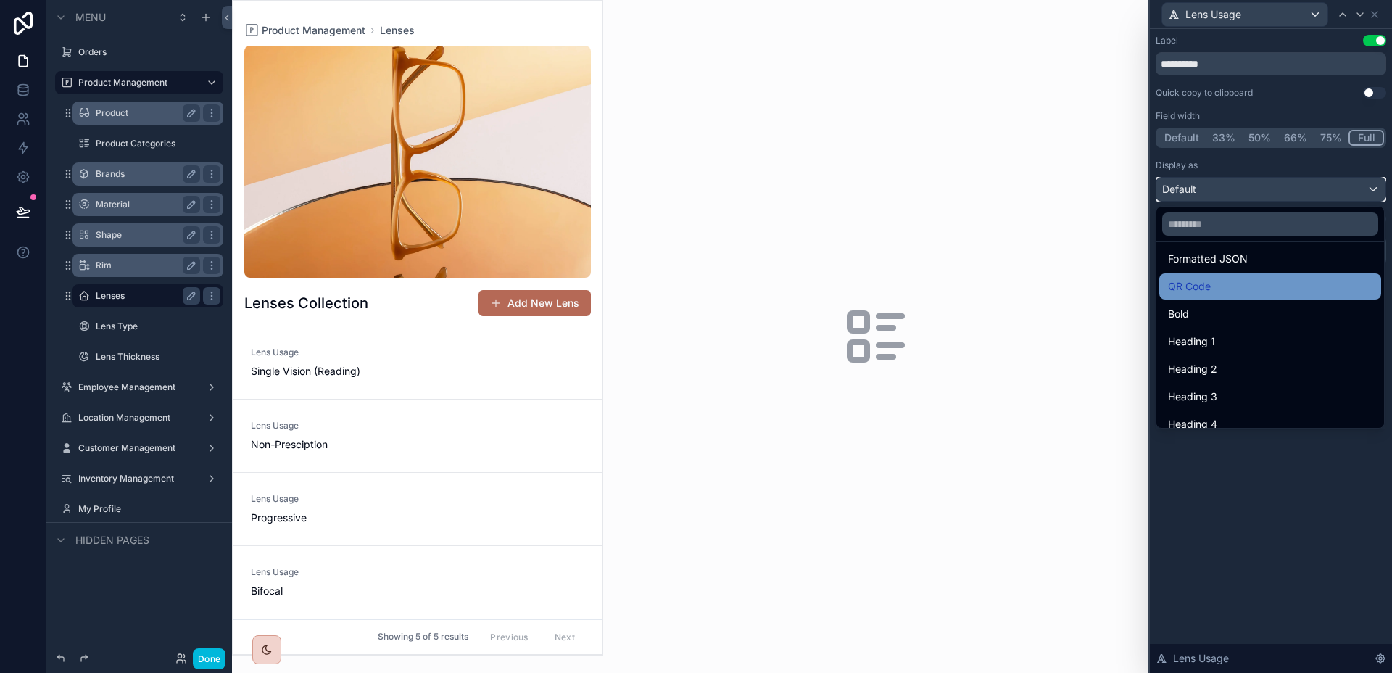
scroll to position [158, 0]
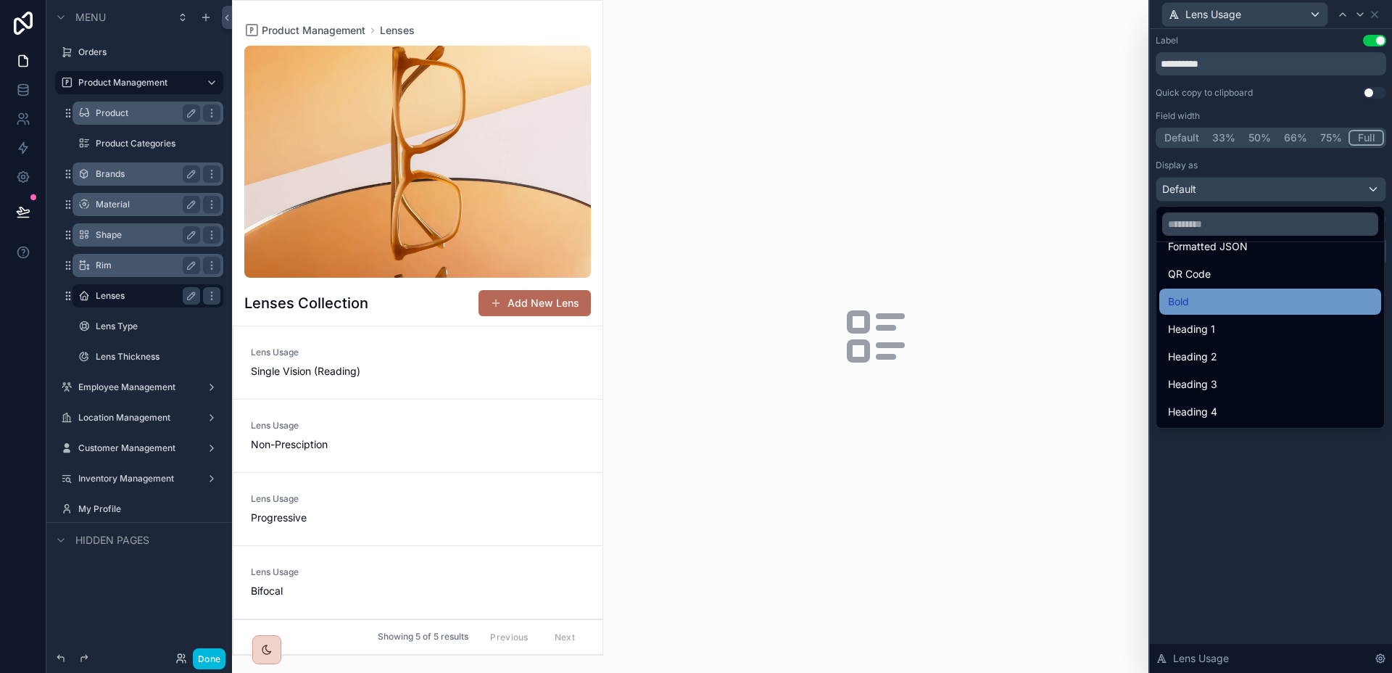
click at [1272, 300] on div "Bold" at bounding box center [1270, 301] width 204 height 17
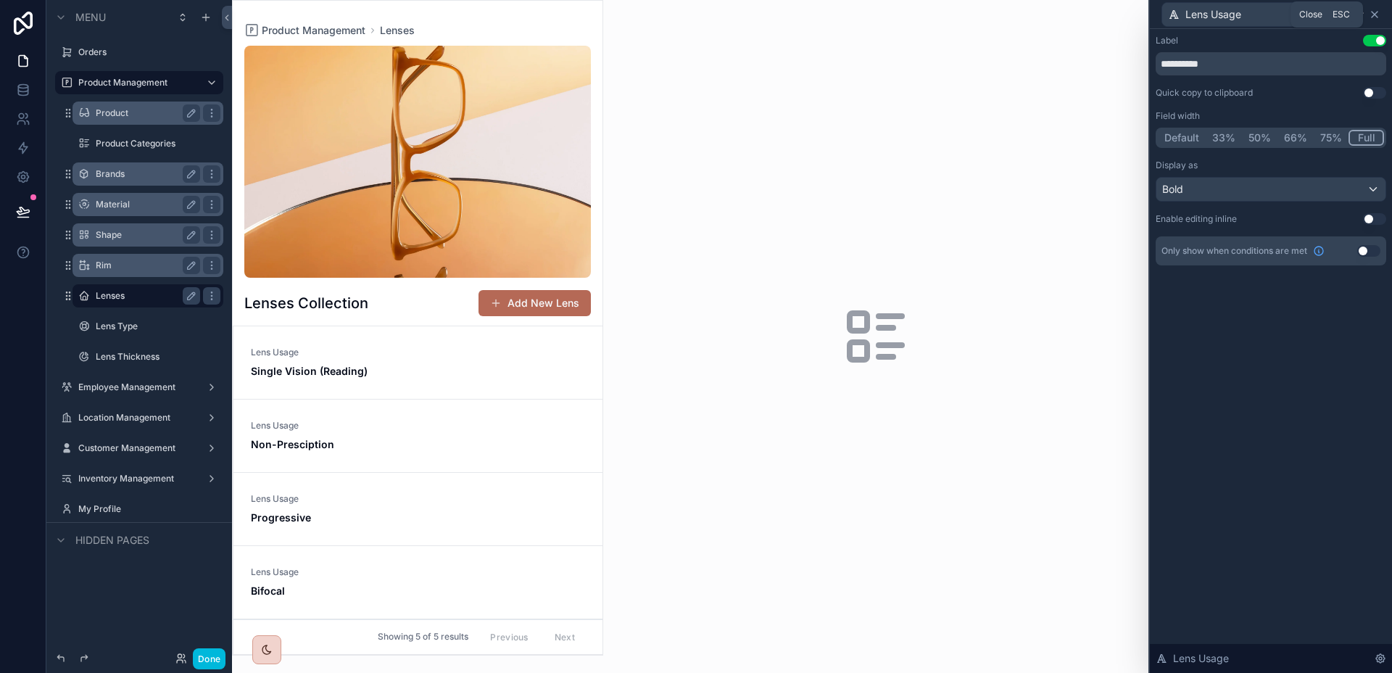
click at [1378, 14] on icon at bounding box center [1374, 15] width 12 height 12
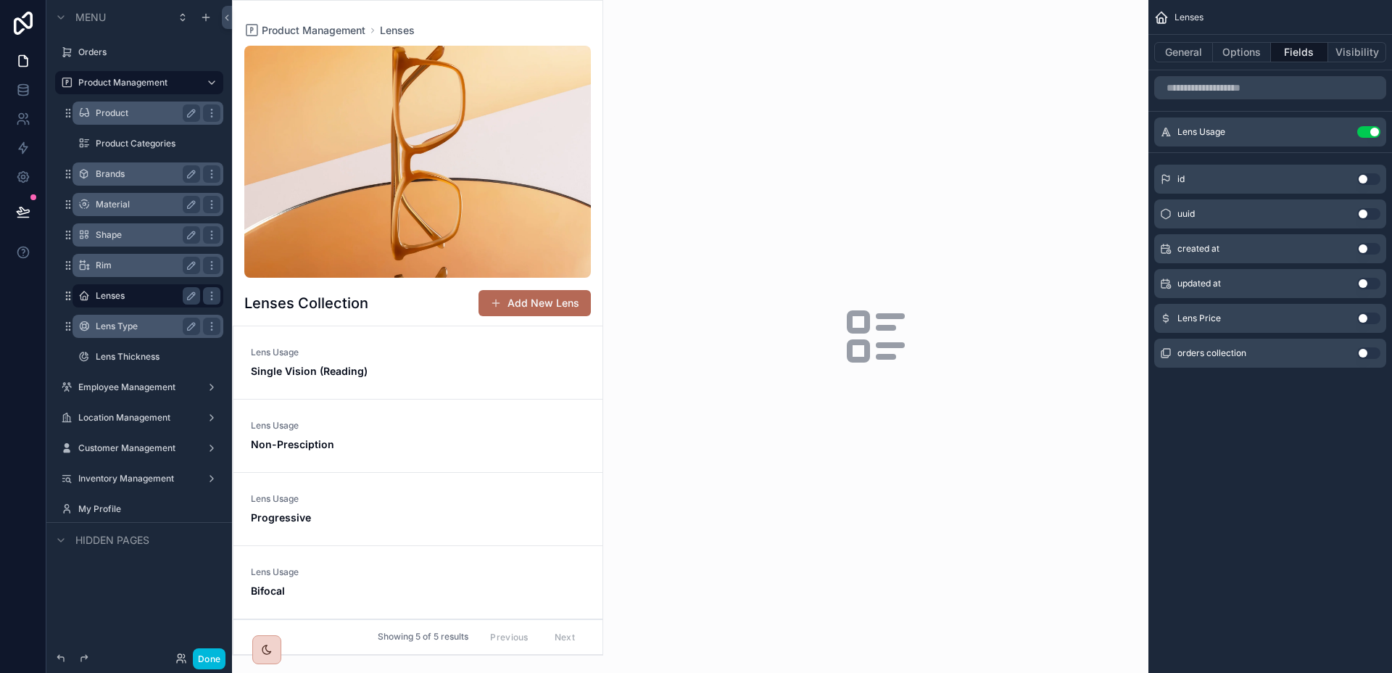
click at [150, 320] on label "Lens Type" at bounding box center [145, 326] width 99 height 12
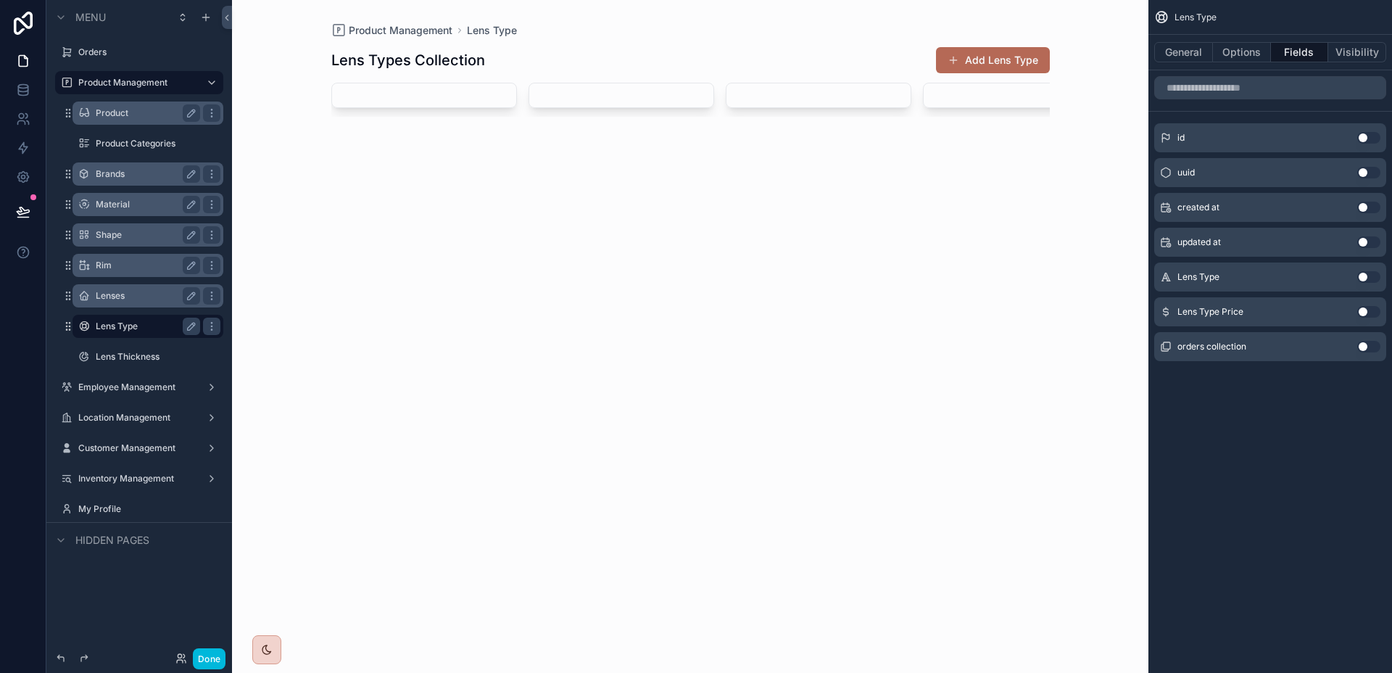
click at [134, 300] on label "Lenses" at bounding box center [145, 296] width 99 height 12
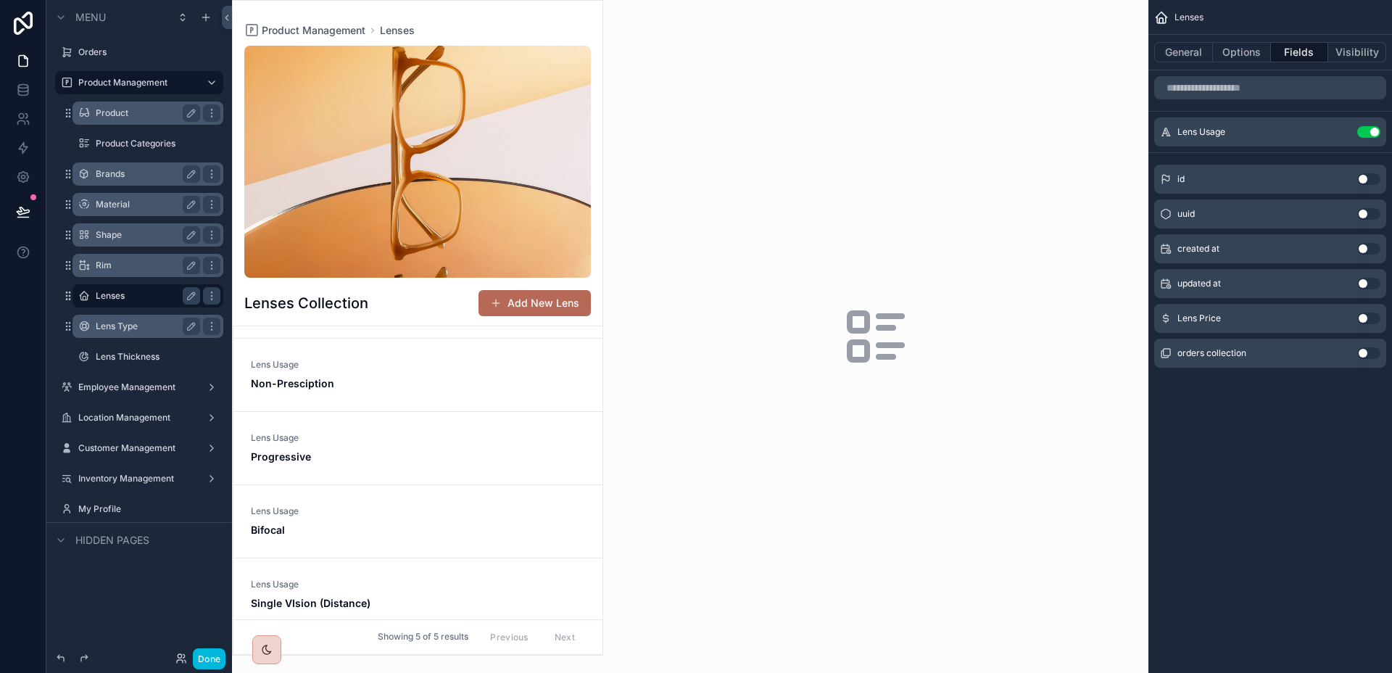
scroll to position [73, 0]
click at [1191, 54] on button "General" at bounding box center [1183, 52] width 59 height 20
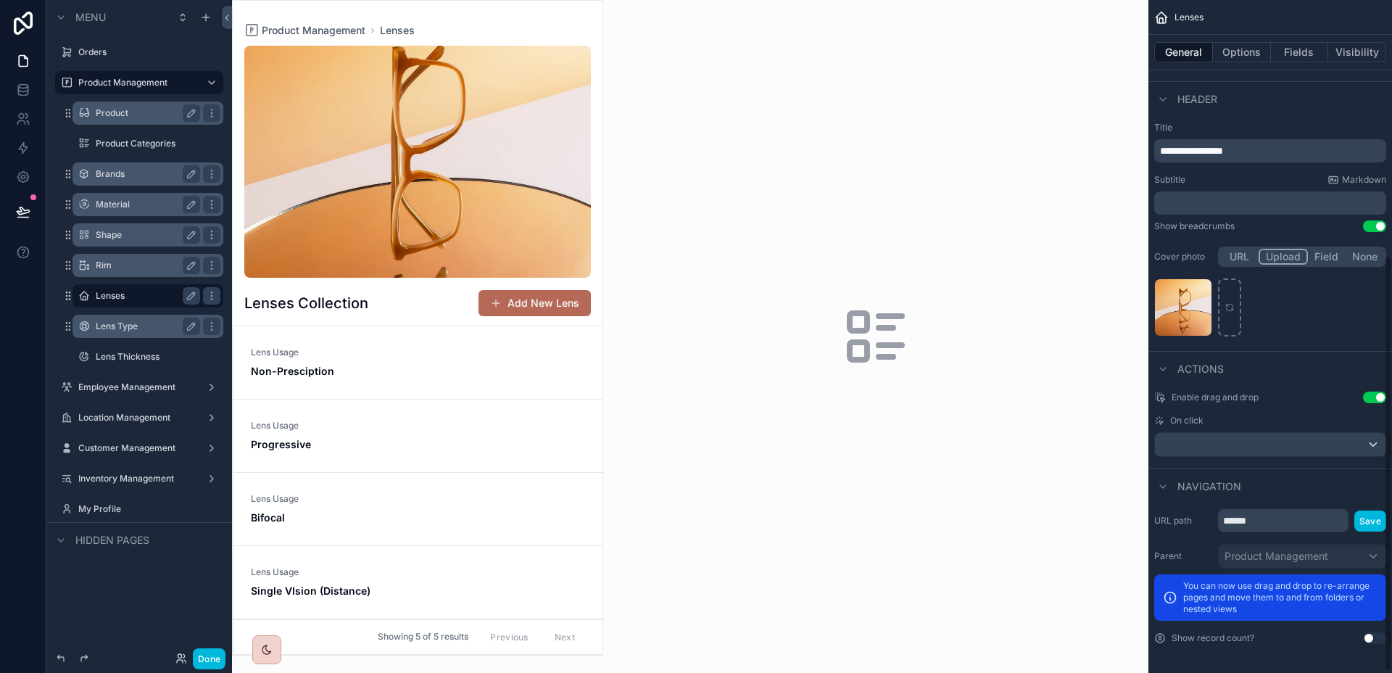
scroll to position [228, 0]
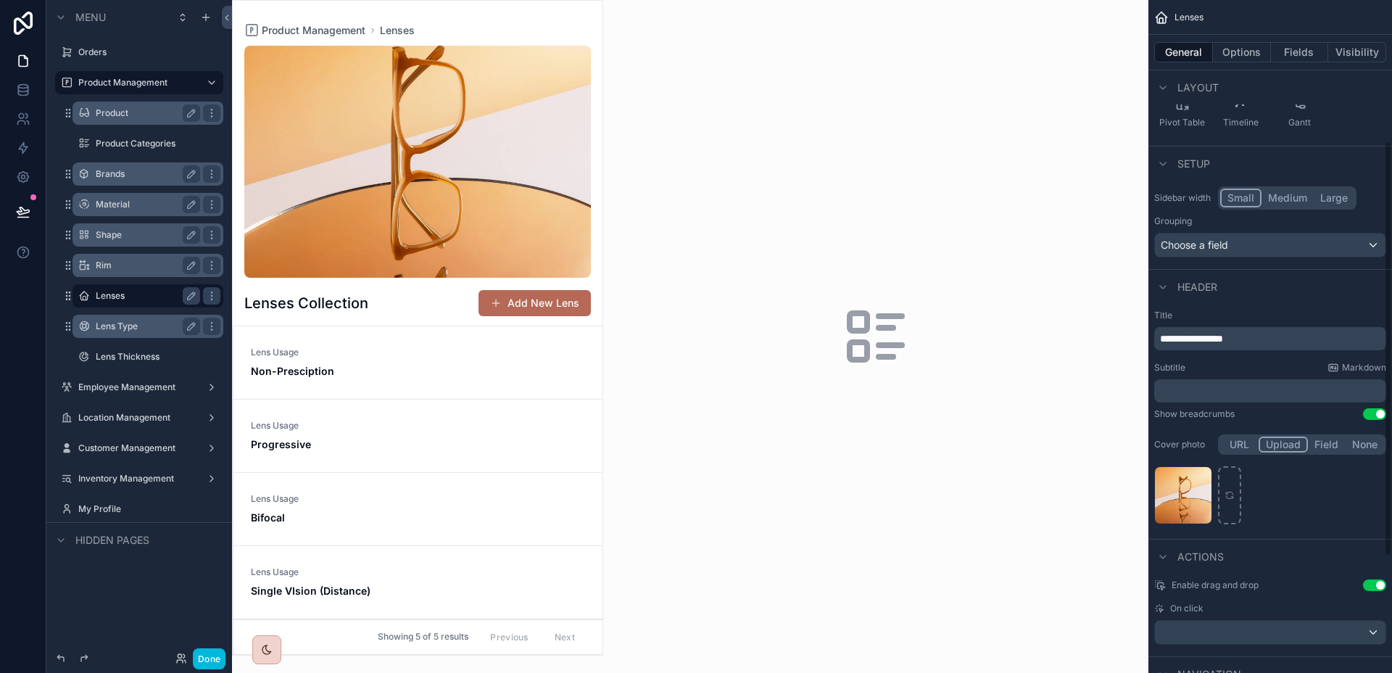
click at [1380, 586] on button "Use setting" at bounding box center [1374, 585] width 23 height 12
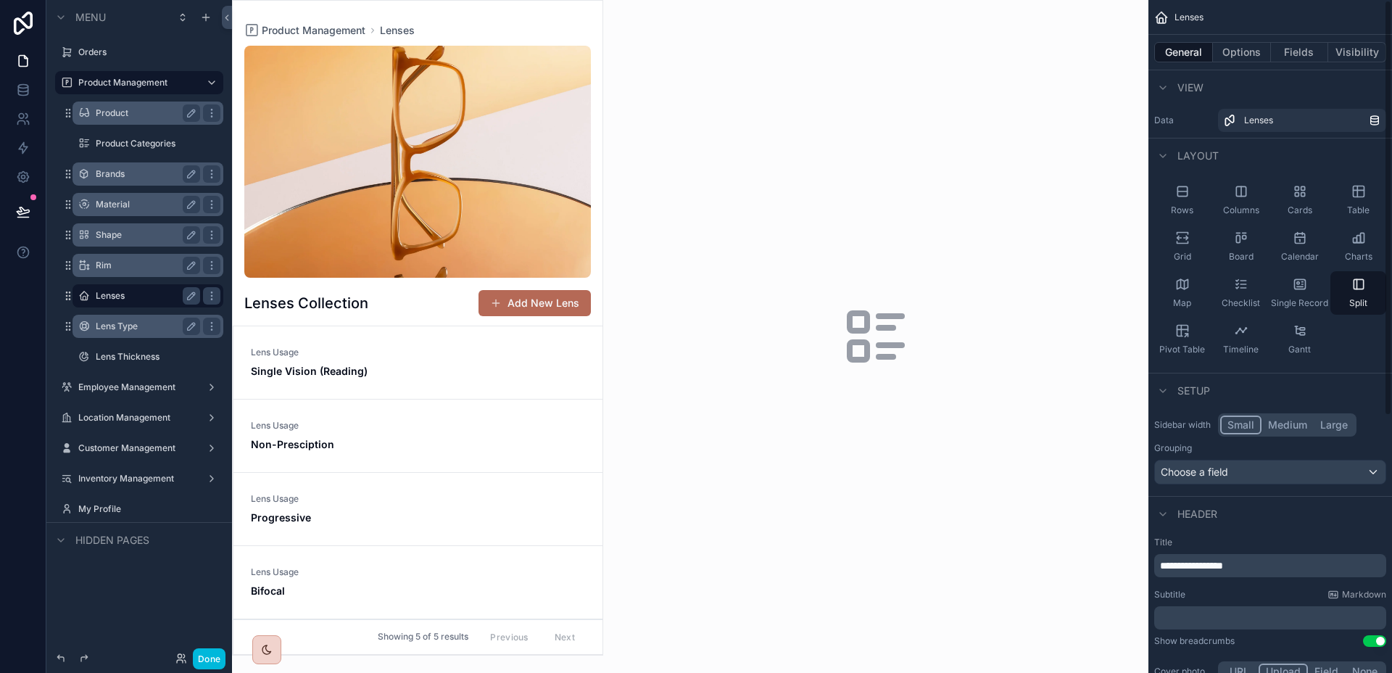
scroll to position [0, 0]
click at [1247, 56] on button "Options" at bounding box center [1242, 52] width 58 height 20
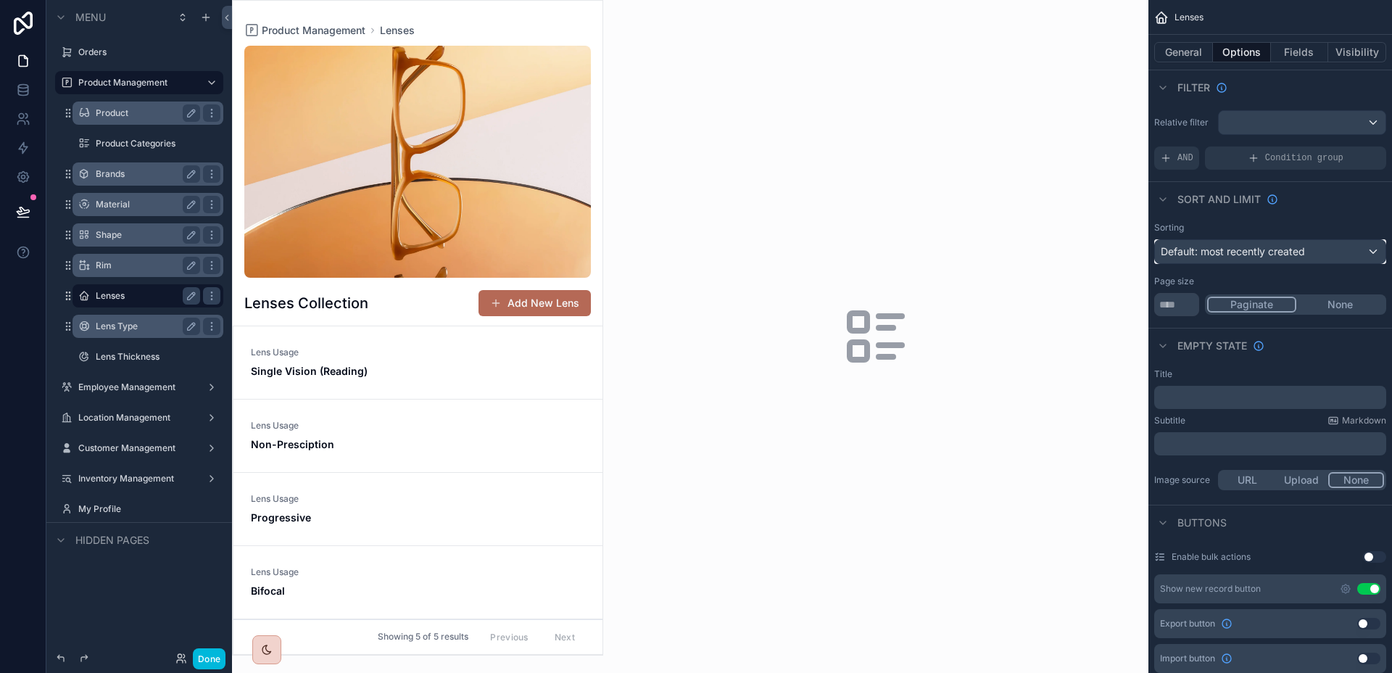
click at [1326, 239] on button "Default: most recently created" at bounding box center [1270, 251] width 232 height 25
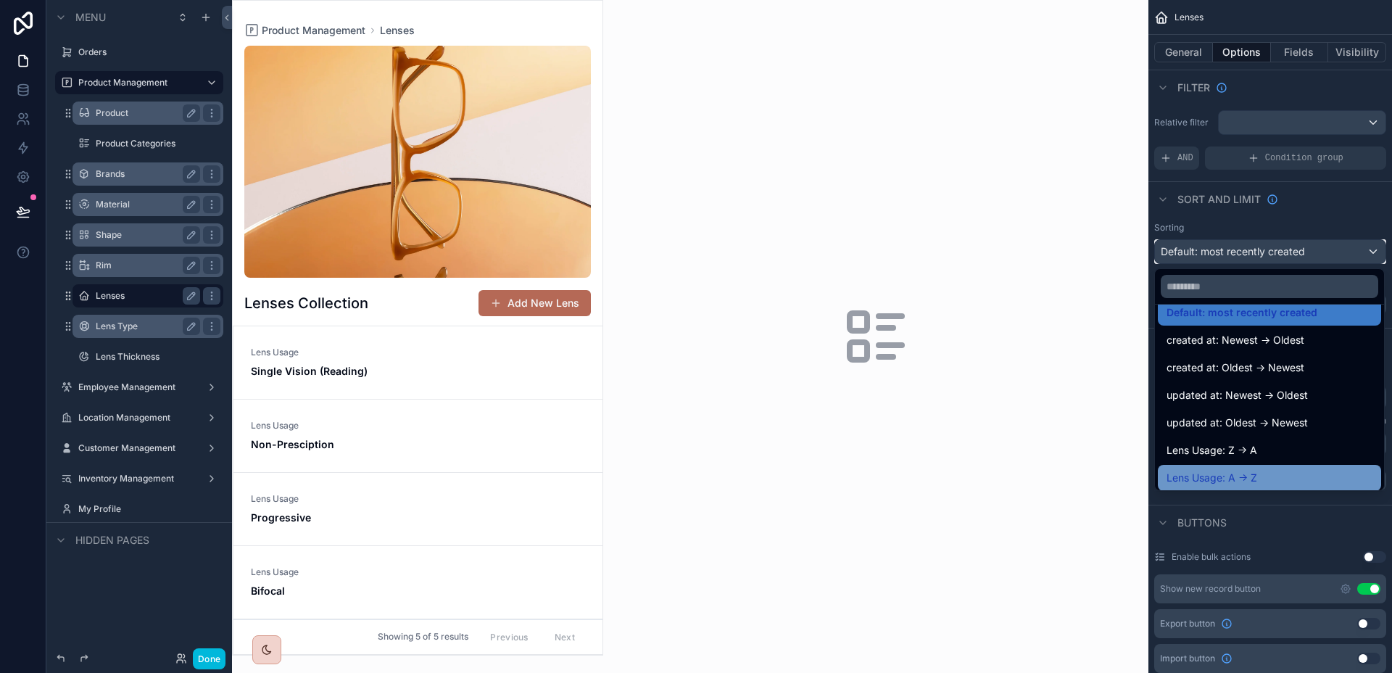
scroll to position [75, 0]
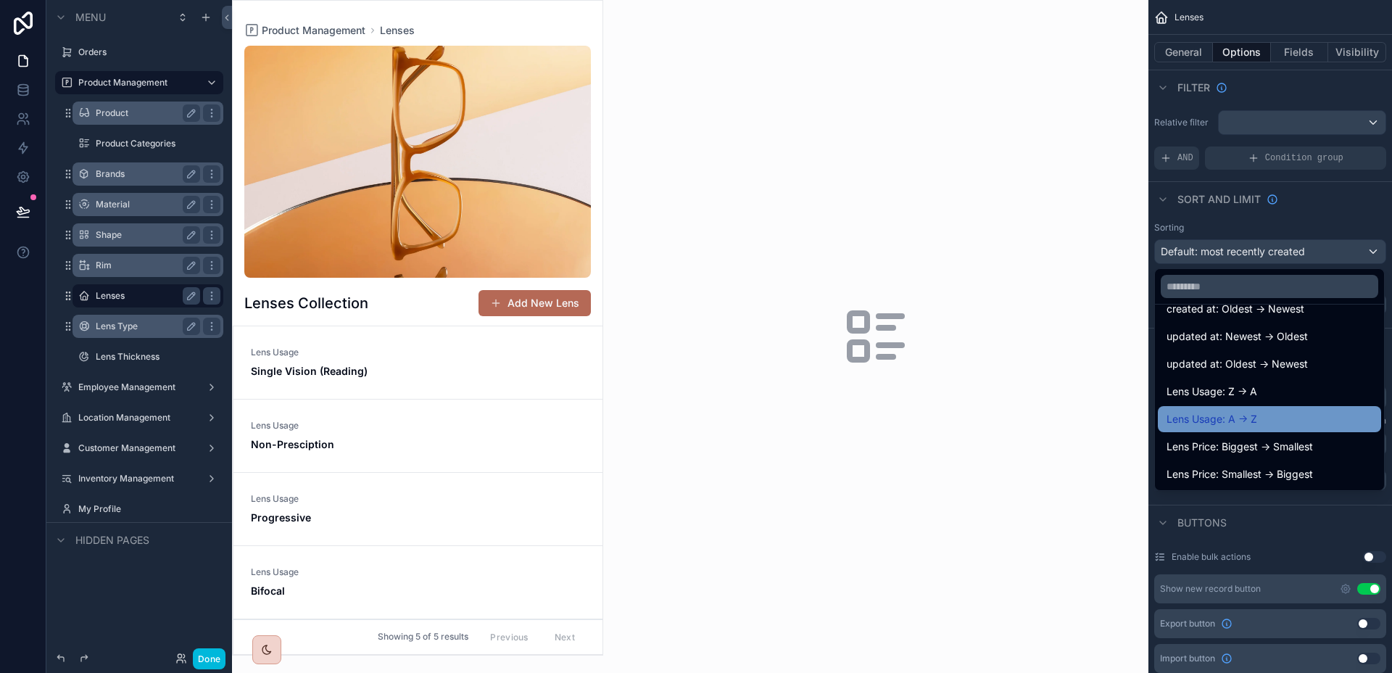
click at [1269, 423] on div "Lens Usage: A -> Z" at bounding box center [1269, 418] width 206 height 17
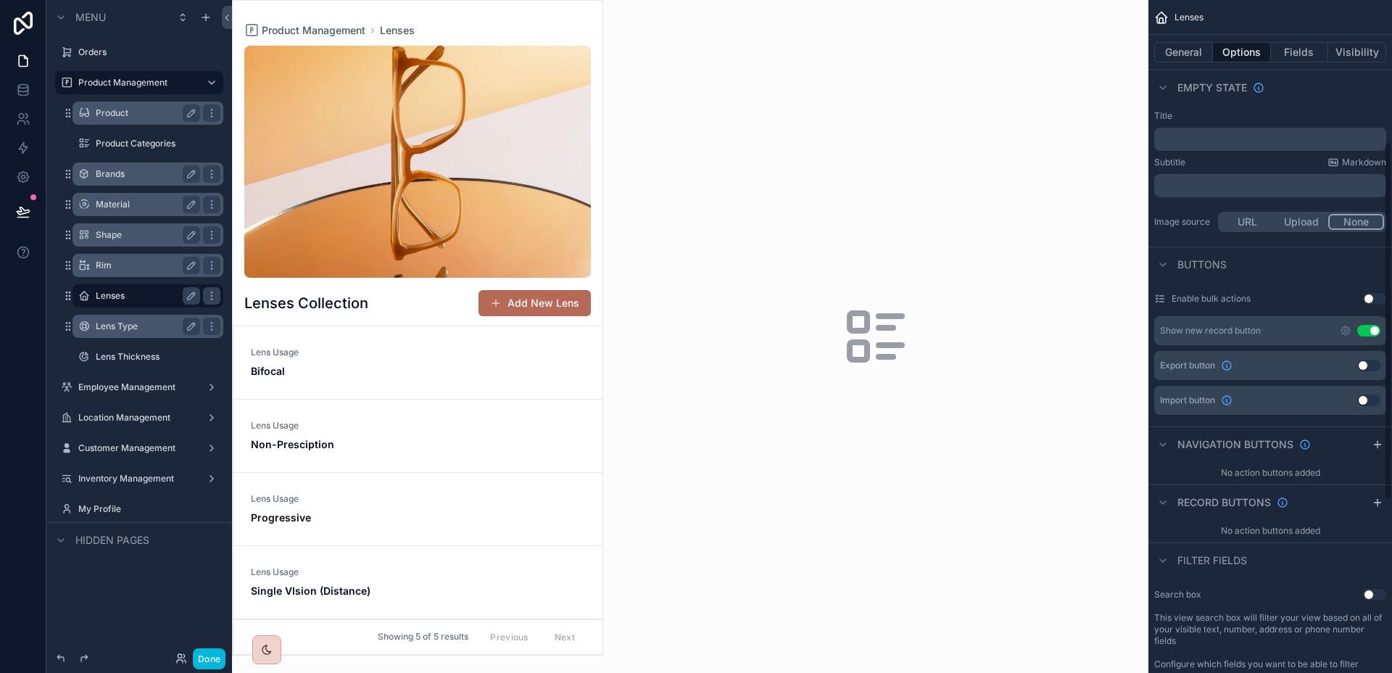
scroll to position [251, 0]
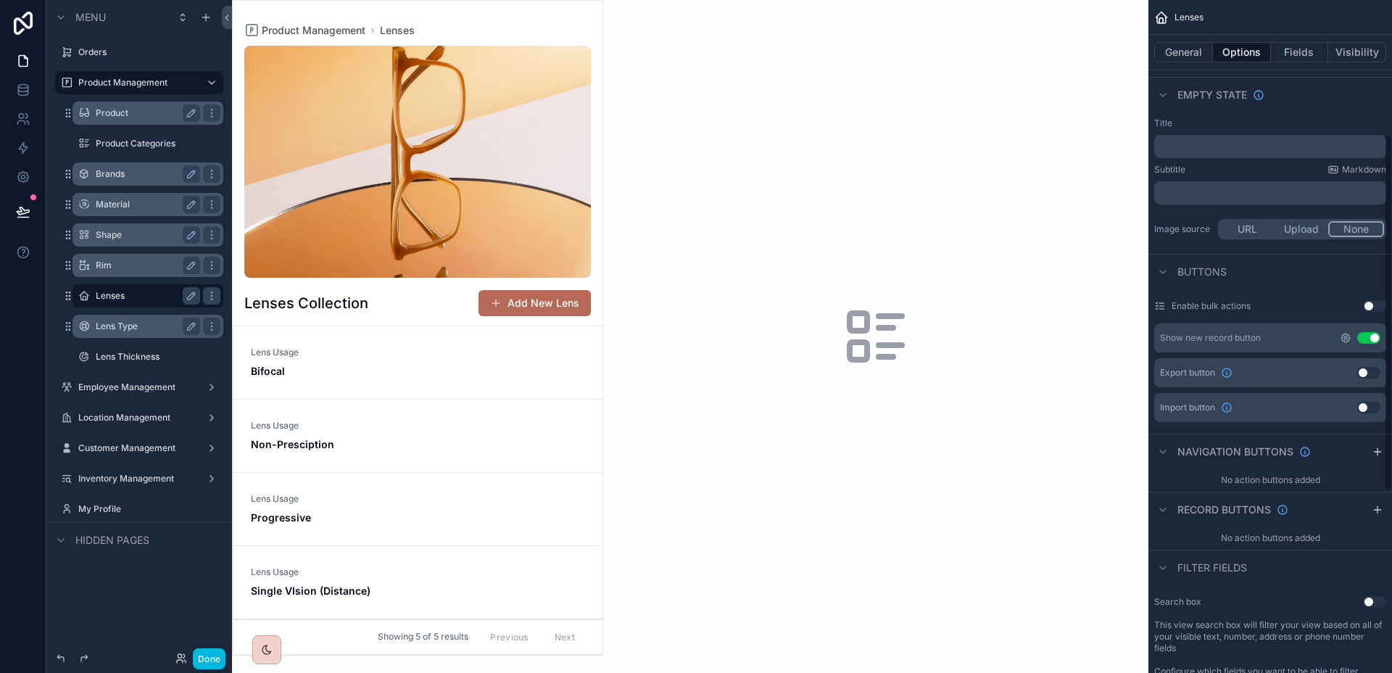
click at [1342, 336] on icon "scrollable content" at bounding box center [1345, 337] width 9 height 9
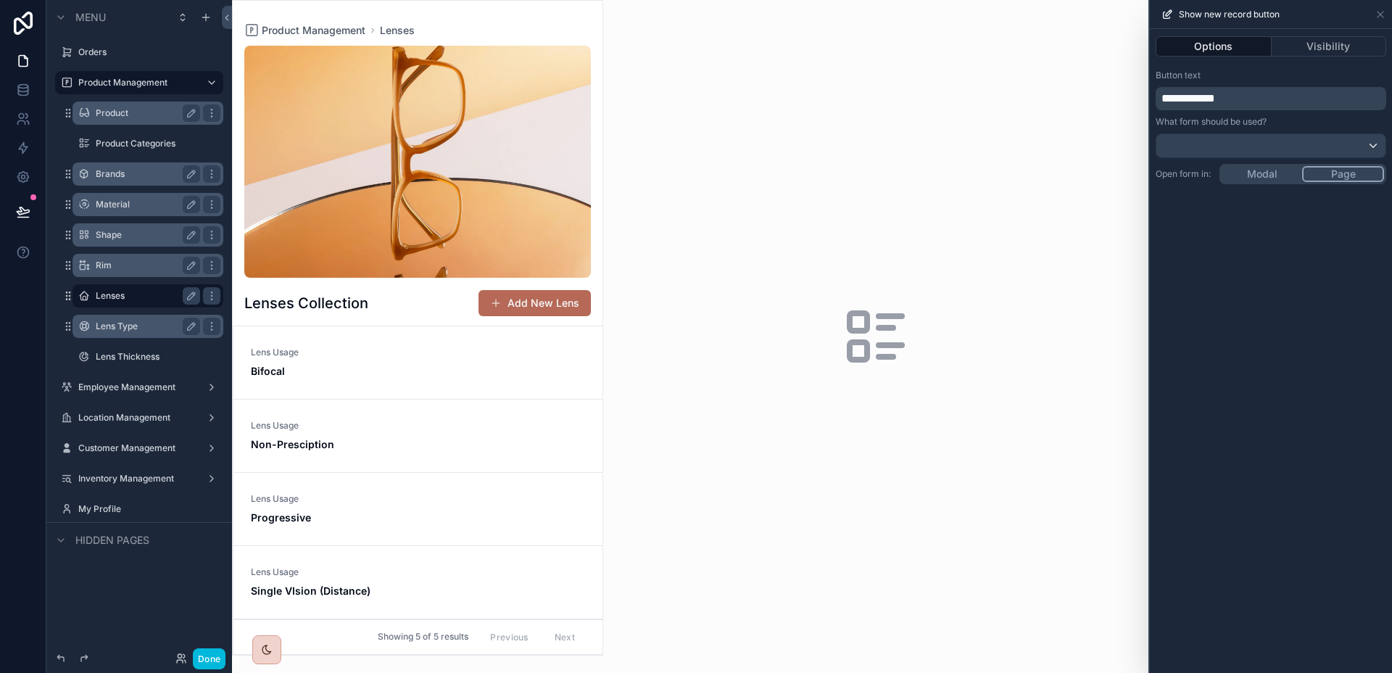
click at [1262, 175] on div "**********" at bounding box center [1270, 351] width 242 height 644
click at [1183, 96] on span "**********" at bounding box center [1188, 98] width 54 height 11
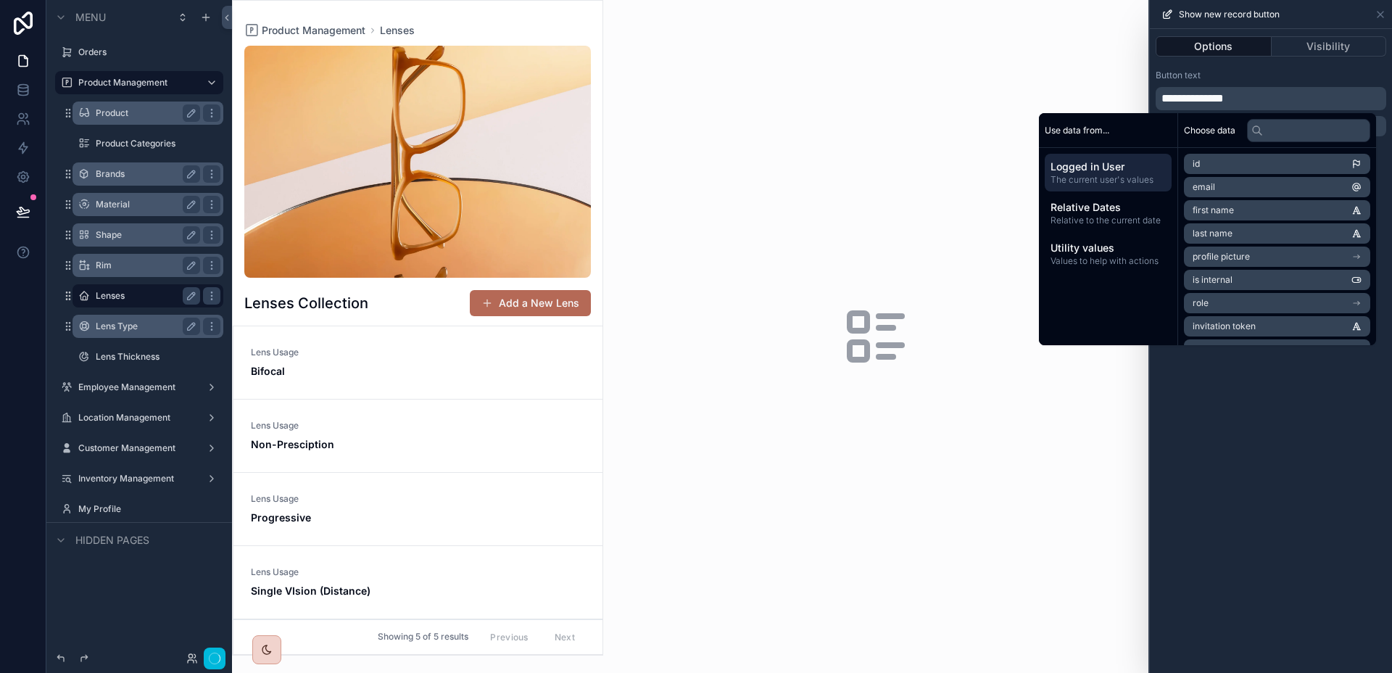
click at [1307, 101] on p "**********" at bounding box center [1272, 98] width 222 height 17
click at [1310, 65] on div "**********" at bounding box center [1270, 103] width 242 height 78
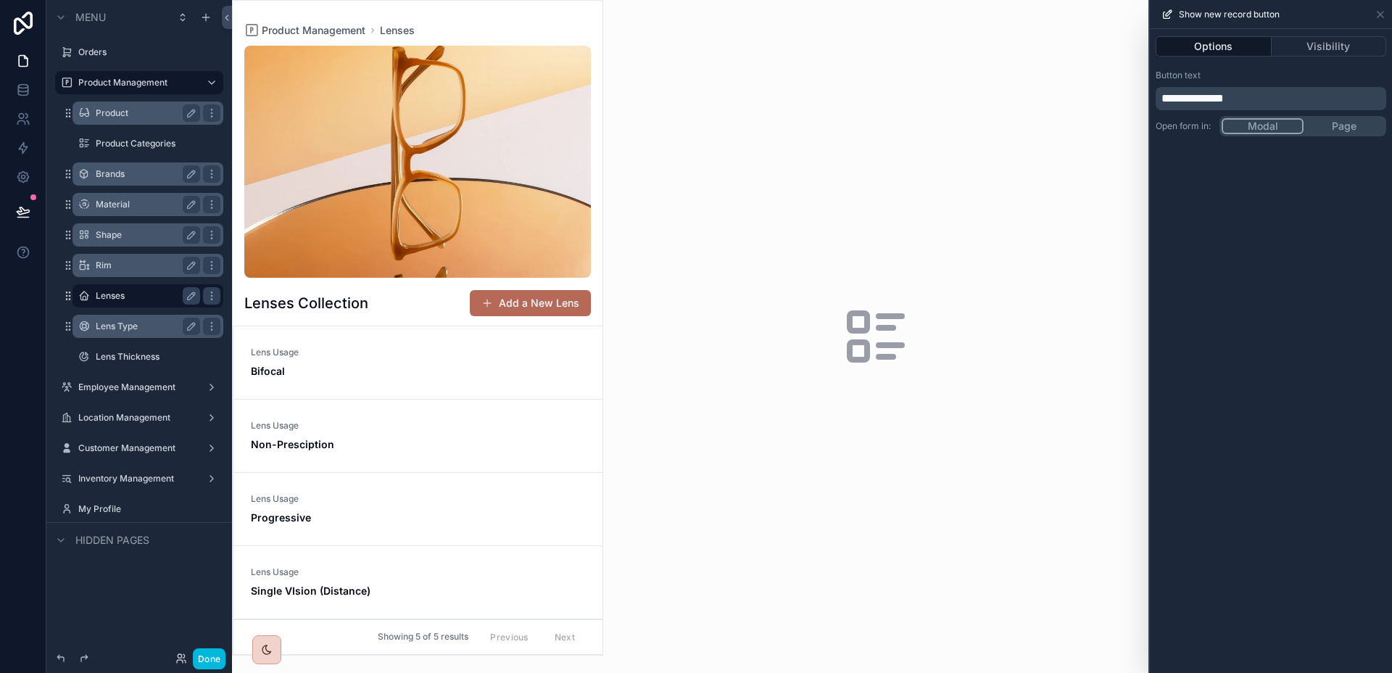
click at [1276, 101] on p "**********" at bounding box center [1272, 98] width 222 height 17
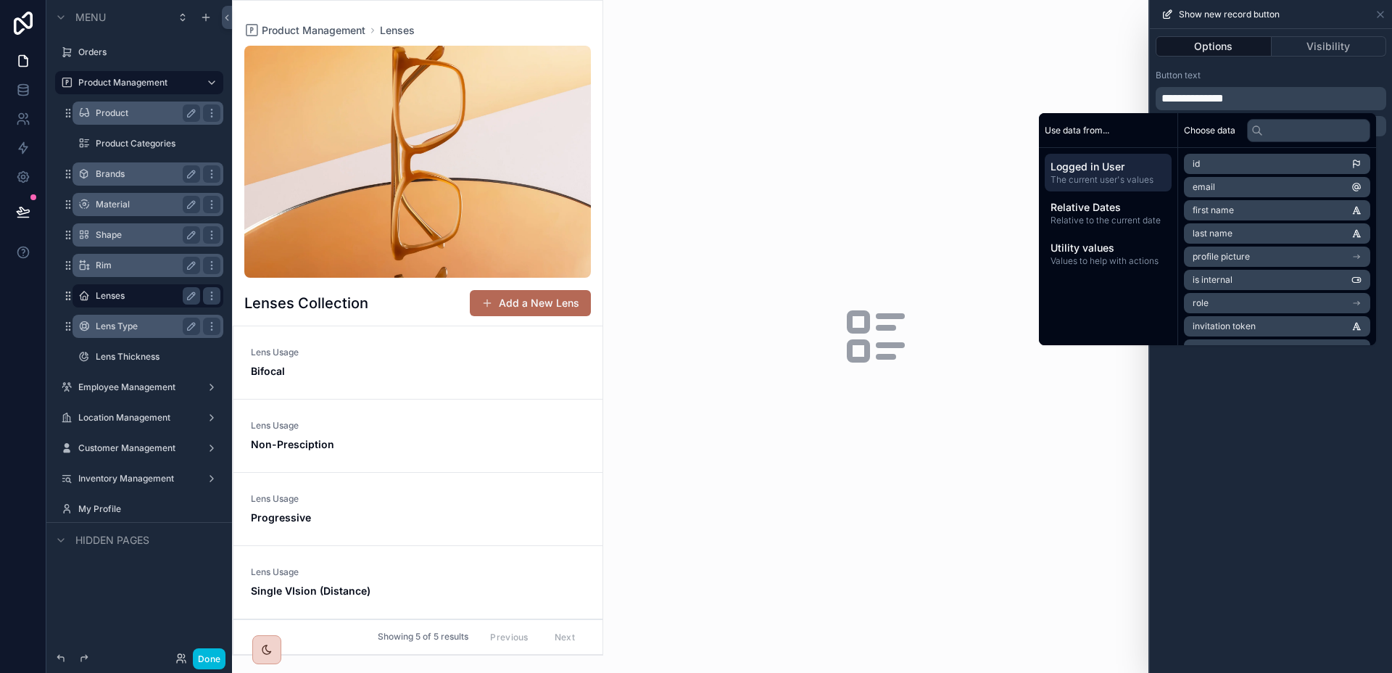
click at [1301, 80] on div "Button text" at bounding box center [1270, 76] width 230 height 12
click at [1384, 12] on icon at bounding box center [1380, 15] width 12 height 12
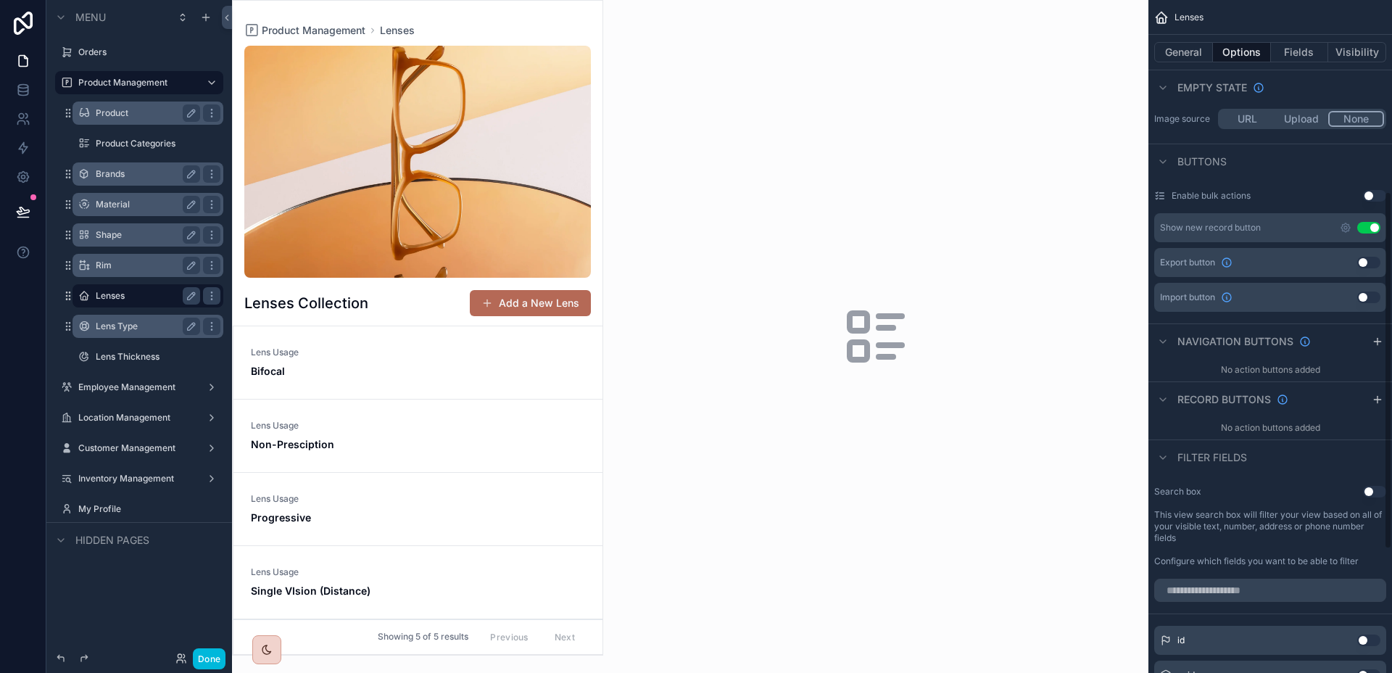
scroll to position [327, 0]
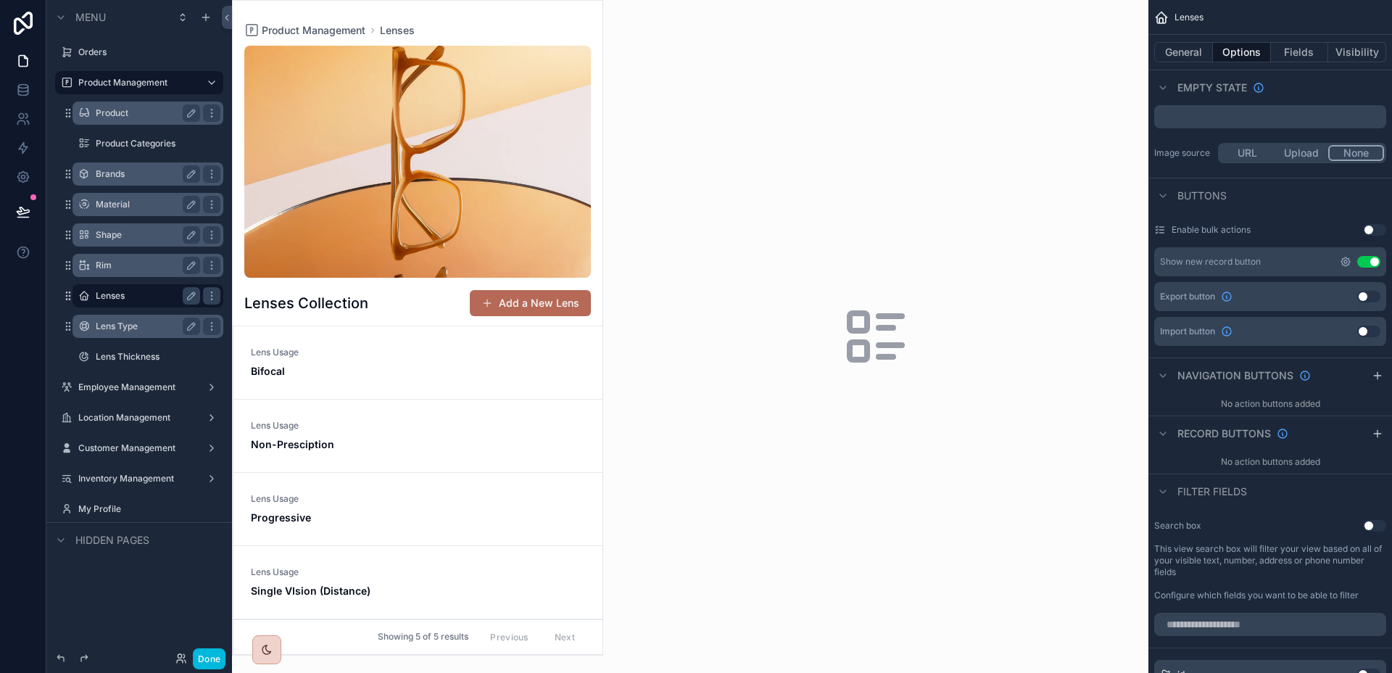
click at [1342, 262] on icon "scrollable content" at bounding box center [1345, 262] width 12 height 12
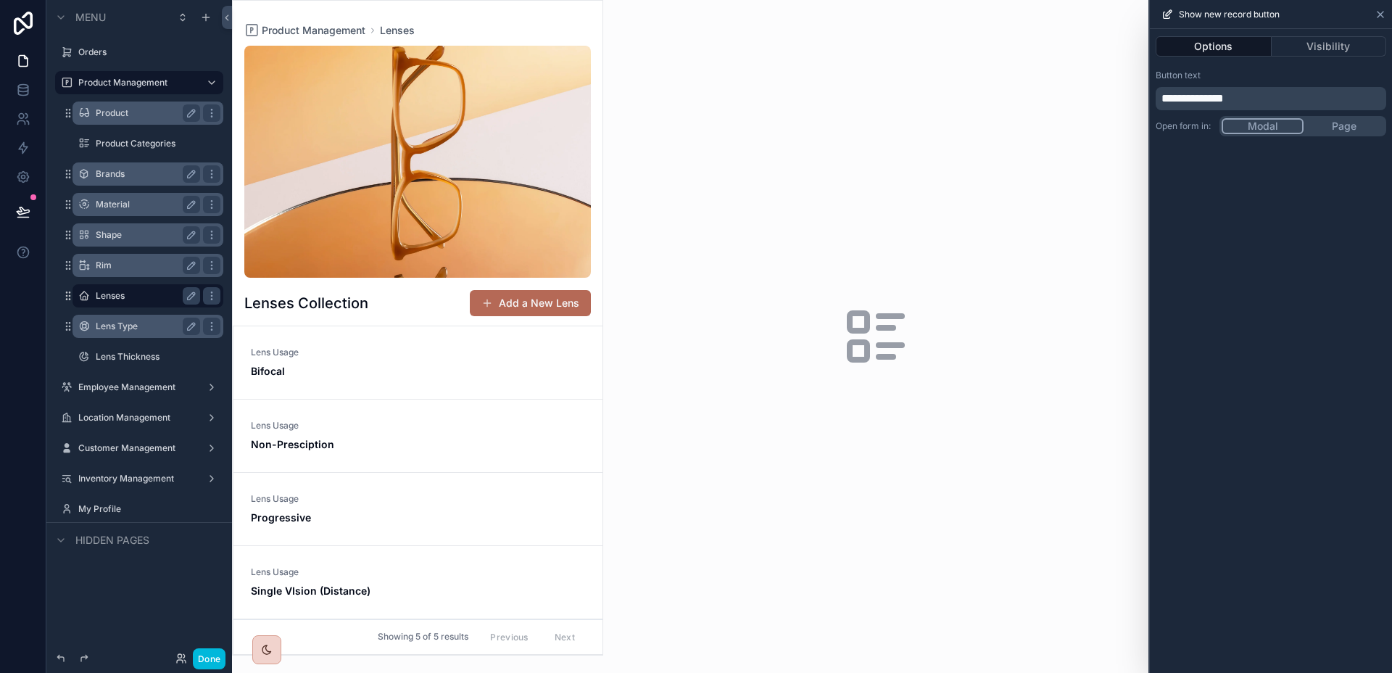
click at [1380, 15] on icon at bounding box center [1380, 15] width 12 height 12
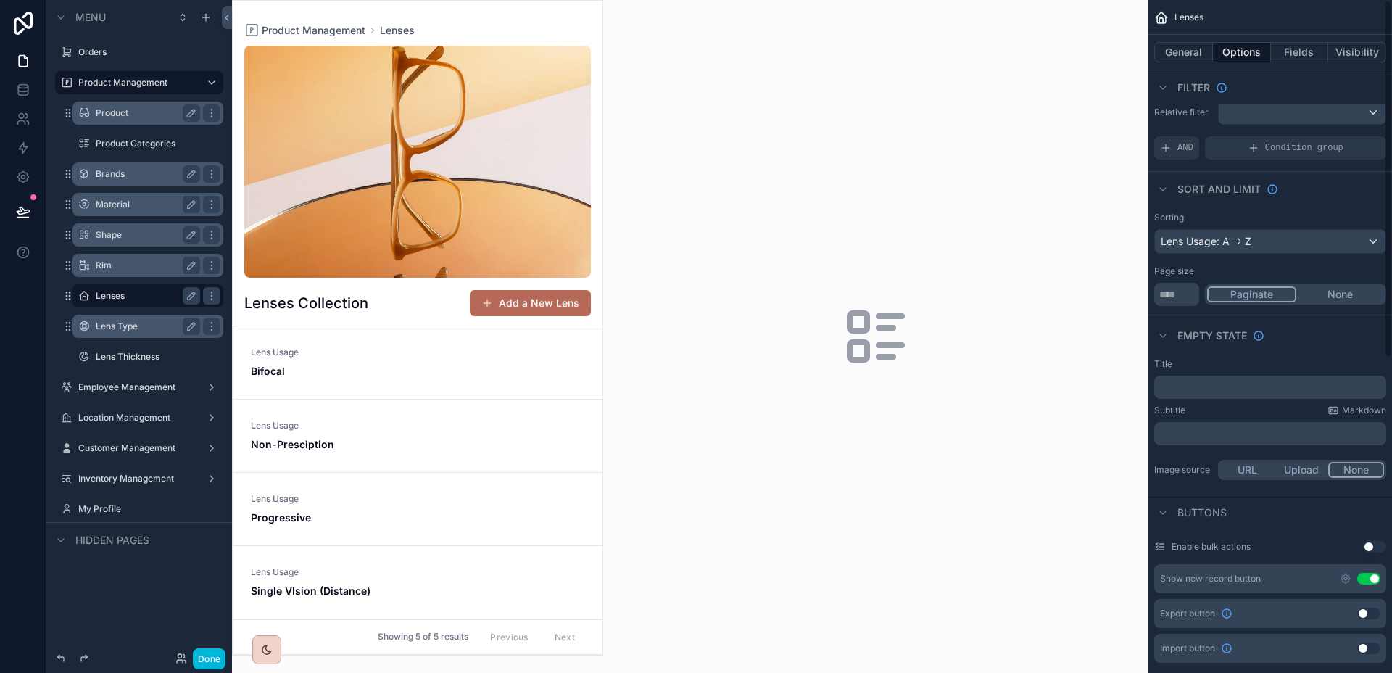
scroll to position [0, 0]
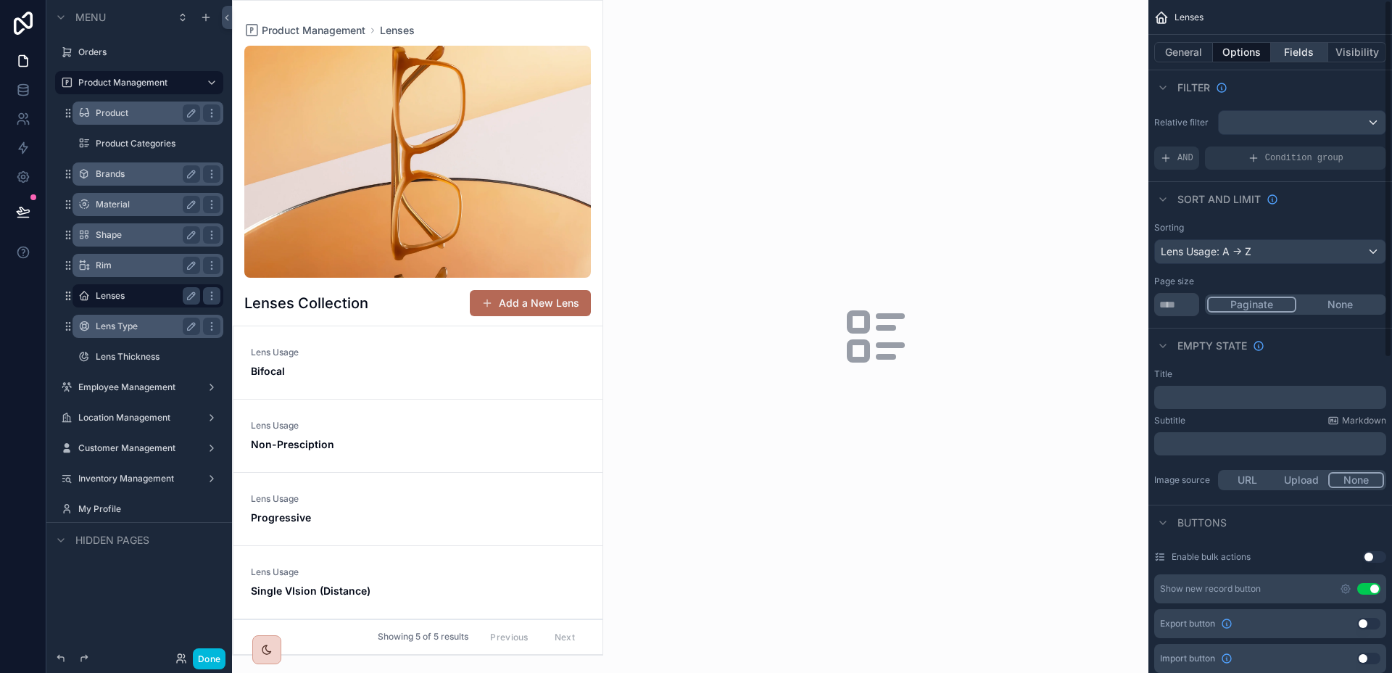
click at [1323, 45] on button "Fields" at bounding box center [1300, 52] width 58 height 20
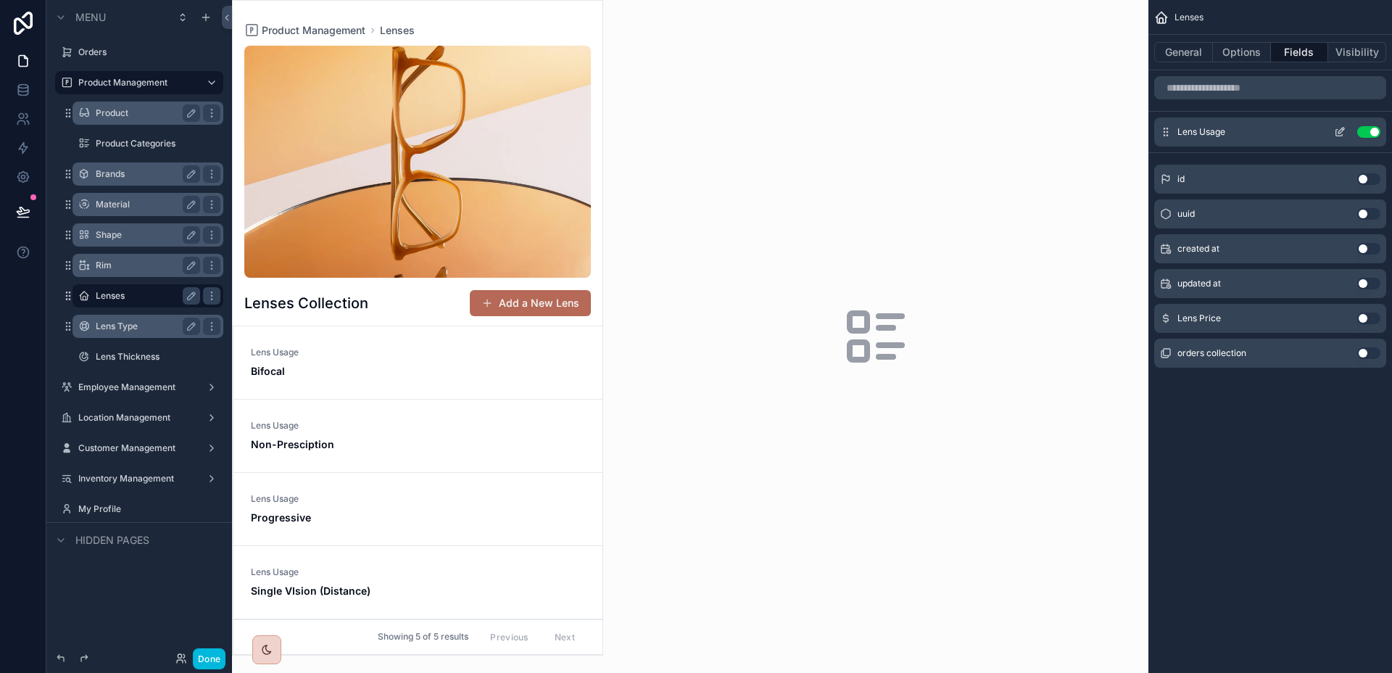
click at [1336, 128] on icon "scrollable content" at bounding box center [1340, 132] width 12 height 12
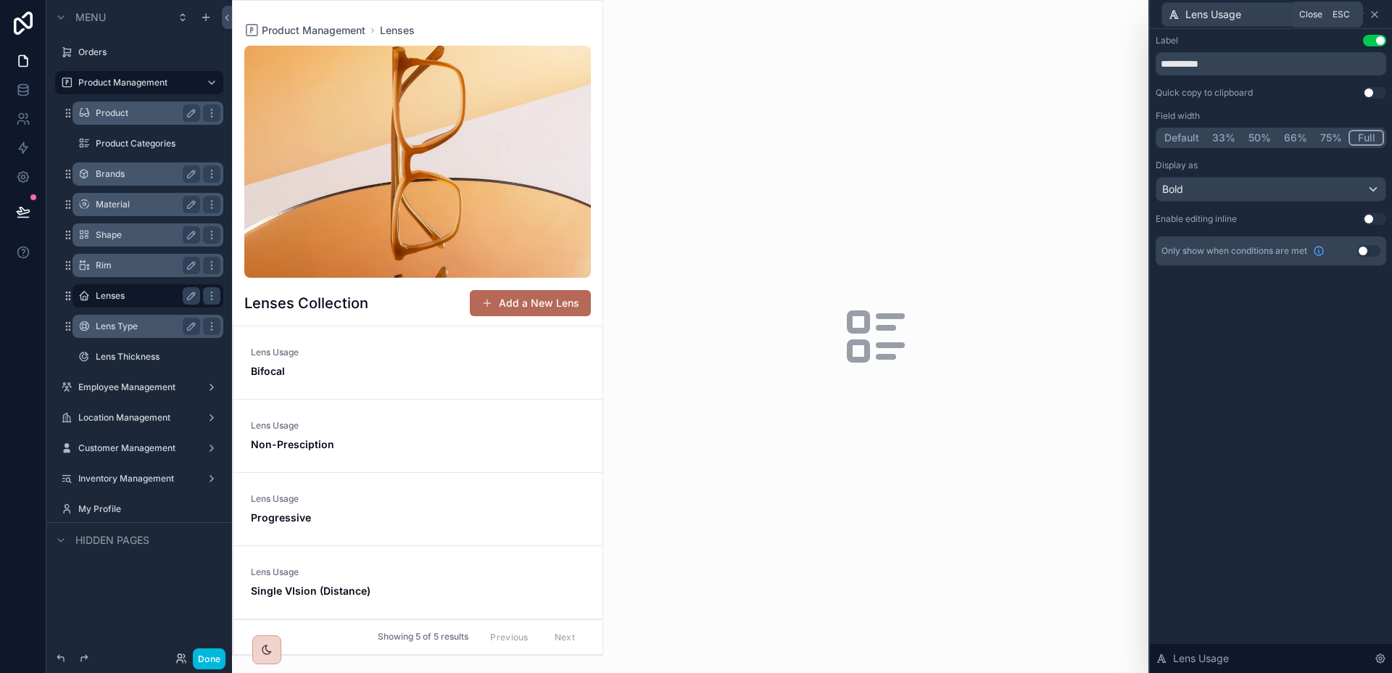
click at [1379, 19] on icon at bounding box center [1374, 15] width 12 height 12
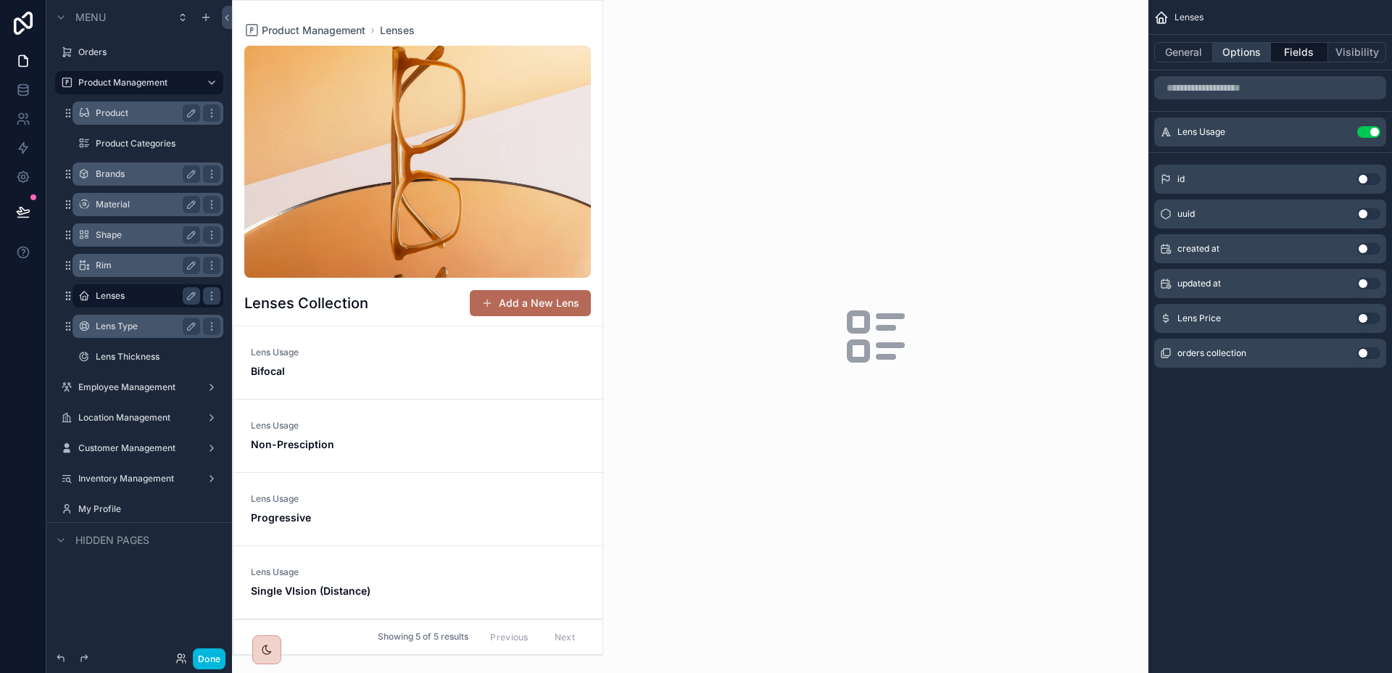
click at [1221, 57] on button "Options" at bounding box center [1242, 52] width 58 height 20
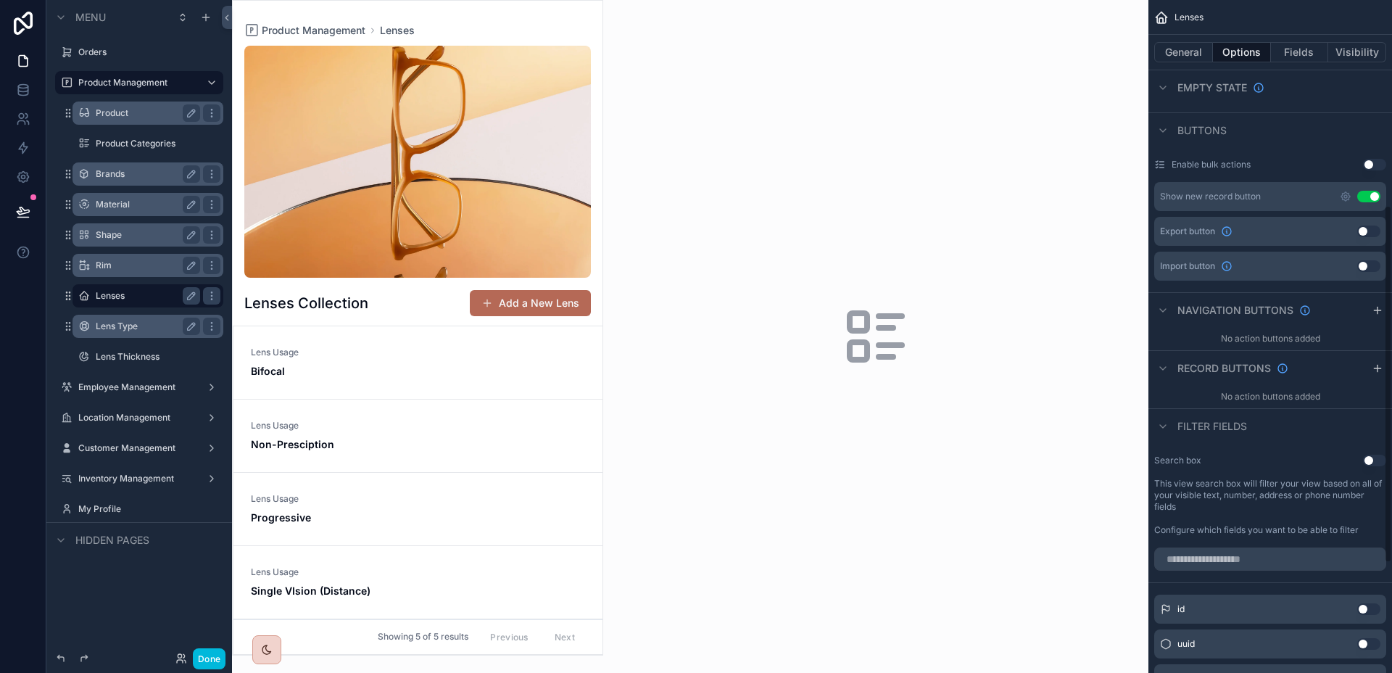
scroll to position [384, 0]
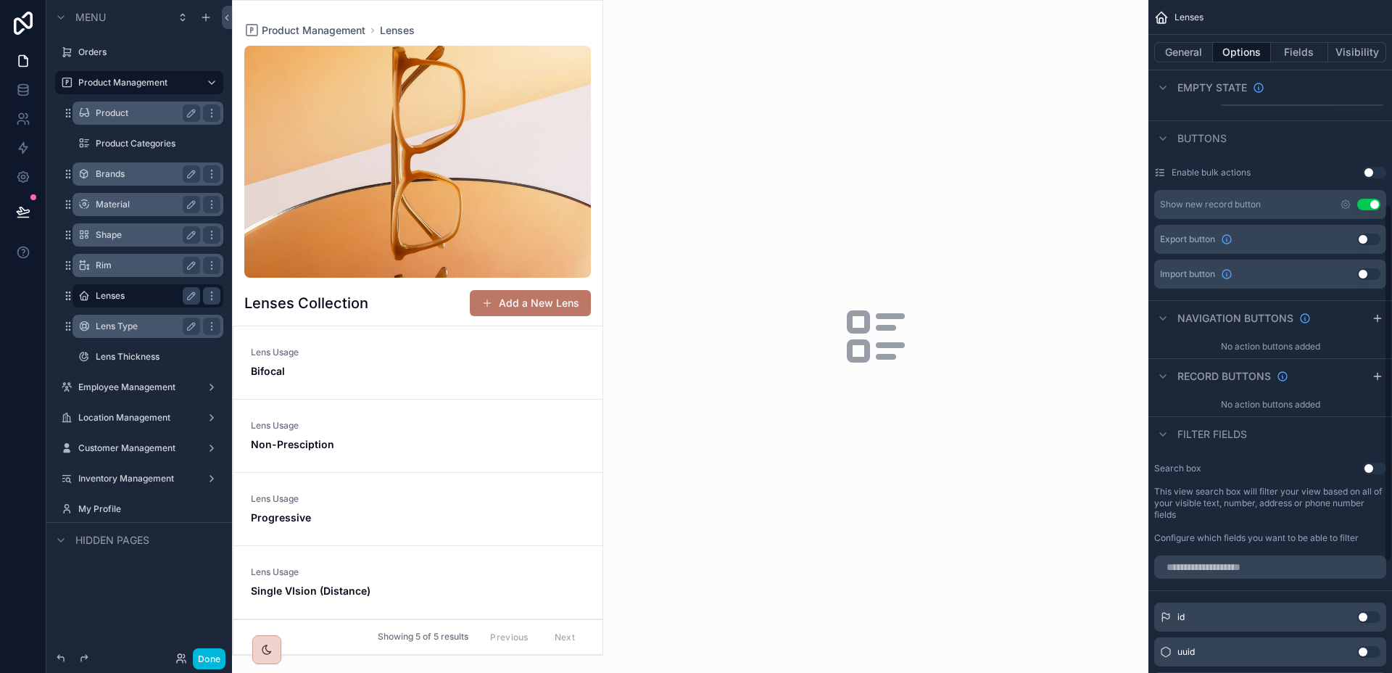
click at [544, 303] on button "Add a New Lens" at bounding box center [530, 303] width 121 height 26
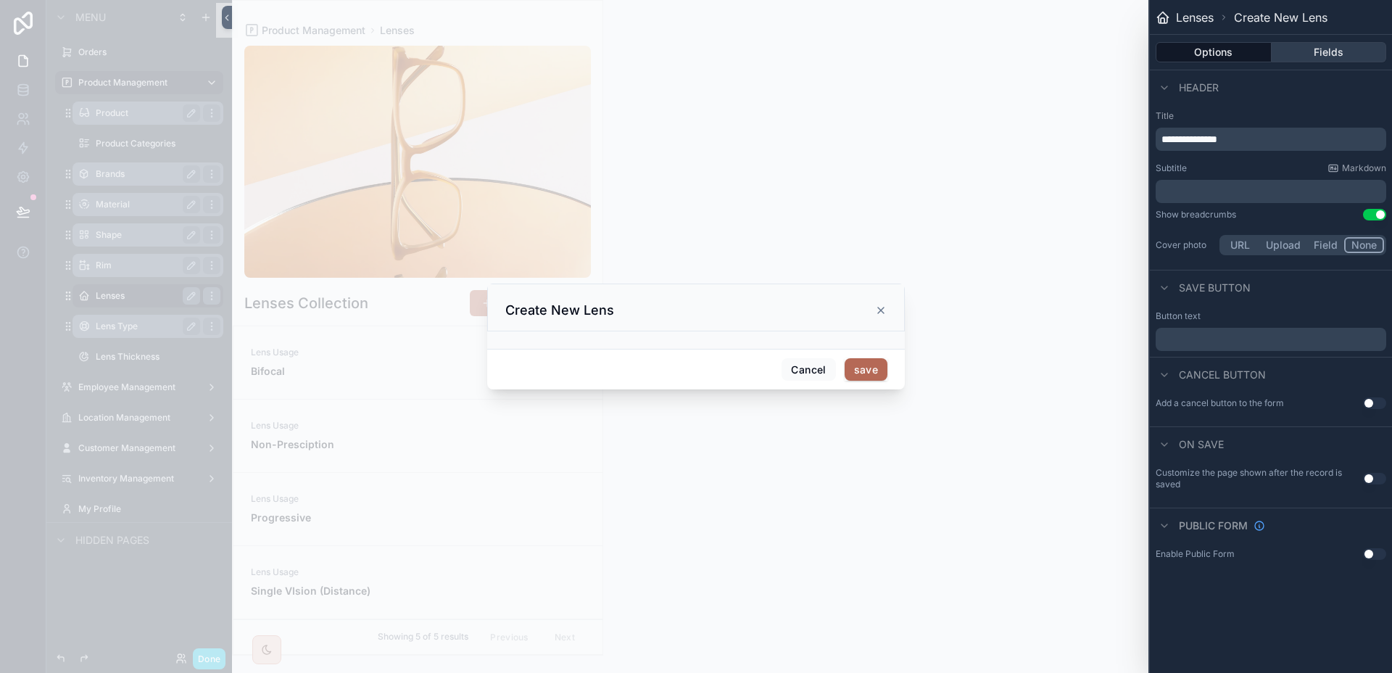
click at [1318, 49] on button "Fields" at bounding box center [1328, 52] width 115 height 20
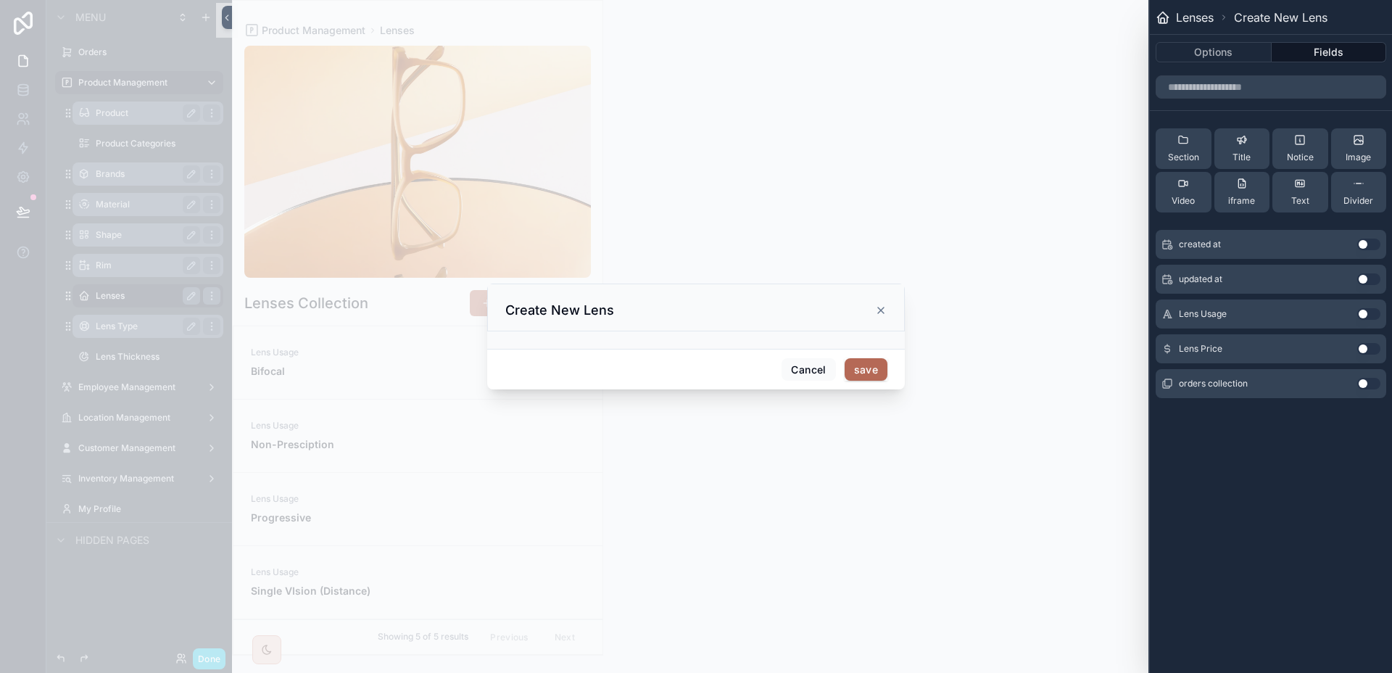
click at [1363, 317] on button "Use setting" at bounding box center [1368, 314] width 23 height 12
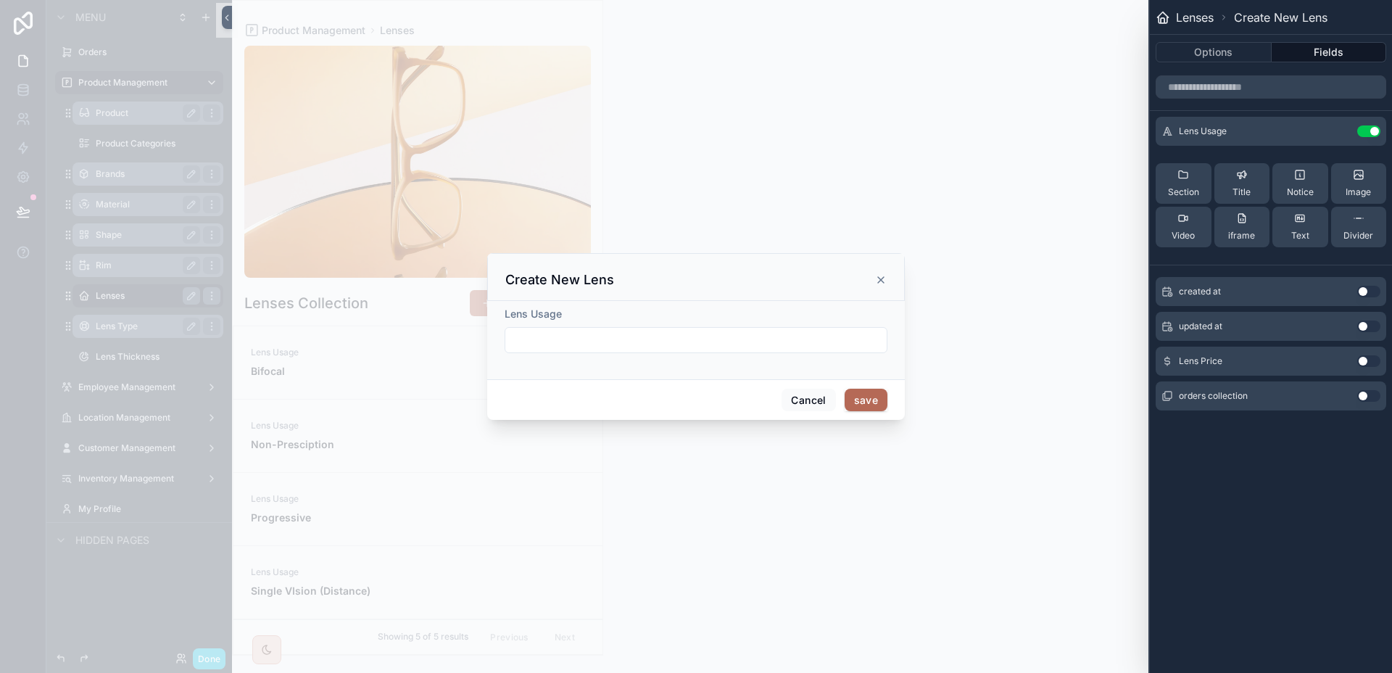
click at [1375, 363] on button "Use setting" at bounding box center [1368, 361] width 23 height 12
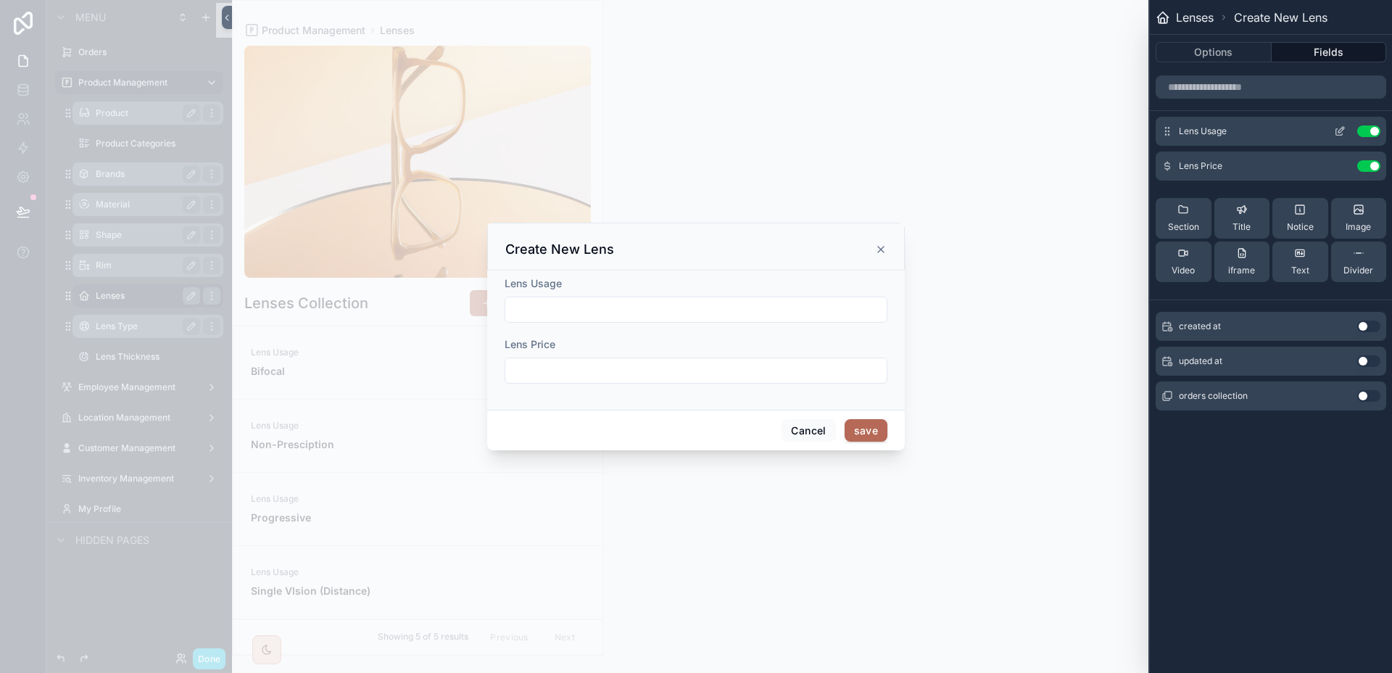
click at [1342, 134] on icon at bounding box center [1340, 131] width 12 height 12
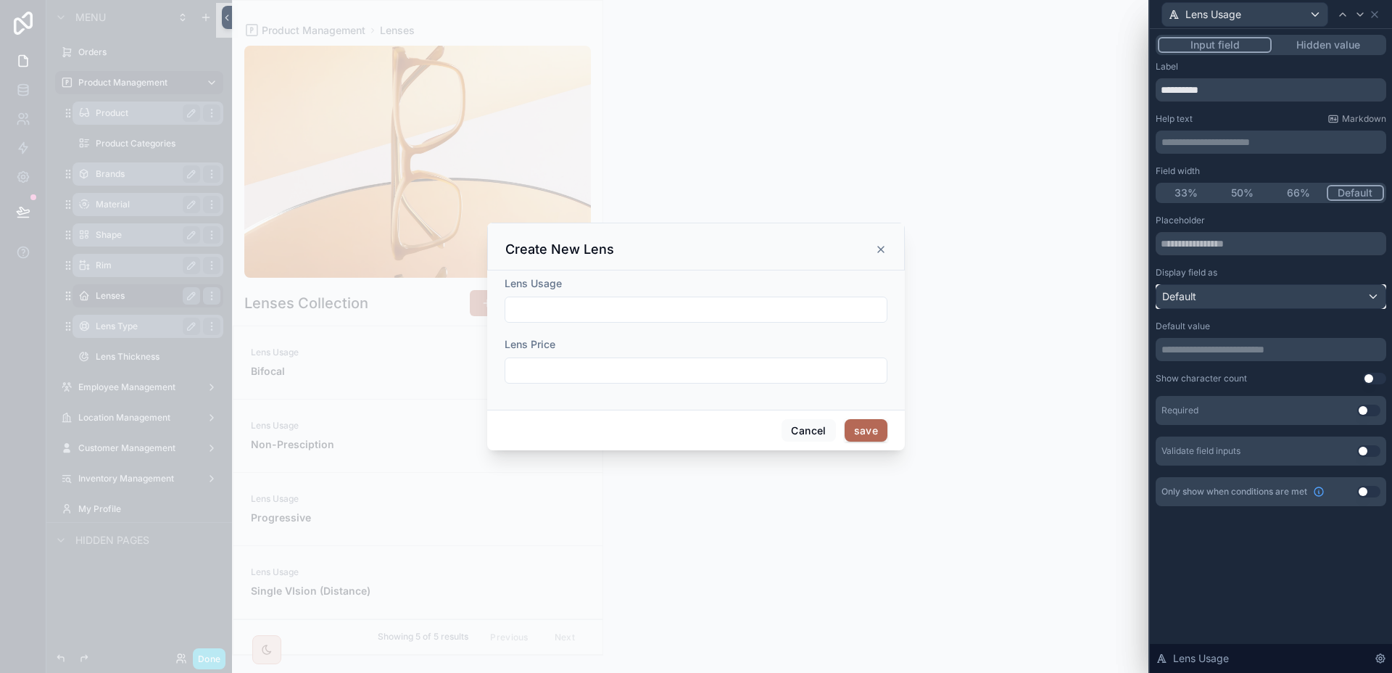
click at [1313, 292] on div "Default" at bounding box center [1270, 296] width 229 height 23
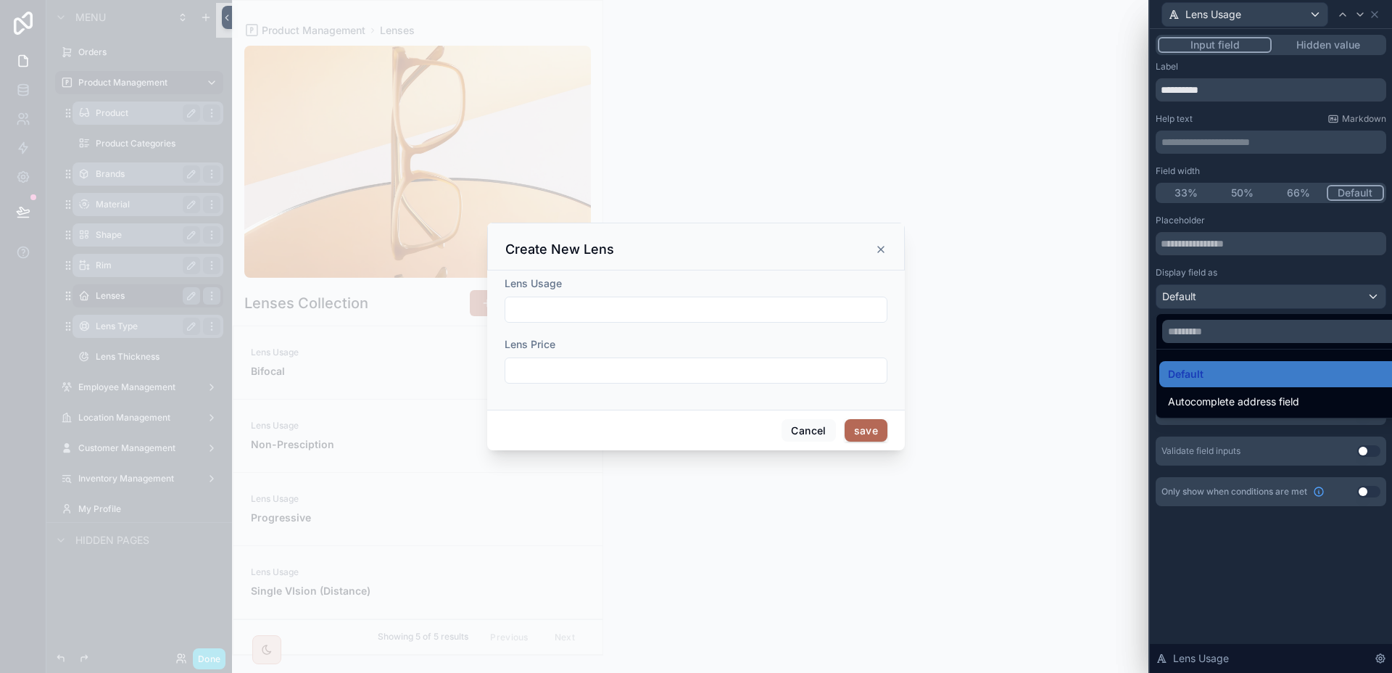
click at [1313, 293] on div at bounding box center [1270, 336] width 242 height 673
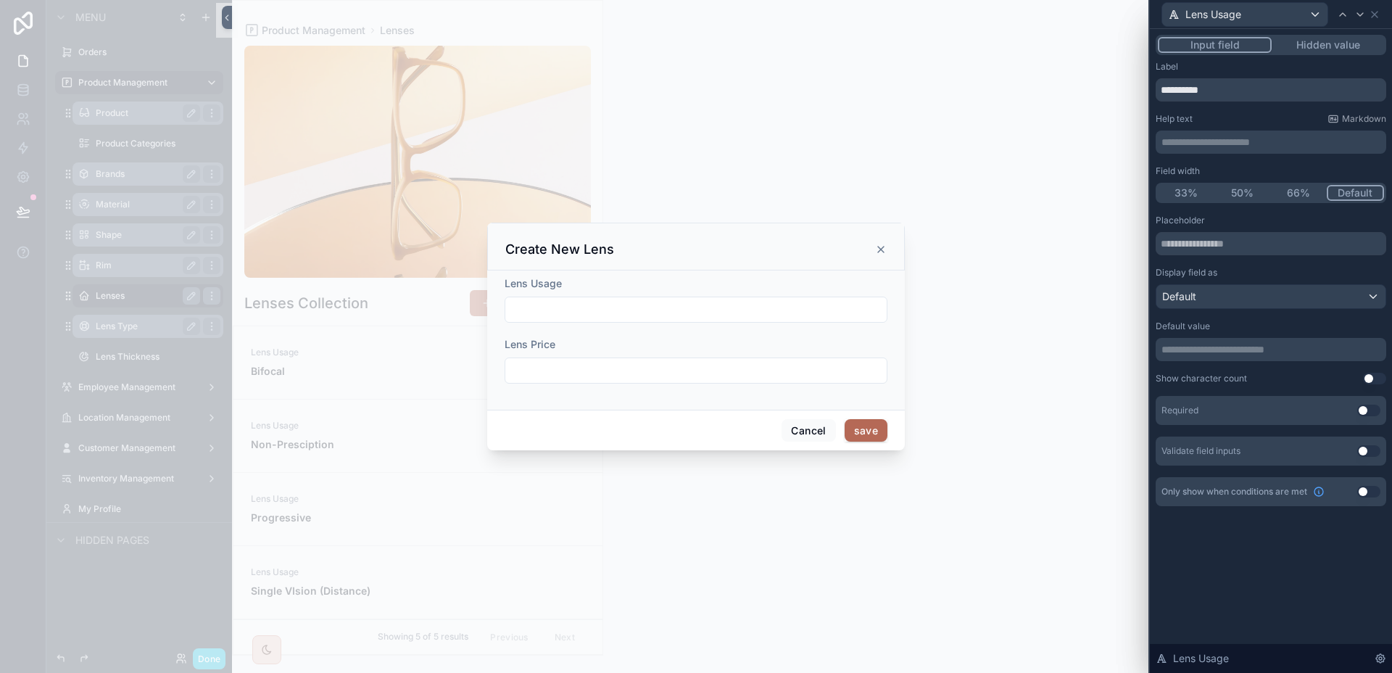
click at [1365, 409] on button "Use setting" at bounding box center [1368, 410] width 23 height 12
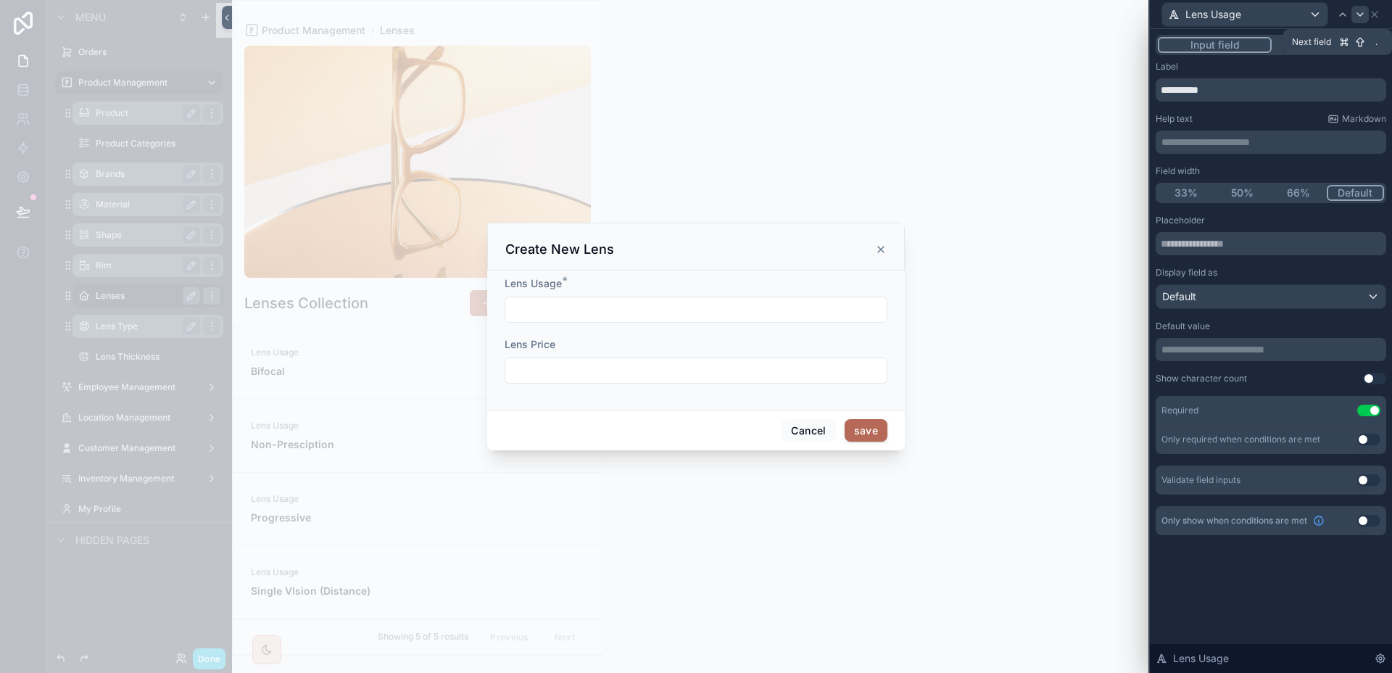
click at [1357, 13] on icon at bounding box center [1360, 14] width 6 height 3
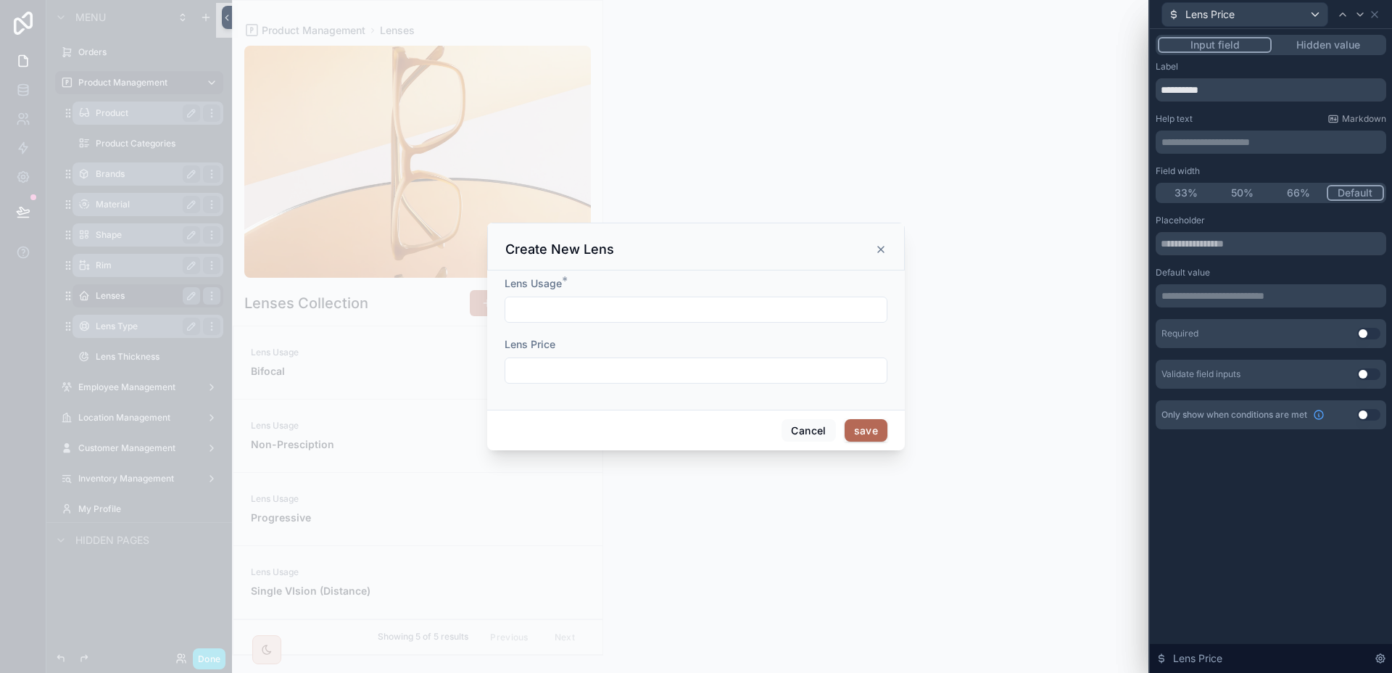
click at [1367, 341] on div "Required Use setting" at bounding box center [1270, 333] width 230 height 29
click at [1368, 338] on button "Use setting" at bounding box center [1368, 334] width 23 height 12
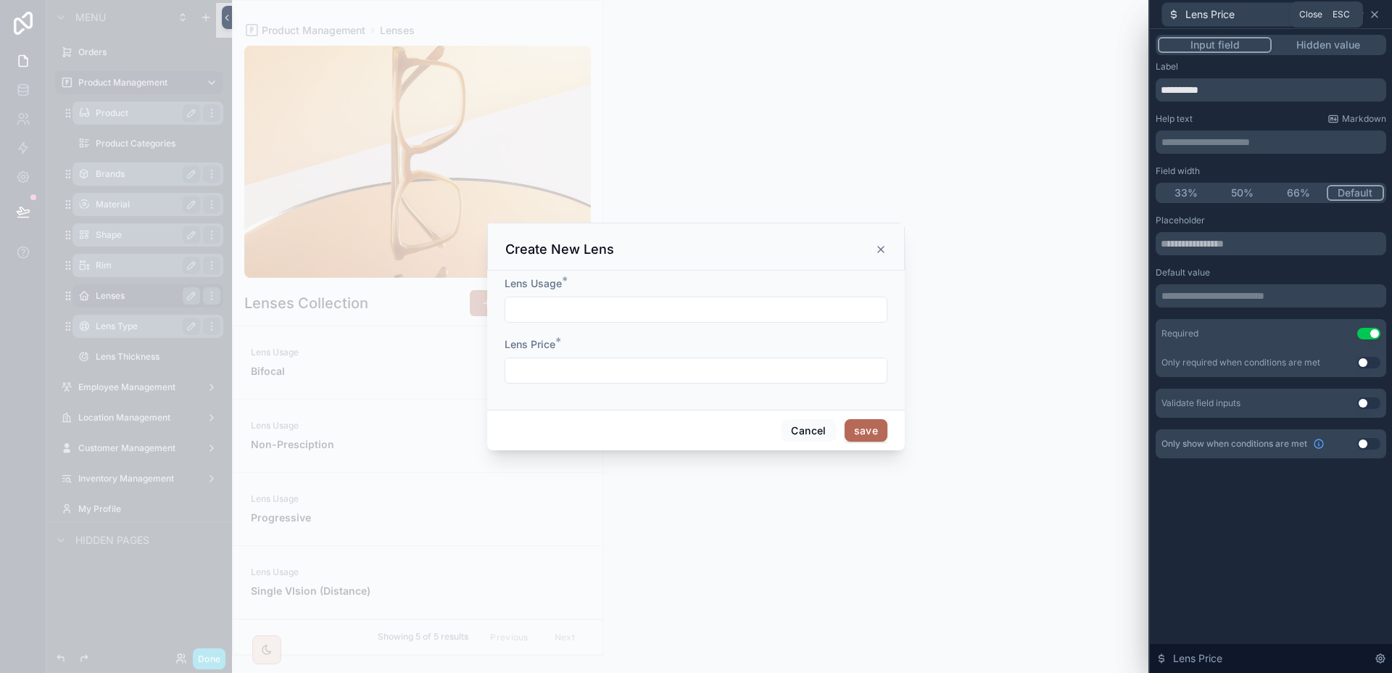
click at [1373, 14] on icon at bounding box center [1374, 15] width 6 height 6
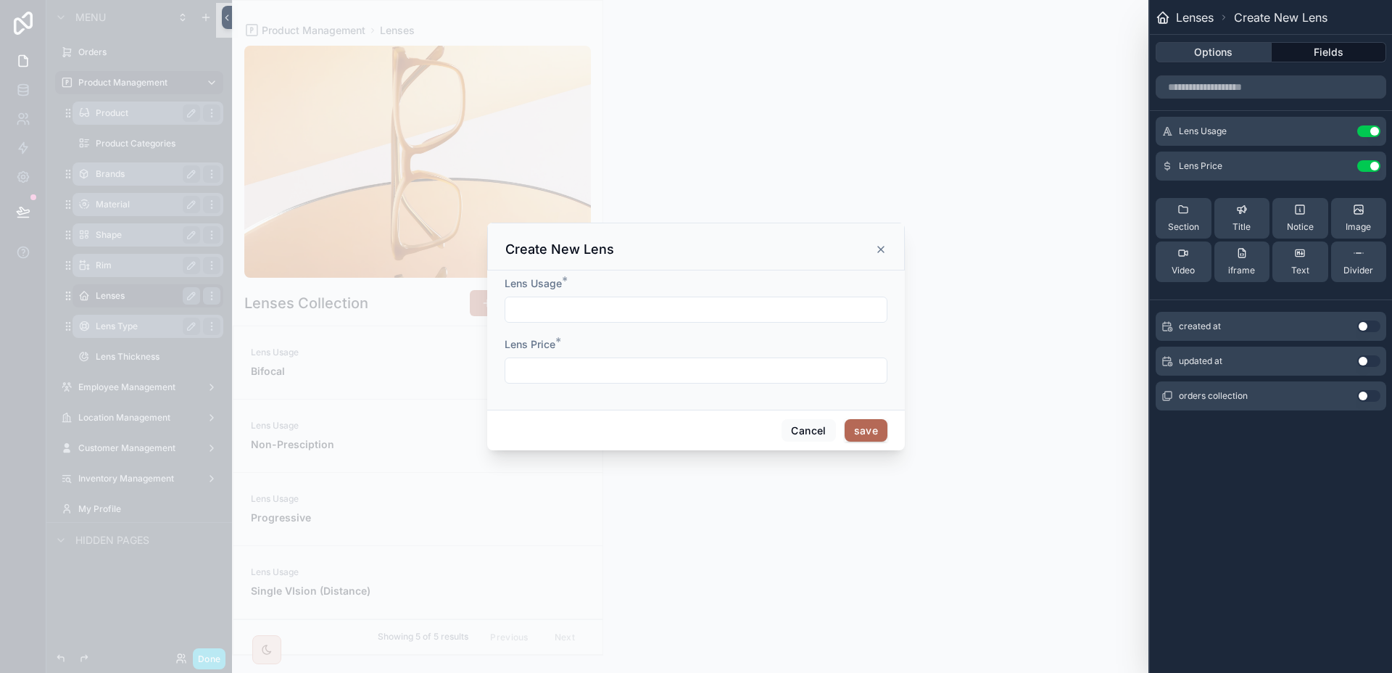
click at [1219, 56] on button "Options" at bounding box center [1213, 52] width 116 height 20
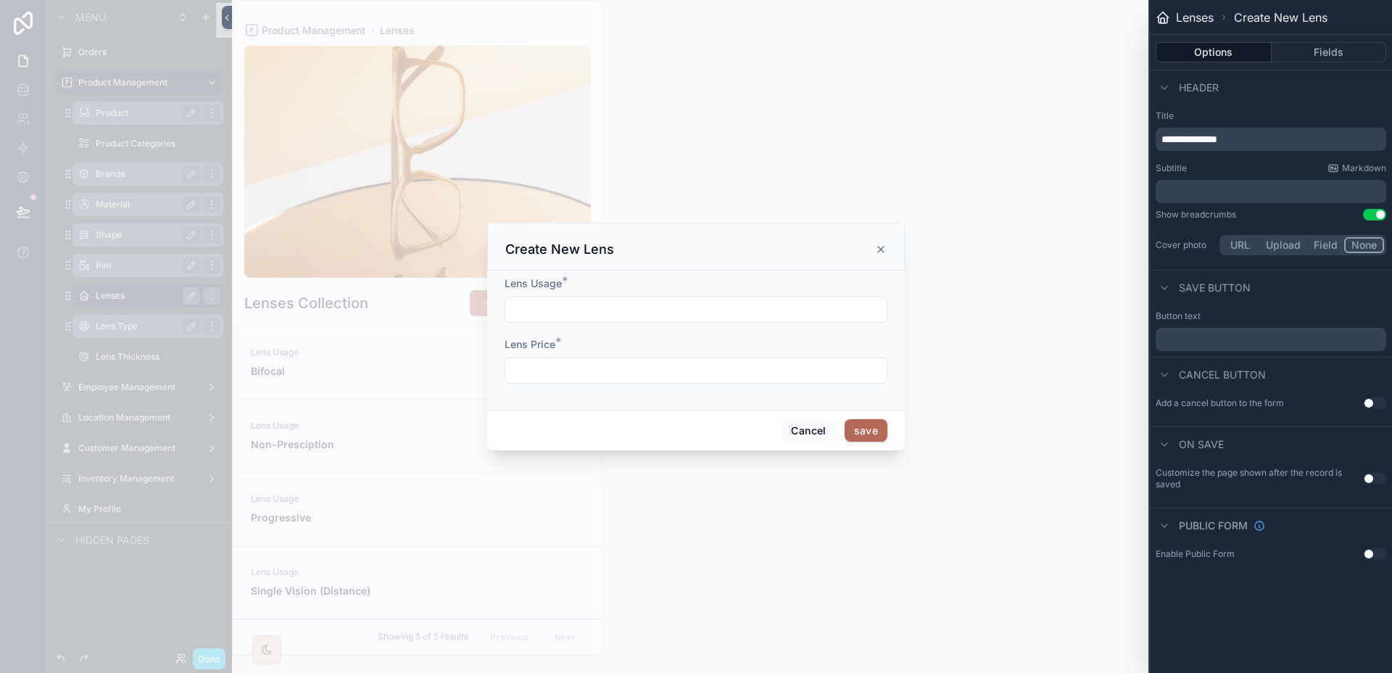
click at [1242, 335] on p "﻿" at bounding box center [1272, 338] width 222 height 17
click at [1370, 474] on button "Use setting" at bounding box center [1374, 479] width 23 height 12
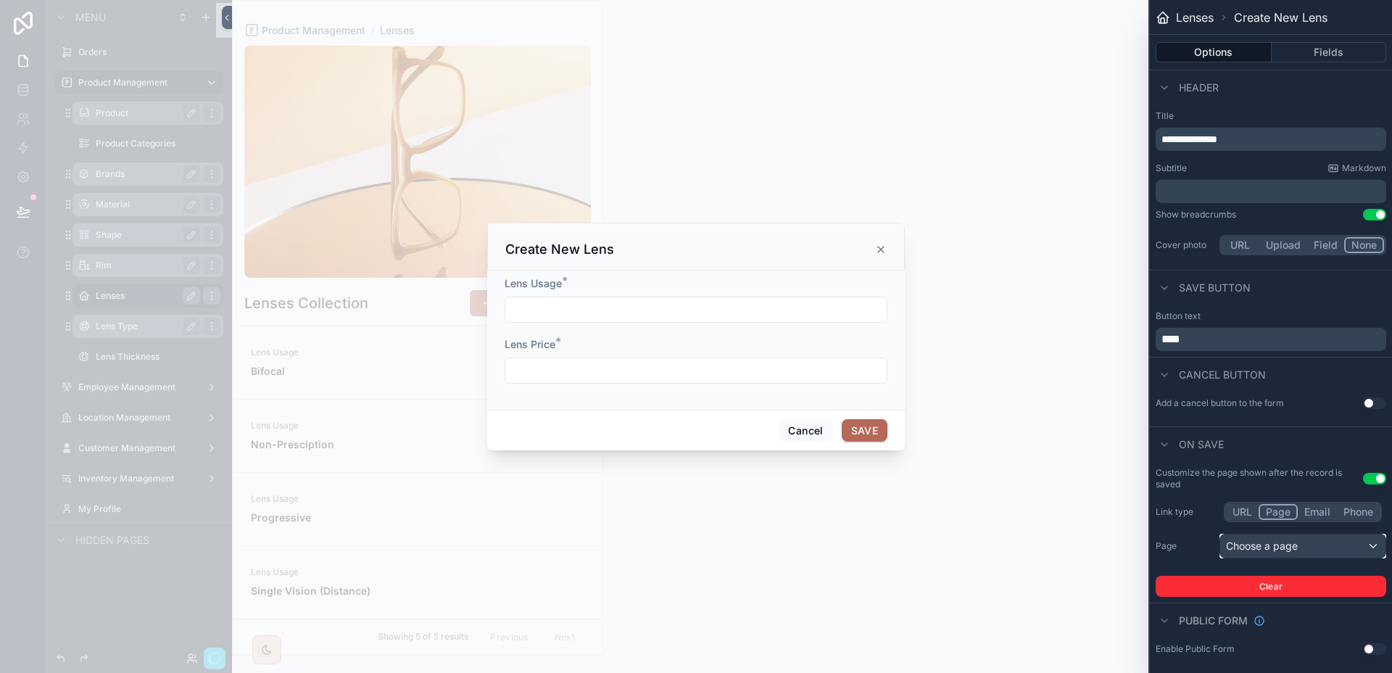
click at [1287, 544] on div "Choose a page" at bounding box center [1302, 545] width 165 height 23
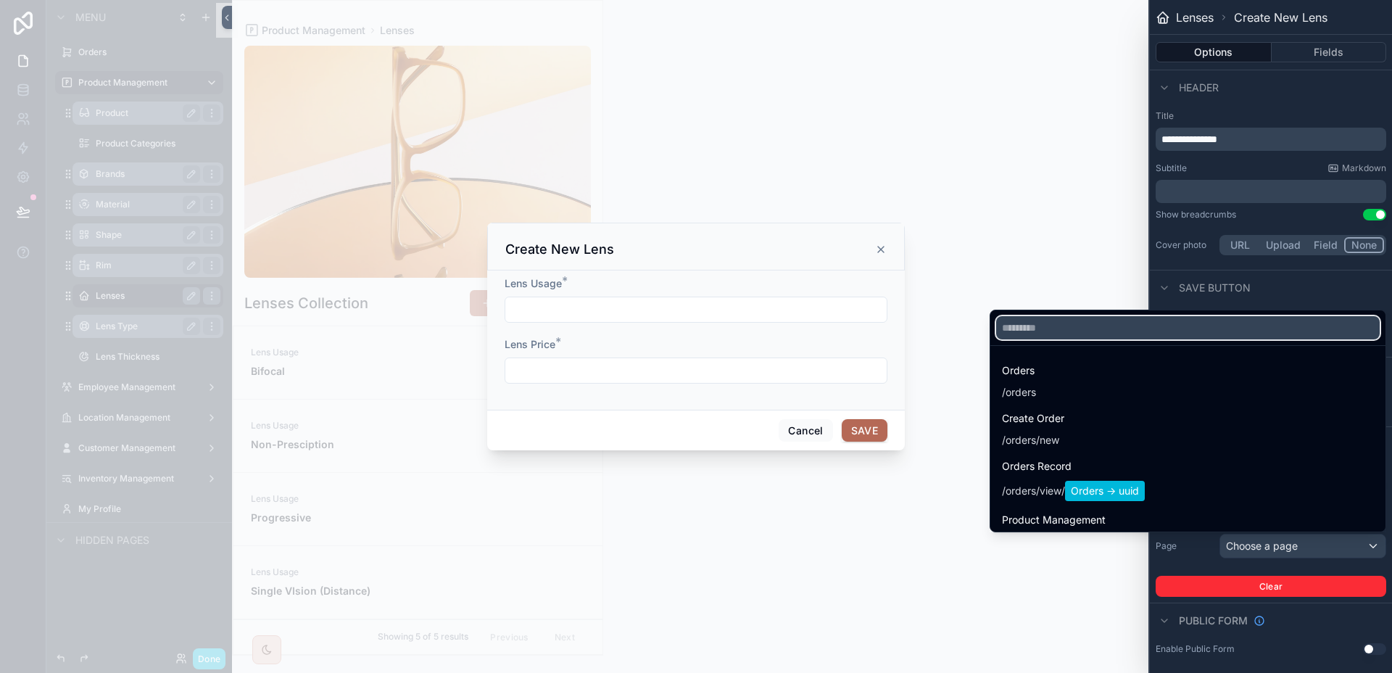
click at [1089, 331] on input "text" at bounding box center [1187, 327] width 383 height 23
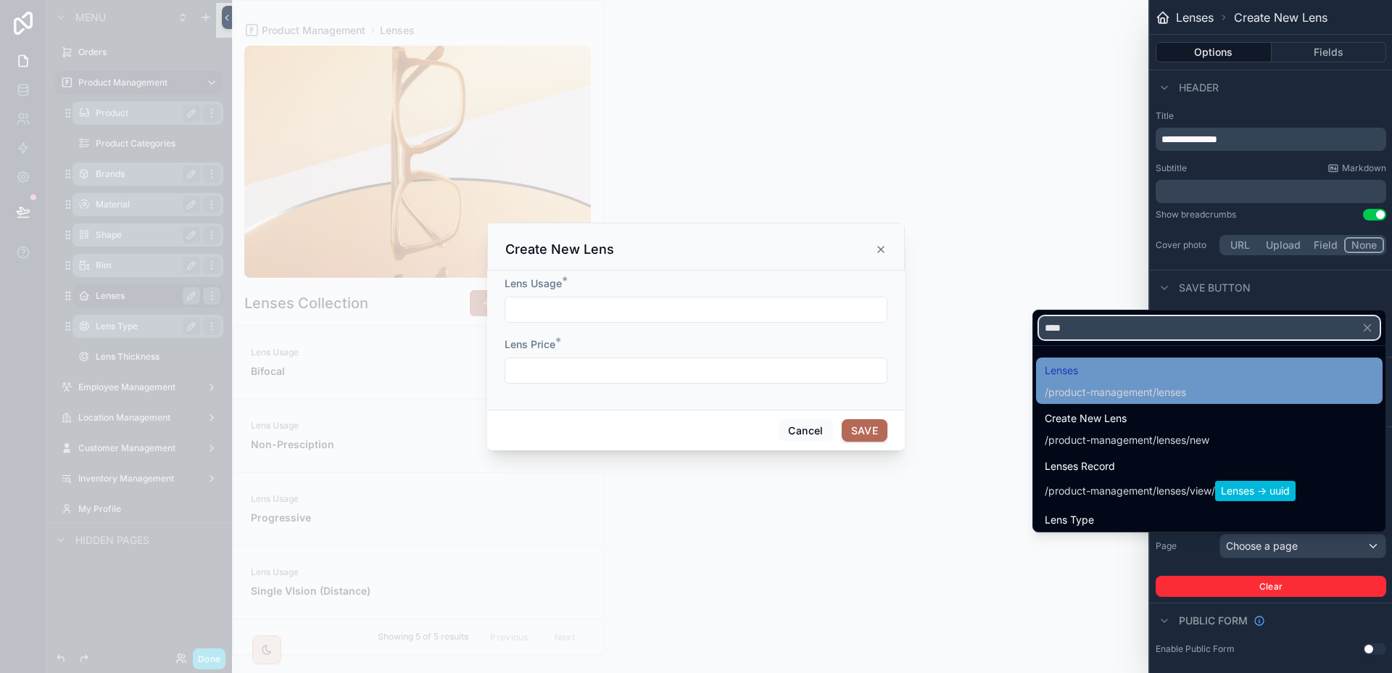
type input "****"
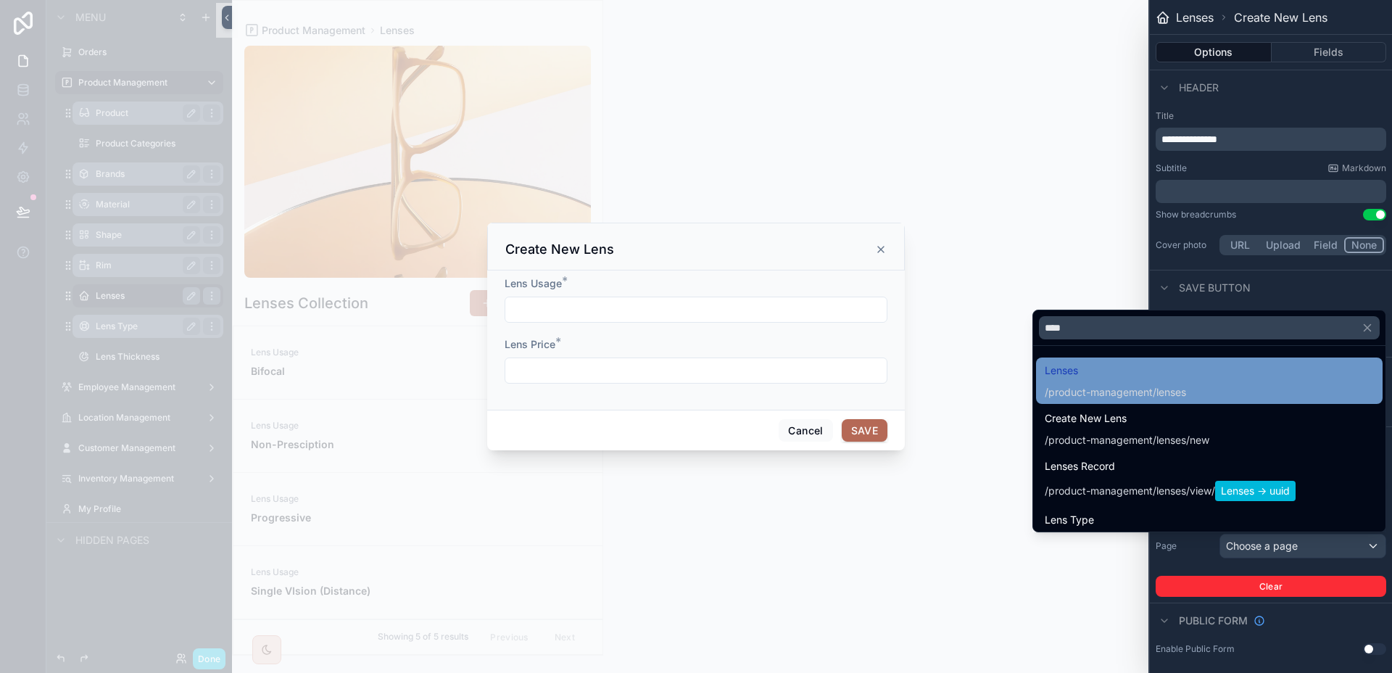
click at [1086, 374] on span "Lenses" at bounding box center [1114, 370] width 141 height 17
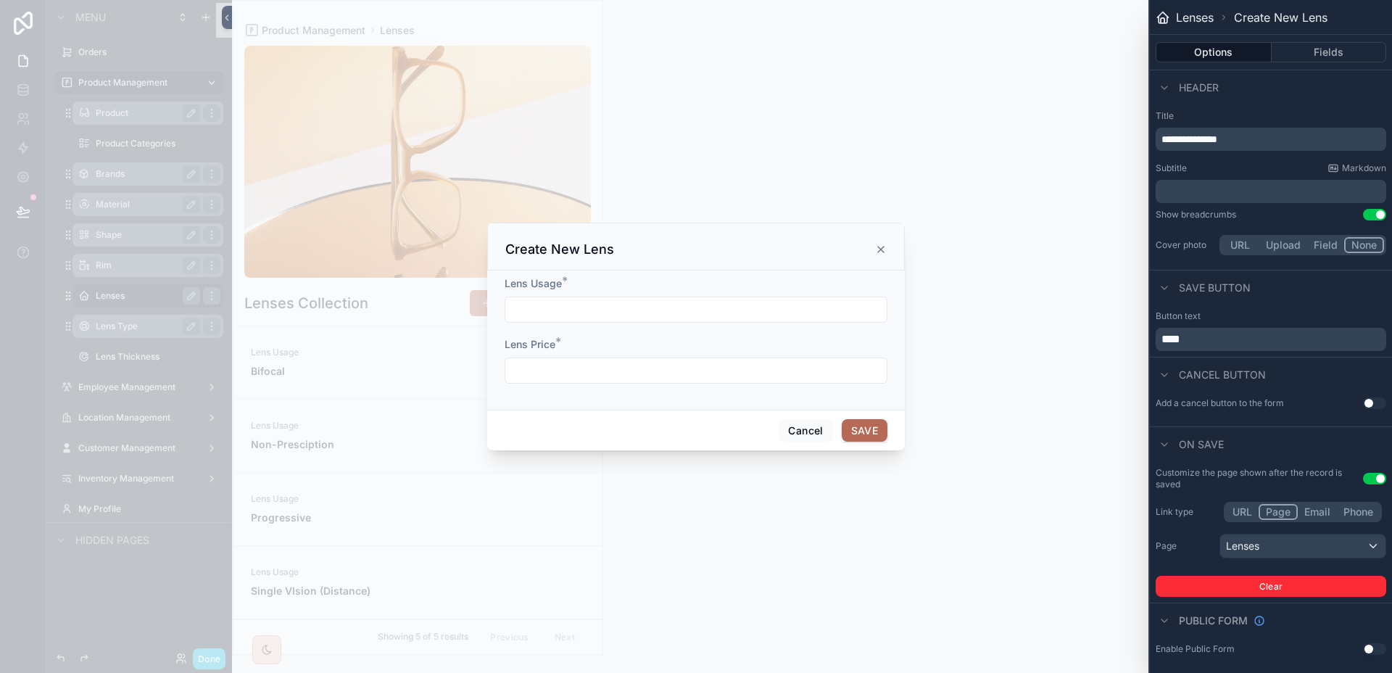
click at [1194, 140] on span "**********" at bounding box center [1189, 139] width 56 height 10
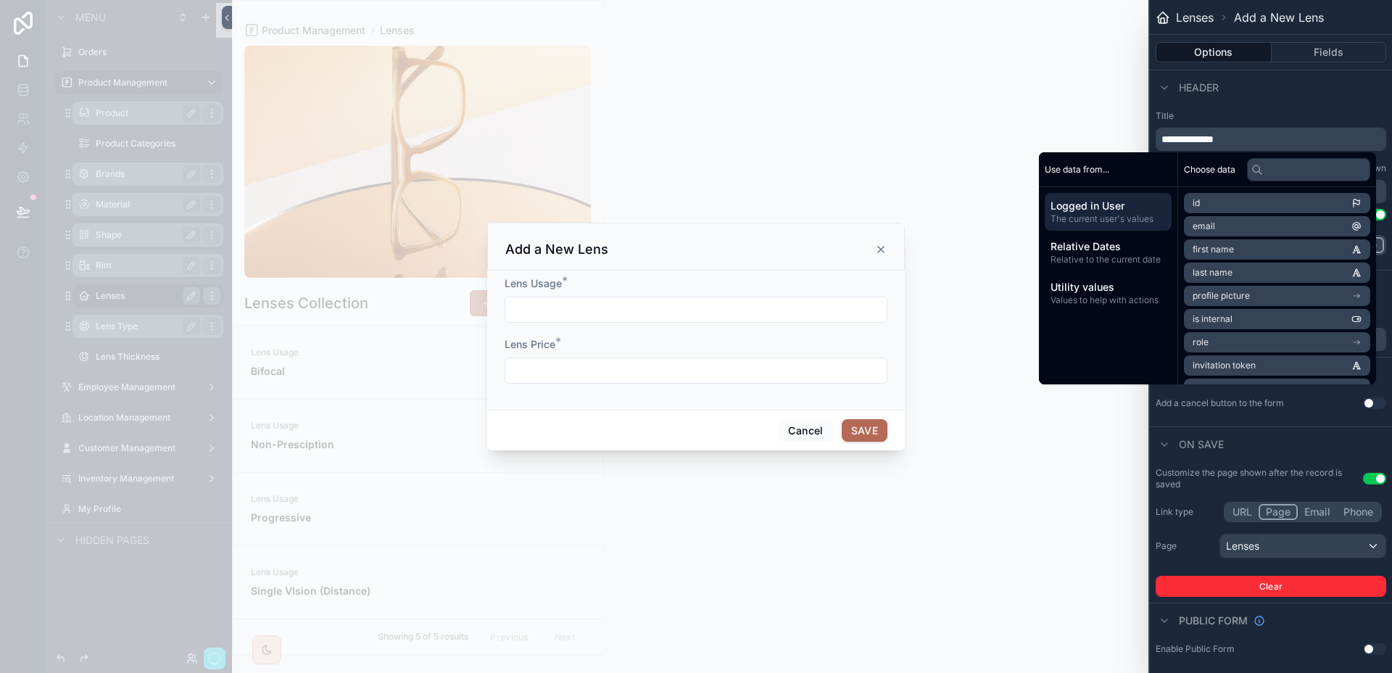
click at [1276, 112] on label "Title" at bounding box center [1270, 116] width 230 height 12
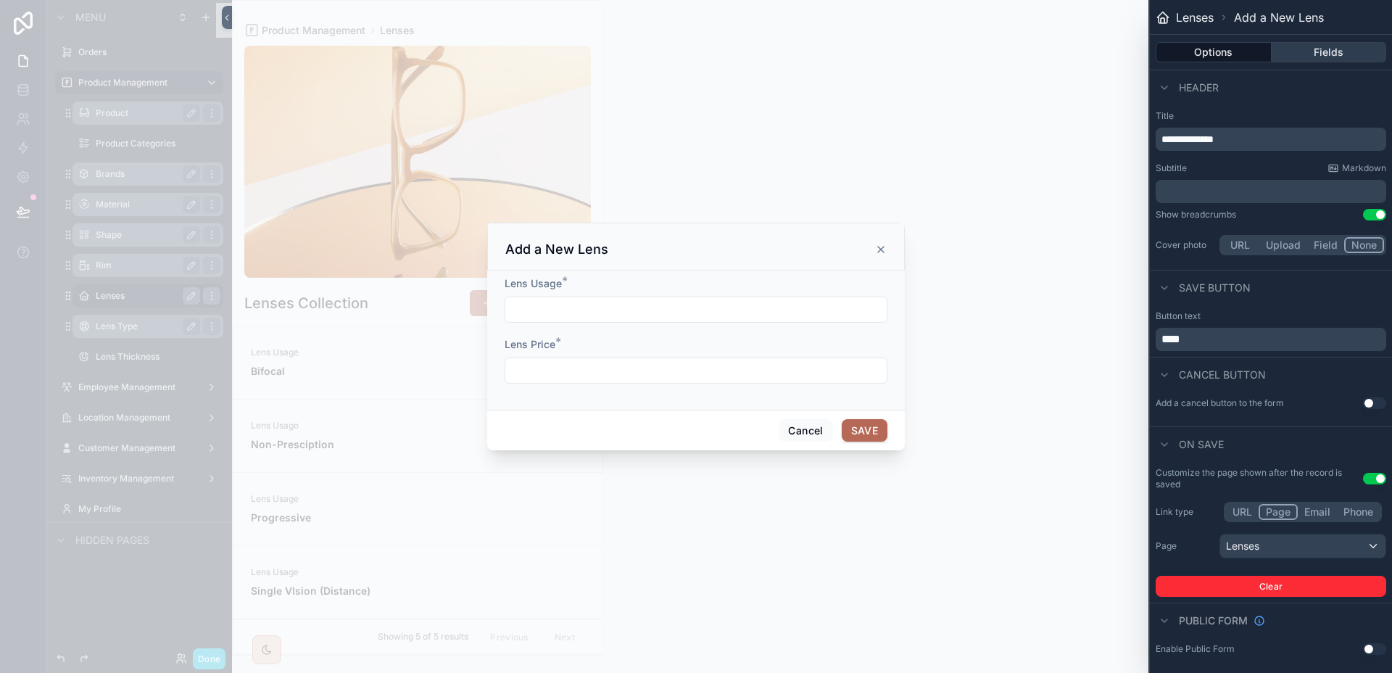
click at [1319, 56] on button "Fields" at bounding box center [1328, 52] width 115 height 20
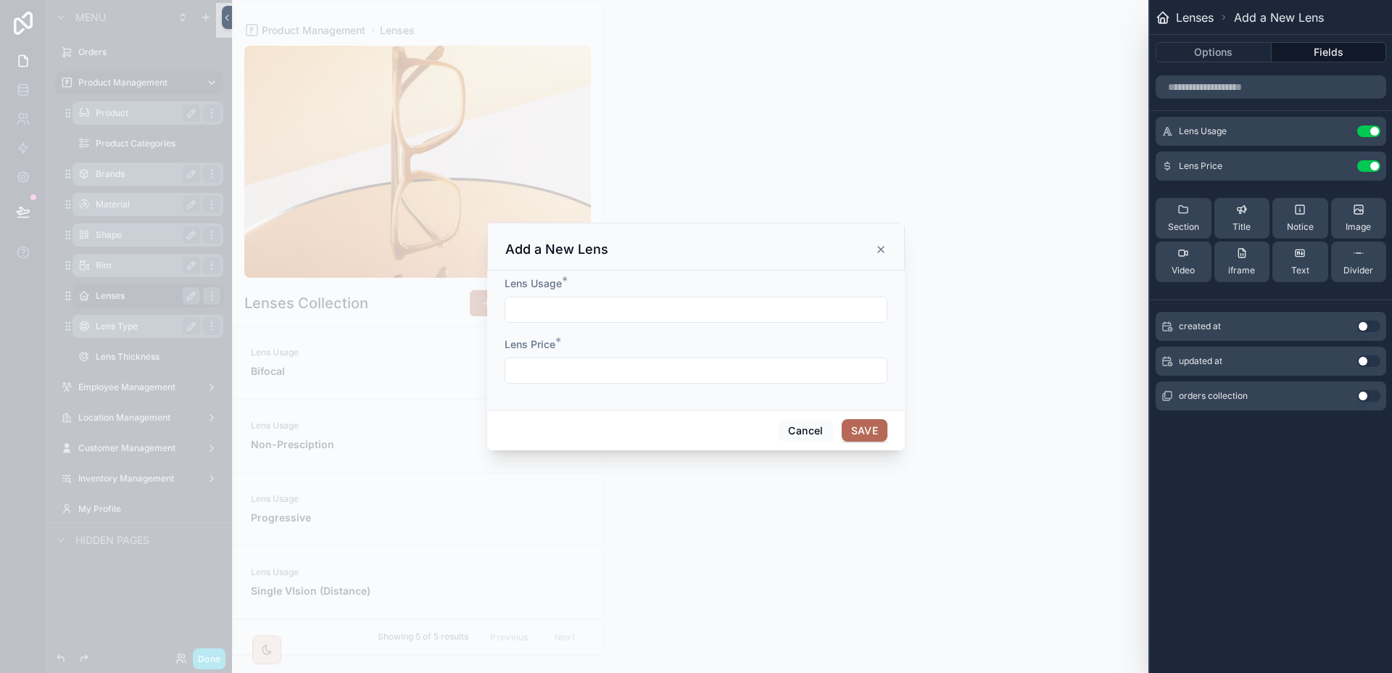
click at [879, 251] on icon "scrollable content" at bounding box center [881, 250] width 12 height 12
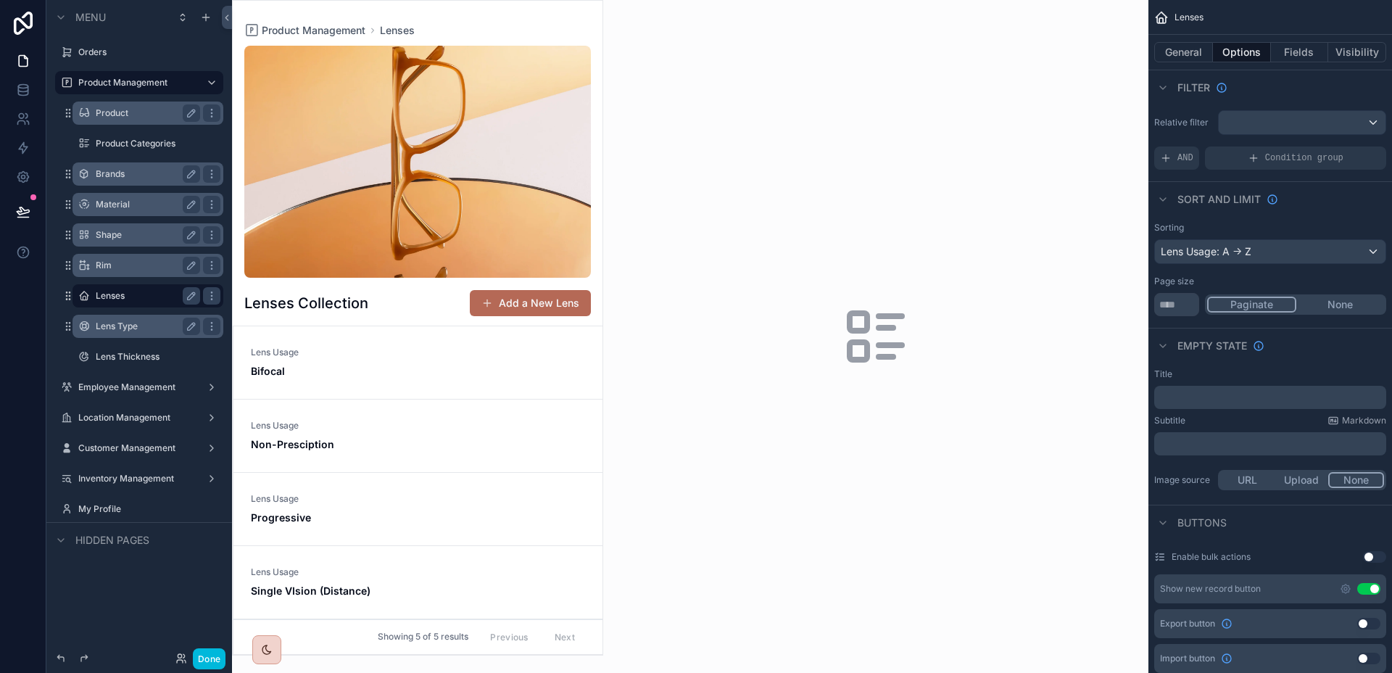
click at [1304, 483] on button "Upload" at bounding box center [1301, 480] width 54 height 16
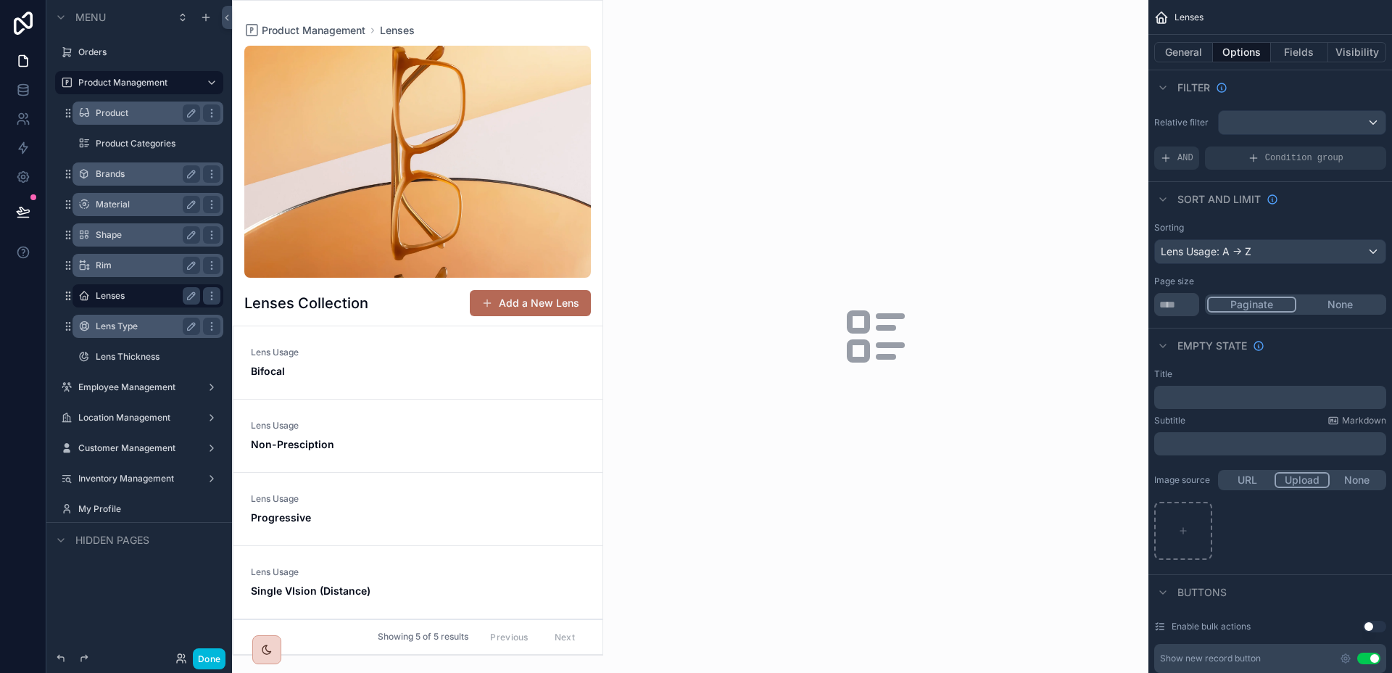
click at [1344, 483] on button "None" at bounding box center [1356, 480] width 54 height 16
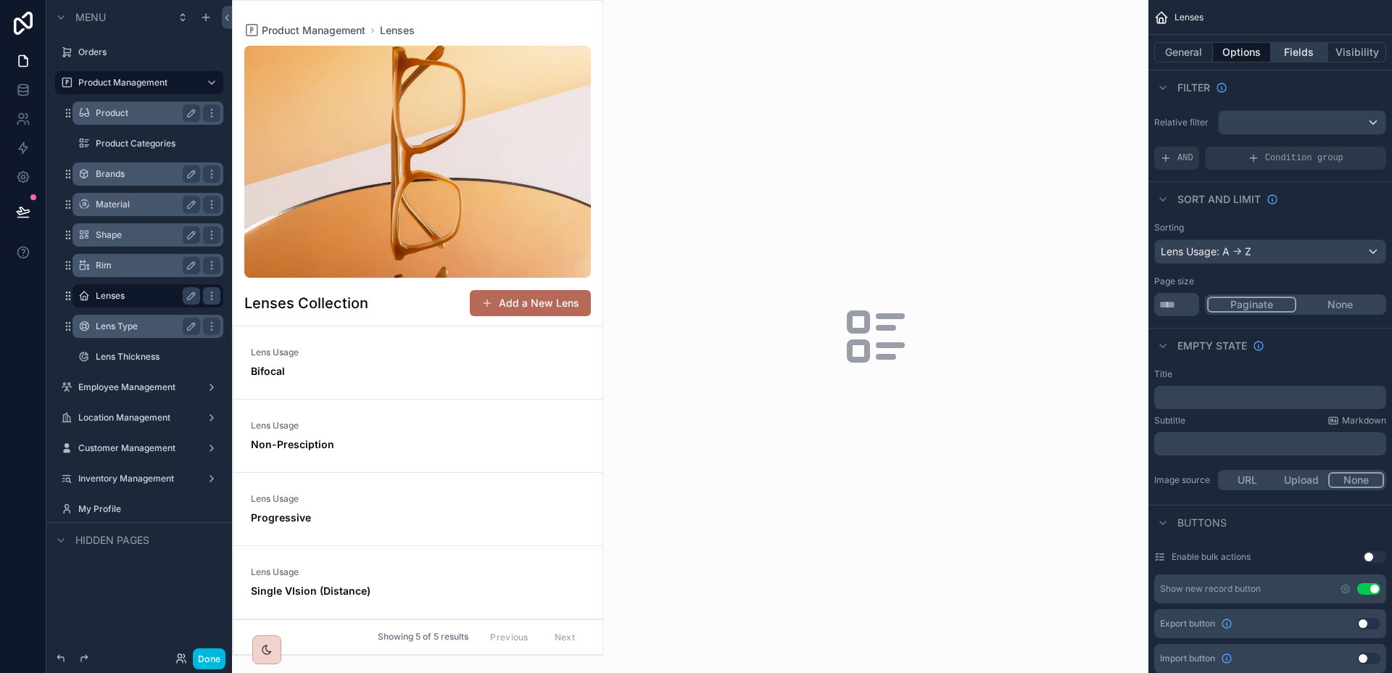
click at [1290, 55] on button "Fields" at bounding box center [1300, 52] width 58 height 20
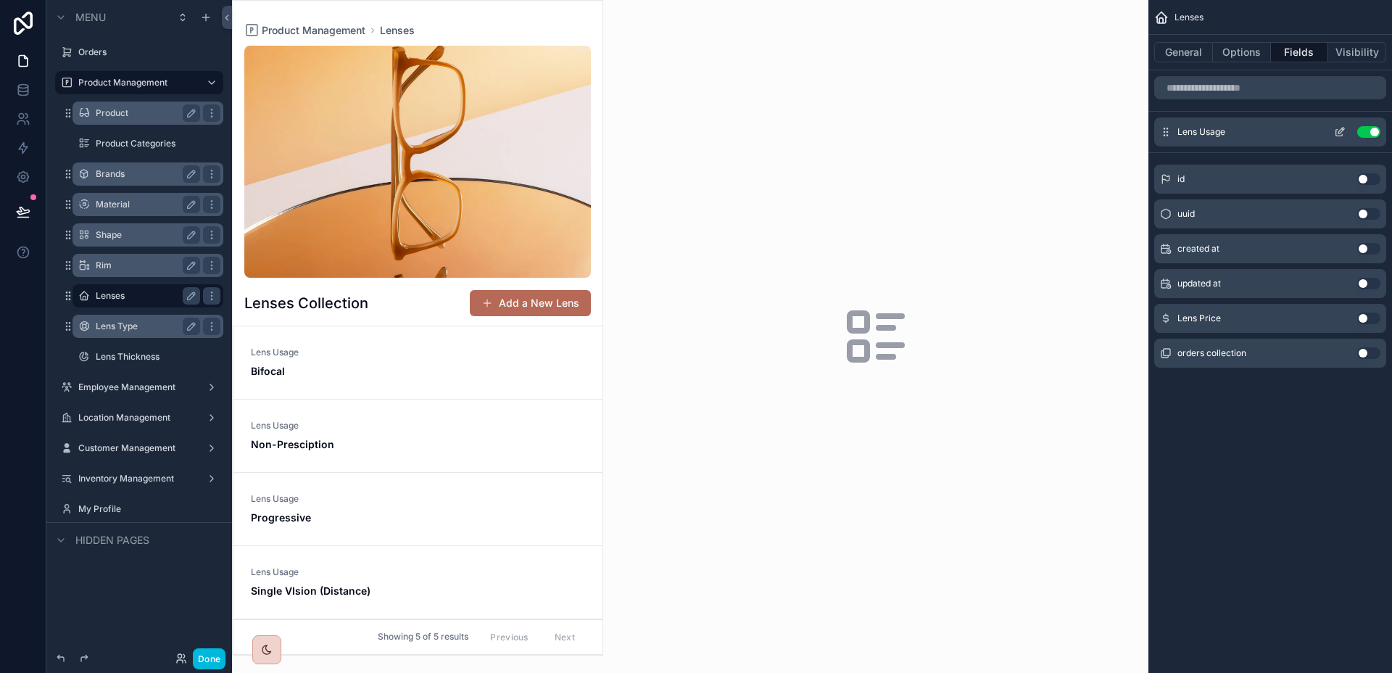
click at [1335, 123] on div "Lens Usage Use setting" at bounding box center [1270, 131] width 232 height 29
click at [1337, 128] on icon "scrollable content" at bounding box center [1340, 132] width 12 height 12
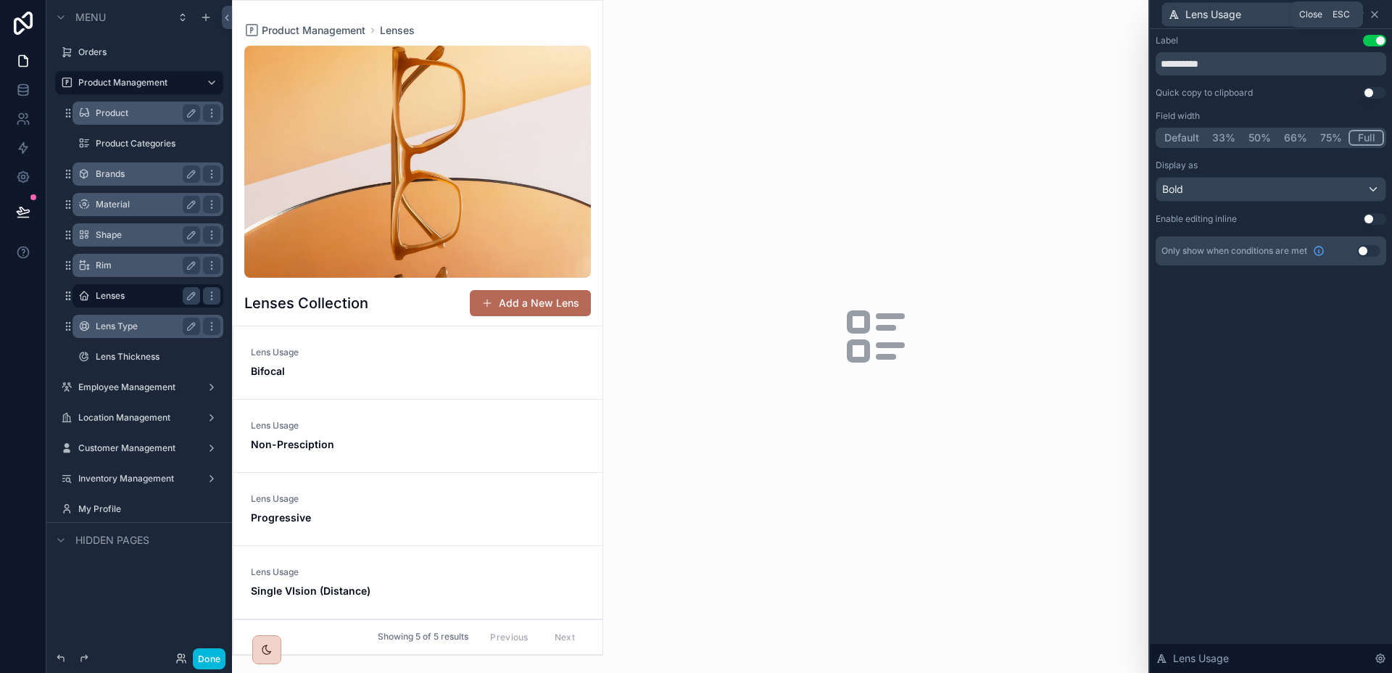
click at [1379, 19] on icon at bounding box center [1374, 15] width 12 height 12
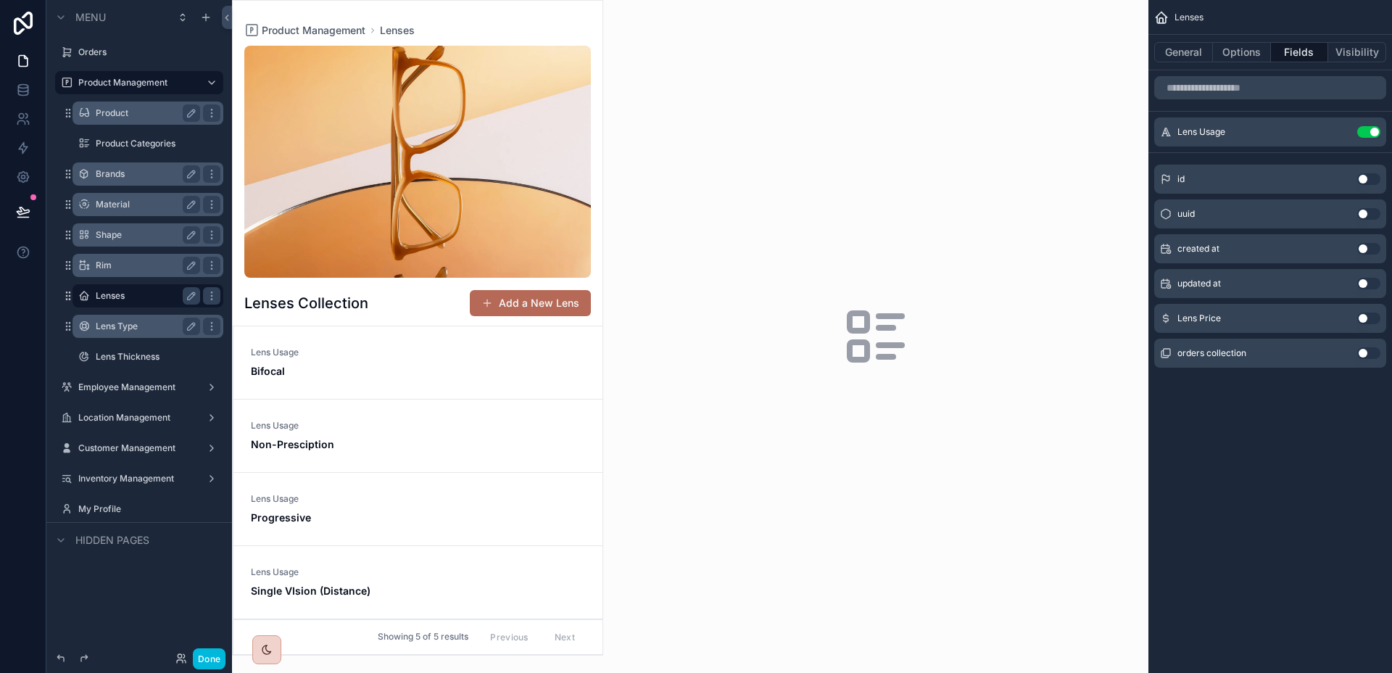
click at [393, 349] on span "Lens Usage" at bounding box center [418, 352] width 334 height 12
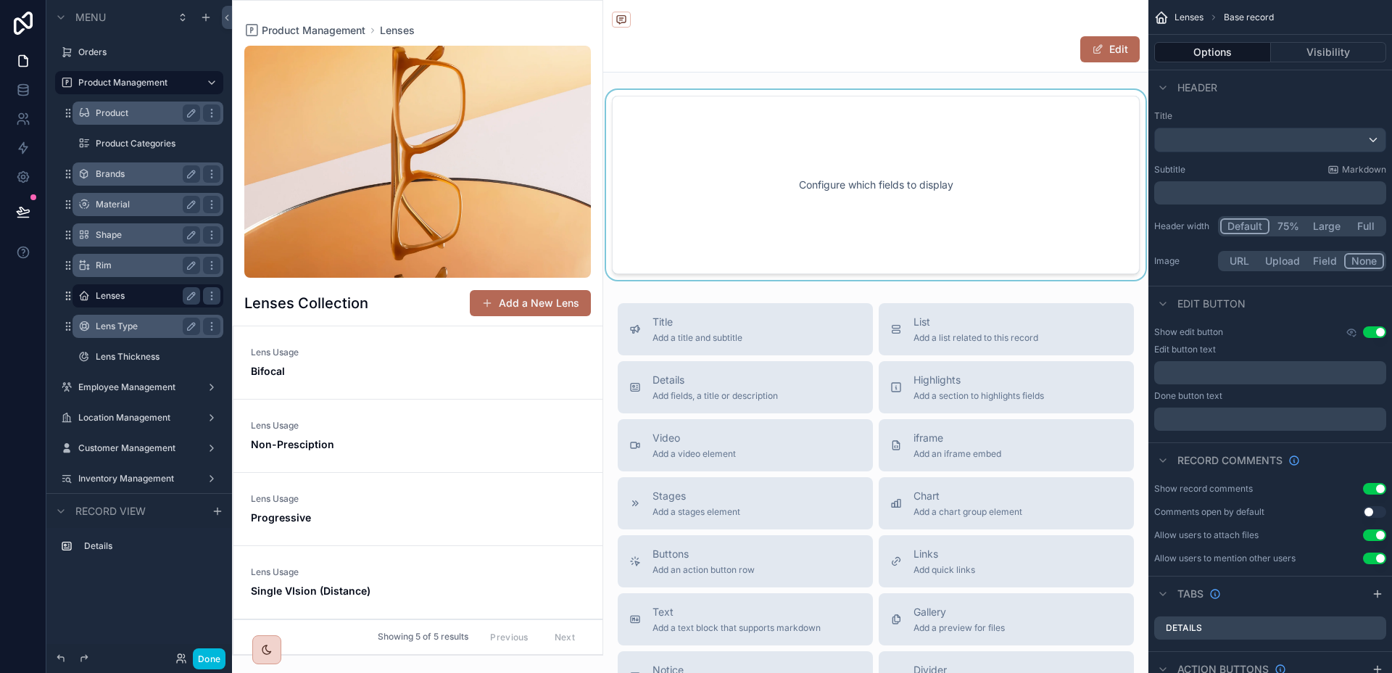
click at [1103, 246] on div "scrollable content" at bounding box center [875, 185] width 545 height 190
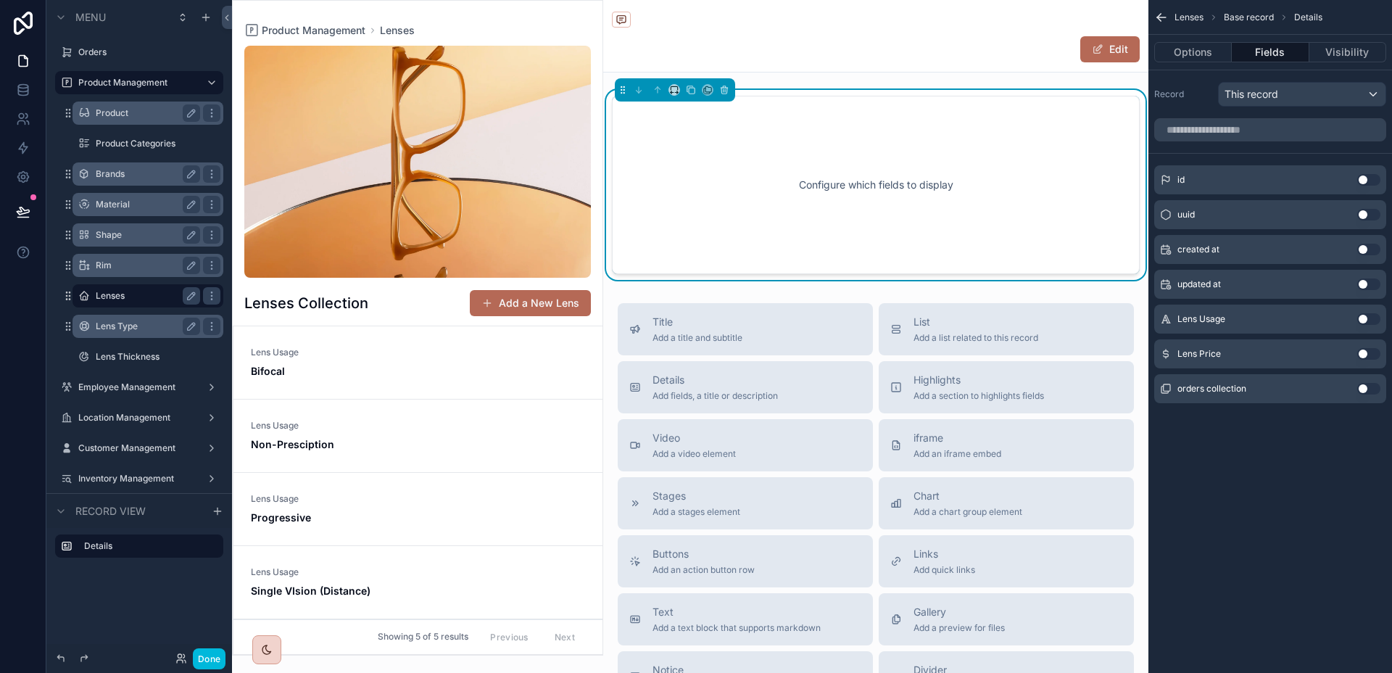
click at [1363, 321] on button "Use setting" at bounding box center [1368, 319] width 23 height 12
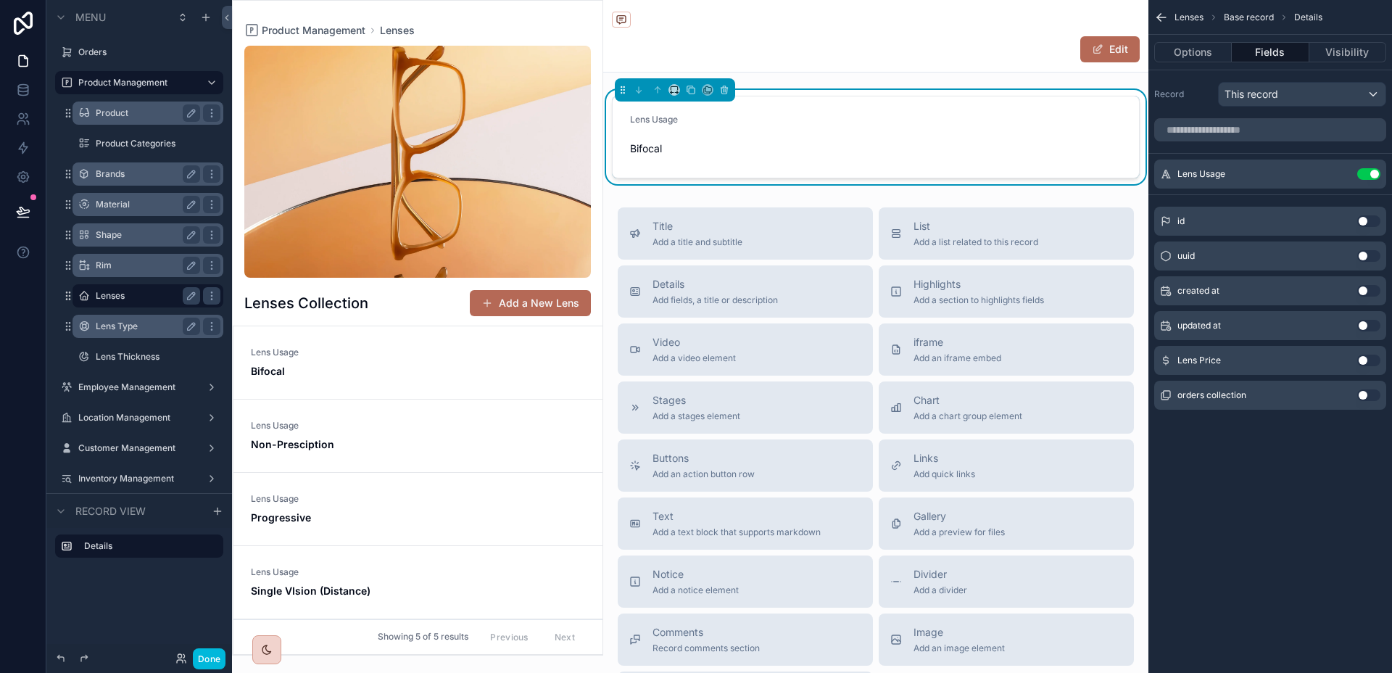
click at [1366, 354] on button "Use setting" at bounding box center [1368, 360] width 23 height 12
click at [952, 291] on div "Highlights Add a section to highlights fields" at bounding box center [978, 291] width 130 height 29
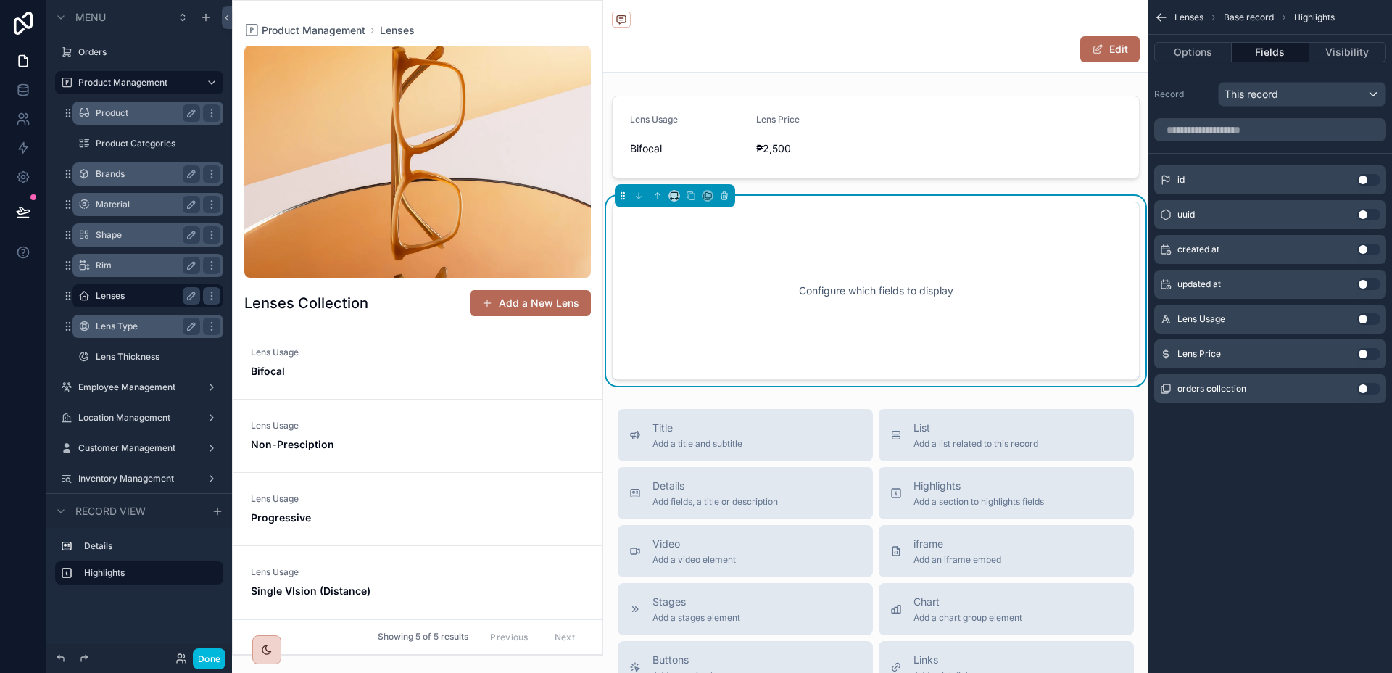
click at [1368, 383] on button "Use setting" at bounding box center [1368, 389] width 23 height 12
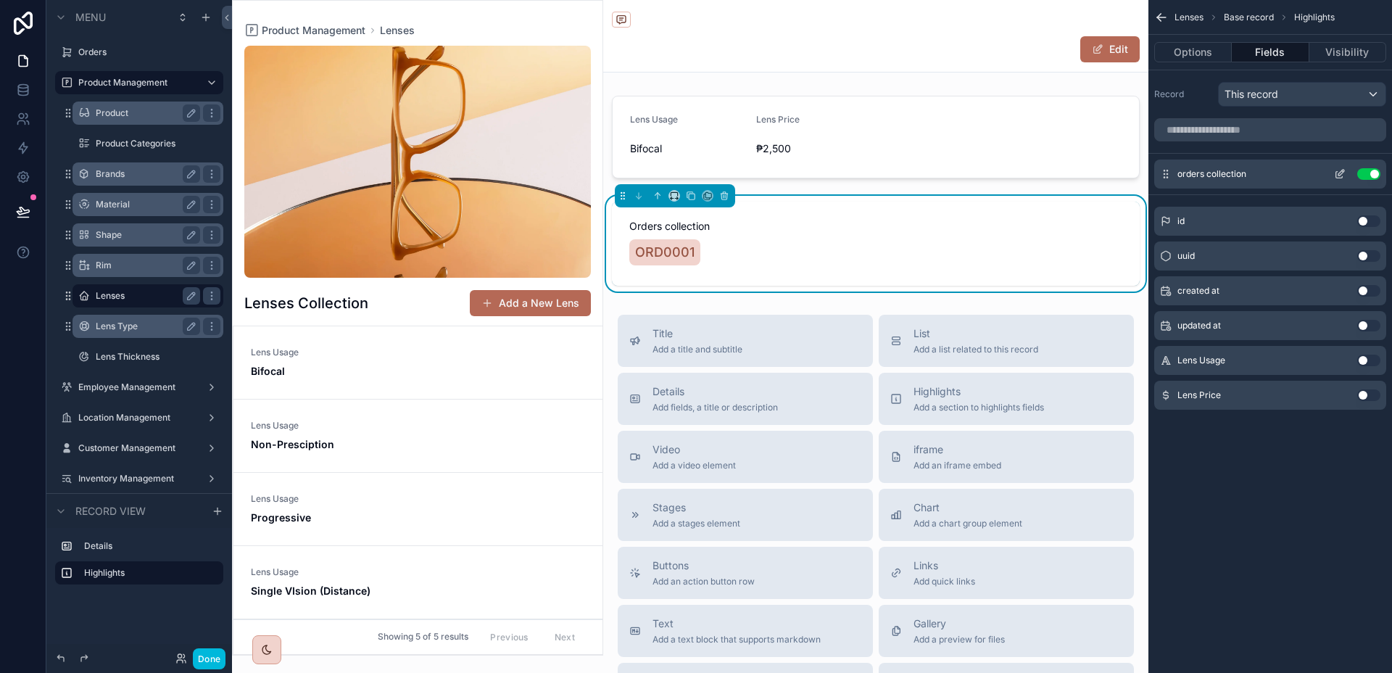
click at [1343, 173] on icon "scrollable content" at bounding box center [1340, 174] width 12 height 12
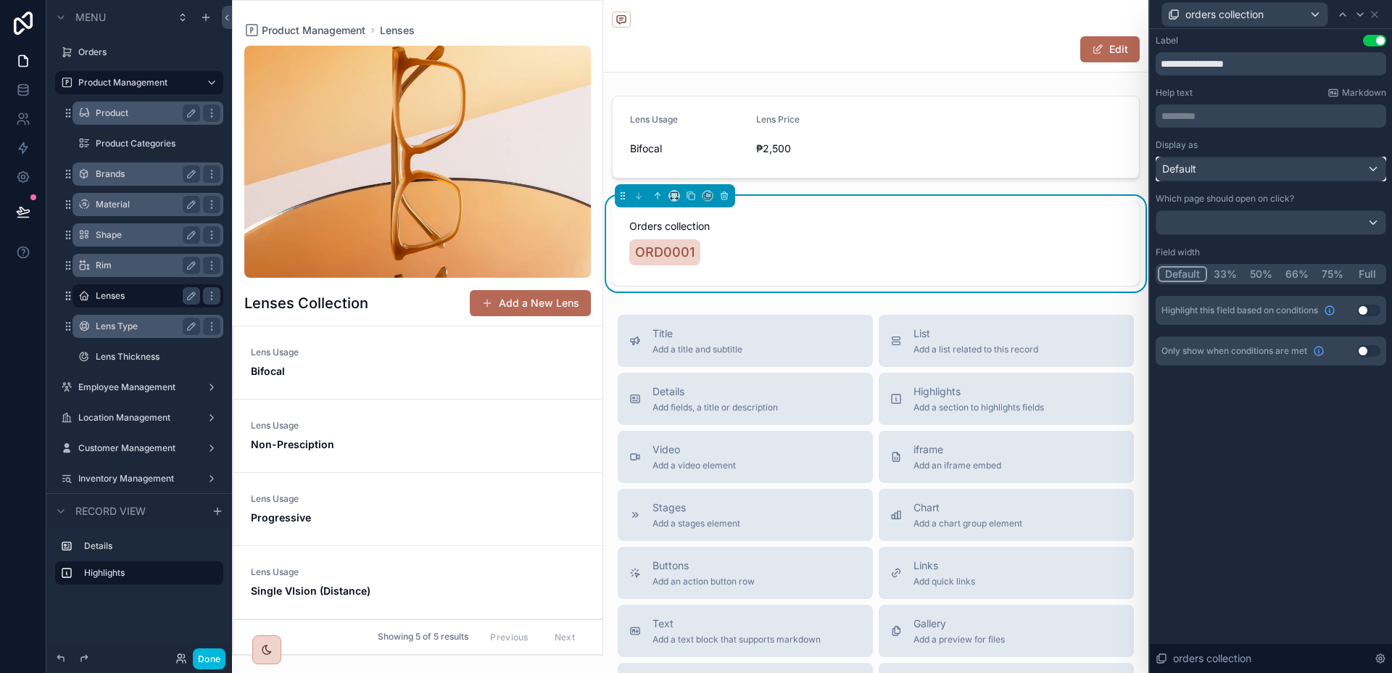
click at [1303, 165] on div "Default" at bounding box center [1270, 168] width 229 height 23
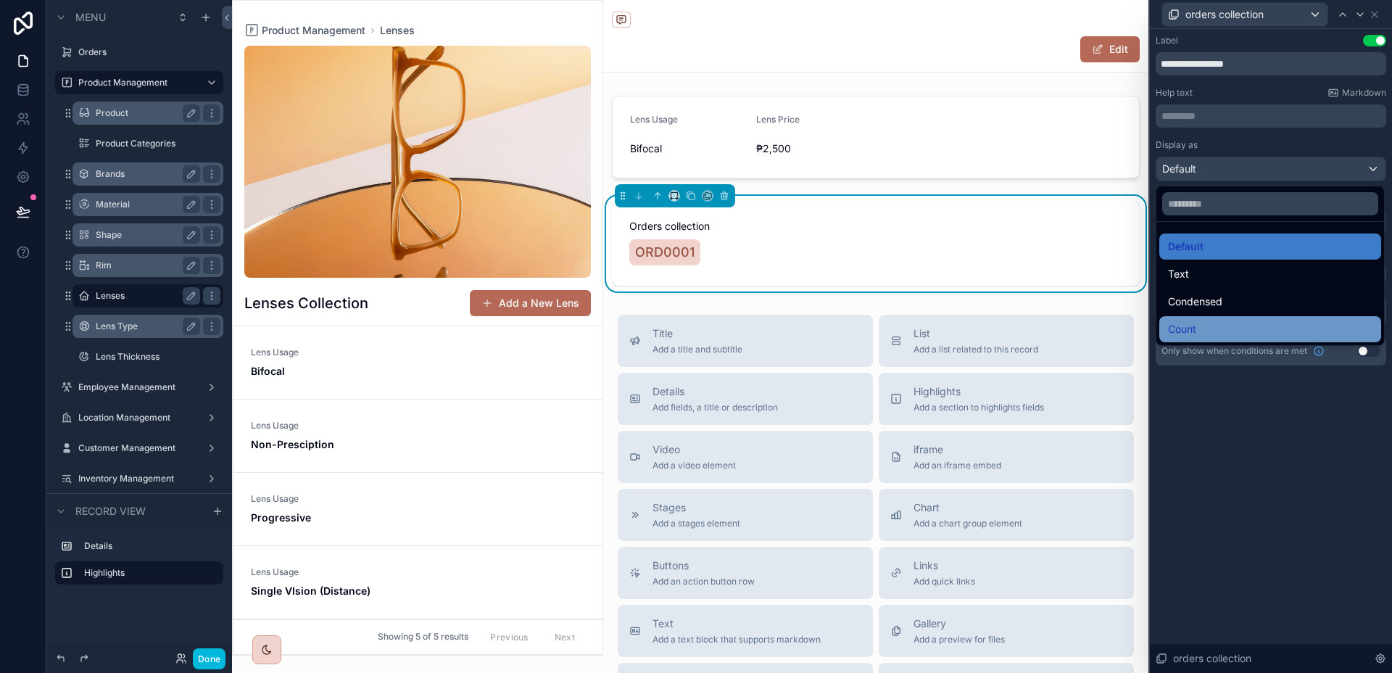
click at [1249, 318] on div "Count" at bounding box center [1270, 329] width 222 height 26
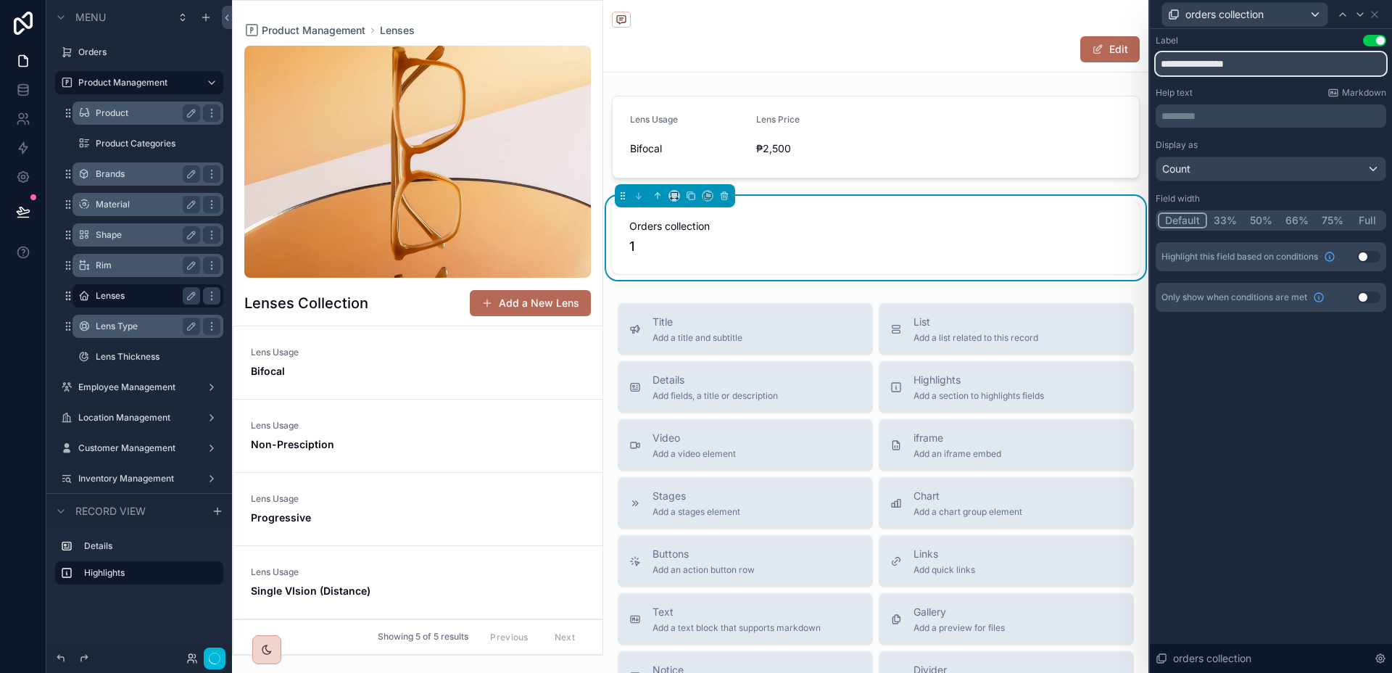
click at [1250, 67] on input "**********" at bounding box center [1270, 63] width 230 height 23
type input "**********"
click at [1363, 218] on button "Full" at bounding box center [1367, 220] width 34 height 16
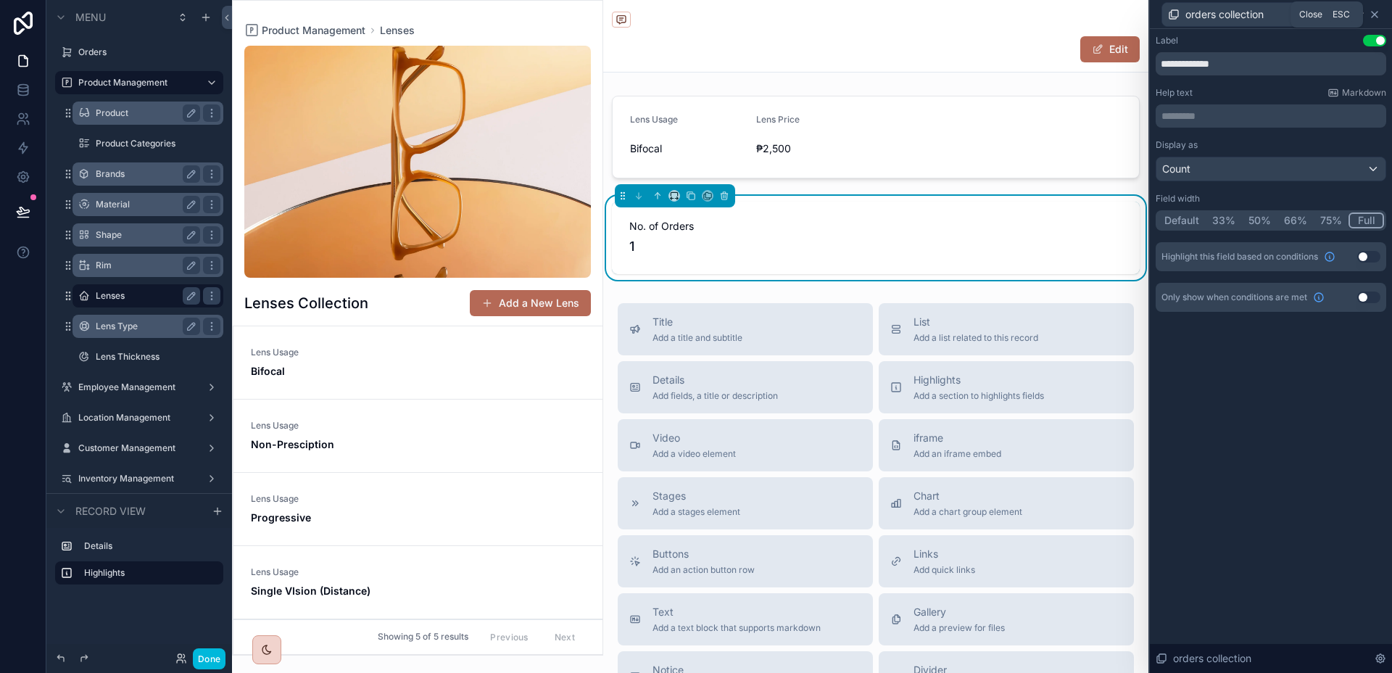
click at [1373, 17] on icon at bounding box center [1374, 15] width 12 height 12
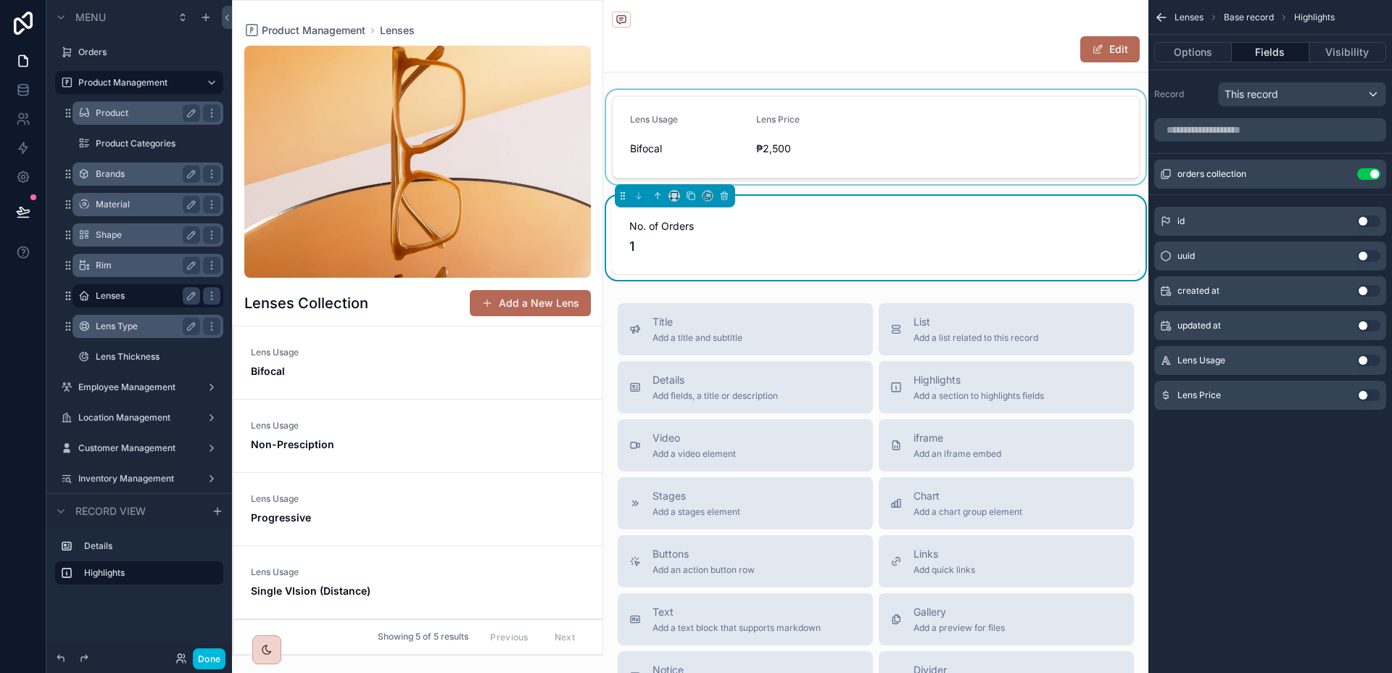
click at [1065, 104] on div "scrollable content" at bounding box center [875, 137] width 545 height 94
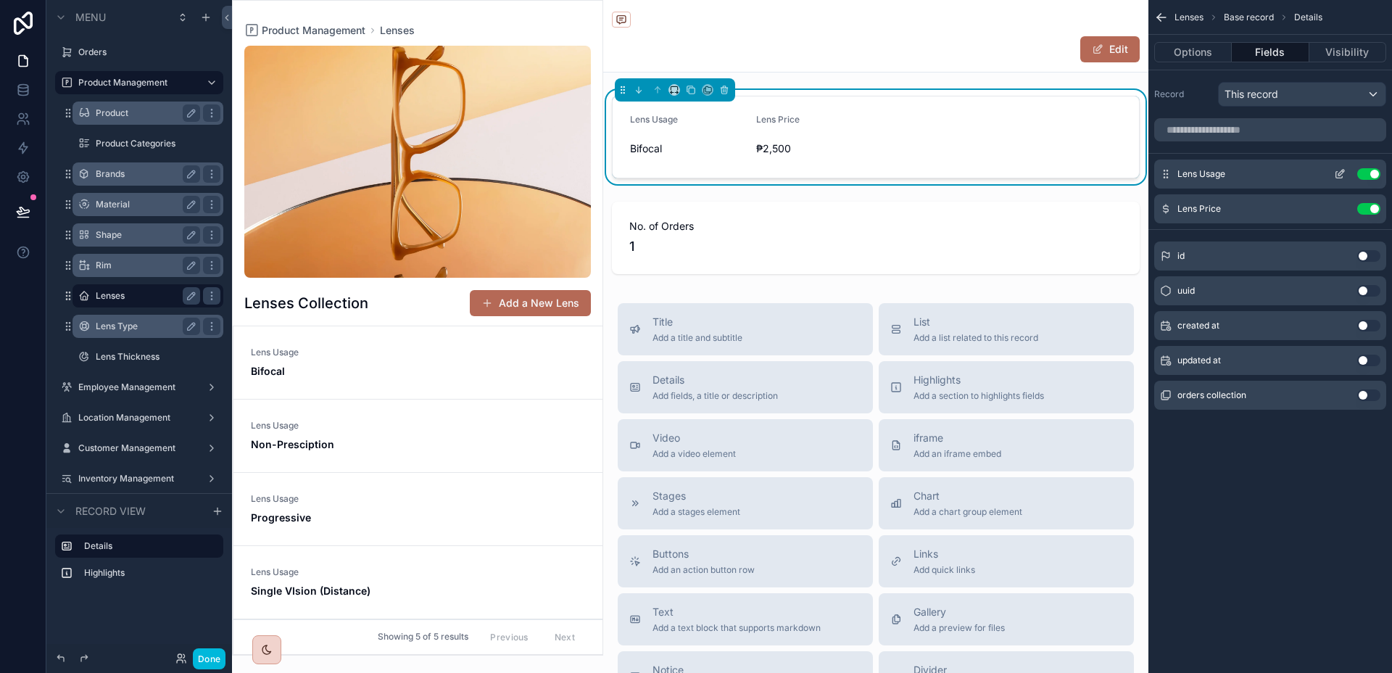
click at [1334, 178] on icon "scrollable content" at bounding box center [1340, 174] width 12 height 12
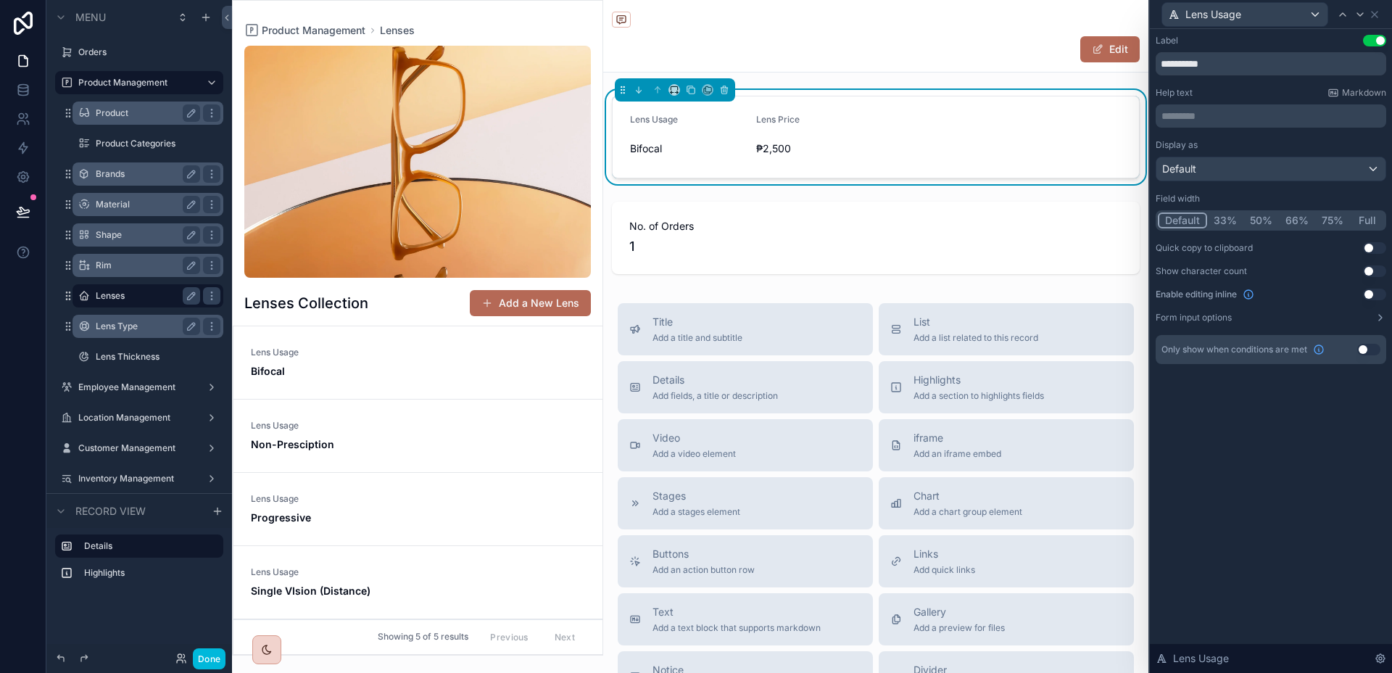
click at [1266, 218] on button "50%" at bounding box center [1261, 220] width 36 height 16
click at [1360, 20] on icon at bounding box center [1360, 15] width 12 height 12
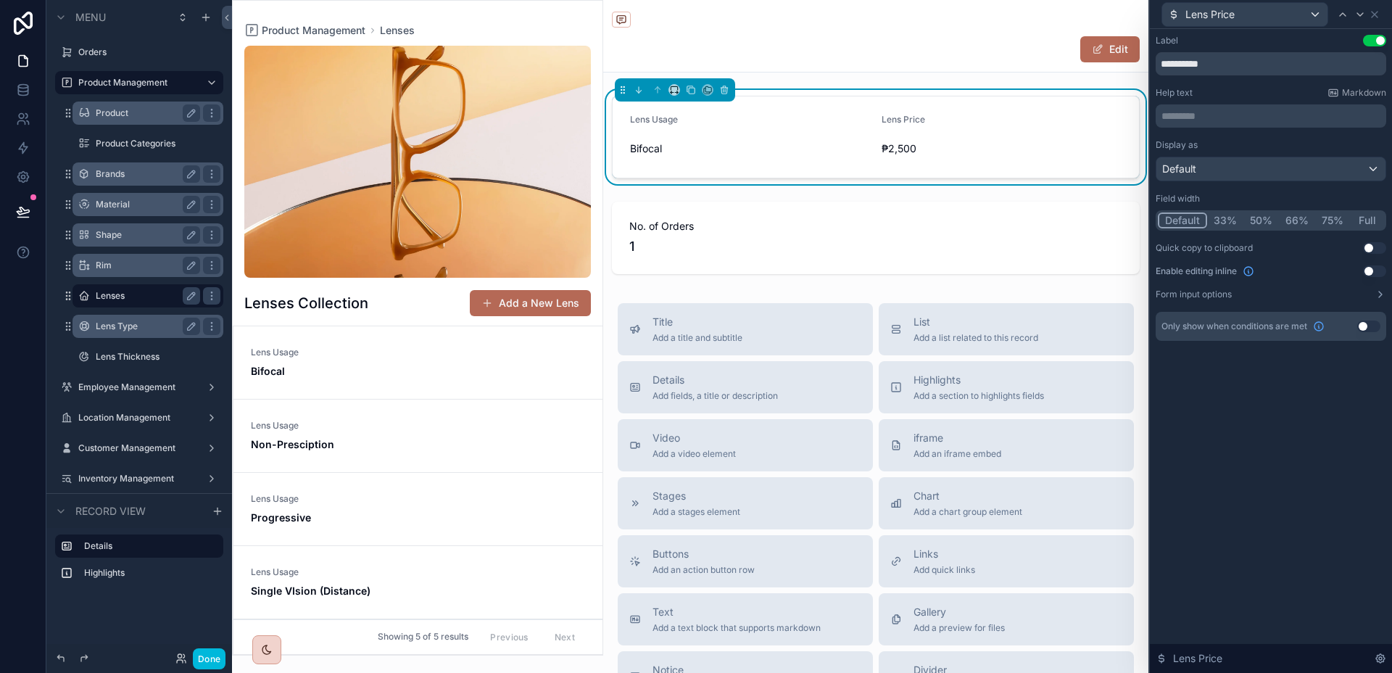
click at [1263, 215] on button "50%" at bounding box center [1261, 220] width 36 height 16
click at [1341, 16] on icon at bounding box center [1342, 15] width 12 height 12
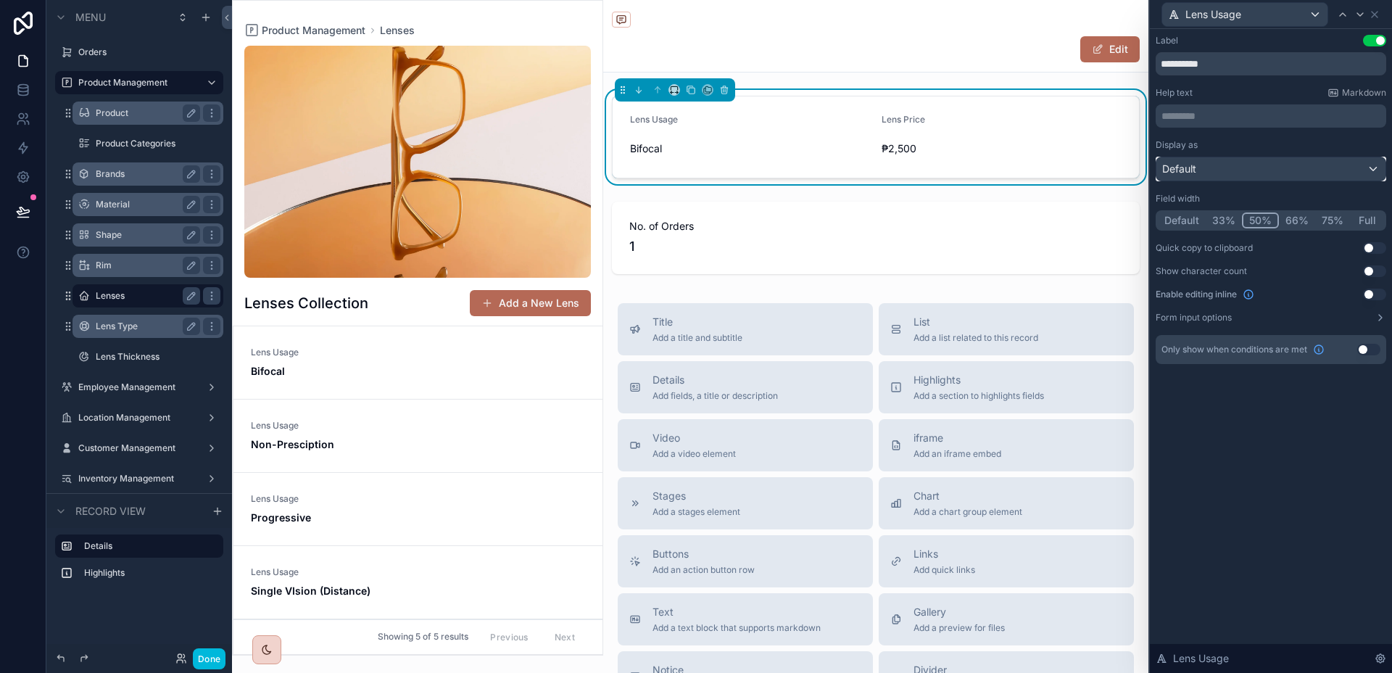
click at [1265, 164] on div "Default" at bounding box center [1270, 168] width 229 height 23
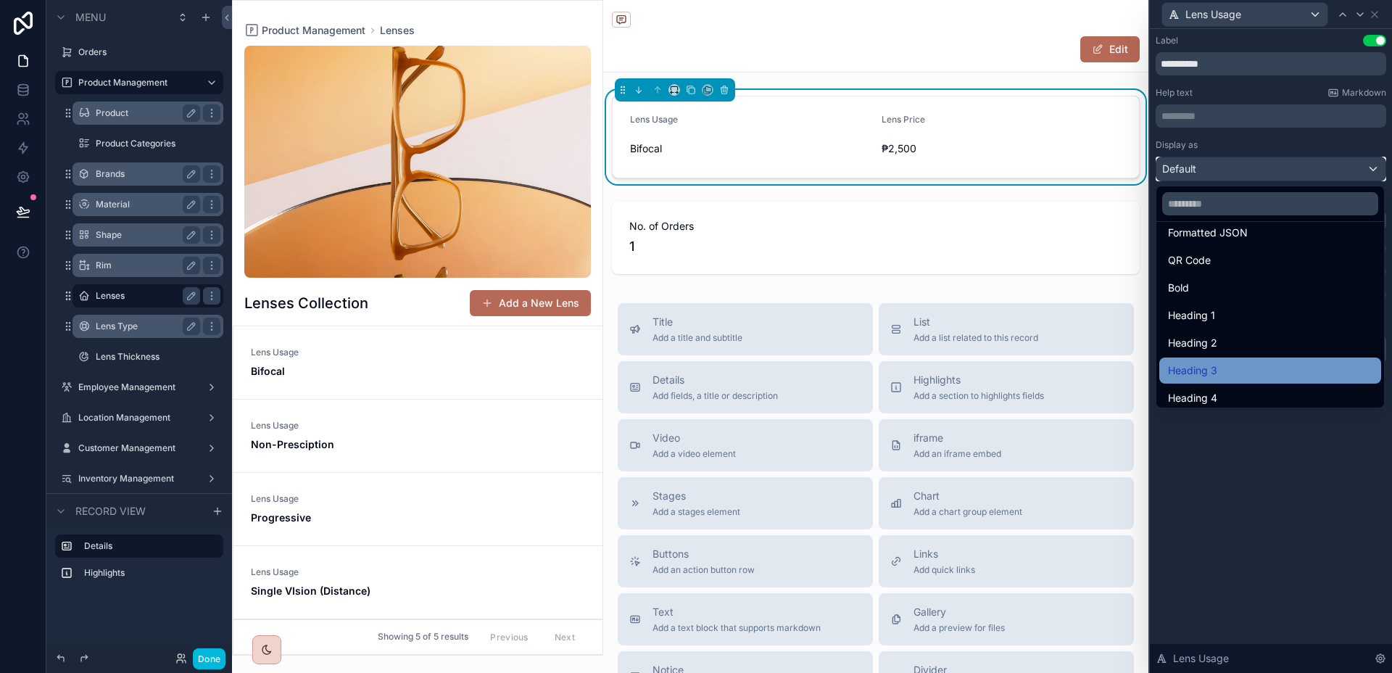
scroll to position [158, 0]
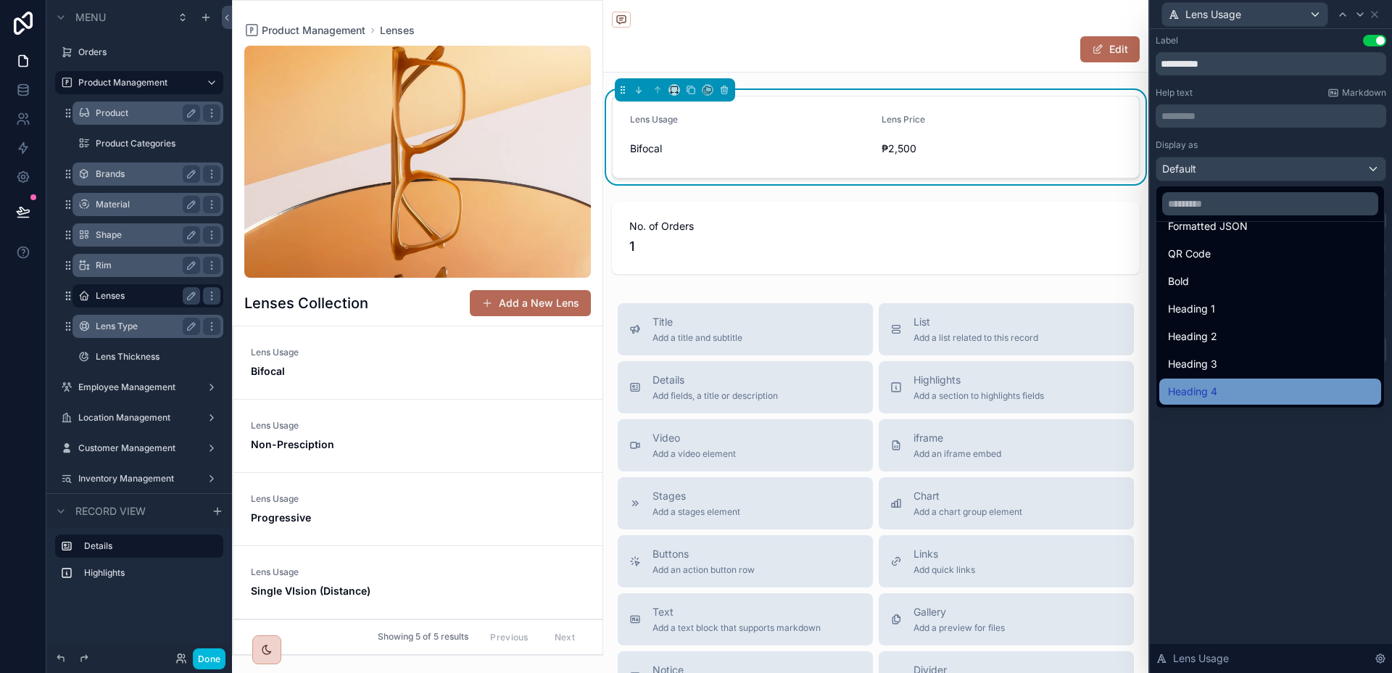
click at [1239, 383] on div "Heading 4" at bounding box center [1270, 391] width 204 height 17
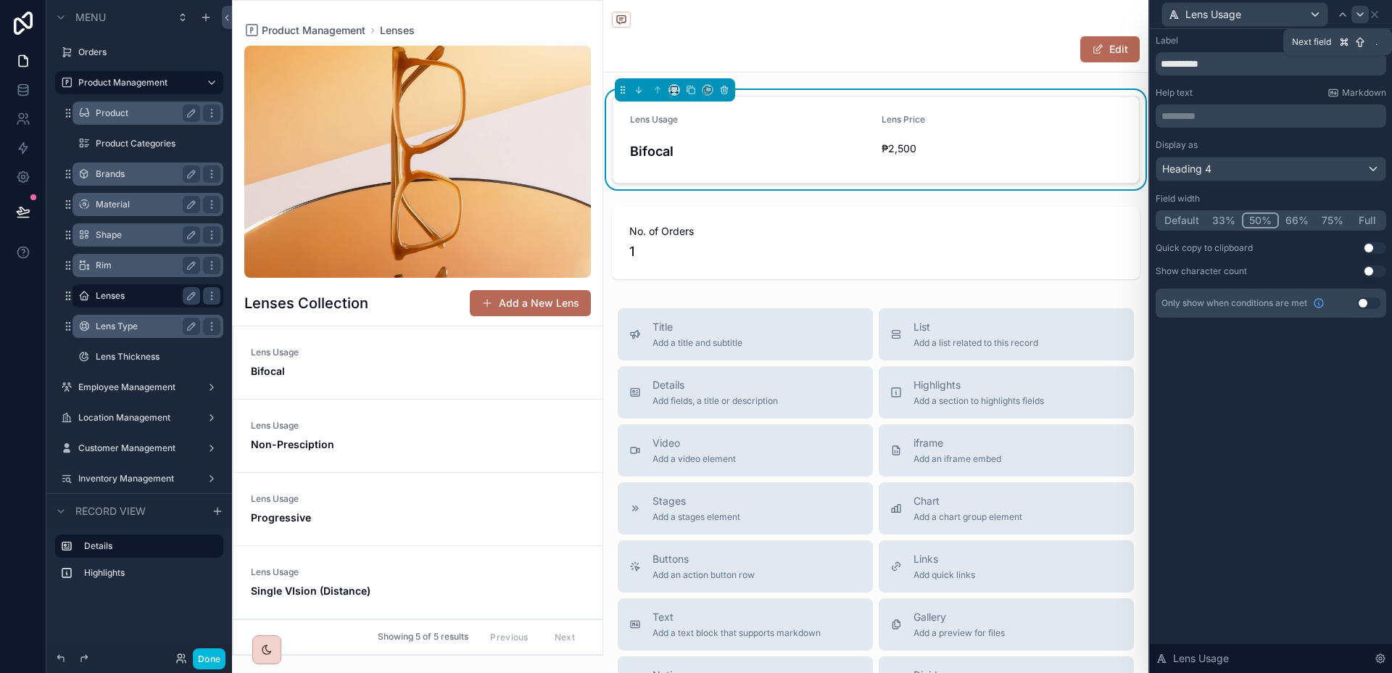
click at [1355, 14] on icon at bounding box center [1360, 15] width 12 height 12
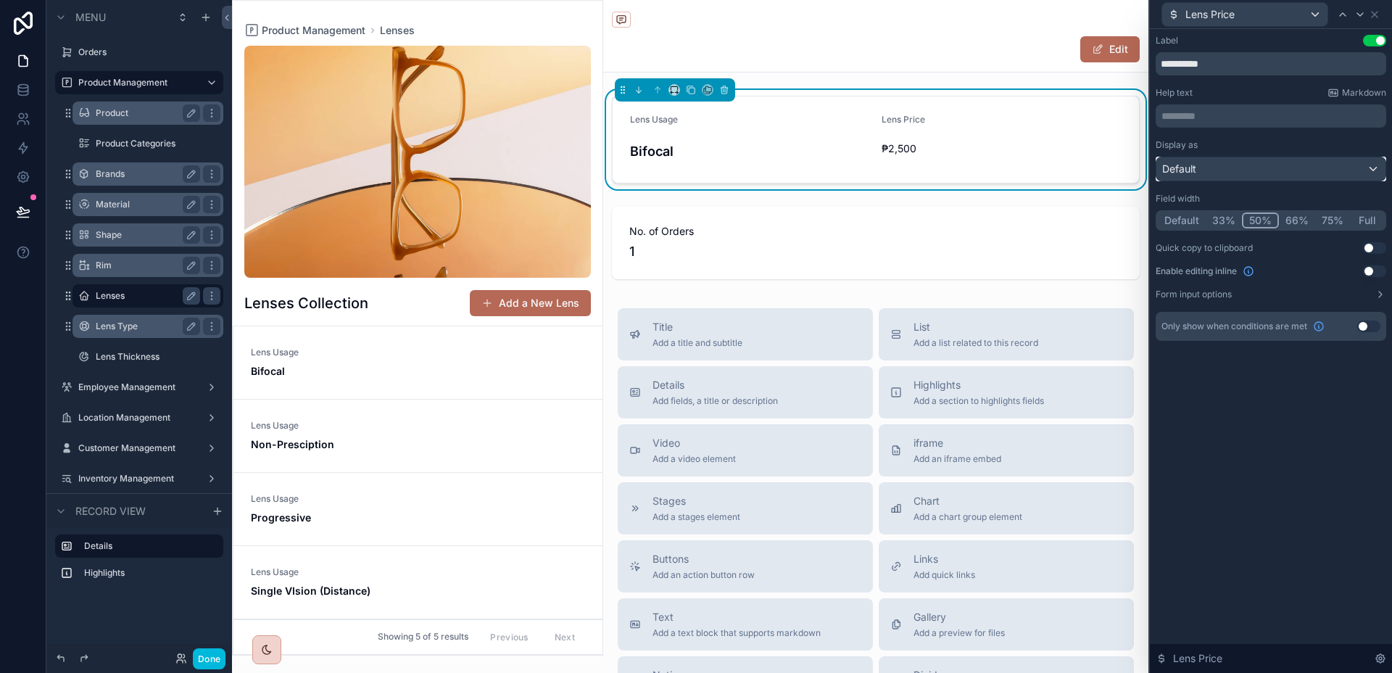
click at [1243, 180] on div "Default" at bounding box center [1270, 168] width 229 height 23
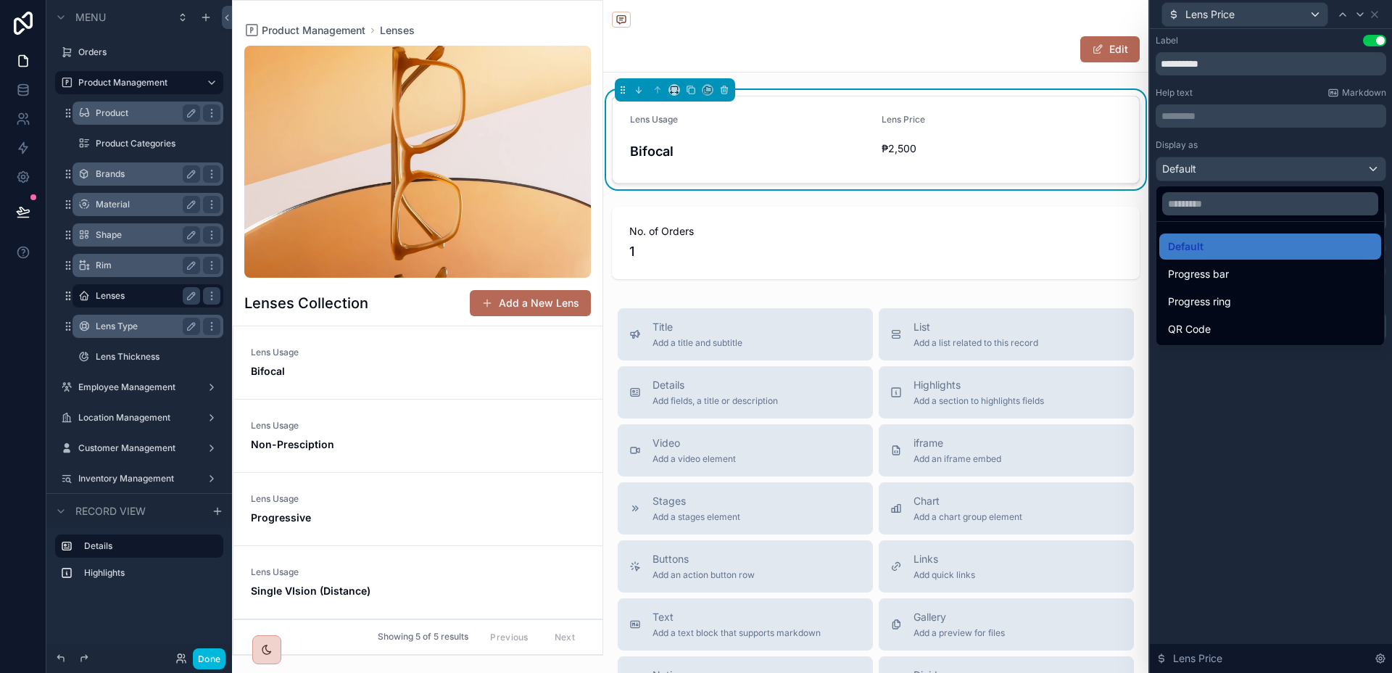
click at [1250, 215] on div at bounding box center [1270, 203] width 228 height 35
click at [1252, 212] on input "text" at bounding box center [1270, 203] width 216 height 23
click at [1323, 475] on div at bounding box center [1270, 336] width 242 height 673
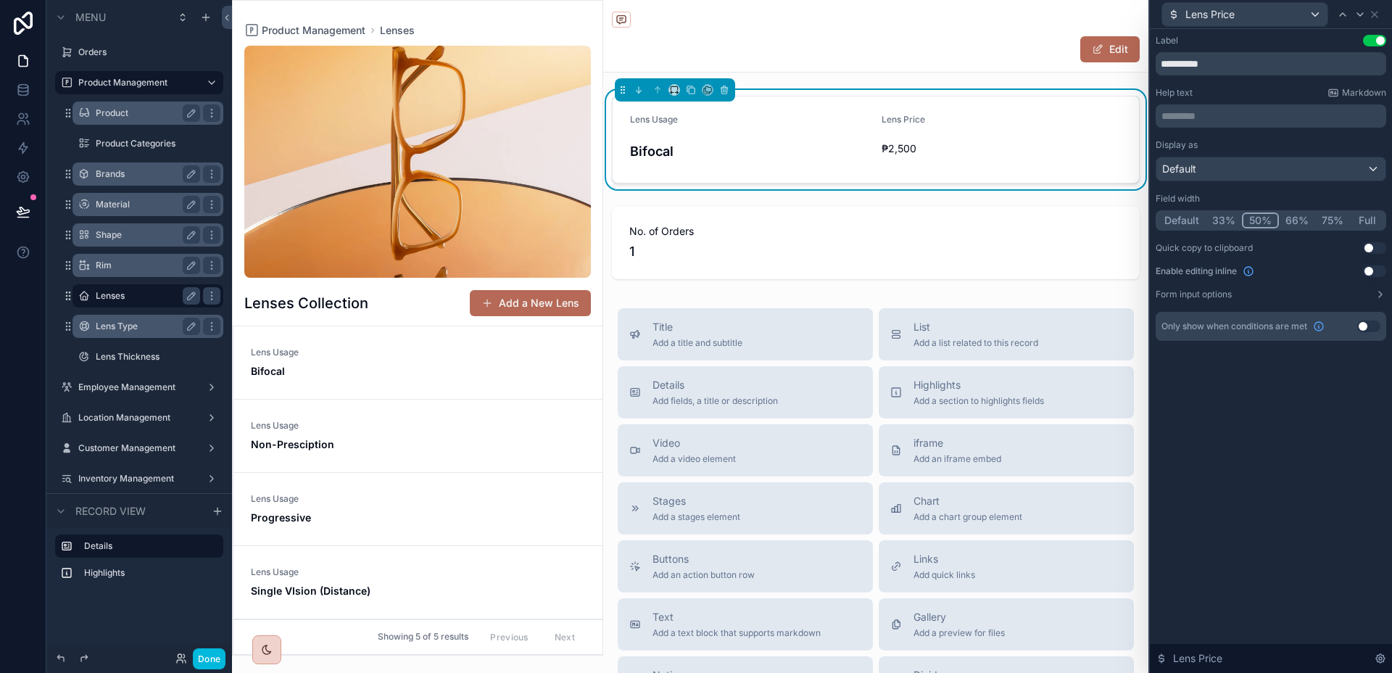
click at [1115, 151] on form "Lens Usage Bifocal Lens Price ₱2,500" at bounding box center [875, 139] width 526 height 86
click at [1377, 20] on icon at bounding box center [1374, 15] width 12 height 12
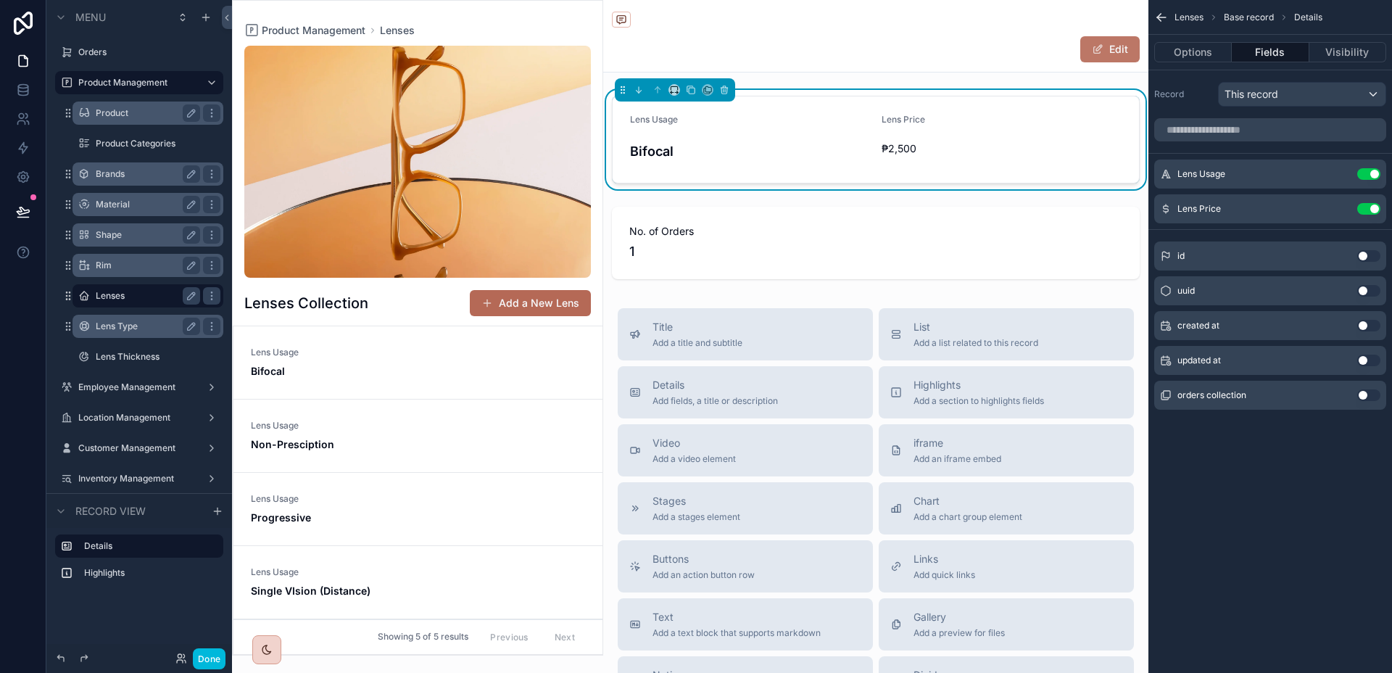
click at [1115, 57] on button "Edit" at bounding box center [1109, 49] width 59 height 26
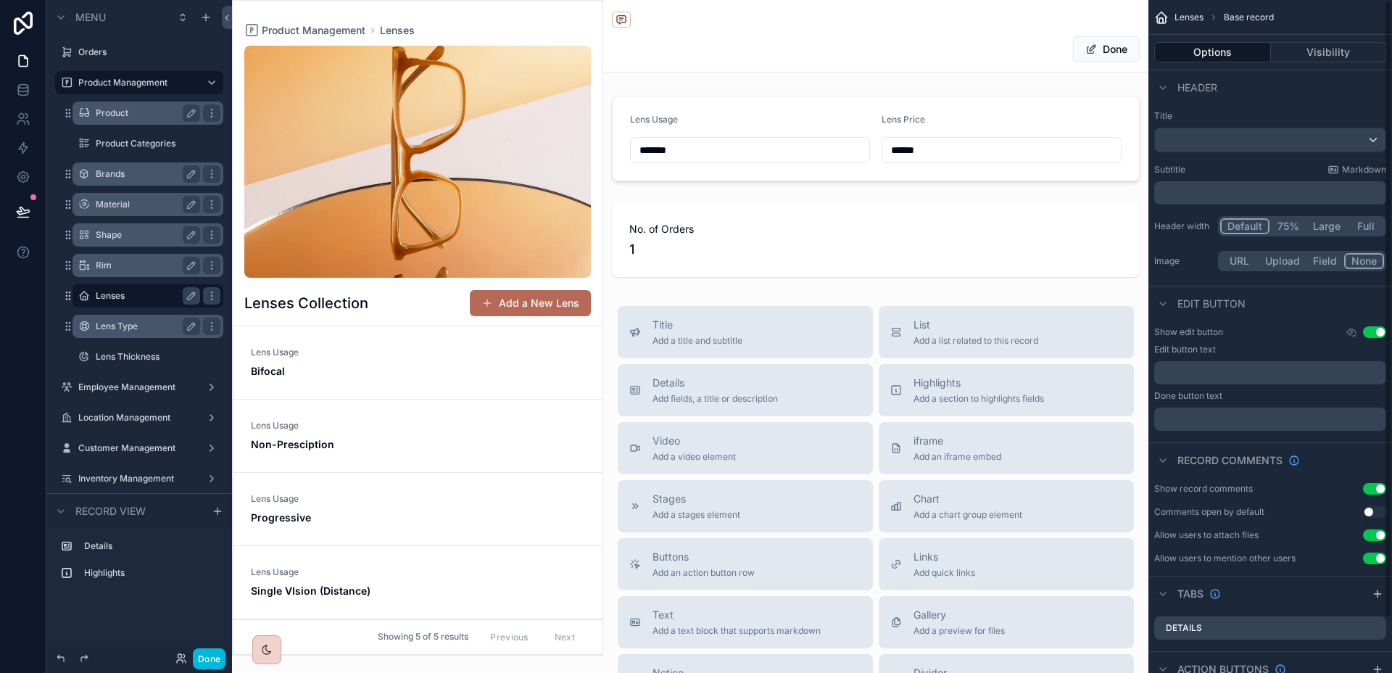
click at [1376, 536] on button "Use setting" at bounding box center [1374, 535] width 23 height 12
click at [1221, 369] on p "﻿" at bounding box center [1271, 373] width 223 height 12
click at [1224, 426] on div "﻿" at bounding box center [1270, 418] width 232 height 23
click at [1224, 425] on div "﻿" at bounding box center [1270, 418] width 232 height 23
click at [1226, 422] on p "﻿" at bounding box center [1271, 419] width 223 height 12
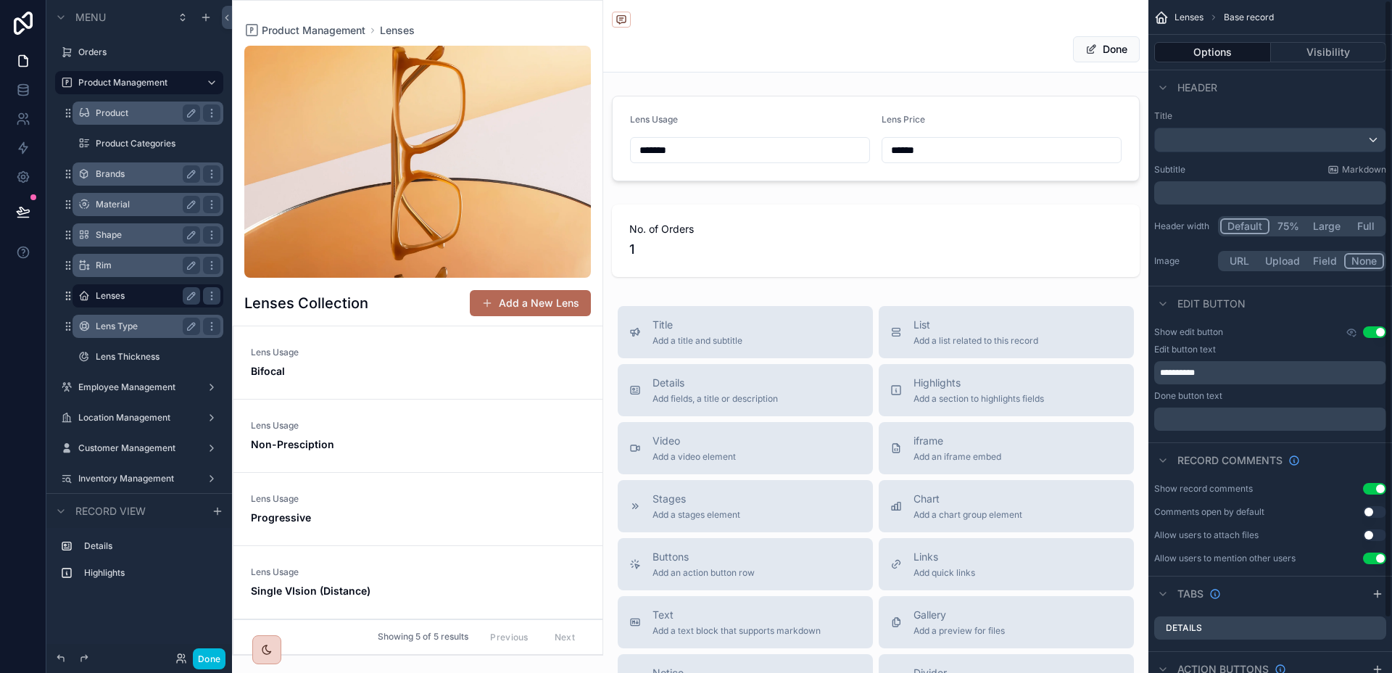
click at [1209, 420] on p "﻿" at bounding box center [1271, 419] width 223 height 12
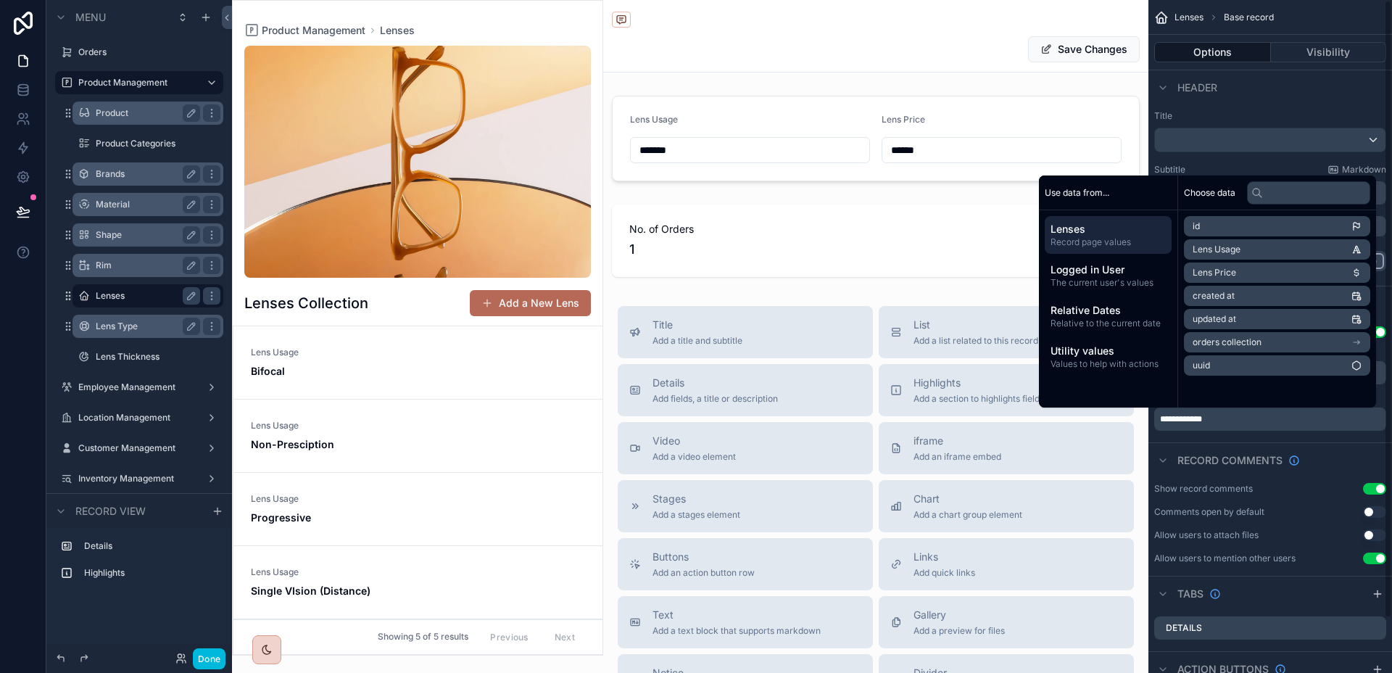
click at [1349, 455] on div "Record comments" at bounding box center [1270, 459] width 244 height 35
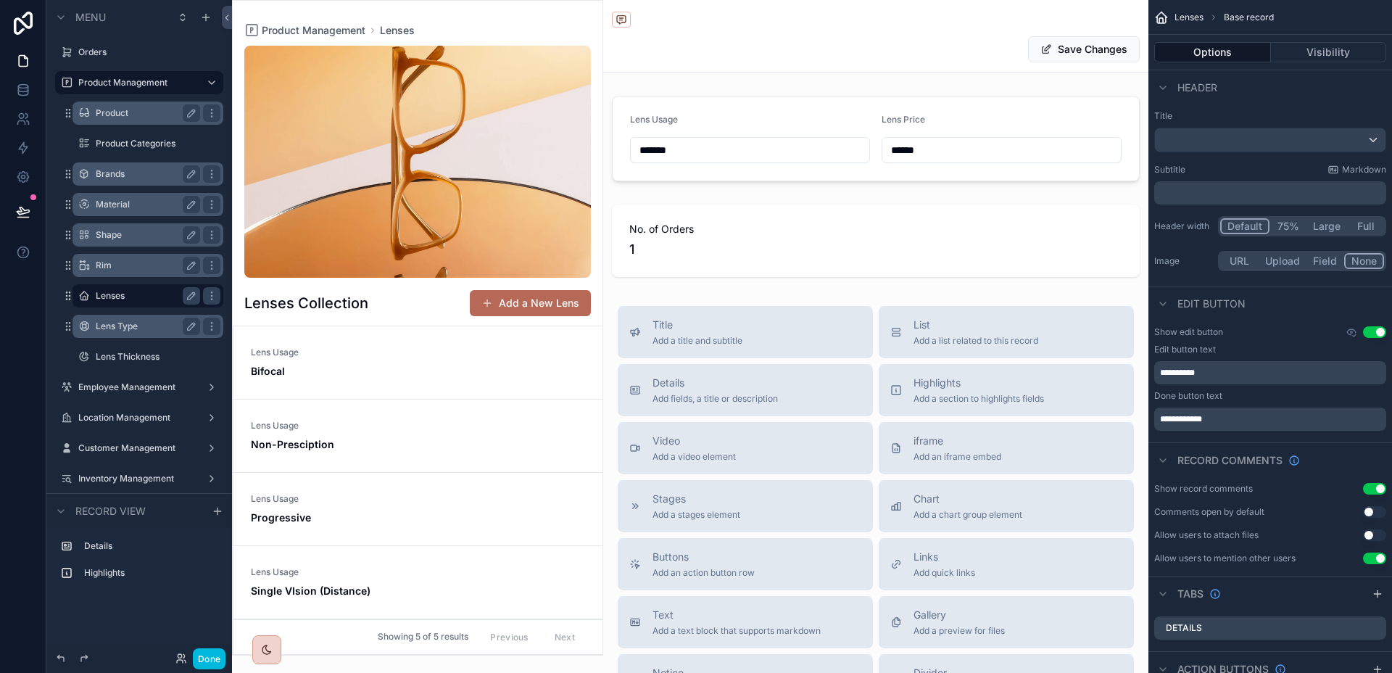
click at [1248, 369] on p "**********" at bounding box center [1271, 373] width 223 height 12
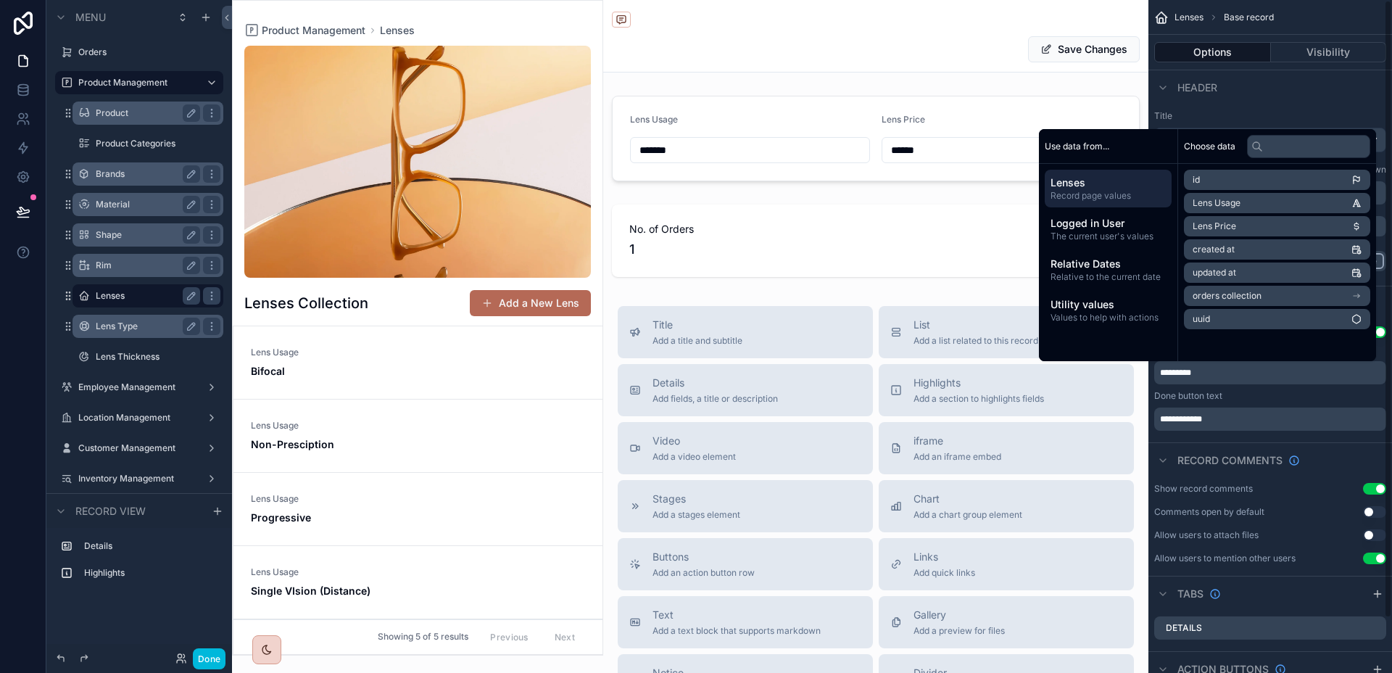
click at [1332, 393] on div "Done button text" at bounding box center [1270, 396] width 232 height 12
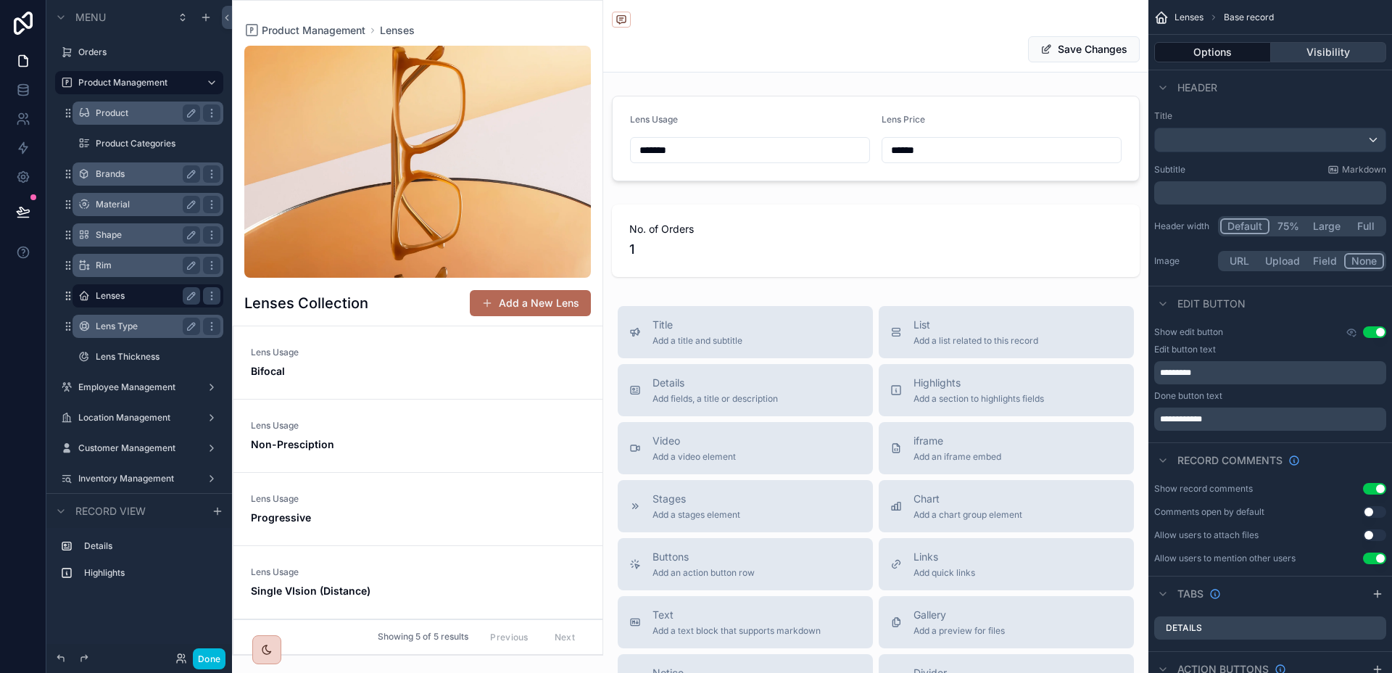
click at [1326, 59] on button "Visibility" at bounding box center [1329, 52] width 116 height 20
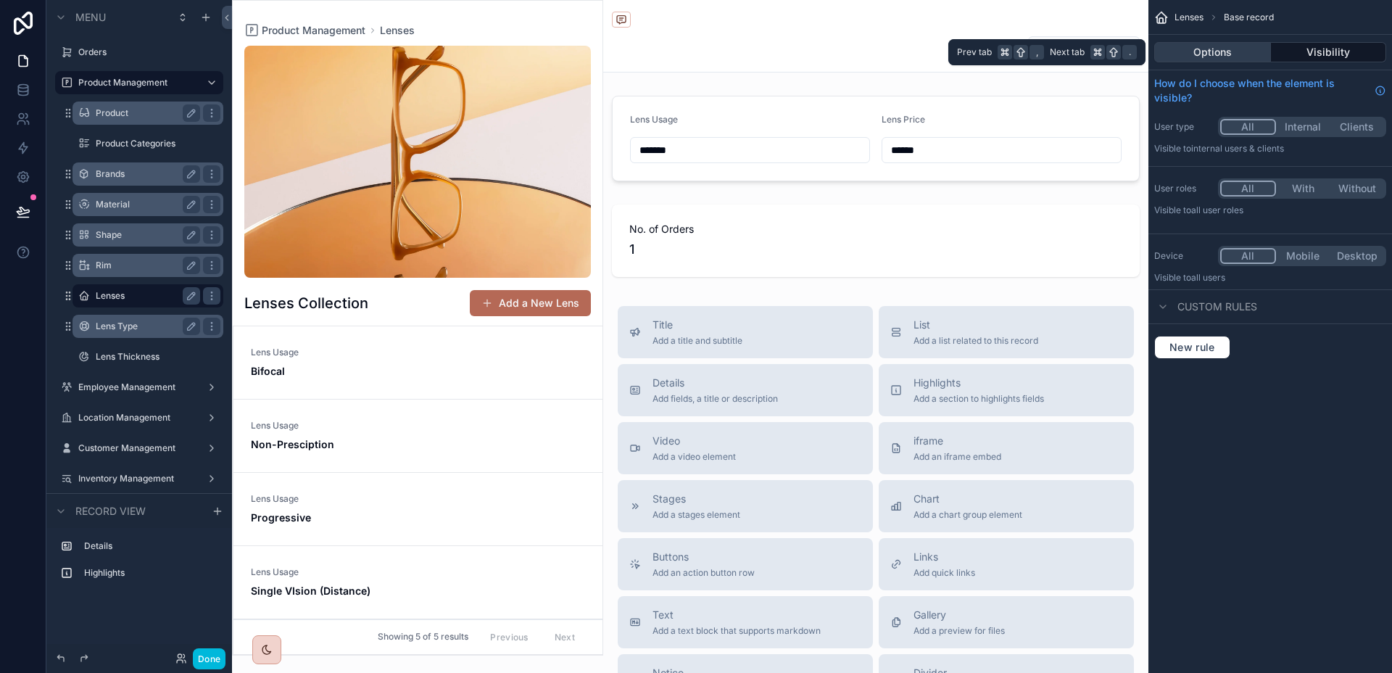
click at [1240, 59] on button "Options" at bounding box center [1212, 52] width 117 height 20
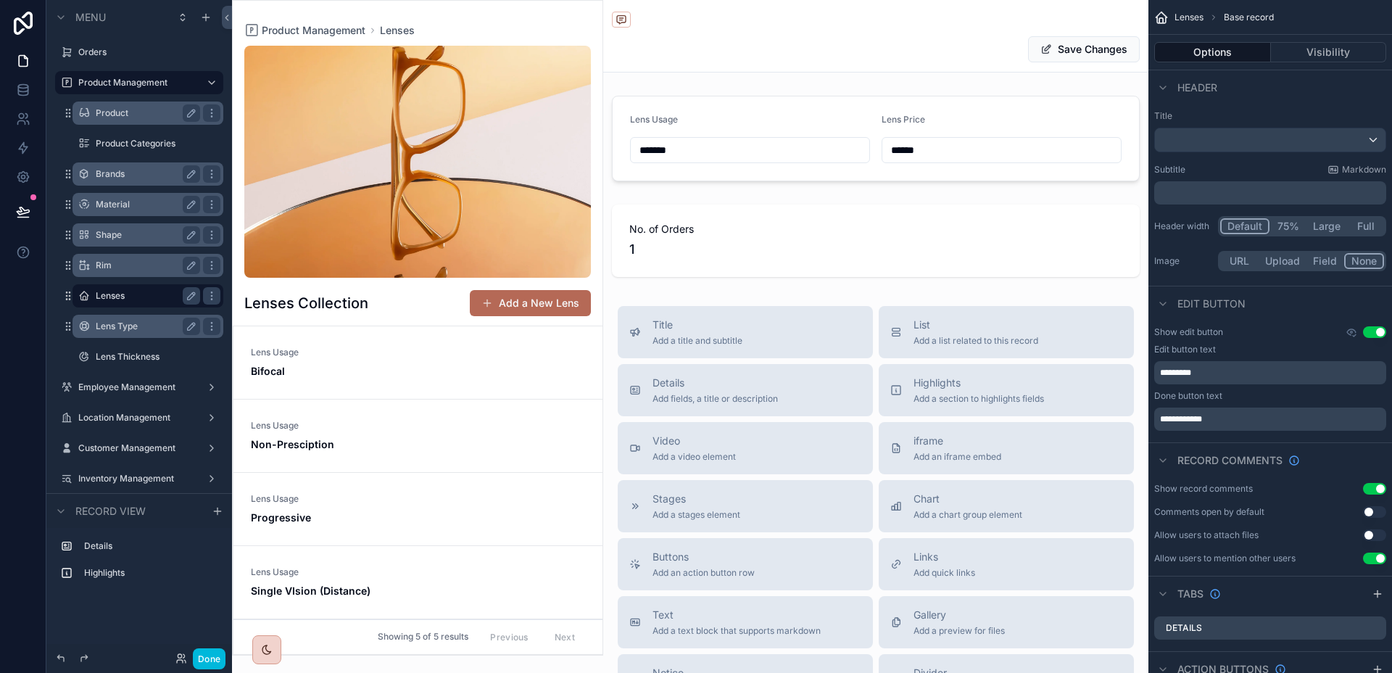
click at [1371, 228] on button "Full" at bounding box center [1365, 226] width 37 height 16
click at [1260, 224] on button "Default" at bounding box center [1244, 226] width 49 height 16
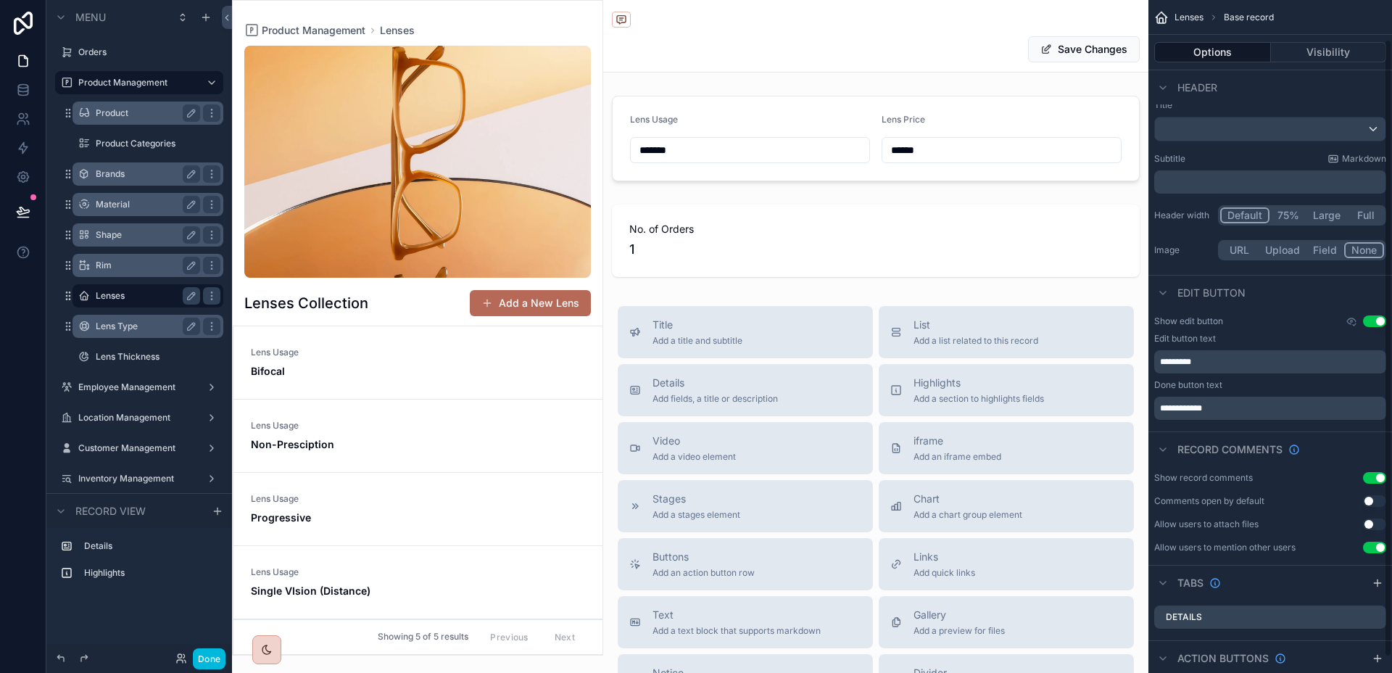
scroll to position [0, 0]
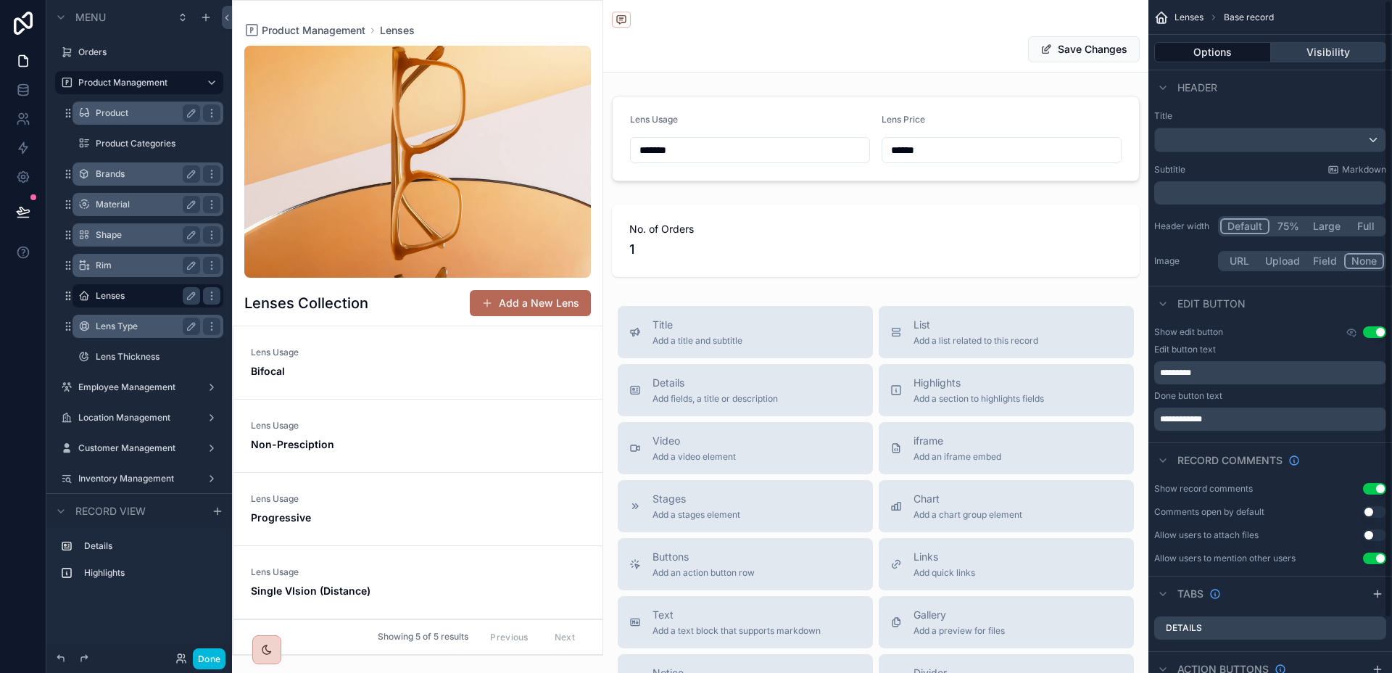
click at [1307, 49] on button "Visibility" at bounding box center [1329, 52] width 116 height 20
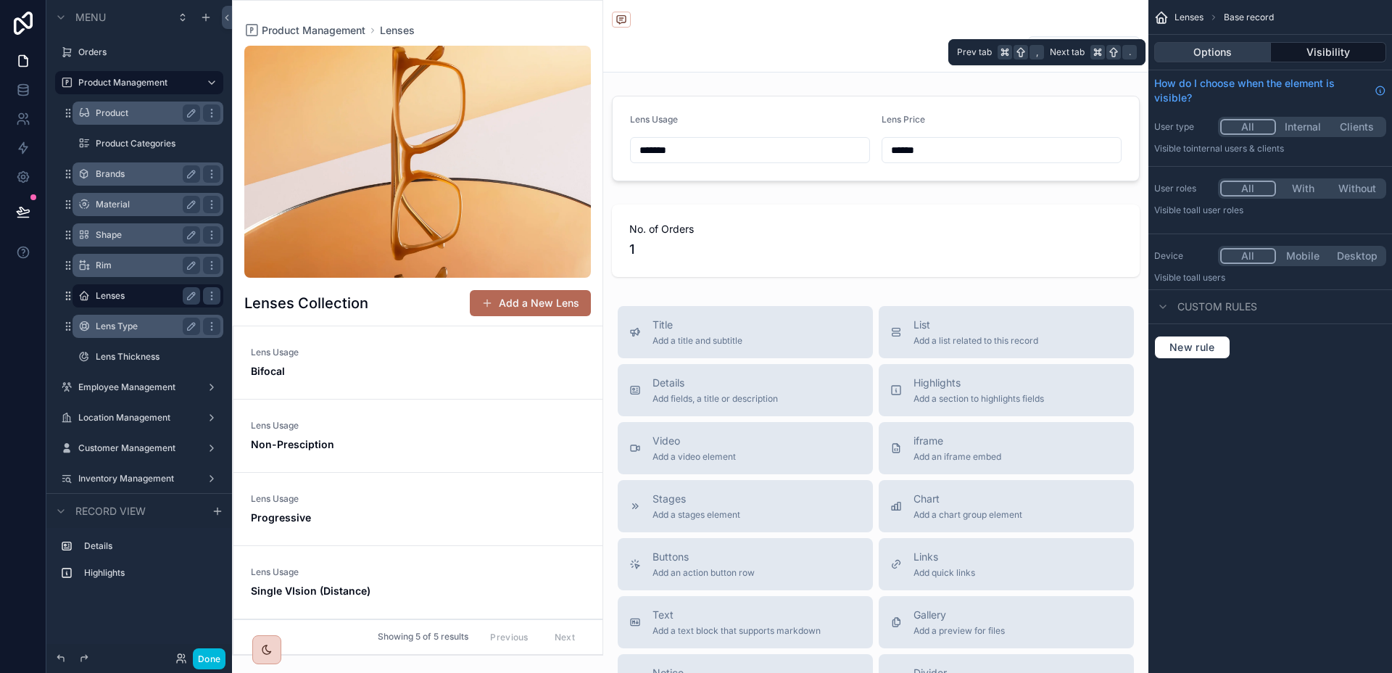
click at [1244, 49] on button "Options" at bounding box center [1212, 52] width 117 height 20
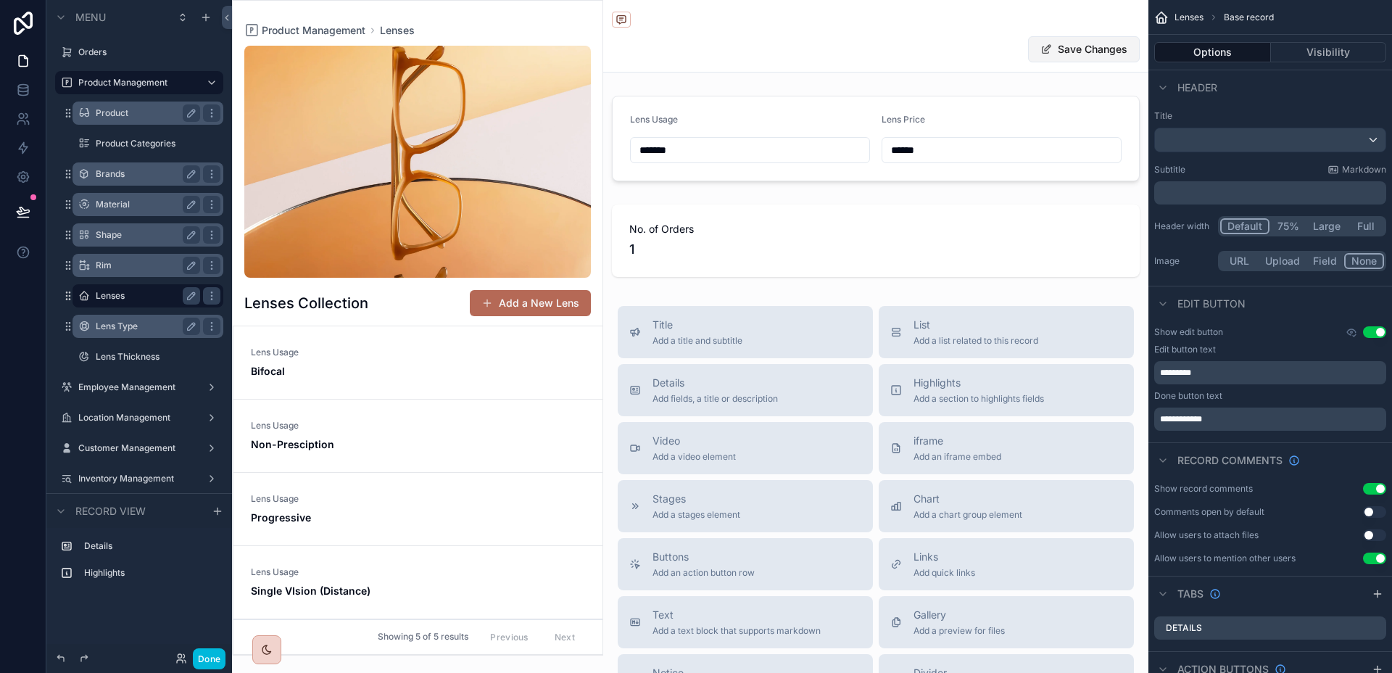
click at [1074, 59] on button "Save Changes" at bounding box center [1084, 49] width 112 height 26
click at [1122, 291] on div "Back to Lenses Lenses Edit Lens Lens Usage Bifocal Lens Price ₱2,500 No. of Ord…" at bounding box center [875, 470] width 545 height 940
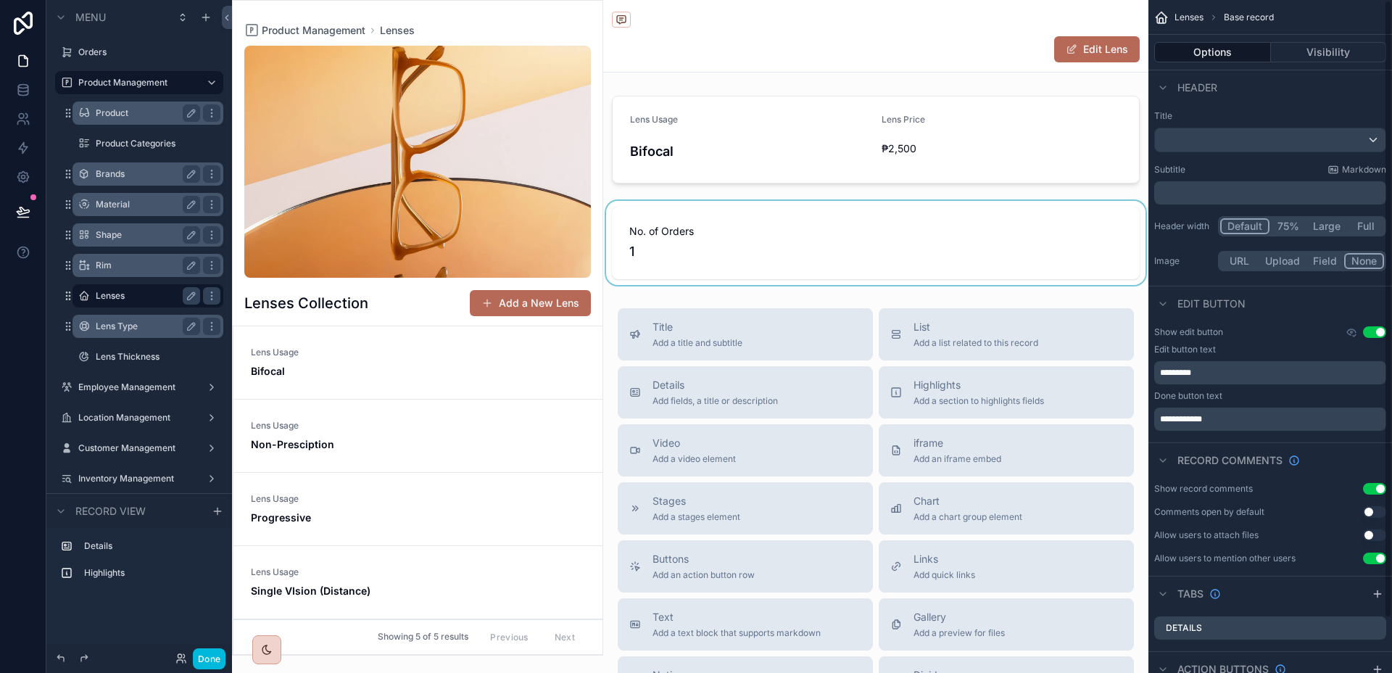
click at [1091, 261] on div "scrollable content" at bounding box center [875, 243] width 545 height 84
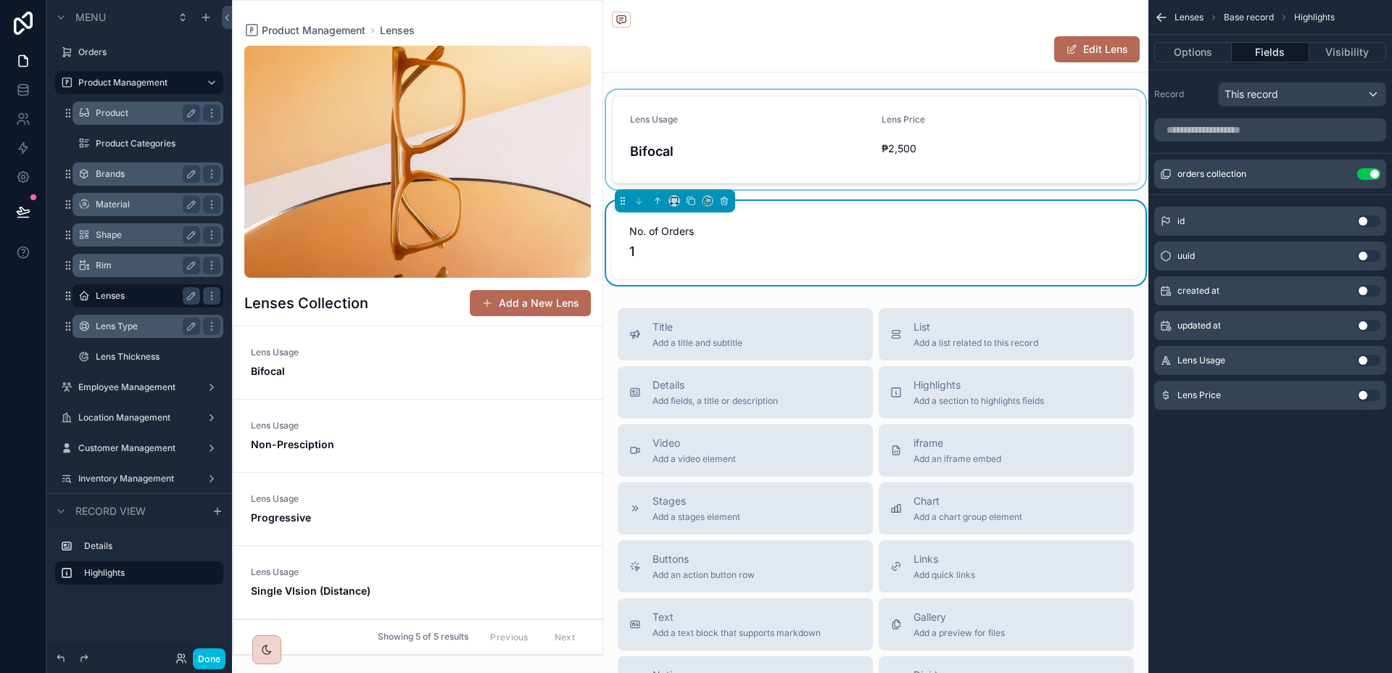
click at [1026, 157] on div "scrollable content" at bounding box center [875, 139] width 545 height 99
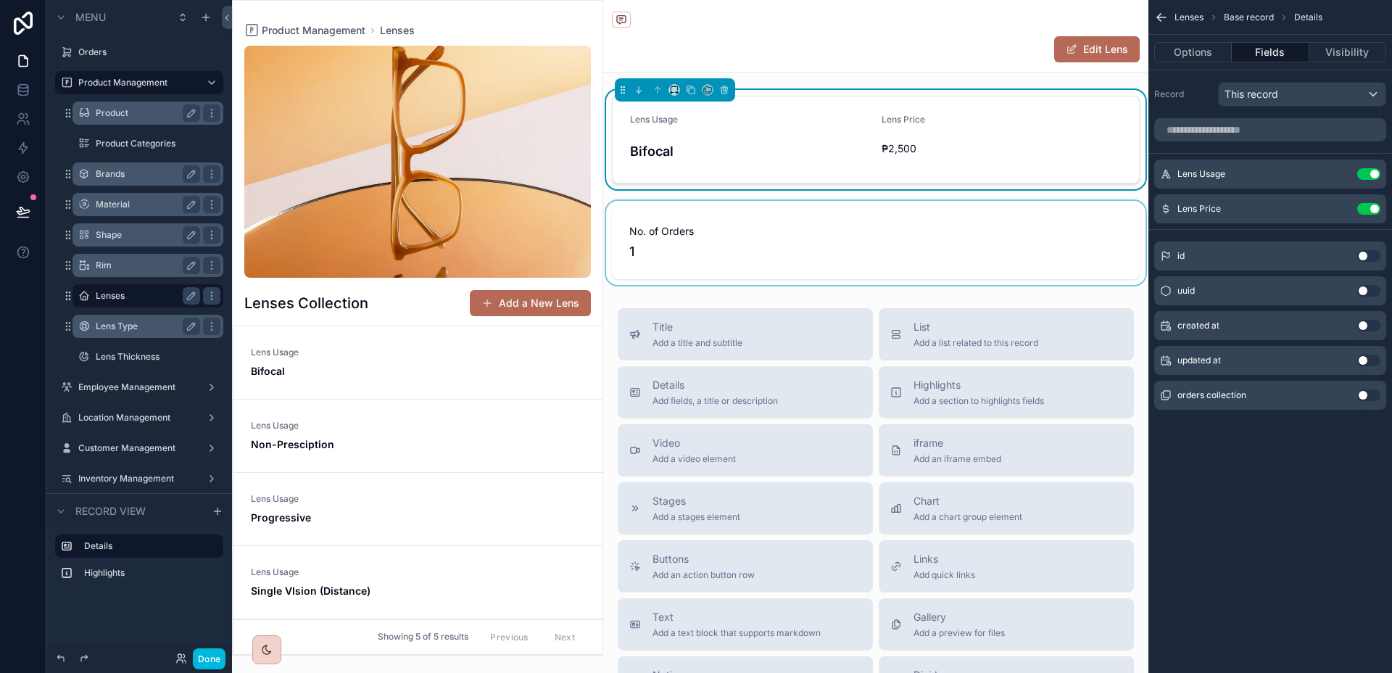
click at [1093, 66] on div "Back to Lenses Lenses Edit Lens" at bounding box center [876, 36] width 528 height 72
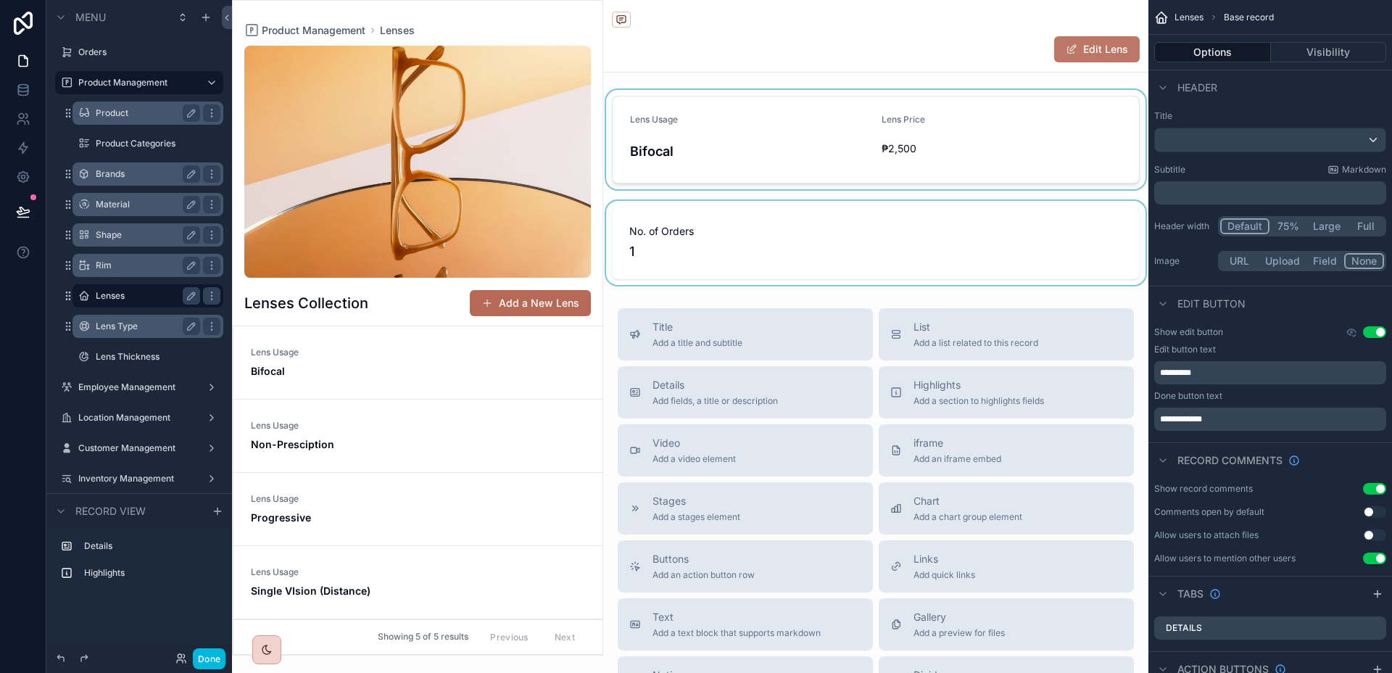
click at [1096, 50] on button "Edit Lens" at bounding box center [1097, 49] width 86 height 26
click at [1096, 50] on button "Save Changes" at bounding box center [1084, 49] width 112 height 26
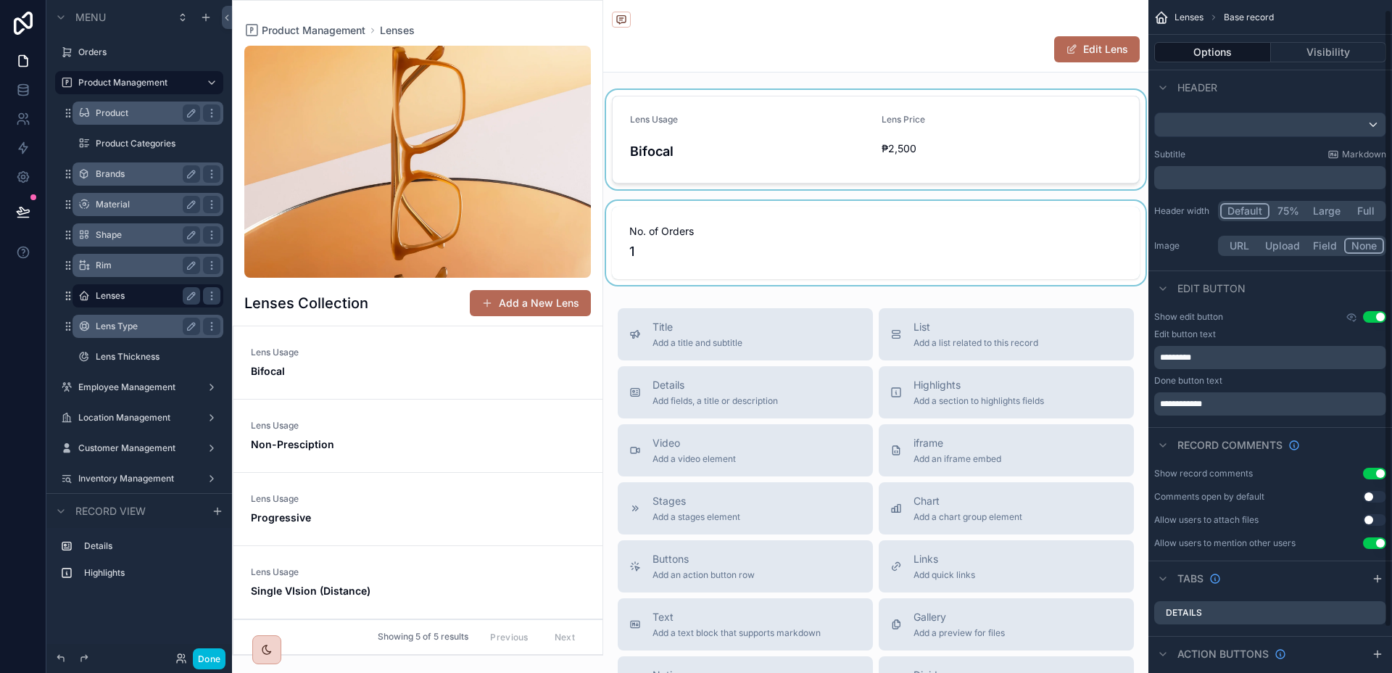
scroll to position [59, 0]
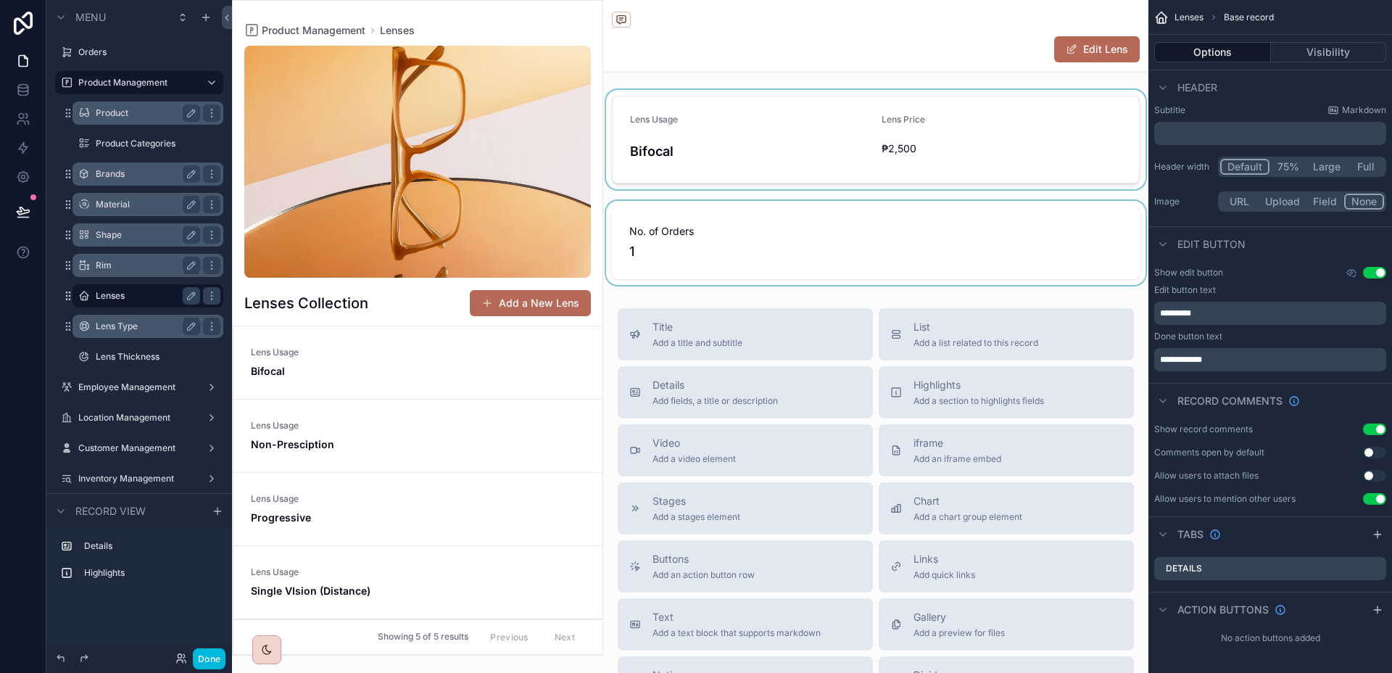
click at [980, 143] on div "scrollable content" at bounding box center [875, 139] width 545 height 99
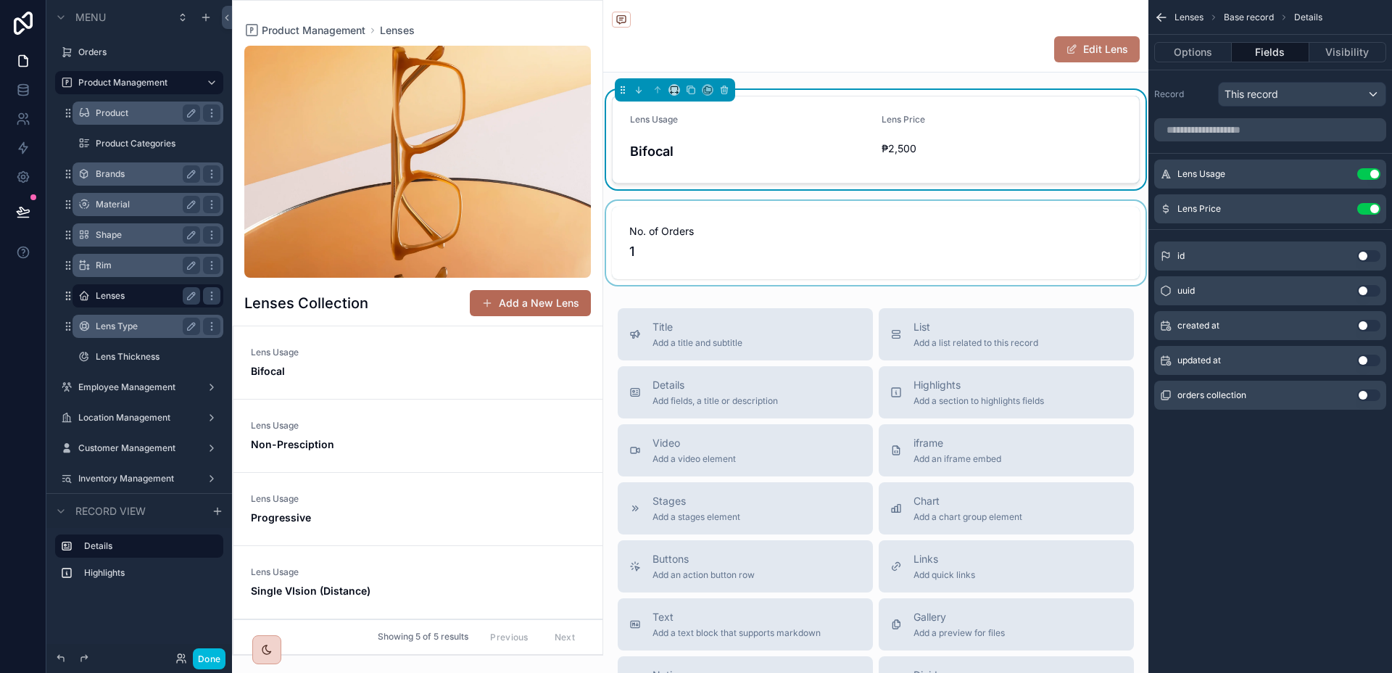
click at [1055, 55] on button "Edit Lens" at bounding box center [1097, 49] width 86 height 26
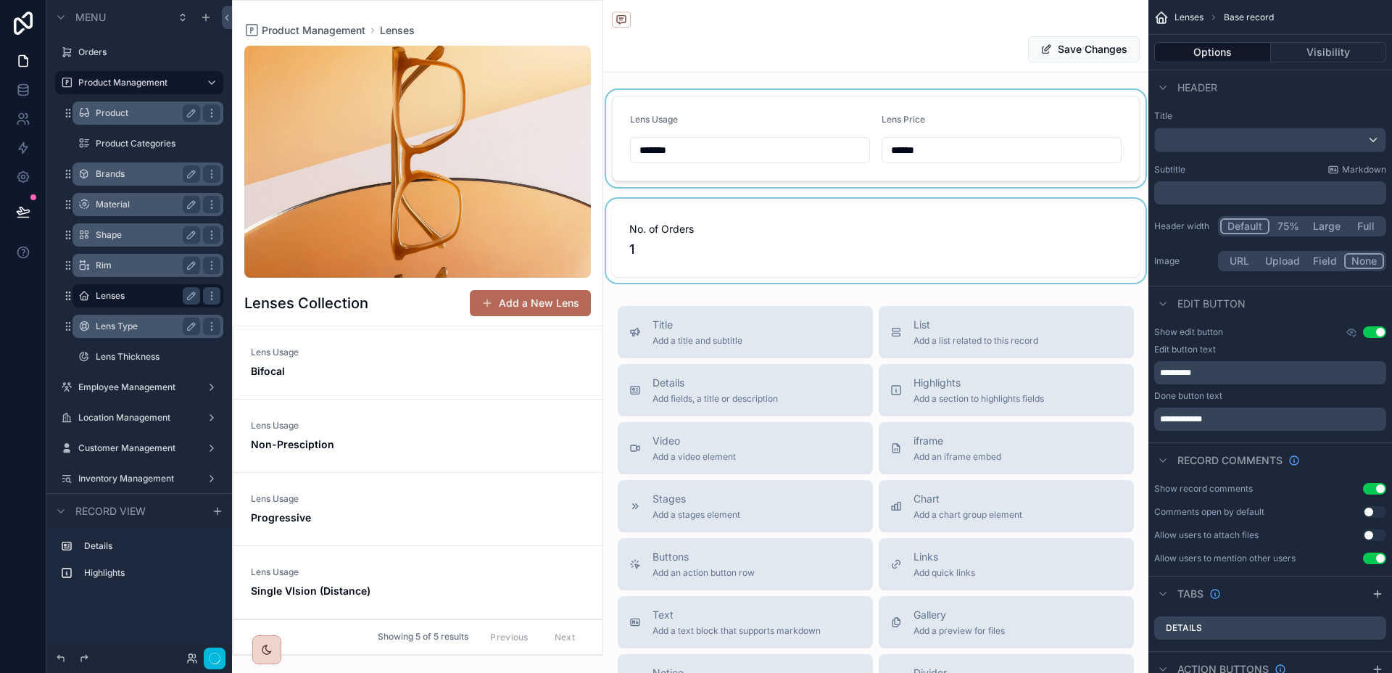
click at [952, 148] on div "scrollable content" at bounding box center [875, 138] width 545 height 97
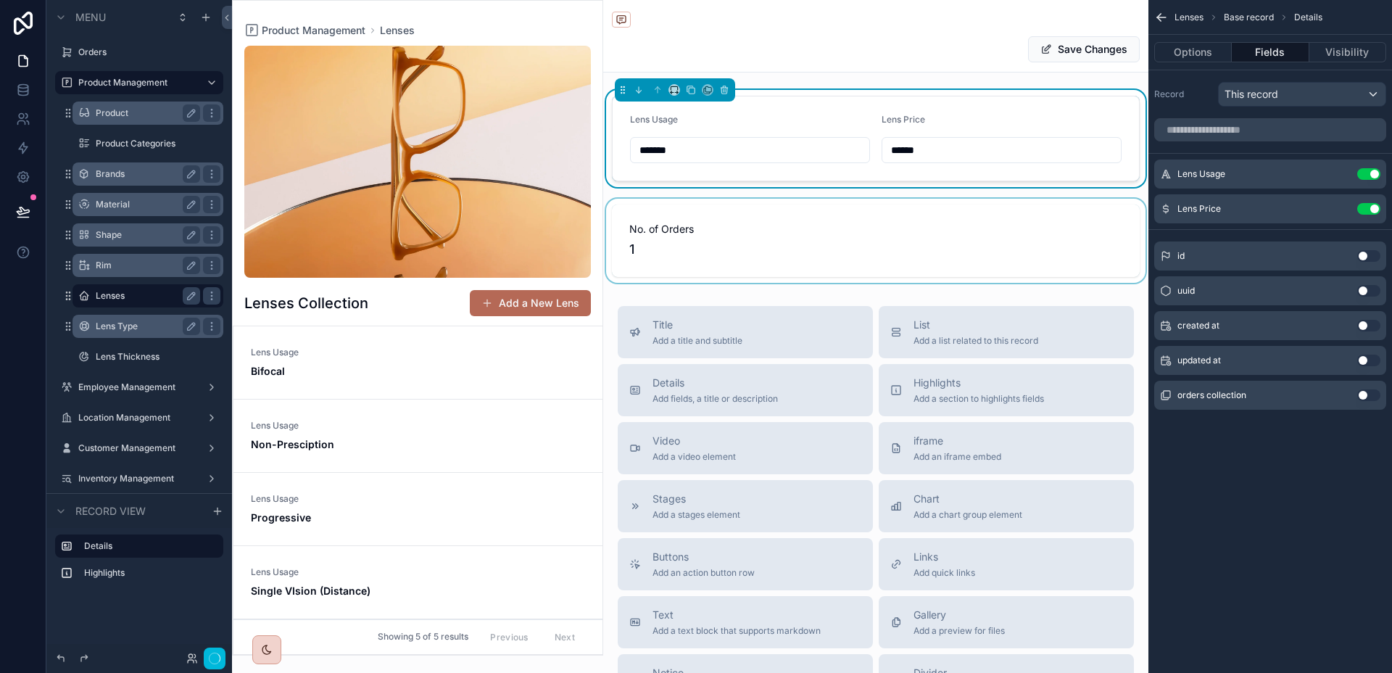
click at [945, 146] on input "******" at bounding box center [1001, 150] width 238 height 20
type input "**"
type input "******"
click at [1099, 52] on button "Save Changes" at bounding box center [1084, 49] width 112 height 26
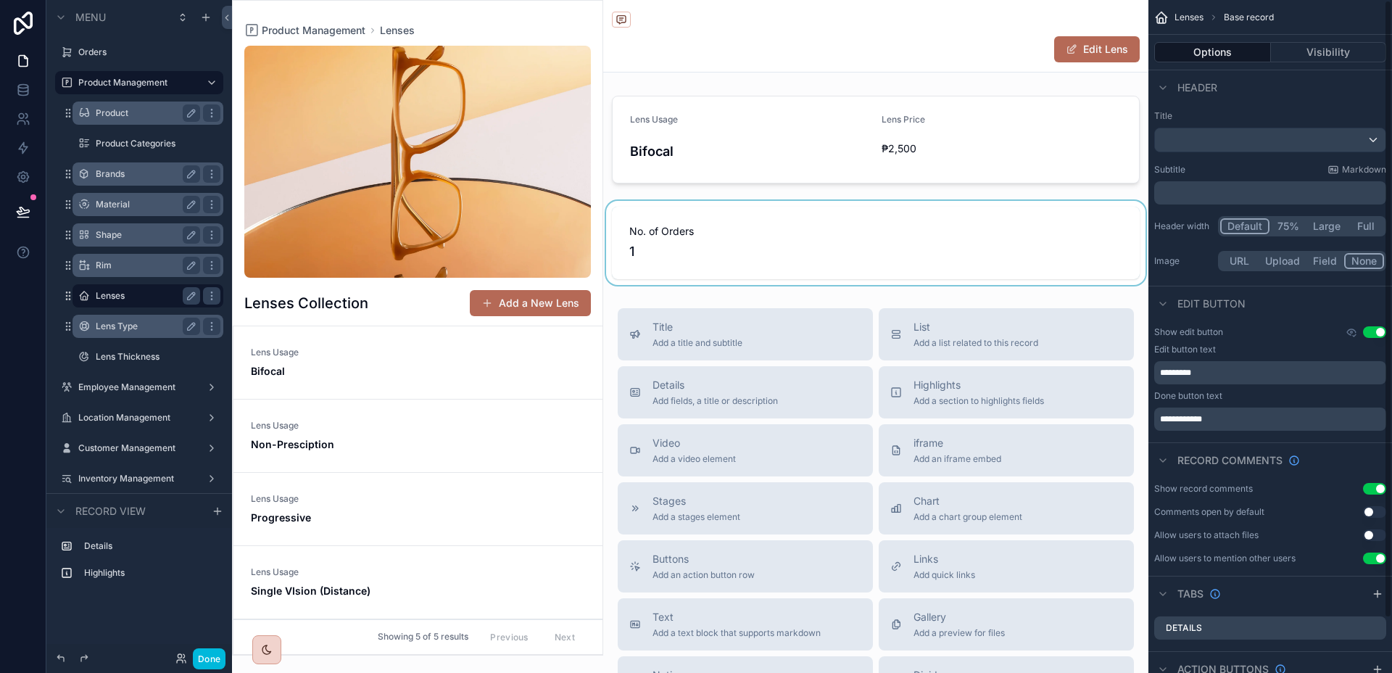
click at [1042, 238] on div "scrollable content" at bounding box center [875, 243] width 545 height 84
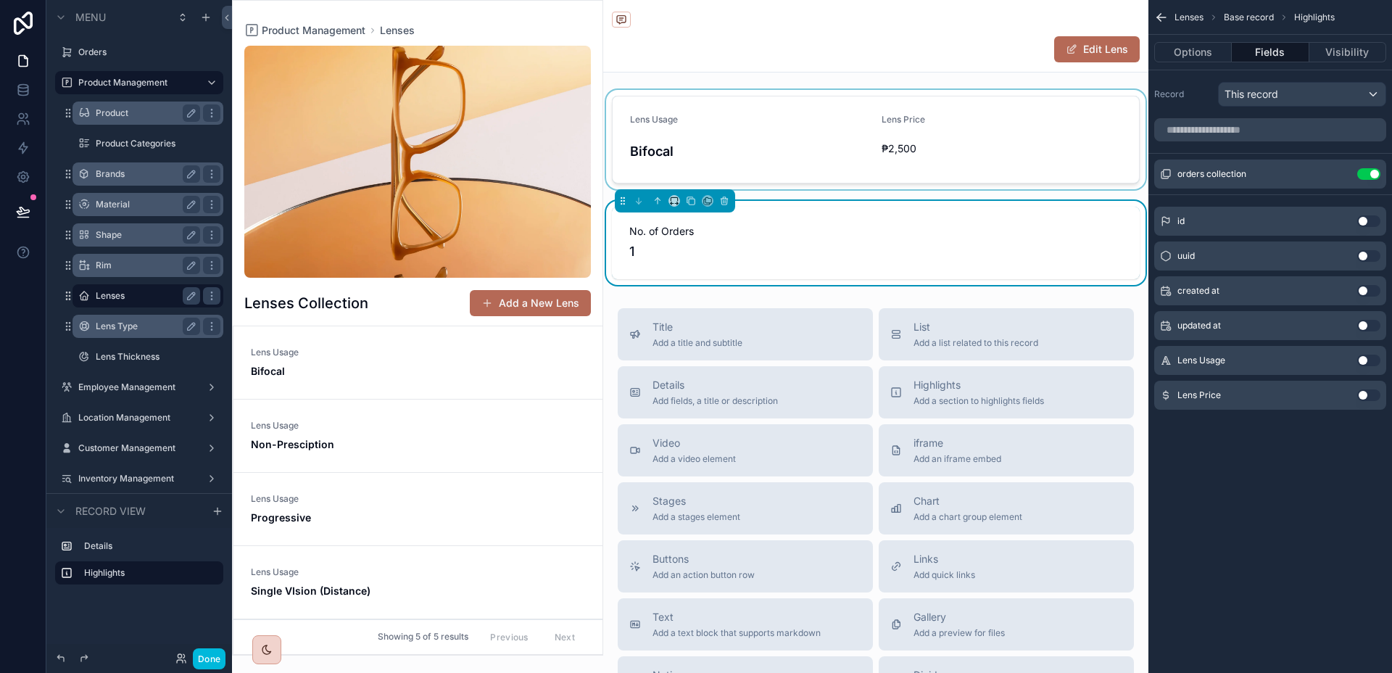
click at [1042, 162] on div "scrollable content" at bounding box center [875, 139] width 545 height 99
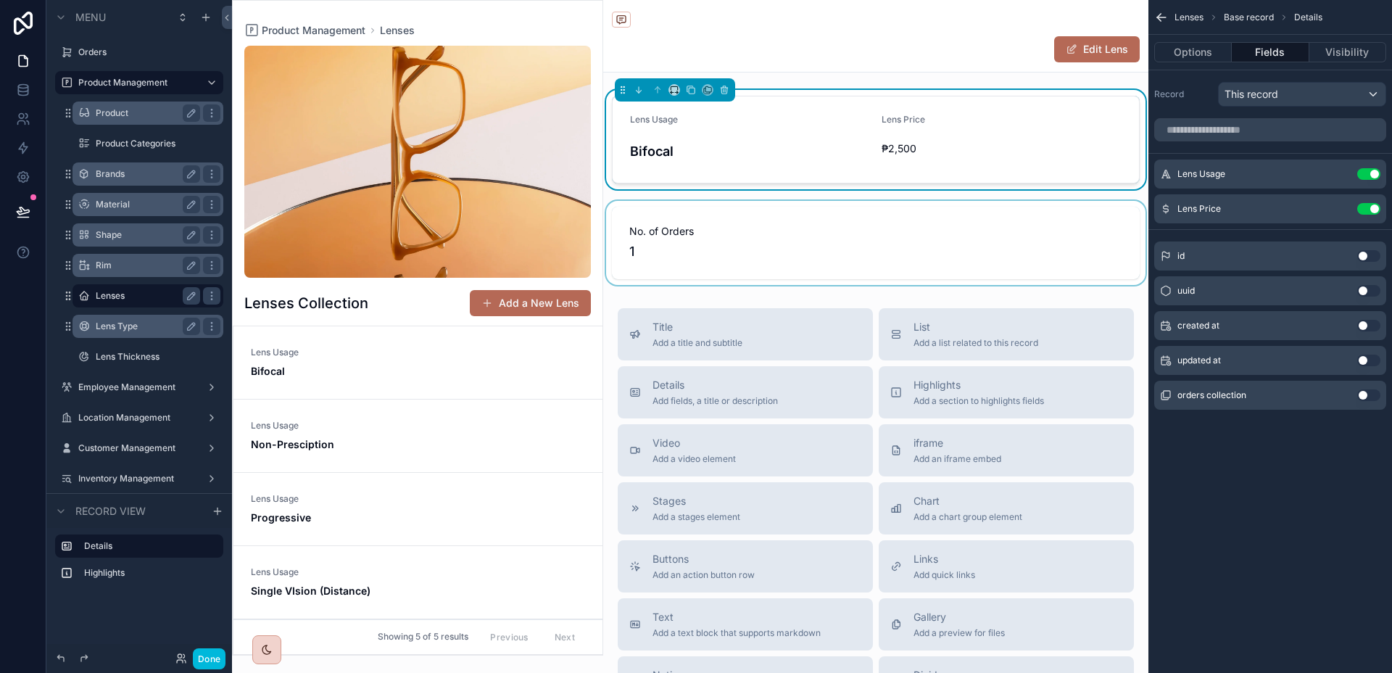
click at [1028, 249] on div "scrollable content" at bounding box center [875, 243] width 545 height 84
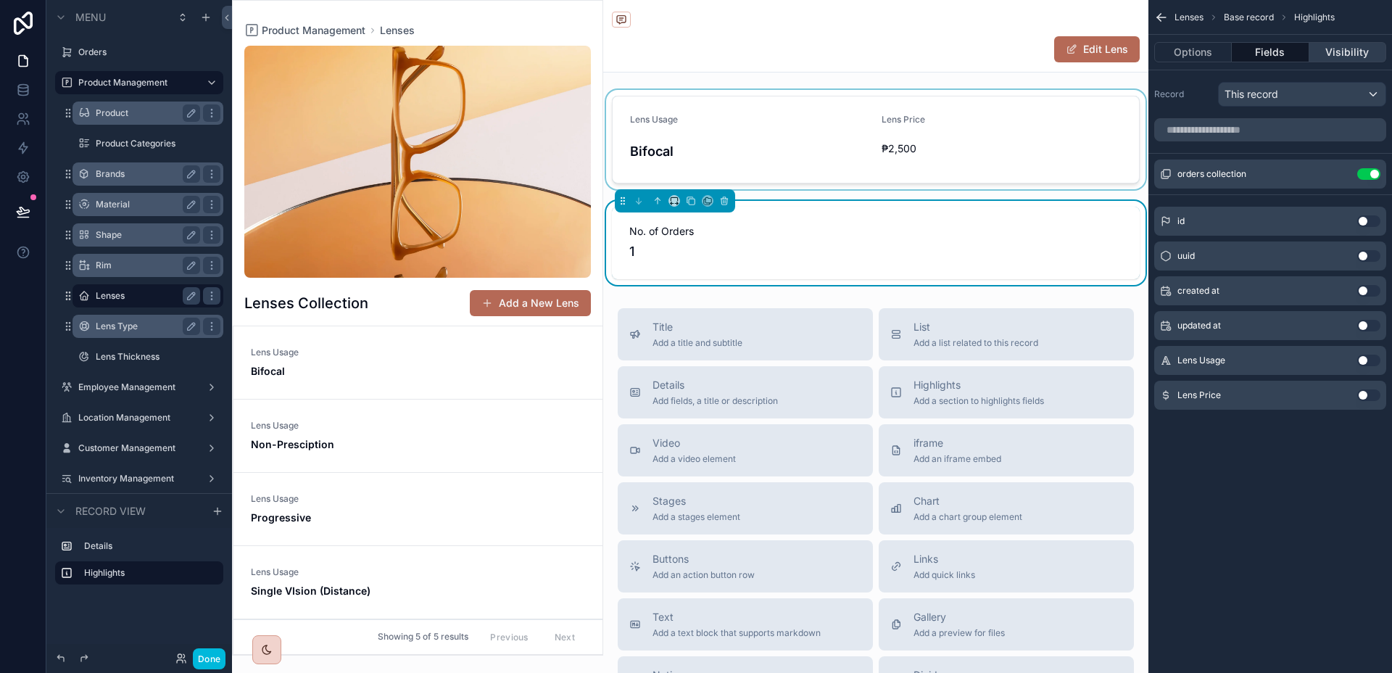
click at [1322, 60] on button "Visibility" at bounding box center [1347, 52] width 77 height 20
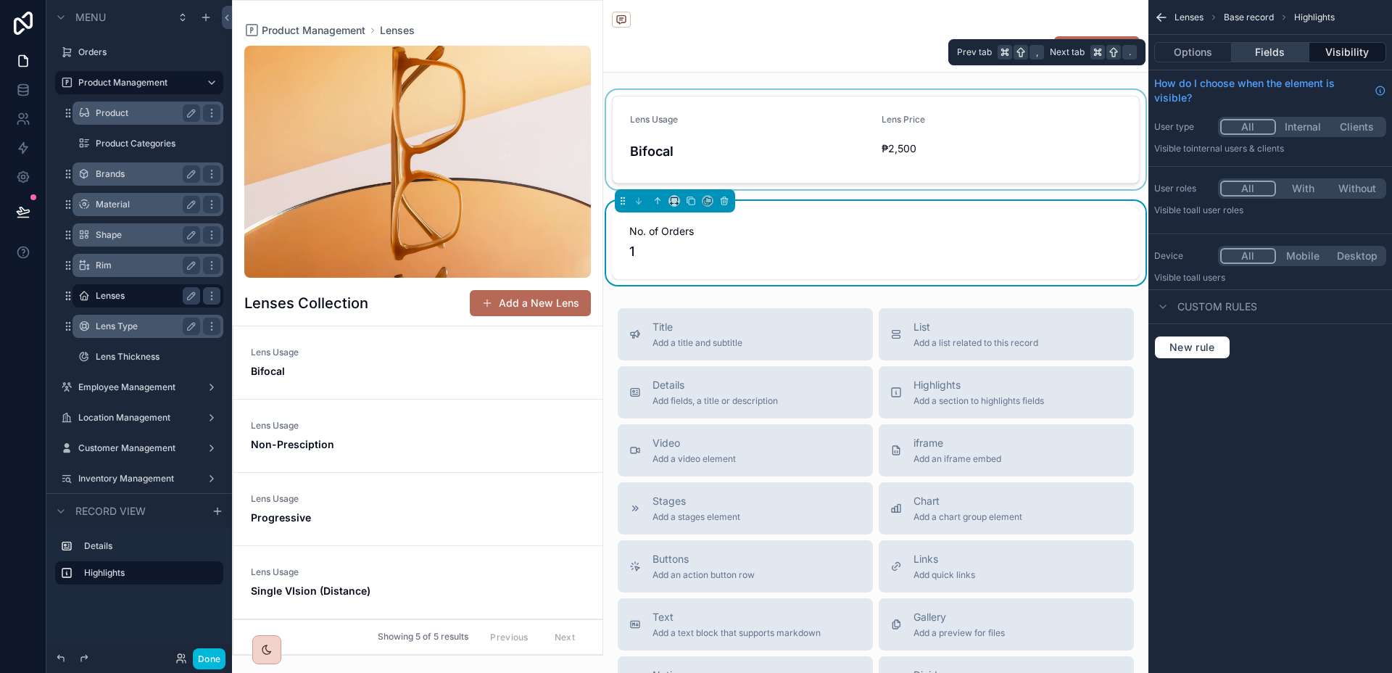
click at [1278, 55] on button "Fields" at bounding box center [1269, 52] width 77 height 20
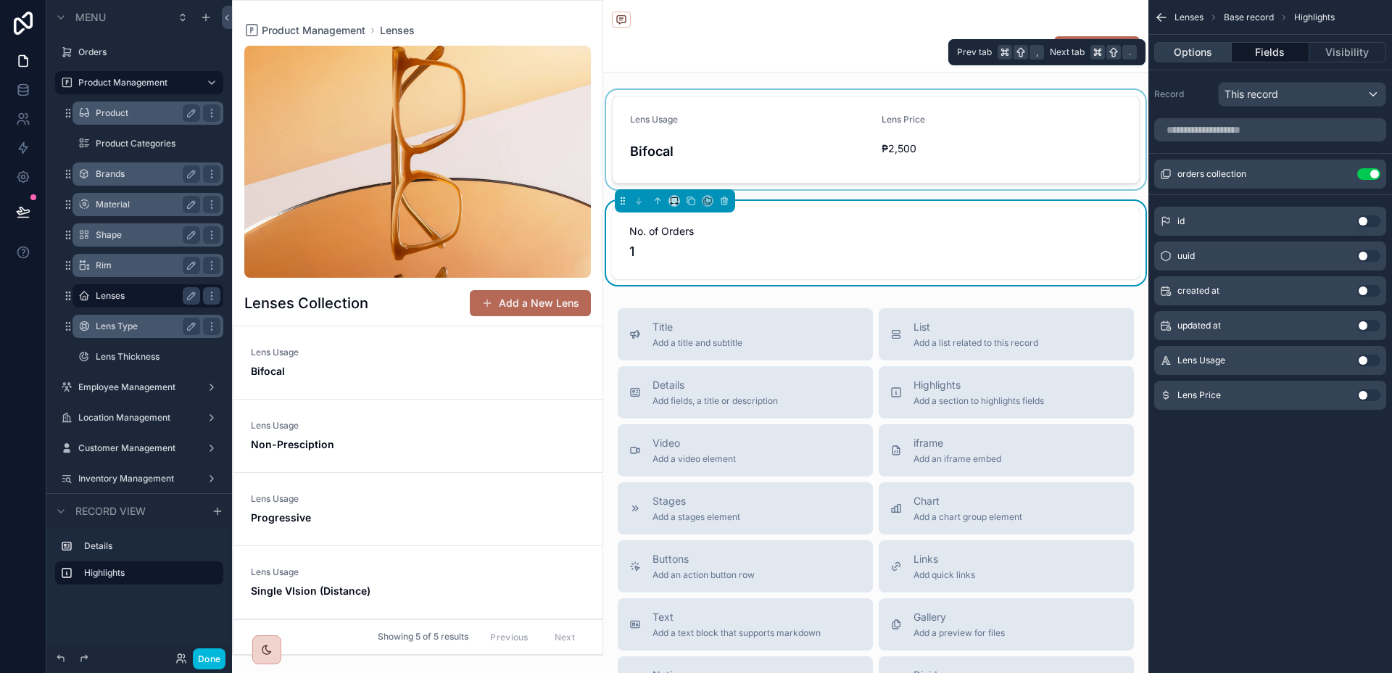
click at [1184, 56] on button "Options" at bounding box center [1193, 52] width 78 height 20
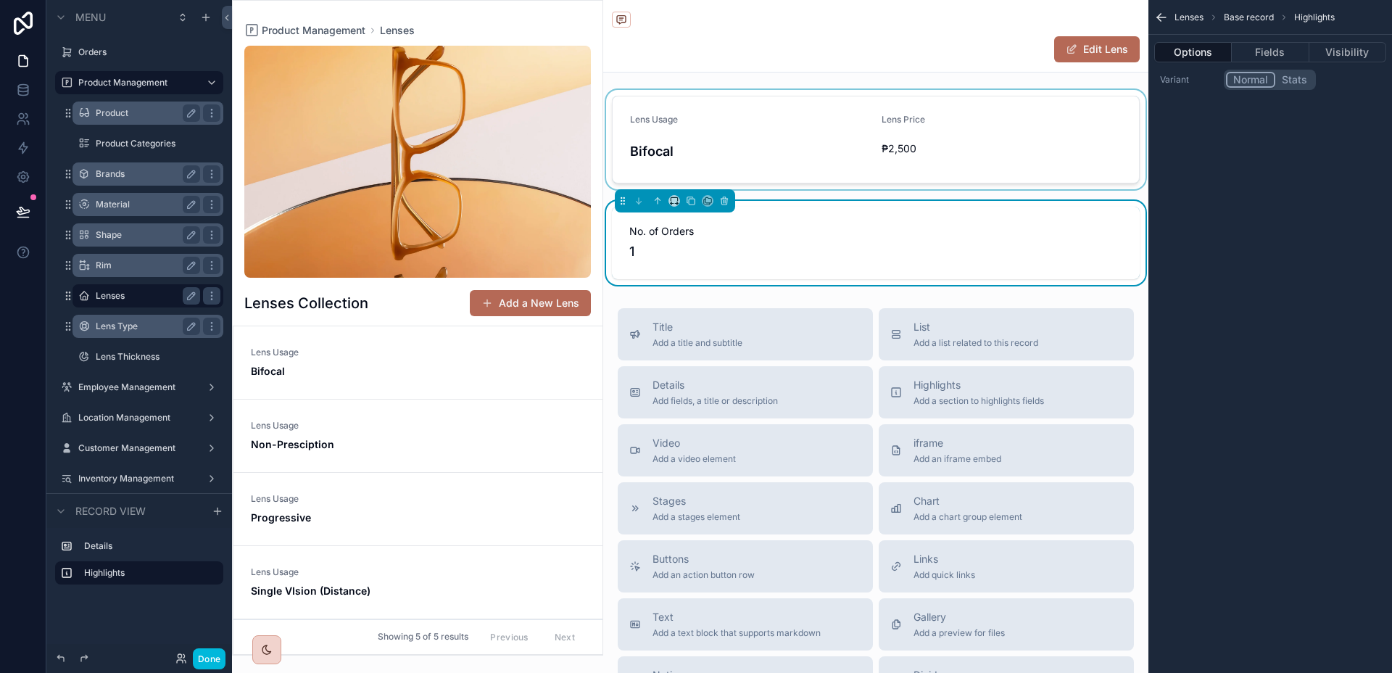
click at [1289, 79] on button "Stats" at bounding box center [1294, 80] width 38 height 16
click at [1265, 81] on button "Normal" at bounding box center [1250, 80] width 48 height 16
click at [465, 431] on span "Lens Usage" at bounding box center [418, 426] width 334 height 12
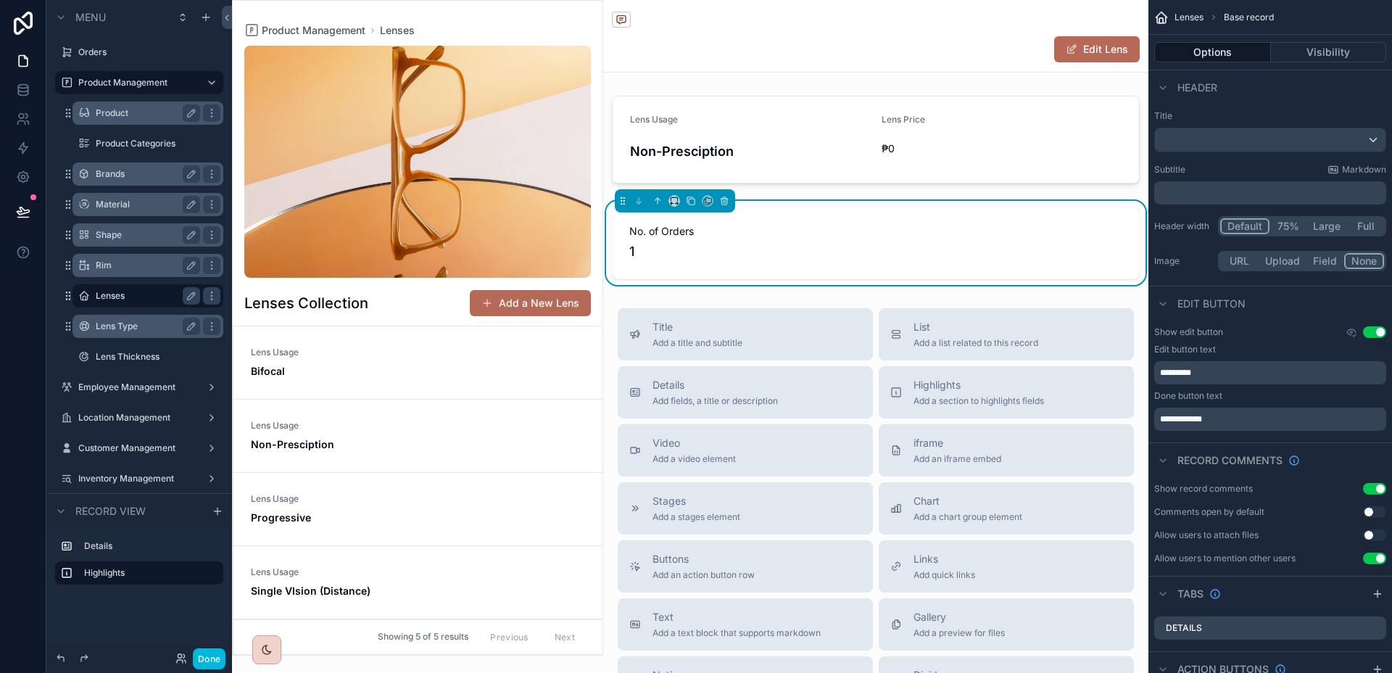
click at [463, 483] on link "Lens Usage Progressive" at bounding box center [417, 509] width 369 height 73
click at [459, 498] on span "Lens Usage" at bounding box center [418, 499] width 334 height 12
click at [391, 586] on span "Single Vision (Reading)" at bounding box center [418, 590] width 334 height 14
click at [110, 312] on div "scrollable content" at bounding box center [147, 312] width 151 height 1
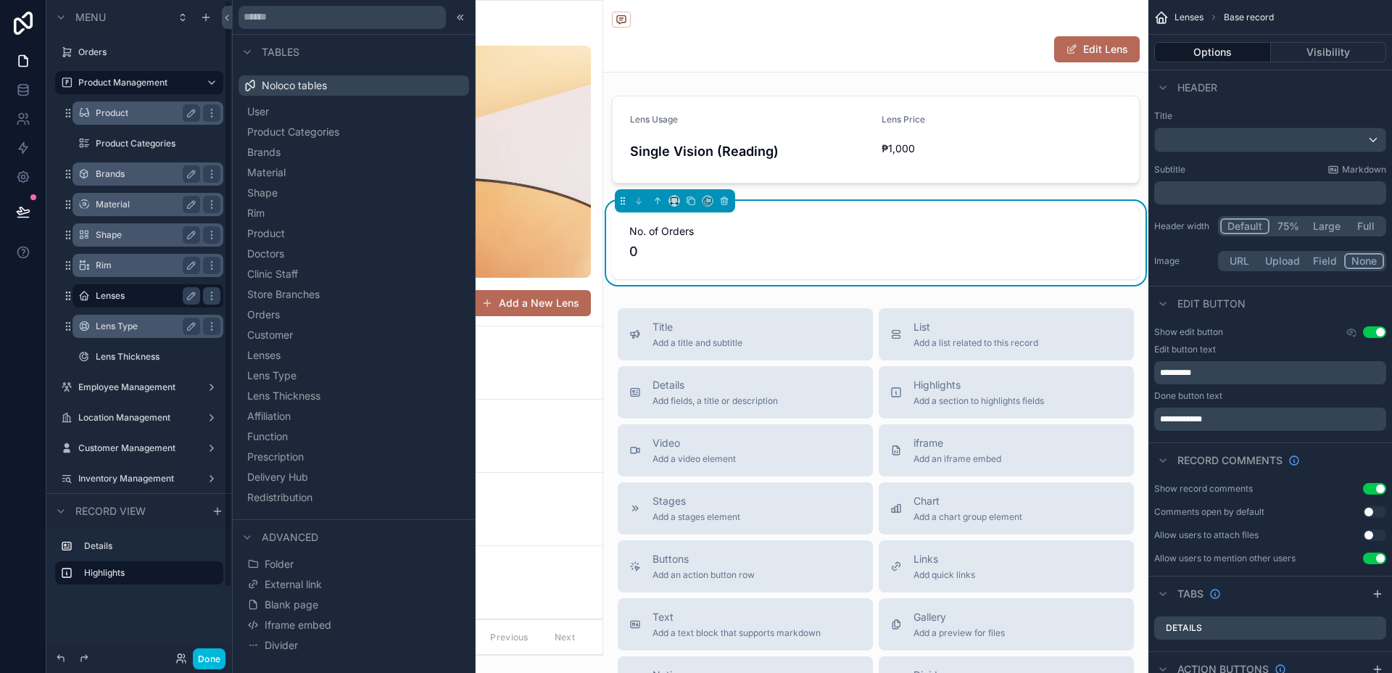
click at [114, 327] on label "Lens Type" at bounding box center [145, 326] width 99 height 12
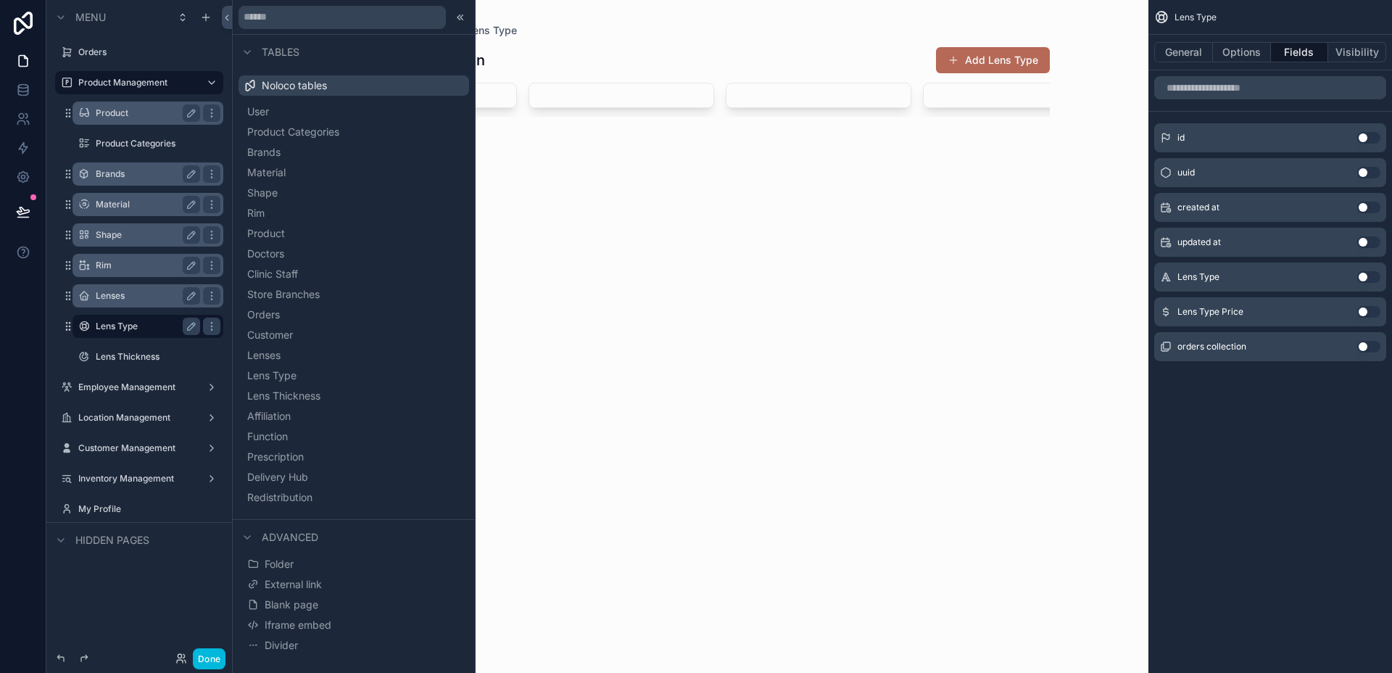
click at [699, 288] on div "Product Management Lens Type Lens Types Collection Add Lens Type Previous Next" at bounding box center [690, 336] width 916 height 673
click at [464, 16] on icon at bounding box center [460, 18] width 12 height 12
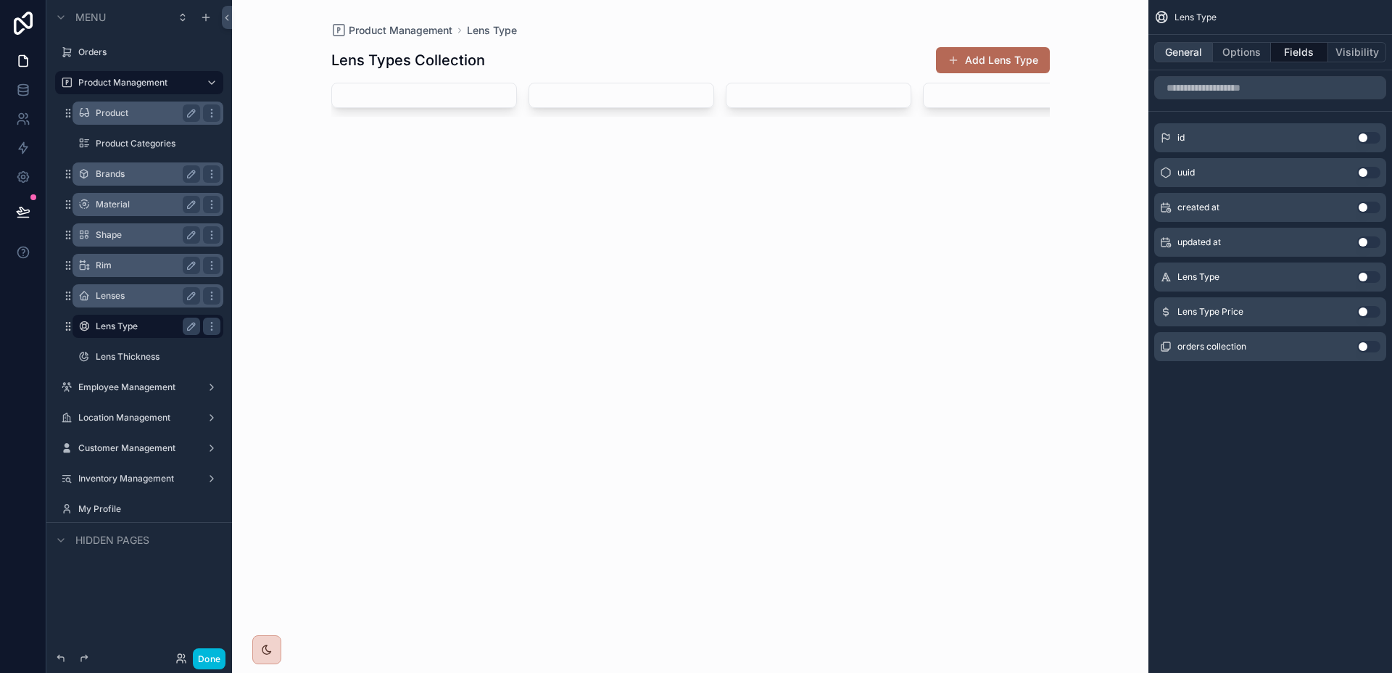
click at [1198, 54] on button "General" at bounding box center [1183, 52] width 59 height 20
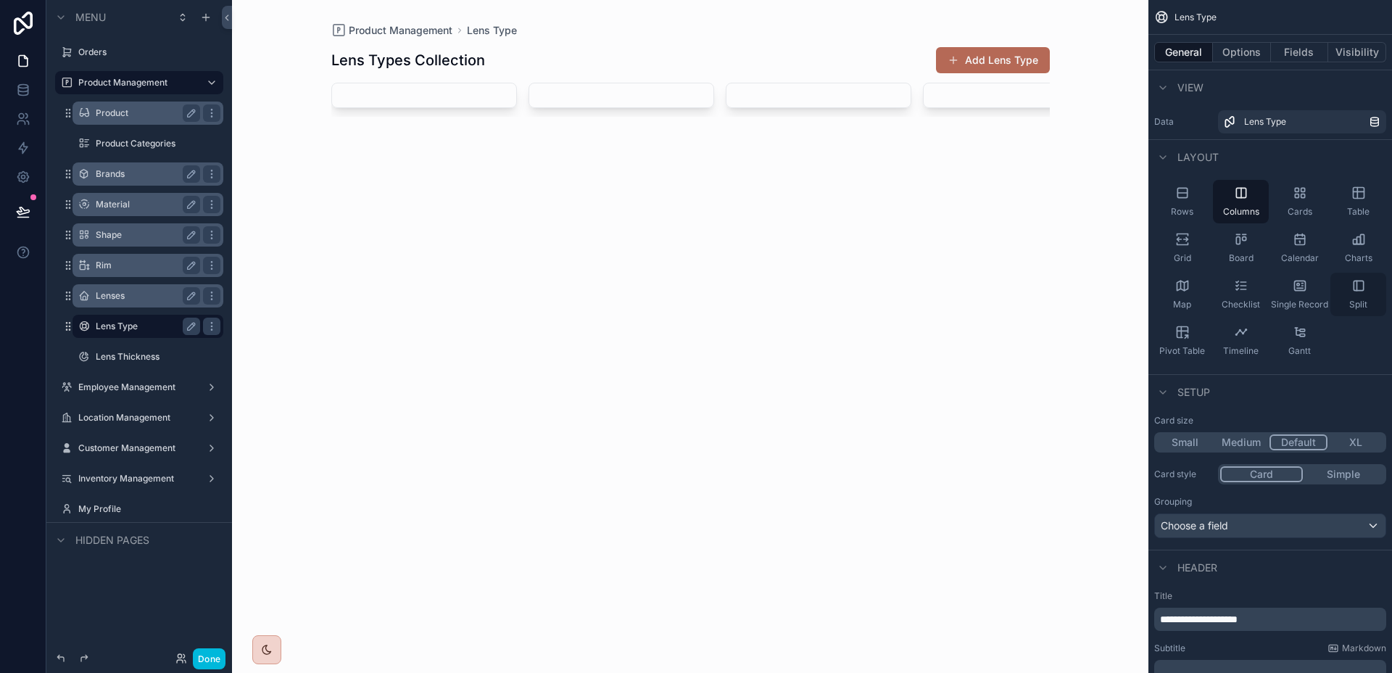
click at [1349, 299] on span "Split" at bounding box center [1358, 305] width 18 height 12
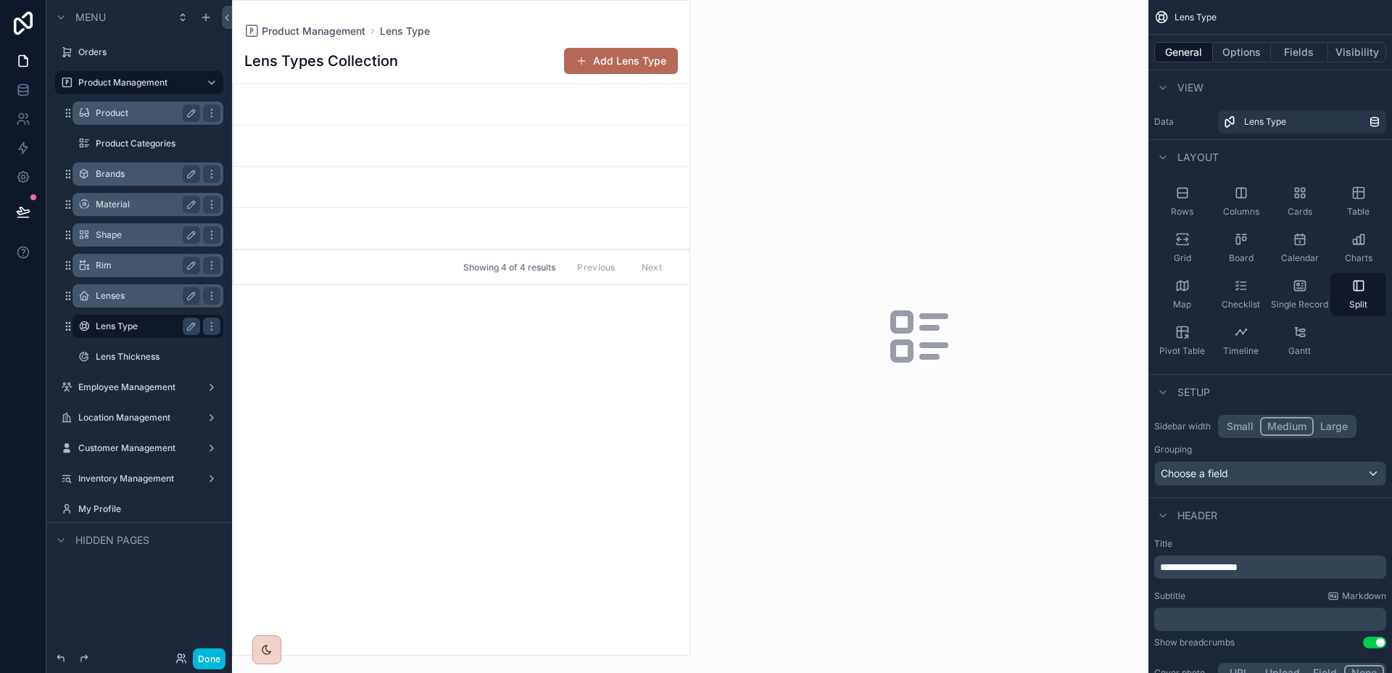
click at [104, 298] on label "Lenses" at bounding box center [145, 296] width 99 height 12
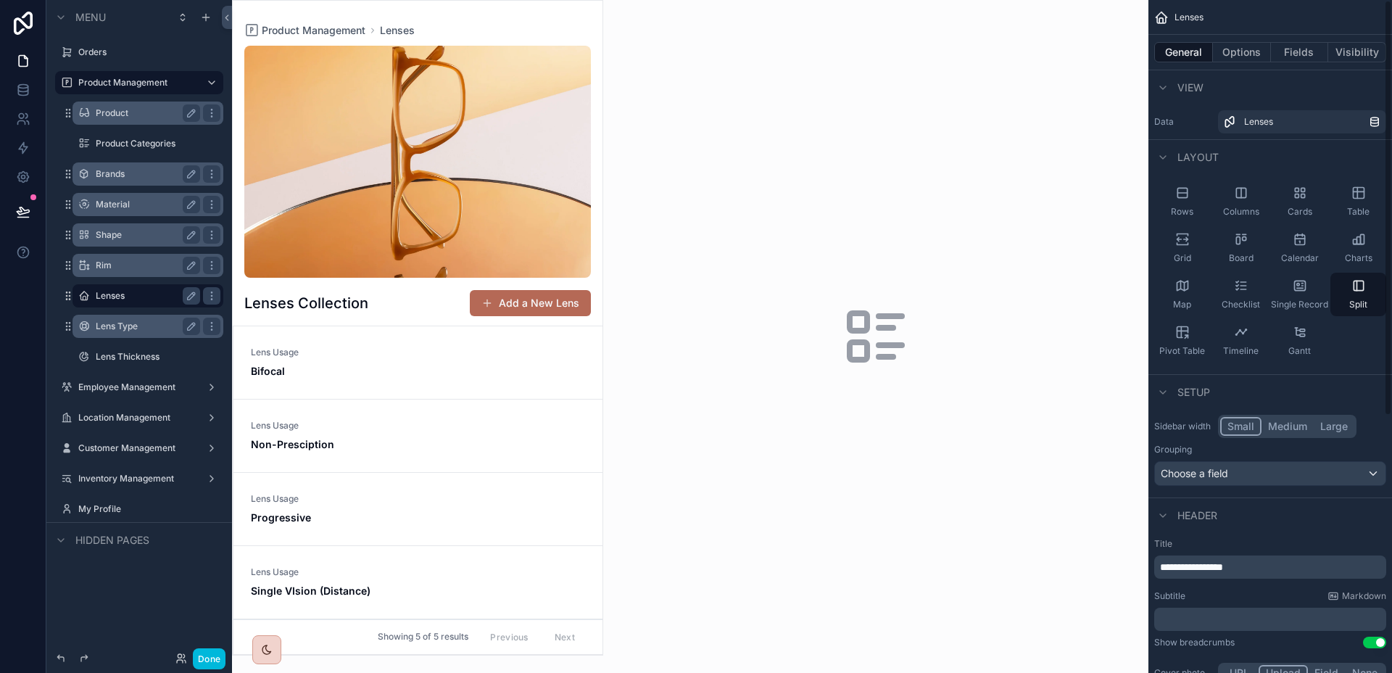
click at [346, 350] on span "Lens Usage" at bounding box center [418, 352] width 334 height 12
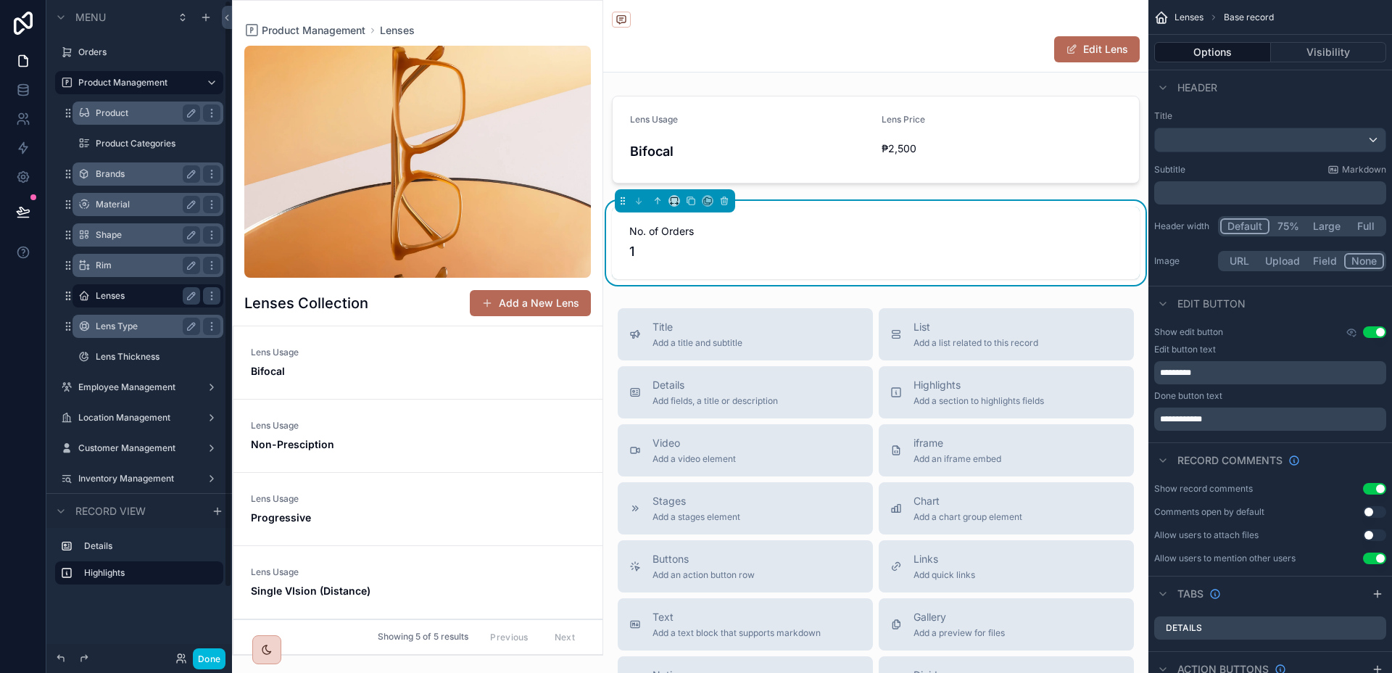
click at [114, 320] on label "Lens Type" at bounding box center [145, 326] width 99 height 12
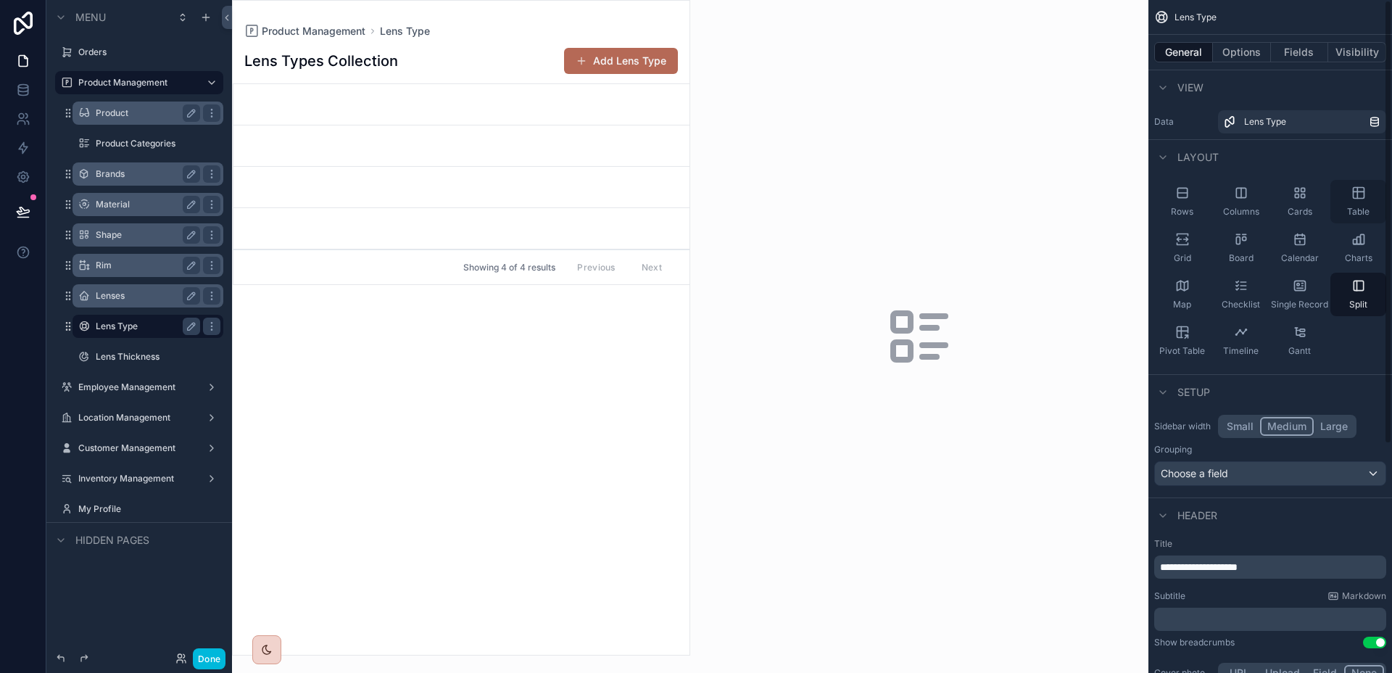
drag, startPoint x: 1352, startPoint y: 285, endPoint x: 1339, endPoint y: 213, distance: 72.8
click at [1352, 285] on icon "scrollable content" at bounding box center [1358, 285] width 14 height 14
click at [1305, 46] on button "Fields" at bounding box center [1300, 52] width 58 height 20
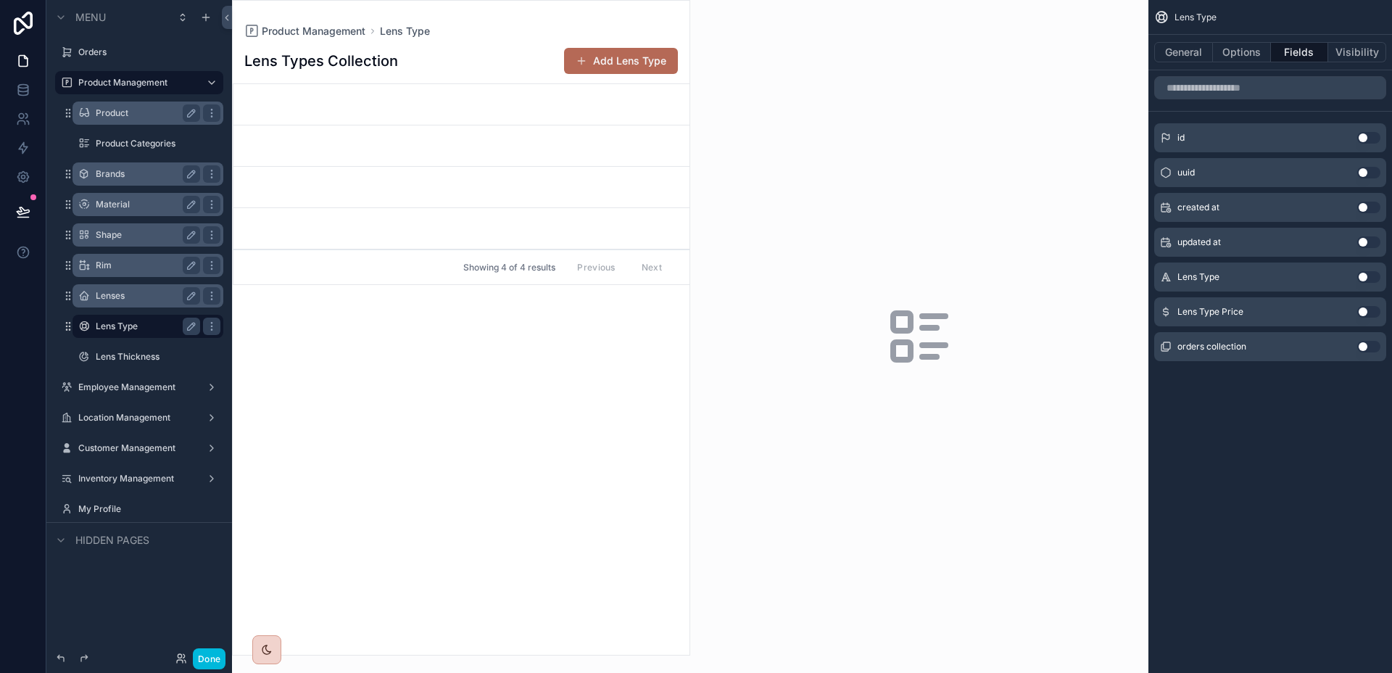
click at [1370, 310] on button "Use setting" at bounding box center [1368, 312] width 23 height 12
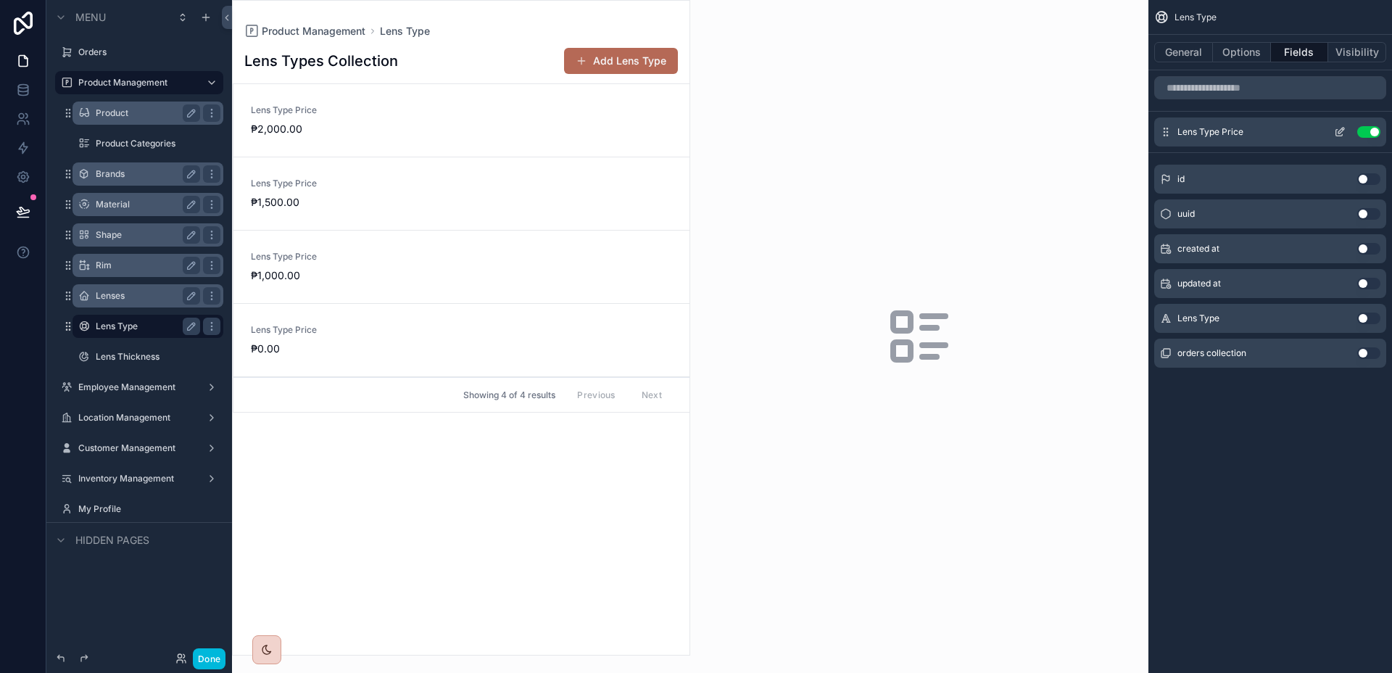
click at [1365, 129] on button "Use setting" at bounding box center [1368, 132] width 23 height 12
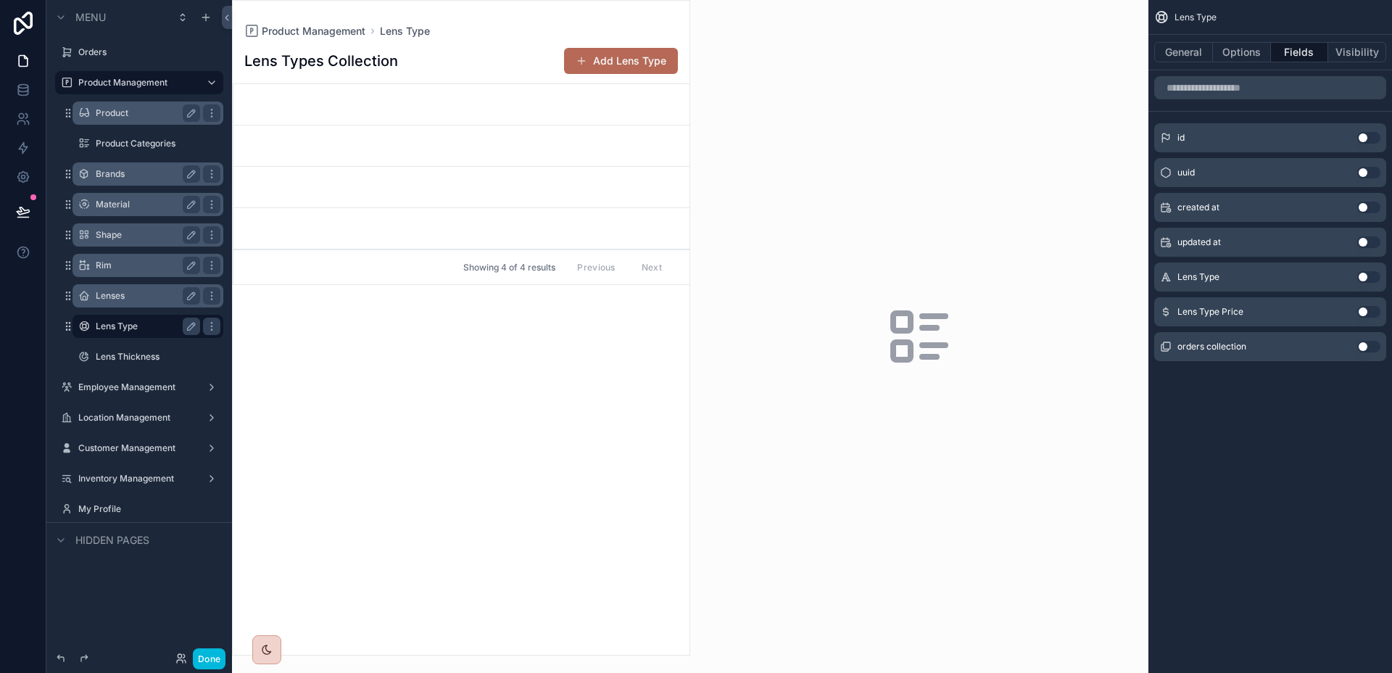
click at [1365, 282] on button "Use setting" at bounding box center [1368, 277] width 23 height 12
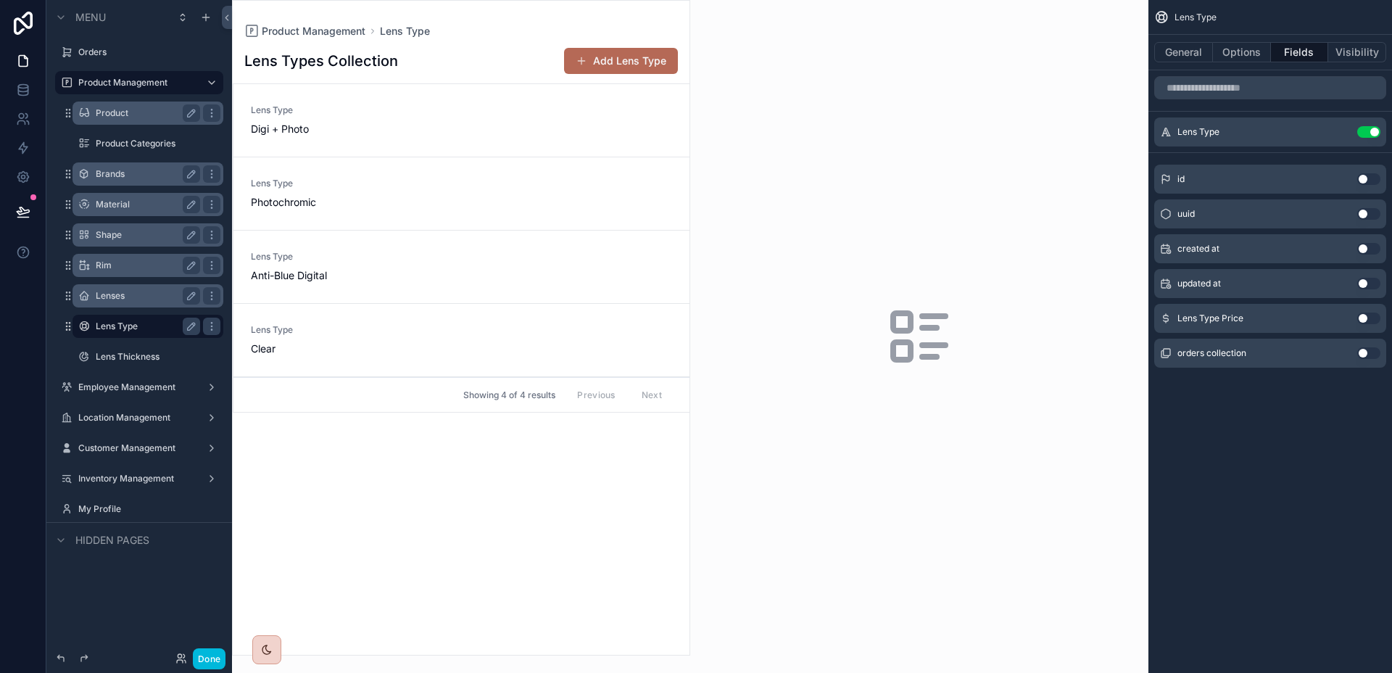
click at [111, 301] on label "Lenses" at bounding box center [145, 296] width 99 height 12
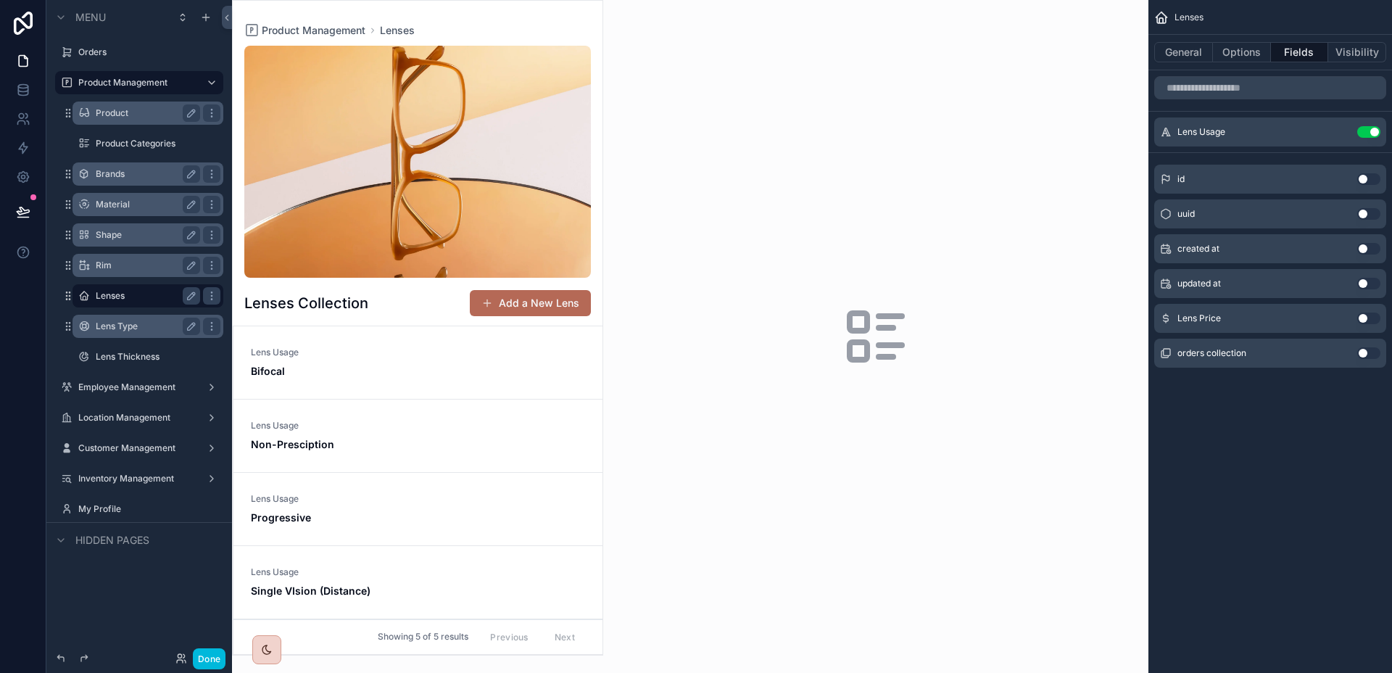
click at [112, 320] on label "Lens Type" at bounding box center [145, 326] width 99 height 12
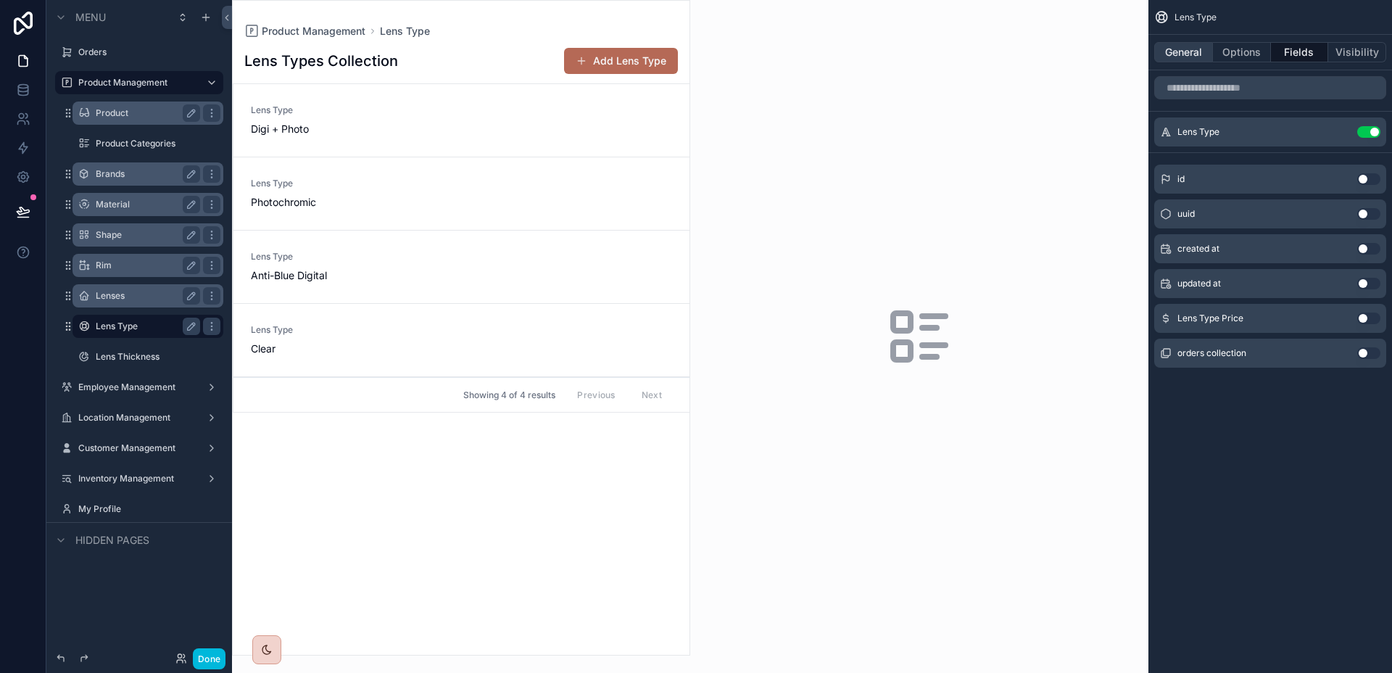
click at [1192, 52] on button "General" at bounding box center [1183, 52] width 59 height 20
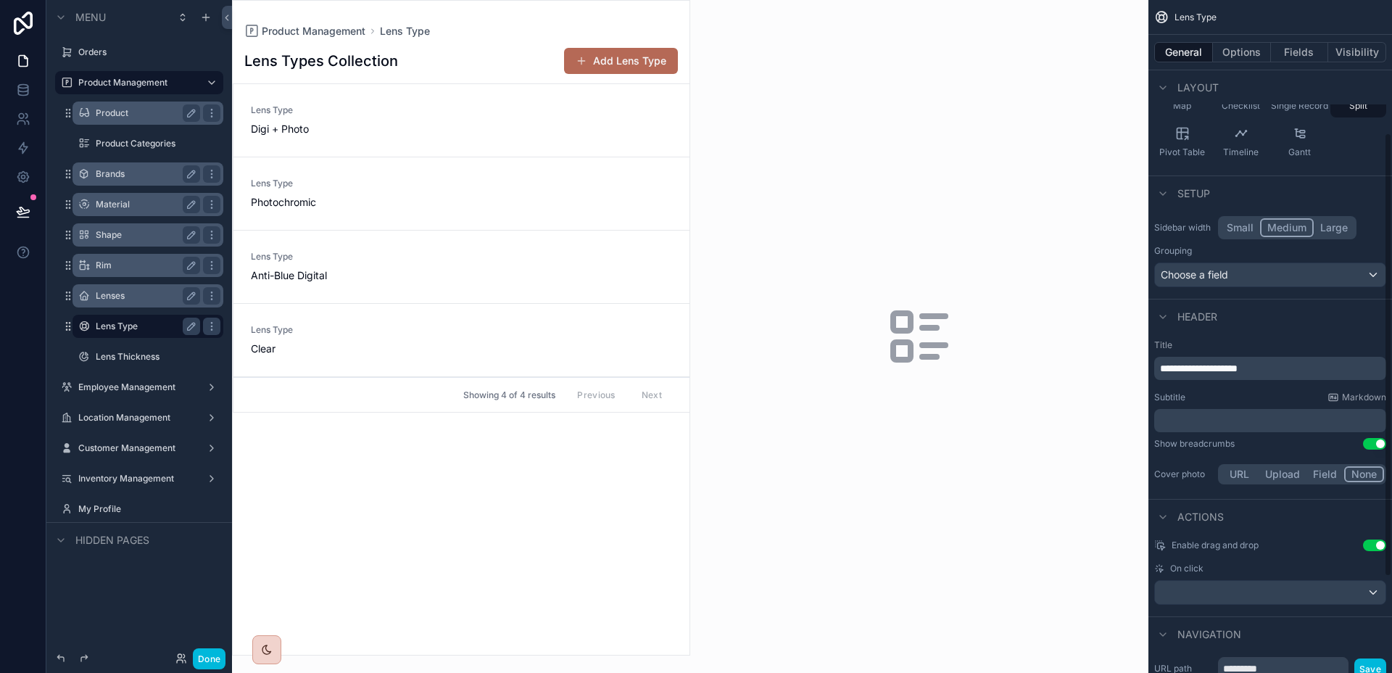
scroll to position [203, 0]
click at [1294, 470] on button "Upload" at bounding box center [1282, 470] width 48 height 16
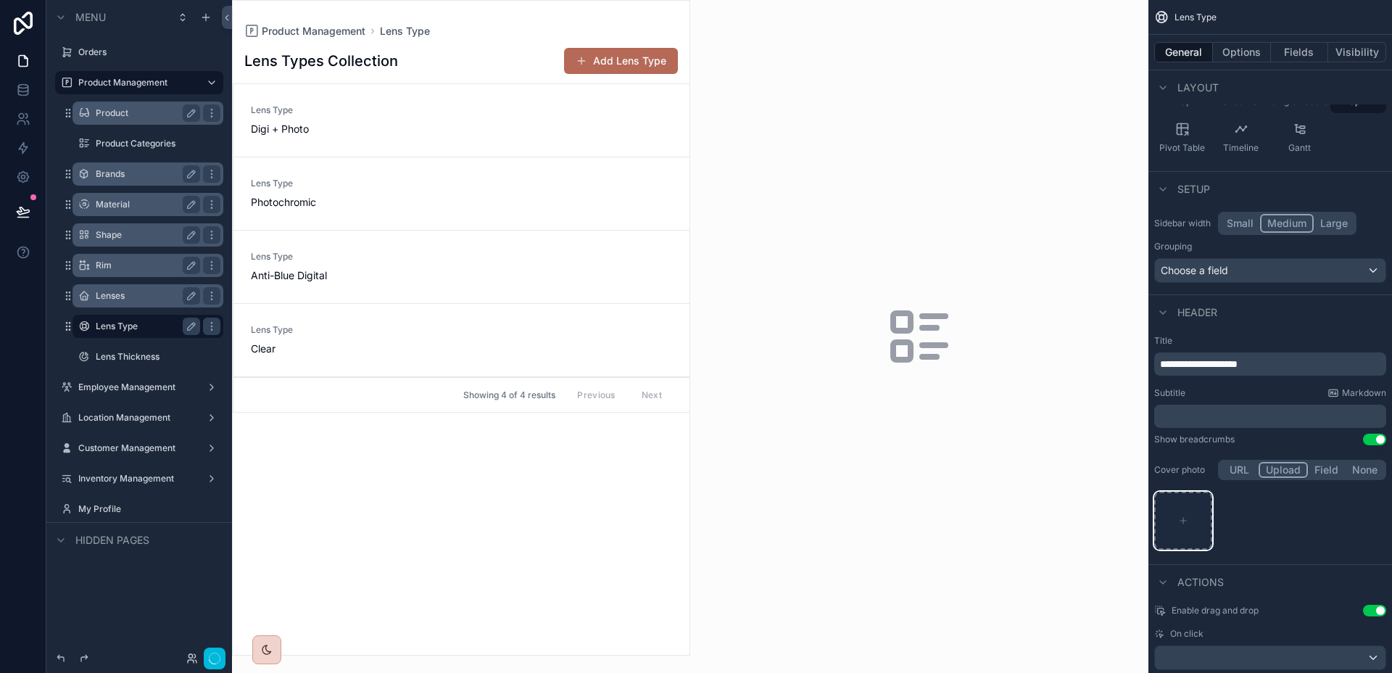
click at [1190, 536] on div "scrollable content" at bounding box center [1183, 520] width 58 height 58
type input "**********"
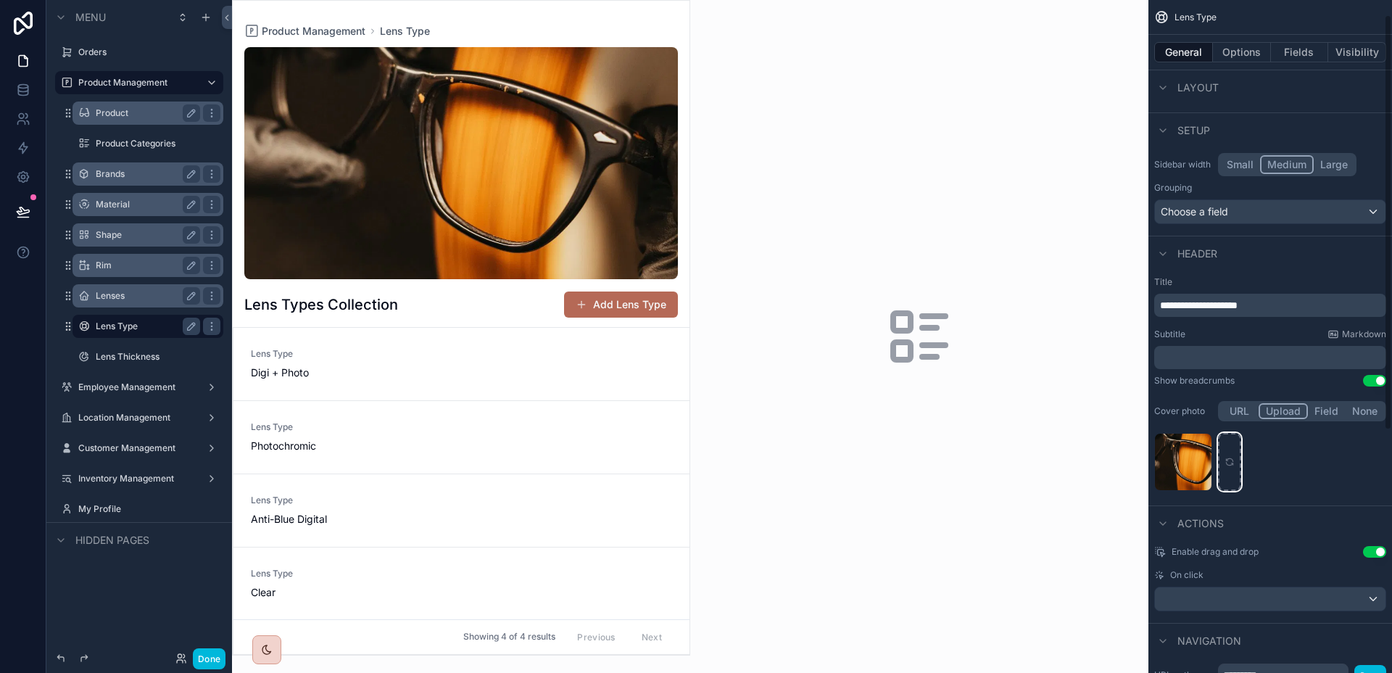
scroll to position [416, 0]
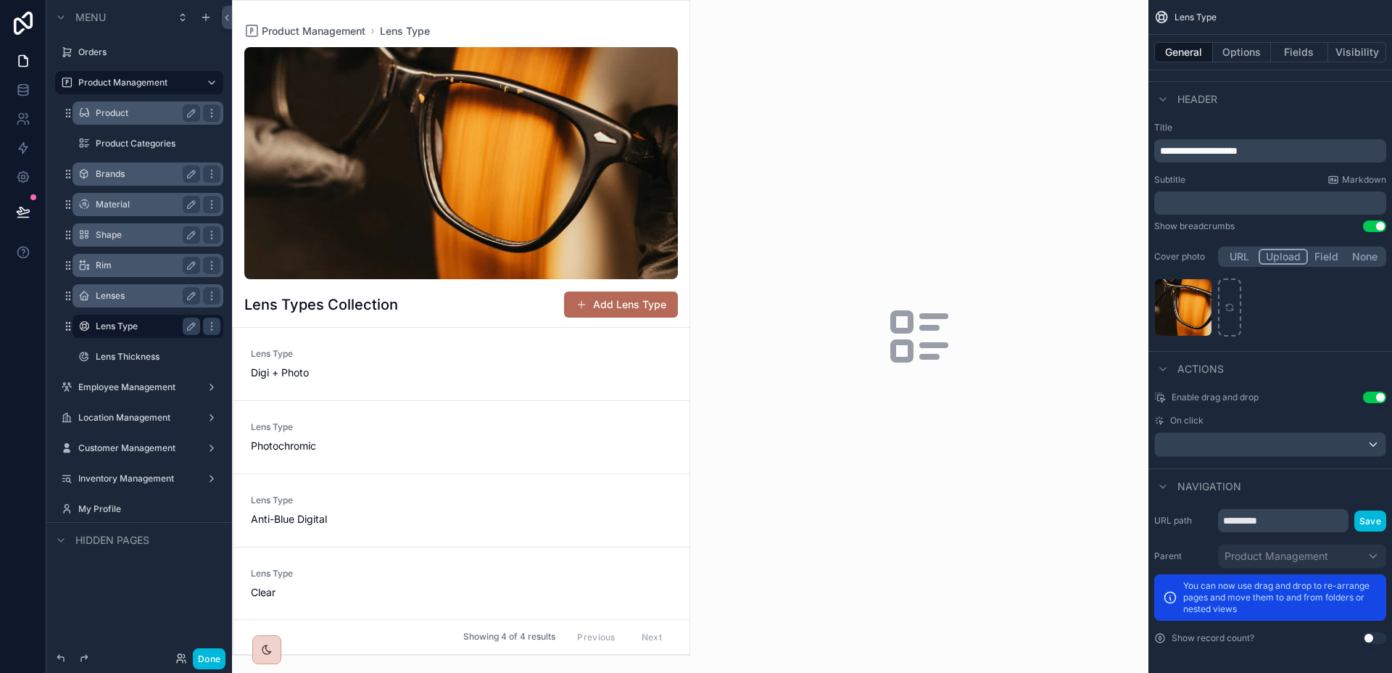
click at [1372, 395] on button "Use setting" at bounding box center [1374, 397] width 23 height 12
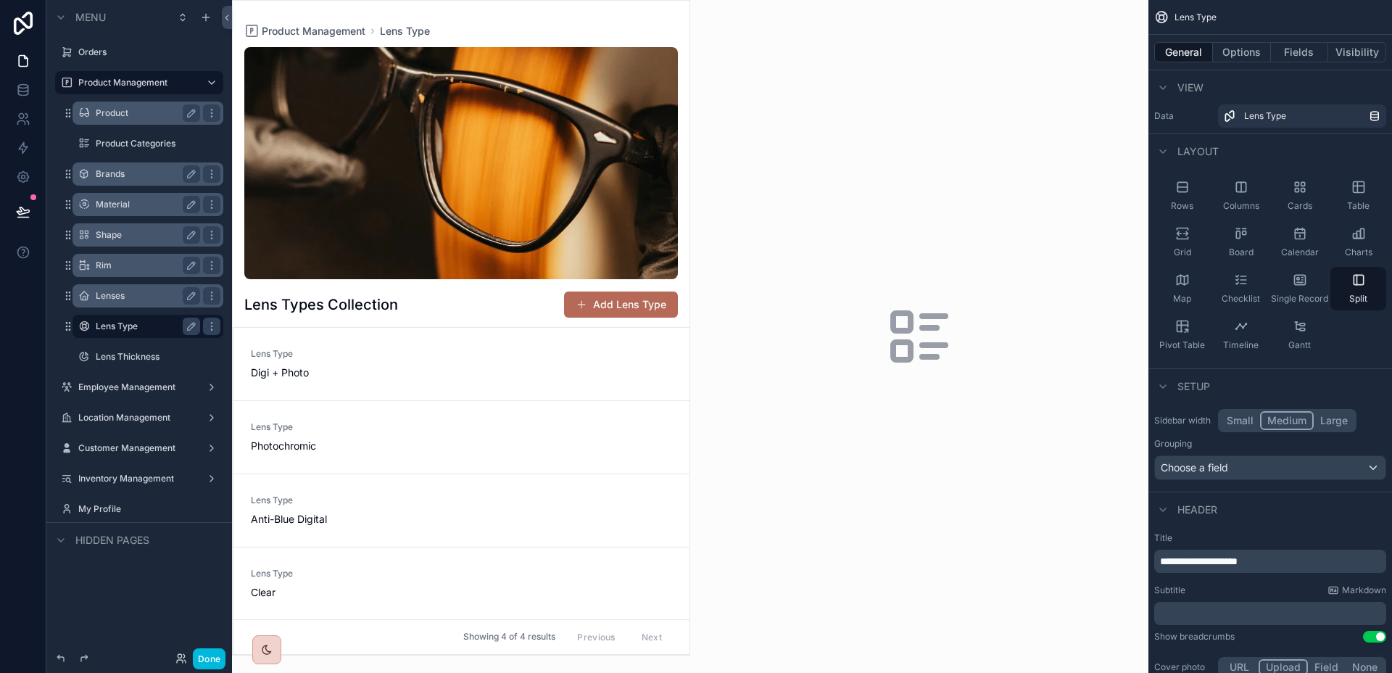
scroll to position [0, 0]
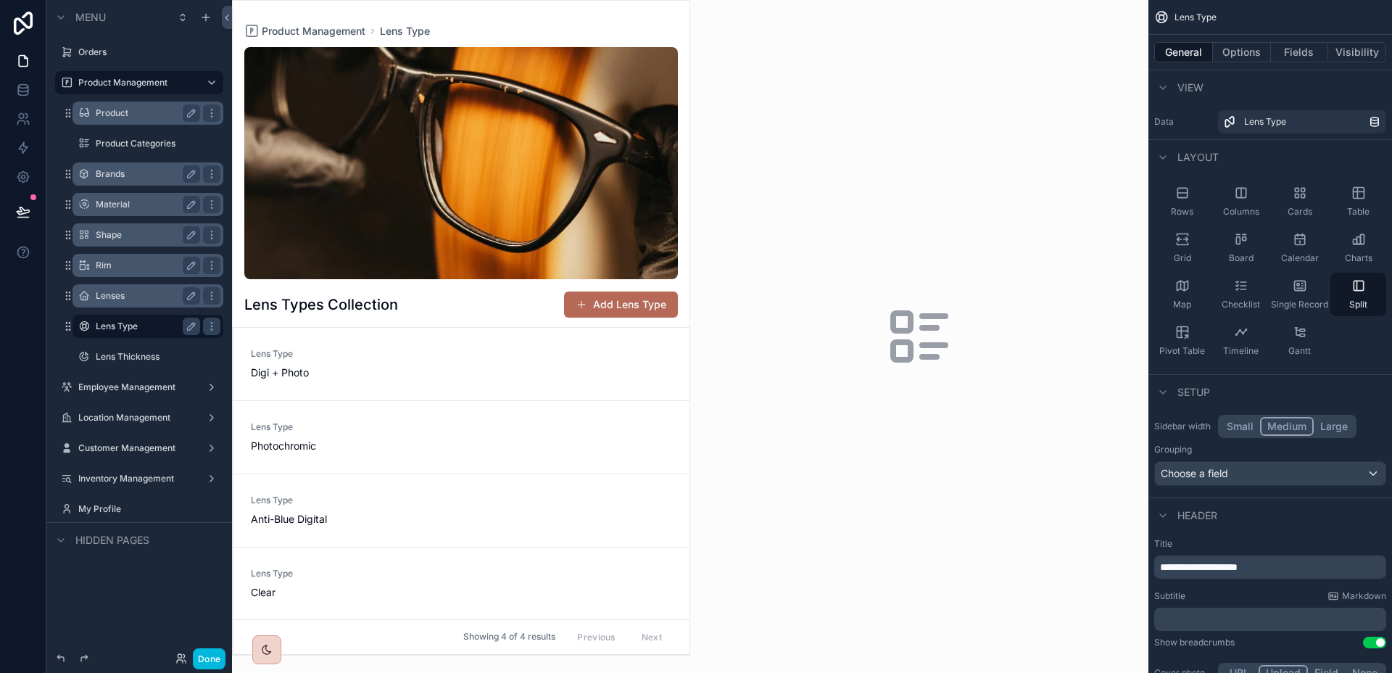
click at [1241, 417] on button "Small" at bounding box center [1240, 426] width 40 height 19
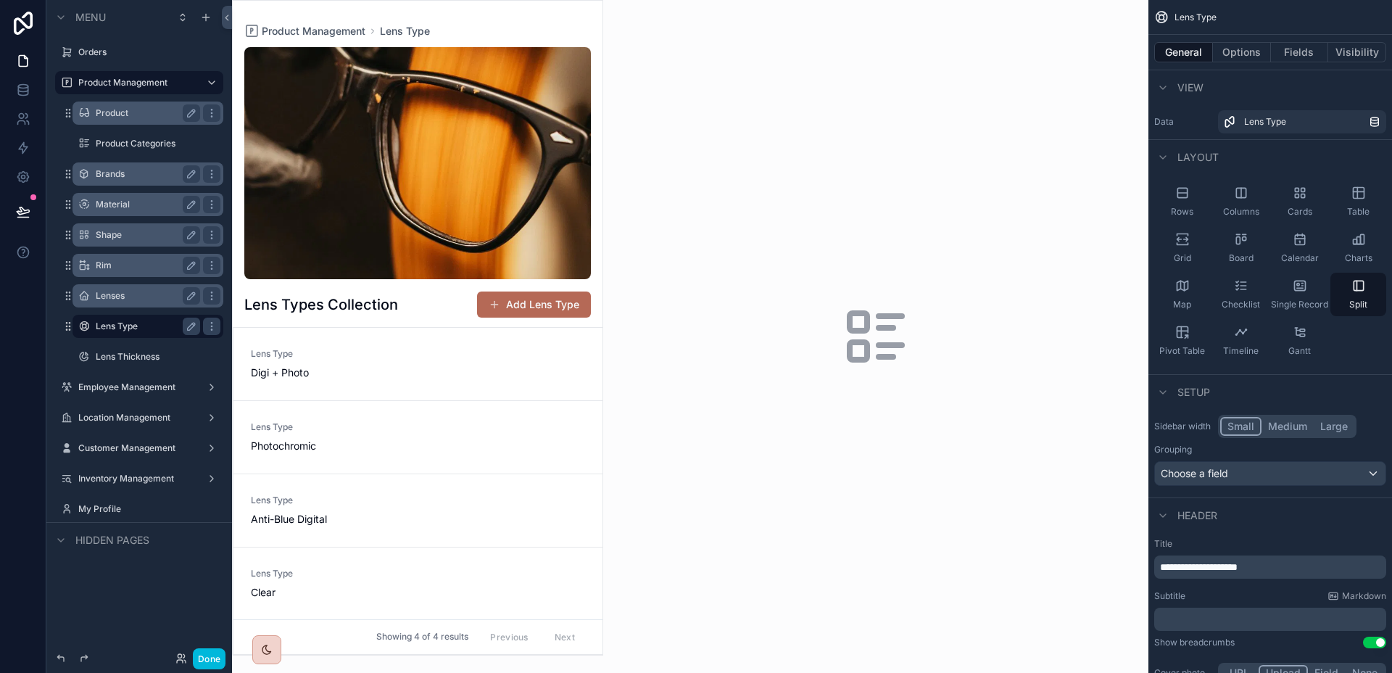
click at [130, 299] on label "Lenses" at bounding box center [145, 296] width 99 height 12
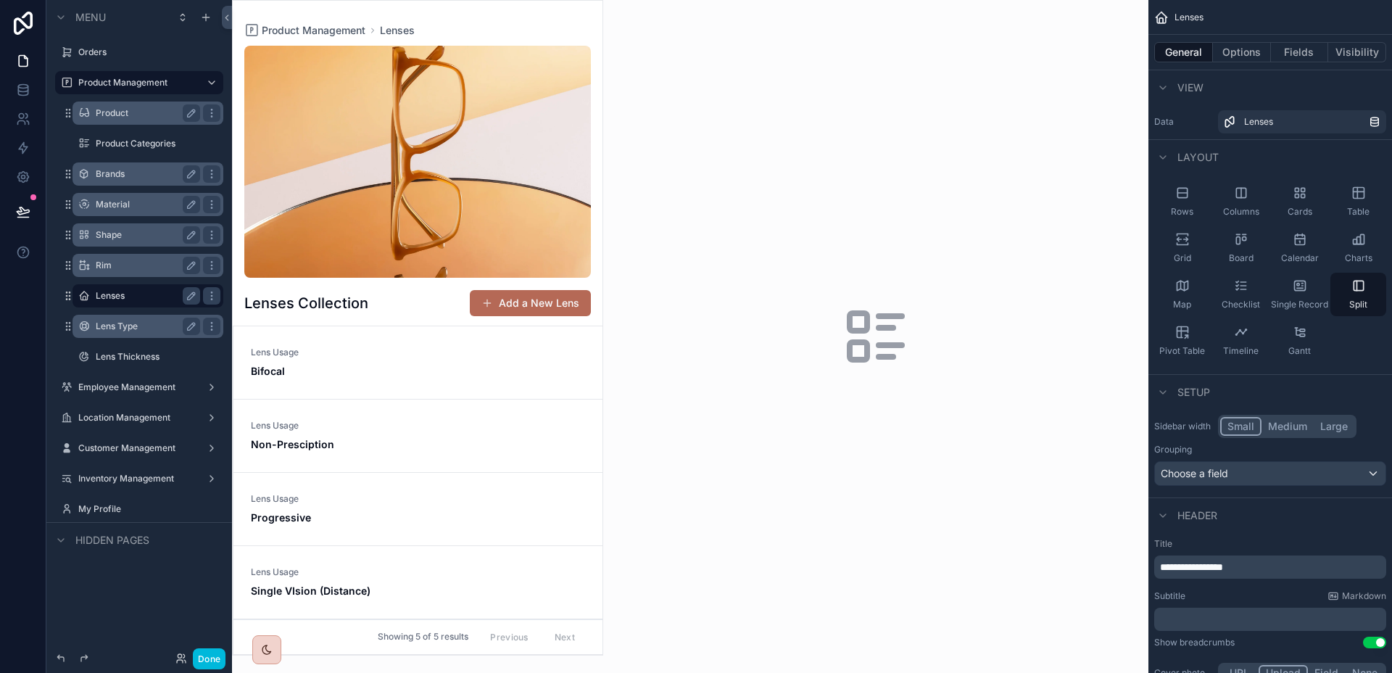
click at [108, 265] on label "Rim" at bounding box center [145, 265] width 99 height 12
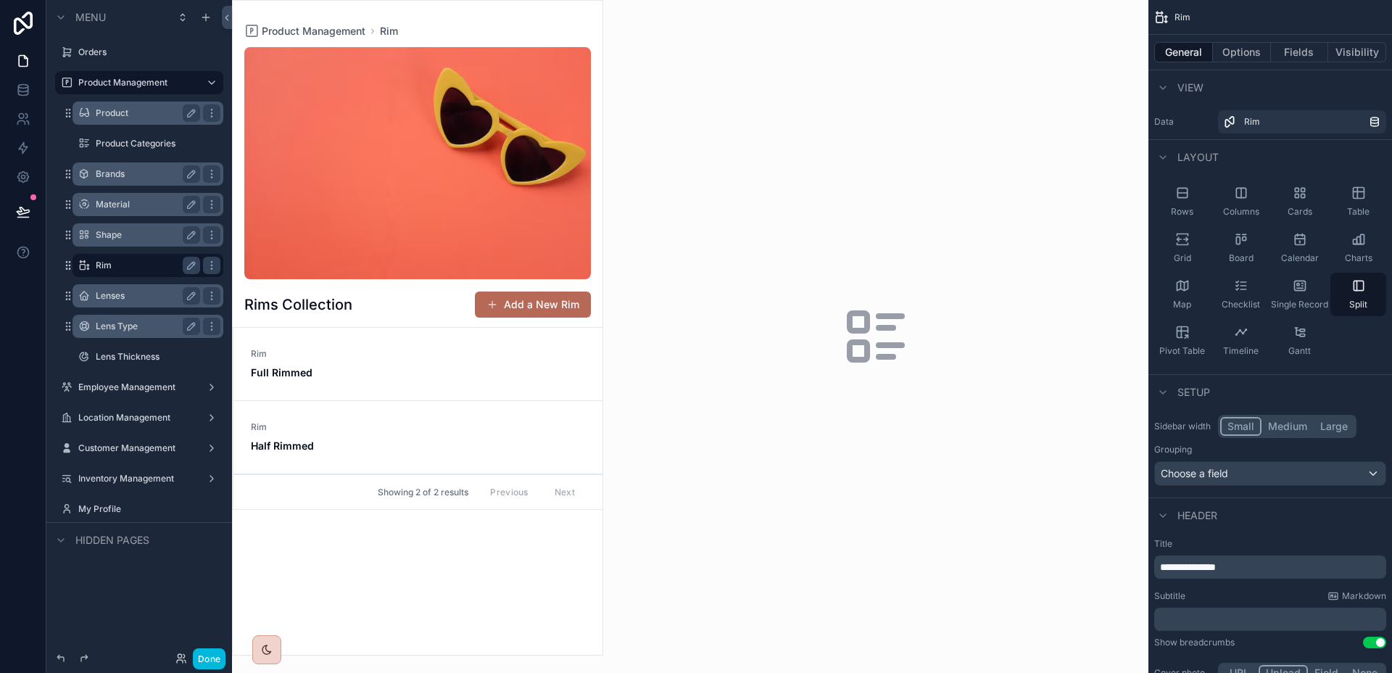
click at [112, 237] on label "Shape" at bounding box center [145, 235] width 99 height 12
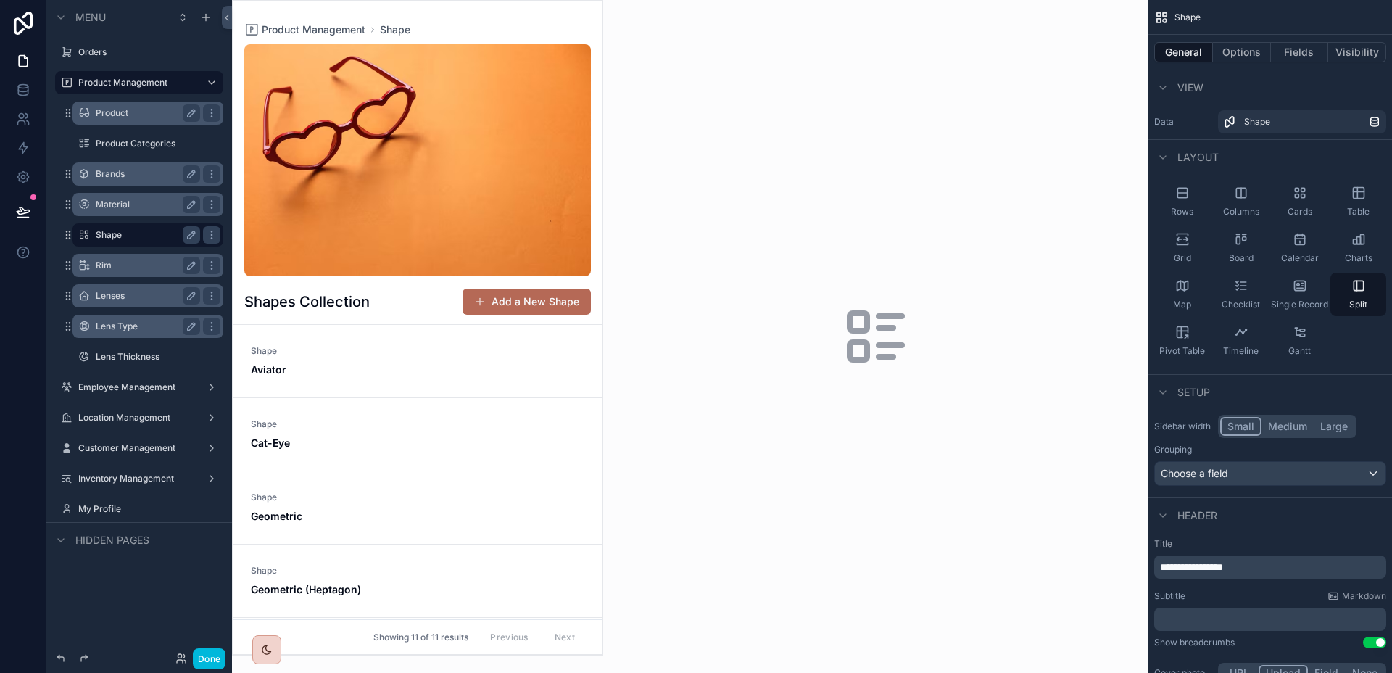
click at [117, 206] on label "Material" at bounding box center [145, 205] width 99 height 12
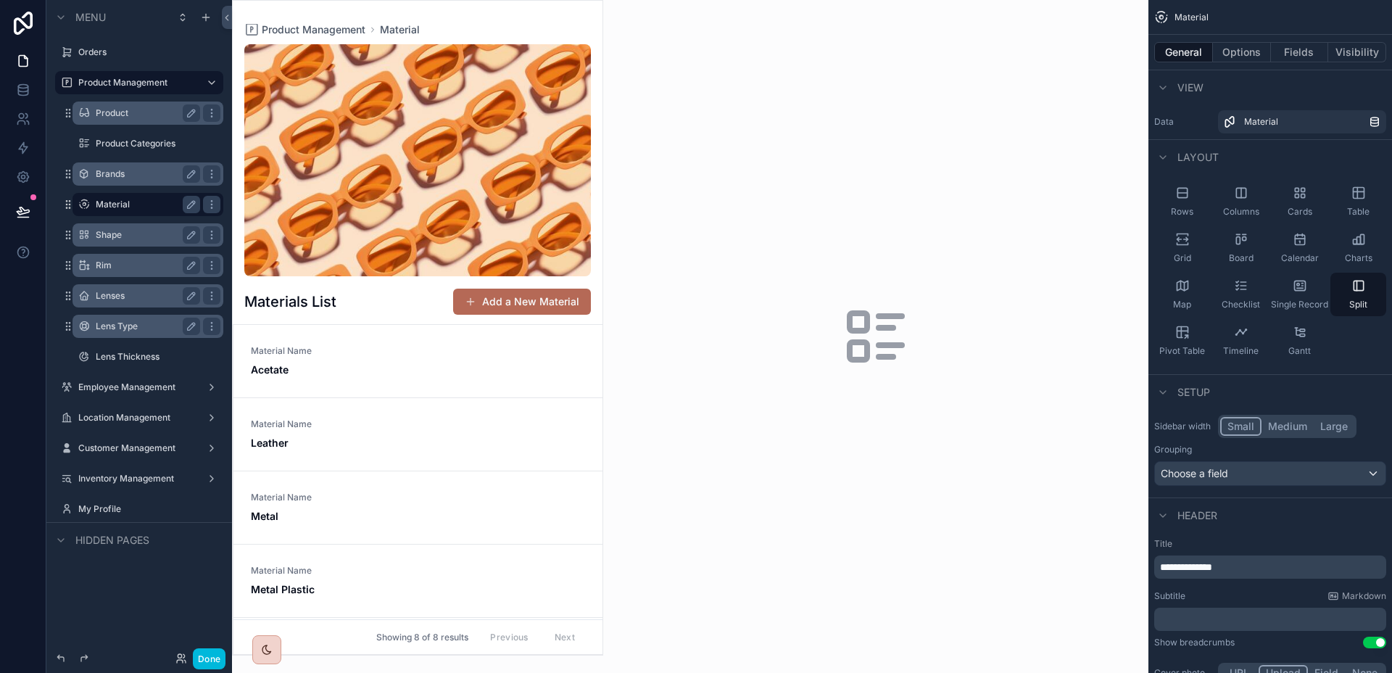
click at [120, 186] on div "Brands" at bounding box center [148, 174] width 168 height 26
click at [120, 176] on label "Brands" at bounding box center [145, 174] width 99 height 12
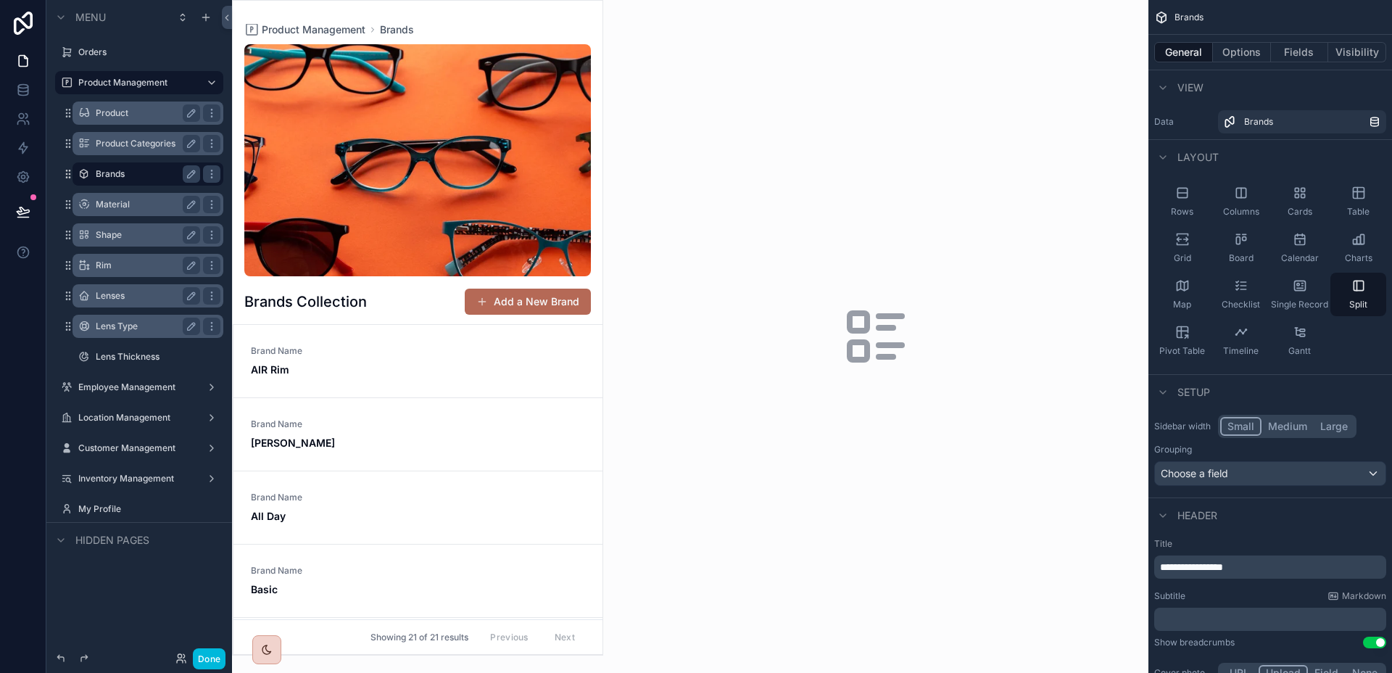
click at [123, 144] on label "Product Categories" at bounding box center [145, 144] width 99 height 12
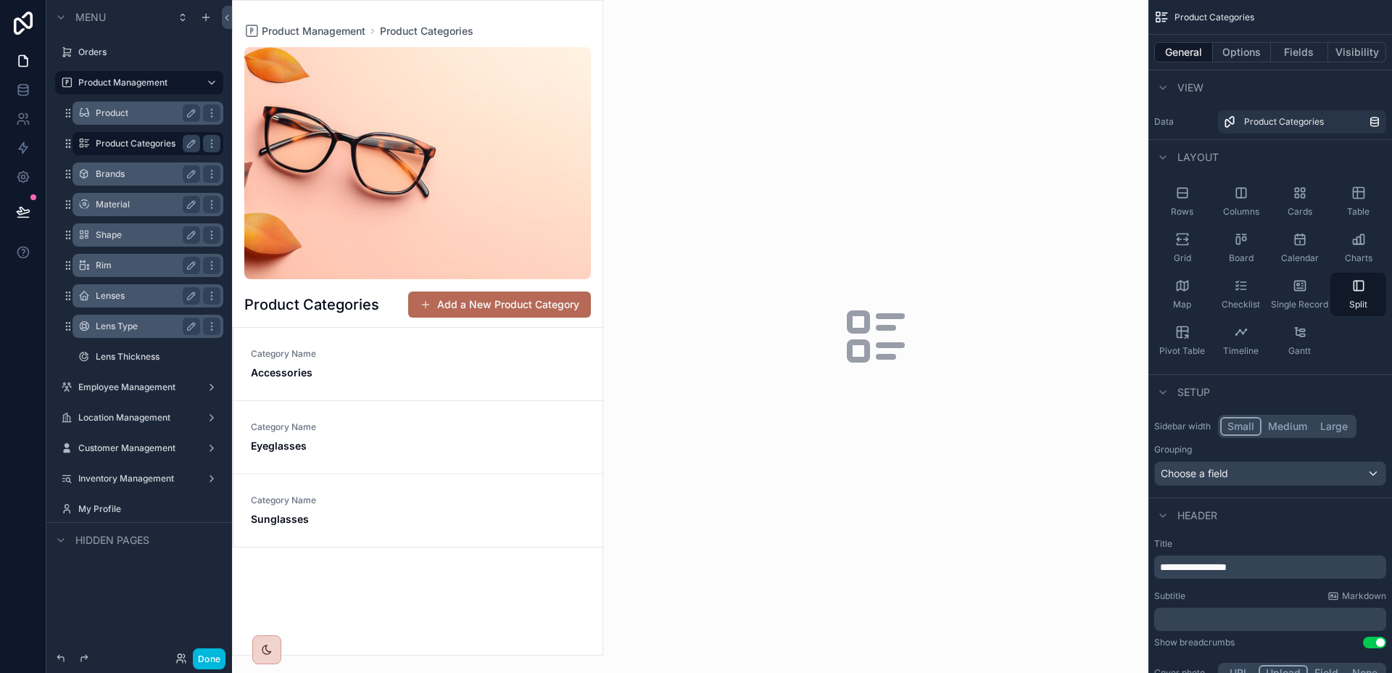
click at [109, 299] on label "Lenses" at bounding box center [145, 296] width 99 height 12
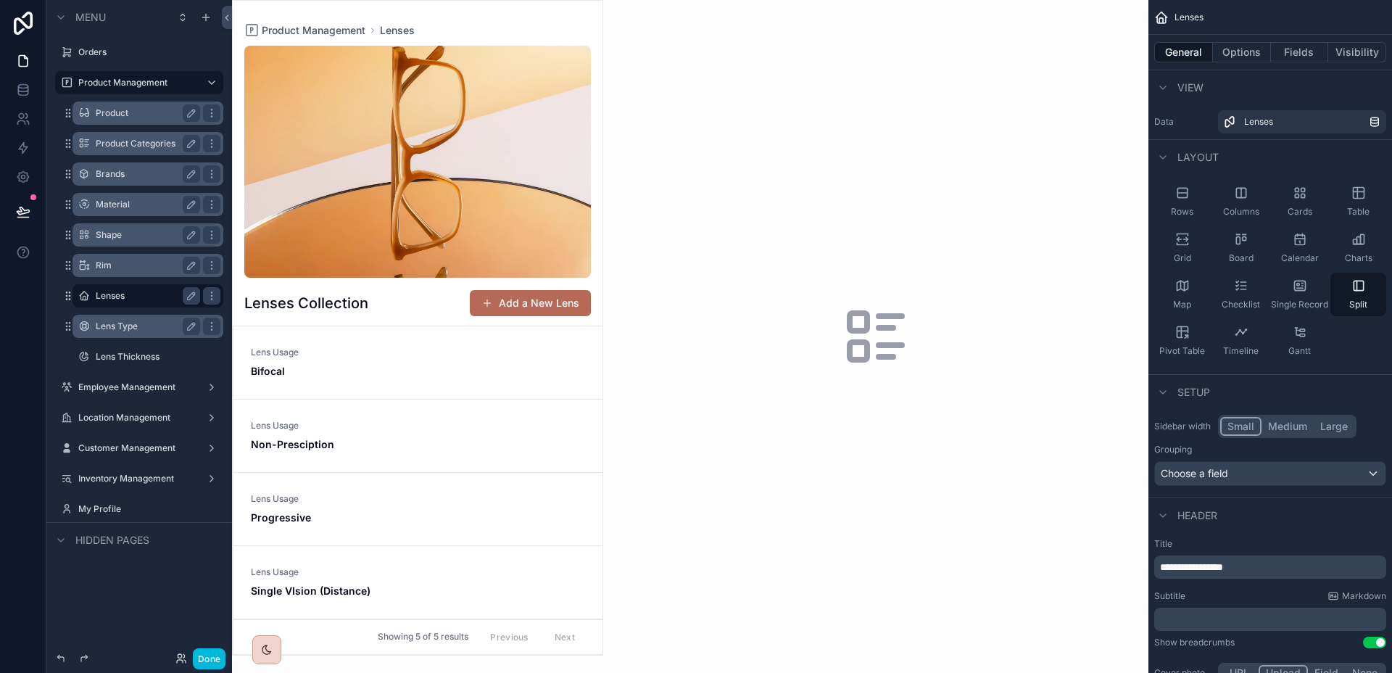
click at [114, 320] on label "Lens Type" at bounding box center [145, 326] width 99 height 12
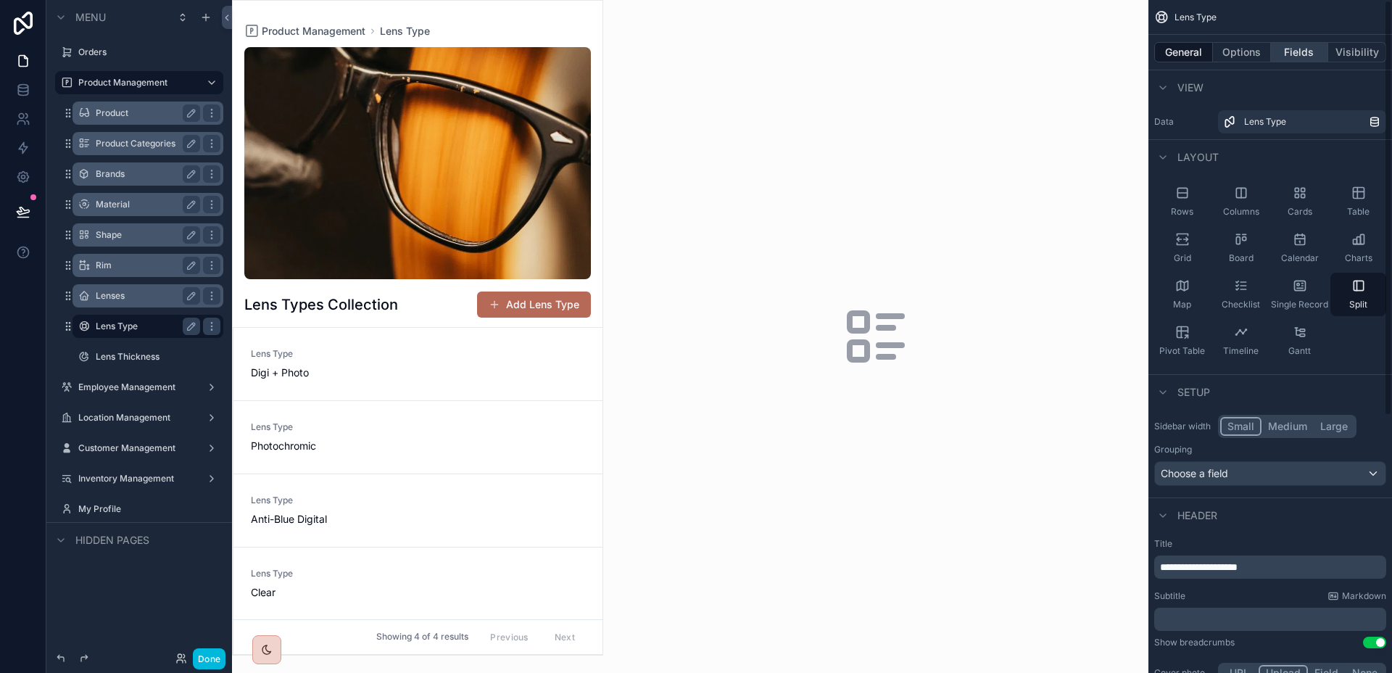
click at [1307, 43] on button "Fields" at bounding box center [1300, 52] width 58 height 20
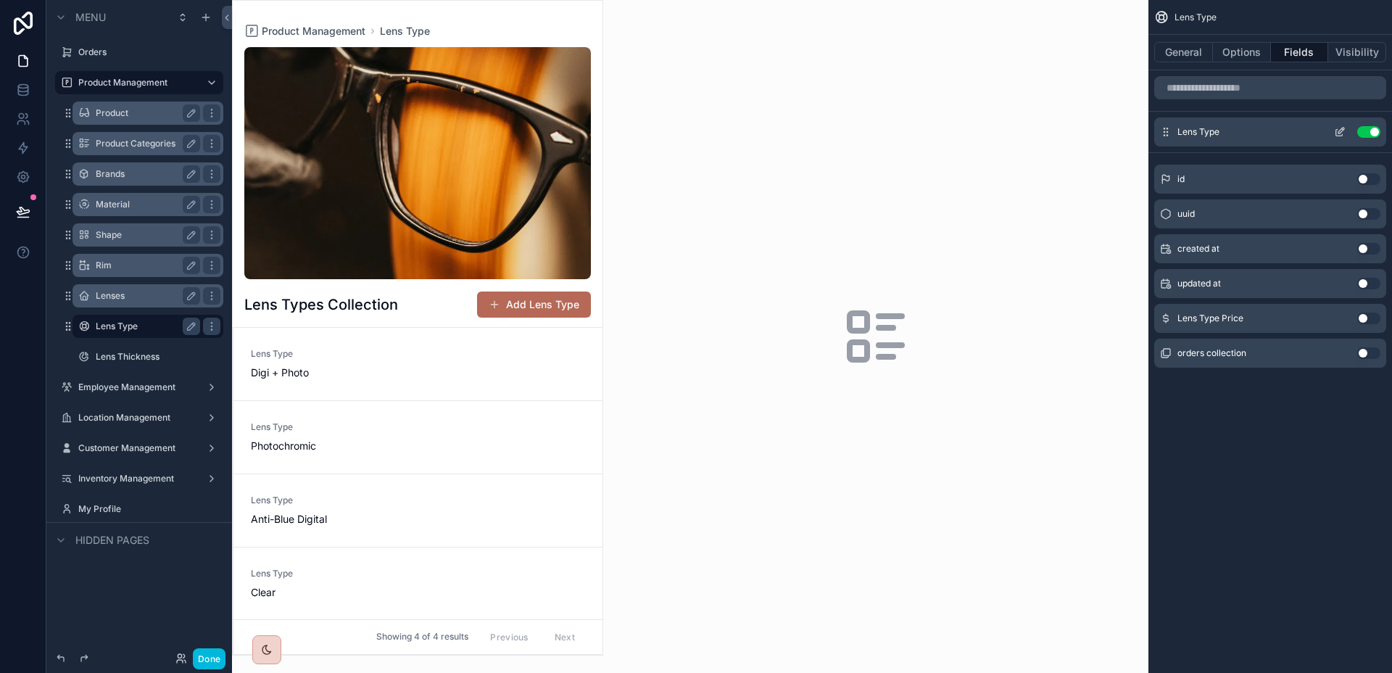
click at [1340, 132] on icon "scrollable content" at bounding box center [1341, 131] width 6 height 6
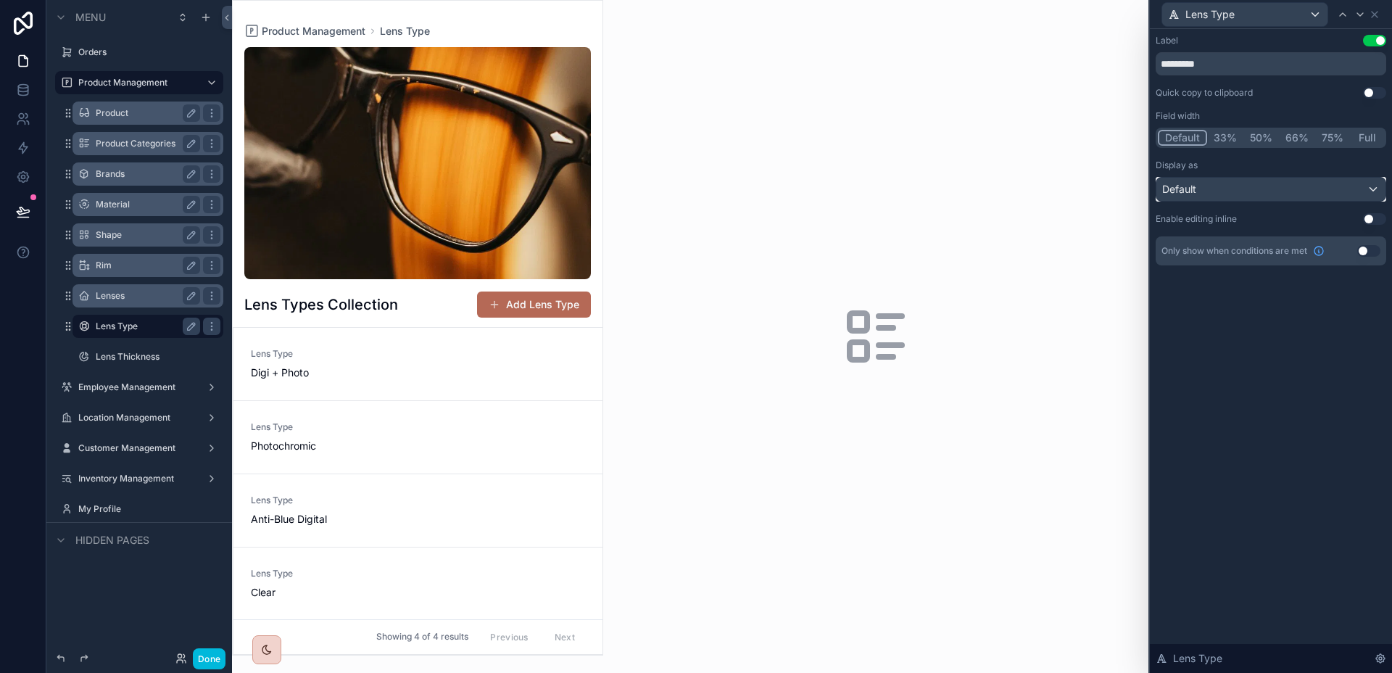
click at [1271, 178] on div "Default" at bounding box center [1270, 189] width 229 height 23
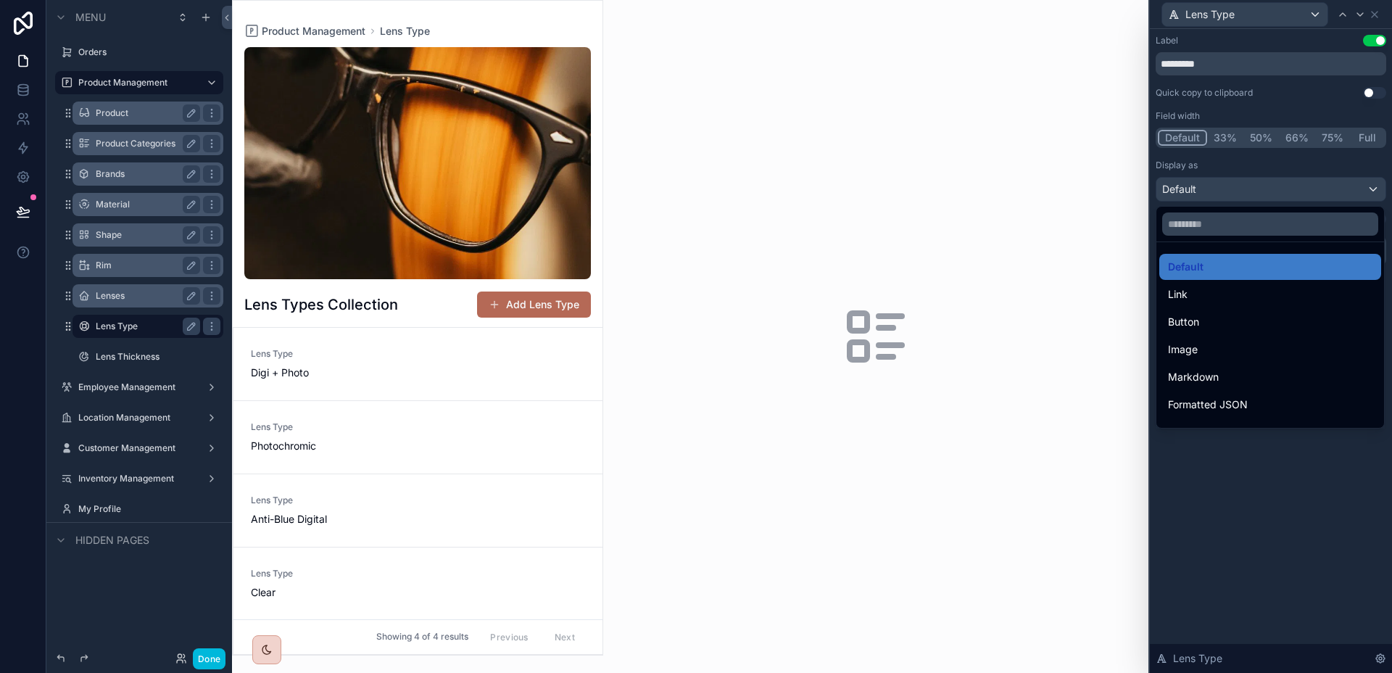
click at [1264, 191] on div at bounding box center [1270, 336] width 242 height 673
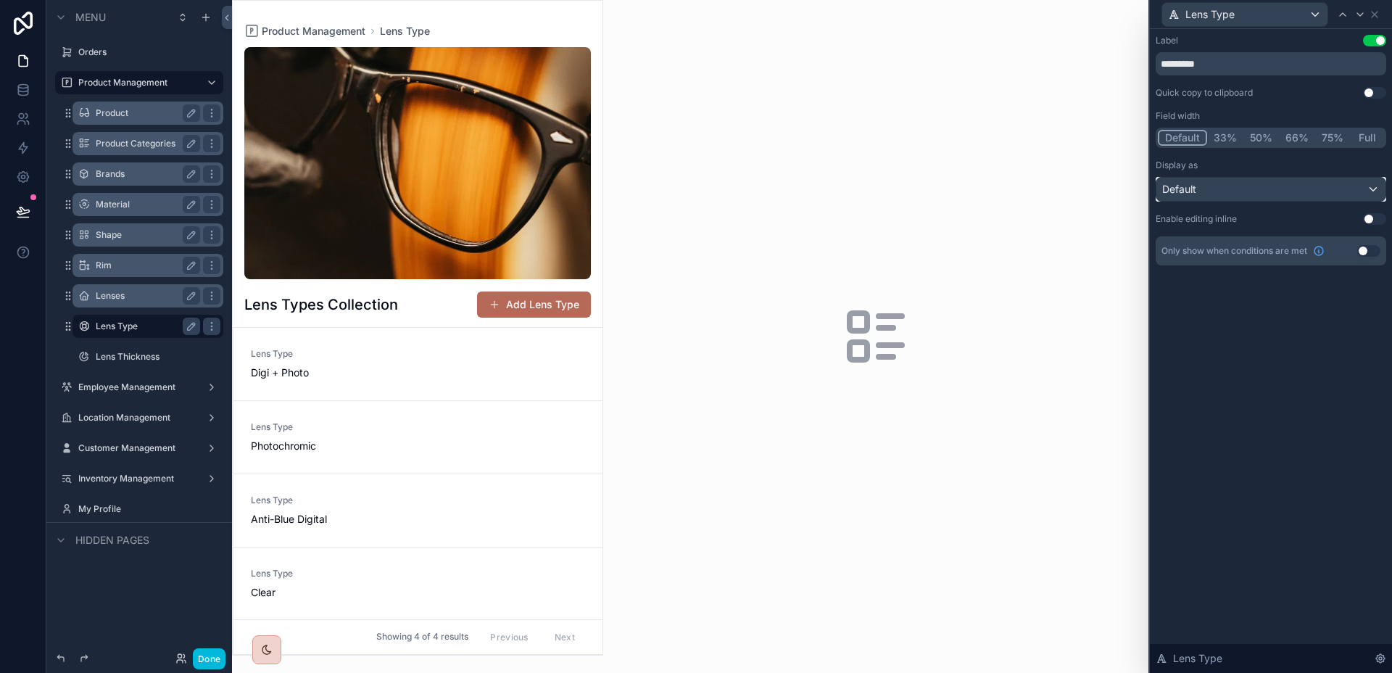
click at [1264, 191] on div "Default" at bounding box center [1270, 189] width 229 height 23
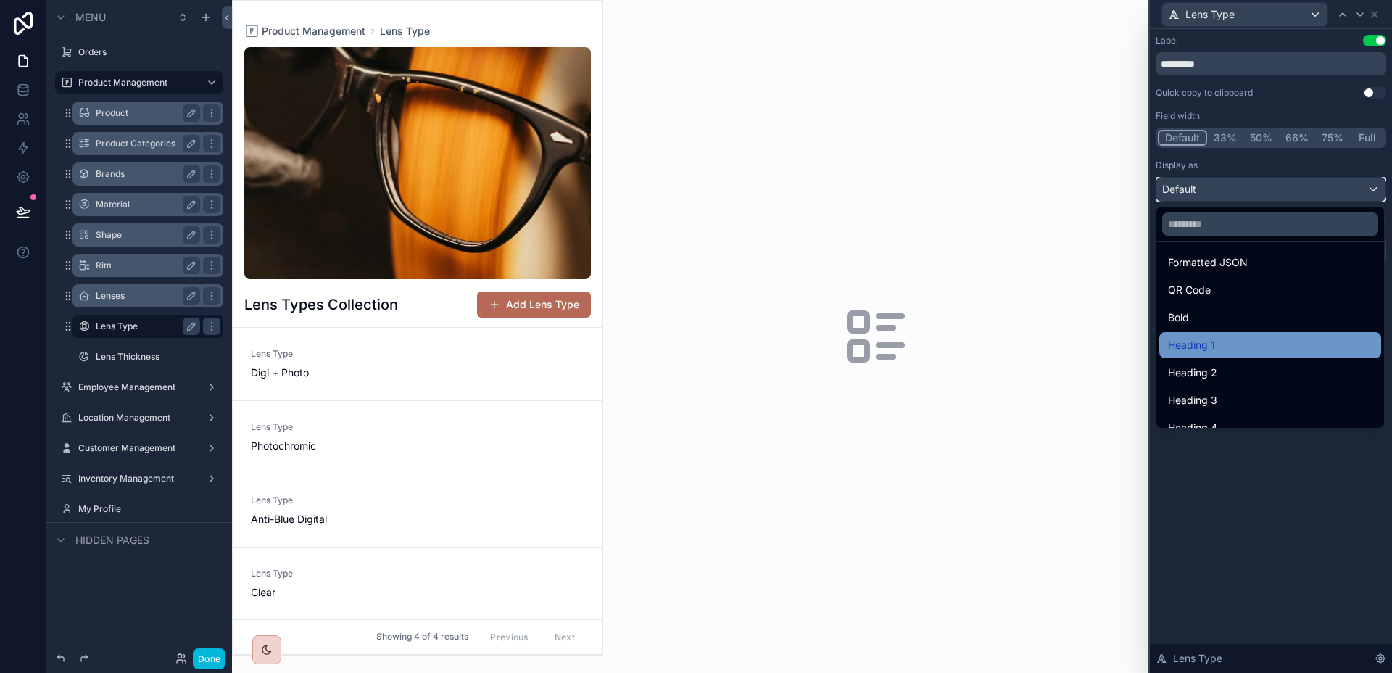
scroll to position [158, 0]
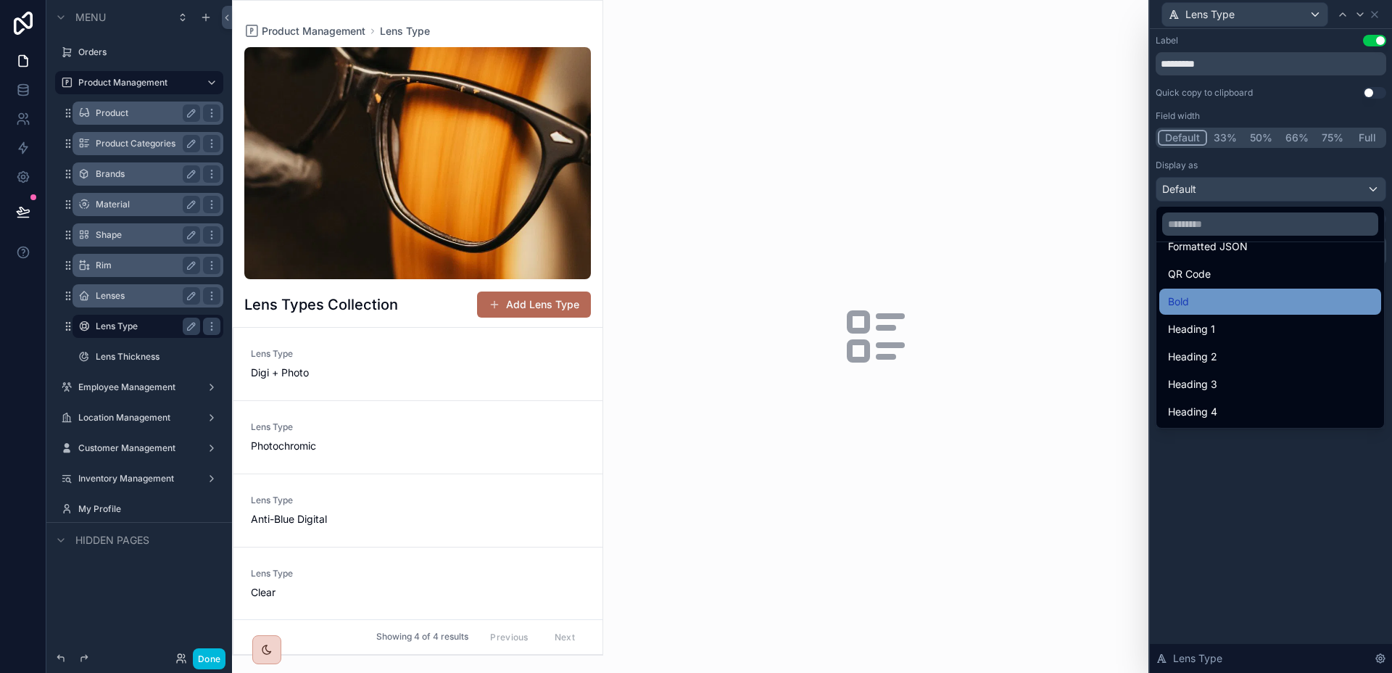
click at [1236, 310] on div "Bold" at bounding box center [1270, 301] width 222 height 26
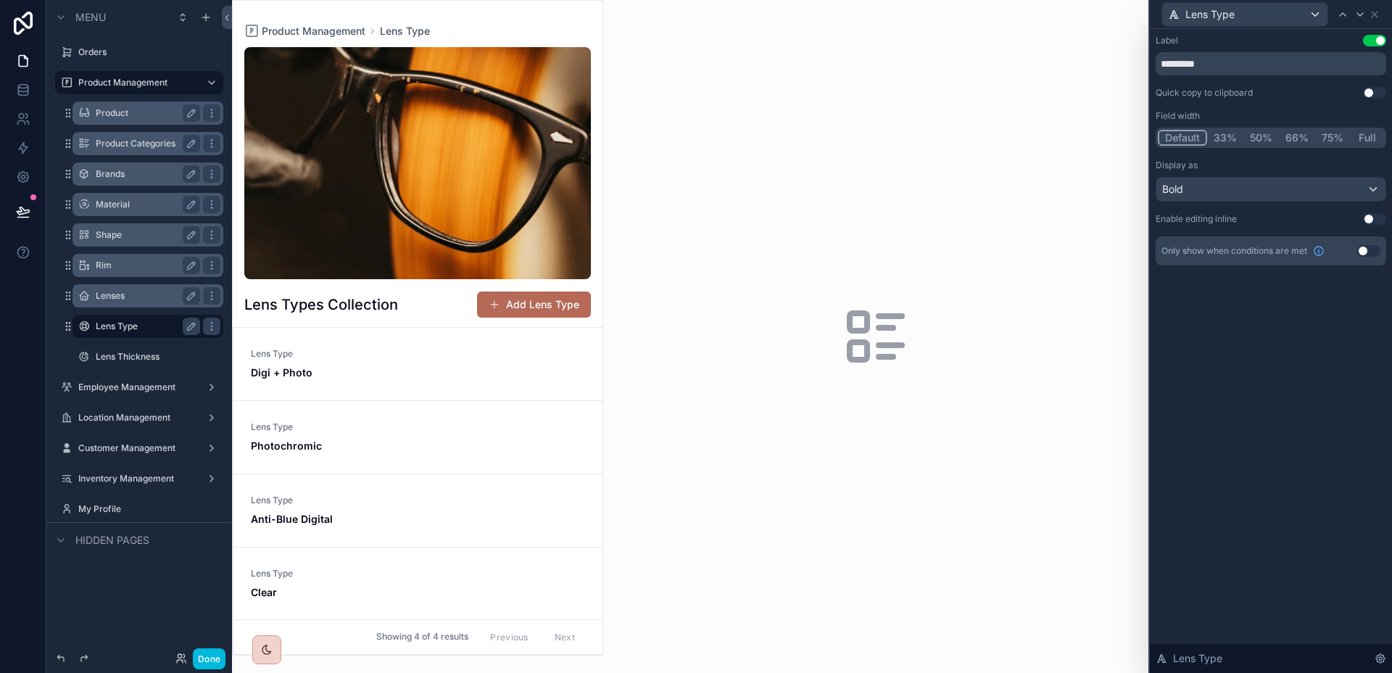
click at [1373, 136] on button "Full" at bounding box center [1367, 138] width 34 height 16
click at [121, 295] on label "Lenses" at bounding box center [145, 296] width 99 height 12
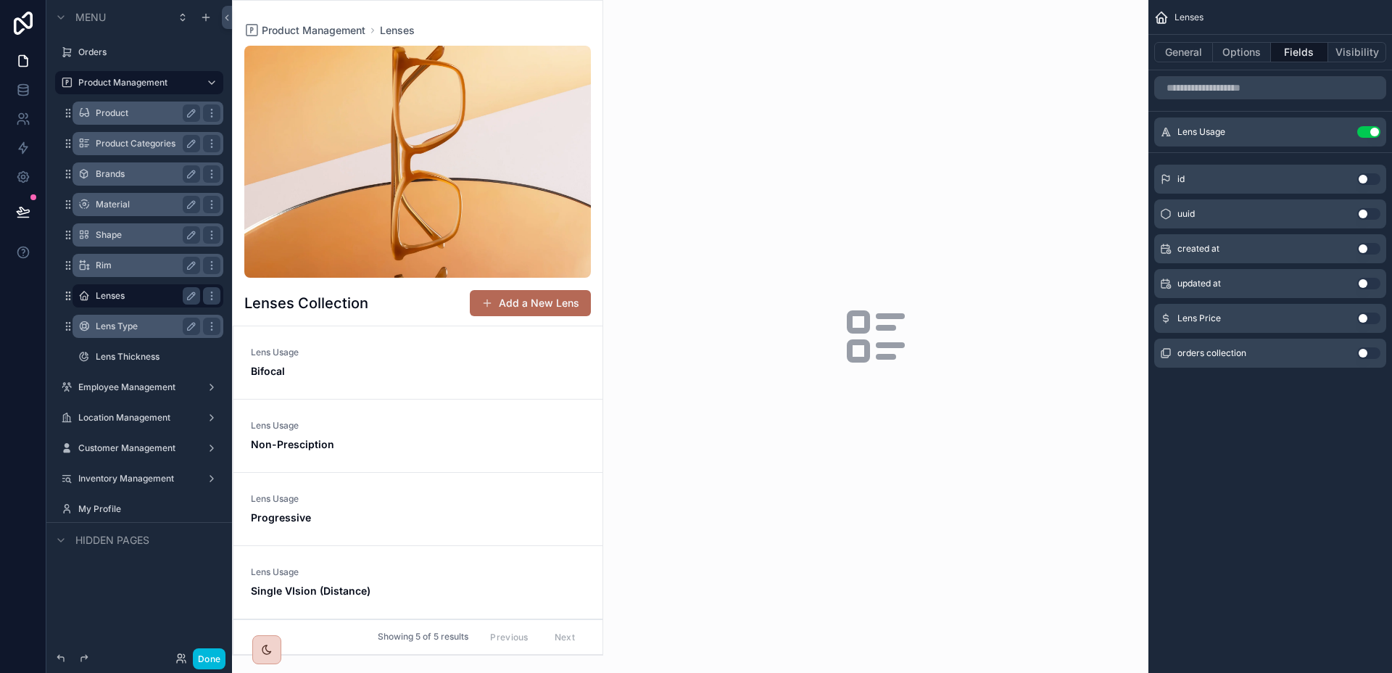
click at [363, 354] on span "Lens Usage" at bounding box center [418, 352] width 334 height 12
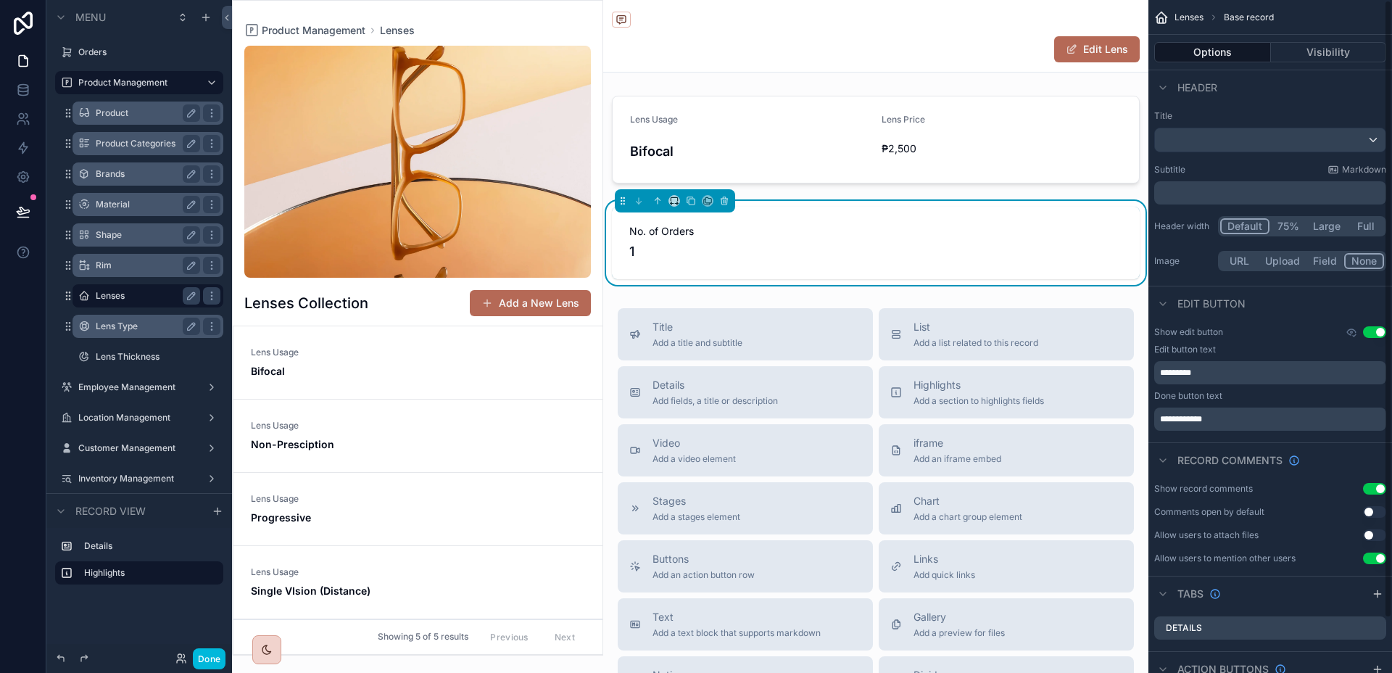
click at [319, 374] on span "Bifocal" at bounding box center [418, 371] width 334 height 14
click at [148, 278] on icon "scrollable content" at bounding box center [147, 281] width 13 height 13
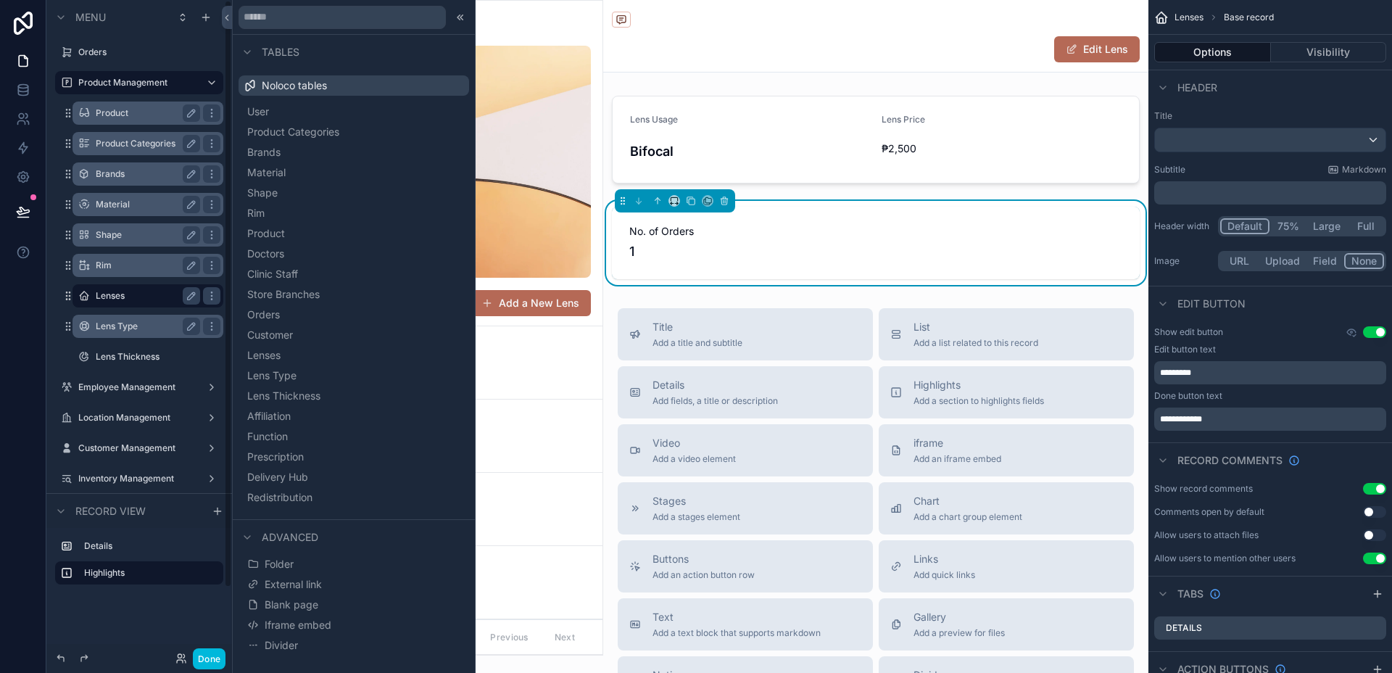
click at [135, 288] on div "Lenses" at bounding box center [148, 295] width 104 height 17
click at [136, 288] on div "Lenses" at bounding box center [148, 295] width 104 height 17
click at [120, 288] on div "Lenses" at bounding box center [148, 295] width 104 height 17
click at [460, 21] on icon at bounding box center [460, 18] width 12 height 12
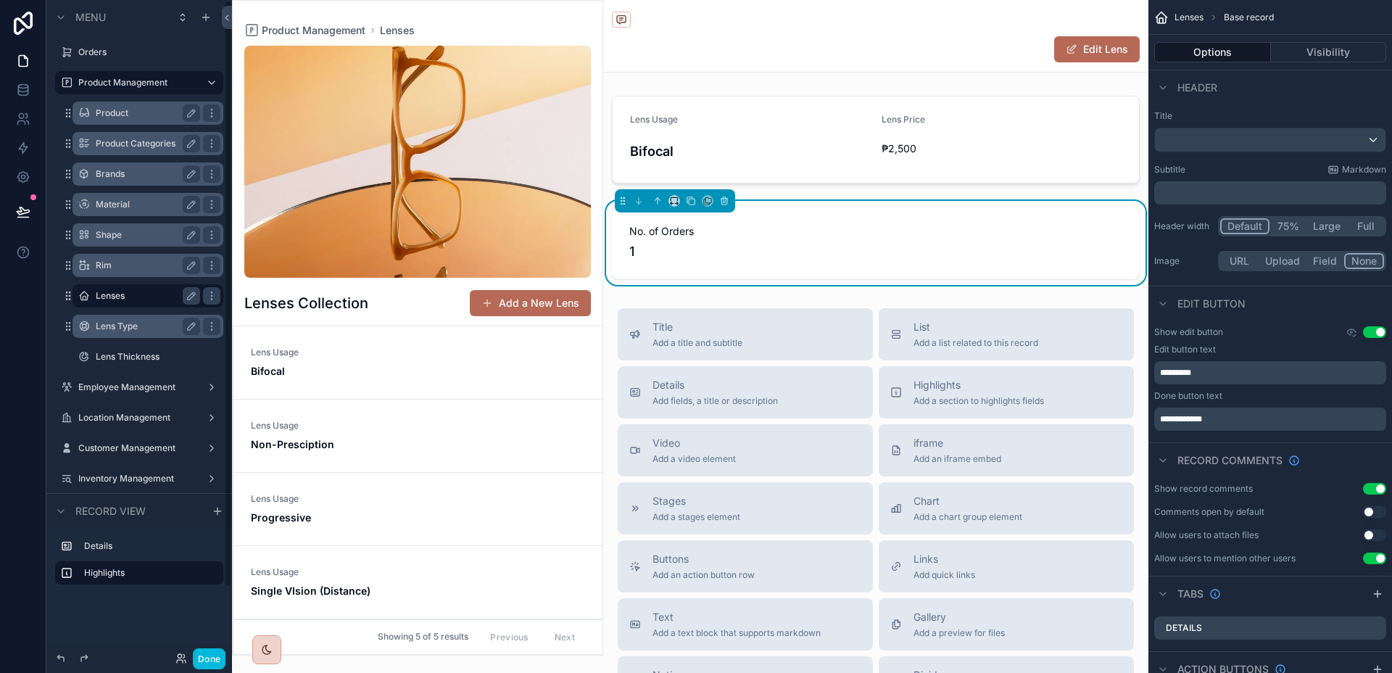
click at [118, 300] on label "Lenses" at bounding box center [145, 296] width 99 height 12
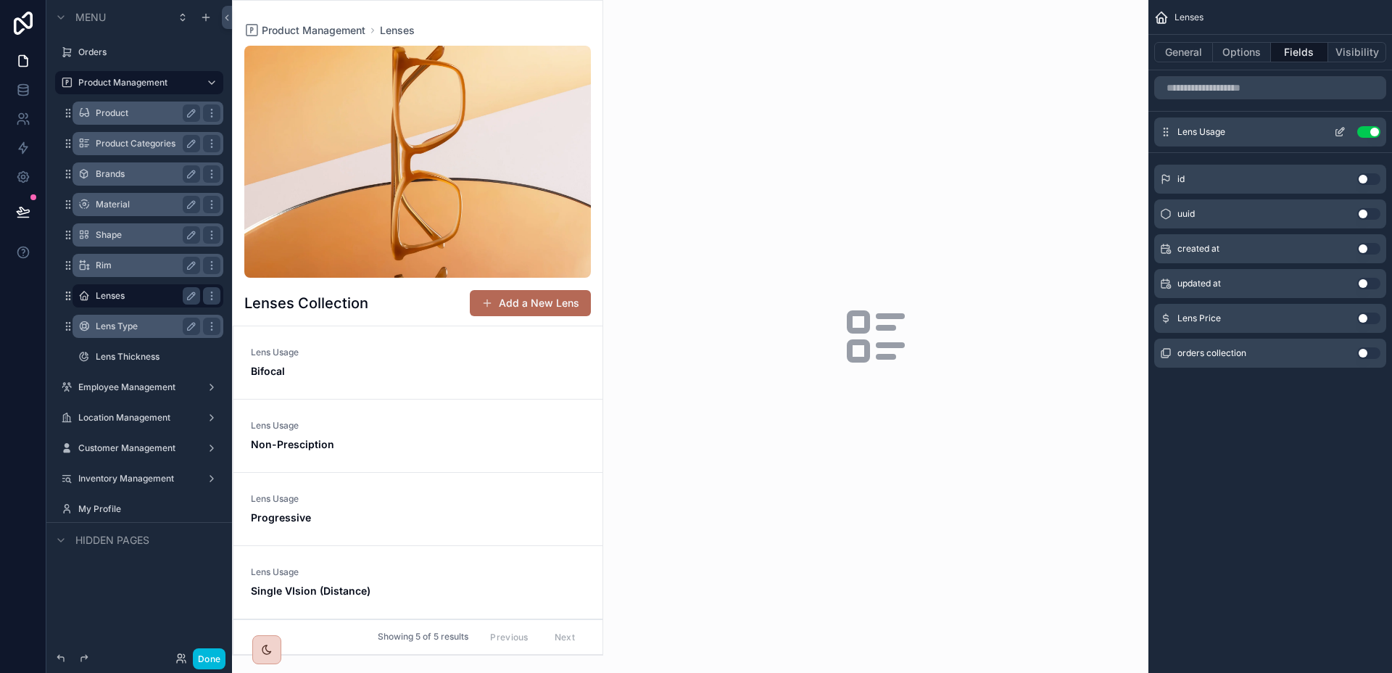
click at [1340, 128] on icon "scrollable content" at bounding box center [1341, 131] width 6 height 6
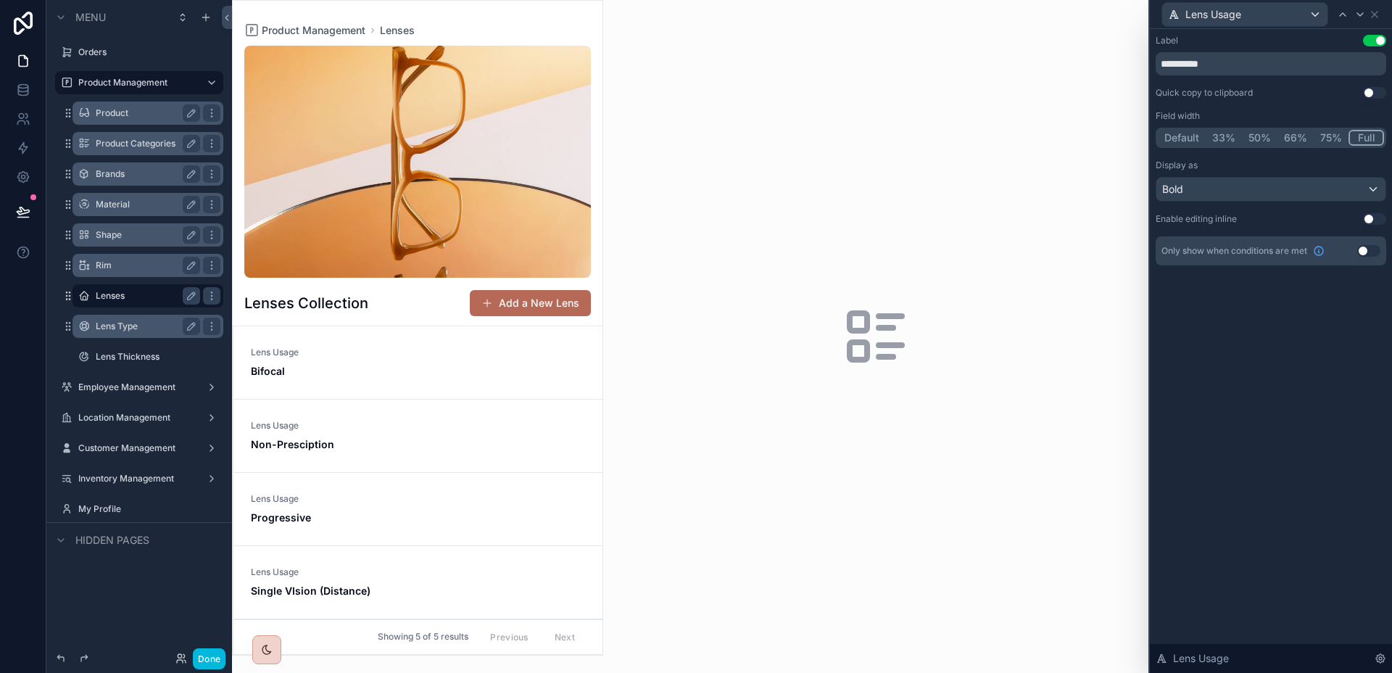
click at [130, 337] on div "Lens Type" at bounding box center [147, 326] width 145 height 23
click at [120, 333] on div "Lens Type" at bounding box center [158, 325] width 125 height 17
click at [128, 325] on label "Lens Type" at bounding box center [155, 326] width 119 height 12
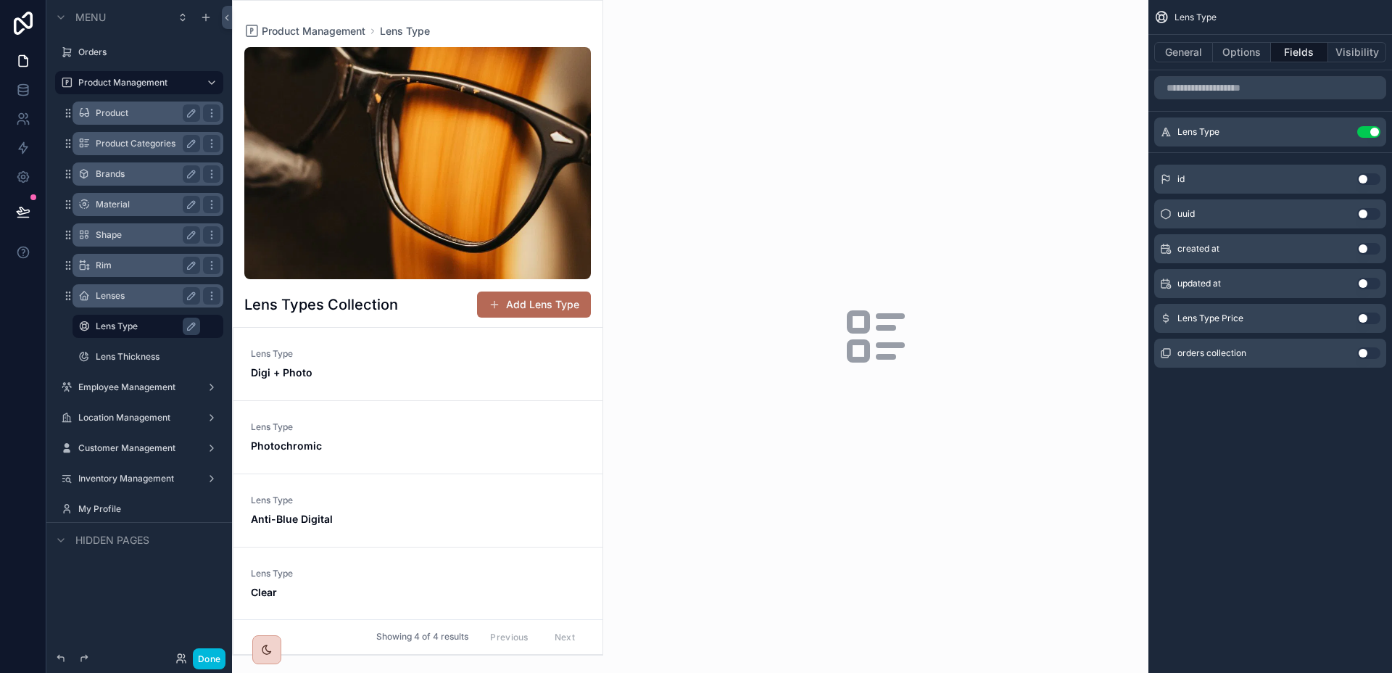
click at [380, 370] on div "scrollable content" at bounding box center [418, 328] width 370 height 654
click at [1341, 135] on icon "scrollable content" at bounding box center [1339, 133] width 7 height 7
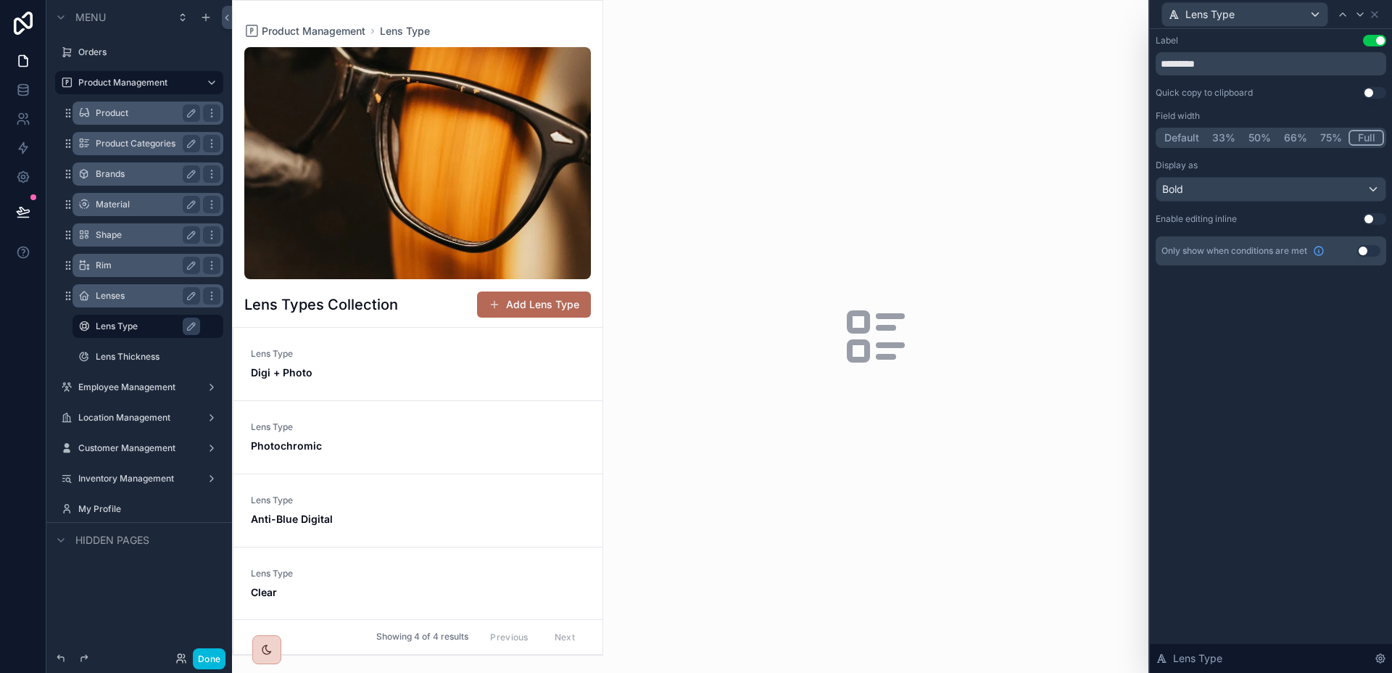
click at [1381, 12] on div "Lens Type" at bounding box center [1270, 14] width 230 height 28
click at [1379, 12] on icon at bounding box center [1374, 15] width 12 height 12
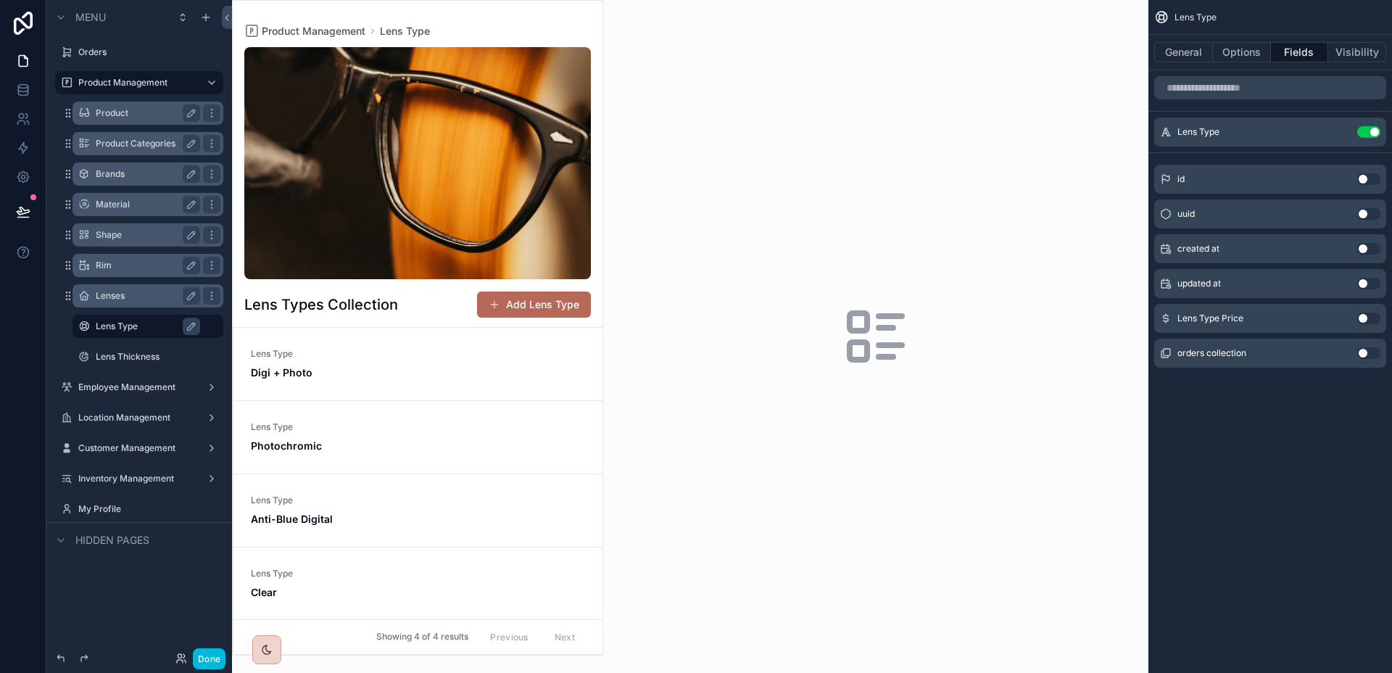
scroll to position [1, 0]
click at [1253, 63] on div "General Options Fields Visibility" at bounding box center [1270, 52] width 244 height 35
click at [1249, 57] on button "Options" at bounding box center [1242, 52] width 58 height 20
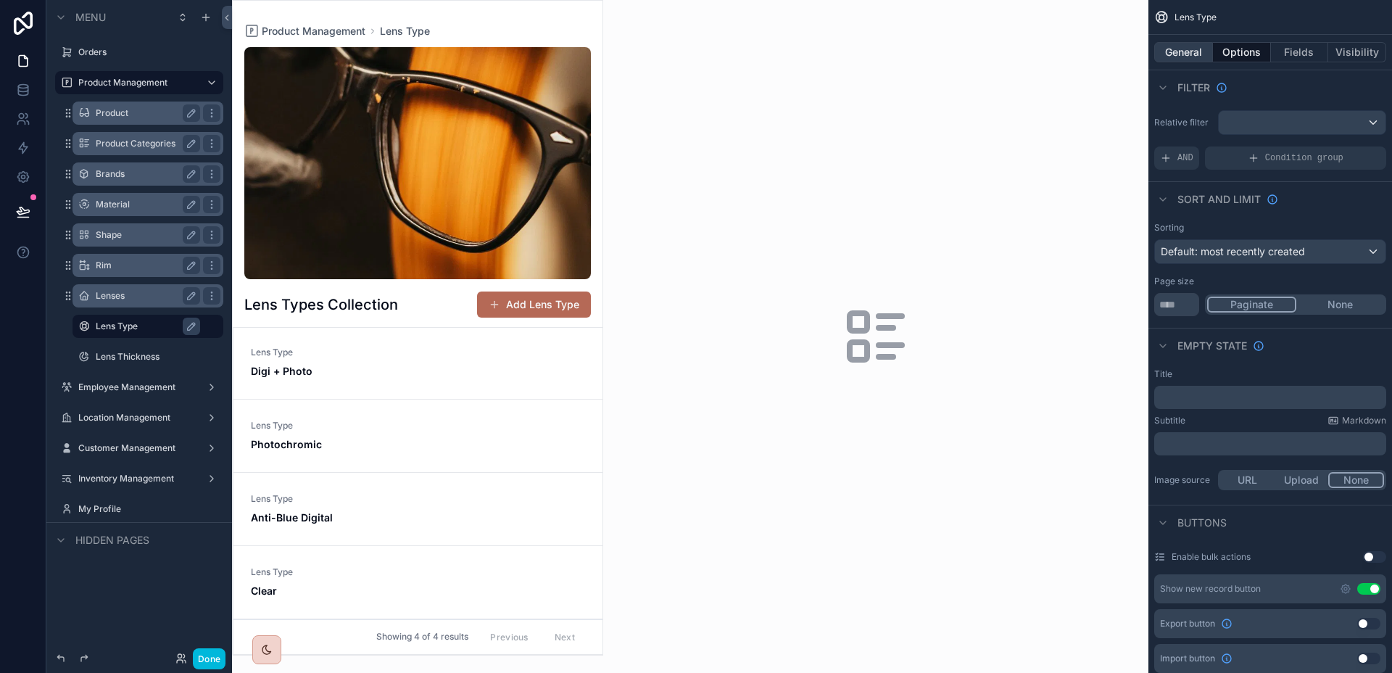
click at [1194, 57] on button "General" at bounding box center [1183, 52] width 59 height 20
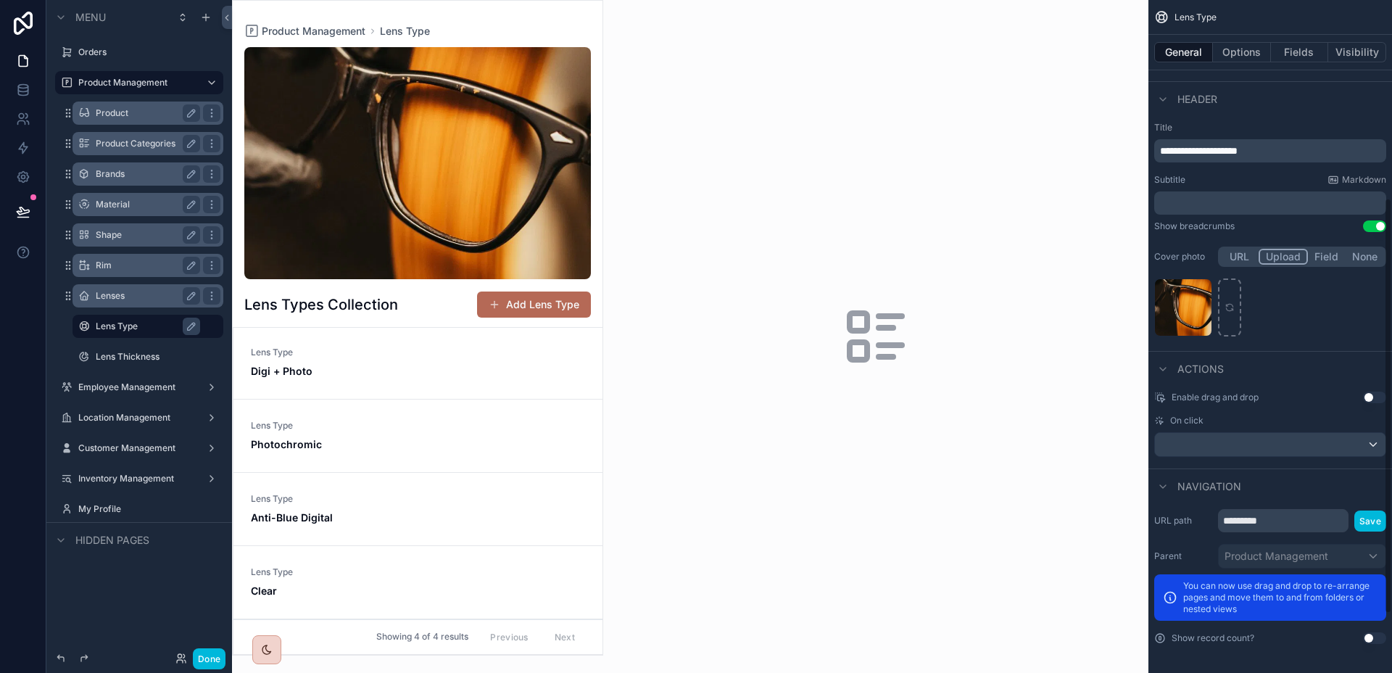
scroll to position [0, 0]
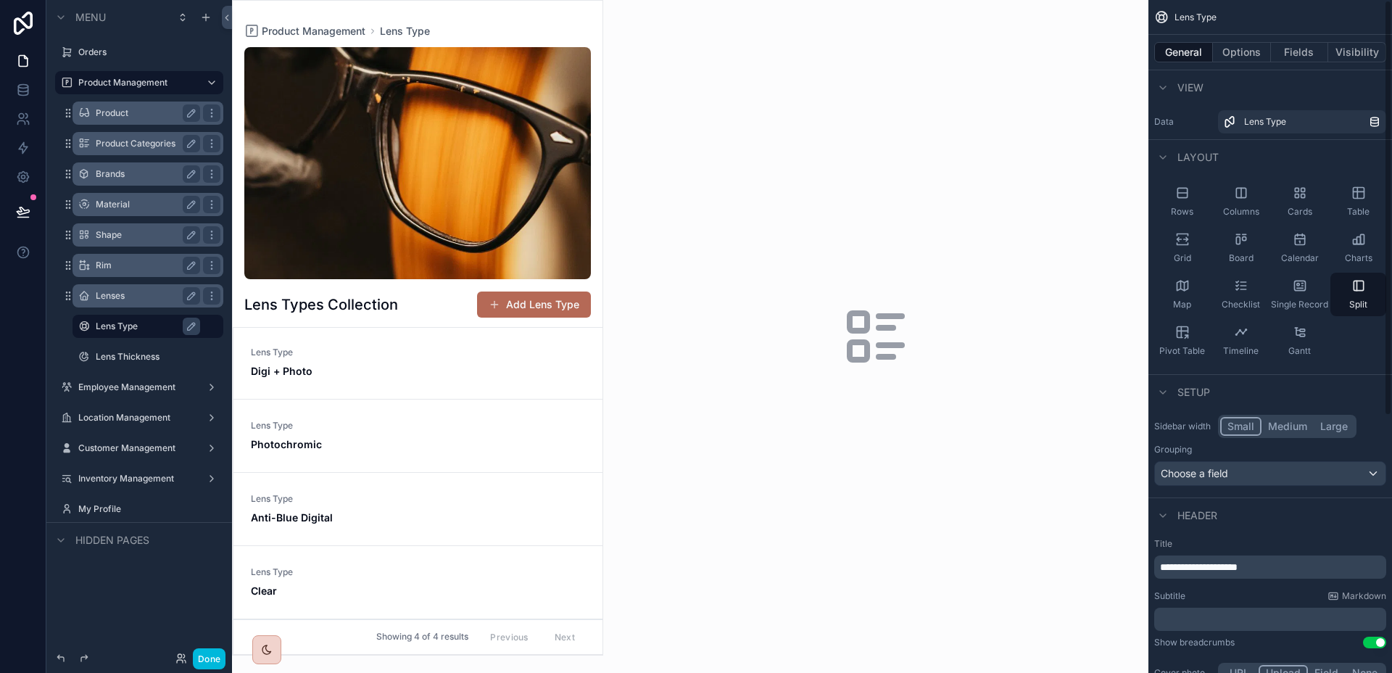
click at [1254, 65] on div "General Options Fields Visibility" at bounding box center [1270, 52] width 244 height 35
click at [1250, 57] on button "Options" at bounding box center [1242, 52] width 58 height 20
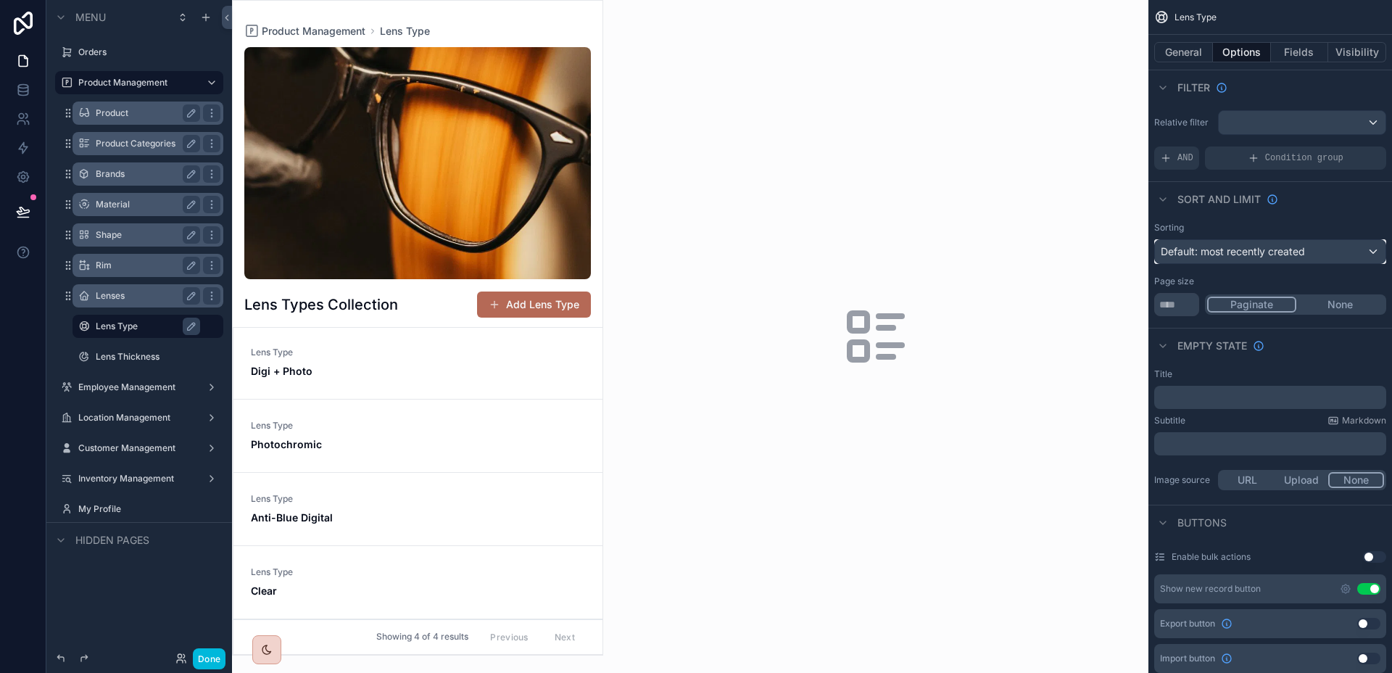
click at [1280, 248] on span "Default: most recently created" at bounding box center [1232, 251] width 144 height 12
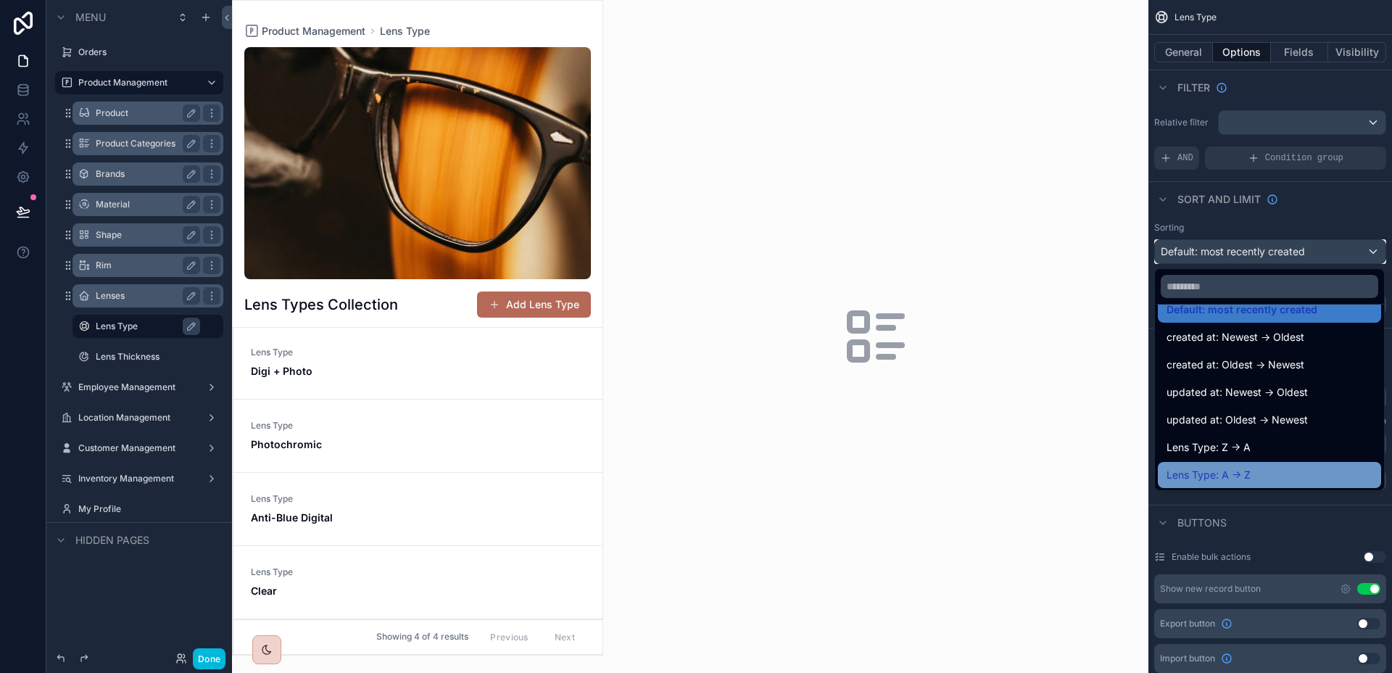
scroll to position [75, 0]
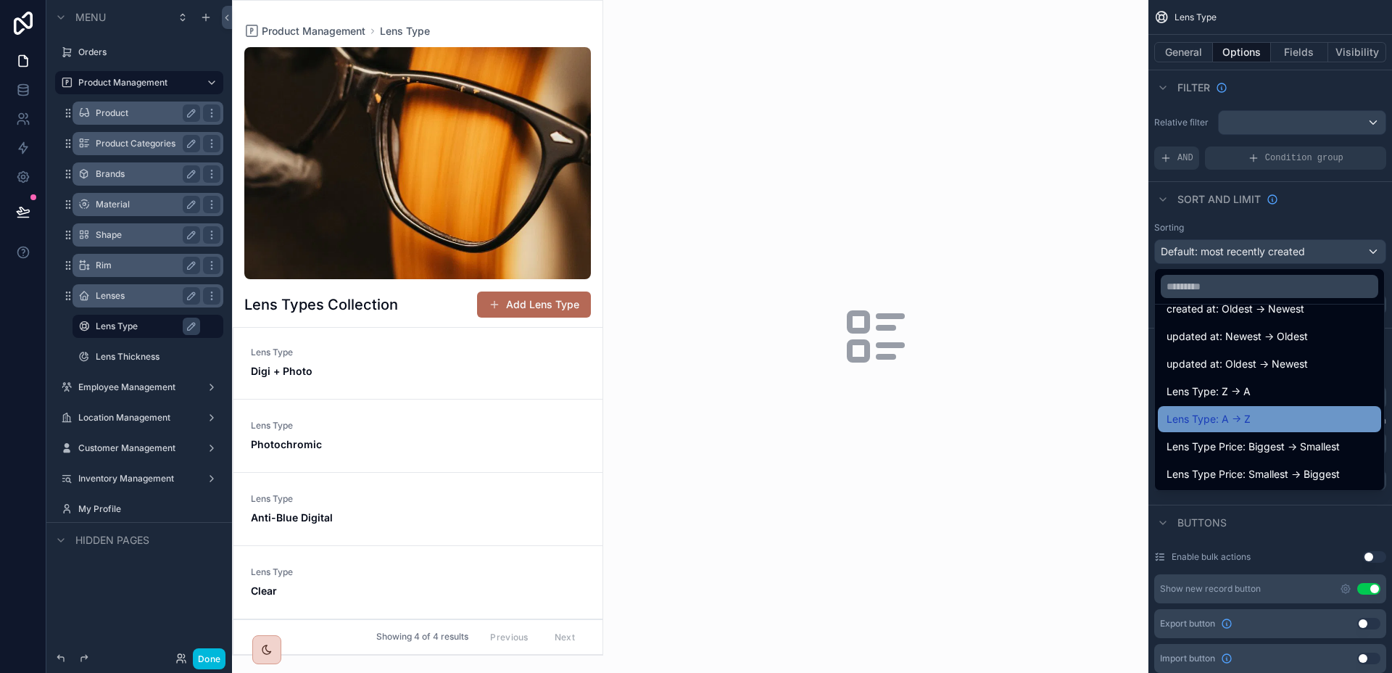
click at [1249, 428] on div "Lens Type: A -> Z" at bounding box center [1268, 419] width 223 height 26
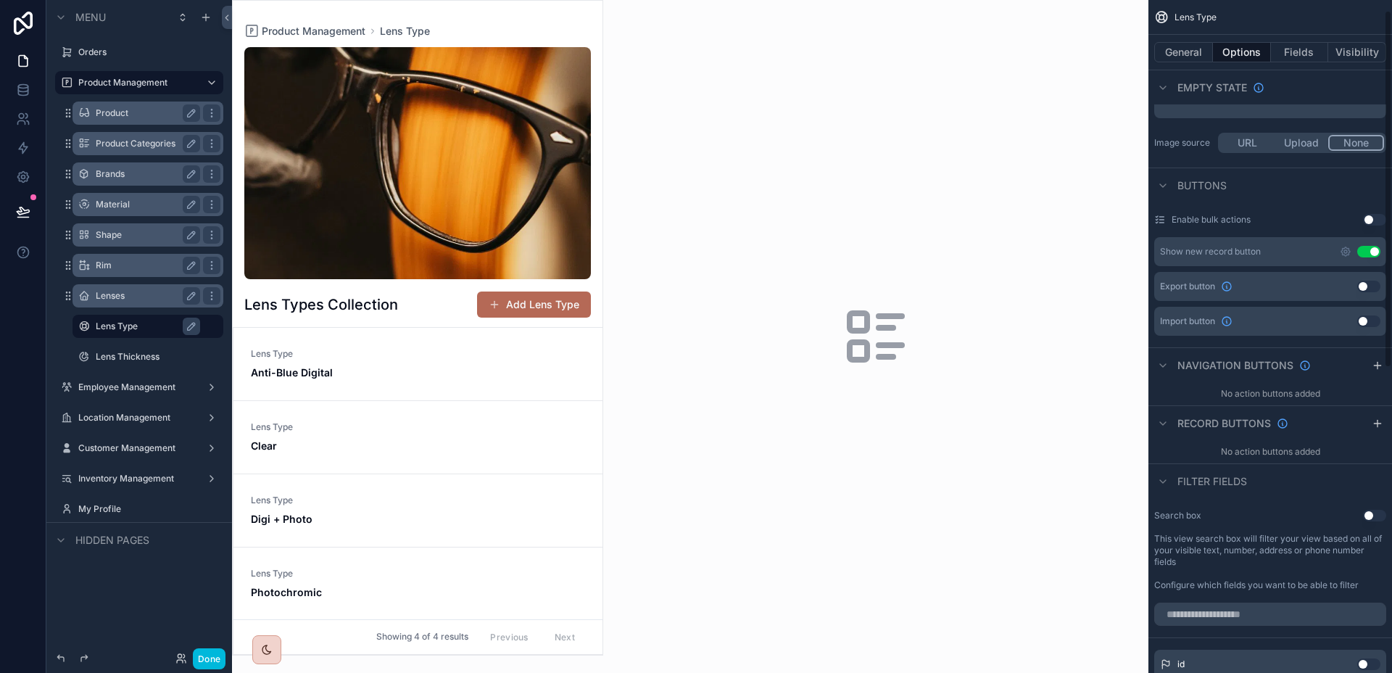
scroll to position [0, 0]
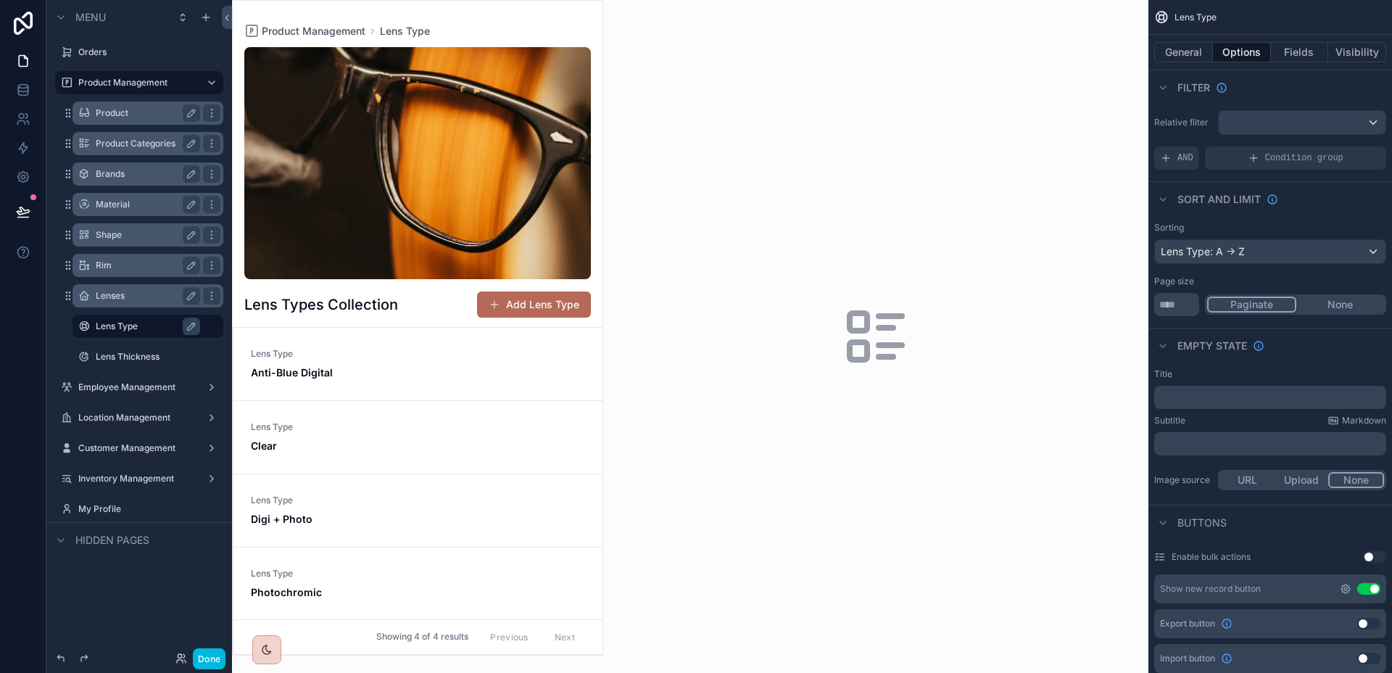
click at [1344, 583] on icon "scrollable content" at bounding box center [1345, 589] width 12 height 12
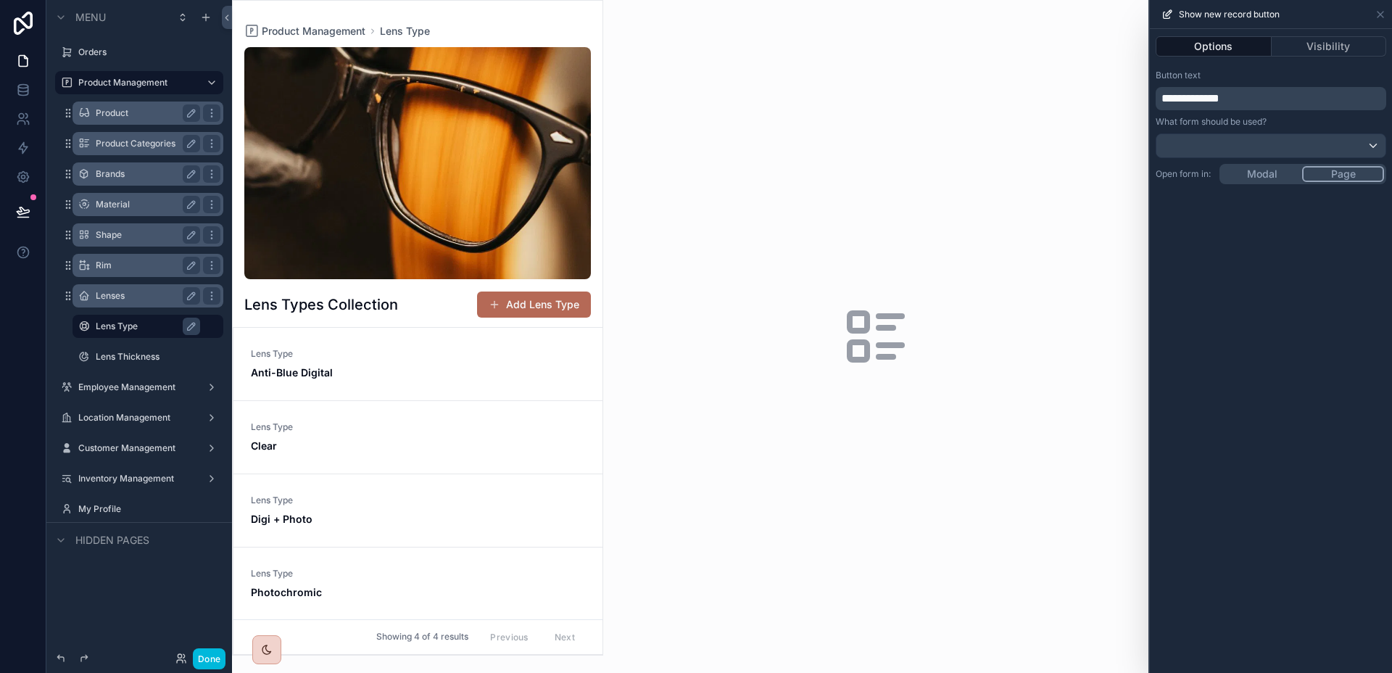
click at [1250, 178] on div "**********" at bounding box center [1270, 351] width 242 height 644
click at [1189, 102] on span "**********" at bounding box center [1190, 98] width 58 height 11
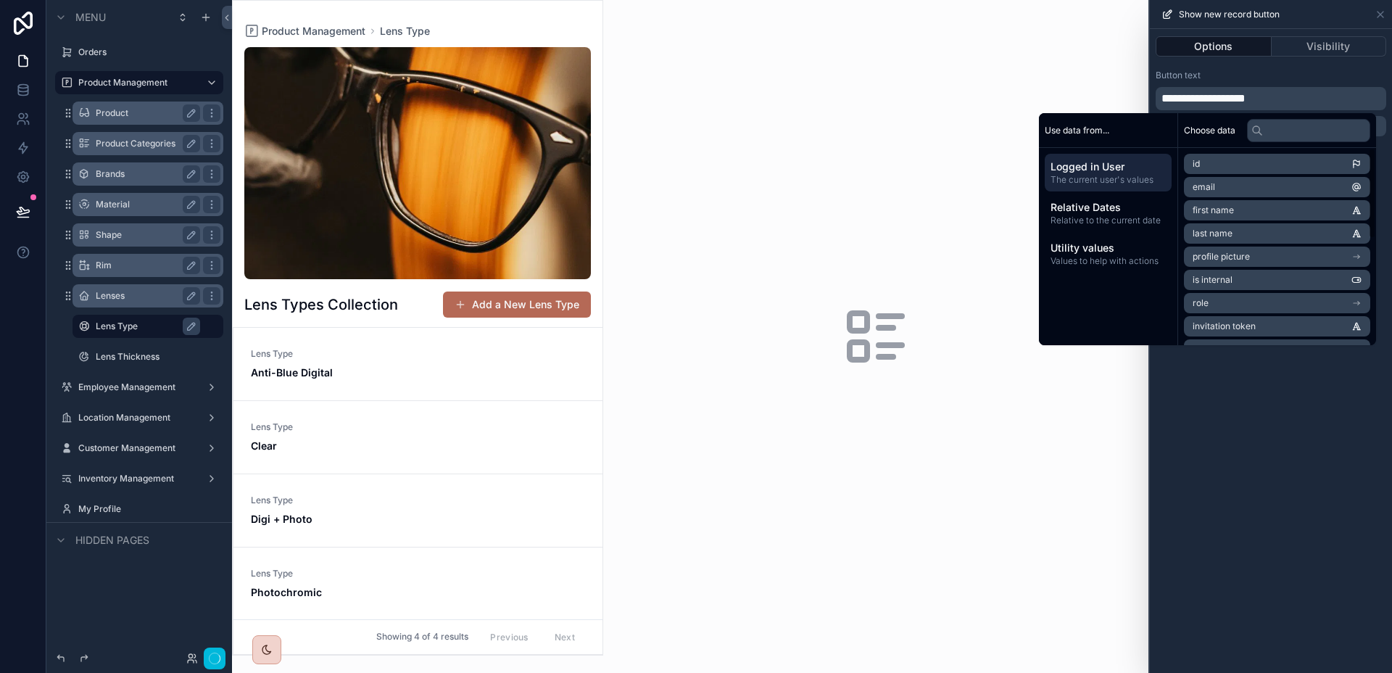
click at [1344, 462] on div "**********" at bounding box center [1270, 351] width 242 height 644
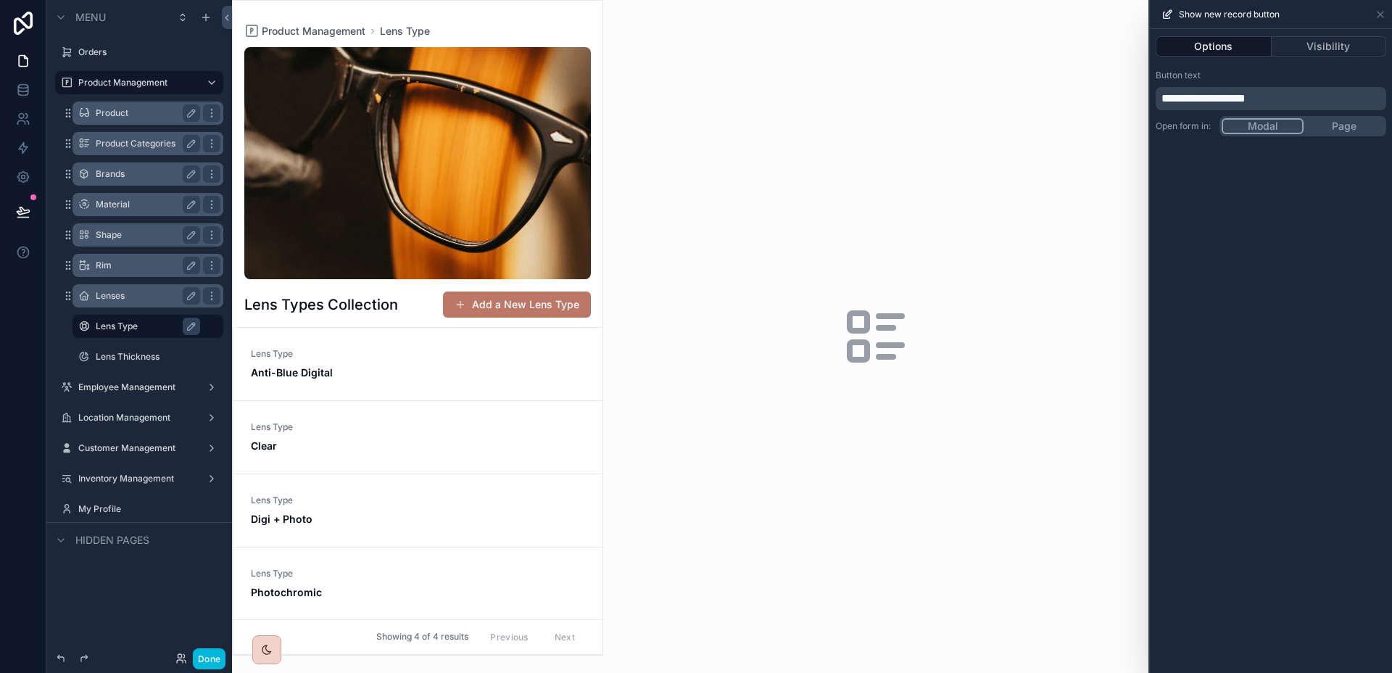
click at [555, 307] on button "Add a New Lens Type" at bounding box center [517, 304] width 148 height 26
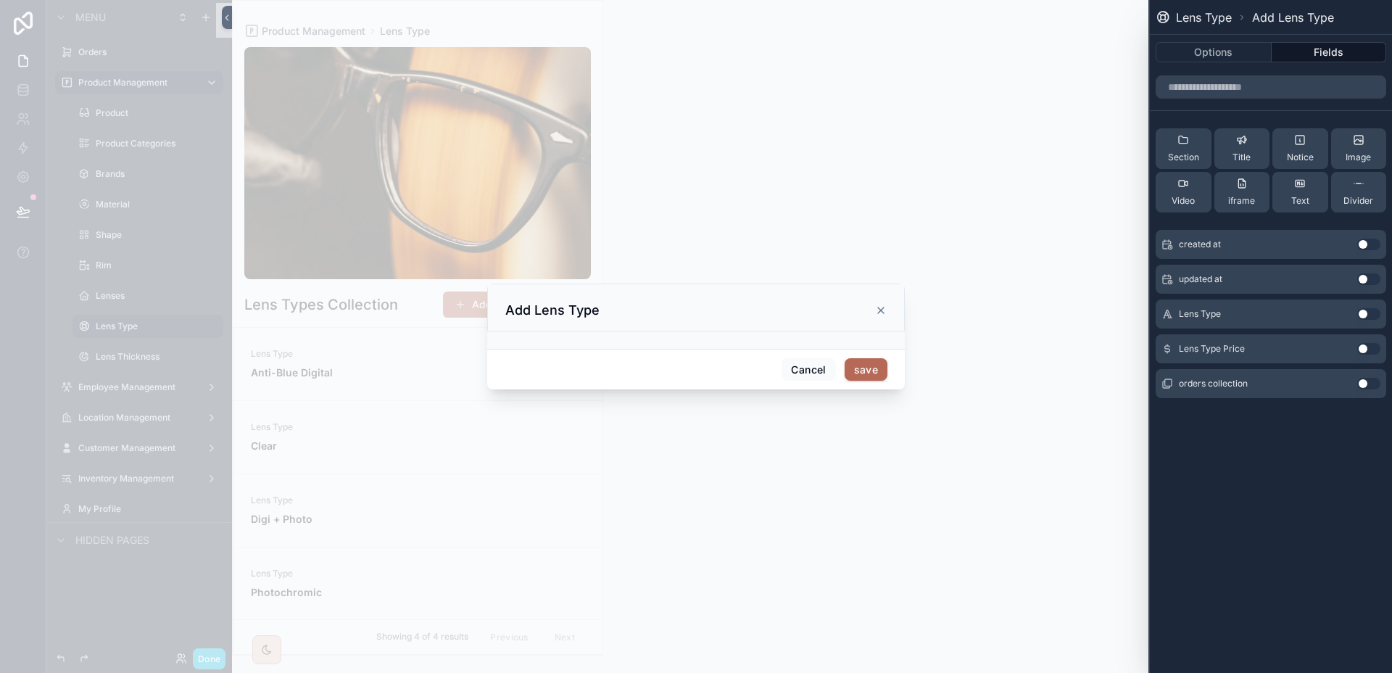
click at [1366, 310] on button "Use setting" at bounding box center [1368, 314] width 23 height 12
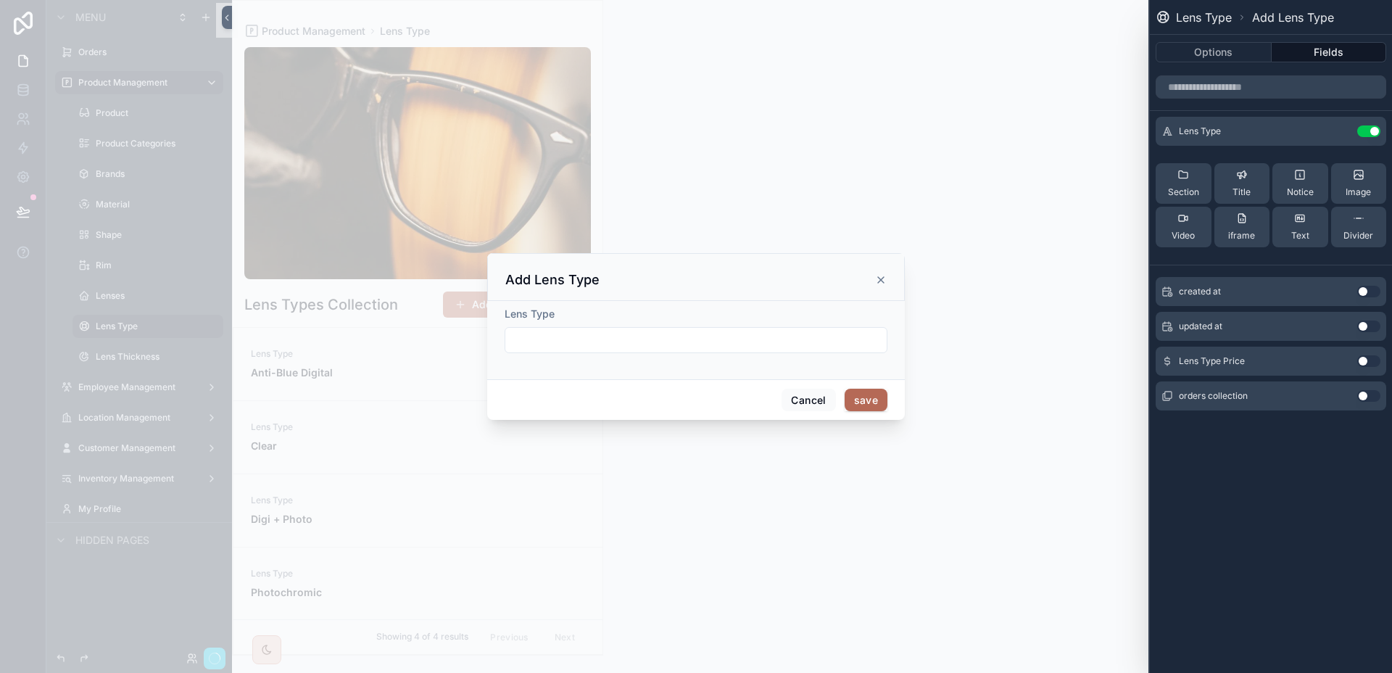
click at [1368, 365] on button "Use setting" at bounding box center [1368, 361] width 23 height 12
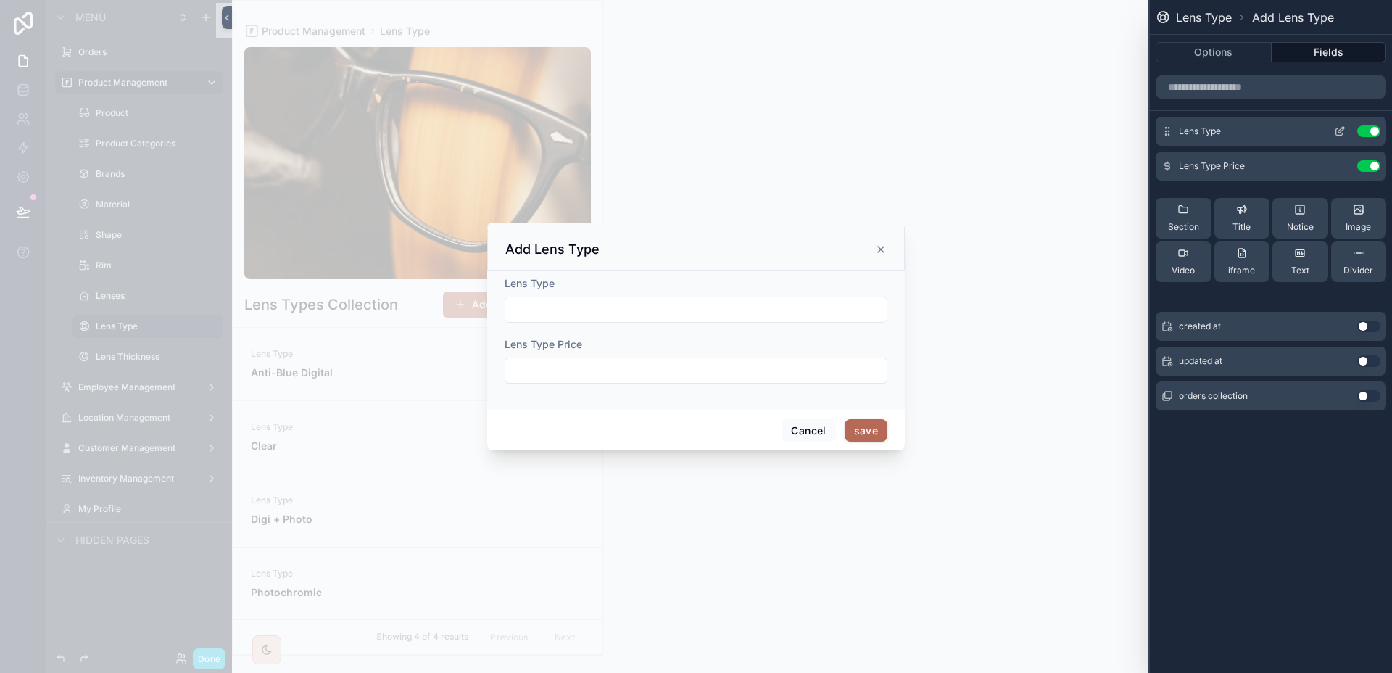
click at [1341, 126] on icon at bounding box center [1340, 131] width 12 height 12
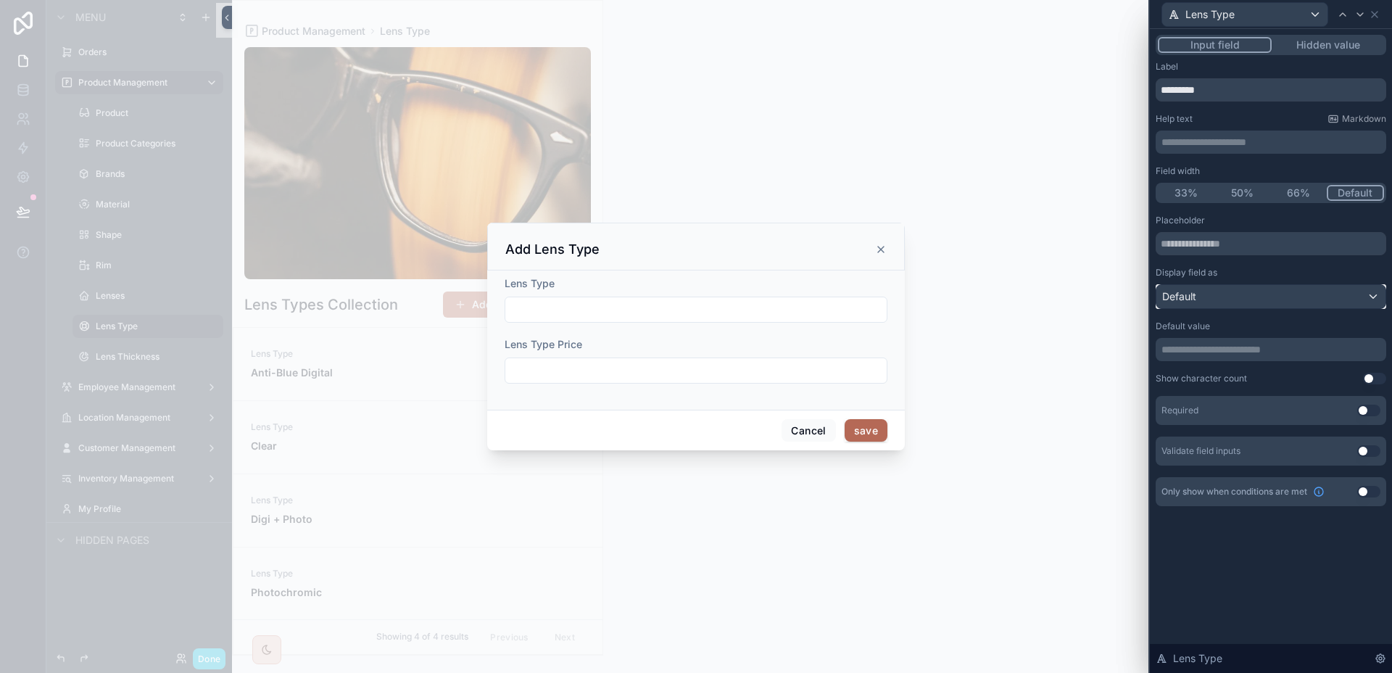
click at [1302, 306] on div "Default" at bounding box center [1270, 296] width 229 height 23
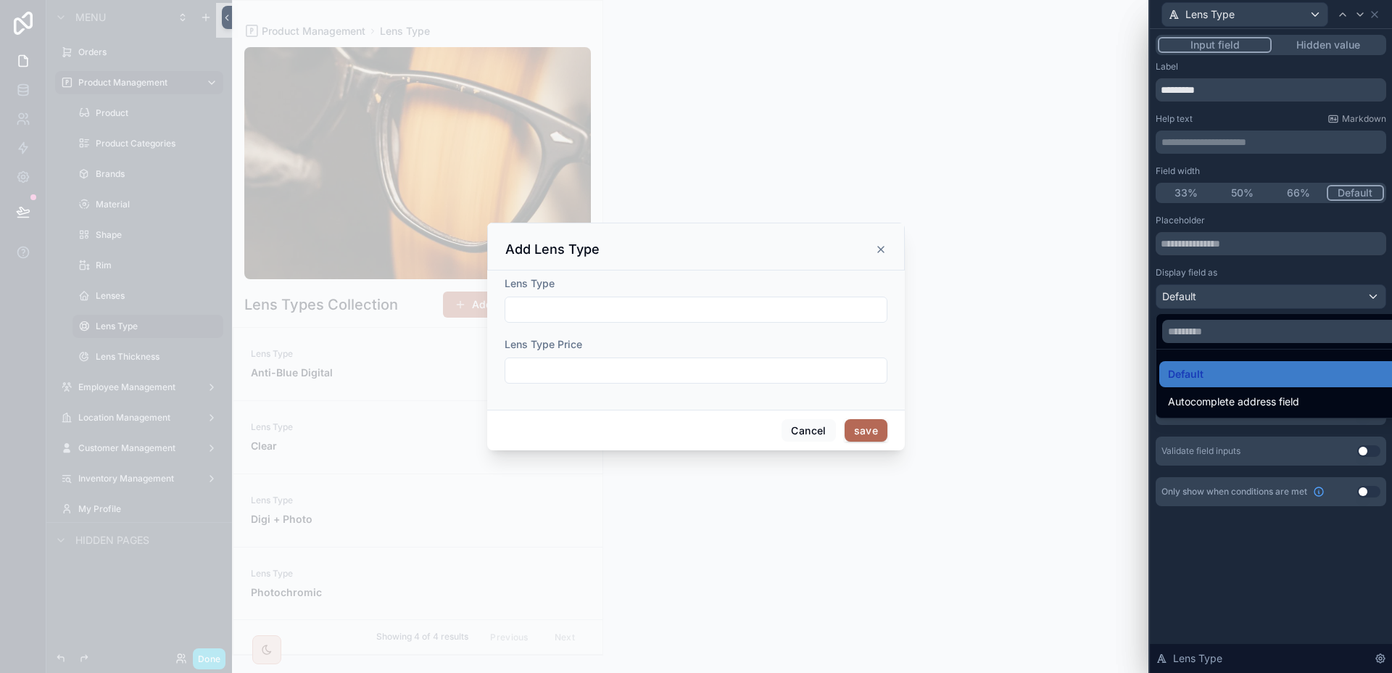
click at [1270, 356] on ul "Default Autocomplete address field" at bounding box center [1287, 383] width 262 height 68
click at [1264, 365] on div "Default" at bounding box center [1287, 373] width 239 height 17
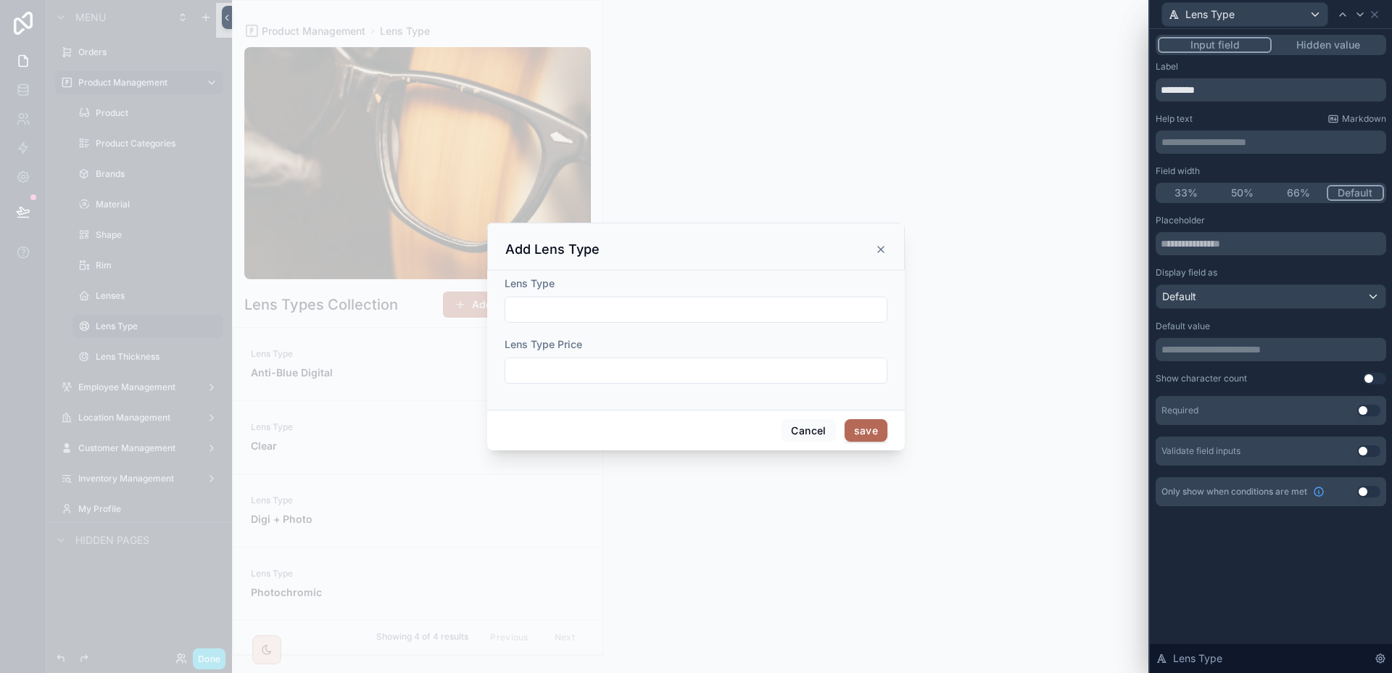
click at [1373, 416] on div "Required Use setting" at bounding box center [1270, 410] width 230 height 29
click at [1373, 415] on button "Use setting" at bounding box center [1368, 410] width 23 height 12
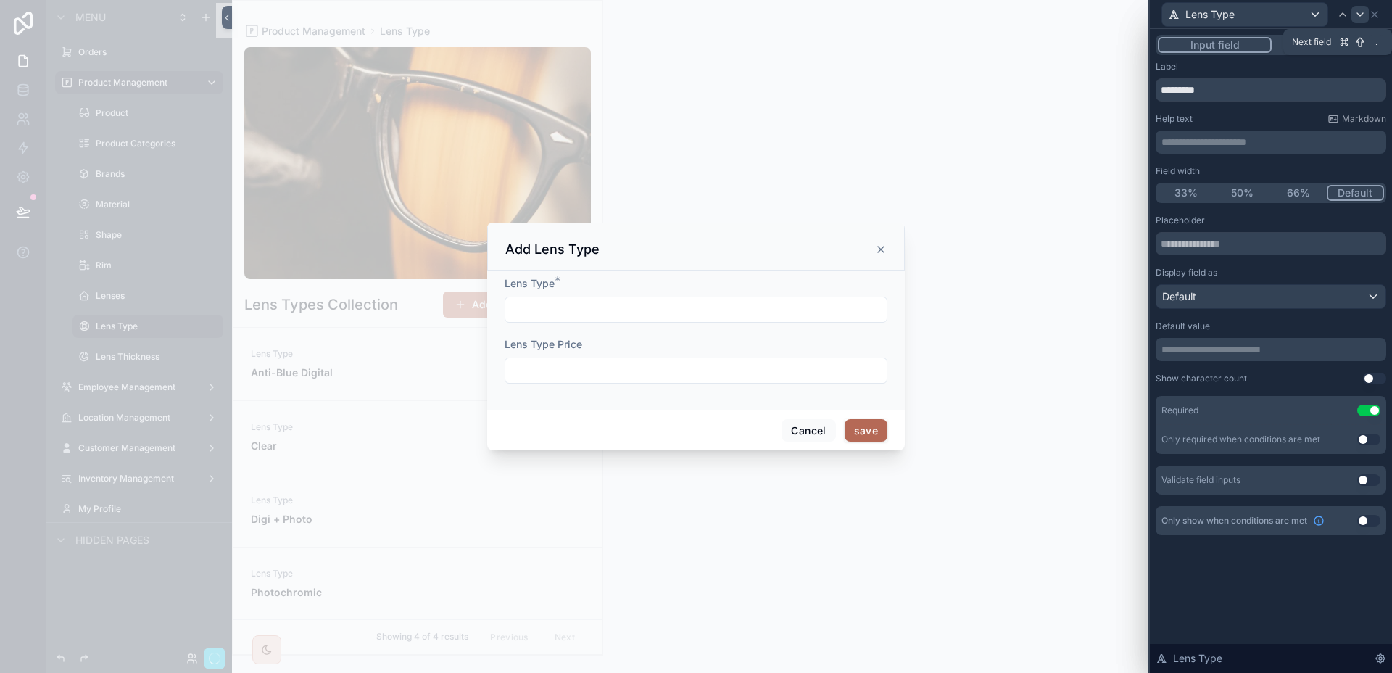
click at [1360, 14] on icon at bounding box center [1360, 15] width 12 height 12
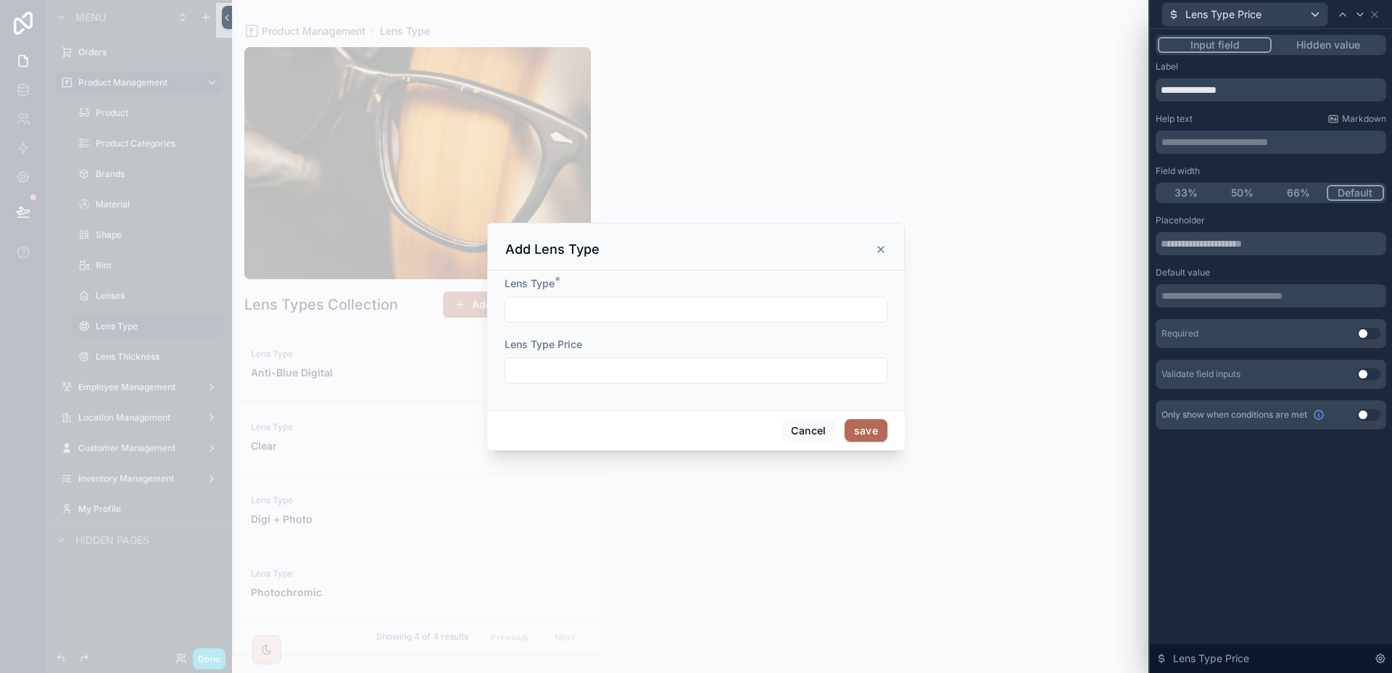
drag, startPoint x: 1281, startPoint y: 333, endPoint x: 1350, endPoint y: 330, distance: 68.9
click at [1299, 333] on div "Required Use setting" at bounding box center [1270, 333] width 230 height 29
click at [1363, 329] on button "Use setting" at bounding box center [1368, 334] width 23 height 12
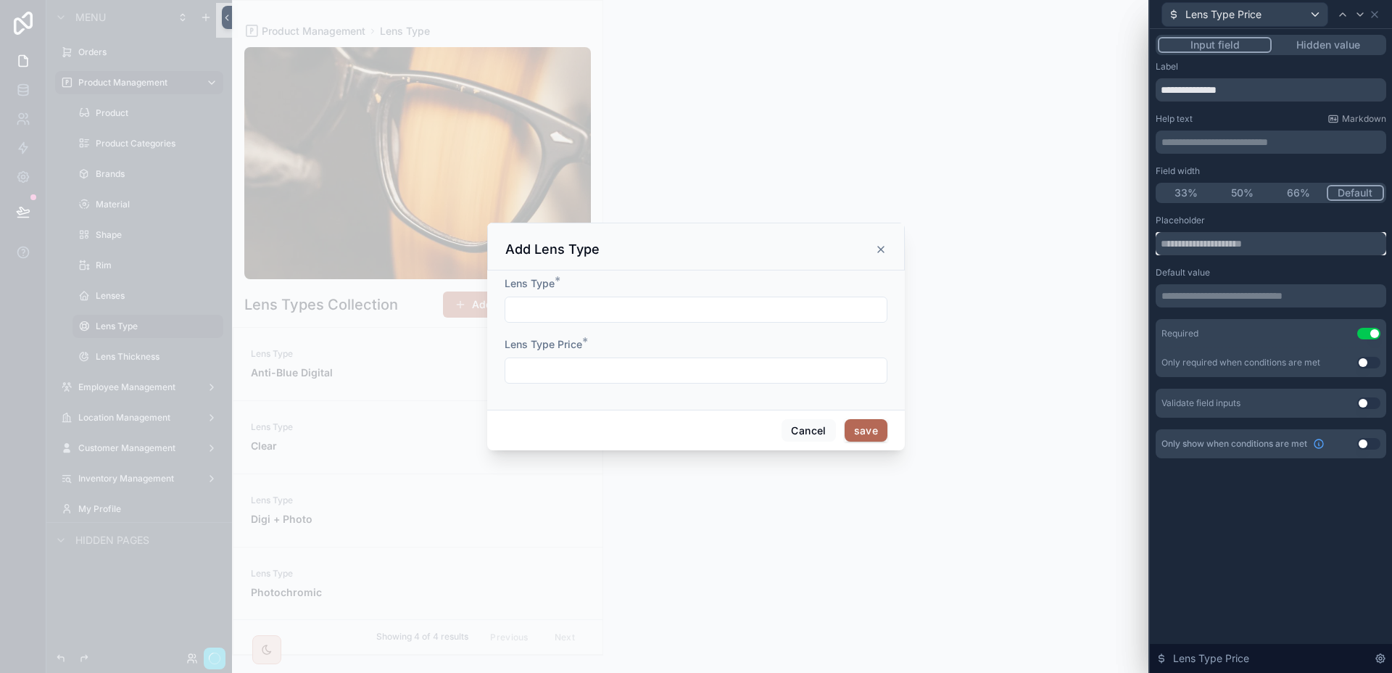
click at [1218, 233] on input "text" at bounding box center [1270, 243] width 230 height 23
click at [1377, 14] on icon at bounding box center [1374, 15] width 12 height 12
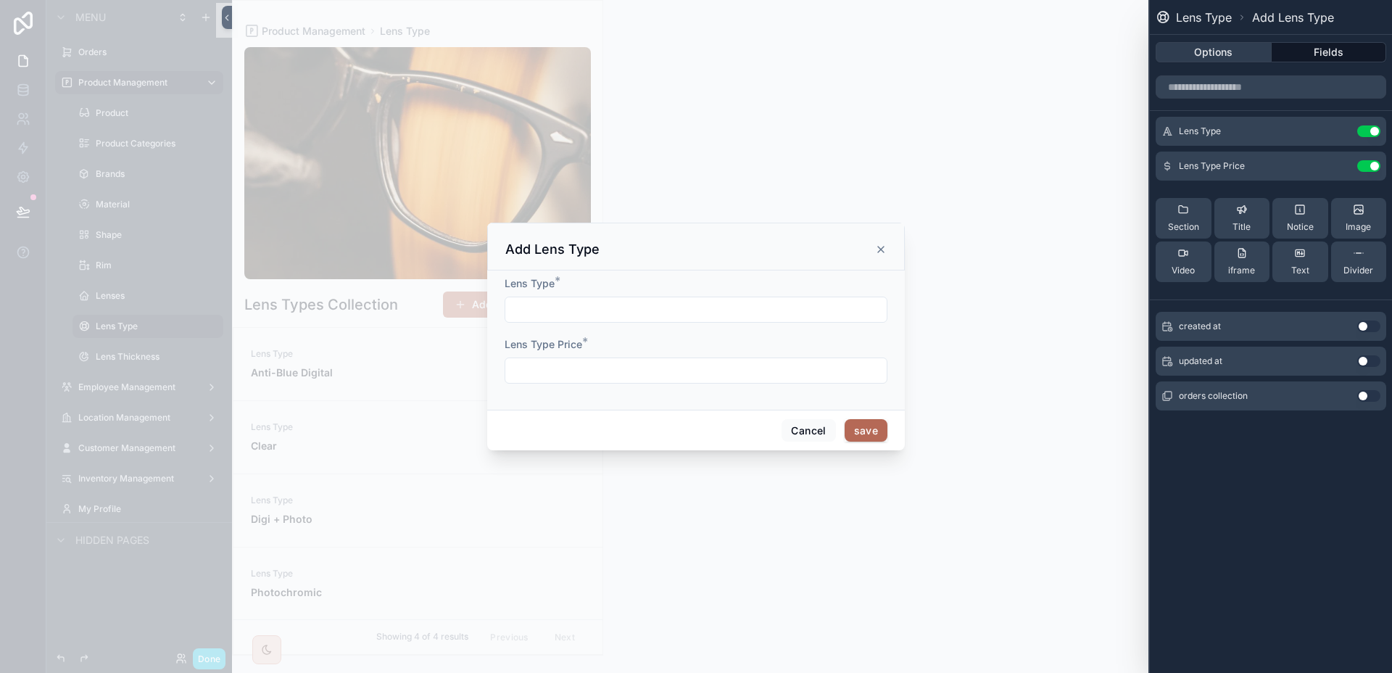
click at [1244, 45] on button "Options" at bounding box center [1213, 52] width 116 height 20
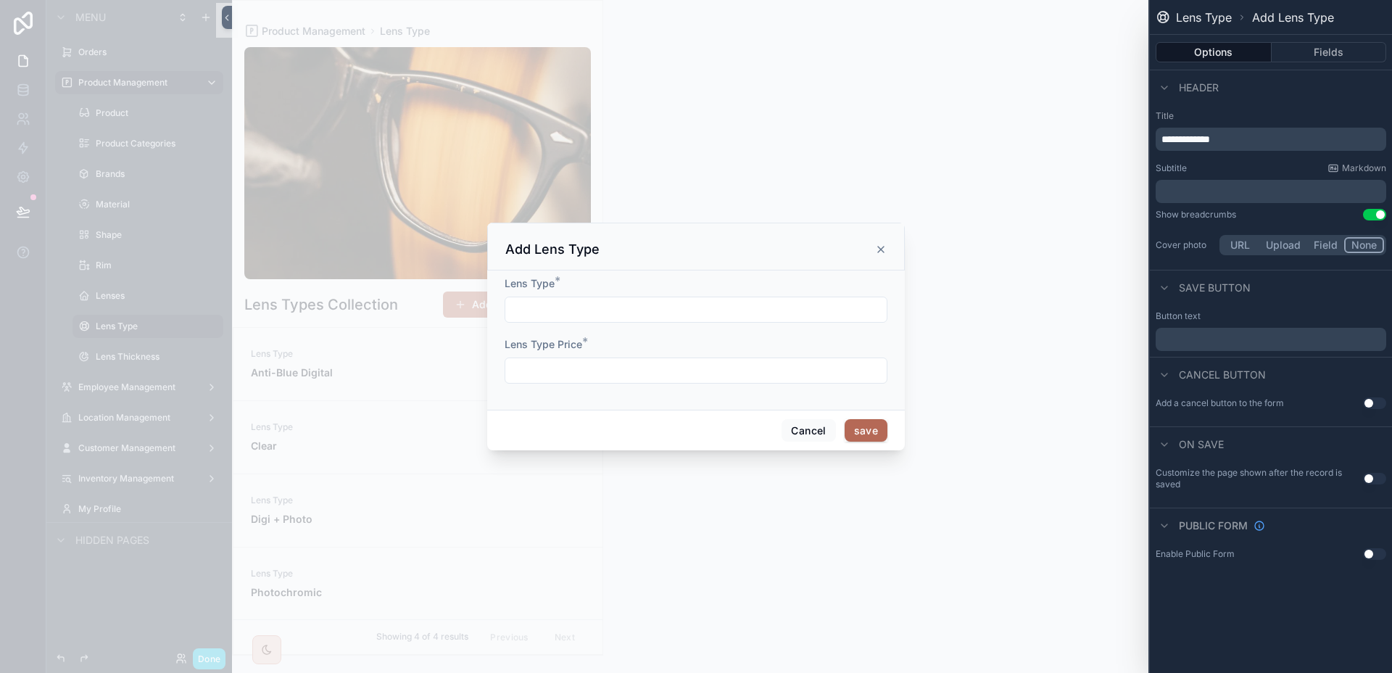
click at [1225, 339] on p "﻿" at bounding box center [1272, 338] width 222 height 17
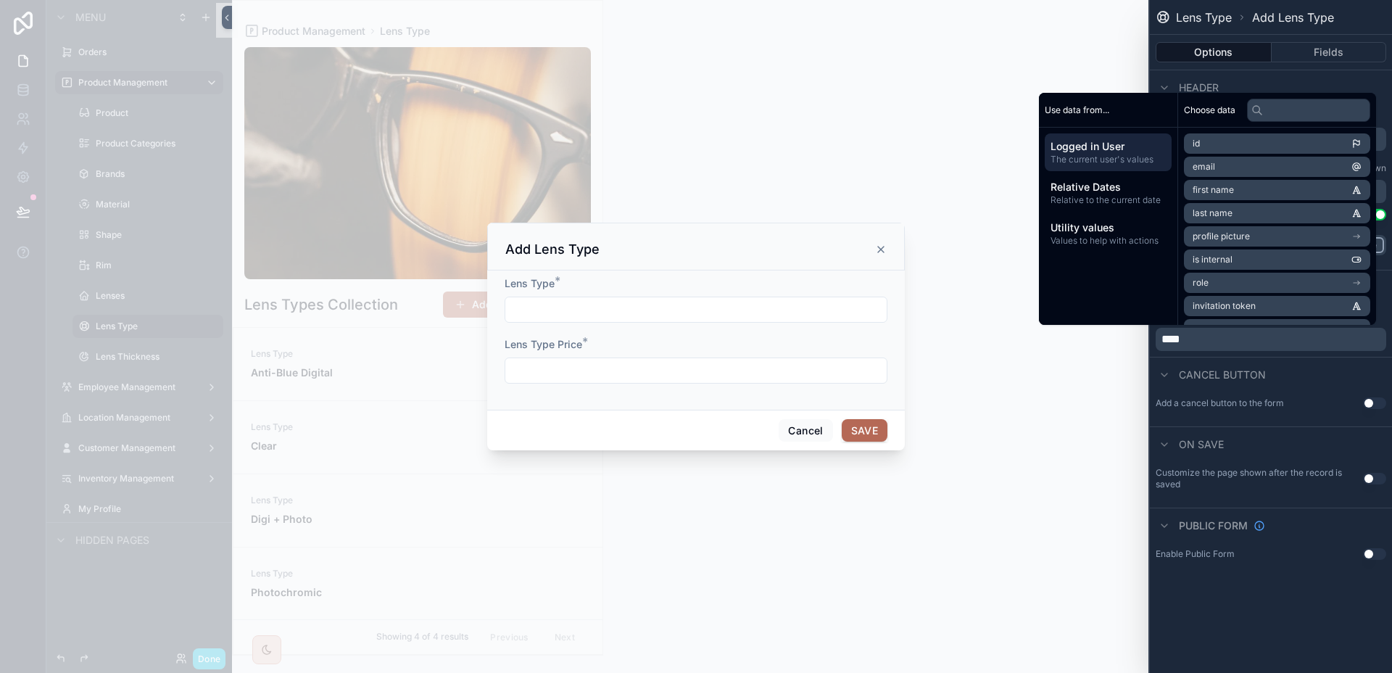
click at [1371, 477] on button "Use setting" at bounding box center [1374, 479] width 23 height 12
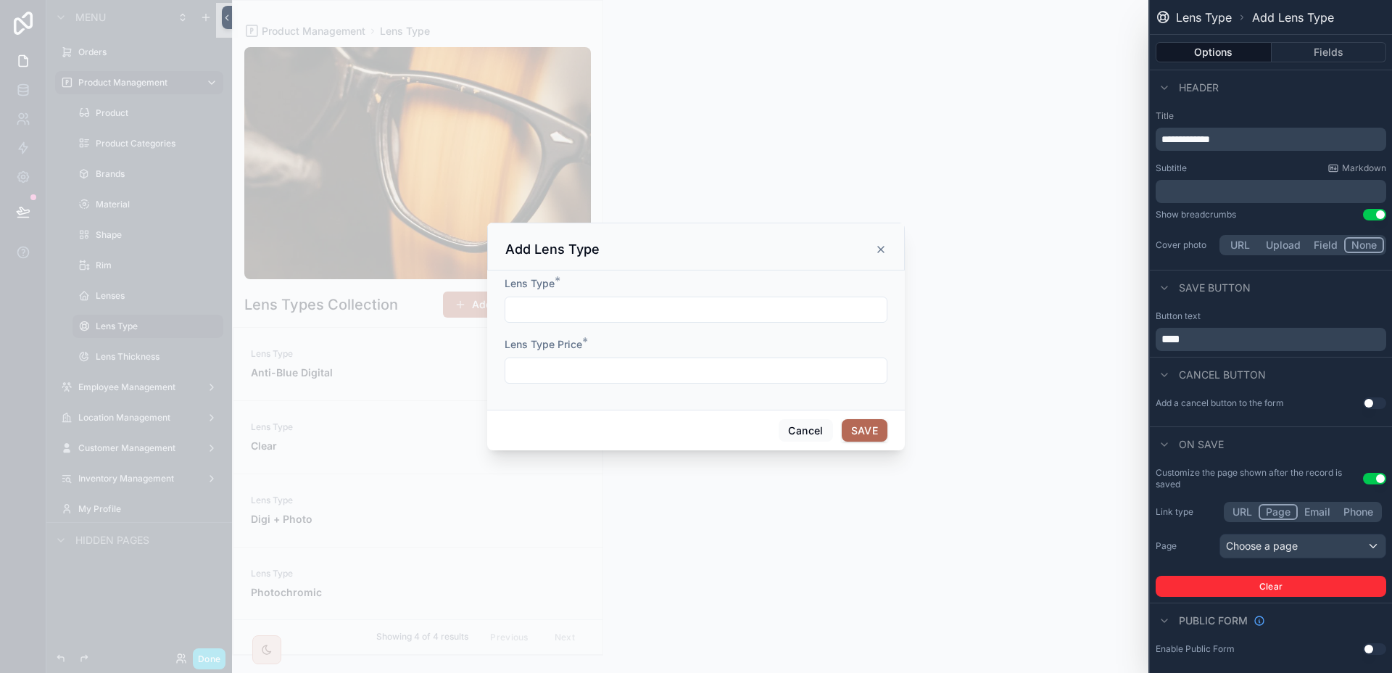
click at [1185, 138] on span "**********" at bounding box center [1185, 139] width 49 height 10
click at [1384, 96] on div "Header" at bounding box center [1270, 87] width 242 height 35
click at [1310, 547] on div "Choose a page" at bounding box center [1302, 545] width 165 height 23
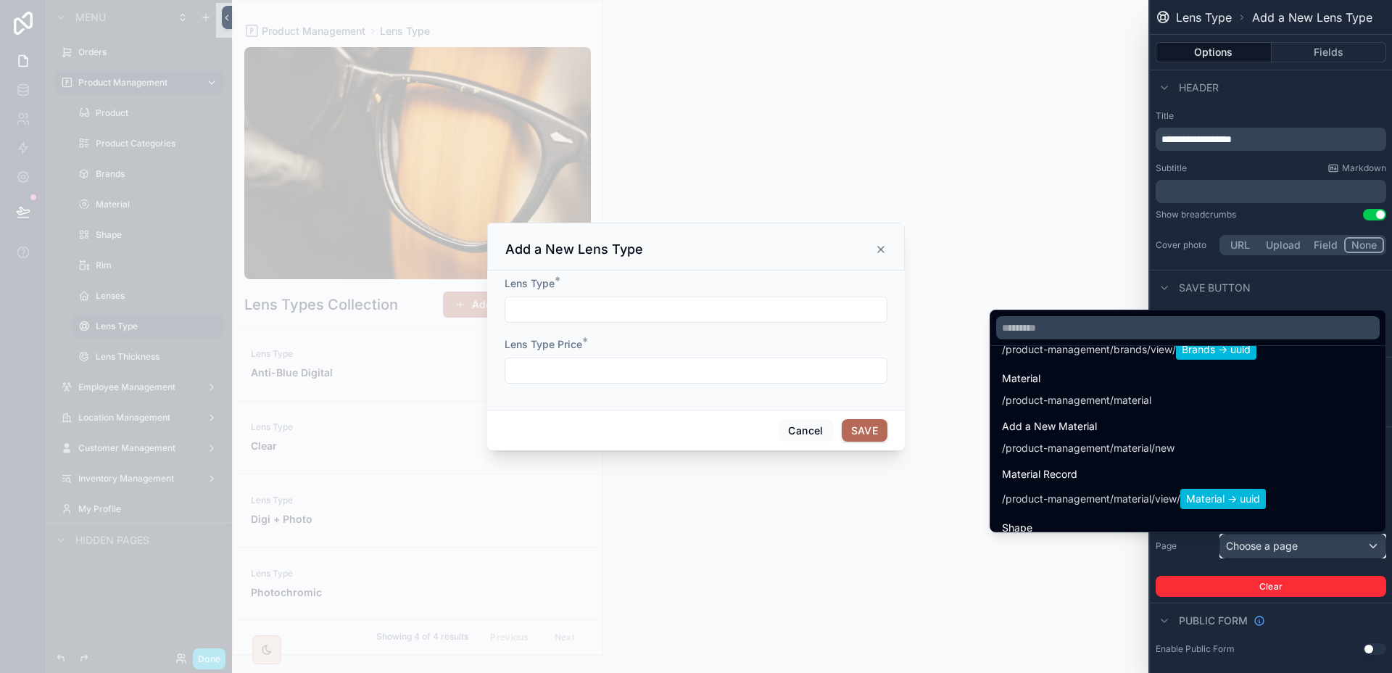
scroll to position [638, 0]
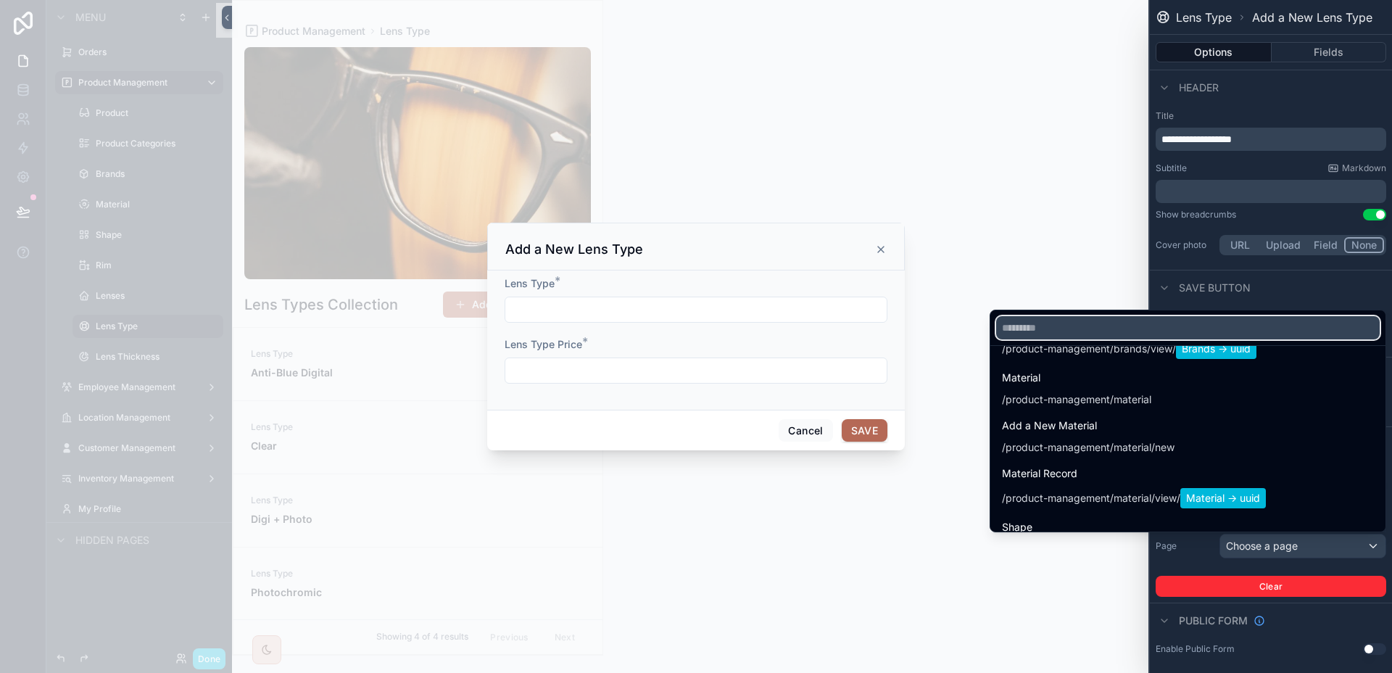
click at [1101, 323] on input "text" at bounding box center [1187, 327] width 383 height 23
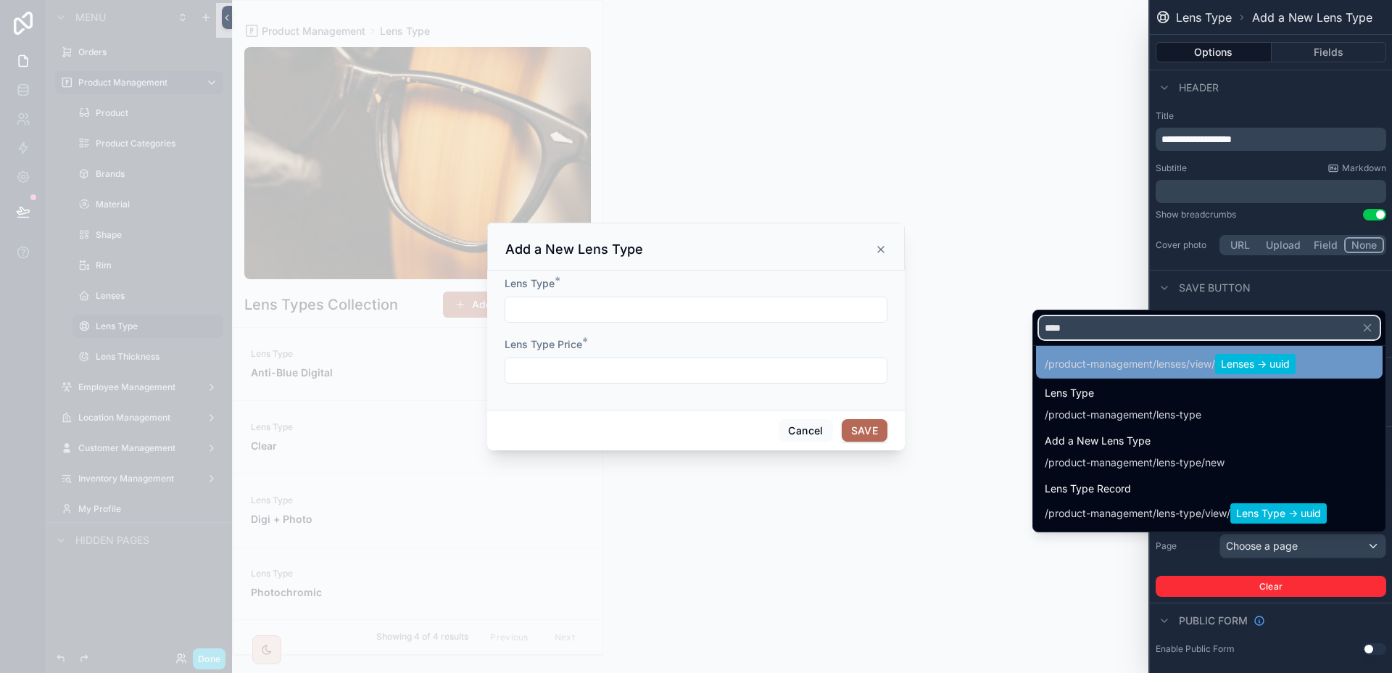
scroll to position [131, 0]
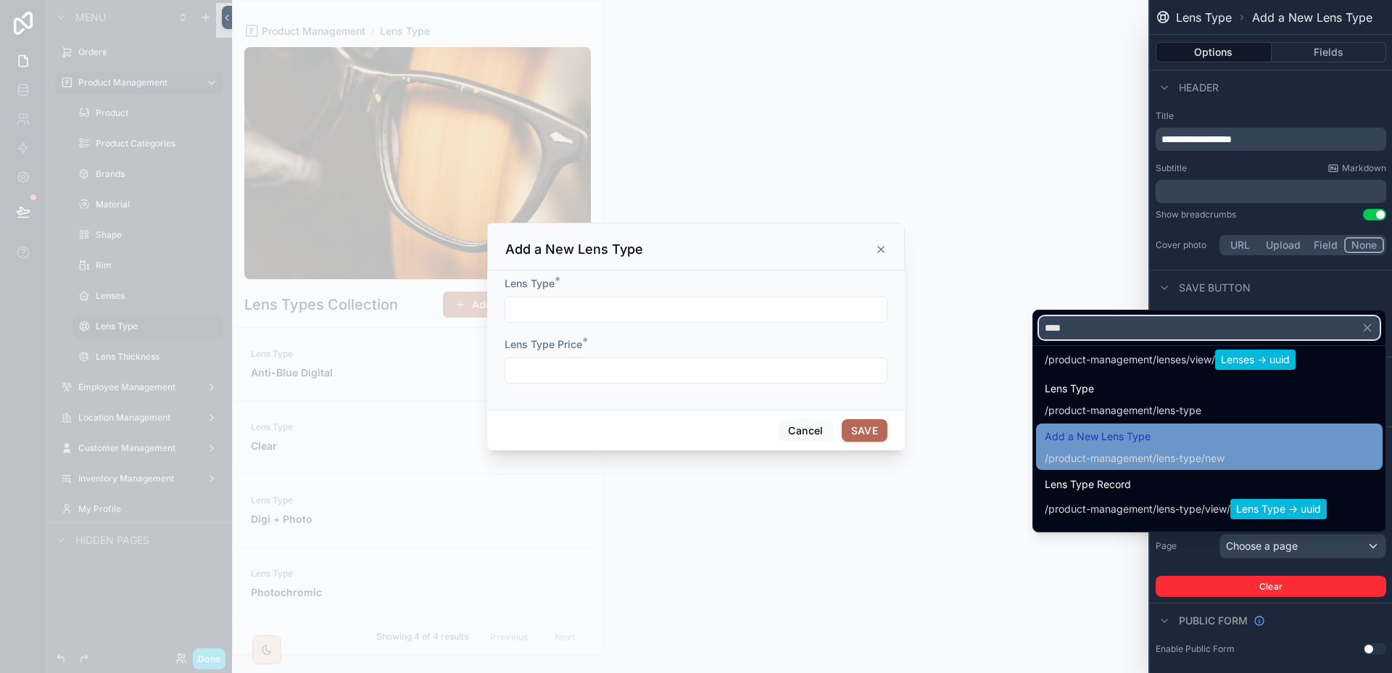
type input "****"
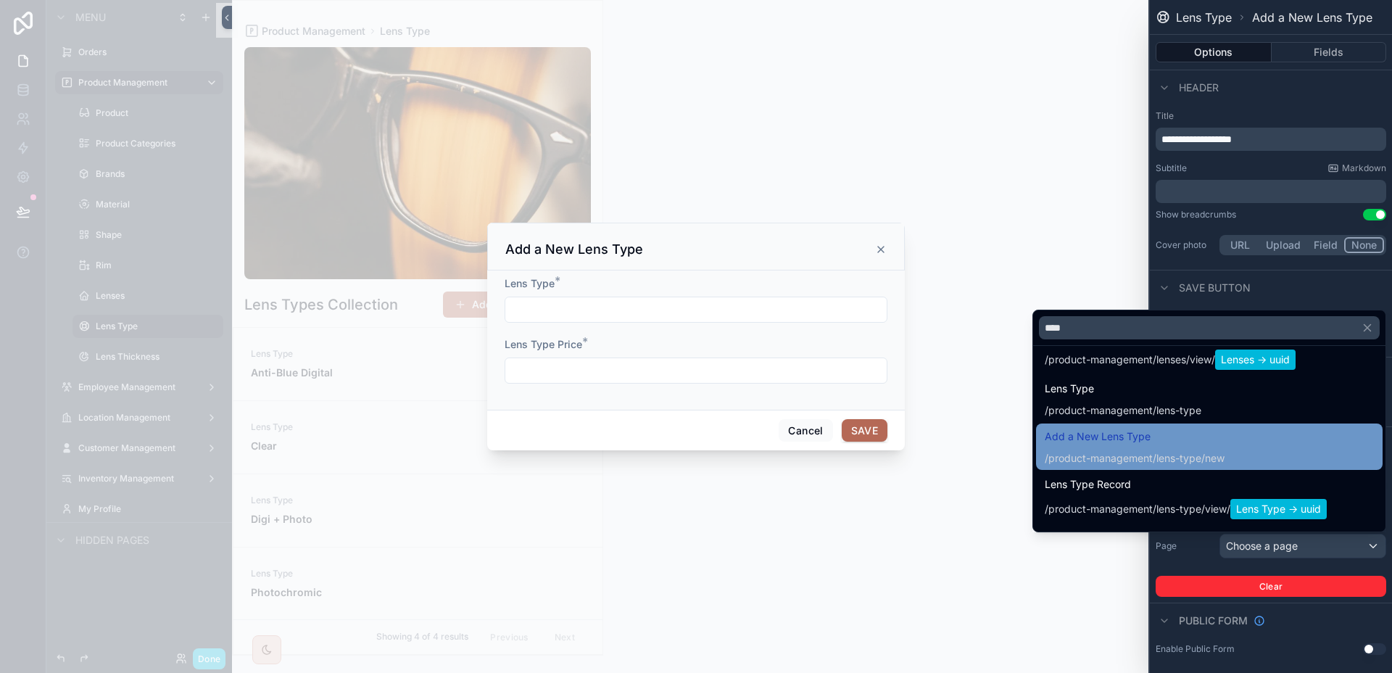
click at [1183, 431] on span "Add a New Lens Type" at bounding box center [1134, 436] width 180 height 17
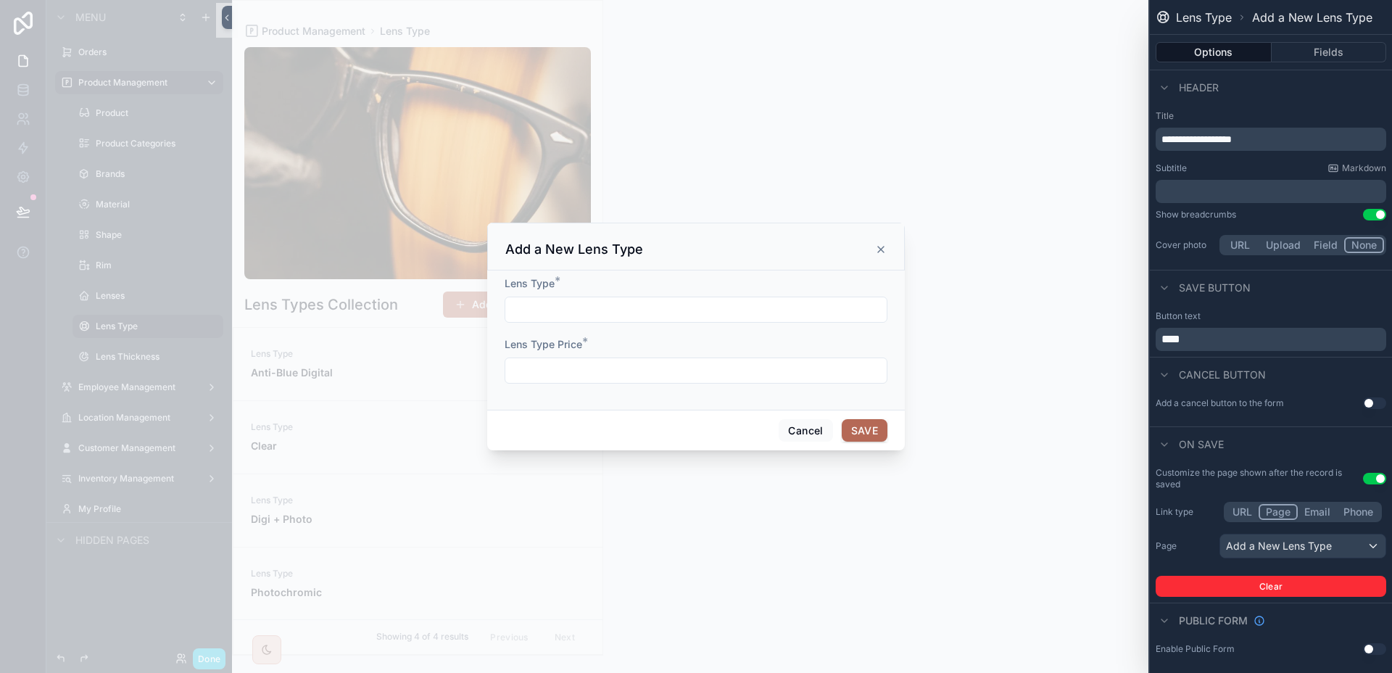
click at [884, 250] on icon "scrollable content" at bounding box center [881, 250] width 12 height 12
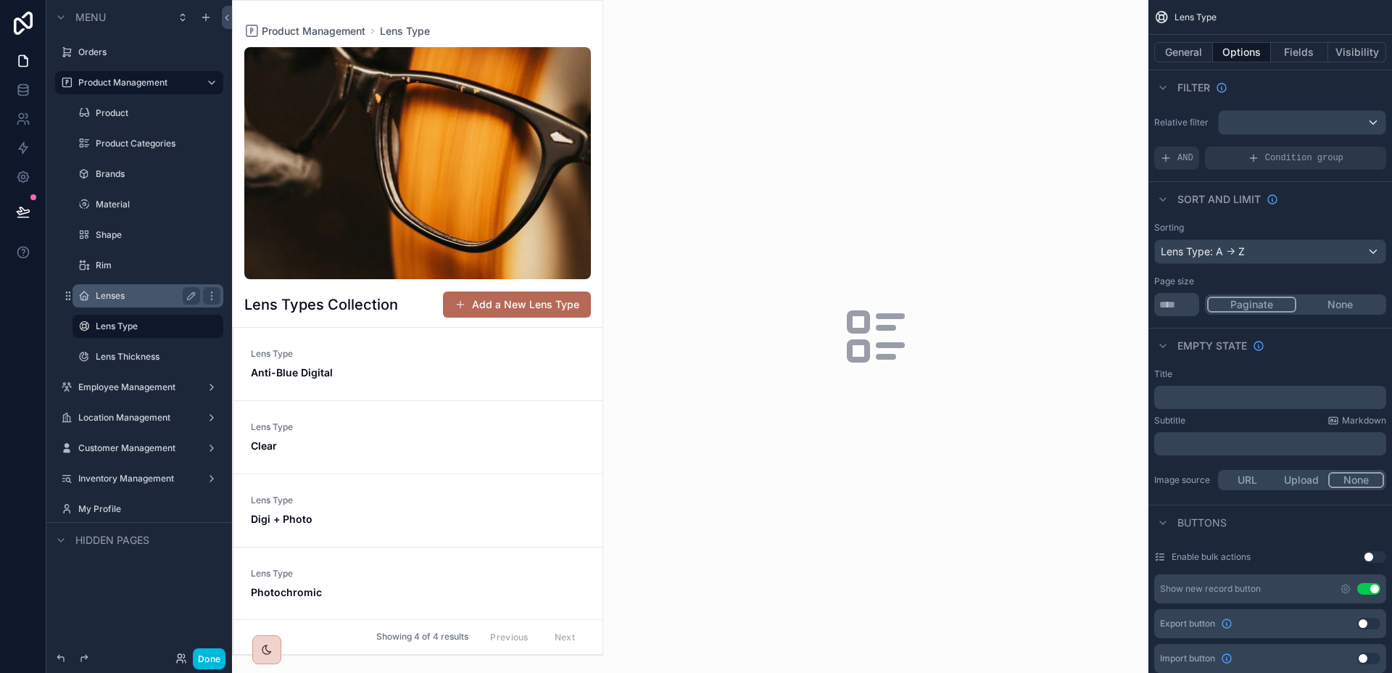
click at [109, 295] on label "Lenses" at bounding box center [145, 296] width 99 height 12
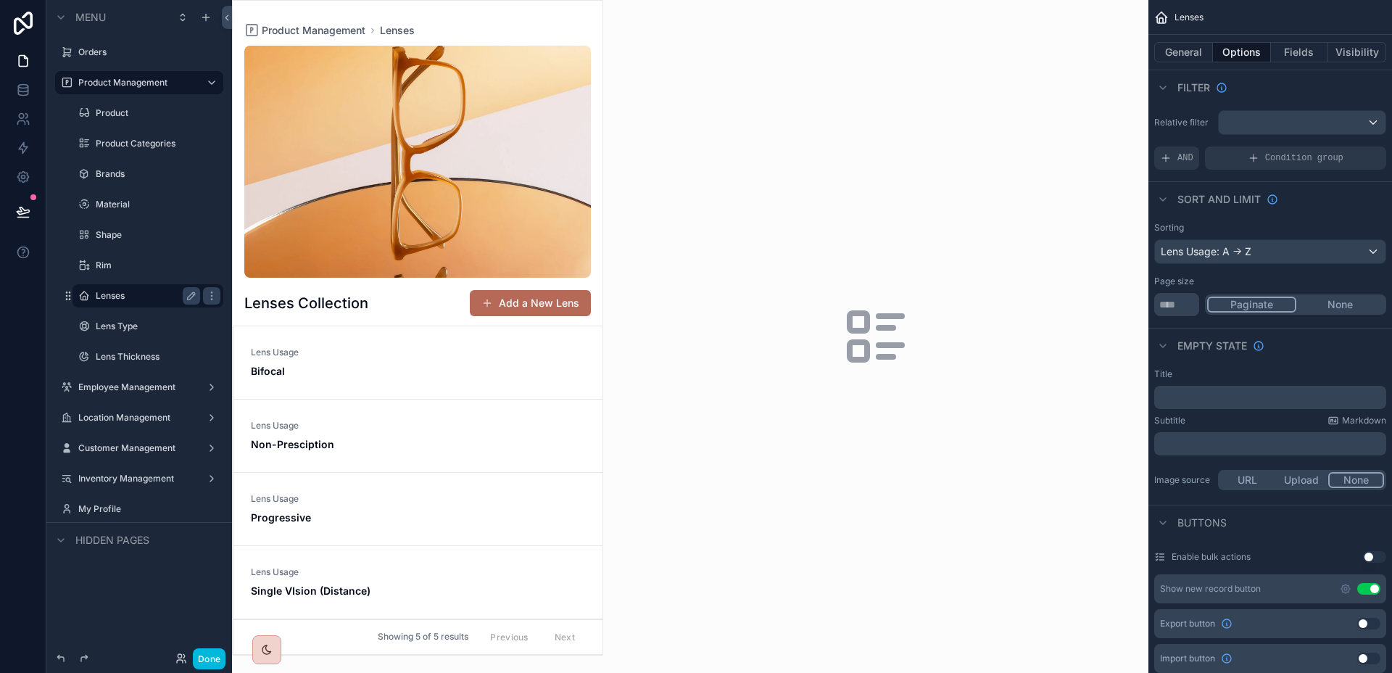
click at [538, 299] on div "scrollable content" at bounding box center [418, 328] width 370 height 654
click at [544, 301] on button "Add a New Lens" at bounding box center [530, 303] width 121 height 26
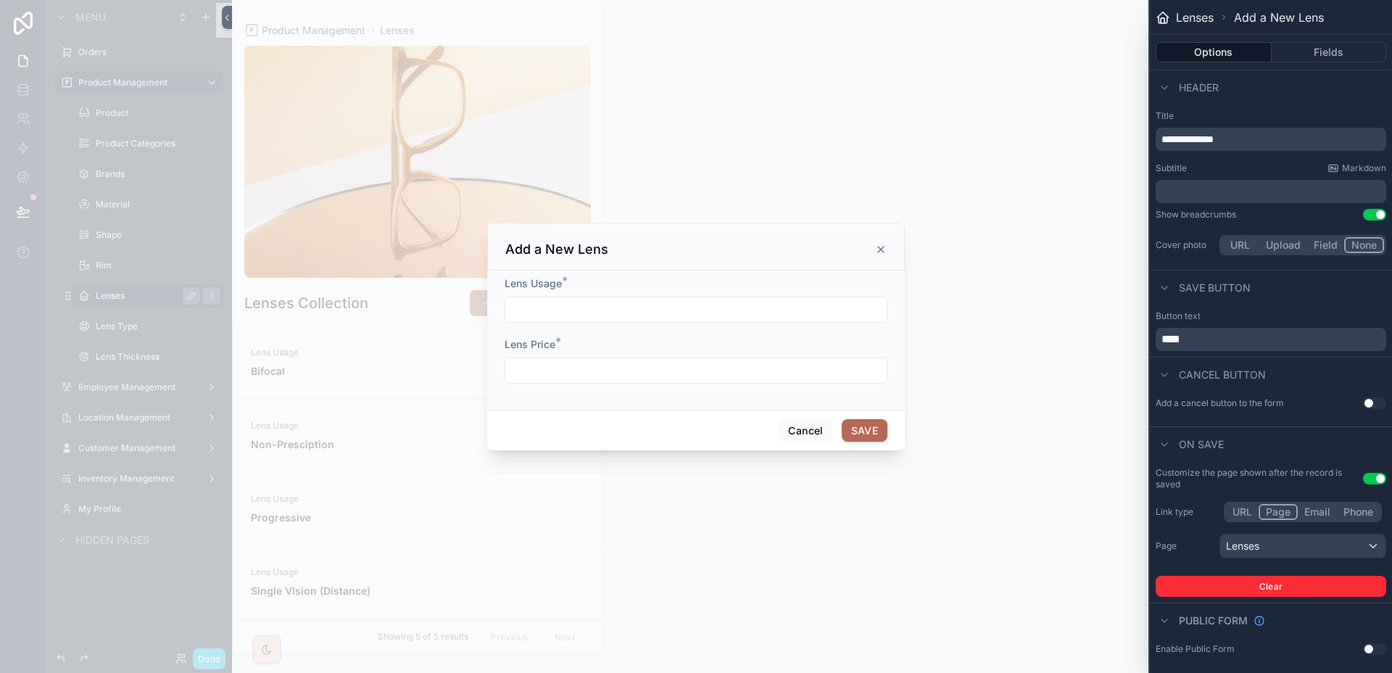
click at [1298, 531] on div "Link type URL Page Email Phone Page Lenses Clear" at bounding box center [1270, 549] width 230 height 95
click at [1294, 542] on div "Lenses" at bounding box center [1302, 545] width 165 height 23
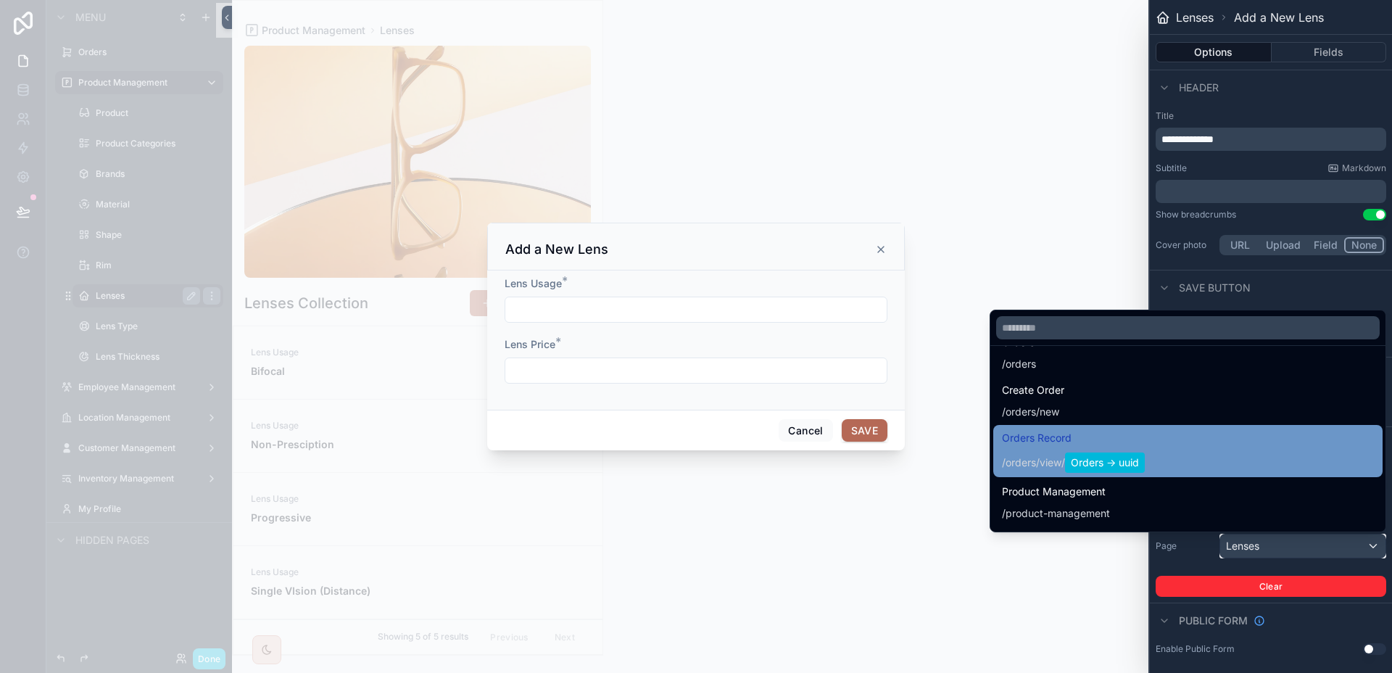
scroll to position [33, 0]
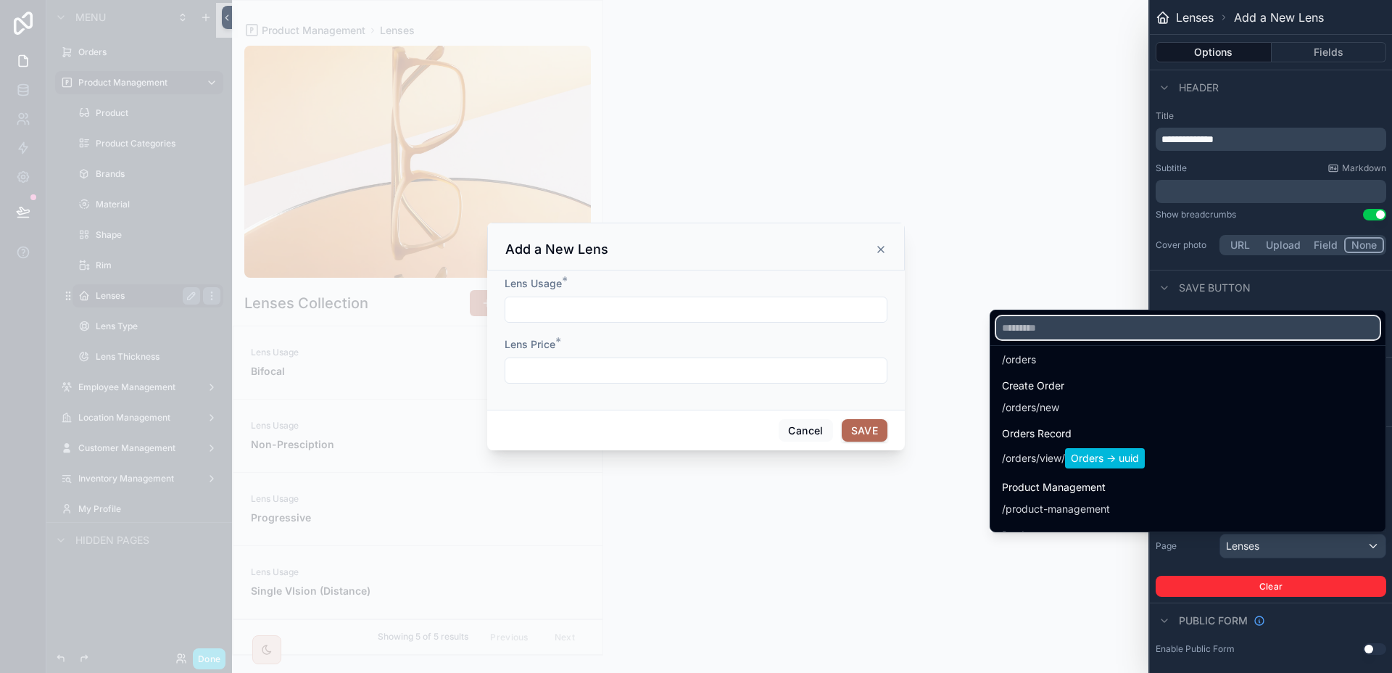
click at [1110, 326] on input "text" at bounding box center [1187, 327] width 383 height 23
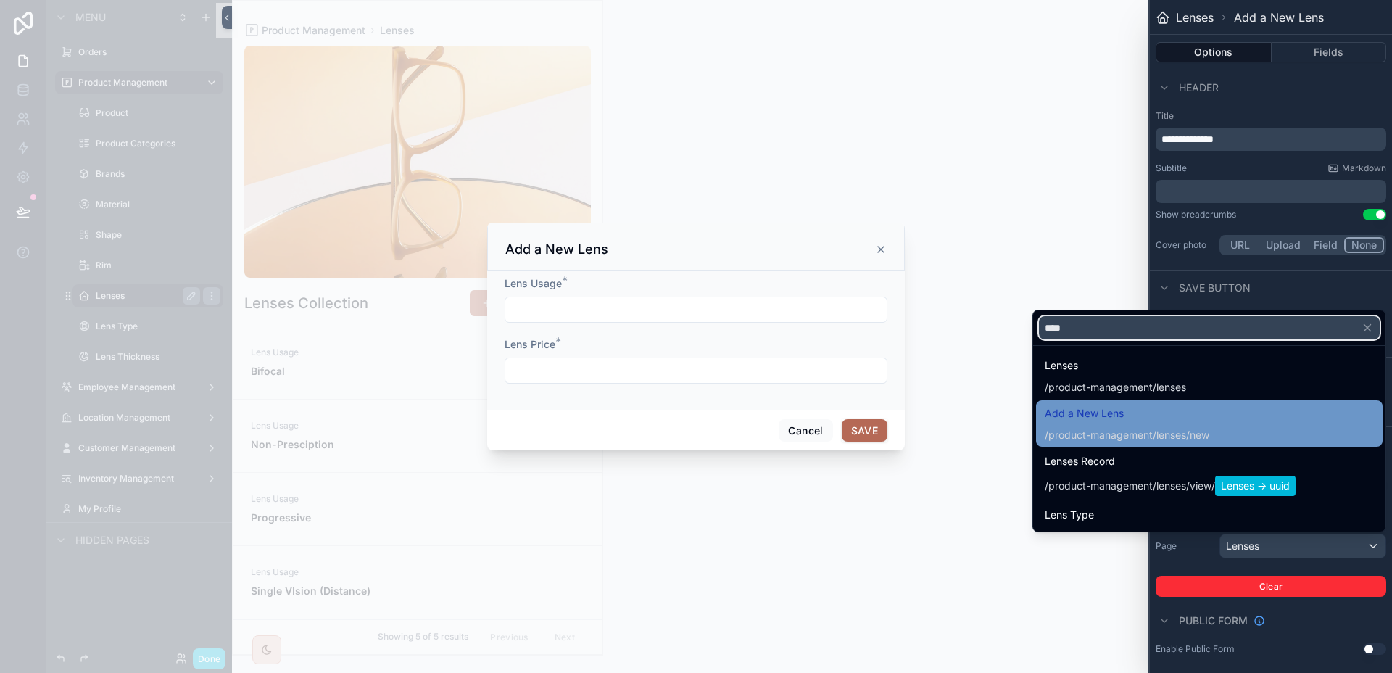
scroll to position [1, 0]
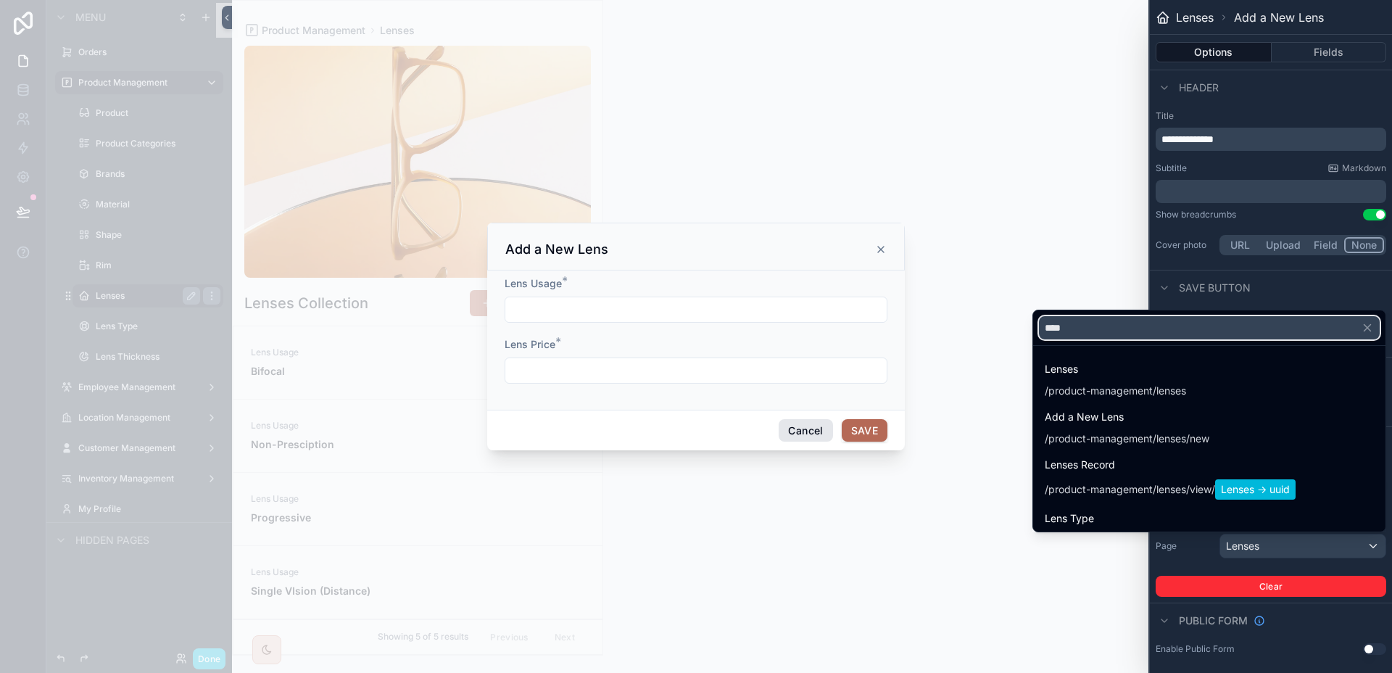
type input "****"
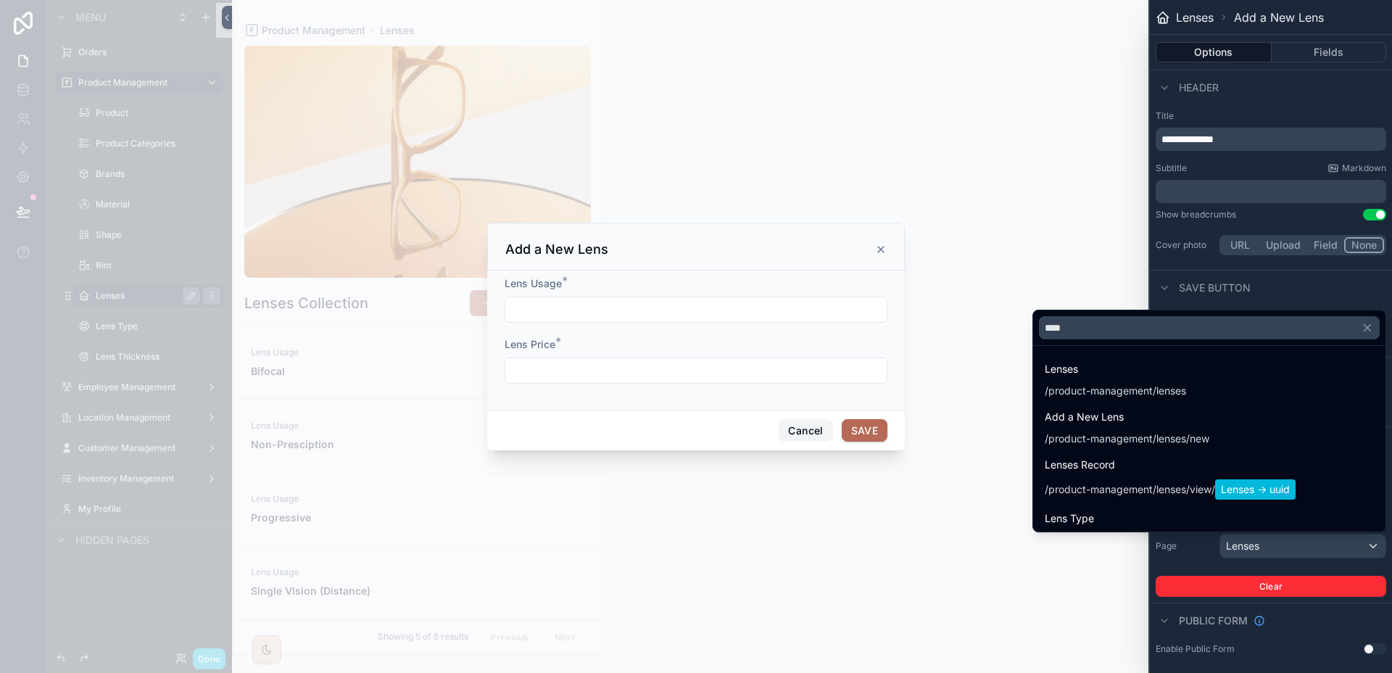
click at [814, 438] on button "Cancel" at bounding box center [805, 430] width 54 height 23
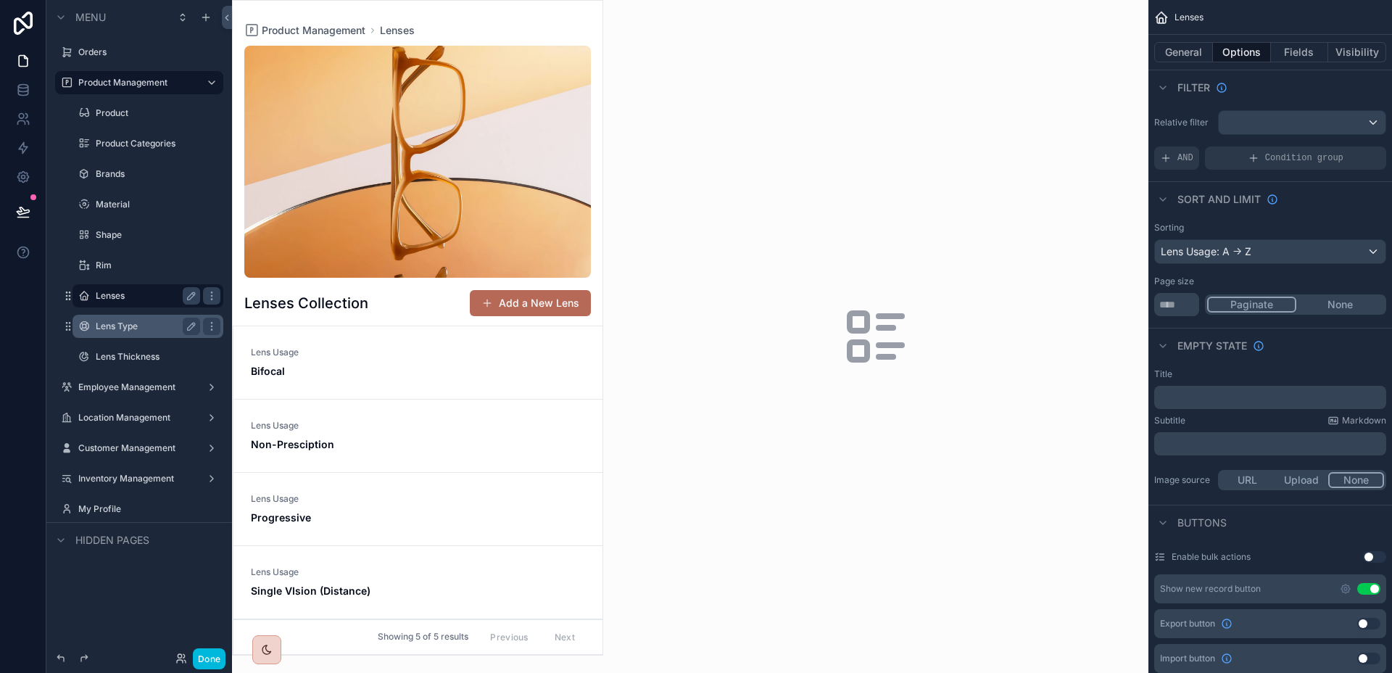
click at [122, 325] on label "Lens Type" at bounding box center [145, 326] width 99 height 12
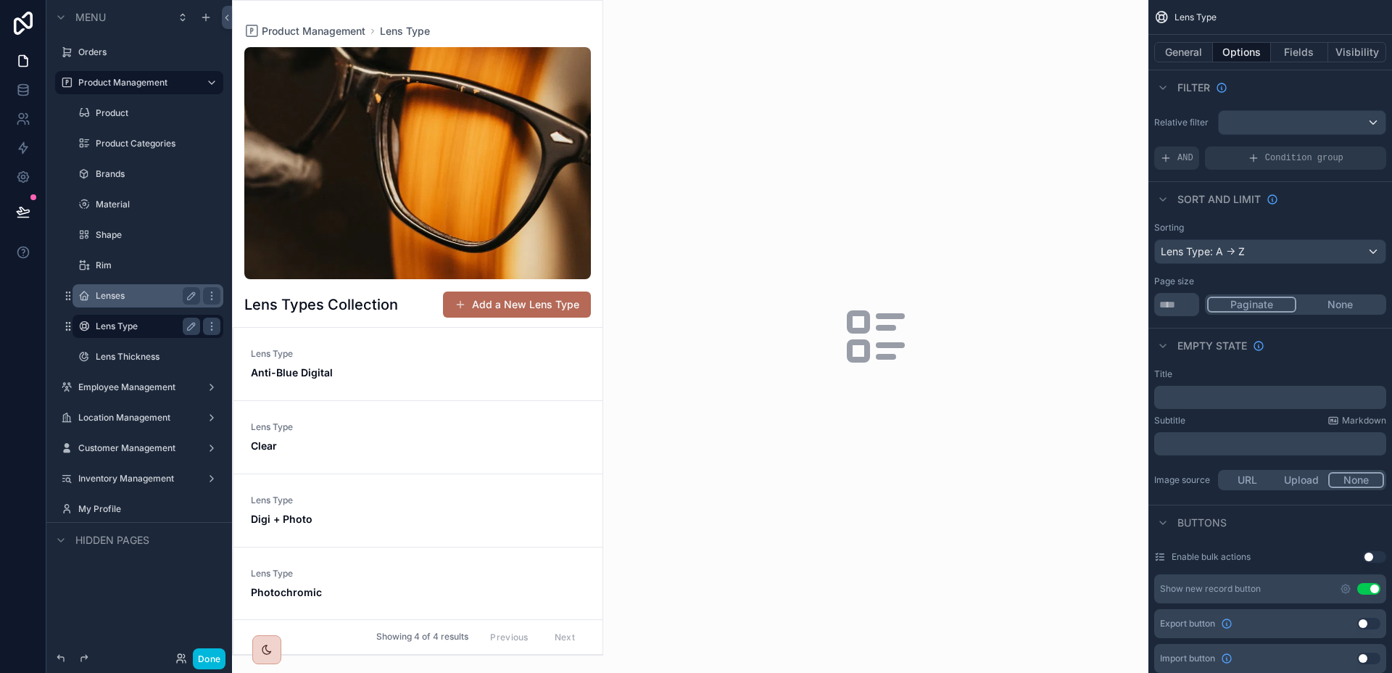
click at [519, 313] on div "scrollable content" at bounding box center [418, 328] width 370 height 654
click at [533, 308] on button "Add a New Lens Type" at bounding box center [517, 304] width 148 height 26
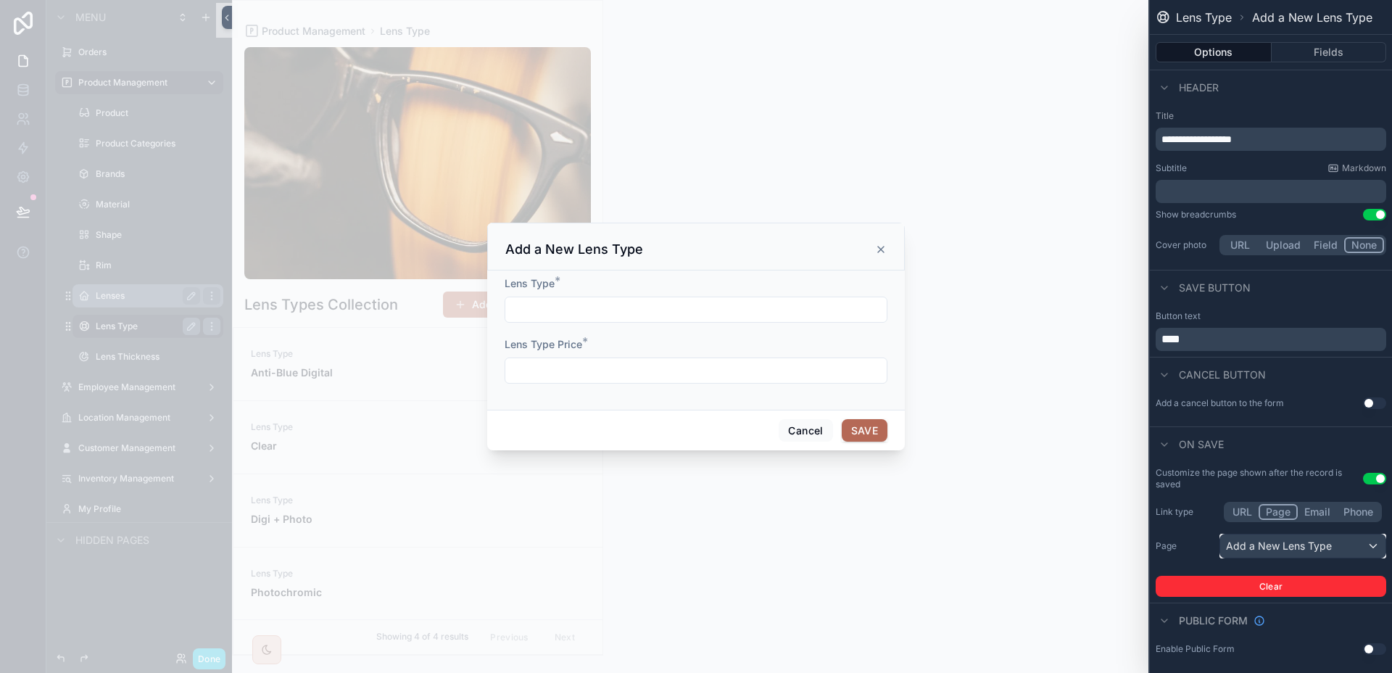
click at [1314, 550] on div "Add a New Lens Type" at bounding box center [1302, 545] width 165 height 23
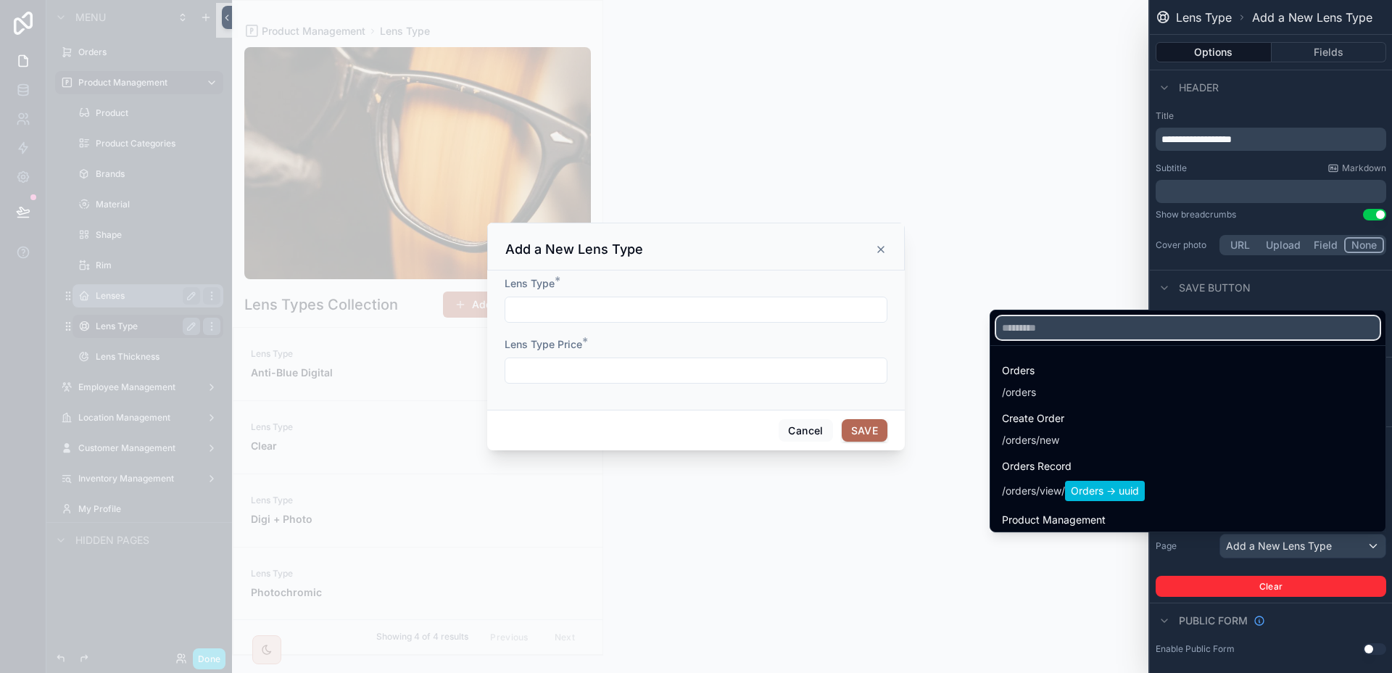
click at [1108, 331] on input "text" at bounding box center [1187, 327] width 383 height 23
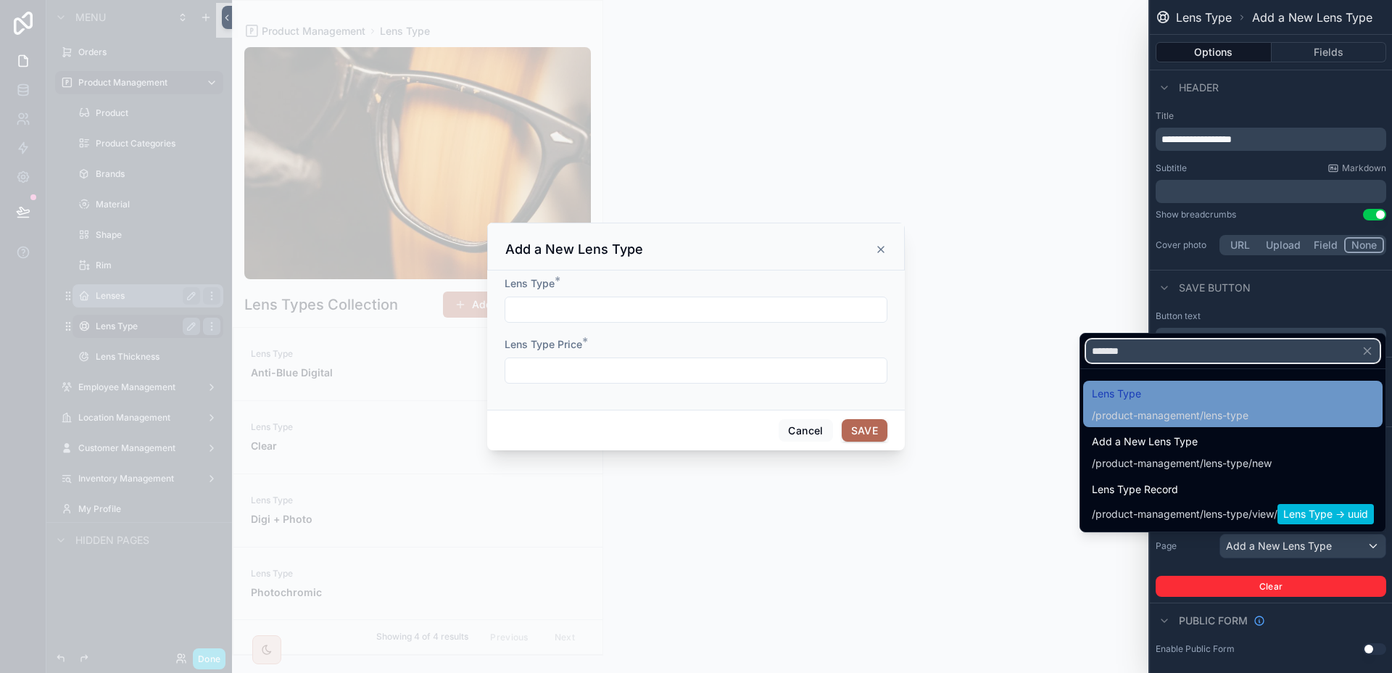
type input "*******"
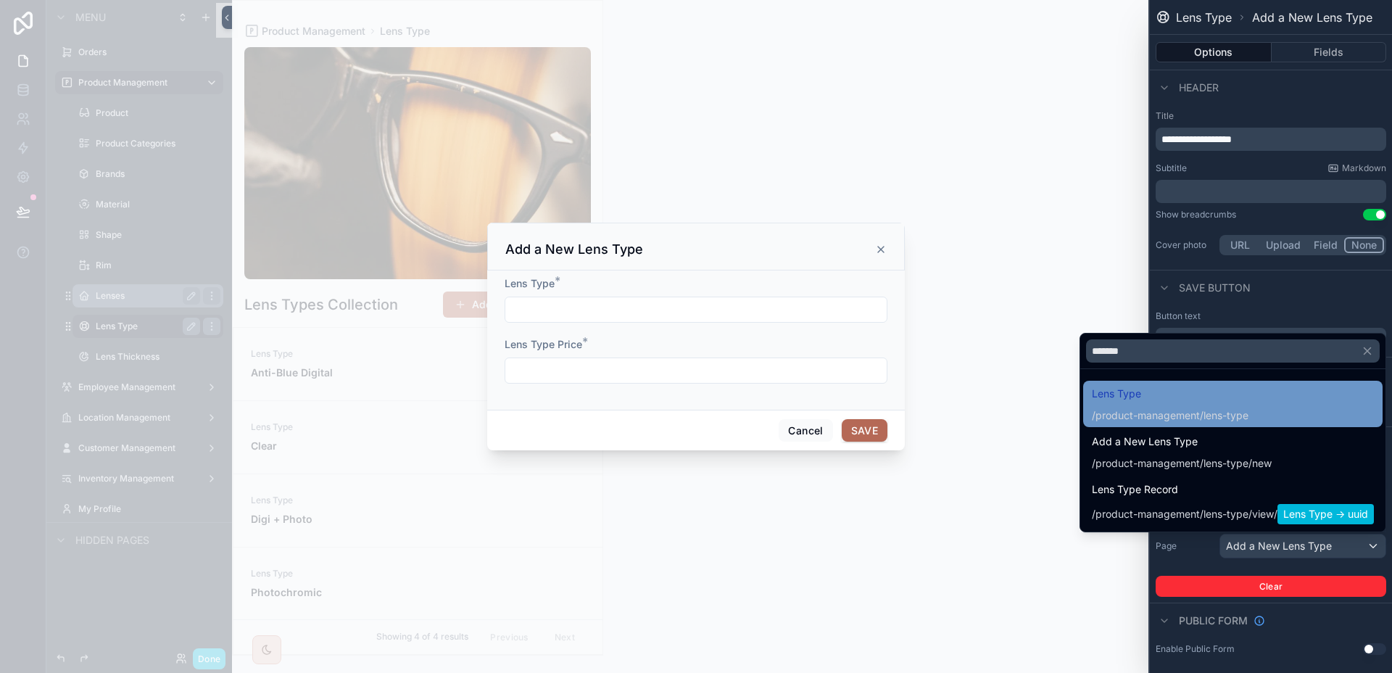
click at [1172, 411] on div "/product-management/lens-type" at bounding box center [1170, 415] width 157 height 14
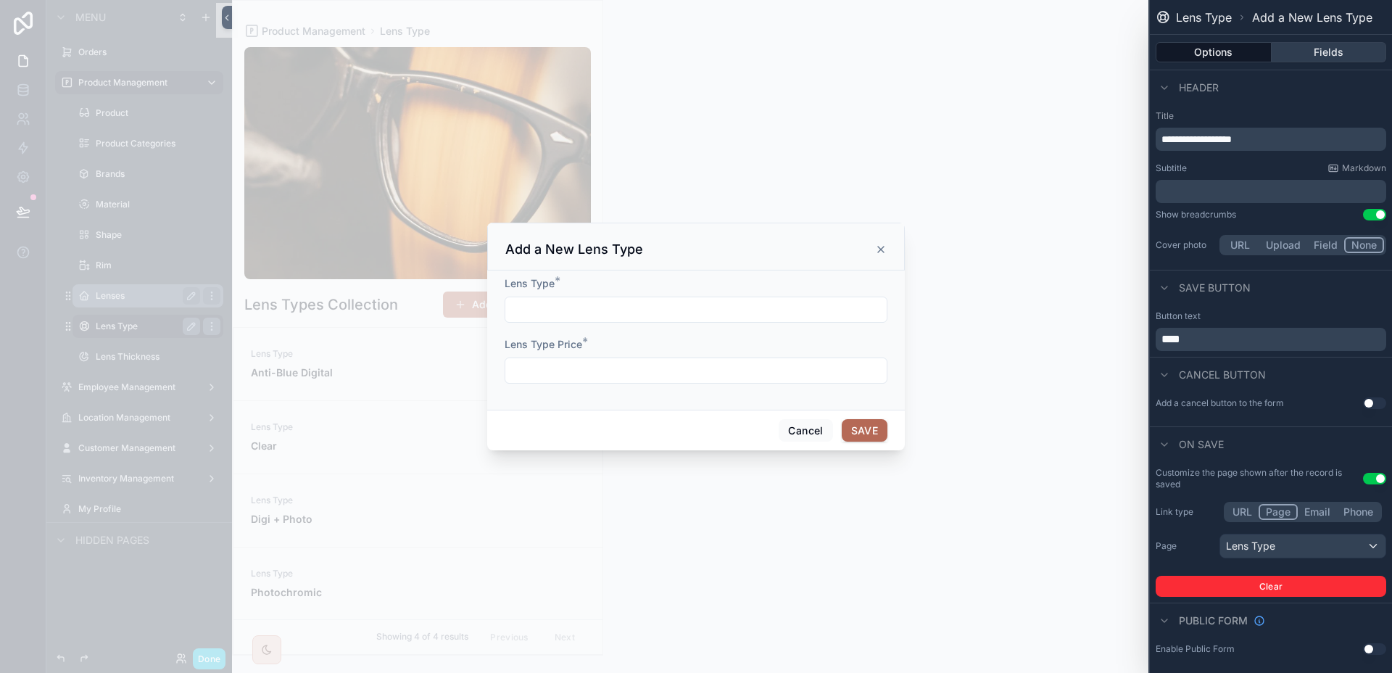
click at [1296, 57] on button "Fields" at bounding box center [1328, 52] width 115 height 20
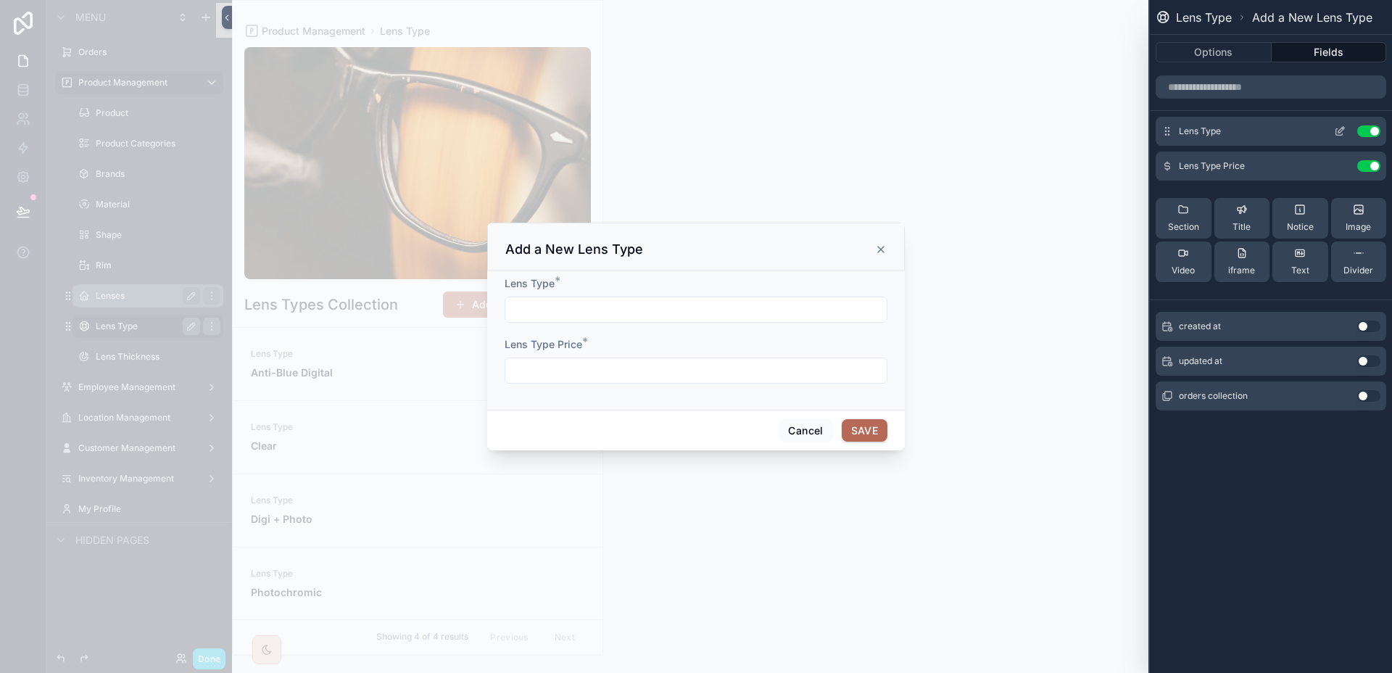
click at [1339, 135] on icon at bounding box center [1339, 132] width 7 height 7
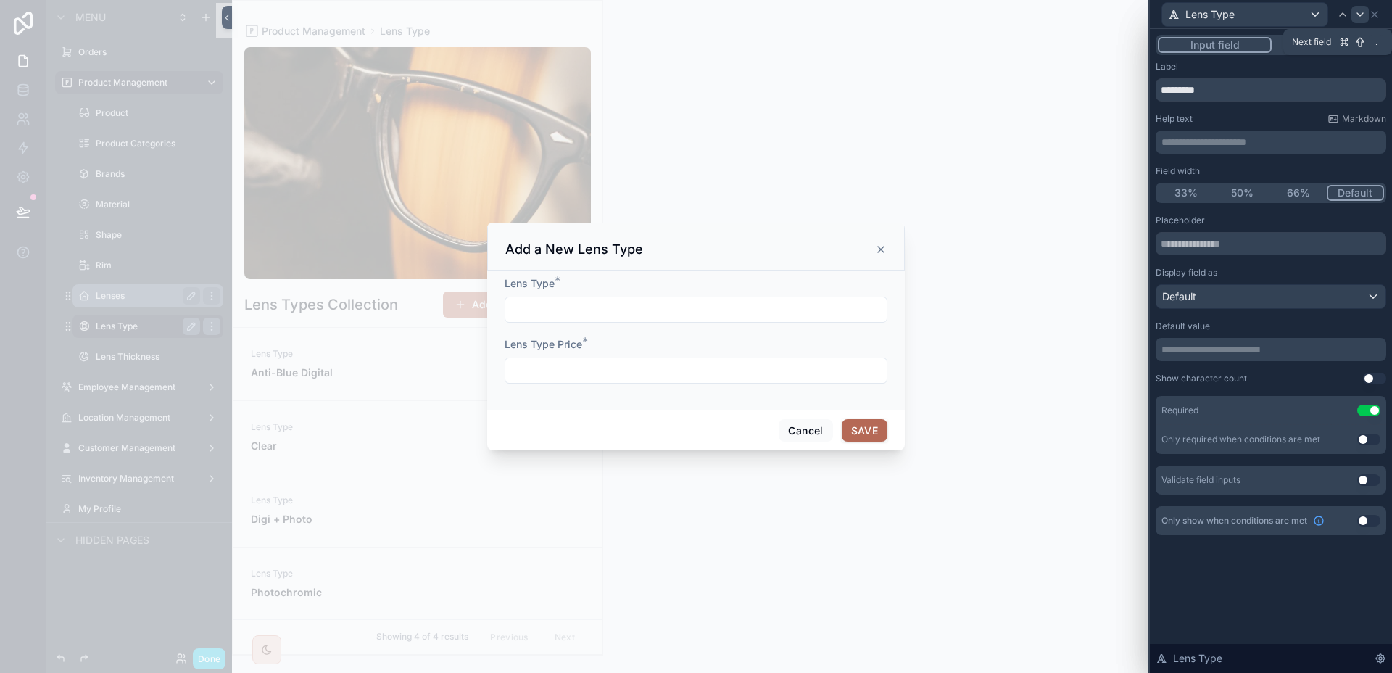
click at [1355, 14] on icon at bounding box center [1360, 15] width 12 height 12
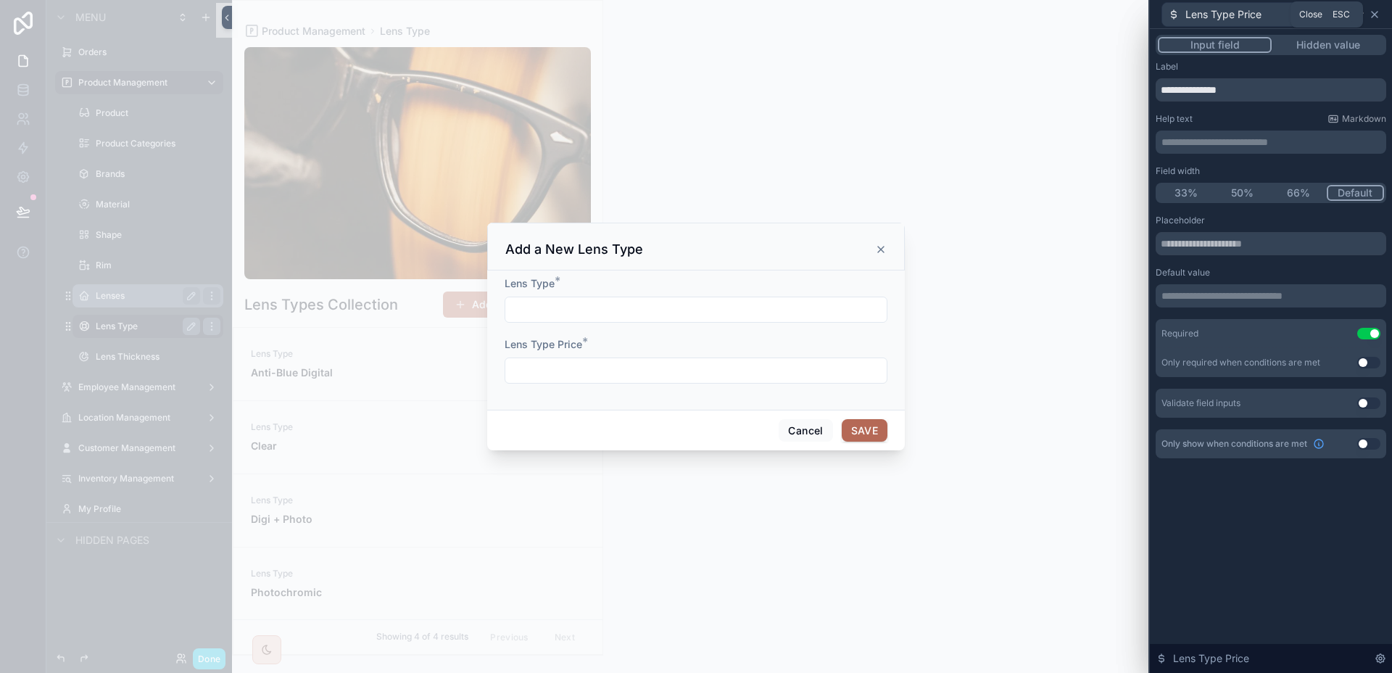
click at [1377, 15] on icon at bounding box center [1374, 15] width 12 height 12
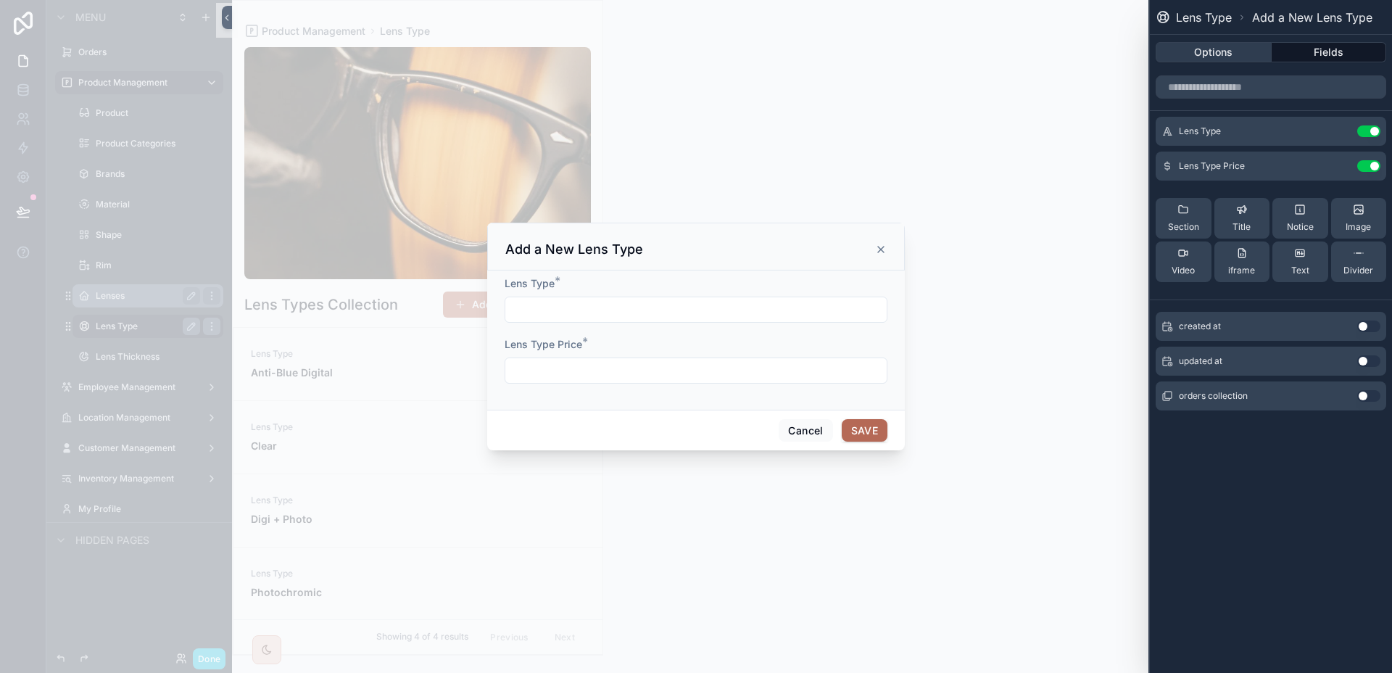
click at [1239, 59] on button "Options" at bounding box center [1213, 52] width 116 height 20
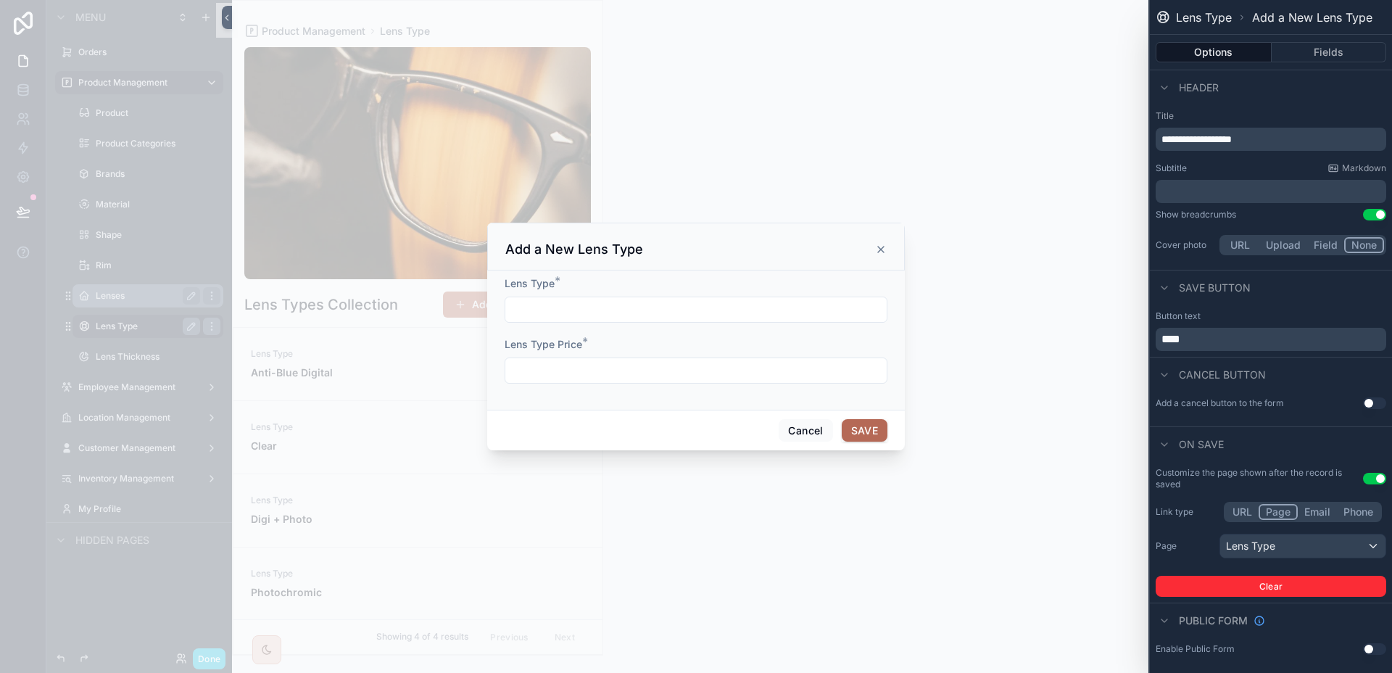
click at [876, 246] on icon "scrollable content" at bounding box center [881, 250] width 12 height 12
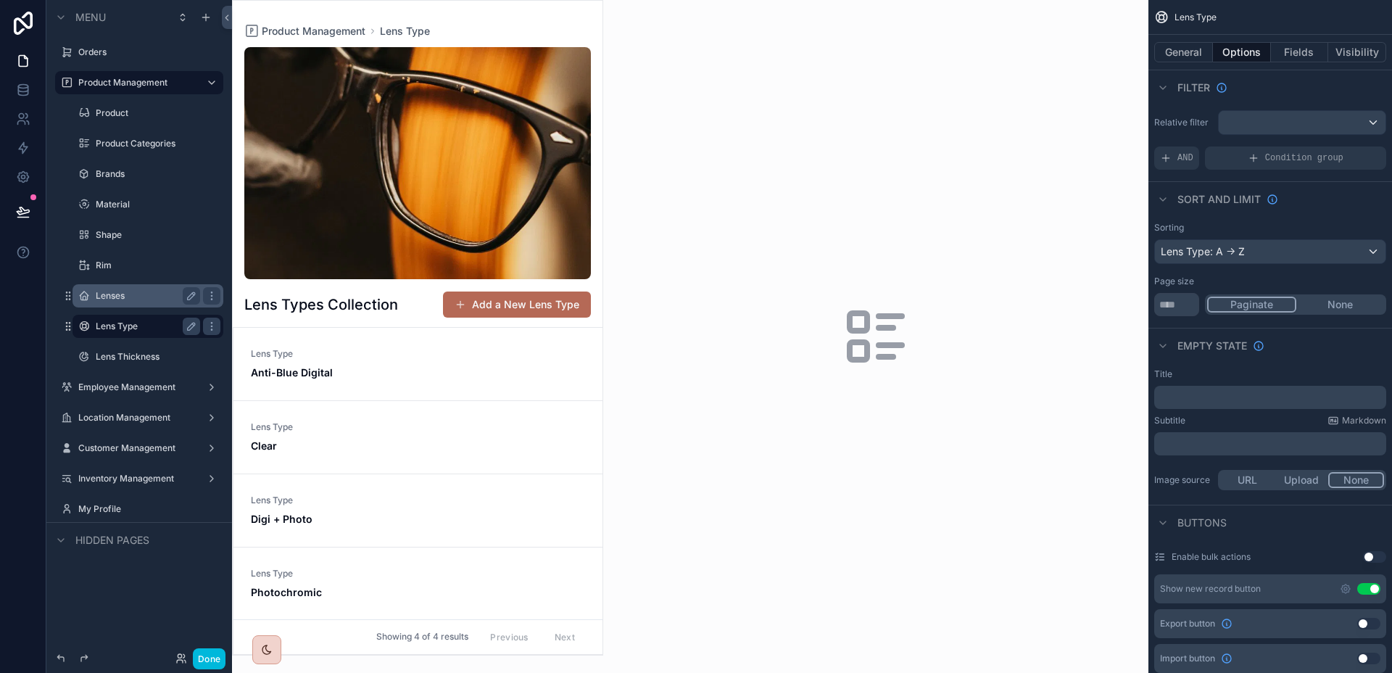
click at [424, 398] on link "Lens Type Anti-Blue Digital" at bounding box center [417, 364] width 369 height 73
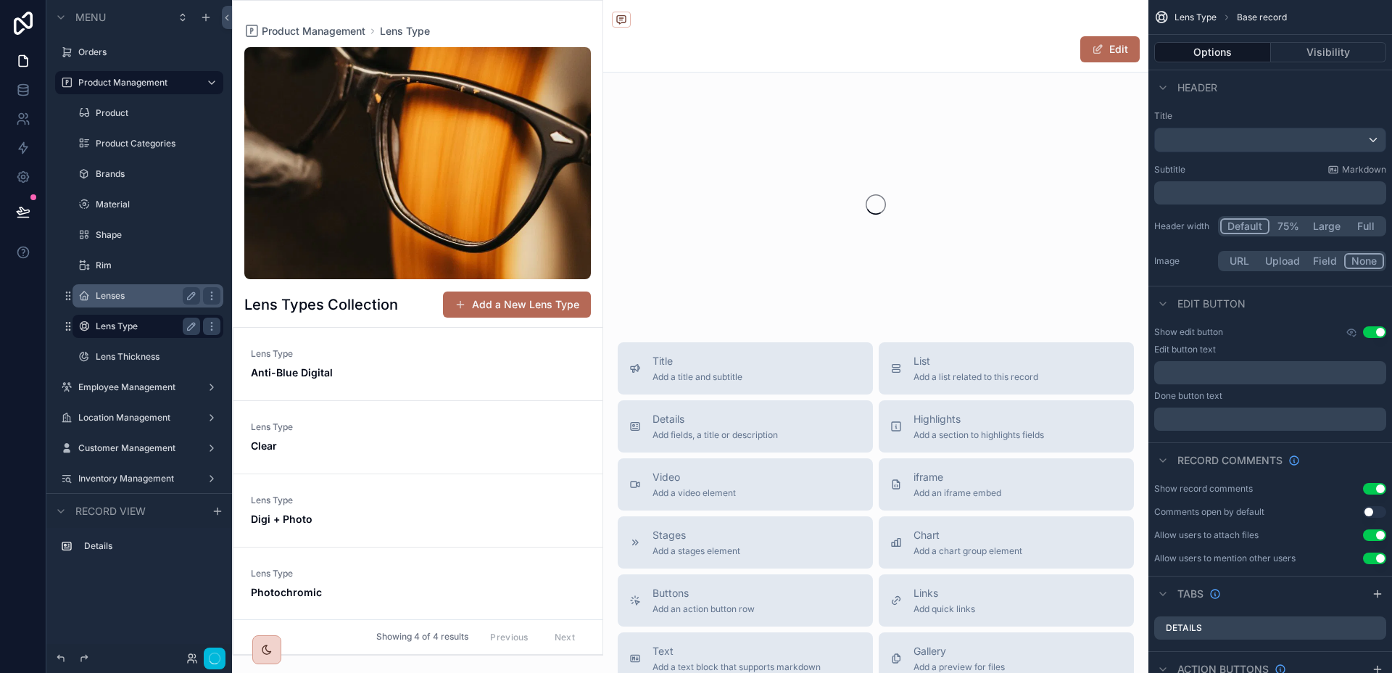
click at [420, 373] on span "Anti-Blue Digital" at bounding box center [418, 372] width 334 height 14
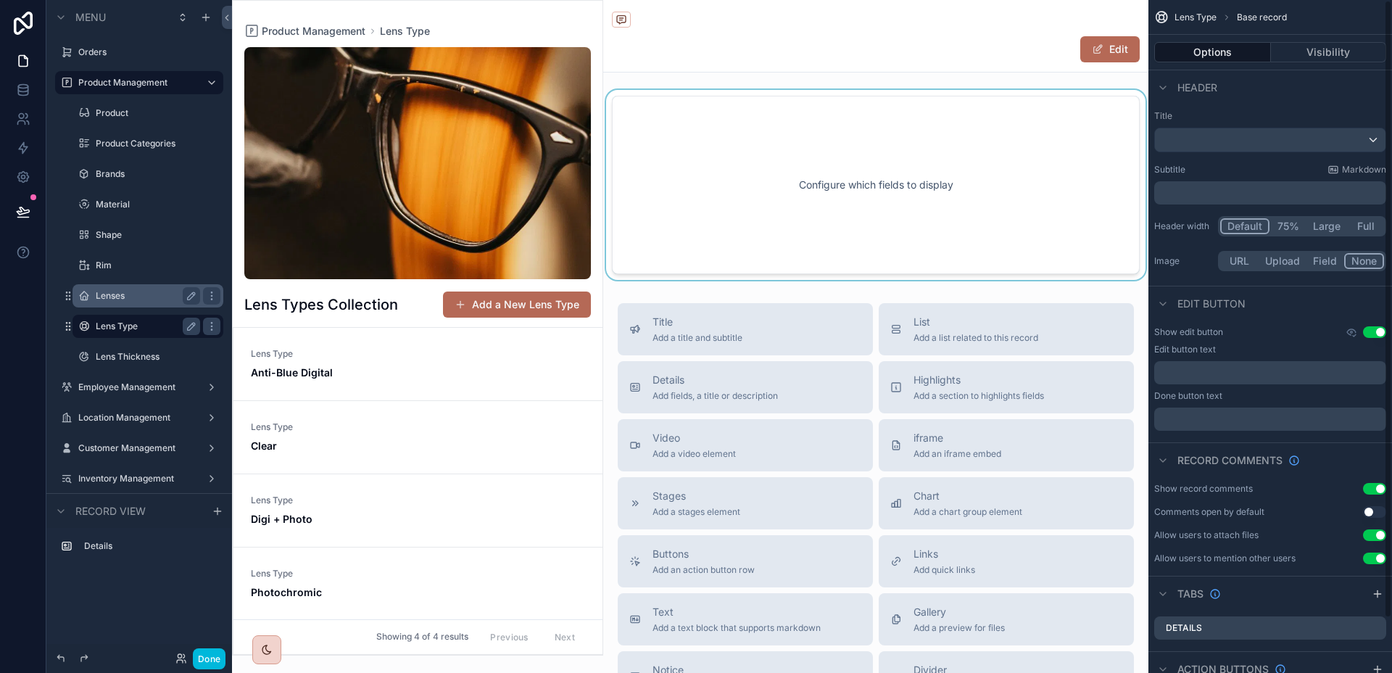
click at [996, 181] on div "scrollable content" at bounding box center [875, 185] width 545 height 190
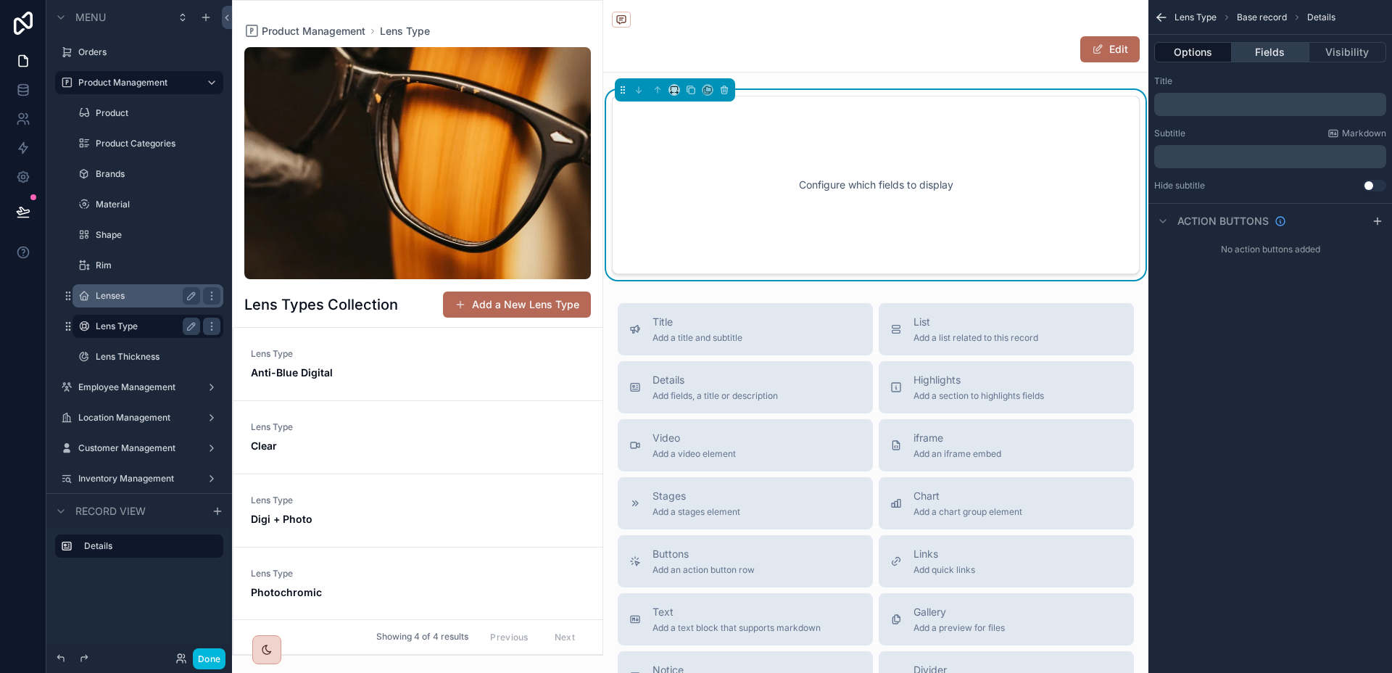
click at [1248, 61] on button "Fields" at bounding box center [1269, 52] width 77 height 20
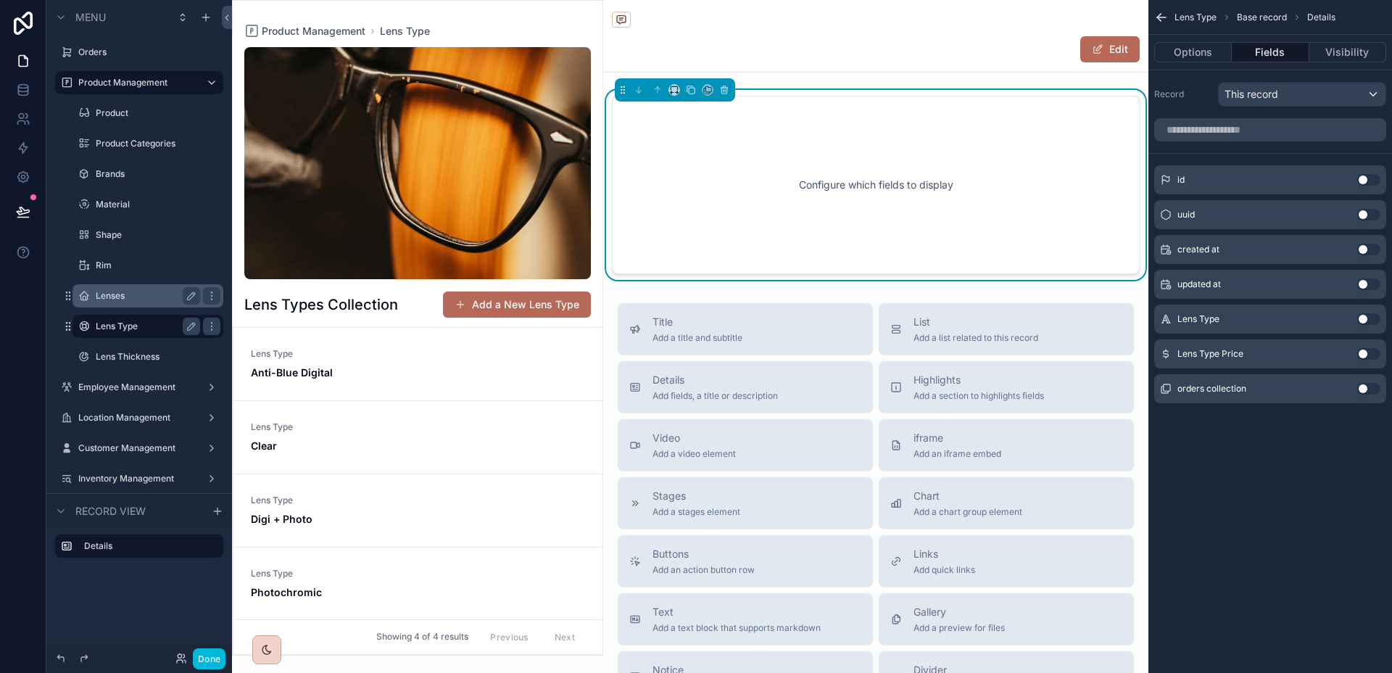
click at [1360, 317] on button "Use setting" at bounding box center [1368, 319] width 23 height 12
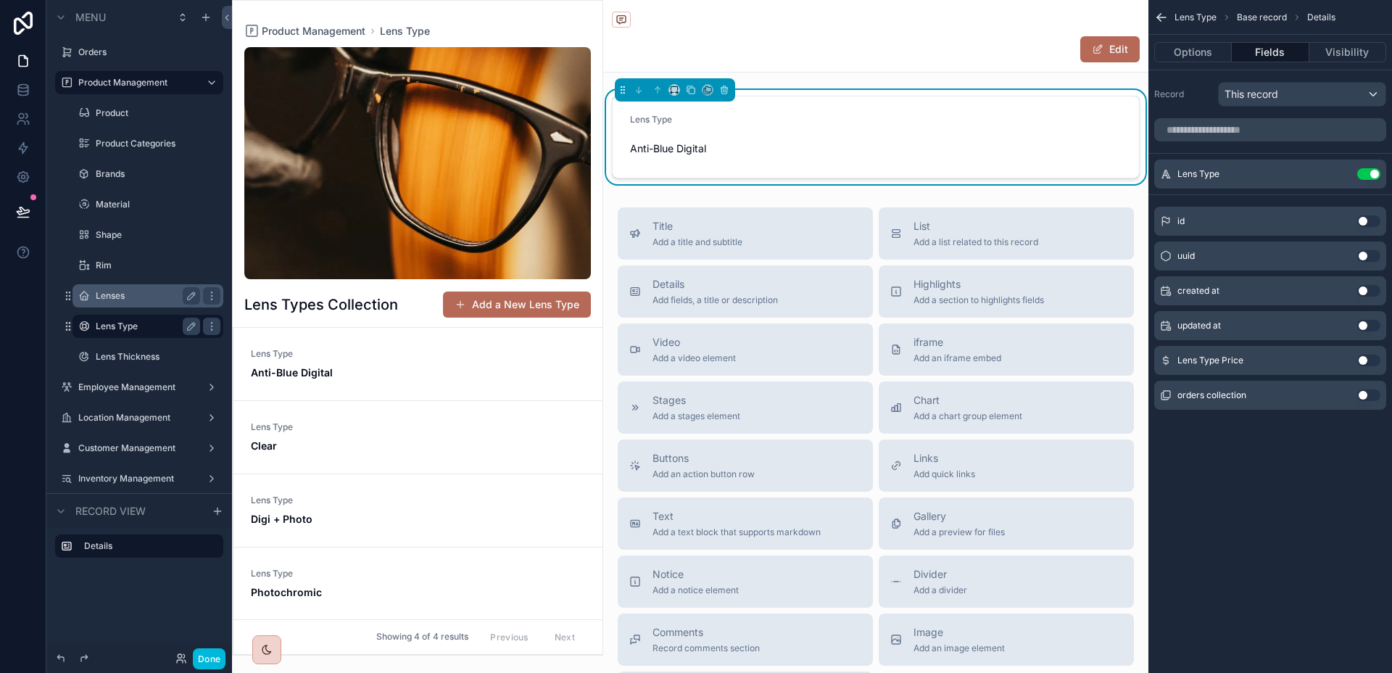
click at [1372, 361] on button "Use setting" at bounding box center [1368, 360] width 23 height 12
click at [101, 293] on label "Lenses" at bounding box center [145, 296] width 99 height 12
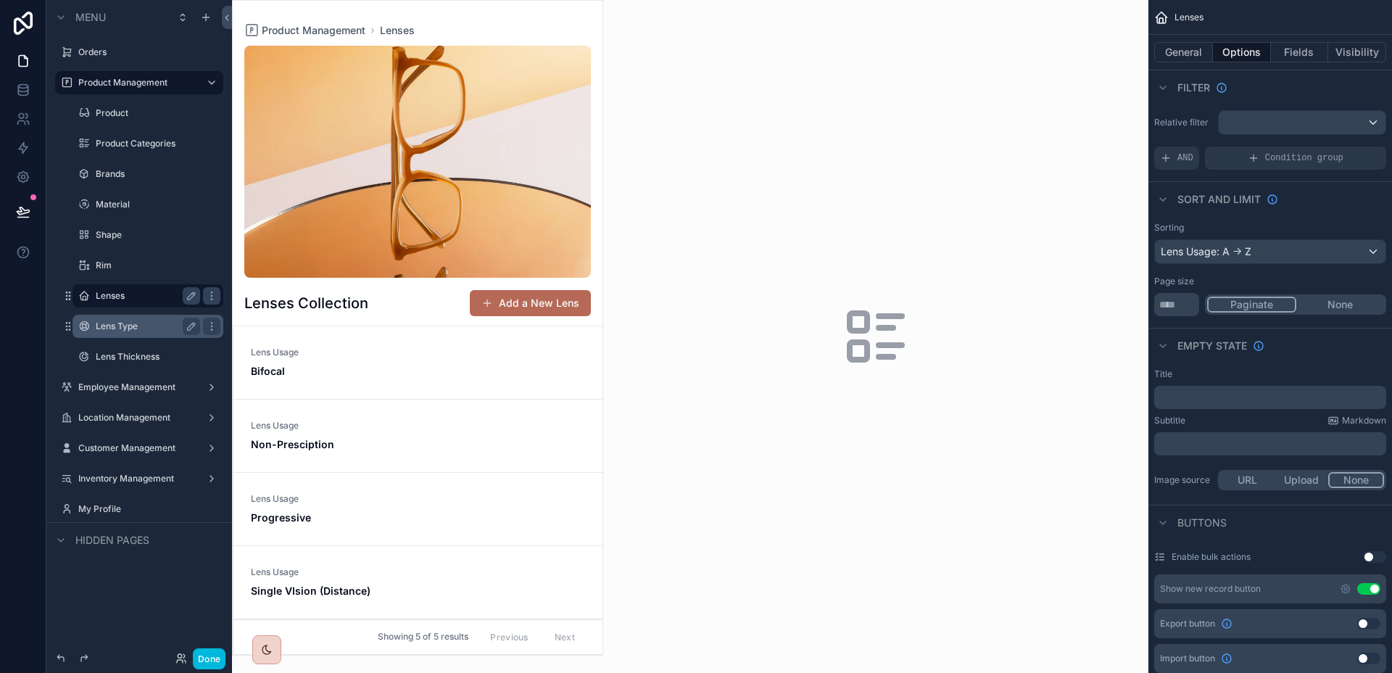
click at [454, 372] on div "scrollable content" at bounding box center [418, 328] width 370 height 654
click at [445, 370] on span "Bifocal" at bounding box center [418, 371] width 334 height 14
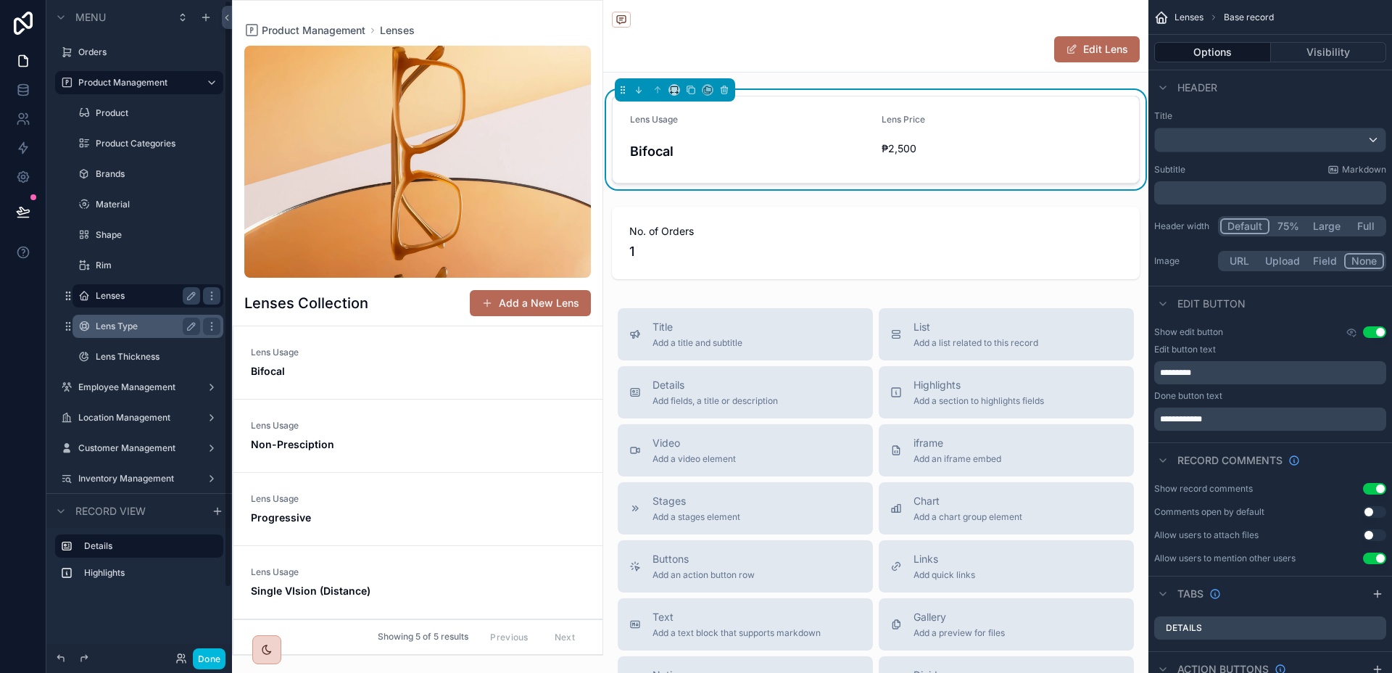
click at [135, 317] on div "Lens Type" at bounding box center [148, 325] width 104 height 17
click at [126, 324] on label "Lens Type" at bounding box center [145, 326] width 99 height 12
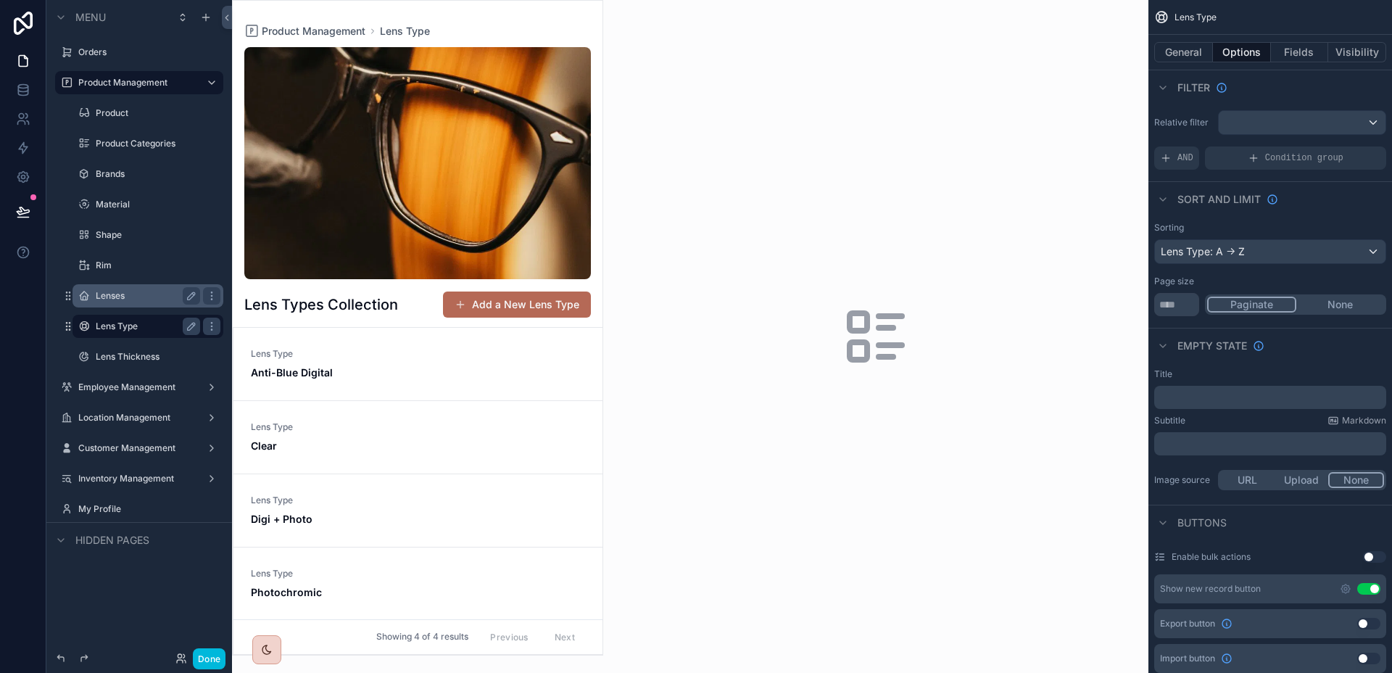
click at [525, 354] on div "scrollable content" at bounding box center [418, 328] width 370 height 654
click at [567, 352] on span "Lens Type" at bounding box center [418, 354] width 334 height 12
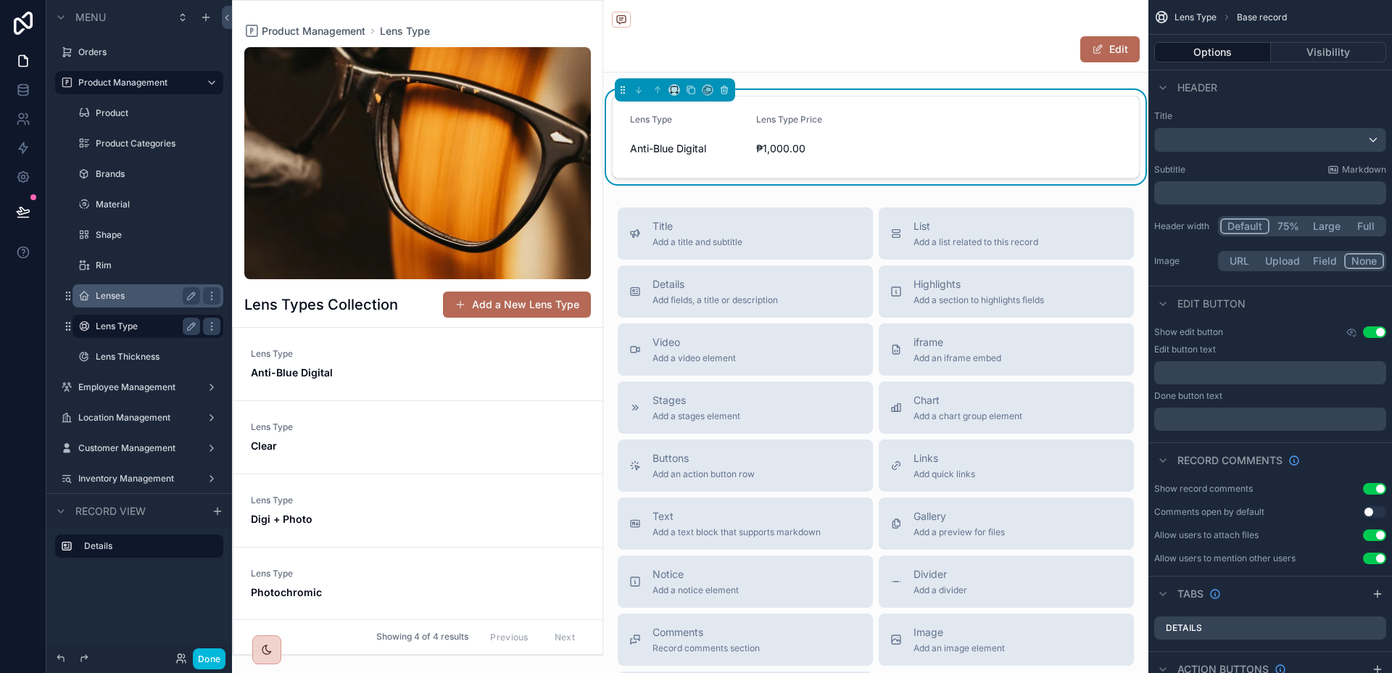
click at [1234, 362] on div "﻿" at bounding box center [1270, 372] width 232 height 23
click at [1379, 535] on button "Use setting" at bounding box center [1374, 535] width 23 height 12
click at [1218, 378] on div "﻿" at bounding box center [1270, 372] width 232 height 23
click at [1220, 375] on p "﻿" at bounding box center [1271, 373] width 223 height 12
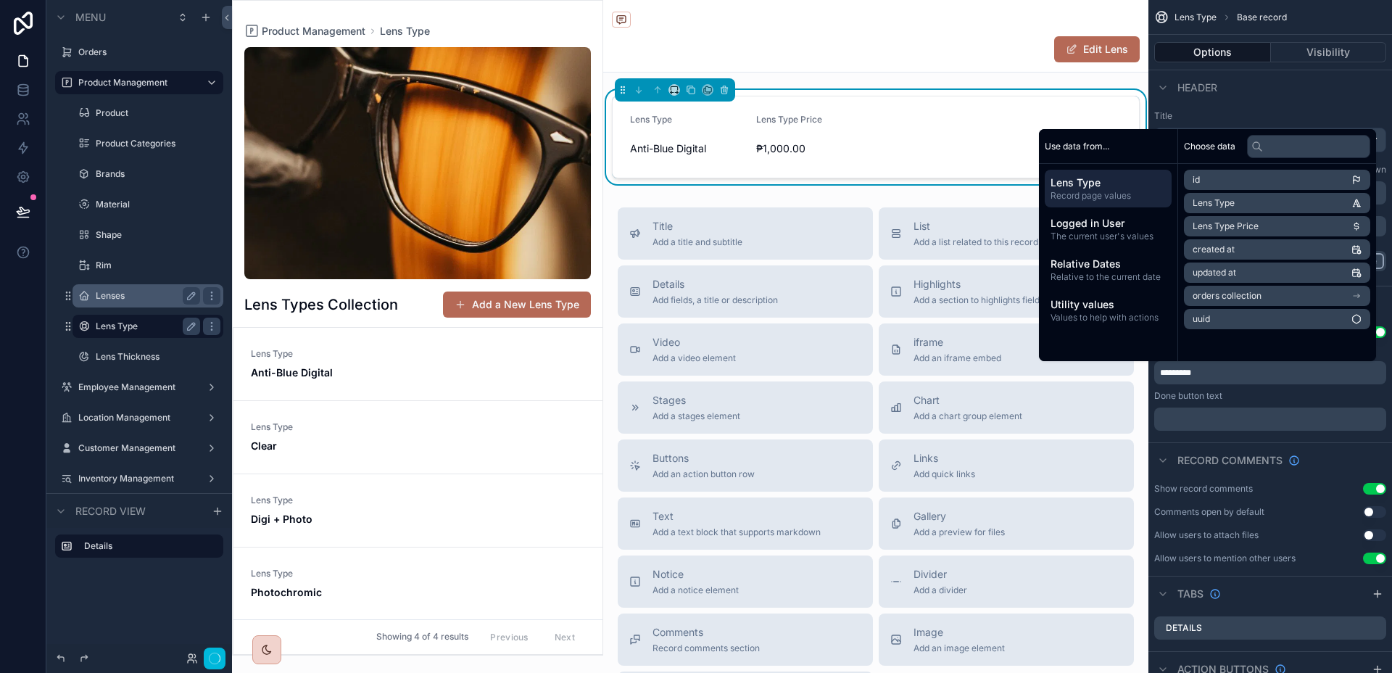
click at [1210, 433] on div "Show edit button Use setting Edit button text ********* Done button text ﻿" at bounding box center [1270, 378] width 244 height 116
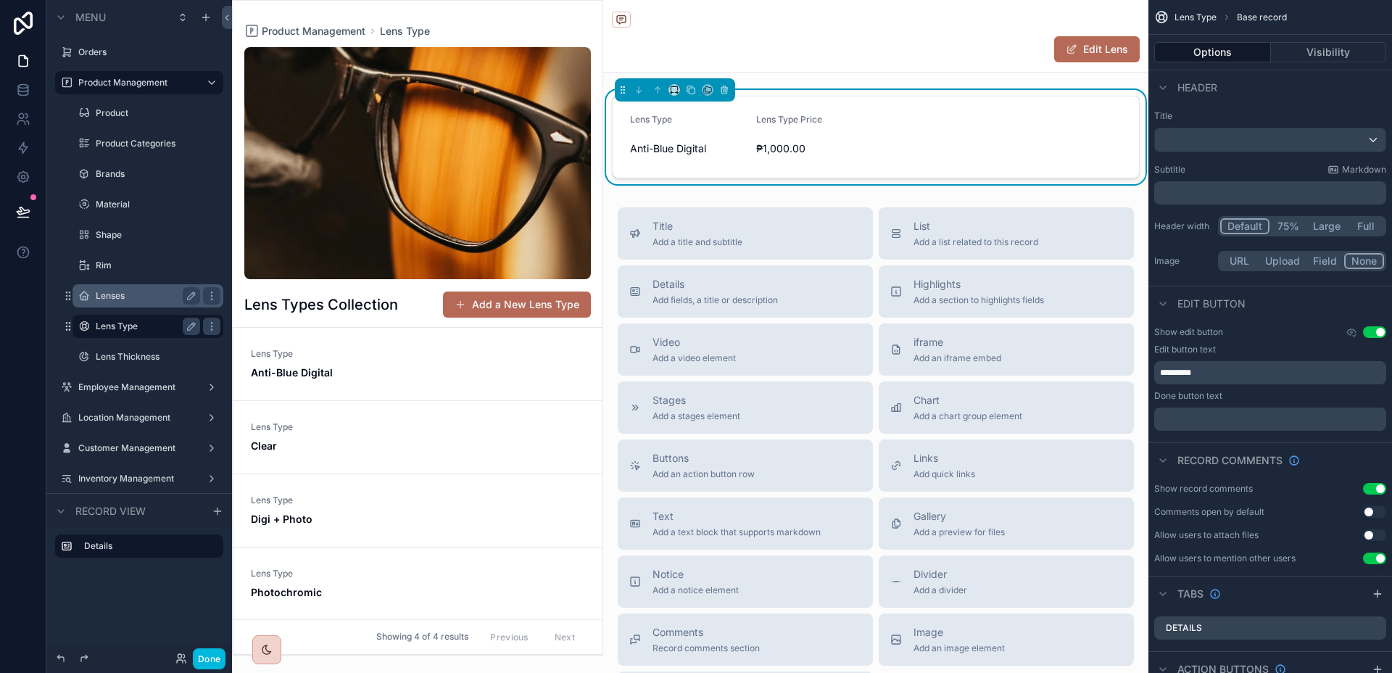
click at [1212, 424] on p "﻿" at bounding box center [1271, 419] width 223 height 12
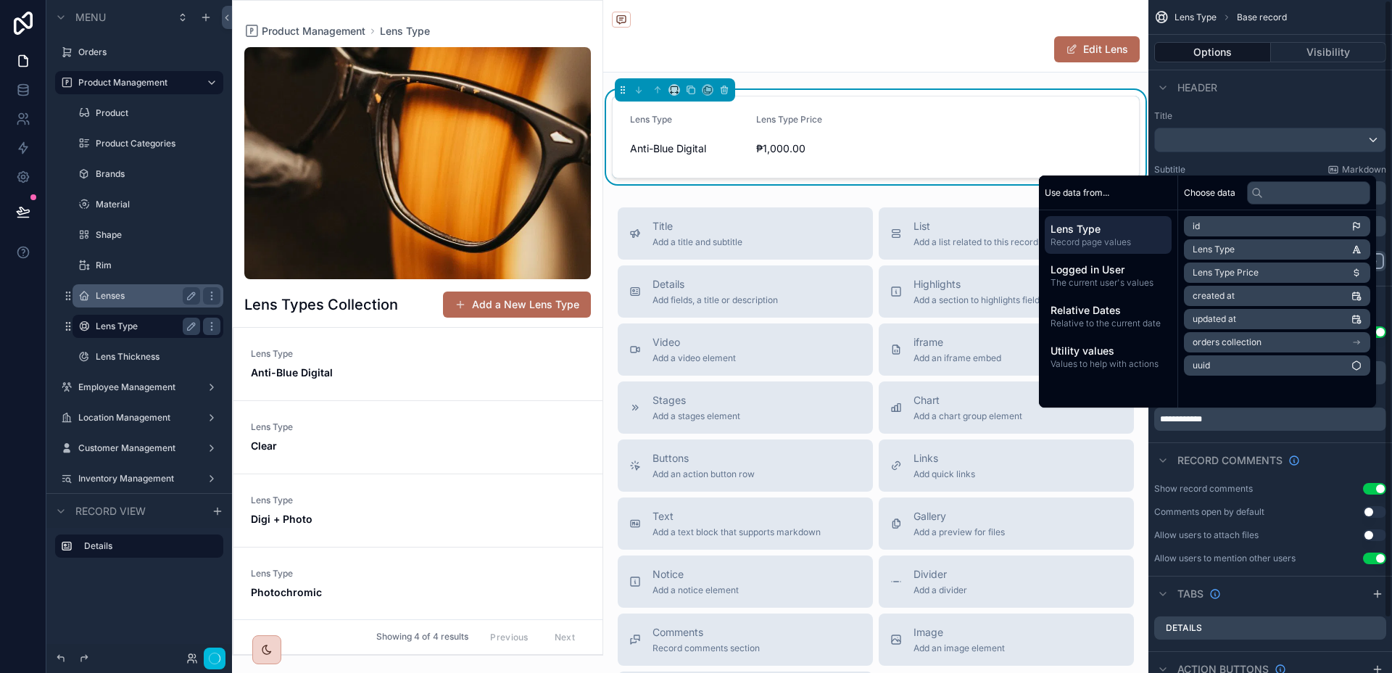
click at [1358, 458] on div "Record comments" at bounding box center [1270, 459] width 244 height 35
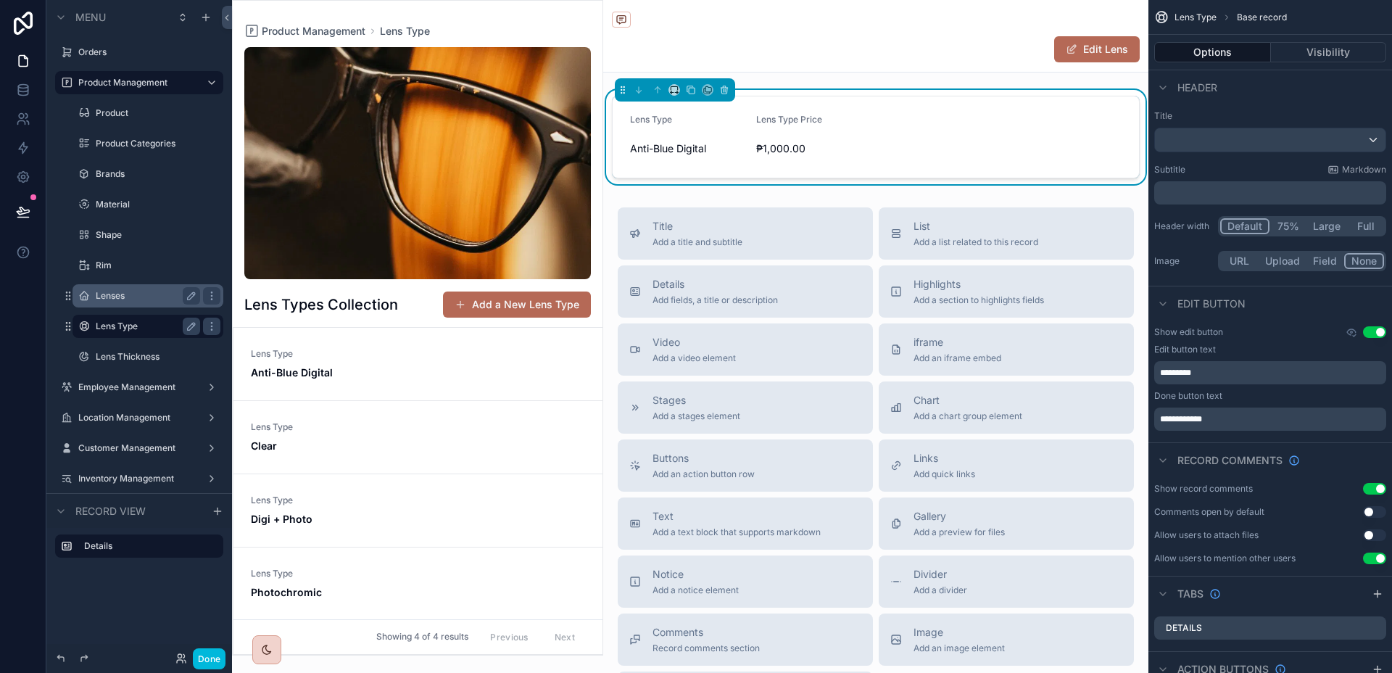
click at [1077, 151] on form "Lens Type Anti-Blue Digital Lens Type Price ₱1,000.00" at bounding box center [875, 136] width 526 height 81
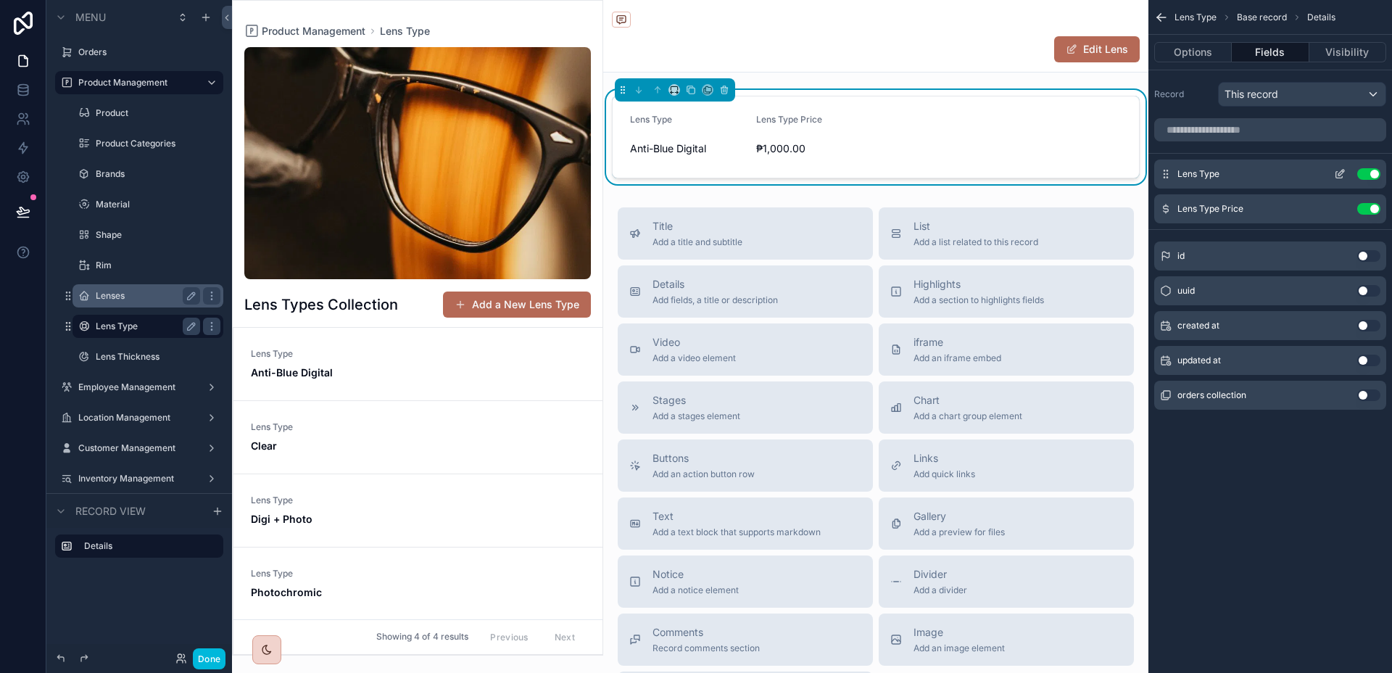
click at [1344, 172] on icon "scrollable content" at bounding box center [1340, 174] width 12 height 12
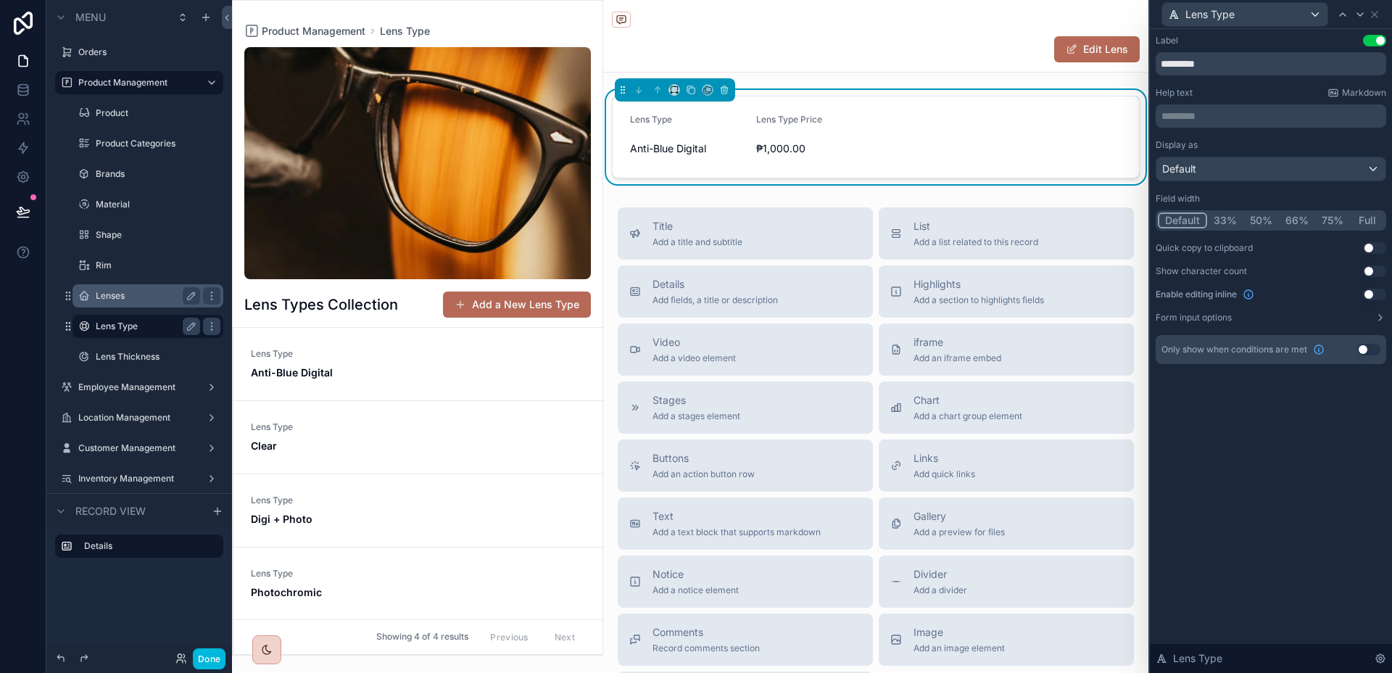
click at [1262, 213] on button "50%" at bounding box center [1261, 220] width 36 height 16
click at [1362, 12] on icon at bounding box center [1360, 15] width 12 height 12
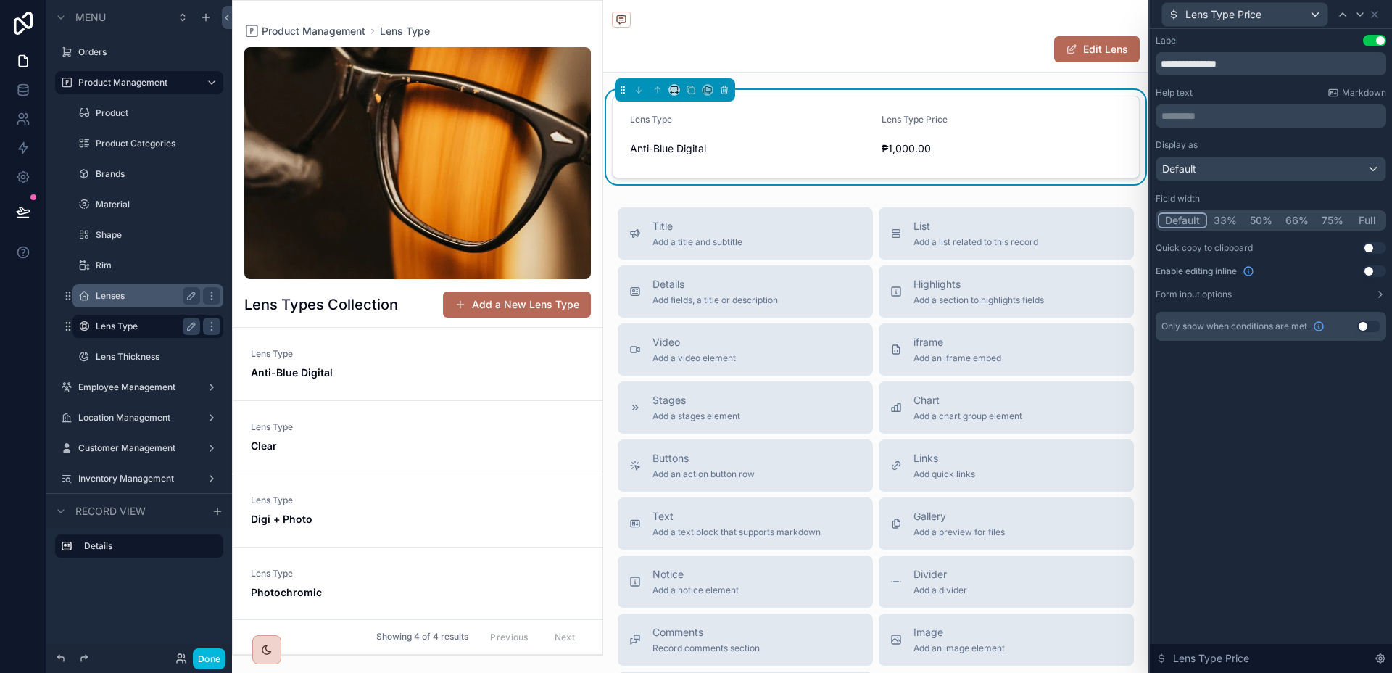
click at [1256, 218] on button "50%" at bounding box center [1261, 220] width 36 height 16
click at [1308, 175] on div "Default" at bounding box center [1270, 168] width 229 height 23
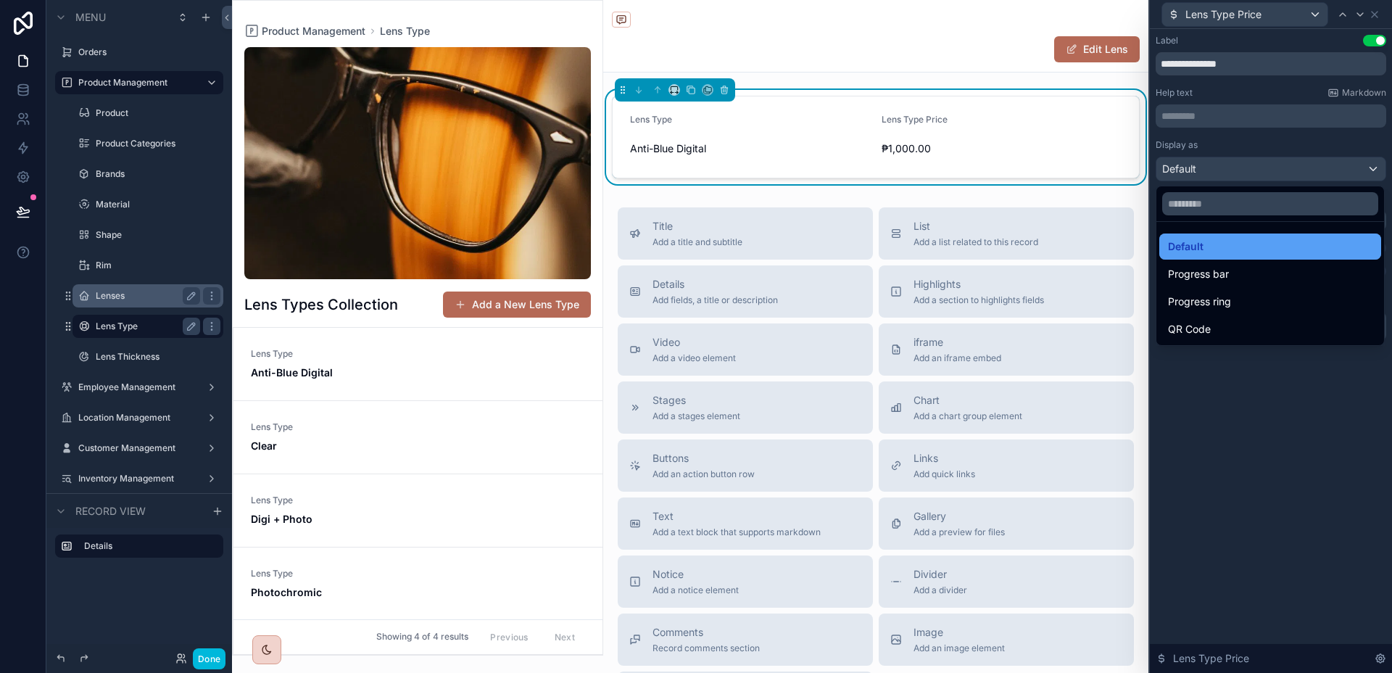
click at [1240, 253] on div "Default" at bounding box center [1270, 246] width 204 height 17
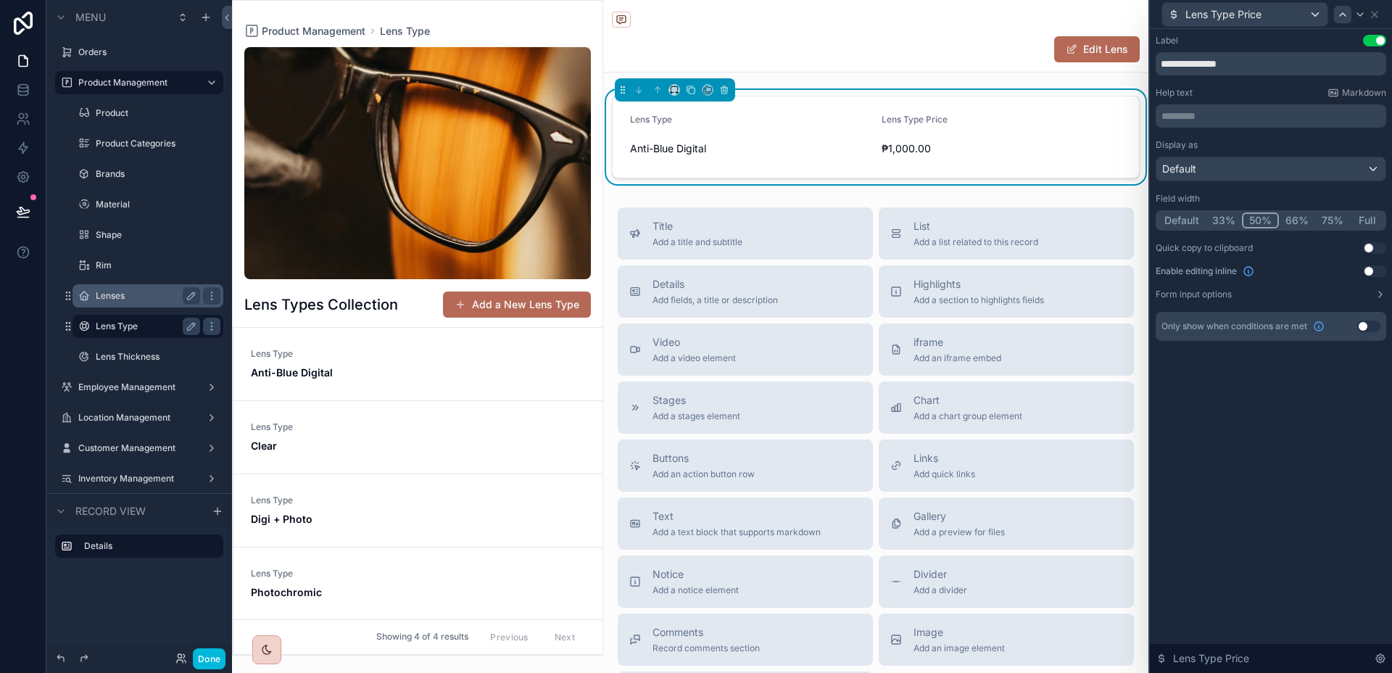
click at [1345, 18] on icon at bounding box center [1342, 15] width 12 height 12
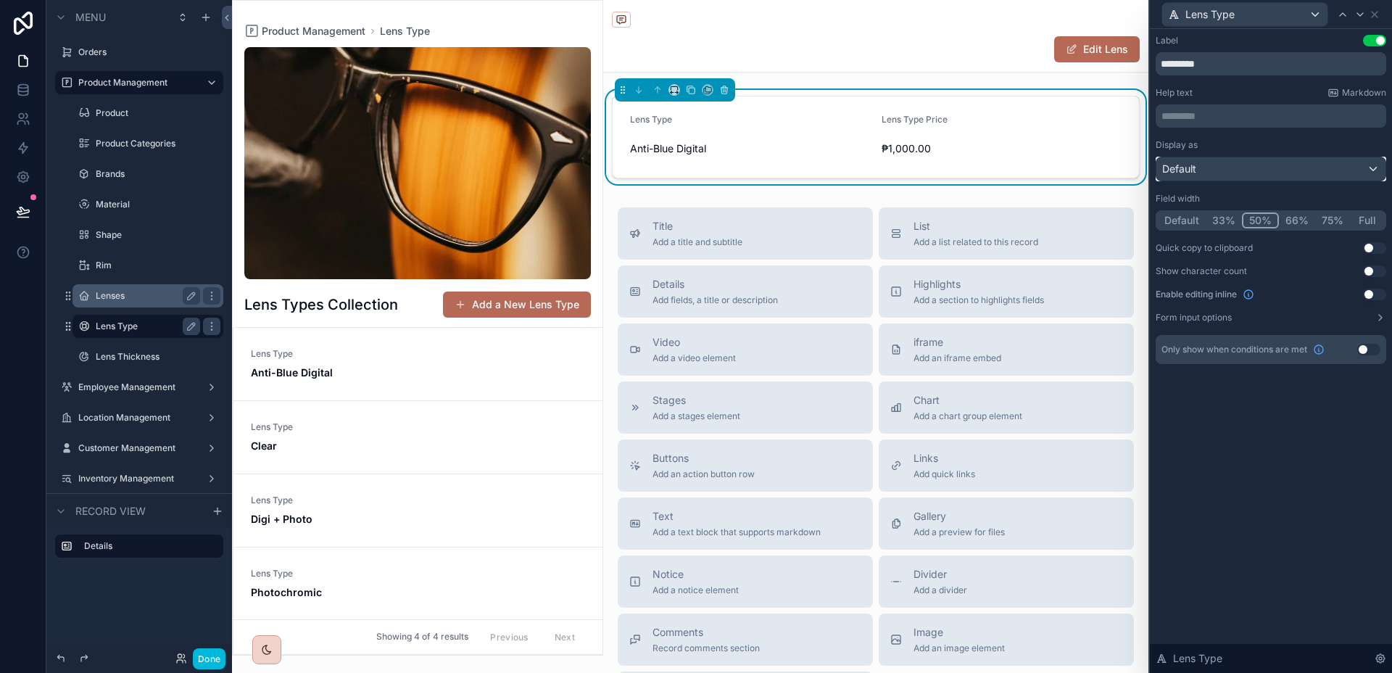
click at [1291, 172] on div "Default" at bounding box center [1270, 168] width 229 height 23
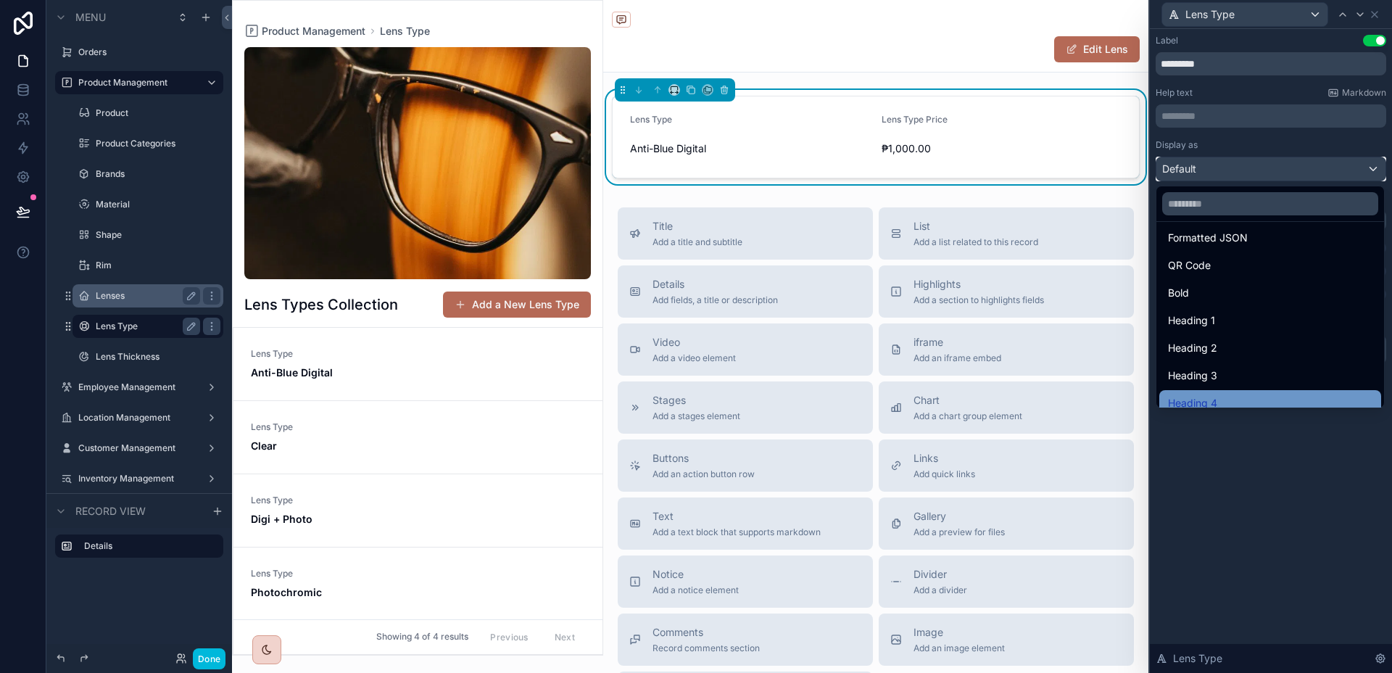
scroll to position [158, 0]
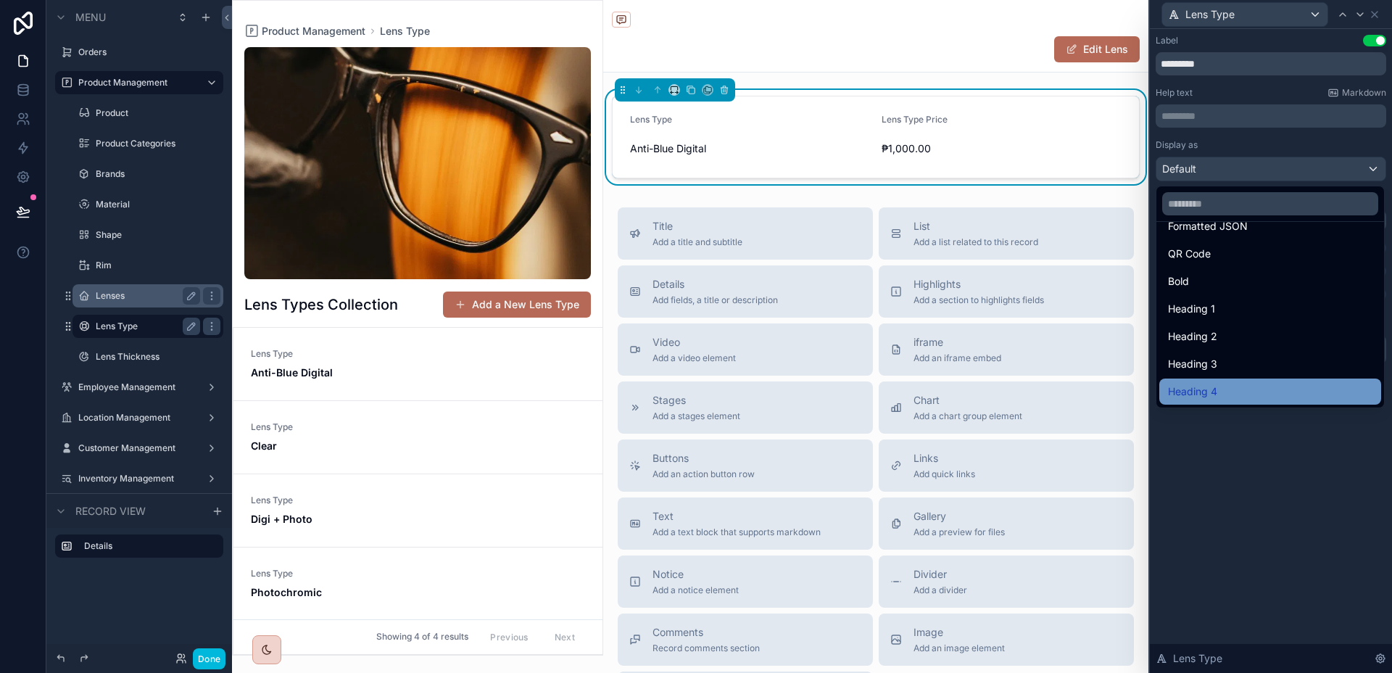
click at [1234, 386] on div "Heading 4" at bounding box center [1270, 391] width 204 height 17
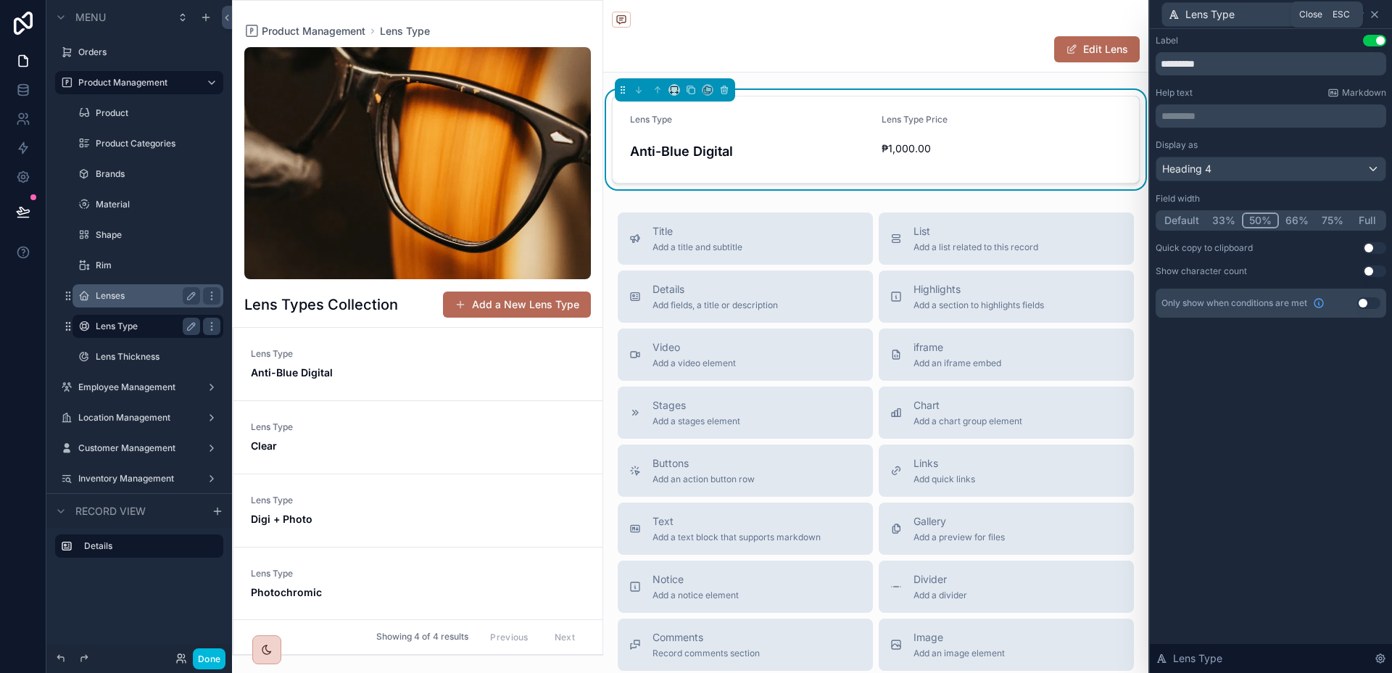
click at [1377, 14] on icon at bounding box center [1374, 15] width 12 height 12
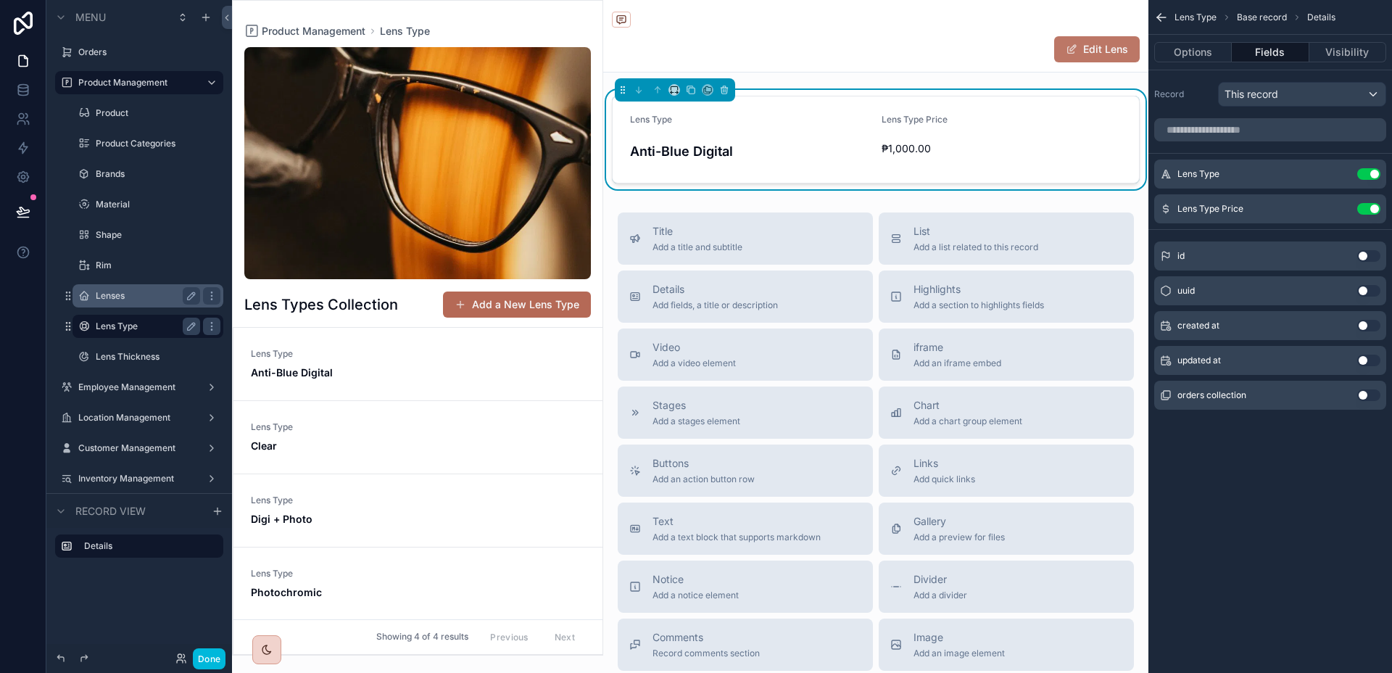
click at [1112, 56] on button "Edit Lens" at bounding box center [1097, 49] width 86 height 26
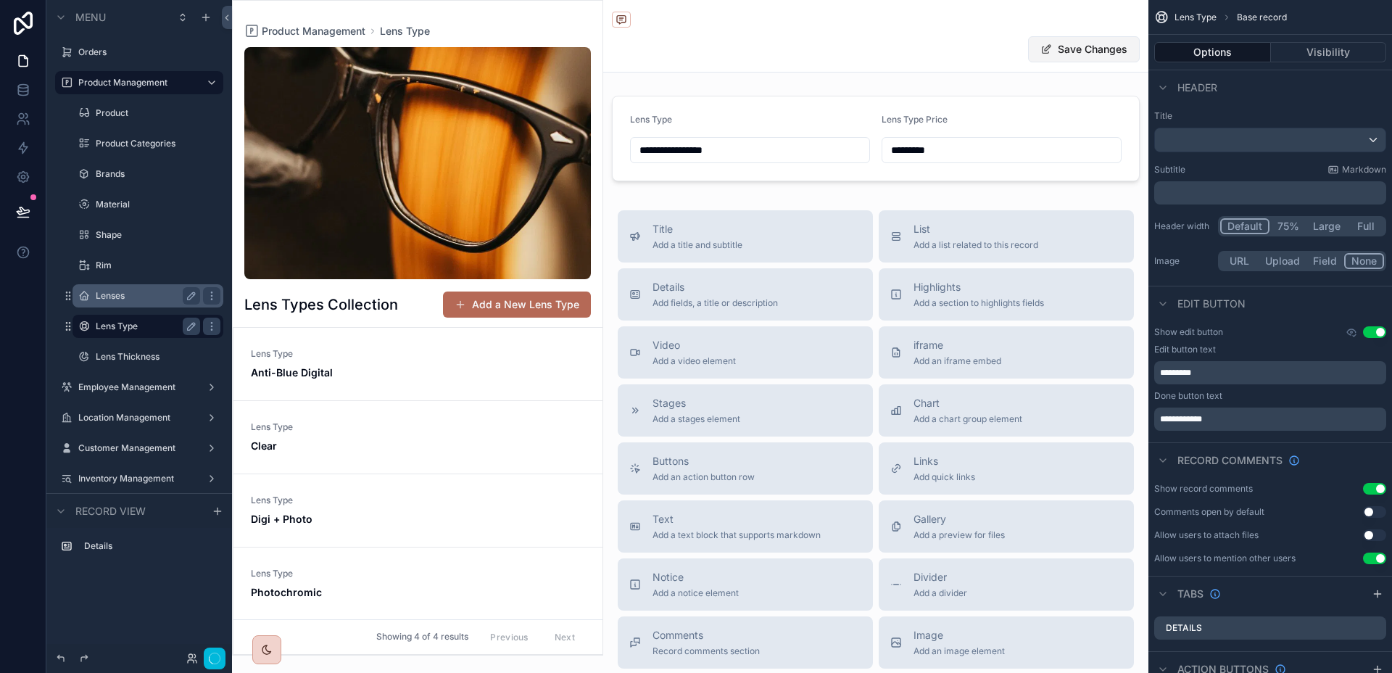
click at [1112, 56] on button "Save Changes" at bounding box center [1084, 49] width 112 height 26
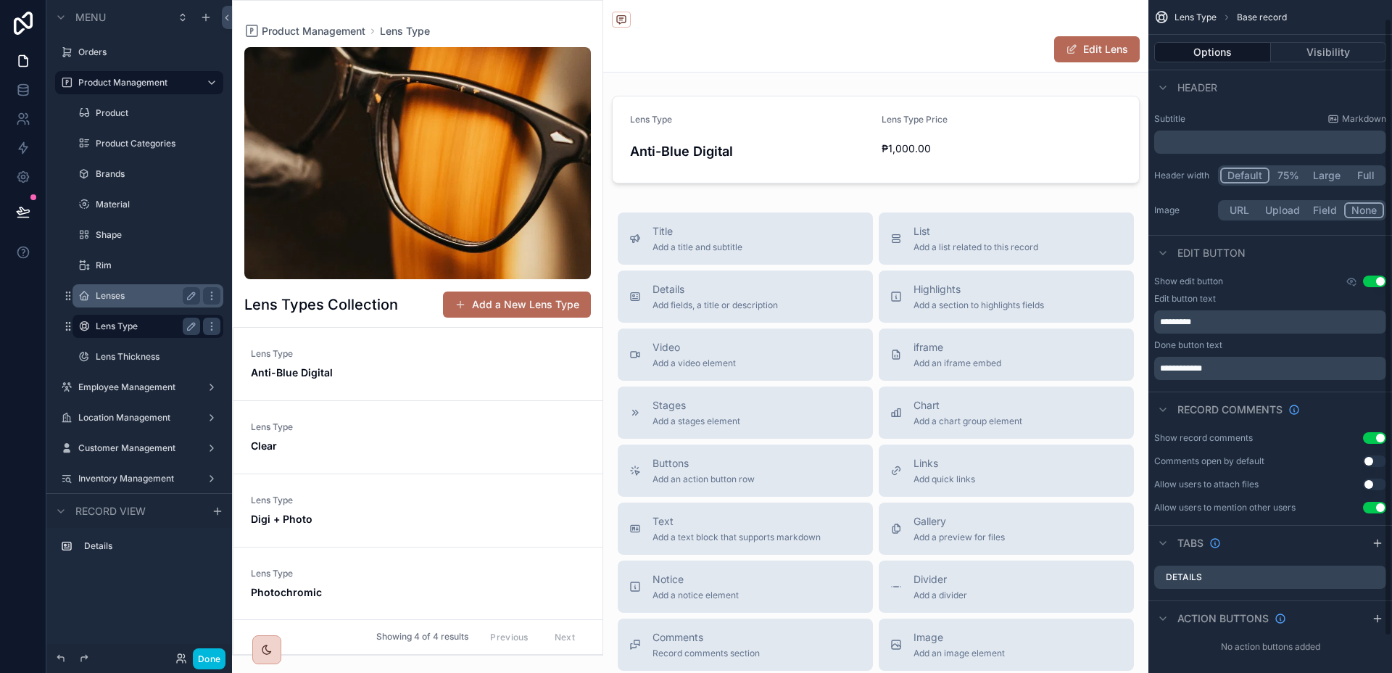
scroll to position [59, 0]
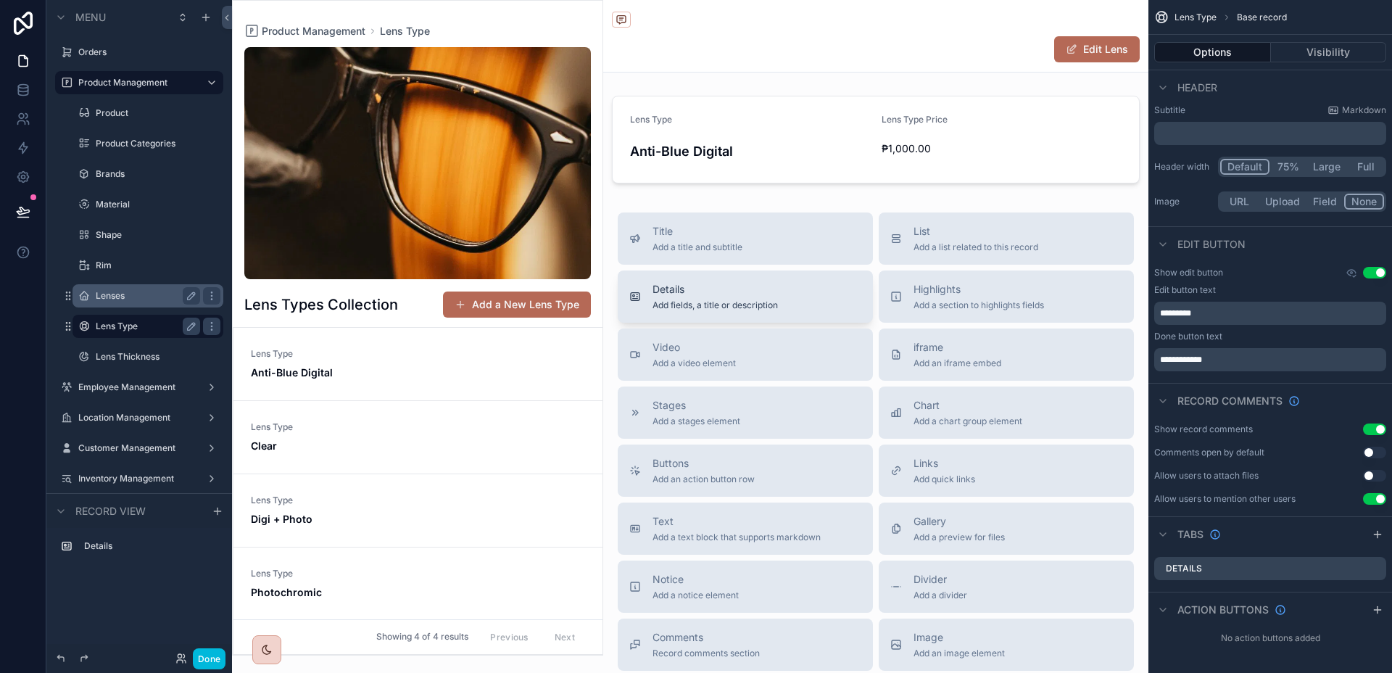
click at [791, 295] on div "Details Add fields, a title or description" at bounding box center [745, 296] width 232 height 29
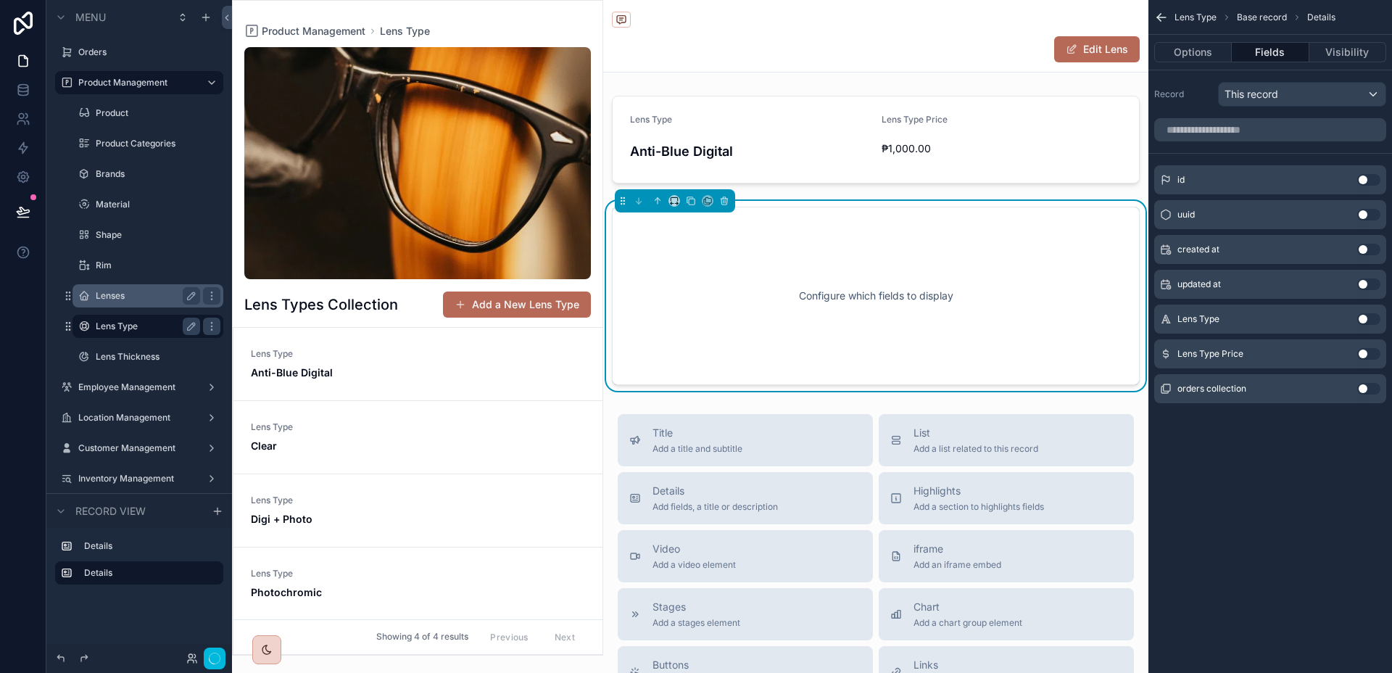
scroll to position [0, 0]
click at [1360, 383] on button "Use setting" at bounding box center [1368, 389] width 23 height 12
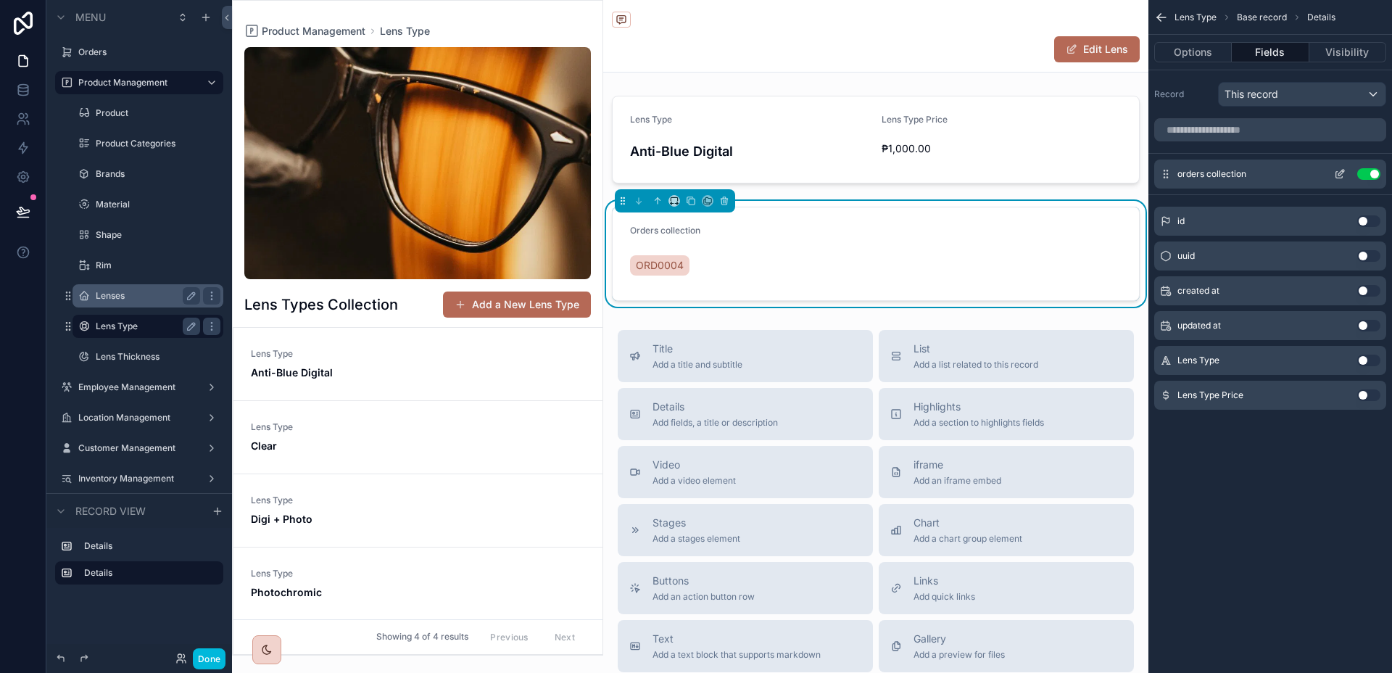
click at [1332, 172] on button "scrollable content" at bounding box center [1339, 174] width 23 height 12
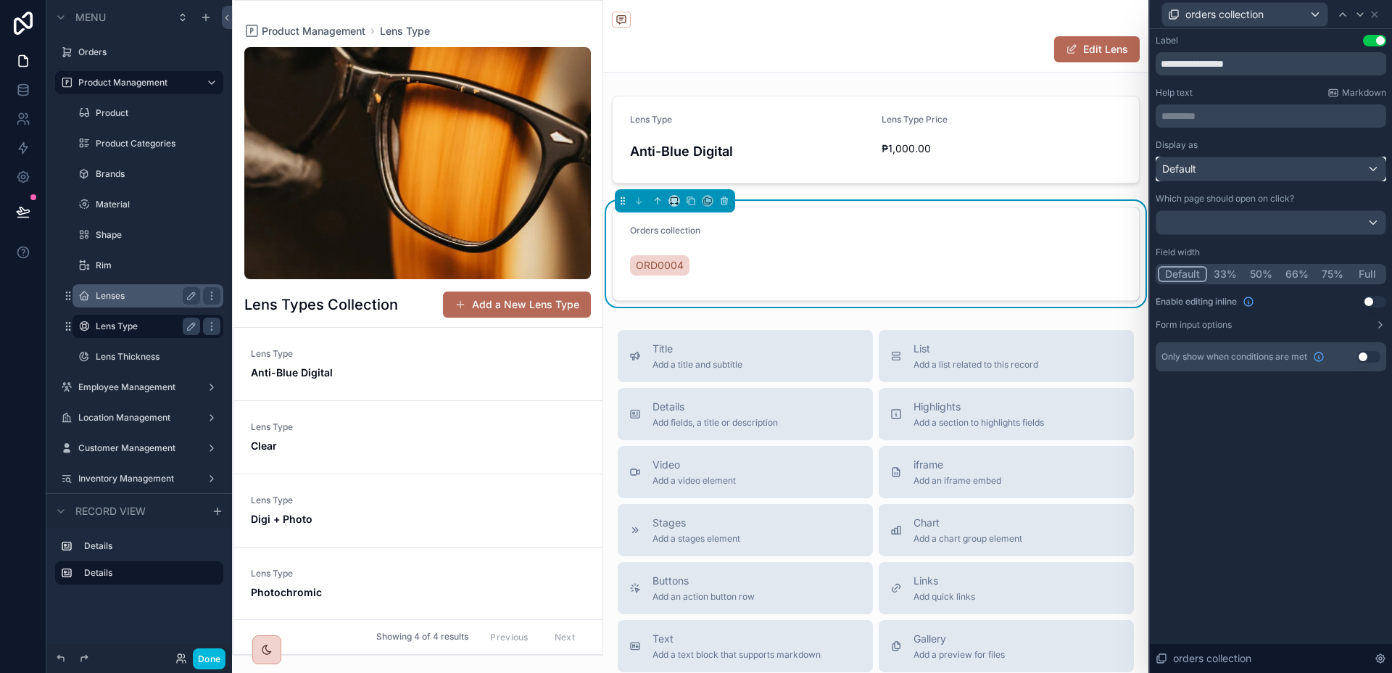
click at [1268, 178] on div "Default" at bounding box center [1270, 168] width 229 height 23
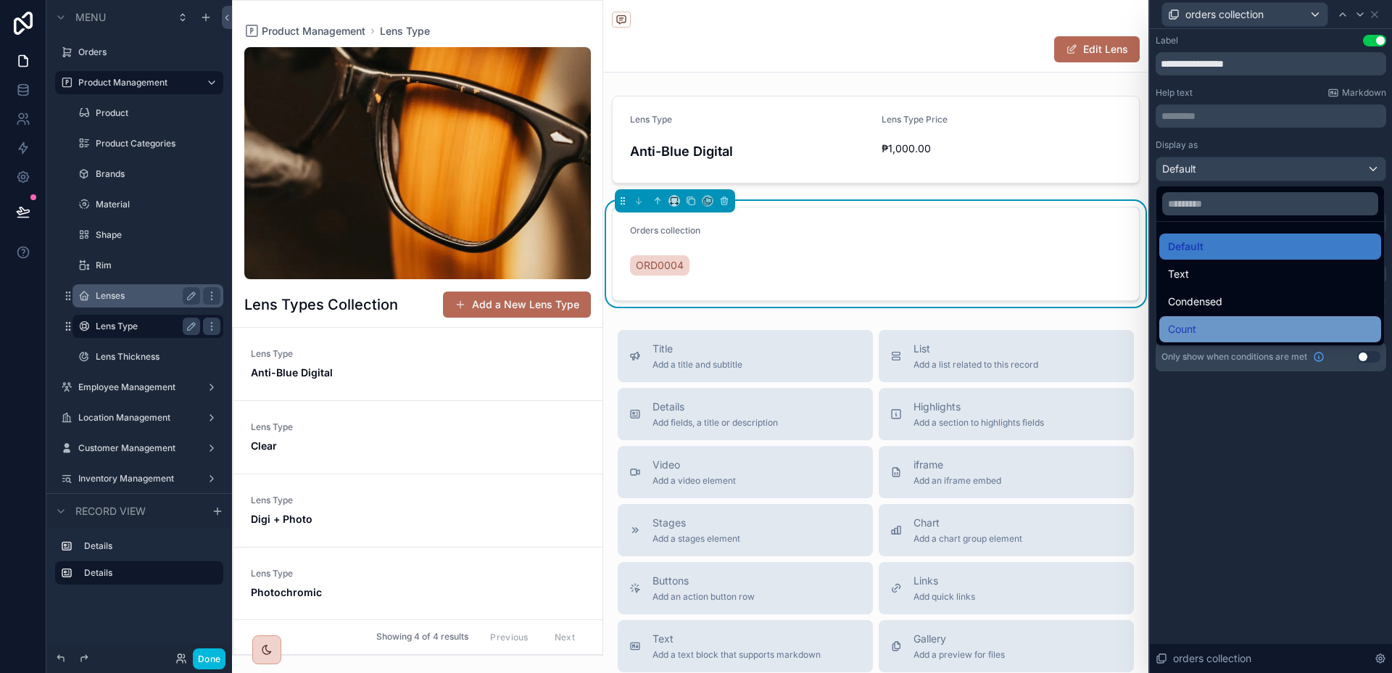
click at [1257, 326] on div "Count" at bounding box center [1270, 328] width 204 height 17
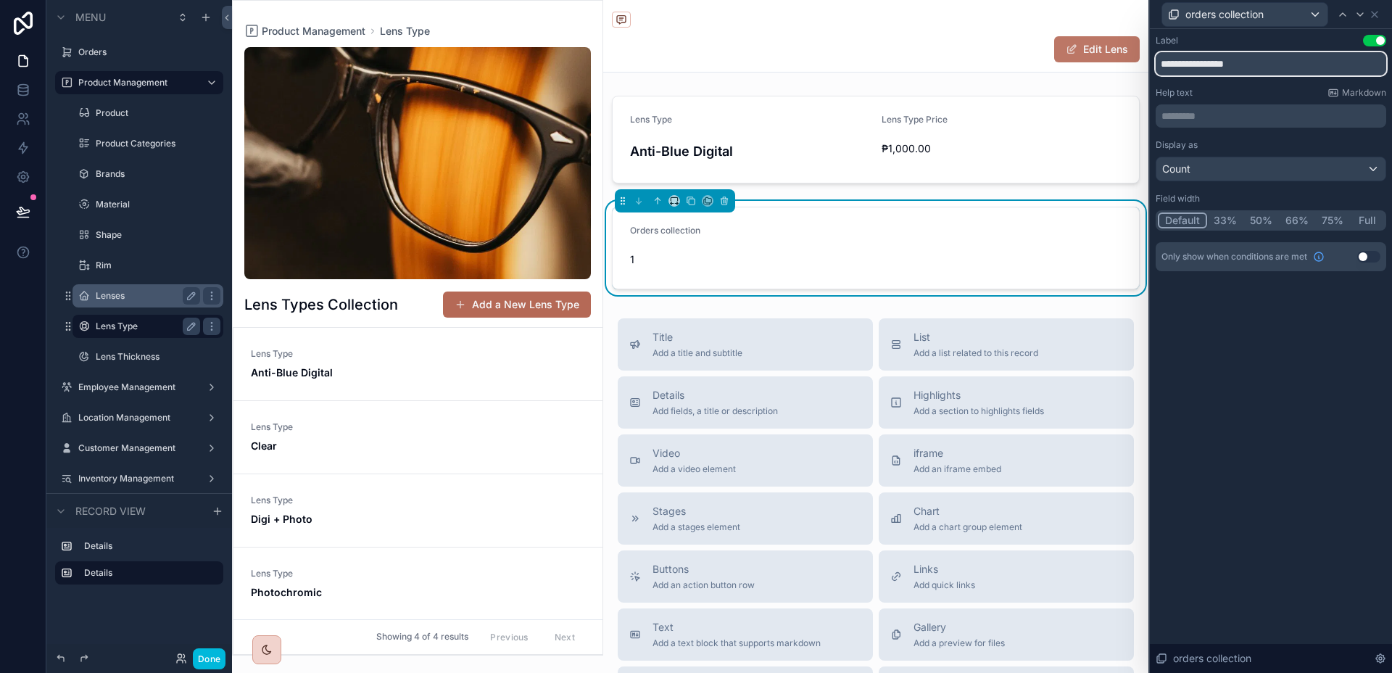
drag, startPoint x: 1251, startPoint y: 72, endPoint x: 1089, endPoint y: 62, distance: 161.9
click at [1089, 62] on div "**********" at bounding box center [696, 336] width 1392 height 673
type input "**********"
click at [1374, 216] on button "Full" at bounding box center [1367, 220] width 34 height 16
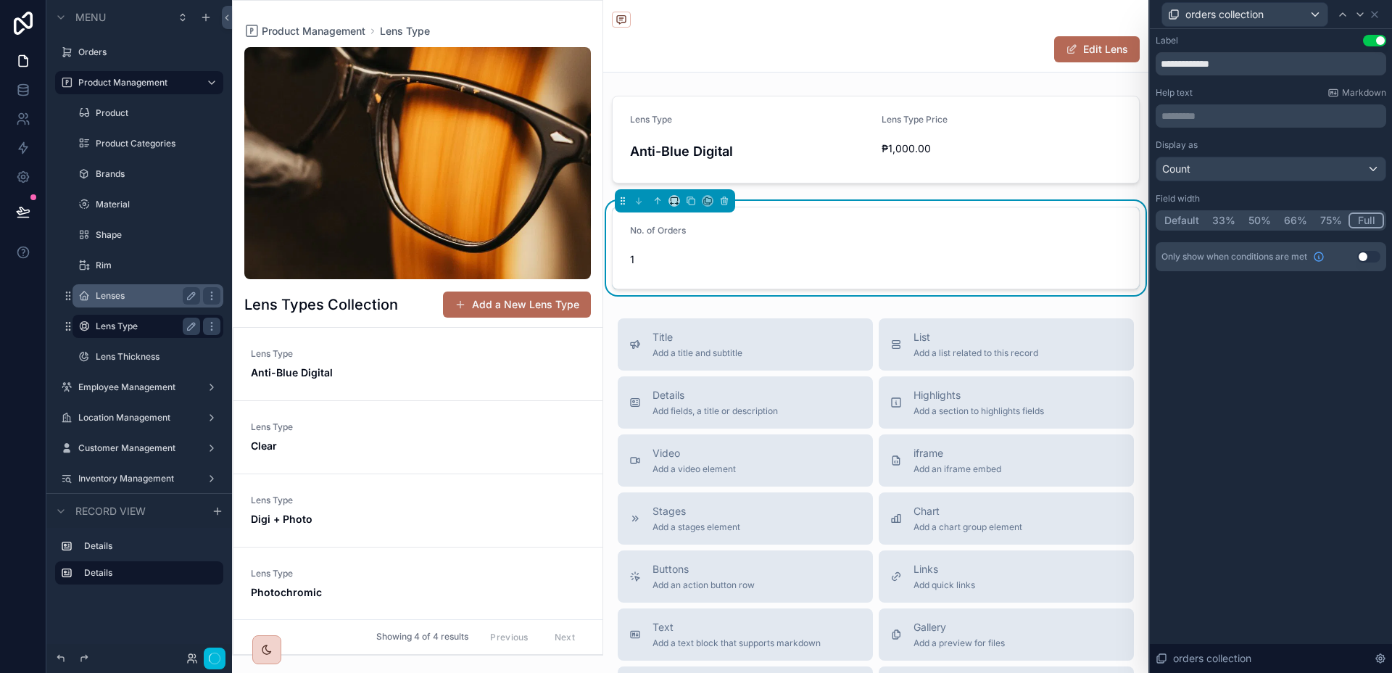
click at [1302, 356] on div "**********" at bounding box center [1270, 351] width 242 height 644
click at [973, 147] on div "scrollable content" at bounding box center [875, 139] width 545 height 99
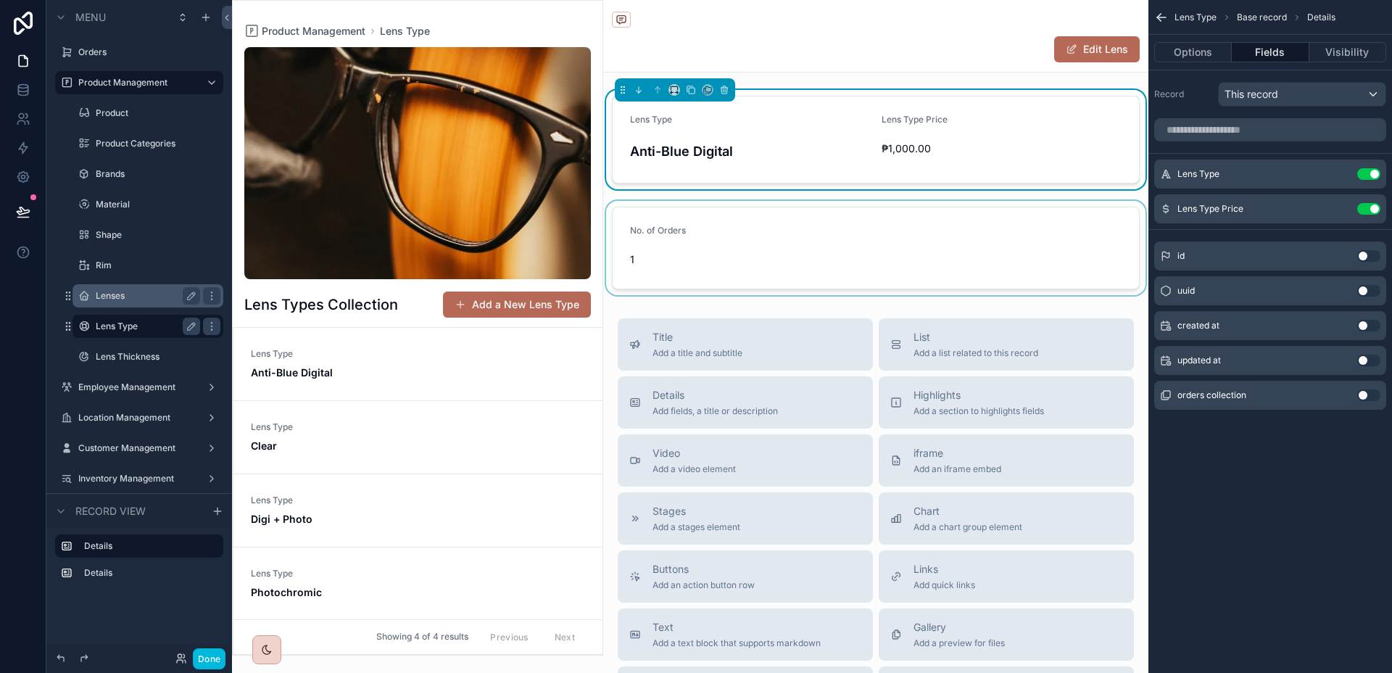
click at [773, 217] on div "scrollable content" at bounding box center [875, 248] width 545 height 94
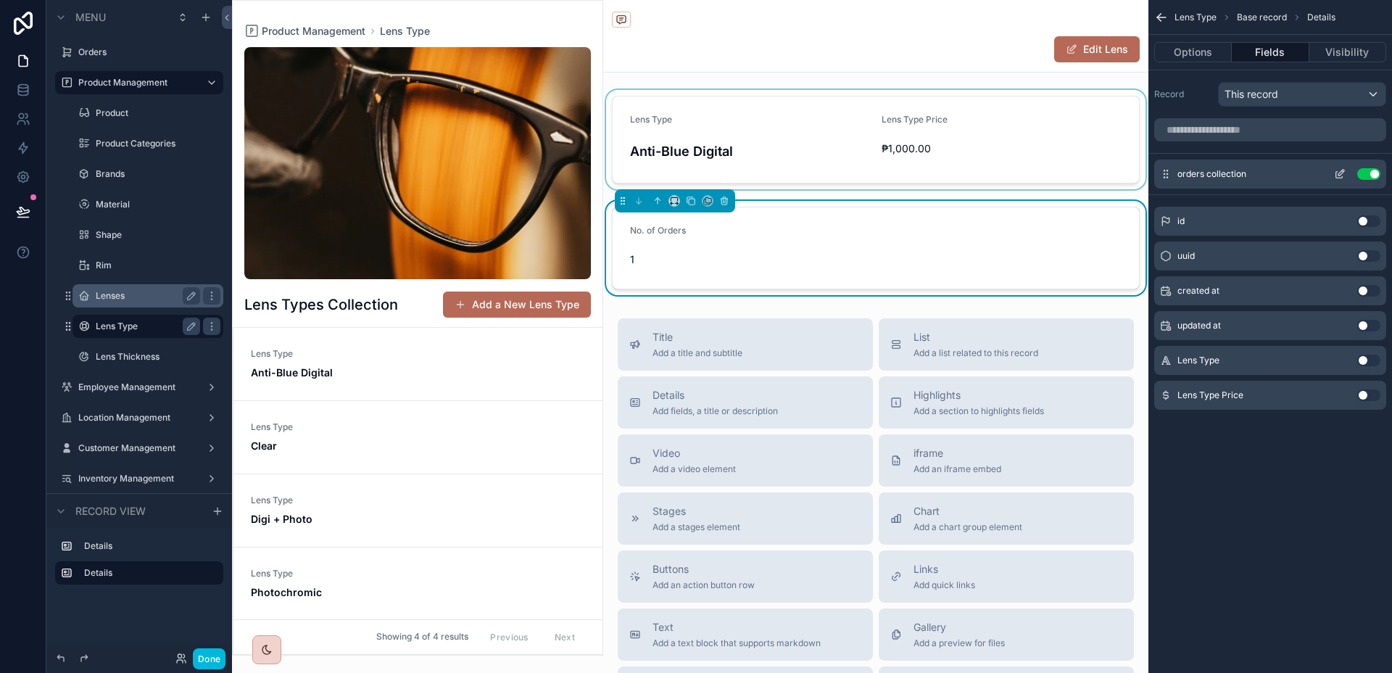
click at [1337, 170] on icon "scrollable content" at bounding box center [1340, 174] width 12 height 12
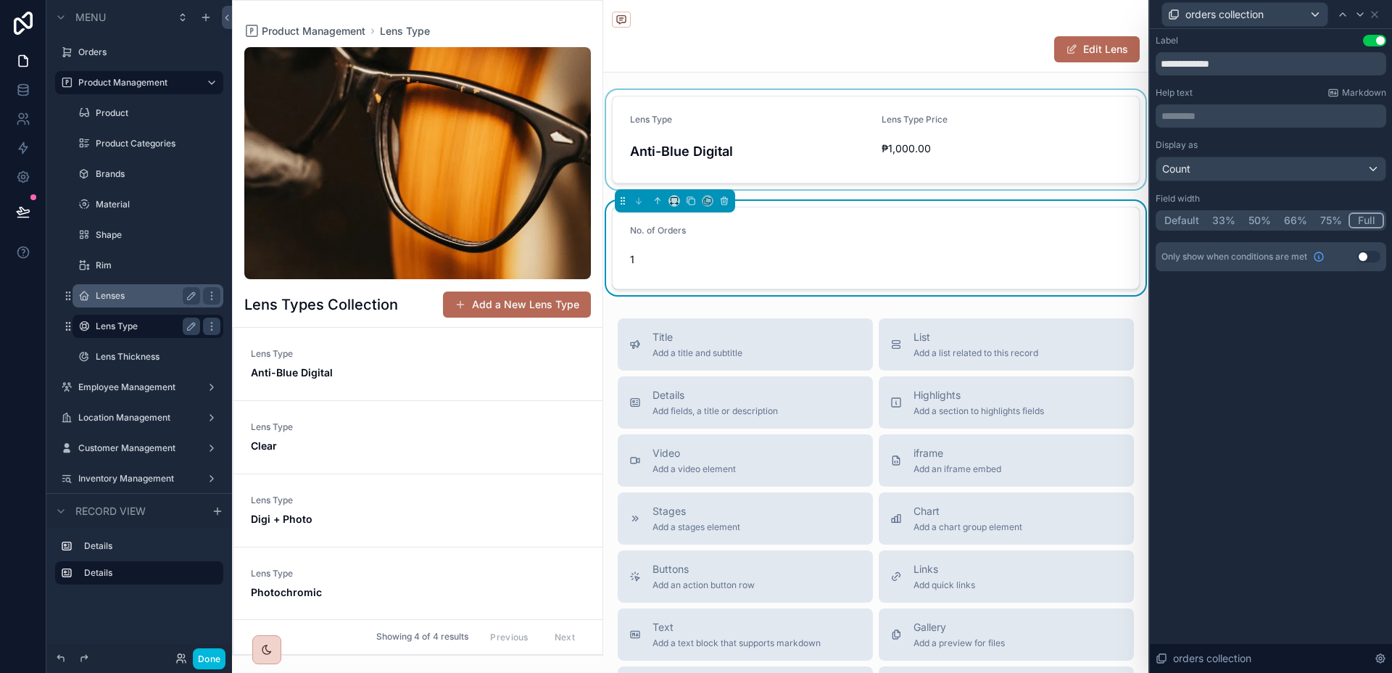
click at [1319, 149] on div "Display as" at bounding box center [1270, 145] width 230 height 12
click at [1307, 165] on div "Count" at bounding box center [1270, 168] width 229 height 23
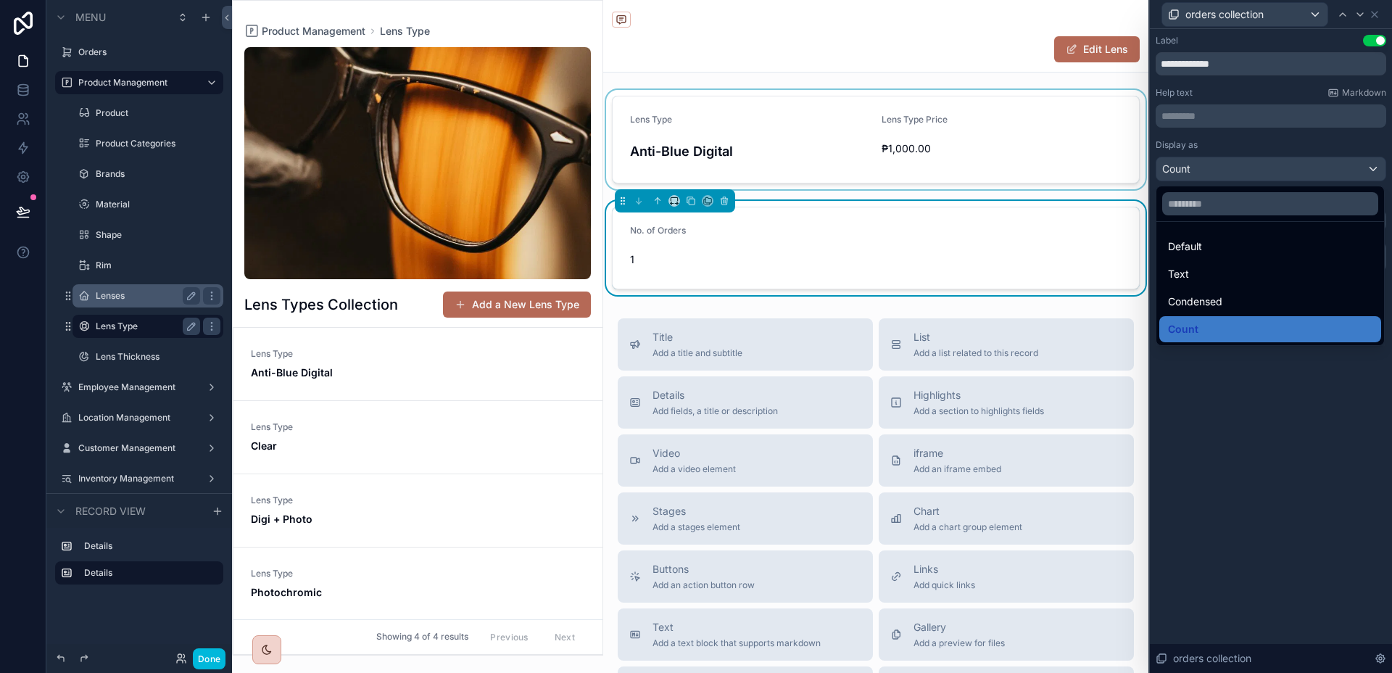
click at [1307, 165] on div at bounding box center [1270, 336] width 242 height 673
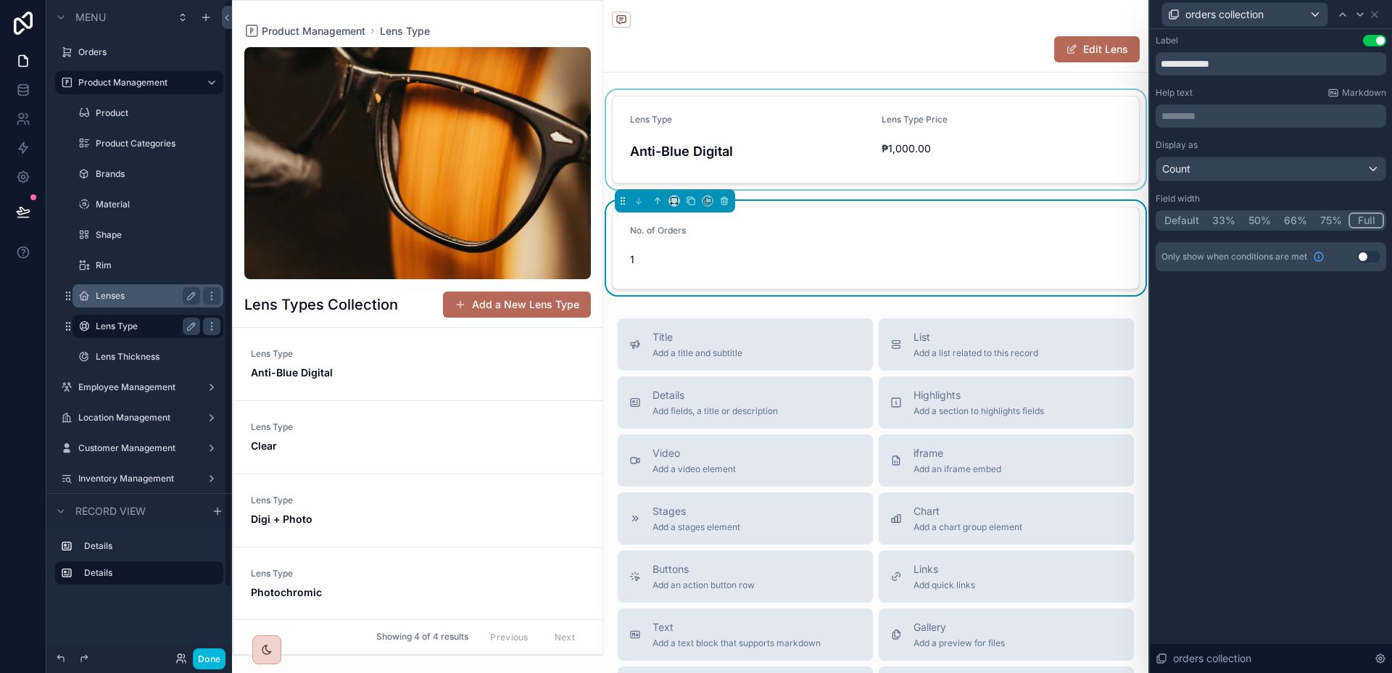
click at [125, 298] on label "Lenses" at bounding box center [145, 296] width 99 height 12
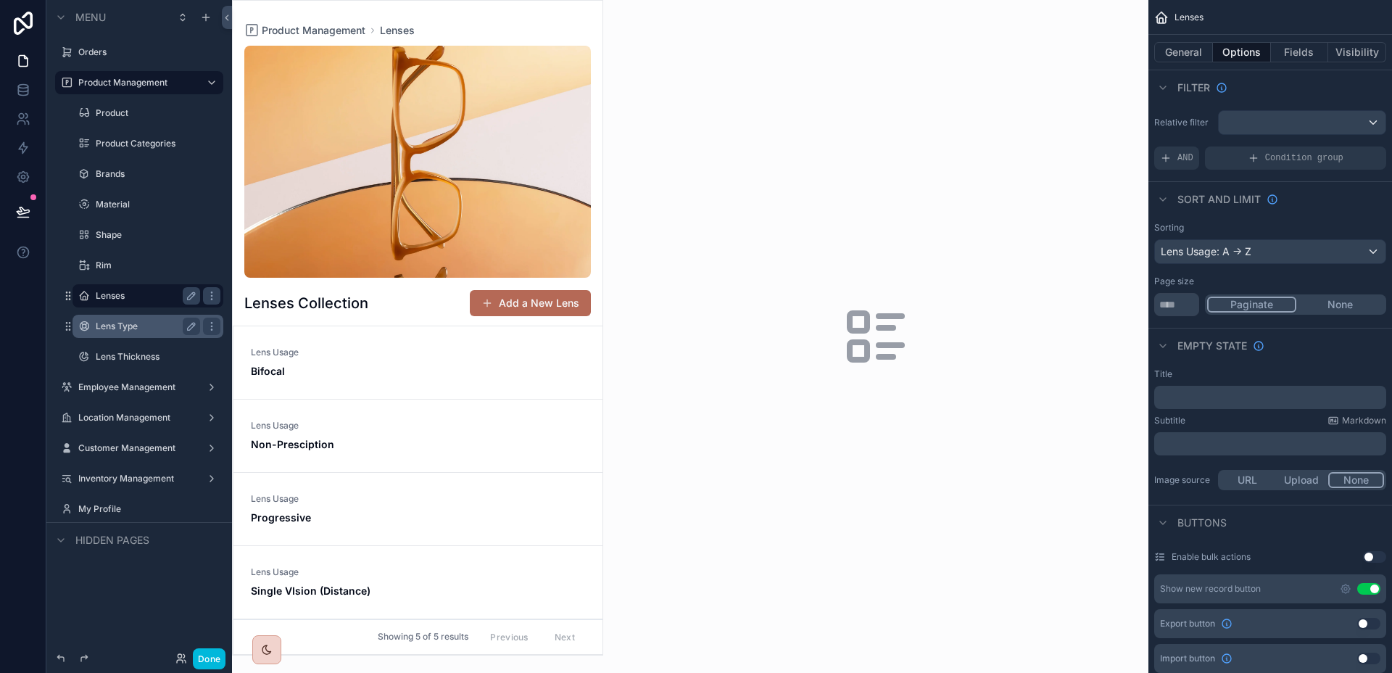
click at [355, 367] on div "scrollable content" at bounding box center [418, 328] width 370 height 654
click at [330, 367] on span "Bifocal" at bounding box center [418, 371] width 334 height 14
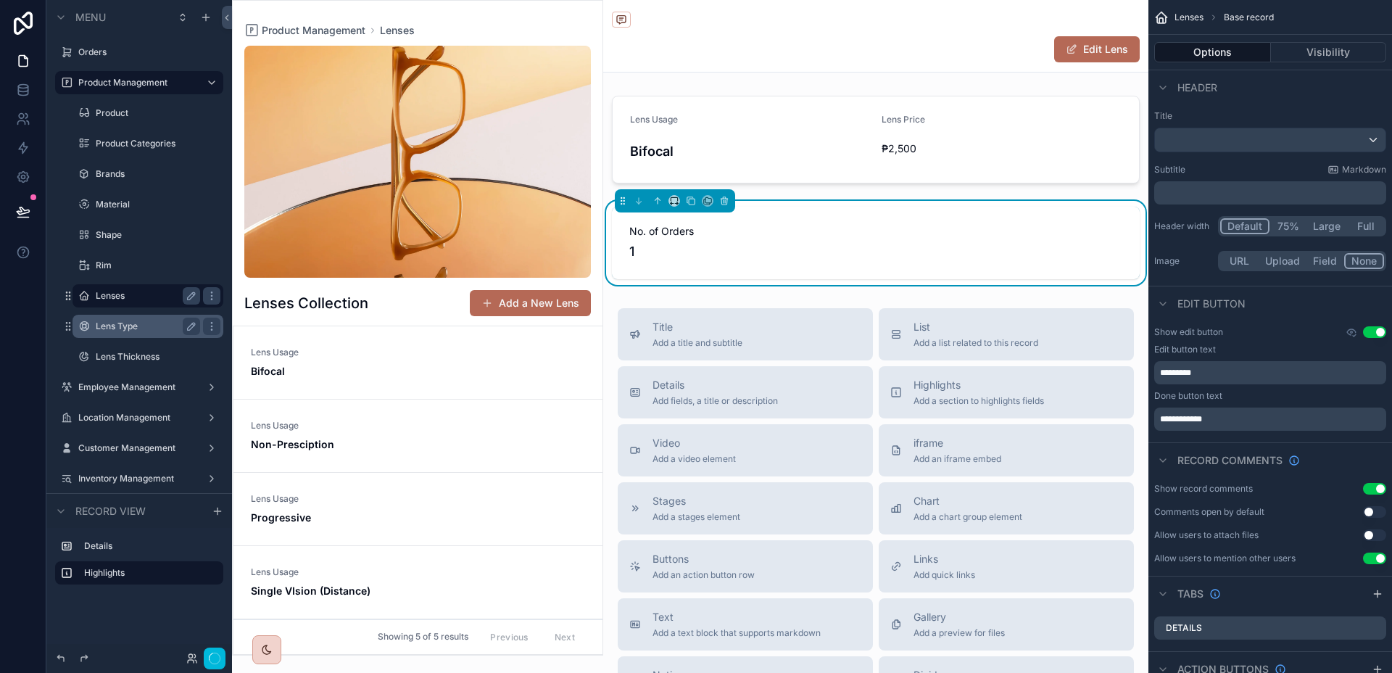
click at [344, 436] on div "Lens Usage Non-Presciption" at bounding box center [418, 436] width 334 height 32
click at [131, 329] on label "Lens Type" at bounding box center [145, 326] width 99 height 12
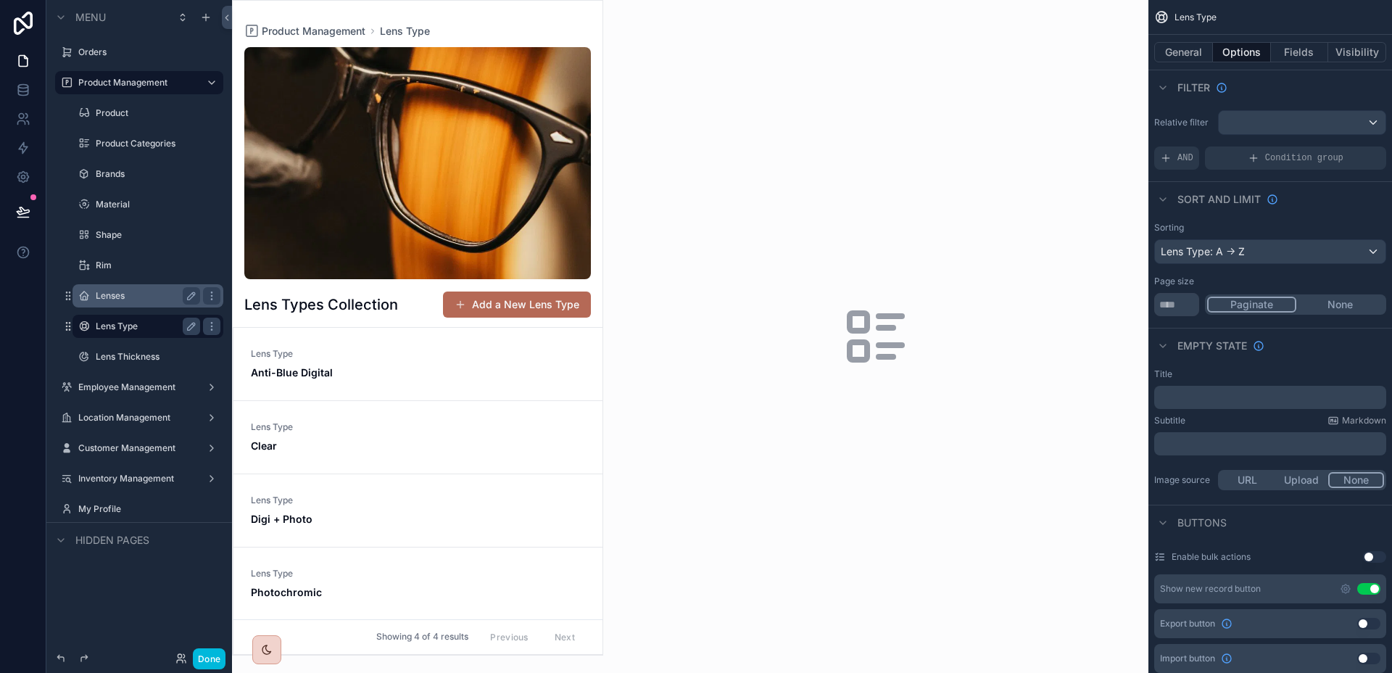
click at [446, 372] on div "scrollable content" at bounding box center [418, 328] width 370 height 654
click at [371, 362] on div "Lens Type Anti-Blue Digital" at bounding box center [418, 364] width 334 height 32
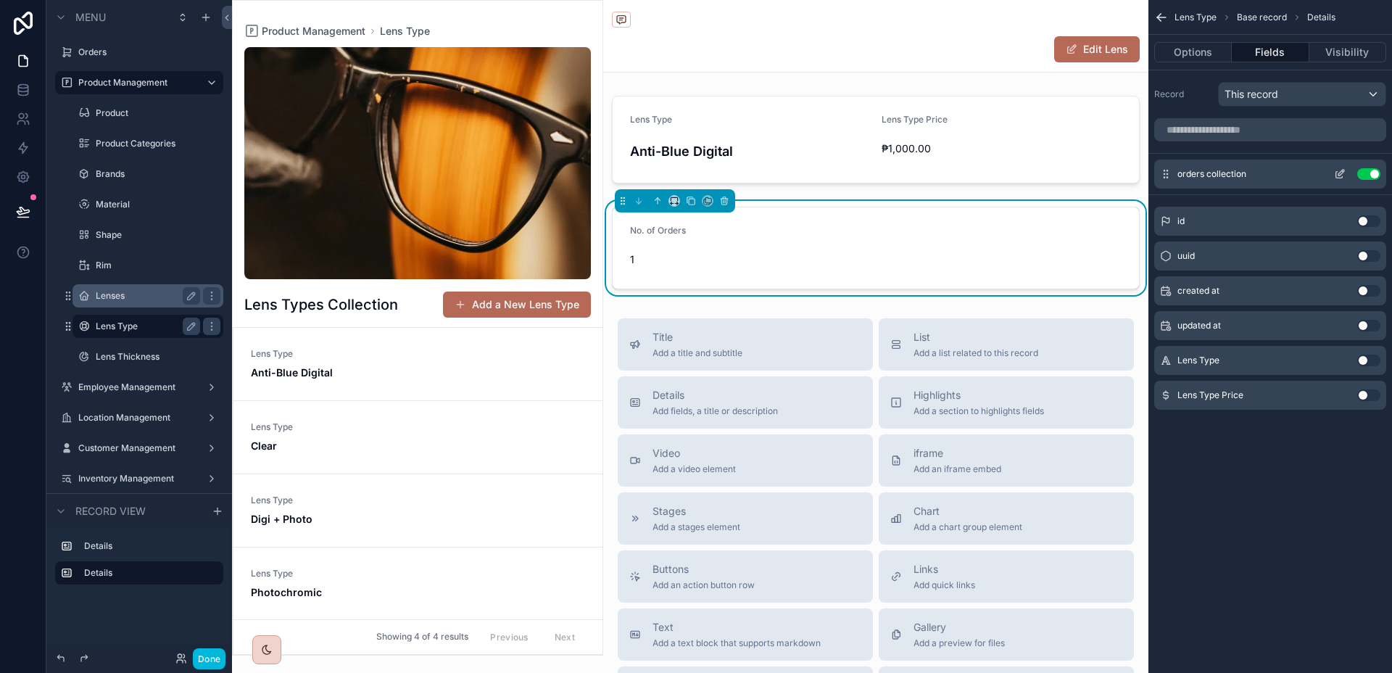
click at [1338, 171] on icon "scrollable content" at bounding box center [1340, 174] width 12 height 12
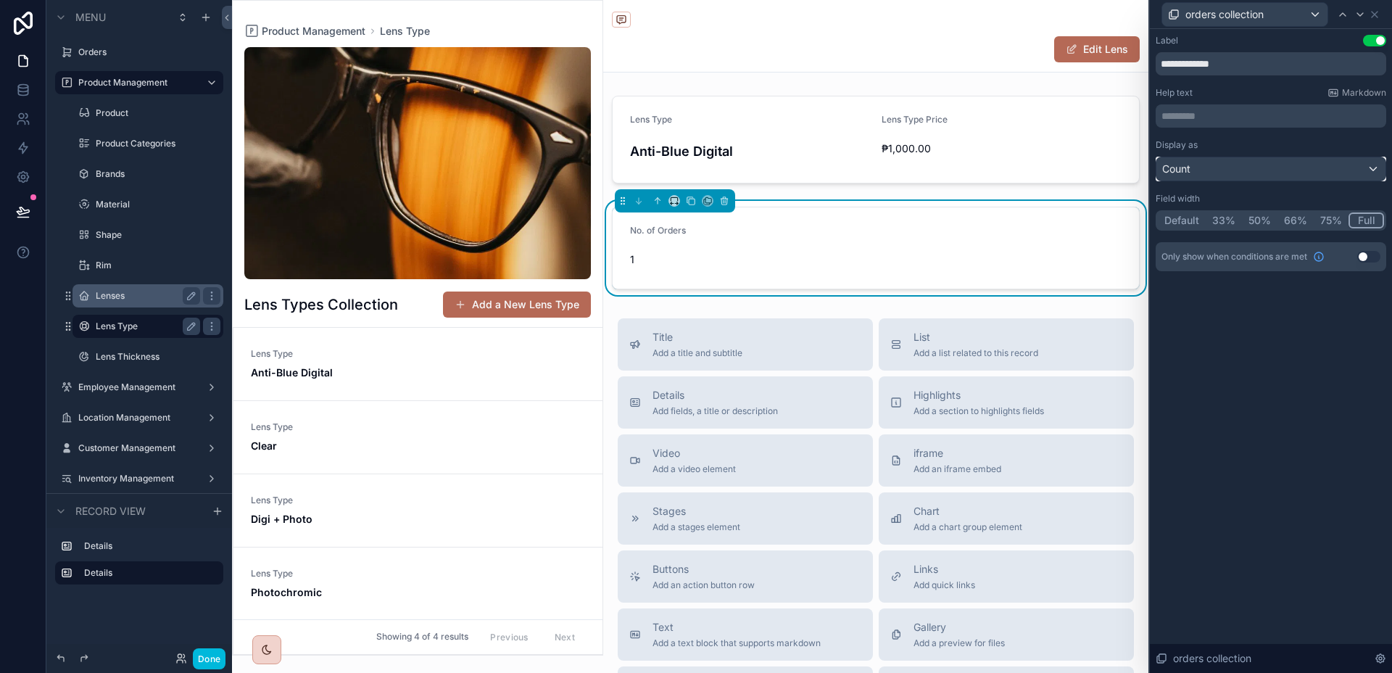
click at [1337, 170] on div "Count" at bounding box center [1270, 168] width 229 height 23
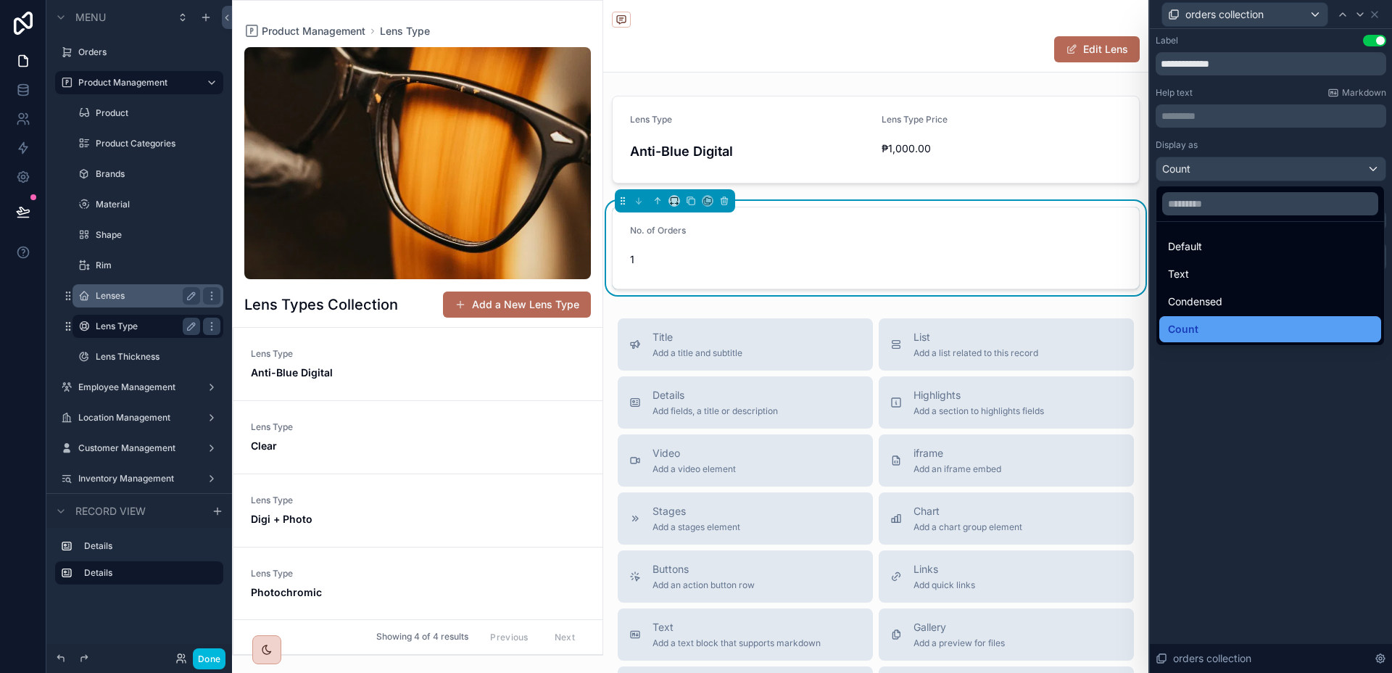
click at [1222, 335] on div "Count" at bounding box center [1270, 328] width 204 height 17
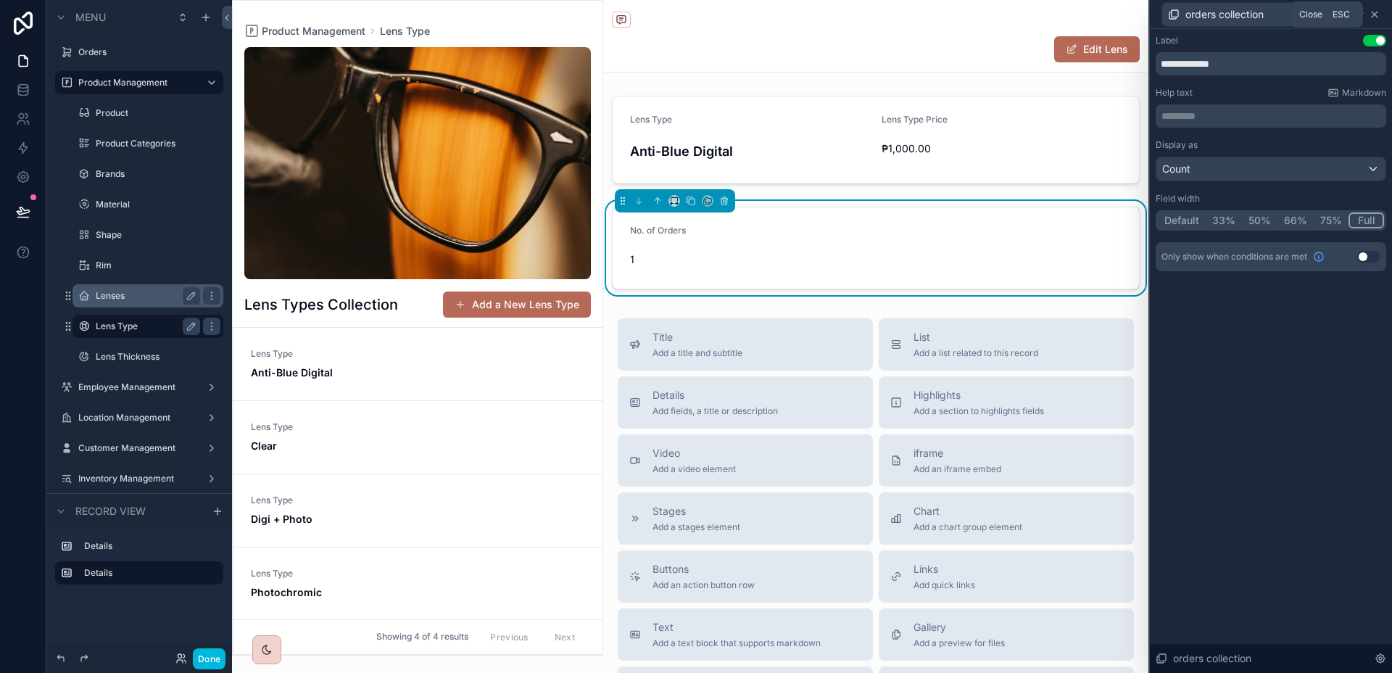
click at [1374, 16] on icon at bounding box center [1374, 15] width 12 height 12
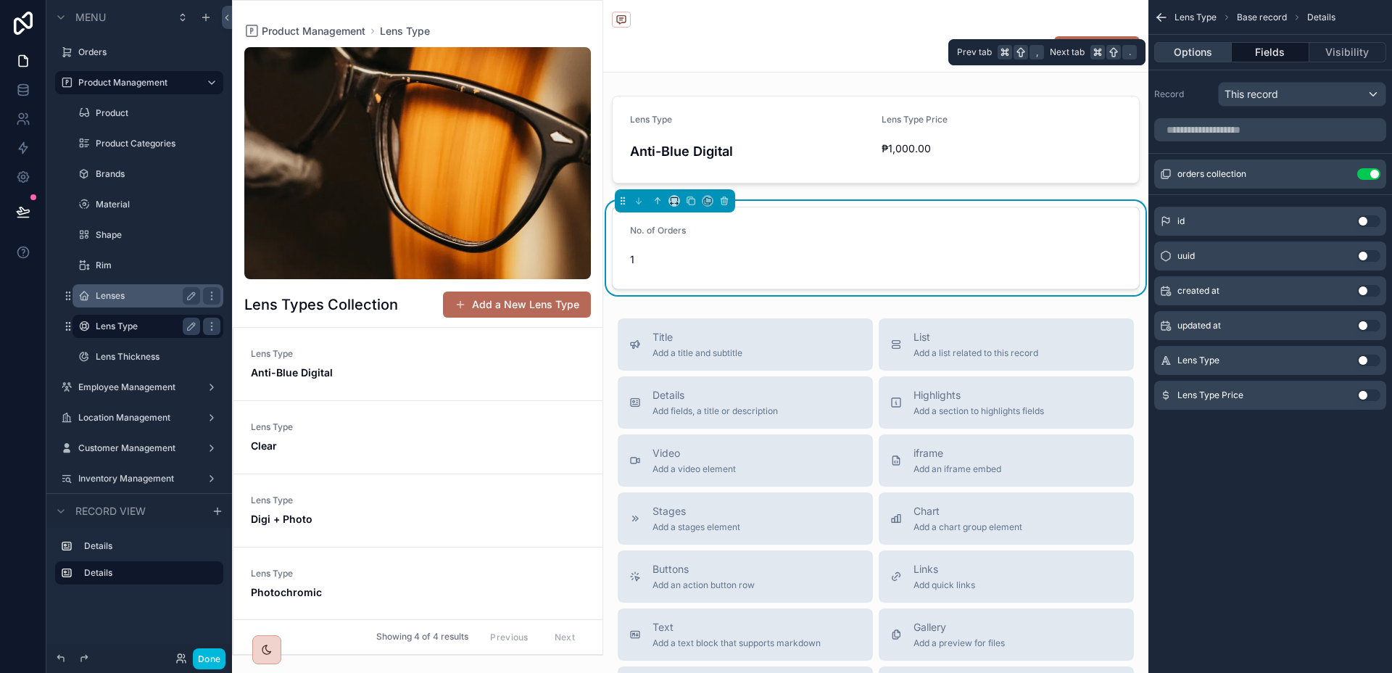
click at [1224, 57] on button "Options" at bounding box center [1193, 52] width 78 height 20
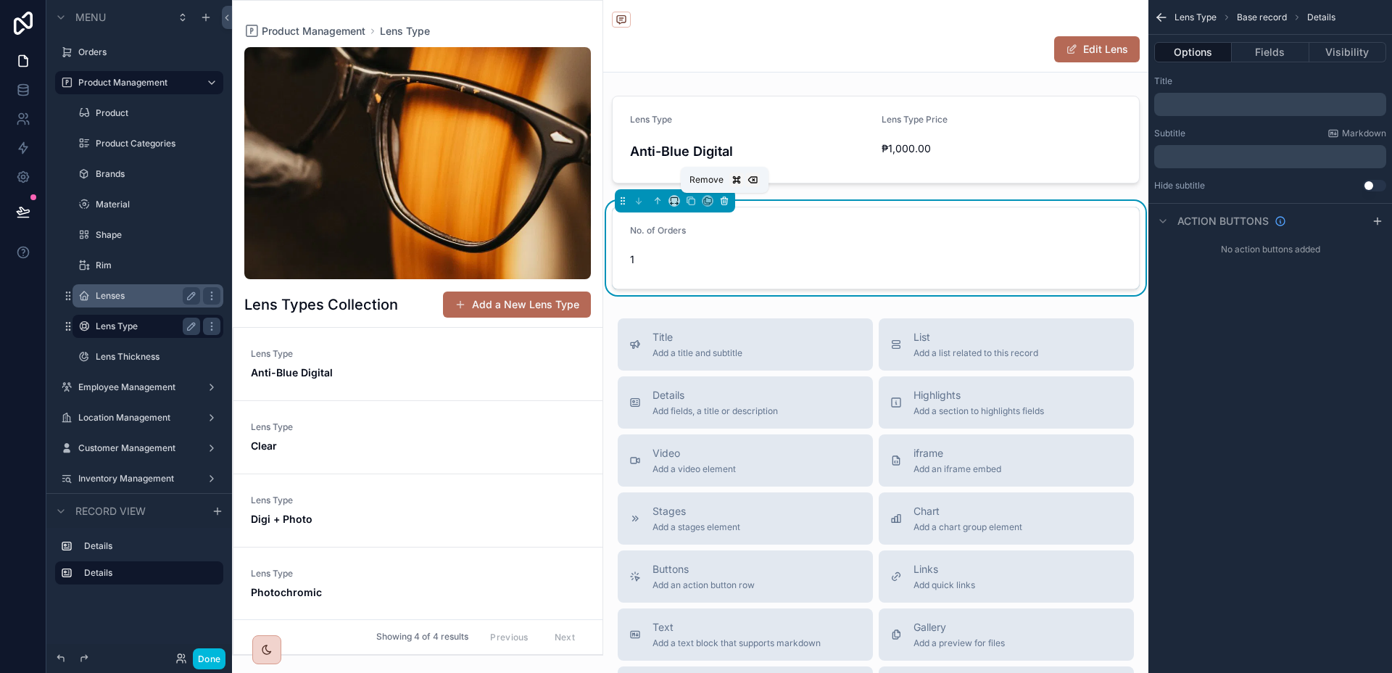
click at [725, 208] on button "scrollable content" at bounding box center [724, 201] width 16 height 16
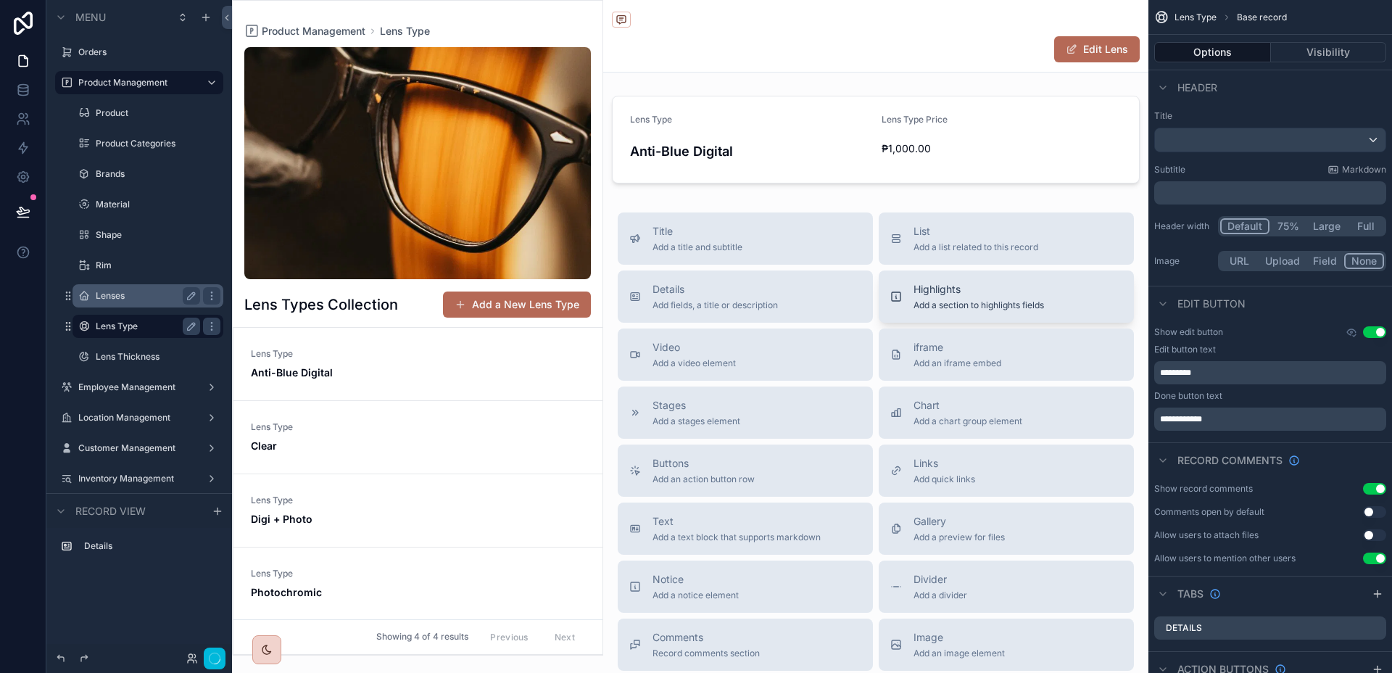
click at [953, 304] on span "Add a section to highlights fields" at bounding box center [978, 305] width 130 height 12
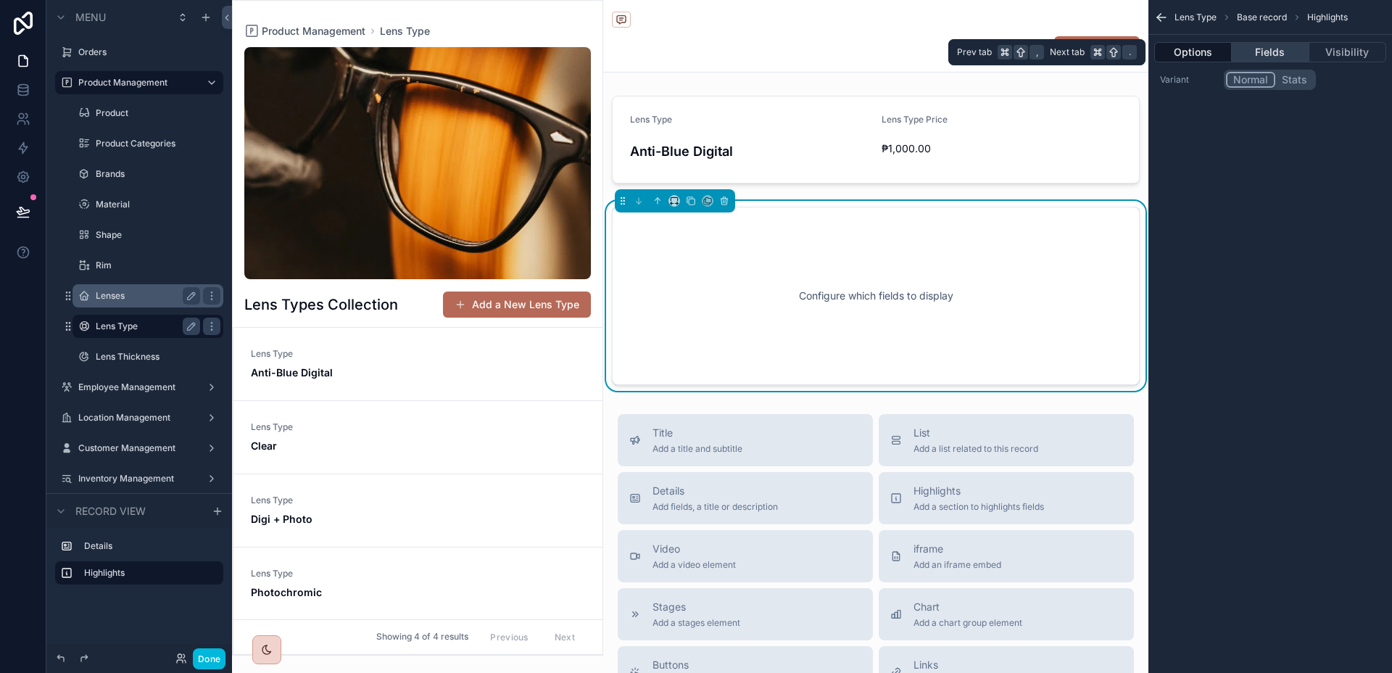
click at [1260, 56] on button "Fields" at bounding box center [1269, 52] width 77 height 20
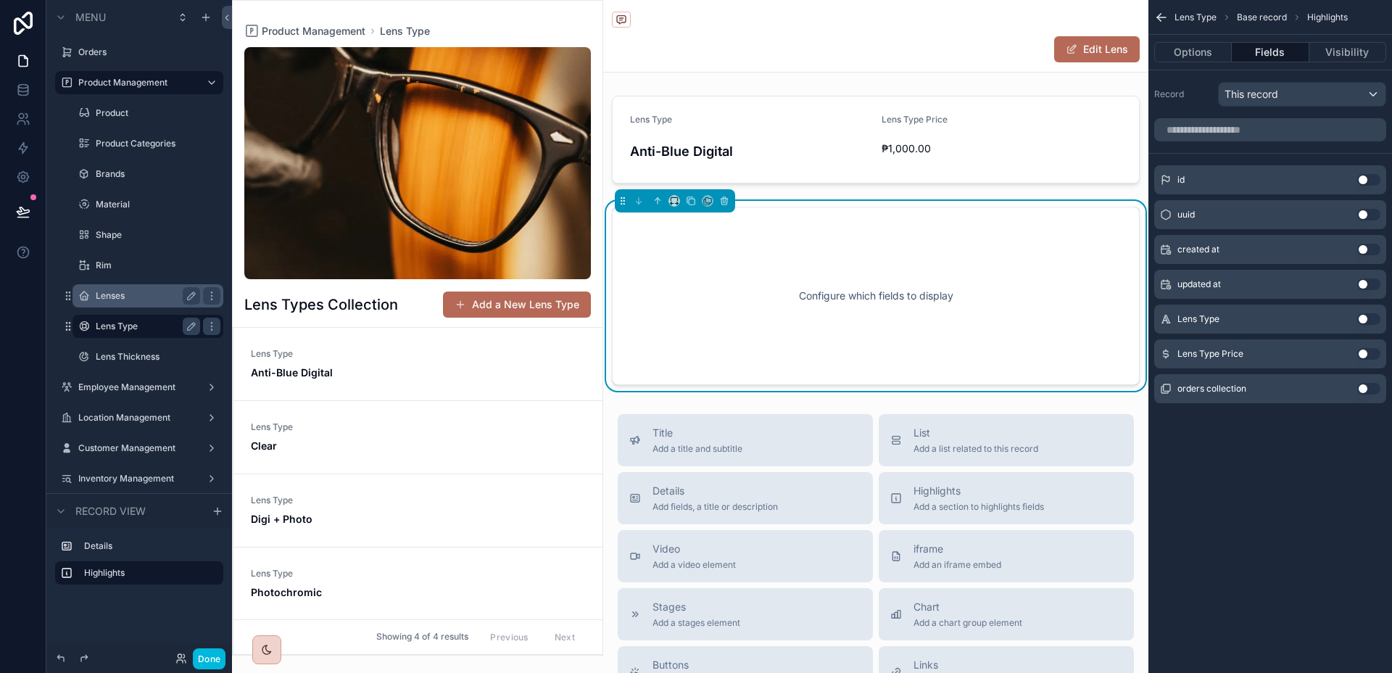
click at [1365, 380] on div "orders collection Use setting" at bounding box center [1270, 388] width 232 height 29
click at [1365, 388] on button "Use setting" at bounding box center [1368, 389] width 23 height 12
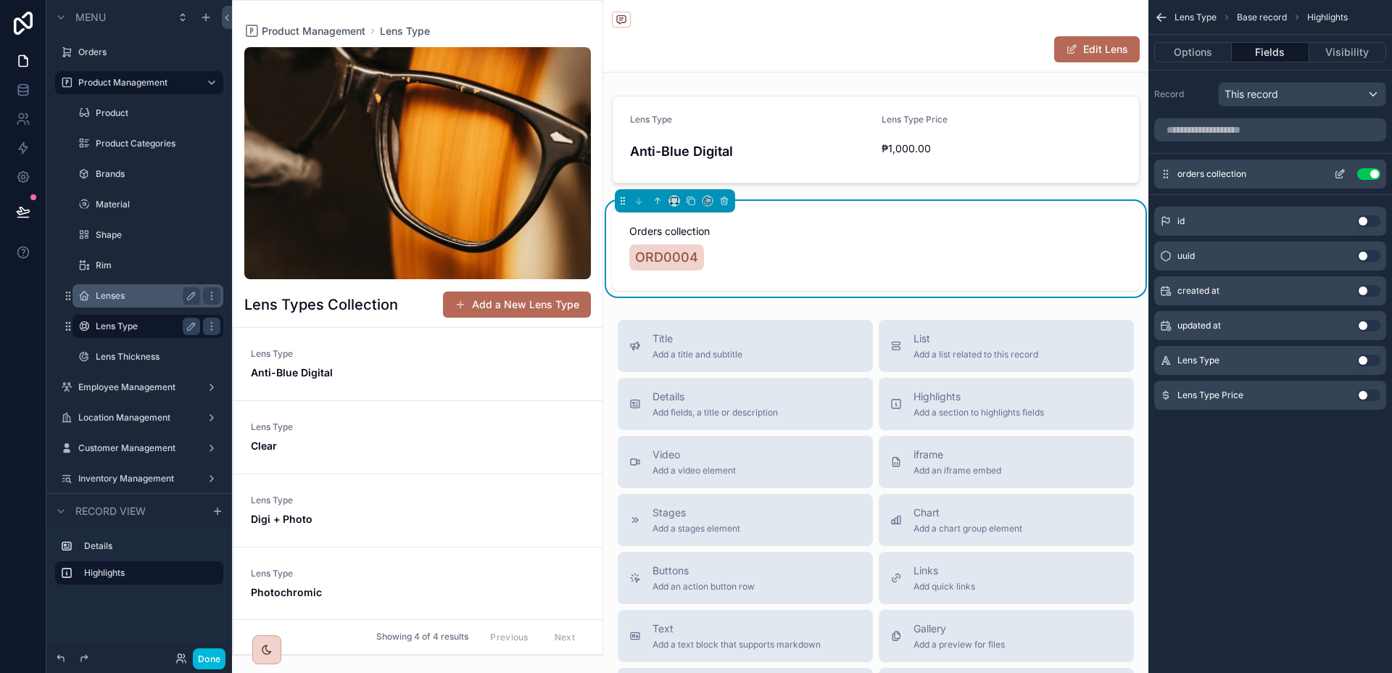
click at [1337, 171] on icon "scrollable content" at bounding box center [1340, 174] width 12 height 12
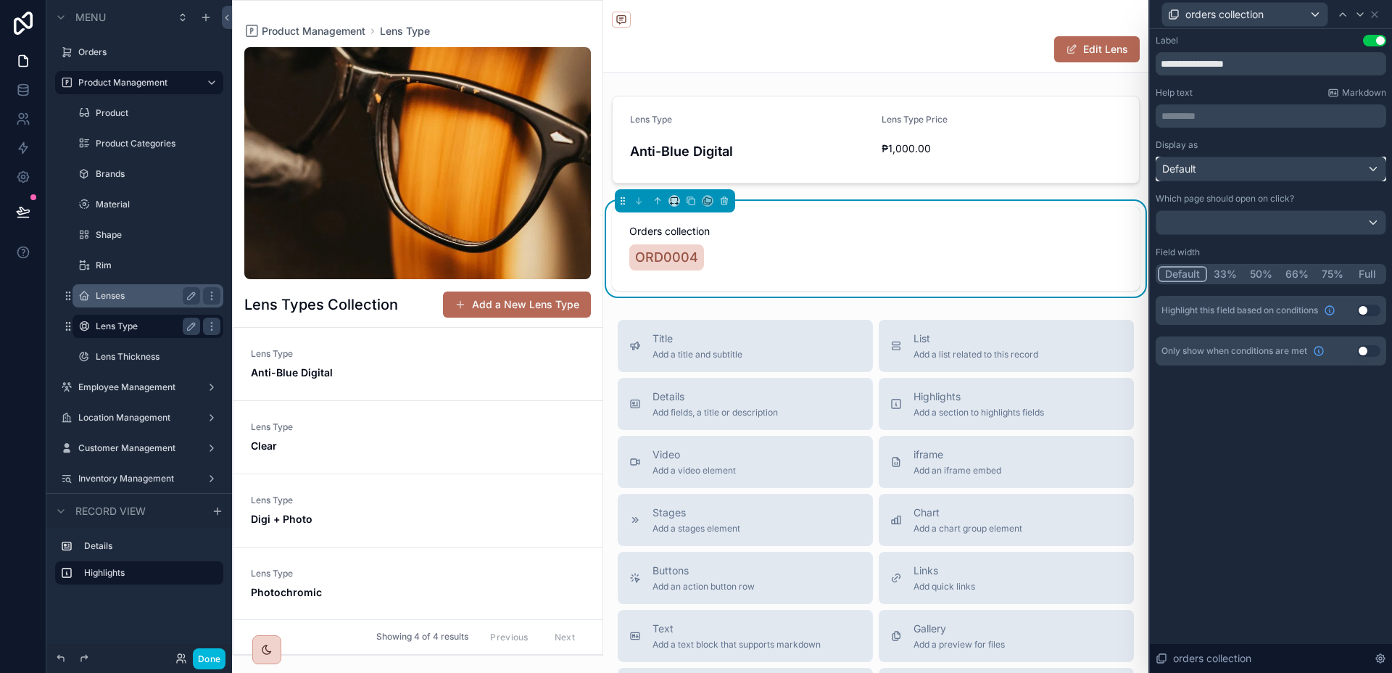
click at [1285, 170] on div "Default" at bounding box center [1270, 168] width 229 height 23
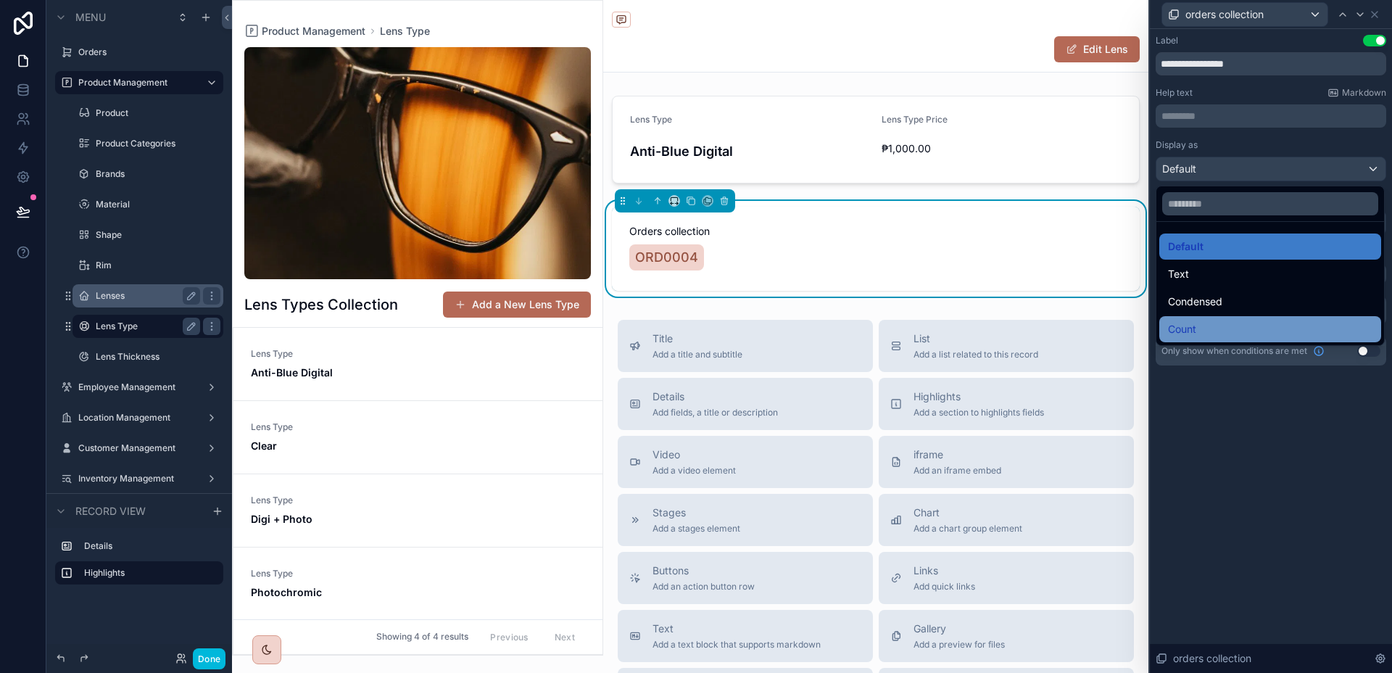
click at [1236, 335] on div "Count" at bounding box center [1270, 328] width 204 height 17
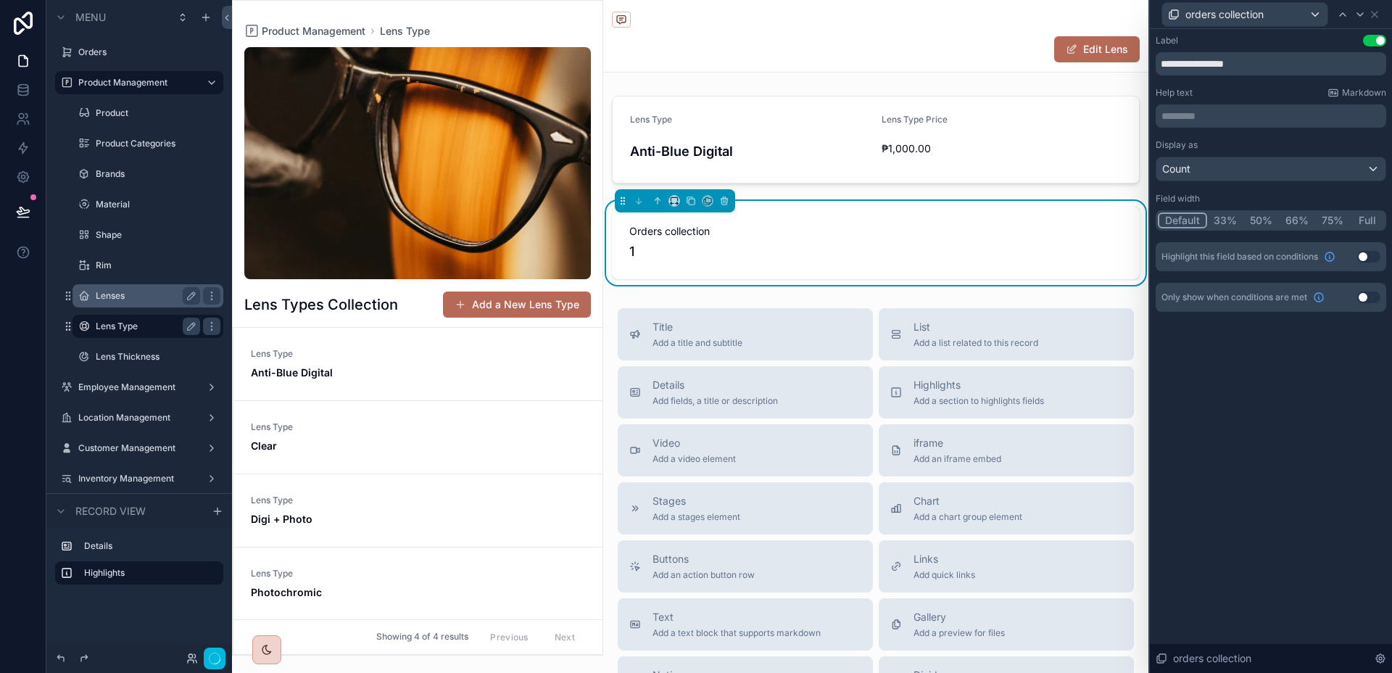
click at [1360, 222] on button "Full" at bounding box center [1367, 220] width 34 height 16
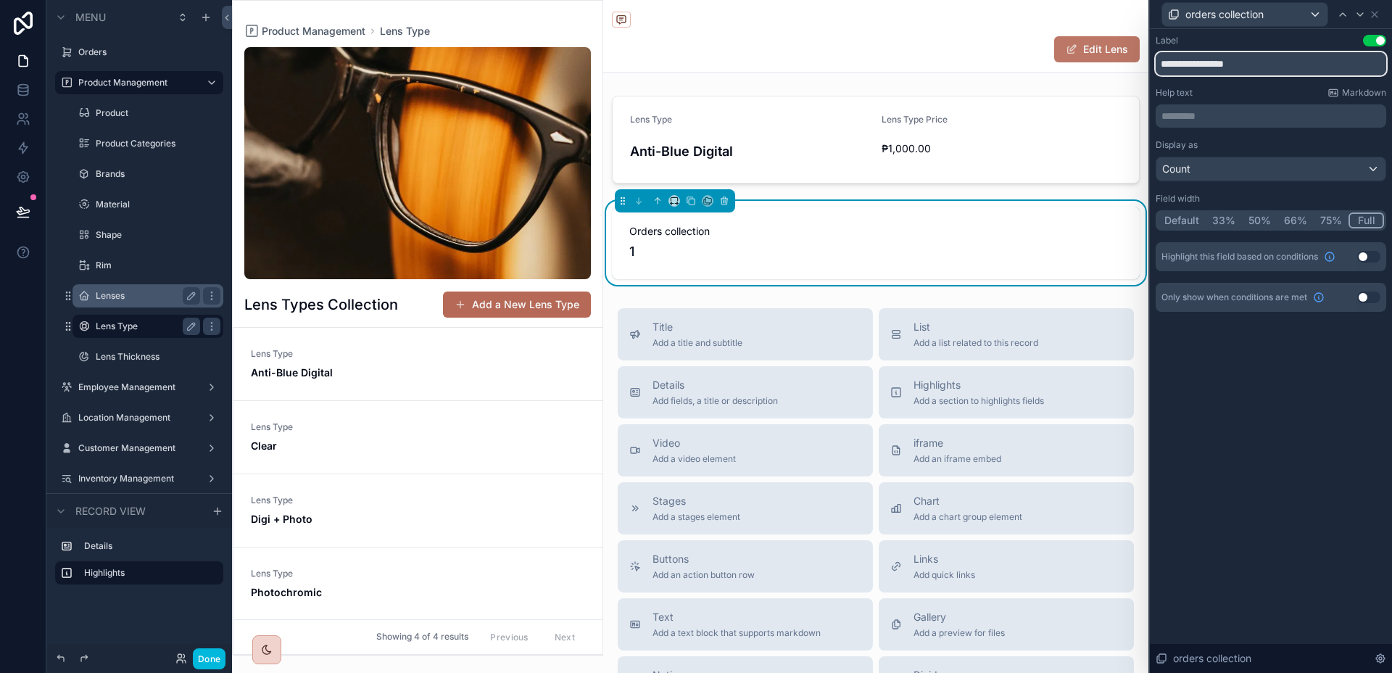
drag, startPoint x: 1272, startPoint y: 62, endPoint x: 1115, endPoint y: 62, distance: 156.6
click at [1115, 62] on div "**********" at bounding box center [696, 336] width 1392 height 673
type input "**********"
click at [1380, 14] on div "orders collection" at bounding box center [1270, 14] width 230 height 28
click at [1376, 14] on icon at bounding box center [1374, 15] width 6 height 6
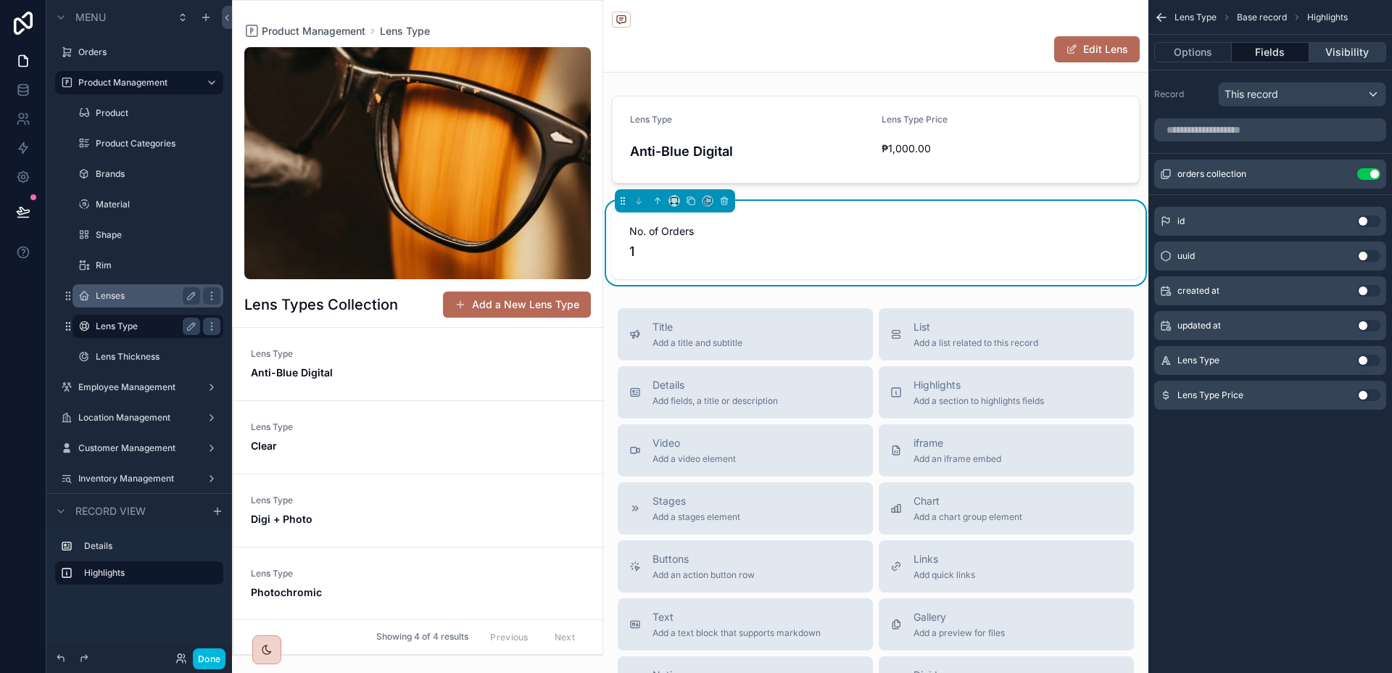
click at [1342, 54] on button "Visibility" at bounding box center [1347, 52] width 77 height 20
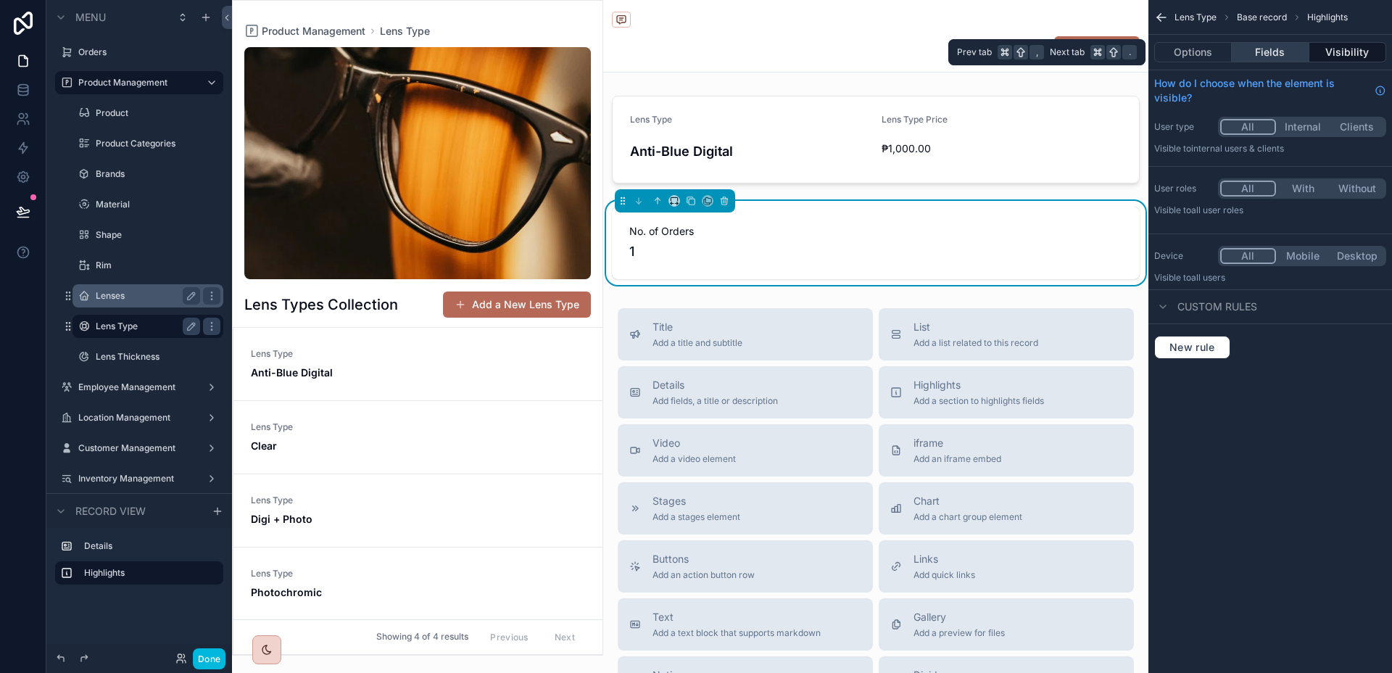
click at [1281, 59] on button "Fields" at bounding box center [1269, 52] width 77 height 20
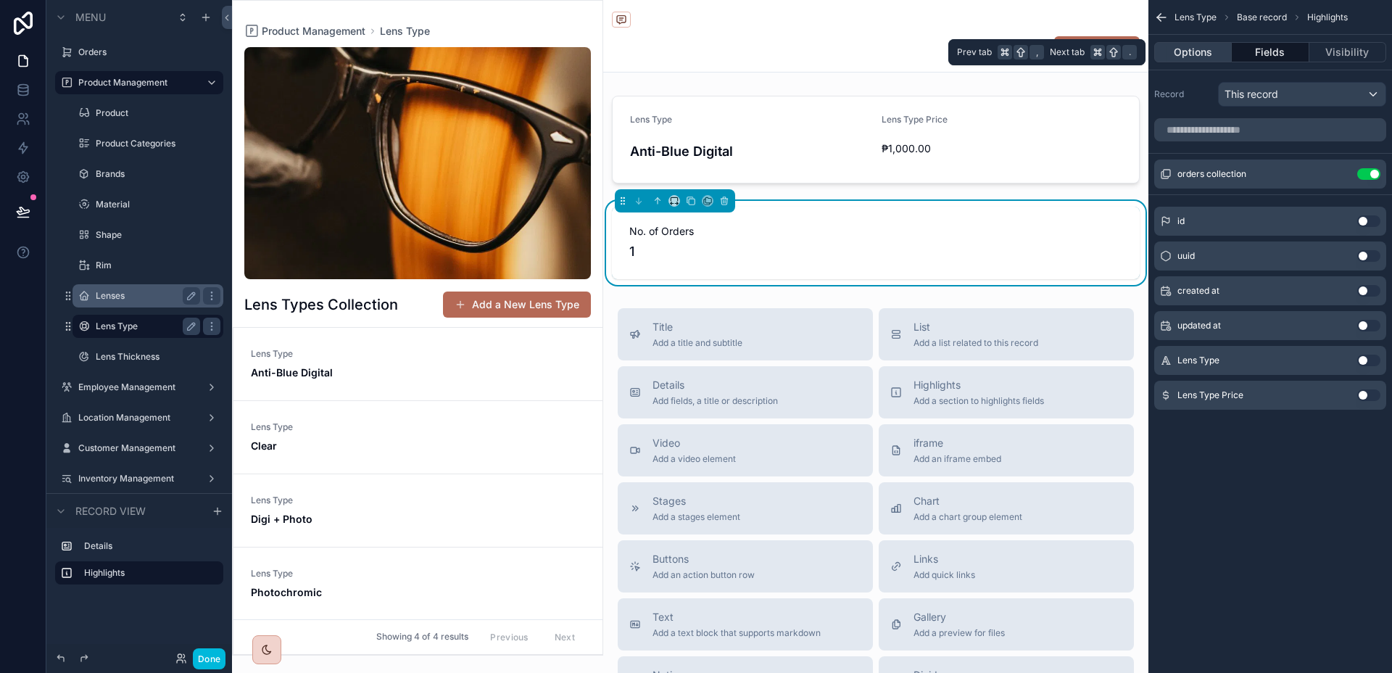
click at [1212, 59] on button "Options" at bounding box center [1193, 52] width 78 height 20
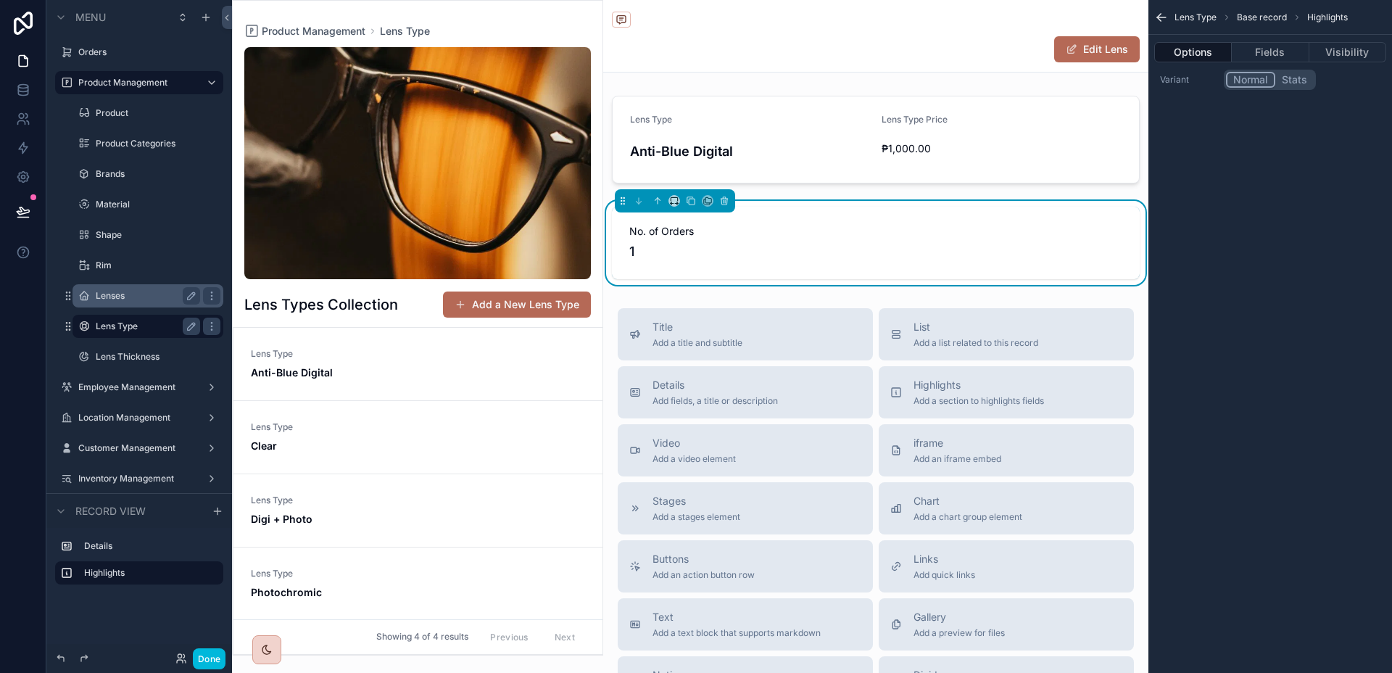
click at [516, 379] on span "Anti-Blue Digital" at bounding box center [418, 372] width 334 height 14
click at [485, 397] on link "Lens Type Anti-Blue Digital" at bounding box center [417, 364] width 369 height 73
click at [416, 423] on span "Lens Type" at bounding box center [418, 427] width 334 height 12
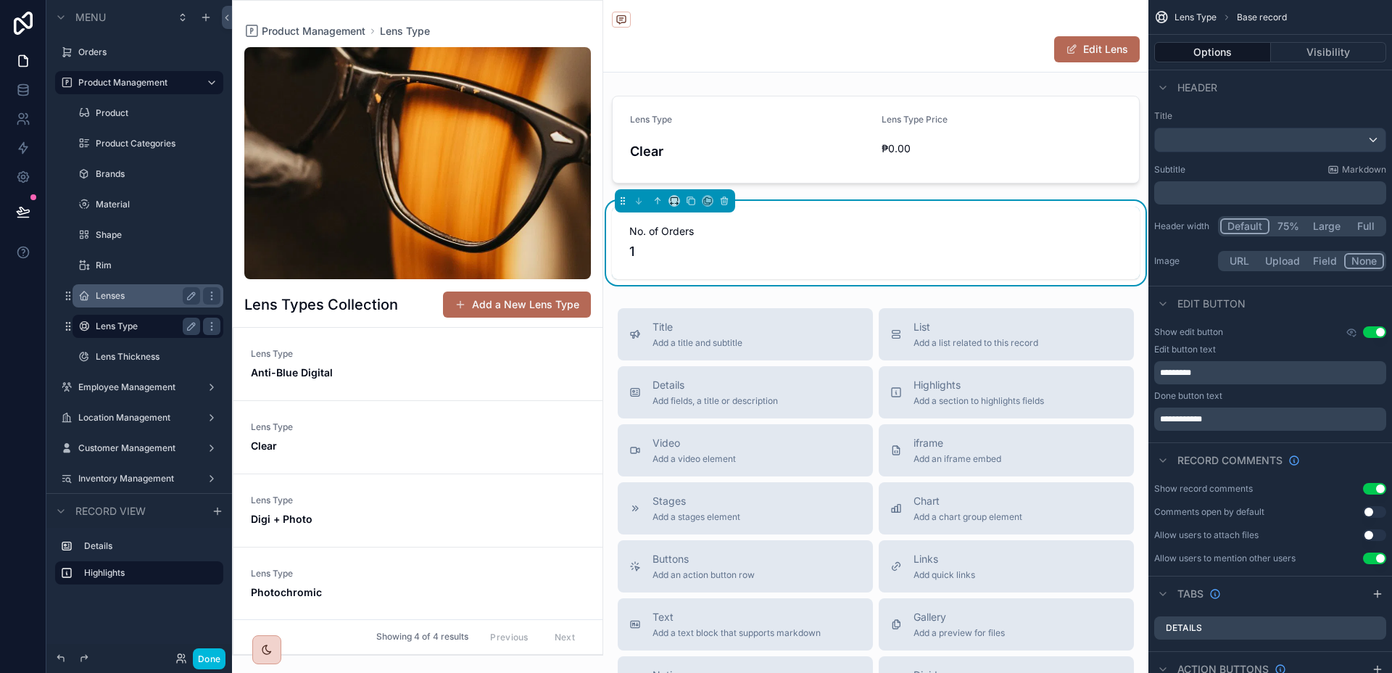
click at [427, 389] on link "Lens Type Anti-Blue Digital" at bounding box center [417, 364] width 369 height 73
click at [400, 460] on link "Lens Type Clear" at bounding box center [417, 437] width 369 height 73
click at [388, 494] on span "Lens Type" at bounding box center [418, 500] width 334 height 12
click at [361, 562] on link "Lens Type Photochromic" at bounding box center [417, 582] width 369 height 73
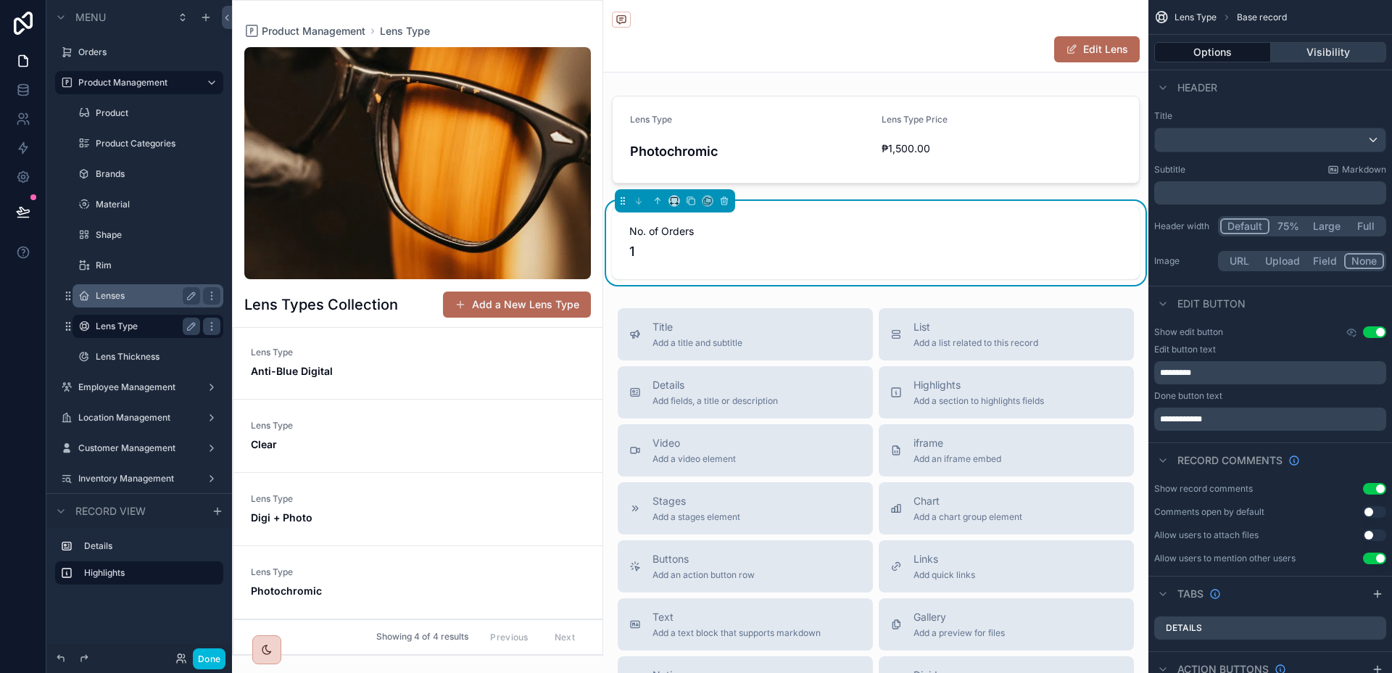
click at [1315, 60] on button "Visibility" at bounding box center [1329, 52] width 116 height 20
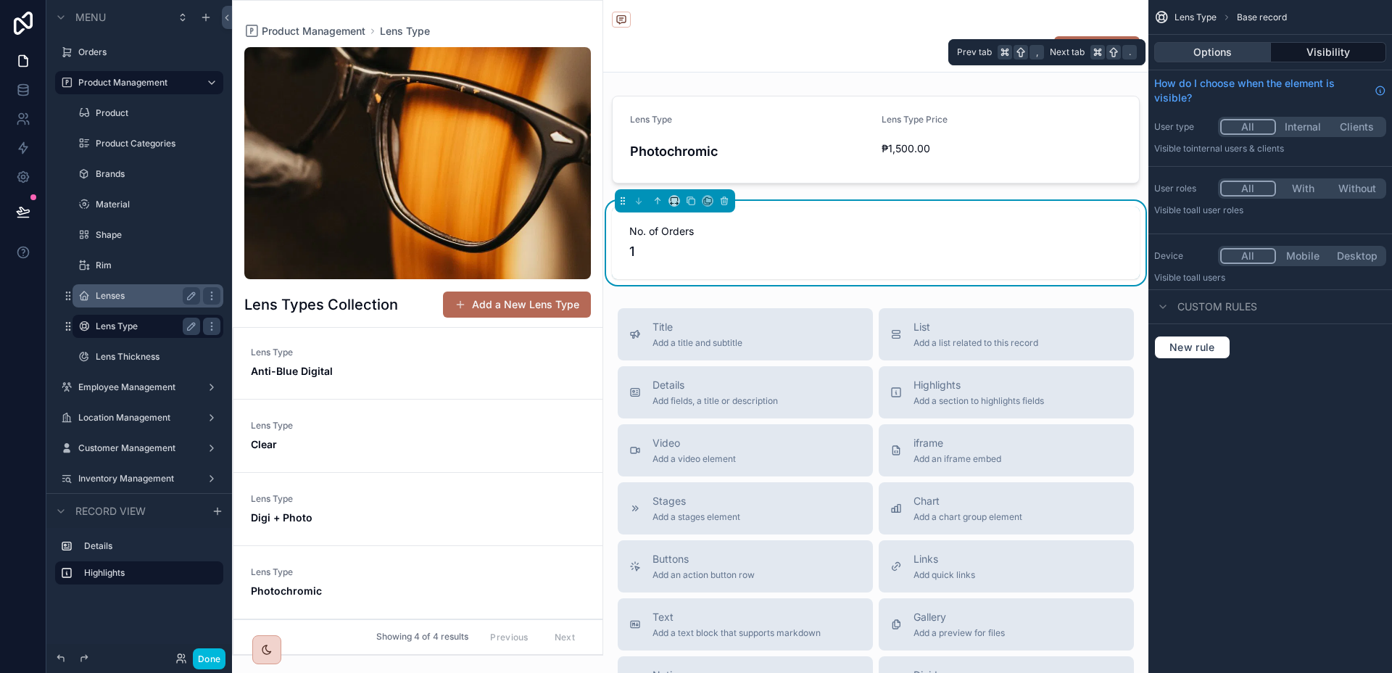
click at [1230, 54] on button "Options" at bounding box center [1212, 52] width 117 height 20
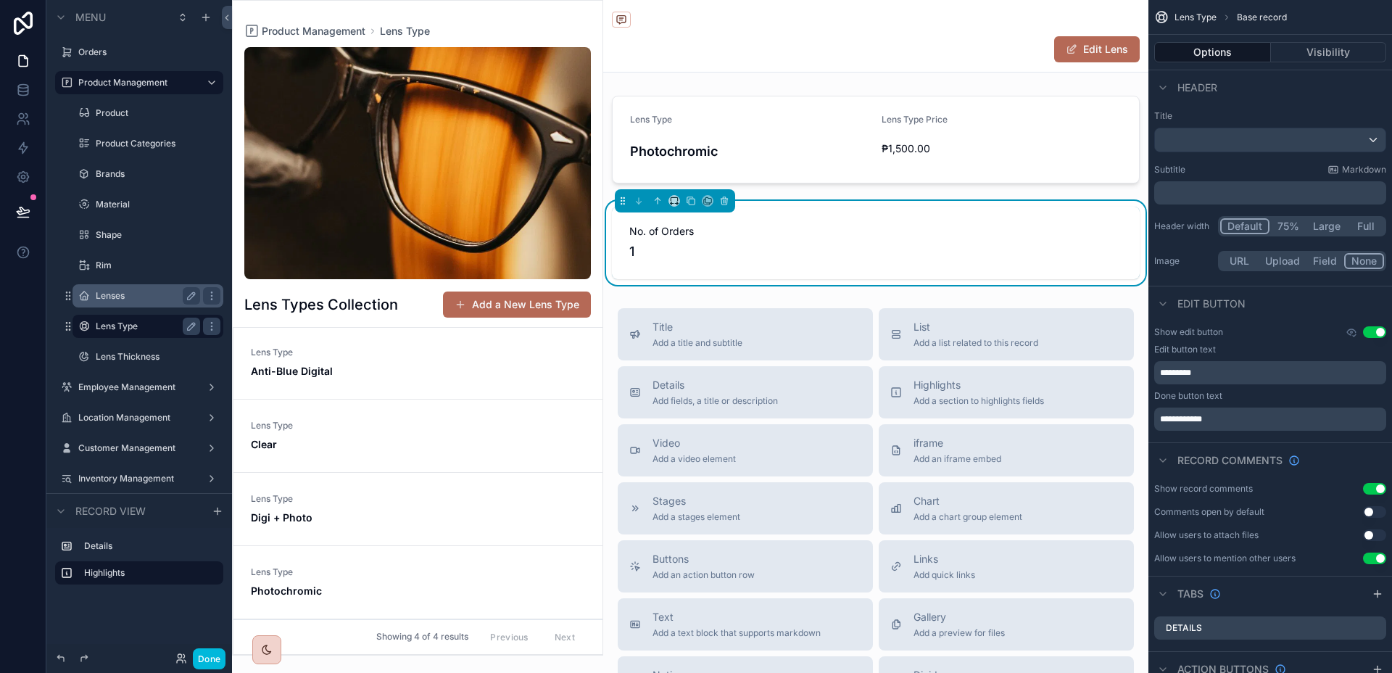
click at [134, 329] on label "Lens Type" at bounding box center [145, 326] width 99 height 12
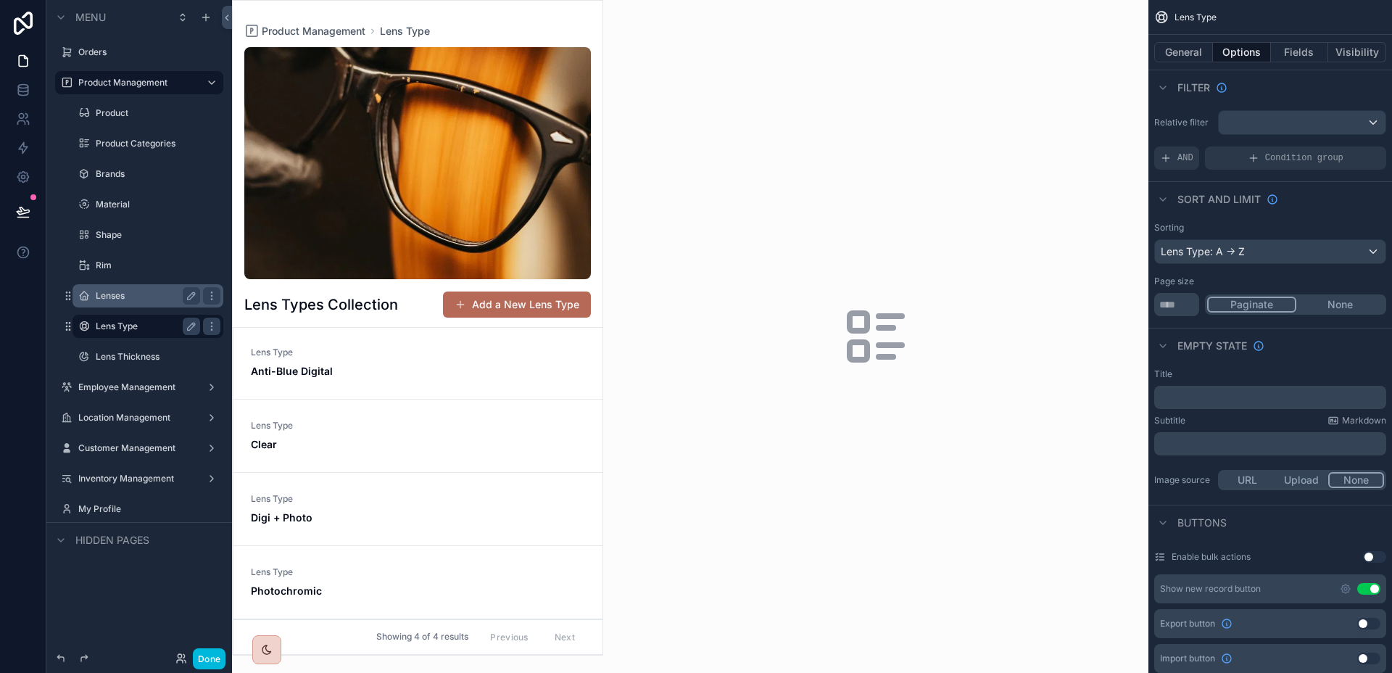
click at [420, 362] on div "Lens Type Anti-Blue Digital" at bounding box center [418, 362] width 334 height 32
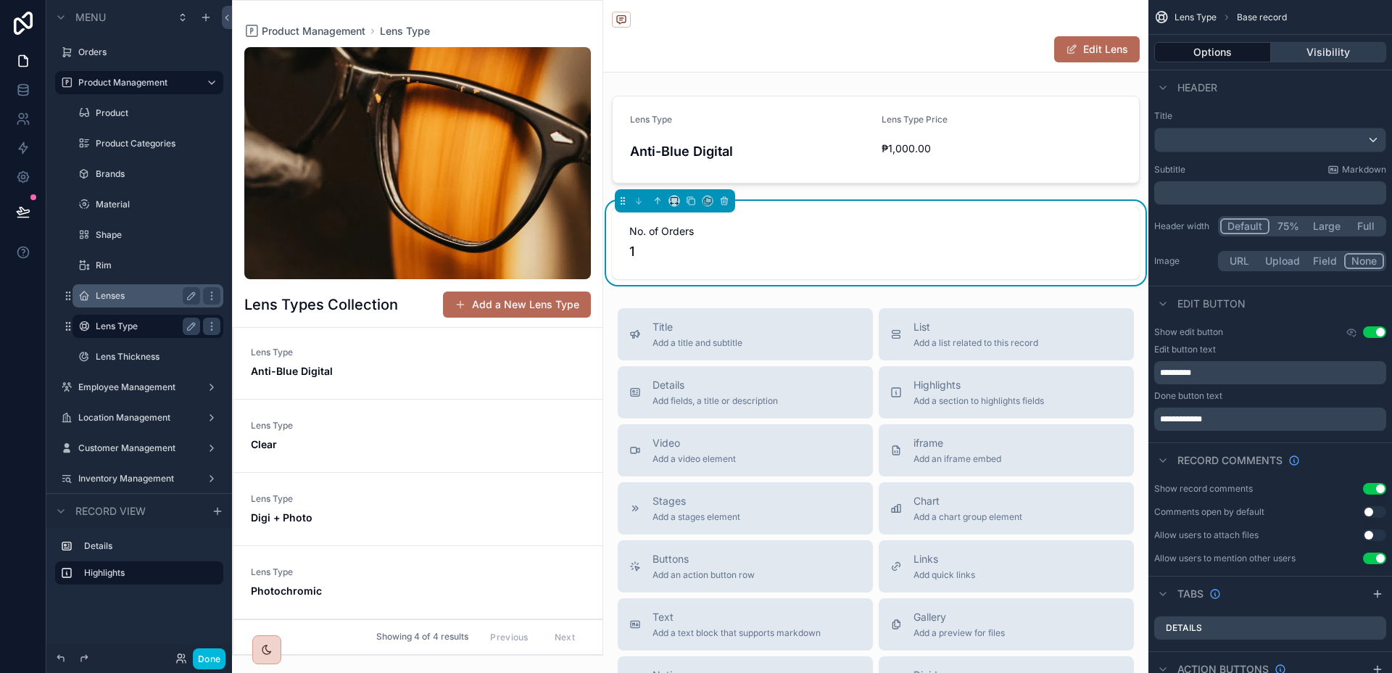
click at [1307, 59] on button "Visibility" at bounding box center [1329, 52] width 116 height 20
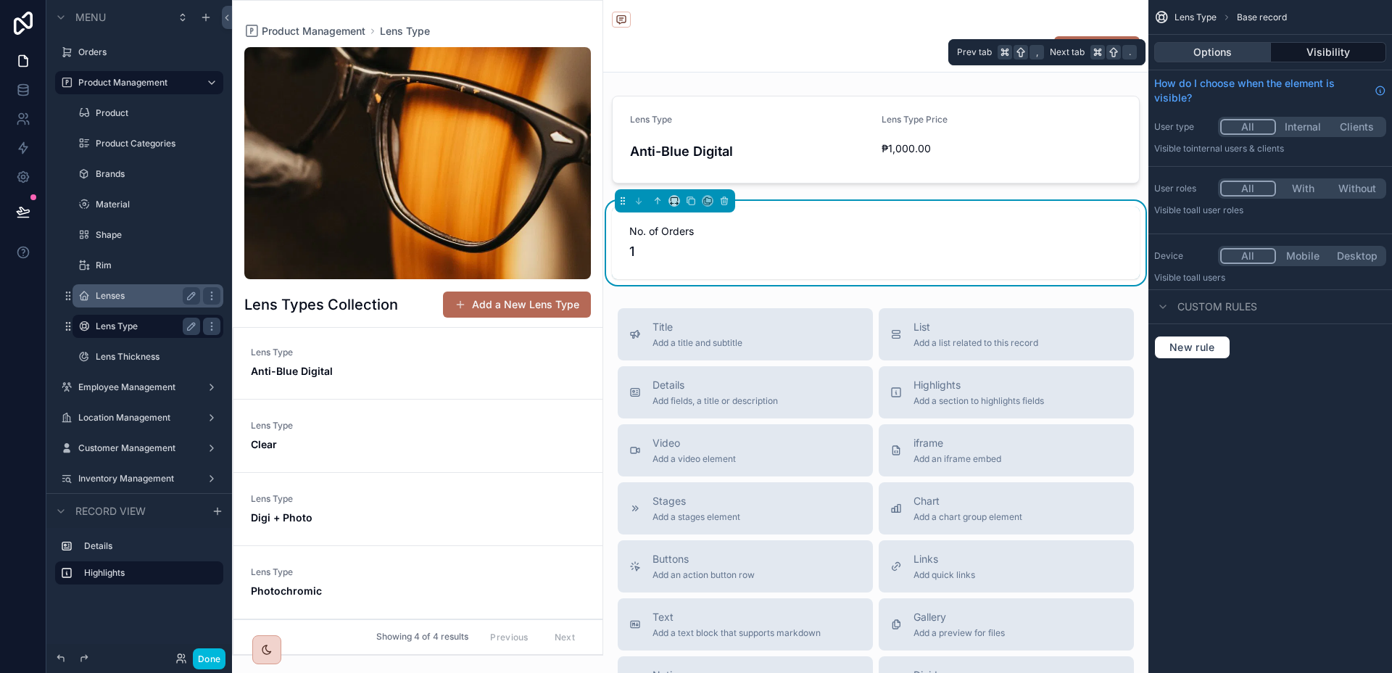
click at [1253, 54] on button "Options" at bounding box center [1212, 52] width 117 height 20
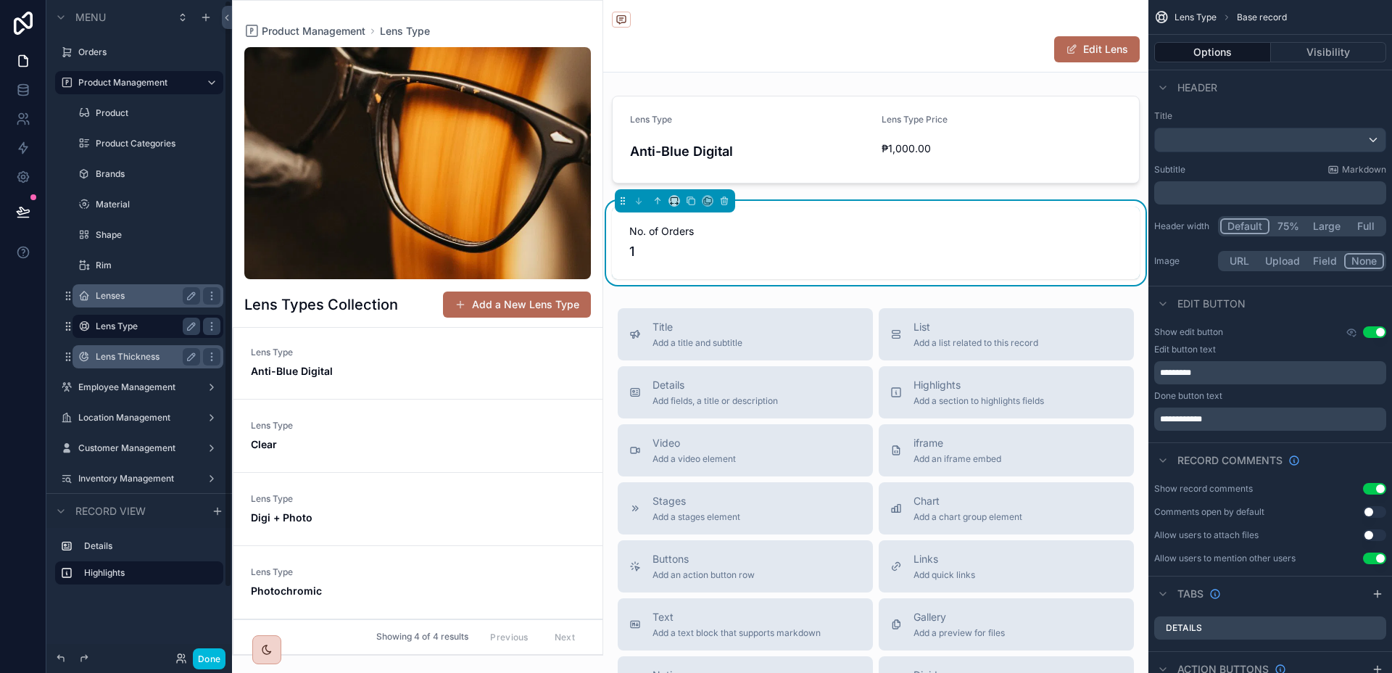
click at [117, 349] on div "Lens Thickness" at bounding box center [148, 356] width 104 height 17
click at [132, 299] on label "Lenses" at bounding box center [145, 296] width 99 height 12
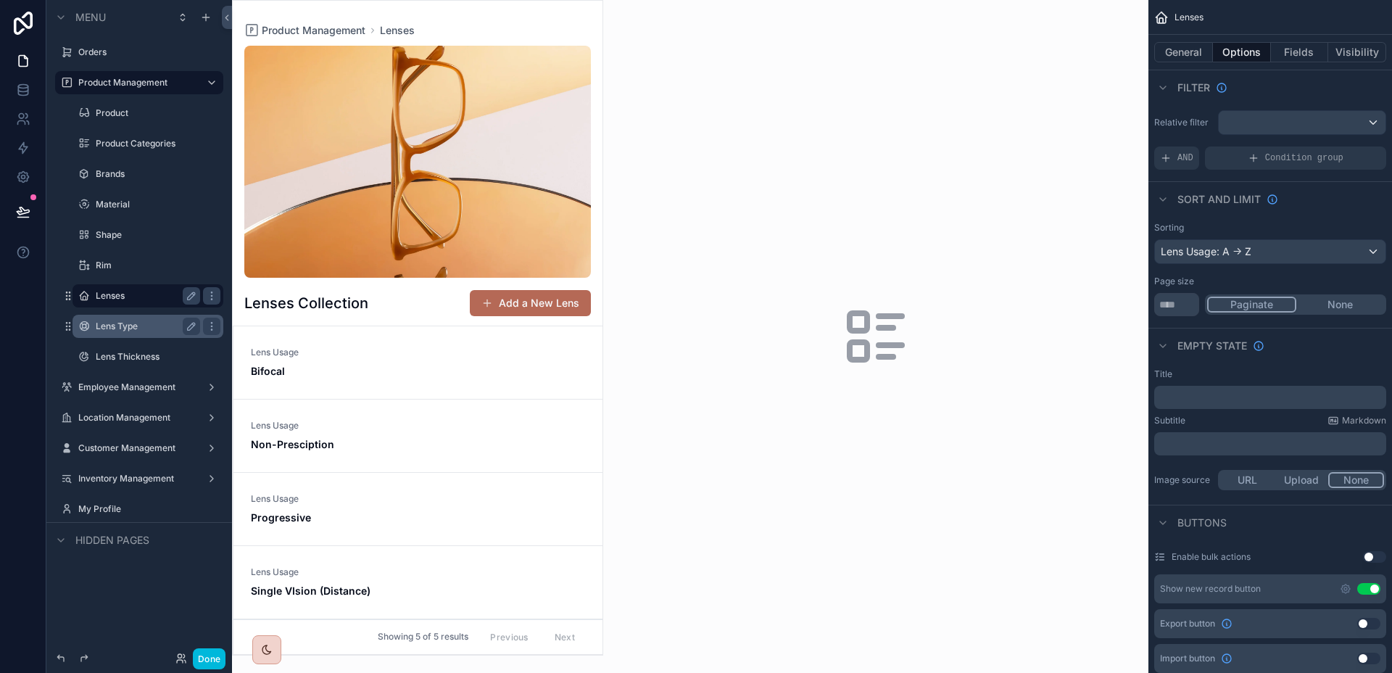
click at [483, 377] on div "scrollable content" at bounding box center [418, 328] width 370 height 654
click at [465, 378] on link "Lens Usage Bifocal" at bounding box center [417, 362] width 369 height 73
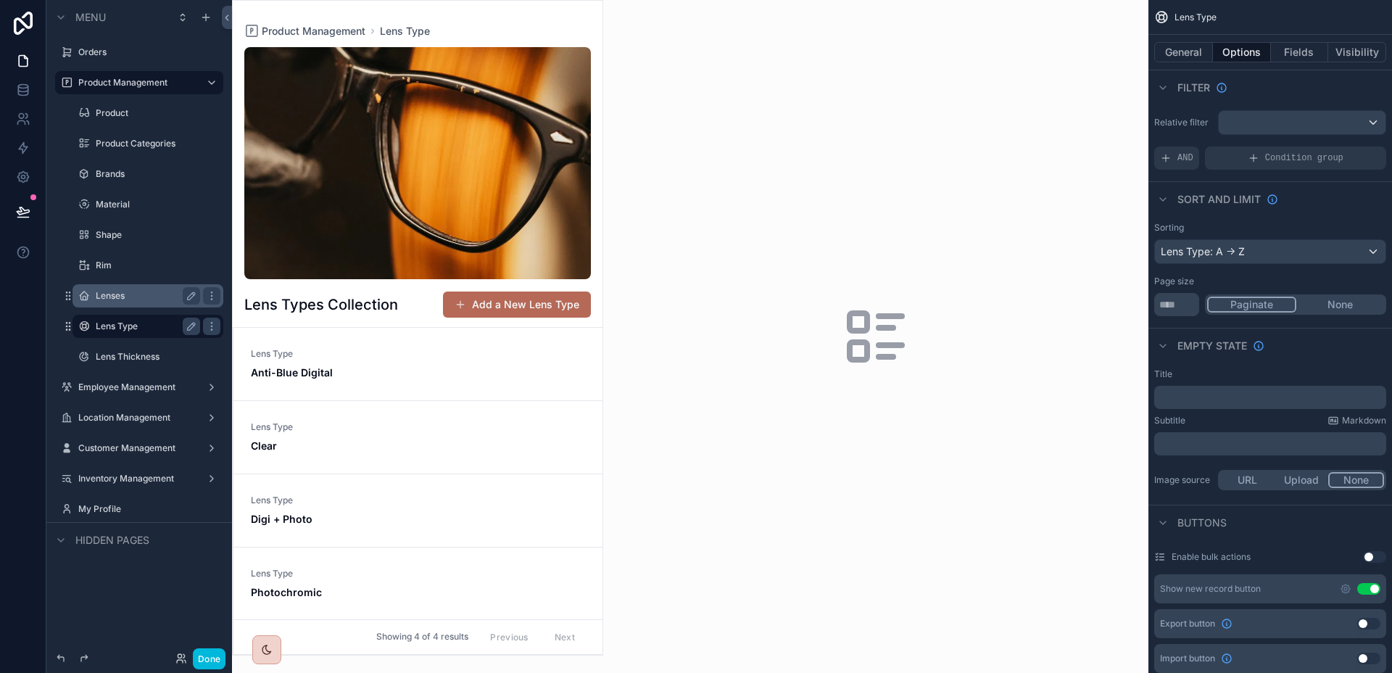
click at [341, 367] on div "scrollable content" at bounding box center [418, 328] width 370 height 654
click at [357, 359] on div "Lens Type Anti-Blue Digital" at bounding box center [418, 364] width 334 height 32
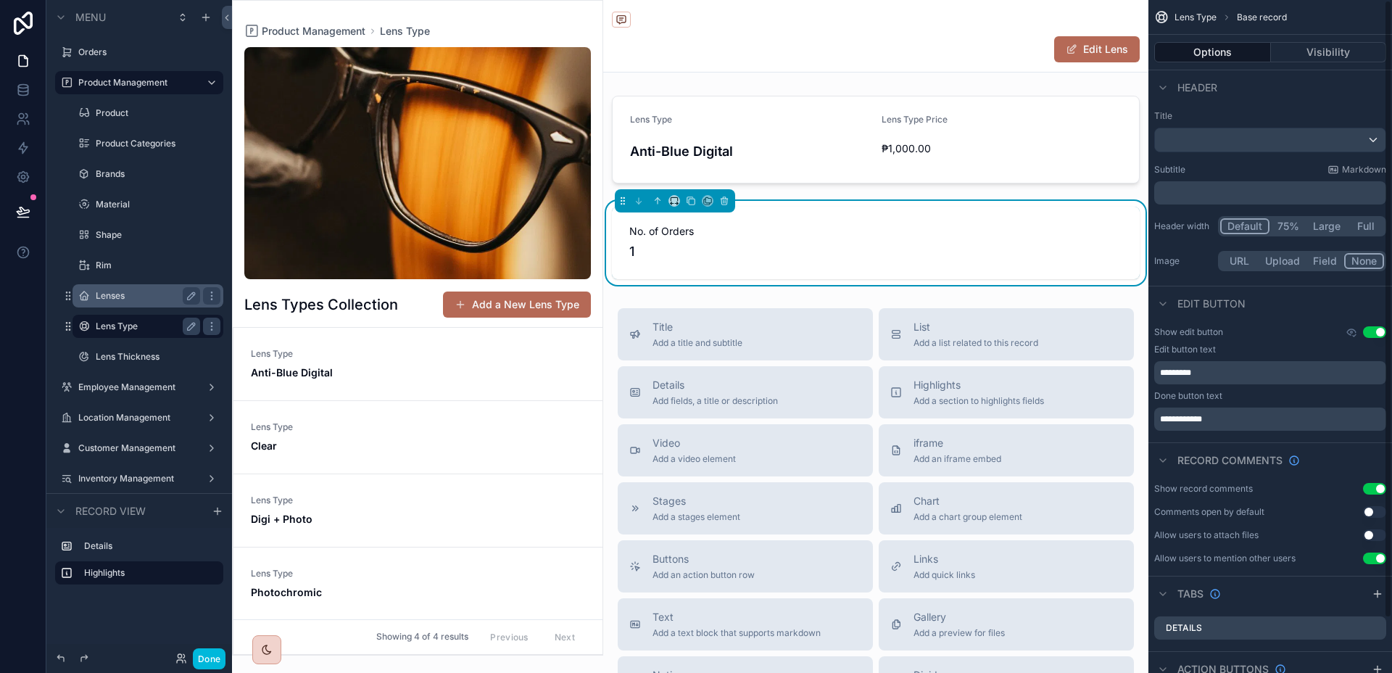
click at [1279, 363] on div "*********" at bounding box center [1270, 372] width 232 height 23
click at [1272, 369] on p "*********" at bounding box center [1271, 373] width 223 height 12
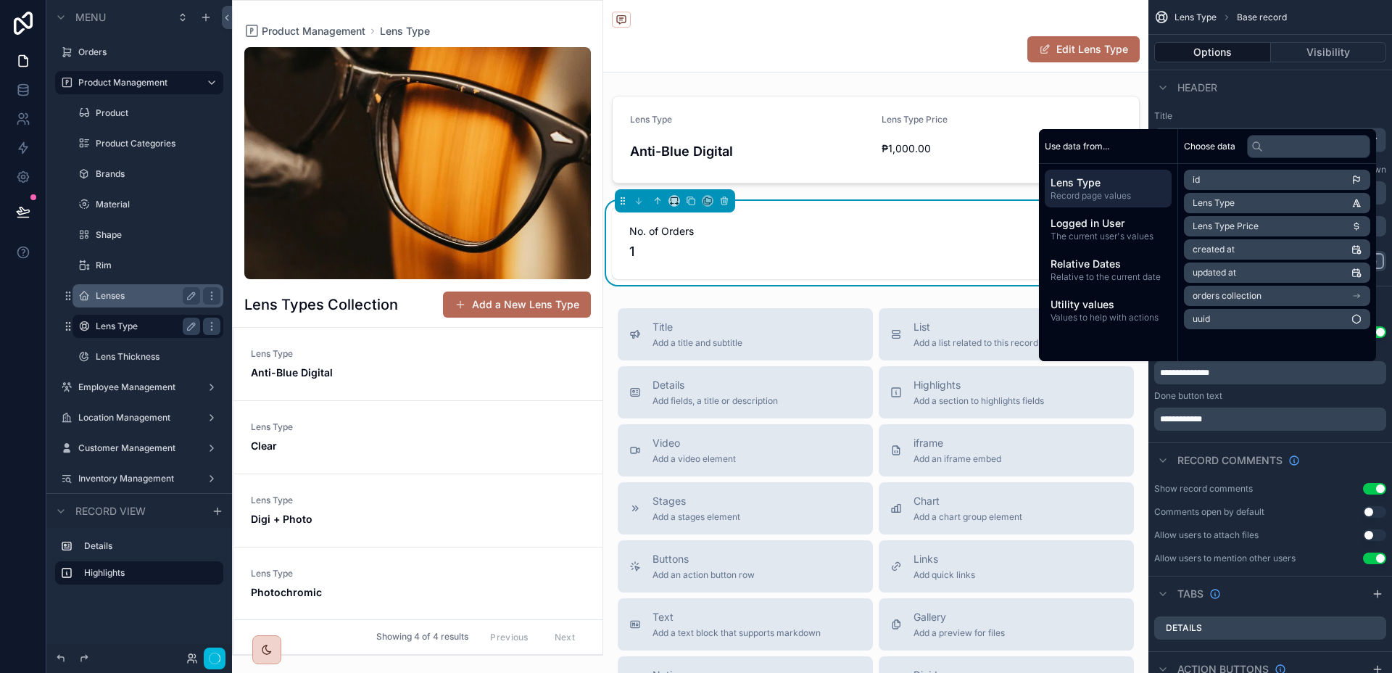
click at [1334, 396] on div "Done button text" at bounding box center [1270, 396] width 232 height 12
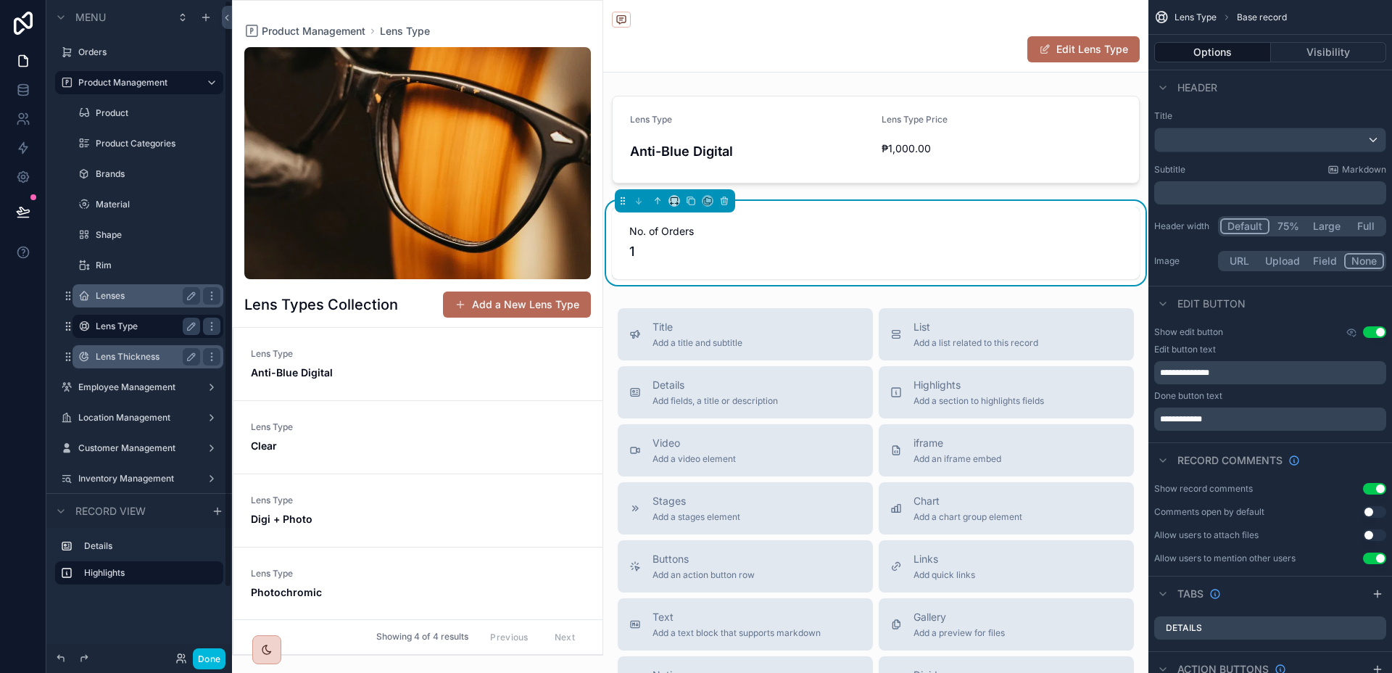
click at [137, 352] on label "Lens Thickness" at bounding box center [145, 357] width 99 height 12
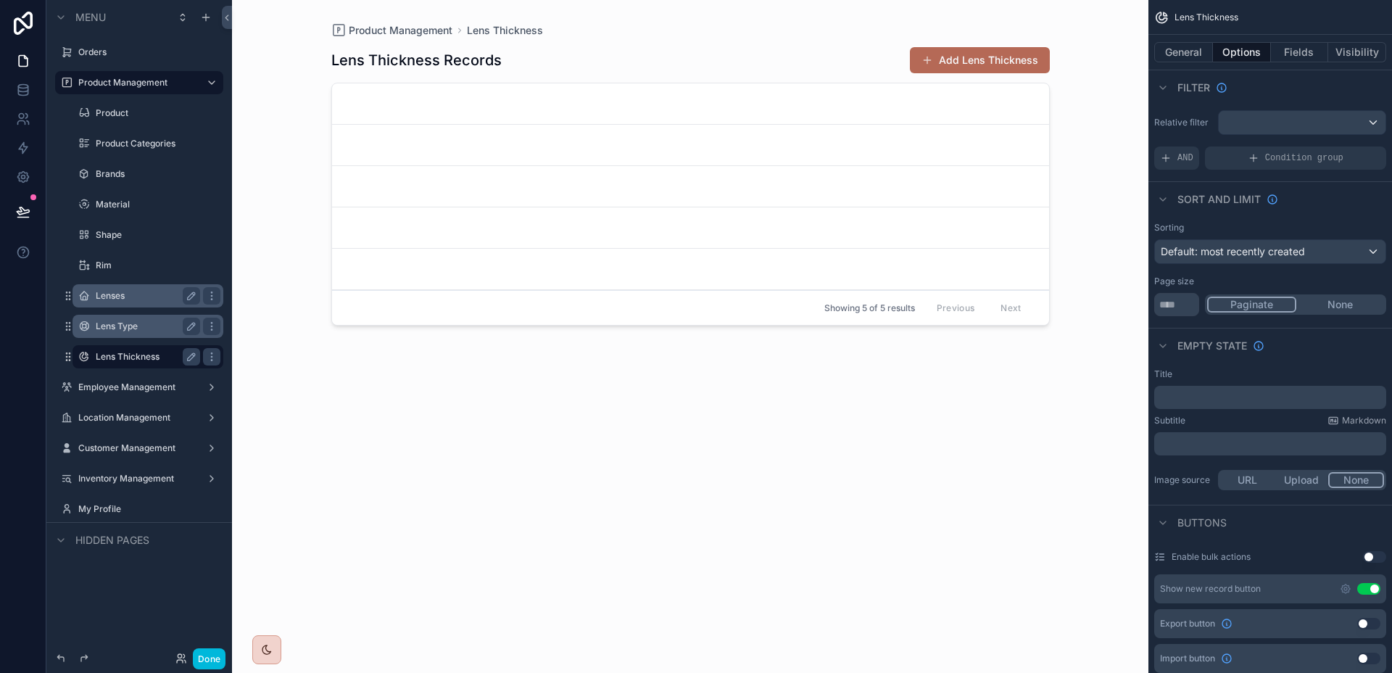
click at [120, 324] on label "Lens Type" at bounding box center [145, 326] width 99 height 12
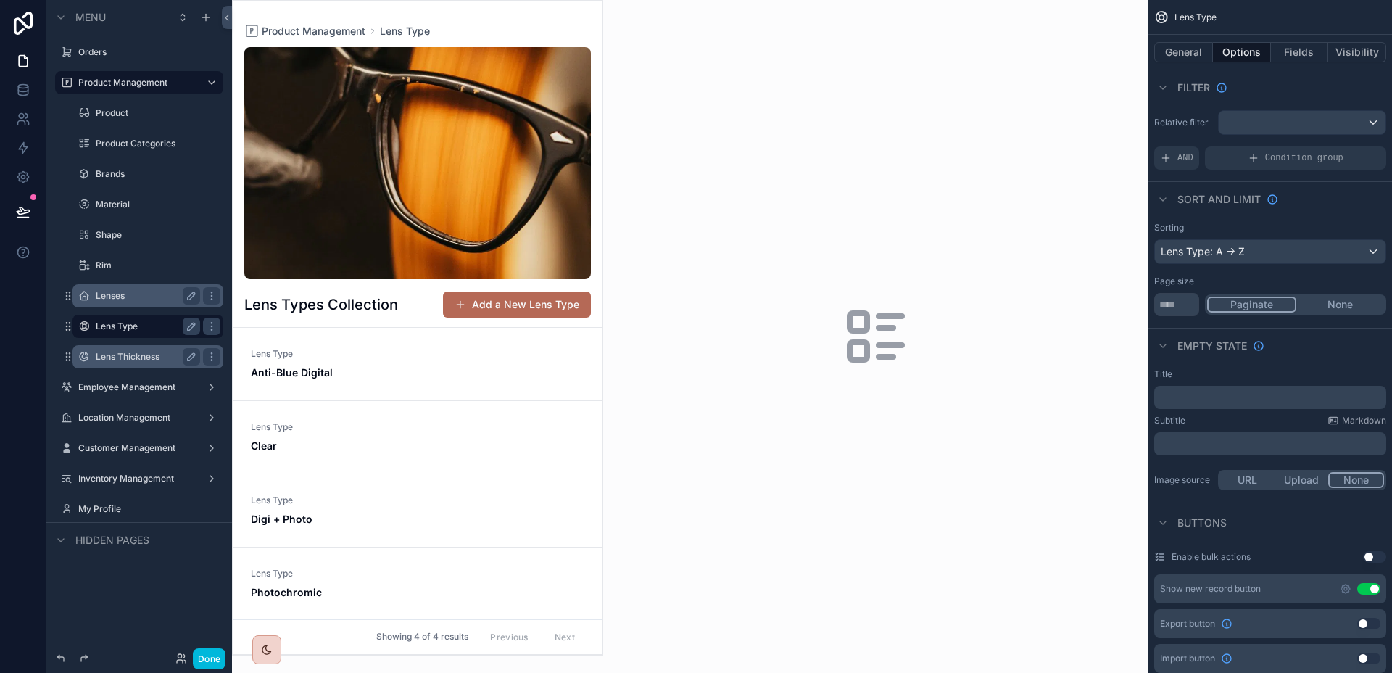
scroll to position [1, 0]
click at [120, 354] on label "Lens Thickness" at bounding box center [145, 357] width 99 height 12
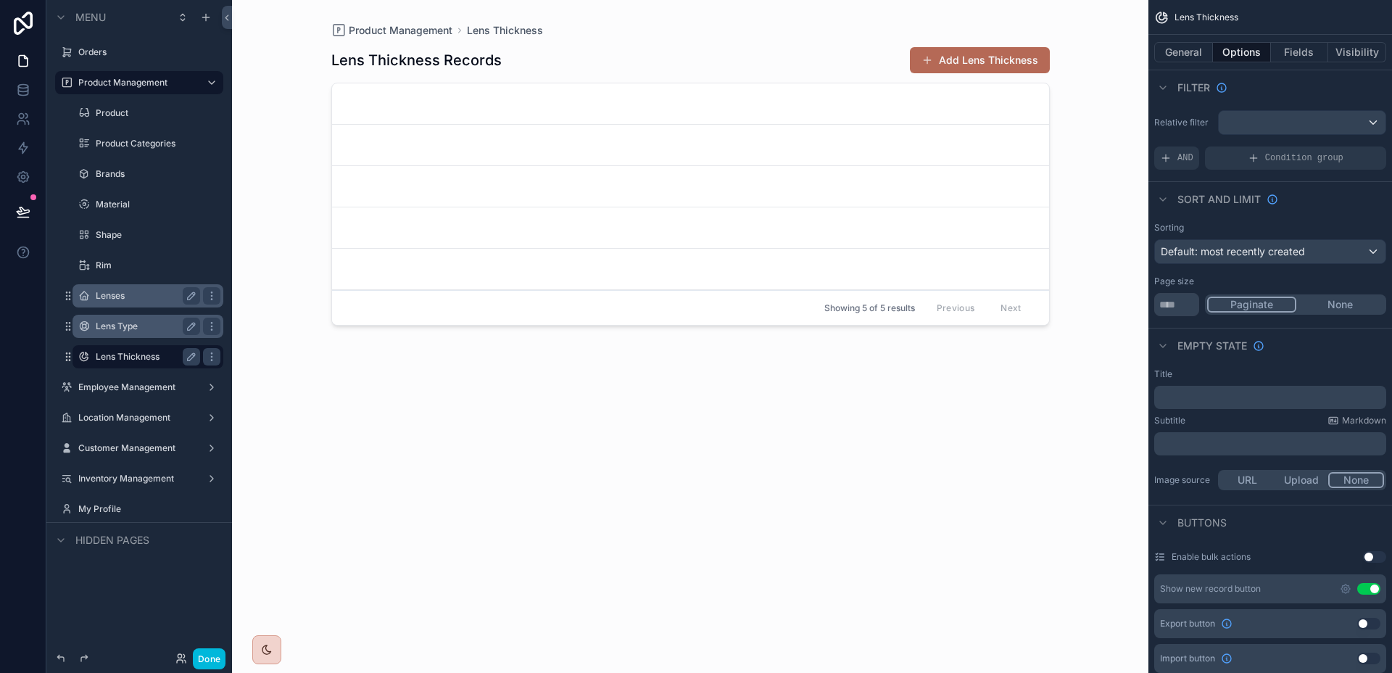
click at [120, 328] on label "Lens Type" at bounding box center [145, 326] width 99 height 12
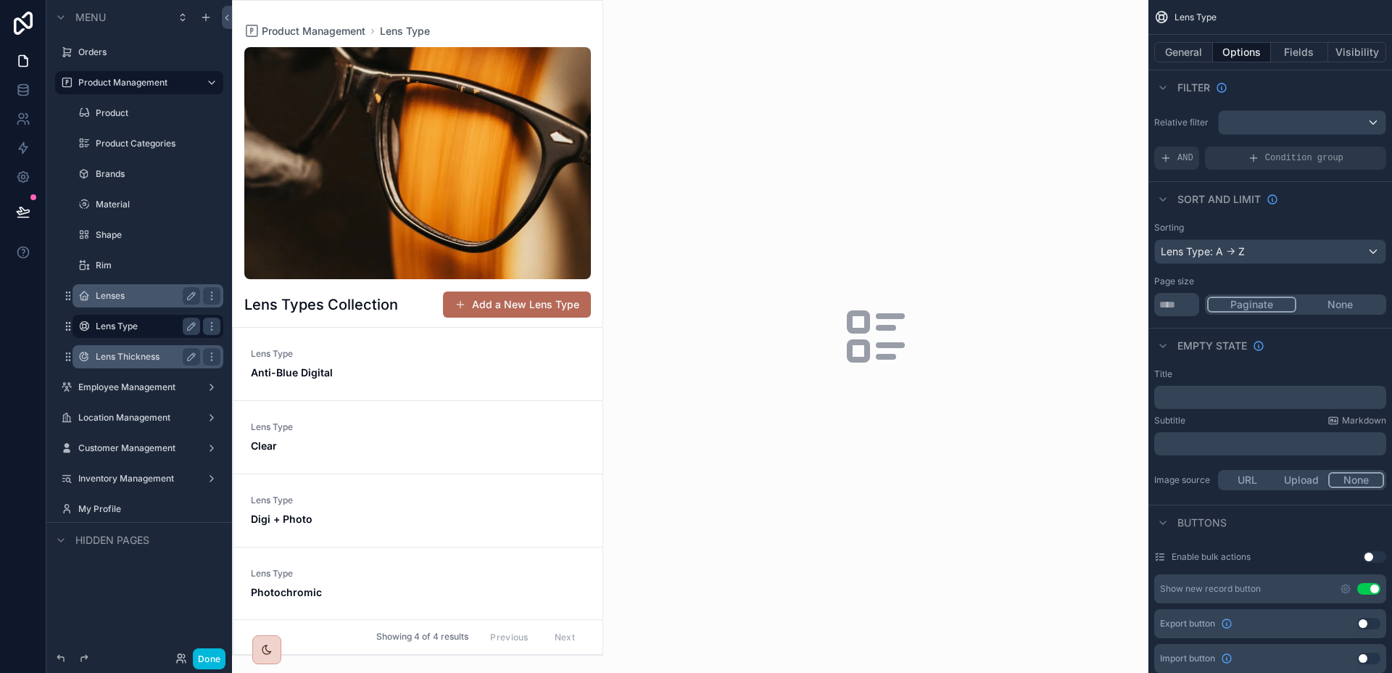
click at [412, 199] on div "scrollable content" at bounding box center [417, 163] width 346 height 232
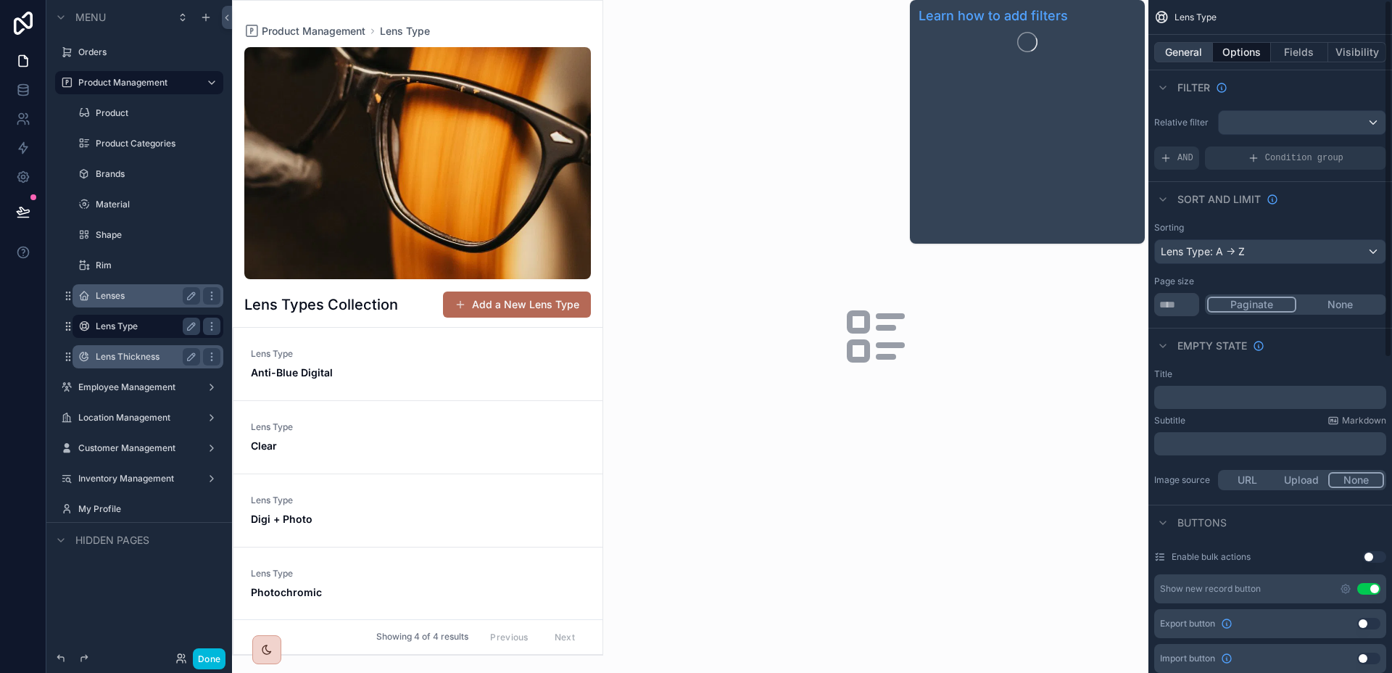
click at [1197, 54] on button "General" at bounding box center [1183, 52] width 59 height 20
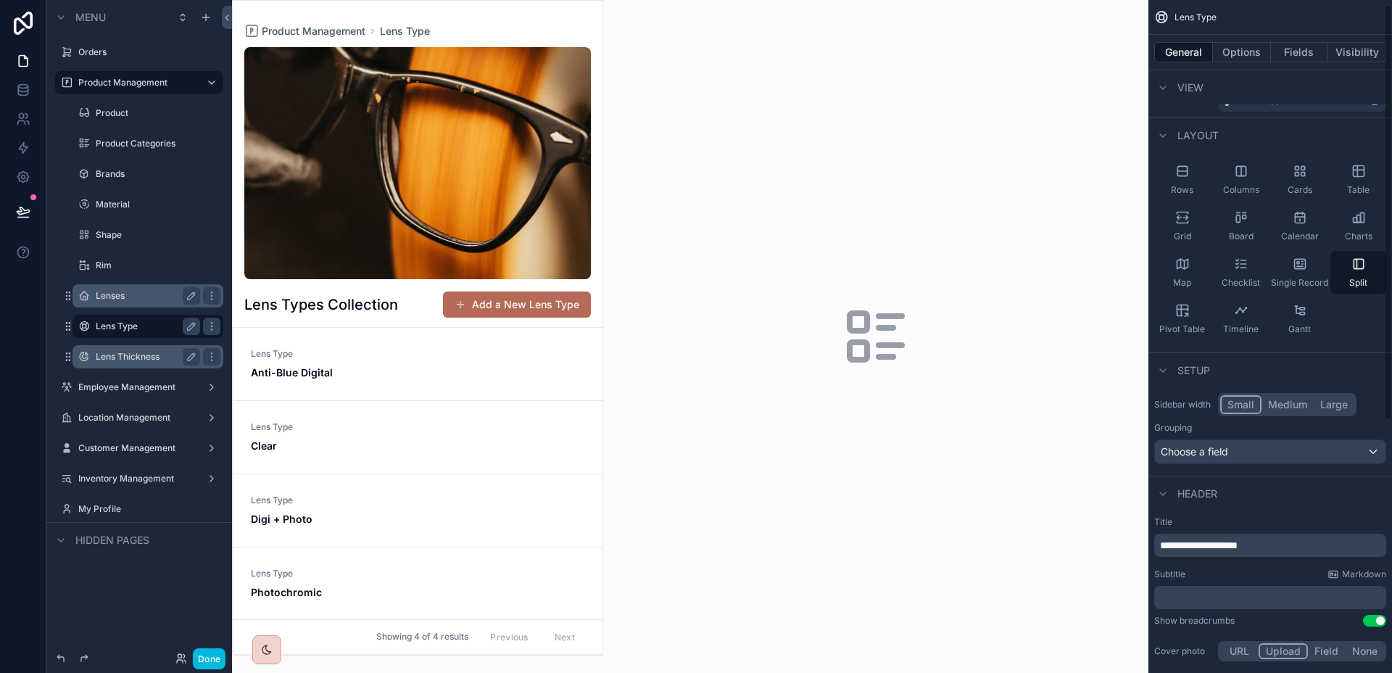
scroll to position [178, 0]
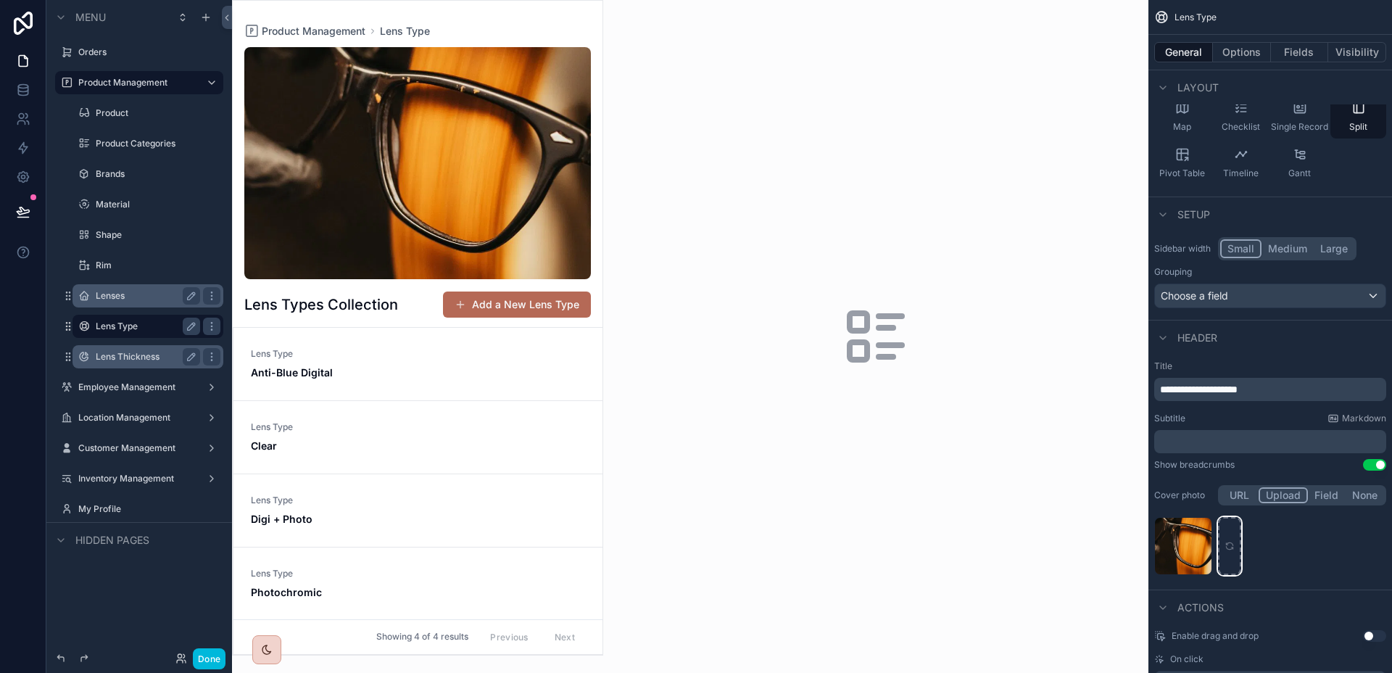
click at [1223, 540] on div "scrollable content" at bounding box center [1229, 546] width 23 height 58
type input "**********"
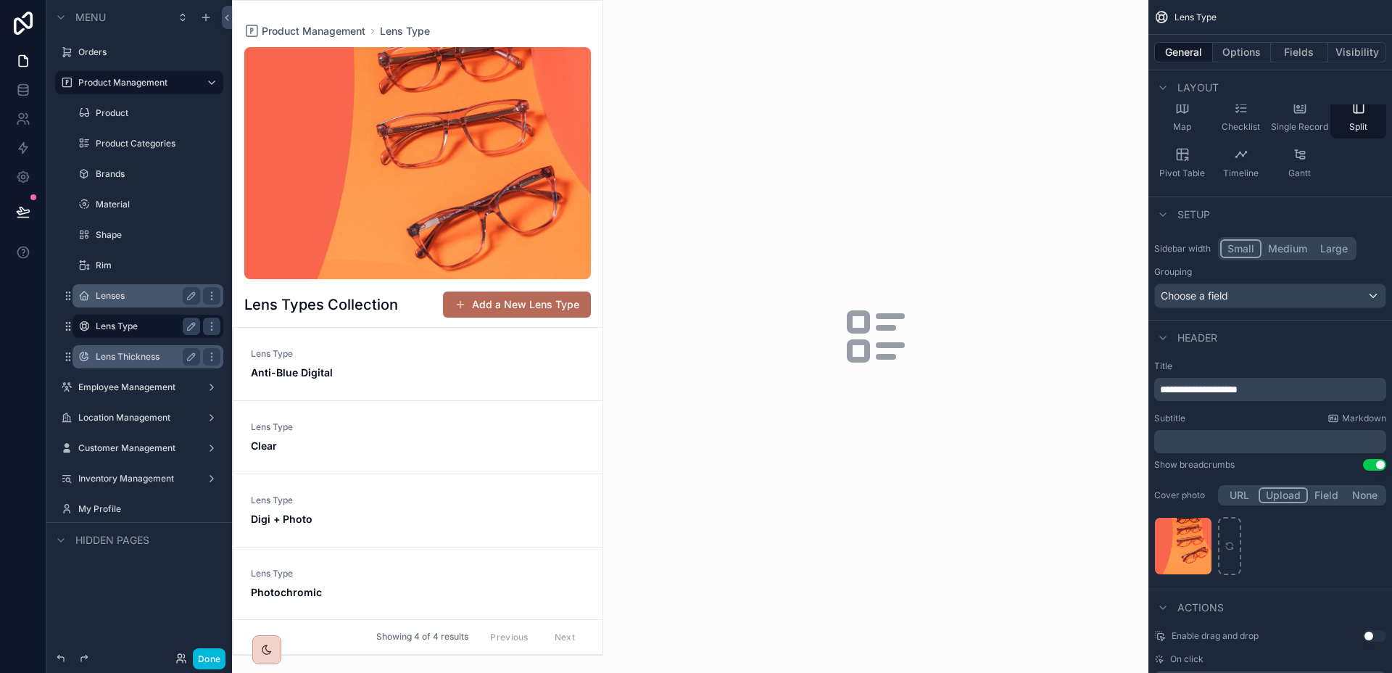
click at [130, 358] on label "Lens Thickness" at bounding box center [145, 357] width 99 height 12
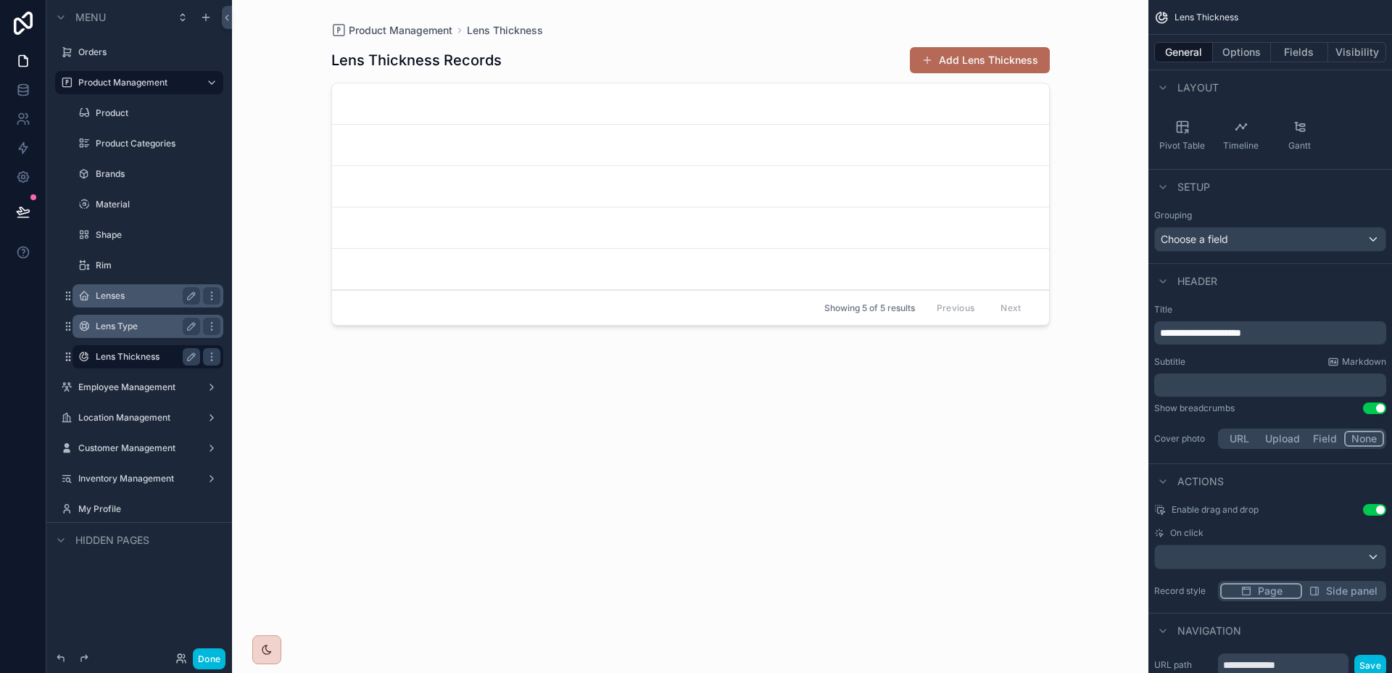
scroll to position [342, 0]
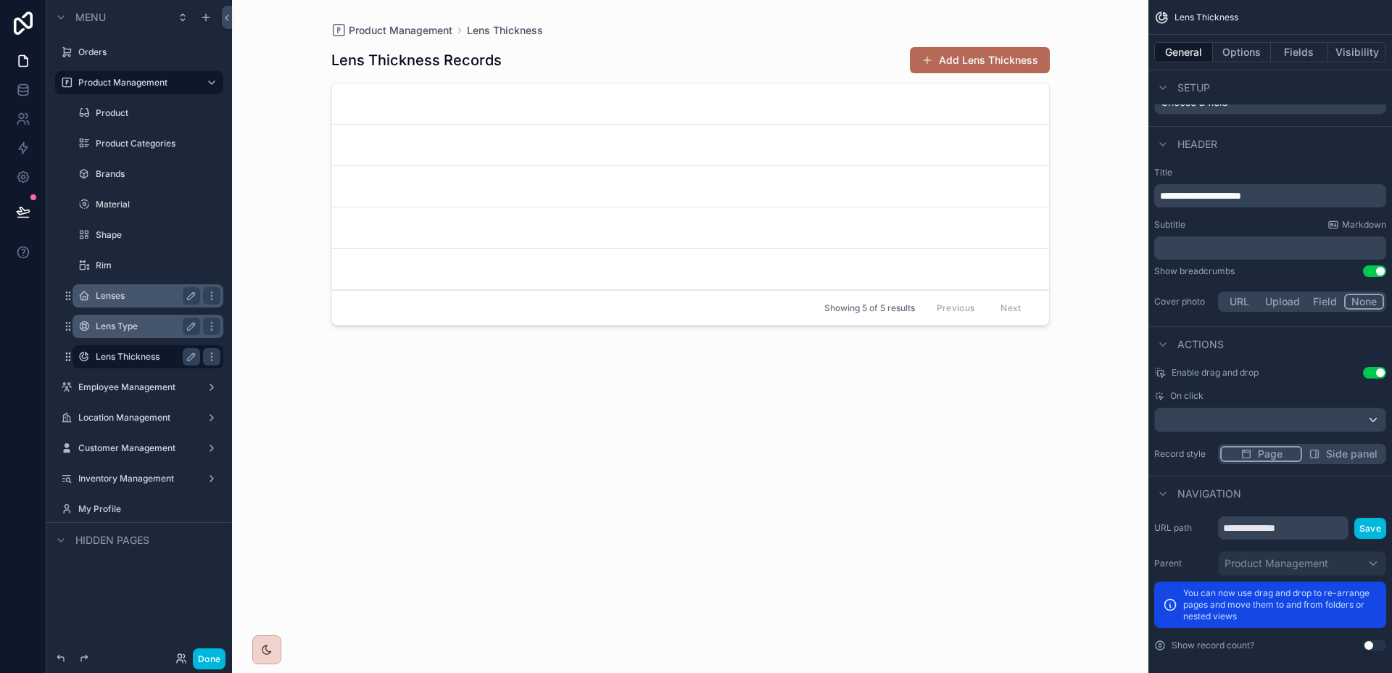
click at [1184, 49] on button "General" at bounding box center [1183, 52] width 59 height 20
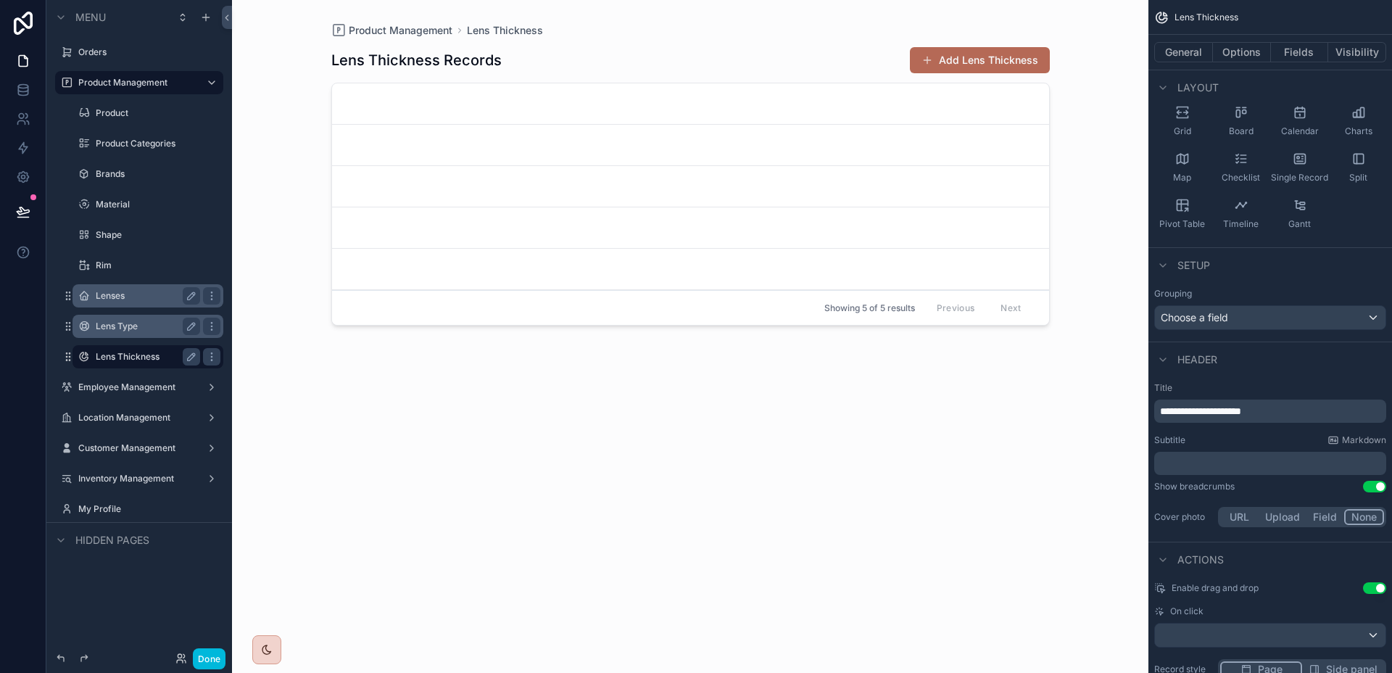
scroll to position [0, 0]
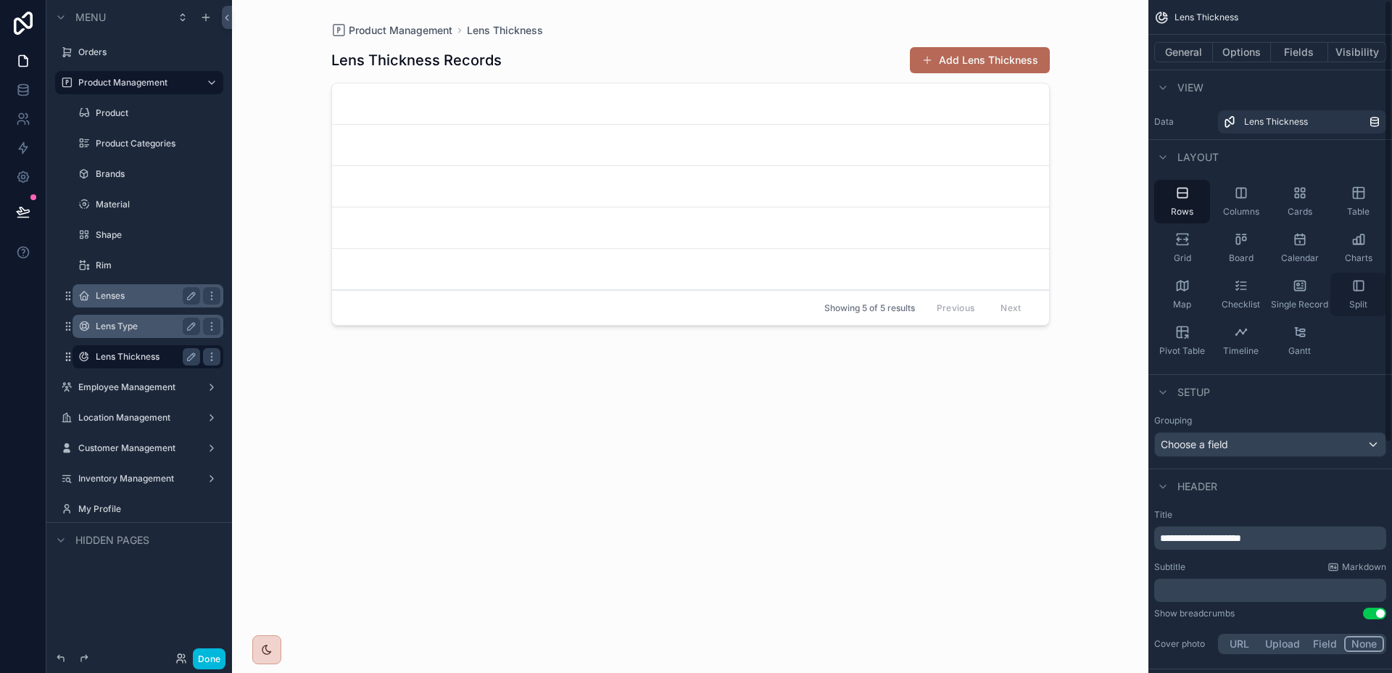
click at [1345, 277] on div "Split" at bounding box center [1358, 294] width 56 height 43
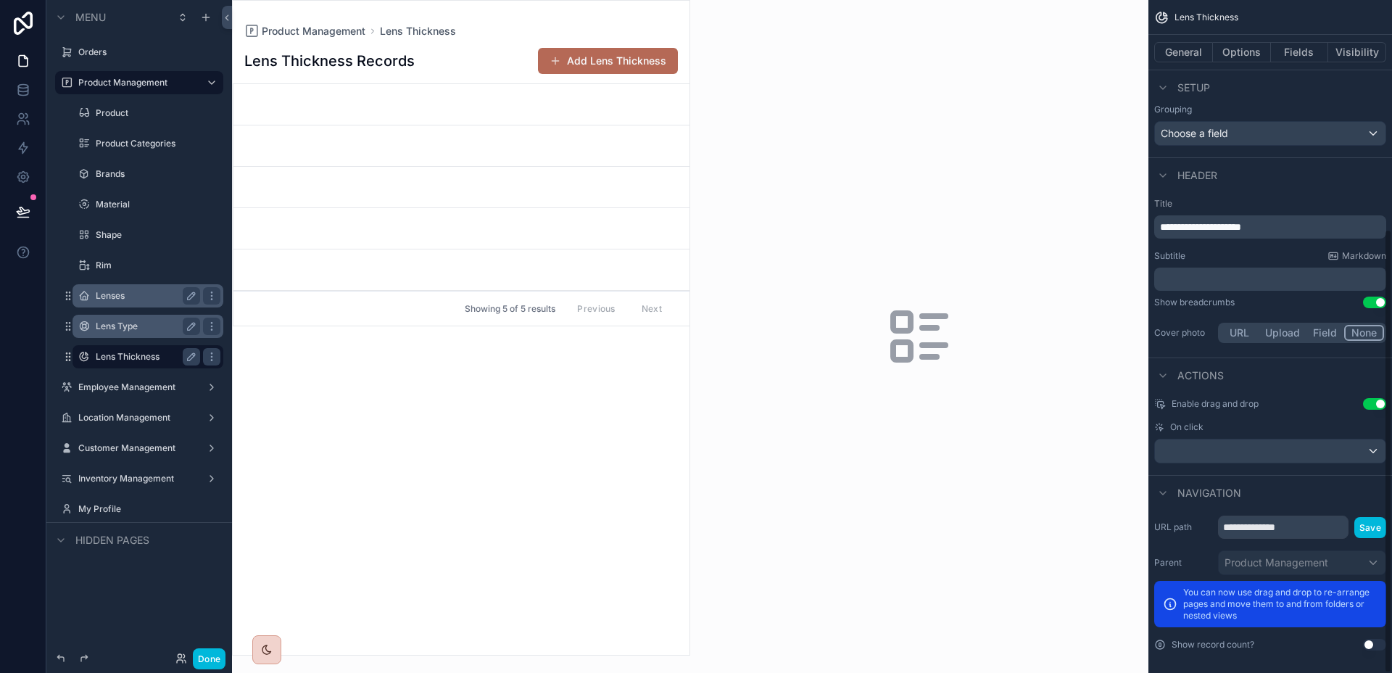
scroll to position [346, 0]
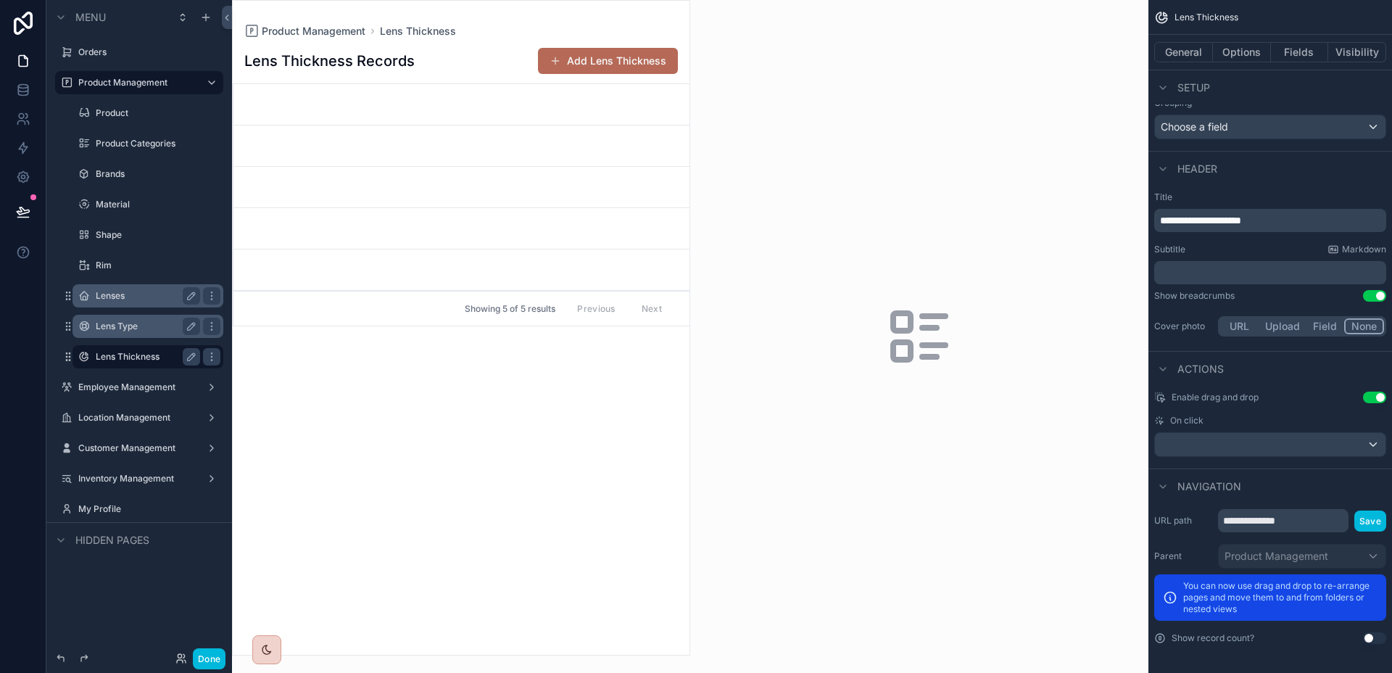
click at [1268, 329] on button "Upload" at bounding box center [1282, 326] width 48 height 16
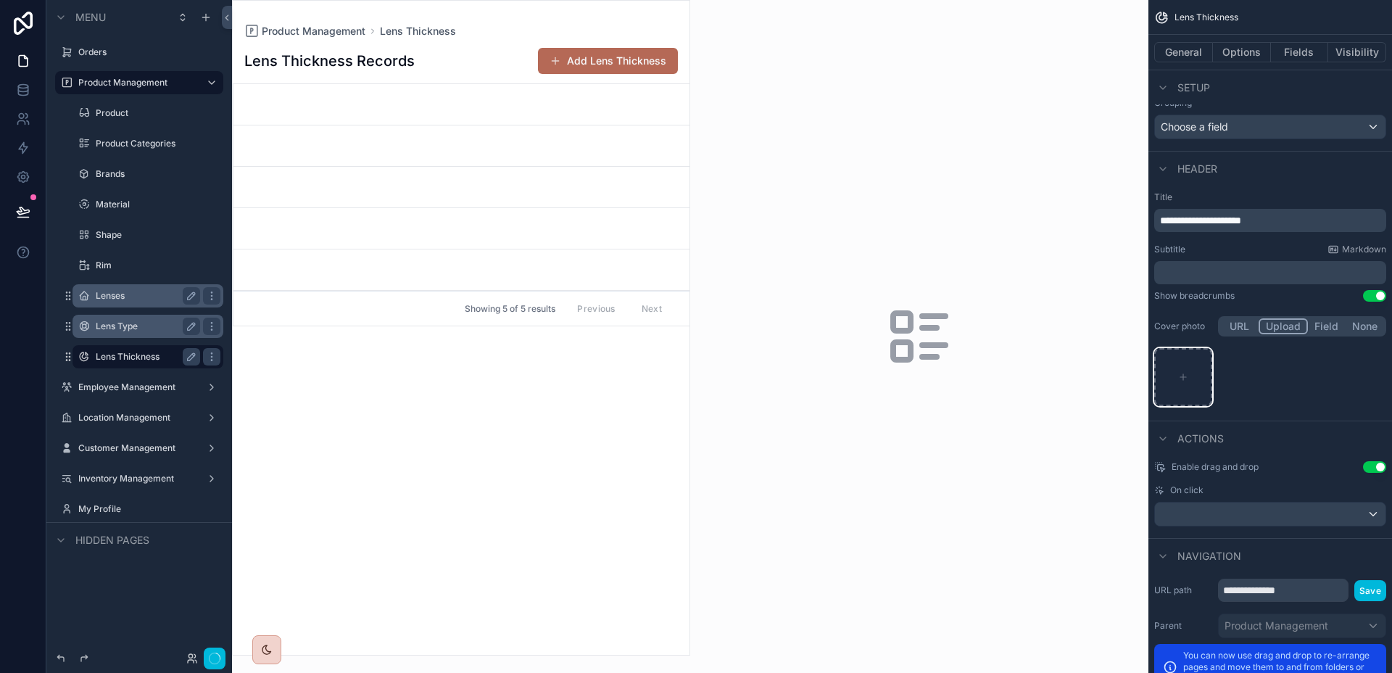
click at [1184, 375] on icon "scrollable content" at bounding box center [1183, 377] width 10 height 10
type input "**********"
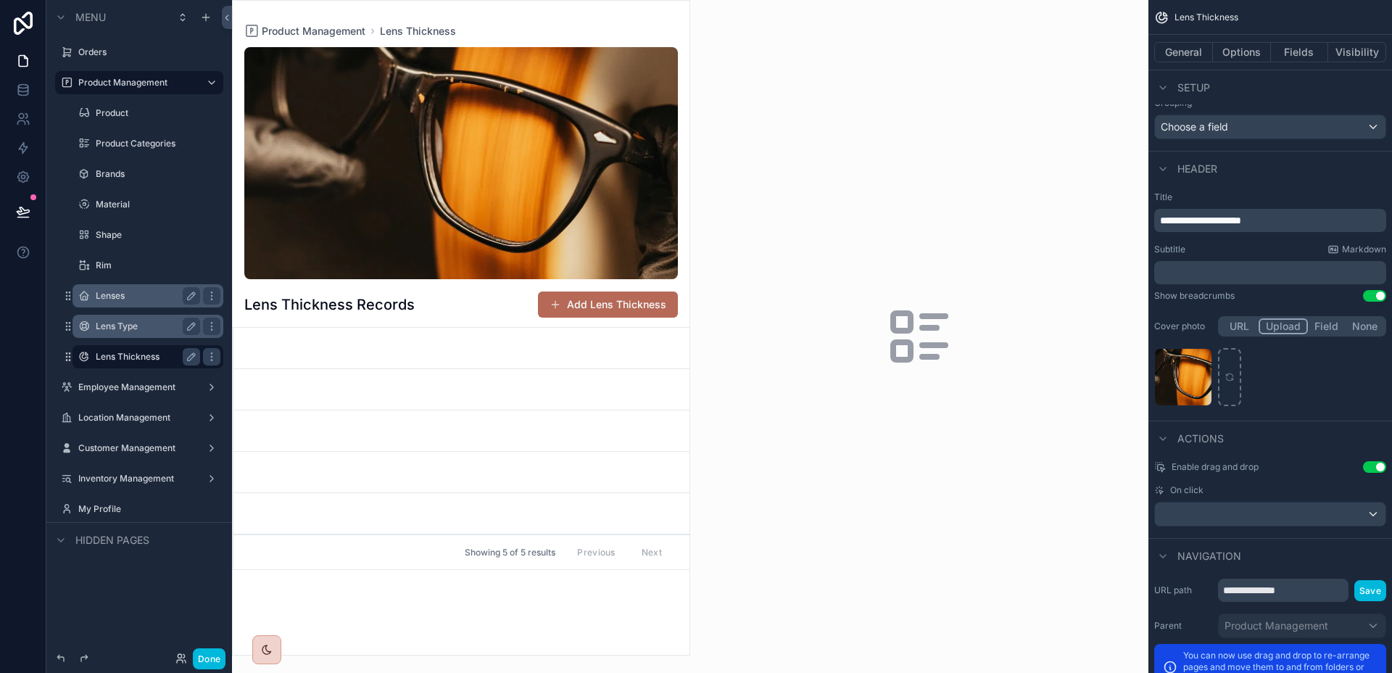
click at [128, 323] on label "Lens Type" at bounding box center [145, 326] width 99 height 12
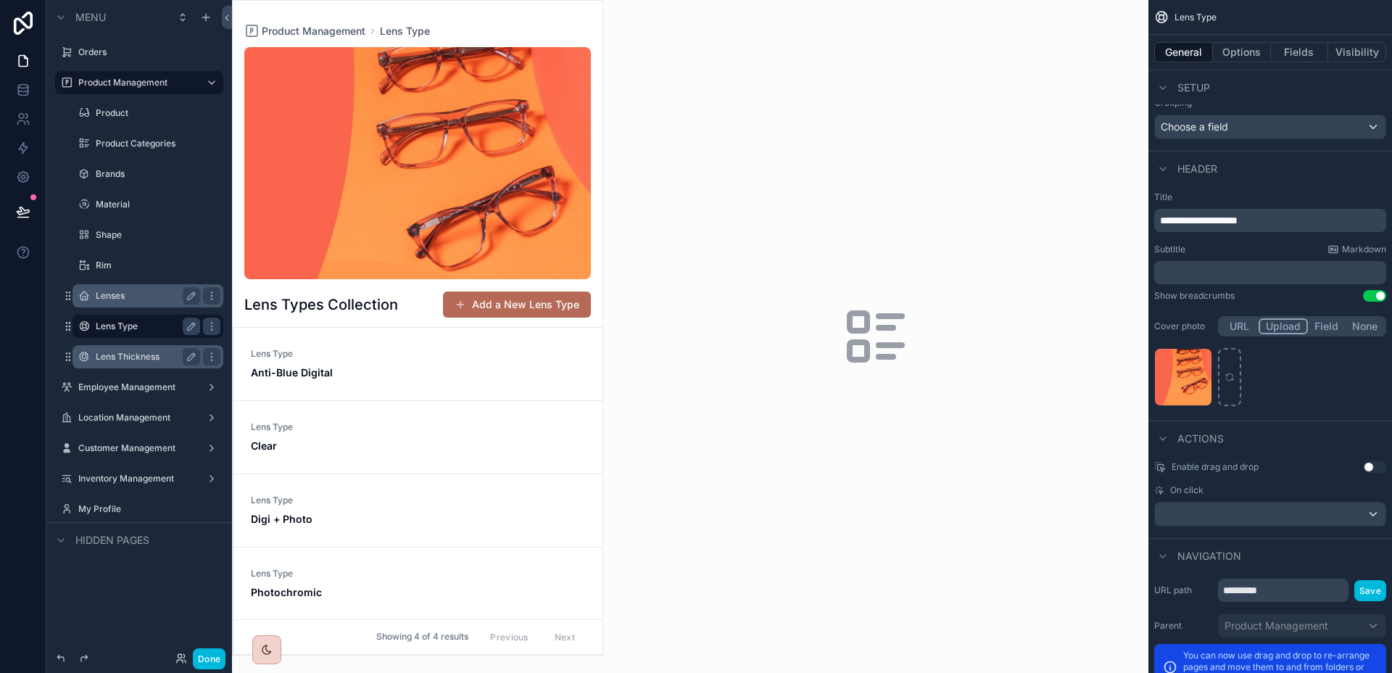
click at [328, 353] on span "Lens Type" at bounding box center [418, 354] width 334 height 12
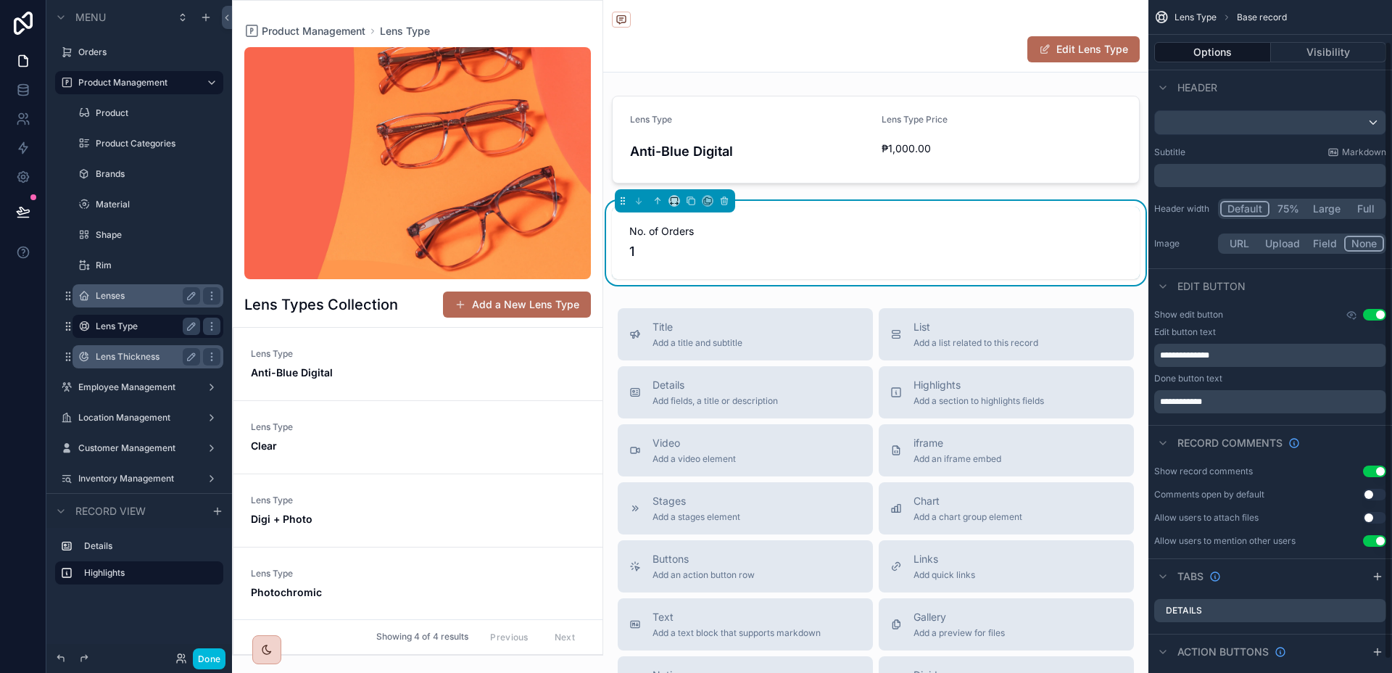
scroll to position [59, 0]
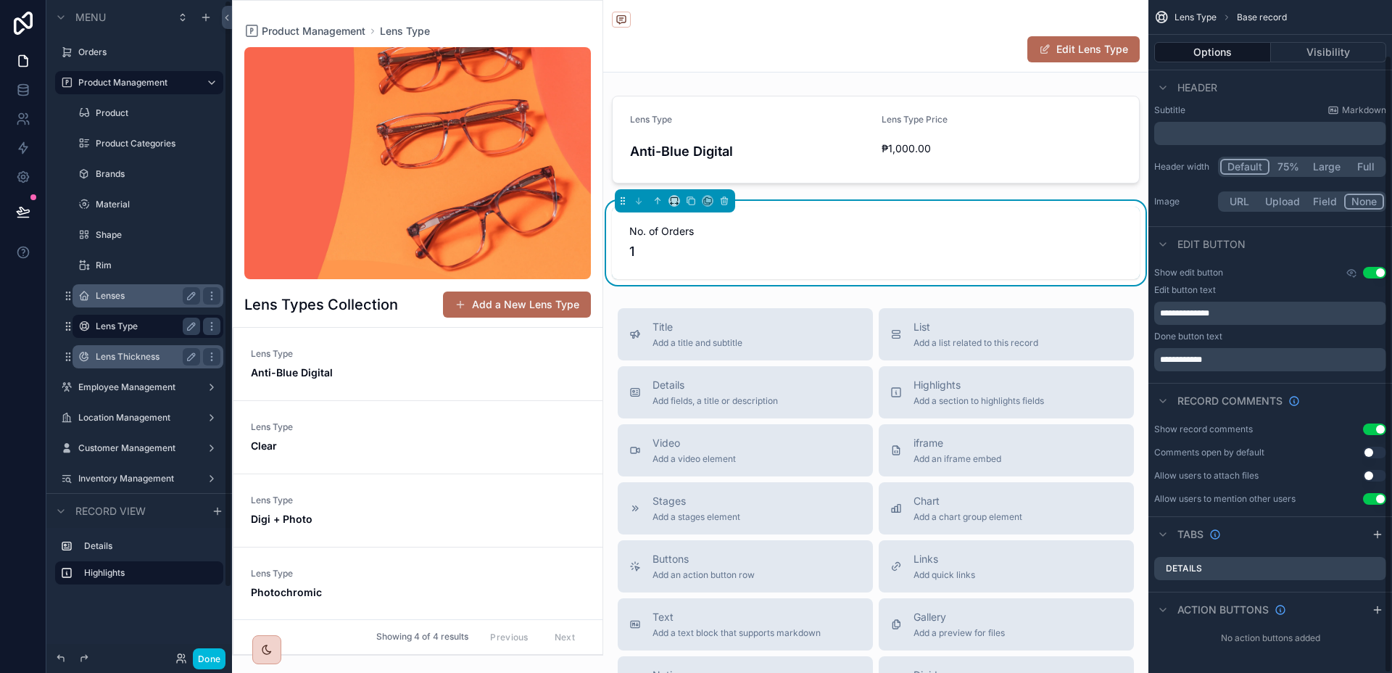
click at [139, 359] on label "Lens Thickness" at bounding box center [145, 357] width 99 height 12
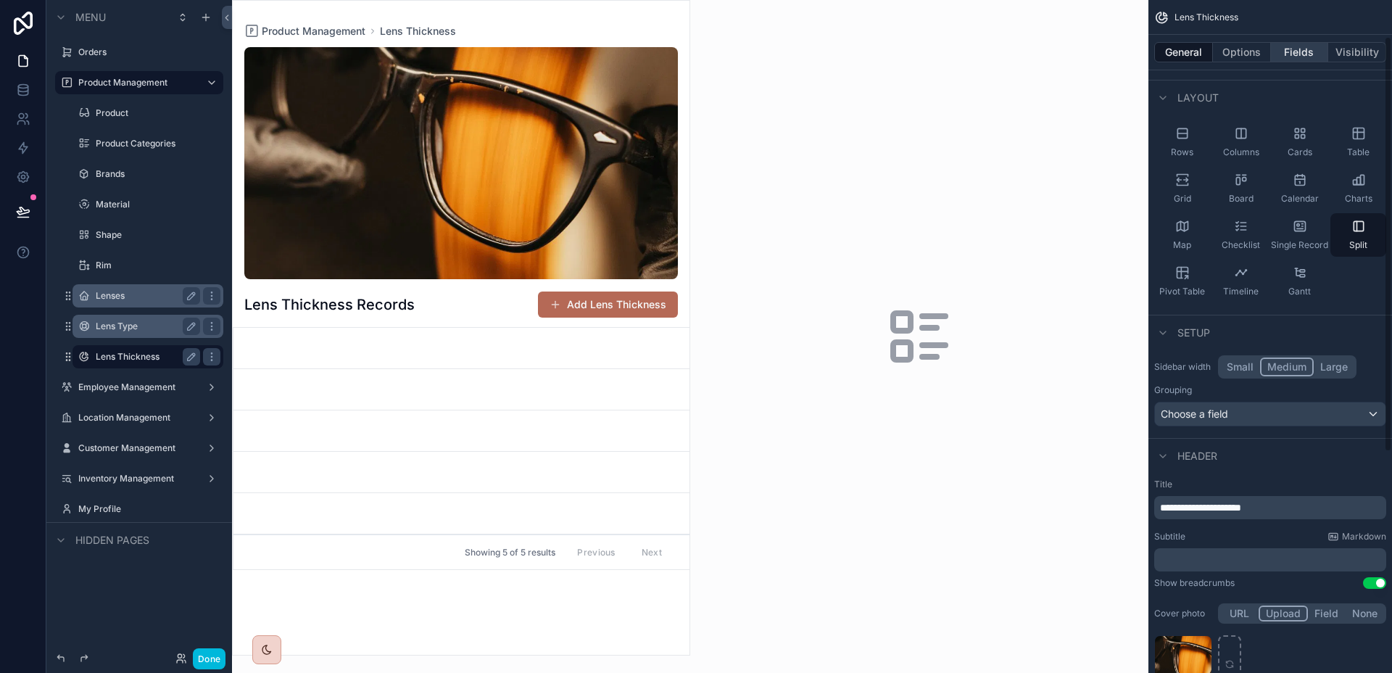
click at [1322, 58] on button "Fields" at bounding box center [1300, 52] width 58 height 20
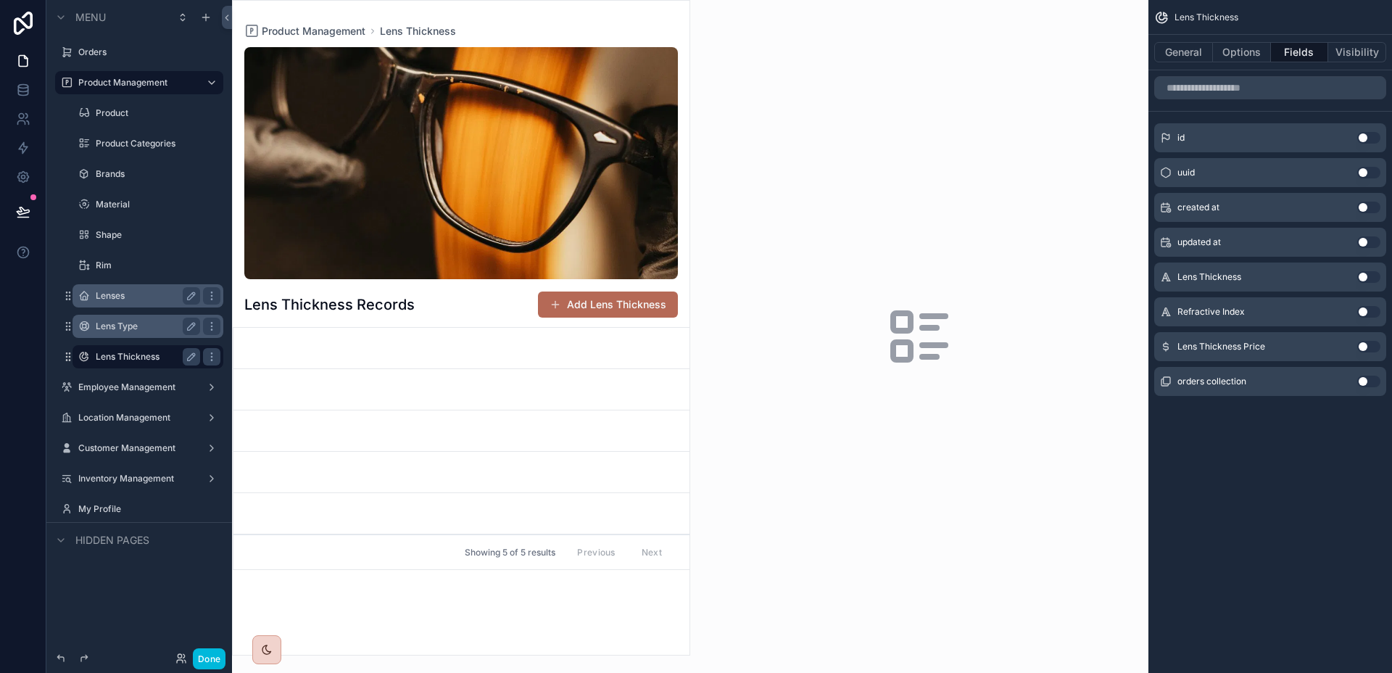
click at [1365, 276] on button "Use setting" at bounding box center [1368, 277] width 23 height 12
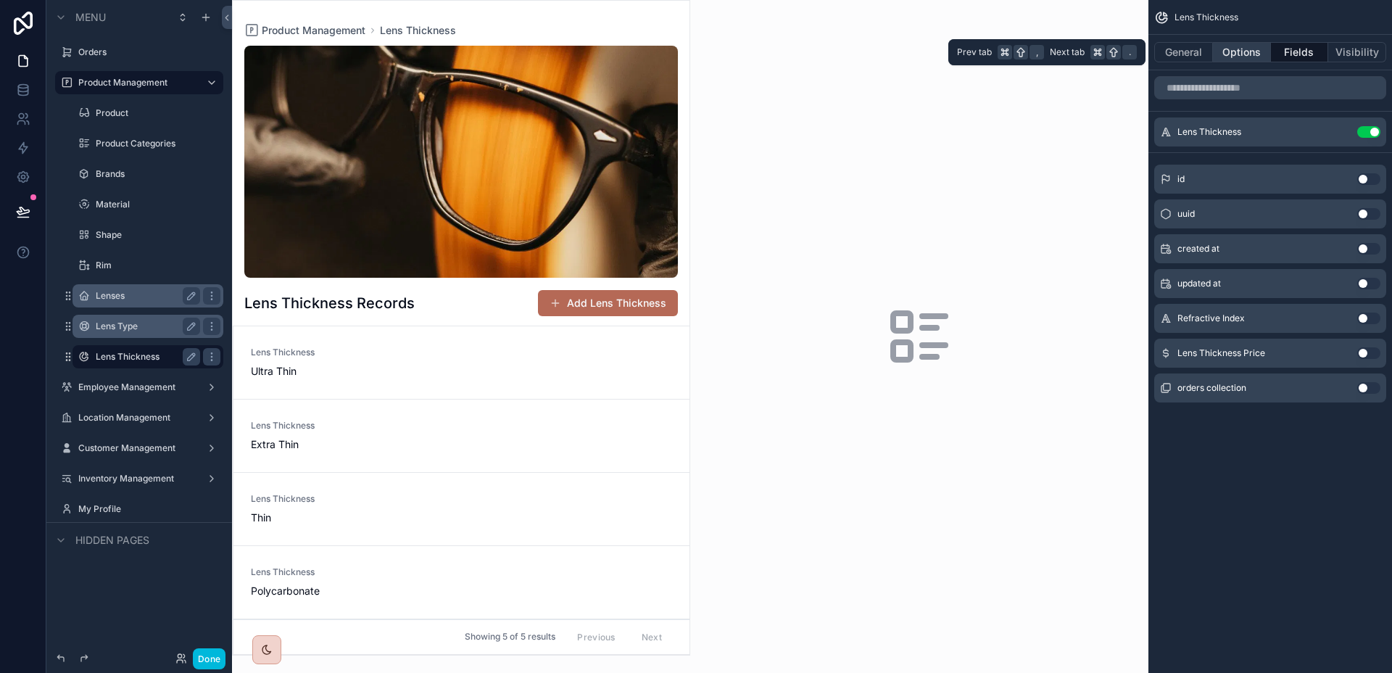
click at [1254, 54] on button "Options" at bounding box center [1242, 52] width 58 height 20
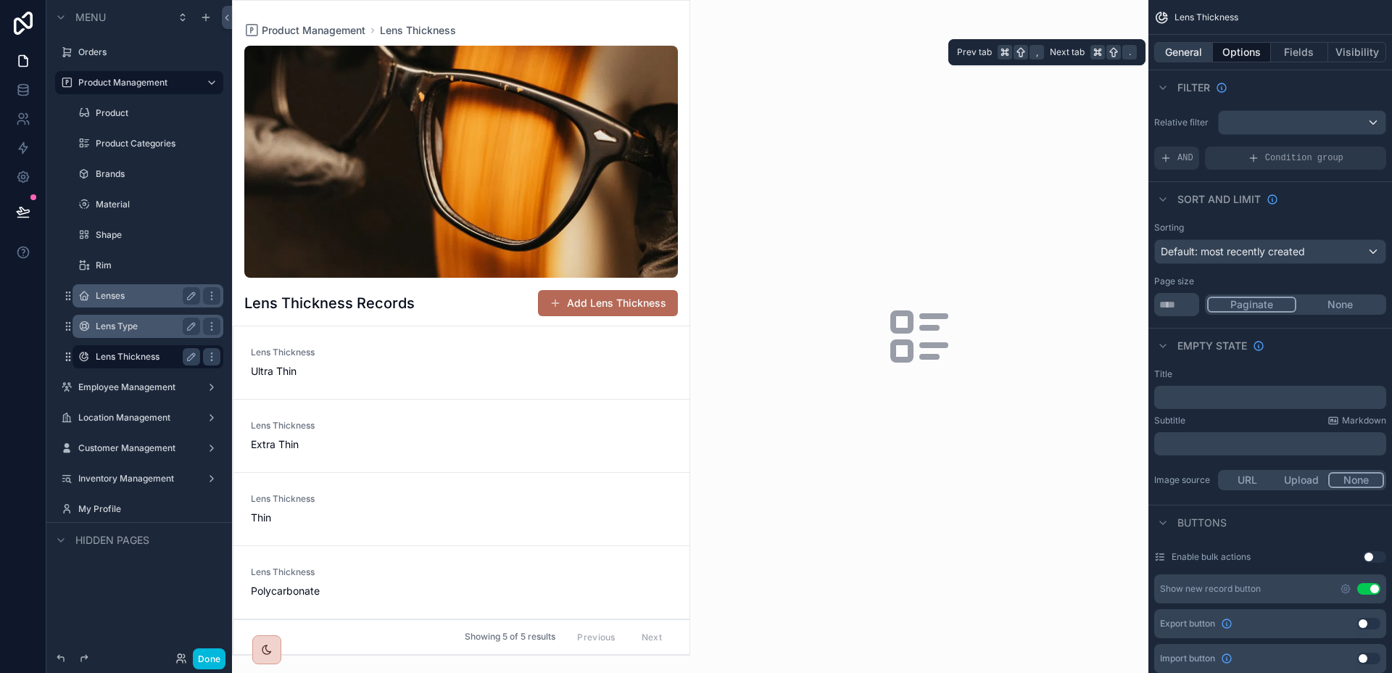
click at [1192, 54] on button "General" at bounding box center [1183, 52] width 59 height 20
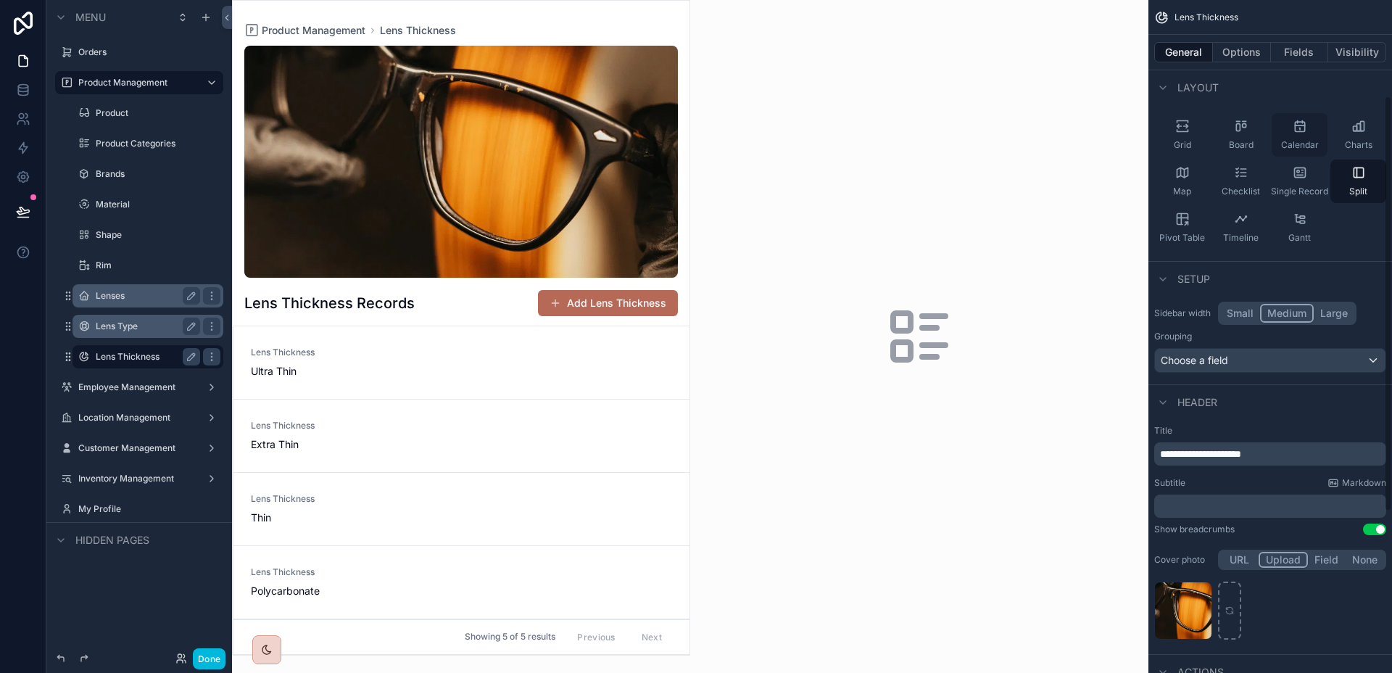
scroll to position [156, 0]
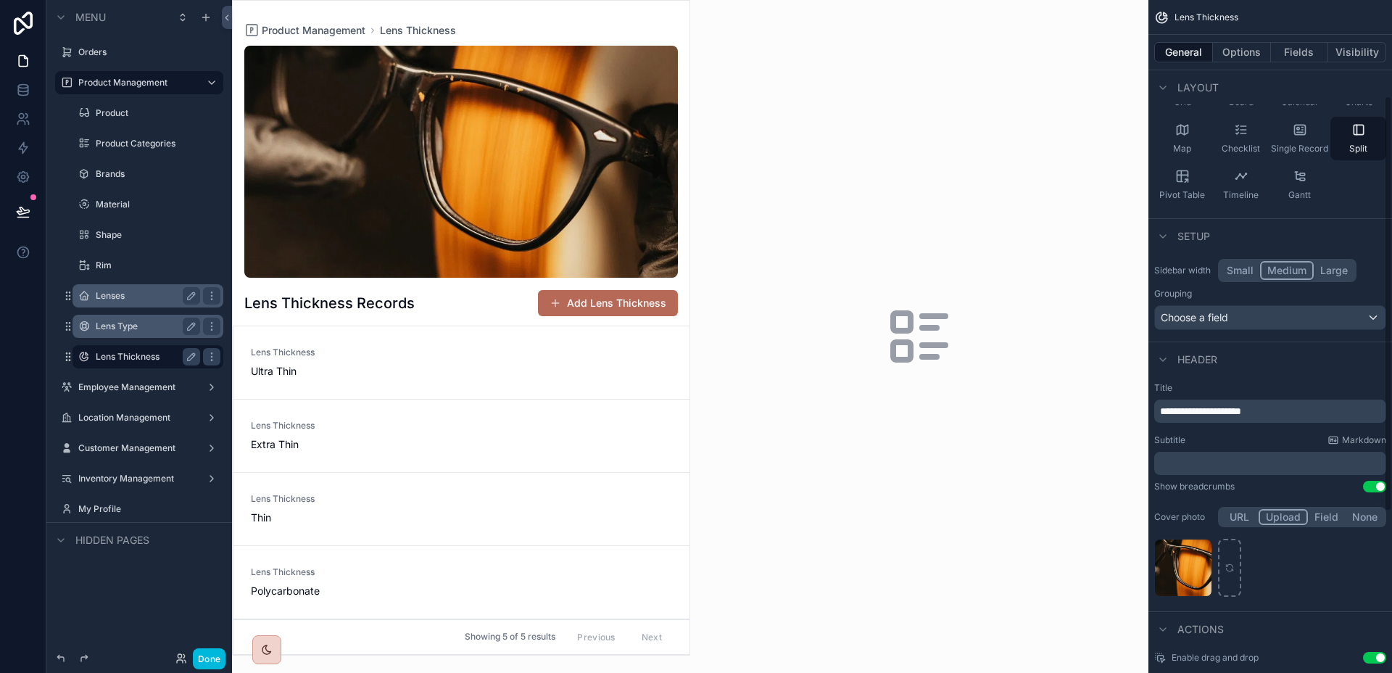
click at [1249, 272] on button "Small" at bounding box center [1240, 270] width 40 height 19
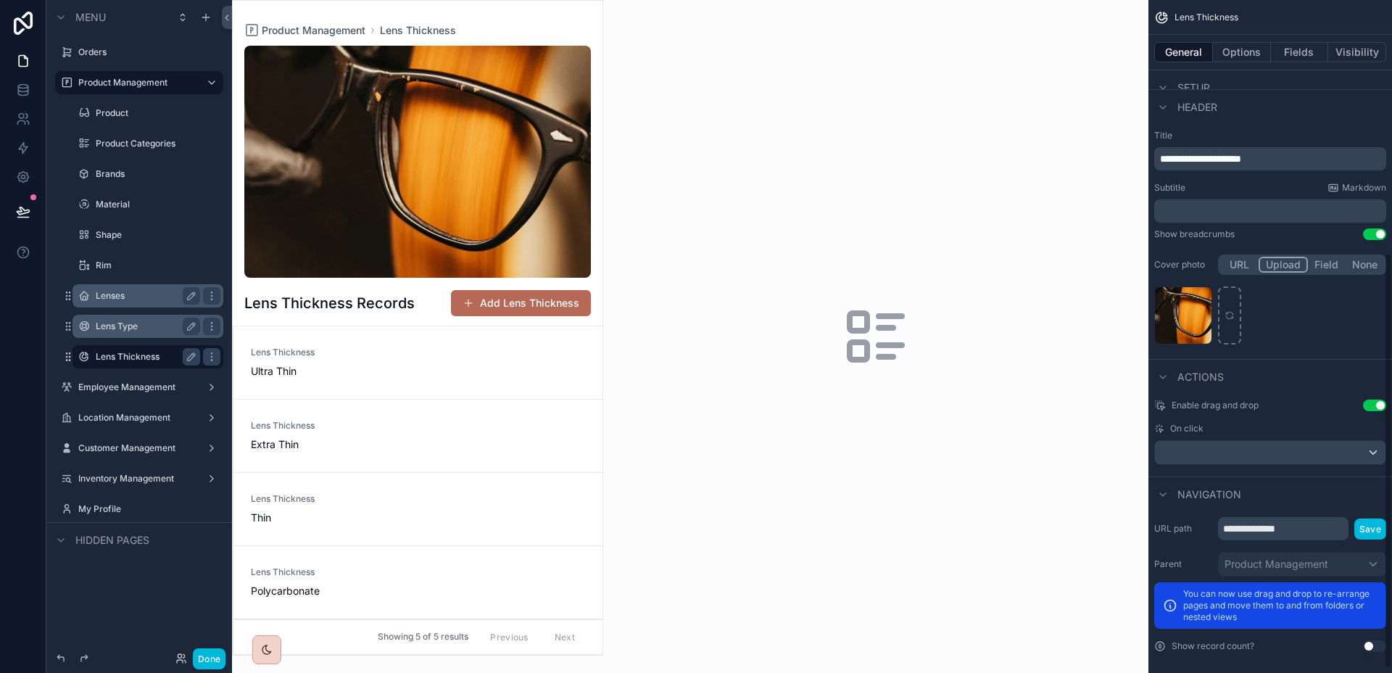
scroll to position [416, 0]
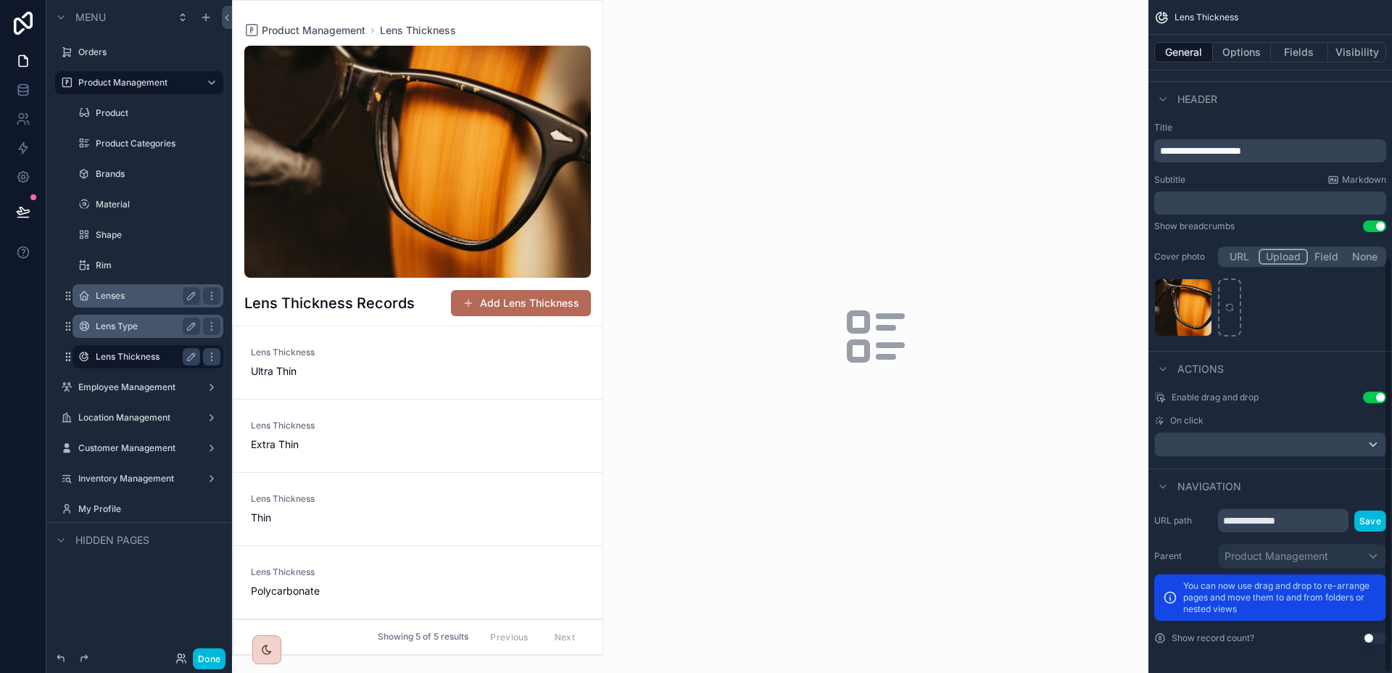
click at [1370, 394] on button "Use setting" at bounding box center [1374, 397] width 23 height 12
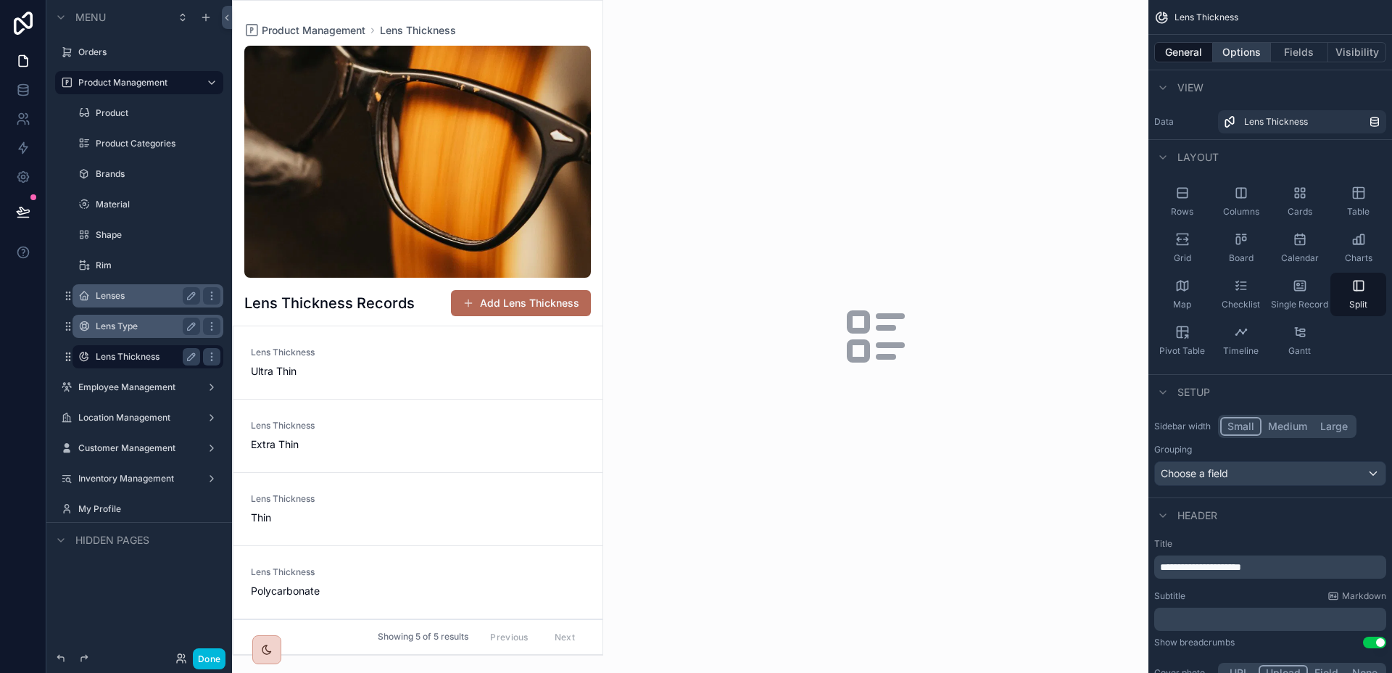
click at [1247, 55] on button "Options" at bounding box center [1242, 52] width 58 height 20
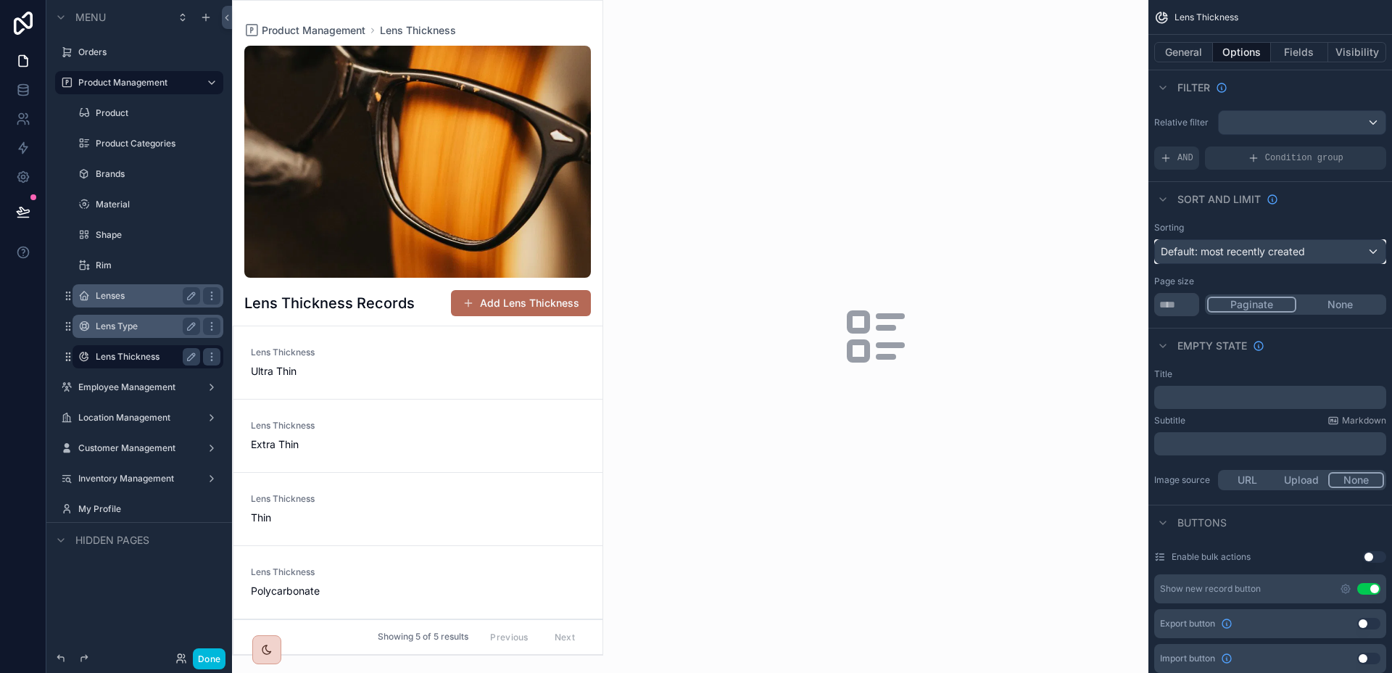
click at [1293, 250] on span "Default: most recently created" at bounding box center [1232, 251] width 144 height 12
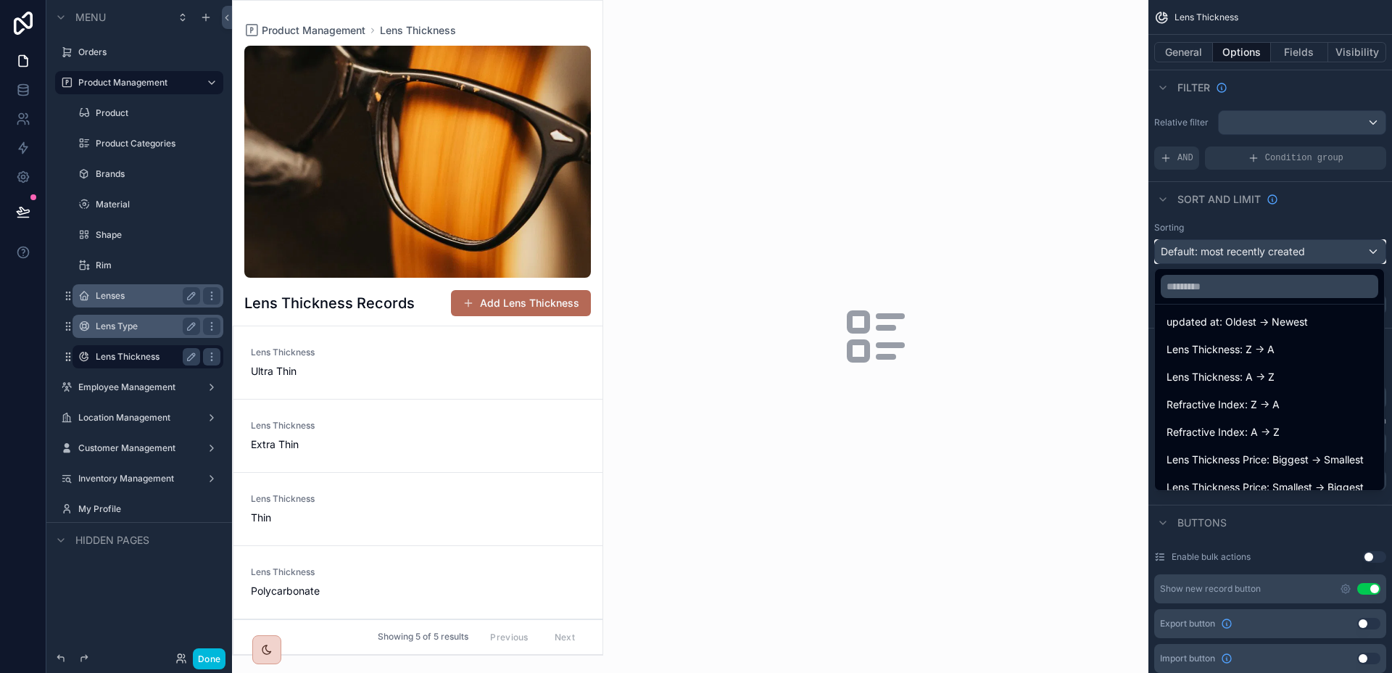
scroll to position [130, 0]
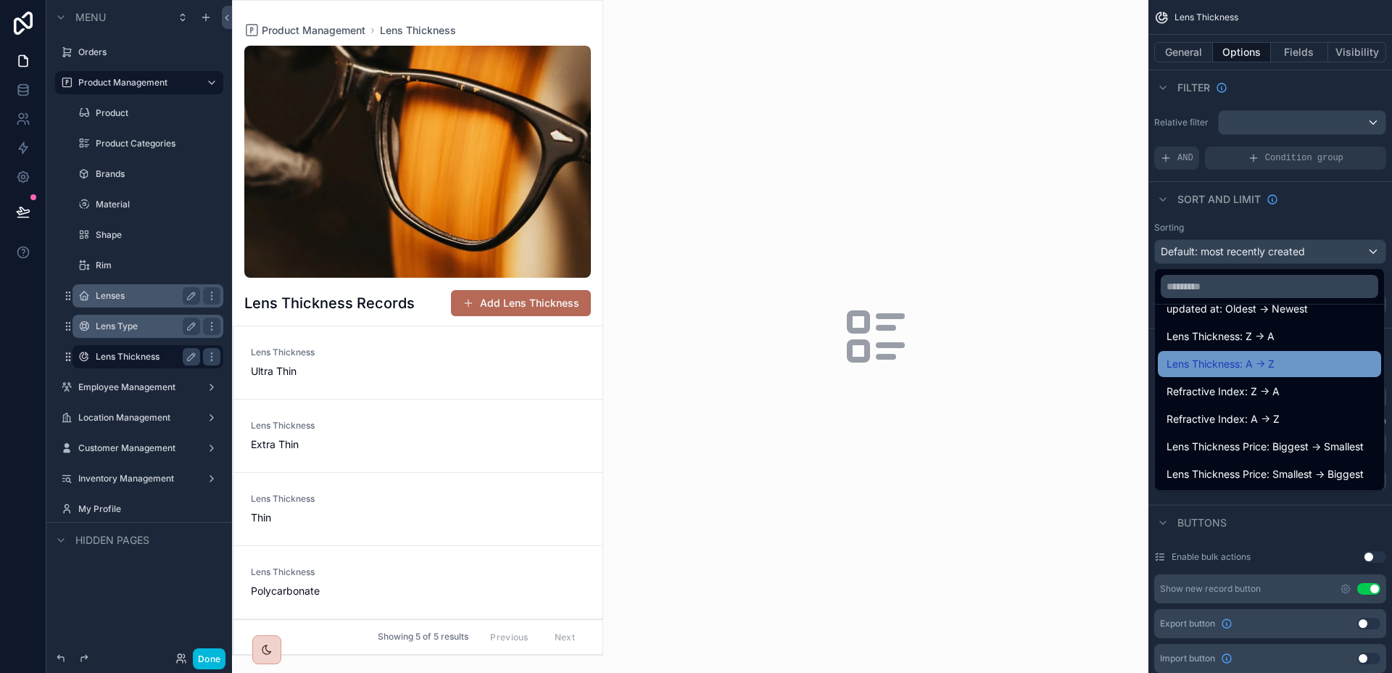
click at [1271, 367] on span "Lens Thickness: A -> Z" at bounding box center [1220, 363] width 108 height 17
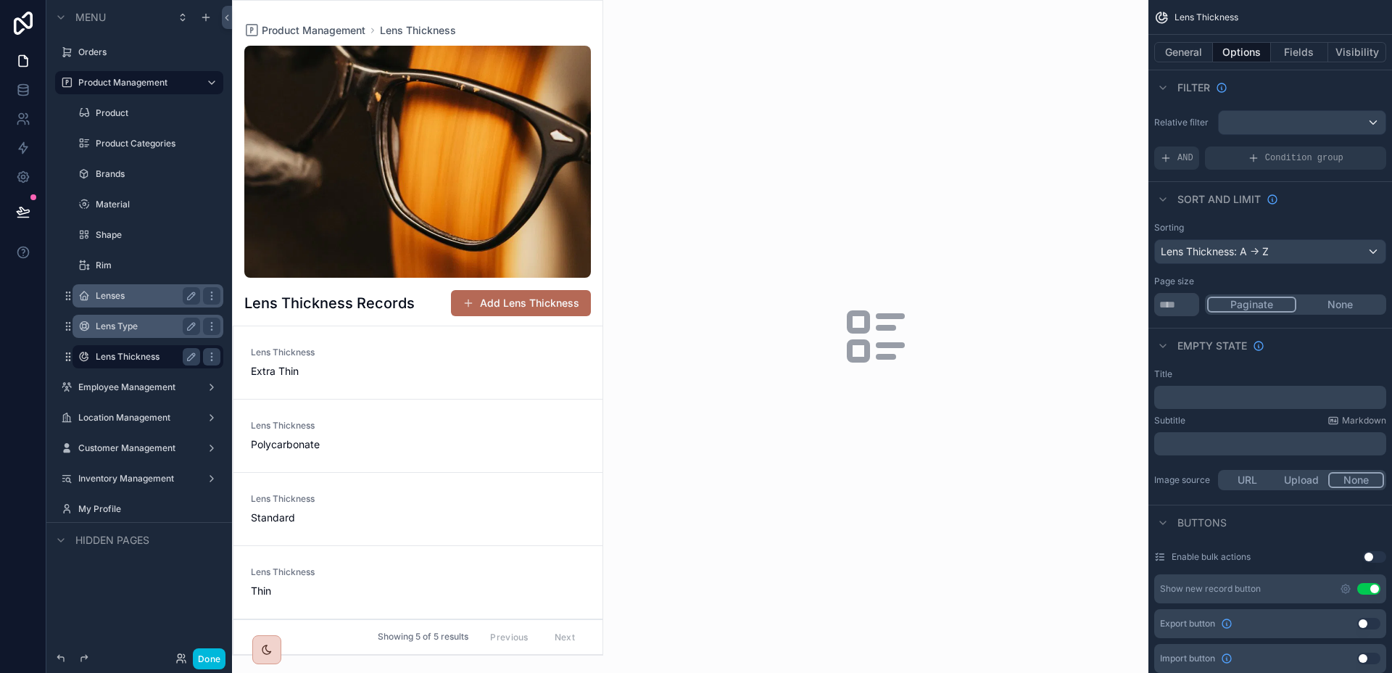
click at [535, 415] on div "scrollable content" at bounding box center [418, 328] width 370 height 654
click at [1315, 257] on div "Lens Thickness: A -> Z" at bounding box center [1270, 251] width 230 height 23
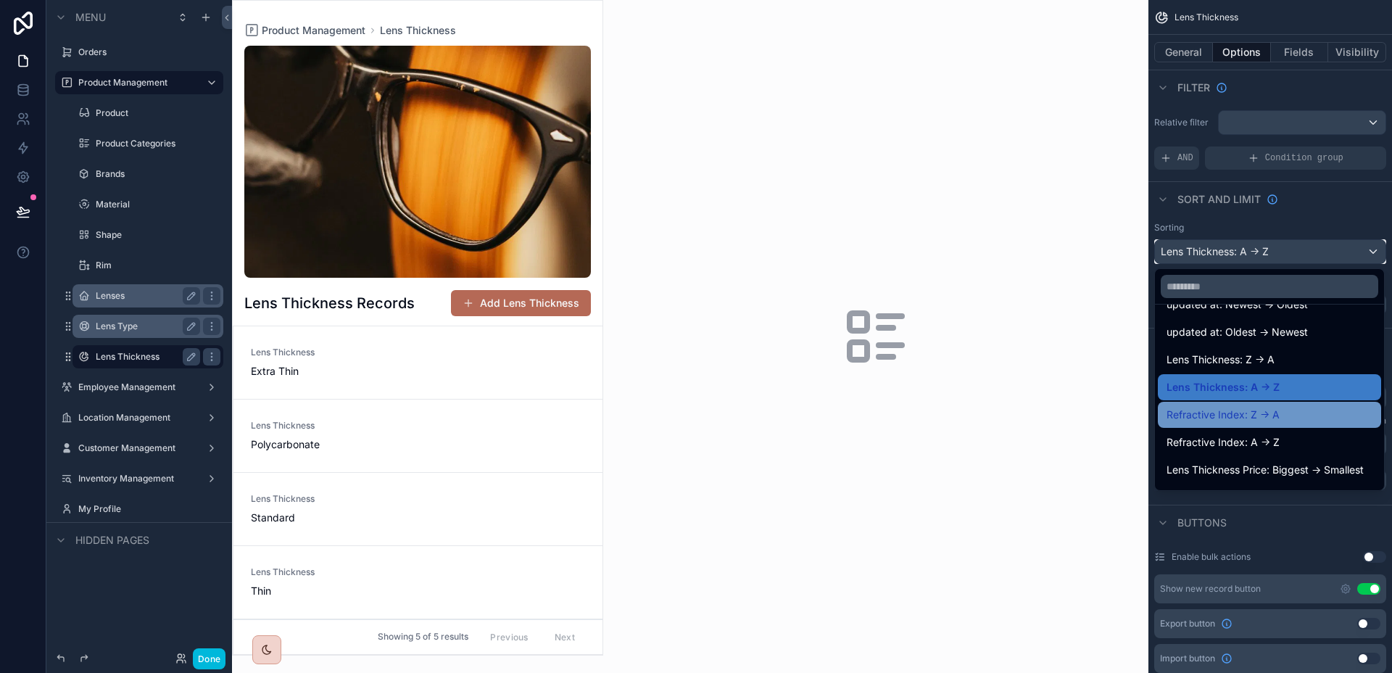
scroll to position [130, 0]
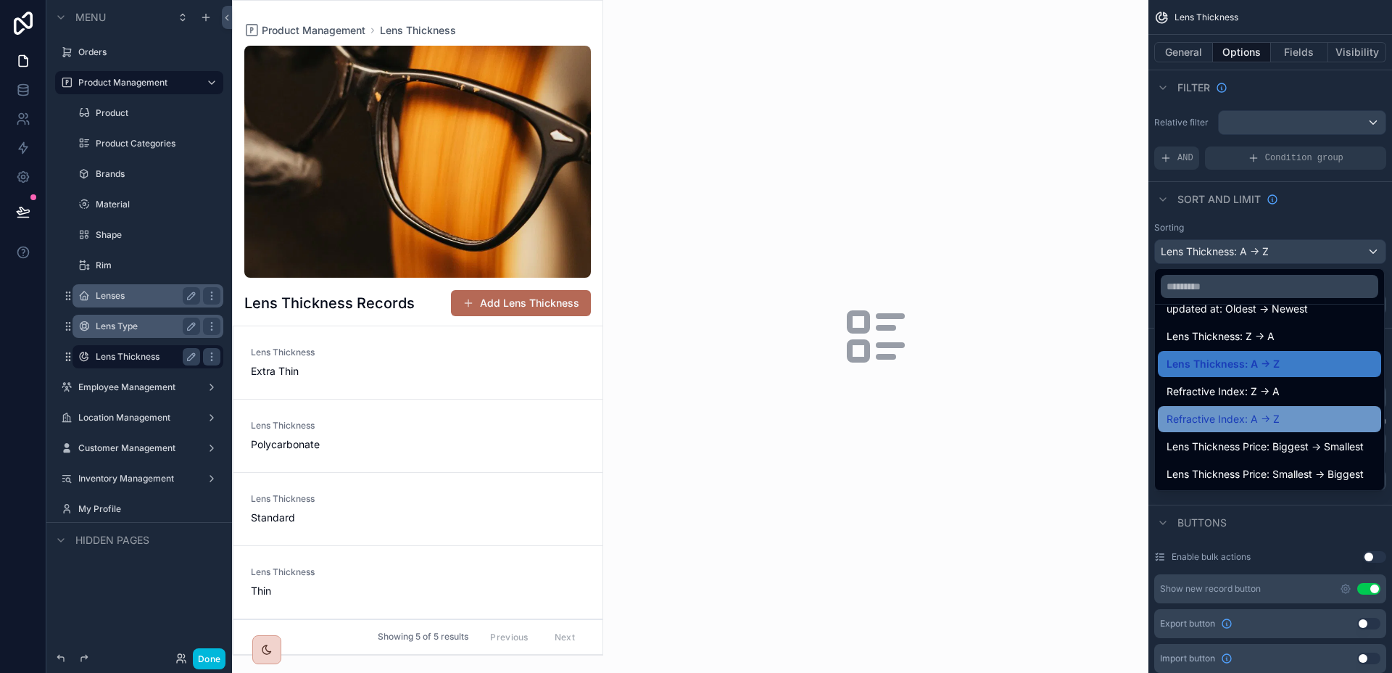
click at [1298, 417] on div "Refractive Index: A -> Z" at bounding box center [1269, 418] width 206 height 17
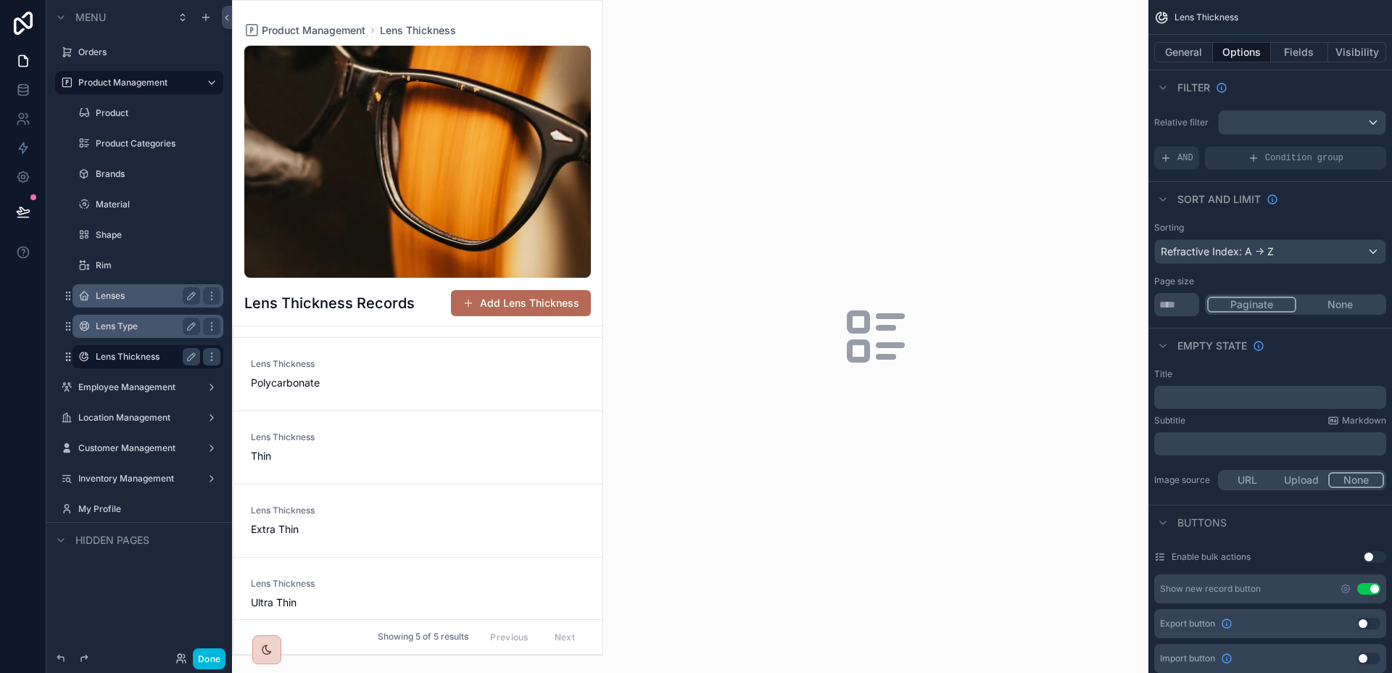
scroll to position [73, 0]
click at [139, 328] on label "Lens Type" at bounding box center [145, 326] width 99 height 12
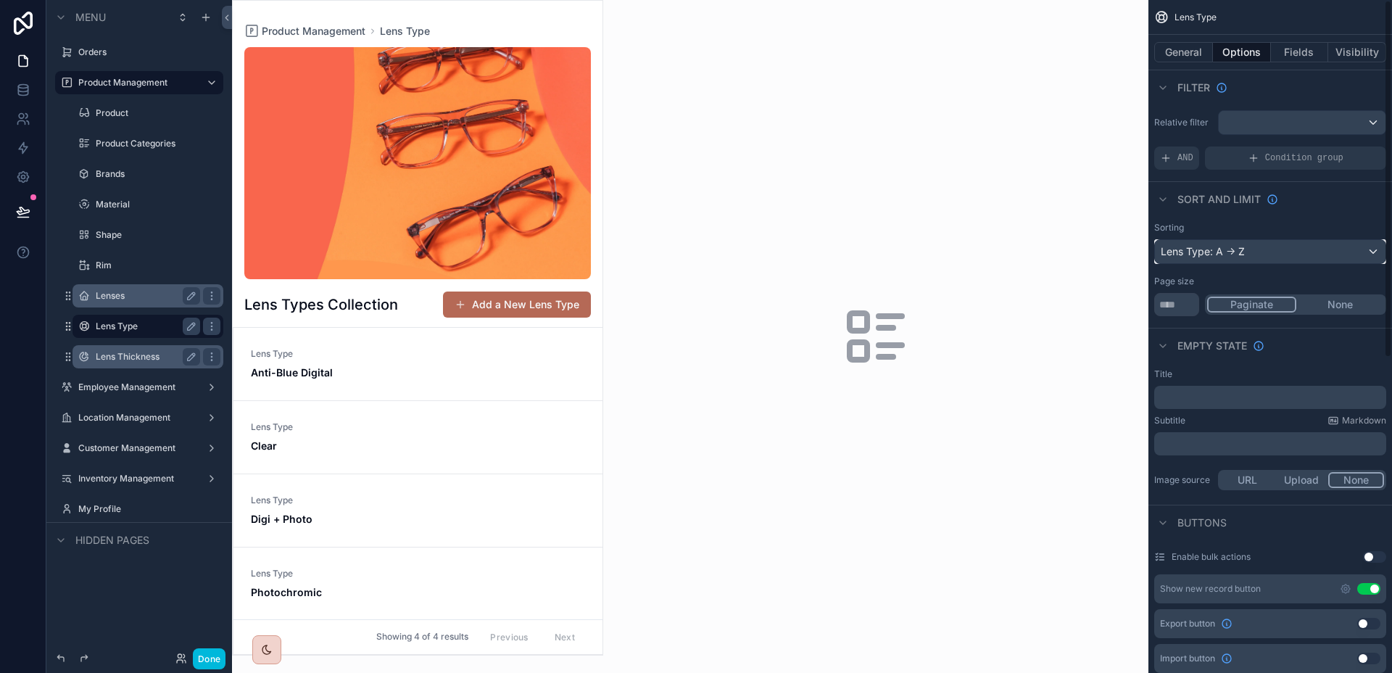
click at [1246, 247] on div "Lens Type: A -> Z" at bounding box center [1270, 251] width 230 height 23
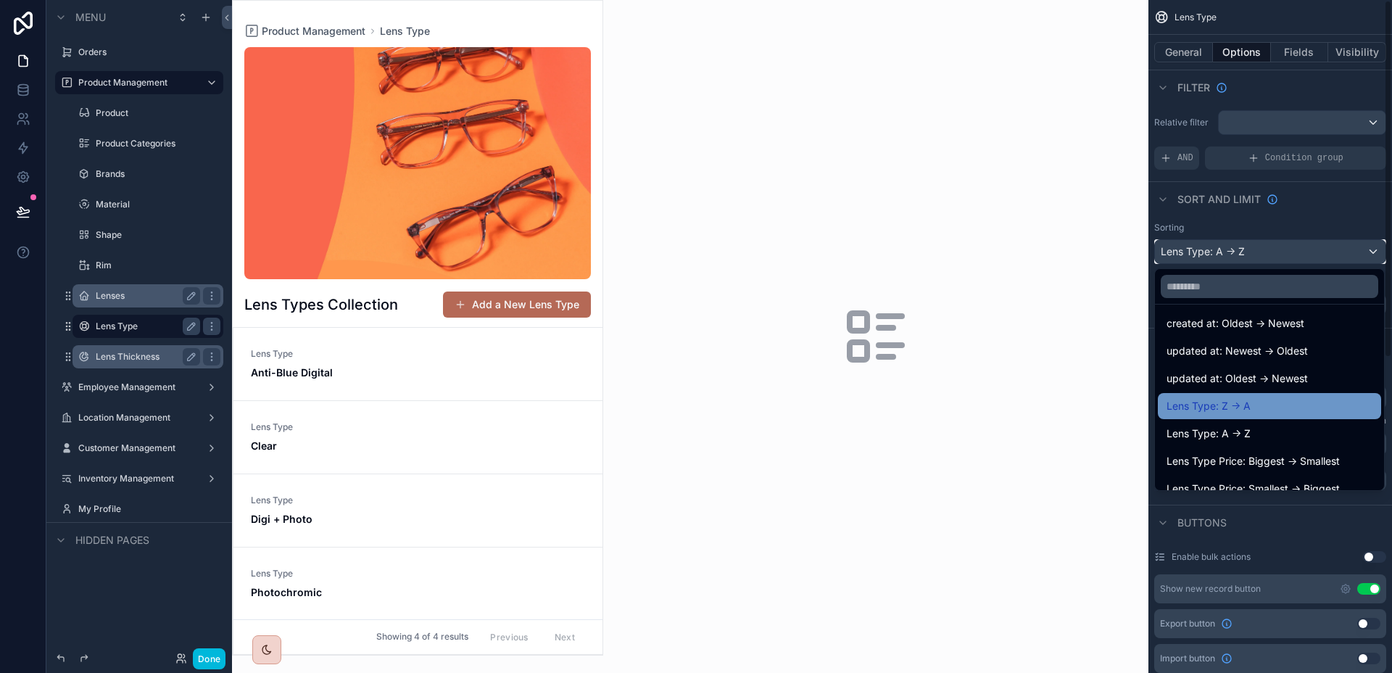
scroll to position [75, 0]
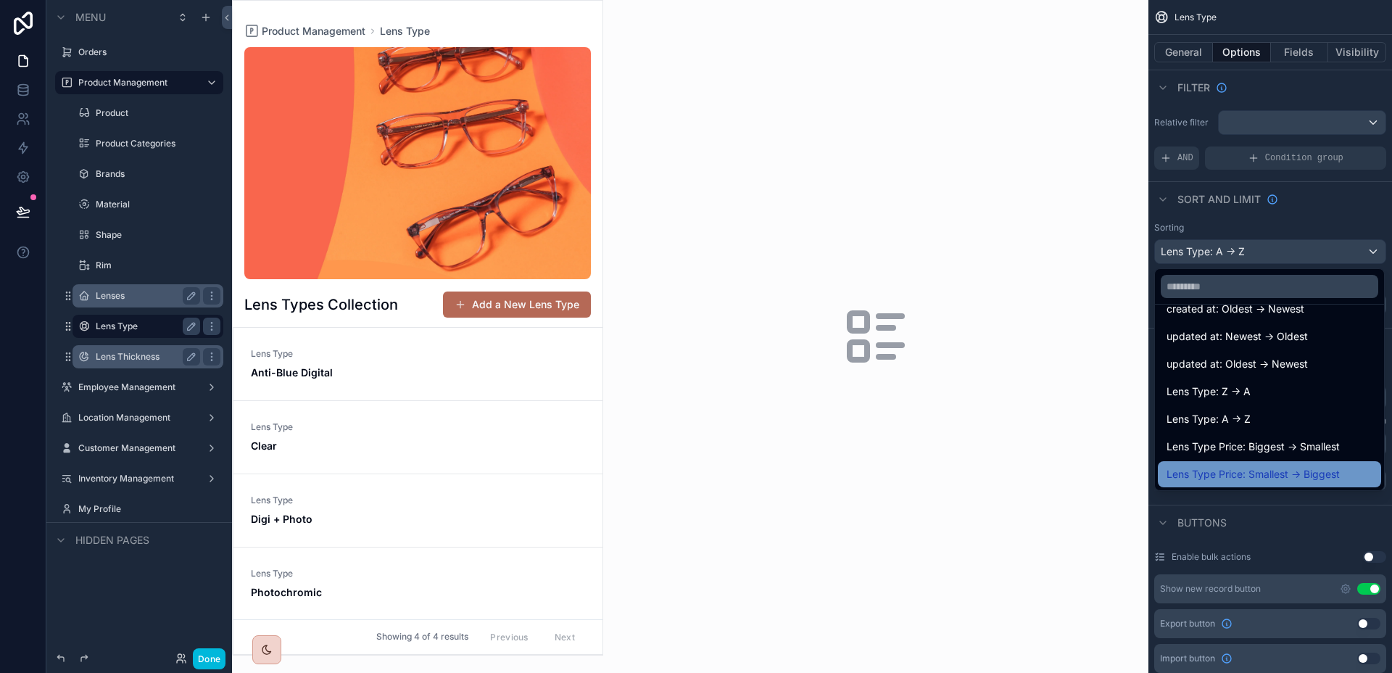
click at [1305, 480] on span "Lens Type Price: Smallest -> Biggest" at bounding box center [1252, 473] width 173 height 17
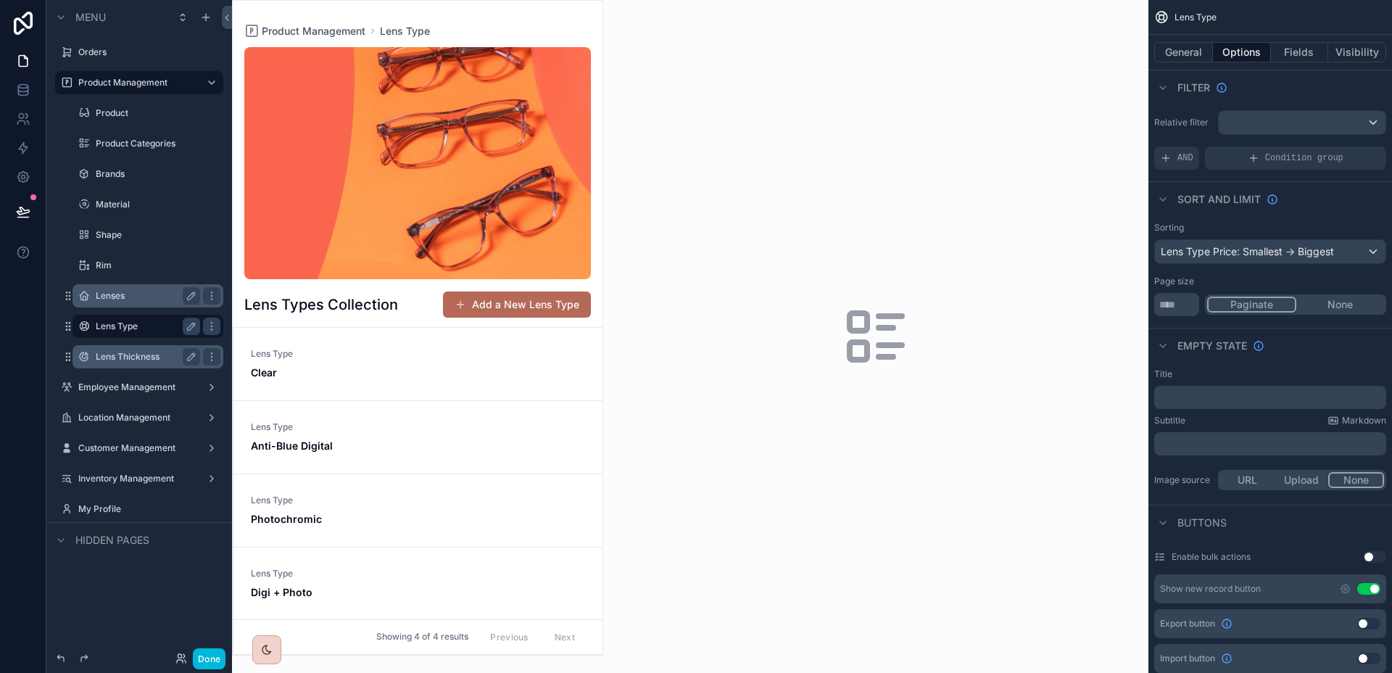
click at [143, 304] on div "Lenses" at bounding box center [147, 295] width 145 height 23
click at [141, 299] on label "Lenses" at bounding box center [155, 296] width 119 height 12
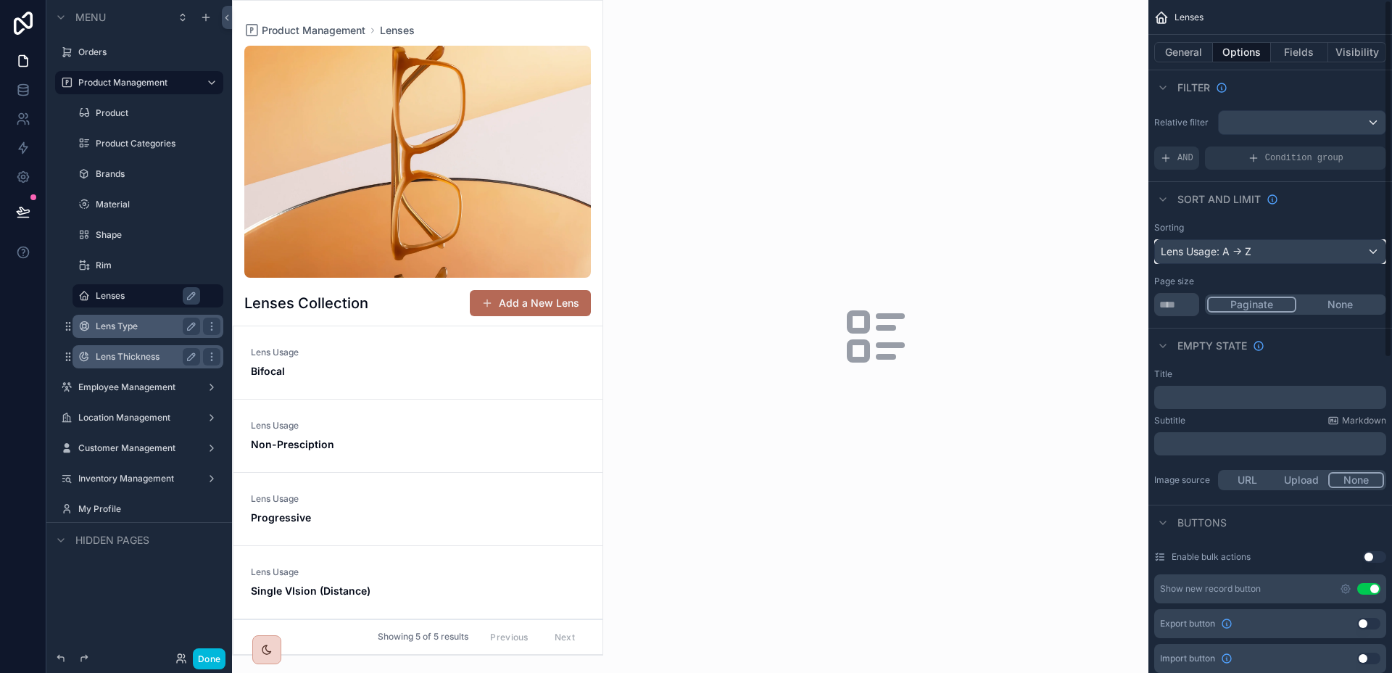
click at [1313, 255] on div "Lens Usage: A -> Z" at bounding box center [1270, 251] width 230 height 23
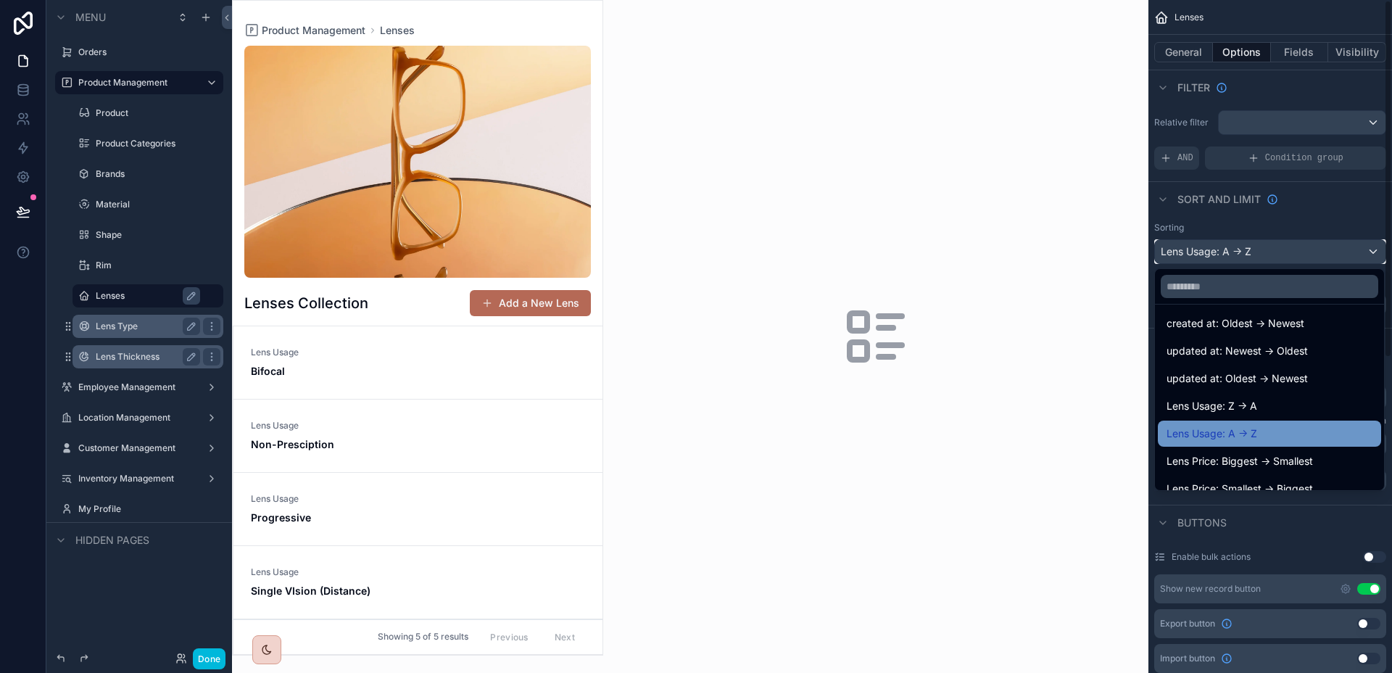
scroll to position [75, 0]
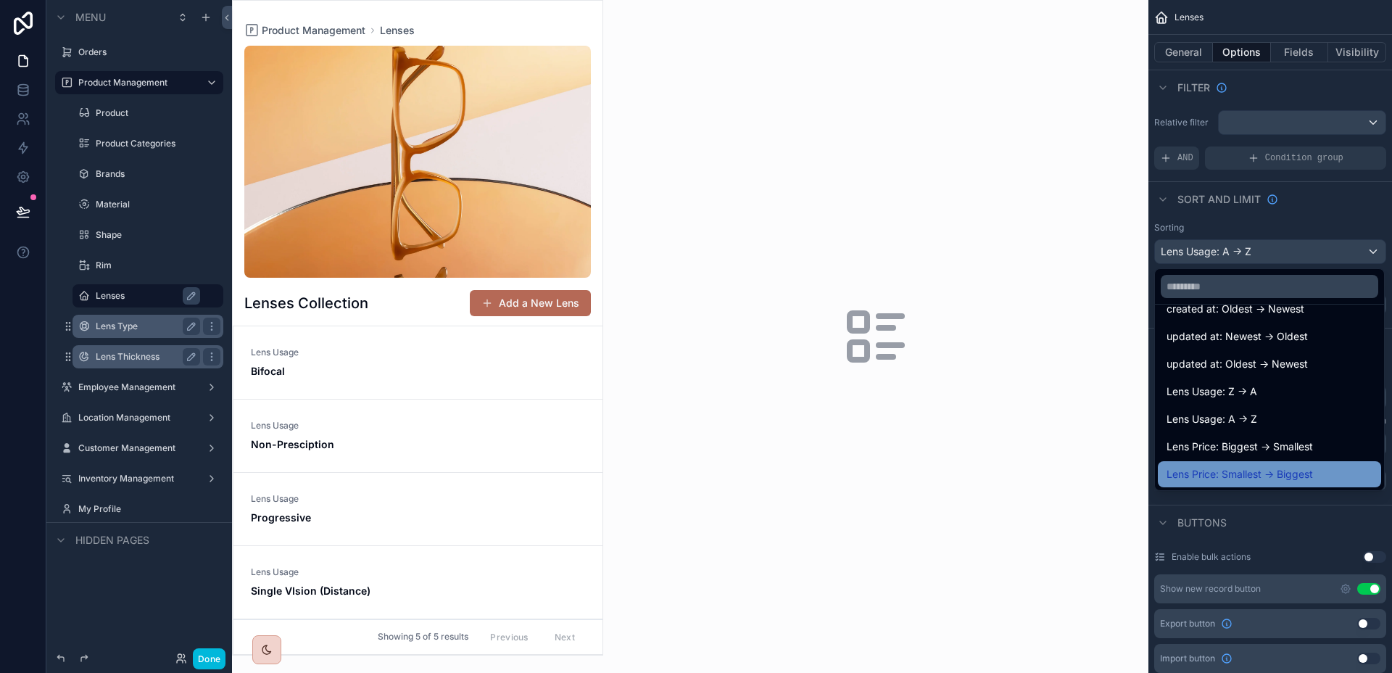
click at [1302, 470] on span "Lens Price: Smallest -> Biggest" at bounding box center [1239, 473] width 146 height 17
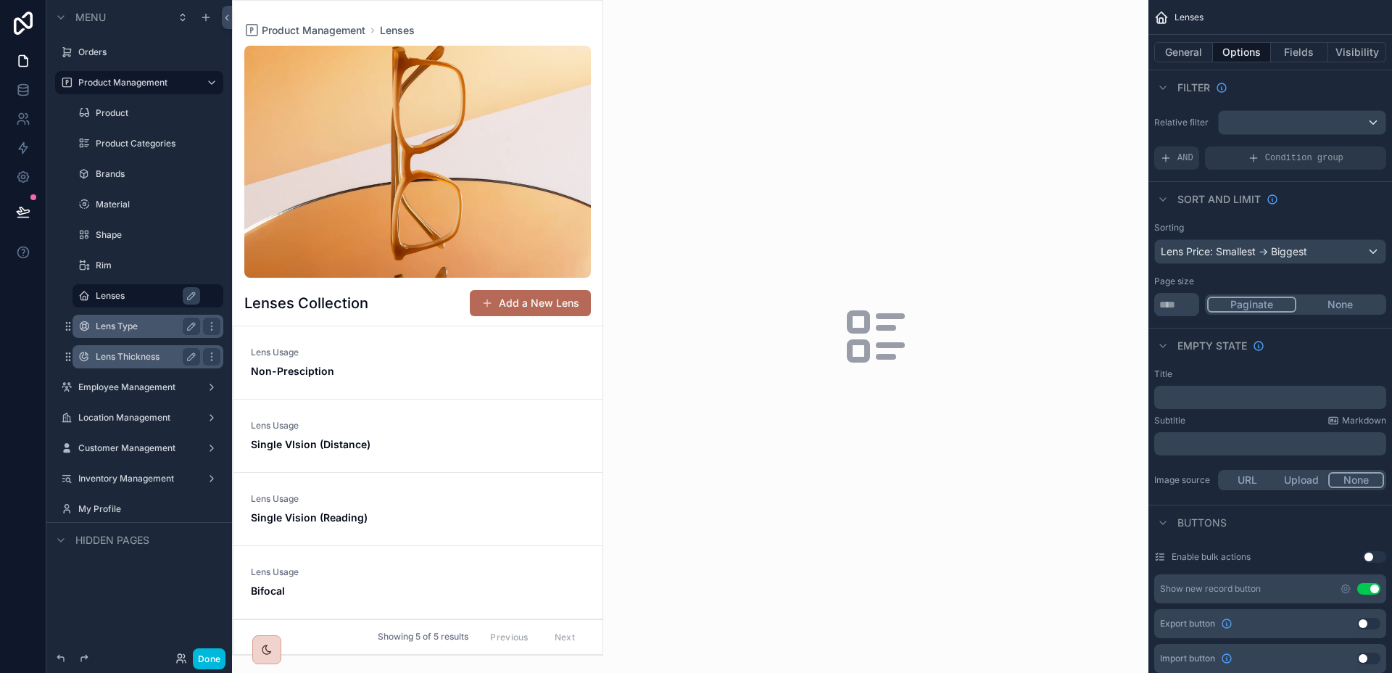
click at [145, 352] on label "Lens Thickness" at bounding box center [145, 357] width 99 height 12
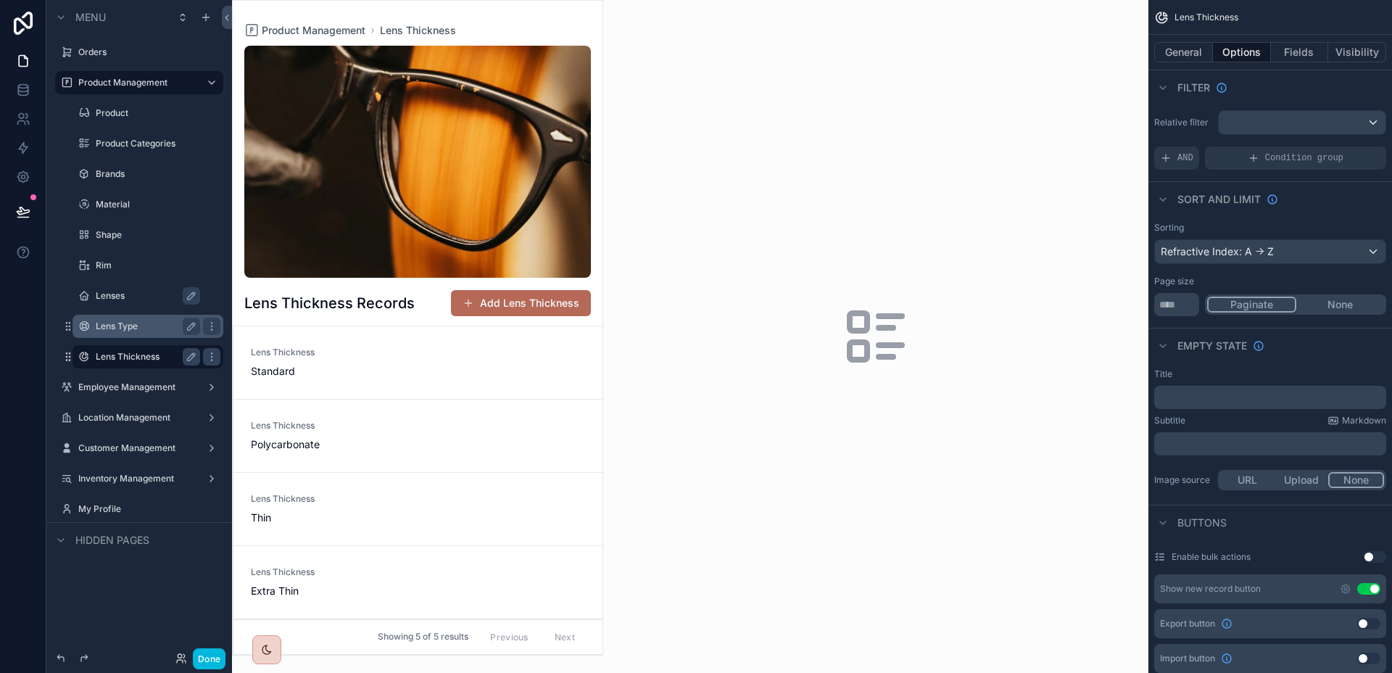
click at [144, 323] on label "Lens Type" at bounding box center [145, 326] width 99 height 12
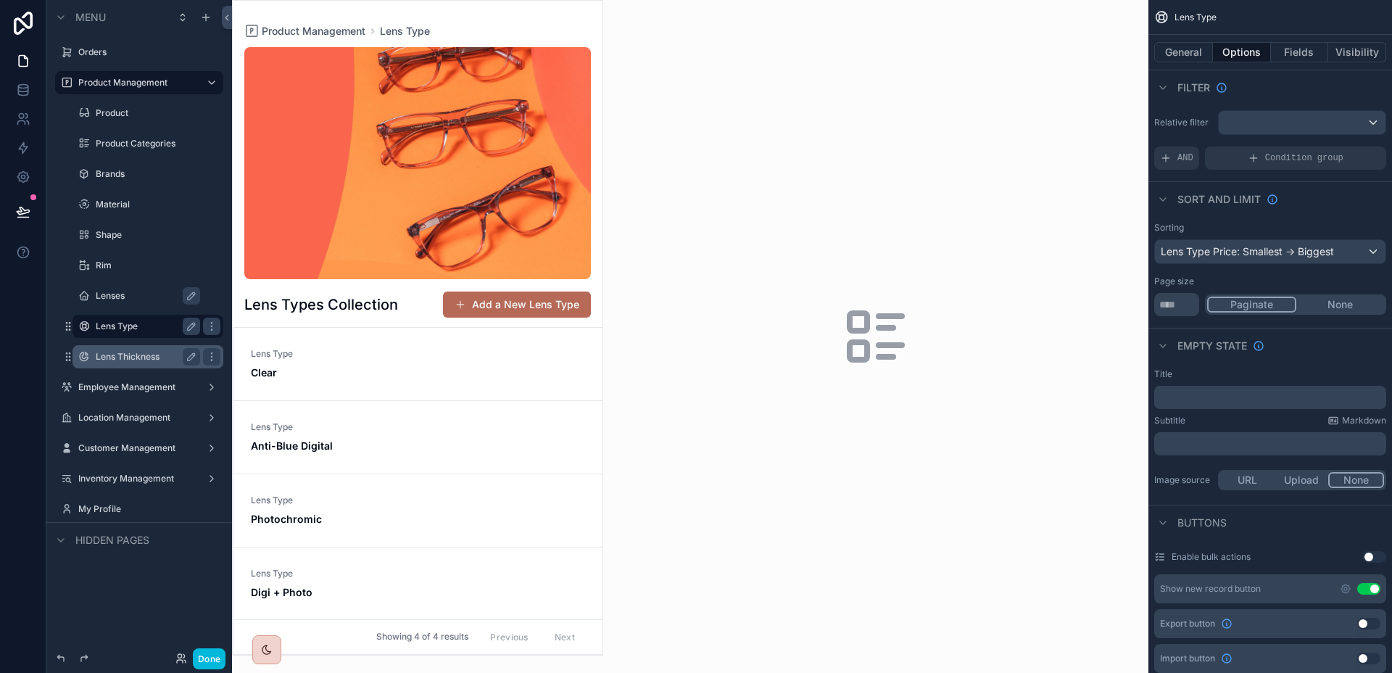
click at [141, 356] on label "Lens Thickness" at bounding box center [145, 357] width 99 height 12
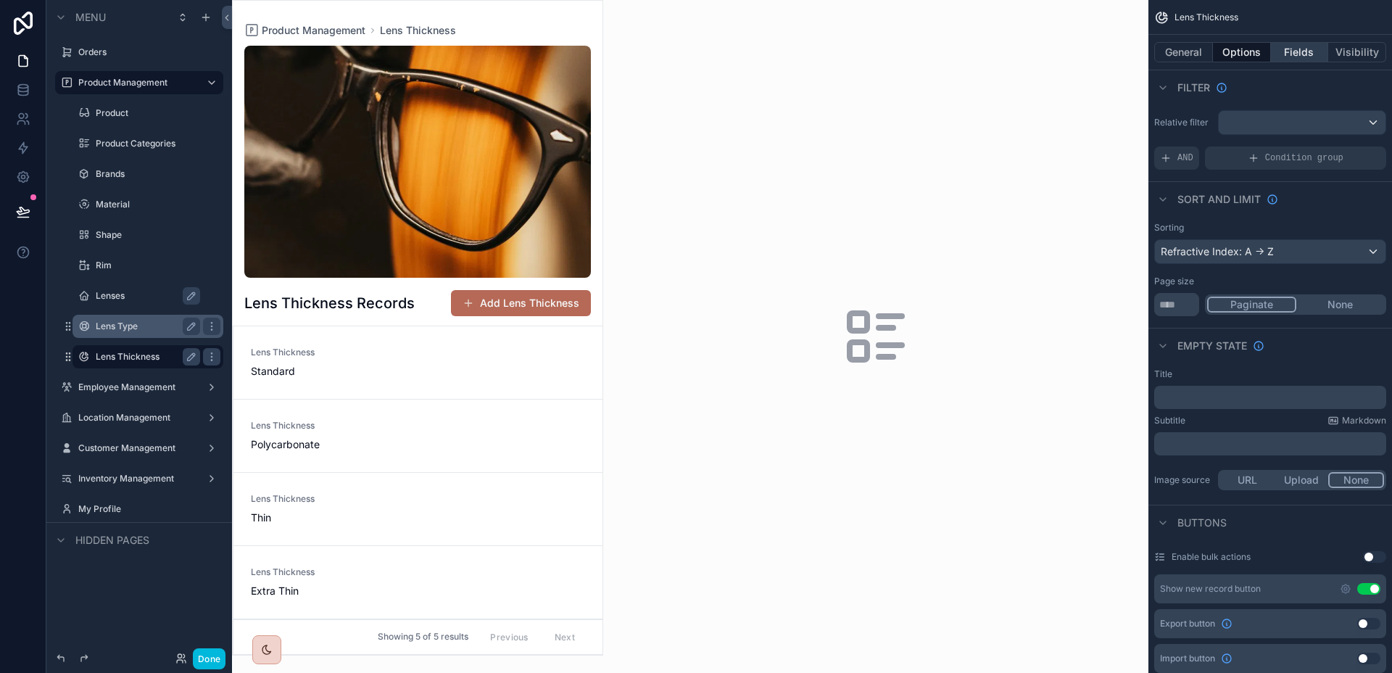
click at [1302, 51] on button "Fields" at bounding box center [1300, 52] width 58 height 20
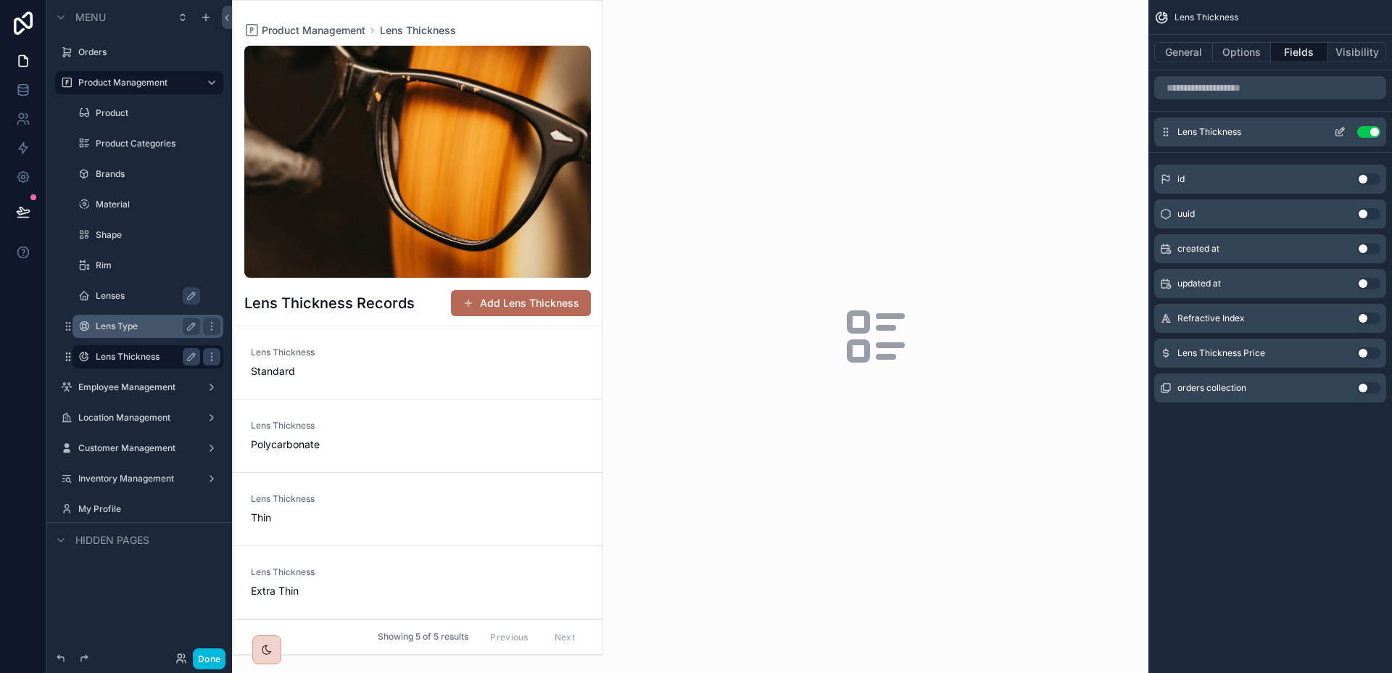
click at [1339, 130] on icon "scrollable content" at bounding box center [1341, 131] width 6 height 6
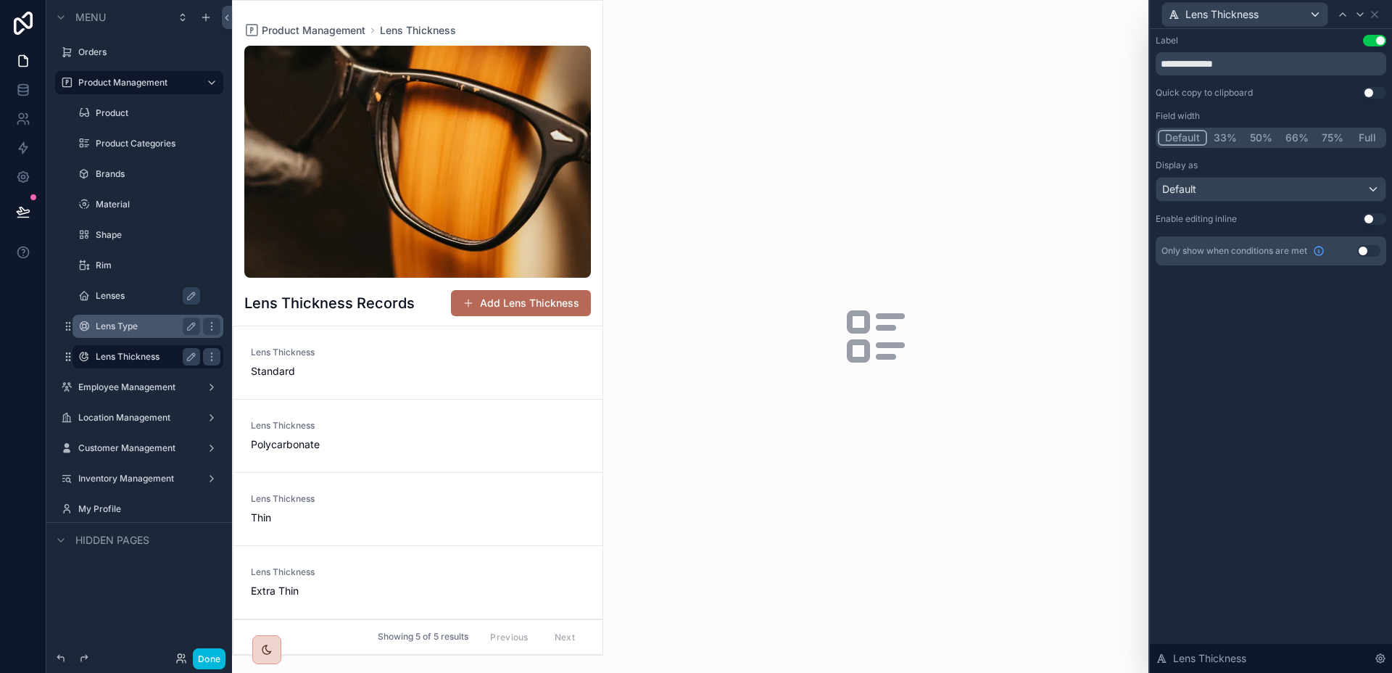
click at [1247, 174] on div "Display as Default" at bounding box center [1270, 180] width 230 height 42
click at [1244, 186] on div "Default" at bounding box center [1270, 189] width 229 height 23
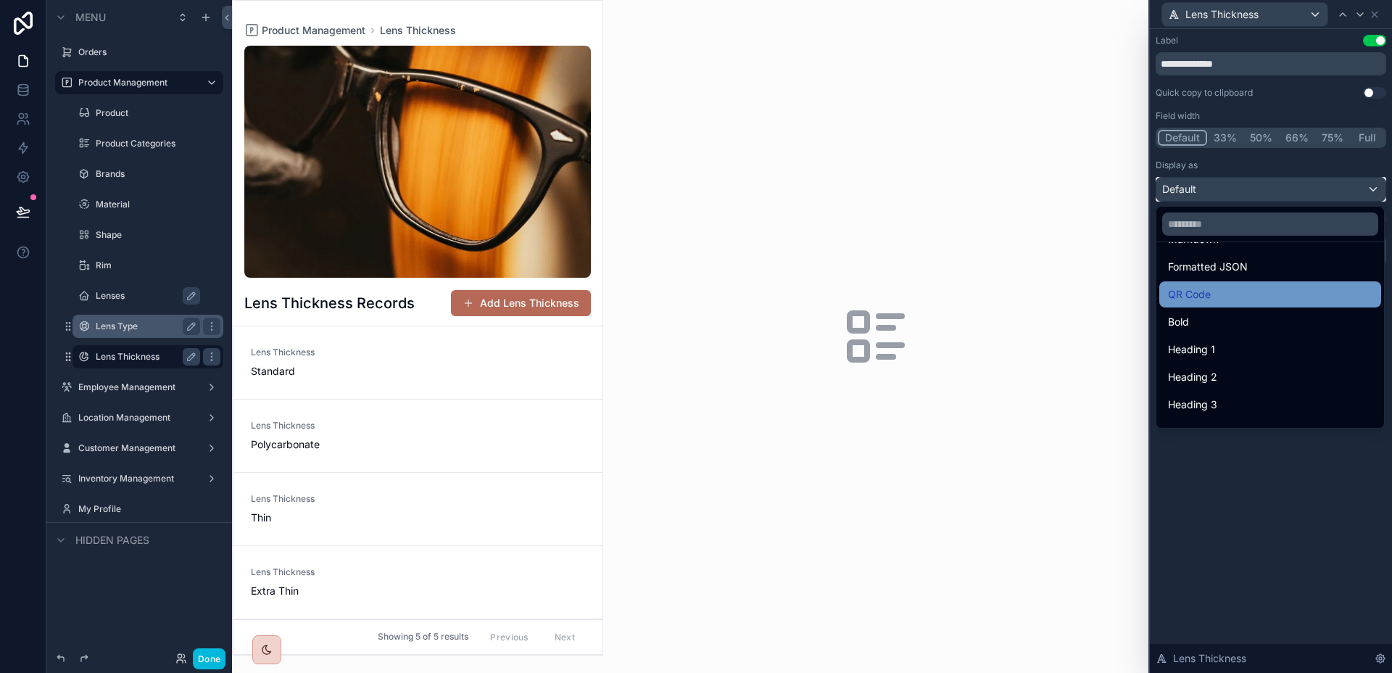
scroll to position [158, 0]
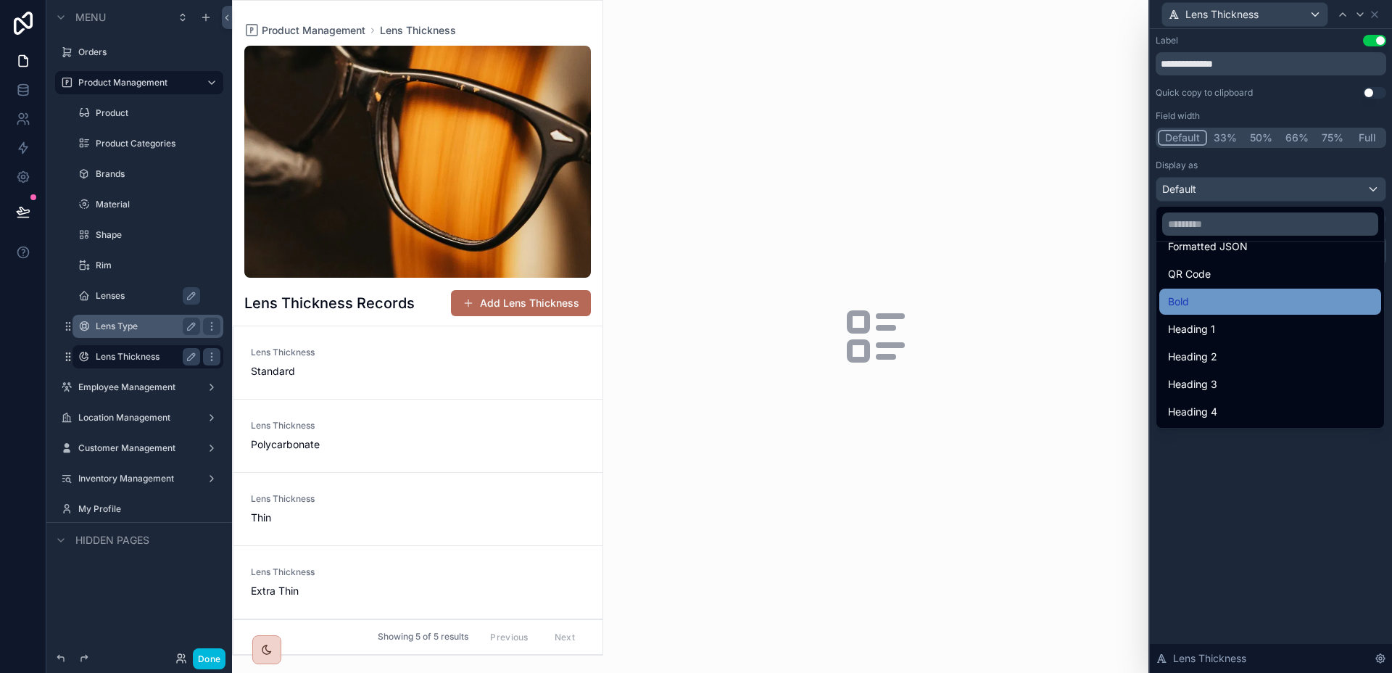
click at [1227, 303] on div "Bold" at bounding box center [1270, 301] width 204 height 17
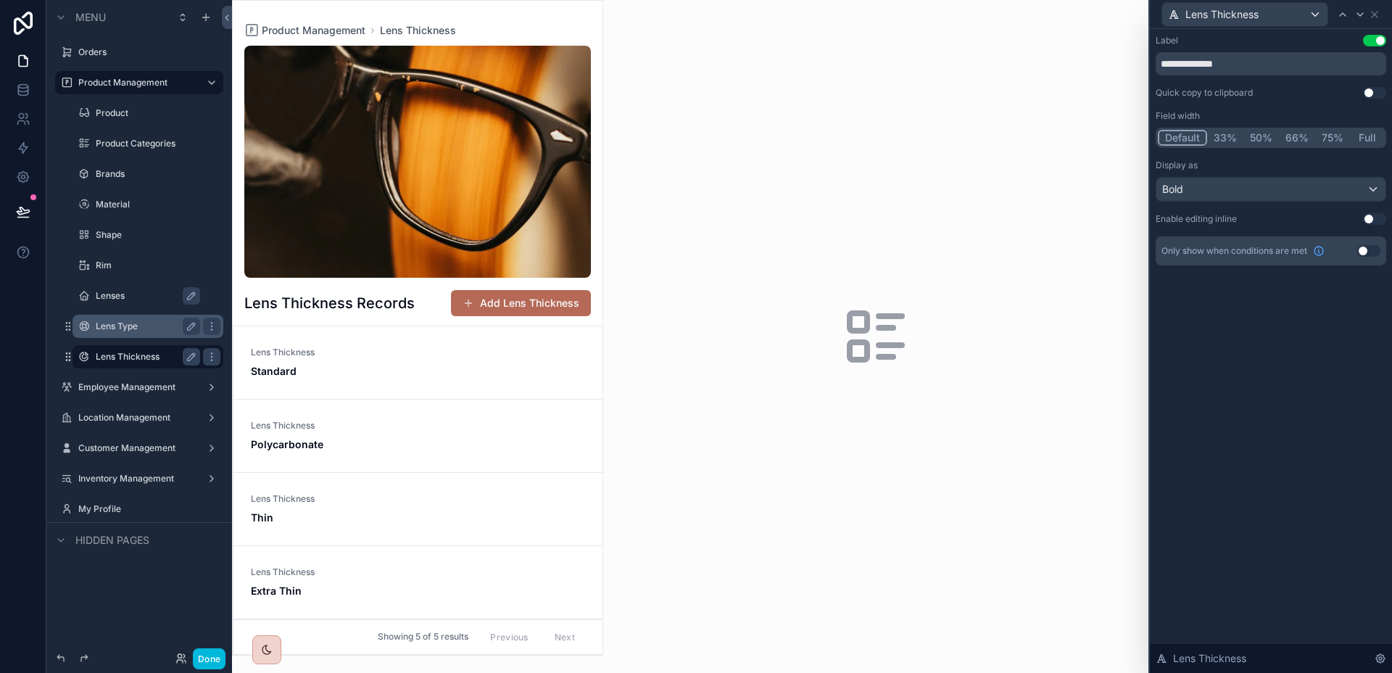
click at [1365, 136] on button "Full" at bounding box center [1367, 138] width 34 height 16
click at [1376, 12] on icon at bounding box center [1374, 15] width 6 height 6
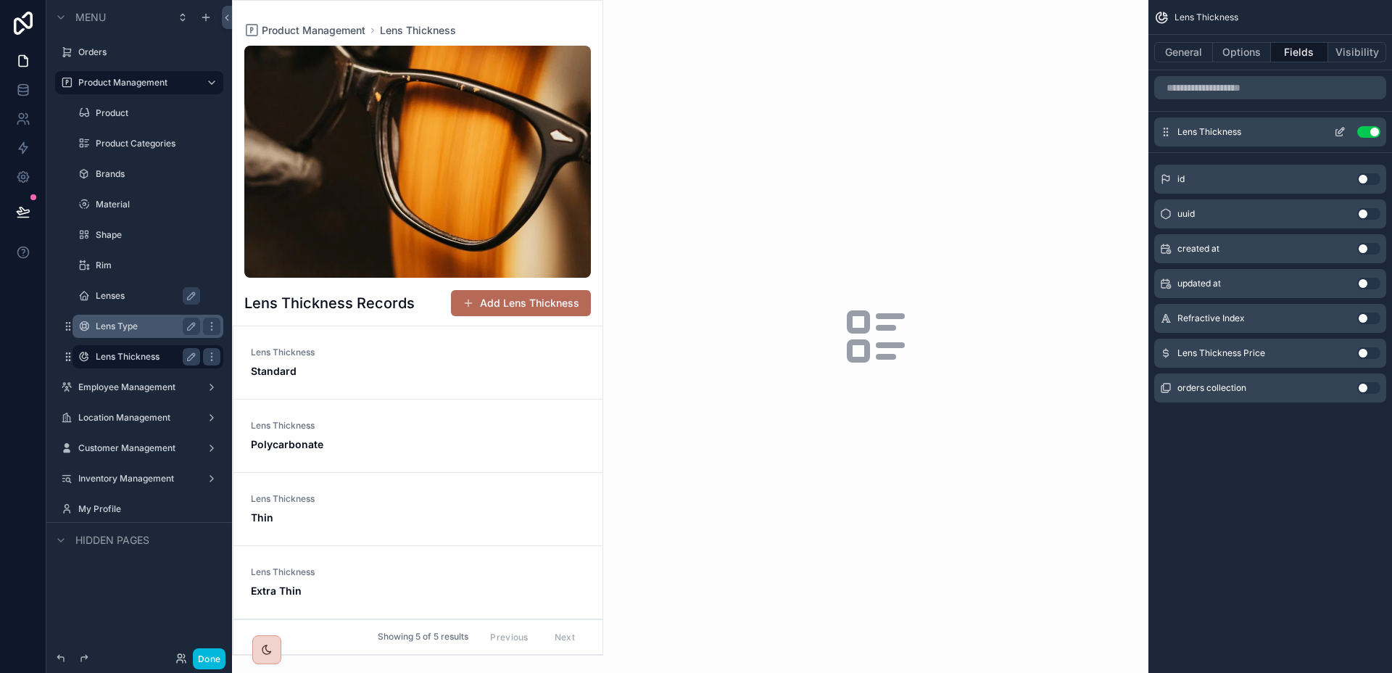
click at [1341, 128] on icon "scrollable content" at bounding box center [1340, 132] width 12 height 12
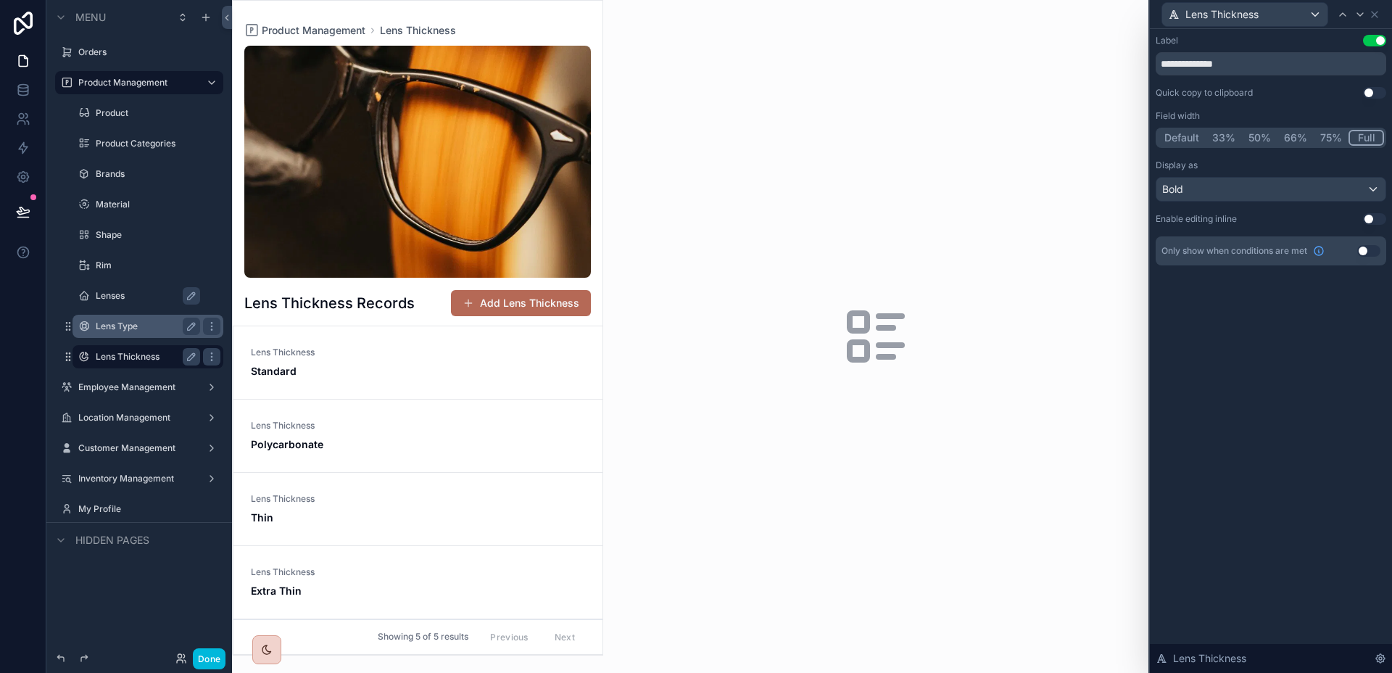
click at [1380, 16] on div "Lens Thickness" at bounding box center [1270, 14] width 230 height 28
click at [1374, 17] on icon at bounding box center [1374, 15] width 12 height 12
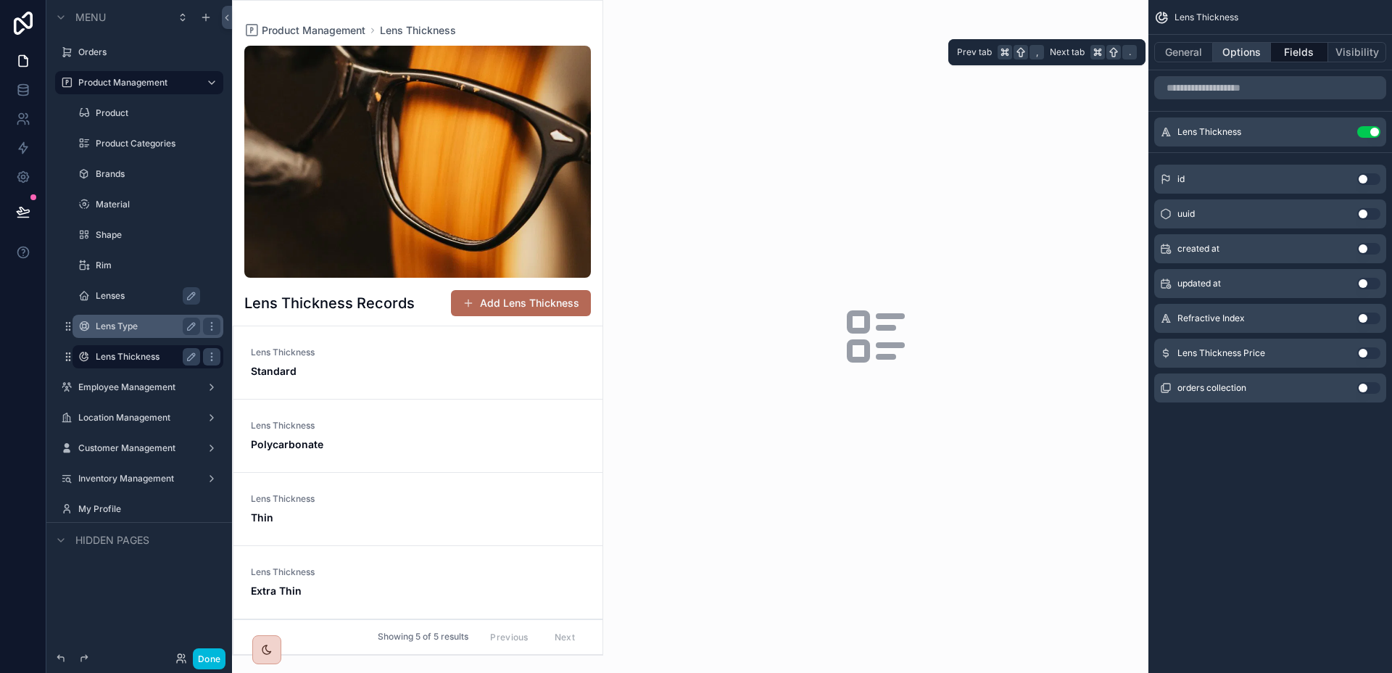
click at [1226, 54] on button "Options" at bounding box center [1242, 52] width 58 height 20
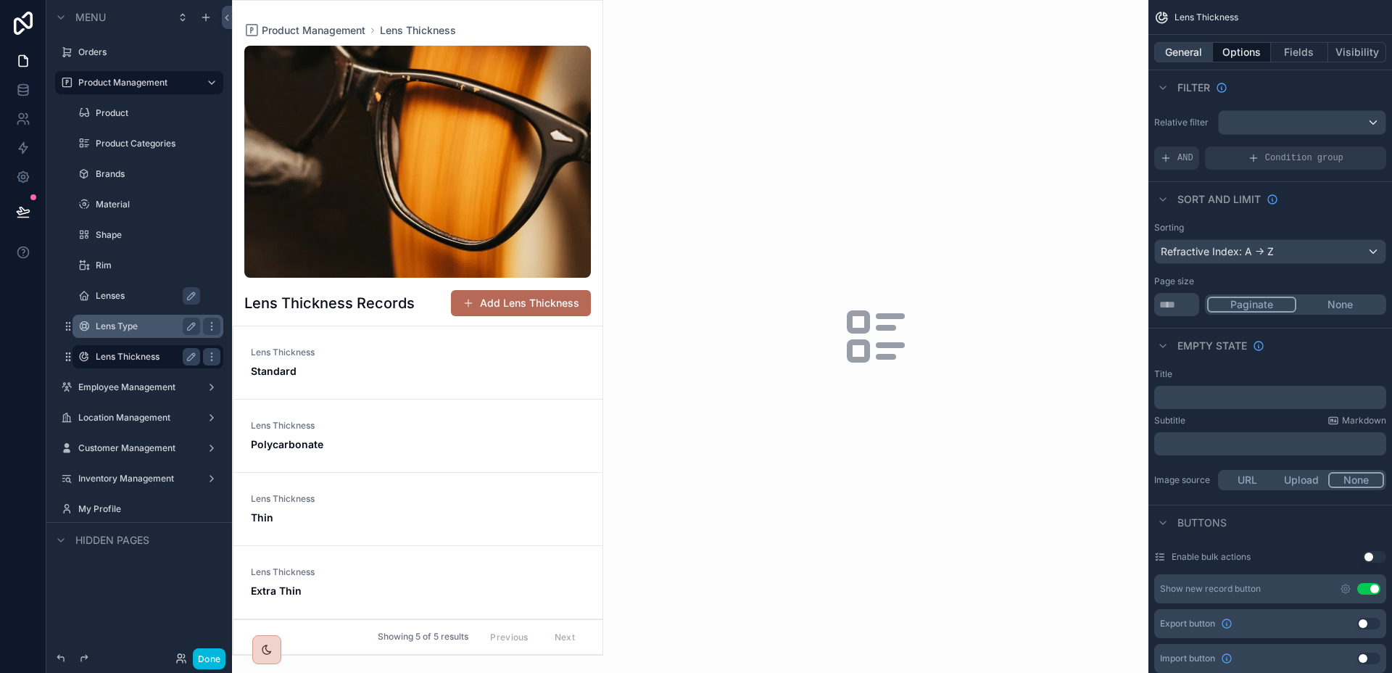
click at [1188, 52] on button "General" at bounding box center [1183, 52] width 59 height 20
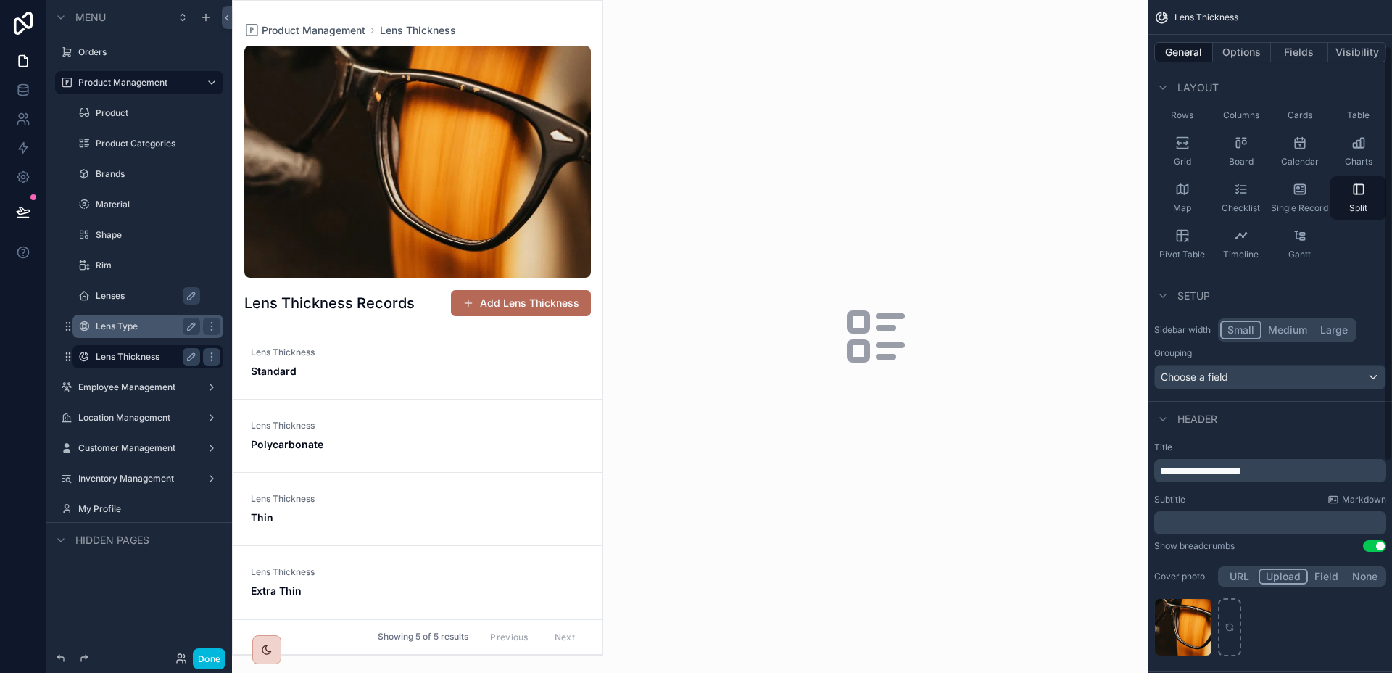
scroll to position [57, 0]
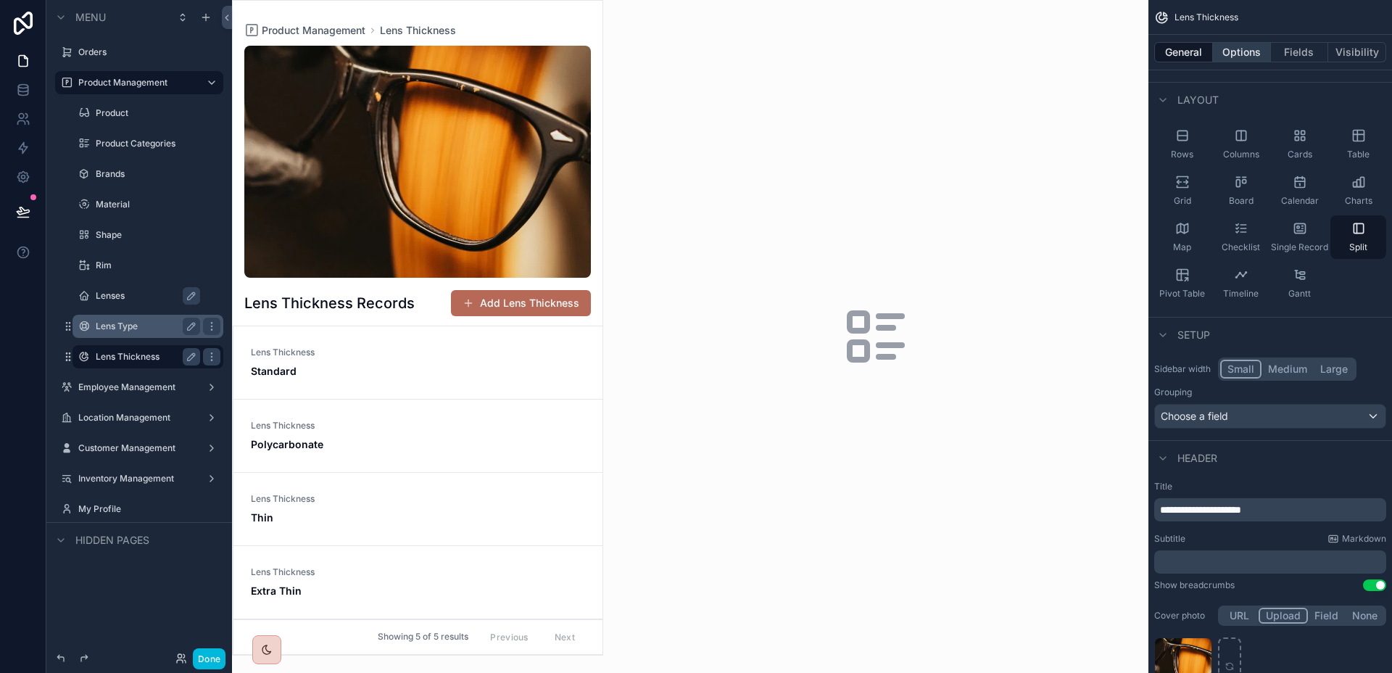
click at [1245, 54] on button "Options" at bounding box center [1242, 52] width 58 height 20
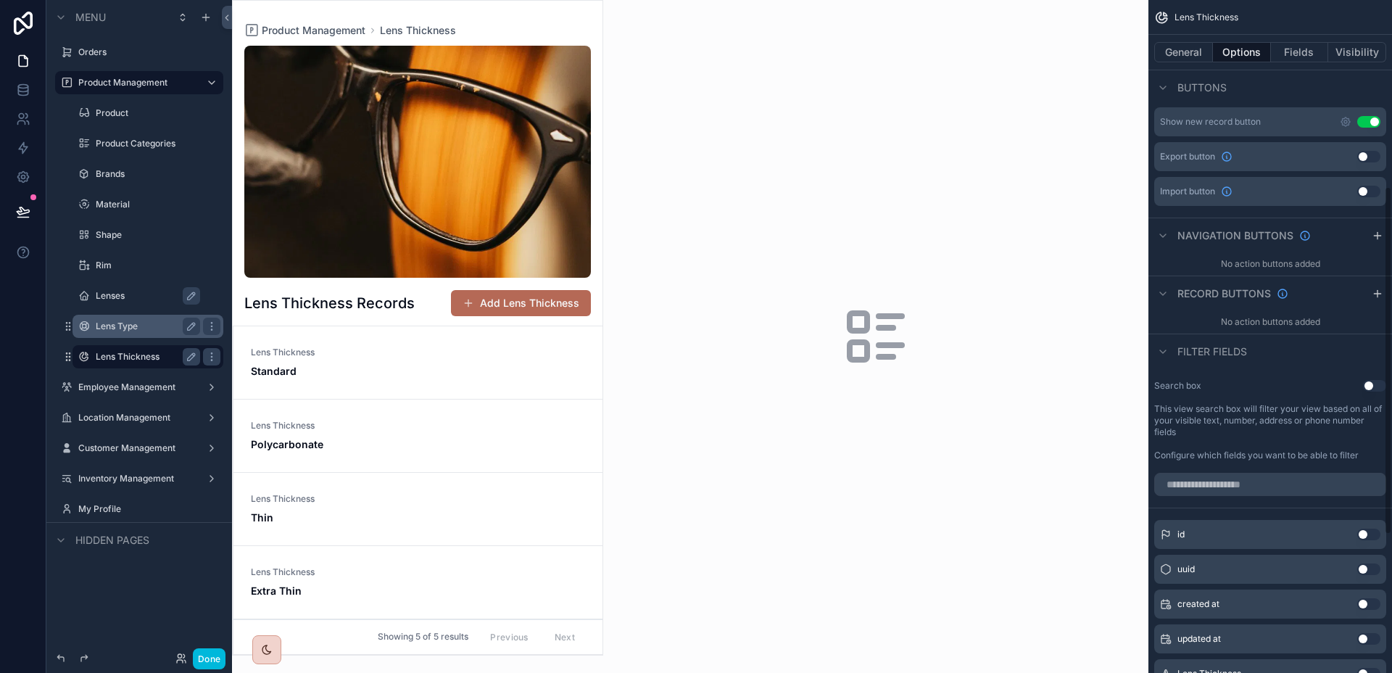
scroll to position [320, 0]
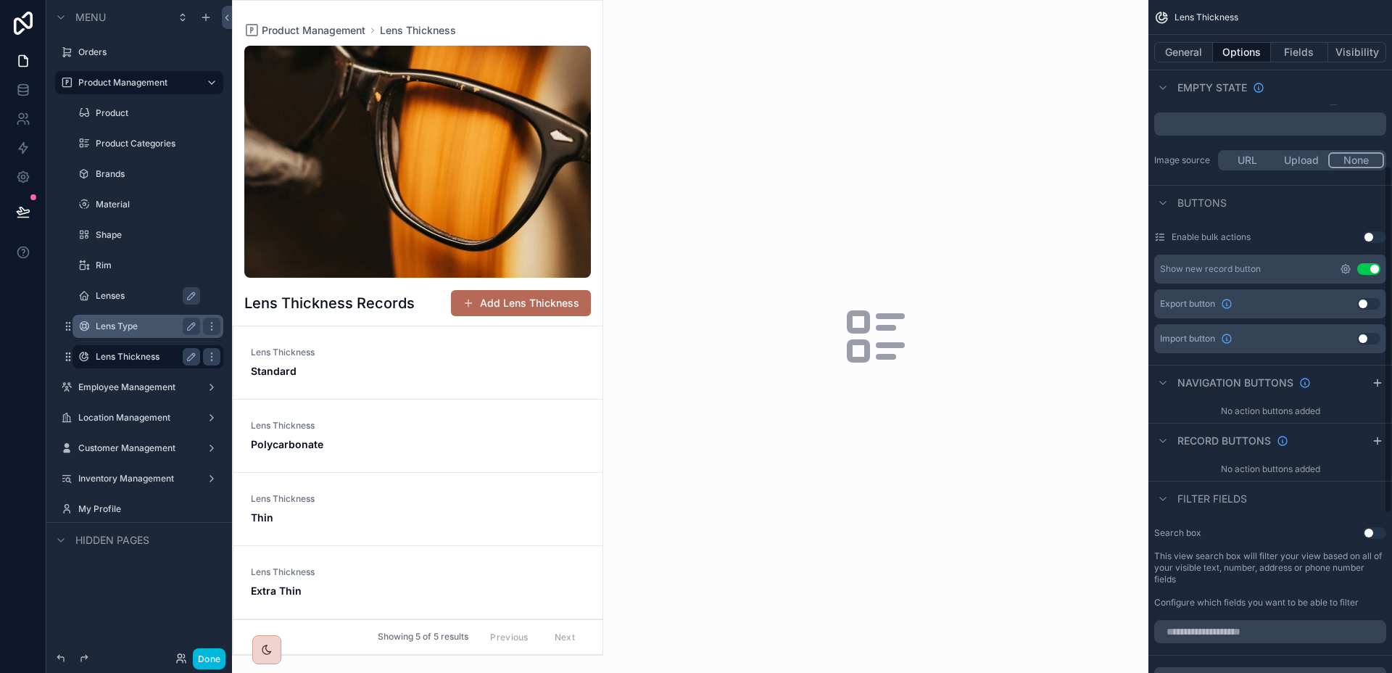
click at [1339, 265] on icon "scrollable content" at bounding box center [1345, 269] width 12 height 12
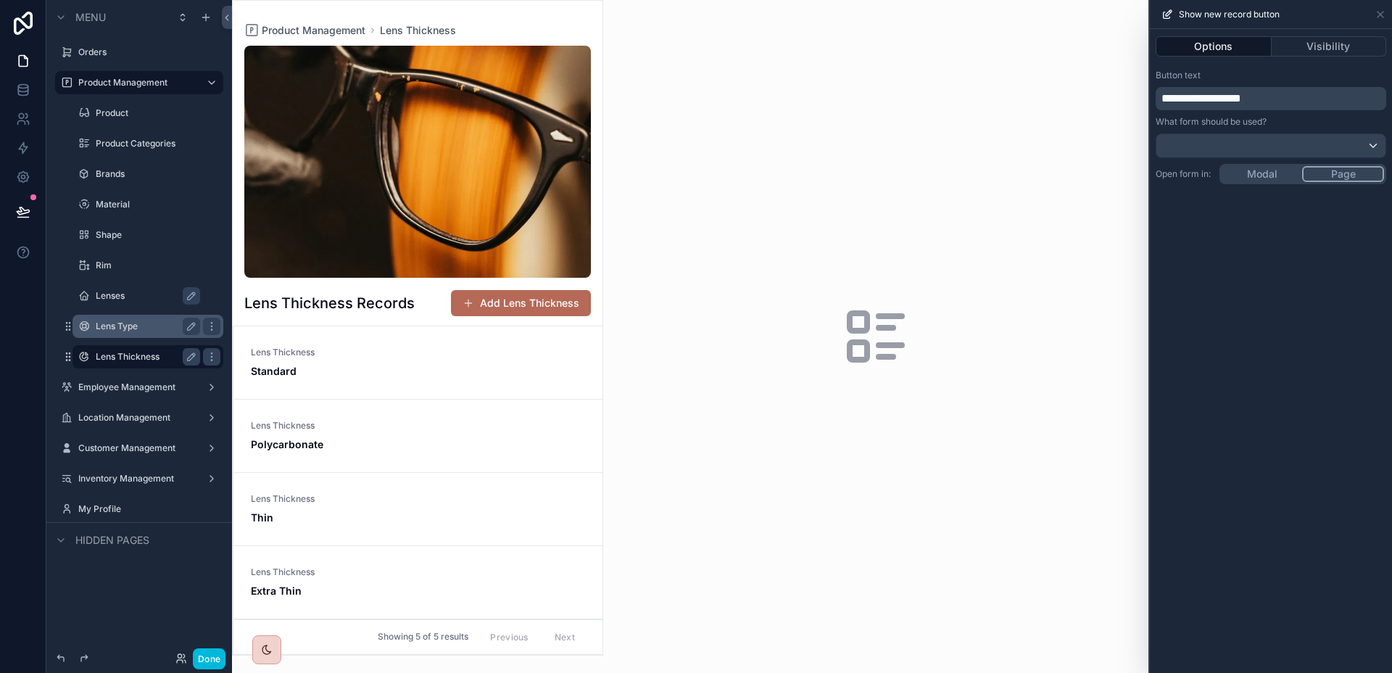
click at [1283, 172] on div "**********" at bounding box center [1270, 351] width 242 height 644
click at [1214, 99] on span "**********" at bounding box center [1201, 98] width 80 height 11
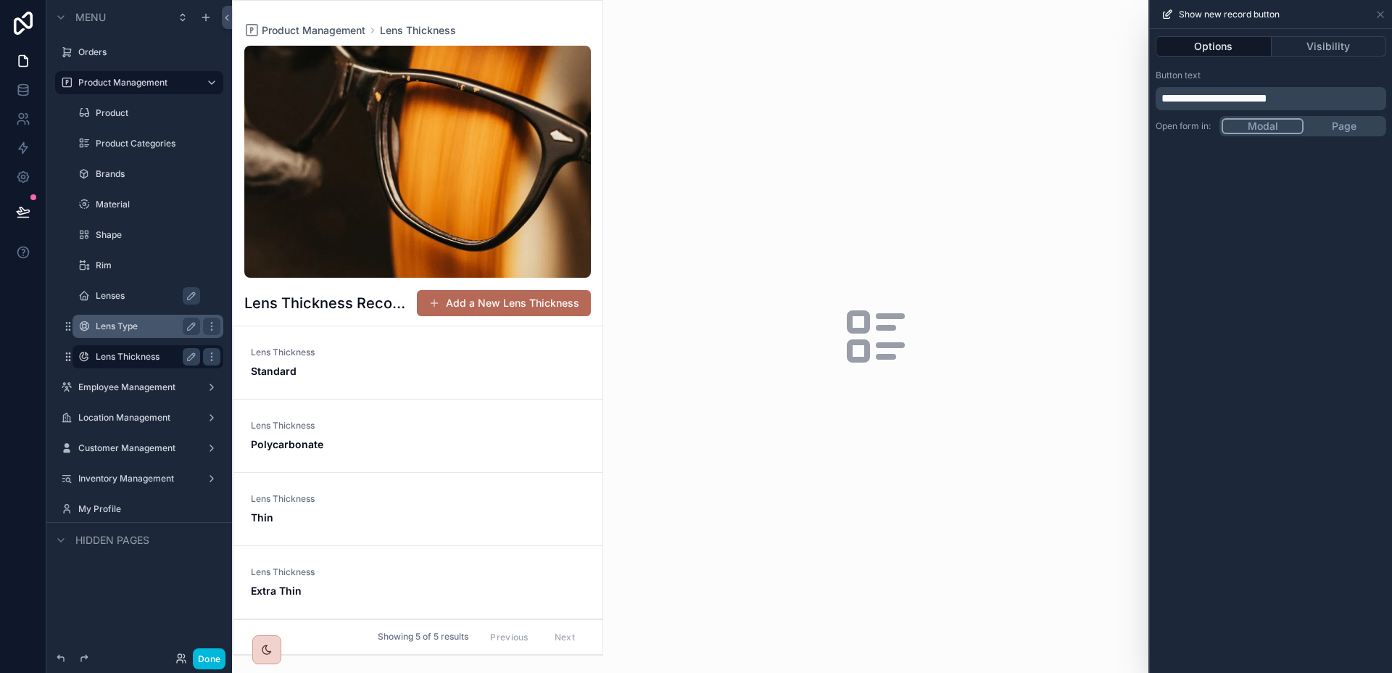
click at [1352, 101] on p "**********" at bounding box center [1272, 98] width 222 height 17
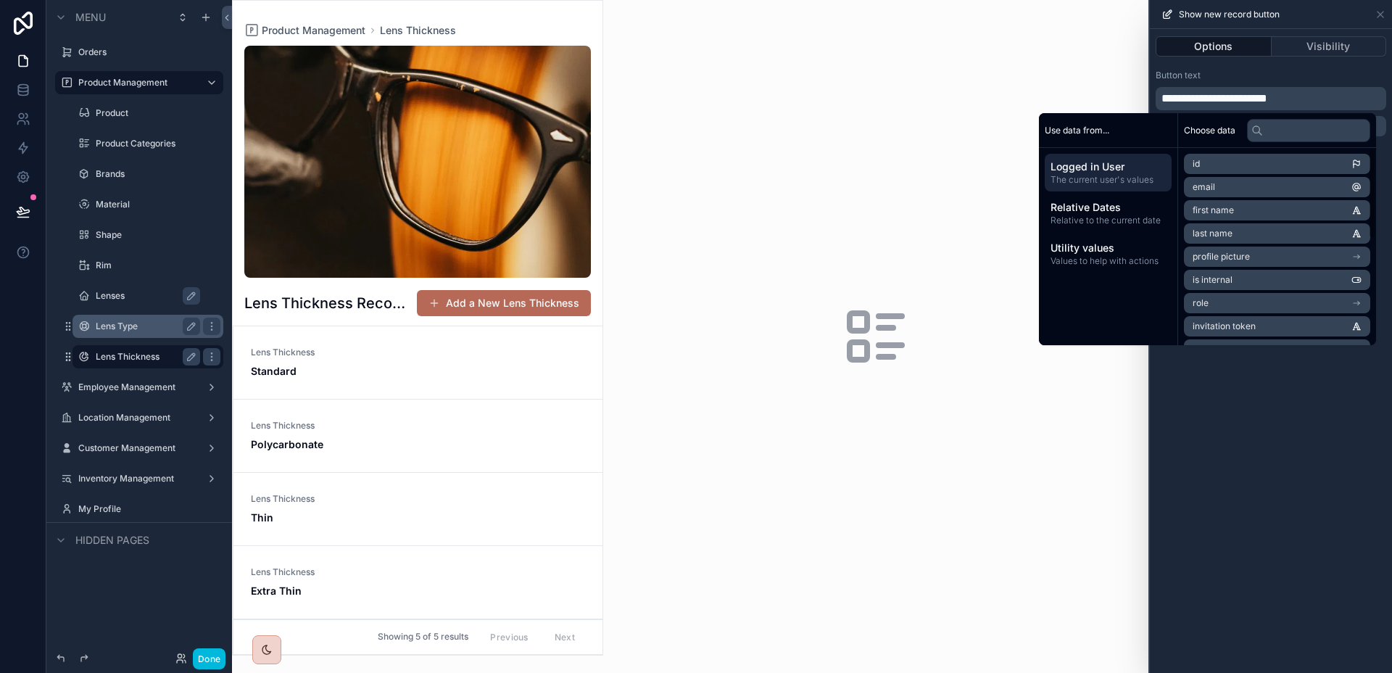
click at [1364, 441] on div "**********" at bounding box center [1270, 351] width 242 height 644
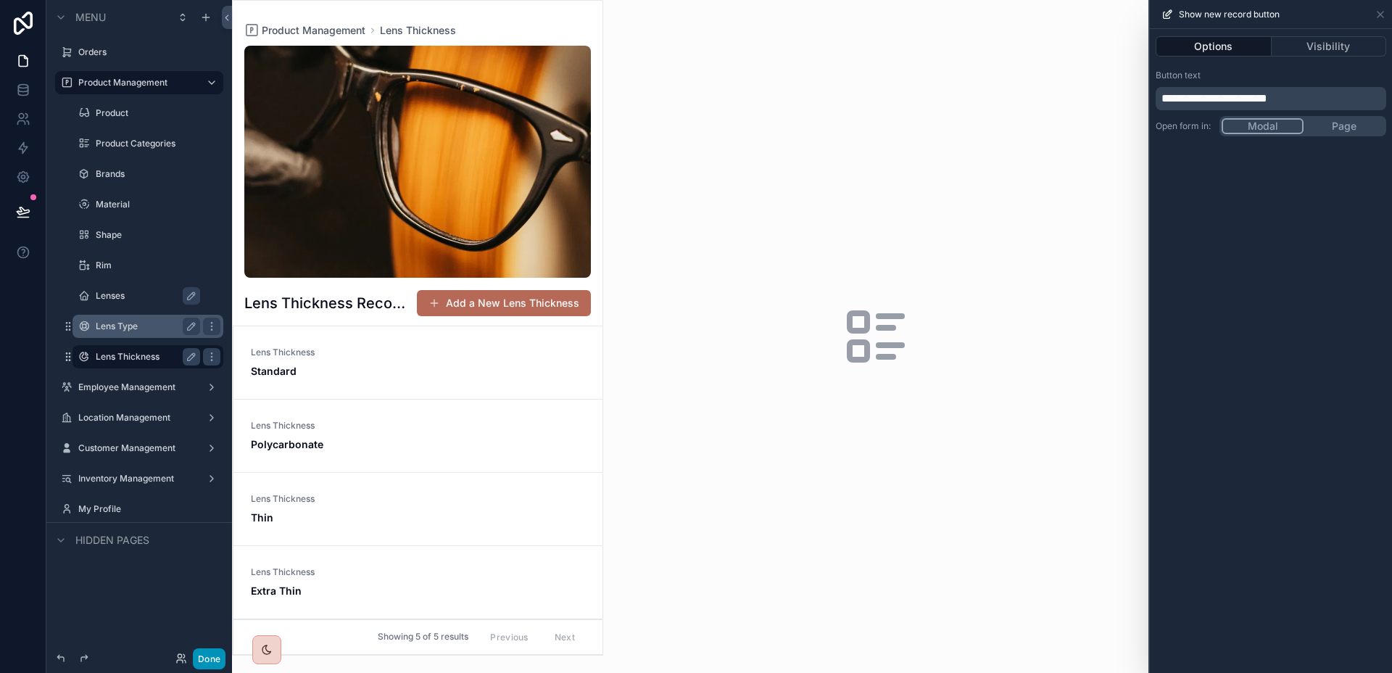
click at [215, 657] on button "Done" at bounding box center [209, 658] width 33 height 21
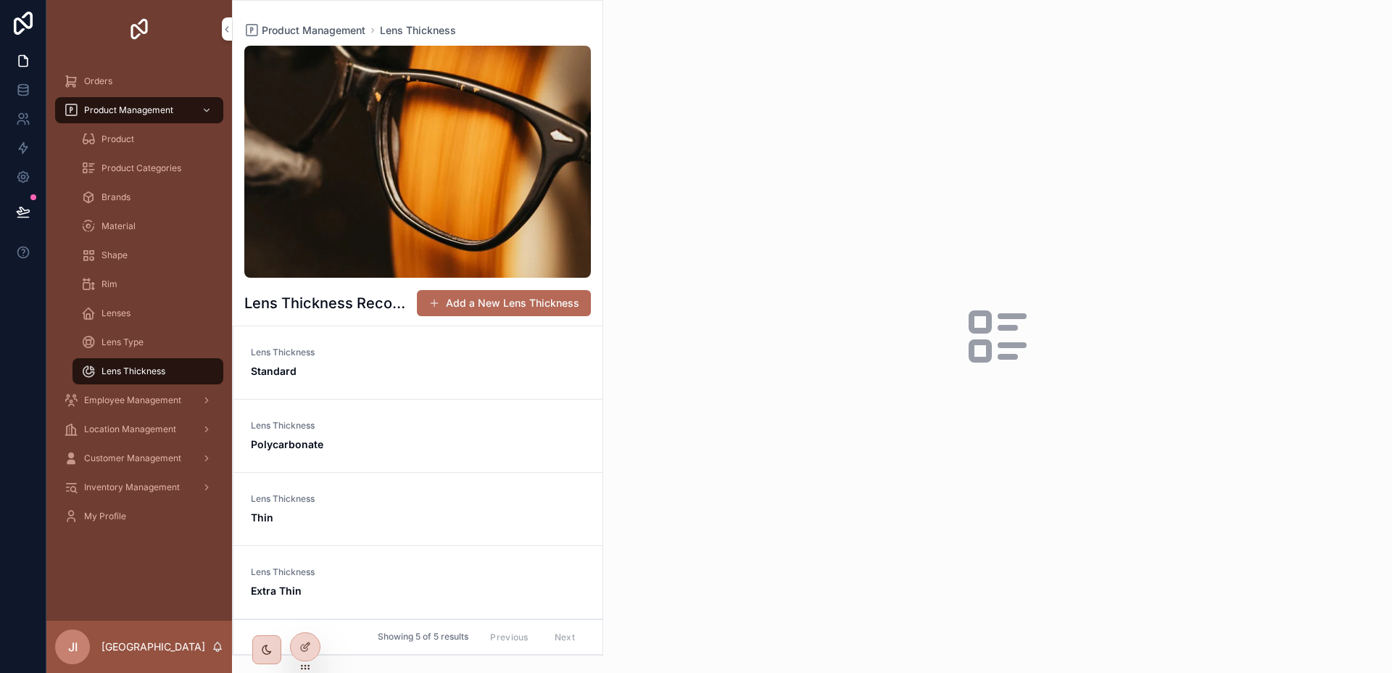
click at [138, 340] on span "Lens Type" at bounding box center [122, 342] width 42 height 12
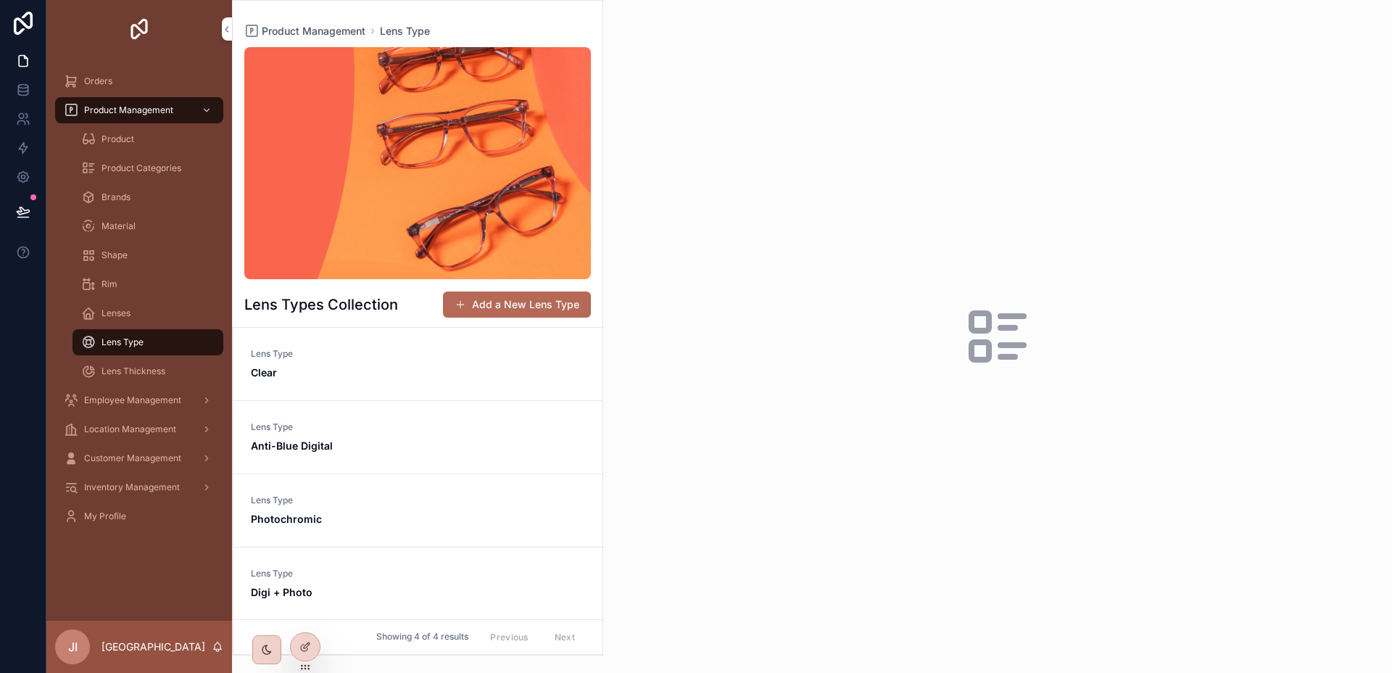
click at [134, 370] on span "Lens Thickness" at bounding box center [133, 371] width 64 height 12
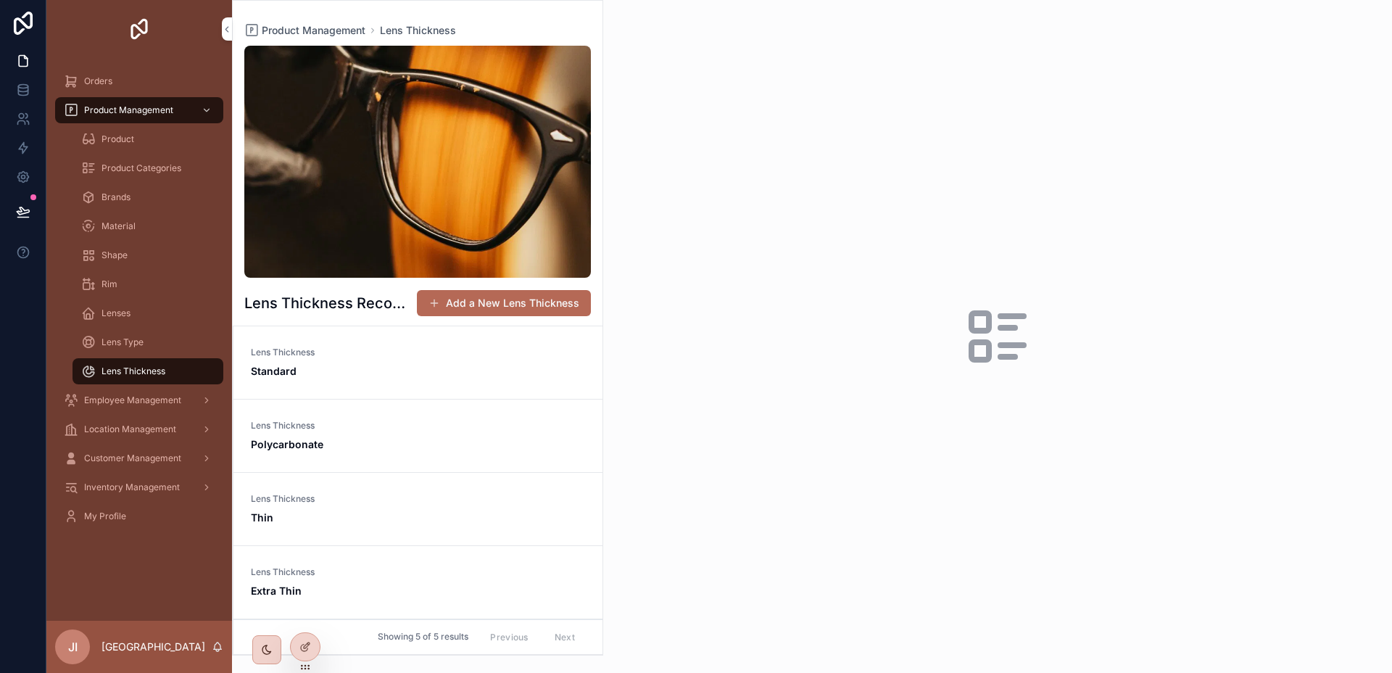
click at [131, 346] on span "Lens Type" at bounding box center [122, 342] width 42 height 12
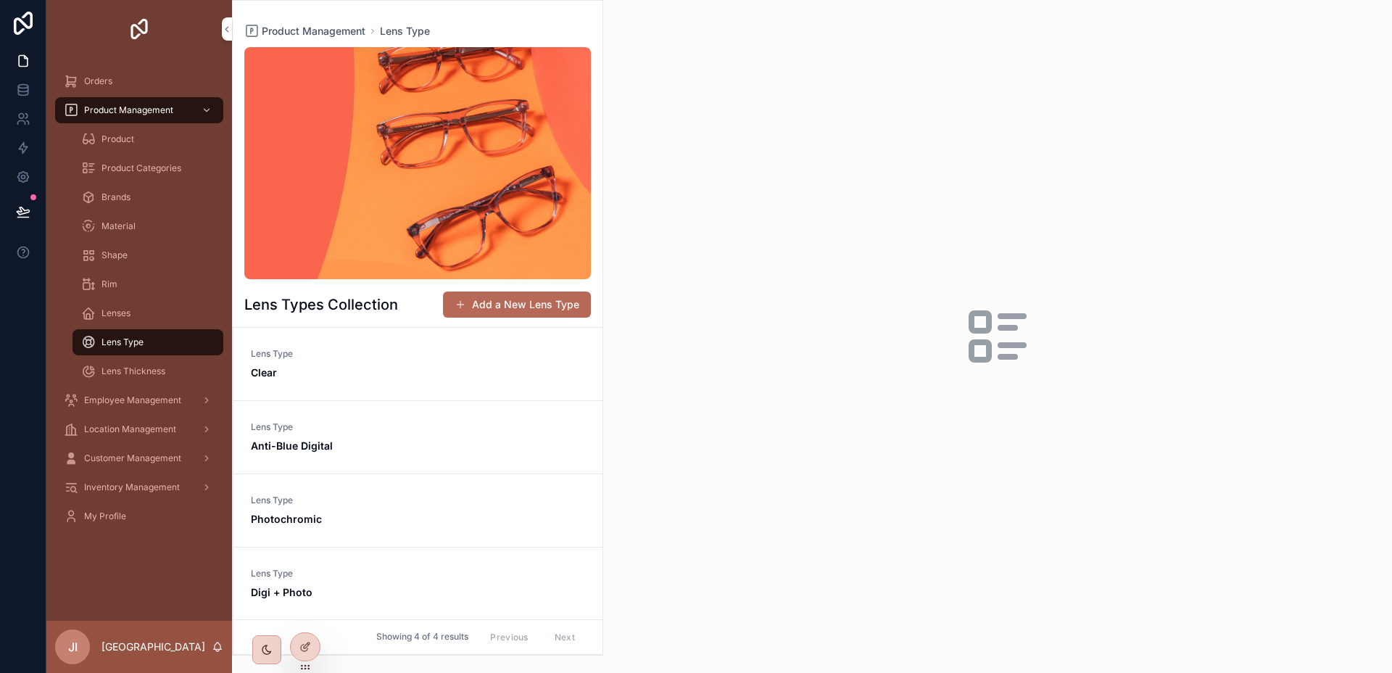
click at [126, 359] on div "Lens Thickness" at bounding box center [147, 370] width 133 height 23
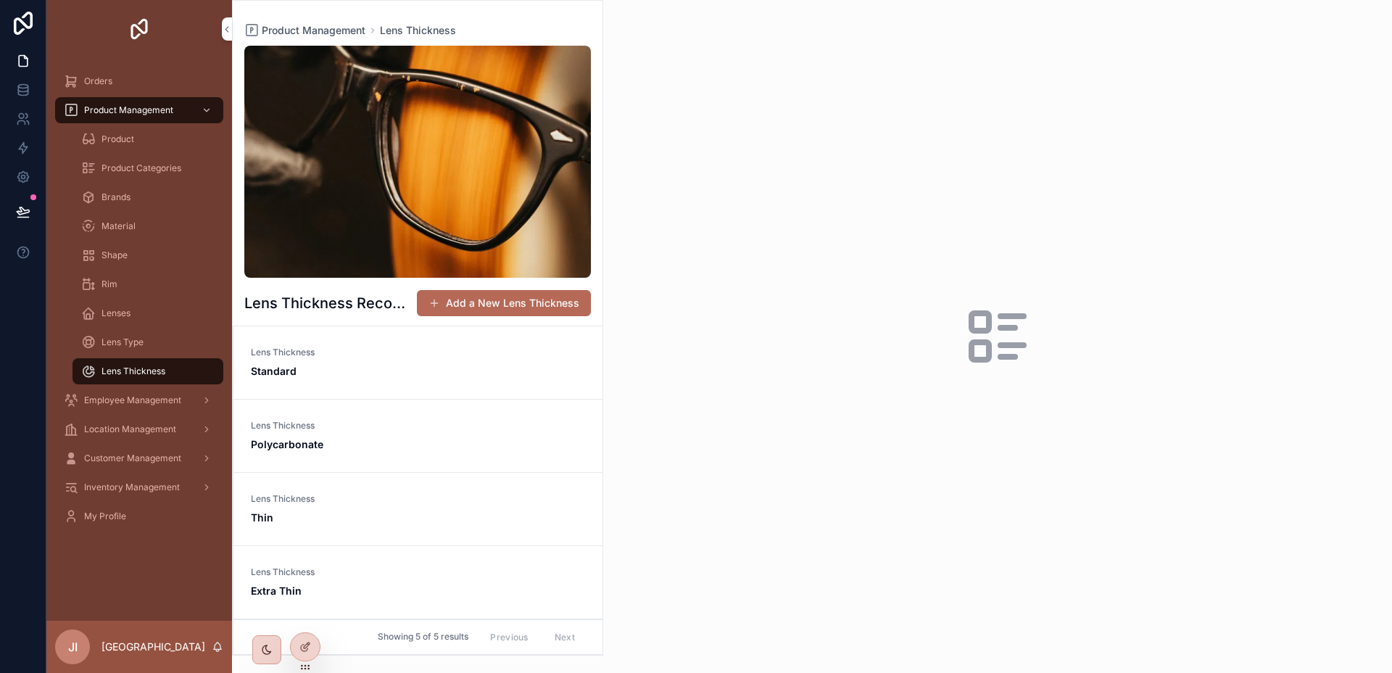
click at [126, 328] on div "Lens Type" at bounding box center [148, 342] width 168 height 29
click at [122, 342] on span "Lens Type" at bounding box center [122, 342] width 42 height 12
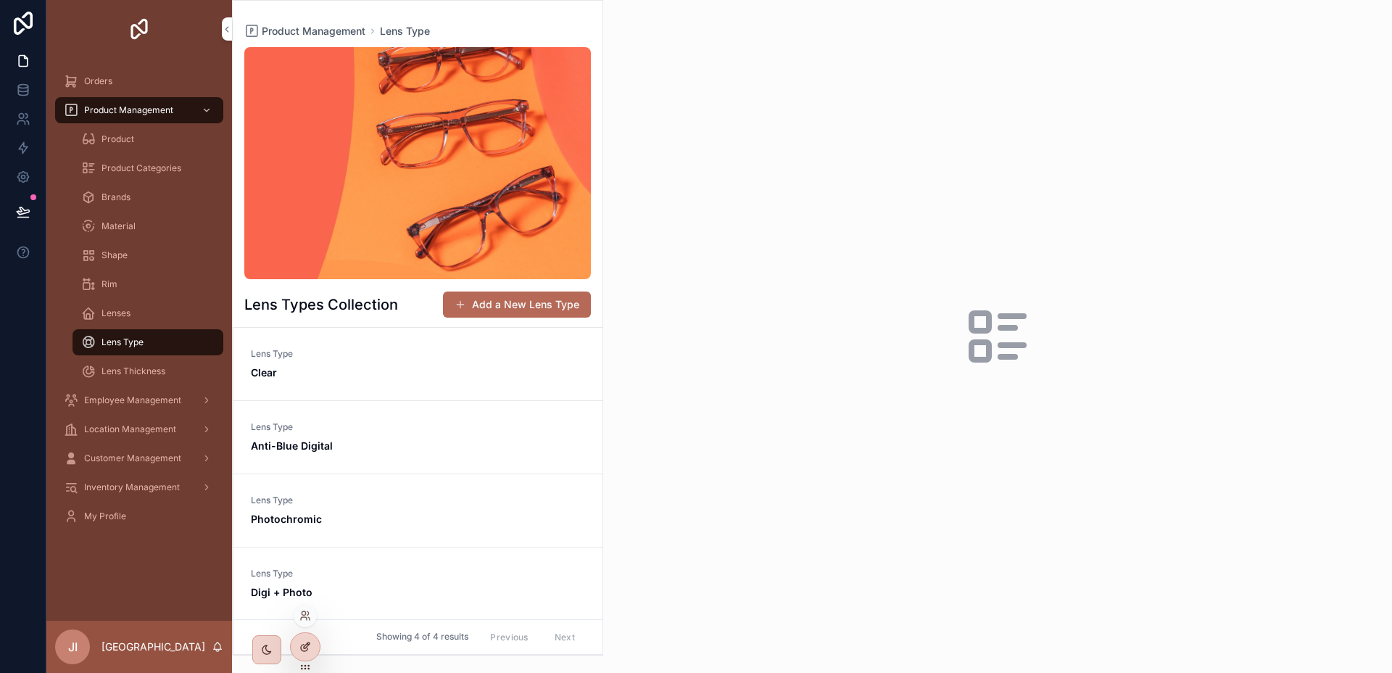
click at [305, 644] on icon at bounding box center [305, 647] width 12 height 12
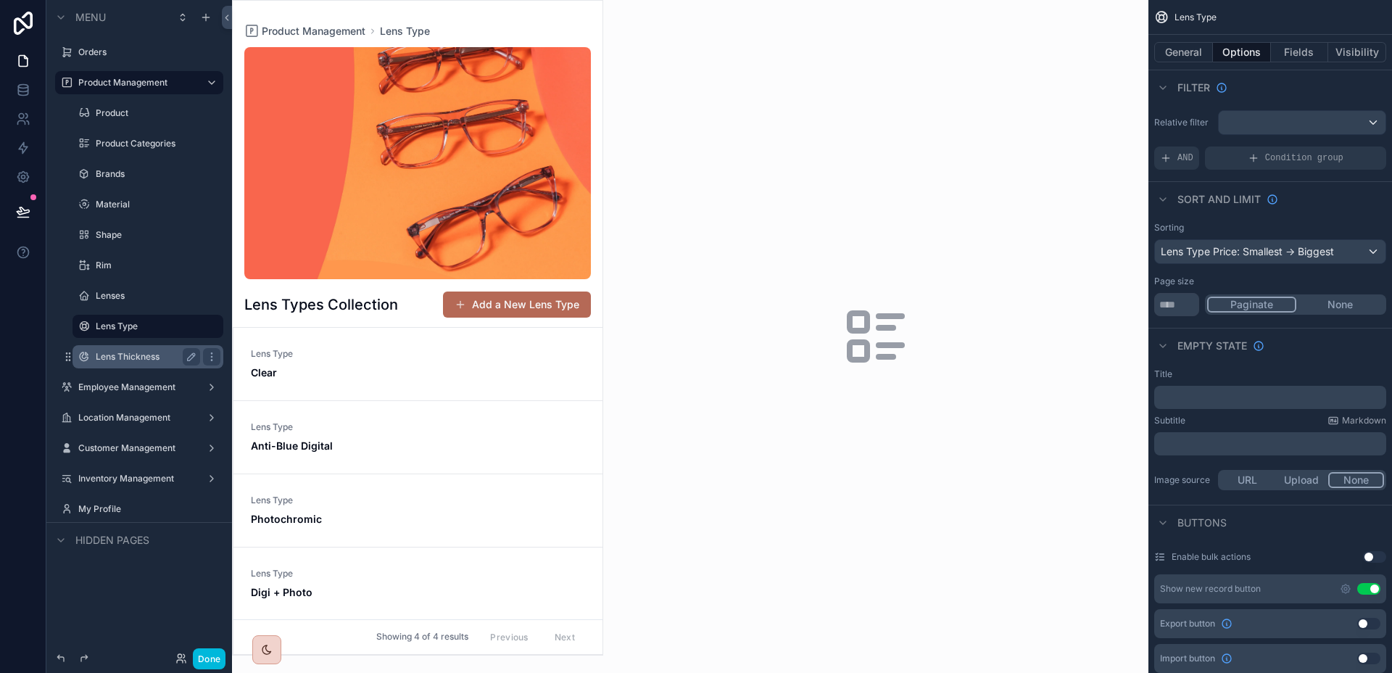
click at [128, 360] on label "Lens Thickness" at bounding box center [145, 357] width 99 height 12
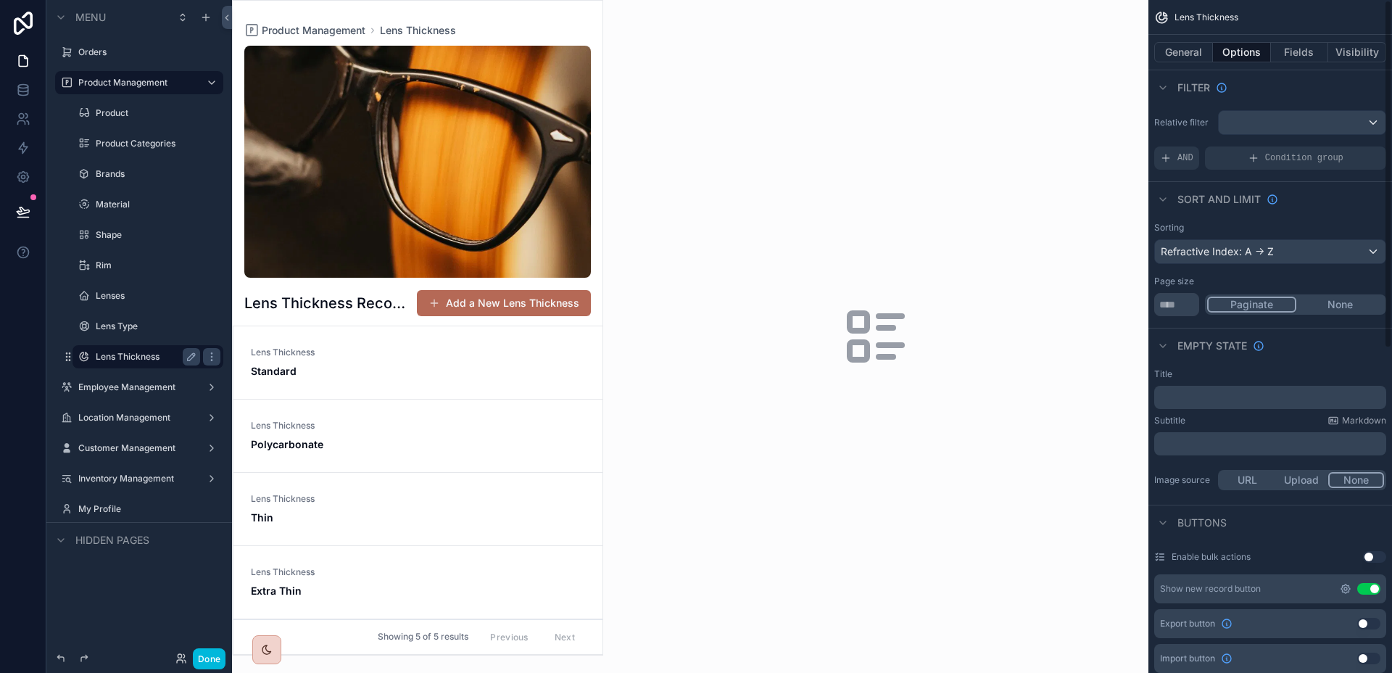
click at [1342, 588] on icon "scrollable content" at bounding box center [1345, 589] width 12 height 12
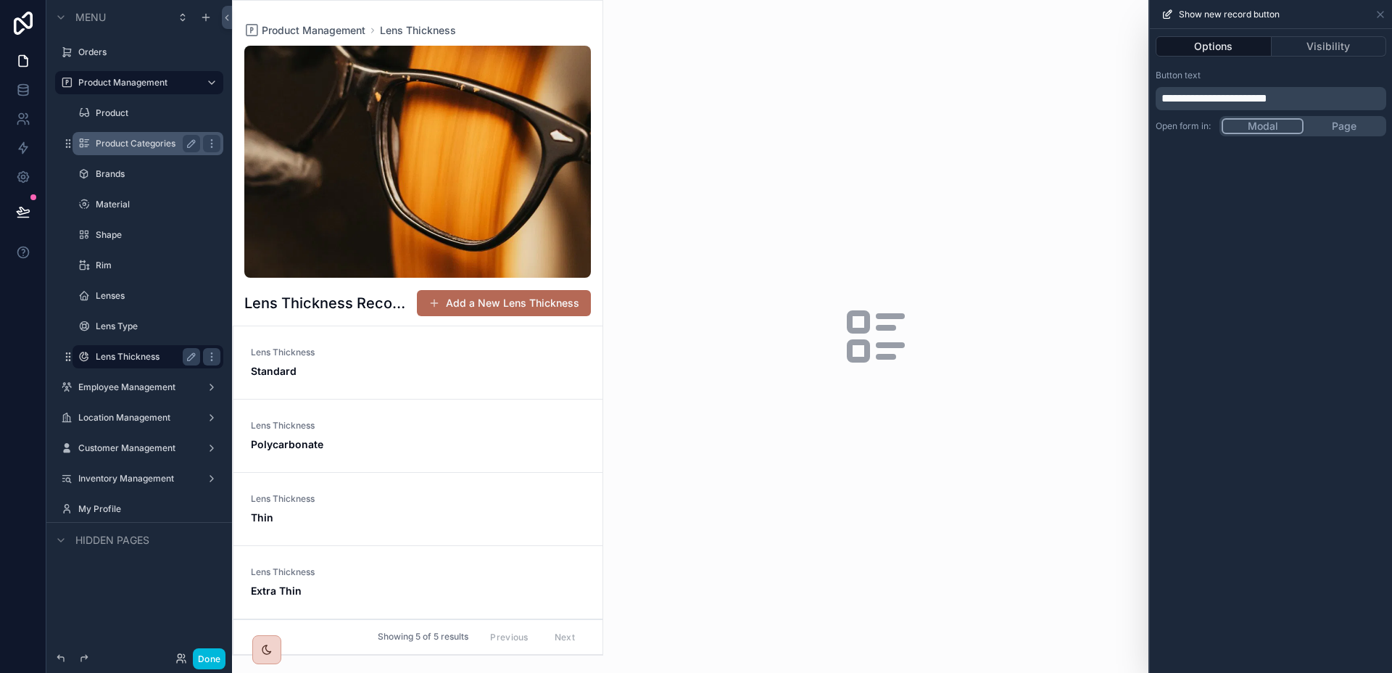
click at [128, 148] on label "Product Categories" at bounding box center [145, 144] width 99 height 12
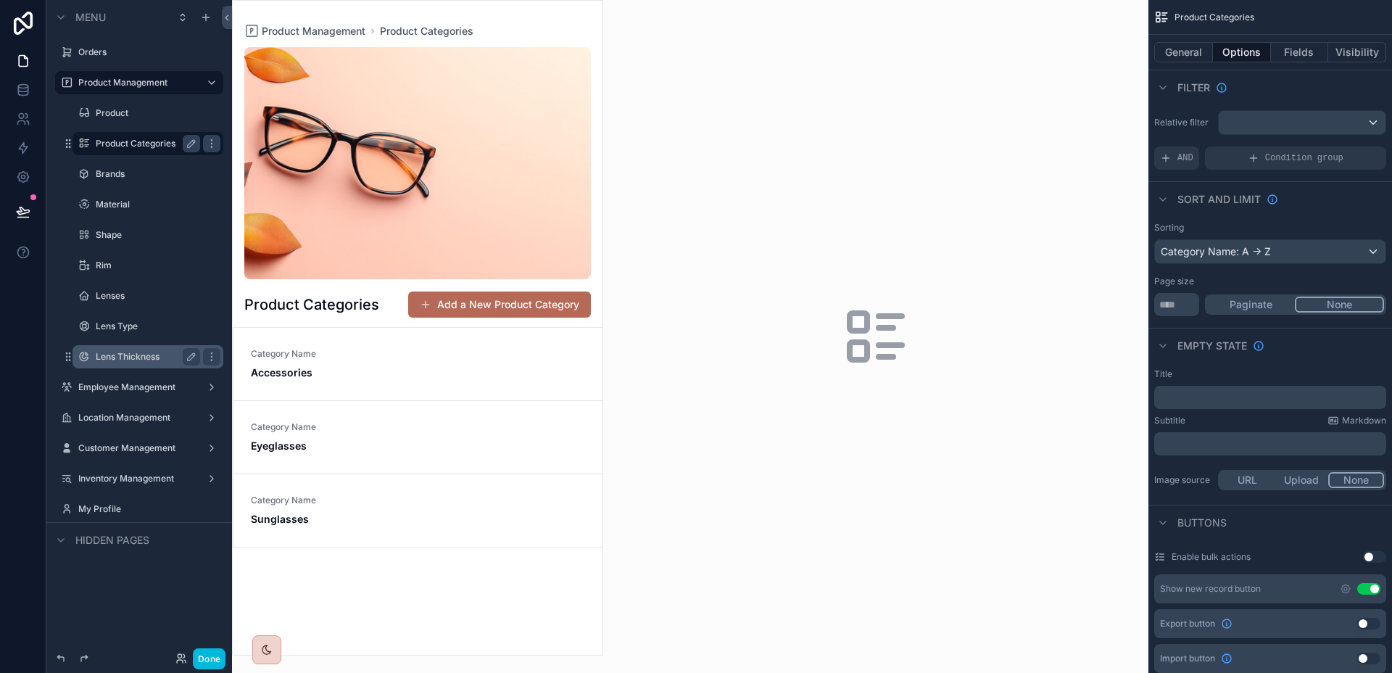
click at [128, 354] on label "Lens Thickness" at bounding box center [145, 357] width 99 height 12
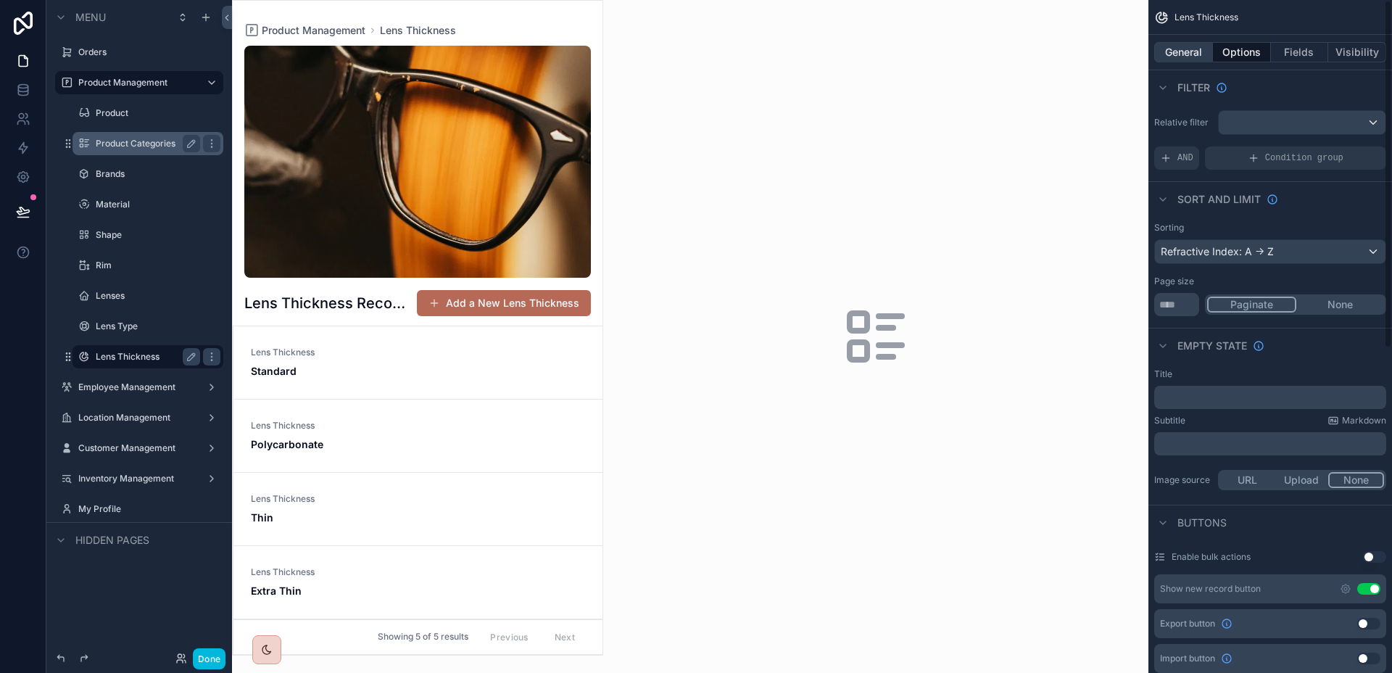
click at [1188, 49] on button "General" at bounding box center [1183, 52] width 59 height 20
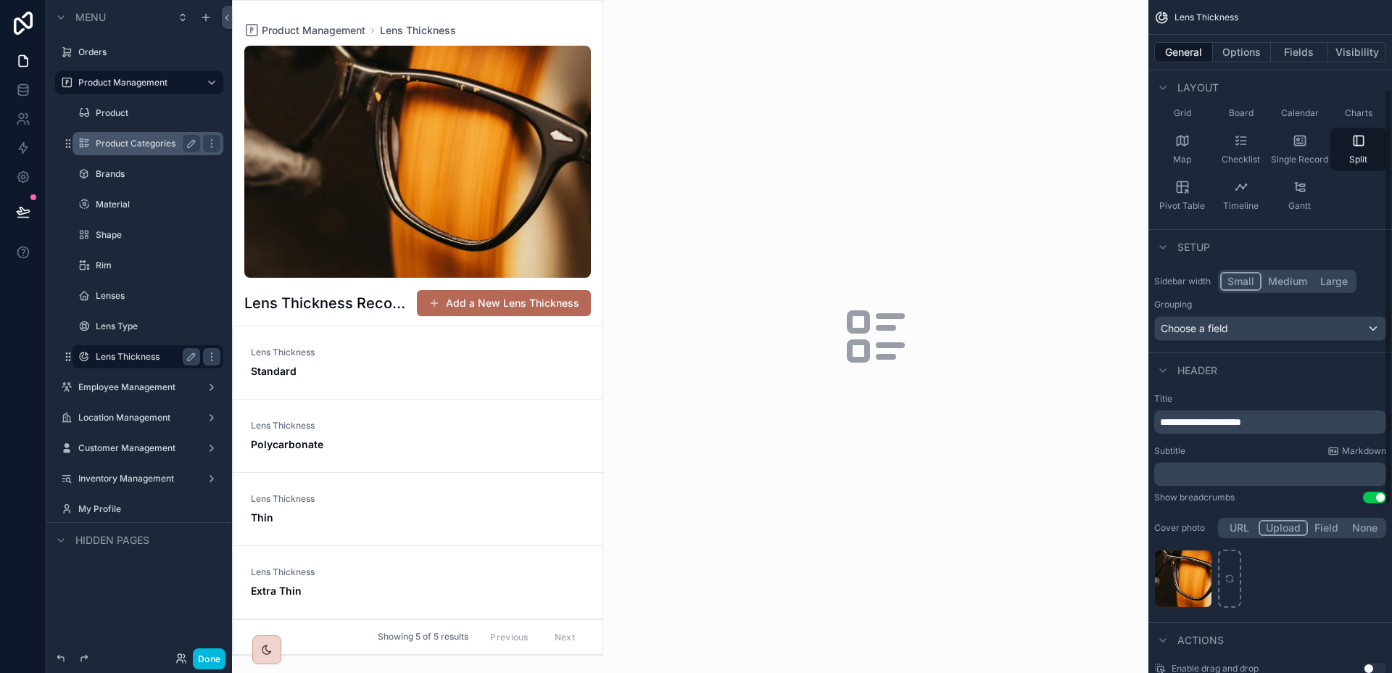
scroll to position [180, 0]
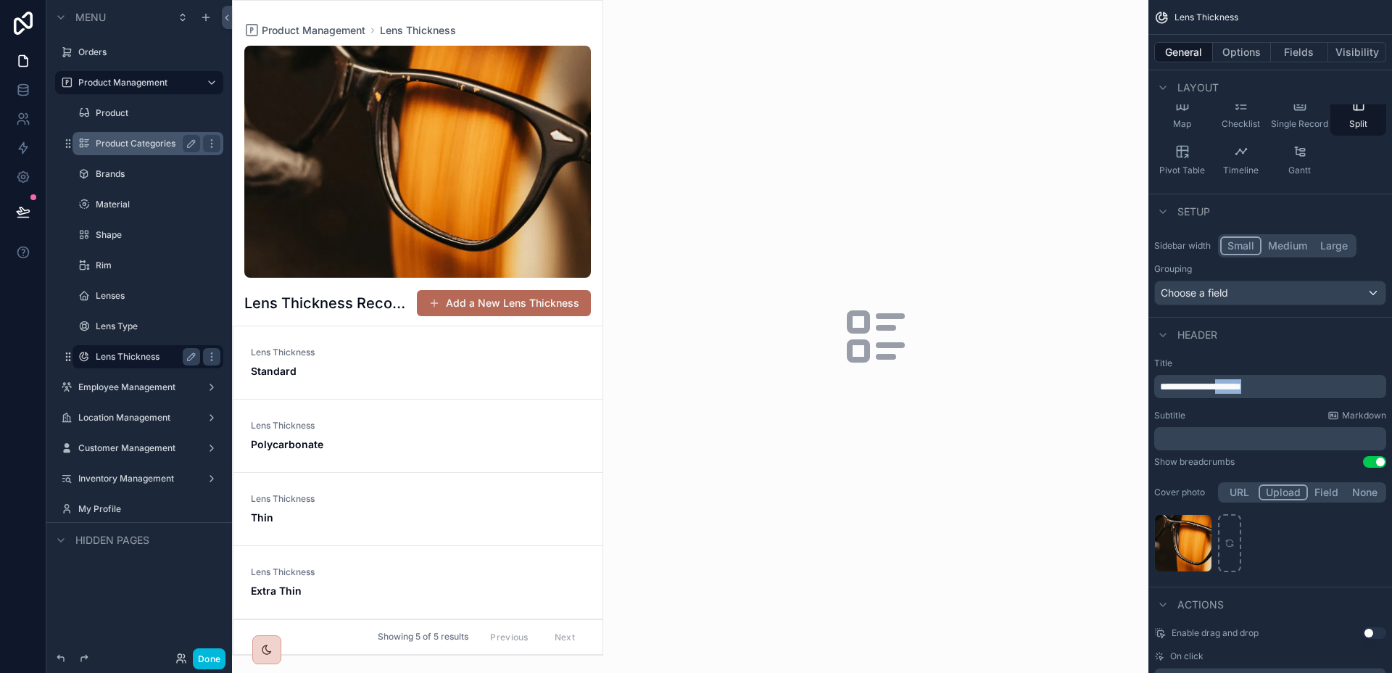
drag, startPoint x: 1300, startPoint y: 388, endPoint x: 1238, endPoint y: 386, distance: 62.4
click at [1238, 386] on p "**********" at bounding box center [1271, 386] width 223 height 14
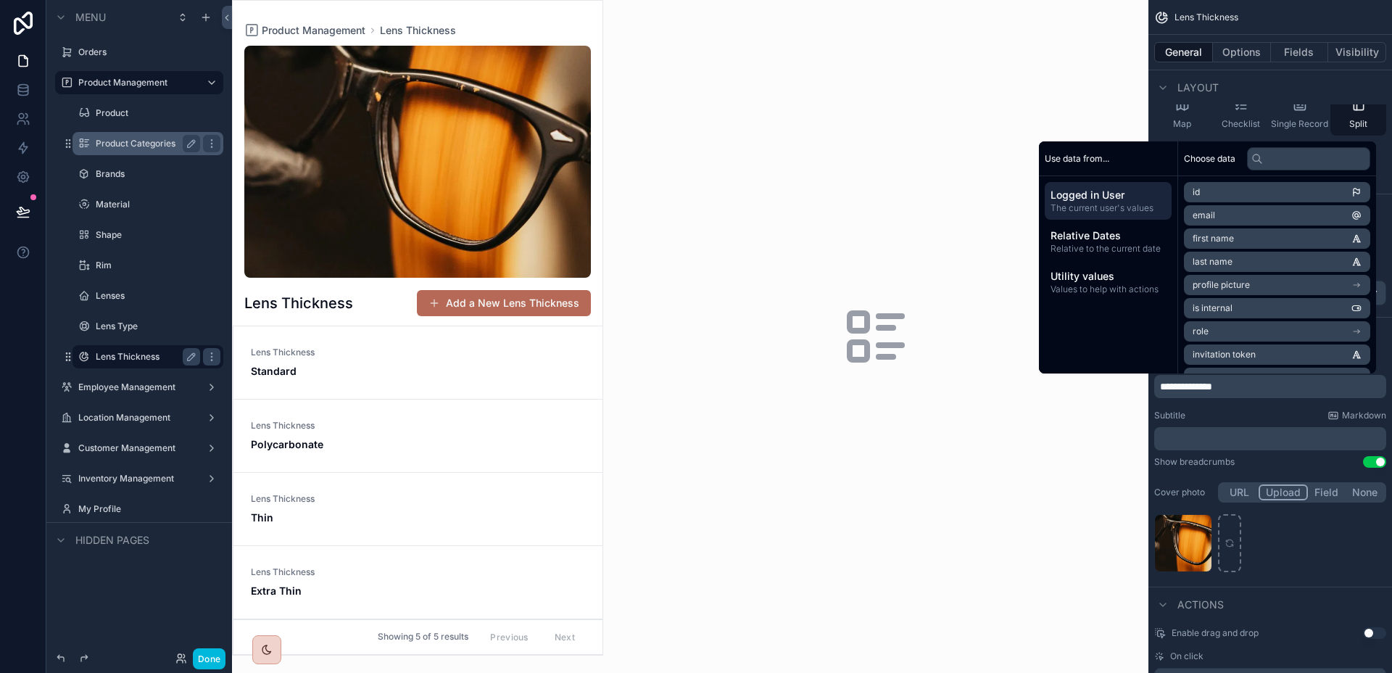
click at [985, 439] on div "scrollable content" at bounding box center [875, 336] width 545 height 673
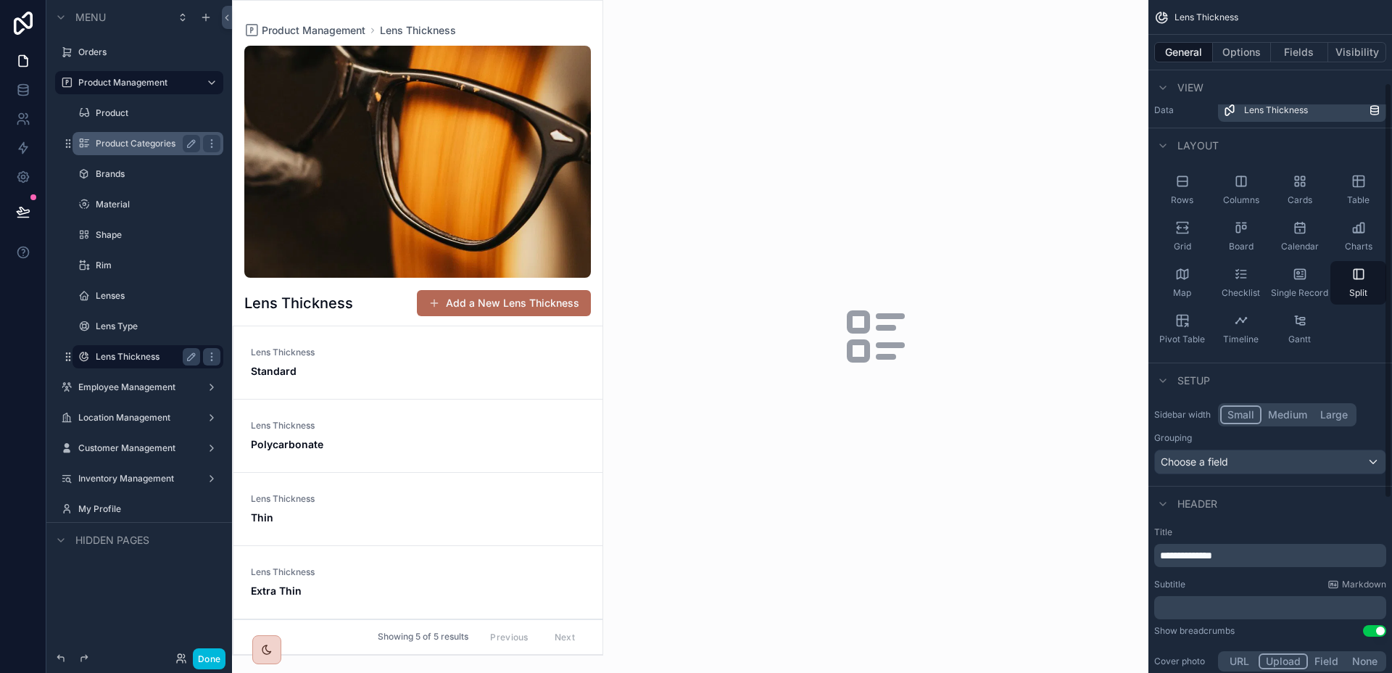
scroll to position [0, 0]
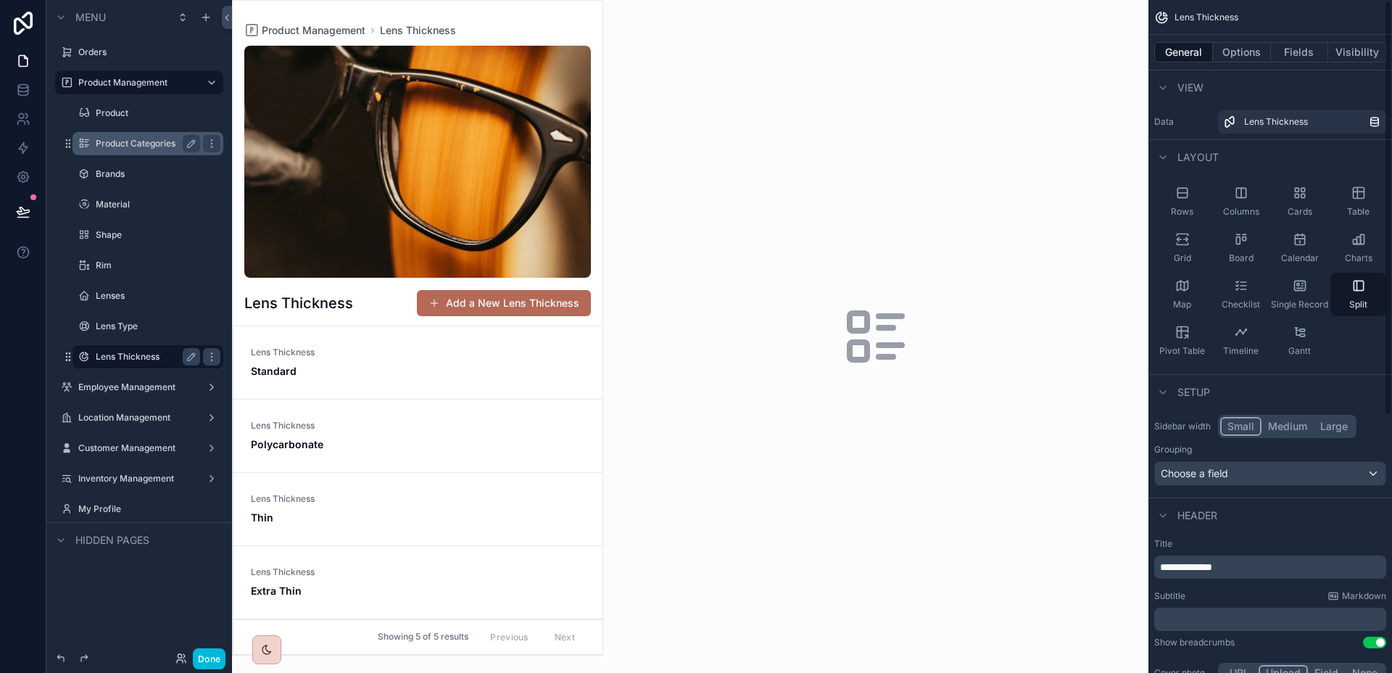
click at [1261, 567] on p "**********" at bounding box center [1271, 567] width 223 height 14
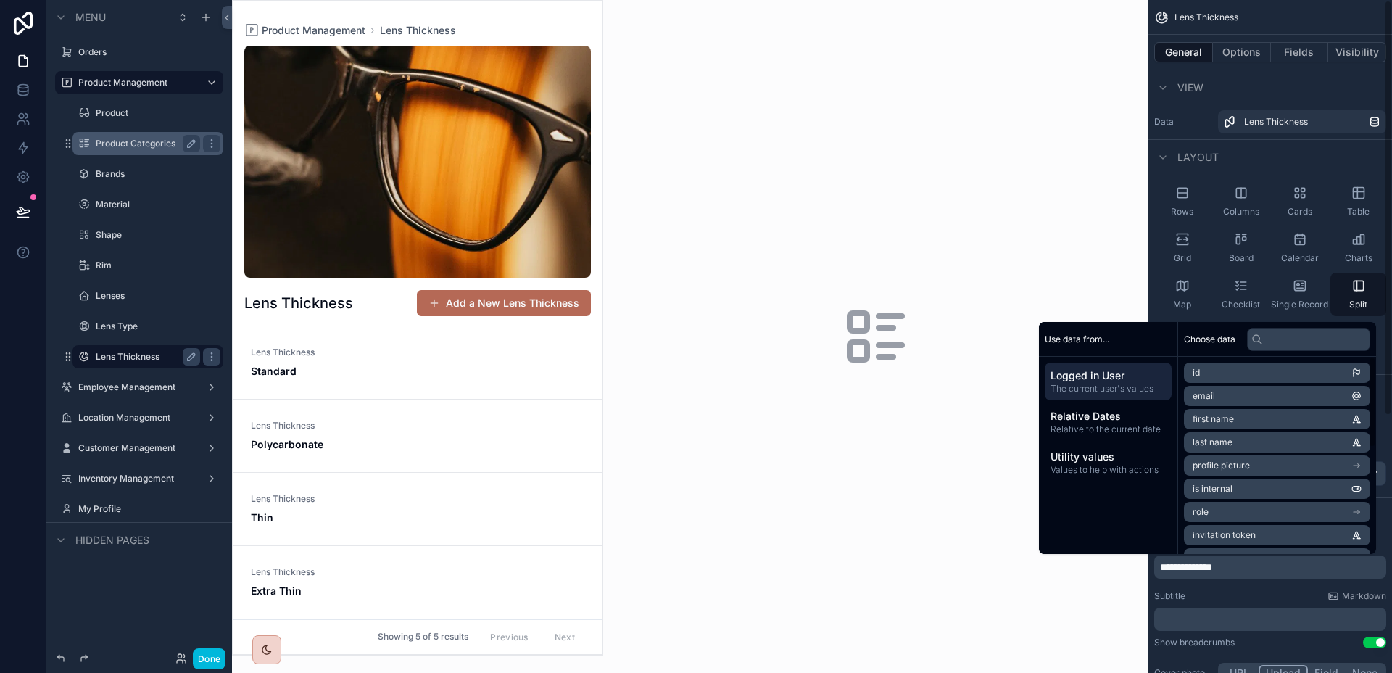
click at [944, 231] on div "scrollable content" at bounding box center [875, 336] width 545 height 673
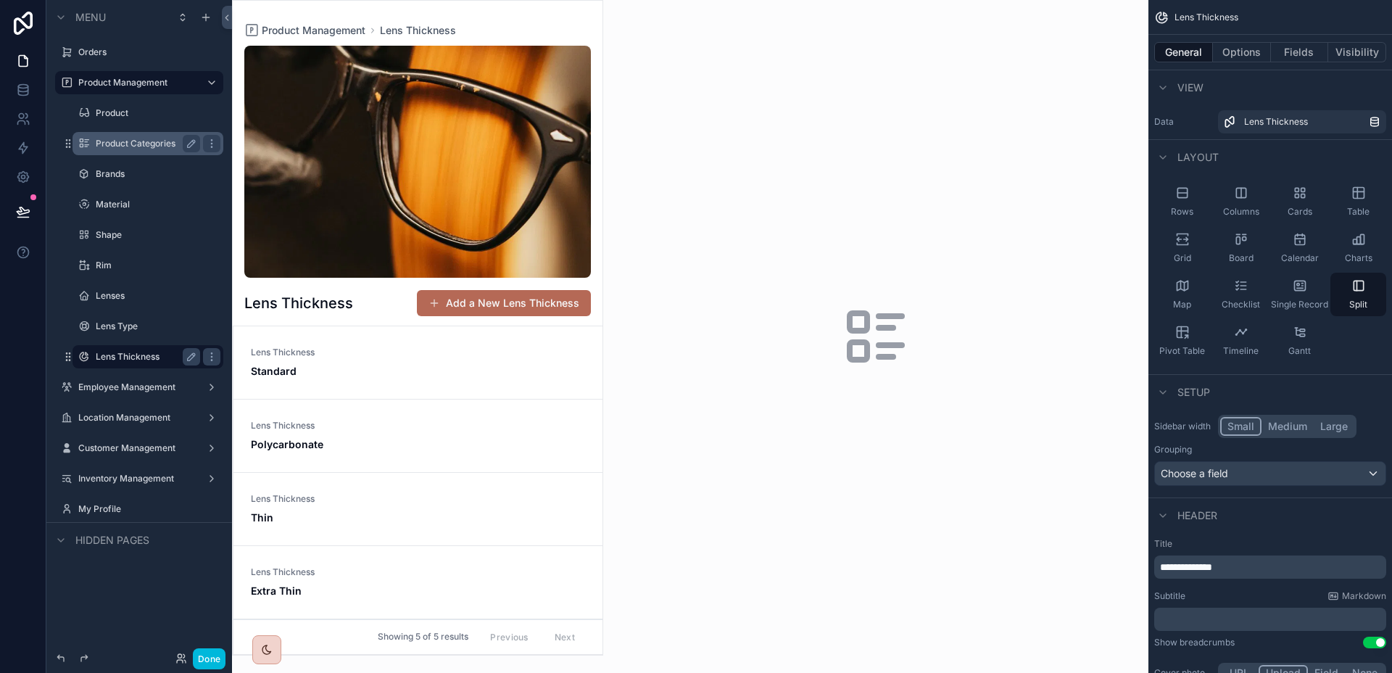
click at [452, 352] on div "scrollable content" at bounding box center [418, 328] width 370 height 654
click at [1254, 57] on button "Options" at bounding box center [1242, 52] width 58 height 20
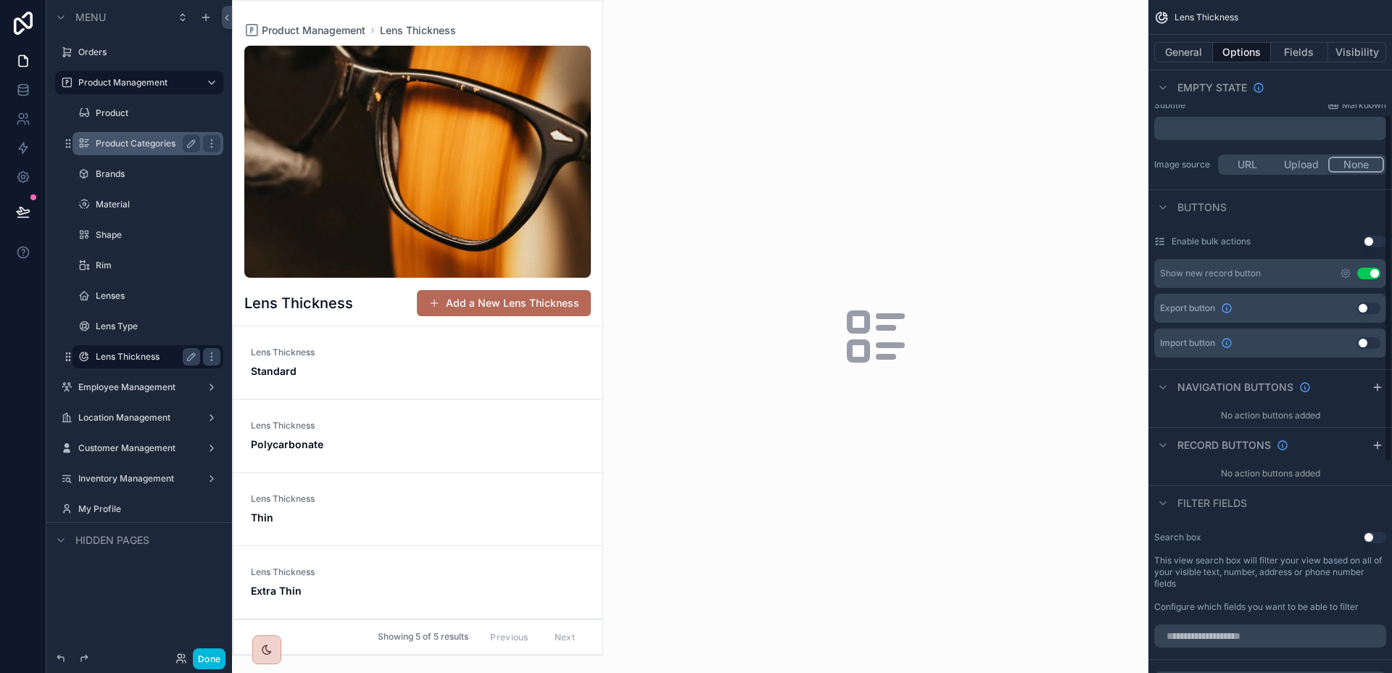
scroll to position [367, 0]
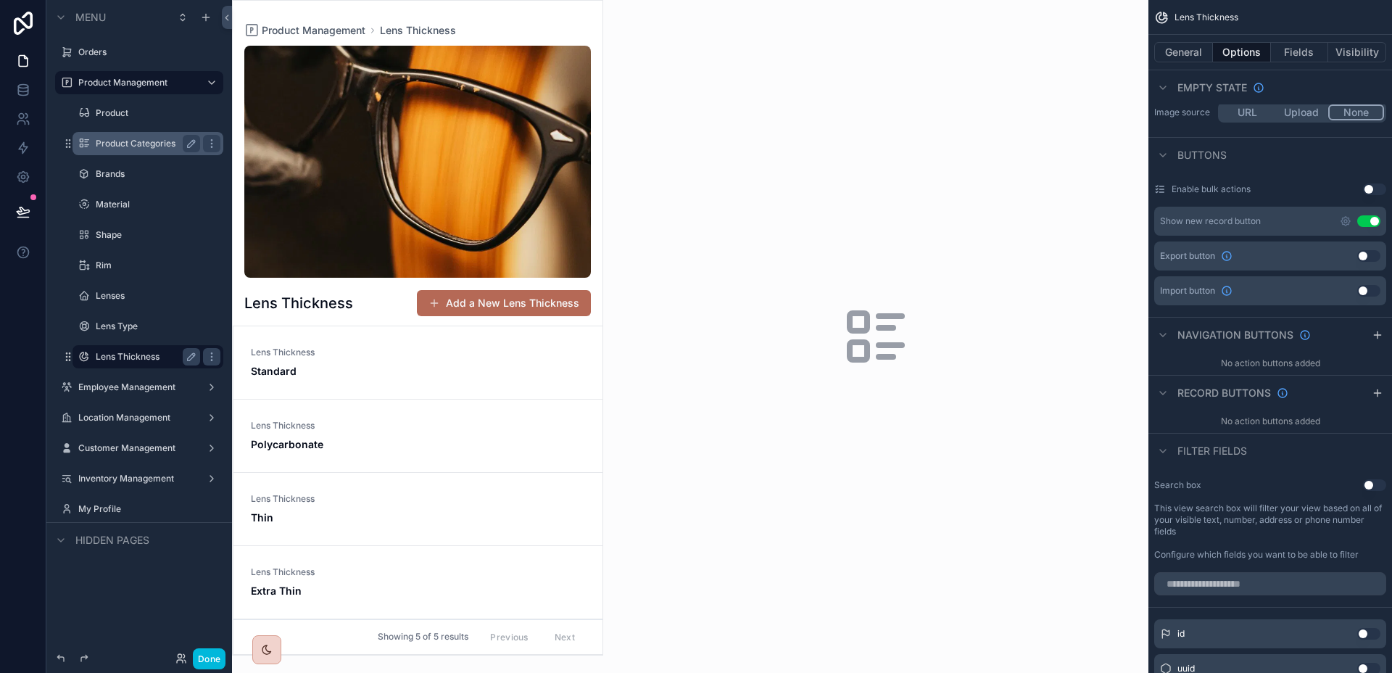
click at [1337, 219] on div "Show new record button Use setting" at bounding box center [1270, 221] width 232 height 29
click at [1339, 220] on icon "scrollable content" at bounding box center [1345, 221] width 12 height 12
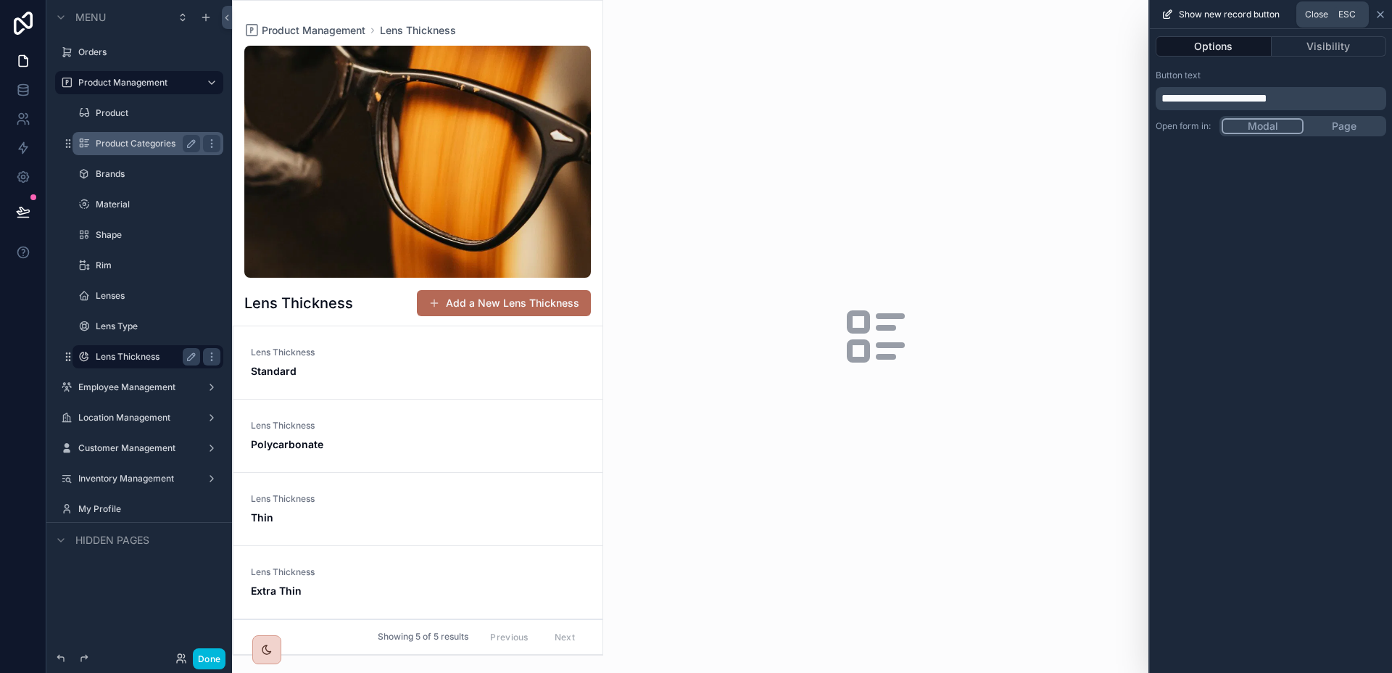
click at [1377, 12] on icon at bounding box center [1380, 15] width 6 height 6
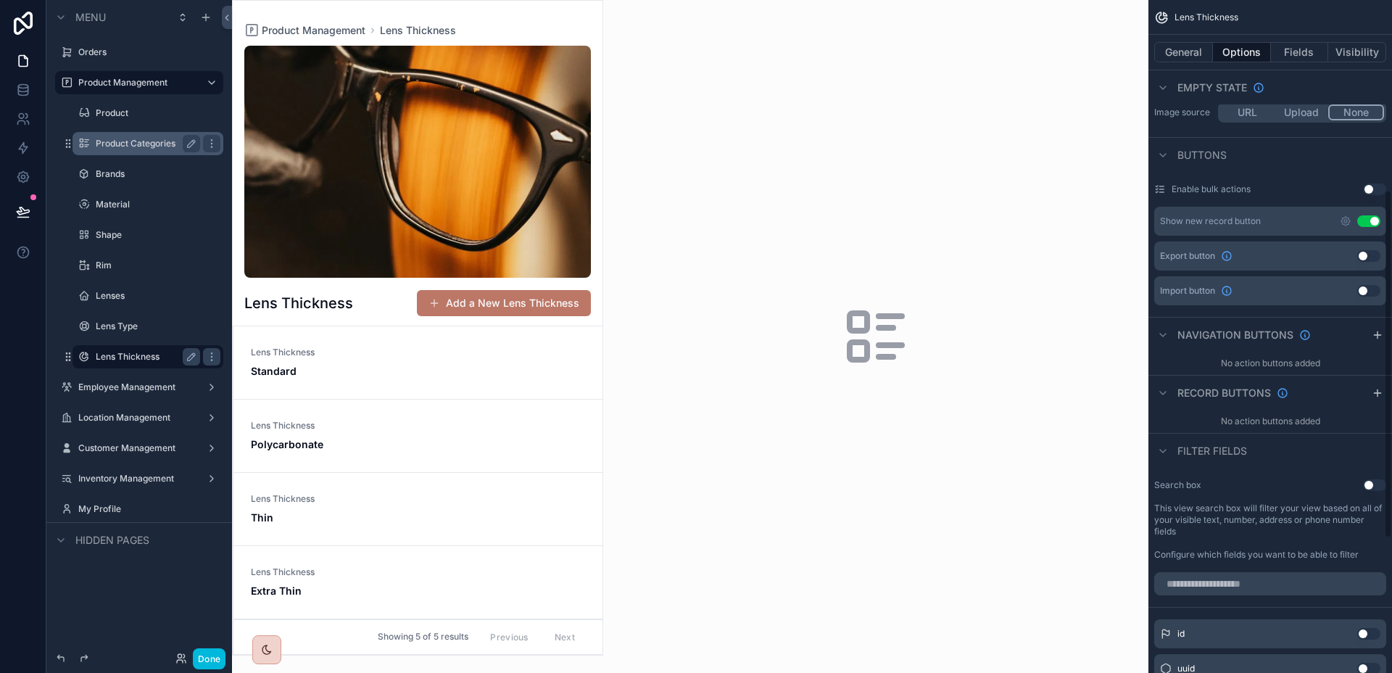
click at [460, 291] on button "Add a New Lens Thickness" at bounding box center [504, 303] width 174 height 26
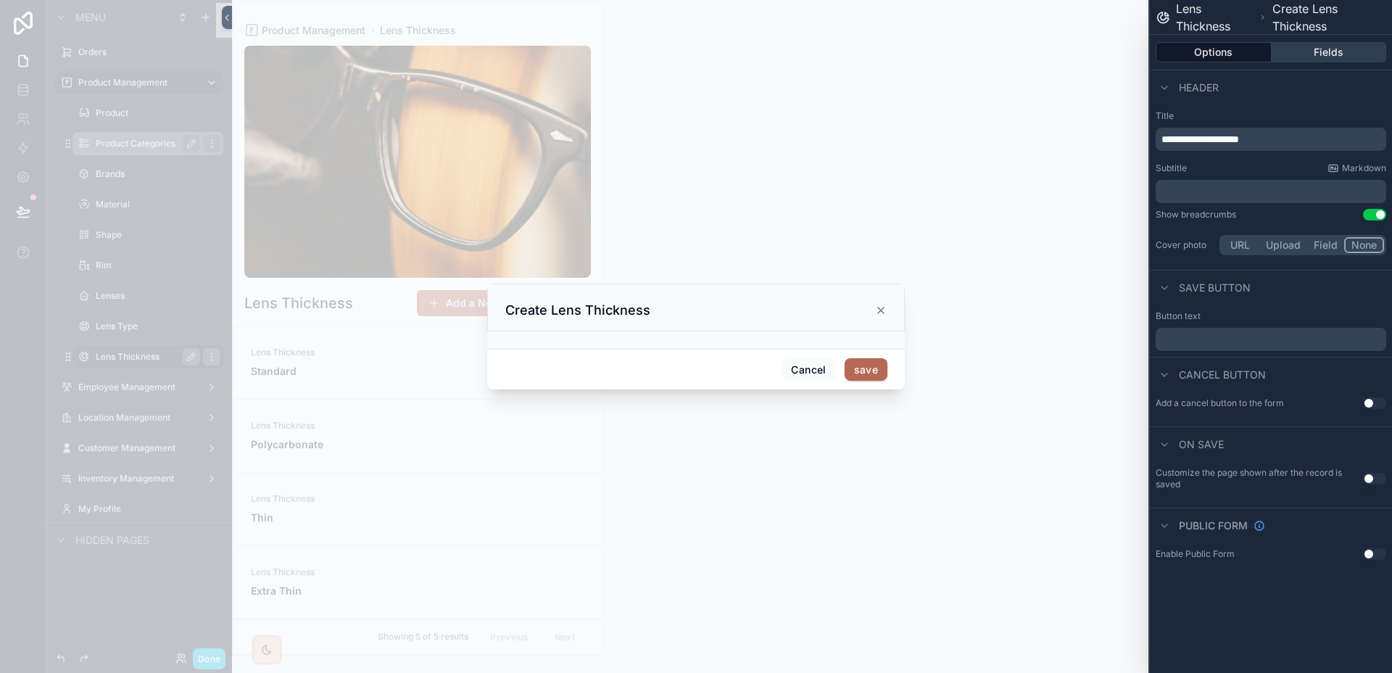
click at [1313, 53] on button "Fields" at bounding box center [1328, 52] width 115 height 20
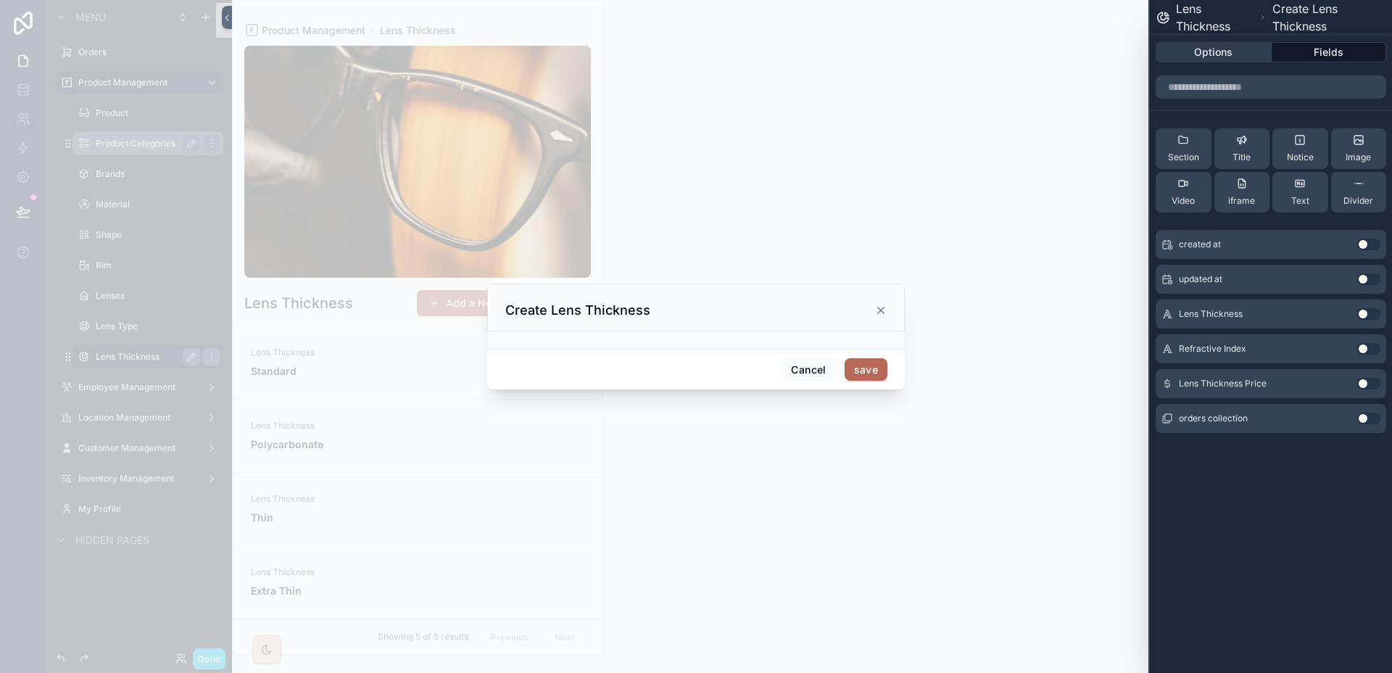
click at [1201, 62] on button "Options" at bounding box center [1213, 52] width 116 height 20
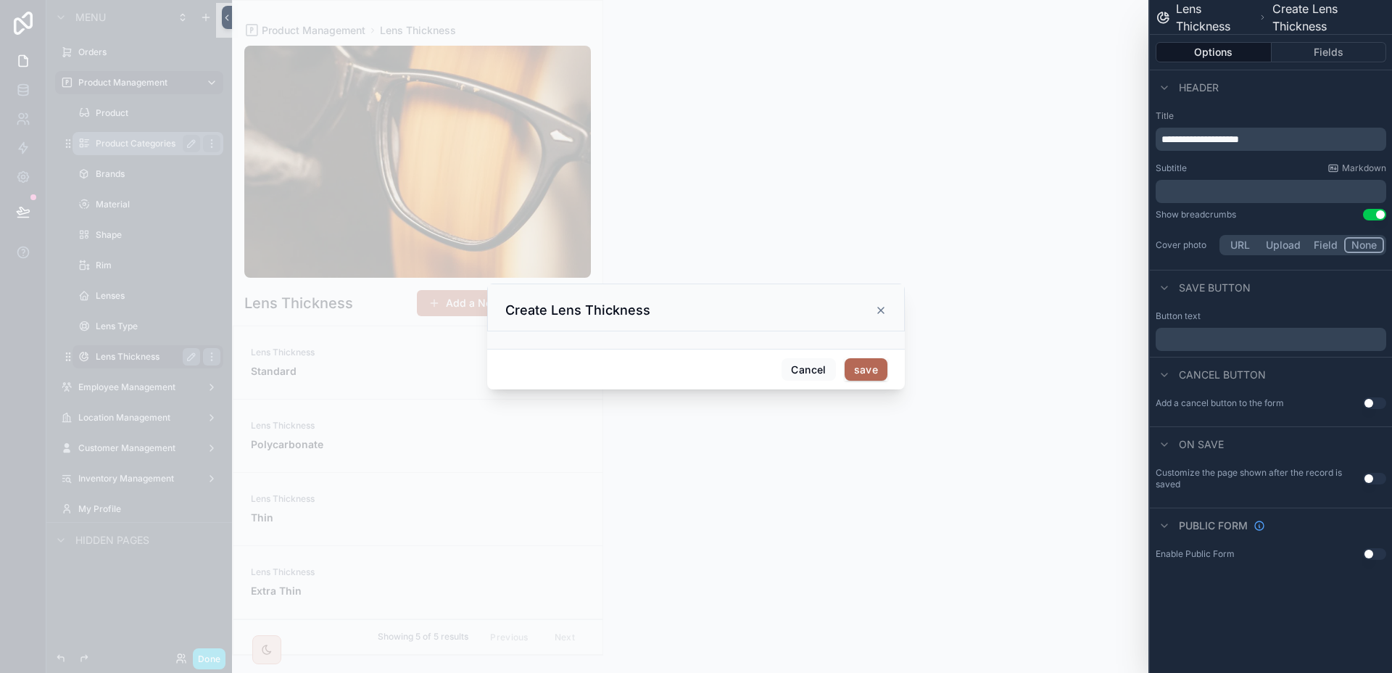
click at [1276, 336] on p "﻿" at bounding box center [1272, 338] width 222 height 17
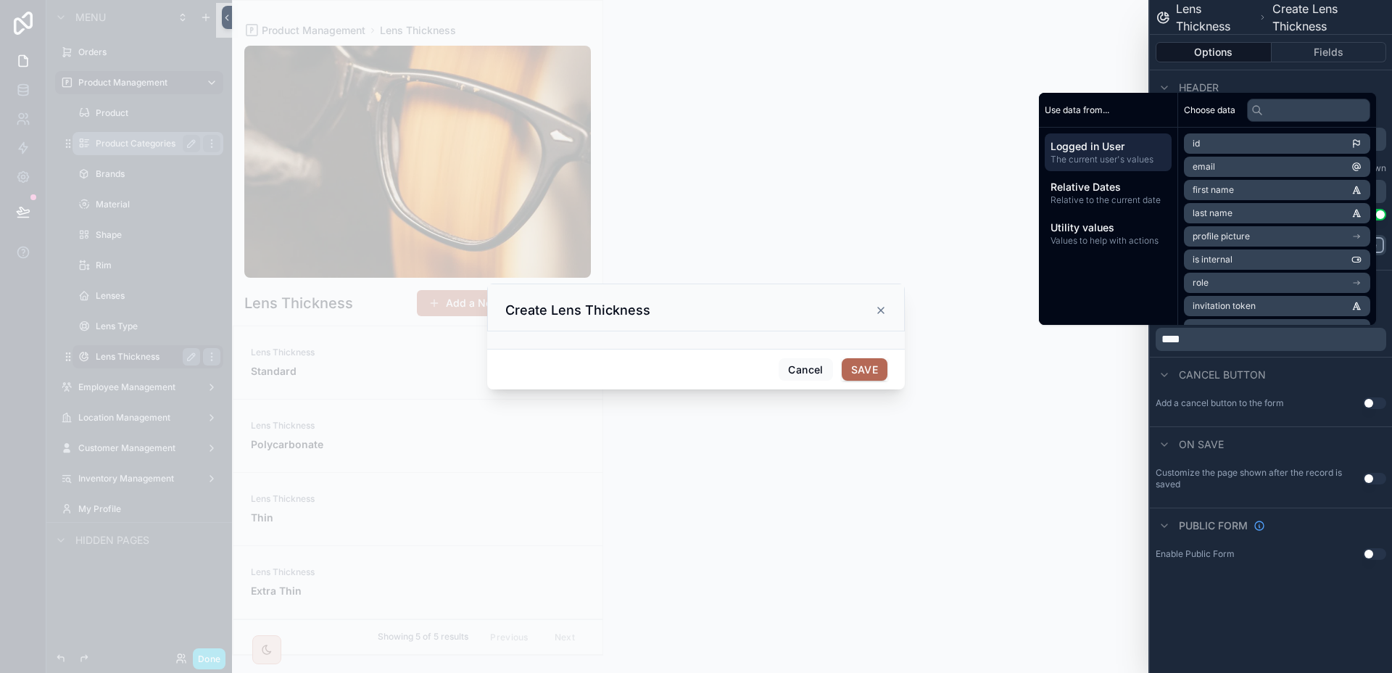
click at [1371, 481] on button "Use setting" at bounding box center [1374, 479] width 23 height 12
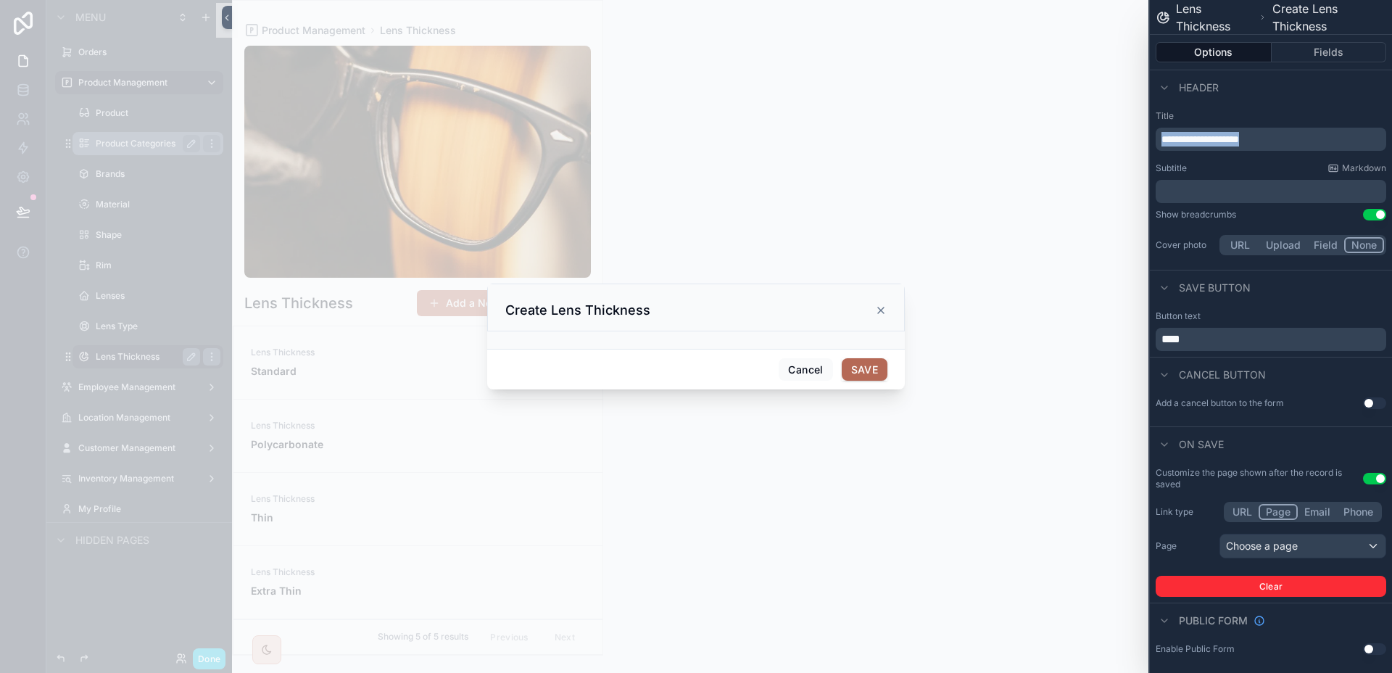
drag, startPoint x: 1276, startPoint y: 135, endPoint x: 1152, endPoint y: 135, distance: 123.9
click at [1152, 135] on div "**********" at bounding box center [1270, 183] width 242 height 159
click at [1321, 546] on div "Choose a page" at bounding box center [1302, 545] width 165 height 23
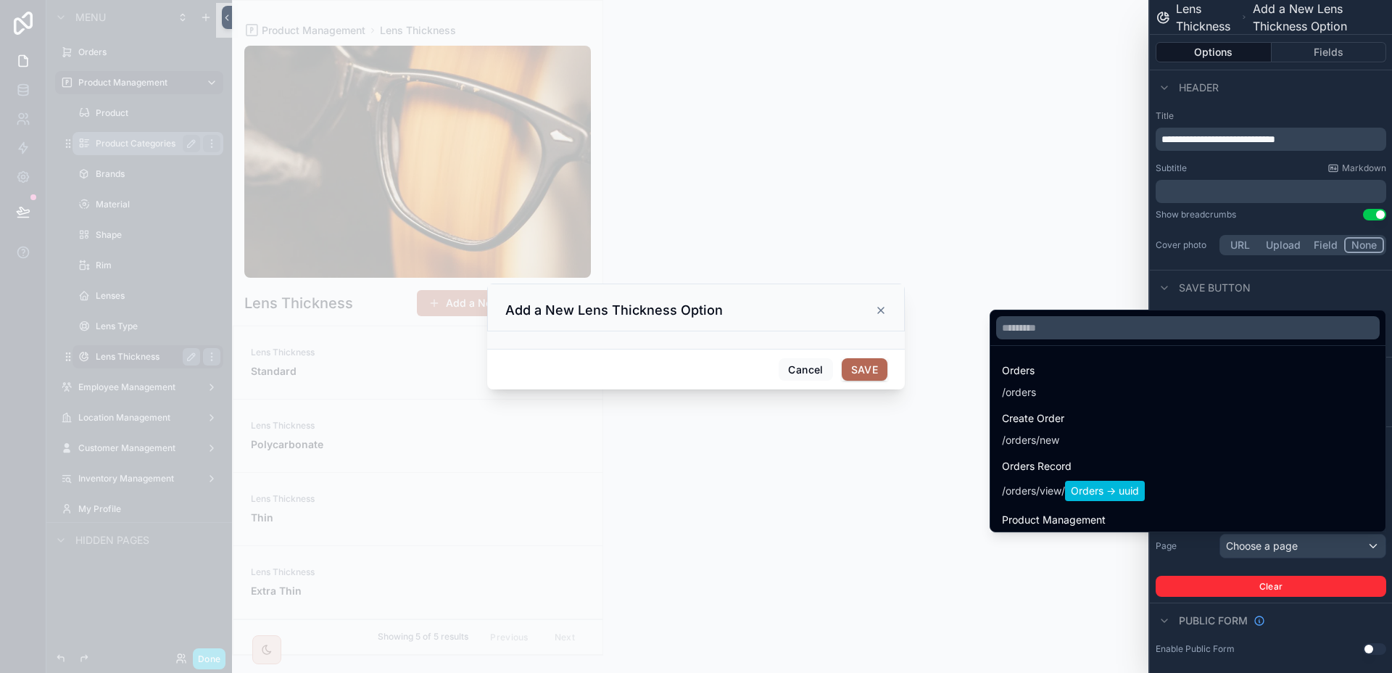
click at [1118, 339] on div at bounding box center [1187, 327] width 395 height 35
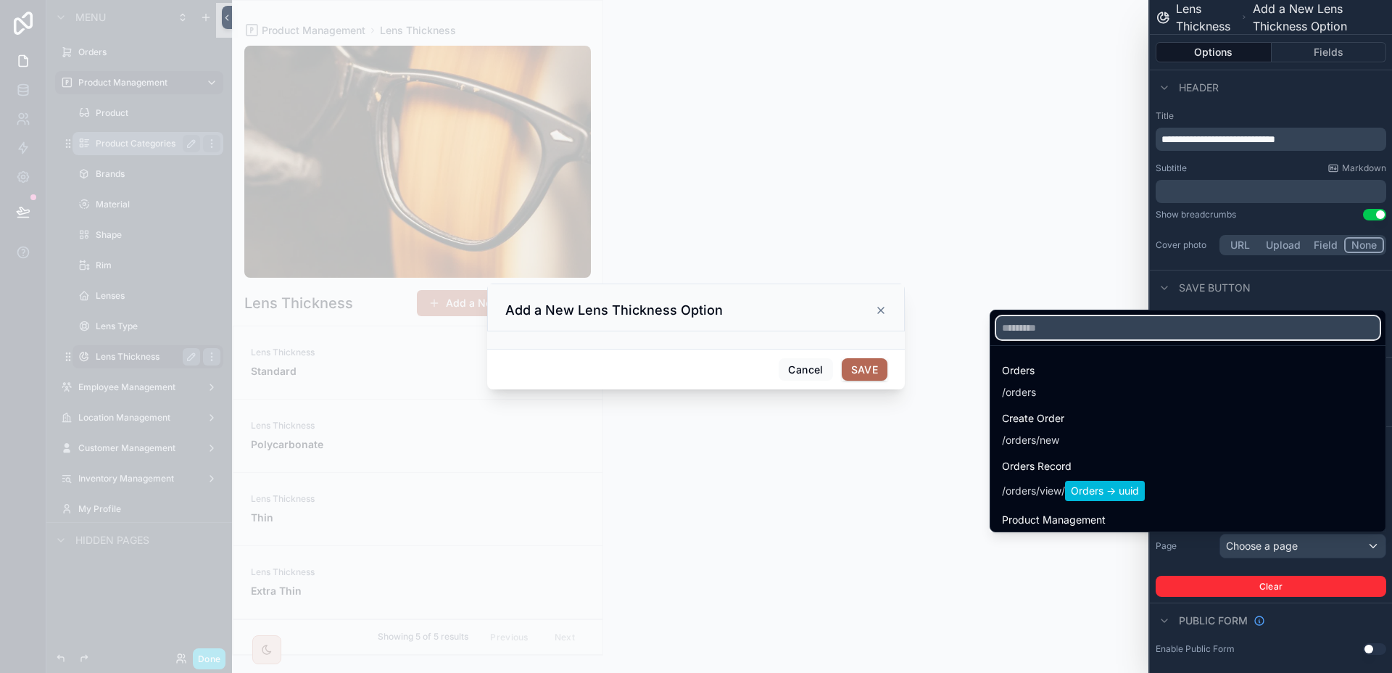
click at [1116, 330] on input "text" at bounding box center [1187, 327] width 383 height 23
type input "*"
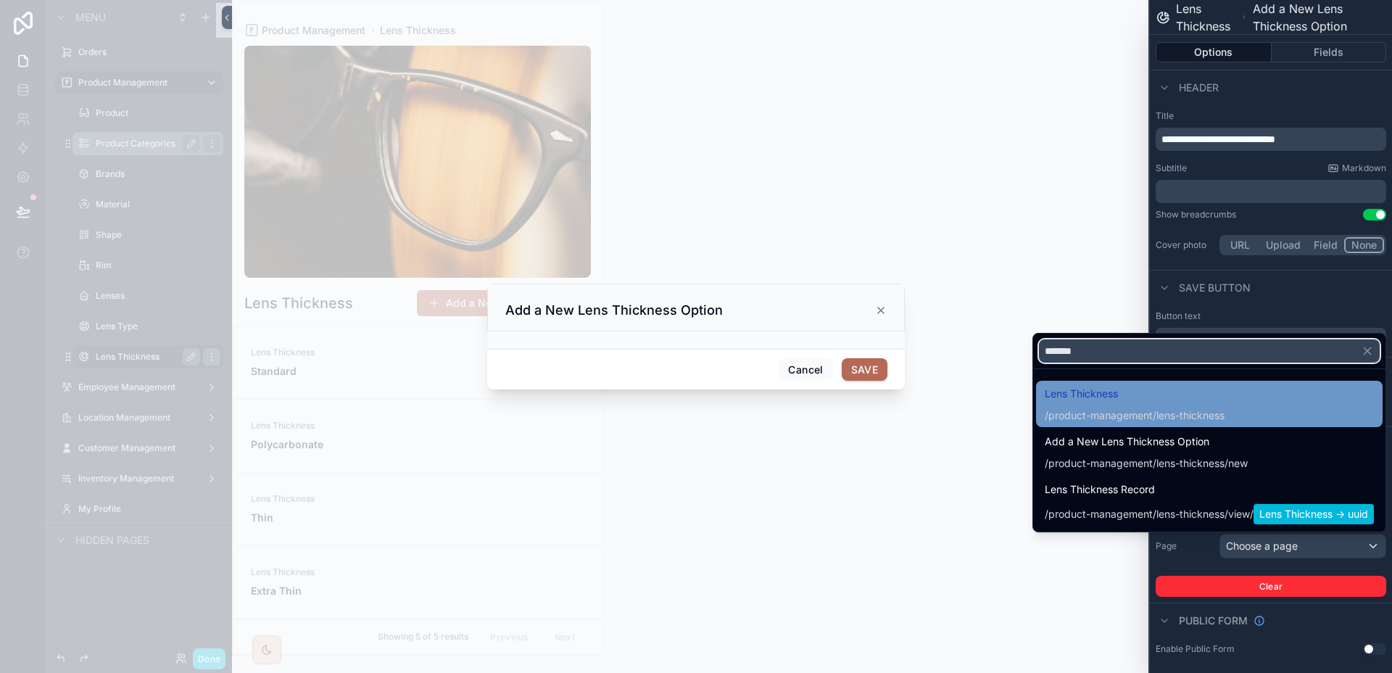
type input "*******"
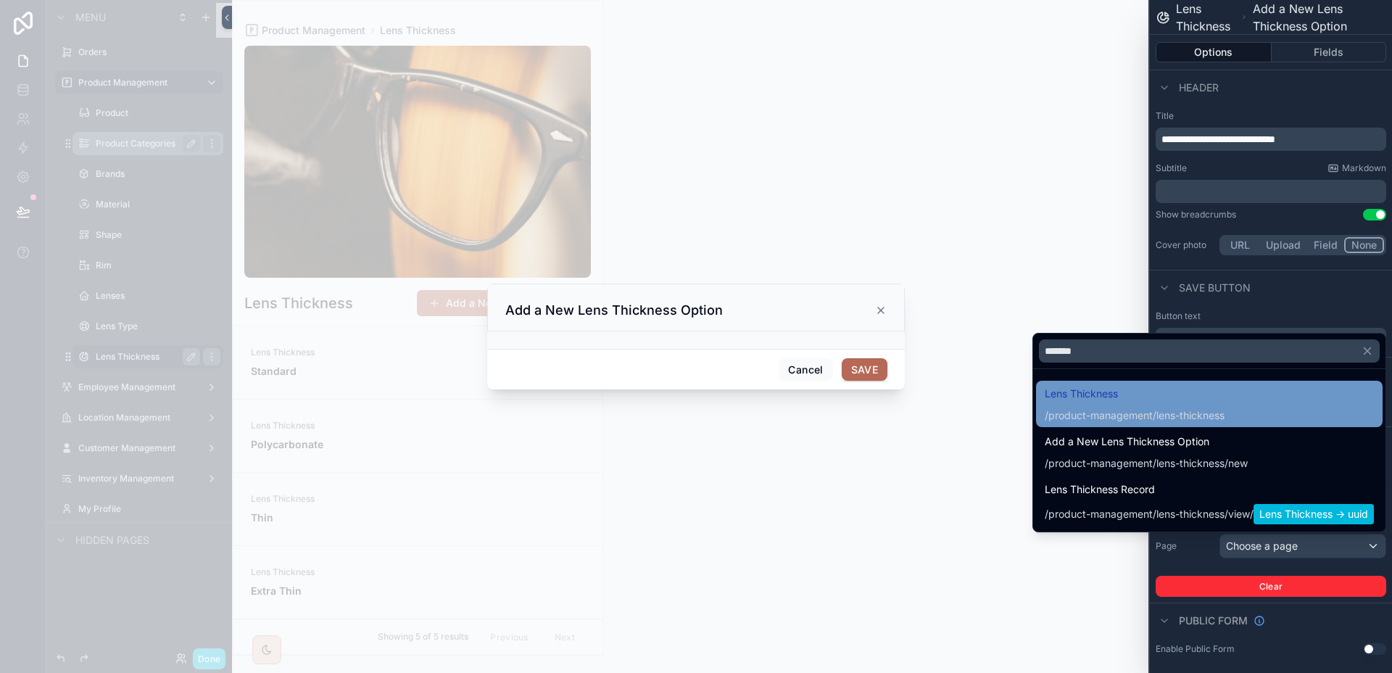
click at [1212, 396] on span "Lens Thickness" at bounding box center [1134, 393] width 180 height 17
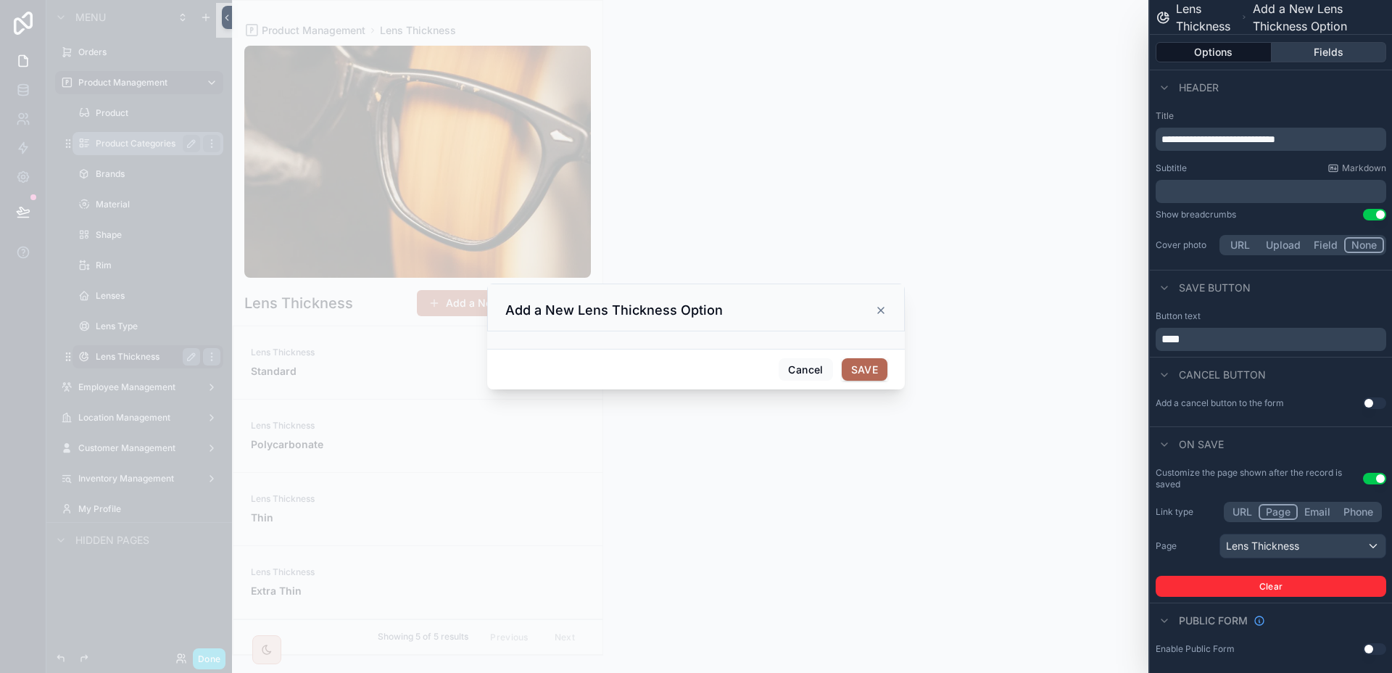
click at [1322, 53] on button "Fields" at bounding box center [1328, 52] width 115 height 20
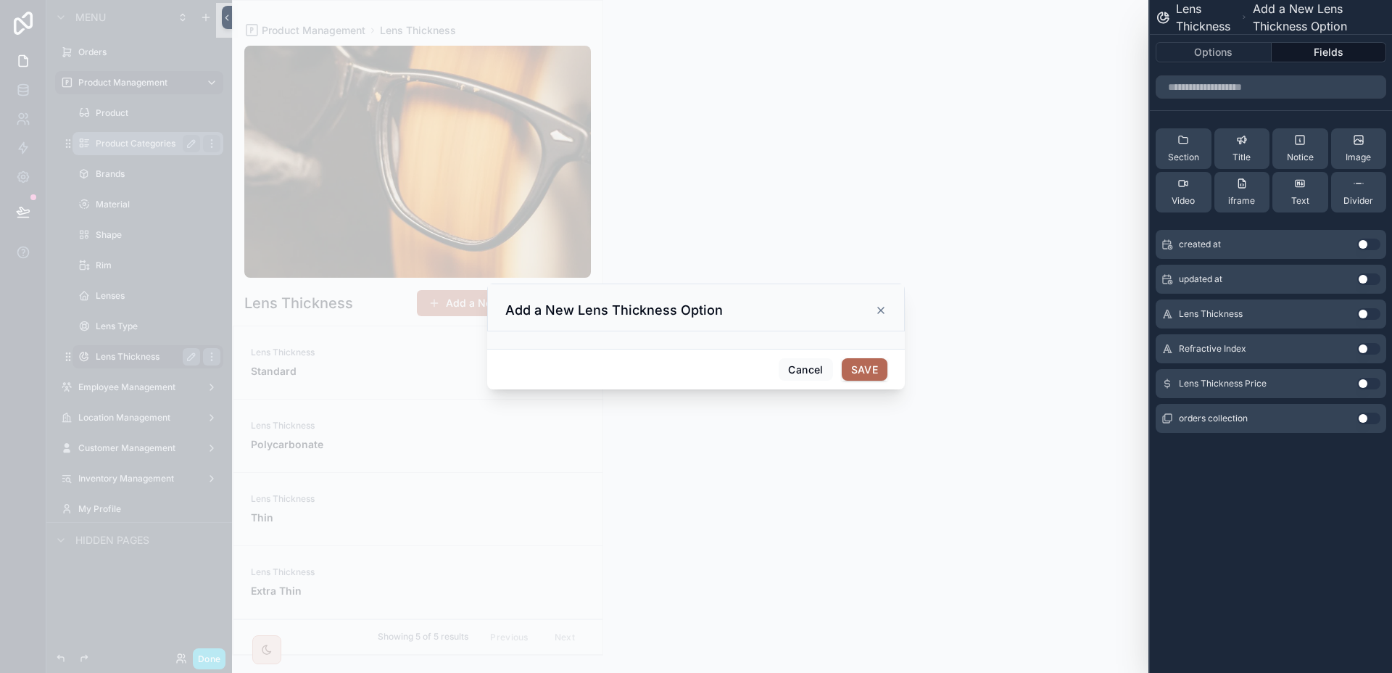
click at [1371, 317] on button "Use setting" at bounding box center [1368, 314] width 23 height 12
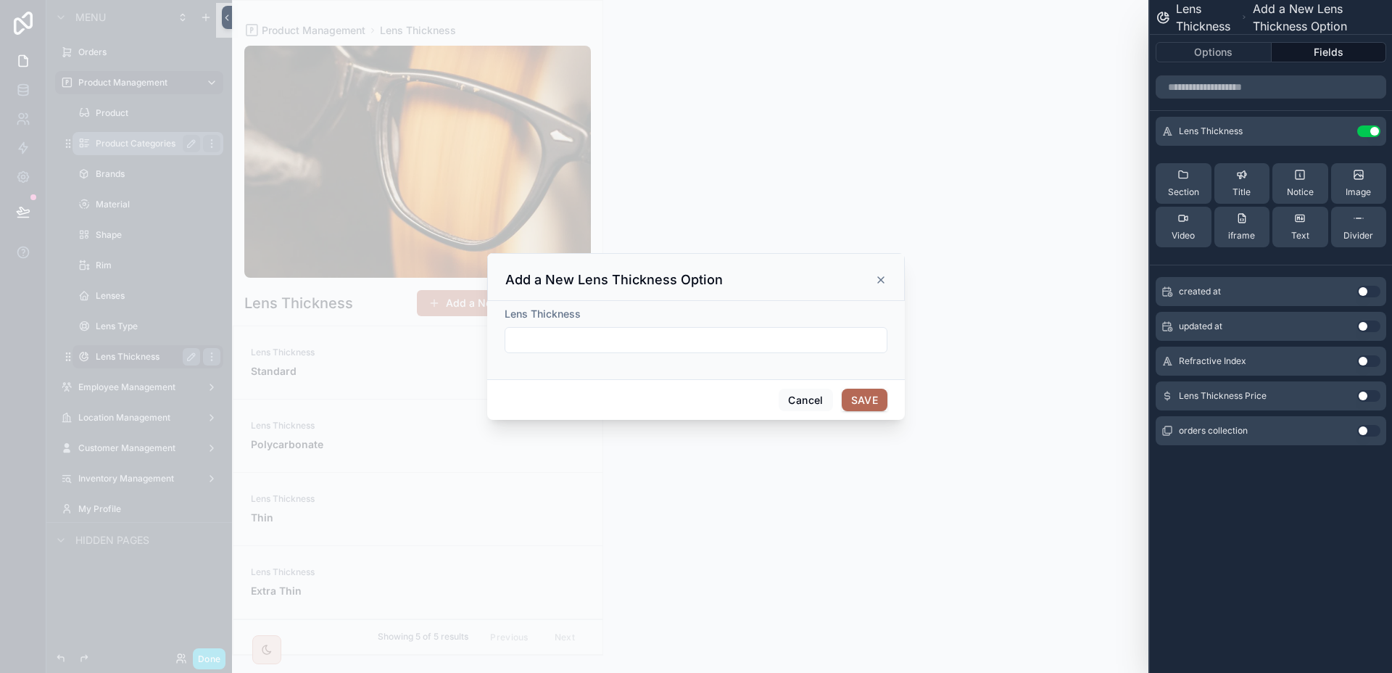
click at [1367, 362] on button "Use setting" at bounding box center [1368, 361] width 23 height 12
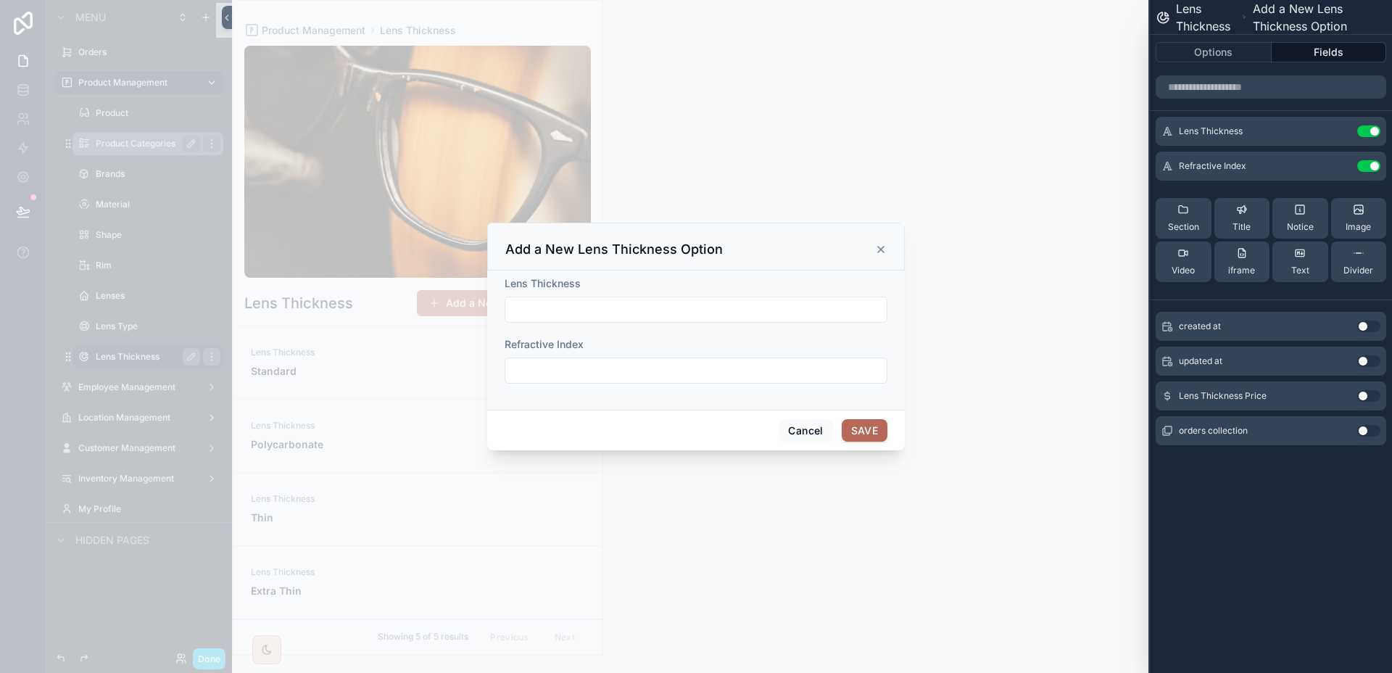
click at [1369, 392] on button "Use setting" at bounding box center [1368, 396] width 23 height 12
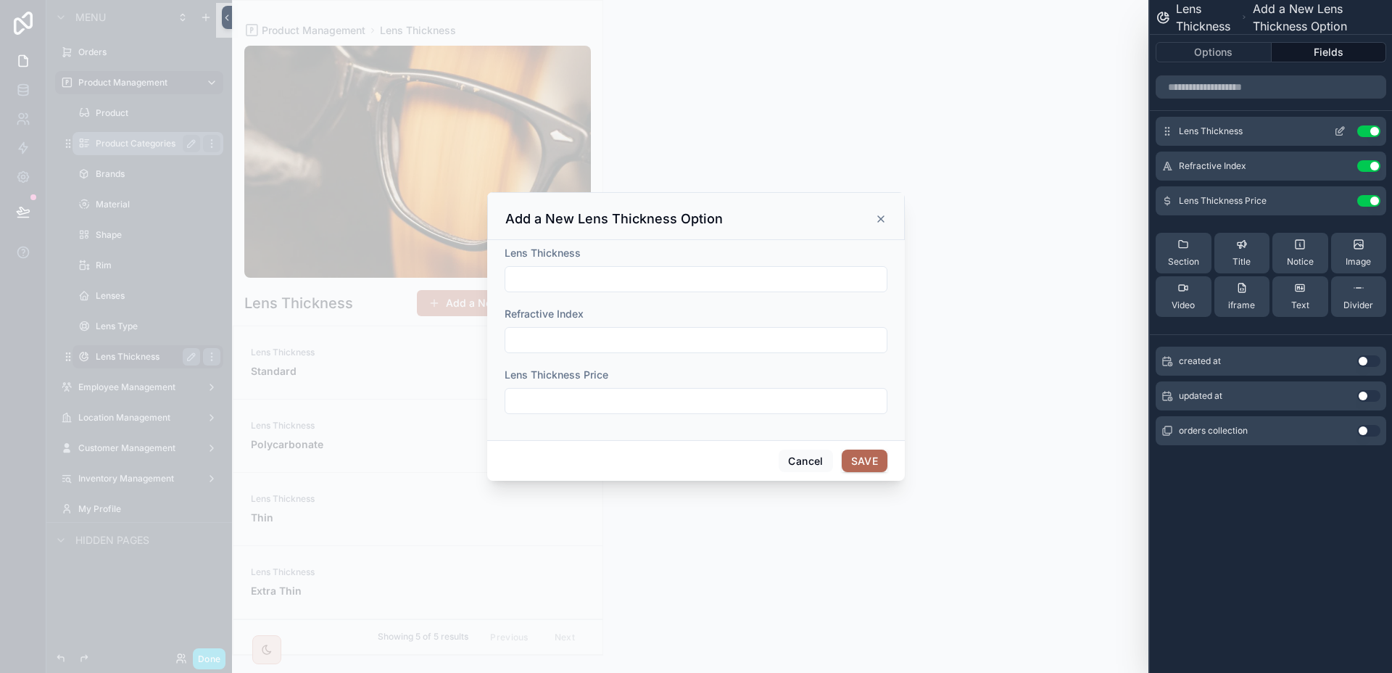
click at [1343, 132] on icon at bounding box center [1340, 131] width 12 height 12
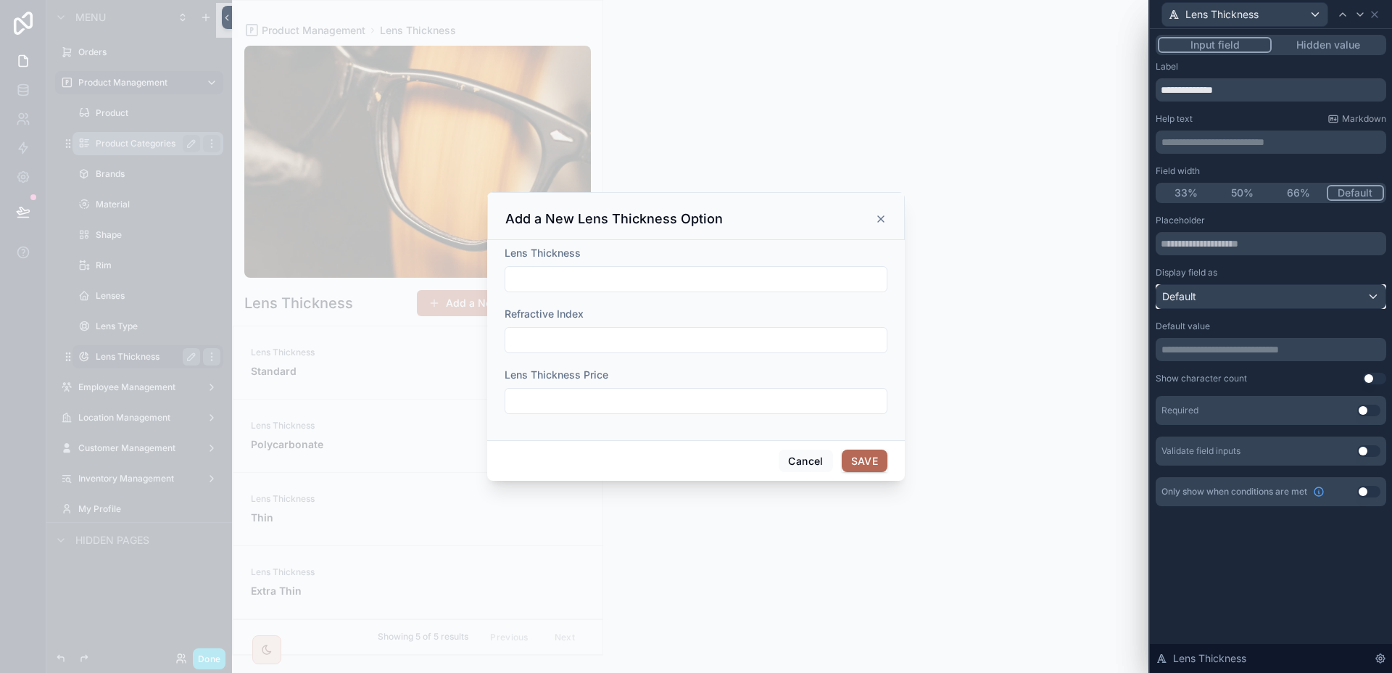
click at [1303, 291] on div "Default" at bounding box center [1270, 296] width 229 height 23
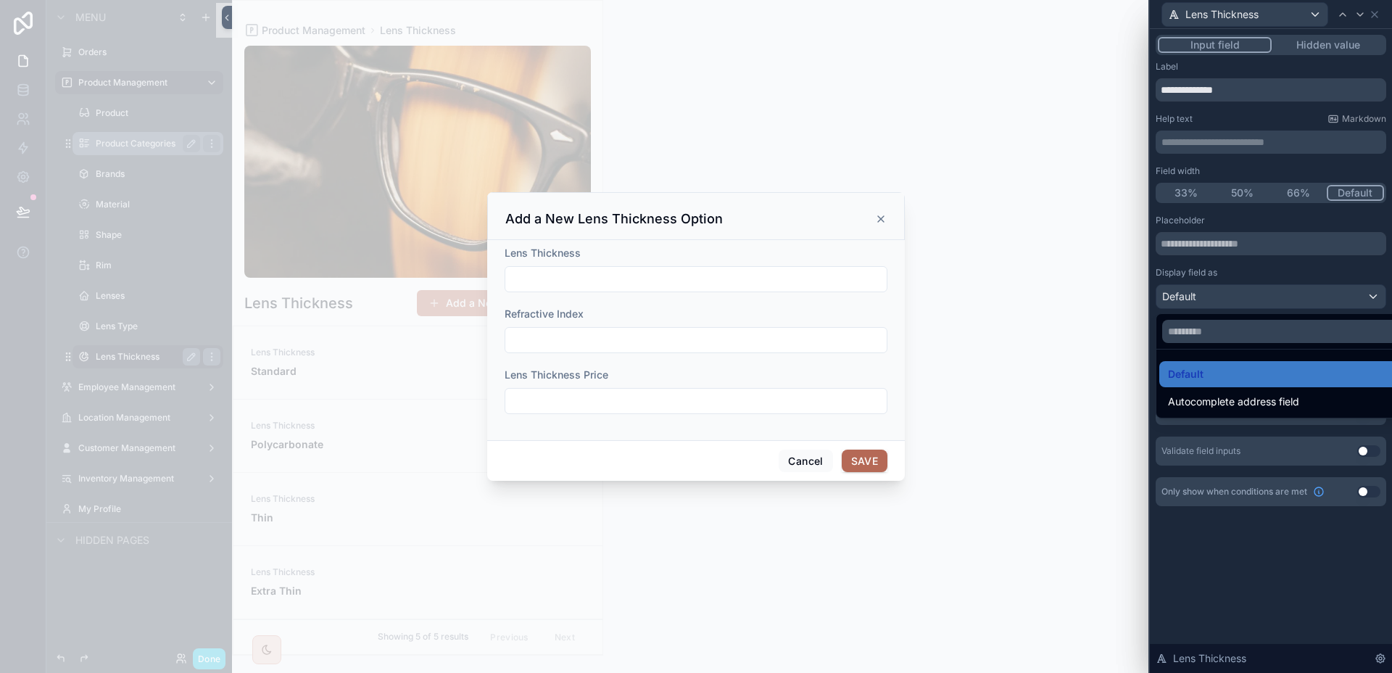
click at [1303, 292] on div at bounding box center [1270, 336] width 242 height 673
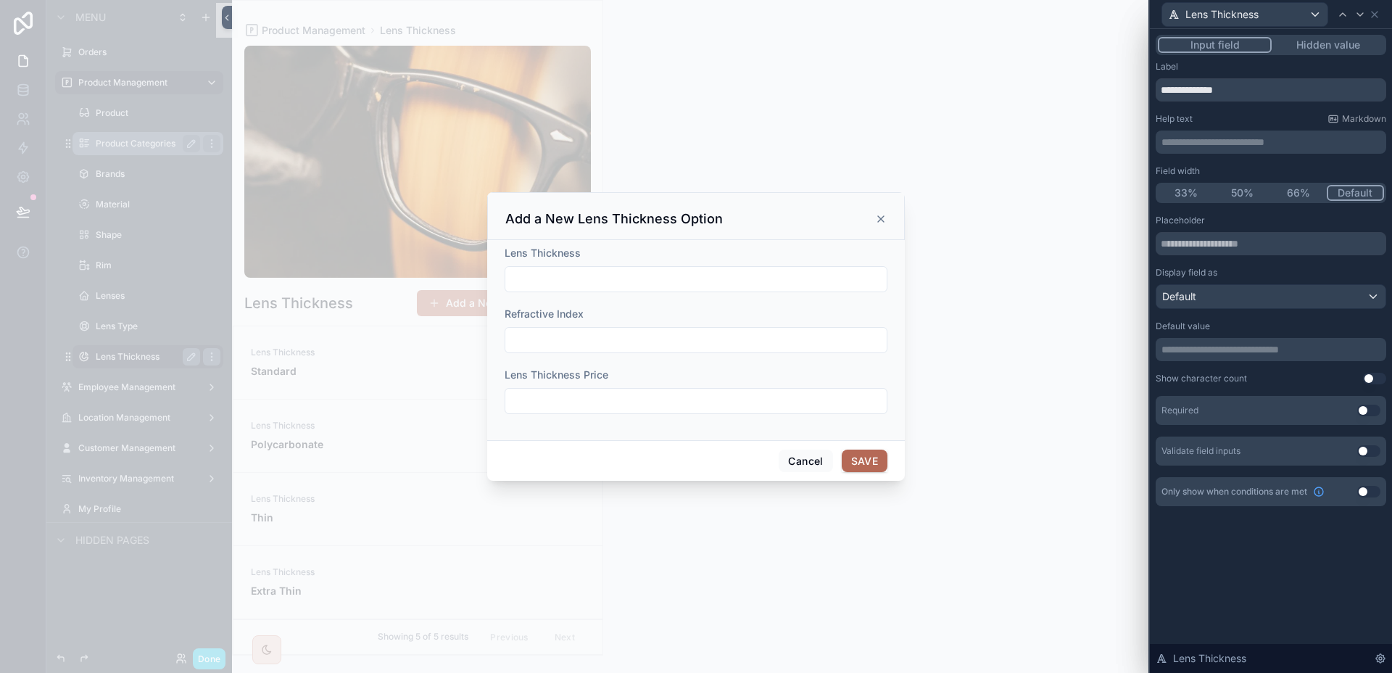
click at [1368, 411] on button "Use setting" at bounding box center [1368, 410] width 23 height 12
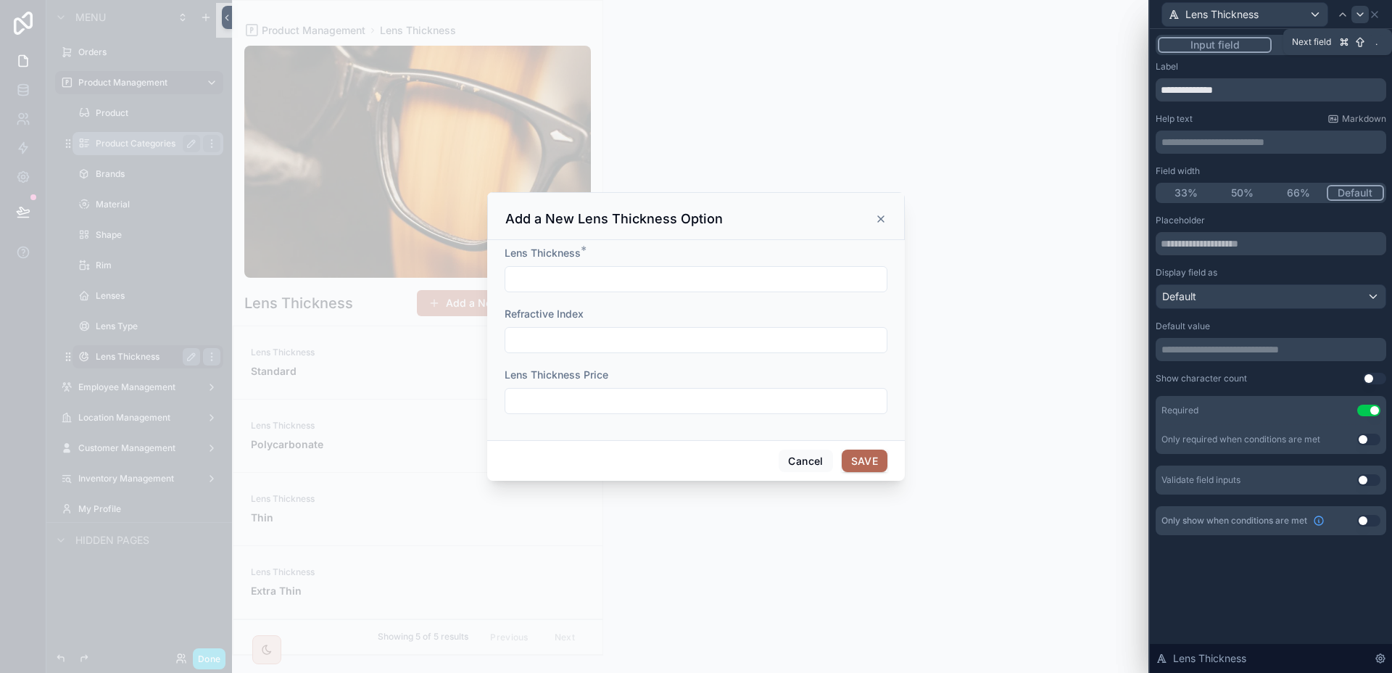
click at [1364, 12] on icon at bounding box center [1360, 15] width 12 height 12
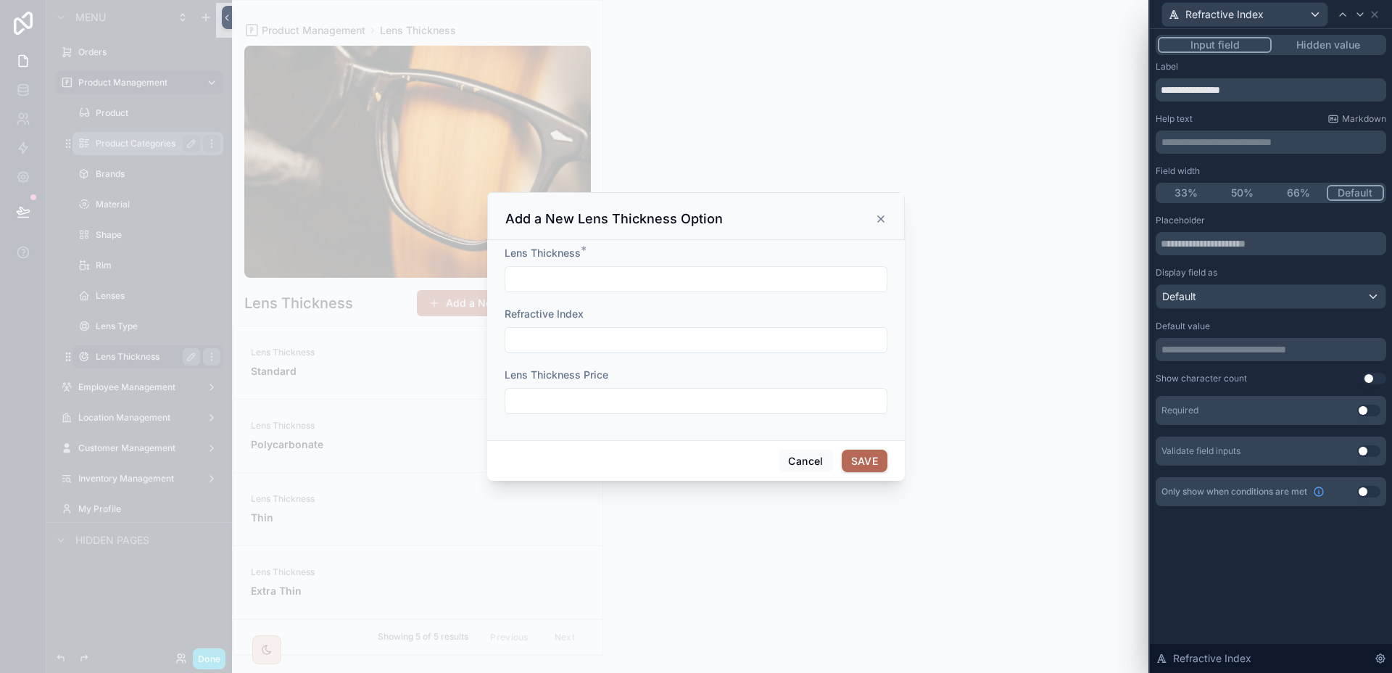
click at [1365, 413] on button "Use setting" at bounding box center [1368, 410] width 23 height 12
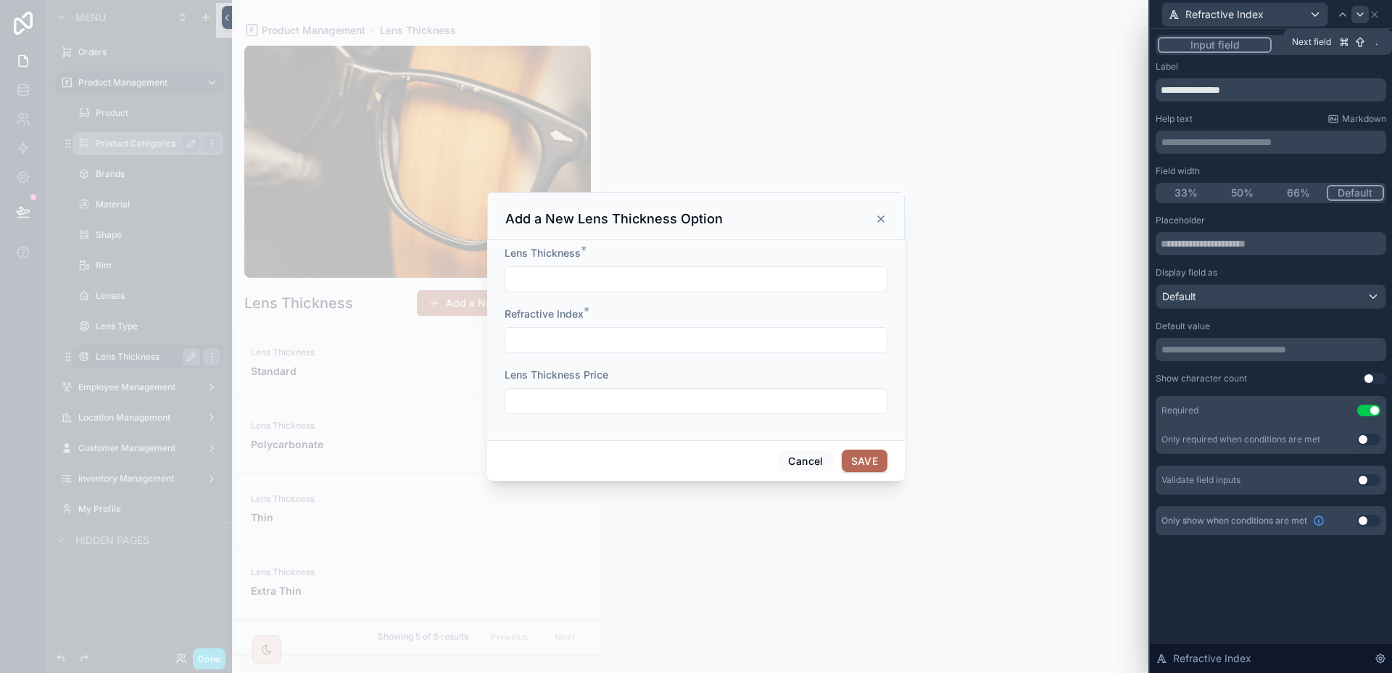
click at [1361, 14] on icon at bounding box center [1360, 14] width 6 height 3
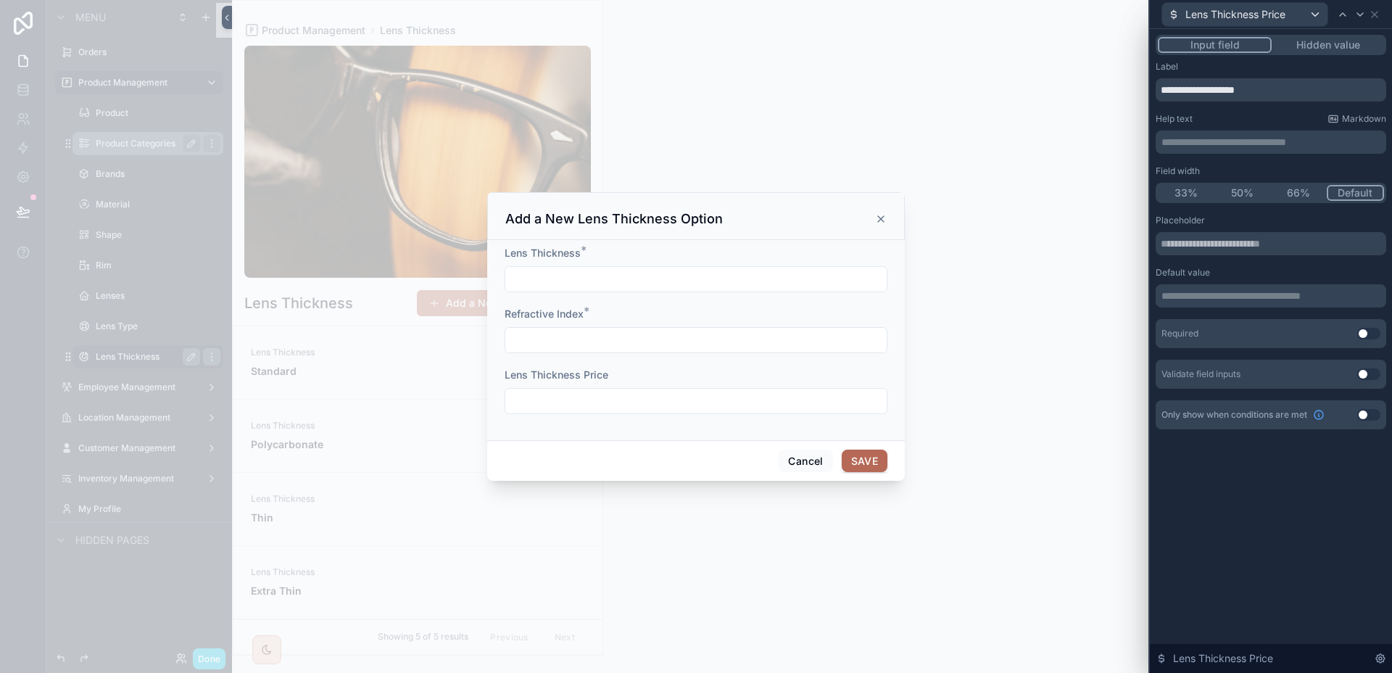
click at [1368, 337] on button "Use setting" at bounding box center [1368, 334] width 23 height 12
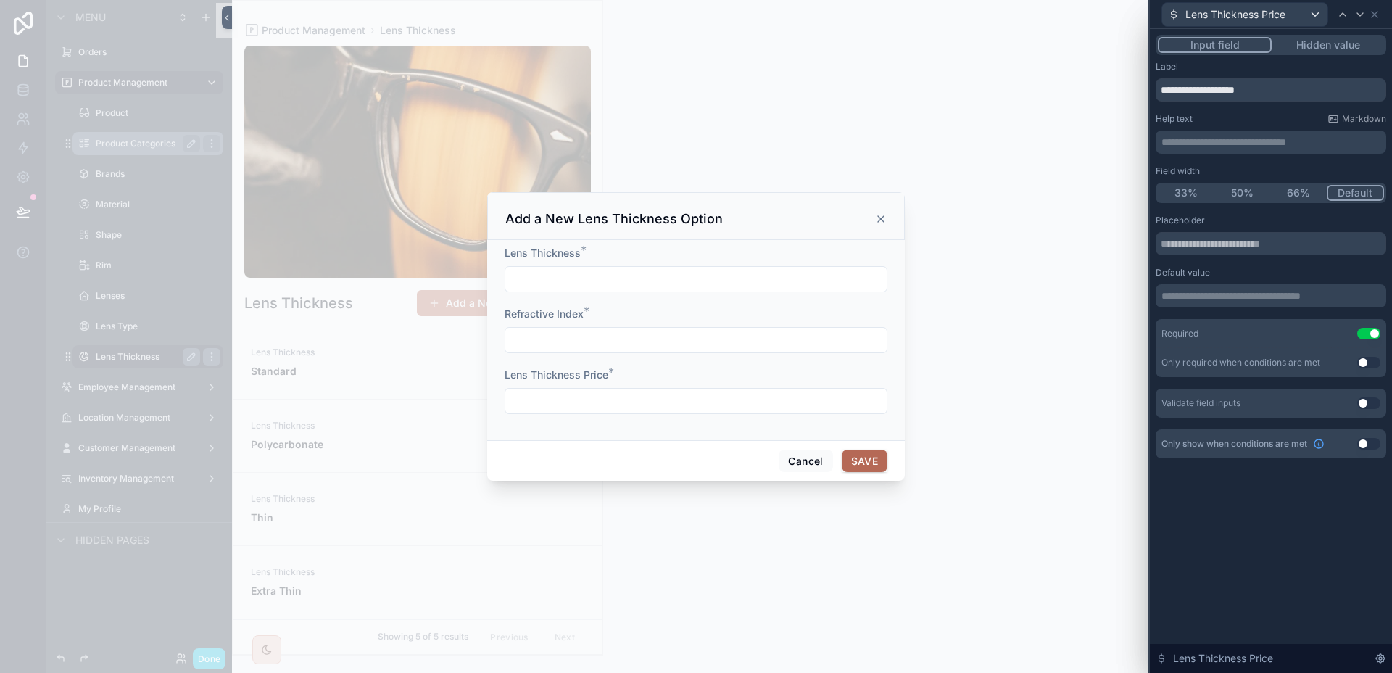
click at [608, 398] on input "scrollable content" at bounding box center [695, 401] width 381 height 20
click at [883, 217] on icon "scrollable content" at bounding box center [881, 219] width 12 height 12
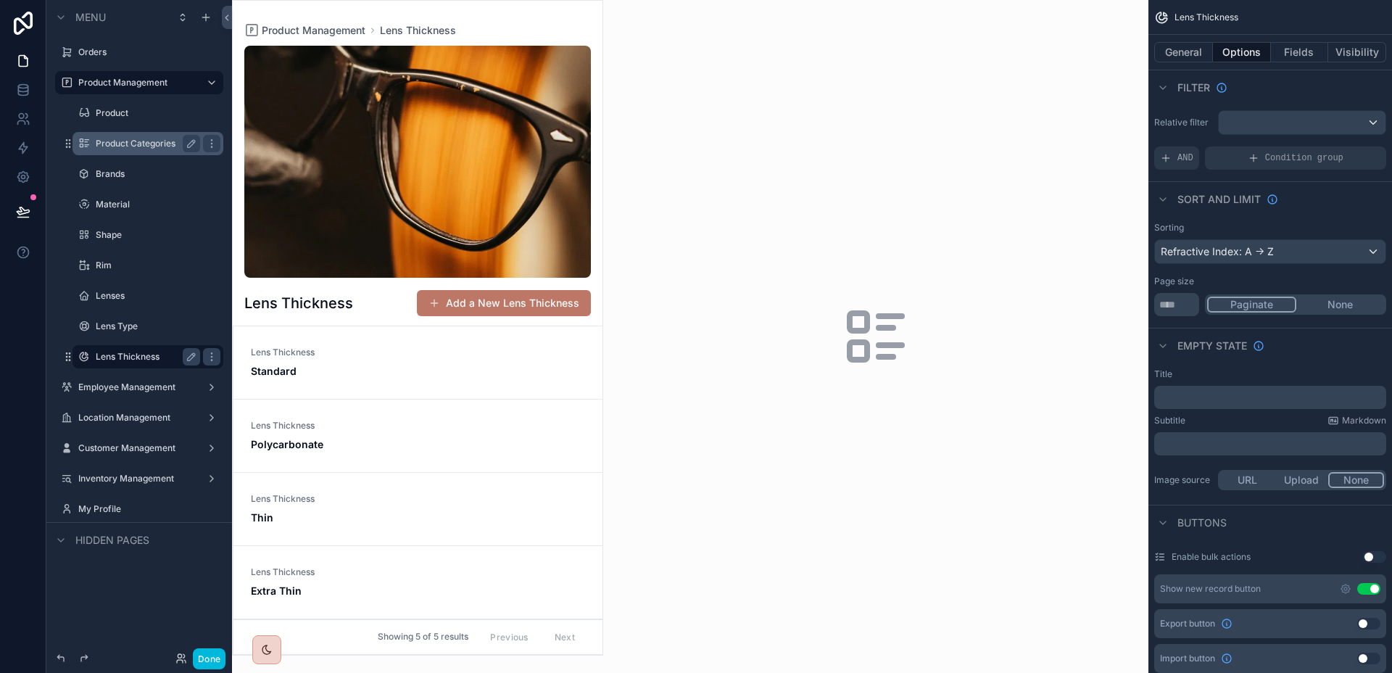
click at [528, 297] on button "Add a New Lens Thickness" at bounding box center [504, 303] width 174 height 26
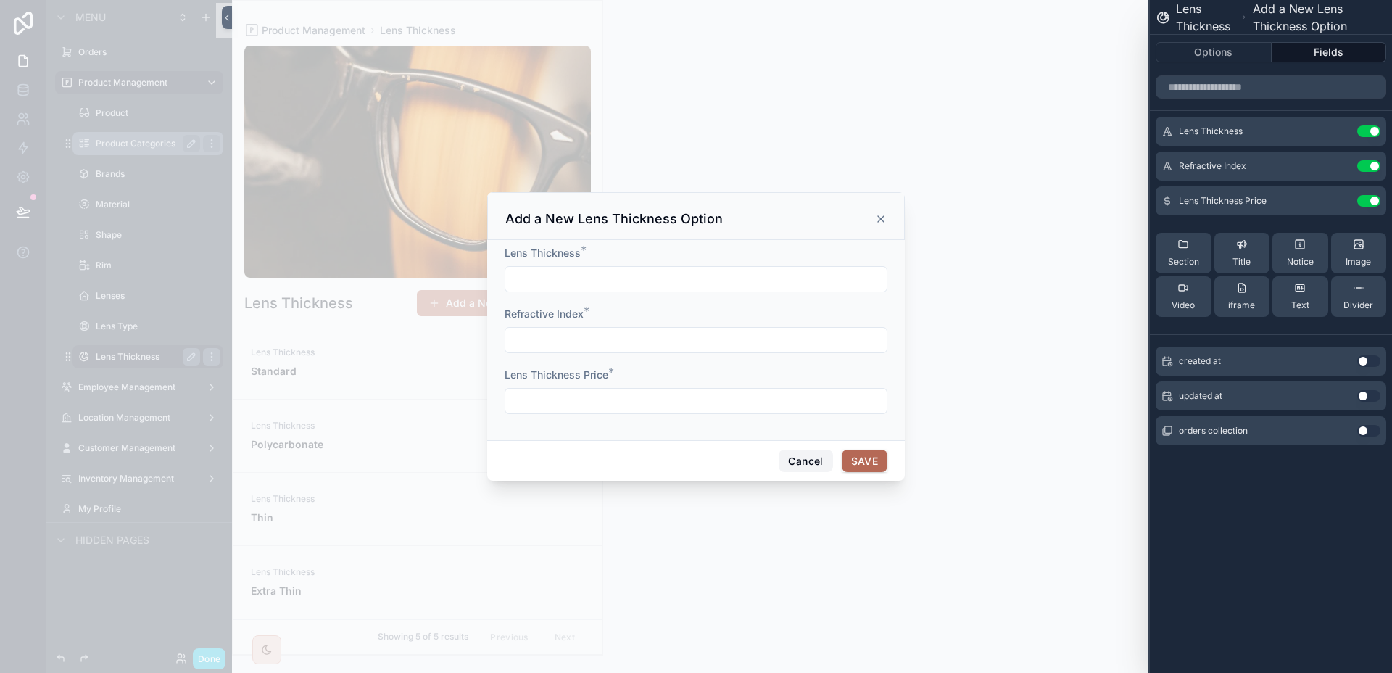
click at [795, 460] on button "Cancel" at bounding box center [805, 460] width 54 height 23
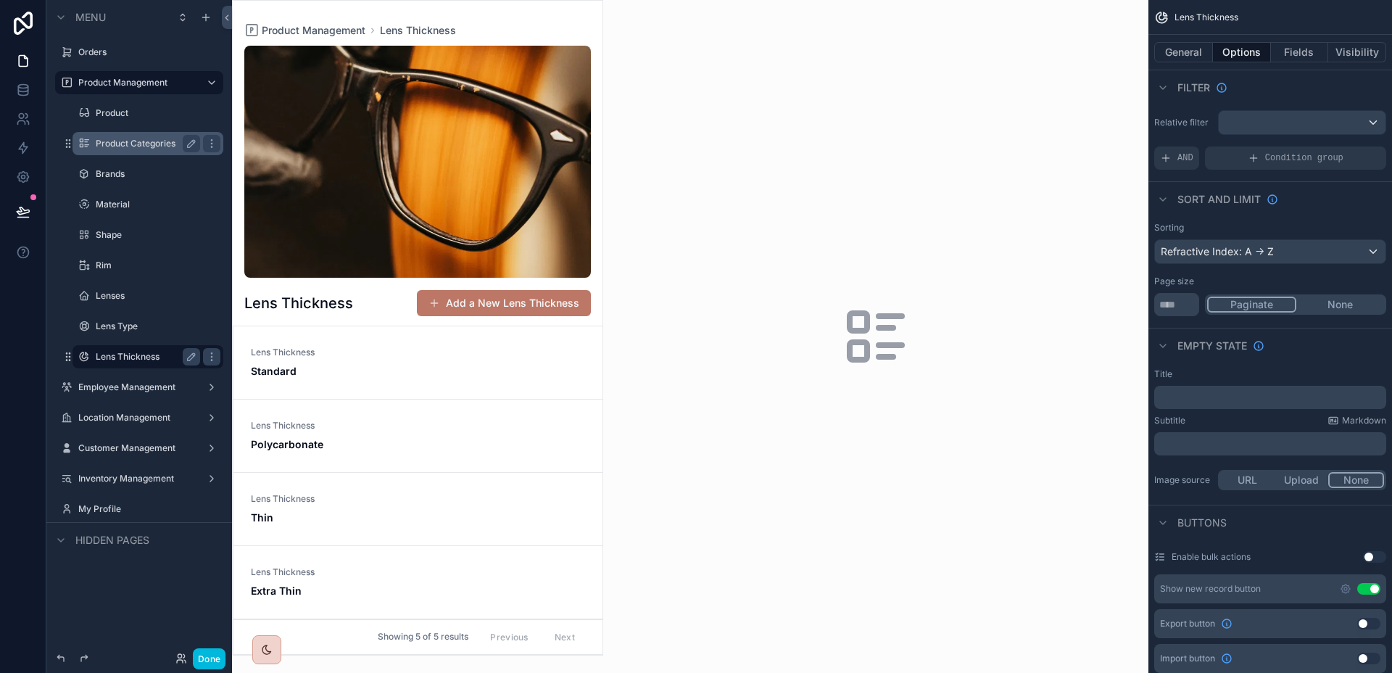
click at [499, 299] on button "Add a New Lens Thickness" at bounding box center [504, 303] width 174 height 26
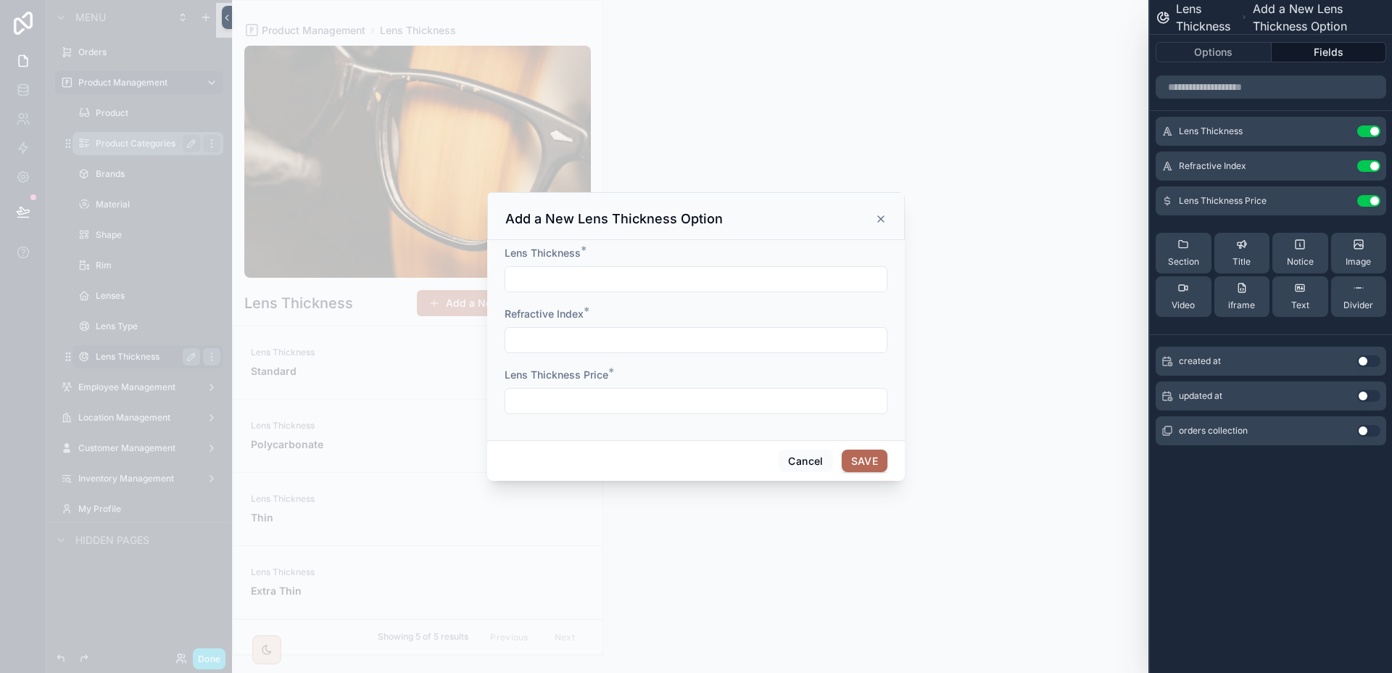
click at [846, 445] on div "Cancel SAVE" at bounding box center [695, 460] width 417 height 41
click at [856, 460] on button "SAVE" at bounding box center [864, 460] width 46 height 23
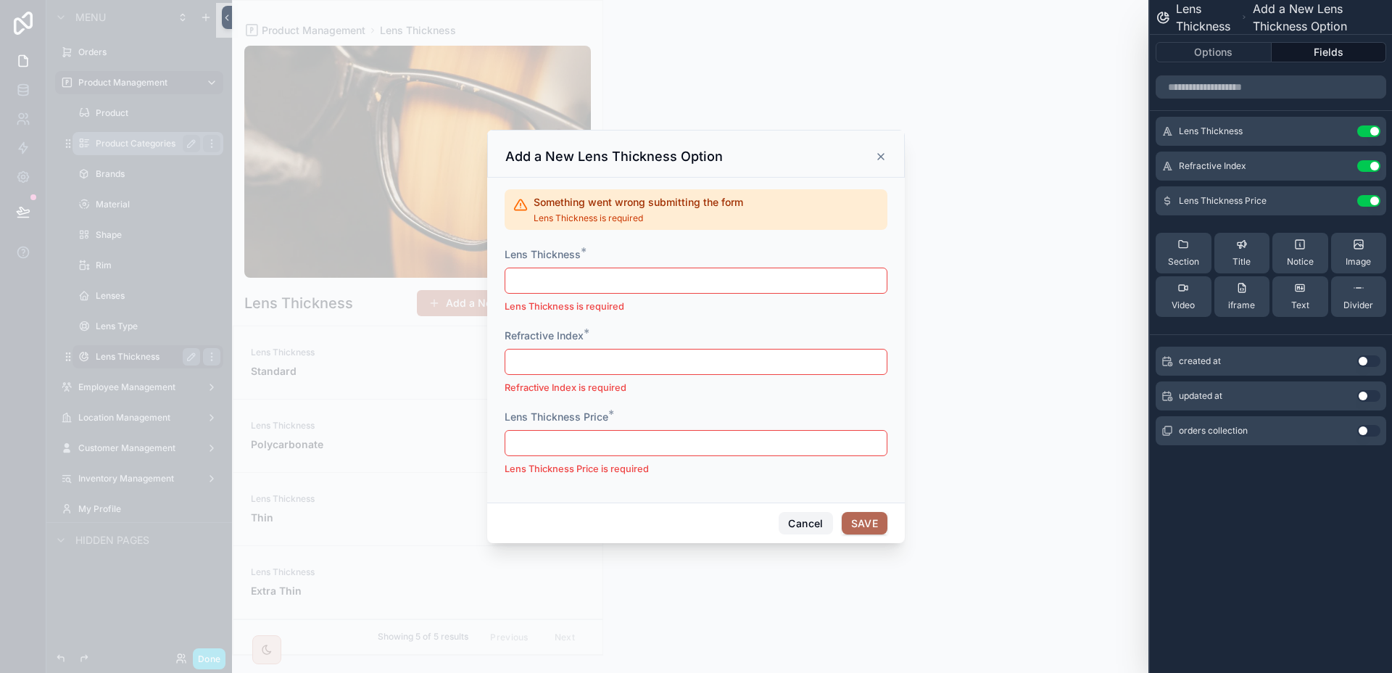
click at [791, 515] on button "Cancel" at bounding box center [805, 523] width 54 height 23
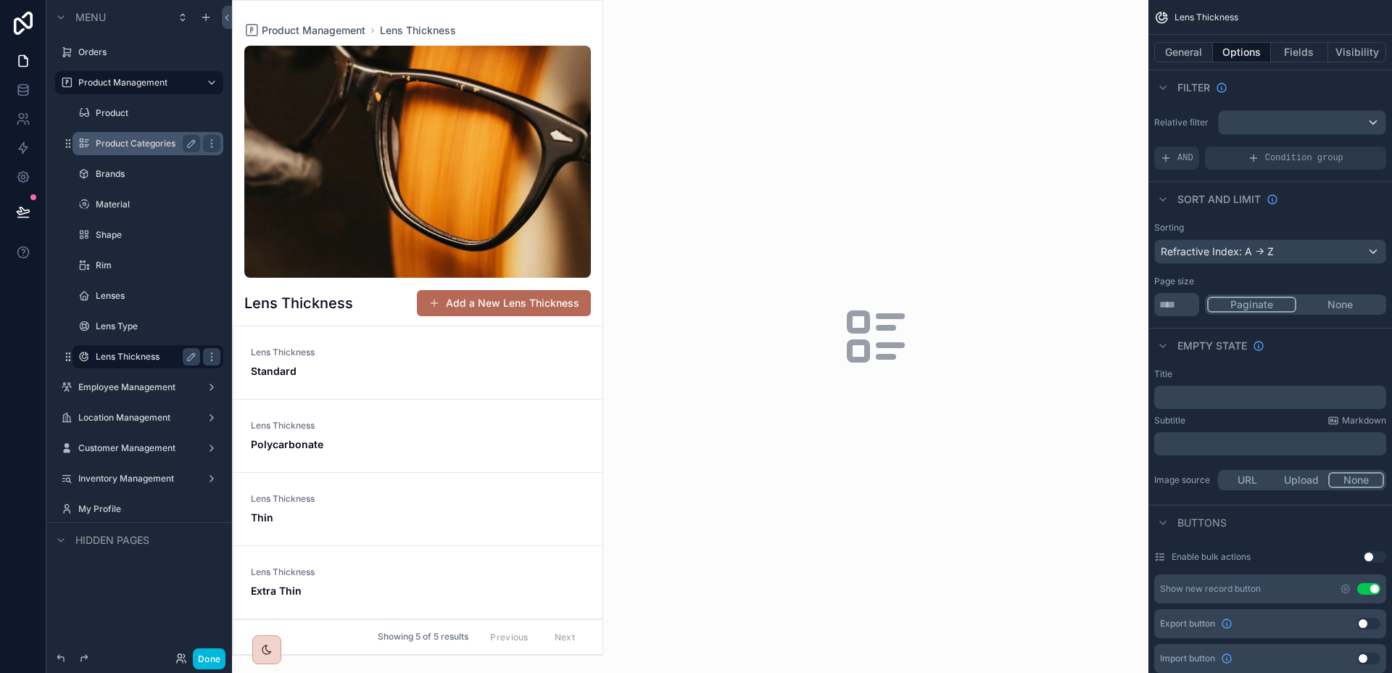
click at [490, 390] on link "Lens Thickness Standard" at bounding box center [417, 362] width 369 height 73
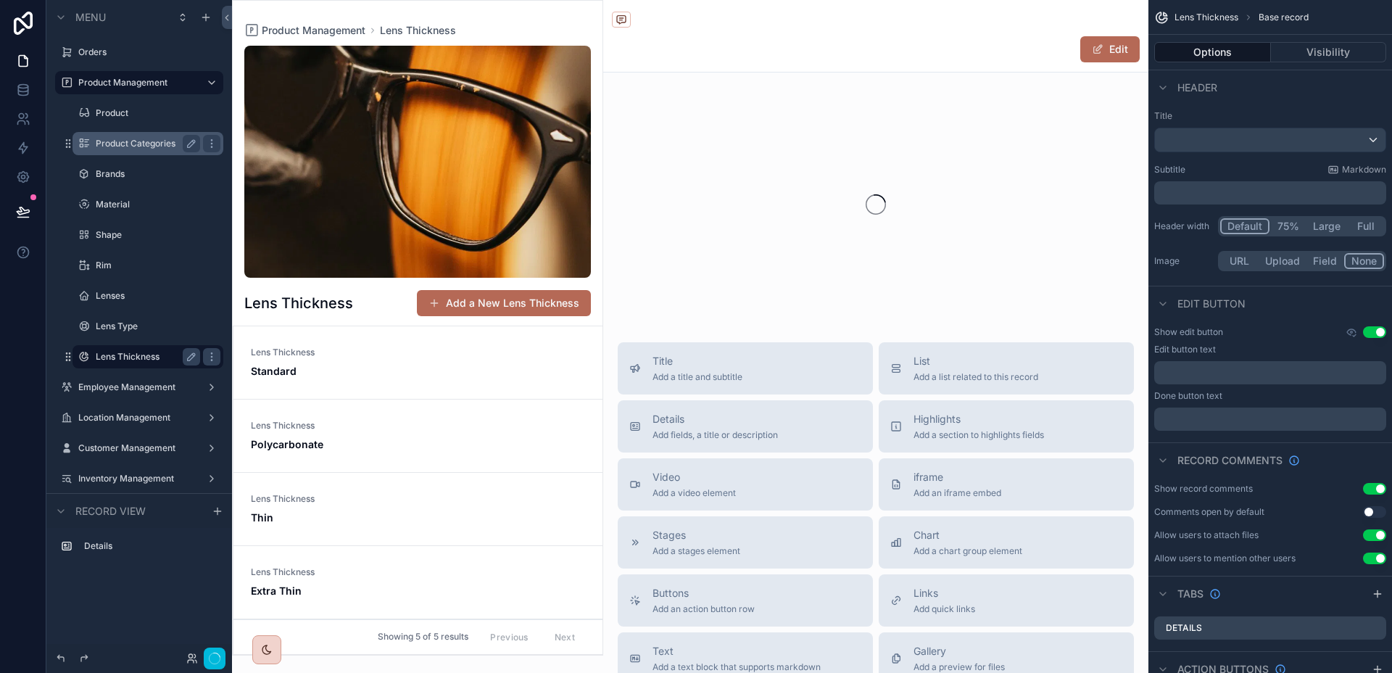
click at [478, 374] on span "Standard" at bounding box center [418, 371] width 334 height 14
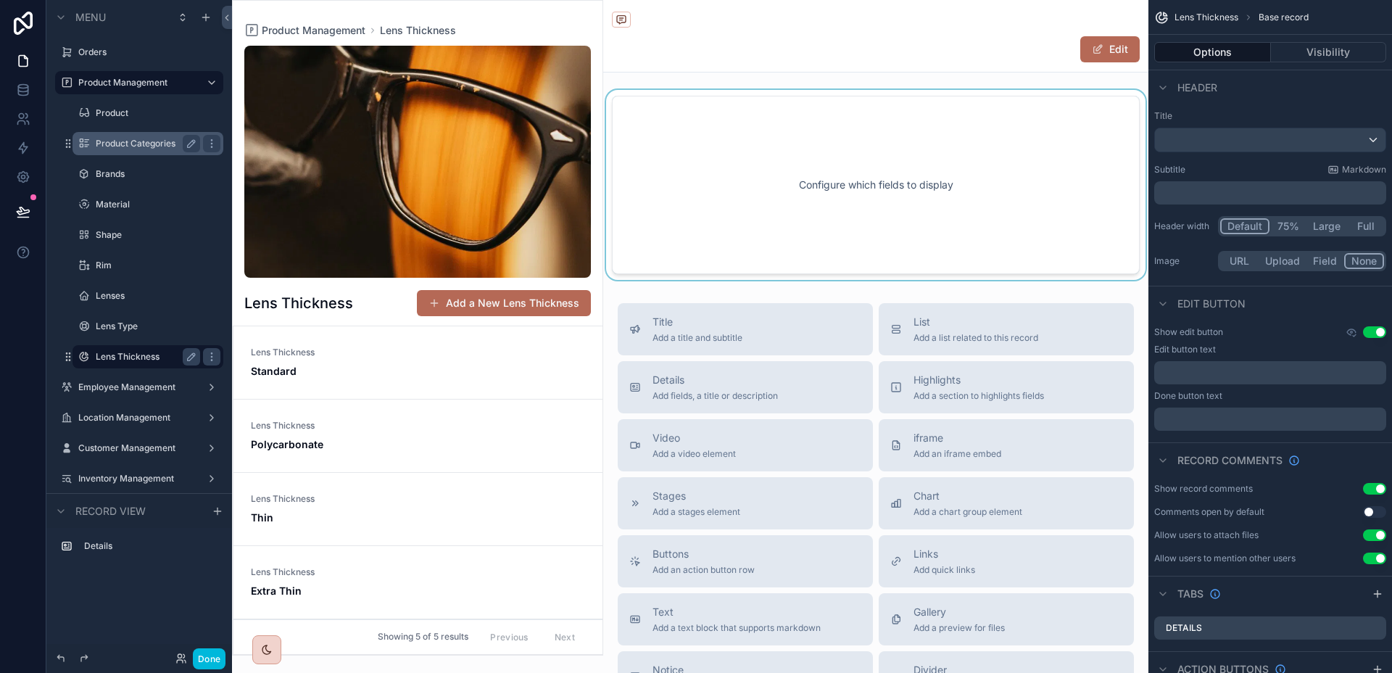
click at [880, 244] on div "scrollable content" at bounding box center [875, 185] width 545 height 190
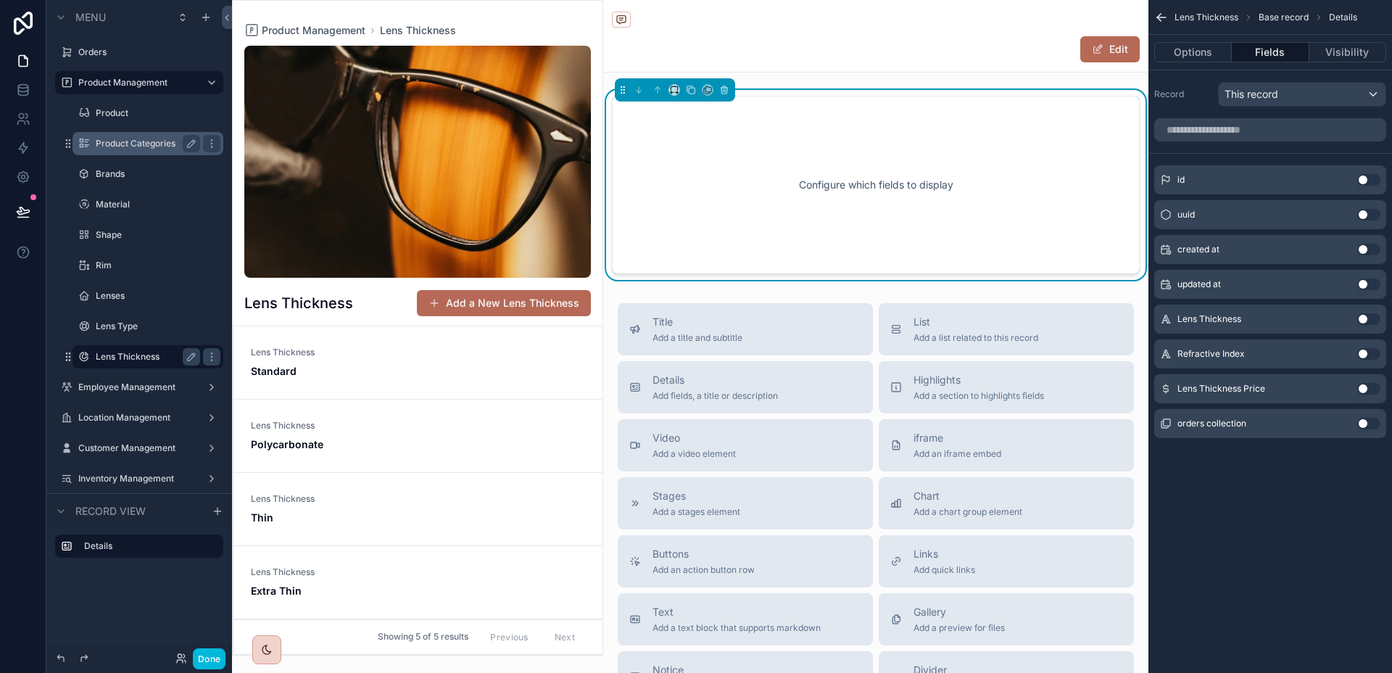
click at [1370, 321] on button "Use setting" at bounding box center [1368, 319] width 23 height 12
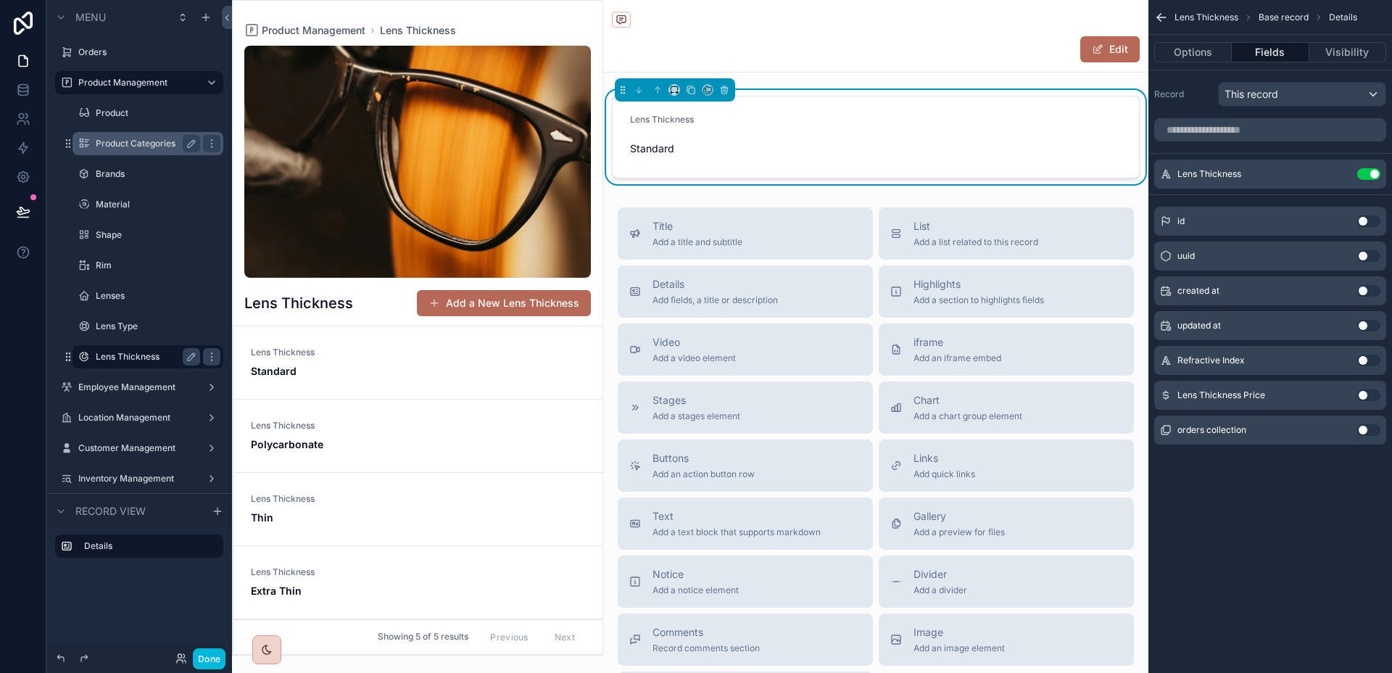
click at [1368, 359] on button "Use setting" at bounding box center [1368, 360] width 23 height 12
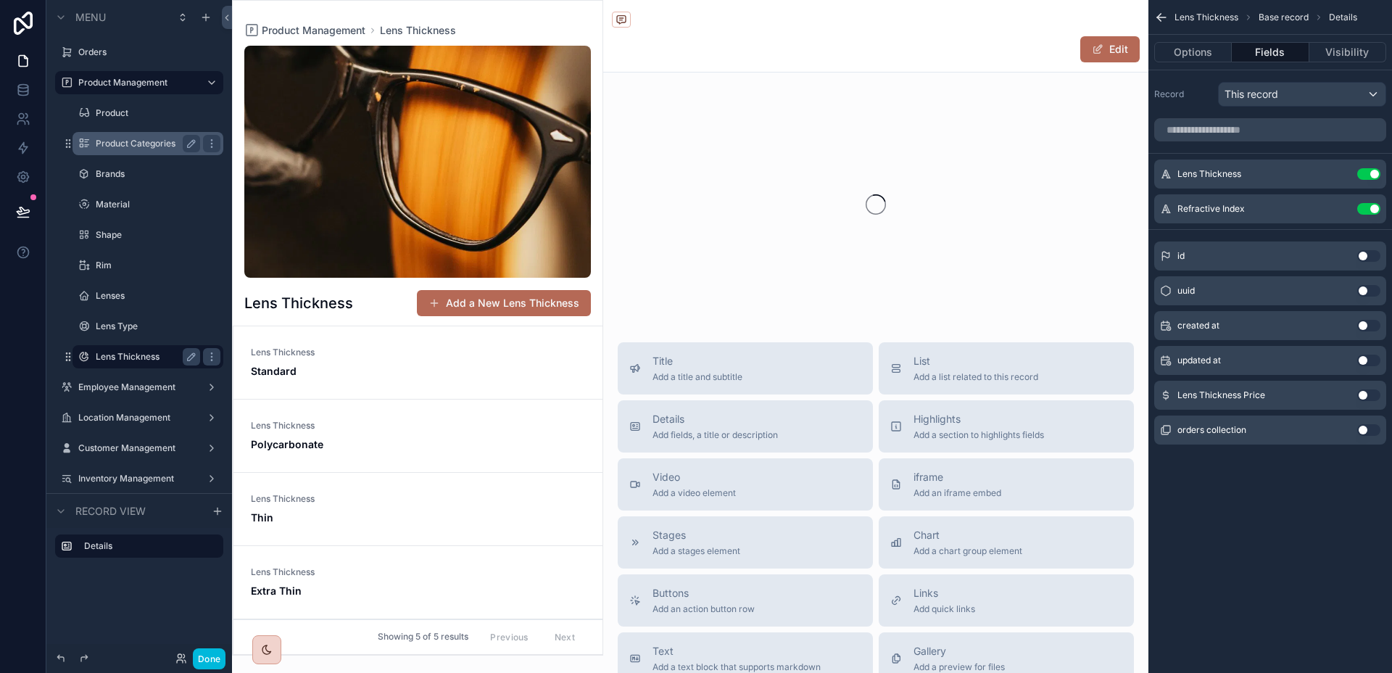
click at [1367, 397] on button "Use setting" at bounding box center [1368, 395] width 23 height 12
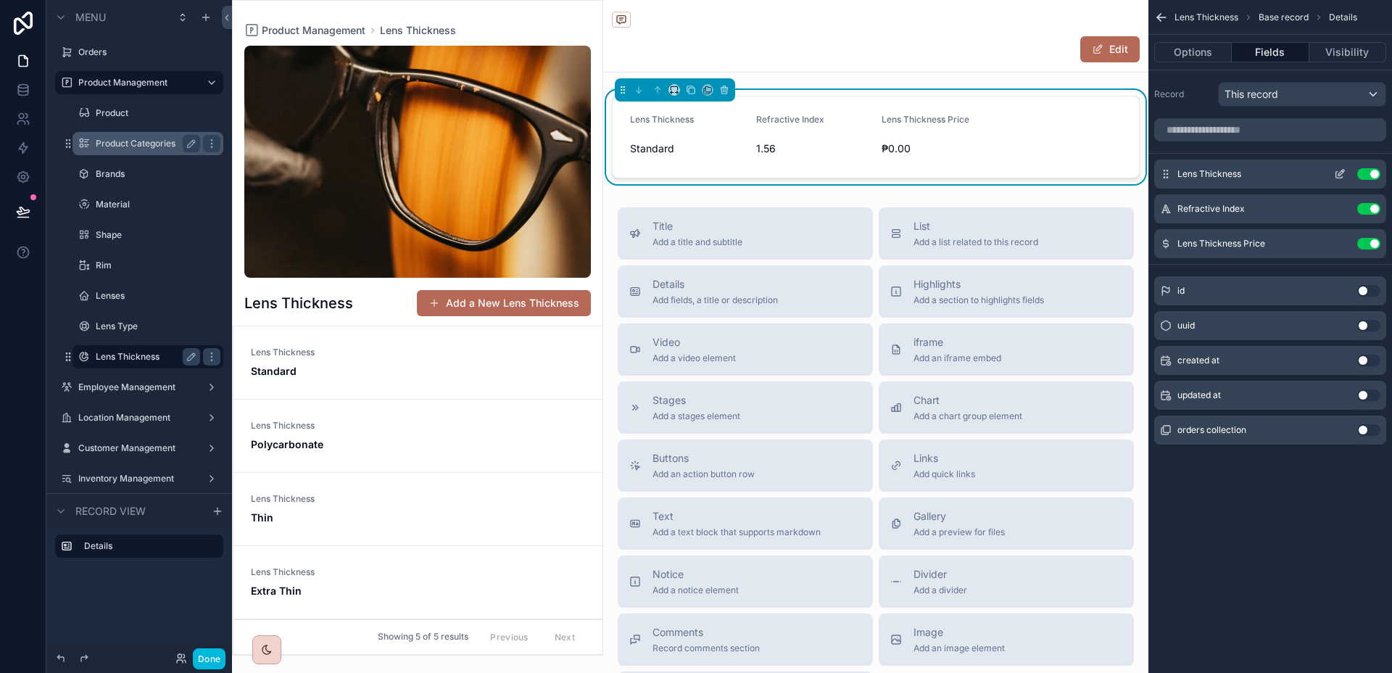
click at [1334, 172] on icon "scrollable content" at bounding box center [1340, 174] width 12 height 12
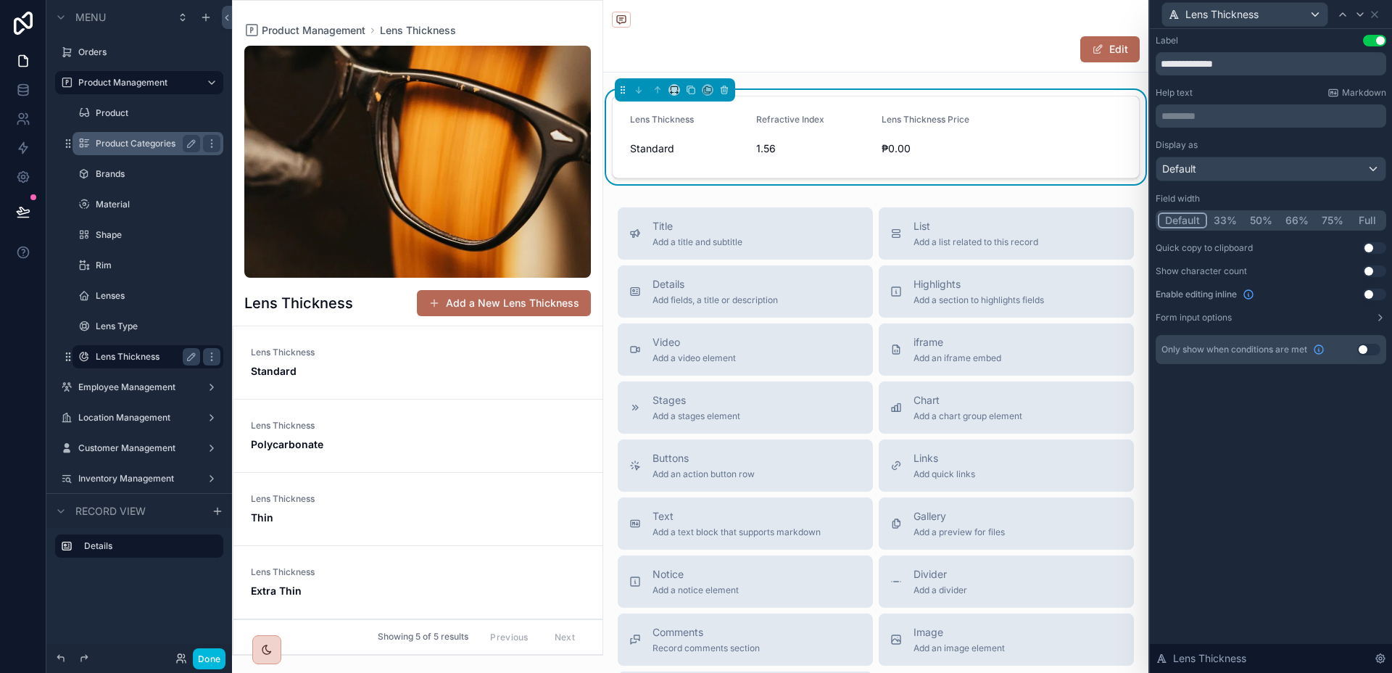
click at [1236, 213] on button "33%" at bounding box center [1225, 220] width 36 height 16
click at [1362, 19] on icon at bounding box center [1360, 15] width 12 height 12
click at [1227, 215] on button "33%" at bounding box center [1225, 220] width 36 height 16
click at [1363, 16] on icon at bounding box center [1360, 15] width 12 height 12
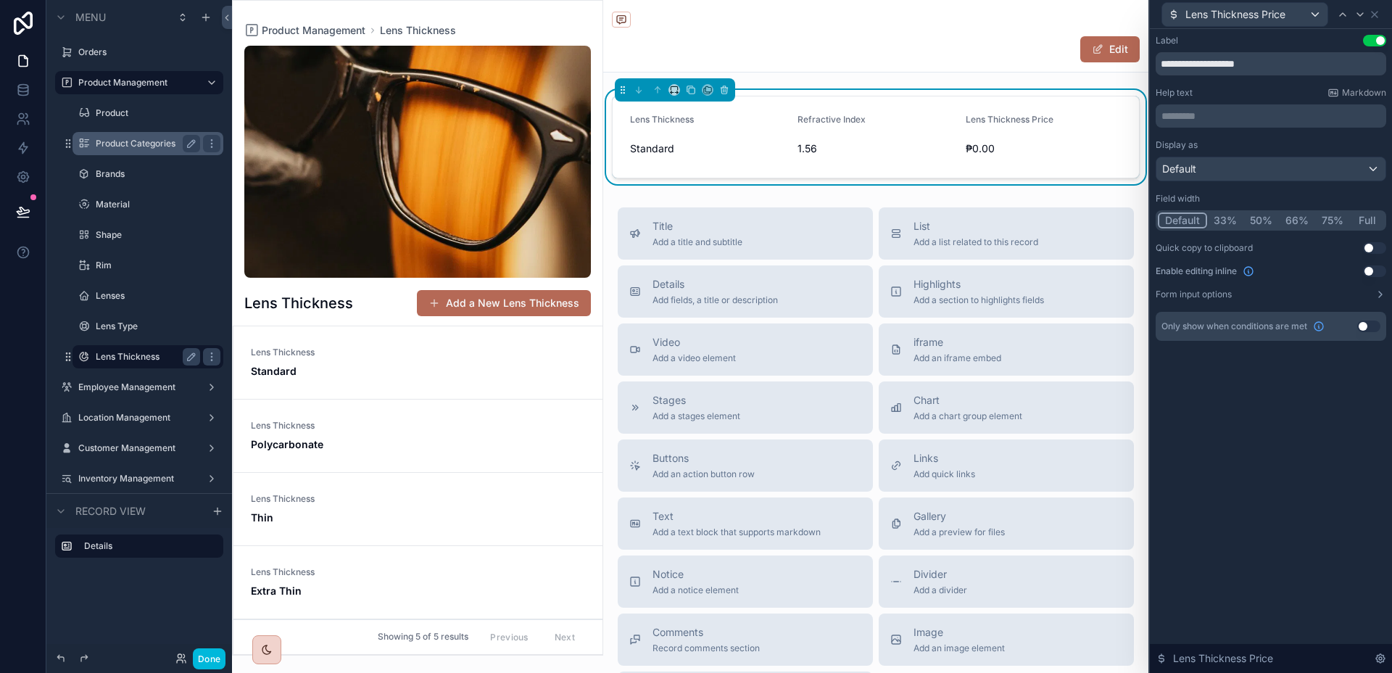
click at [1232, 217] on button "33%" at bounding box center [1225, 220] width 36 height 16
click at [1376, 12] on icon at bounding box center [1374, 15] width 12 height 12
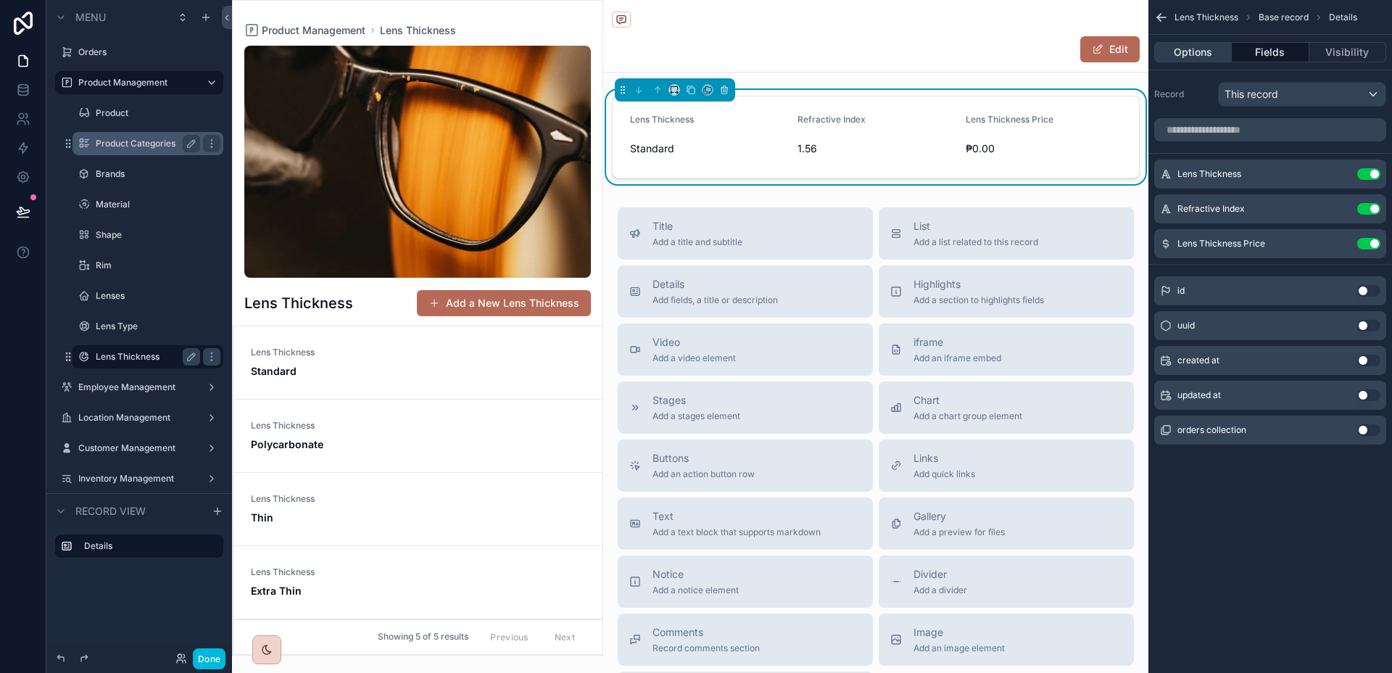
click at [1204, 42] on button "Options" at bounding box center [1193, 52] width 78 height 20
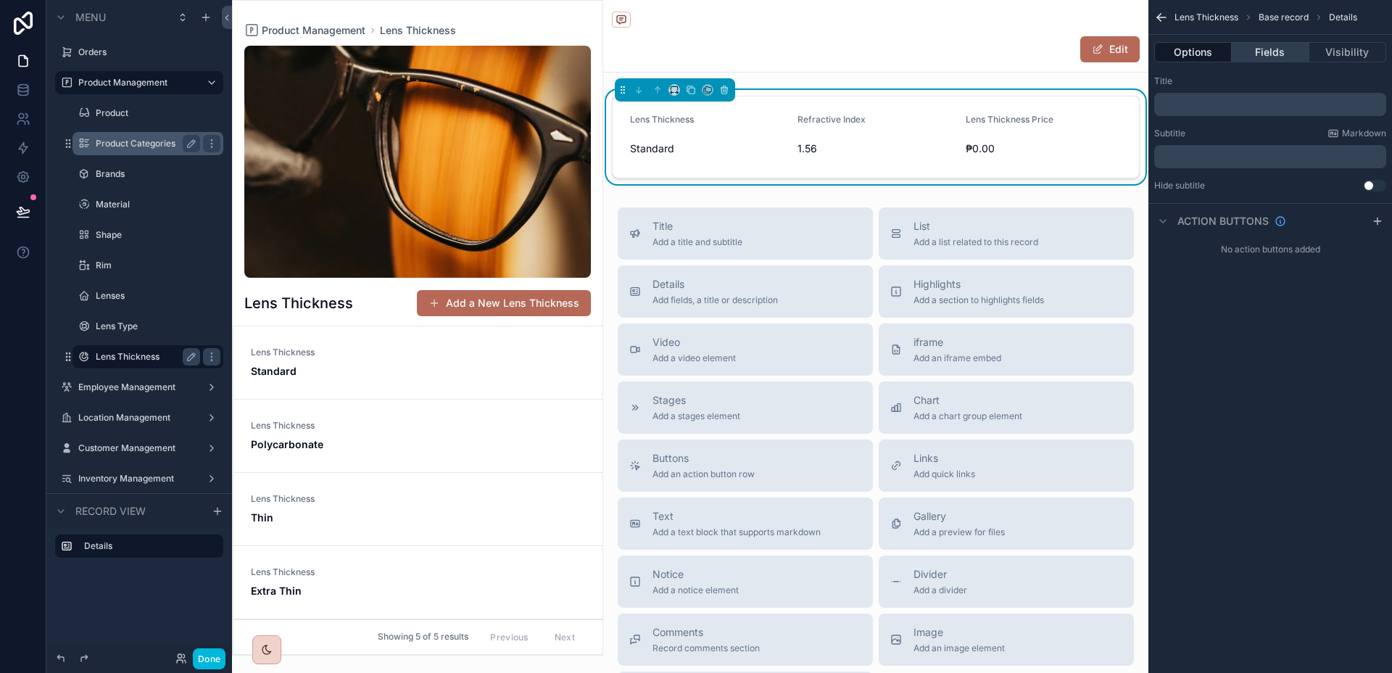
click at [1283, 59] on button "Fields" at bounding box center [1269, 52] width 77 height 20
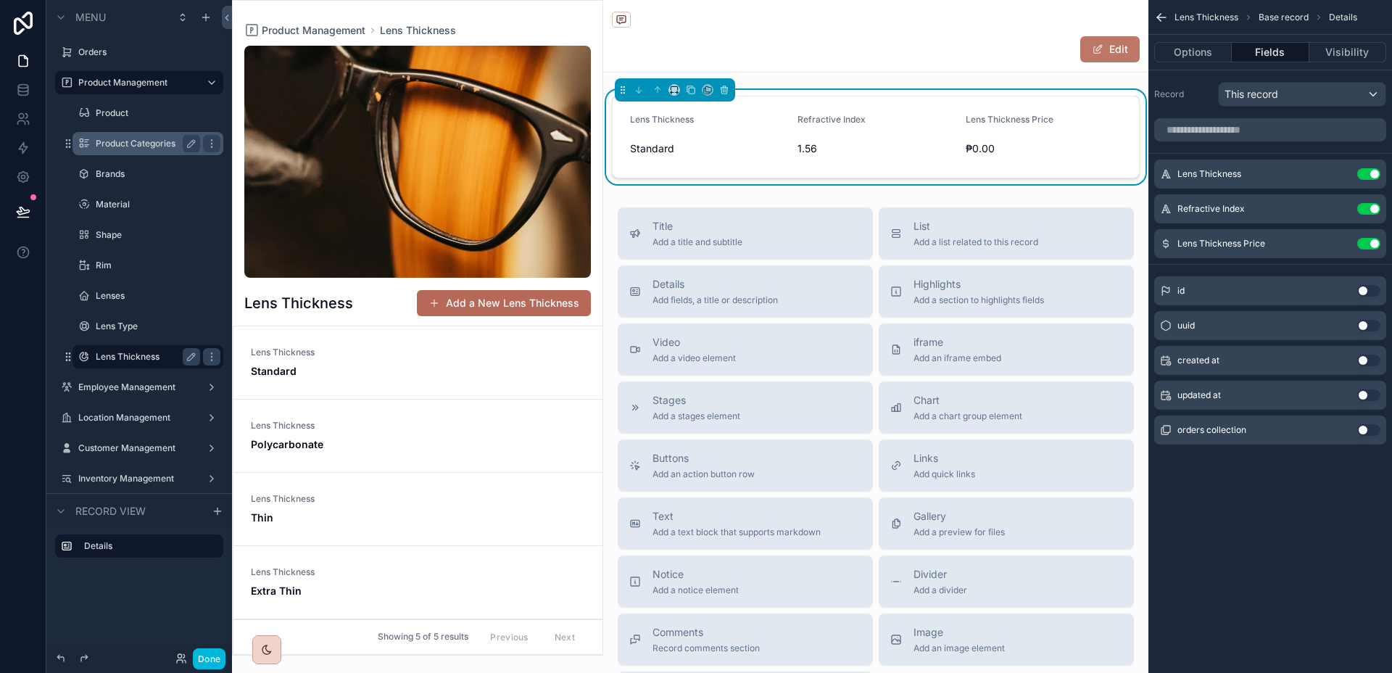
click at [1095, 51] on button "Edit" at bounding box center [1109, 49] width 59 height 26
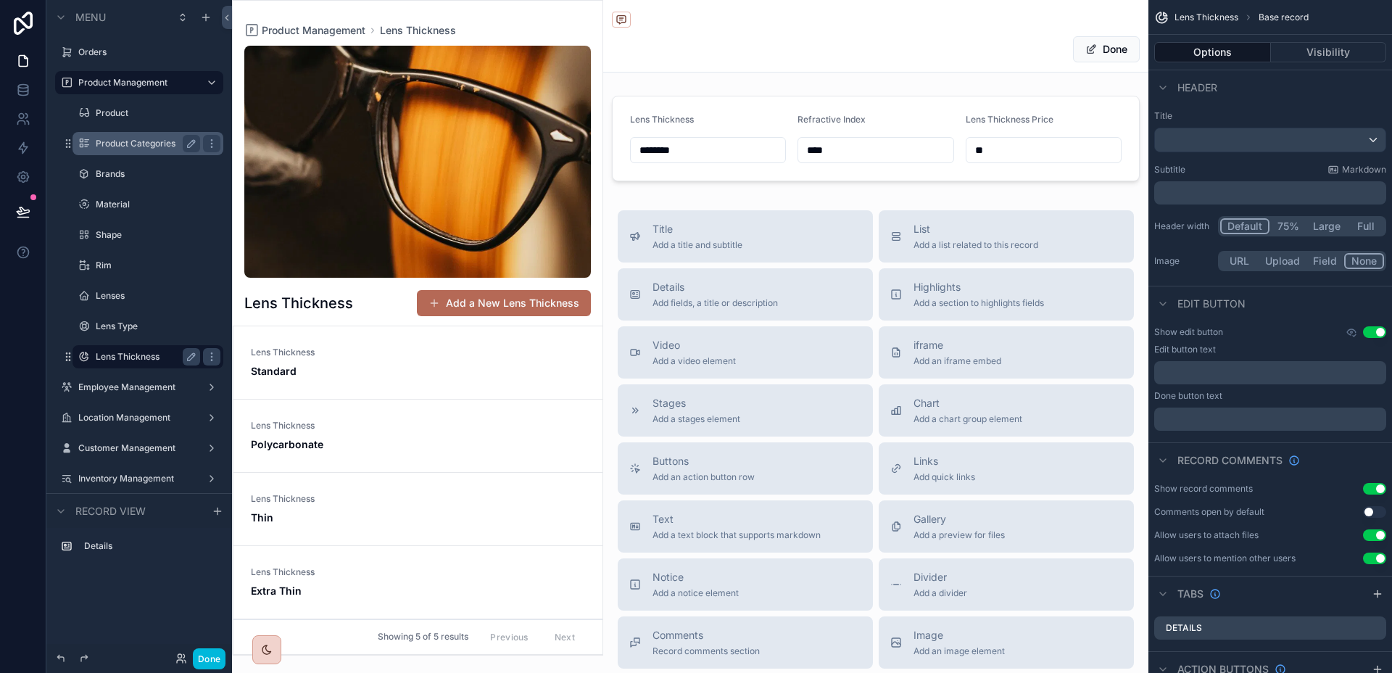
click at [1374, 530] on button "Use setting" at bounding box center [1374, 535] width 23 height 12
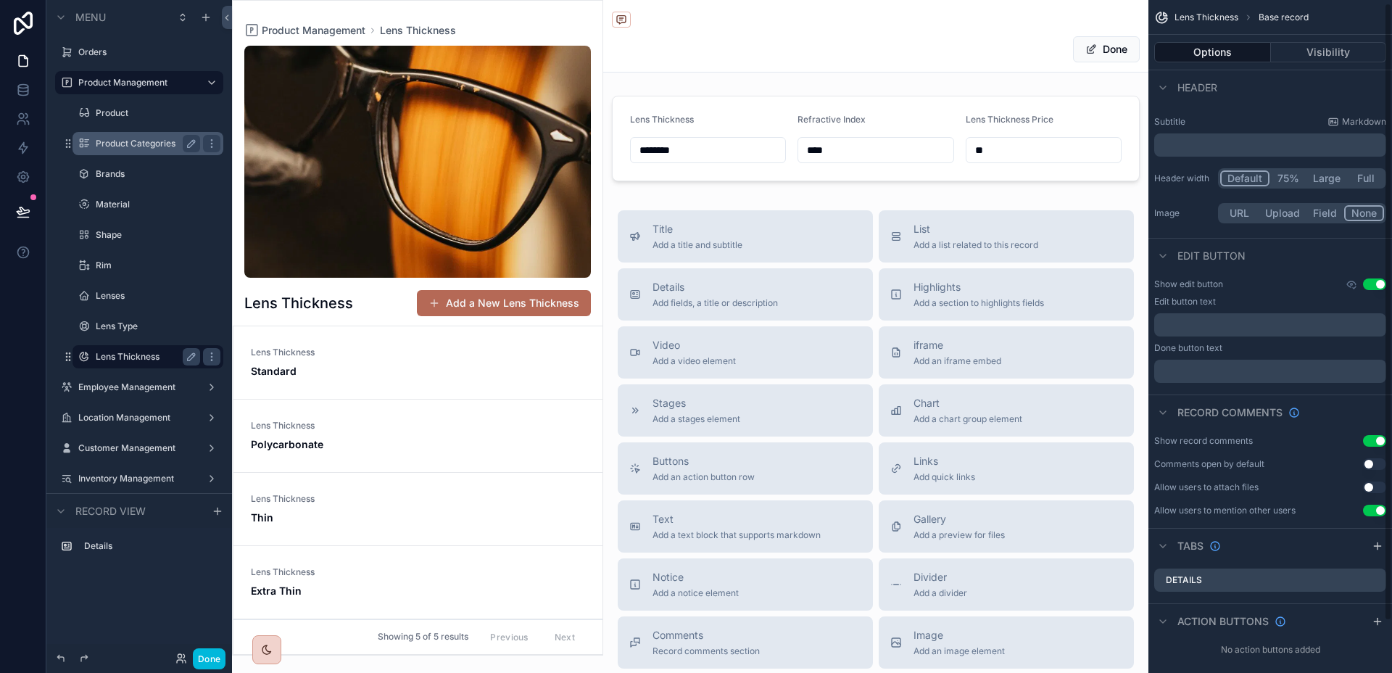
scroll to position [59, 0]
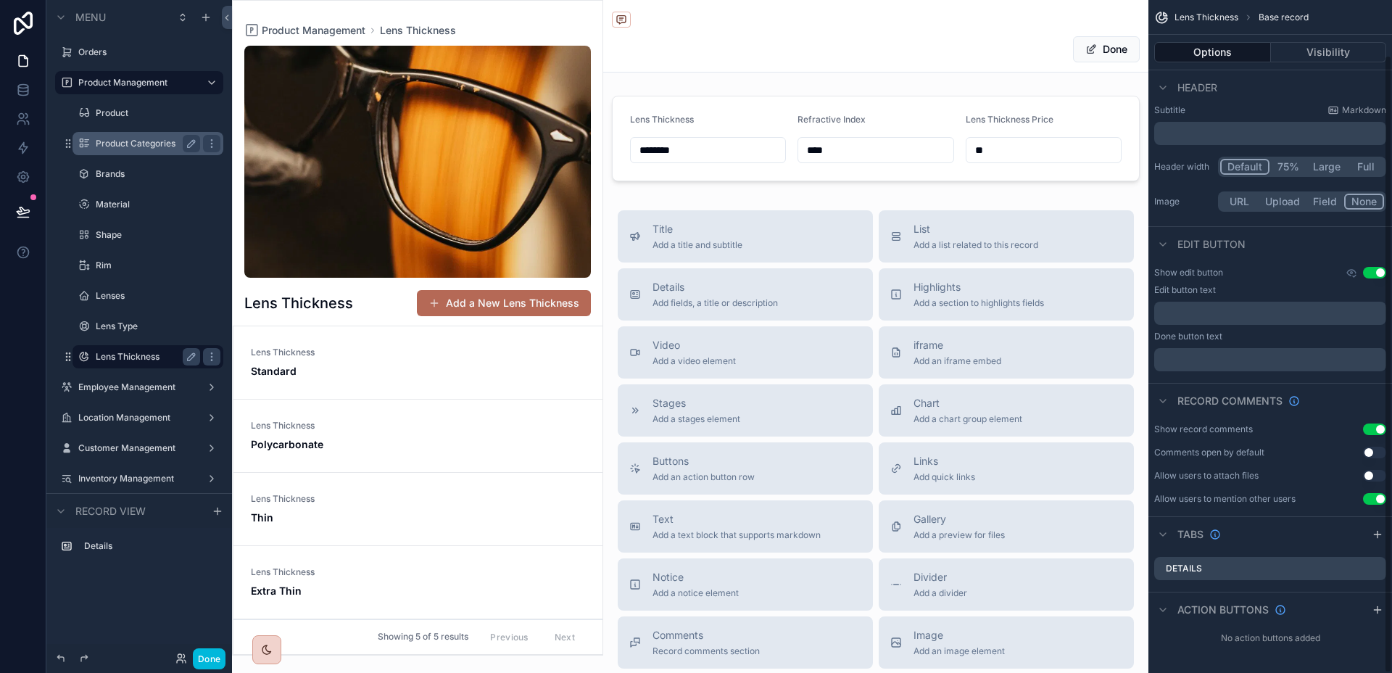
click at [1215, 309] on p "﻿" at bounding box center [1271, 313] width 223 height 12
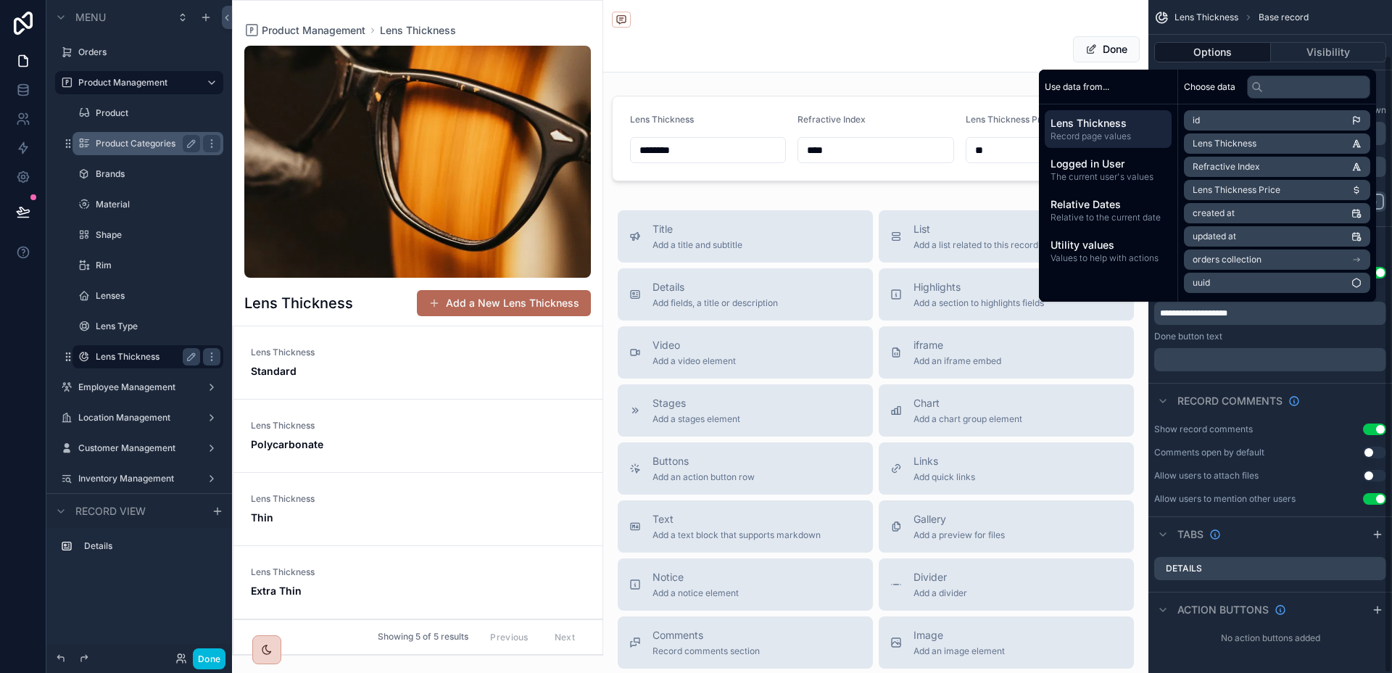
click at [1254, 354] on p "﻿" at bounding box center [1271, 360] width 223 height 12
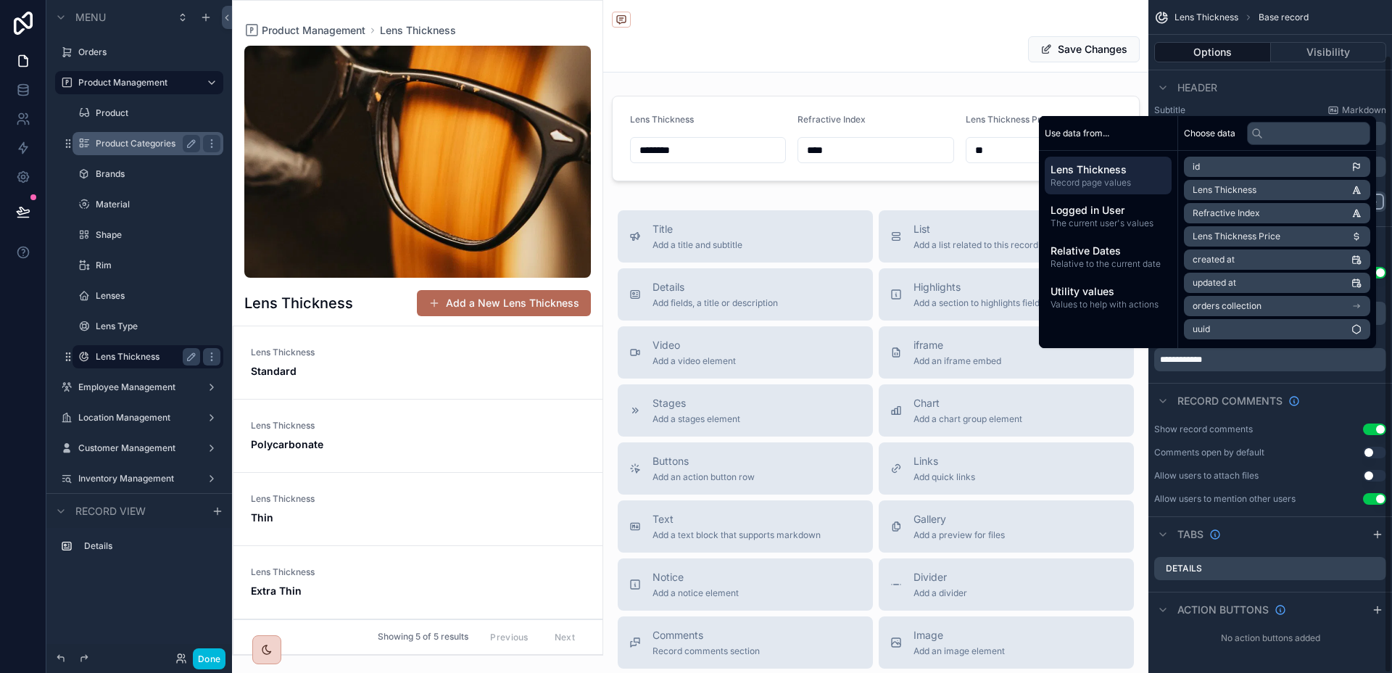
click at [1342, 381] on div "**********" at bounding box center [1270, 295] width 244 height 709
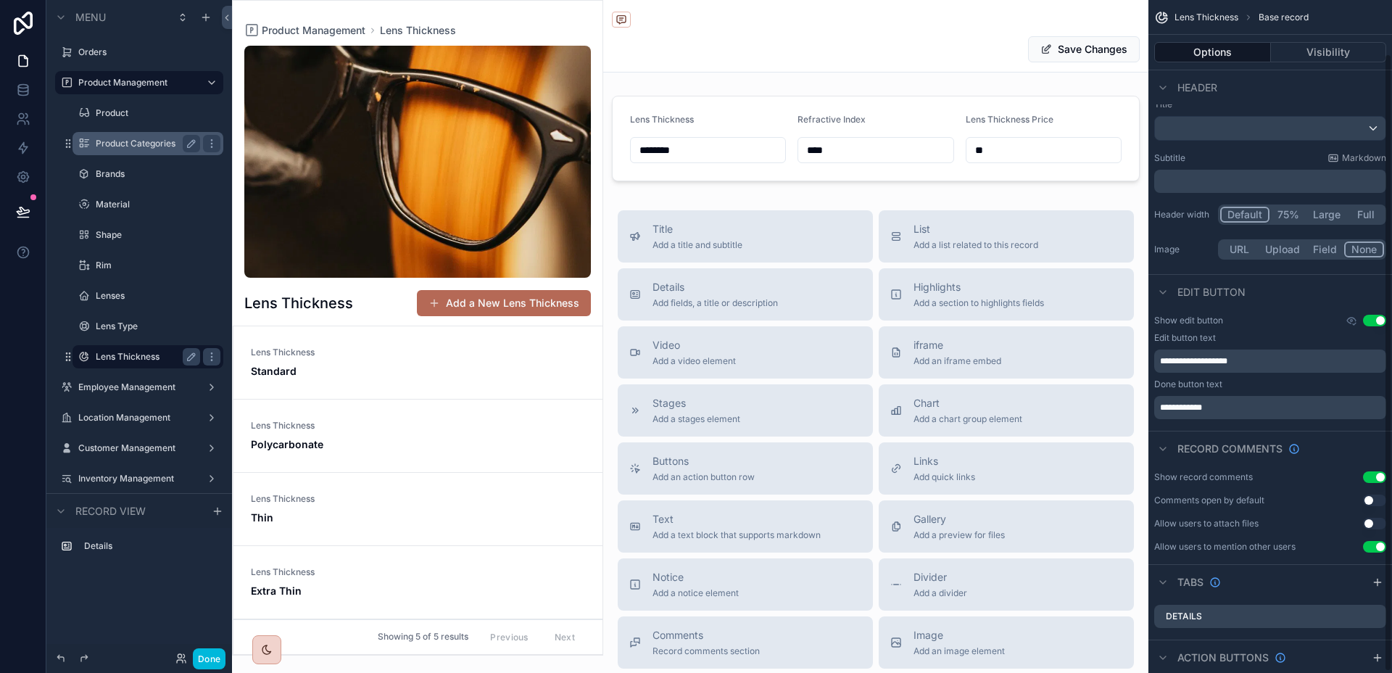
scroll to position [0, 0]
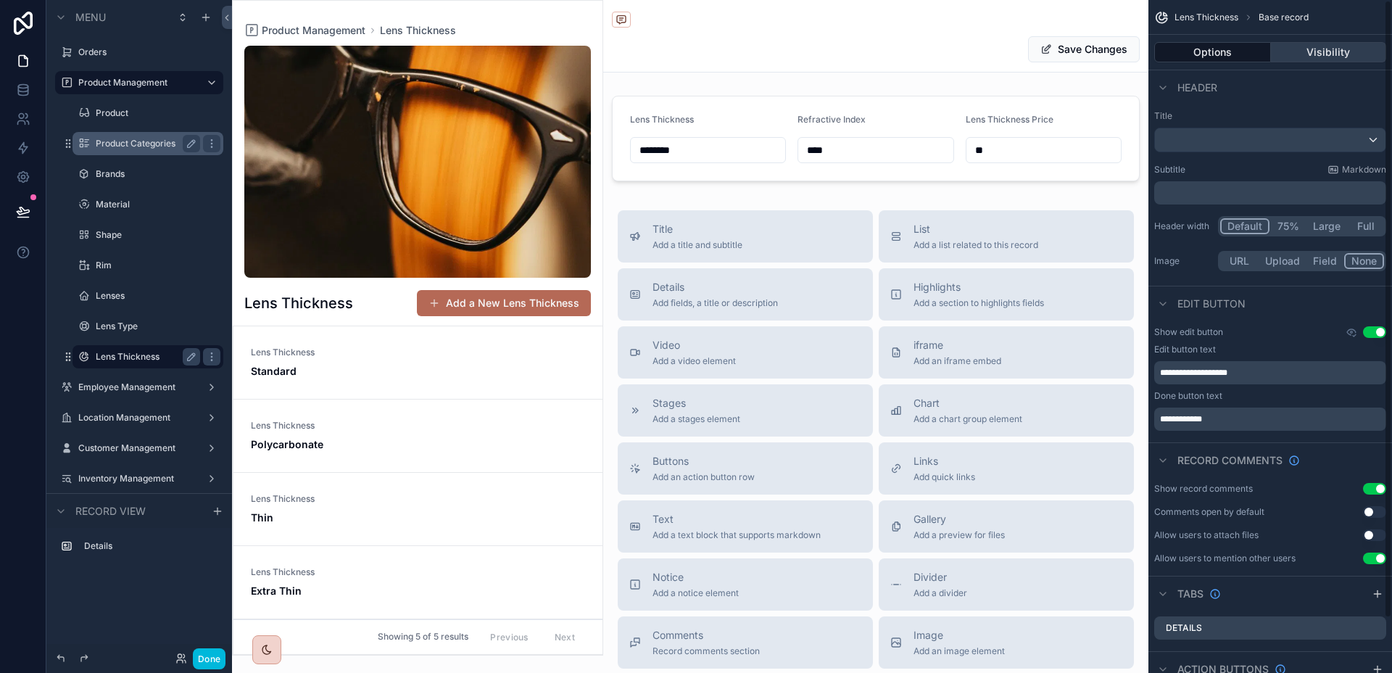
click at [1320, 49] on button "Visibility" at bounding box center [1329, 52] width 116 height 20
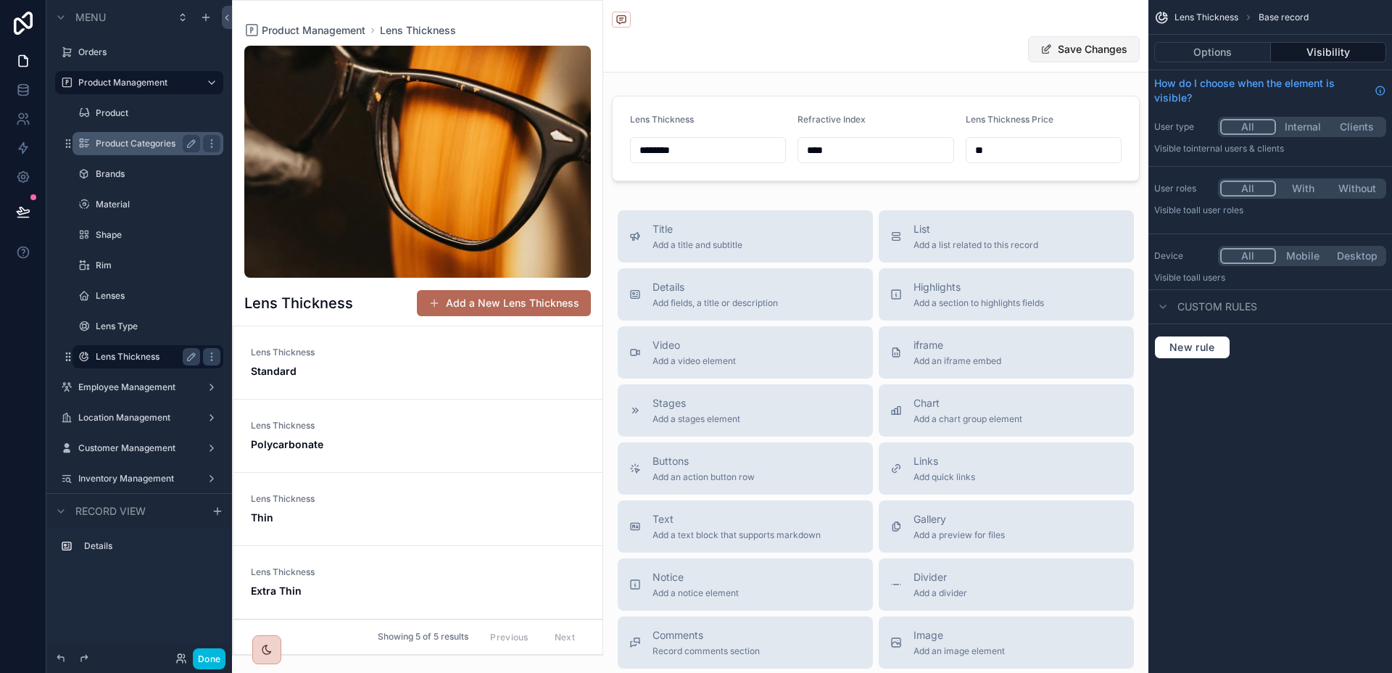
click at [1094, 50] on button "Save Changes" at bounding box center [1084, 49] width 112 height 26
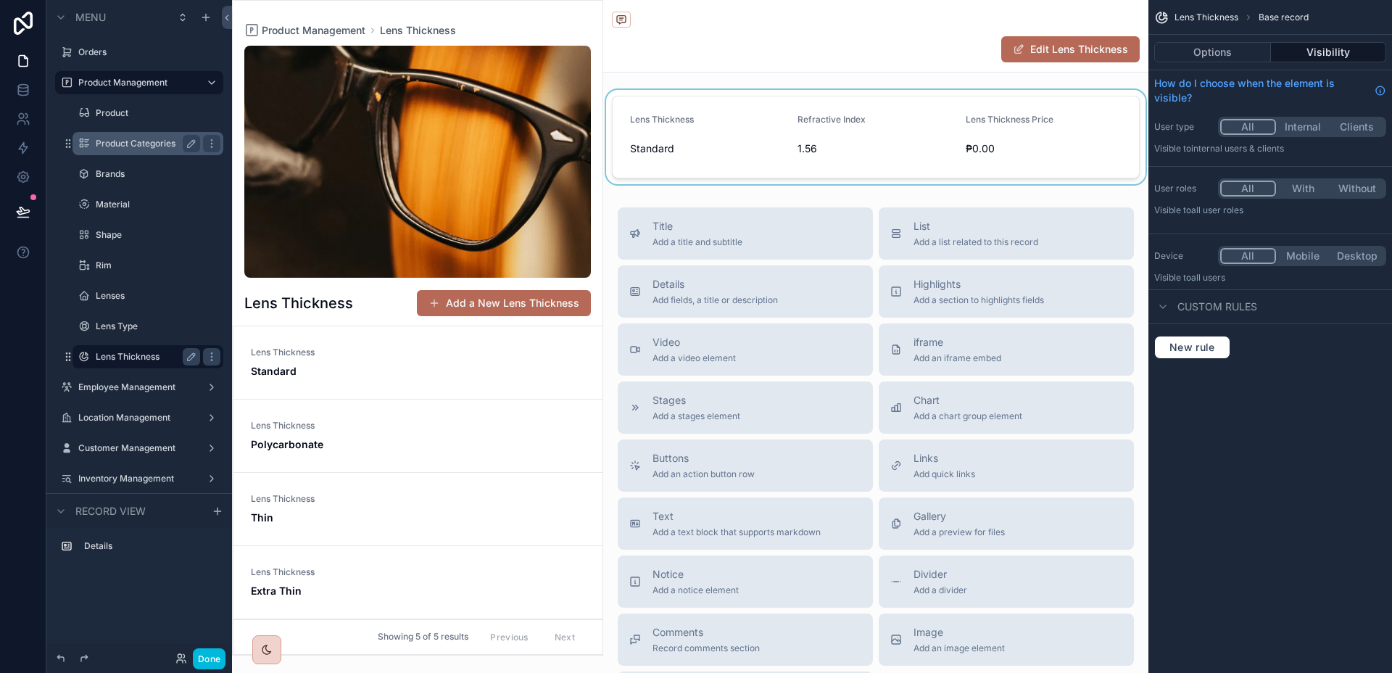
click at [1047, 108] on div "scrollable content" at bounding box center [875, 137] width 545 height 94
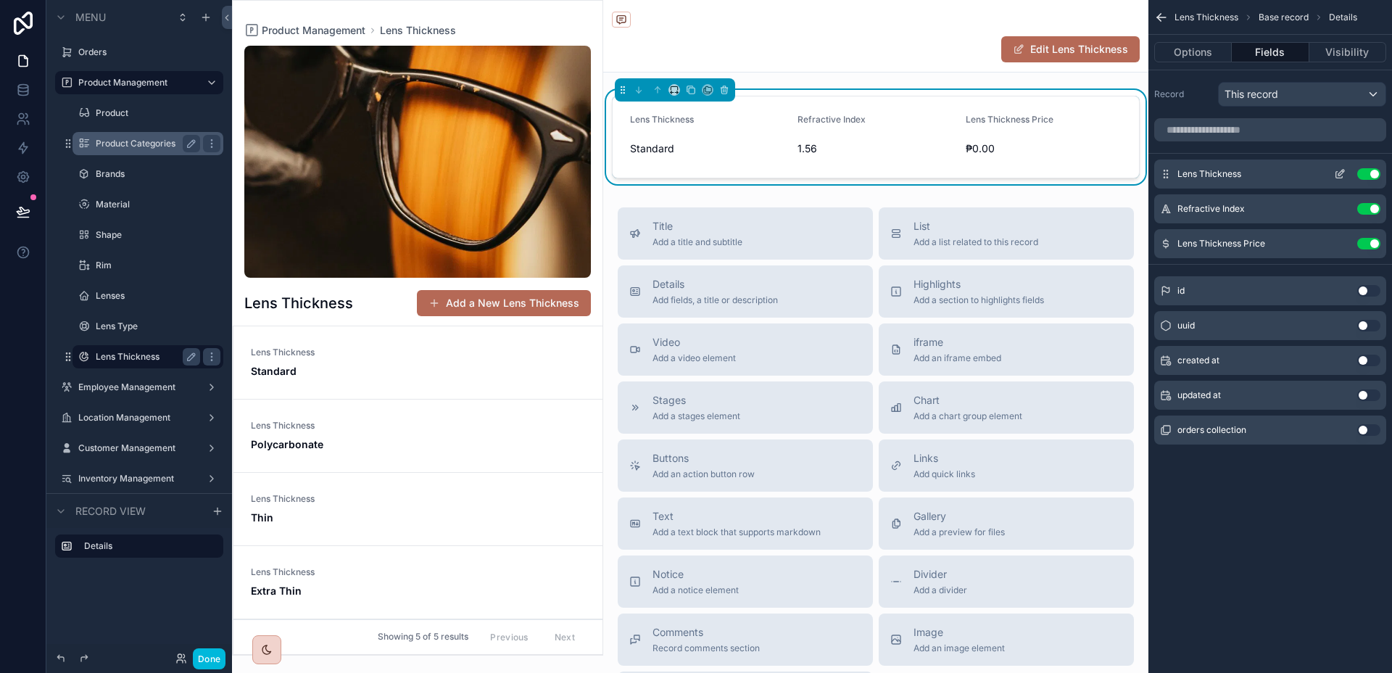
click at [1334, 170] on icon "scrollable content" at bounding box center [1340, 174] width 12 height 12
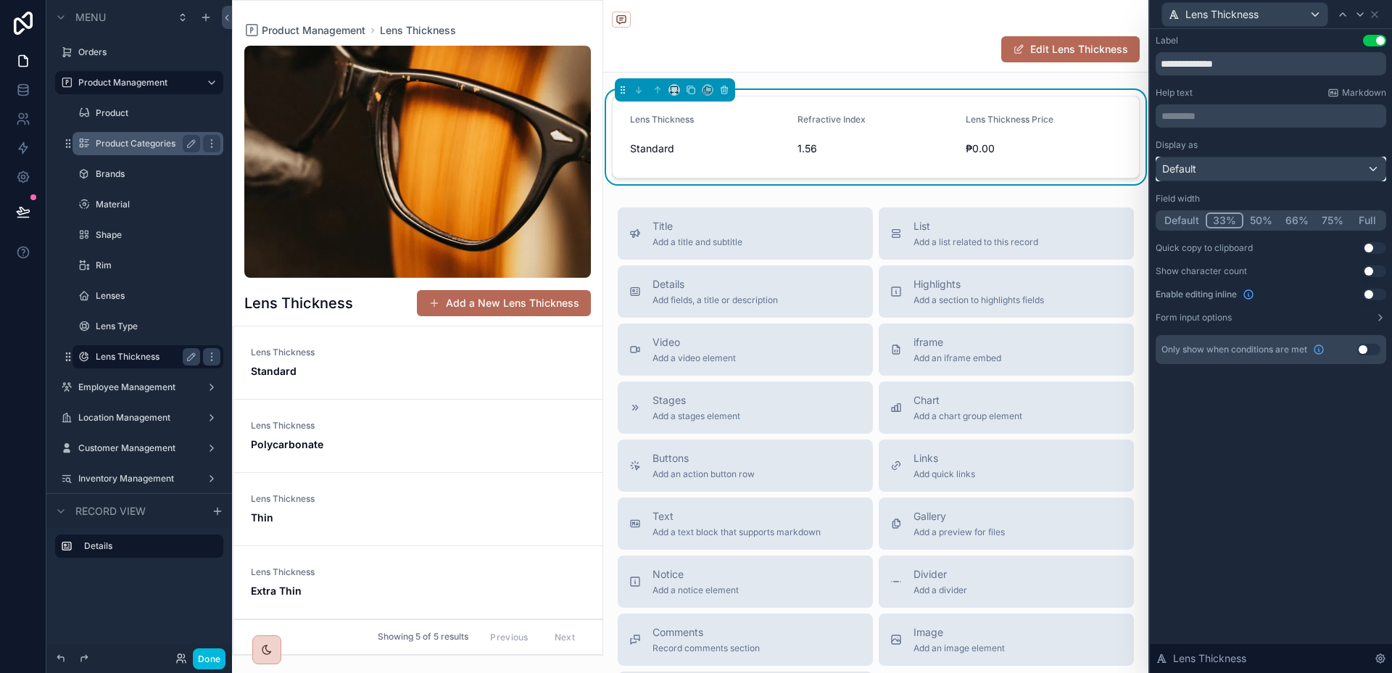
click at [1320, 168] on div "Default" at bounding box center [1270, 168] width 229 height 23
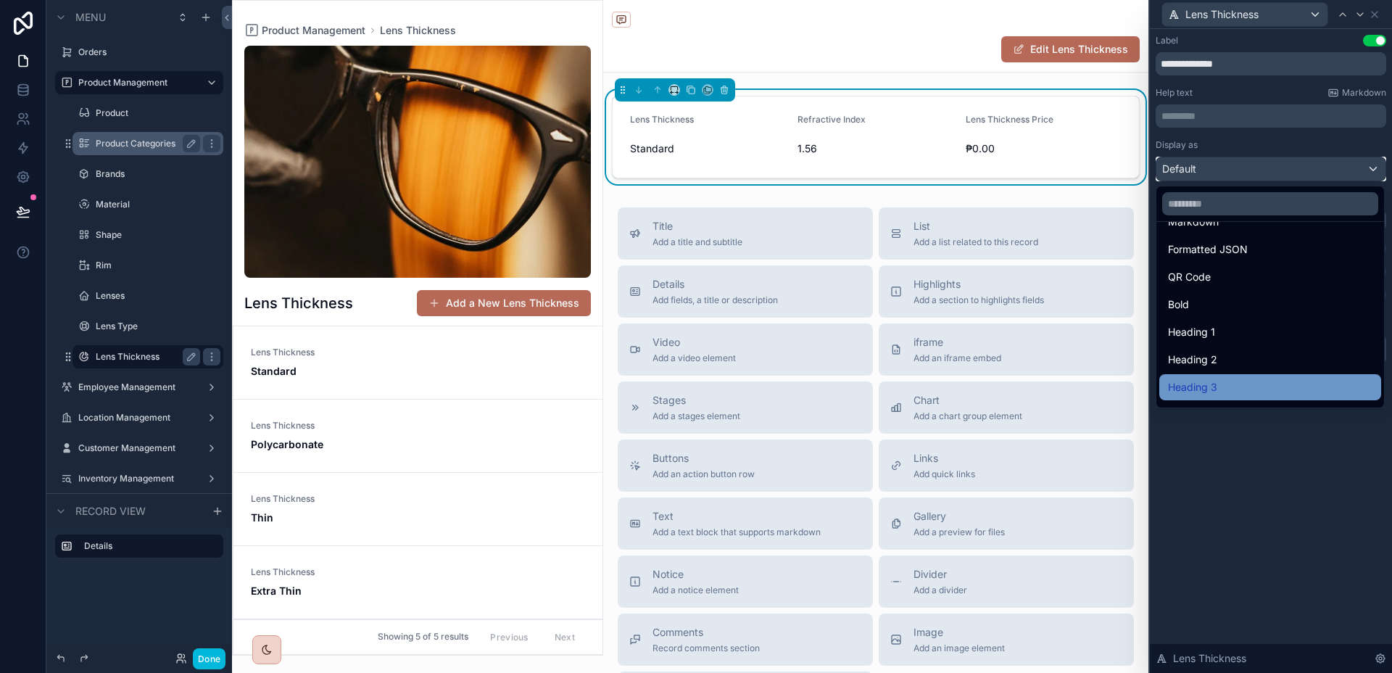
scroll to position [158, 0]
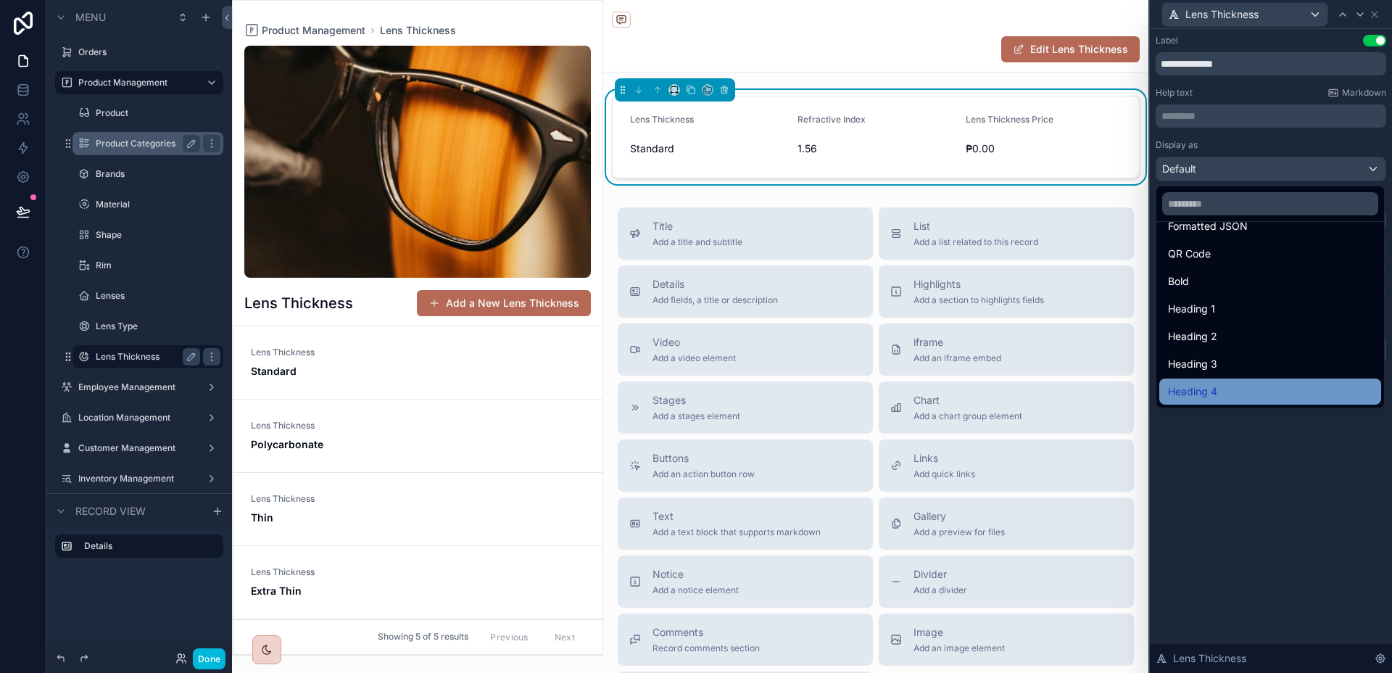
click at [1245, 391] on div "Heading 4" at bounding box center [1270, 391] width 204 height 17
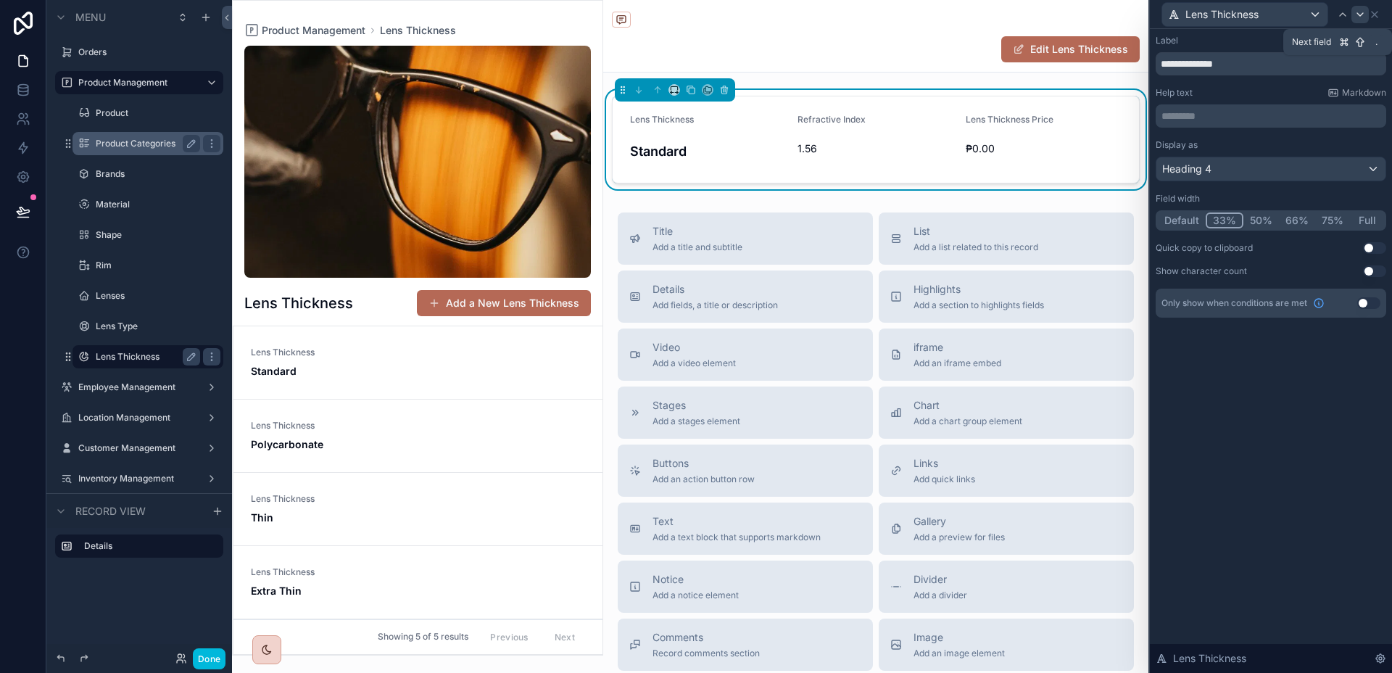
click at [1361, 17] on icon at bounding box center [1360, 15] width 12 height 12
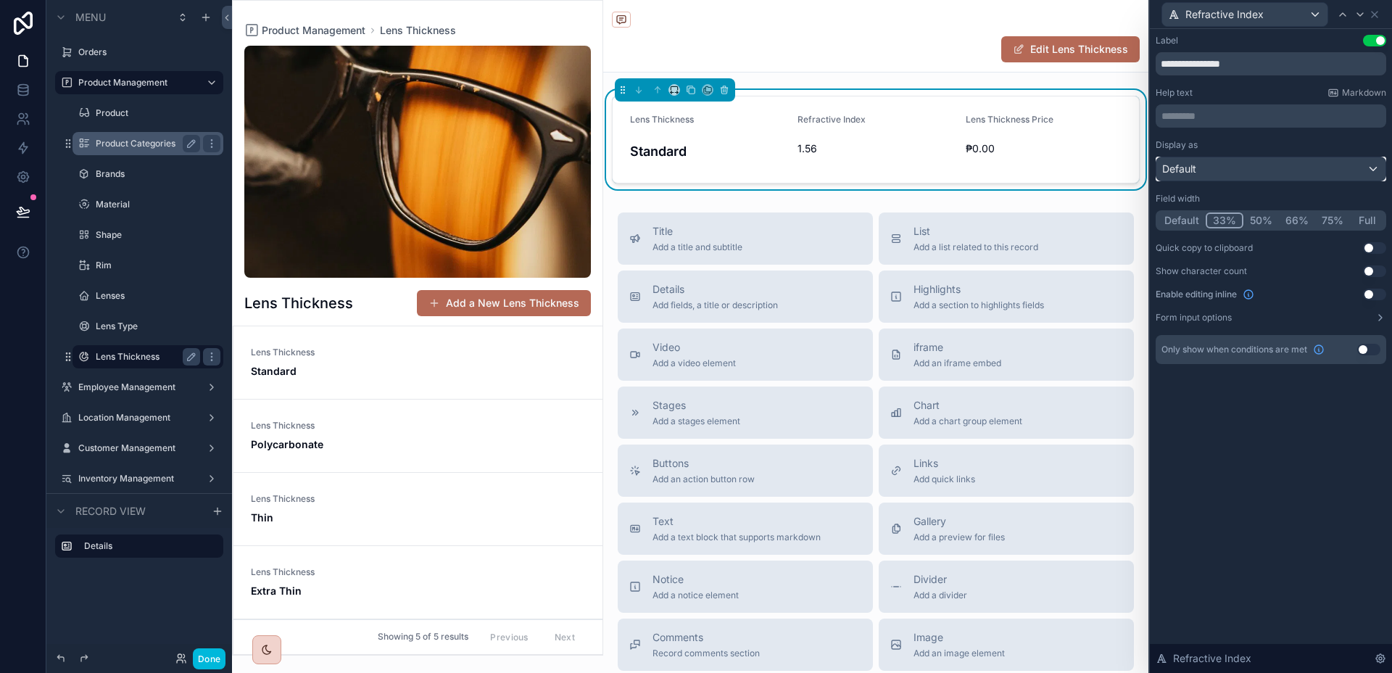
click at [1284, 165] on div "Default" at bounding box center [1270, 168] width 229 height 23
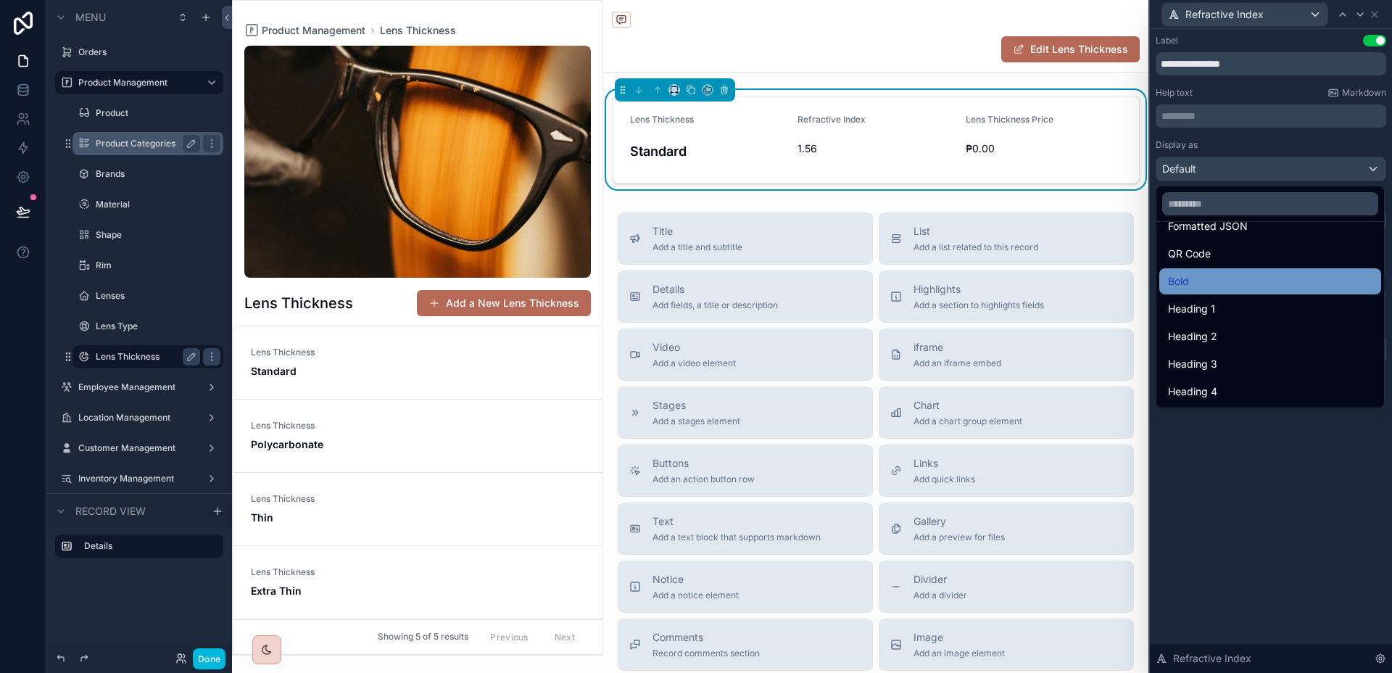
click at [1246, 282] on div "Bold" at bounding box center [1270, 281] width 204 height 17
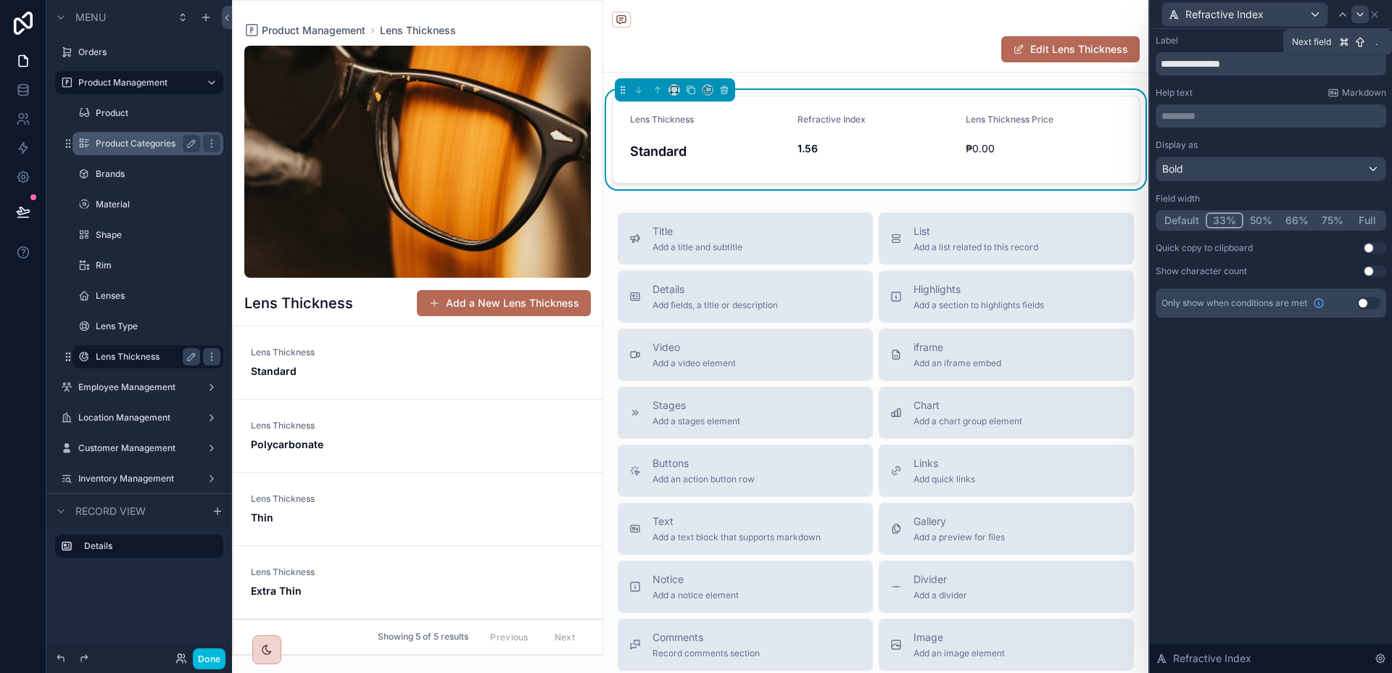
click at [1361, 17] on icon at bounding box center [1360, 15] width 12 height 12
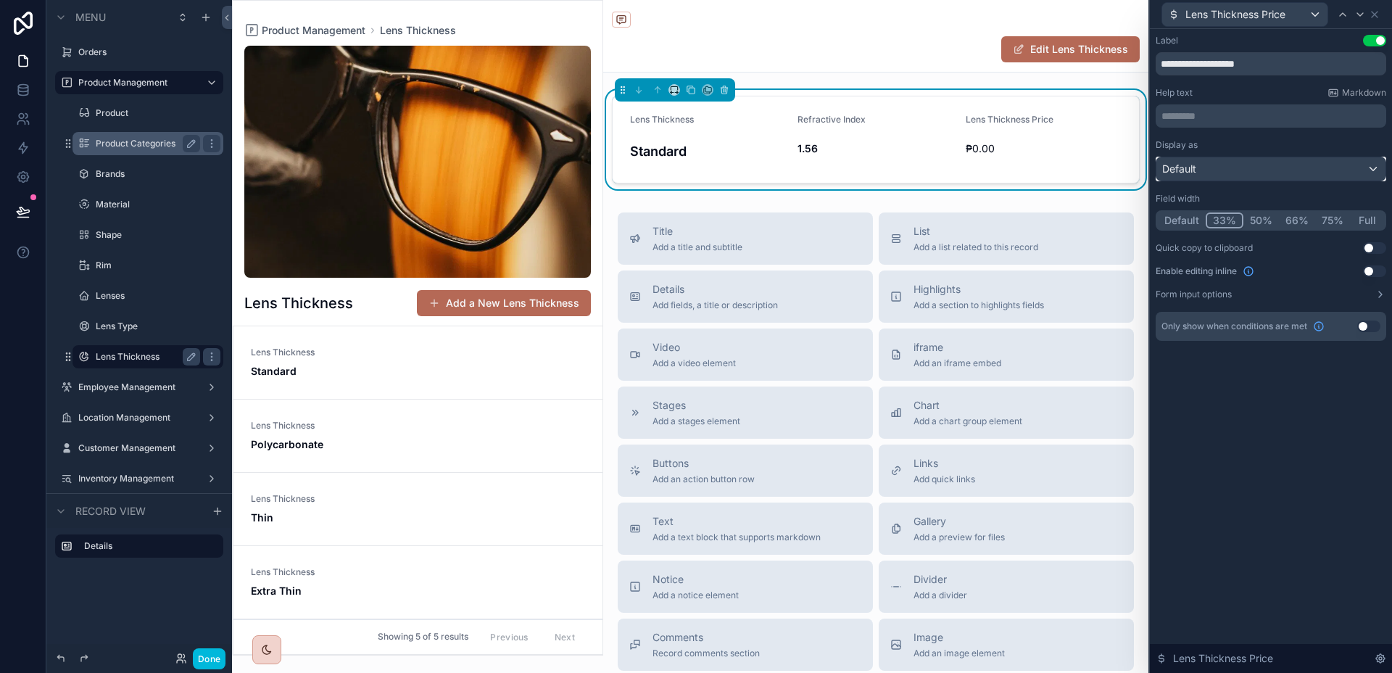
click at [1234, 169] on div "Default" at bounding box center [1270, 168] width 229 height 23
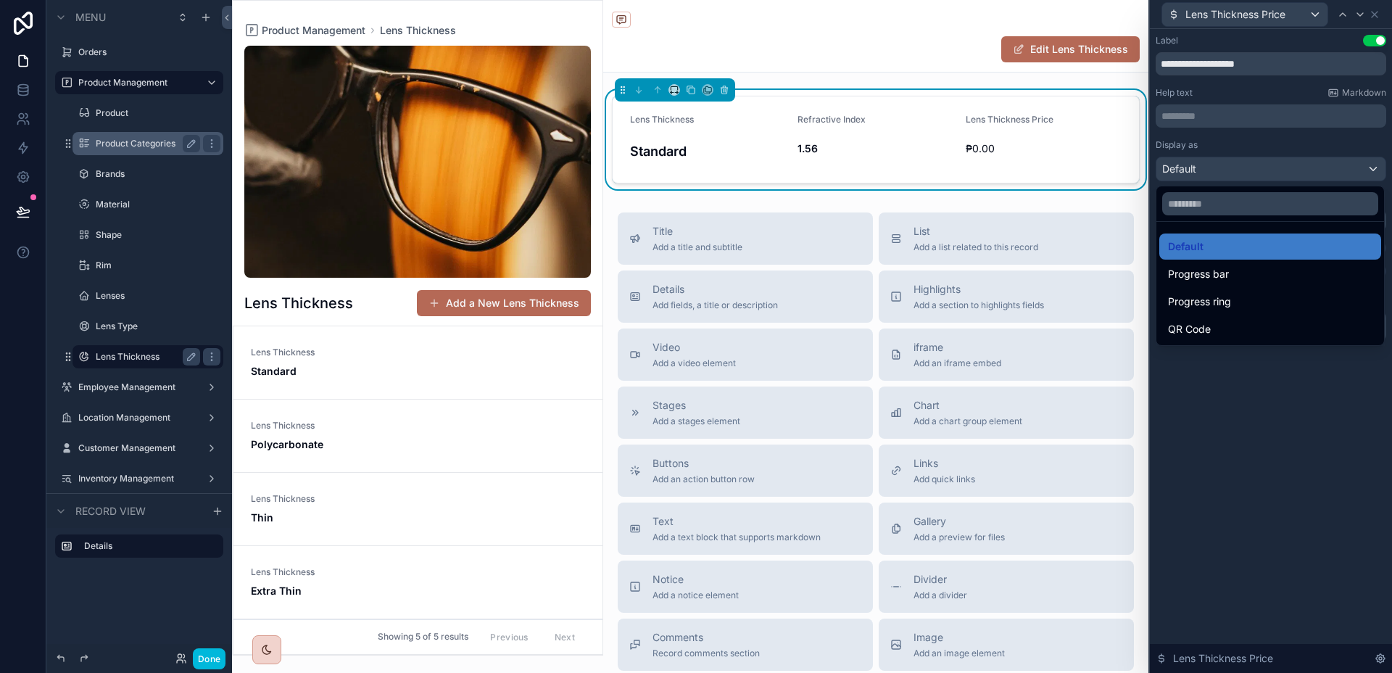
click at [1234, 169] on div at bounding box center [1270, 336] width 242 height 673
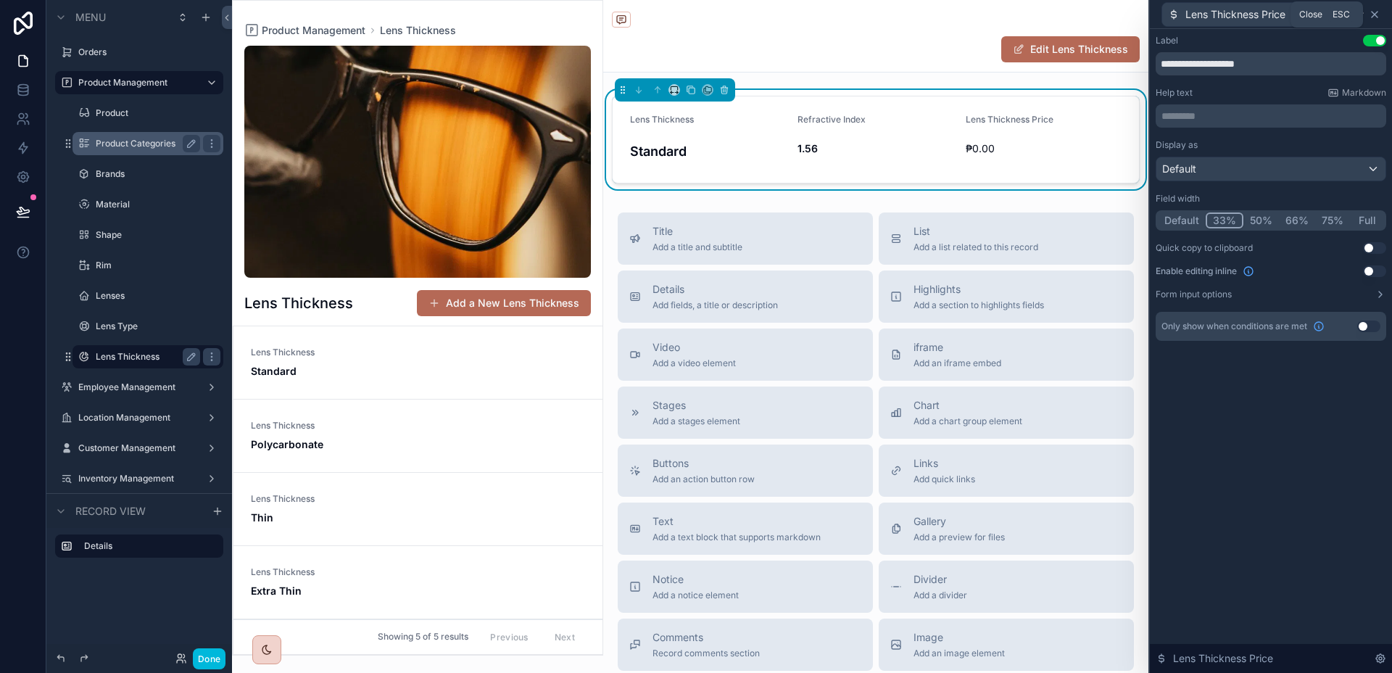
click at [1376, 14] on icon at bounding box center [1374, 15] width 12 height 12
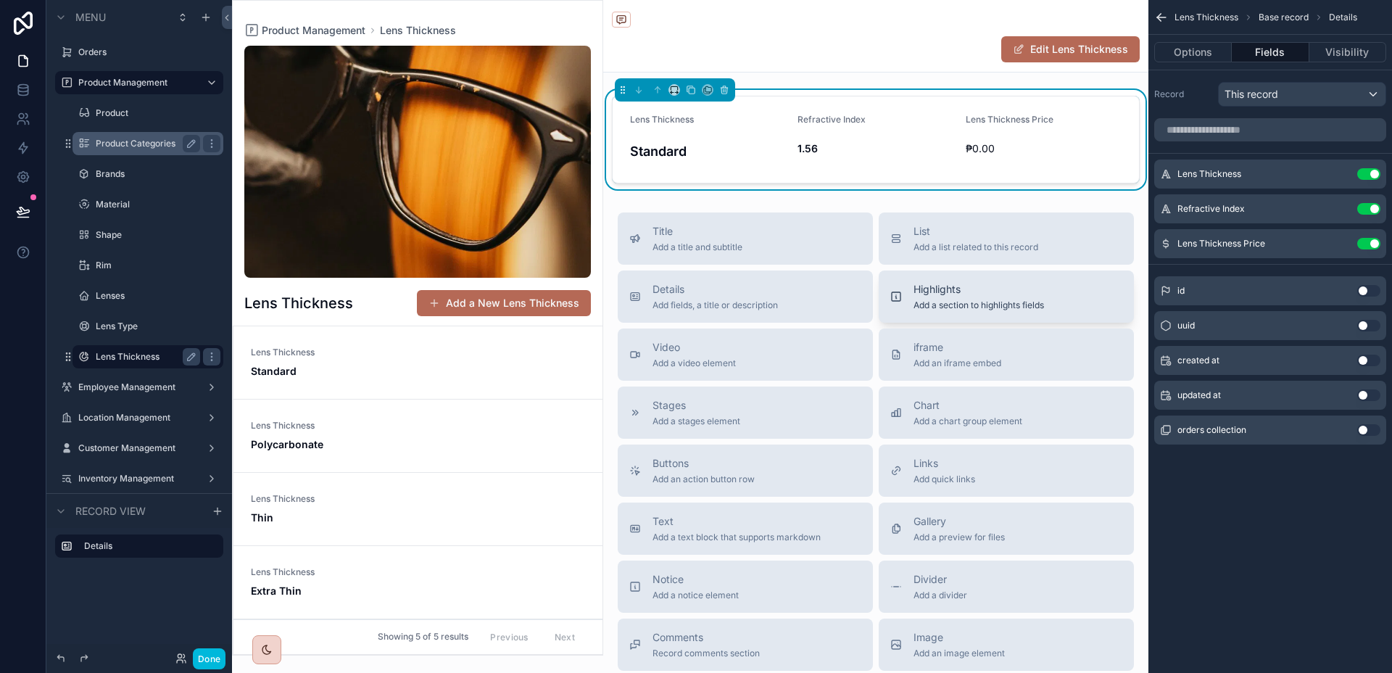
click at [984, 300] on span "Add a section to highlights fields" at bounding box center [978, 305] width 130 height 12
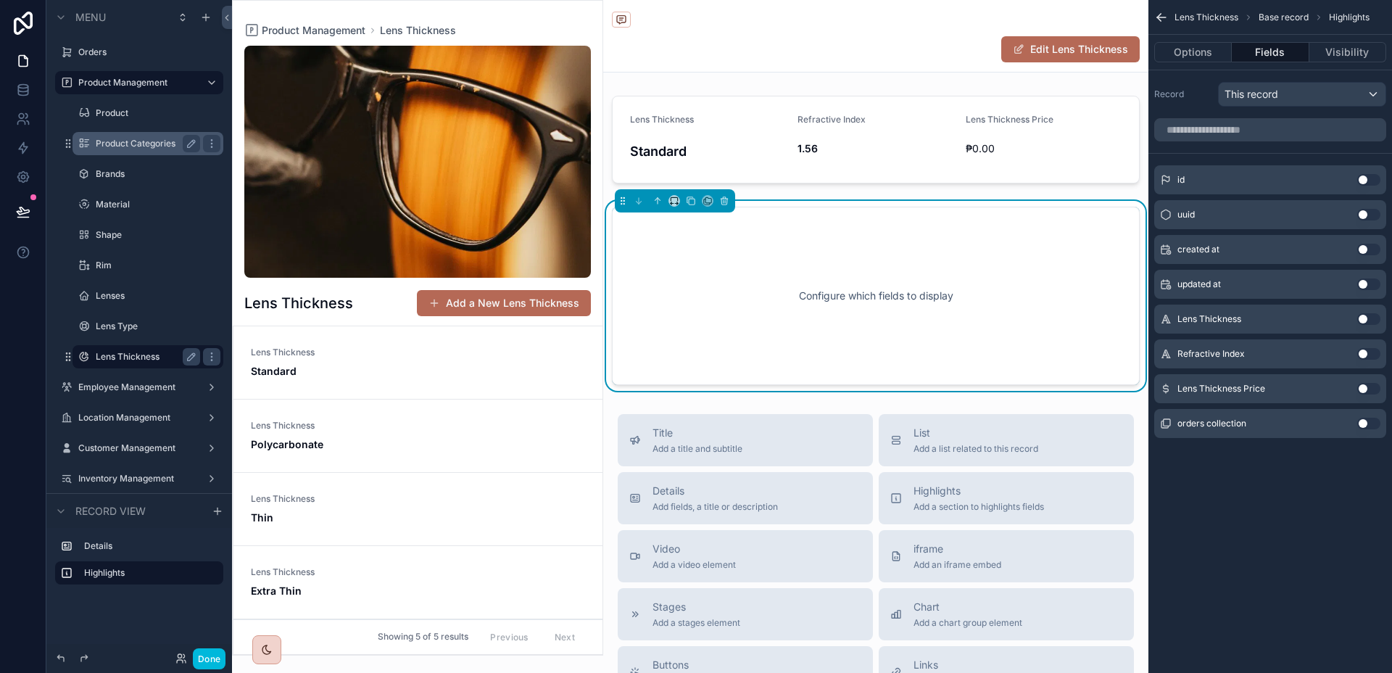
click at [1373, 426] on button "Use setting" at bounding box center [1368, 423] width 23 height 12
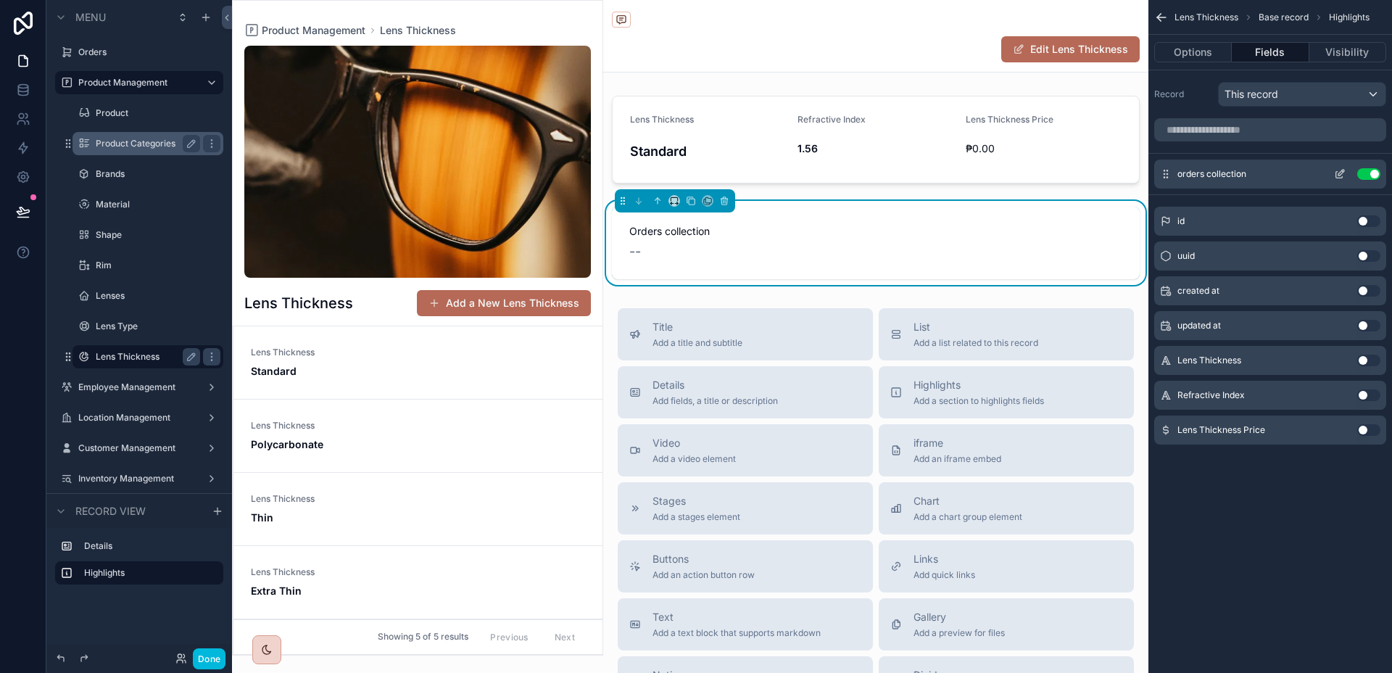
click at [1344, 169] on icon "scrollable content" at bounding box center [1340, 174] width 12 height 12
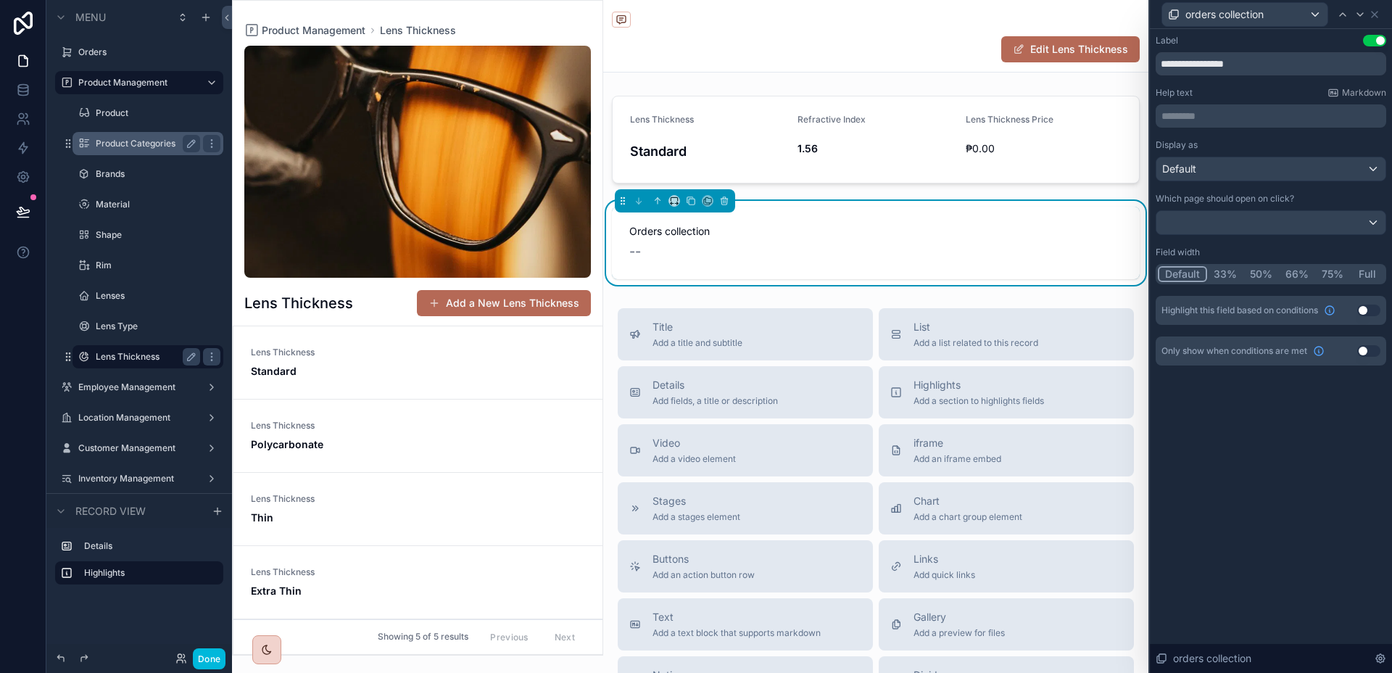
click at [1360, 274] on button "Full" at bounding box center [1367, 274] width 34 height 16
click at [1265, 205] on div "Which page should open on click?" at bounding box center [1270, 214] width 230 height 42
click at [1273, 162] on div "Default" at bounding box center [1270, 168] width 229 height 23
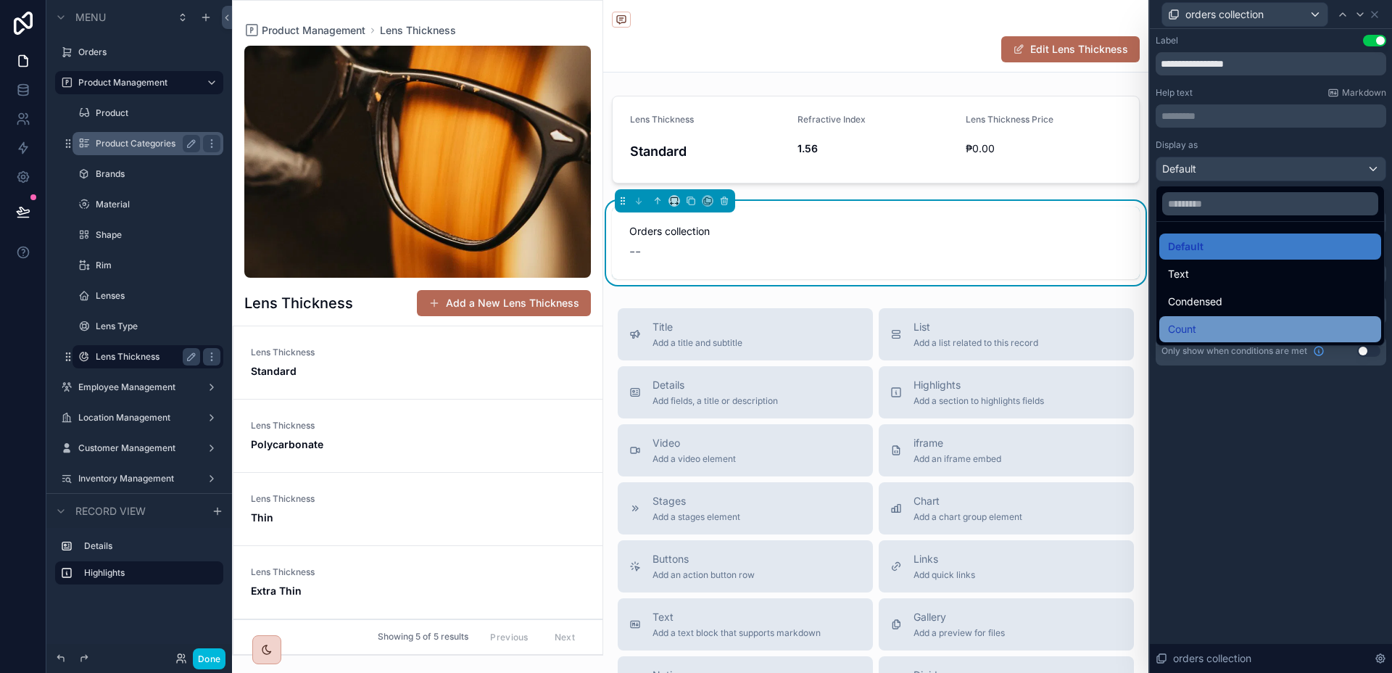
click at [1218, 324] on div "Count" at bounding box center [1270, 328] width 204 height 17
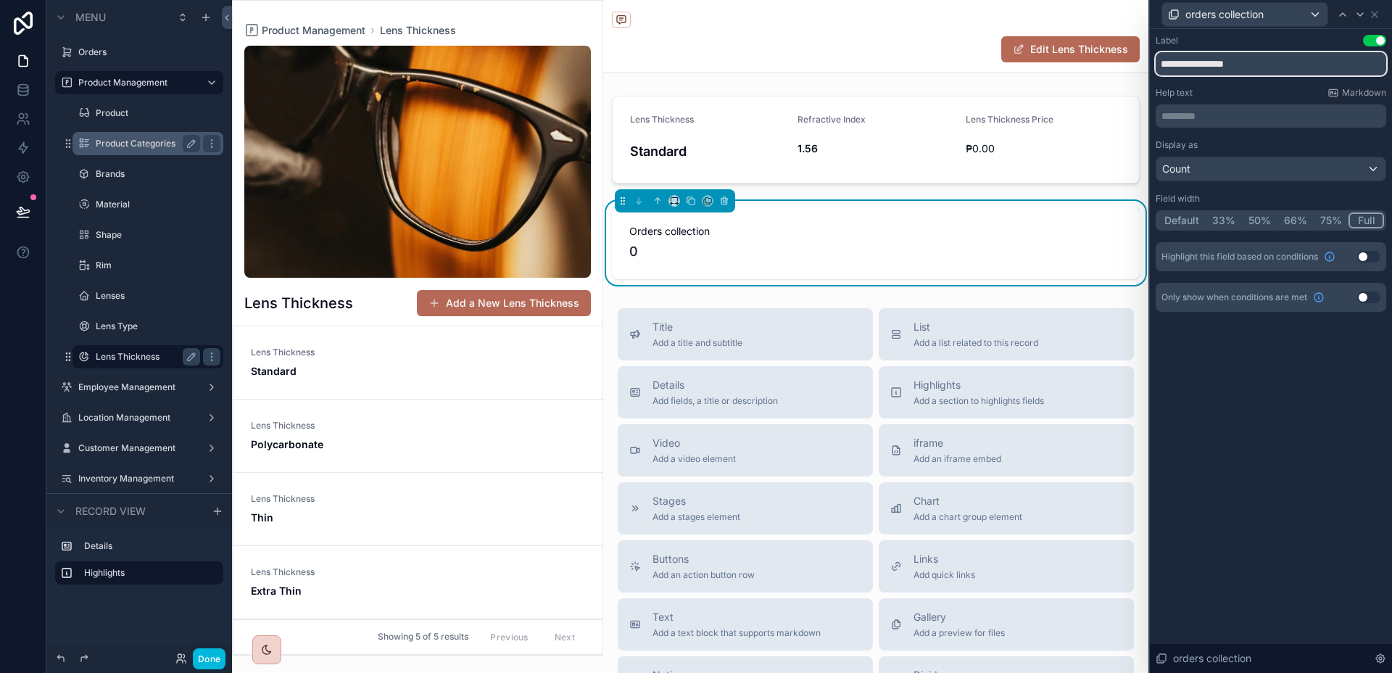
drag, startPoint x: 1252, startPoint y: 68, endPoint x: 1118, endPoint y: 67, distance: 134.8
click at [1118, 67] on div "**********" at bounding box center [696, 336] width 1392 height 673
type input "**********"
click at [1272, 375] on div "**********" at bounding box center [1270, 351] width 242 height 644
click at [309, 368] on span "Standard" at bounding box center [418, 371] width 334 height 14
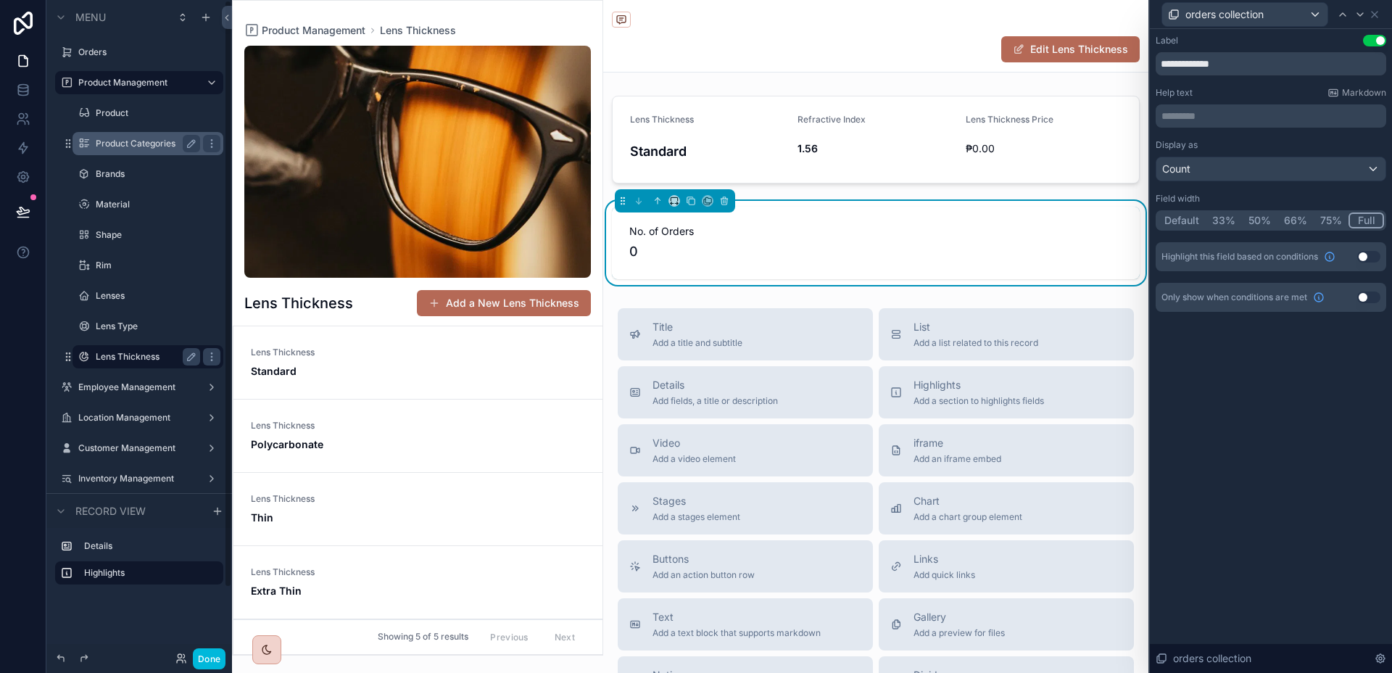
click at [391, 365] on span "Standard" at bounding box center [418, 371] width 334 height 14
click at [375, 427] on span "Lens Thickness" at bounding box center [418, 426] width 334 height 12
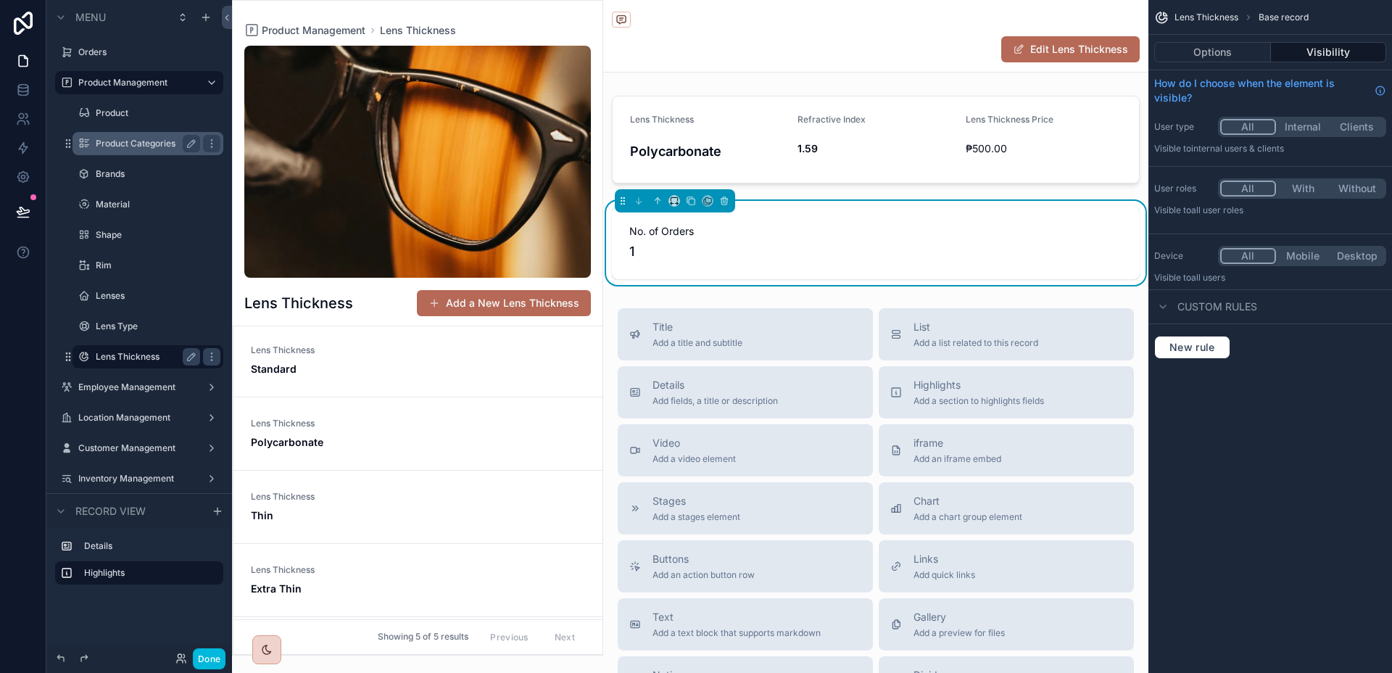
scroll to position [3, 0]
click at [411, 479] on link "Lens Thickness Thin" at bounding box center [417, 506] width 369 height 73
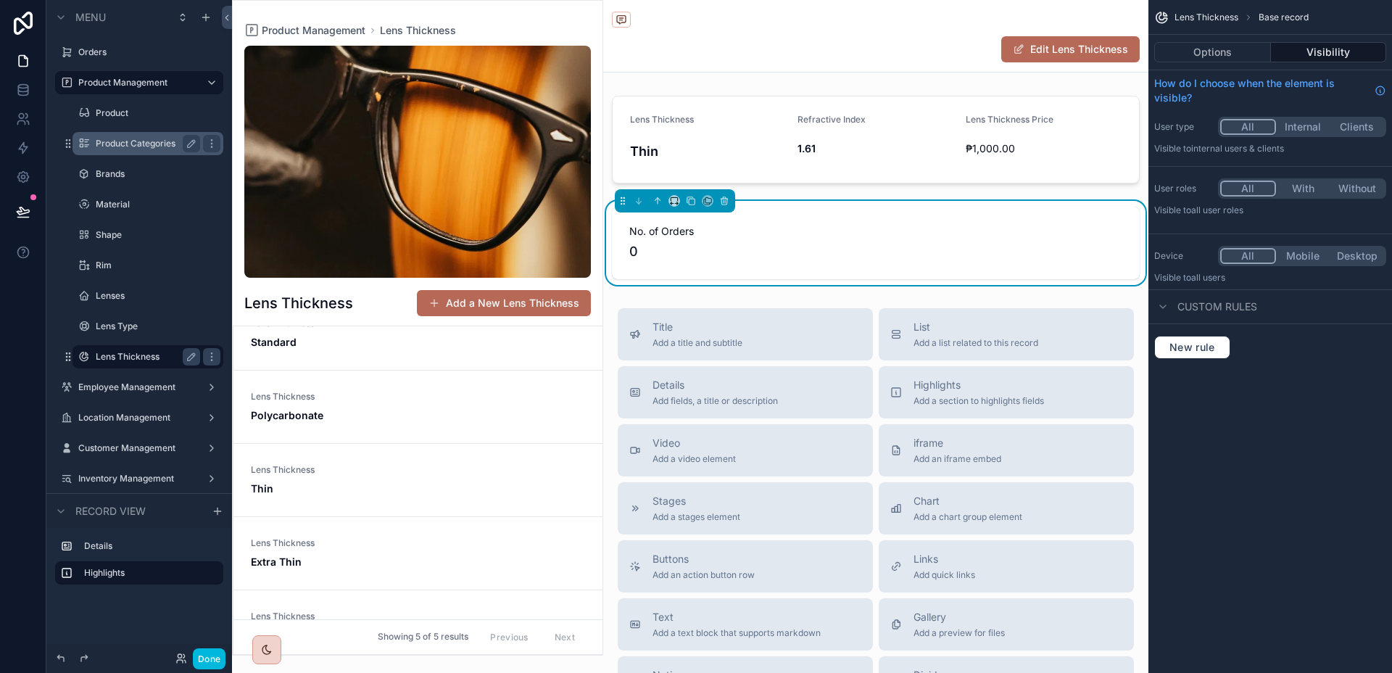
click at [422, 526] on link "Lens Thickness Extra Thin" at bounding box center [417, 553] width 369 height 73
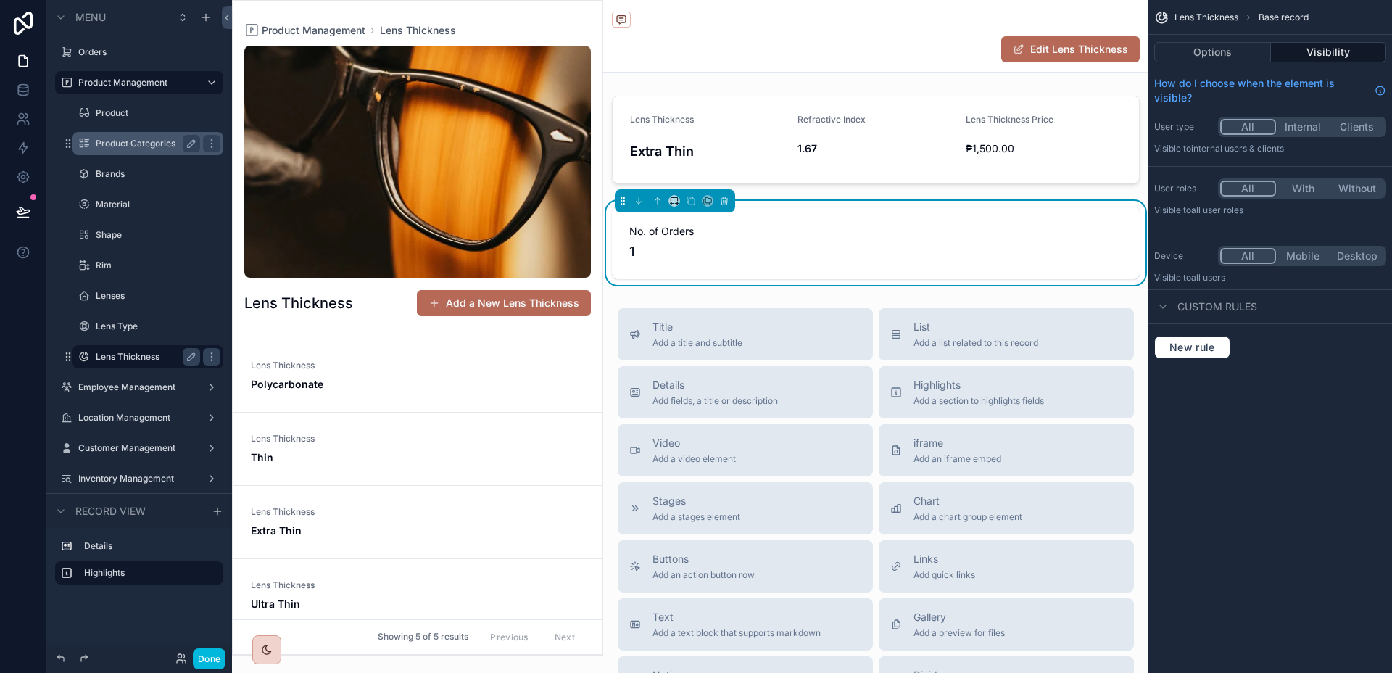
scroll to position [73, 0]
click at [411, 548] on link "Lens Thickness Ultra Thin" at bounding box center [417, 582] width 369 height 73
click at [419, 367] on span "Standard" at bounding box center [418, 371] width 334 height 14
click at [130, 111] on label "Product" at bounding box center [145, 113] width 99 height 12
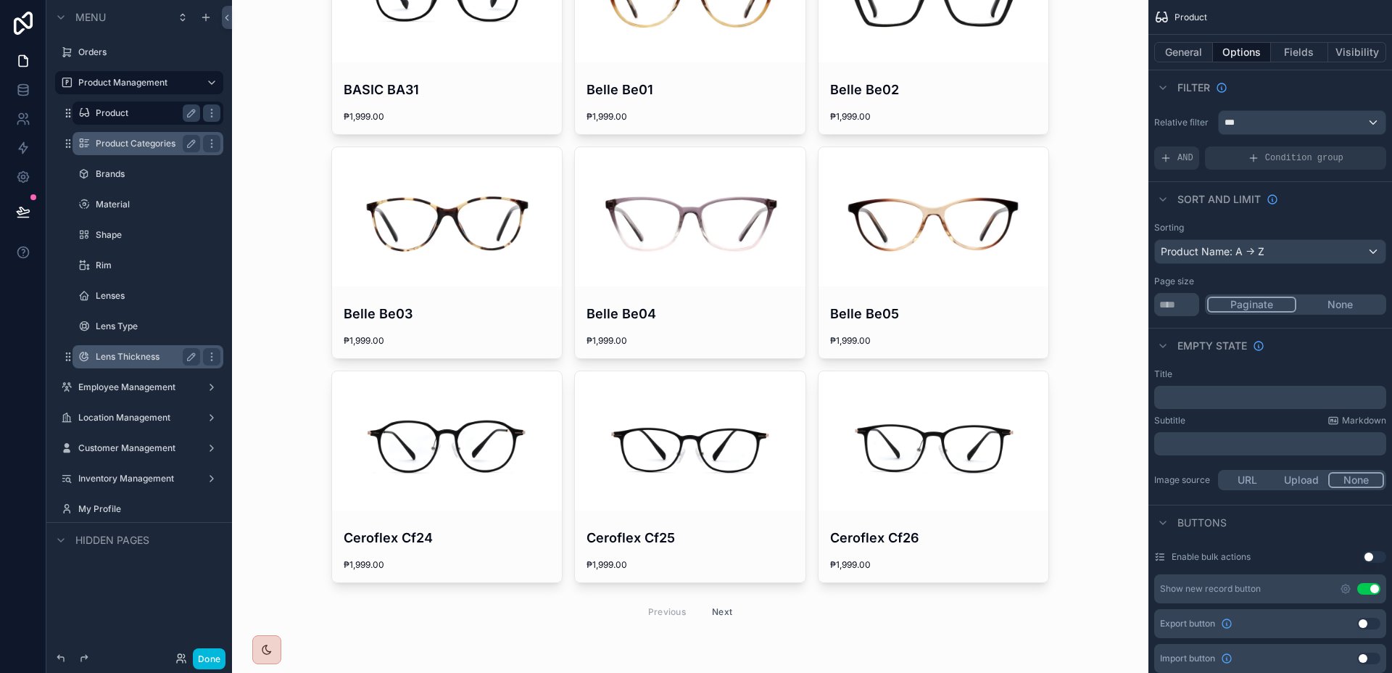
scroll to position [2010, 0]
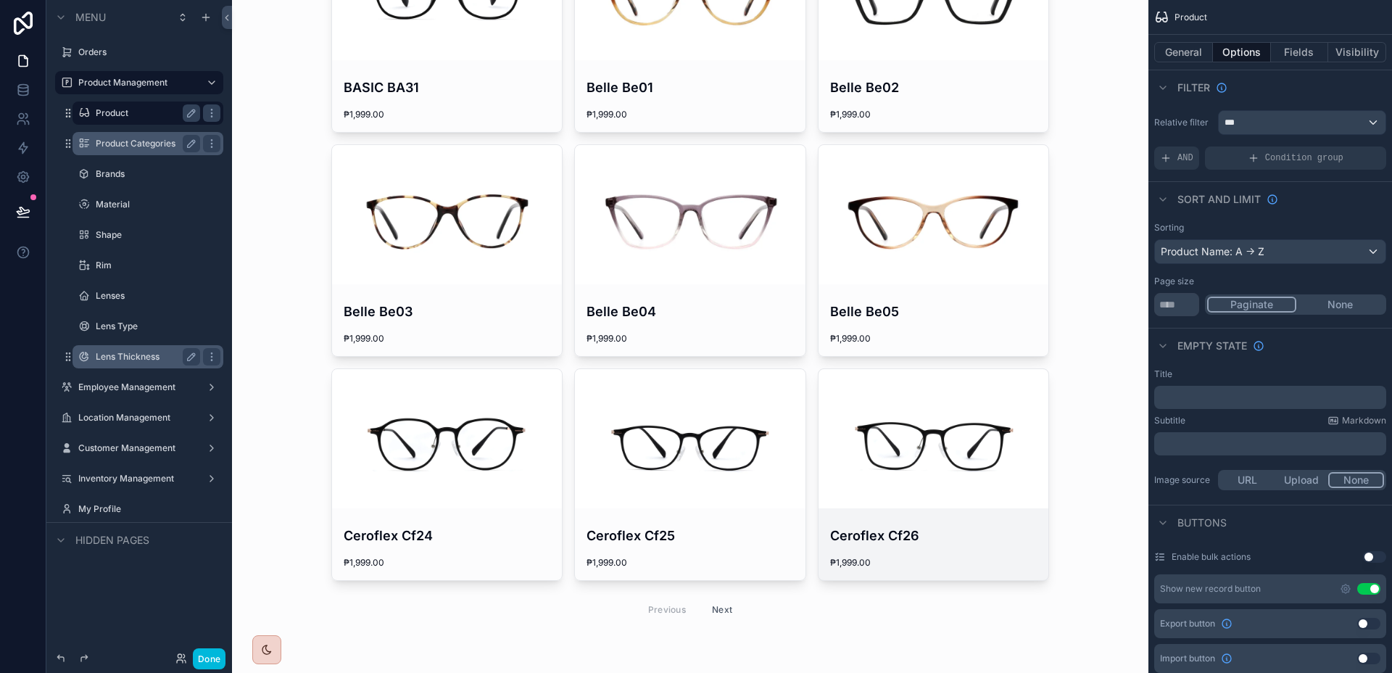
click at [855, 417] on div "scrollable content" at bounding box center [933, 438] width 230 height 139
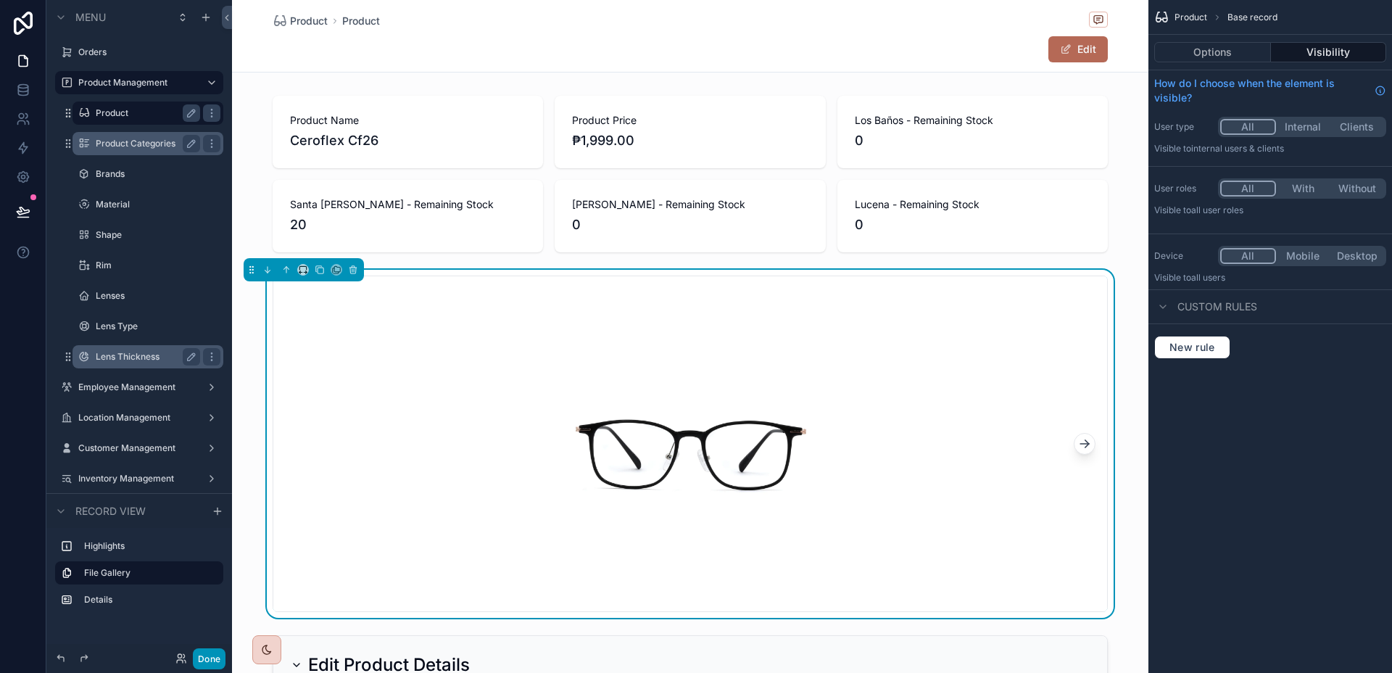
click at [217, 660] on button "Done" at bounding box center [209, 658] width 33 height 21
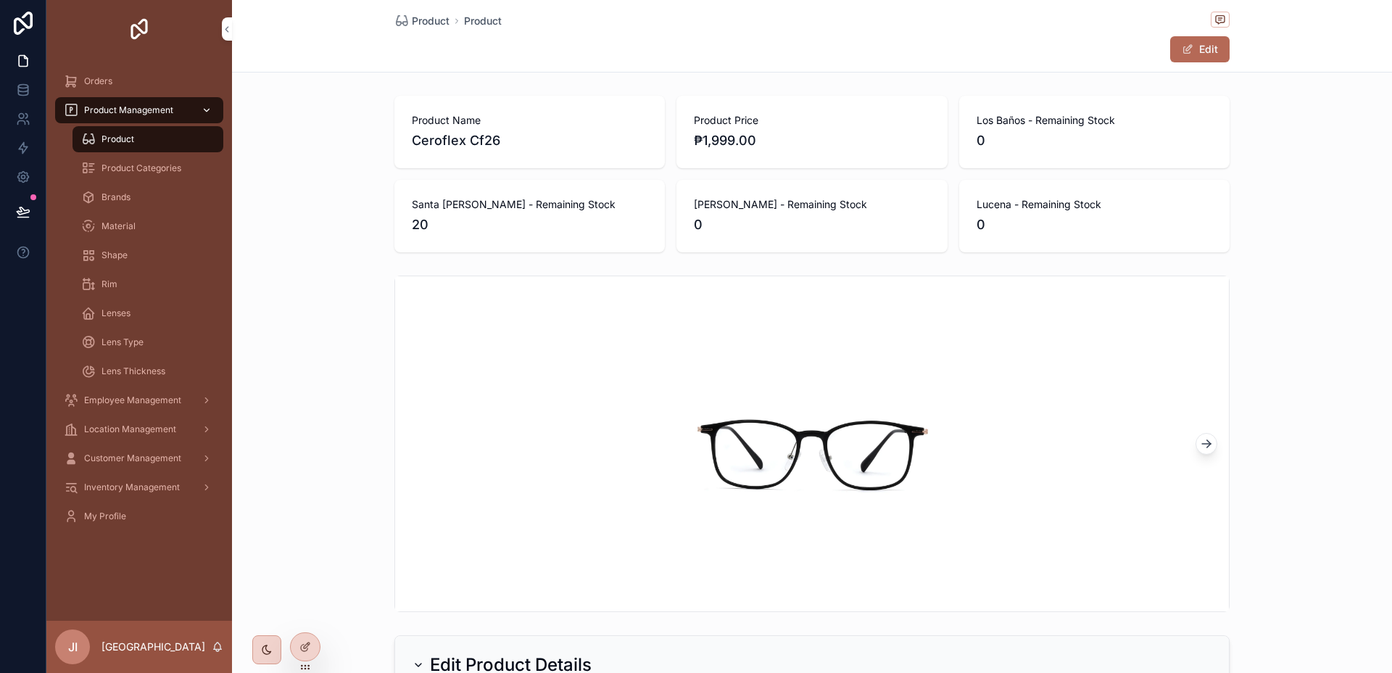
click at [122, 99] on div "Product Management" at bounding box center [139, 110] width 151 height 23
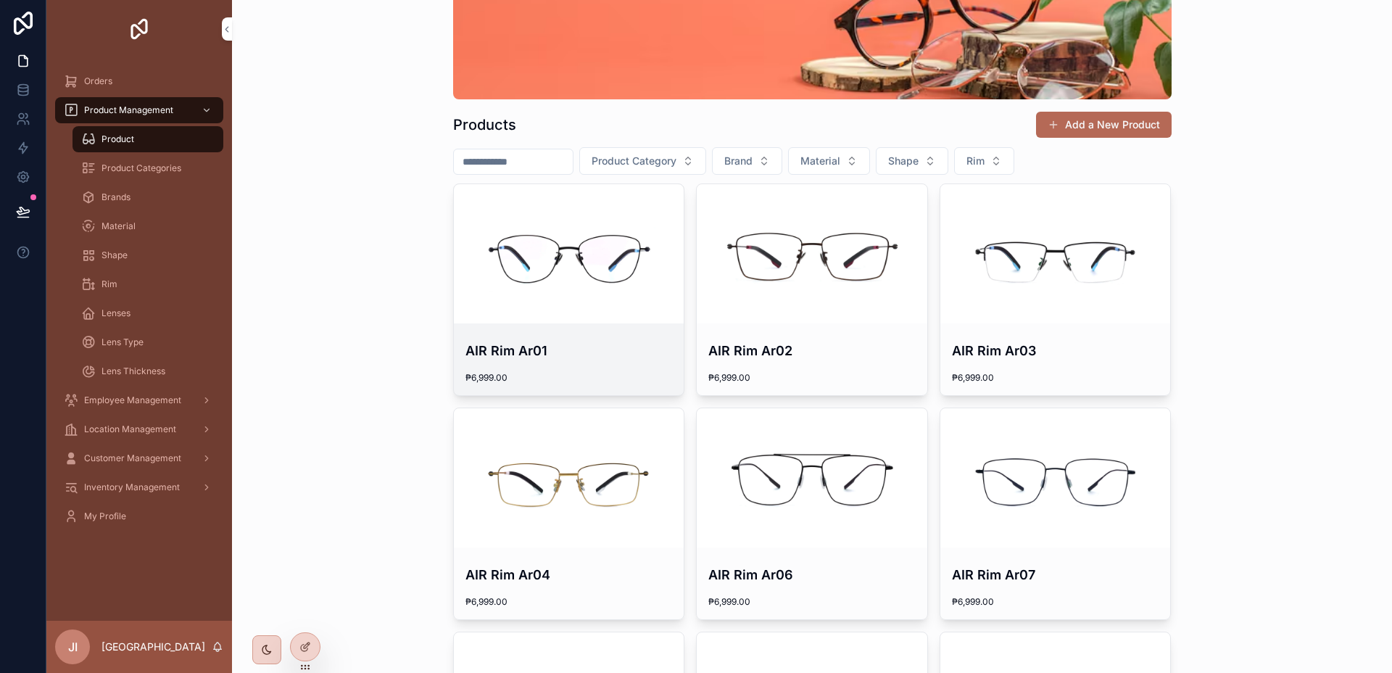
scroll to position [178, 0]
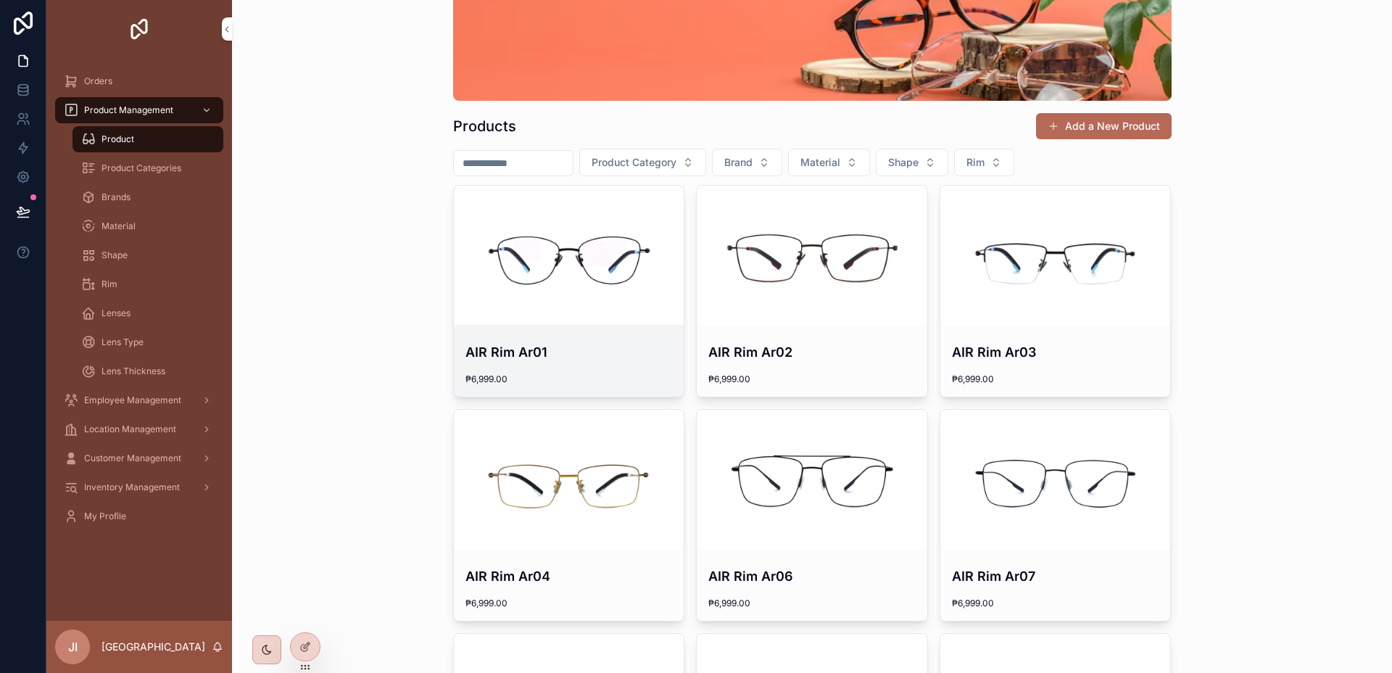
click at [582, 282] on div "scrollable content" at bounding box center [569, 255] width 230 height 139
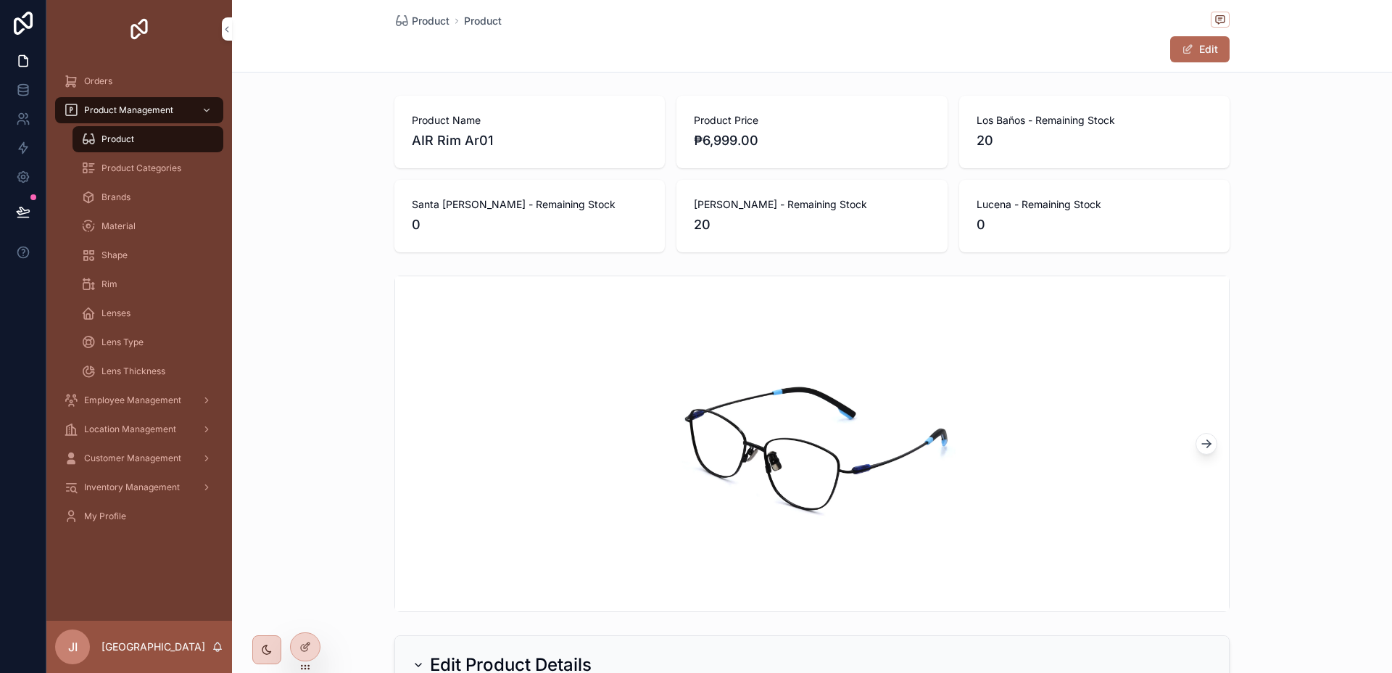
click at [1207, 444] on icon "scrollable content" at bounding box center [1206, 443] width 14 height 14
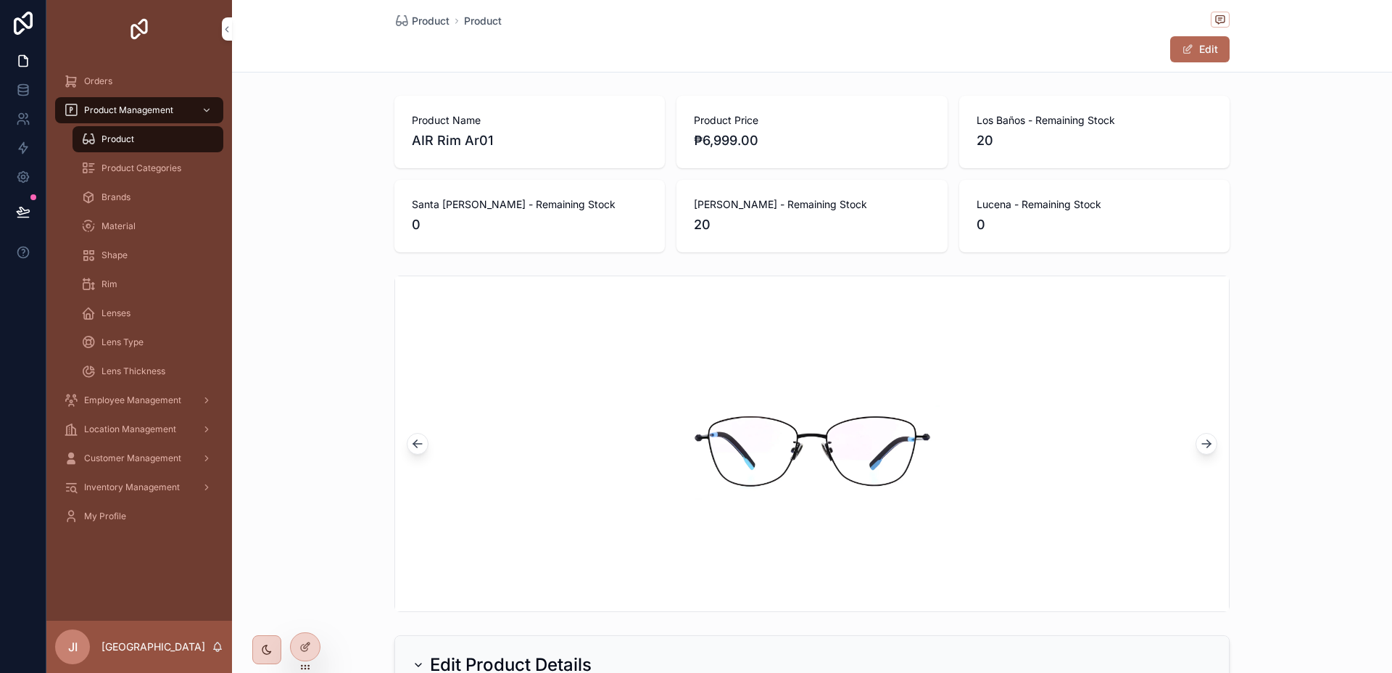
click at [1207, 444] on icon "scrollable content" at bounding box center [1206, 443] width 14 height 14
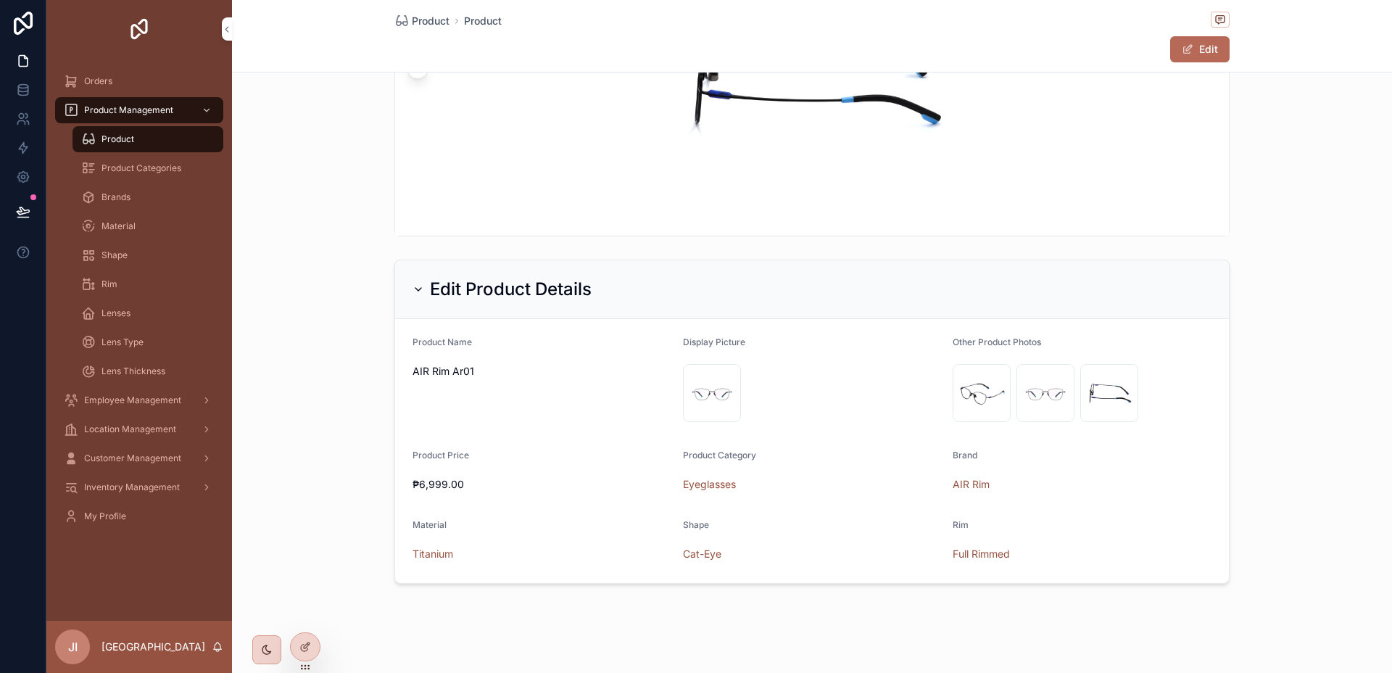
scroll to position [385, 0]
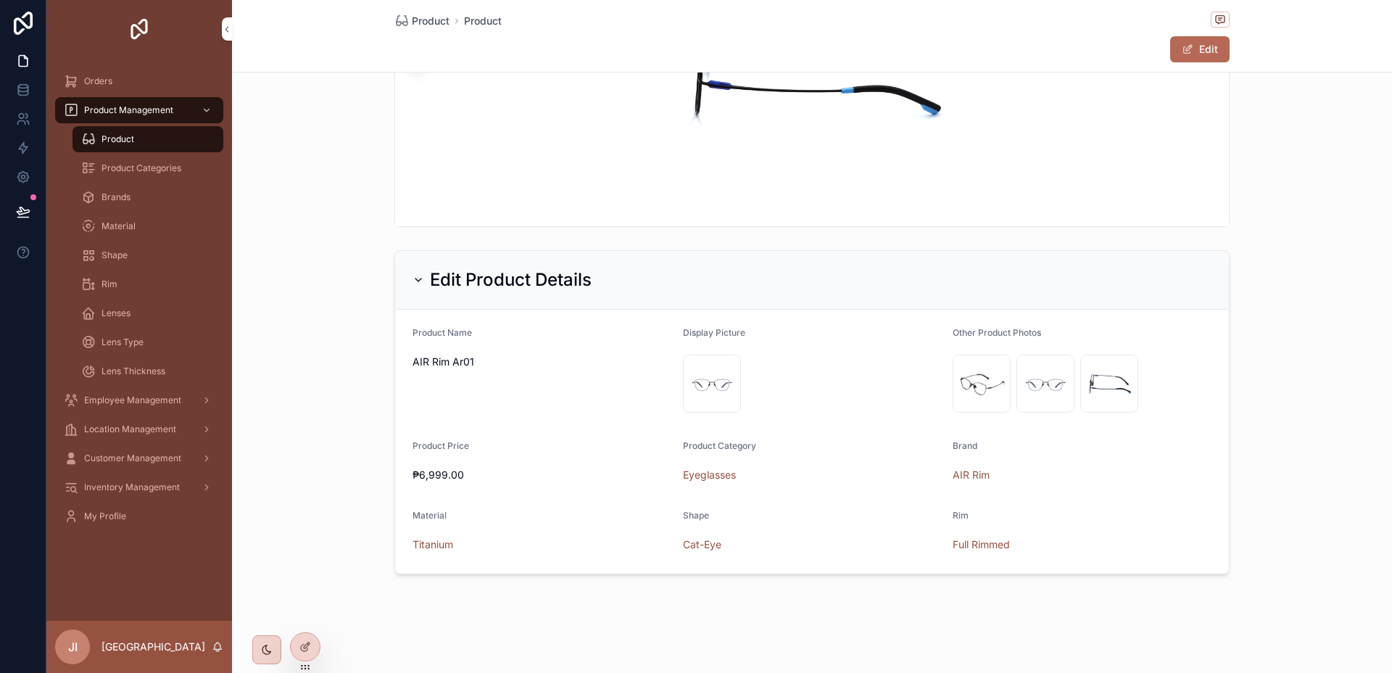
click at [752, 296] on div "Edit Product Details" at bounding box center [811, 280] width 833 height 59
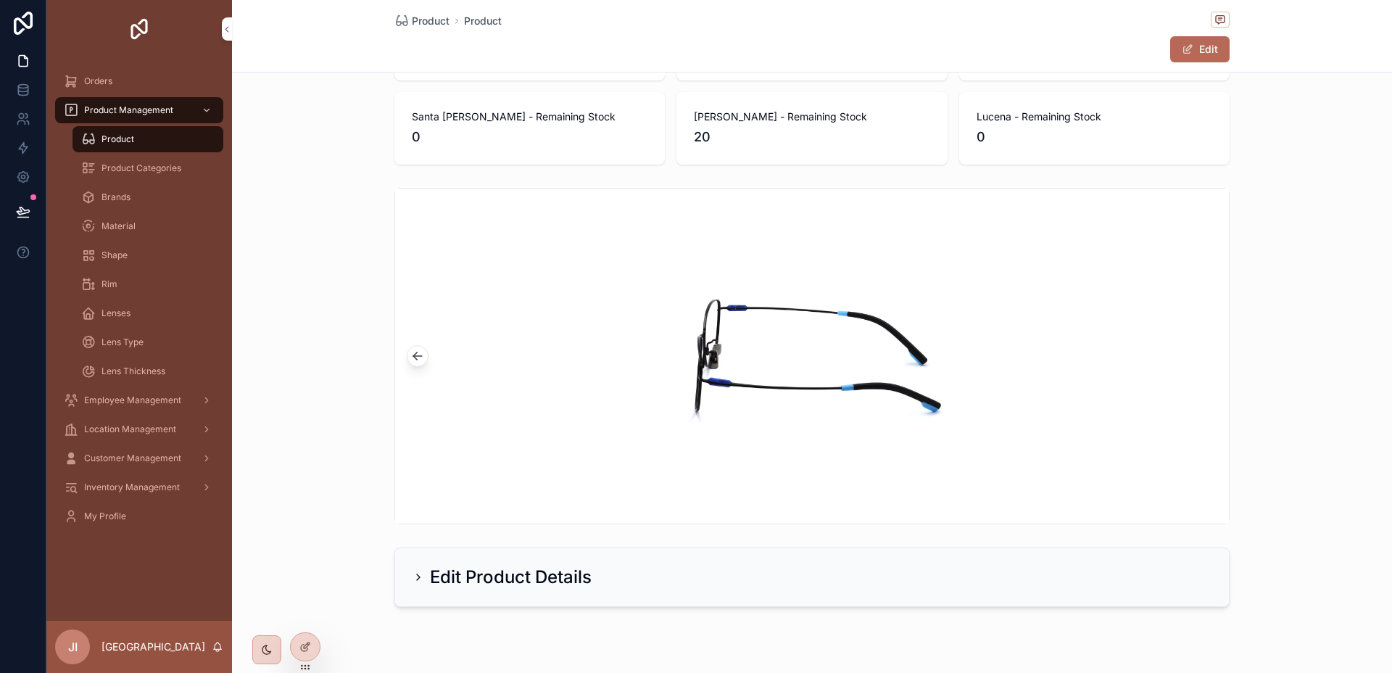
scroll to position [0, 0]
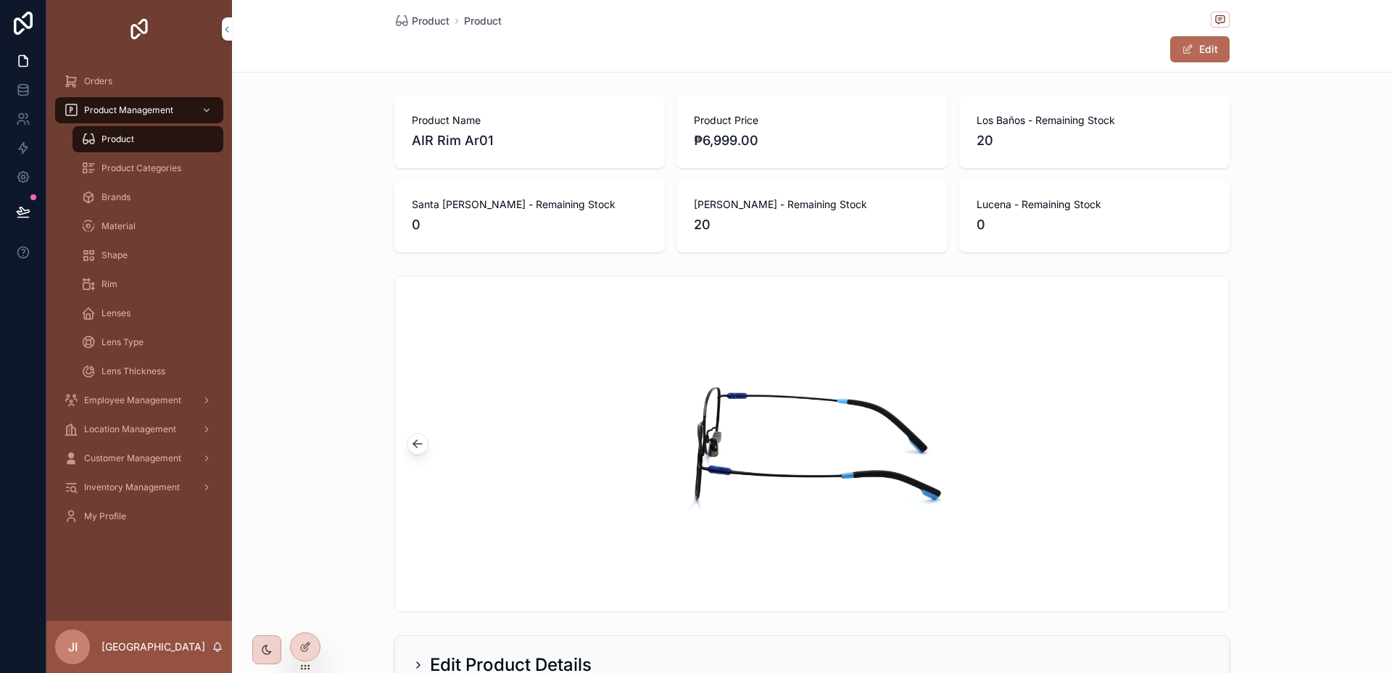
click at [133, 167] on span "Product Categories" at bounding box center [141, 168] width 80 height 12
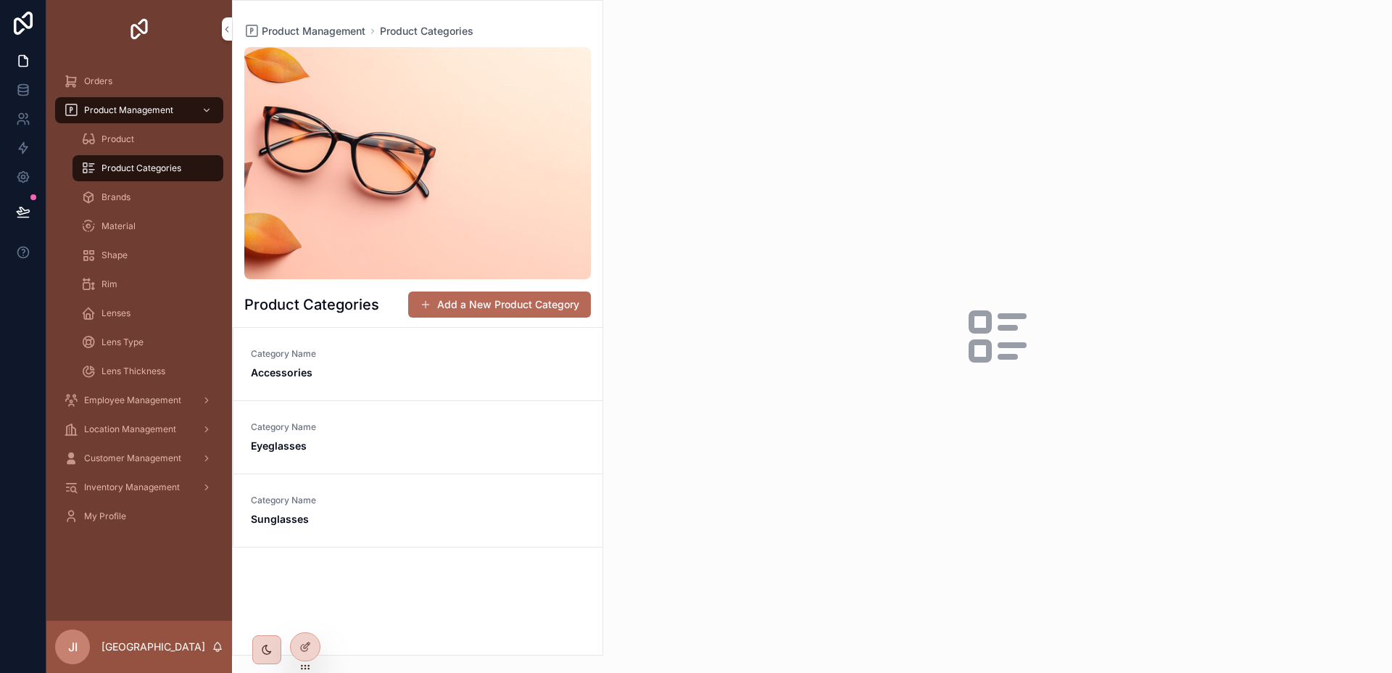
click at [148, 143] on div "Product" at bounding box center [147, 139] width 133 height 23
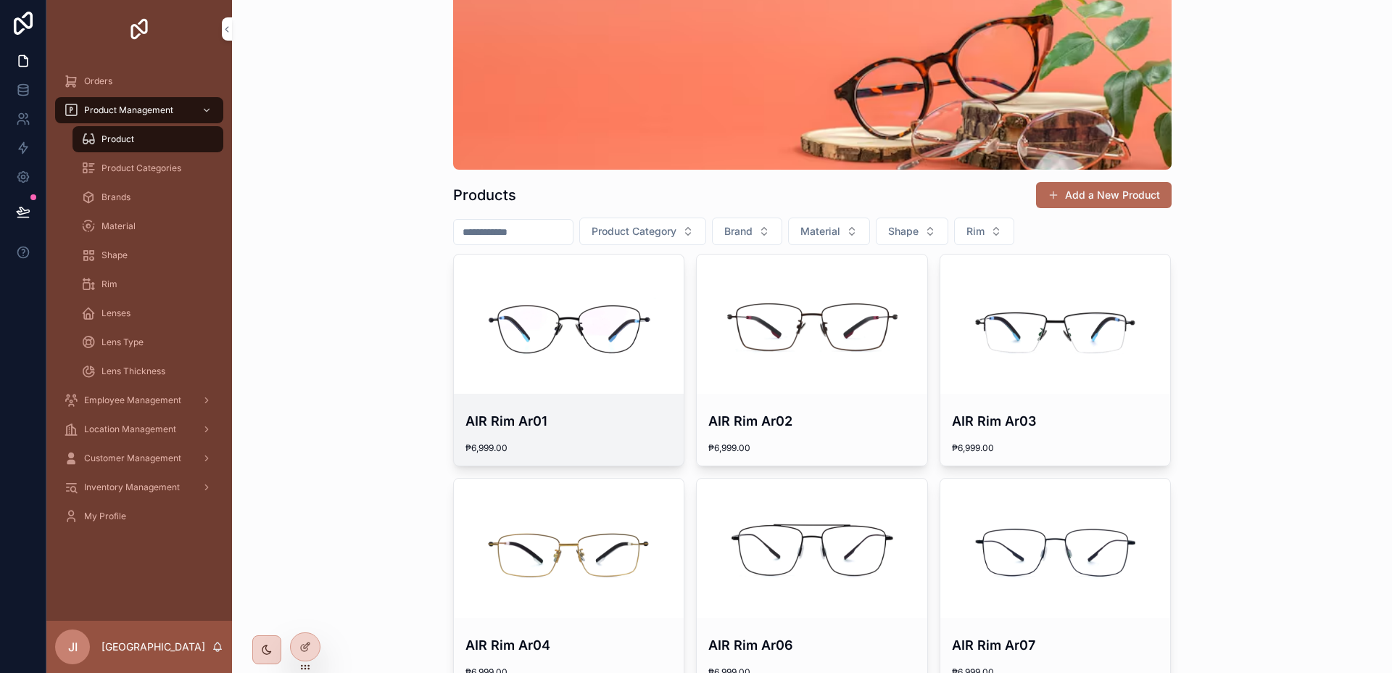
click at [650, 346] on div "scrollable content" at bounding box center [569, 323] width 230 height 139
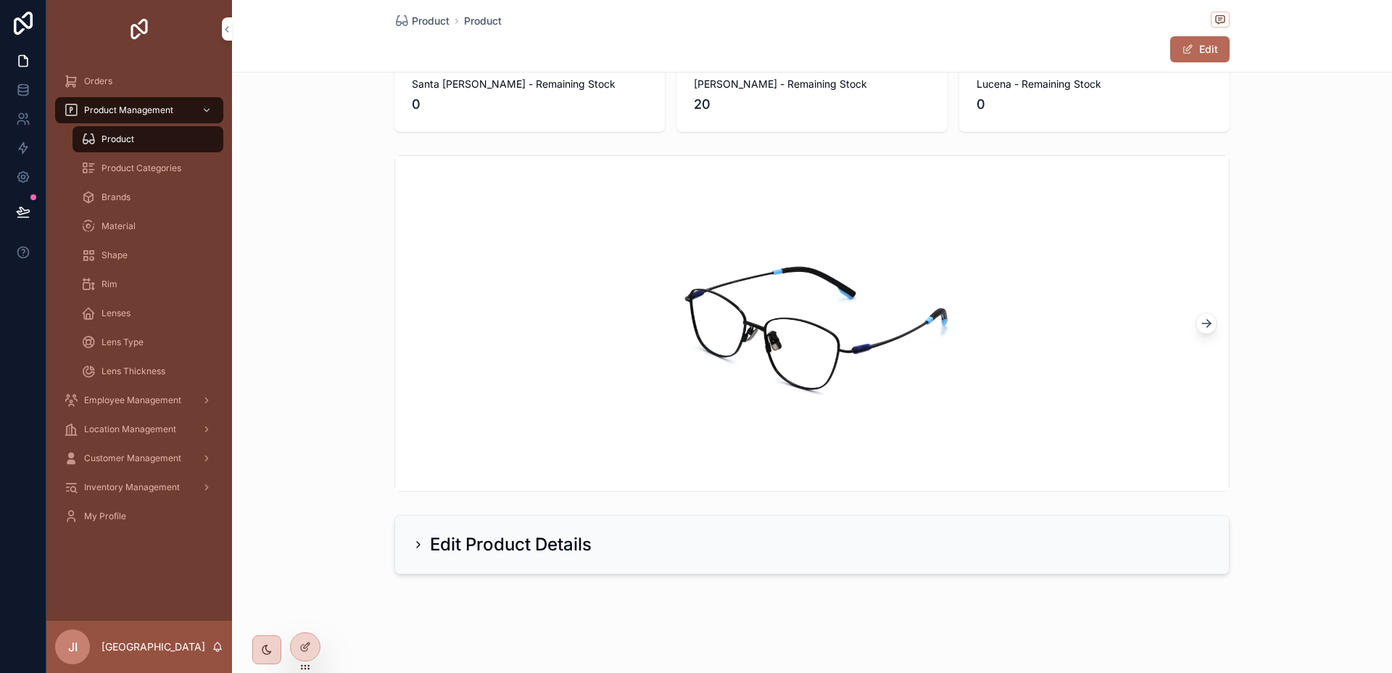
click at [644, 549] on div "Edit Product Details" at bounding box center [811, 544] width 799 height 23
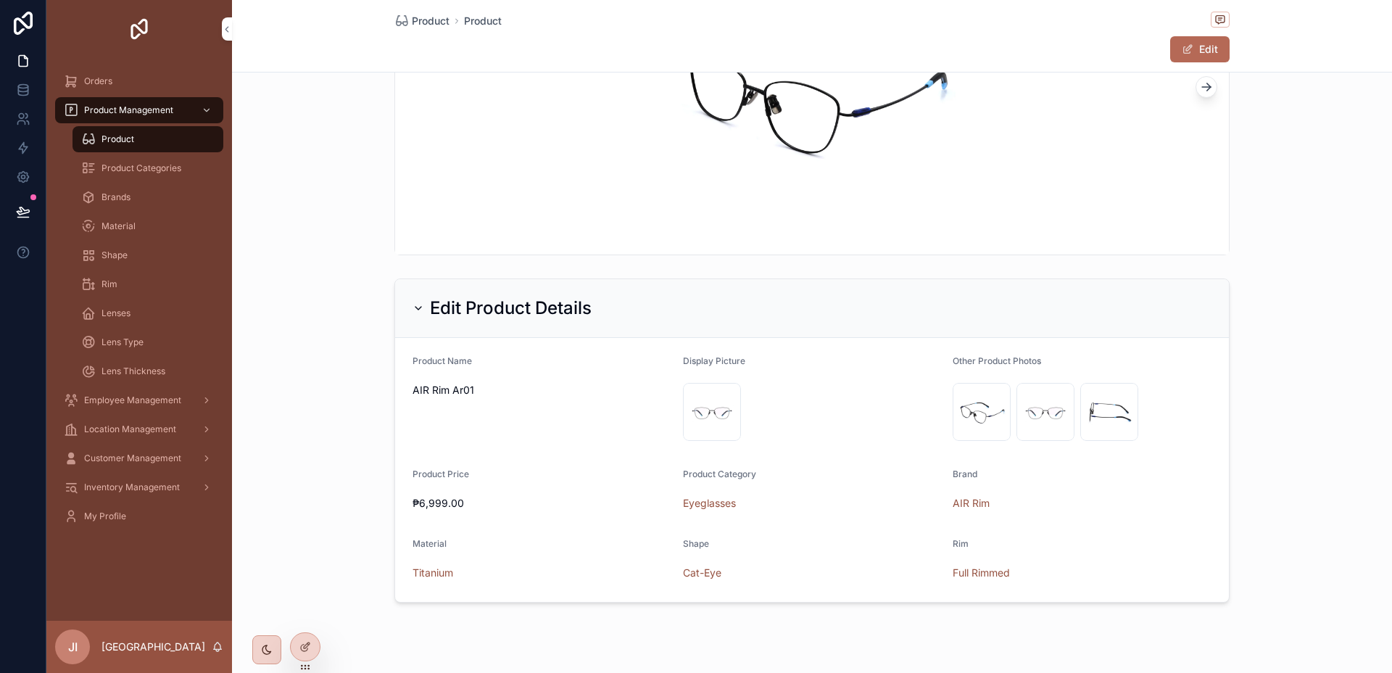
scroll to position [385, 0]
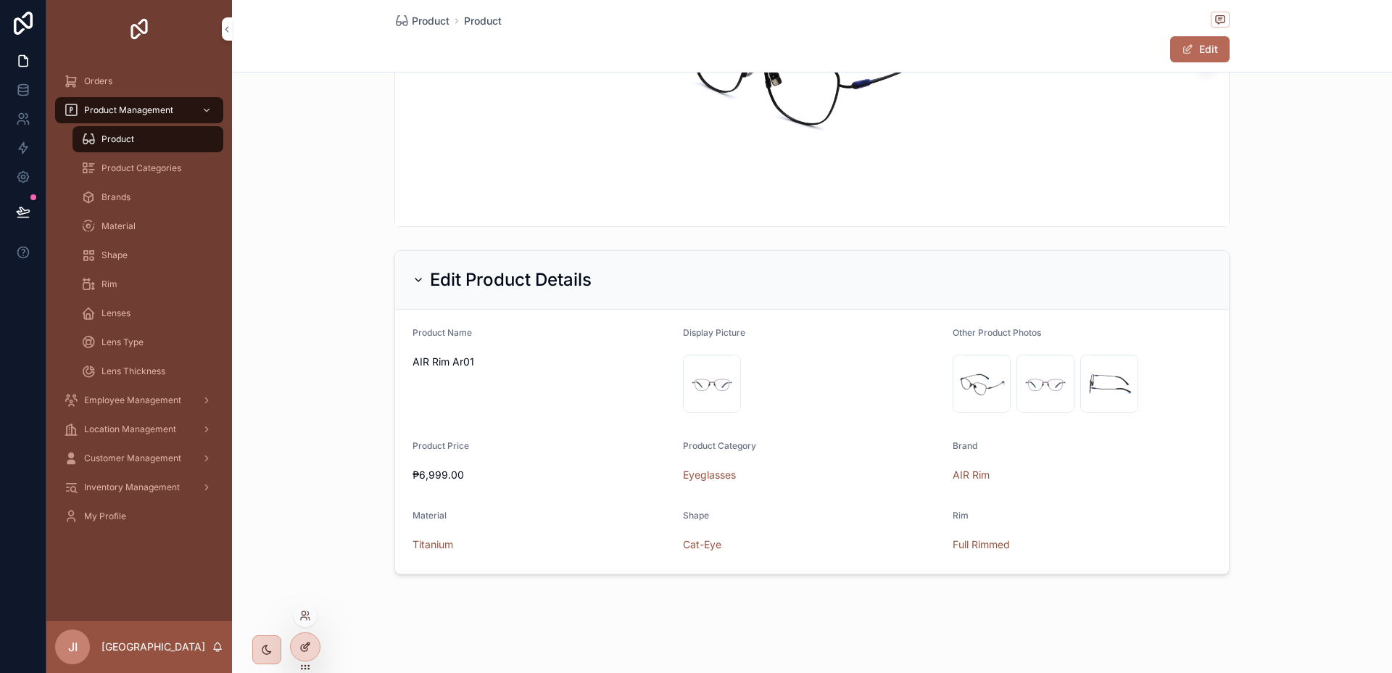
click at [305, 638] on div at bounding box center [305, 647] width 29 height 28
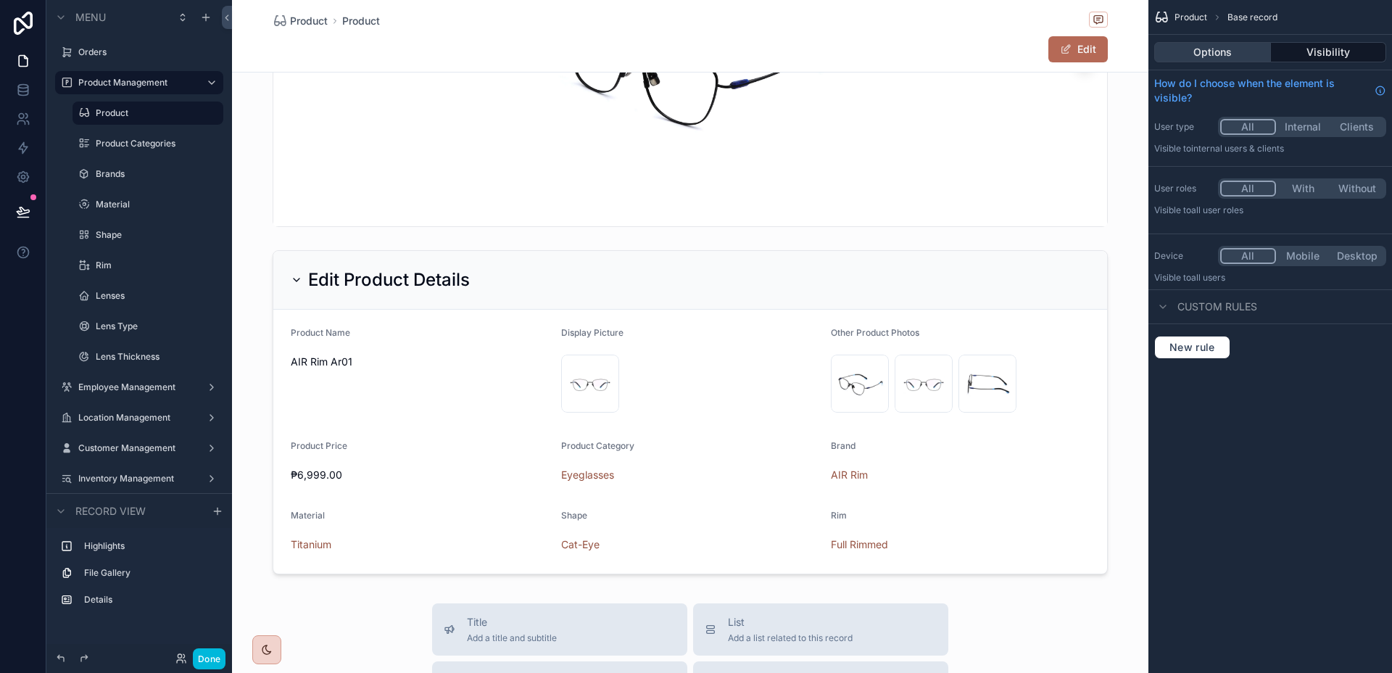
click at [1234, 50] on button "Options" at bounding box center [1212, 52] width 117 height 20
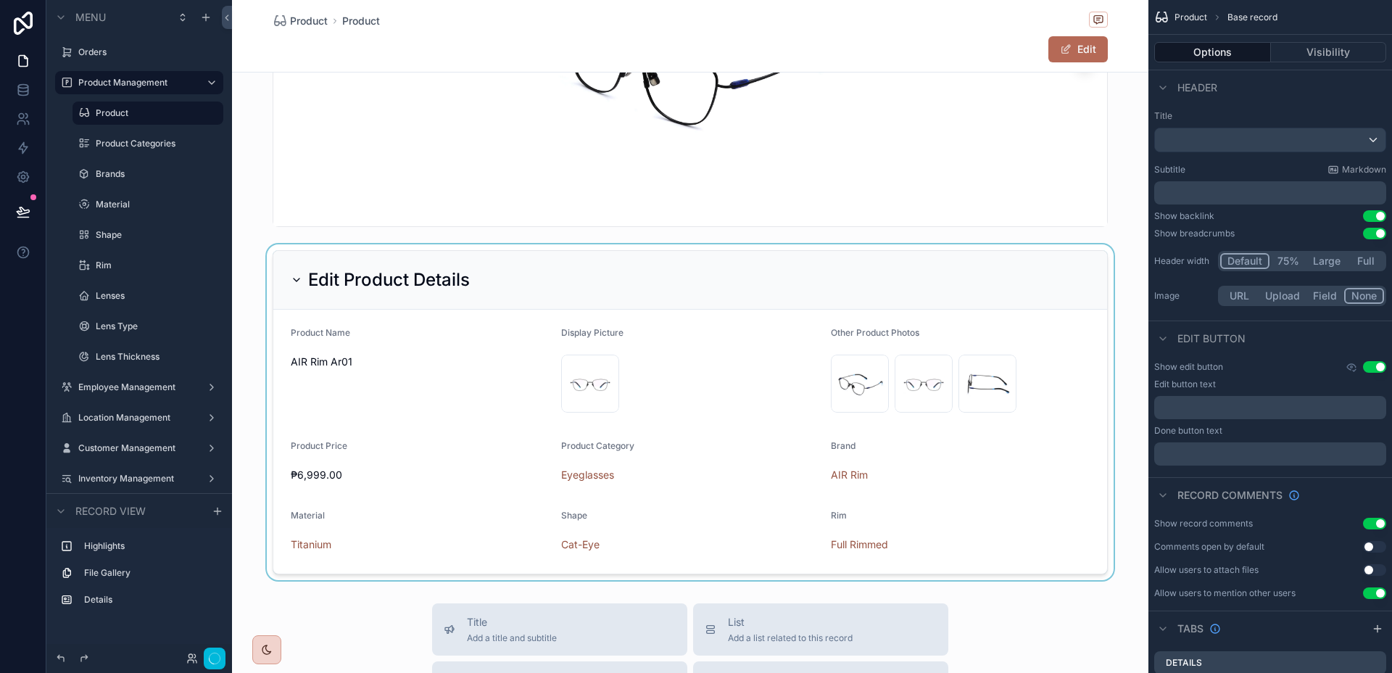
click at [910, 280] on div "scrollable content" at bounding box center [690, 412] width 916 height 336
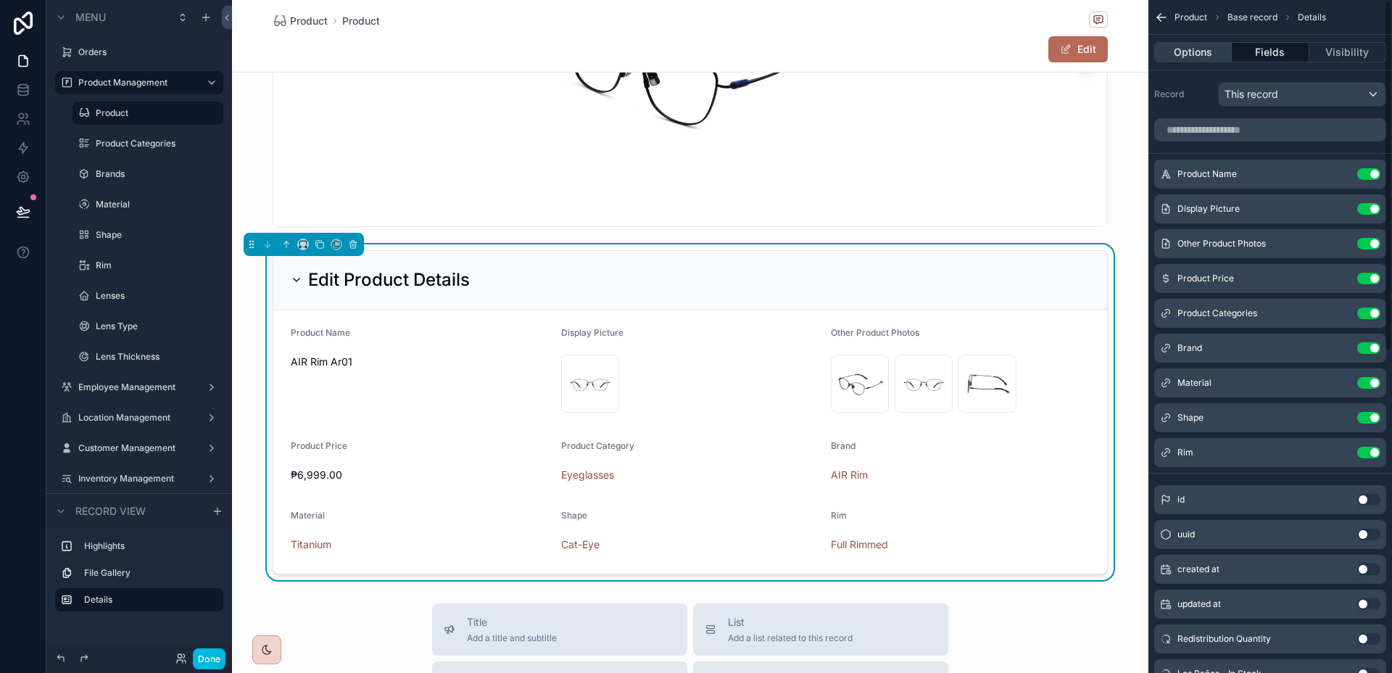
click at [1190, 57] on button "Options" at bounding box center [1193, 52] width 78 height 20
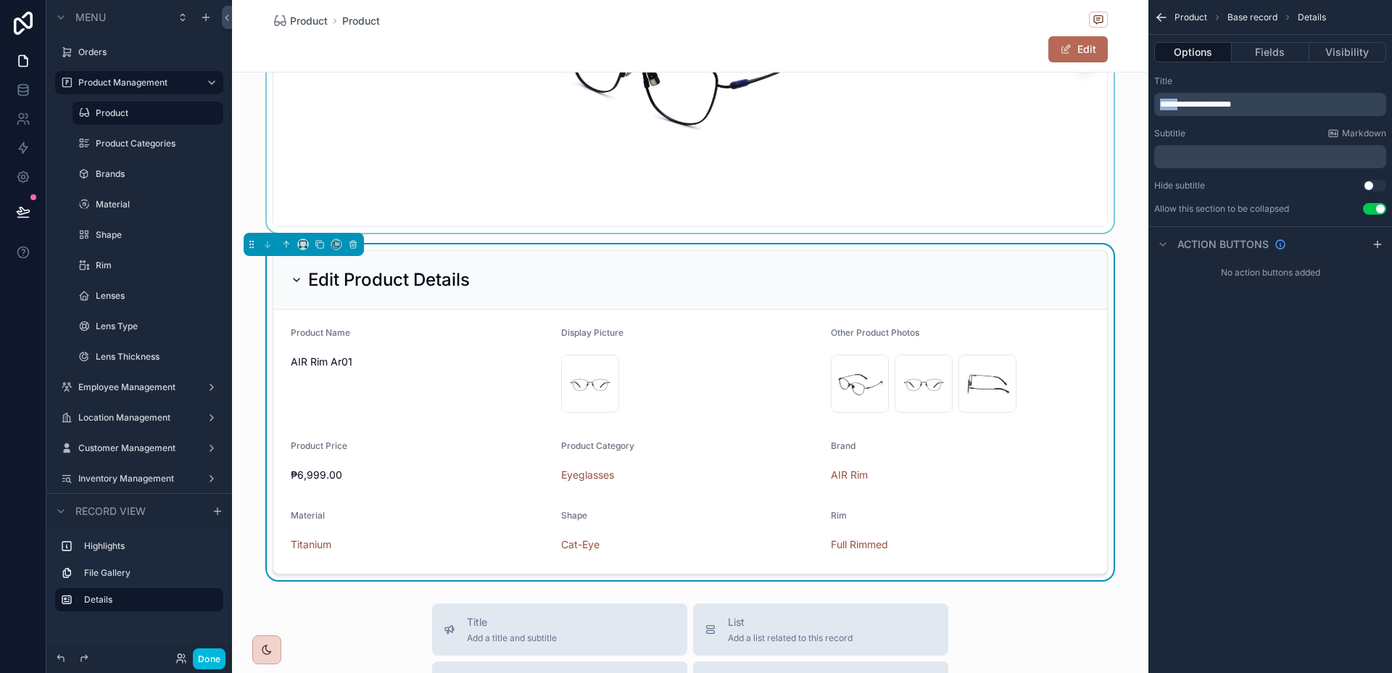
drag, startPoint x: 1178, startPoint y: 105, endPoint x: 1126, endPoint y: 107, distance: 52.9
click at [1126, 107] on div "Orders Product Management Product Product Categories Brands Material Shape Rim …" at bounding box center [812, 336] width 1160 height 673
click at [1088, 47] on button "Edit" at bounding box center [1077, 49] width 59 height 26
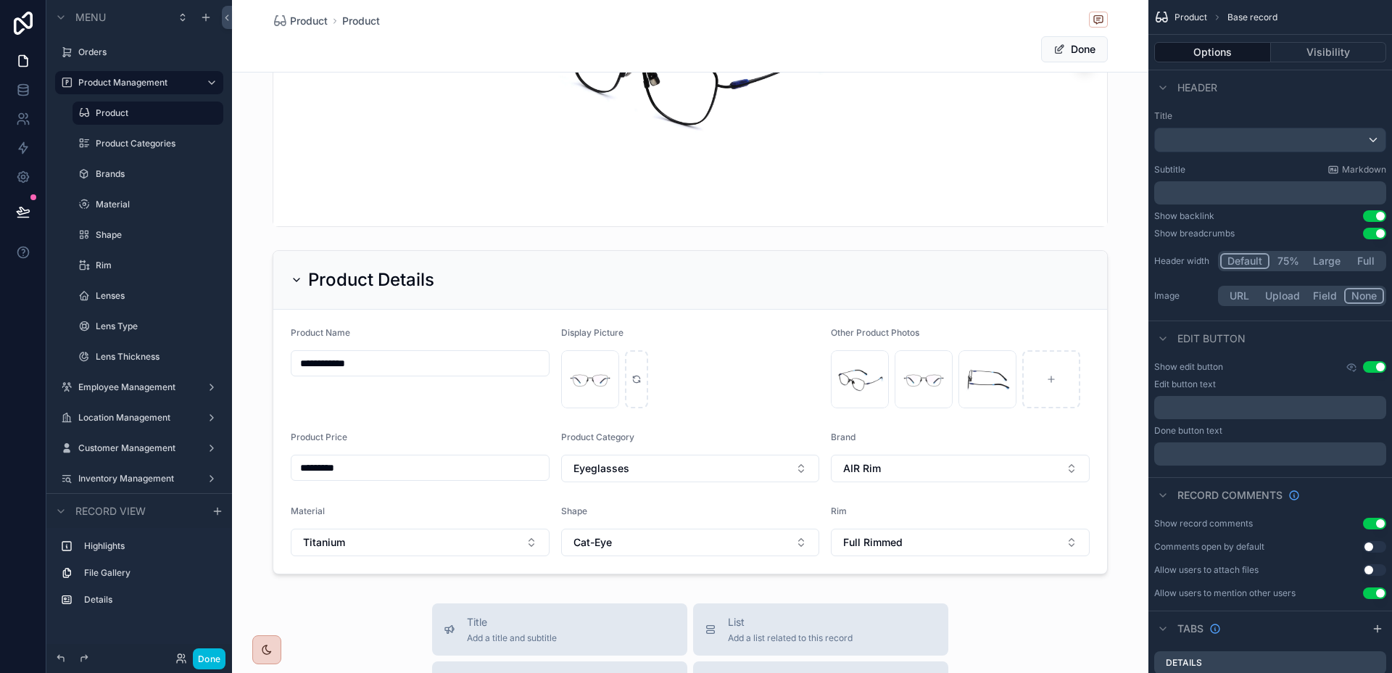
click at [1214, 407] on p "﻿" at bounding box center [1271, 408] width 223 height 12
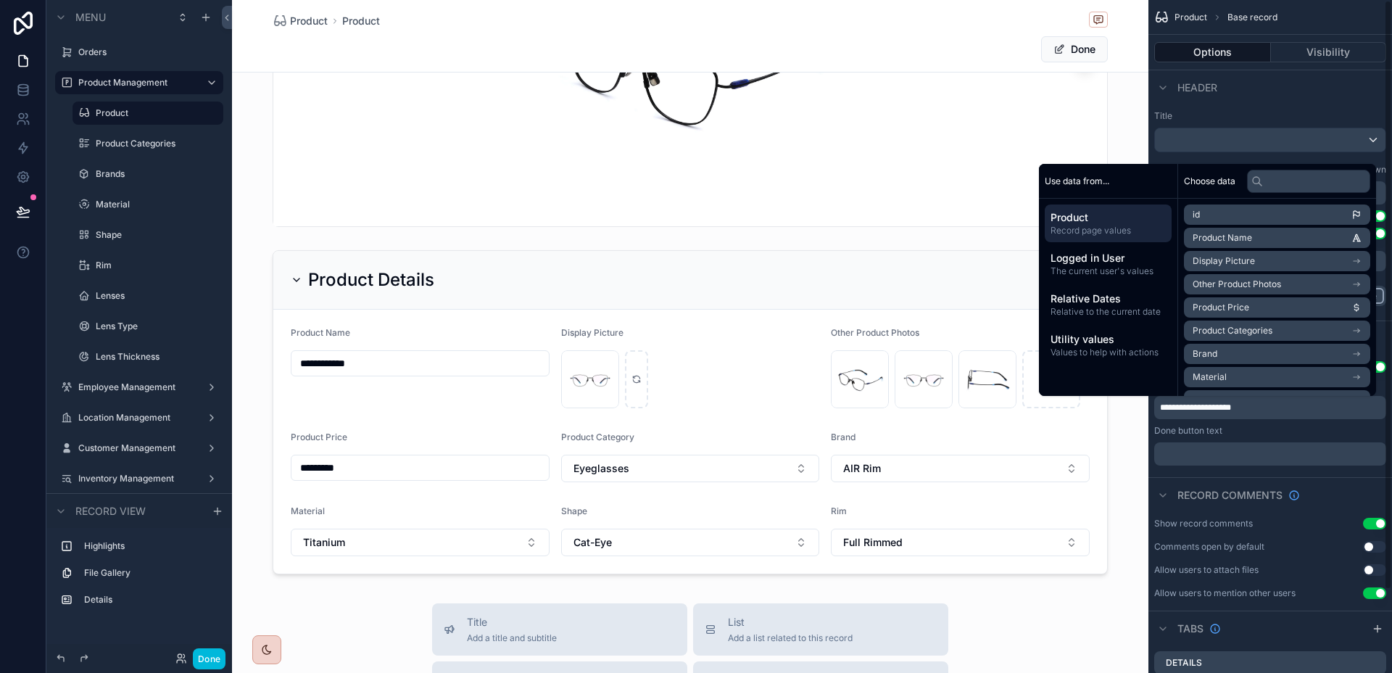
drag, startPoint x: 1225, startPoint y: 466, endPoint x: 1231, endPoint y: 456, distance: 11.7
click at [1225, 466] on div "**********" at bounding box center [1270, 413] width 244 height 116
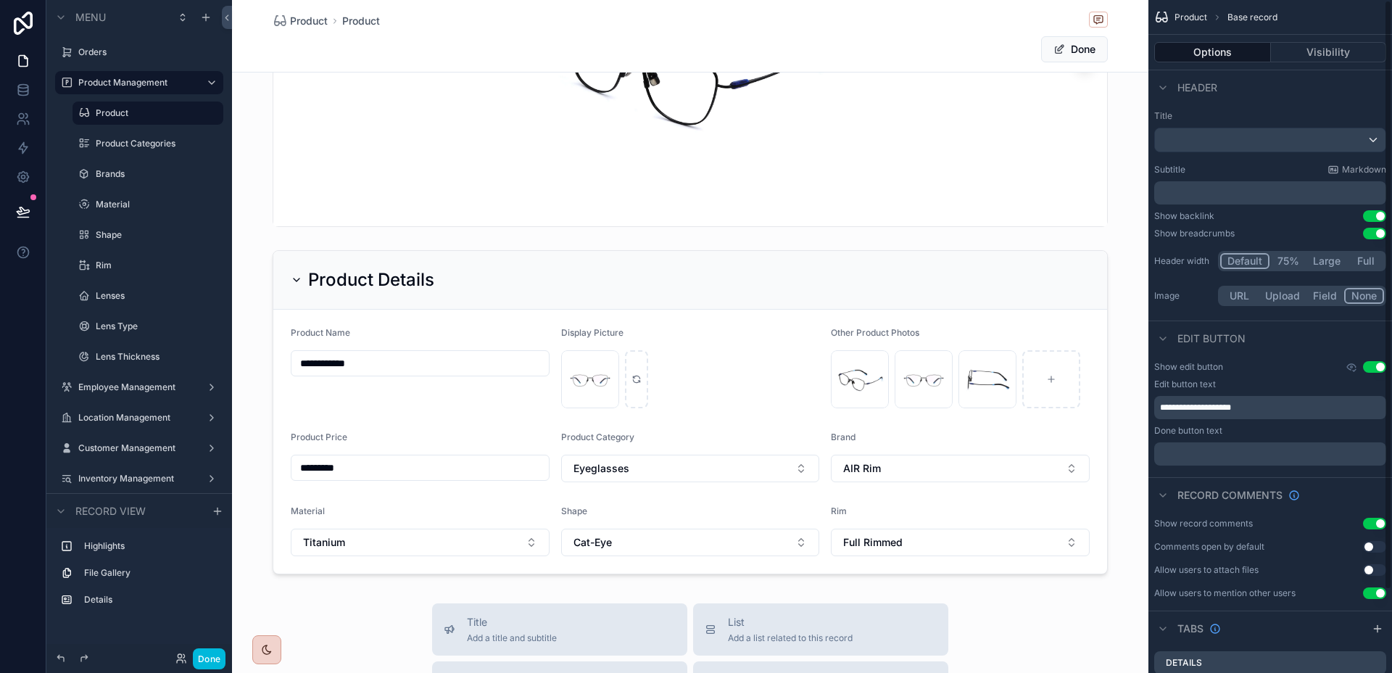
click at [1231, 456] on p "﻿" at bounding box center [1271, 454] width 223 height 12
click at [1355, 481] on div "Record comments" at bounding box center [1270, 494] width 244 height 35
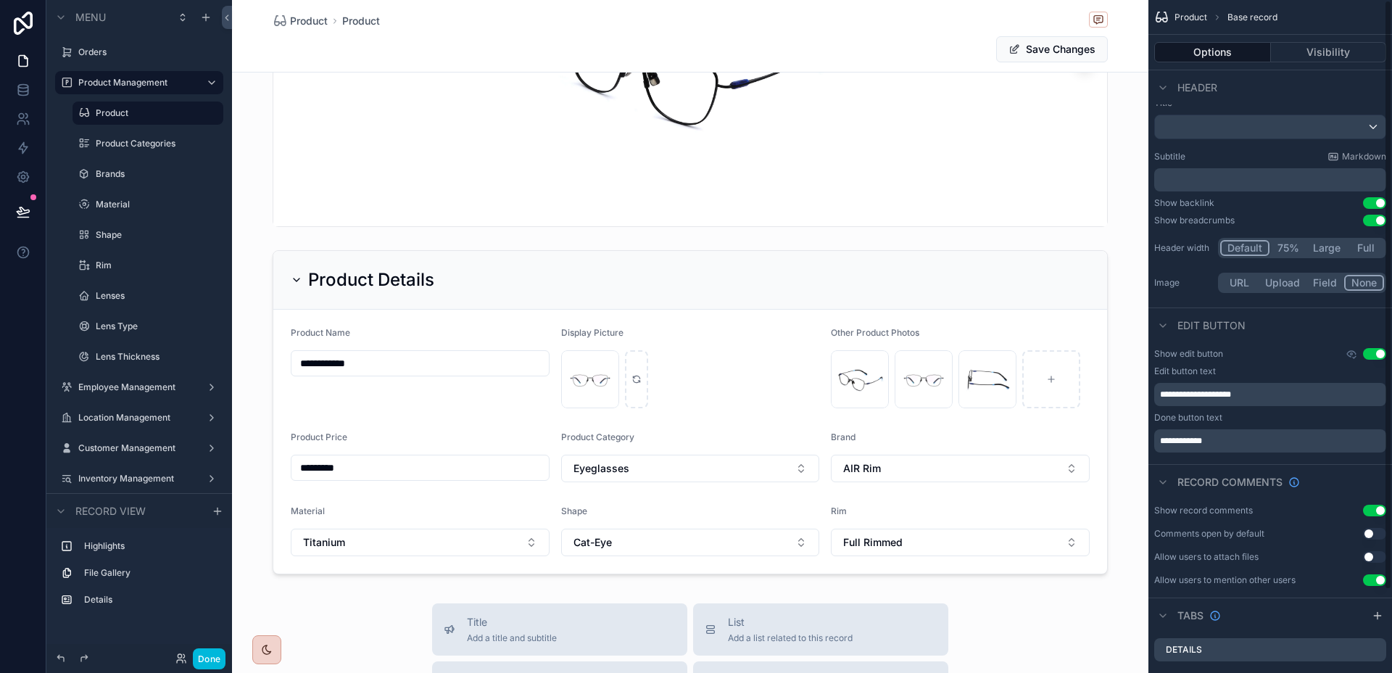
scroll to position [0, 0]
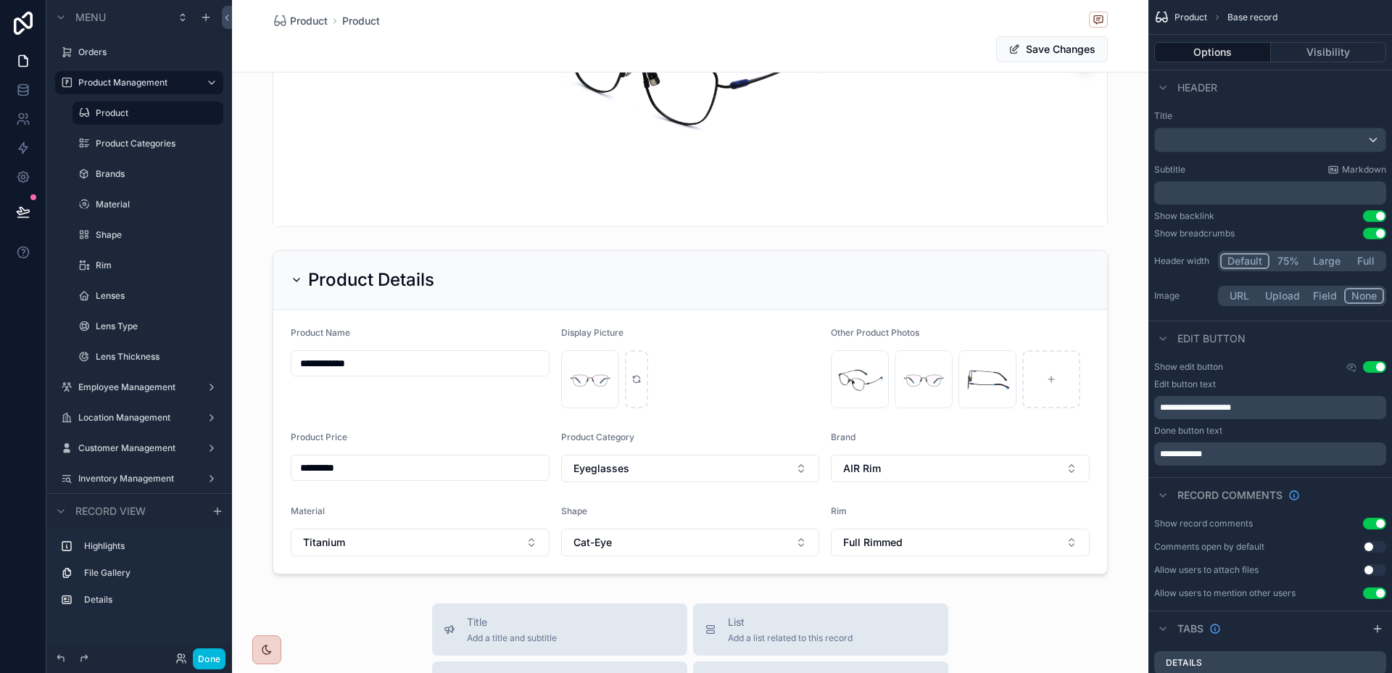
click at [1365, 259] on button "Full" at bounding box center [1365, 261] width 37 height 16
click at [1242, 259] on button "Default" at bounding box center [1244, 261] width 48 height 16
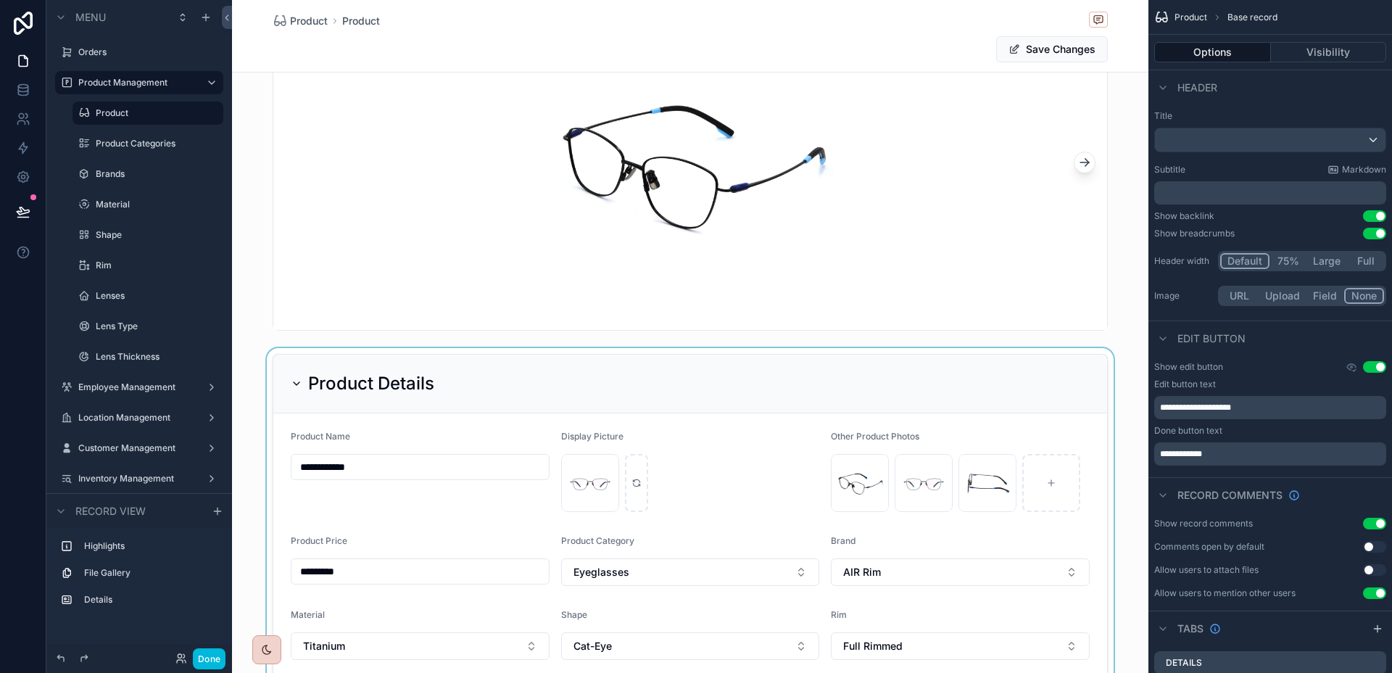
scroll to position [465, 0]
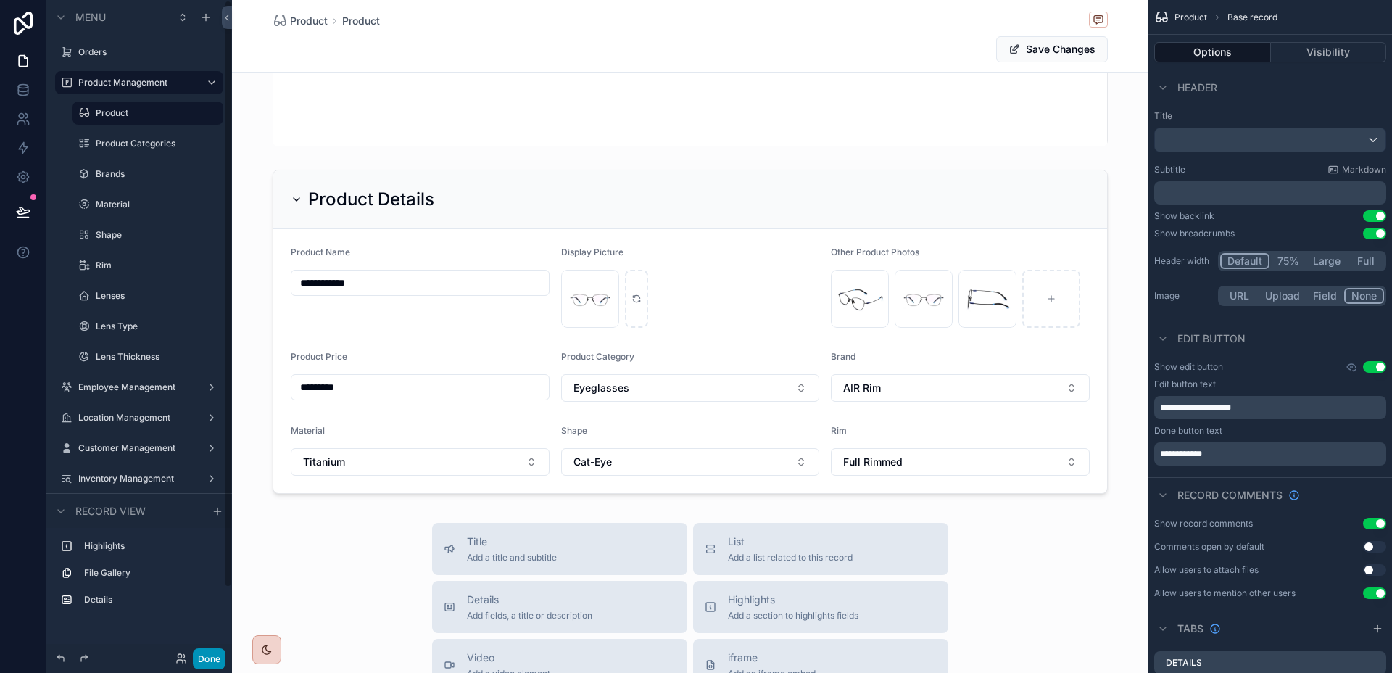
click at [217, 654] on button "Done" at bounding box center [209, 658] width 33 height 21
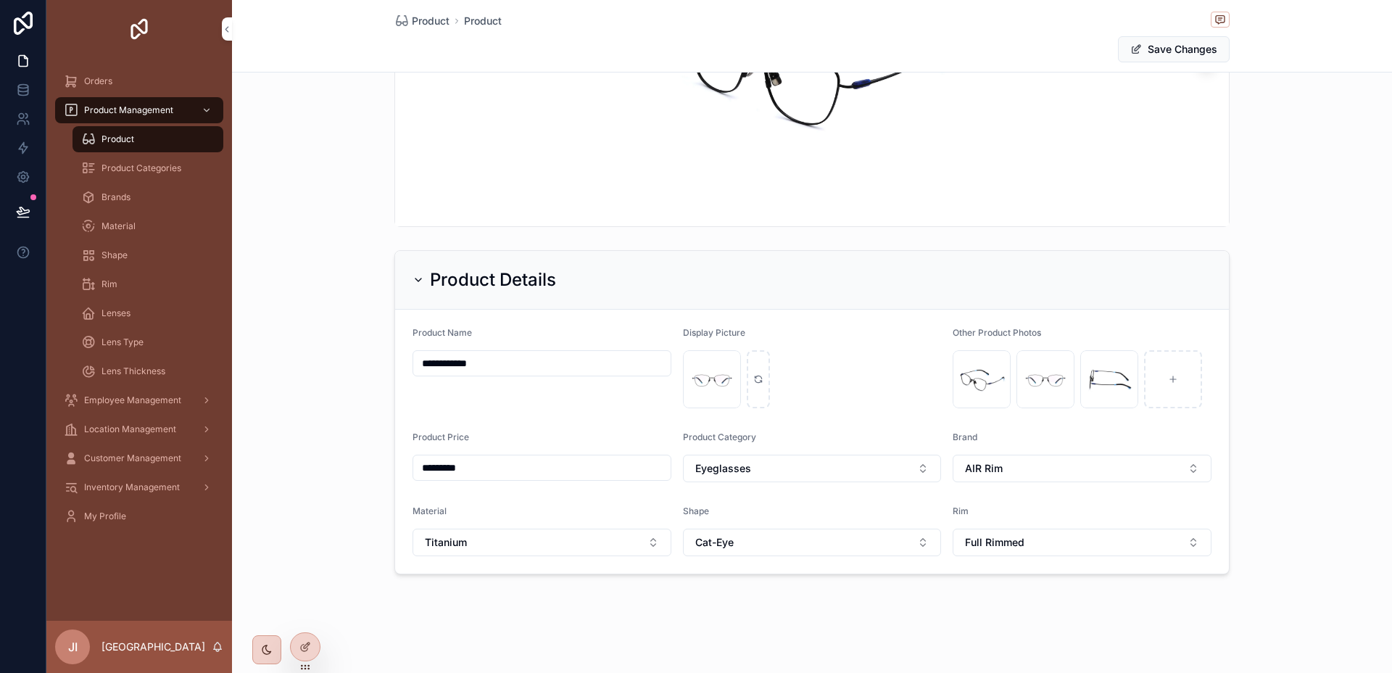
scroll to position [0, 0]
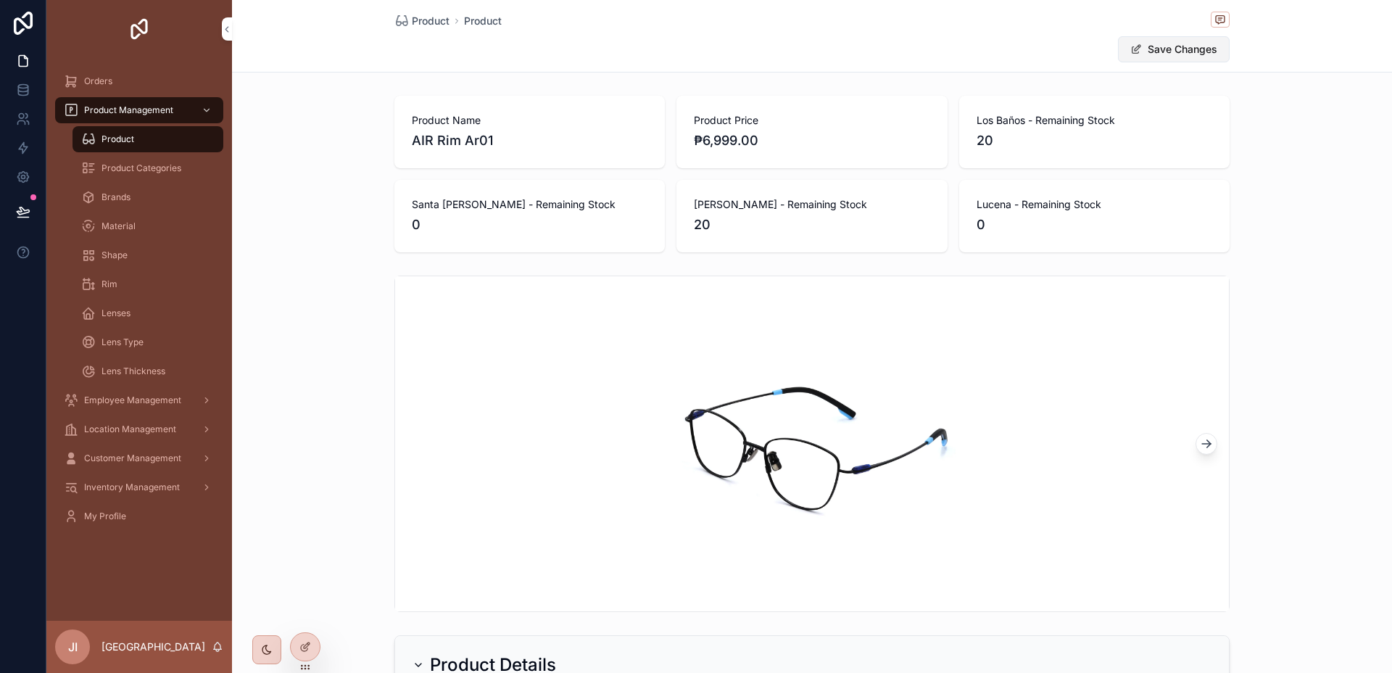
click at [1171, 52] on button "Save Changes" at bounding box center [1174, 49] width 112 height 26
click at [159, 138] on div "Product" at bounding box center [147, 139] width 133 height 23
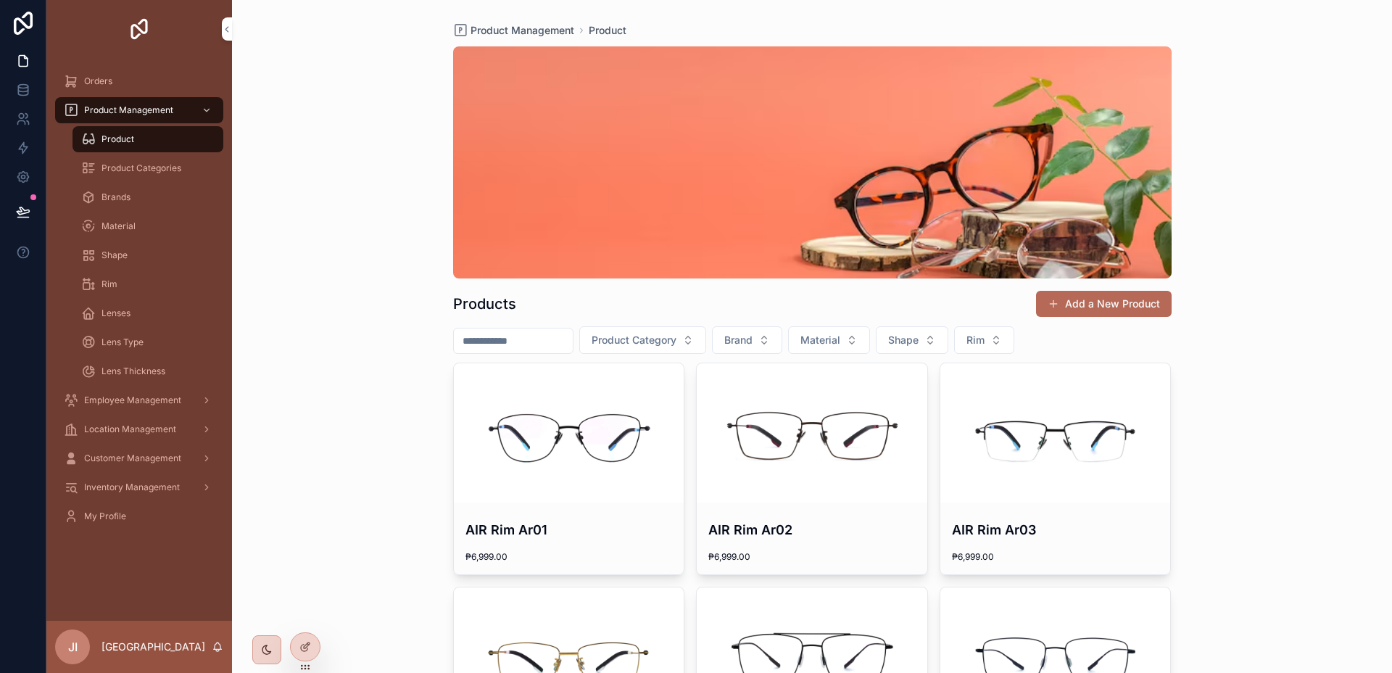
click at [995, 348] on button "Rim" at bounding box center [984, 340] width 60 height 28
click at [956, 425] on span "Half Rimmed" at bounding box center [933, 422] width 60 height 14
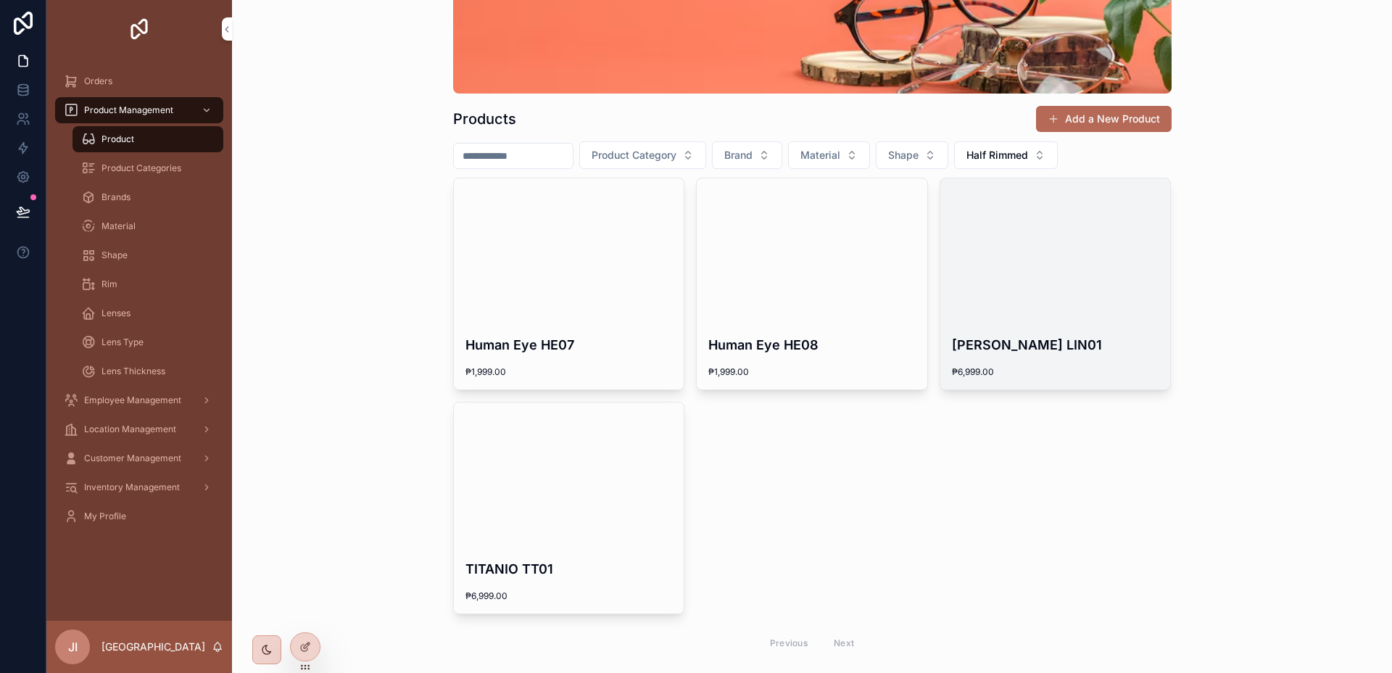
scroll to position [181, 0]
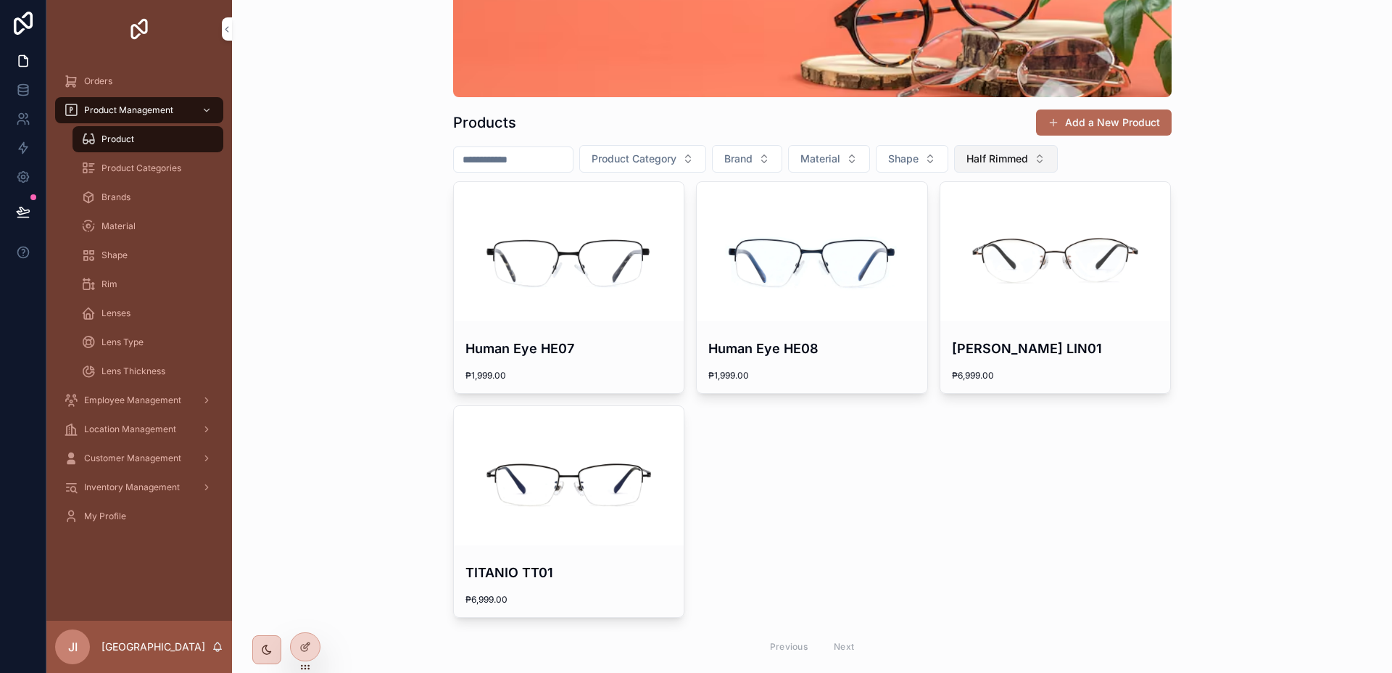
click at [1003, 167] on button "Half Rimmed" at bounding box center [1006, 159] width 104 height 28
click at [946, 157] on button "Shape" at bounding box center [912, 159] width 72 height 28
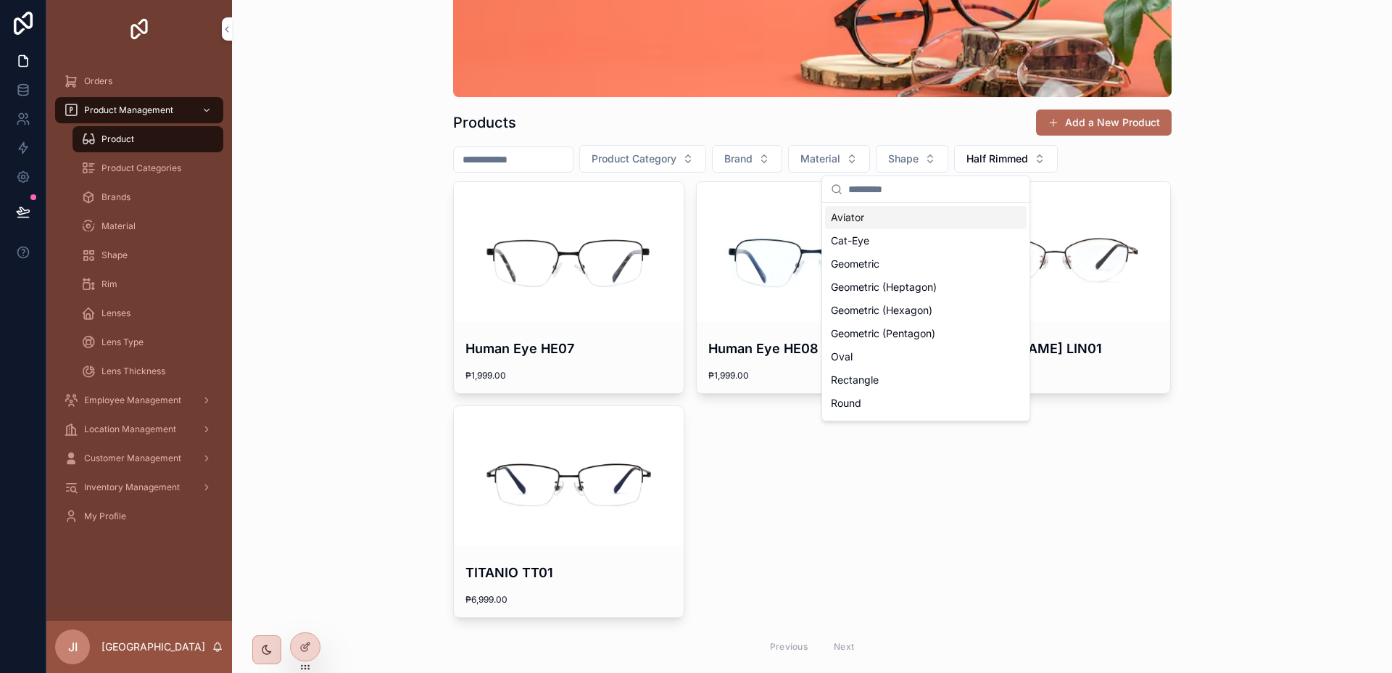
click at [883, 212] on div "Aviator" at bounding box center [925, 217] width 201 height 23
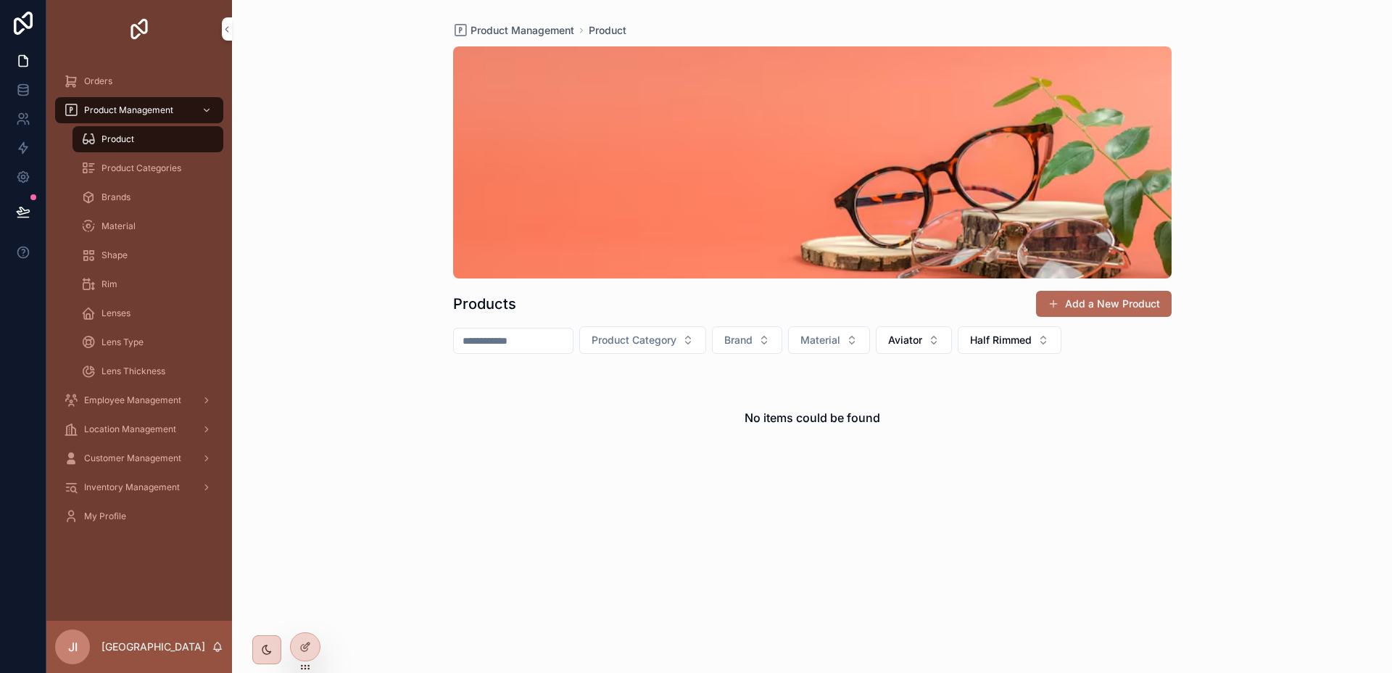
click at [948, 354] on div "Products Add a New Product Product Category Brand Material Aviator Half Rimmed …" at bounding box center [812, 278] width 718 height 481
click at [945, 346] on button "Aviator" at bounding box center [914, 340] width 76 height 28
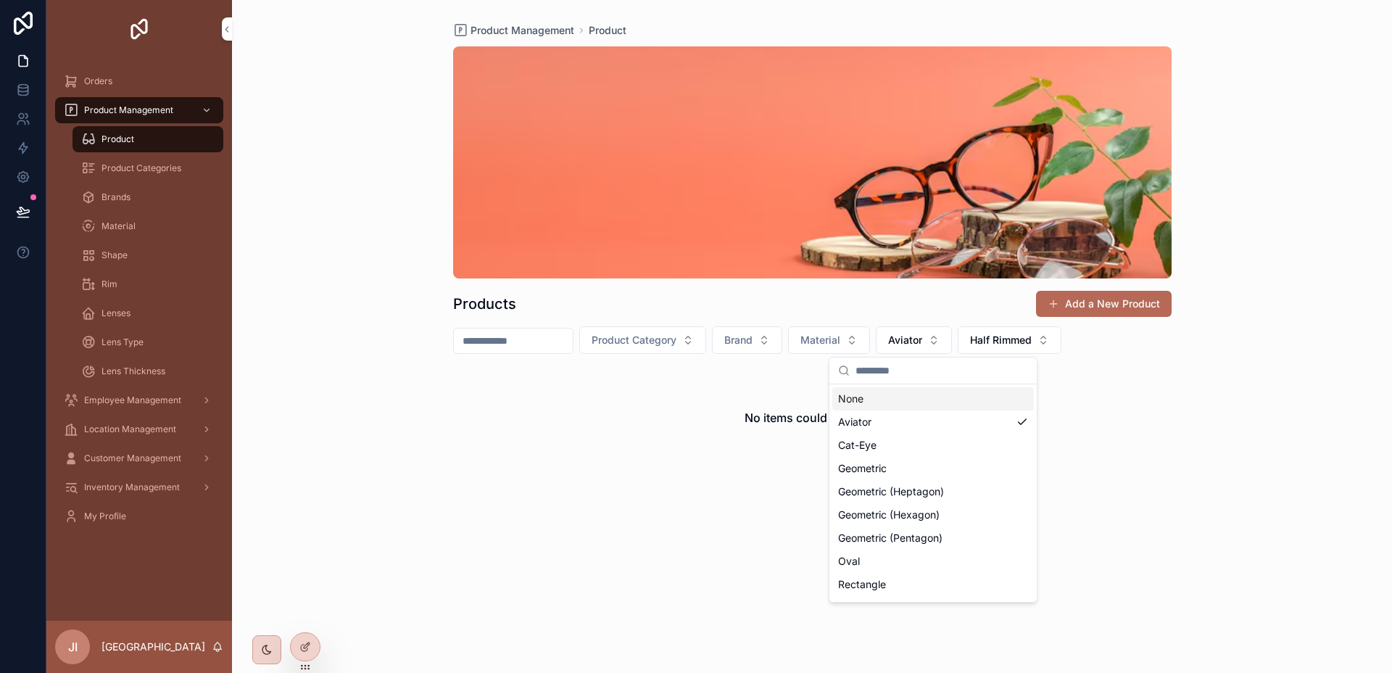
click at [915, 398] on div "None" at bounding box center [932, 398] width 201 height 23
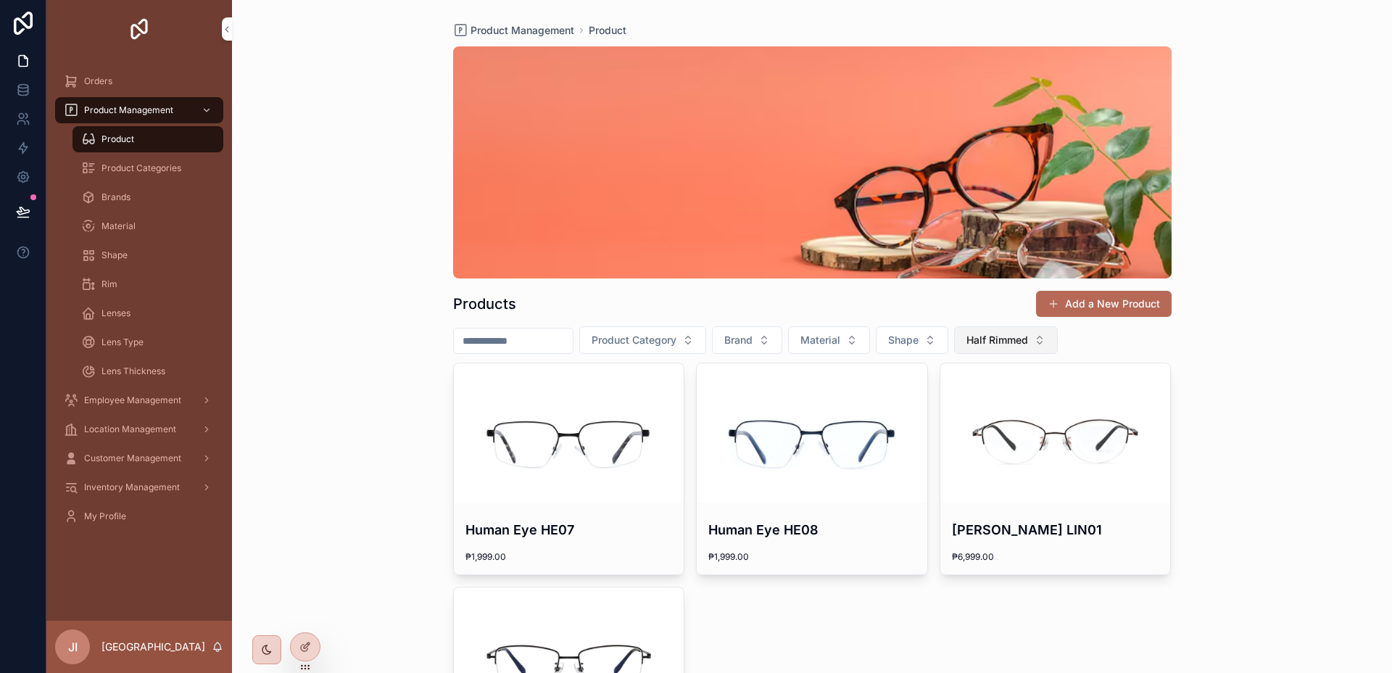
click at [1026, 328] on button "Half Rimmed" at bounding box center [1006, 340] width 104 height 28
click at [989, 392] on div "None" at bounding box center [1019, 398] width 201 height 23
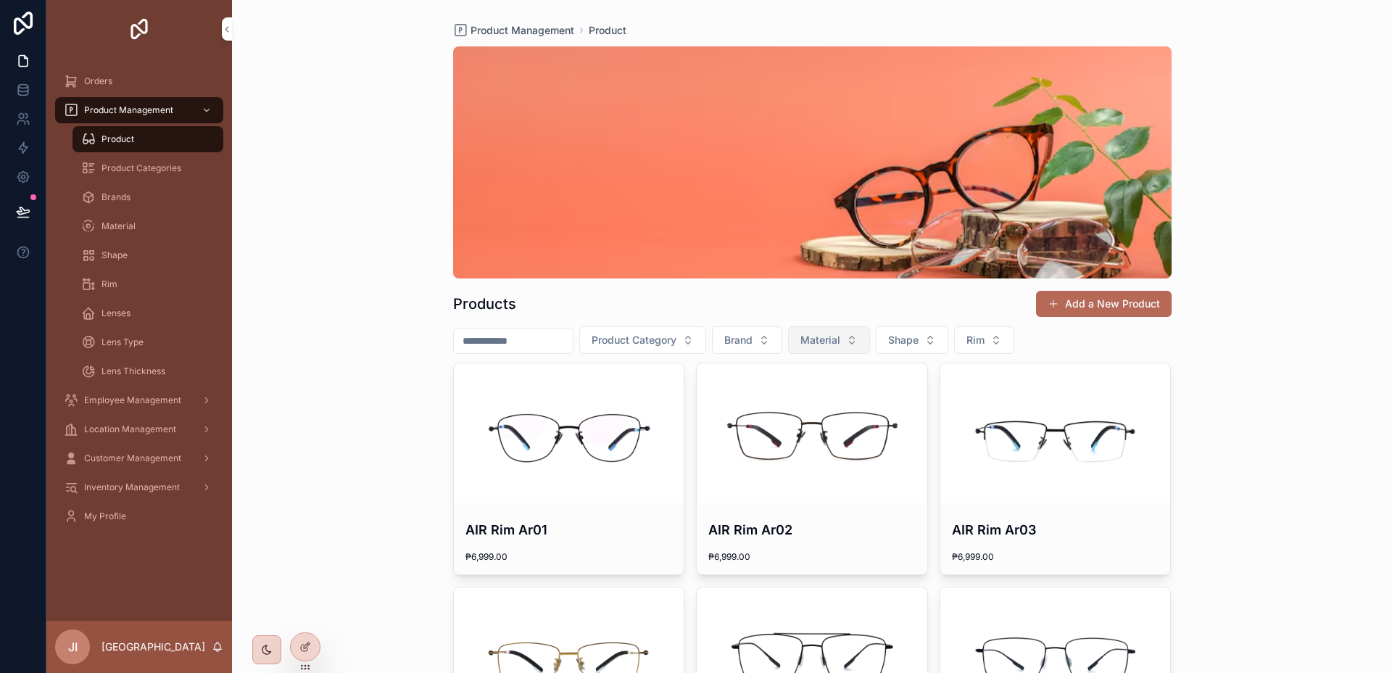
click at [840, 334] on span "Material" at bounding box center [820, 340] width 40 height 14
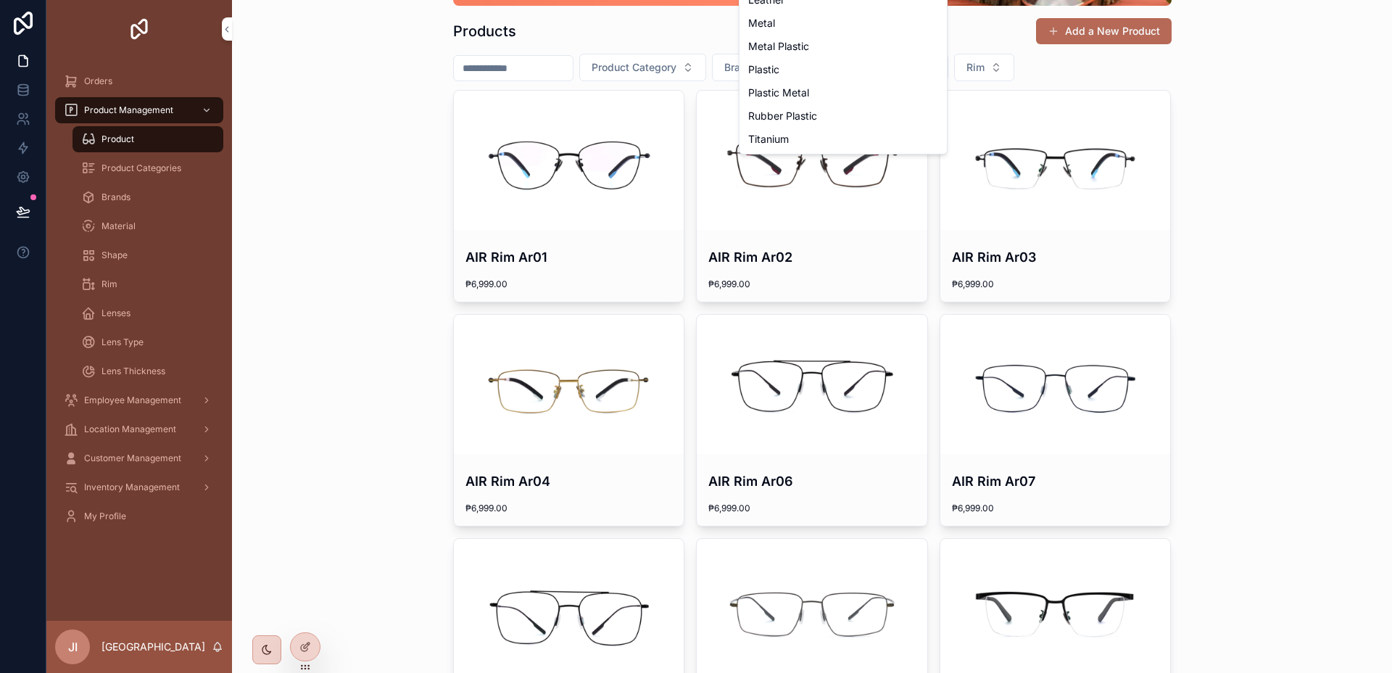
scroll to position [272, 0]
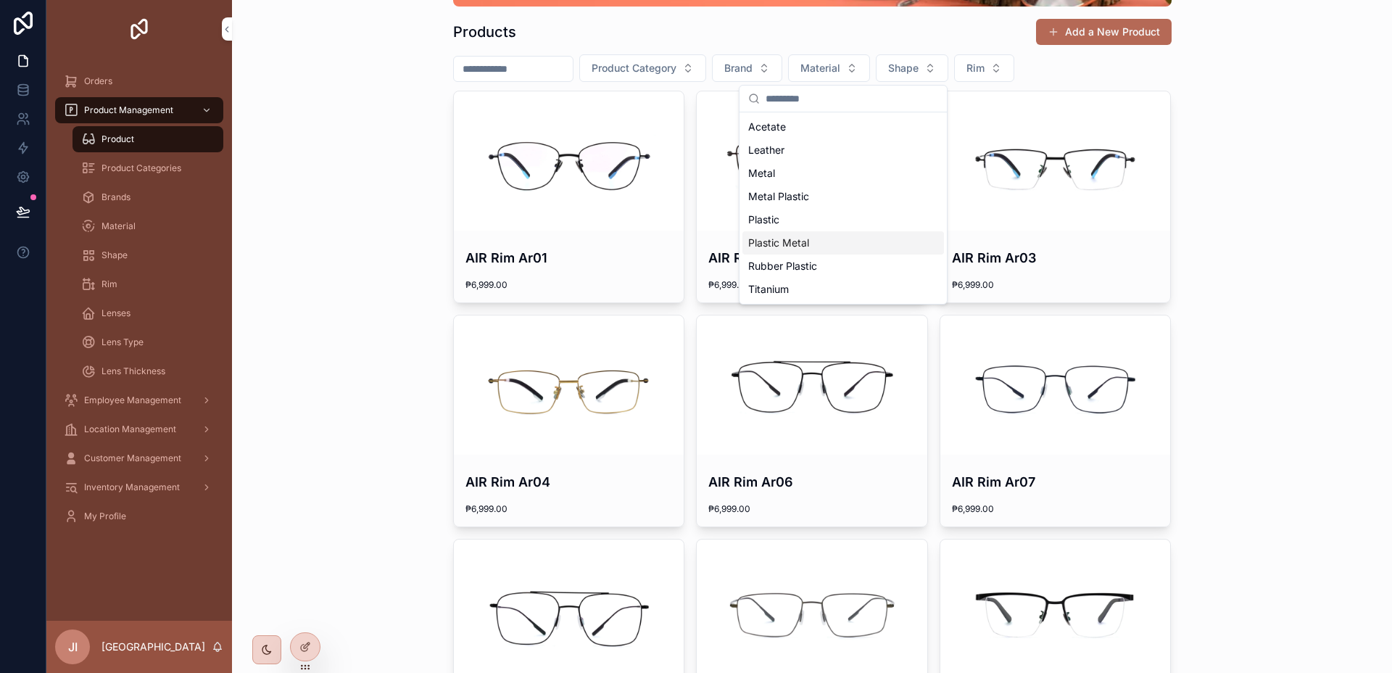
click at [790, 232] on div "Plastic Metal" at bounding box center [842, 242] width 201 height 23
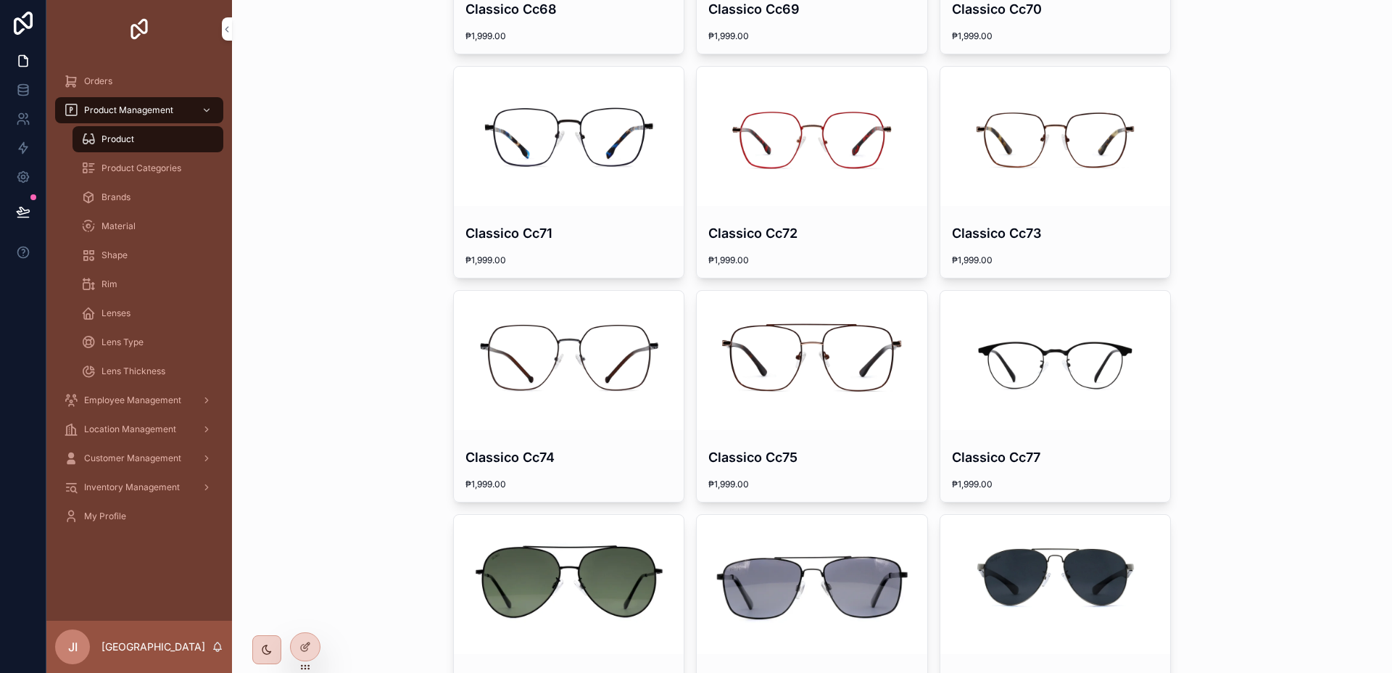
scroll to position [2010, 0]
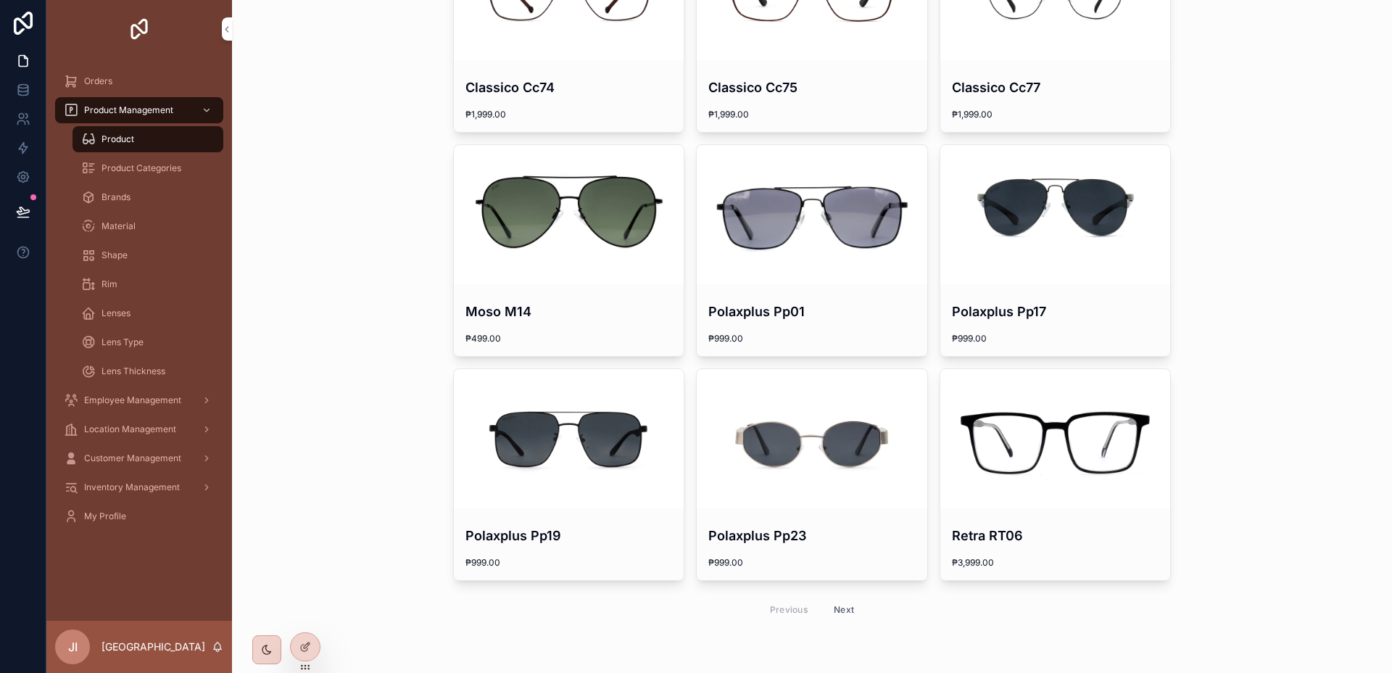
click at [837, 605] on button "Next" at bounding box center [843, 609] width 41 height 22
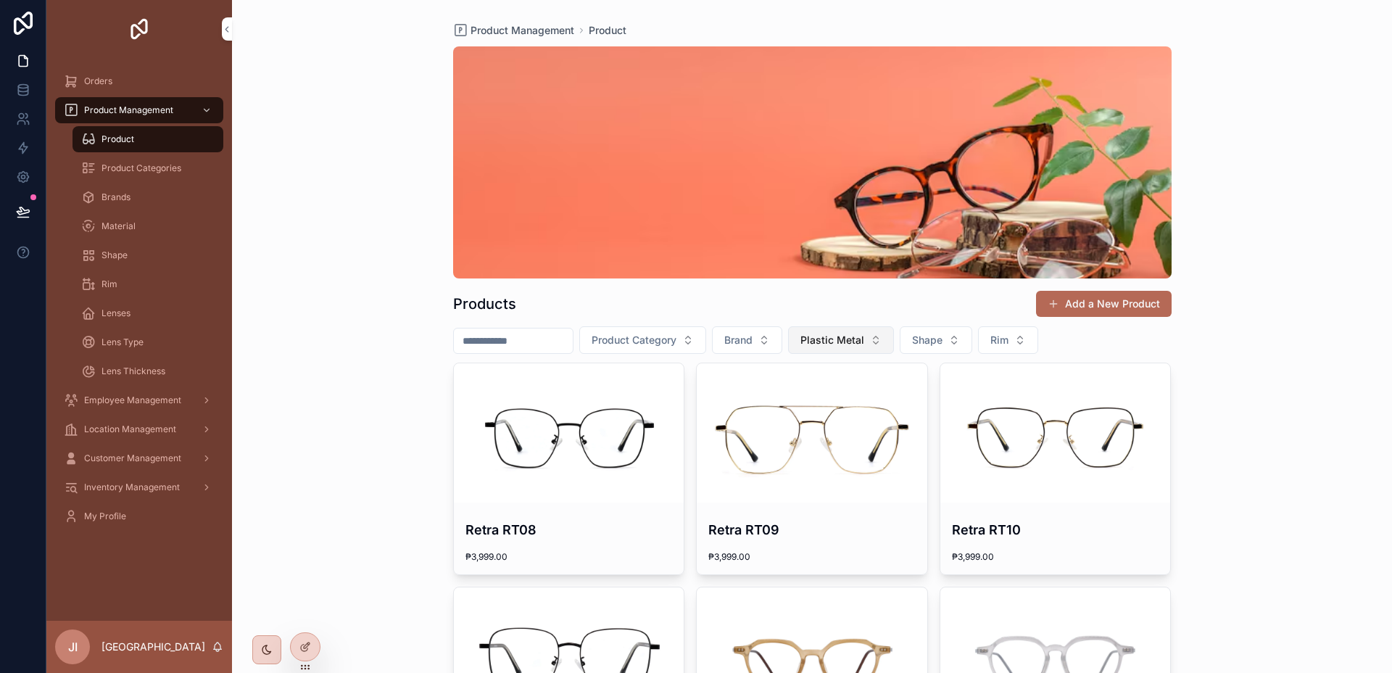
click at [831, 349] on button "Plastic Metal" at bounding box center [841, 340] width 106 height 28
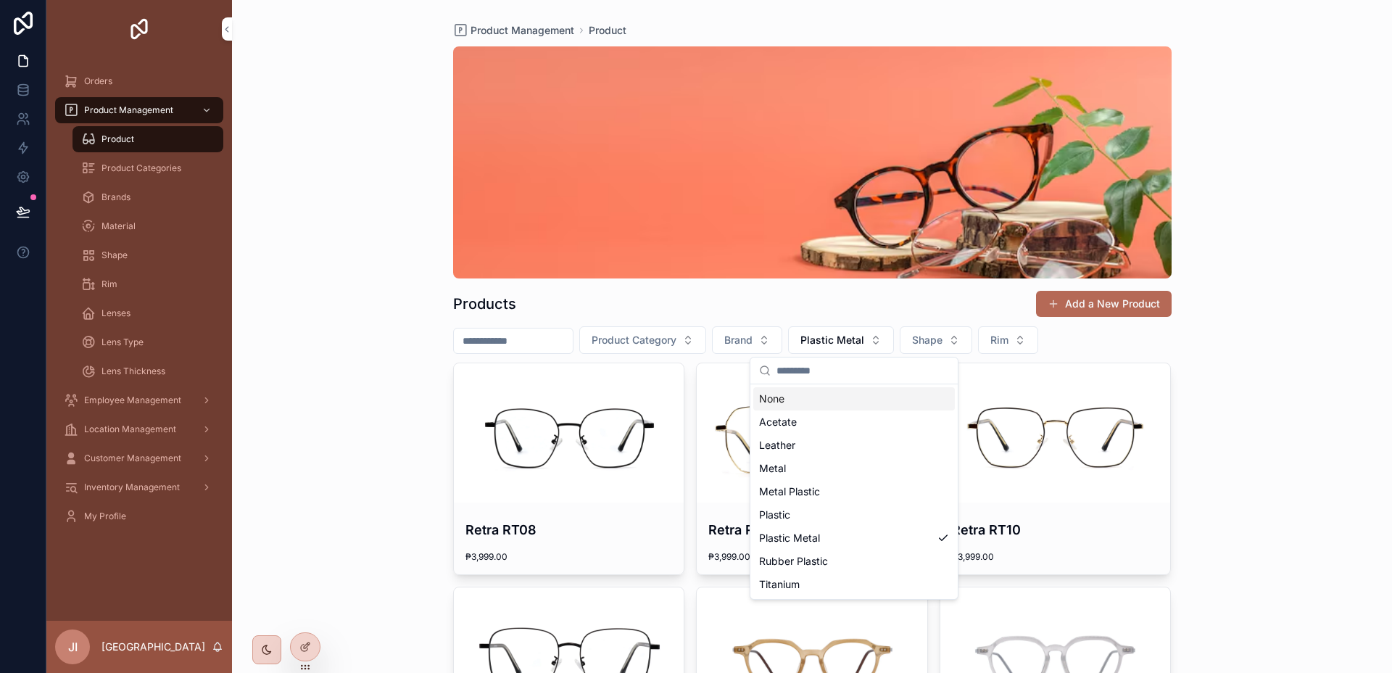
click at [829, 390] on div "None" at bounding box center [853, 398] width 201 height 23
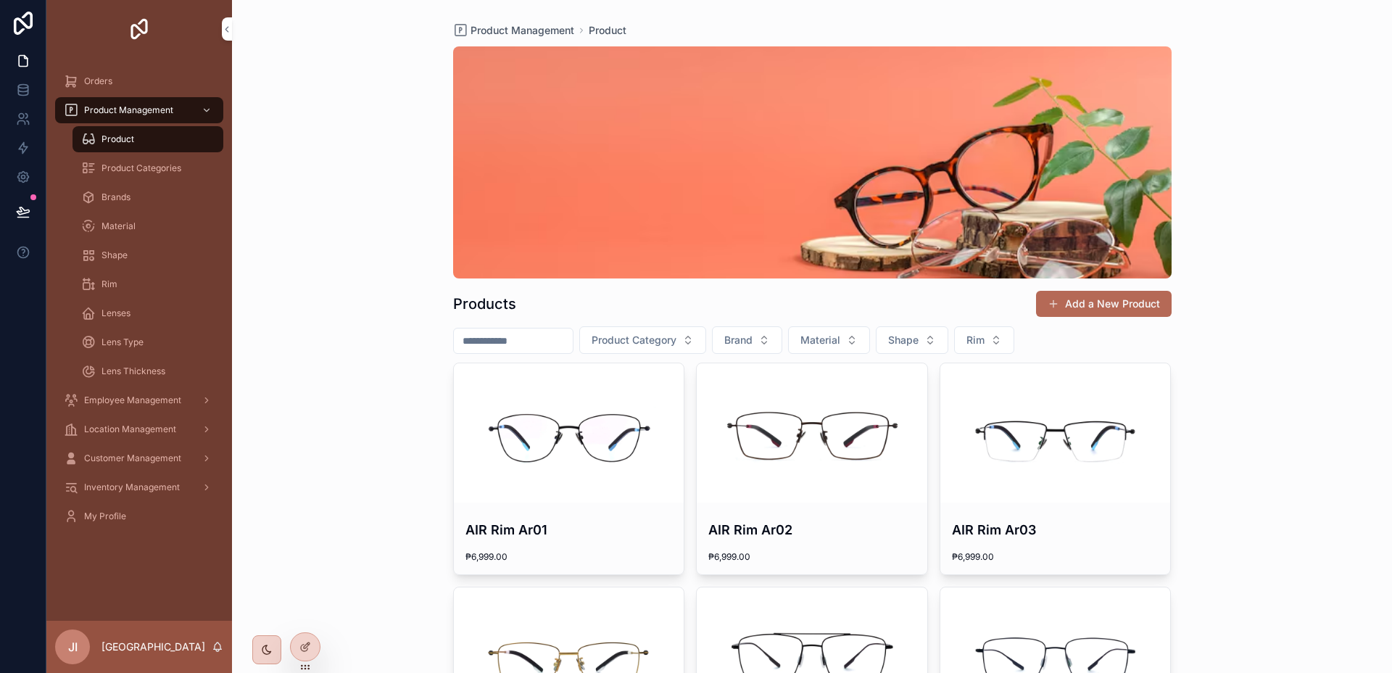
click at [530, 336] on input "scrollable content" at bounding box center [513, 340] width 119 height 20
click at [632, 293] on div "Products Add a New Product" at bounding box center [812, 297] width 718 height 39
click at [172, 170] on span "Product Categories" at bounding box center [141, 168] width 80 height 12
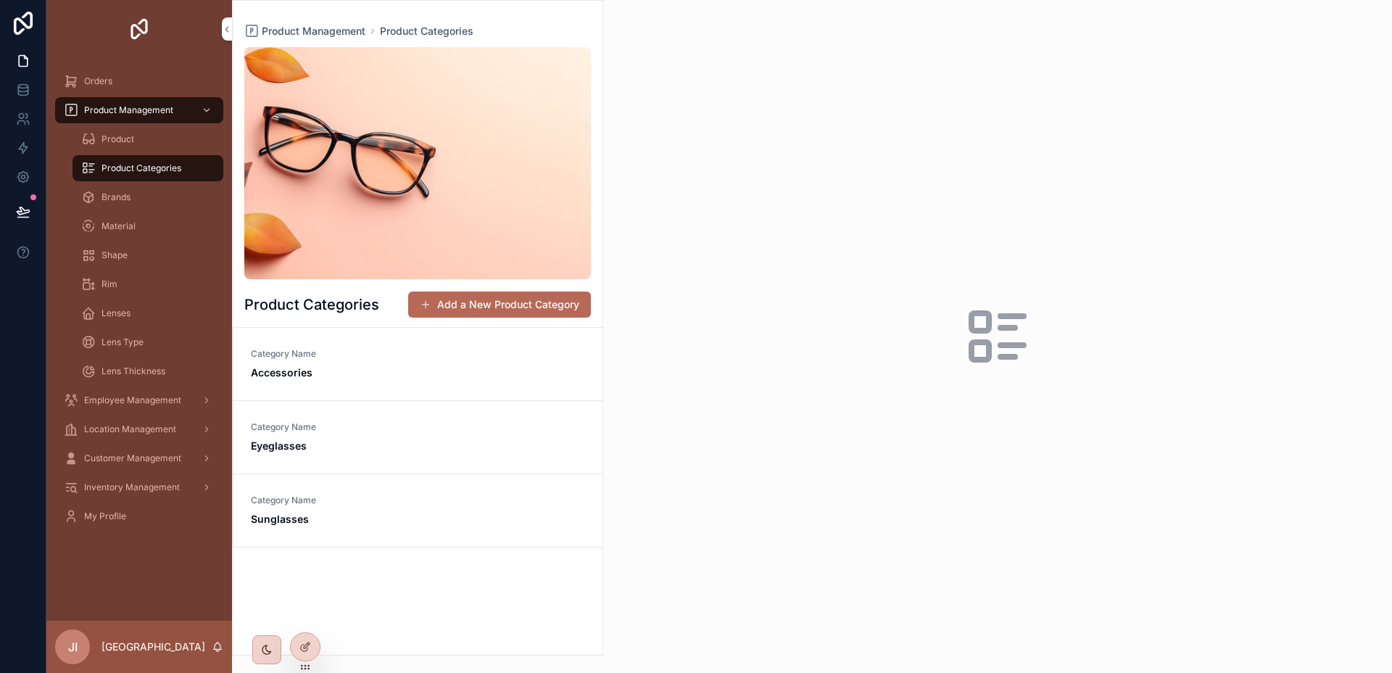
click at [441, 342] on link "Category Name Accessories" at bounding box center [417, 364] width 369 height 73
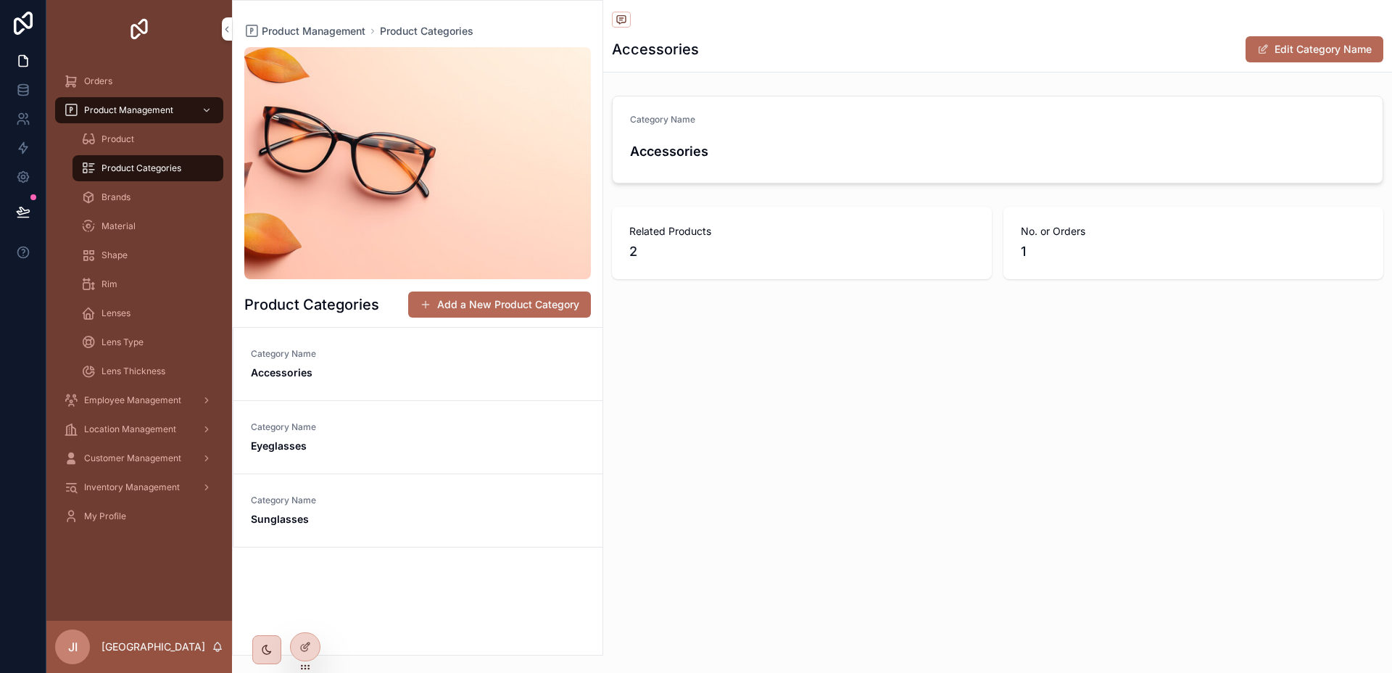
click at [409, 430] on span "Category Name" at bounding box center [418, 427] width 334 height 12
click at [404, 507] on div "Category Name Sunglasses" at bounding box center [418, 510] width 334 height 32
click at [121, 199] on span "Brands" at bounding box center [115, 197] width 29 height 12
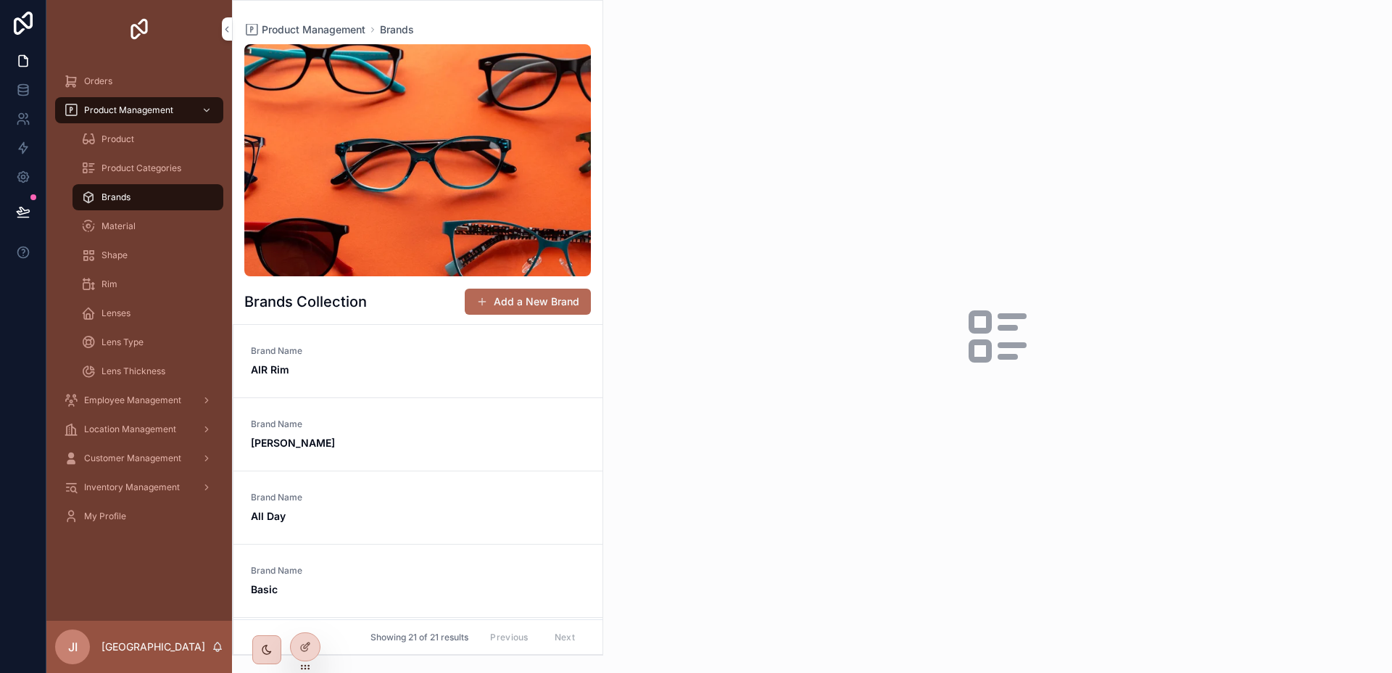
click at [461, 360] on div "Brand Name AIR Rim" at bounding box center [418, 361] width 334 height 32
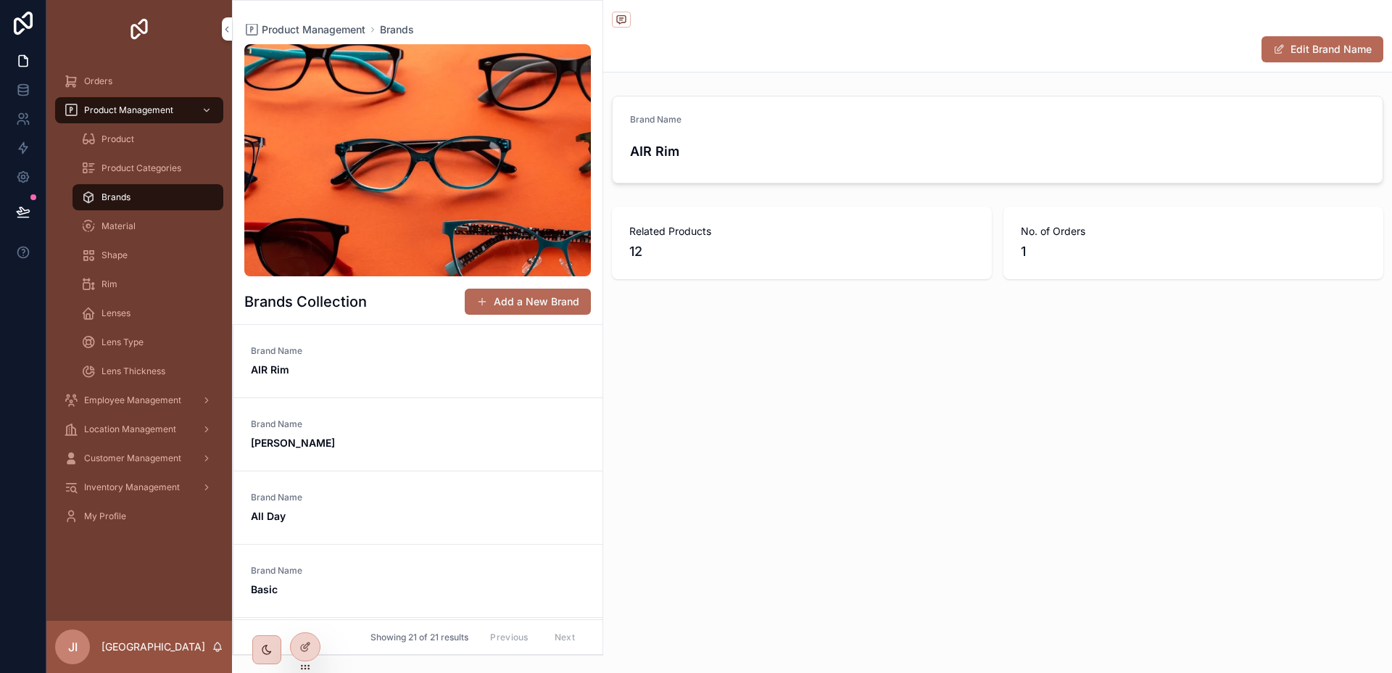
click at [452, 424] on span "Brand Name" at bounding box center [418, 424] width 334 height 12
click at [435, 517] on span "All Day" at bounding box center [418, 516] width 334 height 14
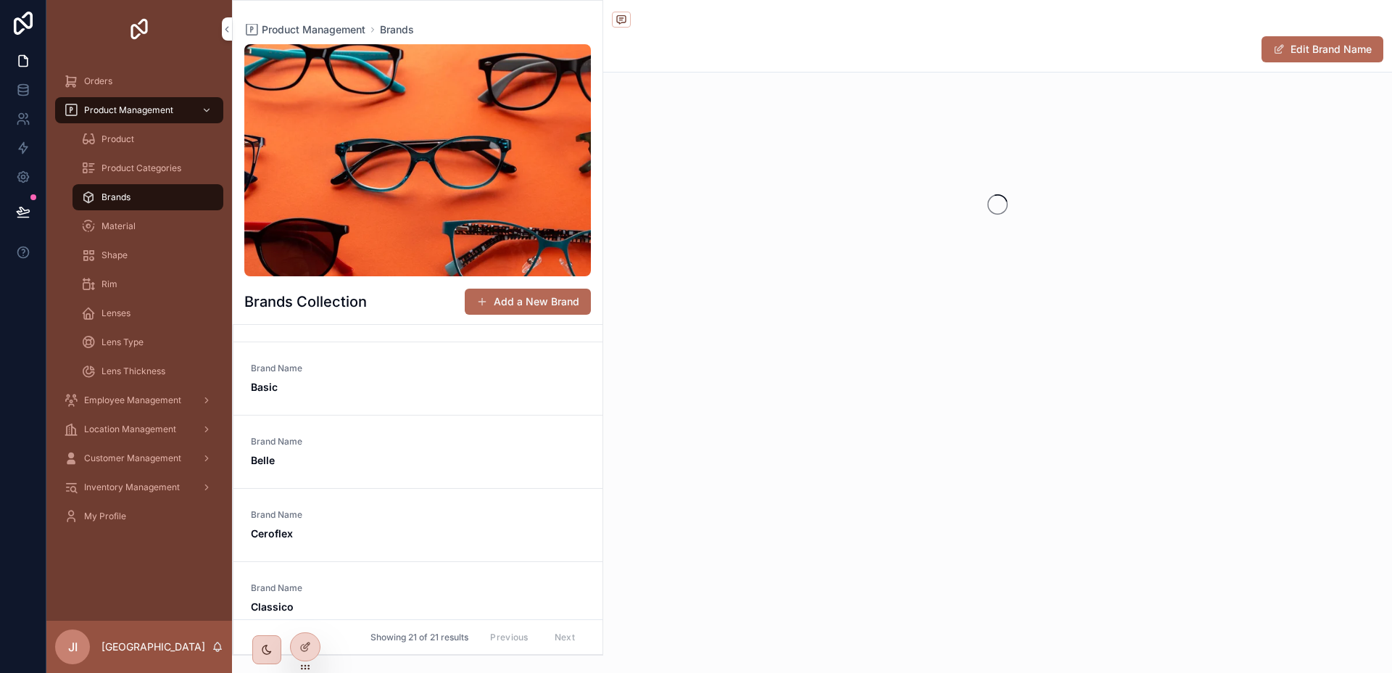
scroll to position [394, 0]
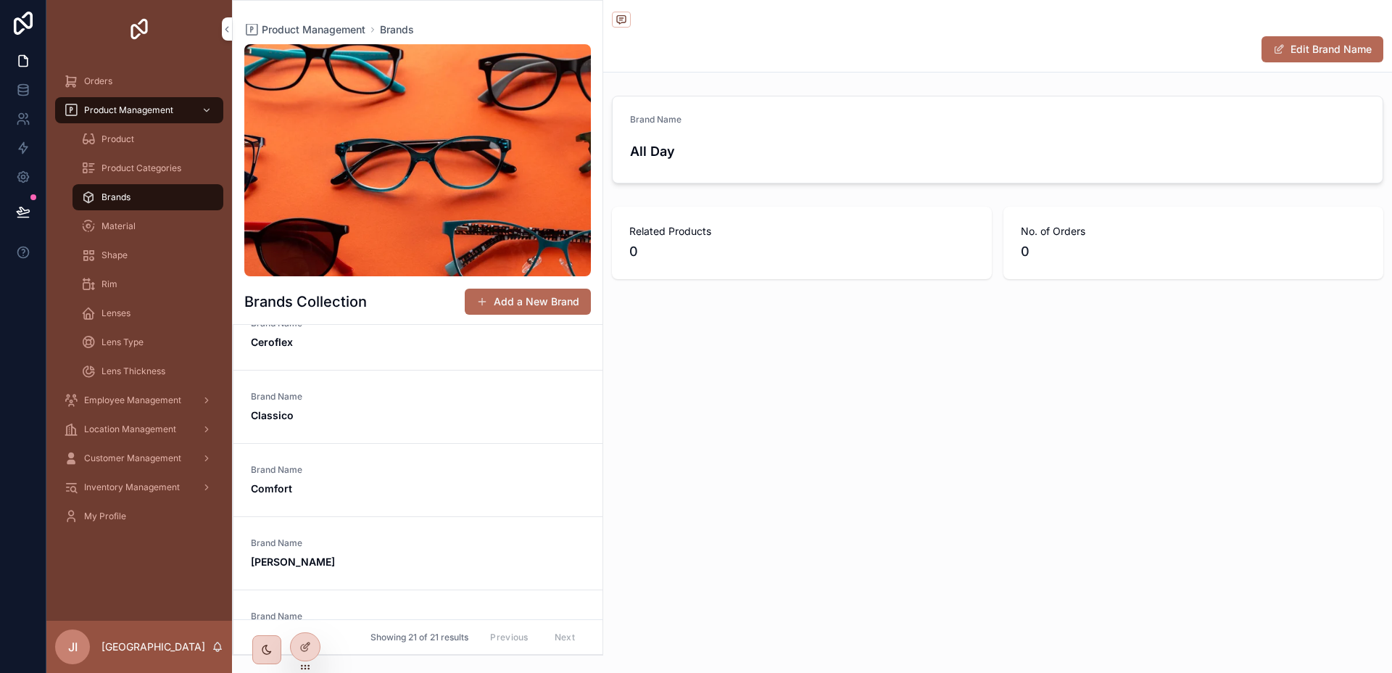
click at [391, 427] on link "Brand Name Classico" at bounding box center [417, 406] width 369 height 73
click at [398, 480] on div "Brand Name Comfort" at bounding box center [418, 480] width 334 height 32
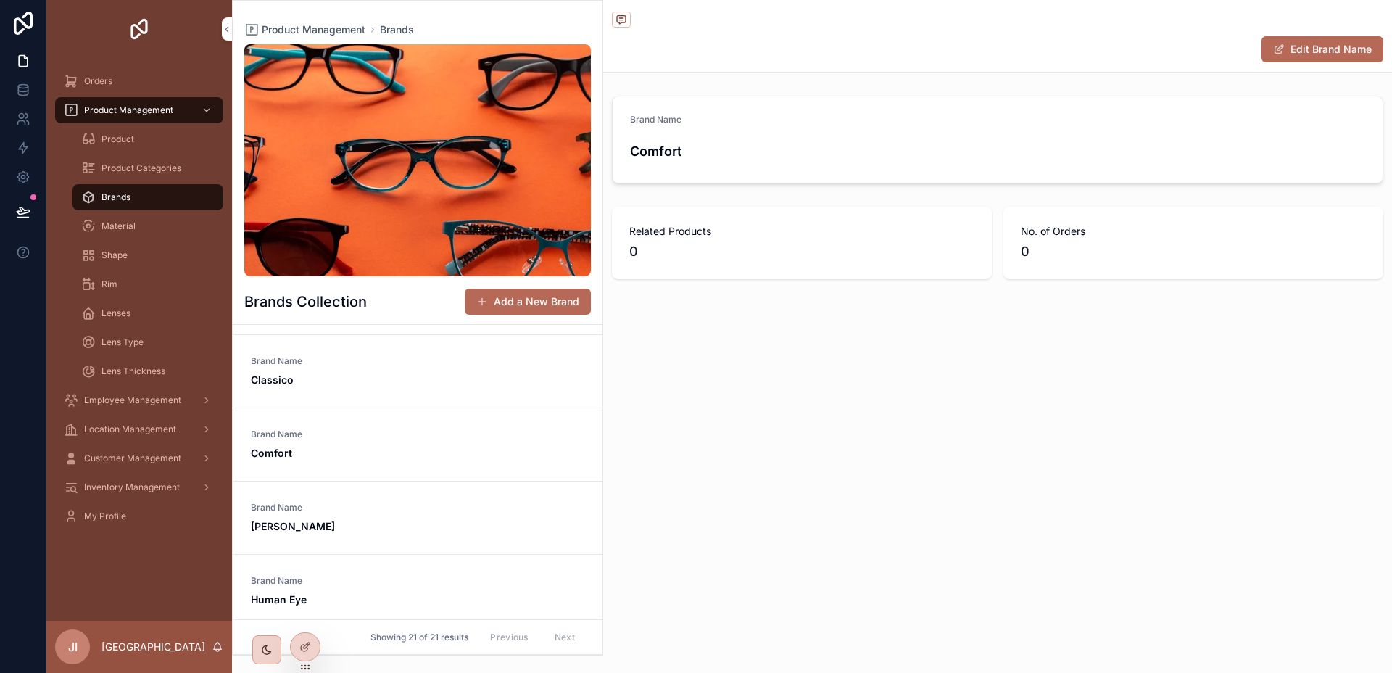
scroll to position [433, 0]
click at [399, 480] on link "Brand Name [PERSON_NAME]" at bounding box center [417, 514] width 369 height 73
click at [137, 233] on div "Material" at bounding box center [147, 226] width 133 height 23
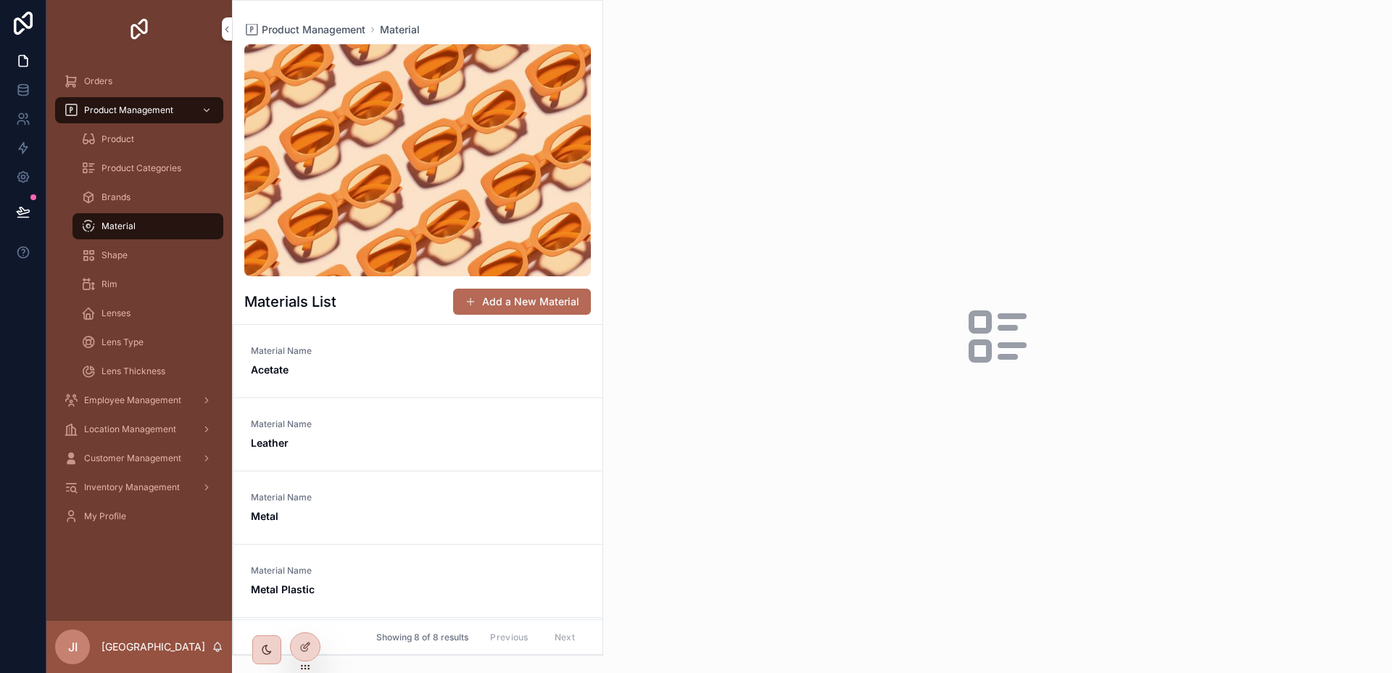
click at [542, 406] on link "Material Name Leather" at bounding box center [417, 434] width 369 height 73
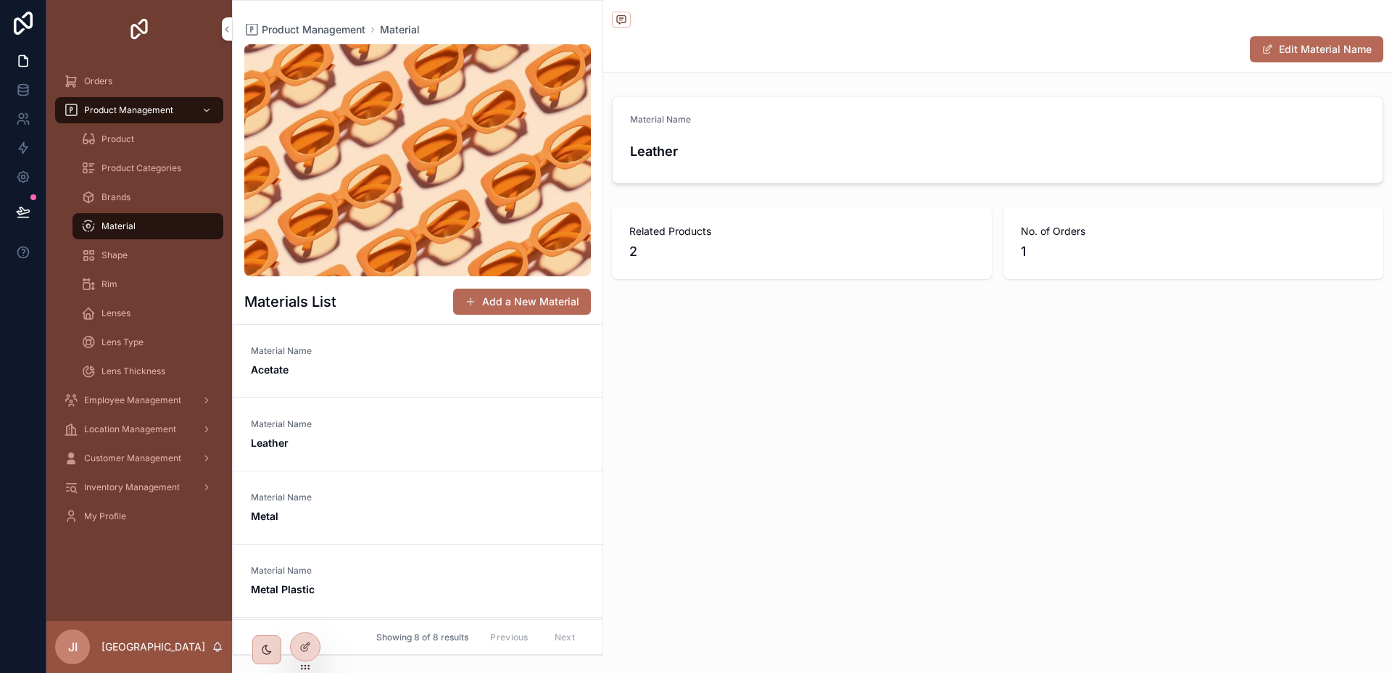
click at [302, 345] on span "Material Name" at bounding box center [418, 351] width 334 height 12
click at [103, 292] on div "Rim" at bounding box center [147, 284] width 133 height 23
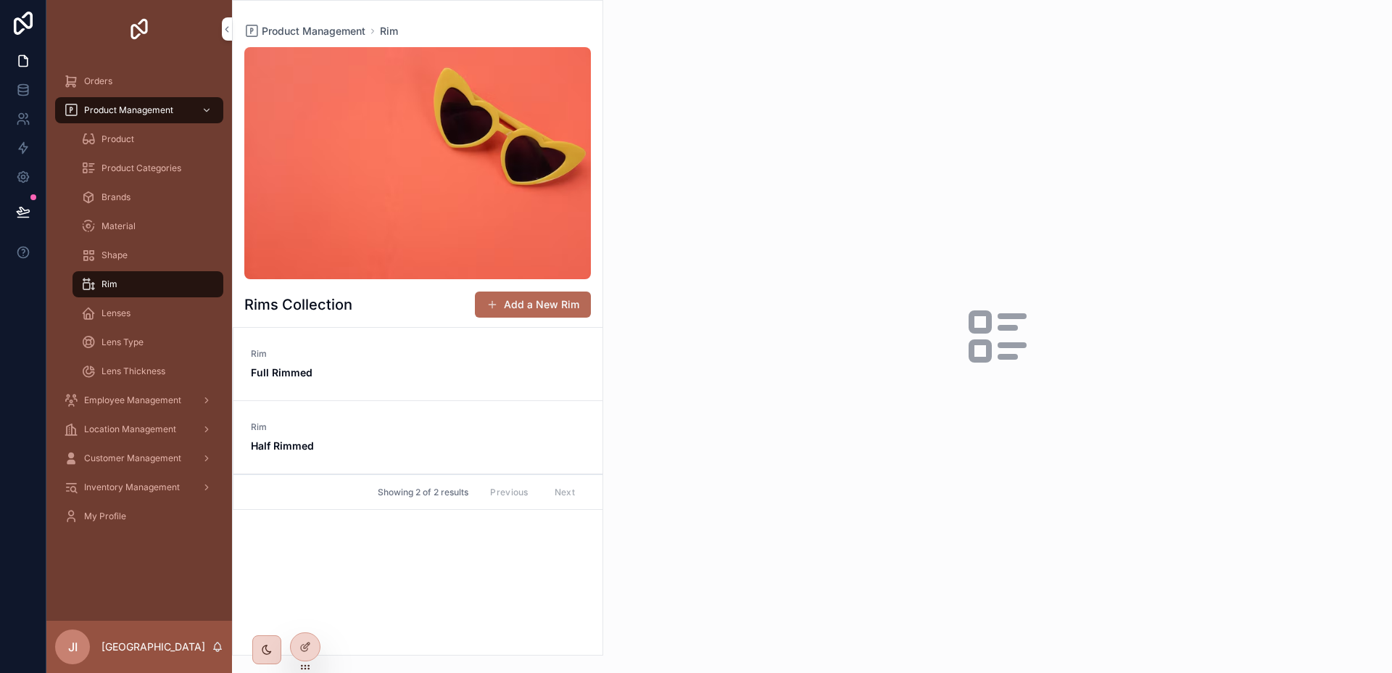
click at [474, 394] on link "Rim Full Rimmed" at bounding box center [417, 364] width 369 height 73
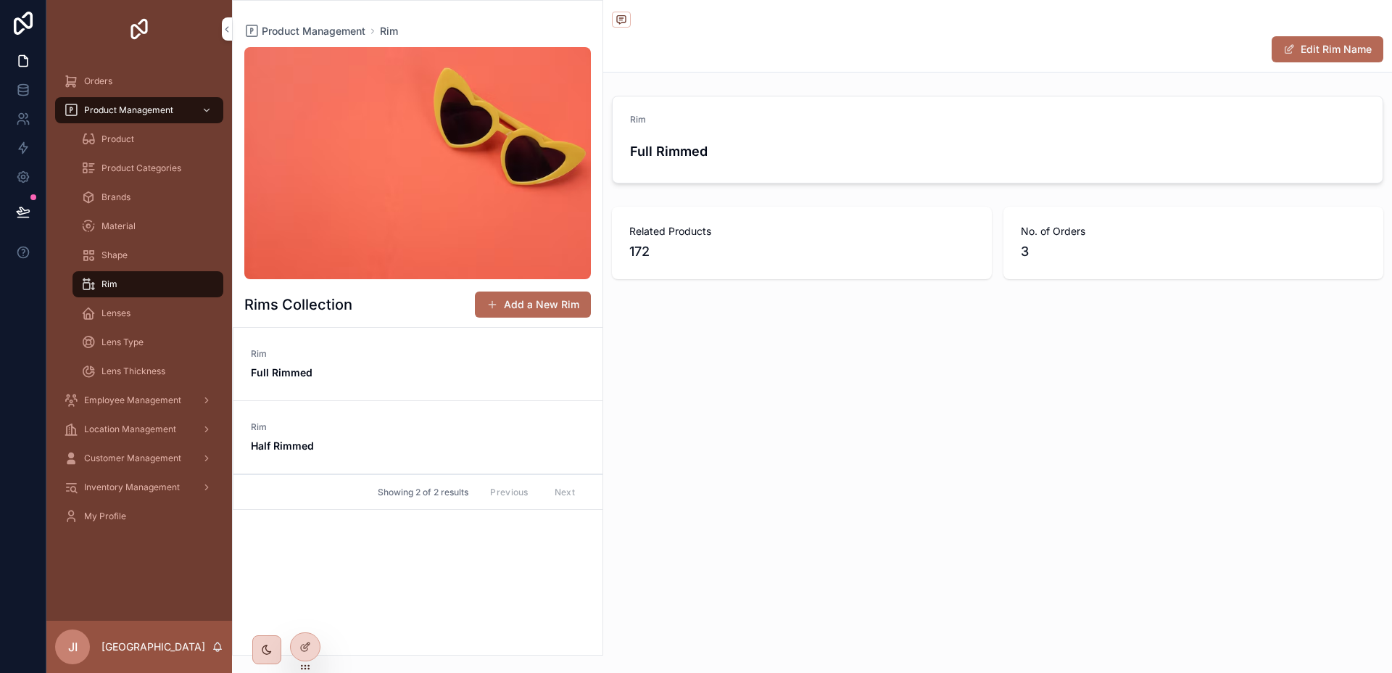
click at [458, 446] on span "Half Rimmed" at bounding box center [418, 445] width 334 height 14
click at [144, 311] on div "Lenses" at bounding box center [147, 313] width 133 height 23
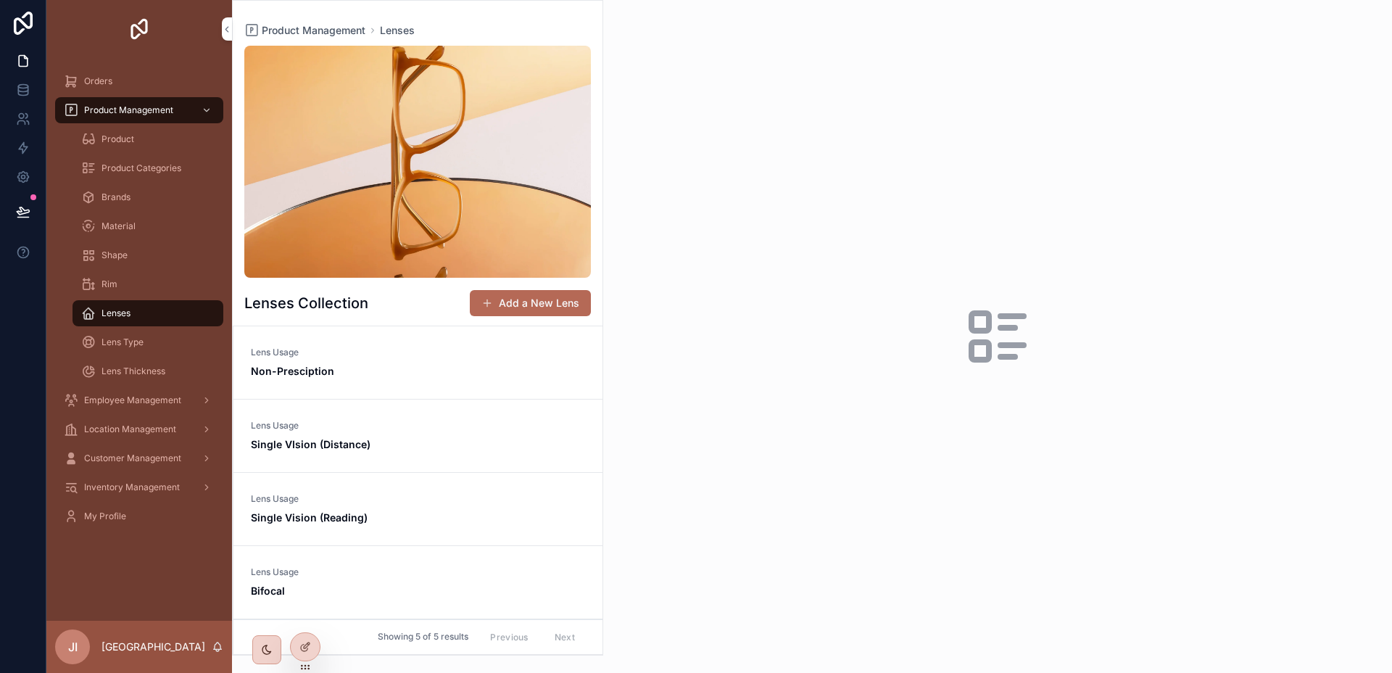
click at [475, 373] on span "Non-Presciption" at bounding box center [418, 371] width 334 height 14
click at [475, 410] on link "Lens Usage Single VIsion (Distance)" at bounding box center [417, 435] width 369 height 73
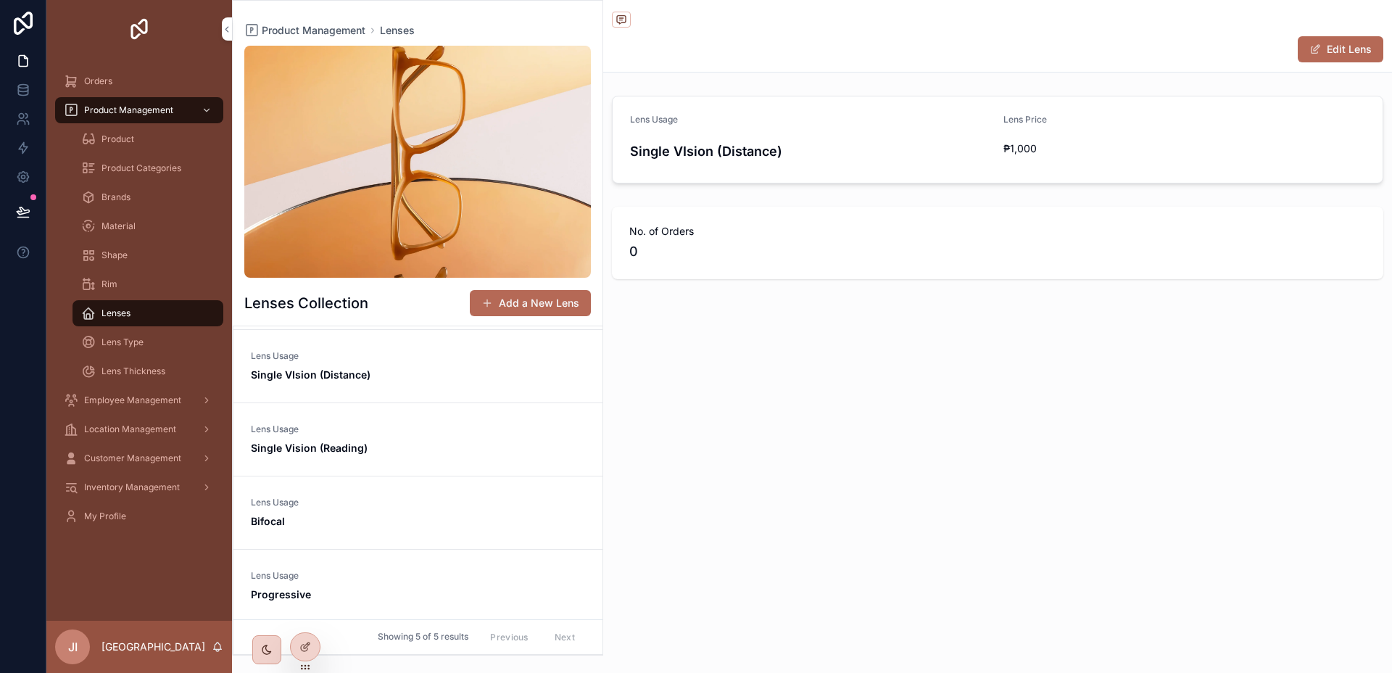
scroll to position [73, 0]
click at [475, 410] on link "Lens Usage Single Vision (Reading)" at bounding box center [417, 435] width 369 height 73
click at [460, 385] on link "Lens Usage Single VIsion (Distance)" at bounding box center [417, 362] width 369 height 73
click at [447, 449] on span "Single Vision (Reading)" at bounding box center [418, 444] width 334 height 14
click at [442, 378] on link "Lens Usage Non-Presciption" at bounding box center [417, 362] width 369 height 73
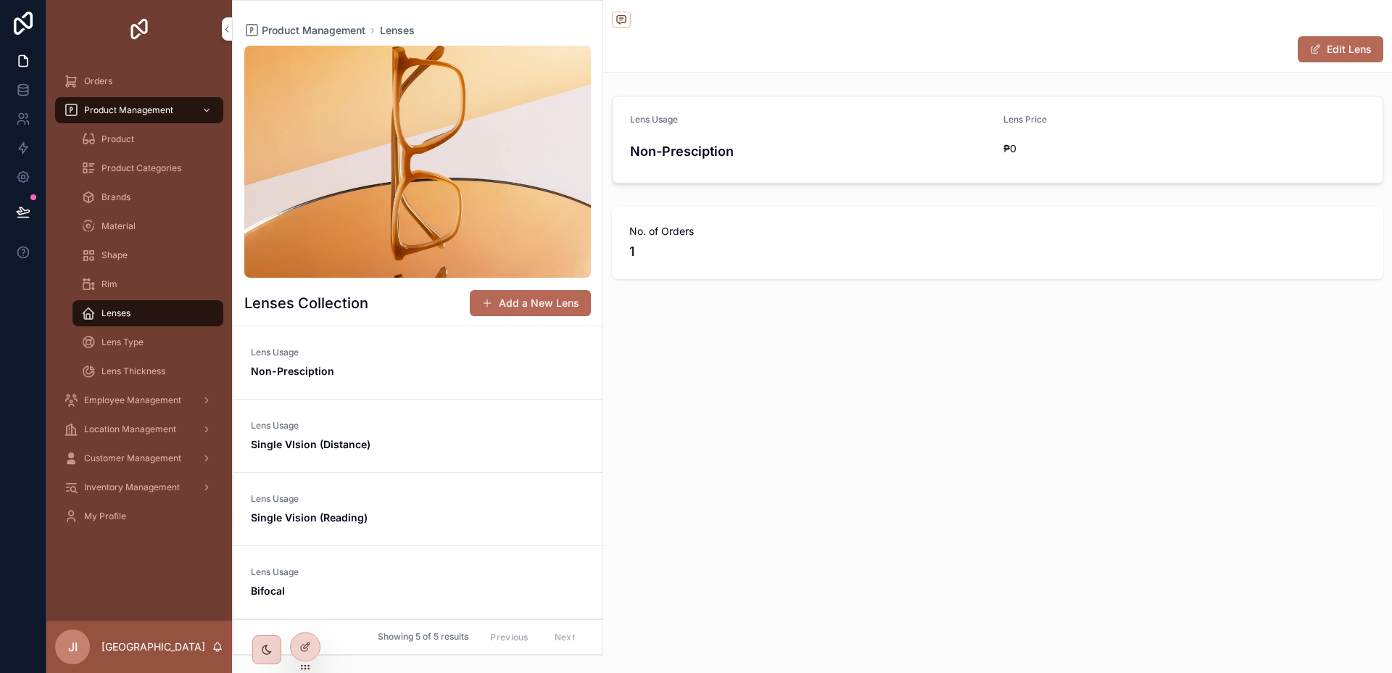
click at [442, 423] on span "Lens Usage" at bounding box center [418, 426] width 334 height 12
click at [413, 488] on link "Lens Usage Single Vision (Reading)" at bounding box center [417, 506] width 369 height 73
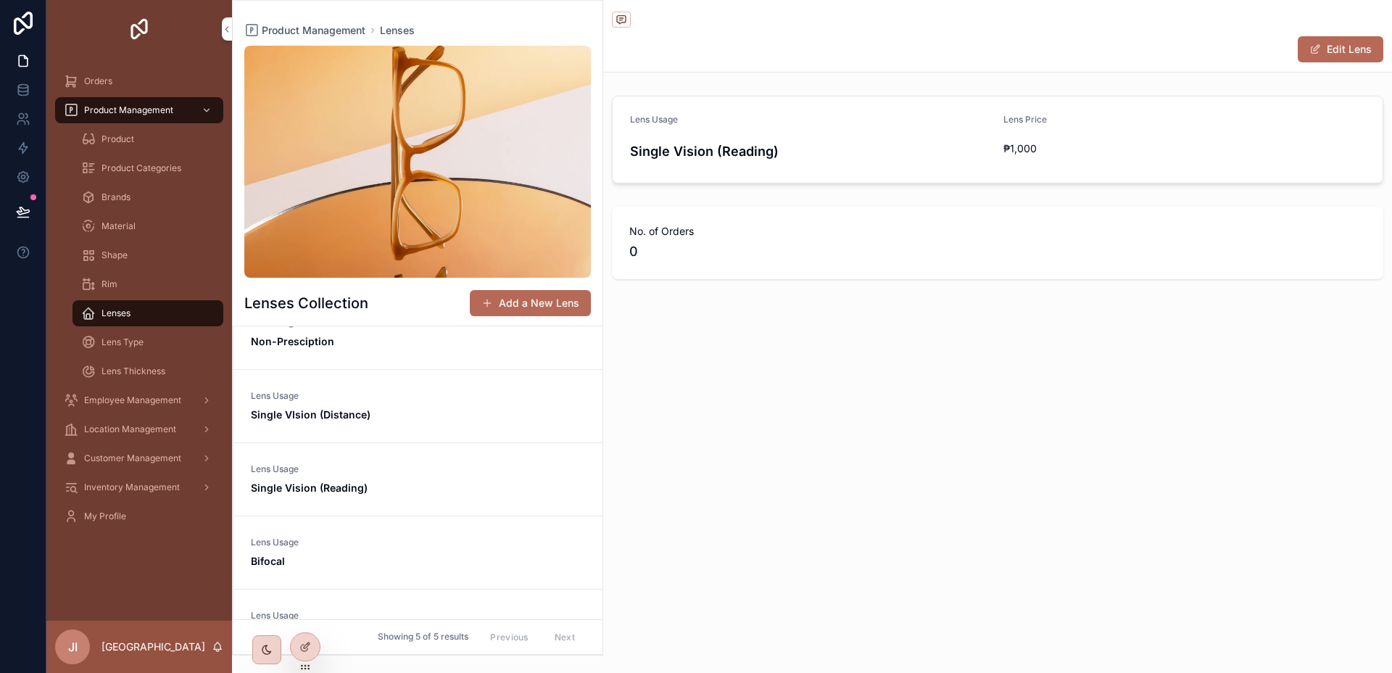
click at [398, 506] on link "Lens Usage Single Vision (Reading)" at bounding box center [417, 479] width 369 height 73
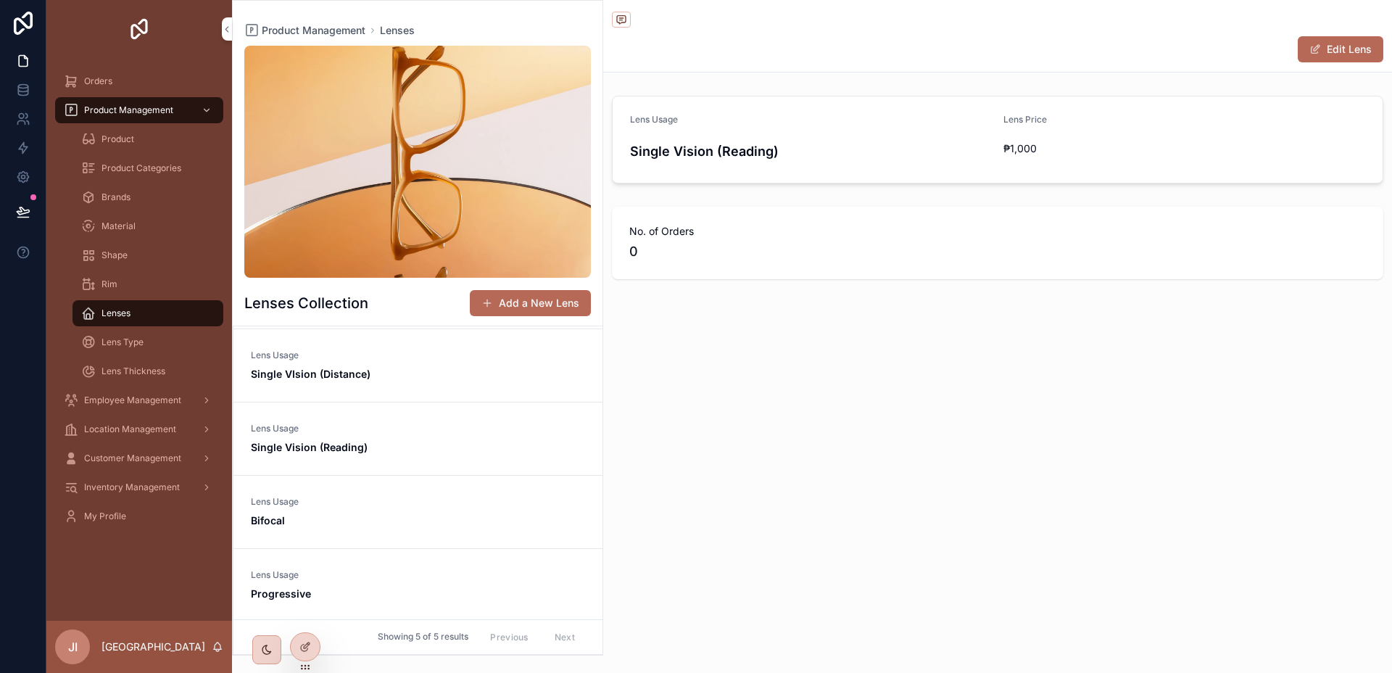
scroll to position [73, 0]
click at [402, 501] on span "Lens Usage" at bounding box center [418, 499] width 334 height 12
click at [391, 568] on span "Lens Usage" at bounding box center [418, 572] width 334 height 12
click at [130, 337] on span "Lens Type" at bounding box center [122, 342] width 42 height 12
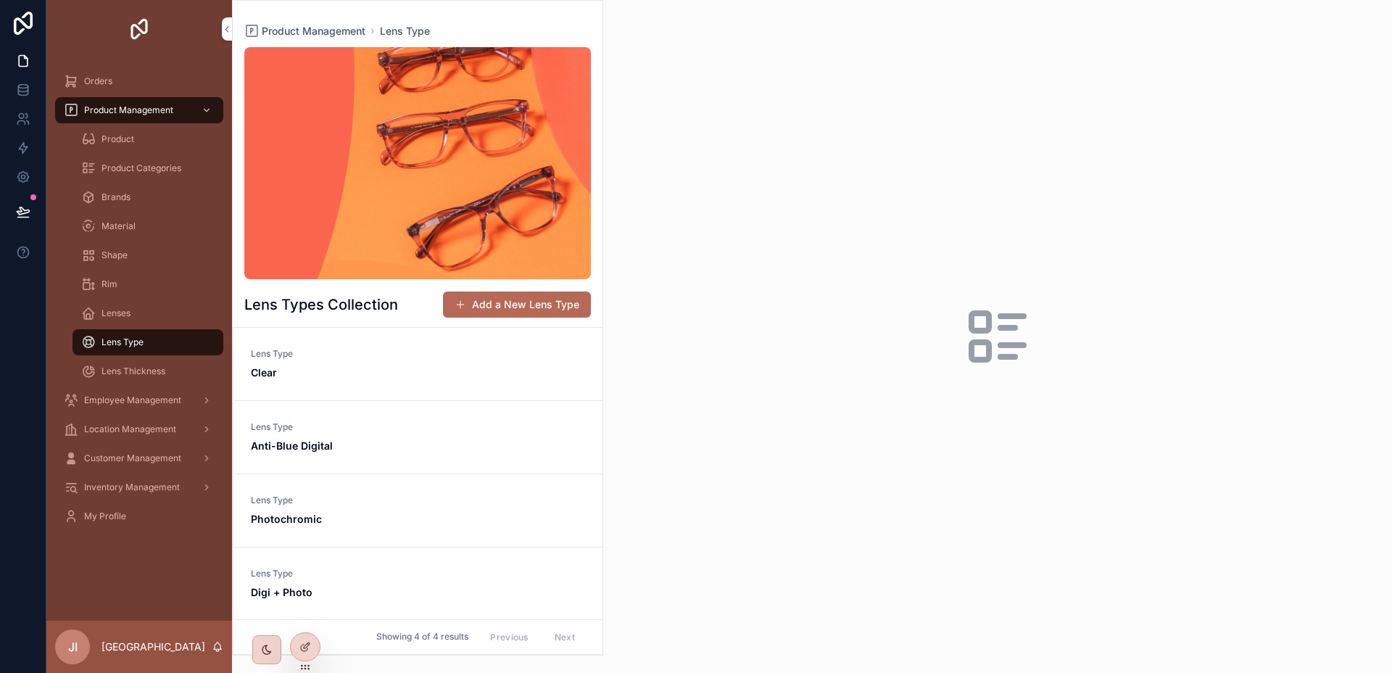
click at [357, 366] on span "Clear" at bounding box center [418, 372] width 334 height 14
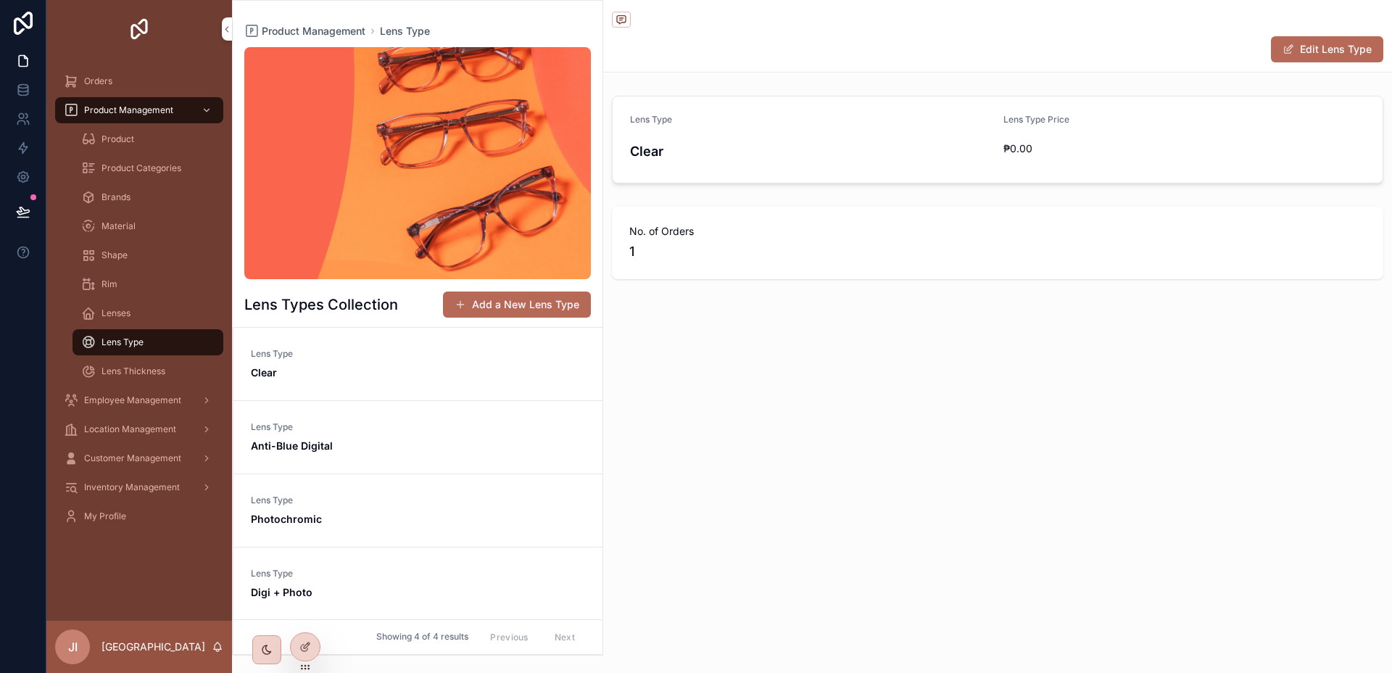
scroll to position [1, 0]
click at [406, 450] on span "Anti-Blue Digital" at bounding box center [418, 444] width 334 height 14
click at [392, 497] on span "Lens Type" at bounding box center [418, 499] width 334 height 12
click at [411, 565] on link "Lens Type Digi + Photo" at bounding box center [417, 582] width 369 height 73
click at [103, 372] on span "Lens Thickness" at bounding box center [133, 371] width 64 height 12
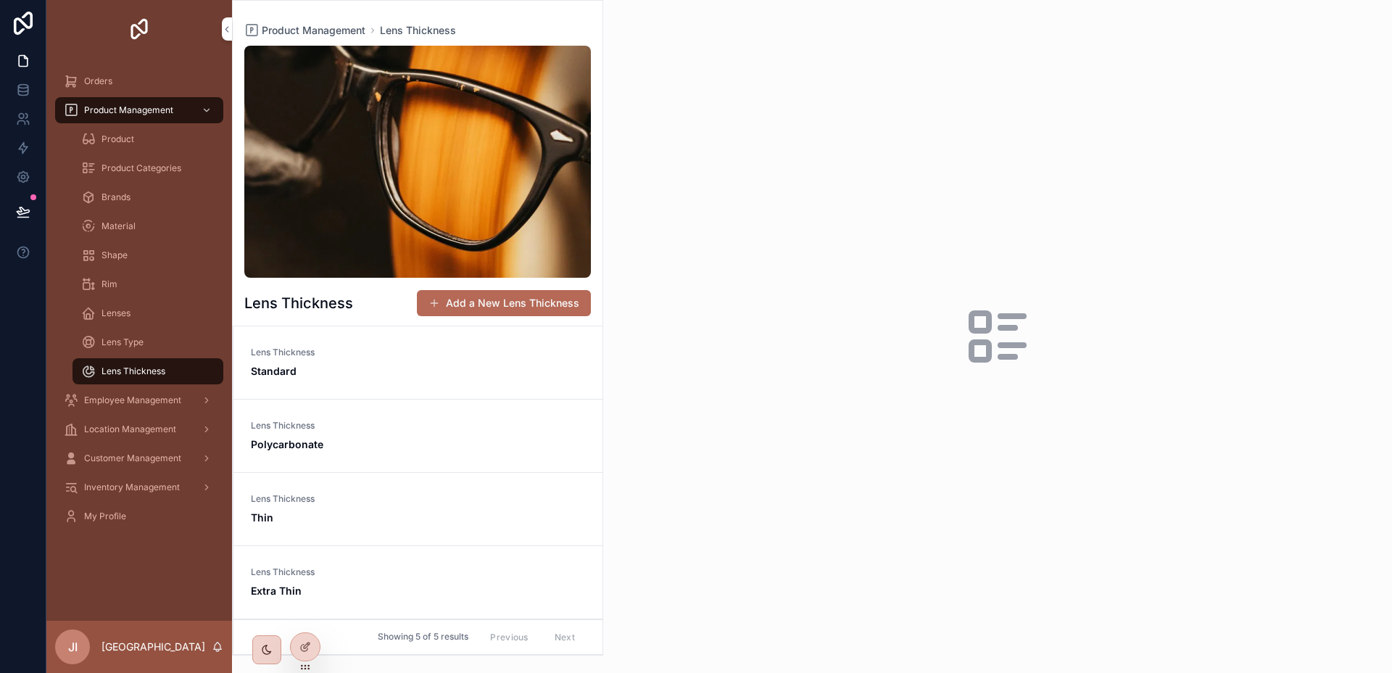
click at [460, 376] on span "Standard" at bounding box center [418, 371] width 334 height 14
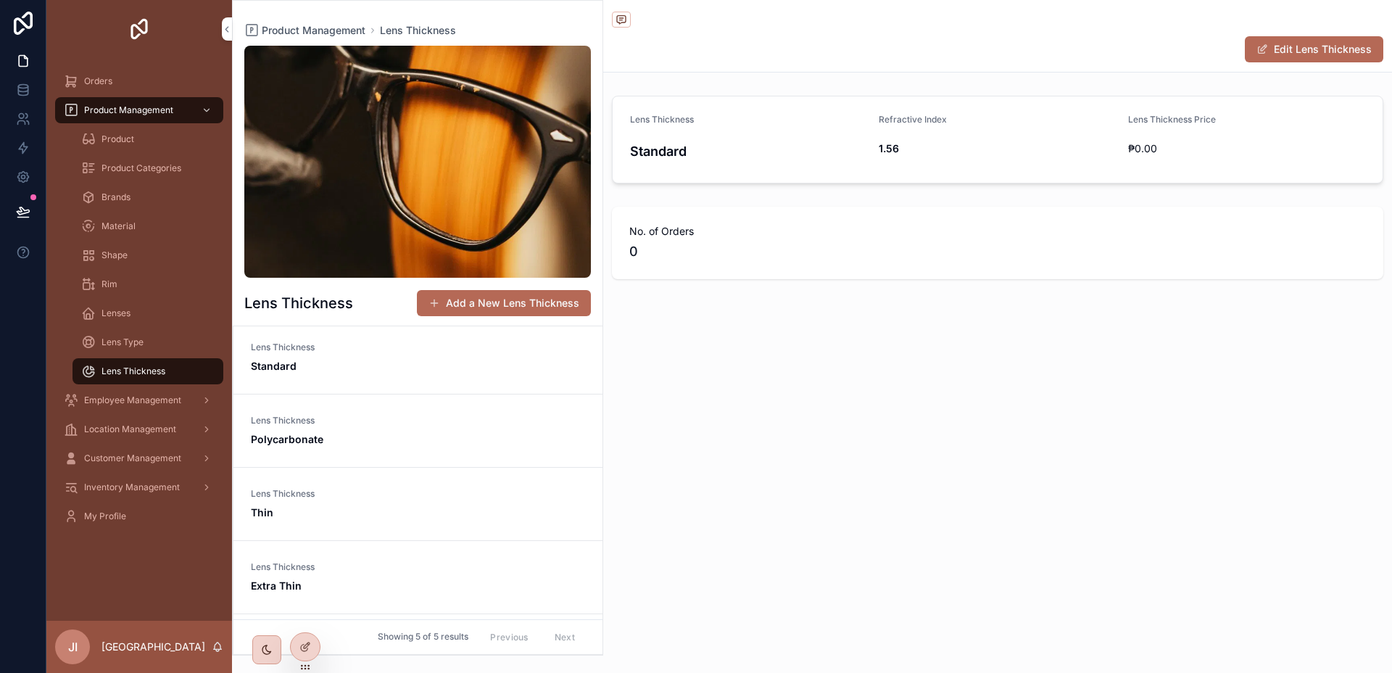
scroll to position [26, 0]
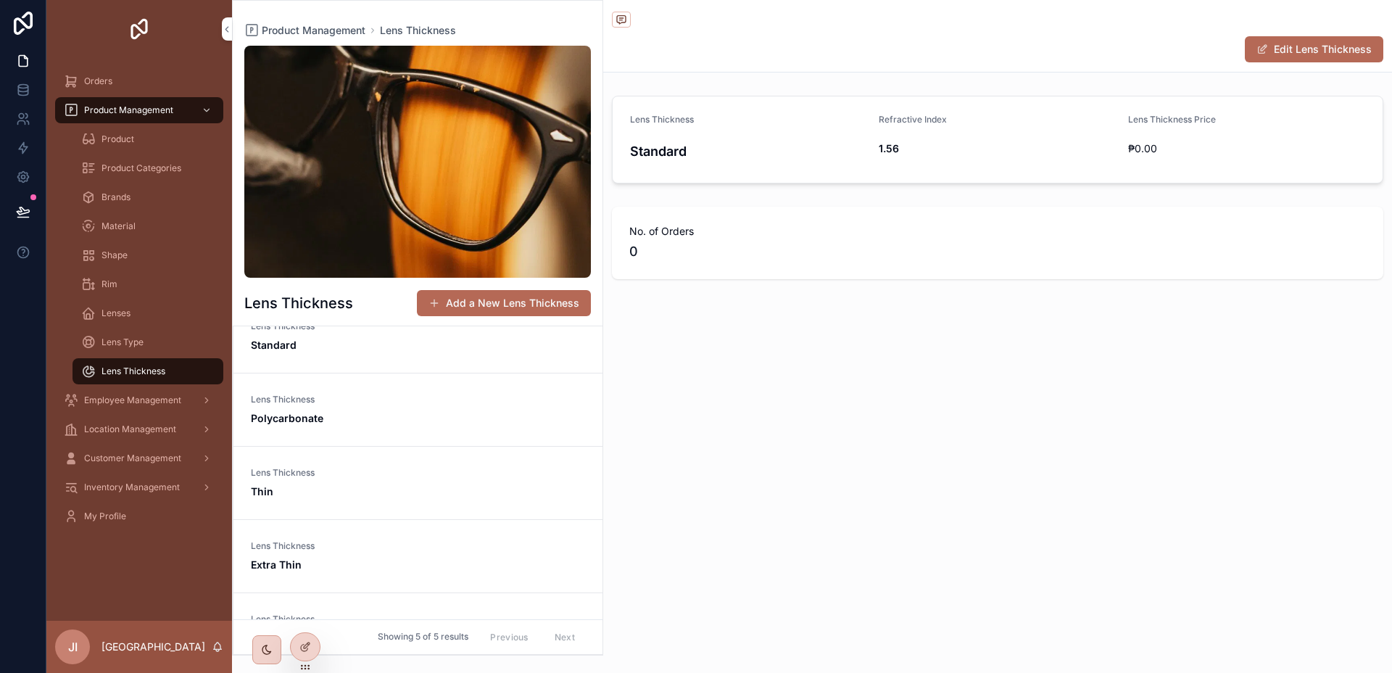
click at [469, 421] on span "Polycarbonate" at bounding box center [418, 418] width 334 height 14
click at [463, 467] on span "Lens Thickness" at bounding box center [418, 473] width 334 height 12
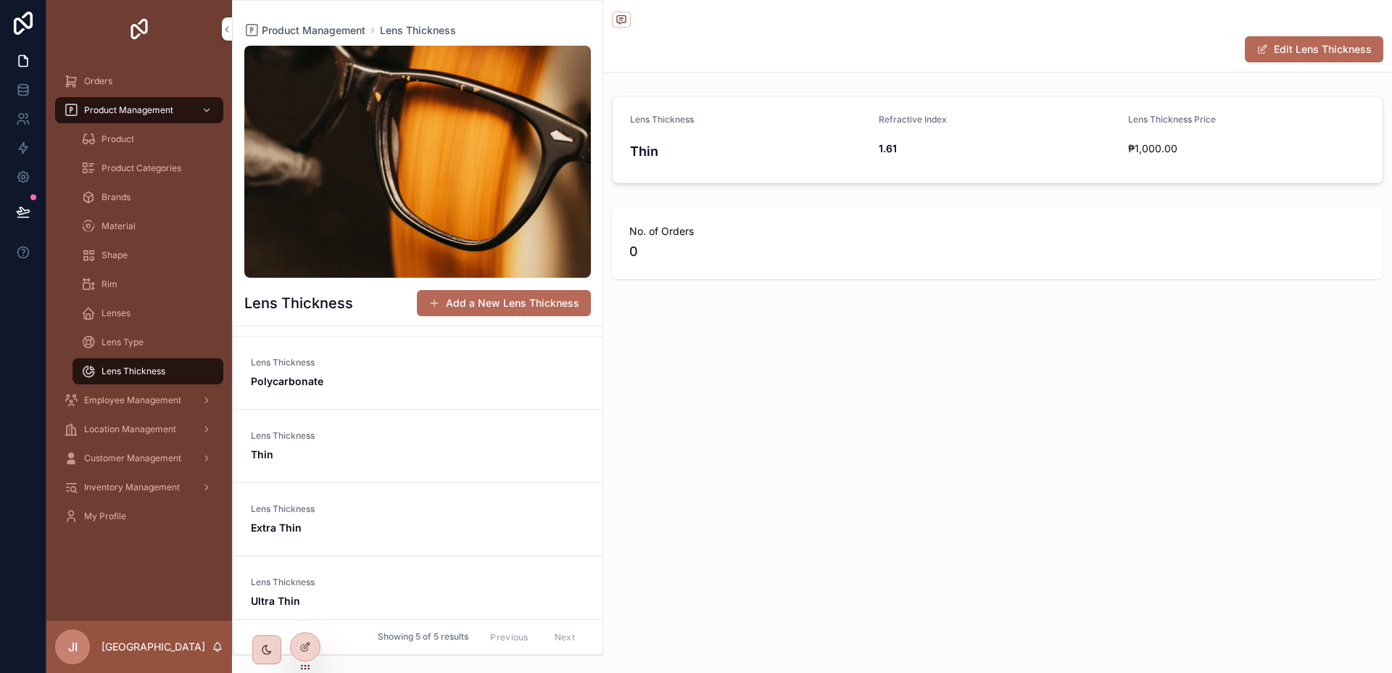
scroll to position [73, 0]
click at [463, 478] on link "Lens Thickness Extra Thin" at bounding box center [417, 509] width 369 height 73
click at [457, 527] on link "Lens Thickness Extra Thin" at bounding box center [417, 509] width 369 height 73
click at [462, 546] on link "Lens Thickness Ultra Thin" at bounding box center [417, 582] width 369 height 73
click at [436, 549] on link "Lens Thickness Ultra Thin" at bounding box center [417, 582] width 369 height 73
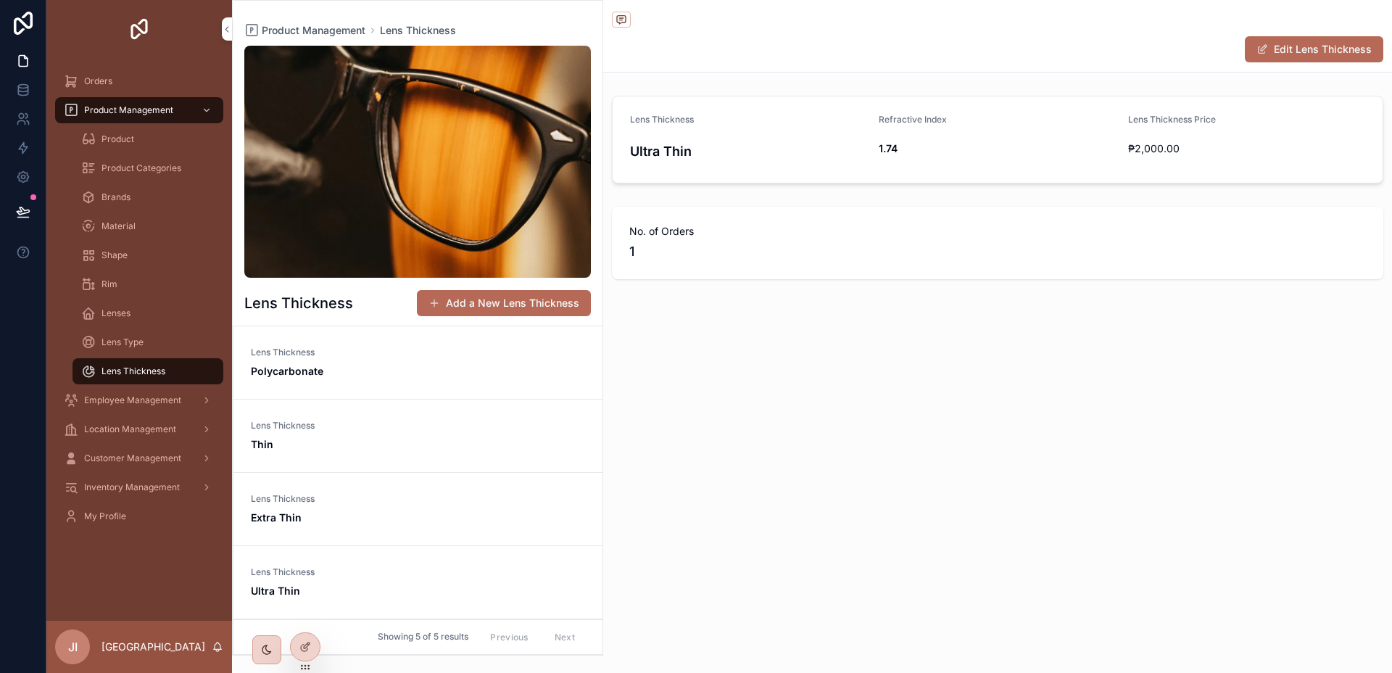
click at [421, 562] on link "Lens Thickness Ultra Thin" at bounding box center [417, 582] width 369 height 73
click at [127, 107] on span "Product Management" at bounding box center [128, 110] width 89 height 12
